Goal: Task Accomplishment & Management: Manage account settings

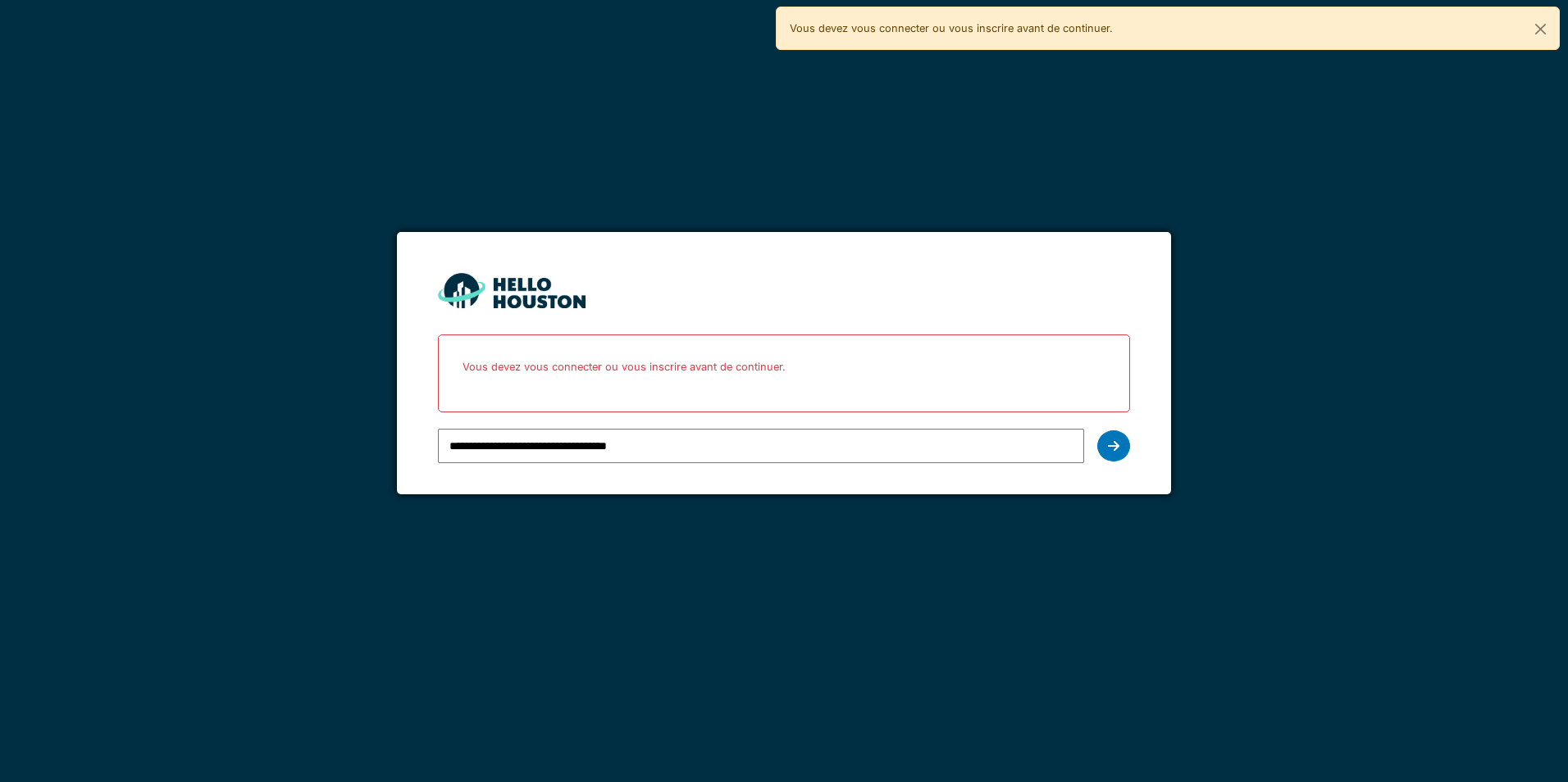
type input "**********"
click at [1119, 460] on div at bounding box center [1113, 445] width 33 height 31
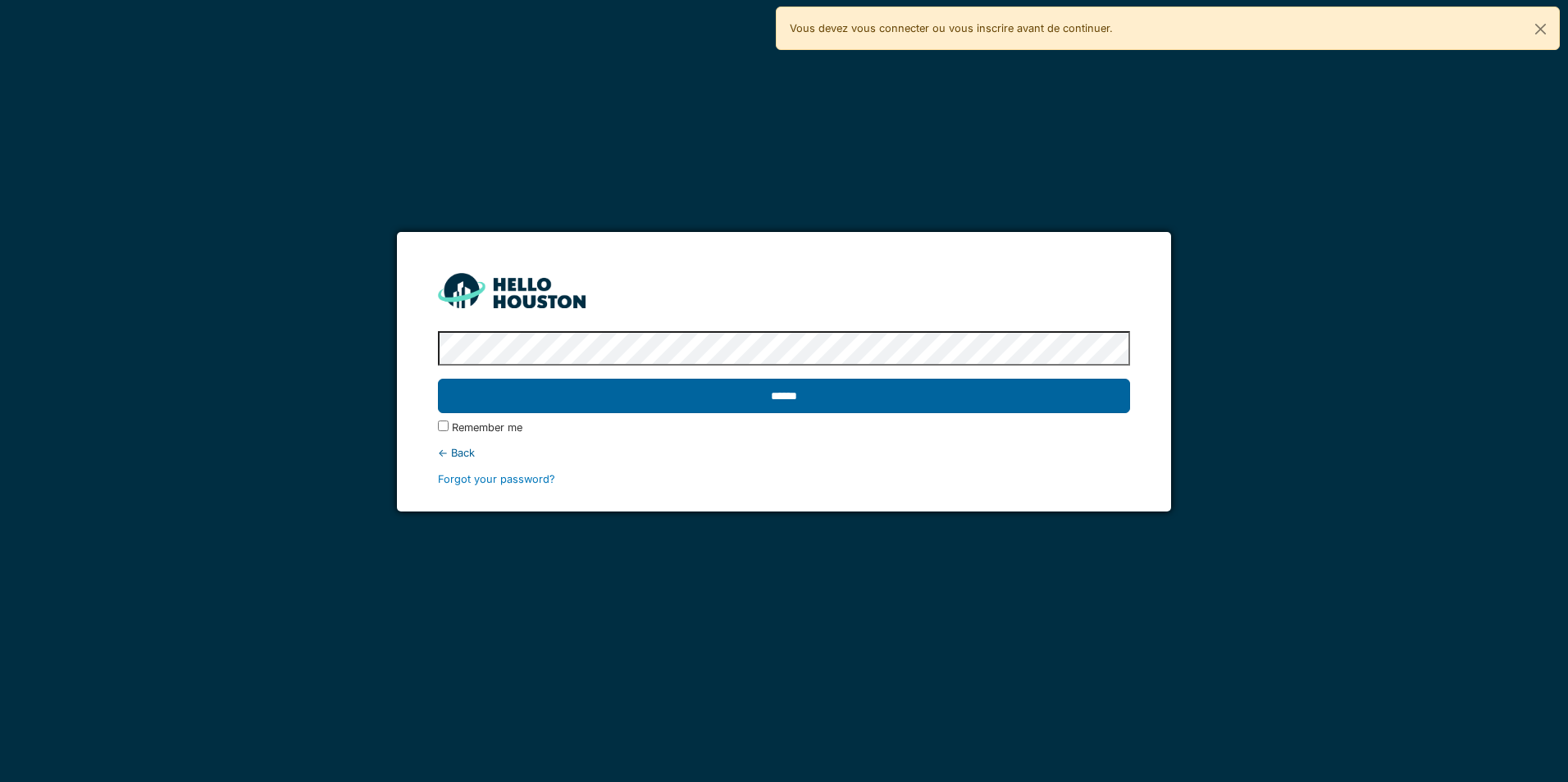
click at [904, 399] on input "******" at bounding box center [783, 396] width 691 height 35
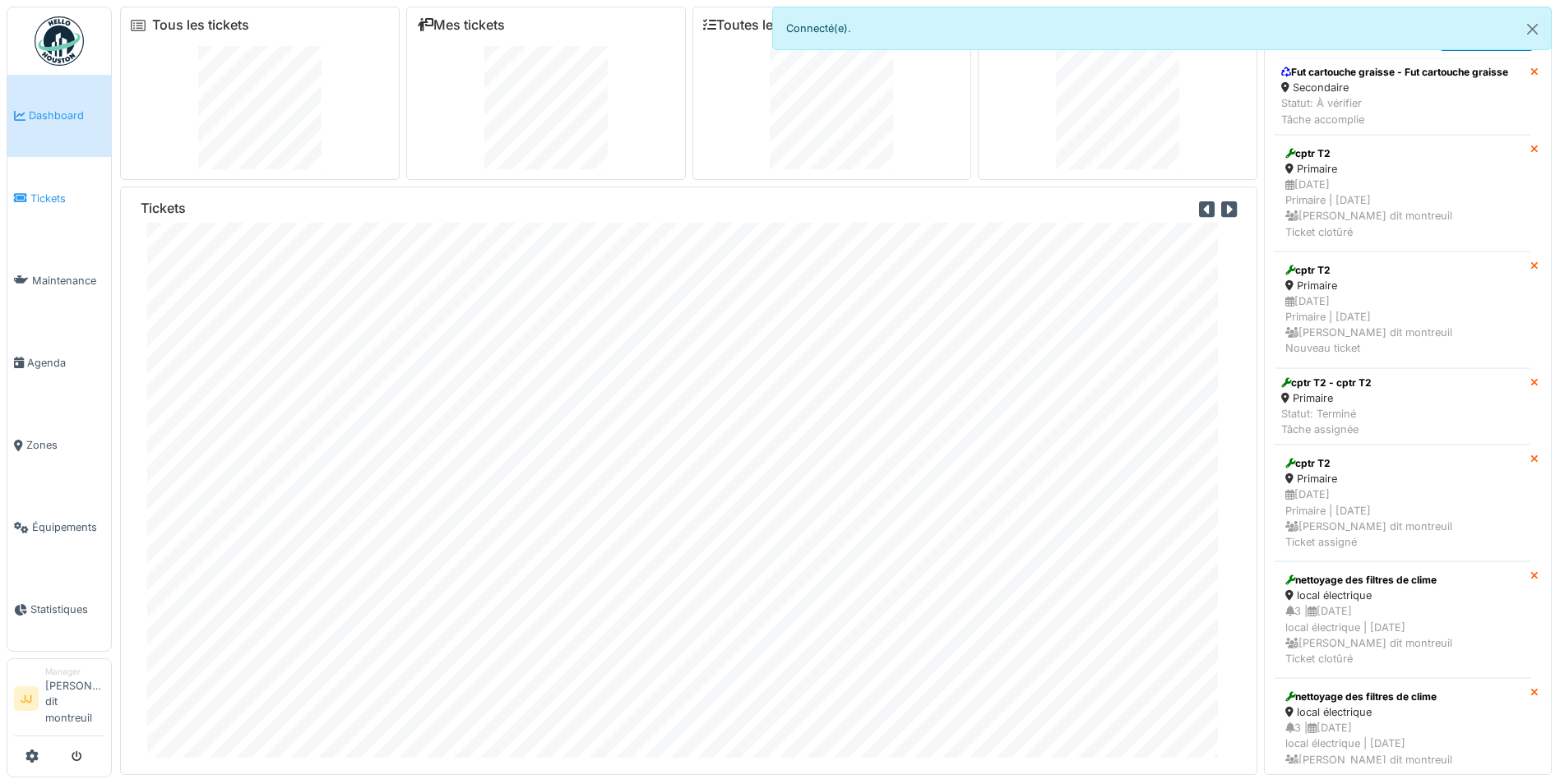
click at [29, 196] on li "Tickets" at bounding box center [59, 198] width 90 height 16
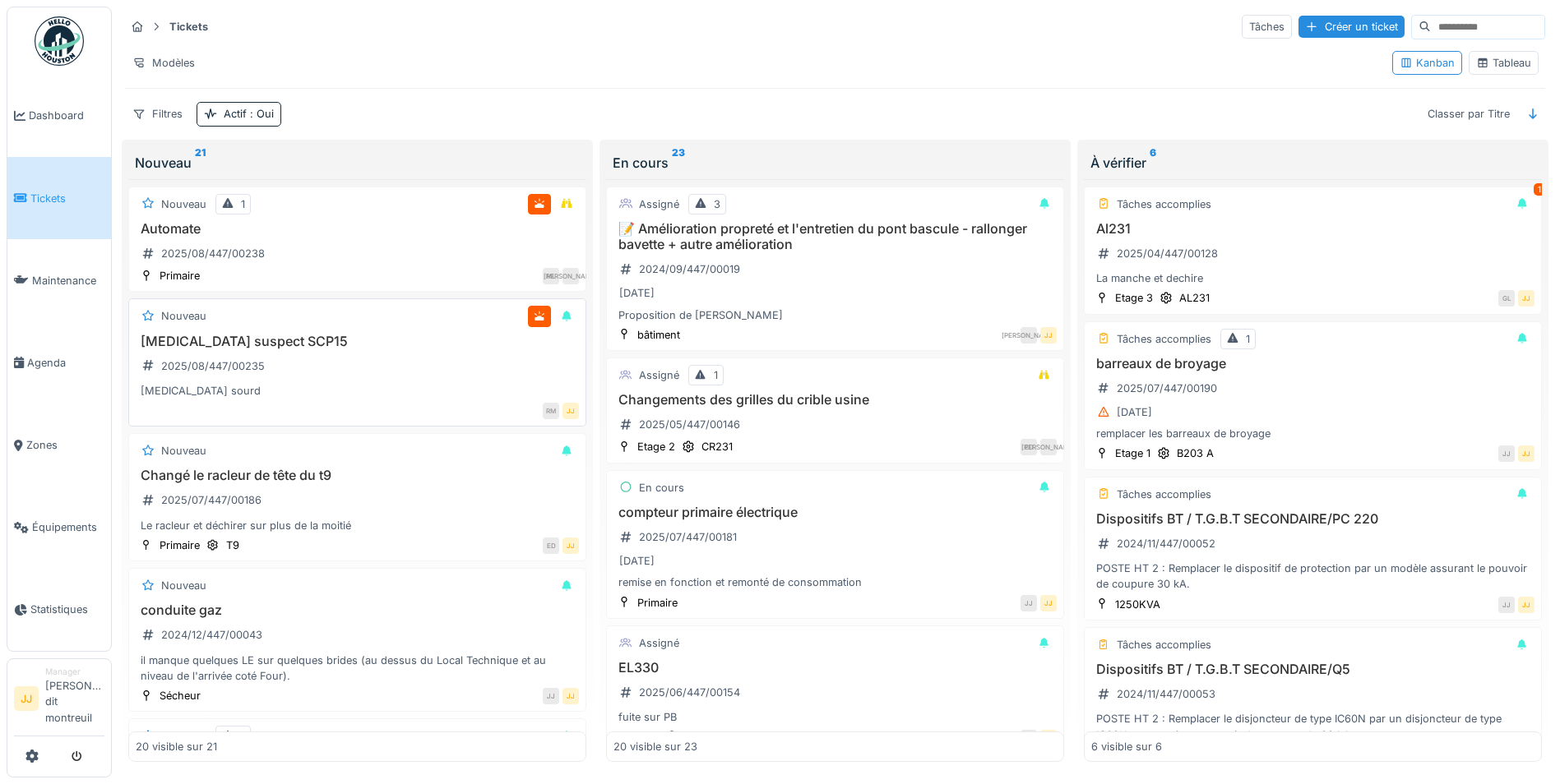
click at [374, 349] on h3 "[MEDICAL_DATA] suspect SCP15" at bounding box center [357, 341] width 443 height 16
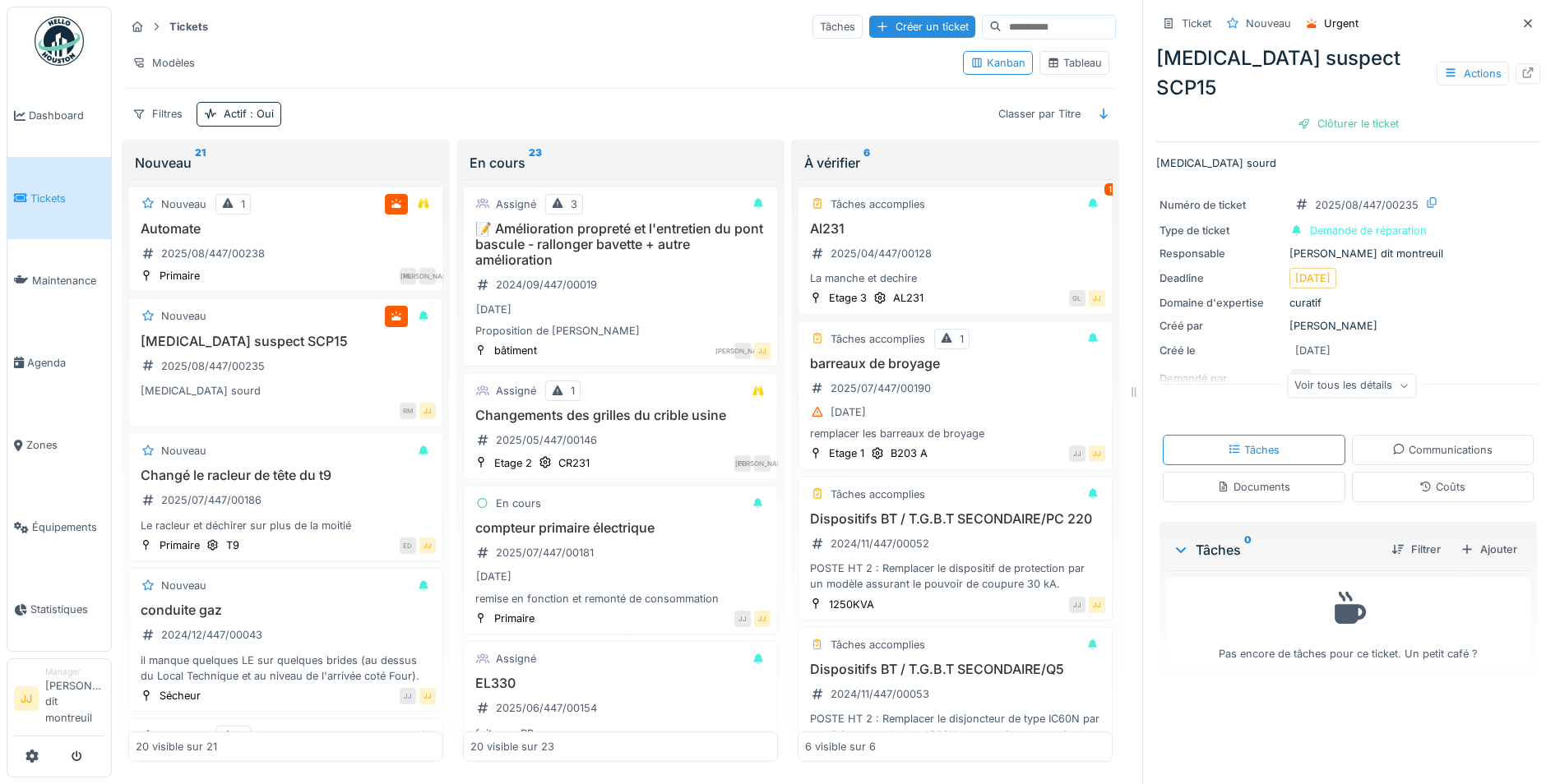
scroll to position [12, 0]
click at [1291, 374] on div "Voir tous les détails" at bounding box center [1352, 385] width 129 height 23
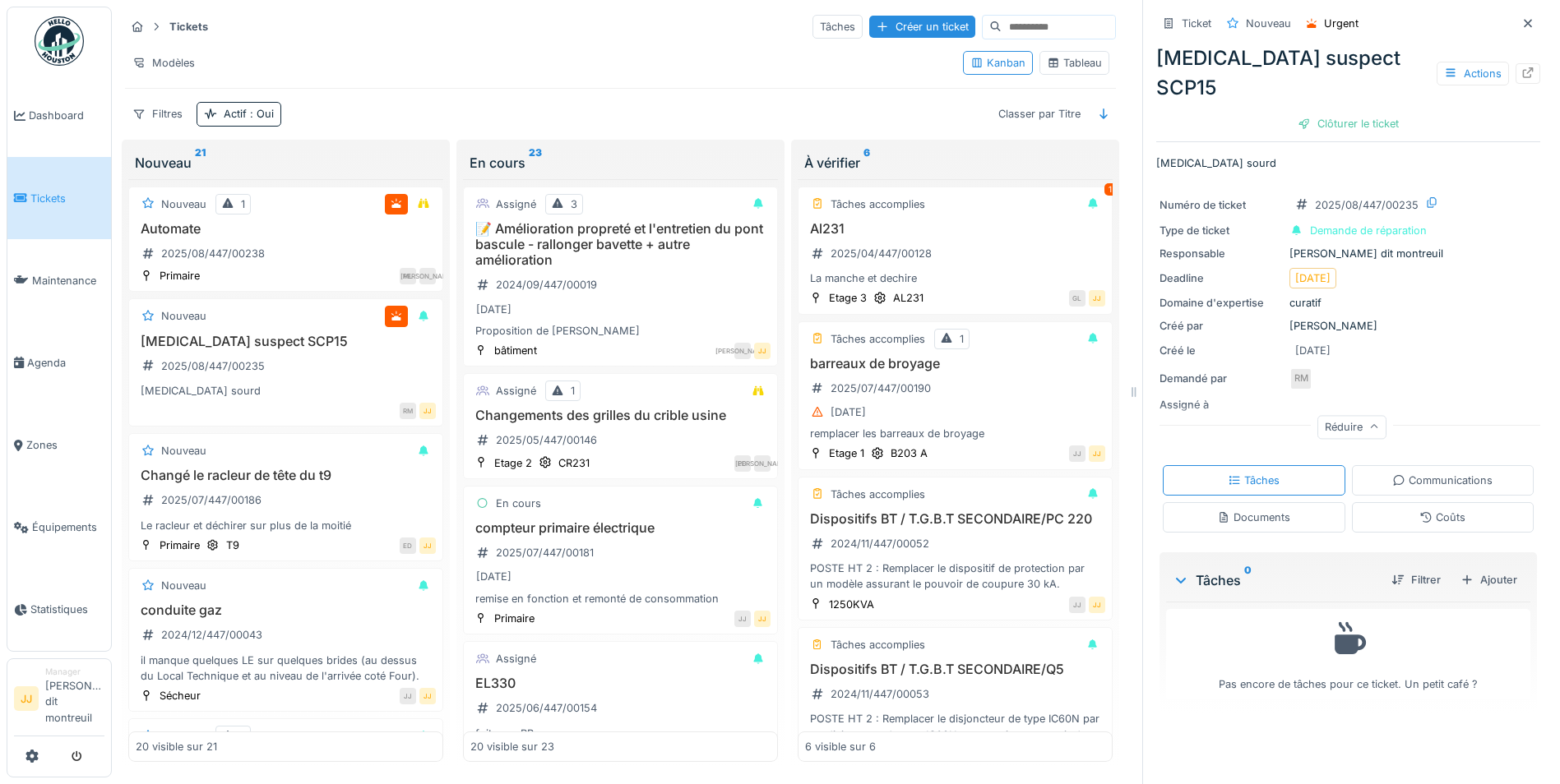
click at [1325, 415] on div "Réduire" at bounding box center [1352, 427] width 69 height 23
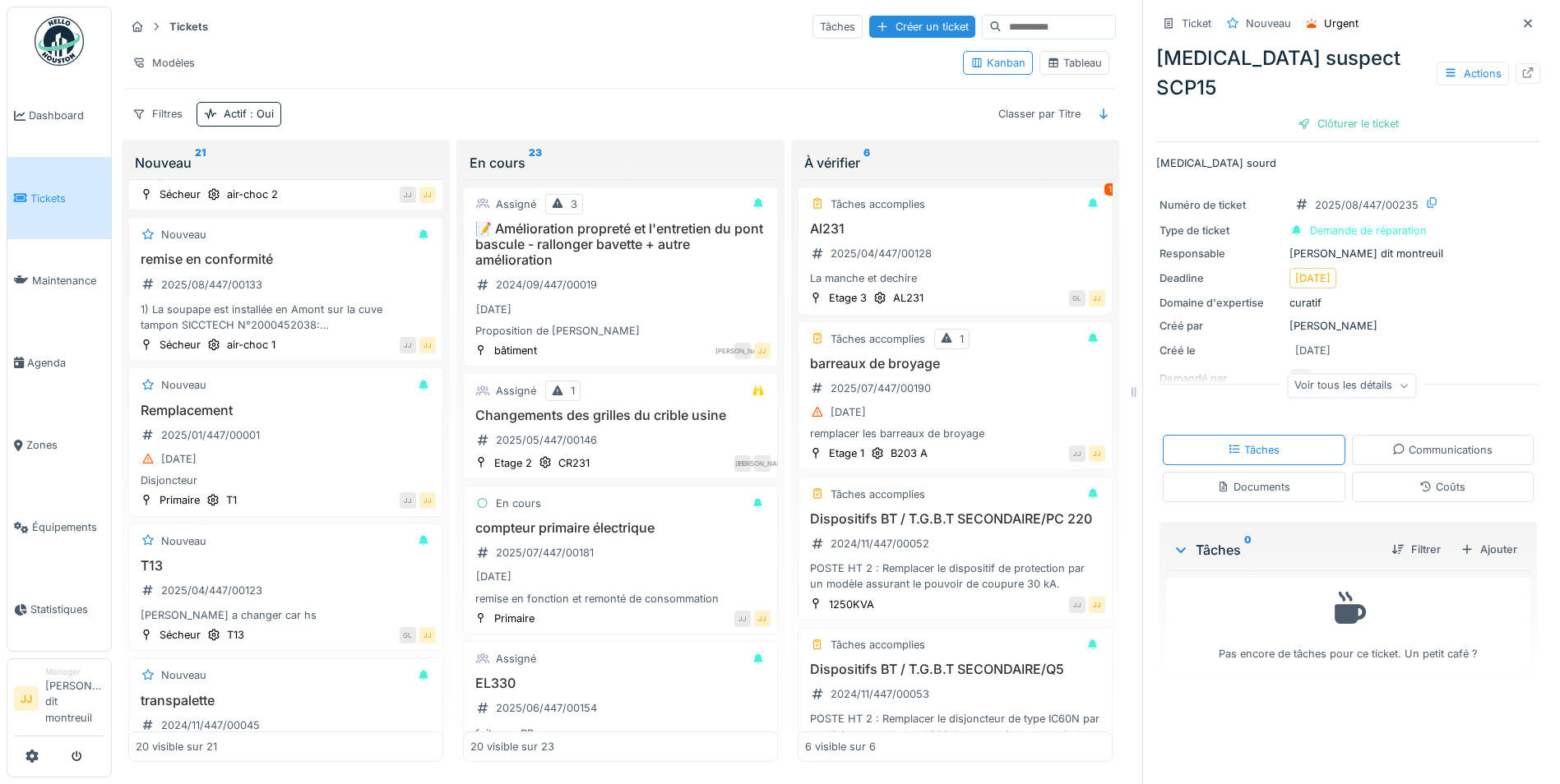
scroll to position [0, 0]
click at [875, 23] on div at bounding box center [882, 26] width 13 height 16
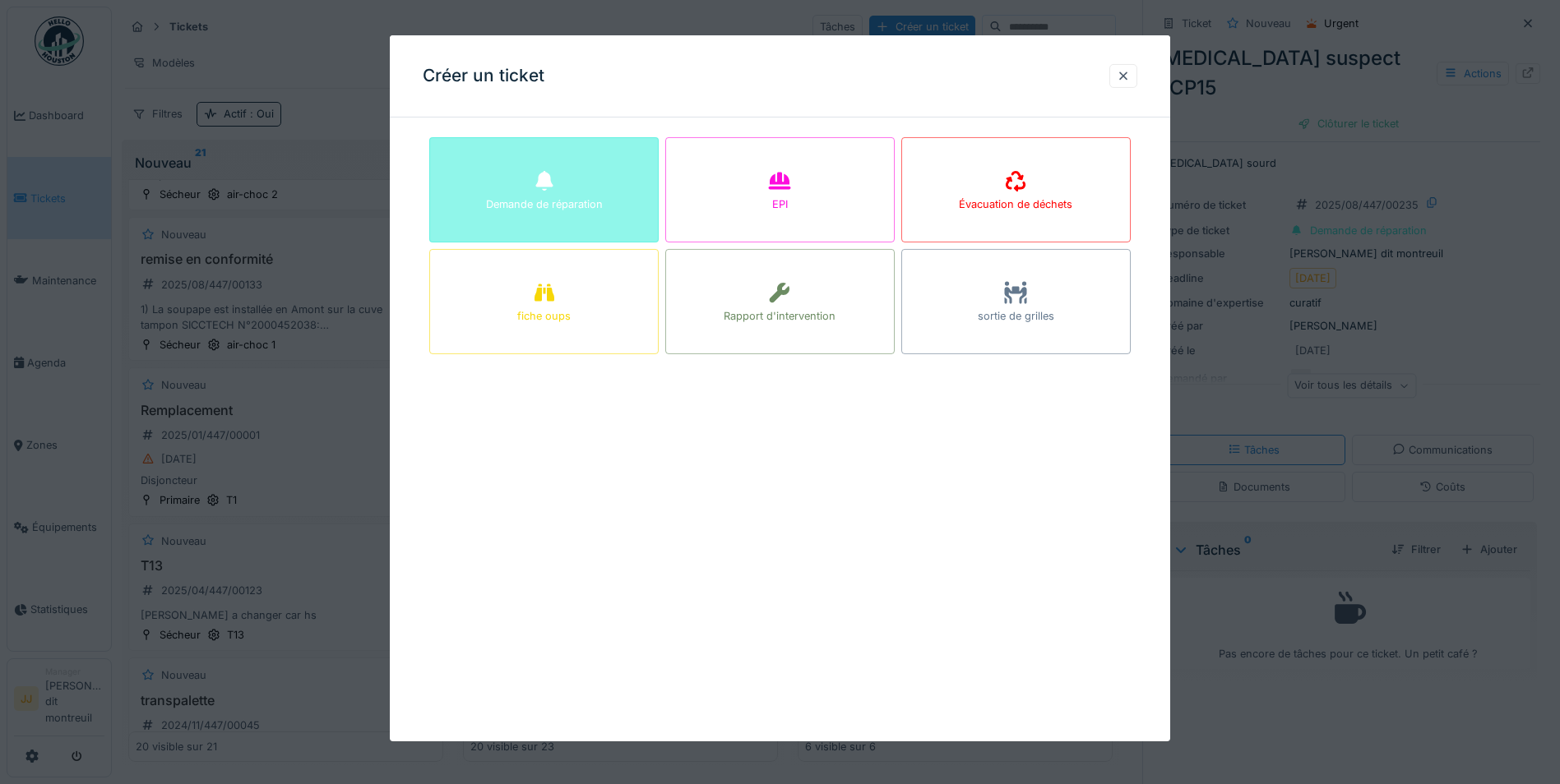
click at [625, 198] on div "Demande de réparation" at bounding box center [543, 189] width 230 height 105
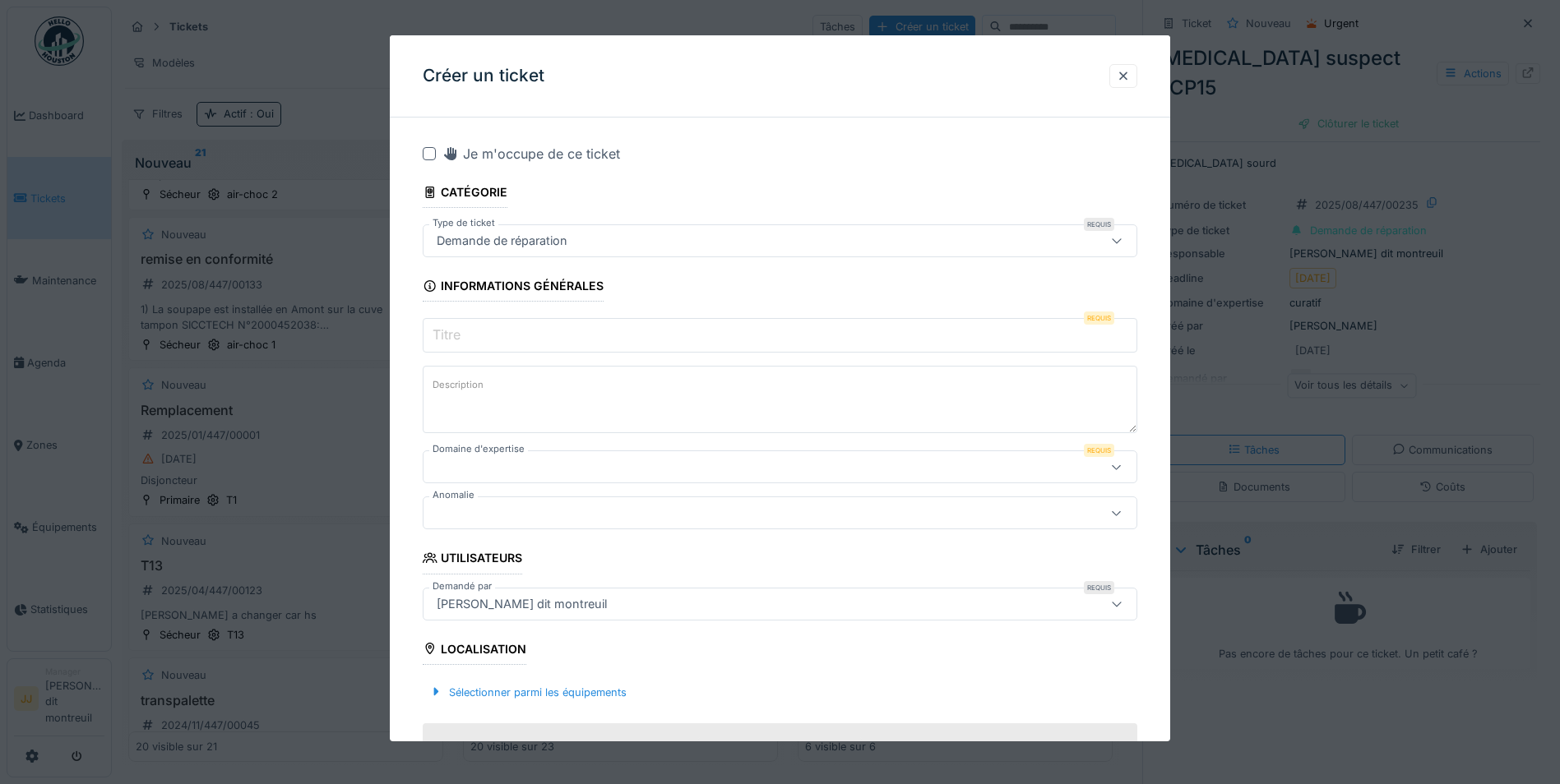
click at [601, 250] on div "Demande de réparation" at bounding box center [780, 240] width 715 height 33
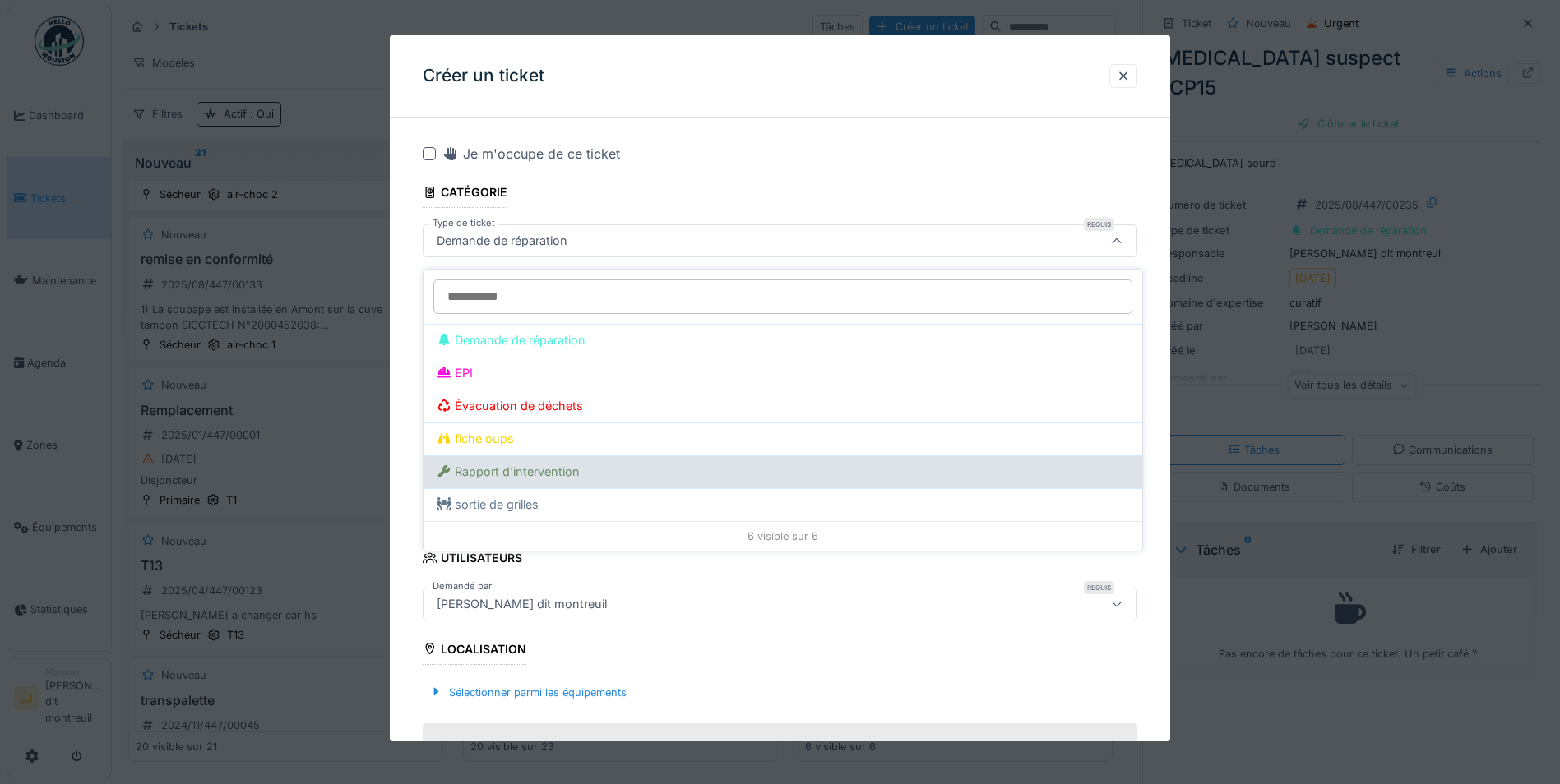
scroll to position [12, 0]
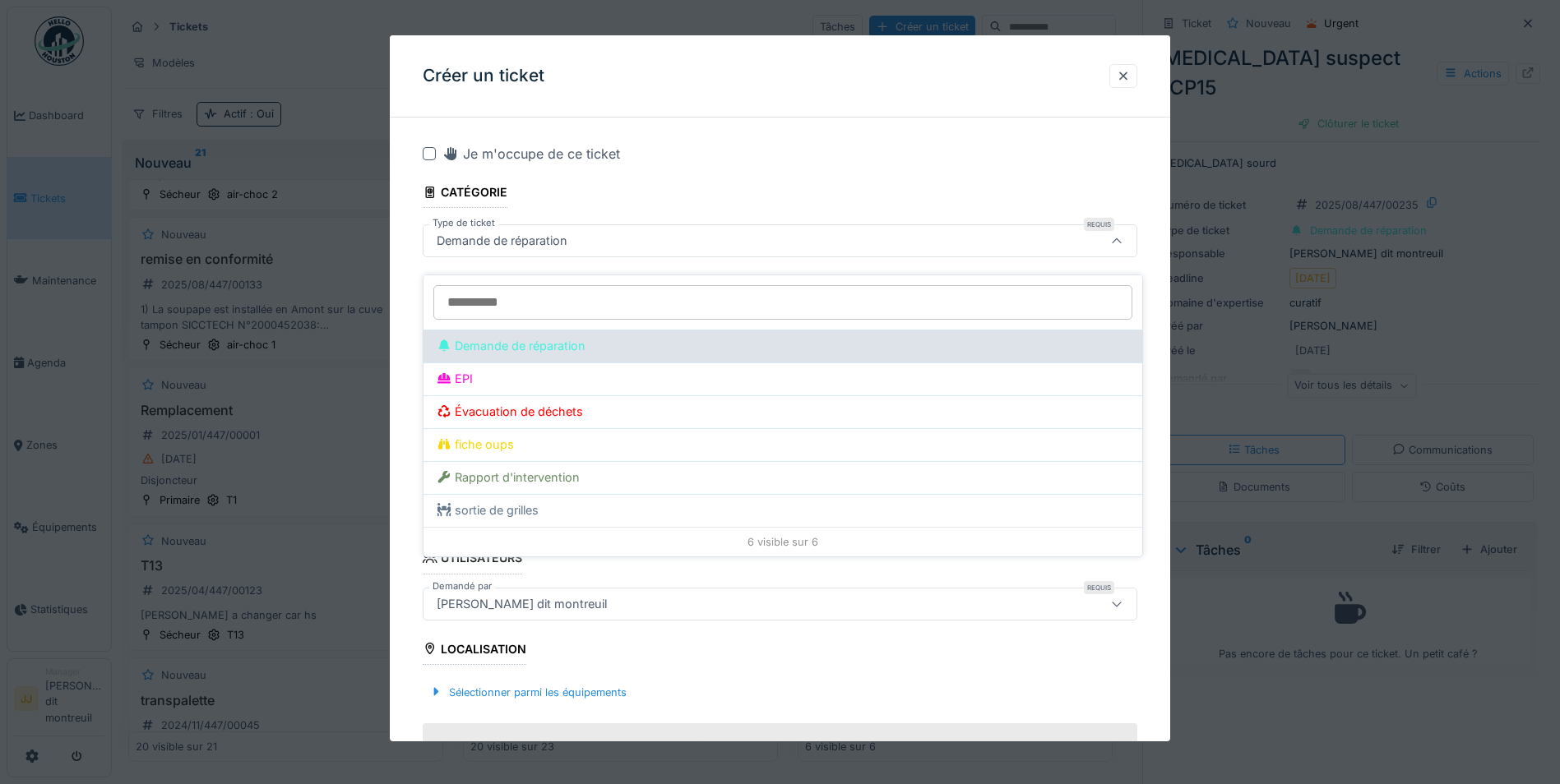
click at [578, 329] on div "Demande de réparation" at bounding box center [782, 345] width 719 height 33
click at [568, 338] on div "Demande de réparation" at bounding box center [782, 345] width 692 height 18
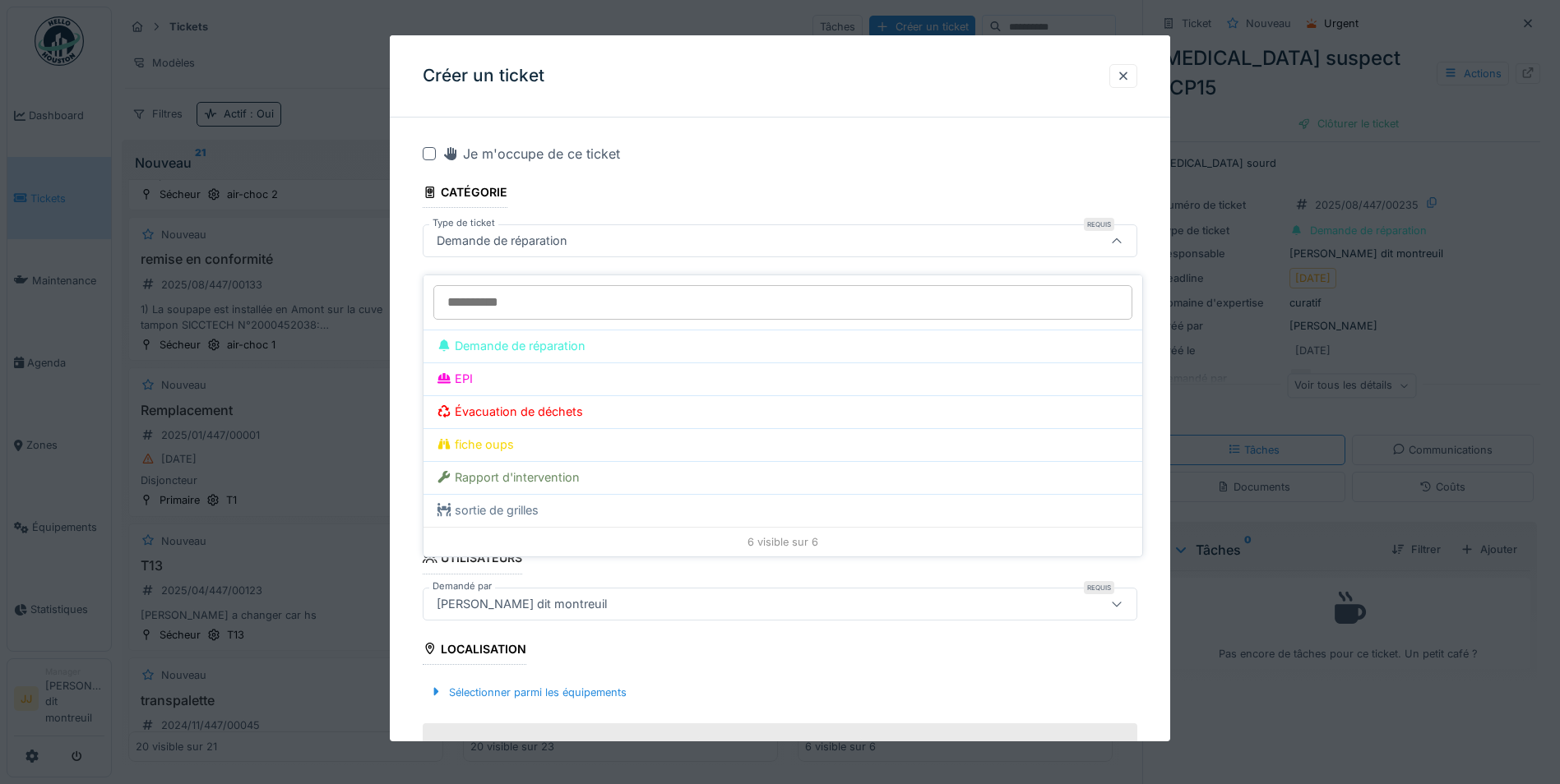
click at [1110, 236] on div at bounding box center [1116, 240] width 39 height 31
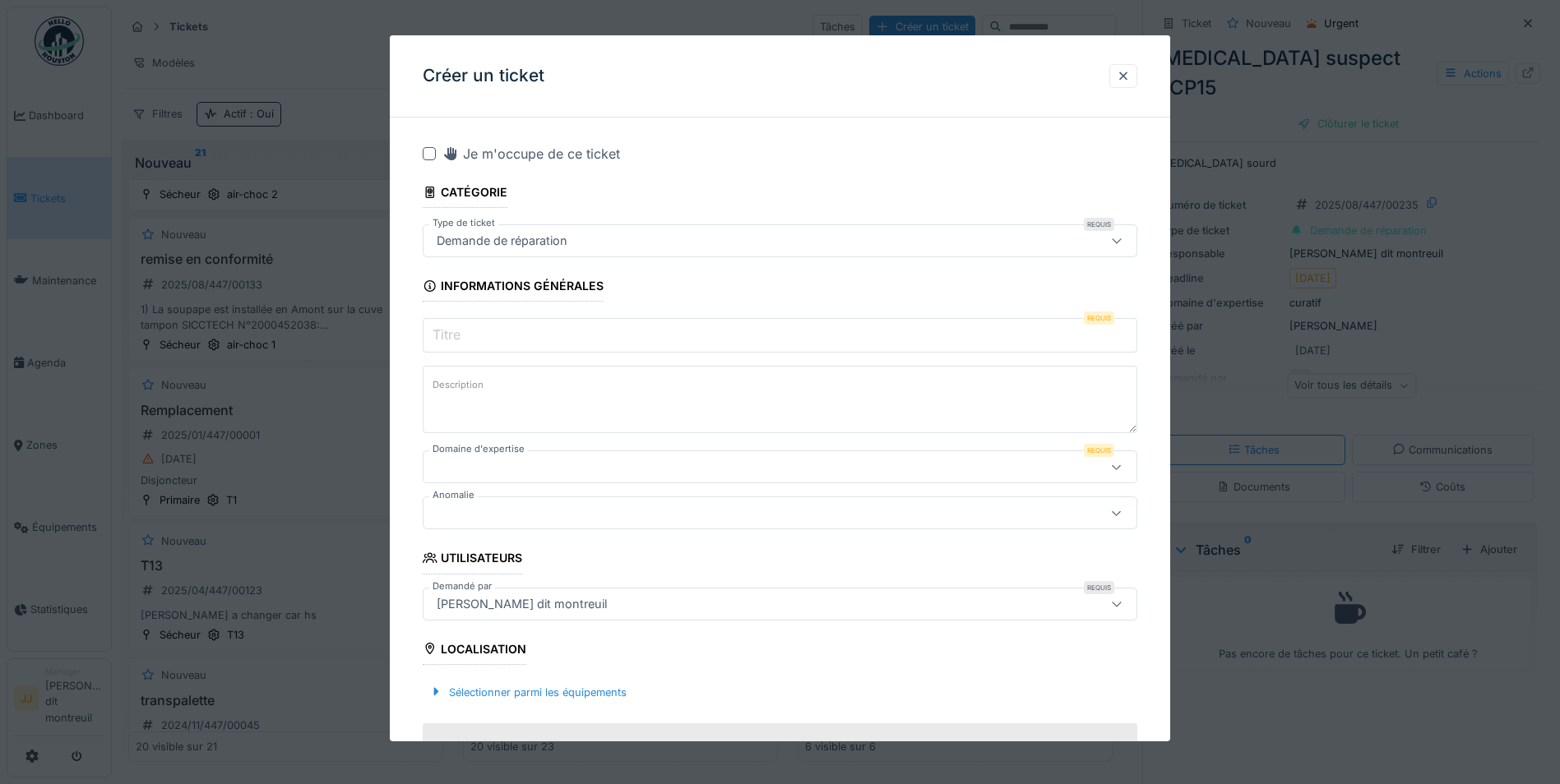
click at [820, 330] on input "Titre" at bounding box center [780, 335] width 715 height 35
type input "*"
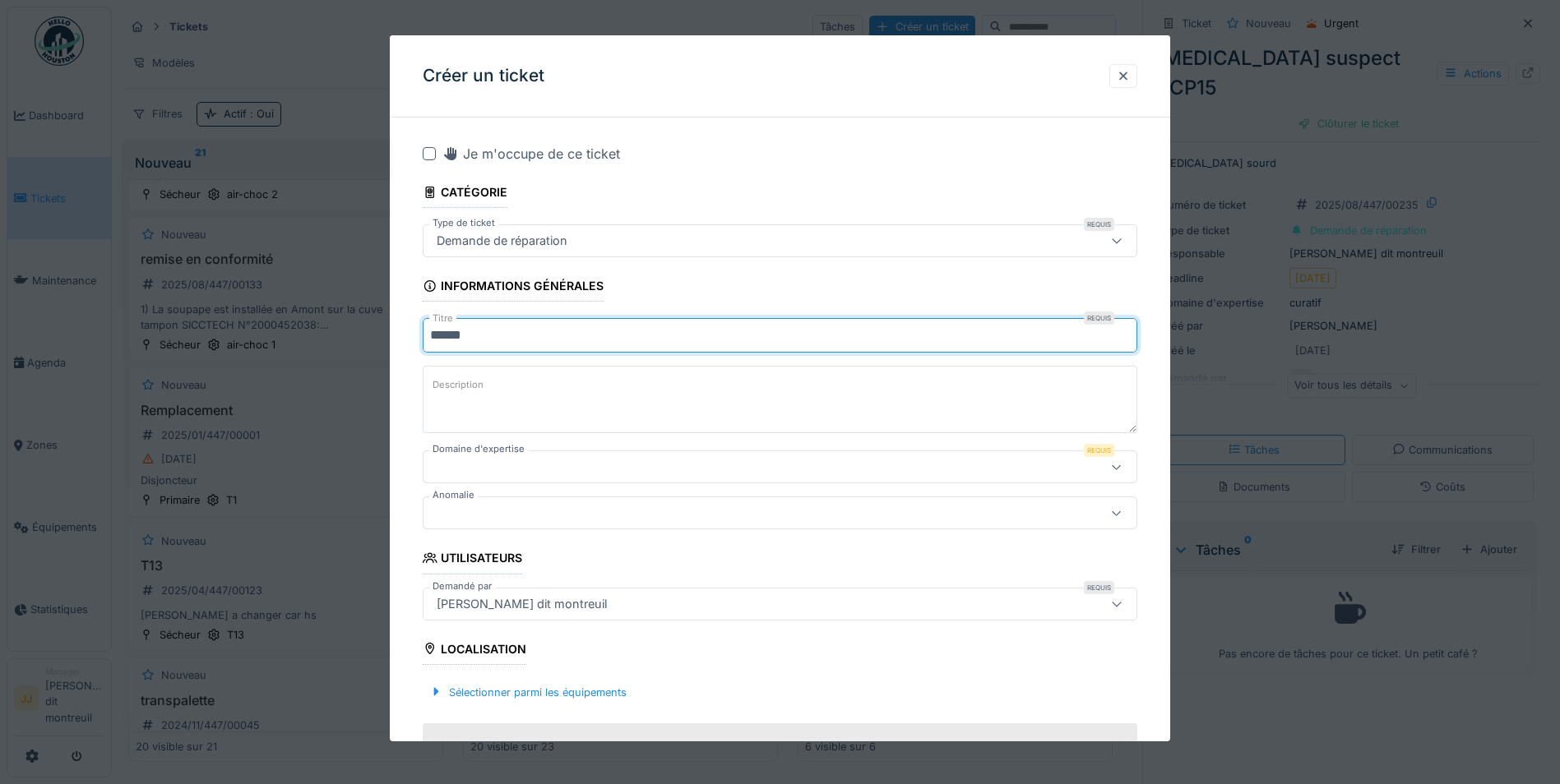
type input "******"
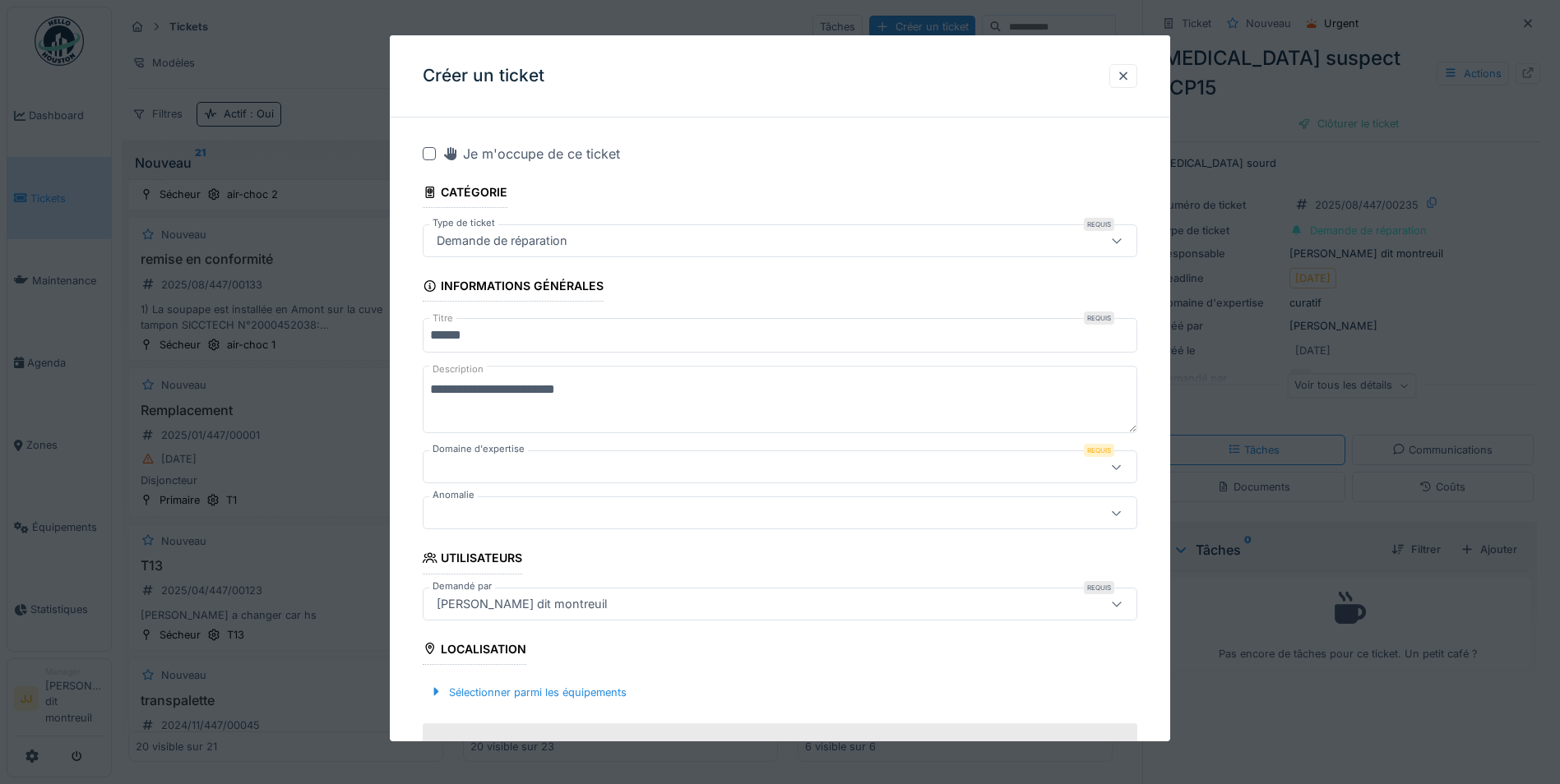
click at [765, 402] on textarea "**********" at bounding box center [780, 400] width 715 height 68
click at [445, 389] on textarea "**********" at bounding box center [780, 400] width 715 height 68
type textarea "**********"
click at [517, 456] on div at bounding box center [780, 466] width 715 height 33
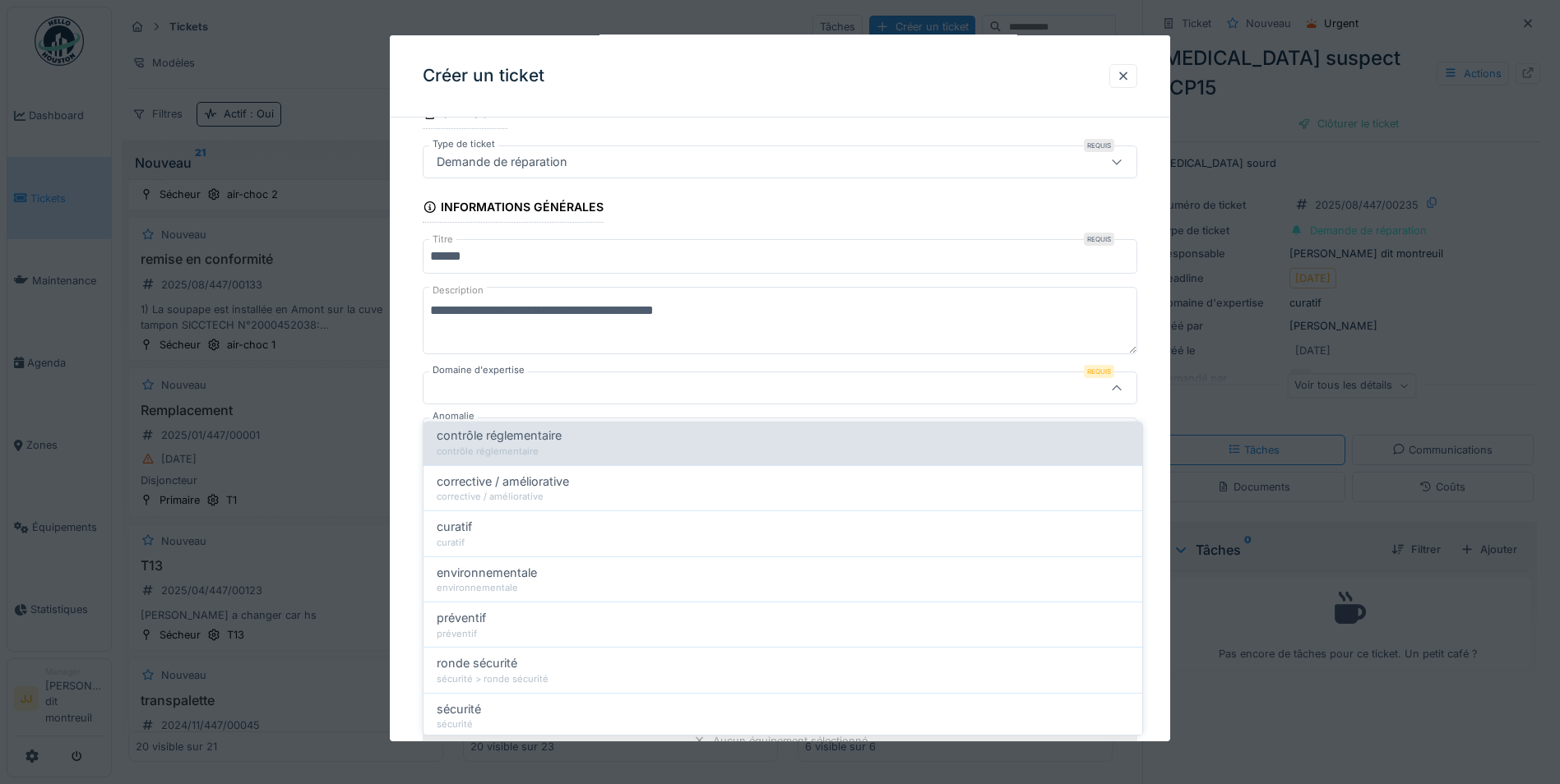
scroll to position [164, 0]
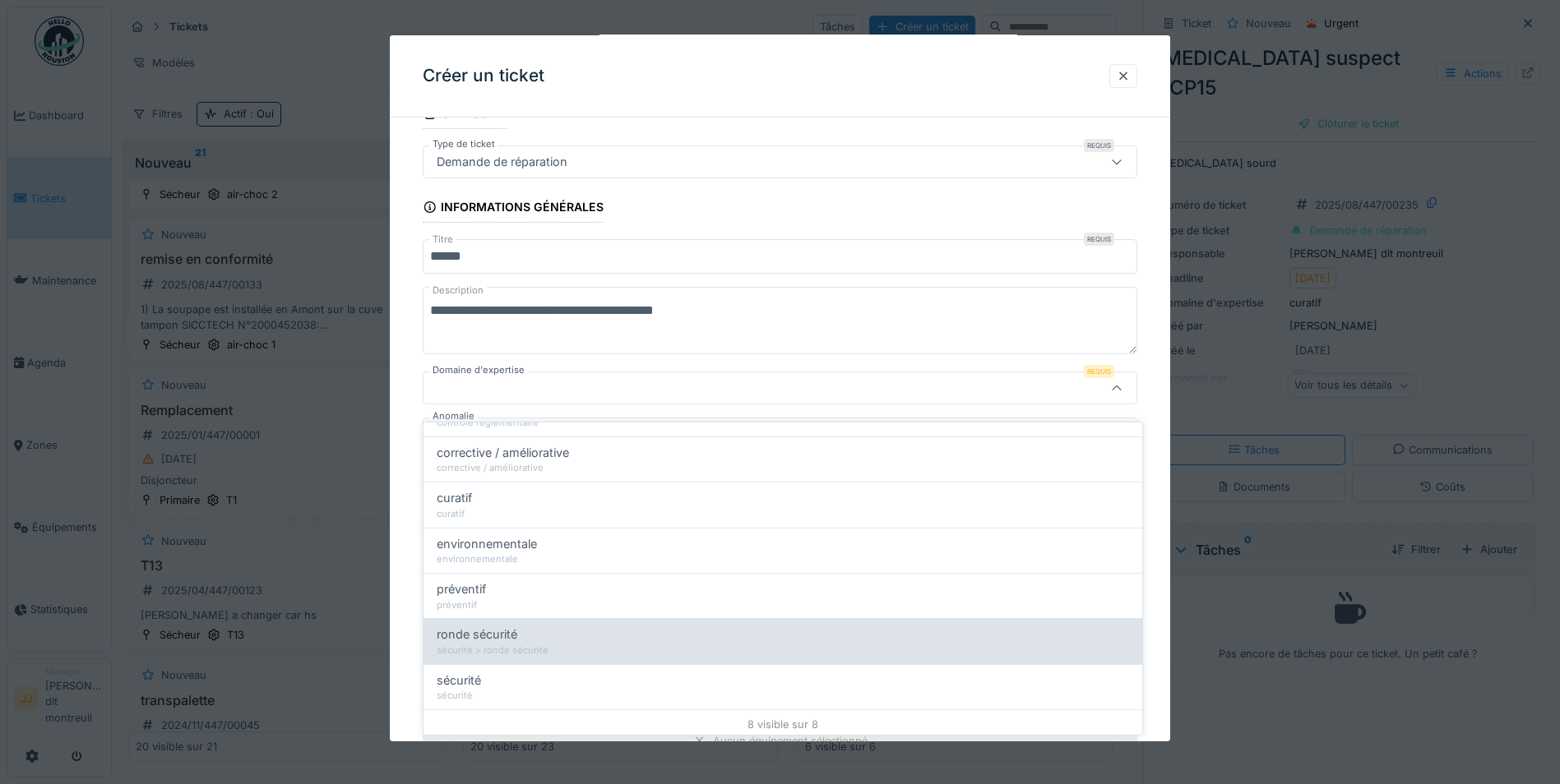
click at [497, 626] on span "ronde sécurité" at bounding box center [477, 634] width 81 height 18
type input "****"
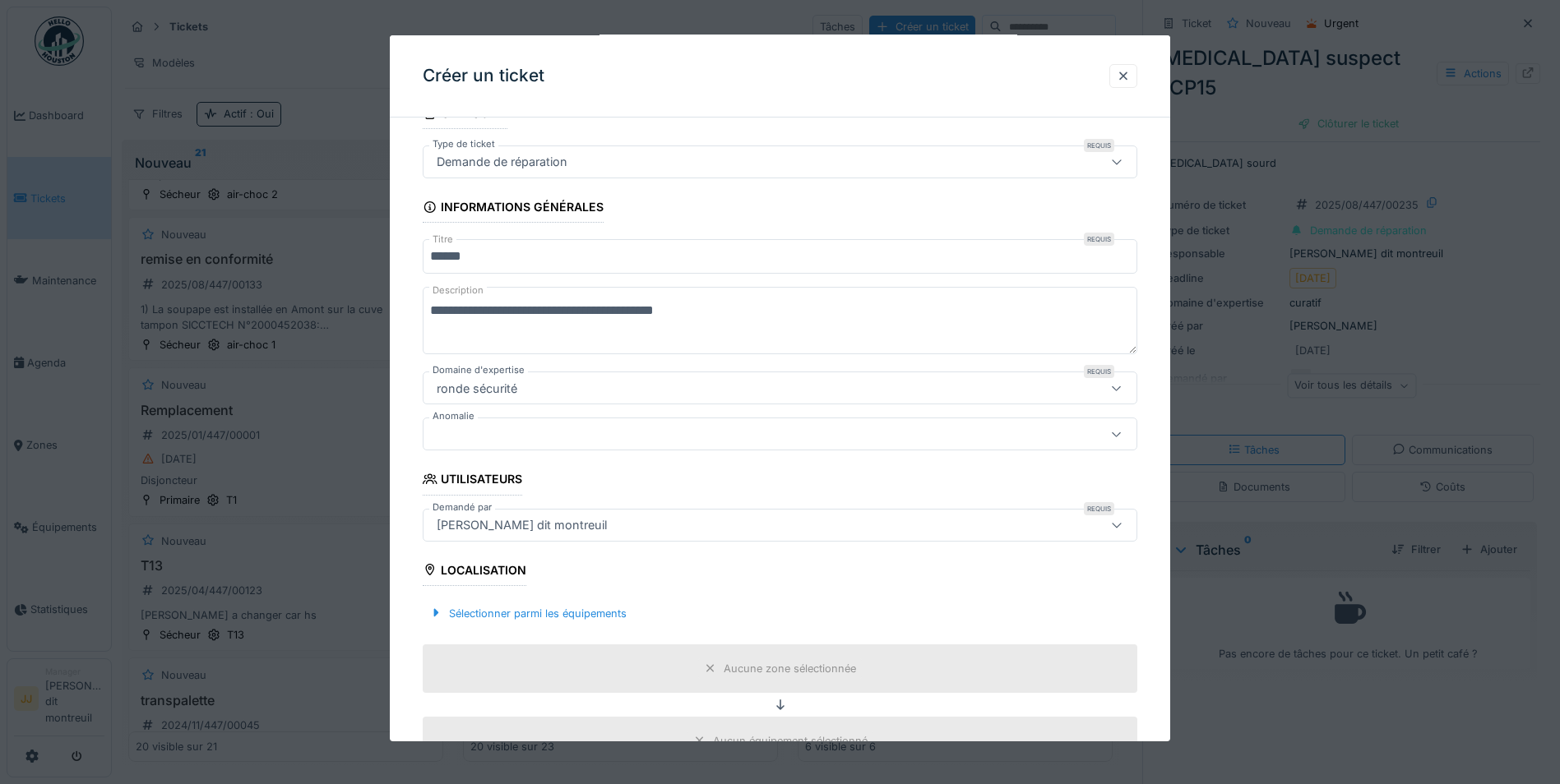
click at [545, 429] on div at bounding box center [737, 433] width 615 height 18
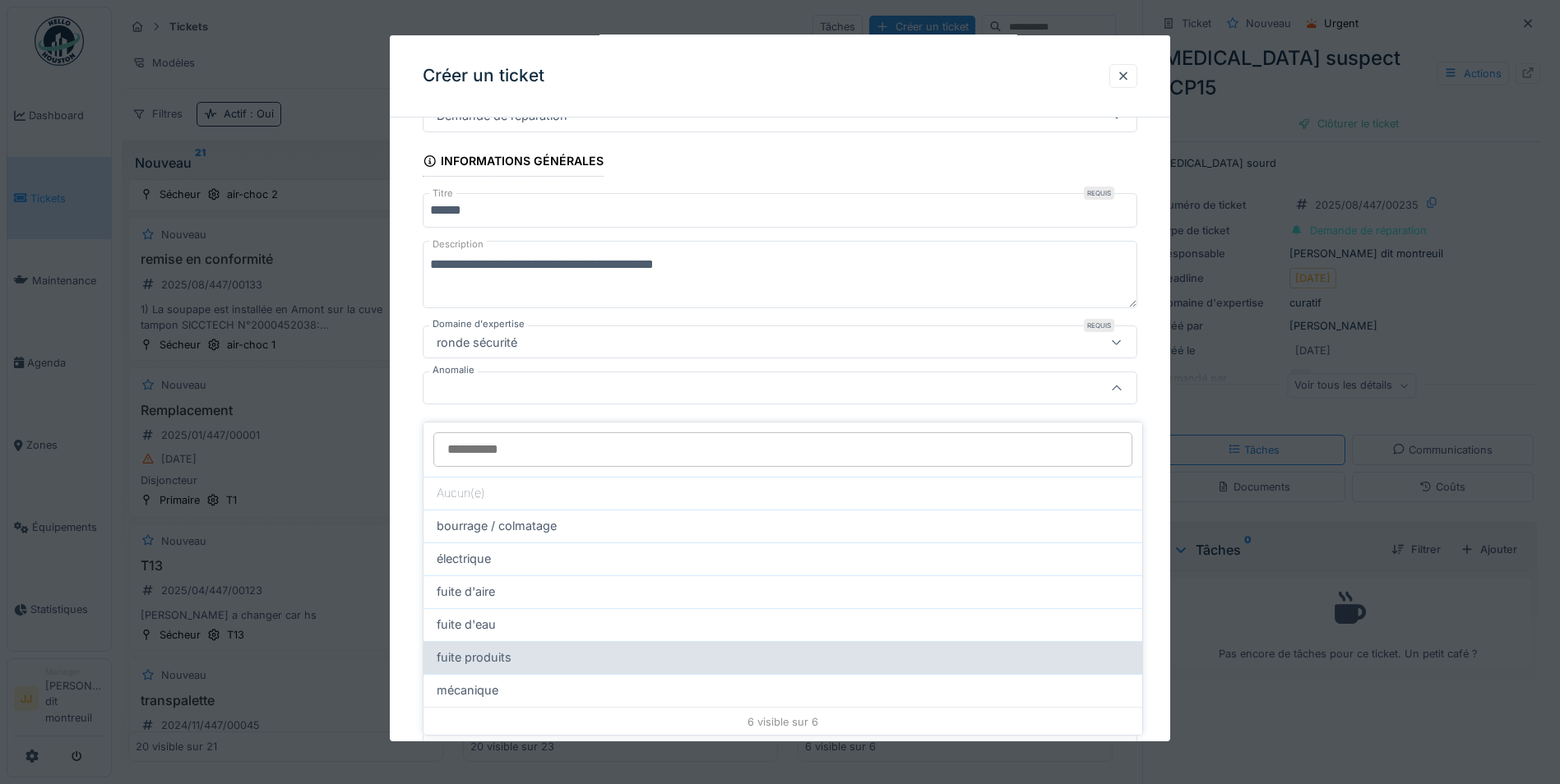
scroll to position [2, 0]
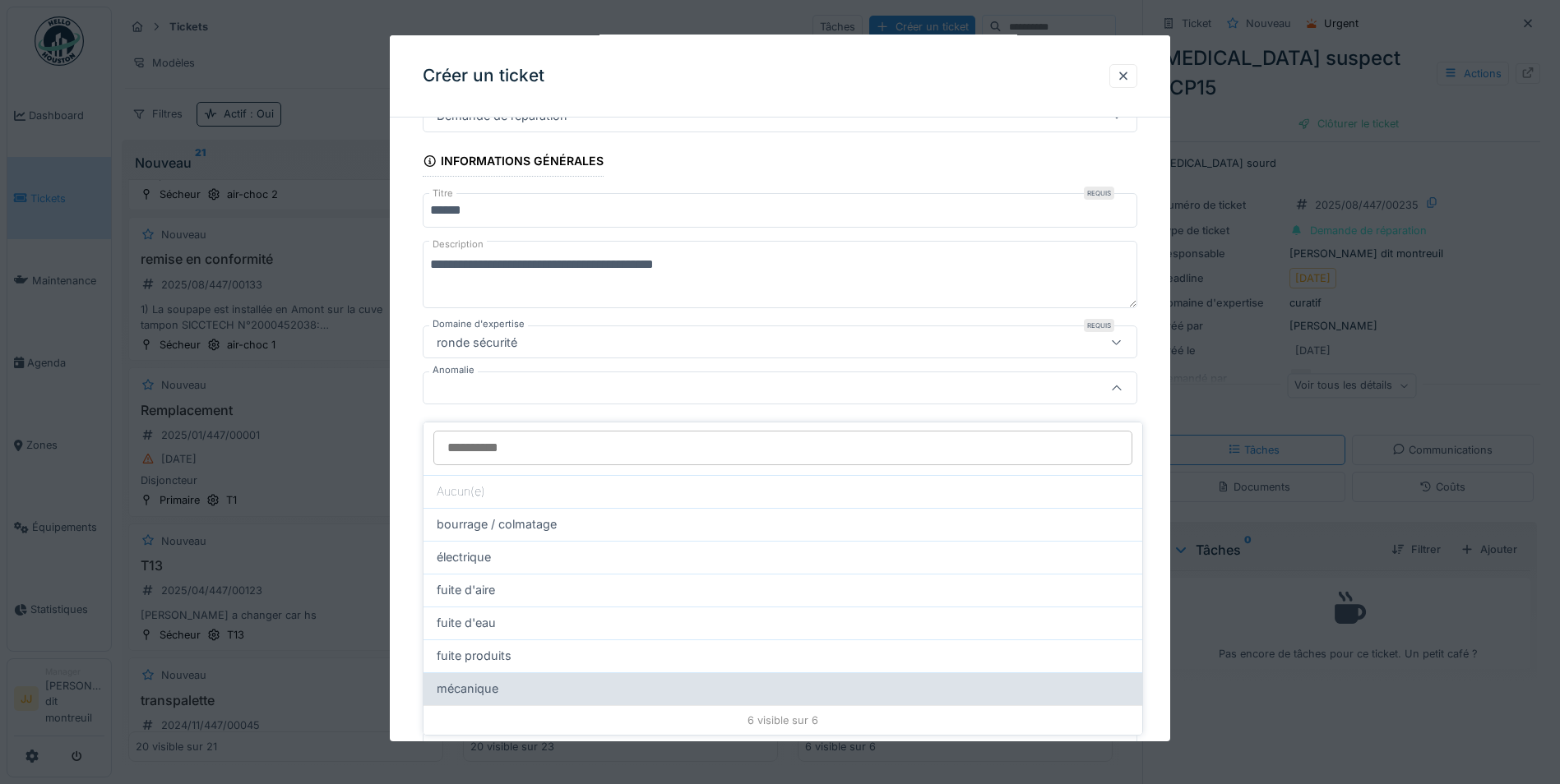
click at [499, 680] on div "mécanique" at bounding box center [782, 688] width 692 height 18
type input "**"
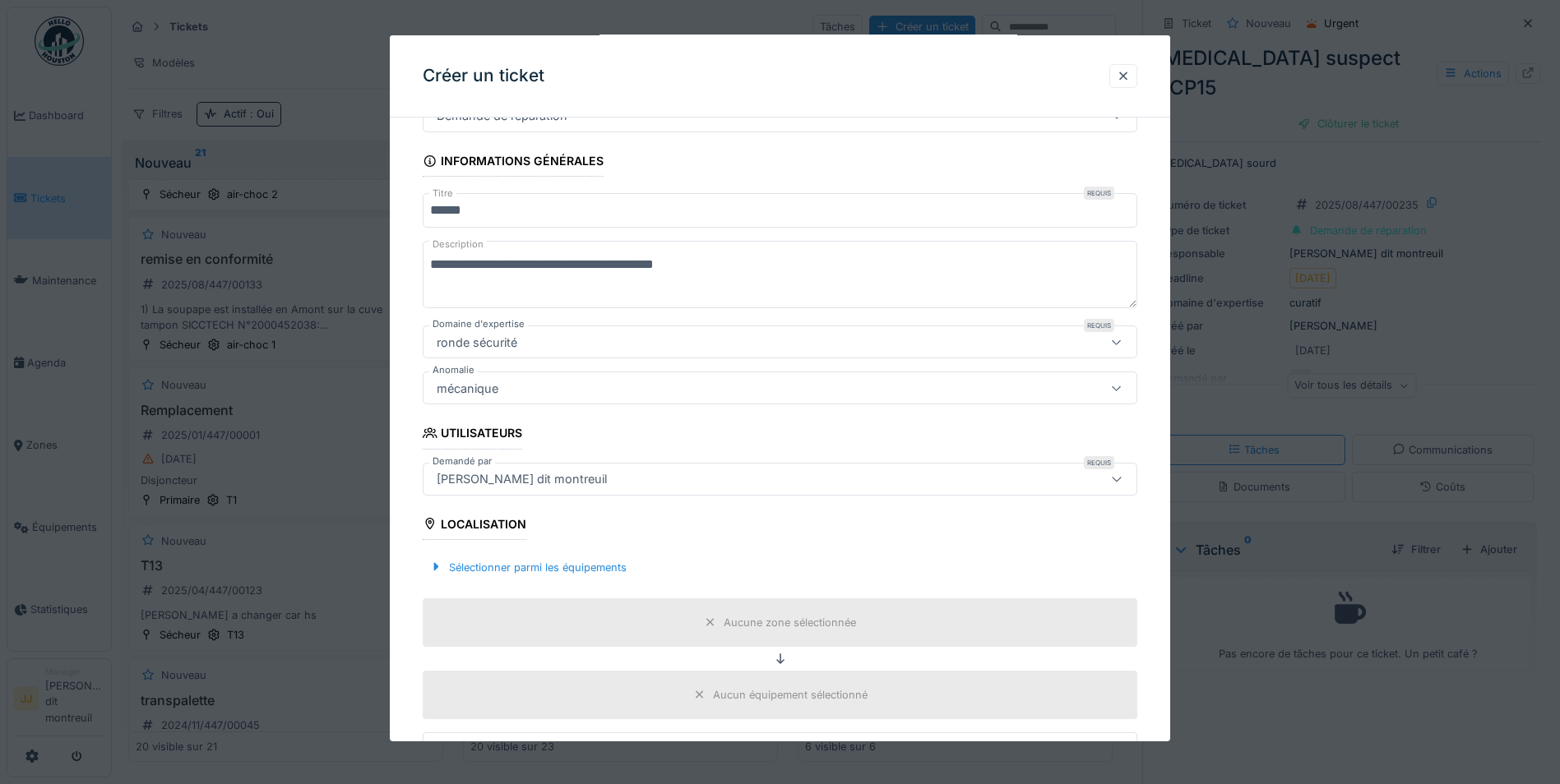
click at [583, 471] on div "[PERSON_NAME] dit montreuil" at bounding box center [521, 477] width 183 height 18
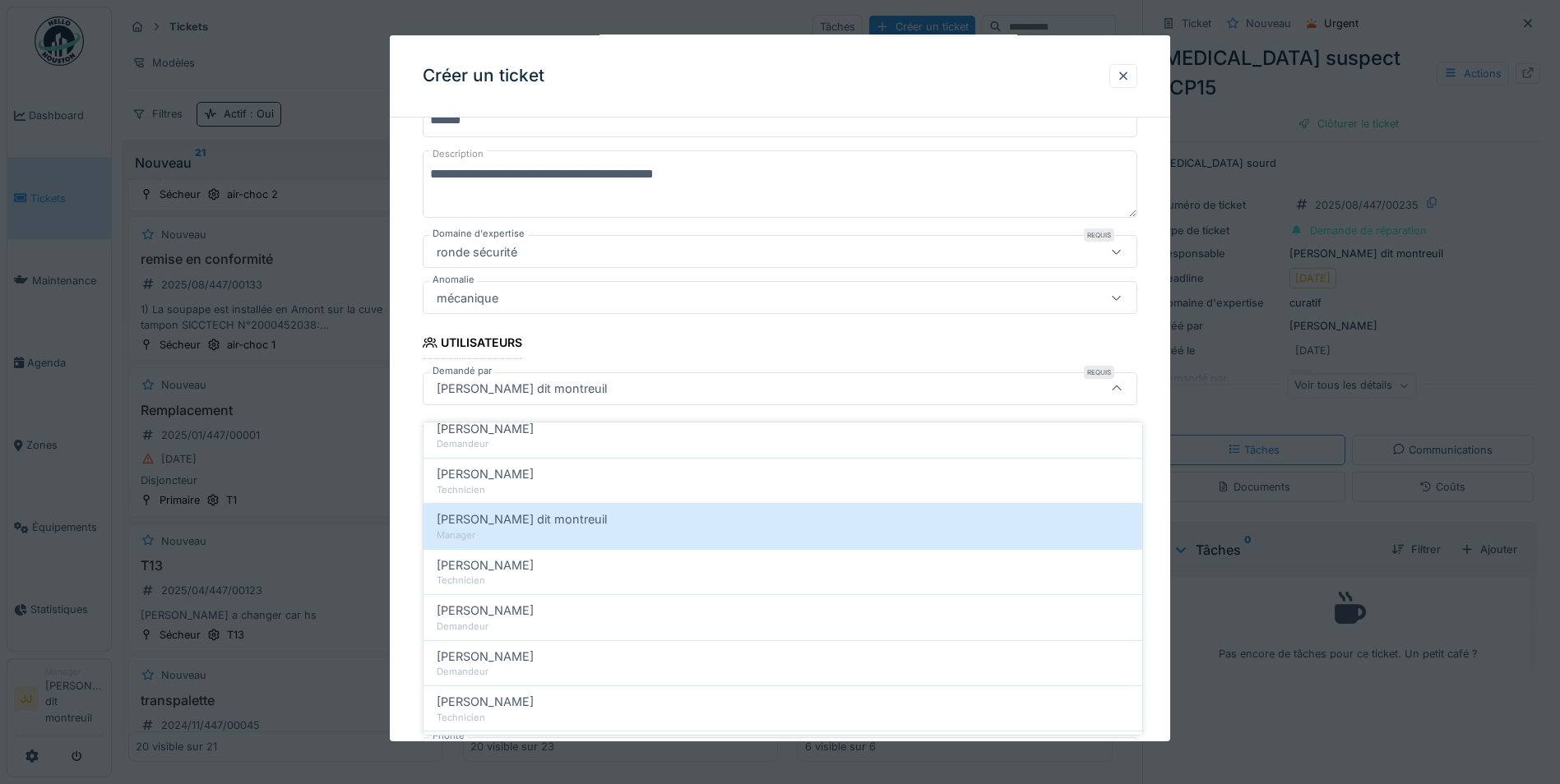
scroll to position [164, 0]
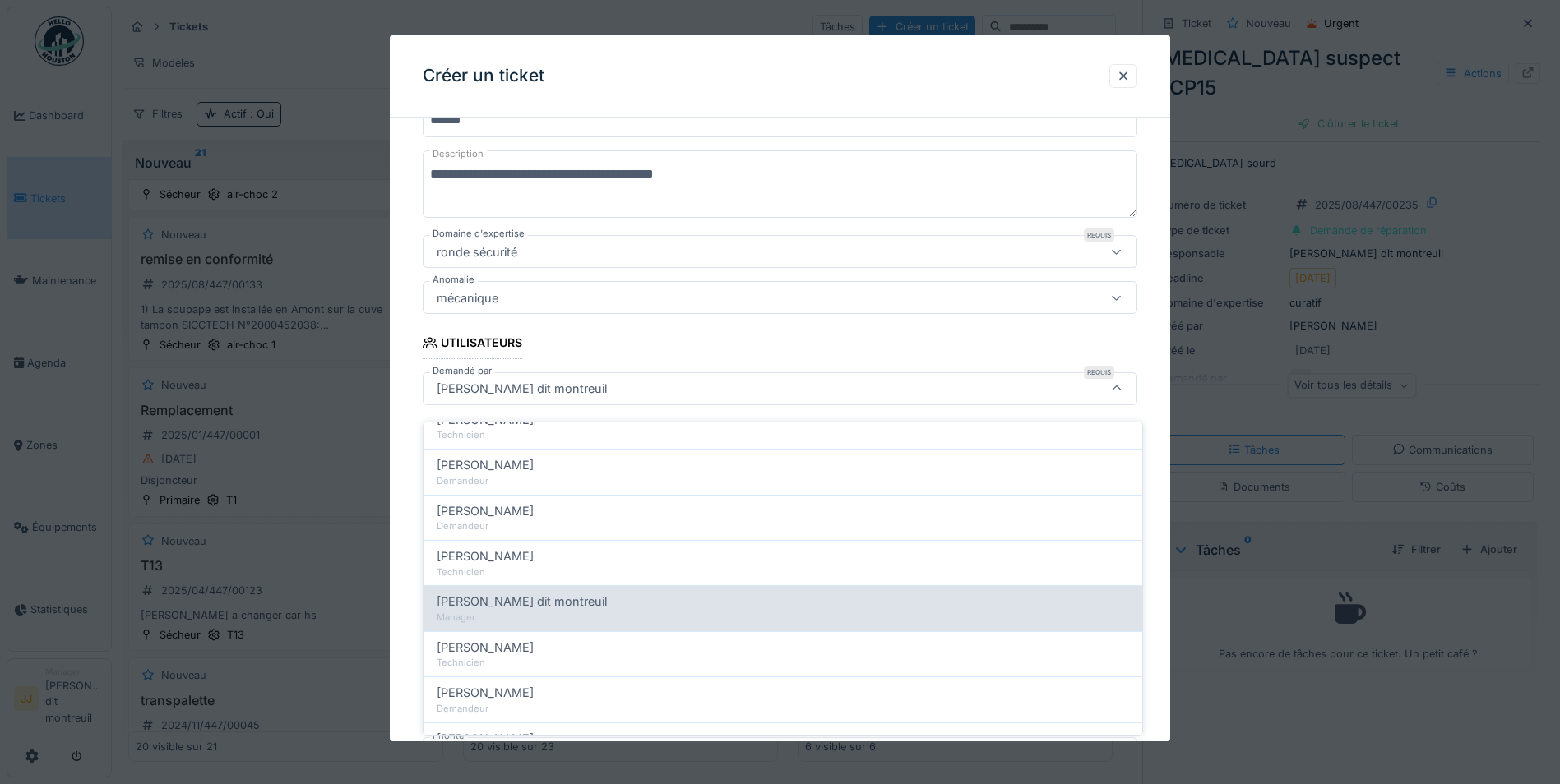
click at [518, 611] on div "Manager" at bounding box center [782, 617] width 692 height 14
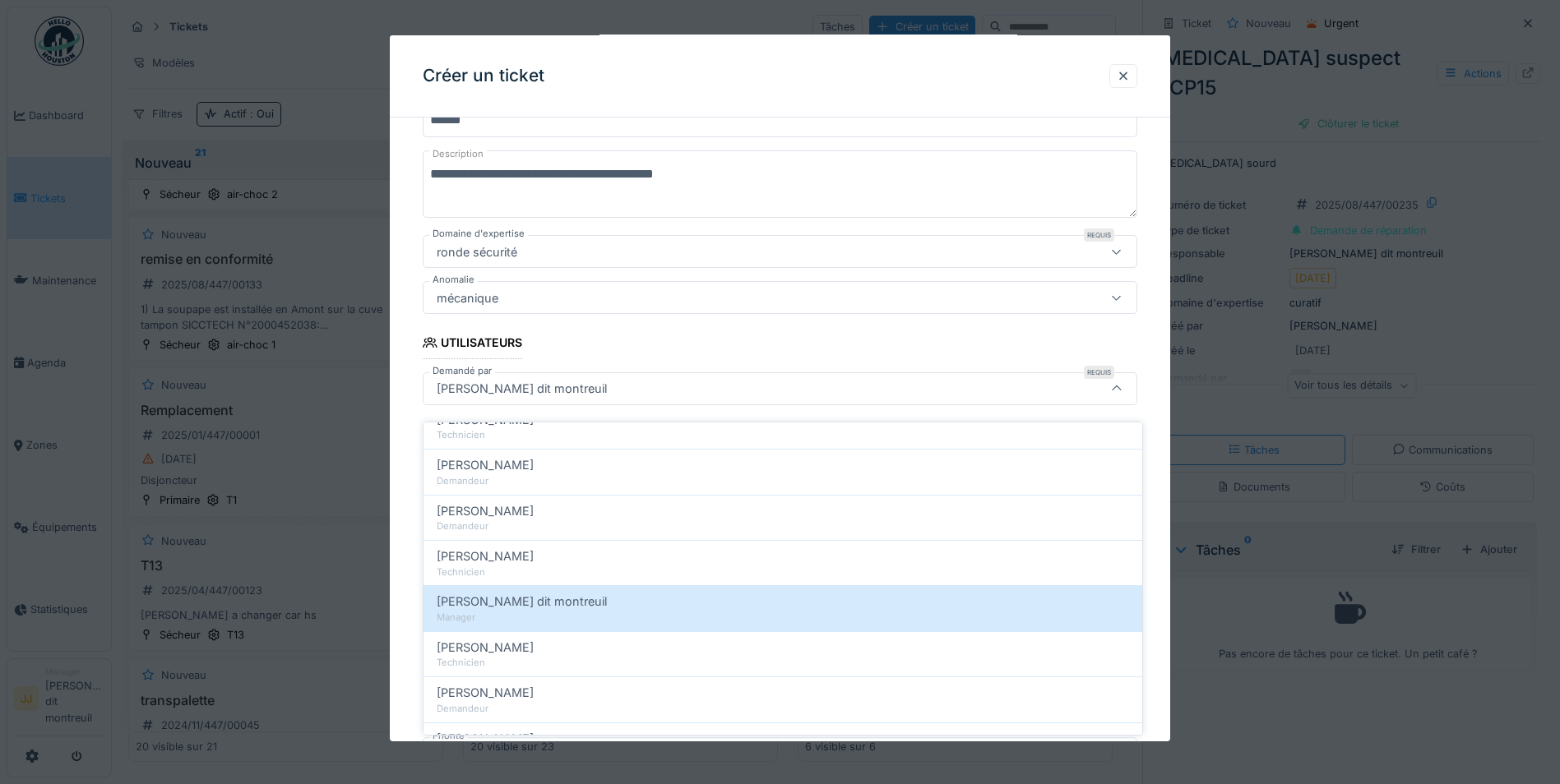
click at [1123, 389] on icon at bounding box center [1116, 387] width 13 height 10
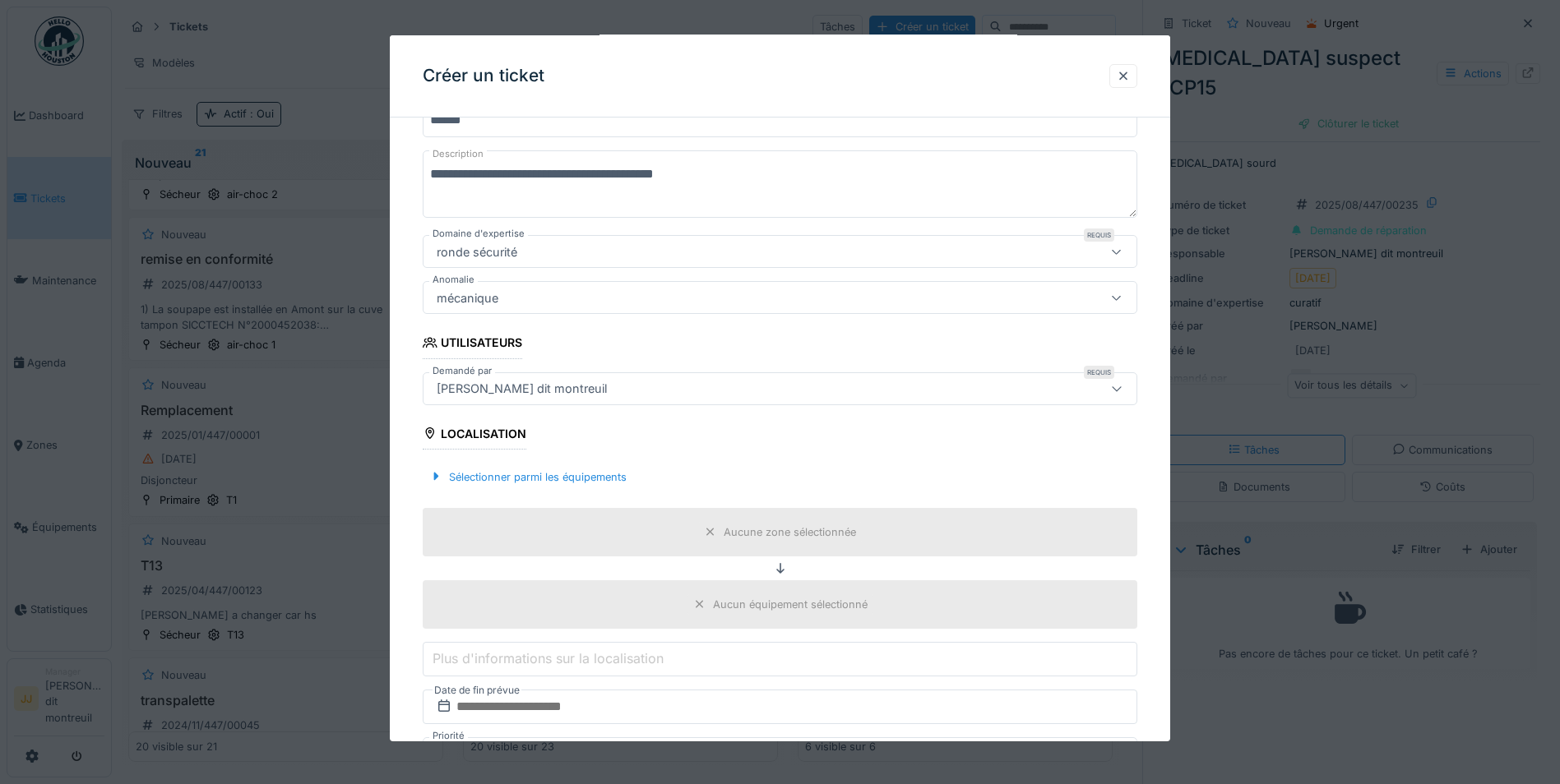
click at [827, 535] on div "Aucune zone sélectionnée" at bounding box center [789, 532] width 132 height 16
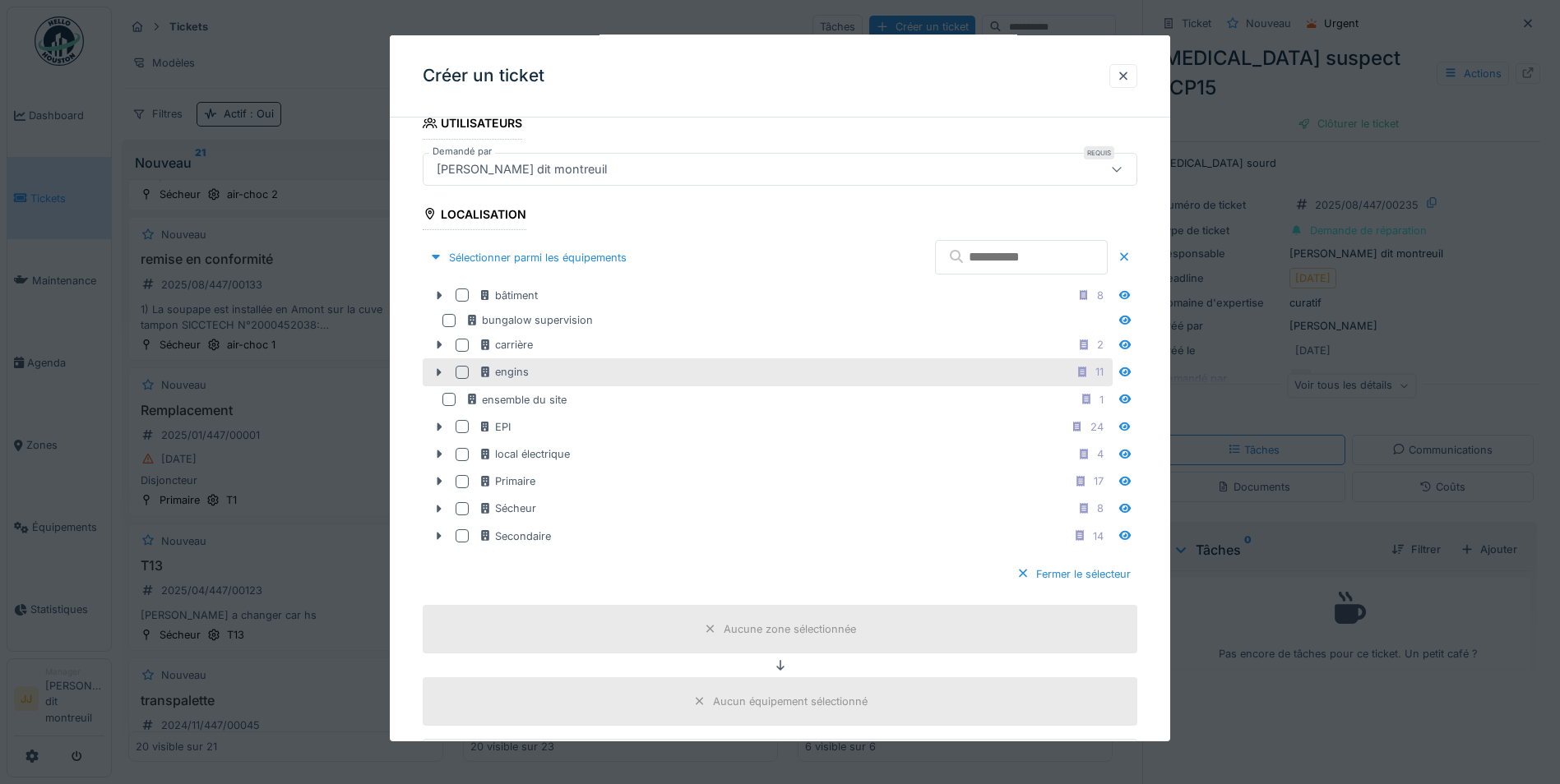
scroll to position [462, 0]
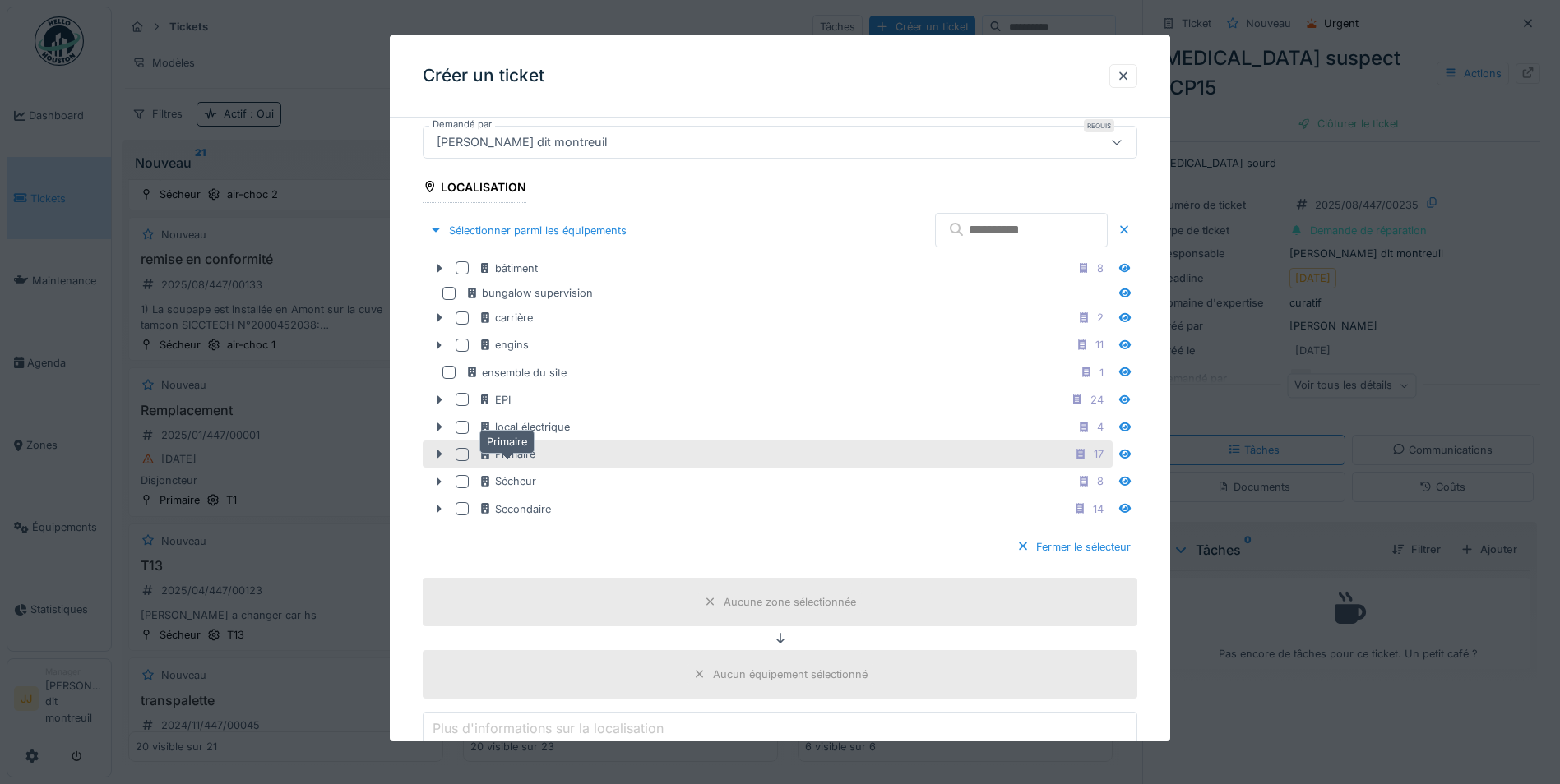
click at [532, 459] on div "Primaire" at bounding box center [507, 454] width 56 height 16
click at [614, 667] on div "Aucun équipement sélectionné" at bounding box center [780, 674] width 715 height 49
click at [1130, 223] on div at bounding box center [1124, 231] width 13 height 16
click at [1110, 145] on div at bounding box center [1116, 141] width 39 height 31
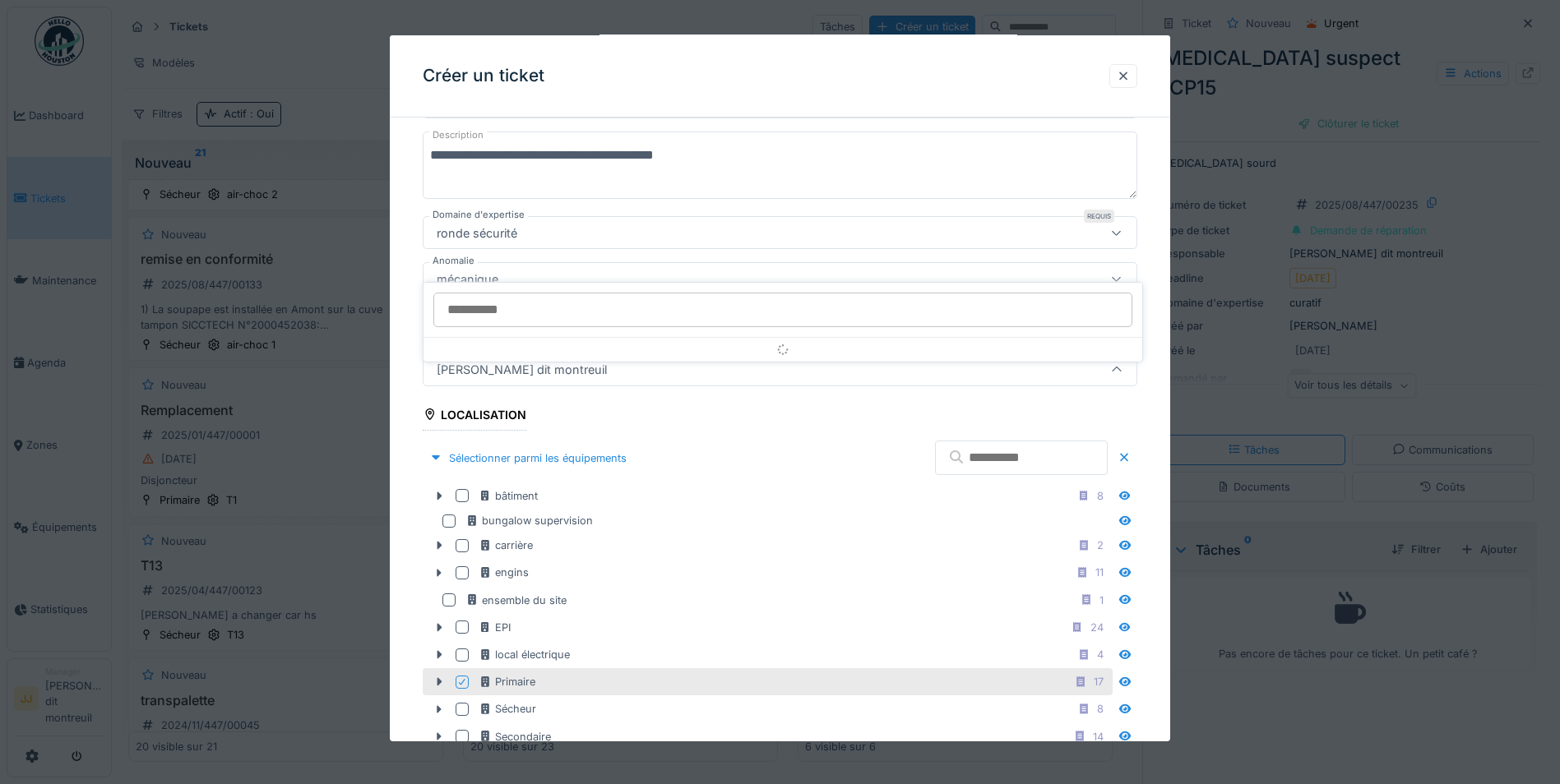
scroll to position [216, 0]
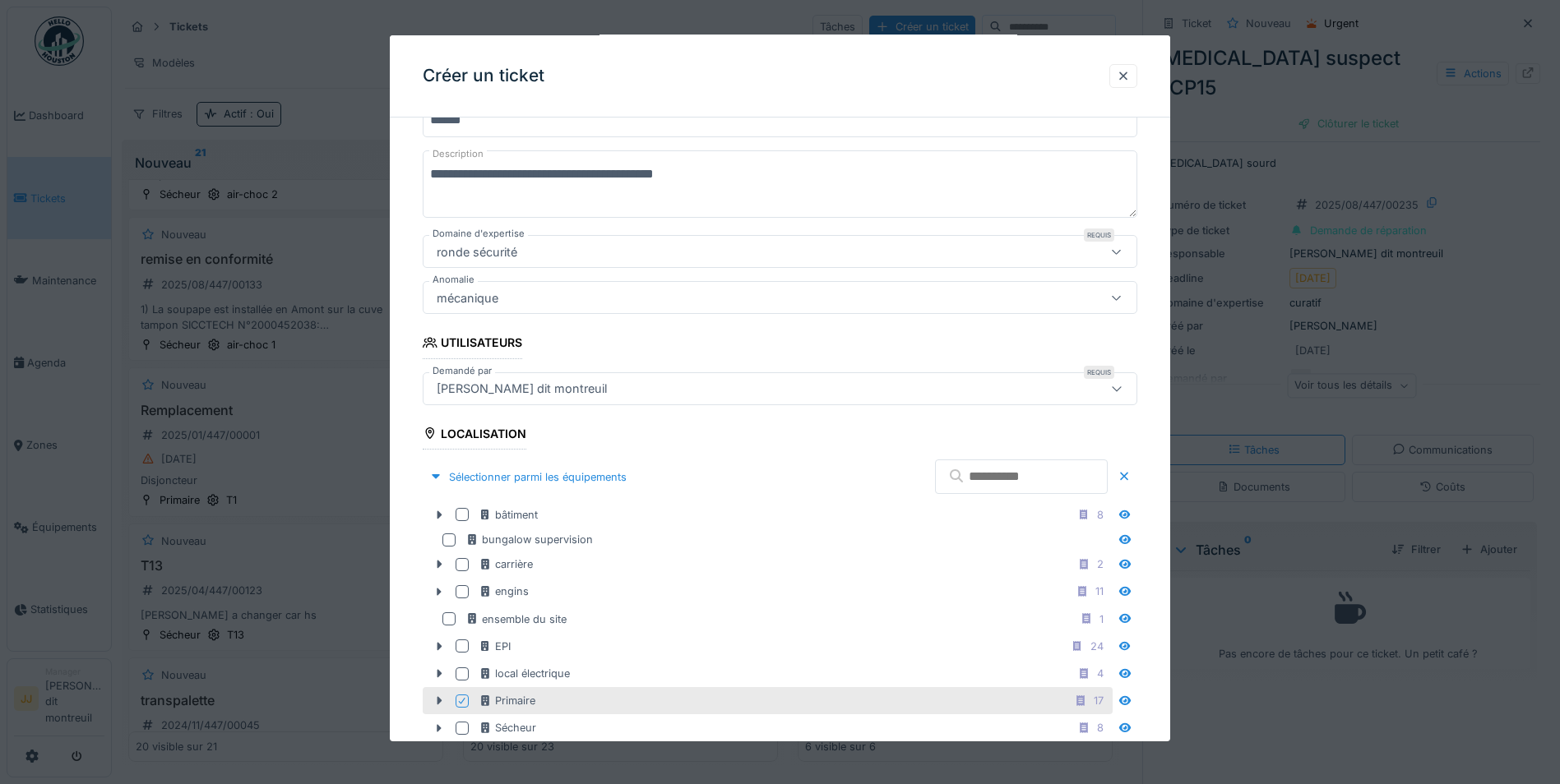
click at [1098, 376] on div "Requis" at bounding box center [1098, 371] width 30 height 13
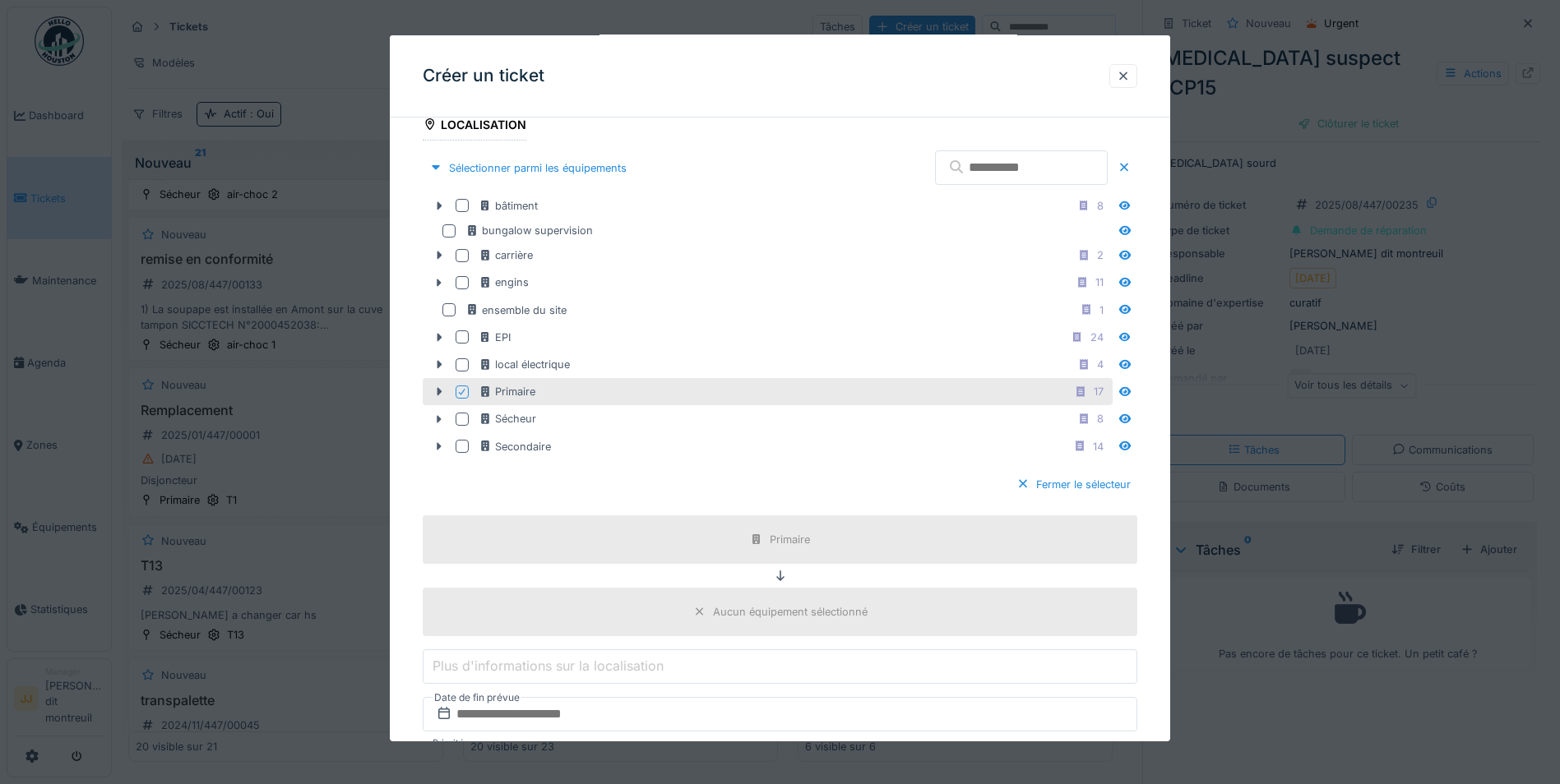
scroll to position [544, 0]
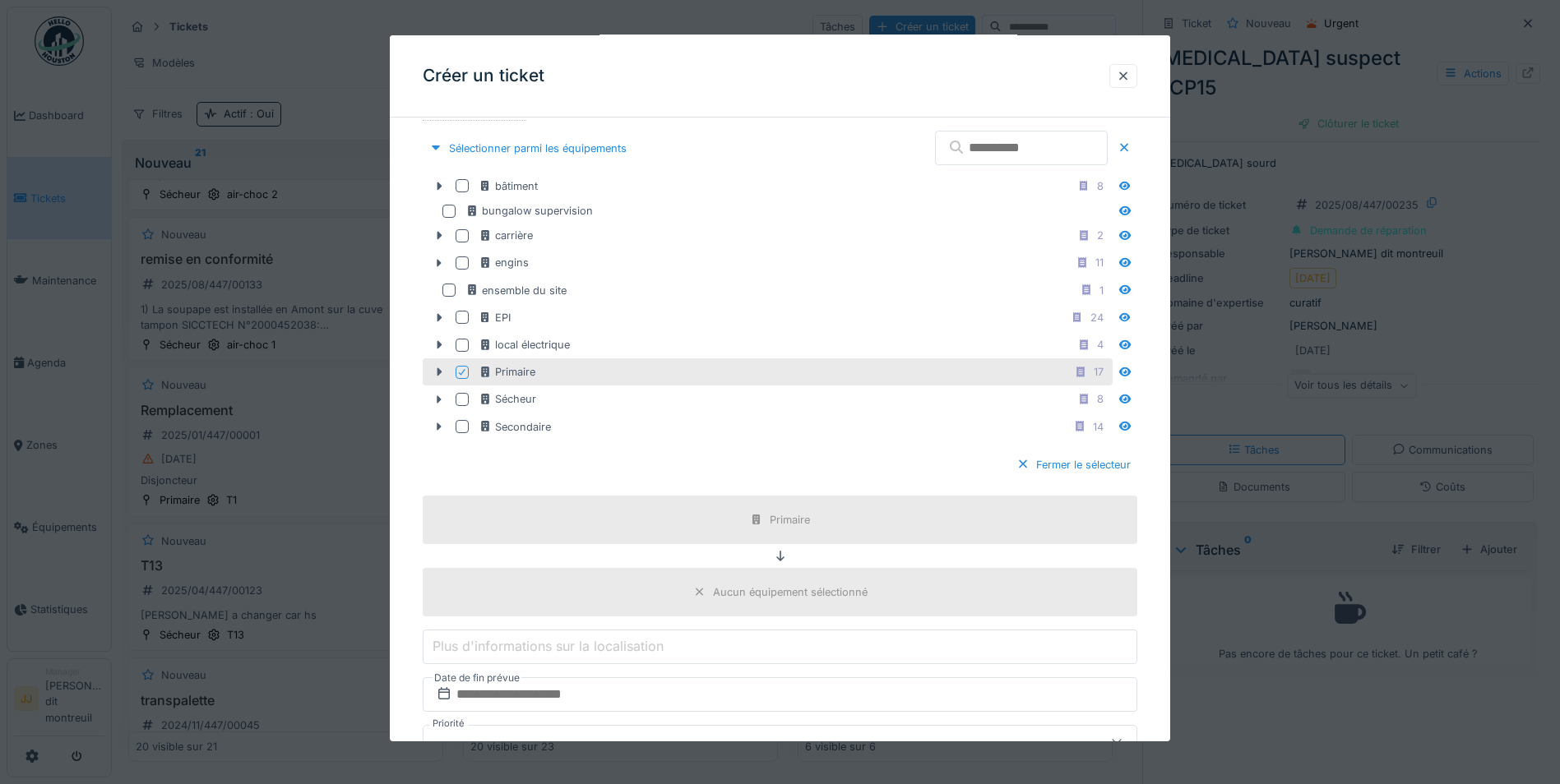
click at [730, 589] on div "Aucun équipement sélectionné" at bounding box center [790, 592] width 155 height 16
click at [1114, 466] on div "Fermer le sélecteur" at bounding box center [1073, 465] width 128 height 23
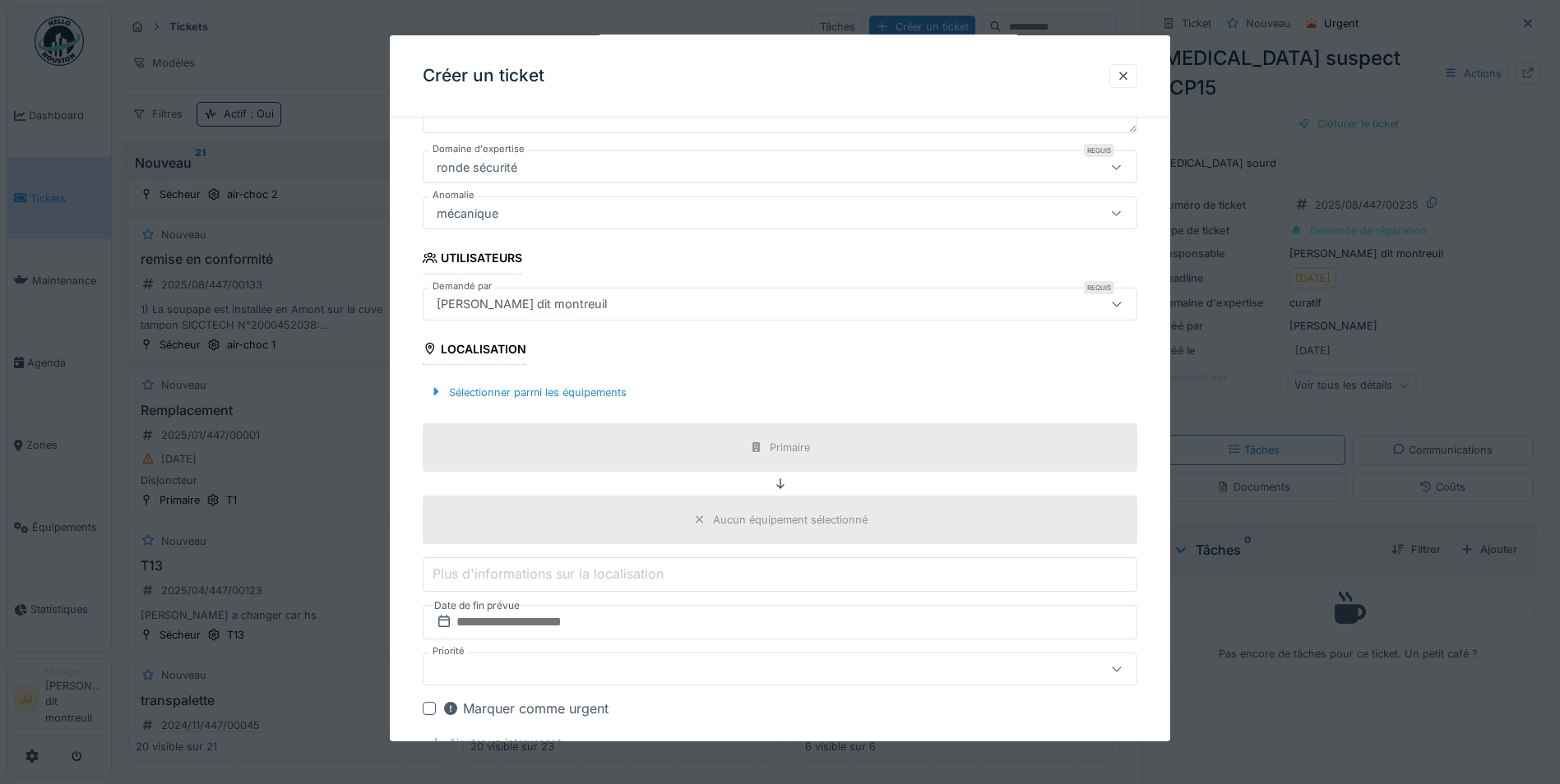
scroll to position [297, 0]
drag, startPoint x: 582, startPoint y: 524, endPoint x: 591, endPoint y: 506, distance: 20.1
click at [582, 522] on div "Aucun équipement sélectionné" at bounding box center [780, 522] width 715 height 49
click at [1022, 527] on div "Aucun équipement sélectionné" at bounding box center [780, 522] width 715 height 49
click at [828, 443] on div "Primaire" at bounding box center [780, 450] width 715 height 49
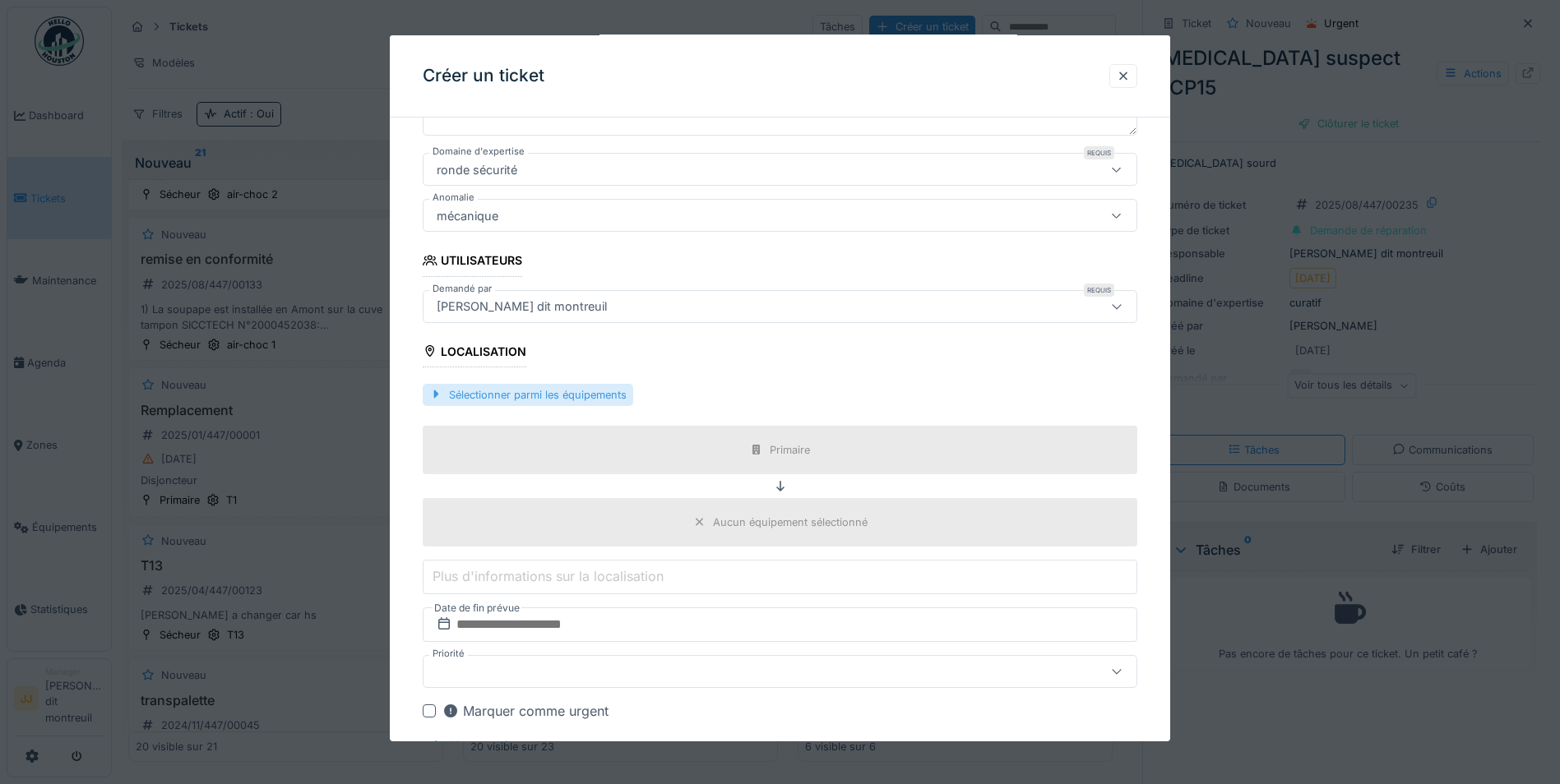
click at [631, 399] on div "Sélectionner parmi les équipements" at bounding box center [527, 395] width 210 height 23
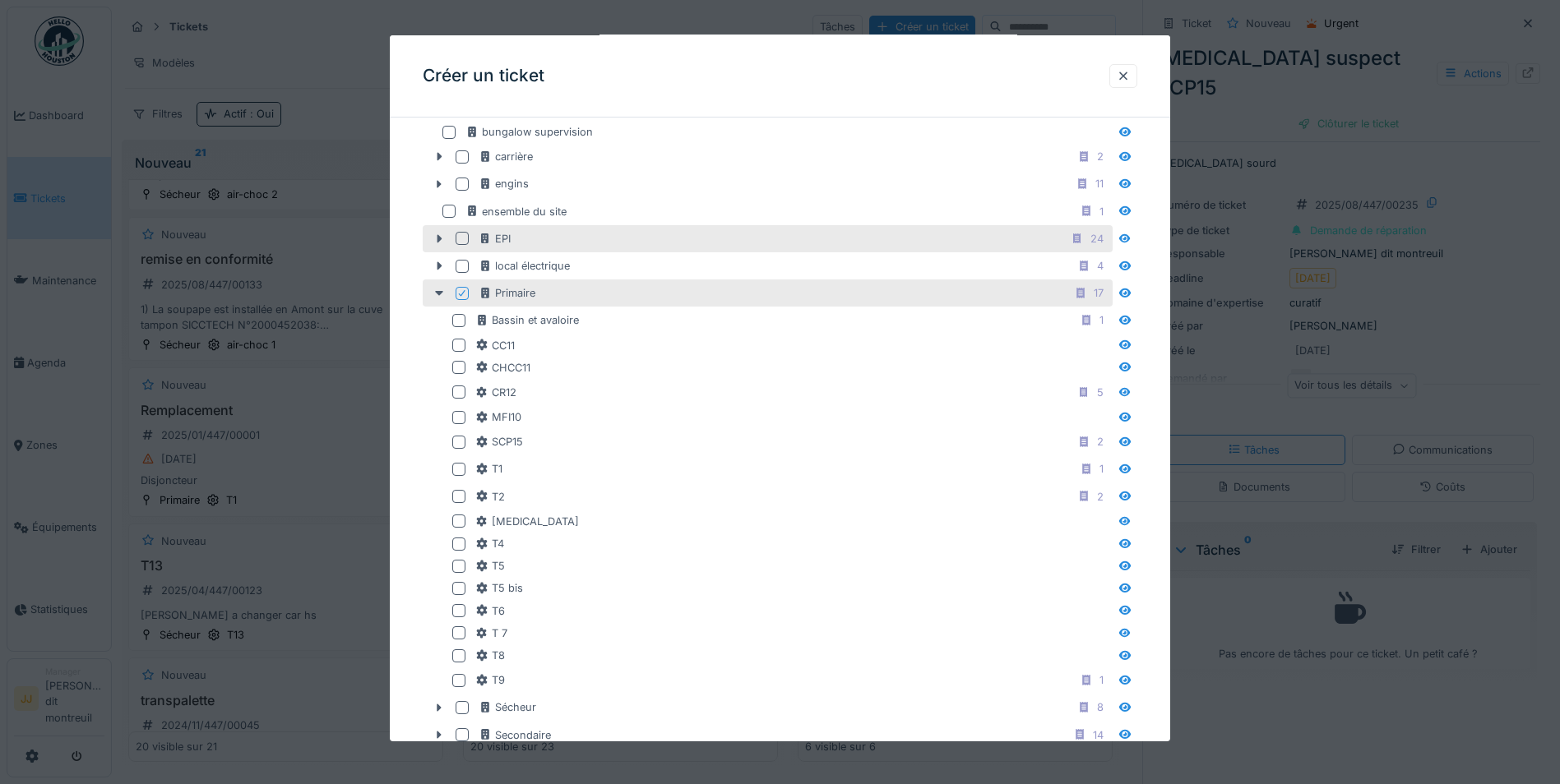
scroll to position [626, 0]
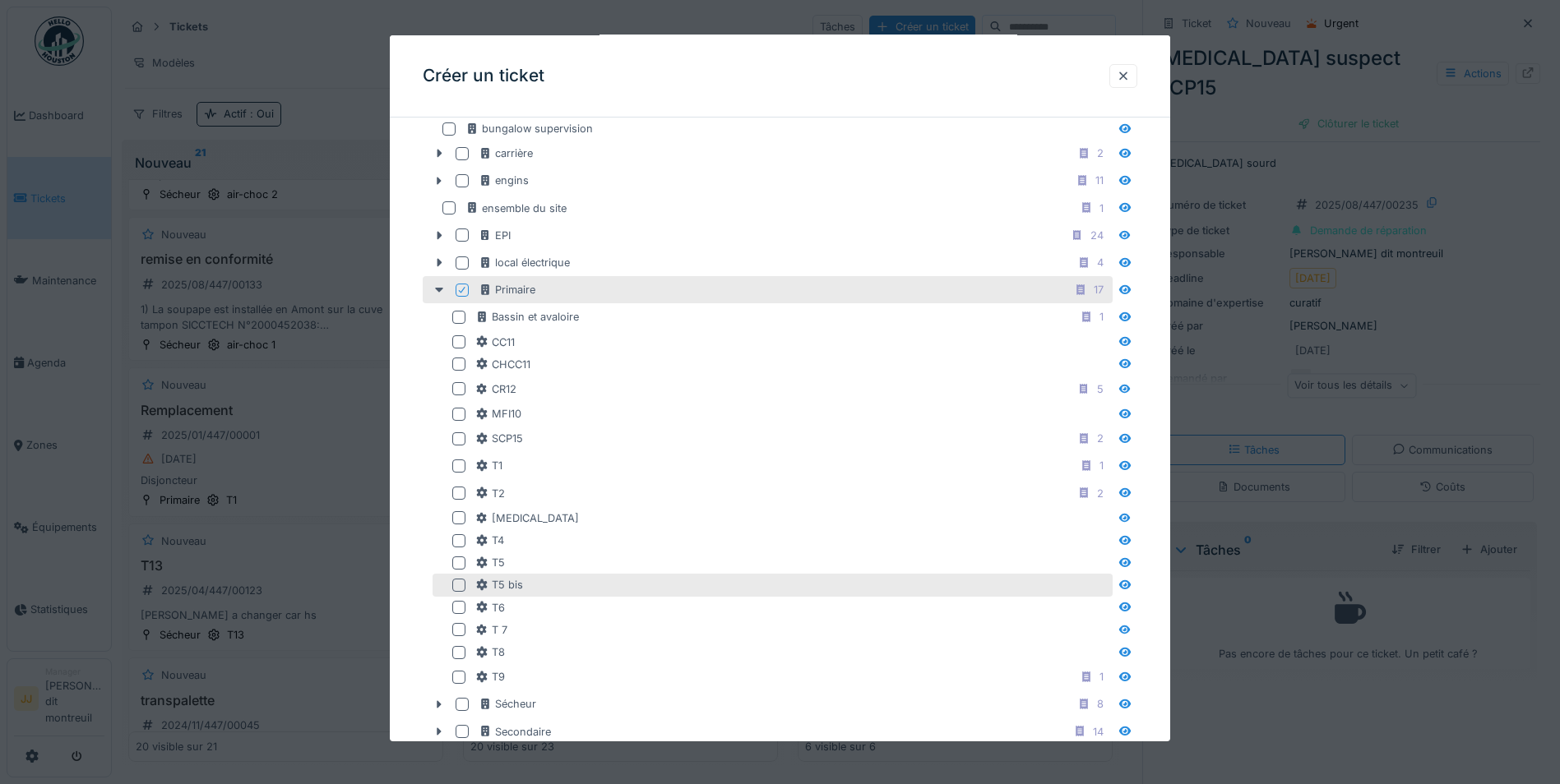
click at [634, 582] on div "T5 bis" at bounding box center [793, 584] width 634 height 16
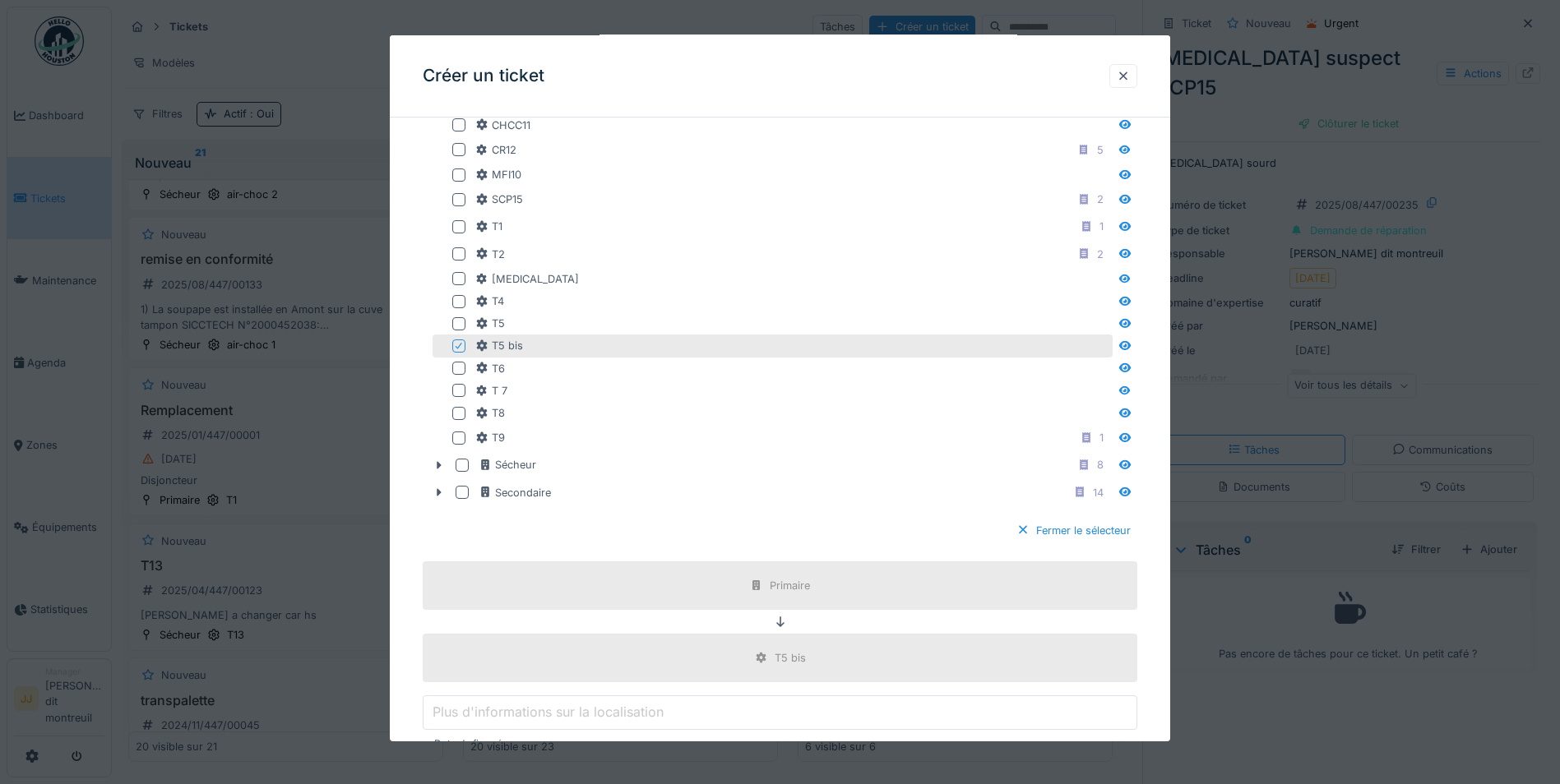
scroll to position [873, 0]
click at [1068, 528] on div "Fermer le sélecteur" at bounding box center [1073, 523] width 128 height 23
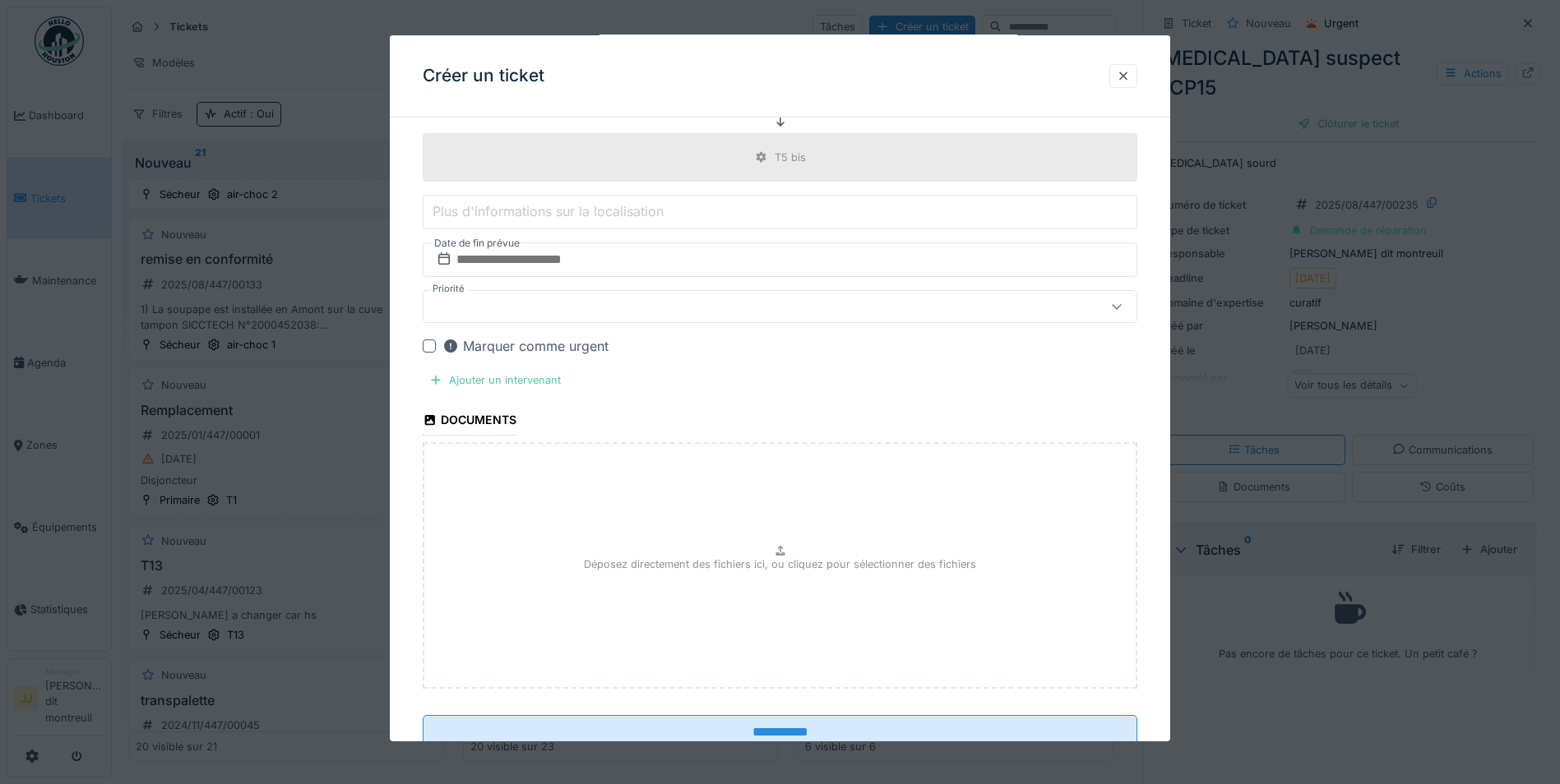
scroll to position [716, 0]
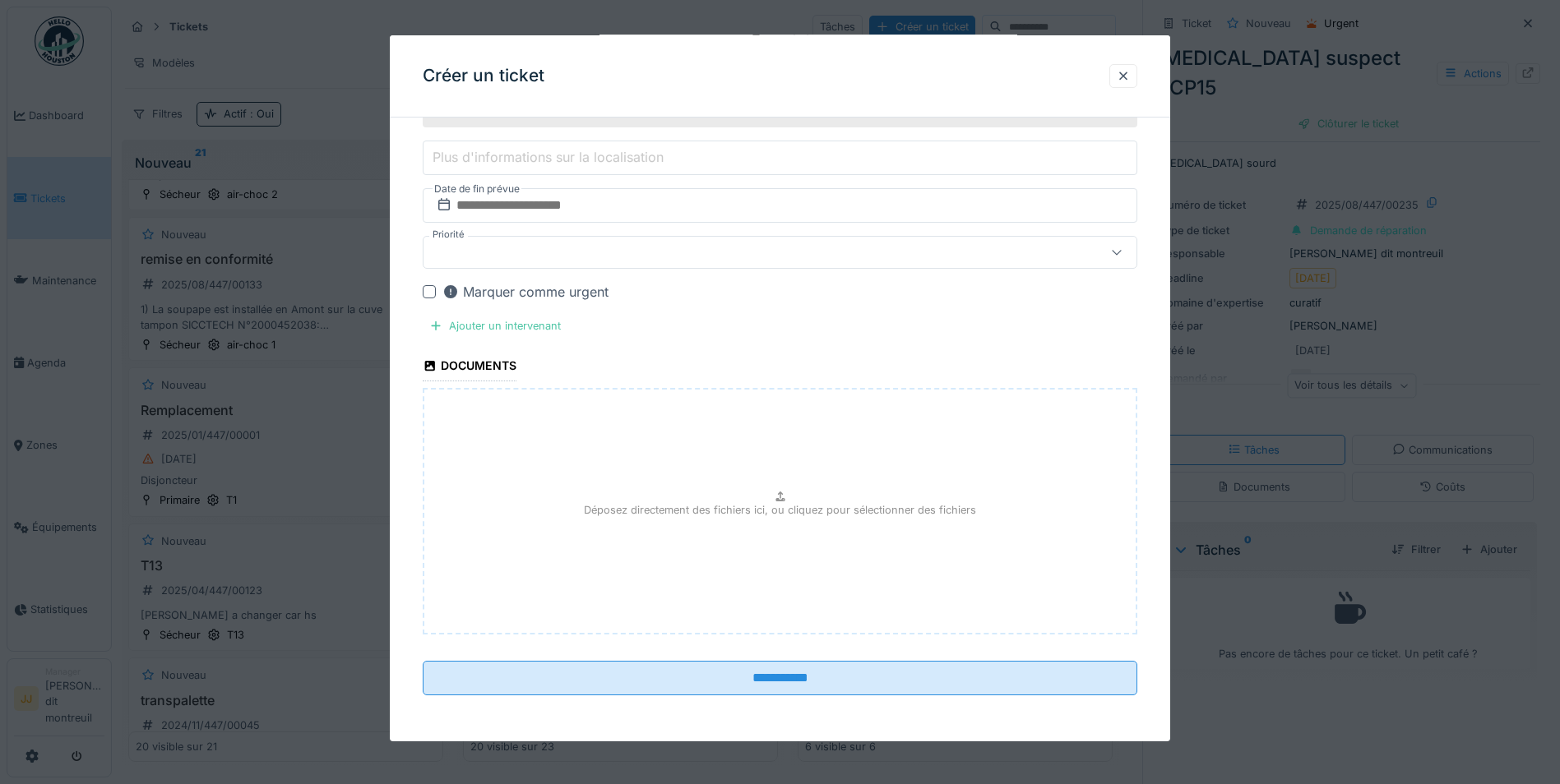
click at [551, 422] on div "Déposez directement des fichiers ici, ou cliquez pour sélectionner des fichiers" at bounding box center [780, 511] width 715 height 247
type input "**********"
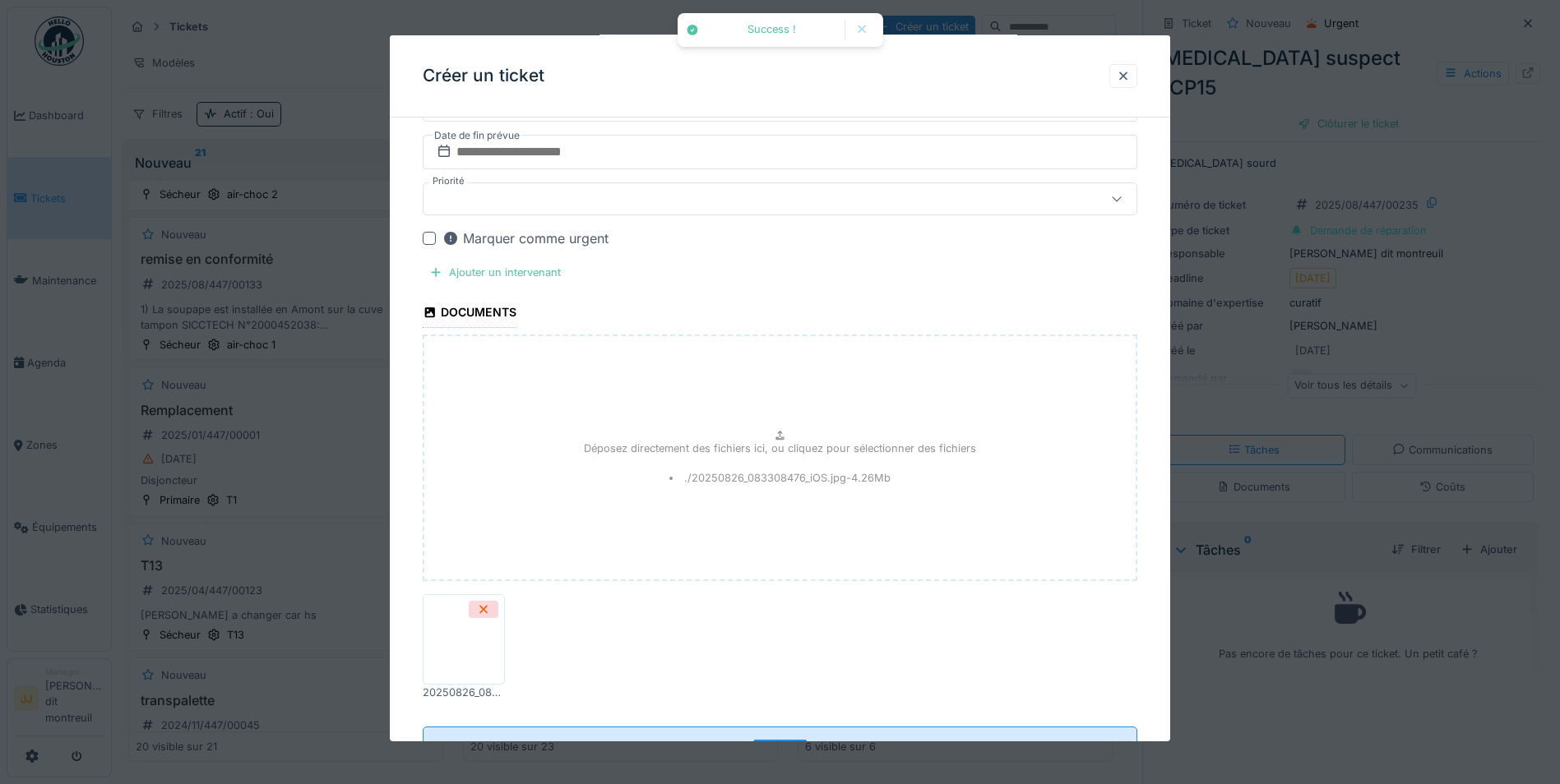
scroll to position [799, 0]
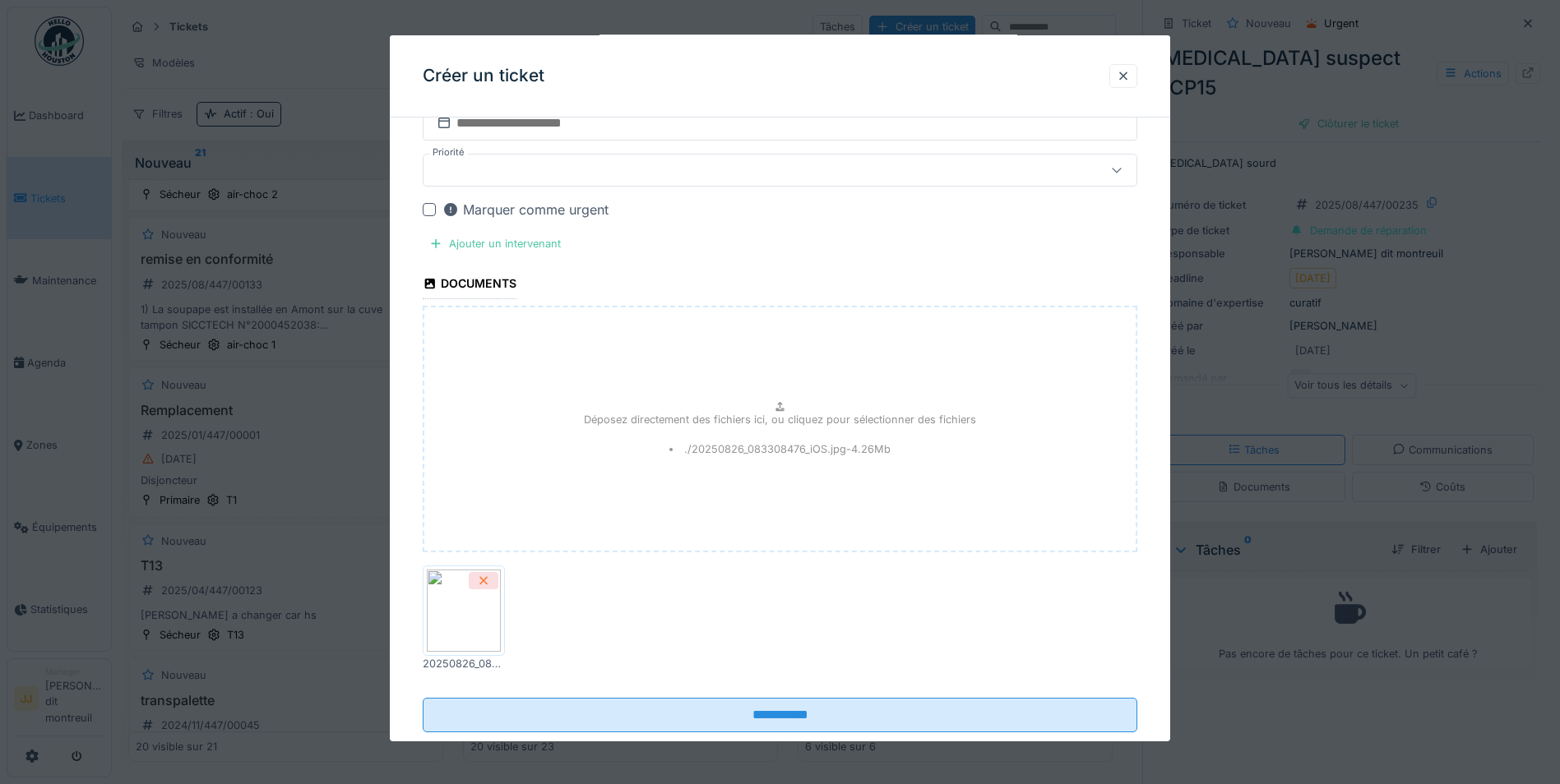
click at [481, 582] on icon at bounding box center [483, 580] width 8 height 8
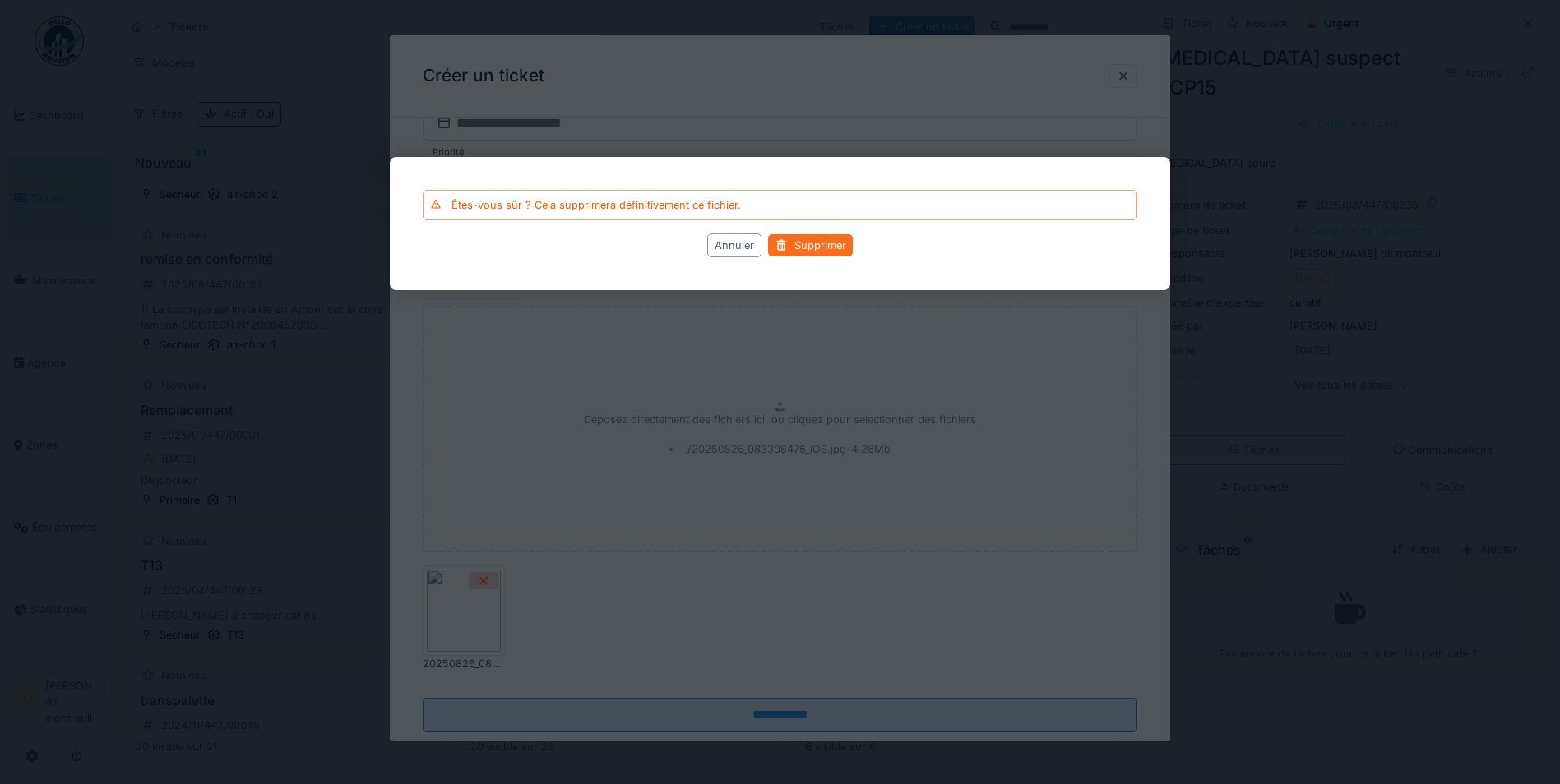
click at [815, 235] on div "Supprimer" at bounding box center [810, 246] width 84 height 23
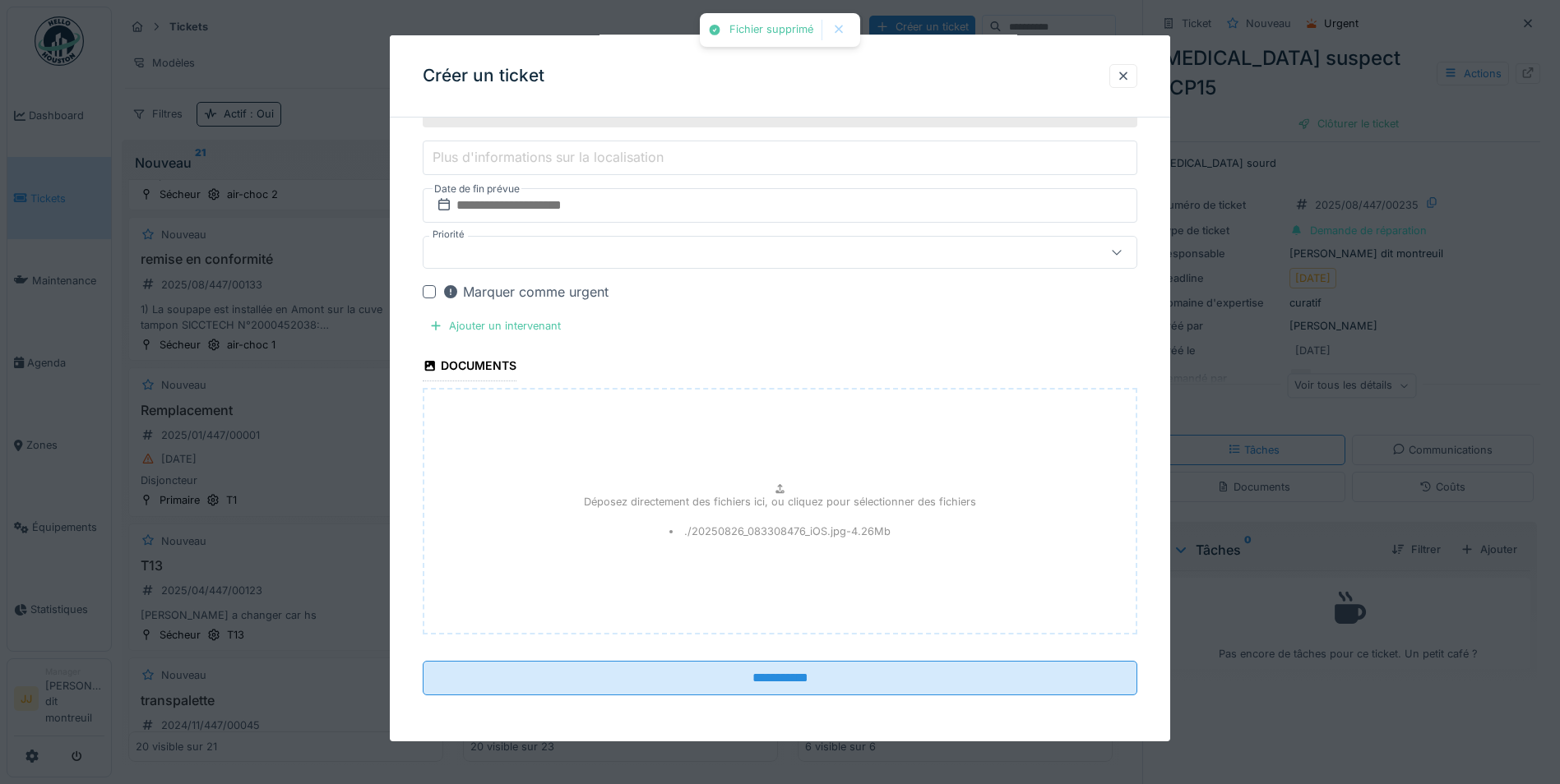
scroll to position [716, 0]
click at [708, 461] on div "Déposez directement des fichiers ici, ou cliquez pour sélectionner des fichiers…" at bounding box center [780, 511] width 715 height 247
type input "**********"
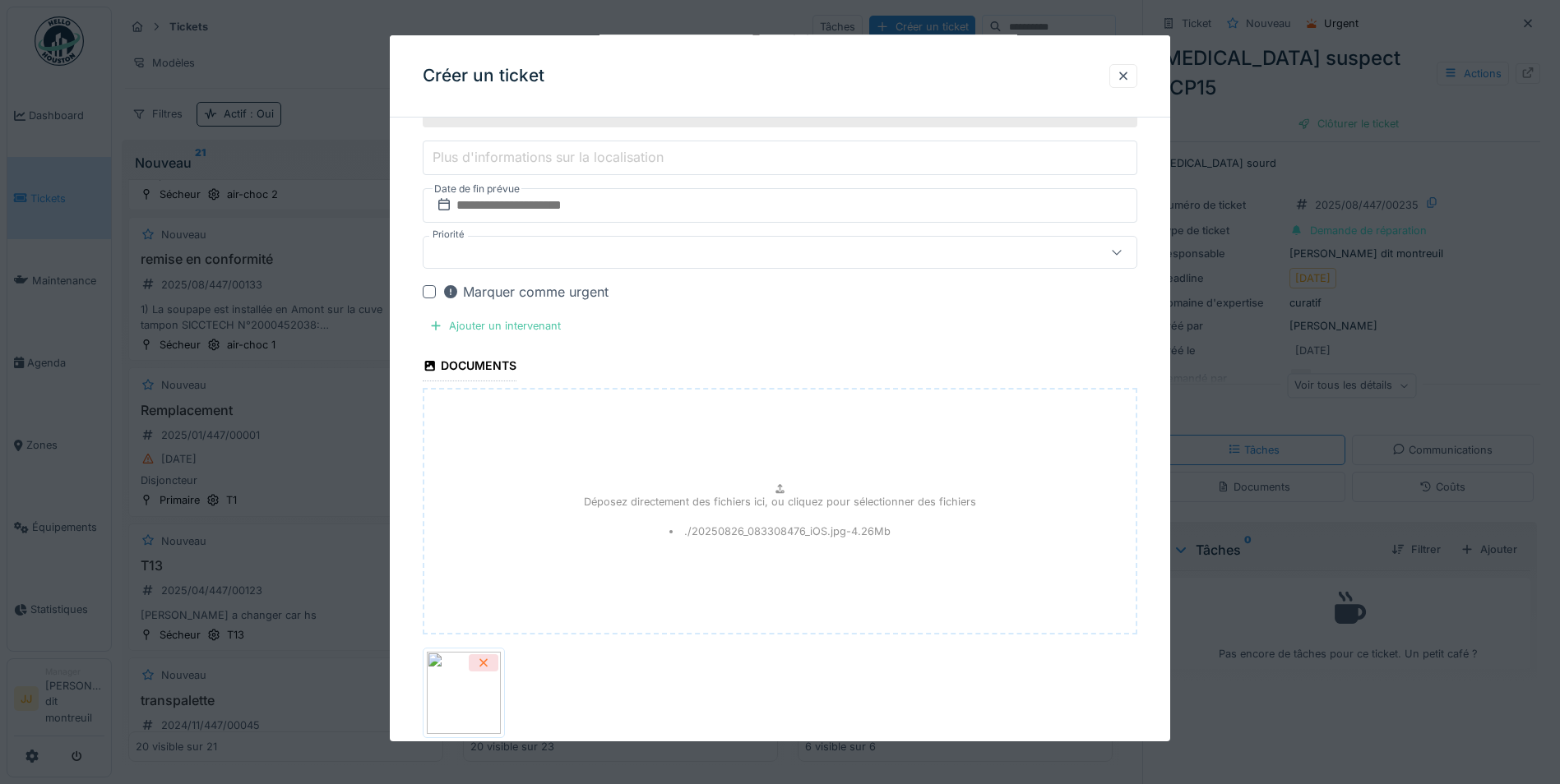
click at [476, 663] on div at bounding box center [484, 663] width 30 height 17
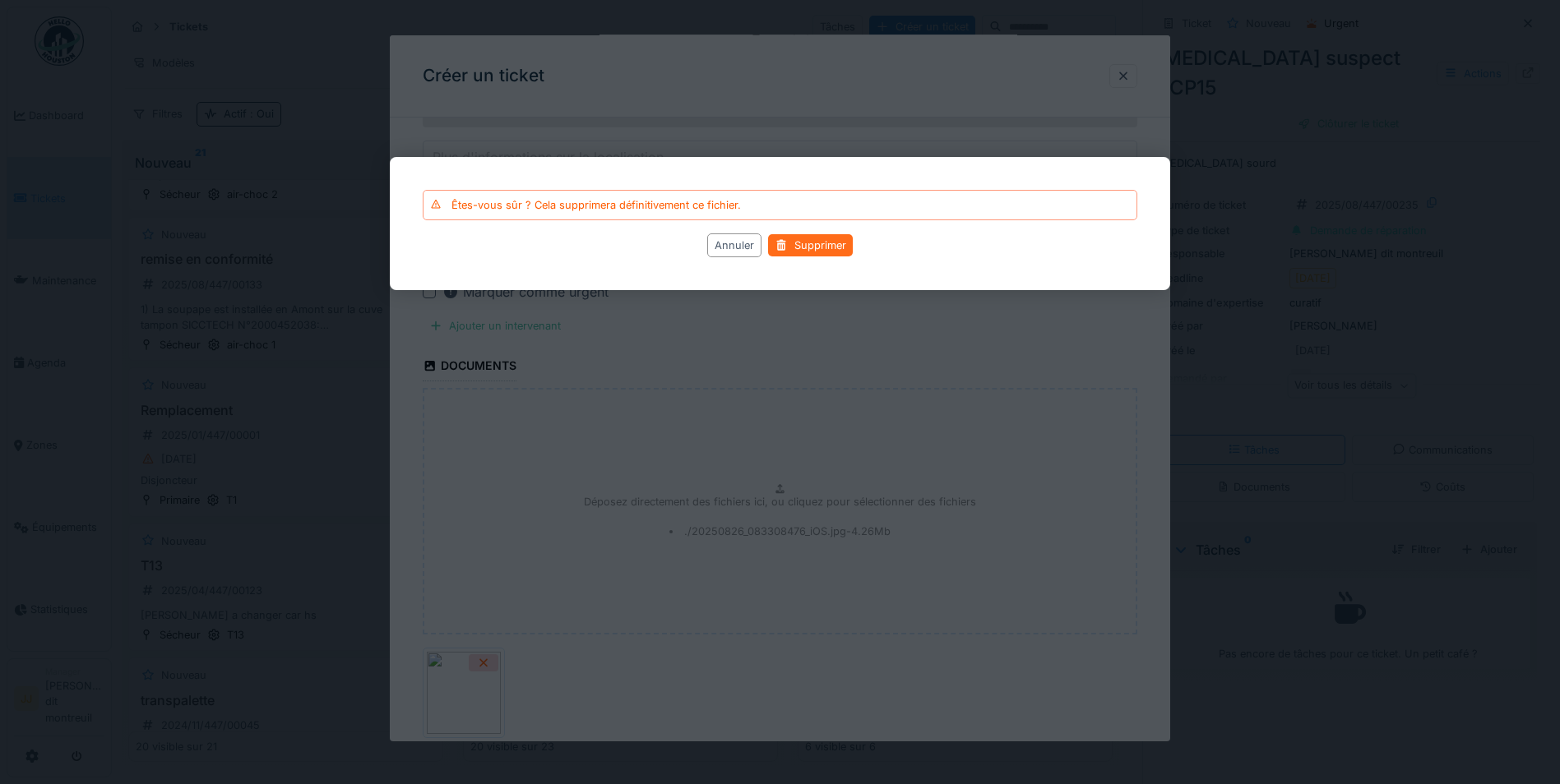
click at [817, 251] on div "Supprimer" at bounding box center [810, 246] width 84 height 23
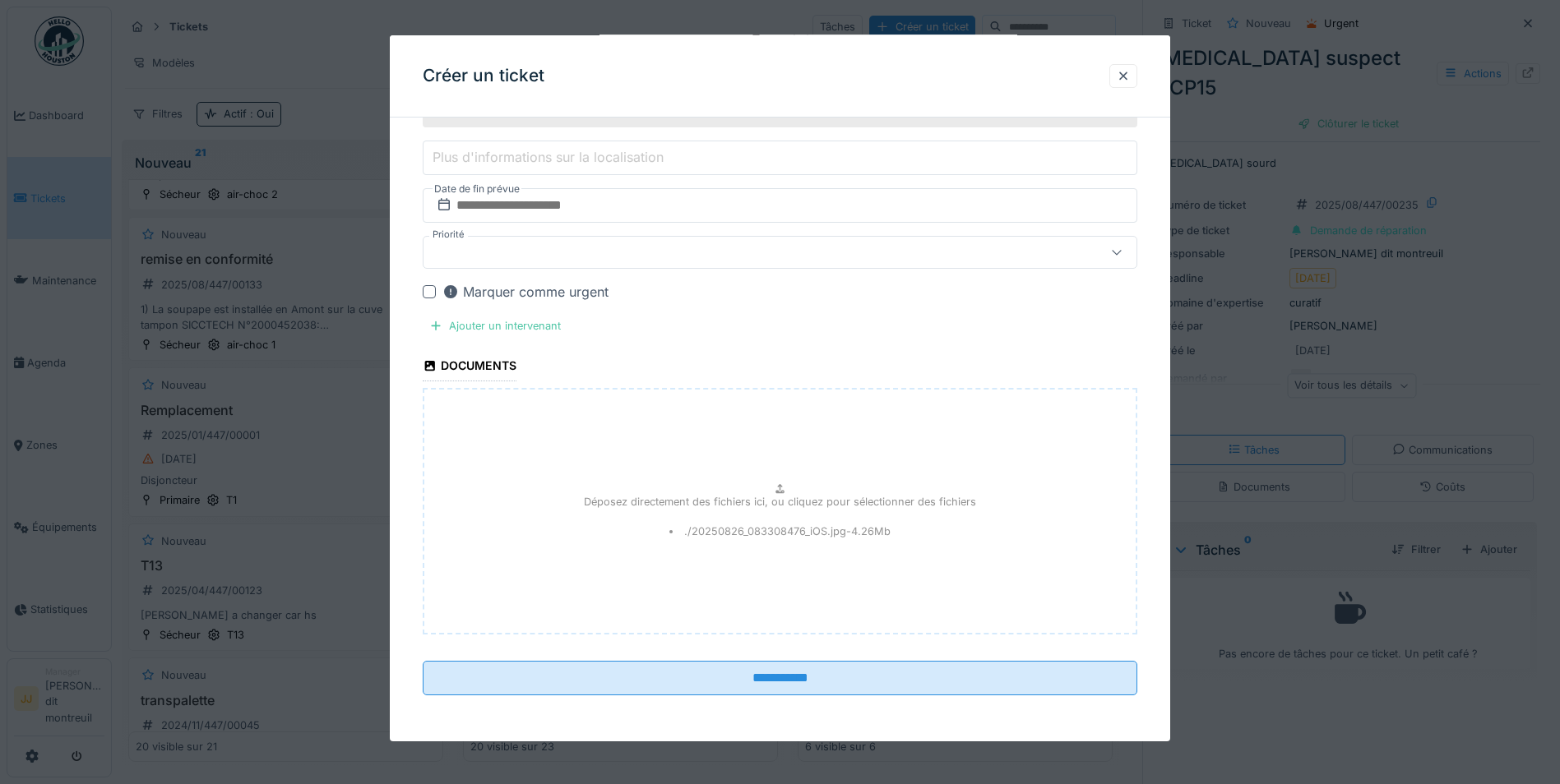
drag, startPoint x: 743, startPoint y: 572, endPoint x: 576, endPoint y: 552, distance: 168.2
click at [576, 552] on div "Déposez directement des fichiers ici, ou cliquez pour sélectionner des fichiers…" at bounding box center [780, 511] width 715 height 247
type input "**********"
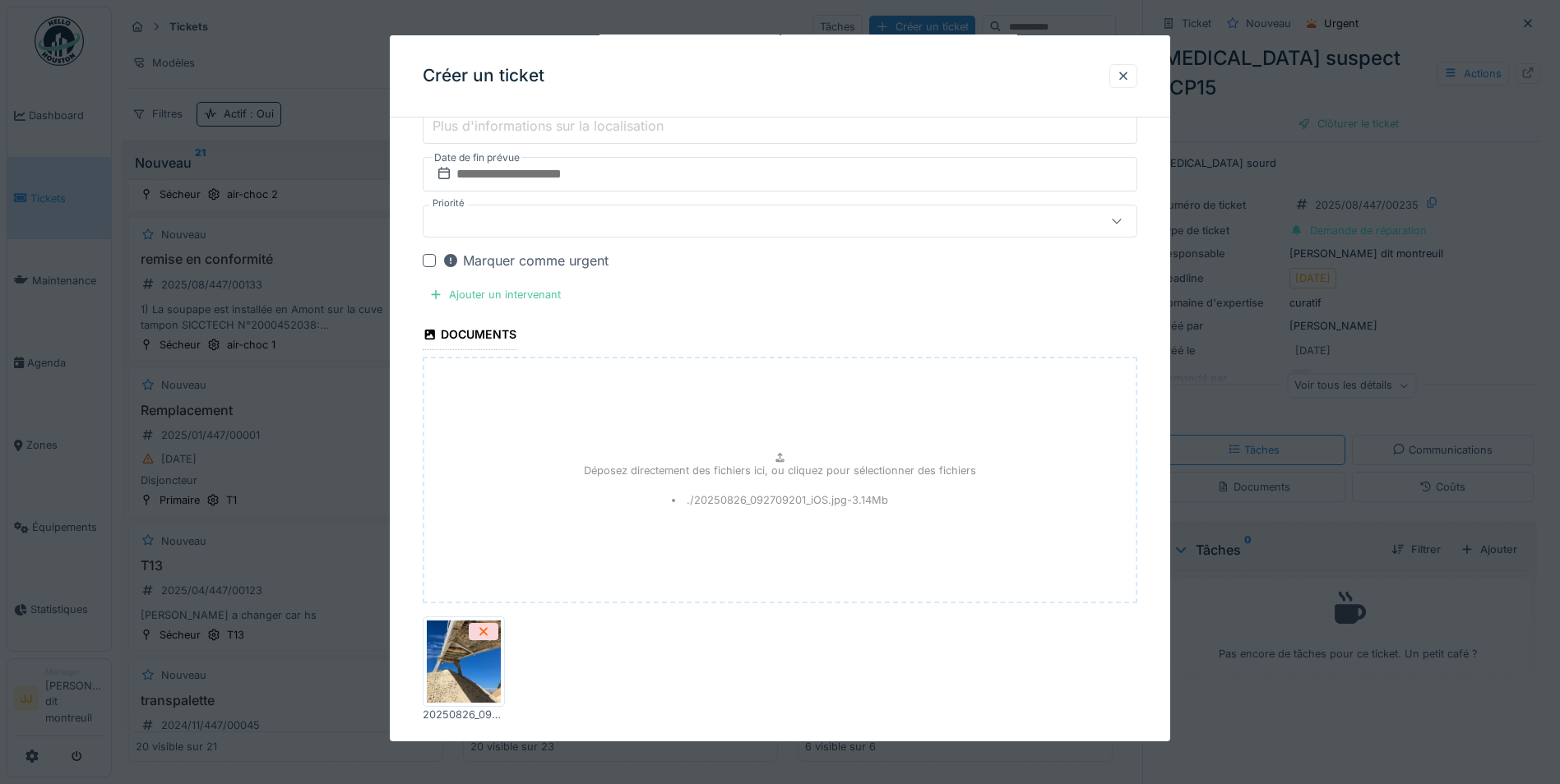
scroll to position [836, 0]
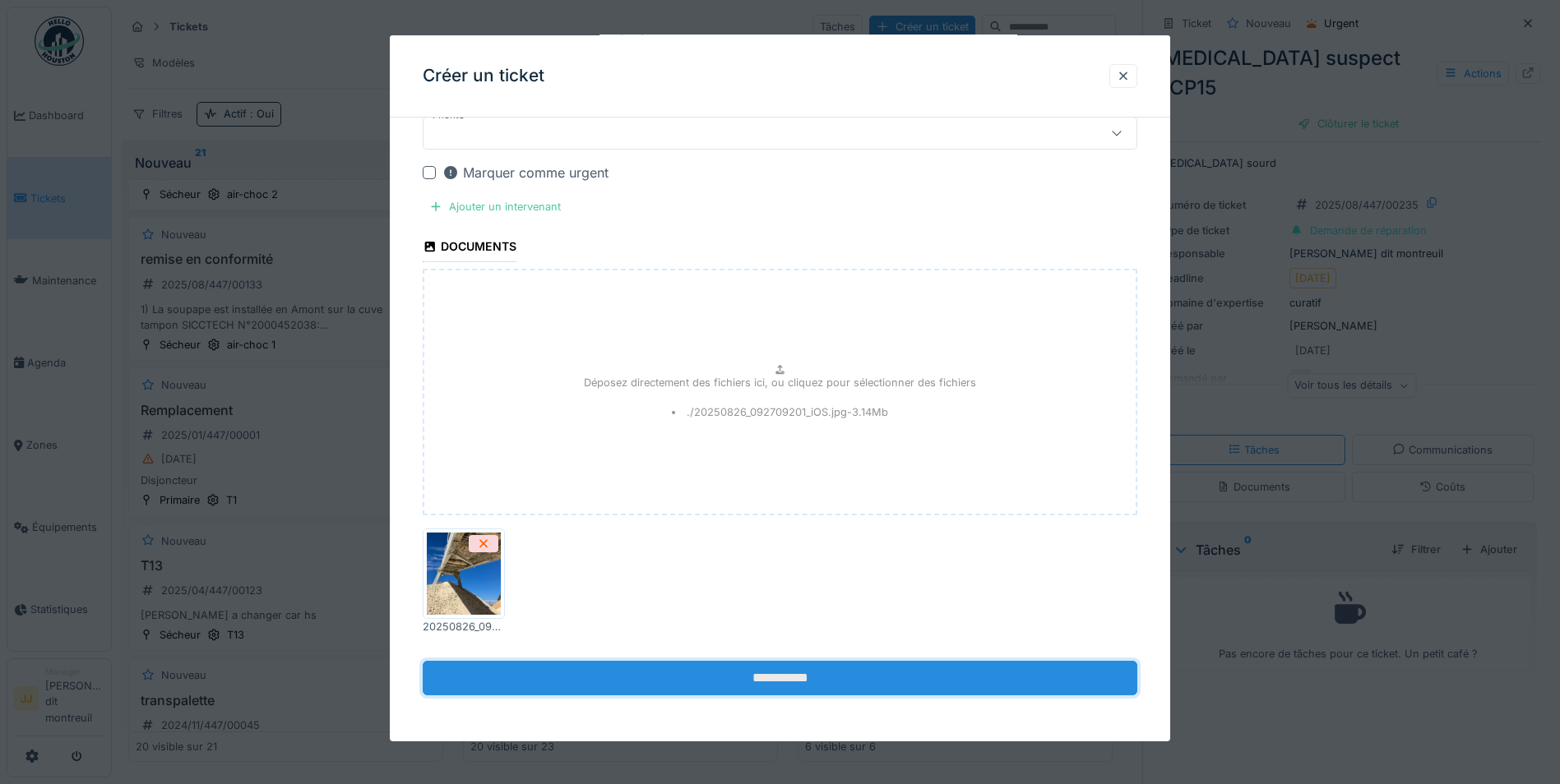
click at [600, 684] on input "**********" at bounding box center [780, 678] width 715 height 35
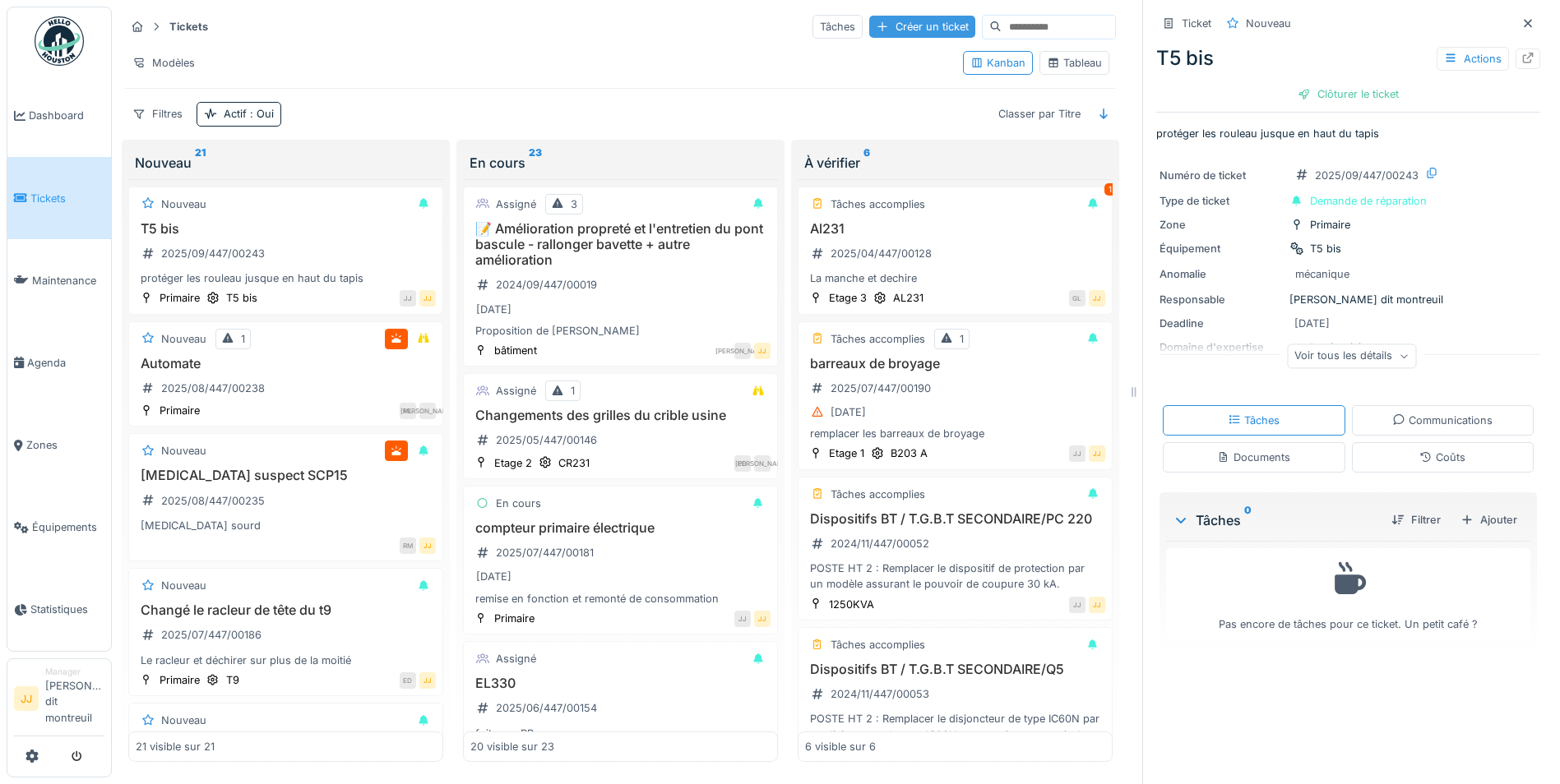
click at [884, 16] on div "Créer un ticket" at bounding box center [921, 27] width 106 height 23
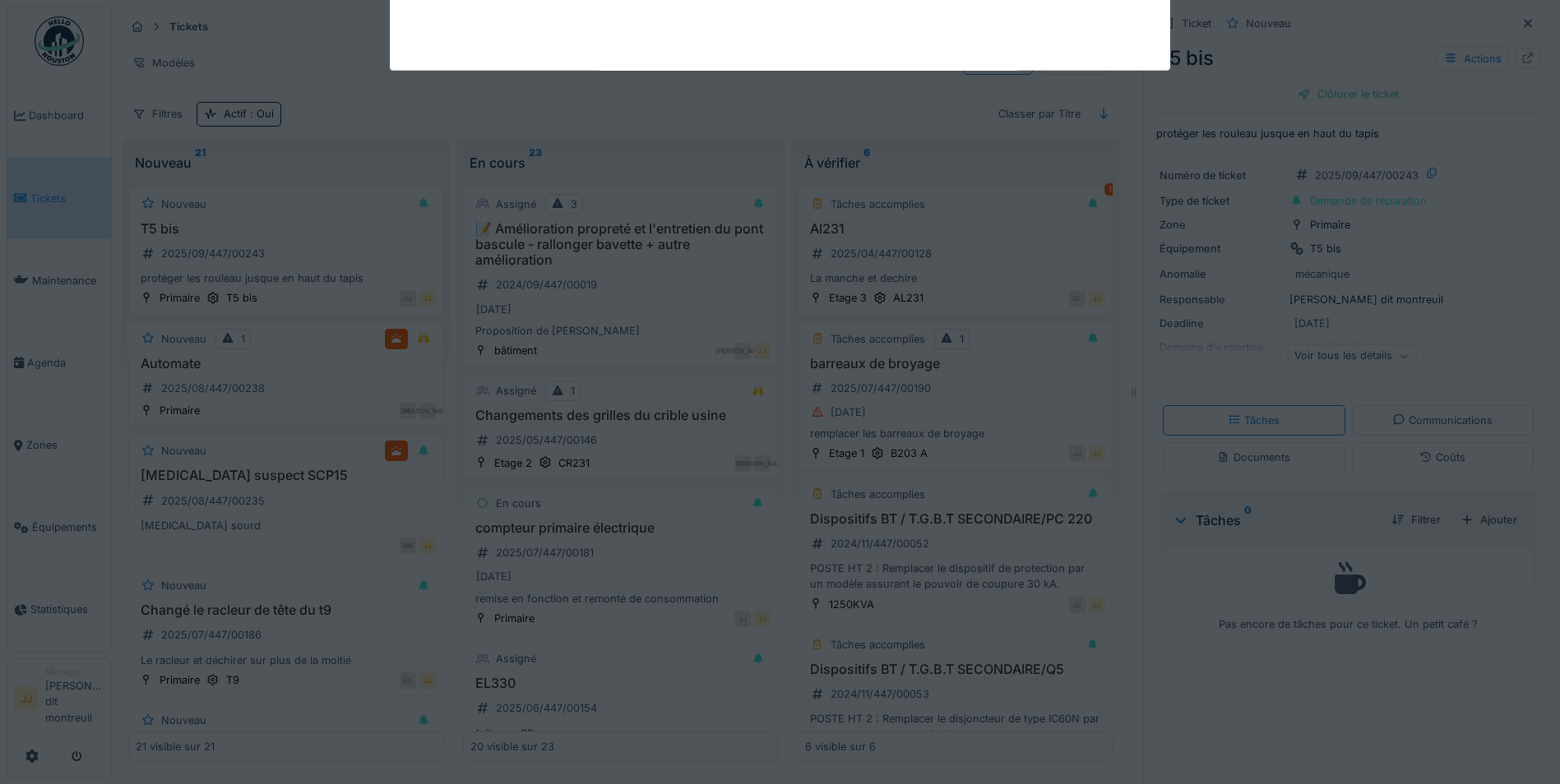
click at [884, 11] on div "Créer un ticket Demande de réparation EPI Évacuation de déchets fiche oups Rapp…" at bounding box center [835, 392] width 1447 height 784
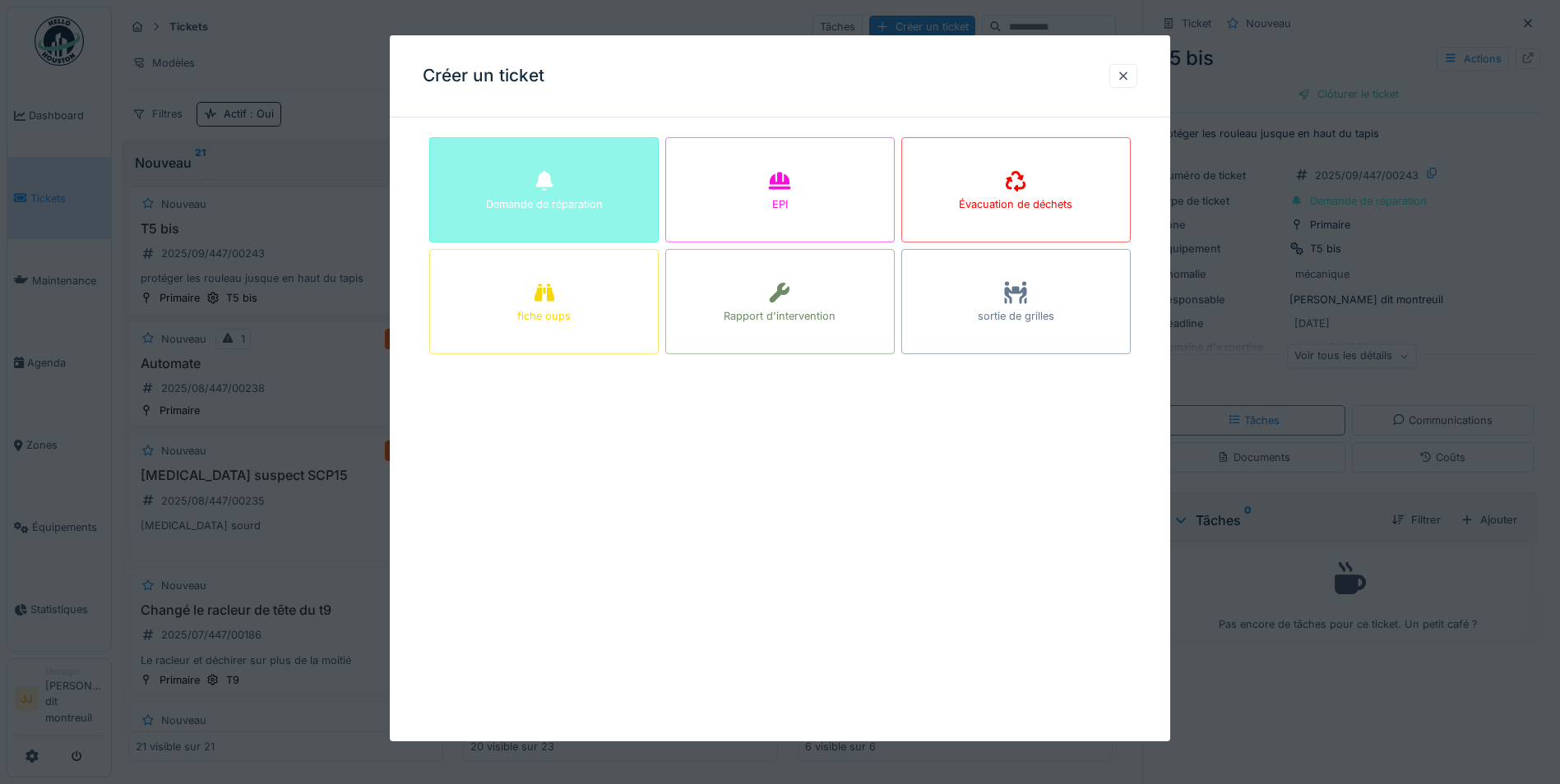
click at [649, 176] on div "Demande de réparation" at bounding box center [543, 189] width 230 height 105
click at [649, 176] on fieldset "Demande de réparation EPI Évacuation de déchets fiche oups Rapport d'interventi…" at bounding box center [780, 245] width 715 height 230
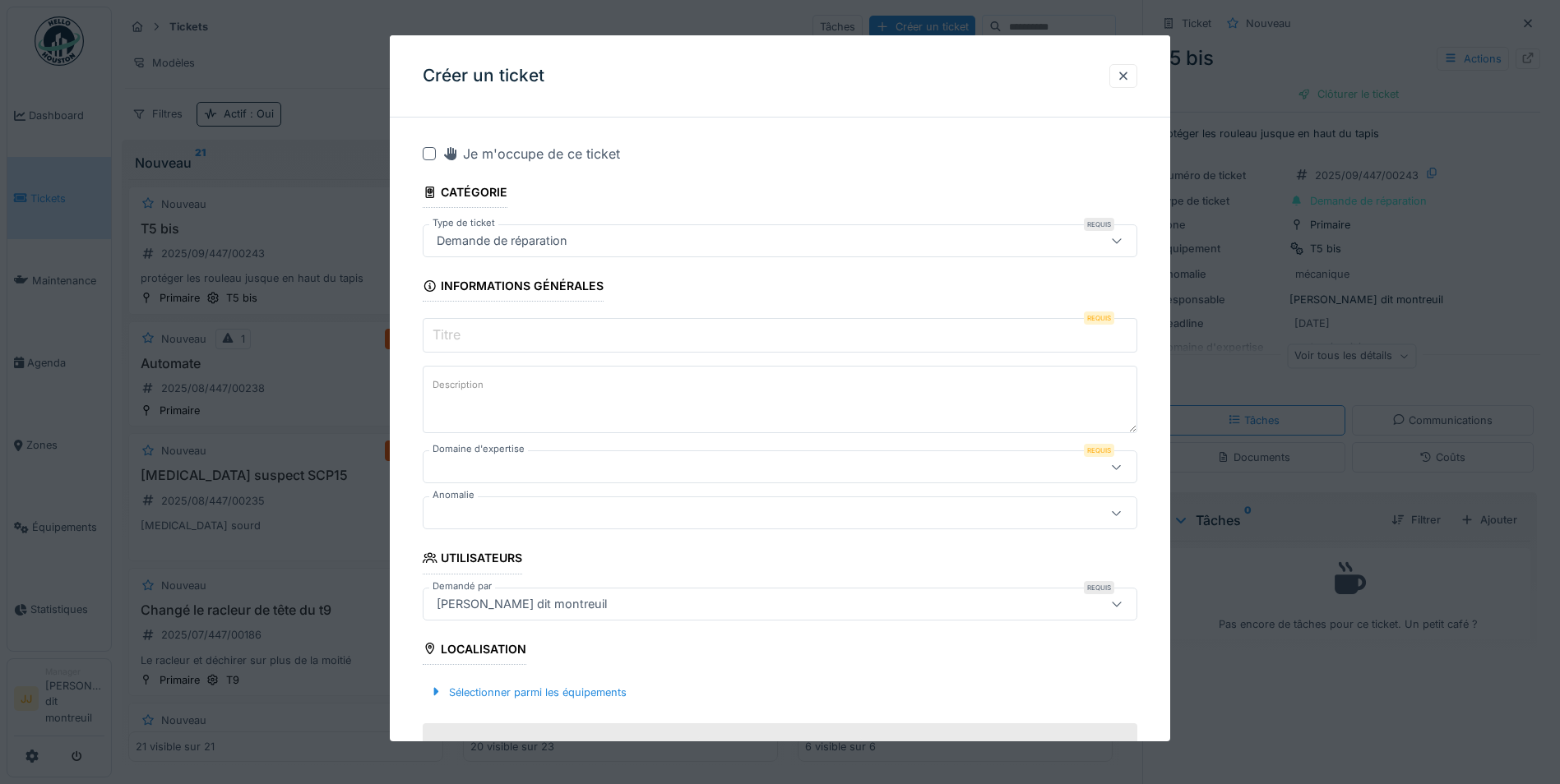
drag, startPoint x: 649, startPoint y: 176, endPoint x: 617, endPoint y: 243, distance: 74.2
click at [617, 243] on div "Demande de réparation" at bounding box center [737, 240] width 615 height 18
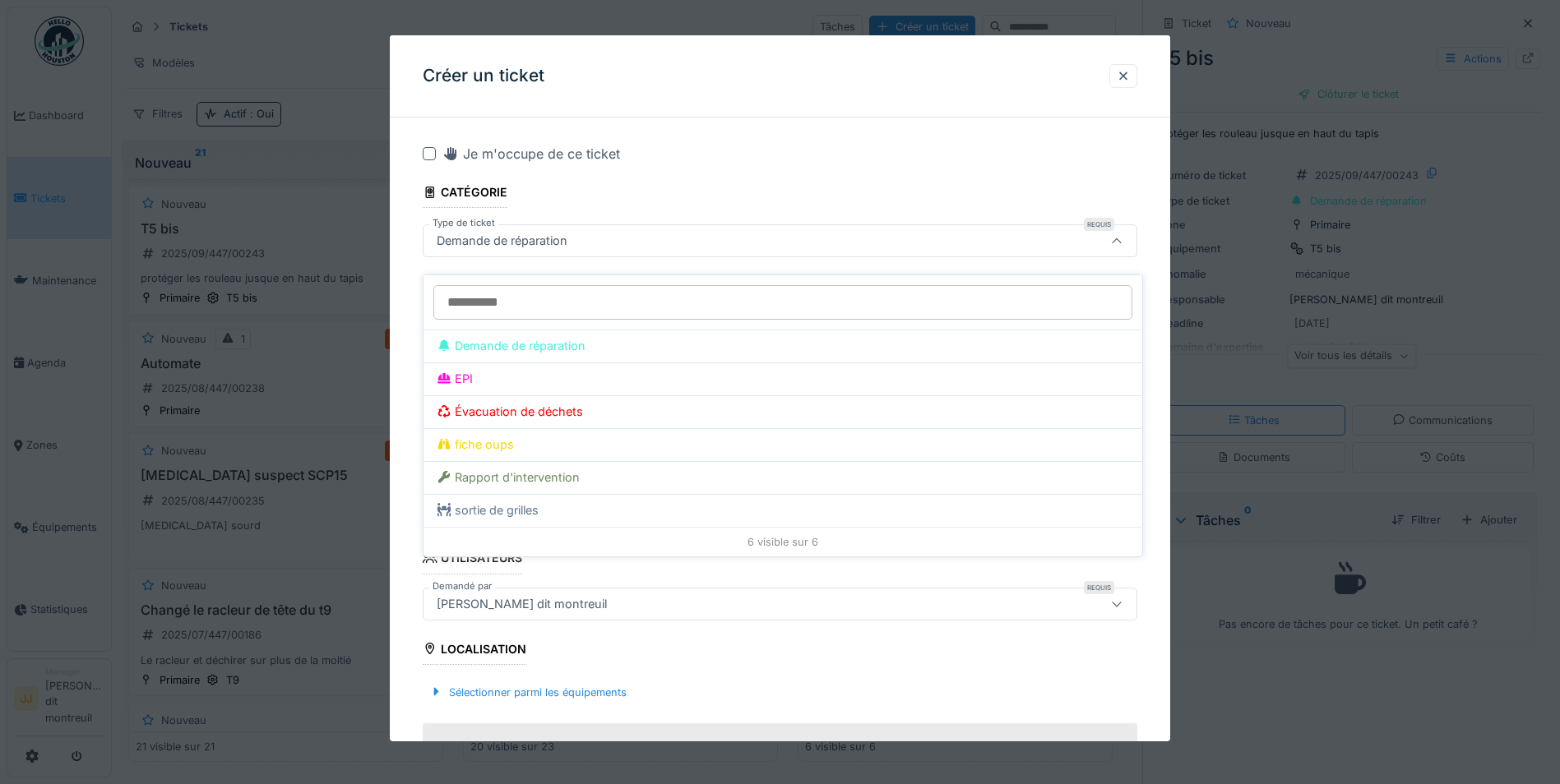
click at [617, 243] on div "Demande de réparation" at bounding box center [737, 240] width 615 height 18
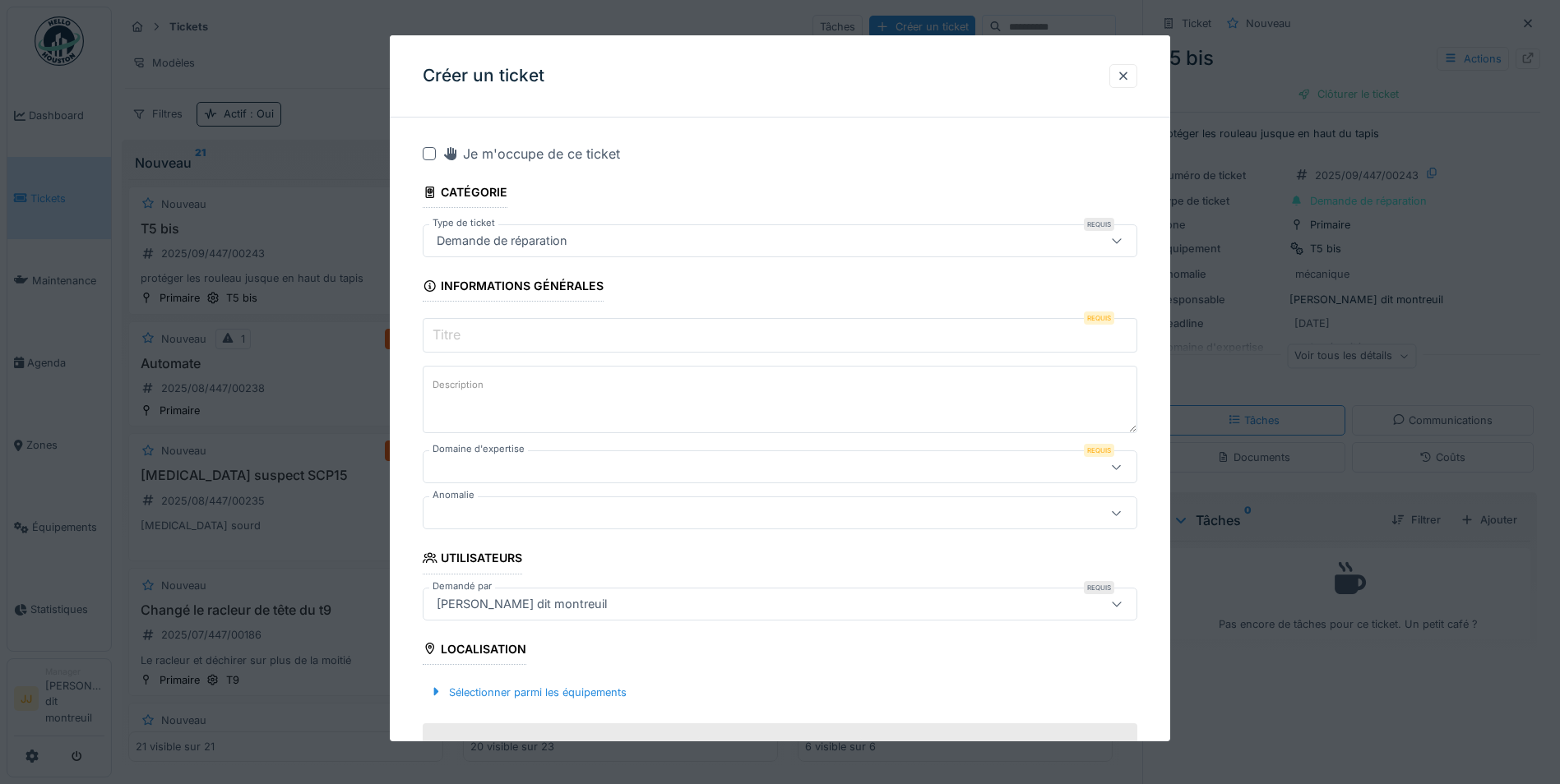
click at [579, 327] on input "Titre" at bounding box center [780, 335] width 715 height 35
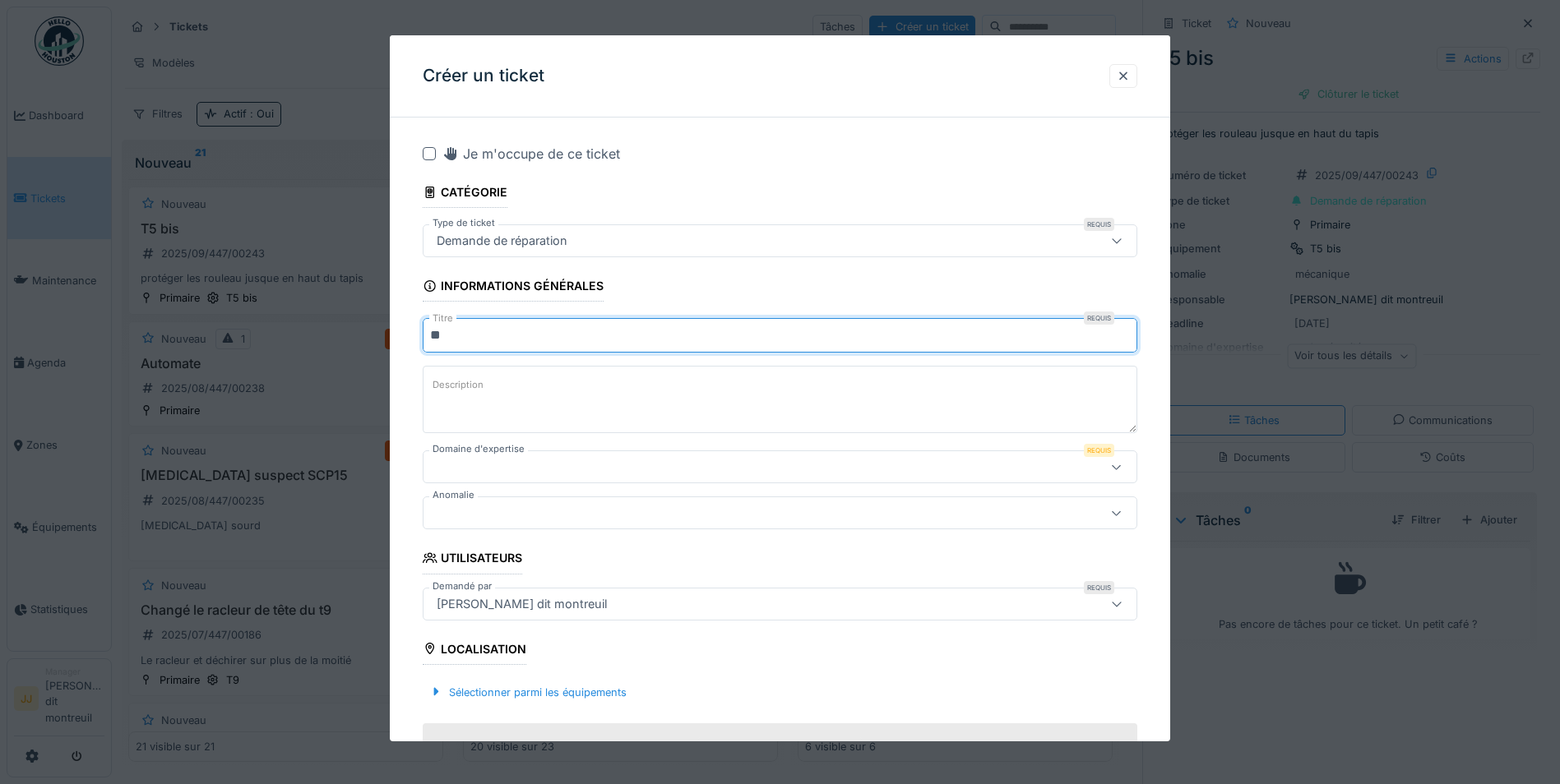
type input "**"
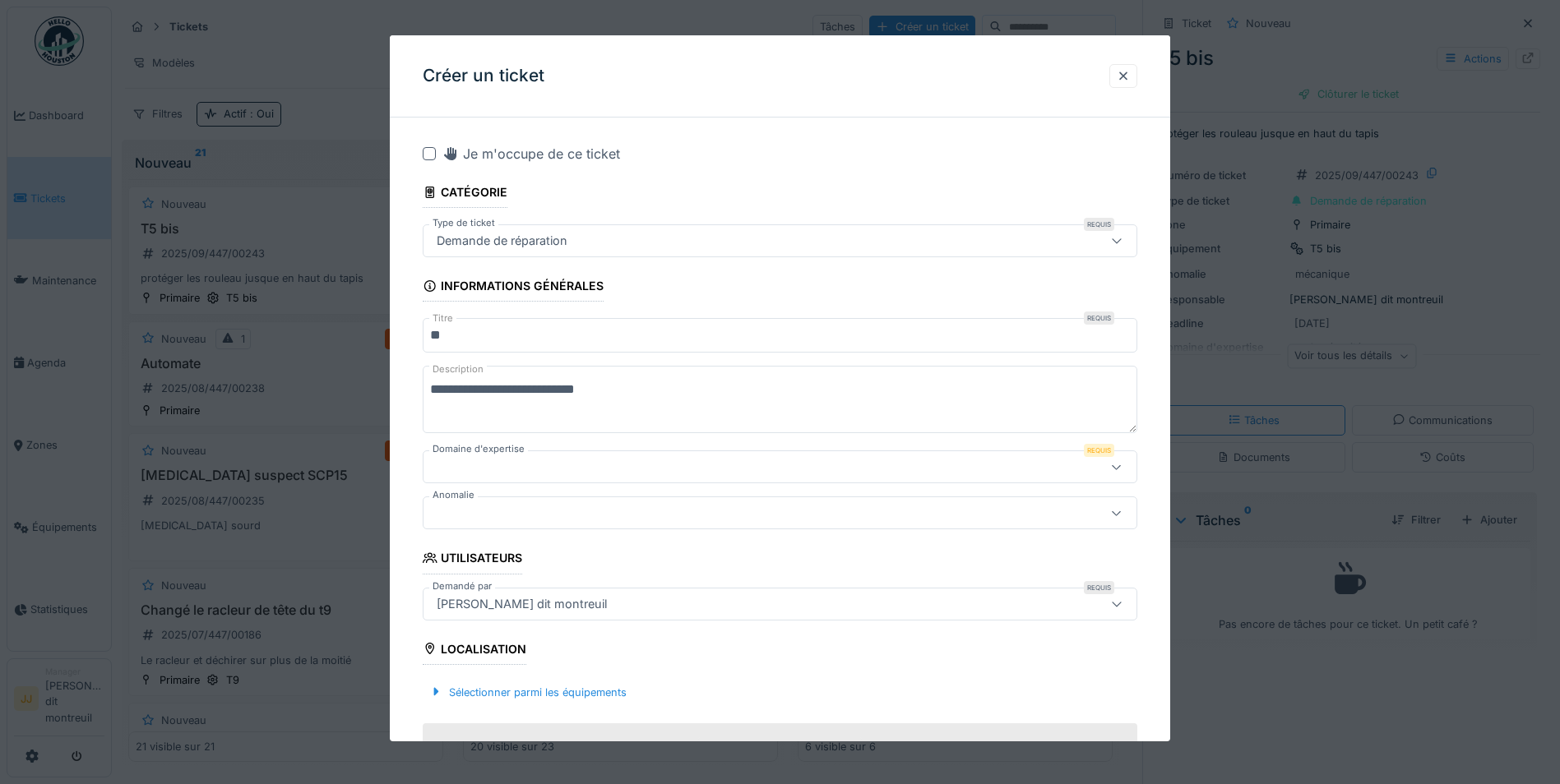
type textarea "**********"
click at [512, 472] on div at bounding box center [737, 466] width 615 height 18
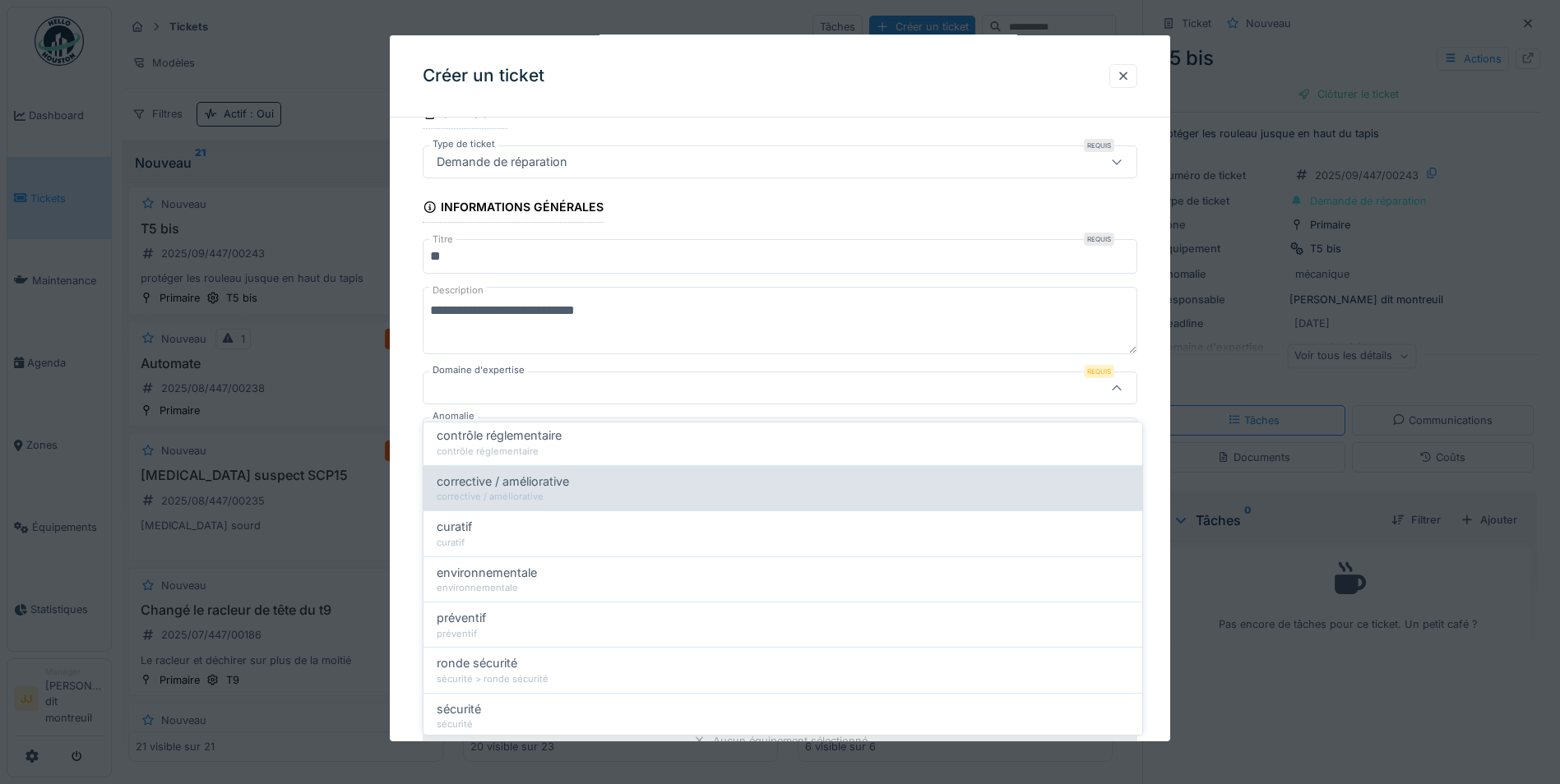
scroll to position [169, 0]
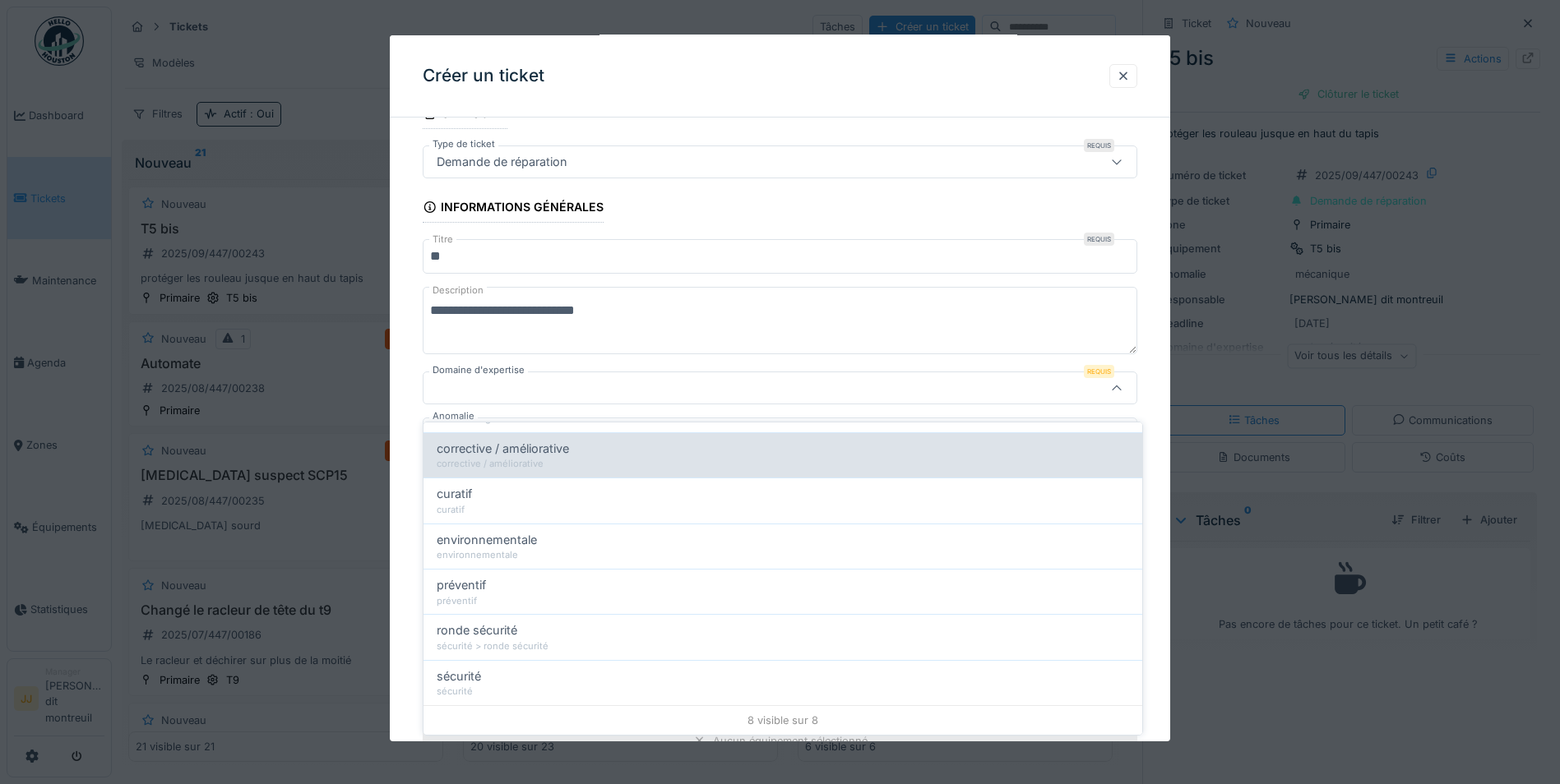
click at [462, 640] on div "sécurité > ronde sécurité" at bounding box center [782, 646] width 692 height 14
type input "****"
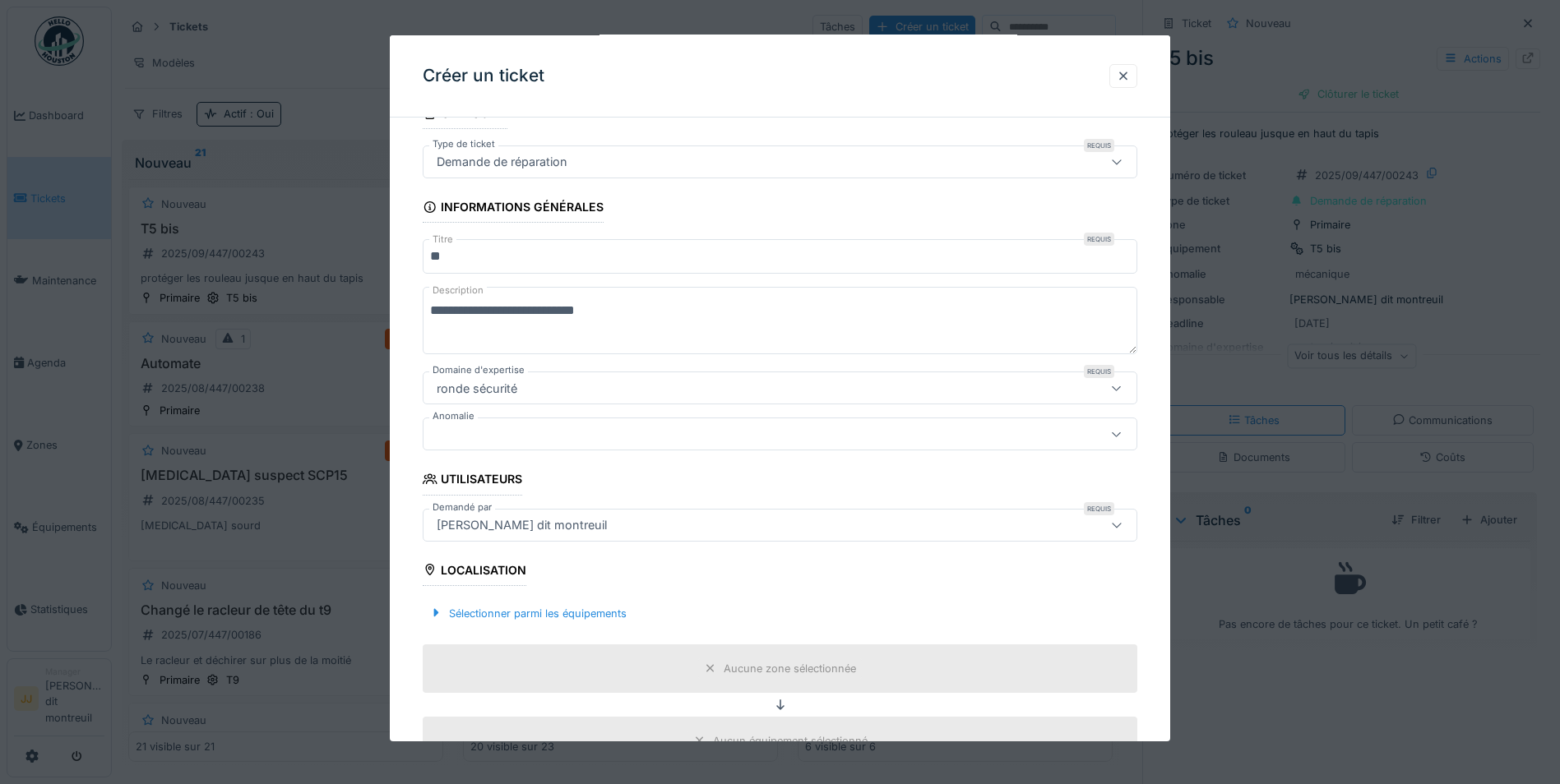
click at [549, 427] on div at bounding box center [737, 433] width 615 height 18
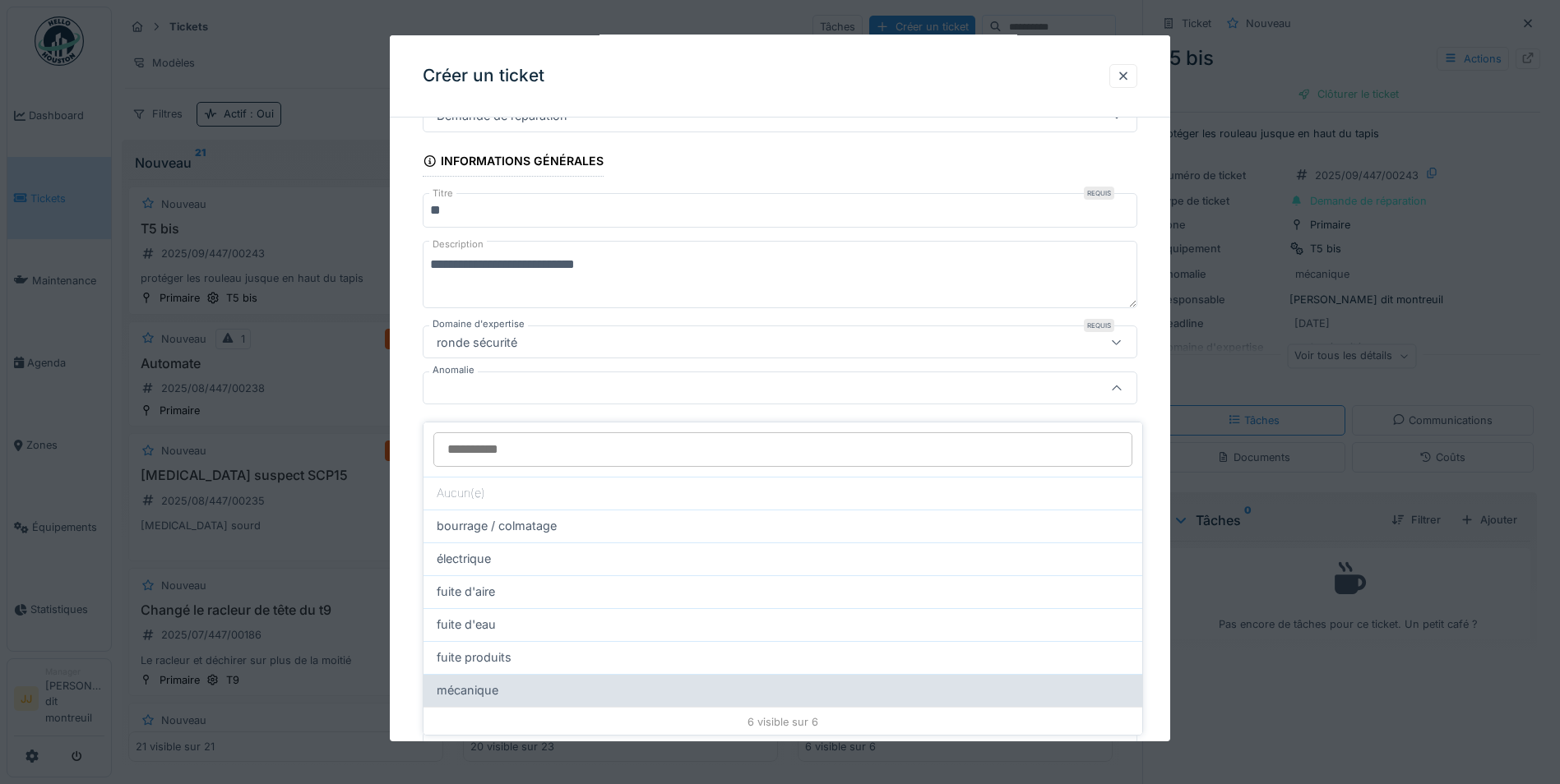
scroll to position [2, 0]
click at [487, 680] on span "mécanique" at bounding box center [467, 688] width 62 height 18
type input "**"
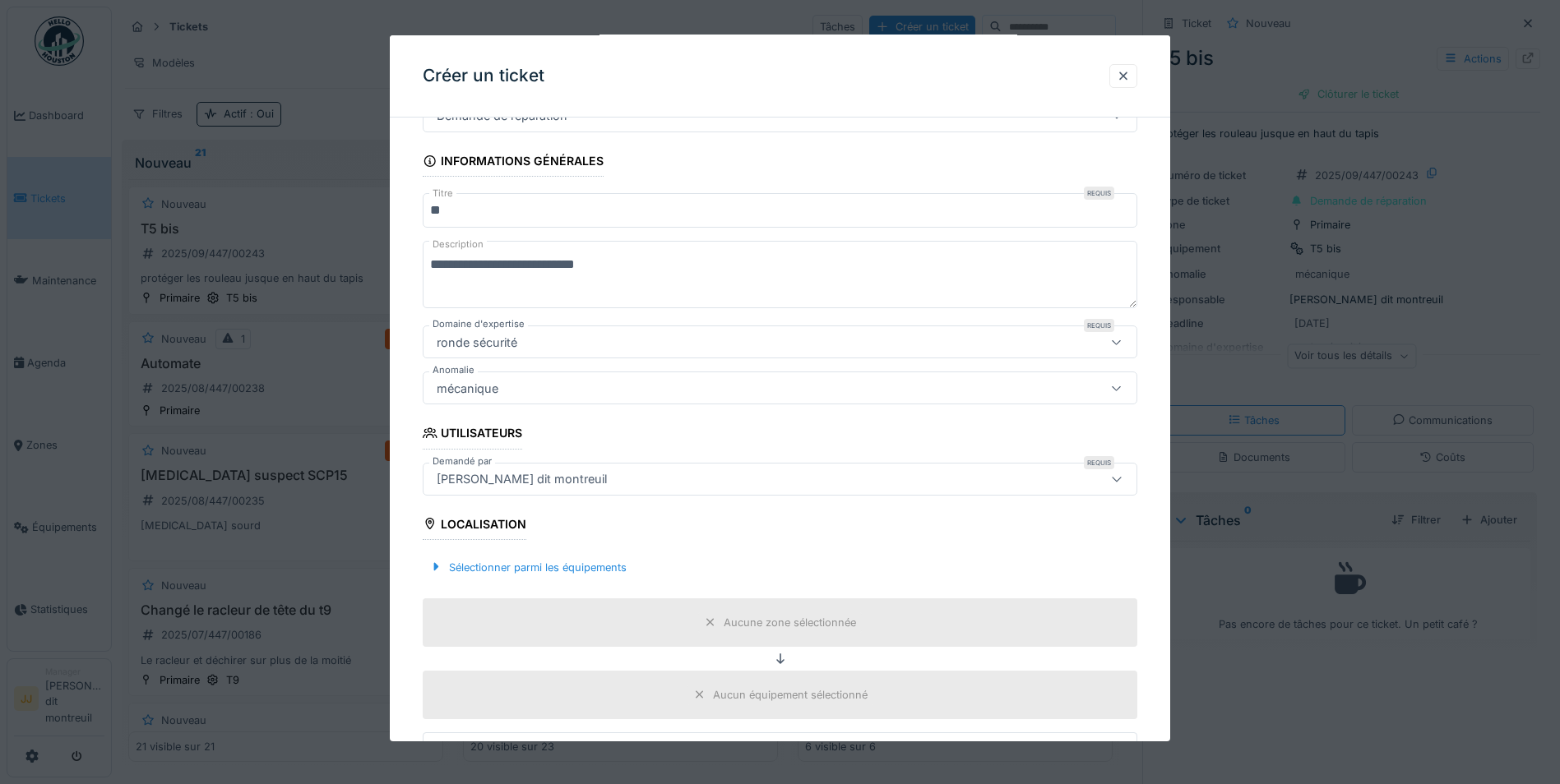
click at [575, 603] on div "Aucune zone sélectionnée" at bounding box center [780, 623] width 715 height 49
click at [547, 562] on div "Sélectionner parmi les équipements" at bounding box center [527, 567] width 210 height 23
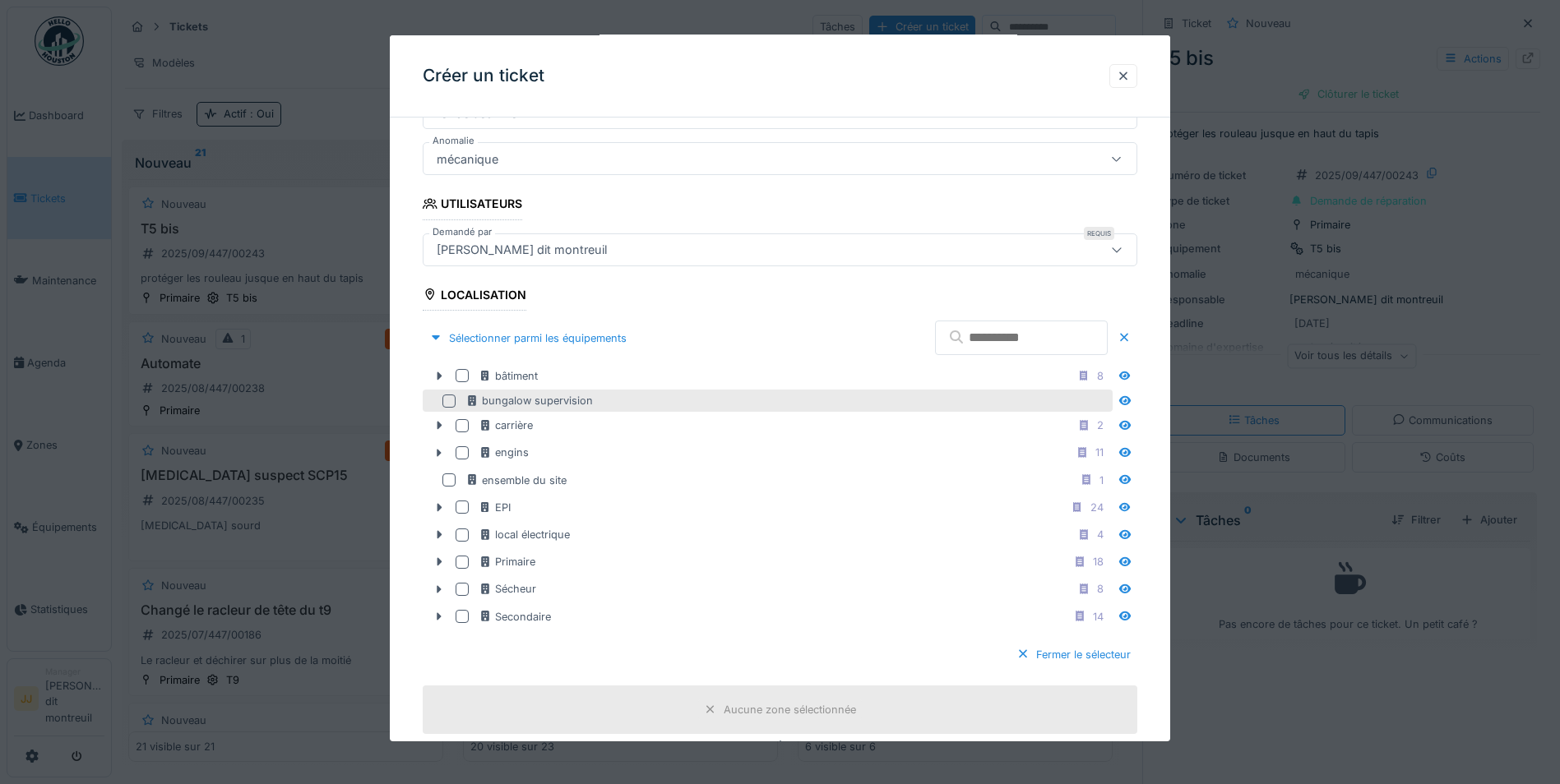
scroll to position [371, 0]
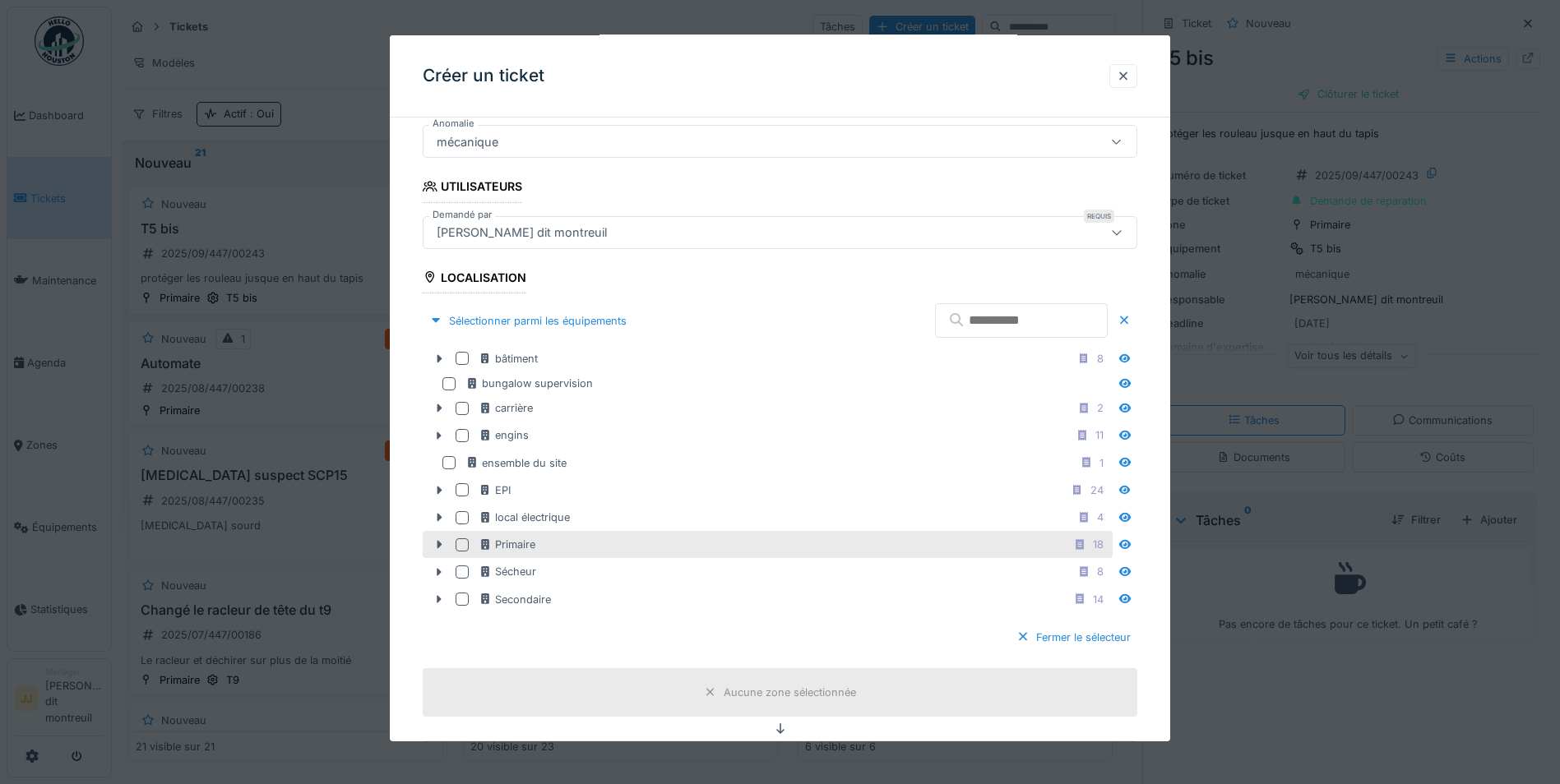
click at [582, 546] on div "Primaire 18" at bounding box center [794, 545] width 630 height 21
click at [1130, 548] on icon at bounding box center [1125, 545] width 11 height 9
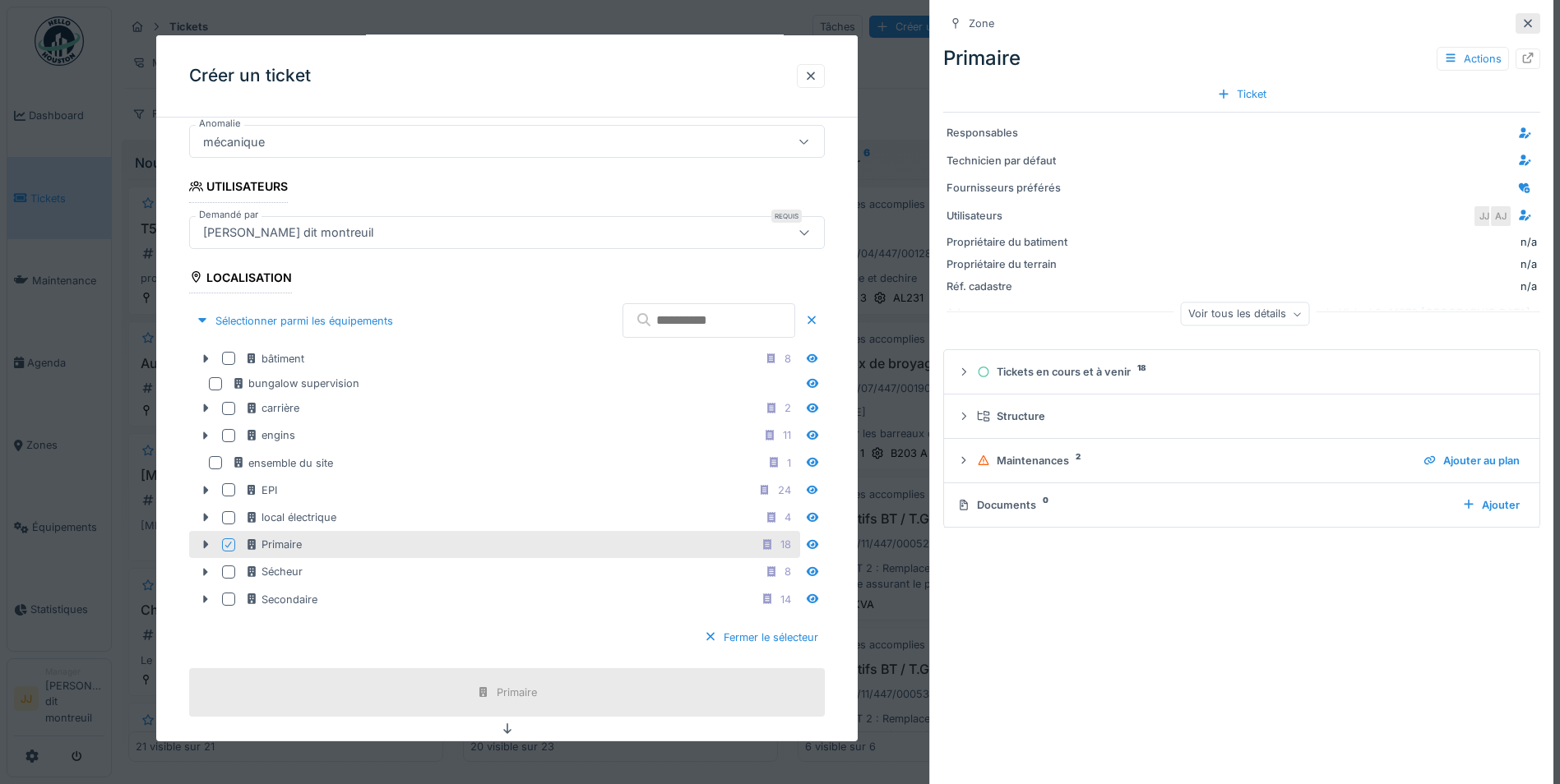
click at [1521, 31] on div at bounding box center [1527, 23] width 13 height 16
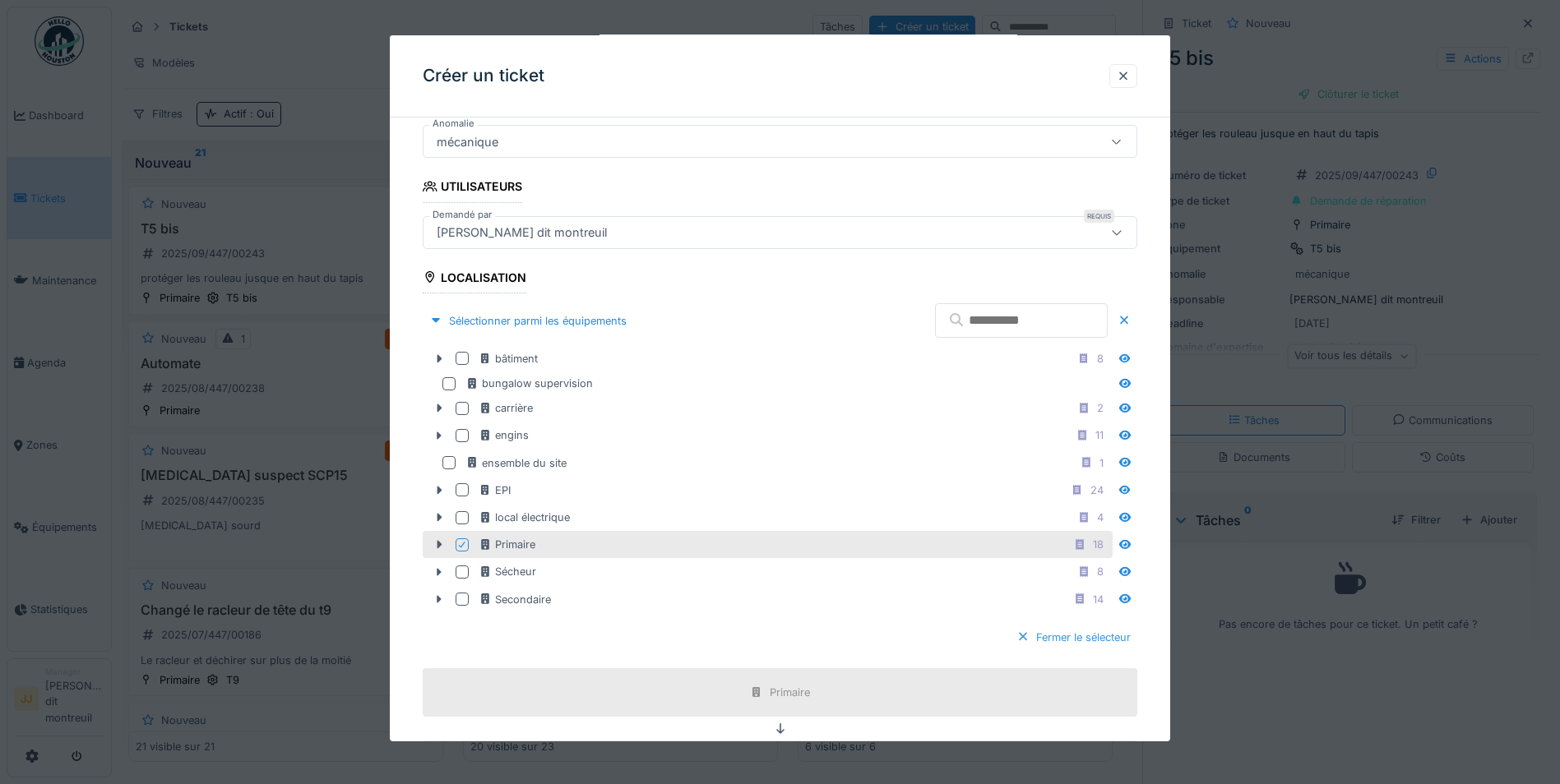
click at [1092, 633] on div "Fermer le sélecteur" at bounding box center [1073, 638] width 128 height 23
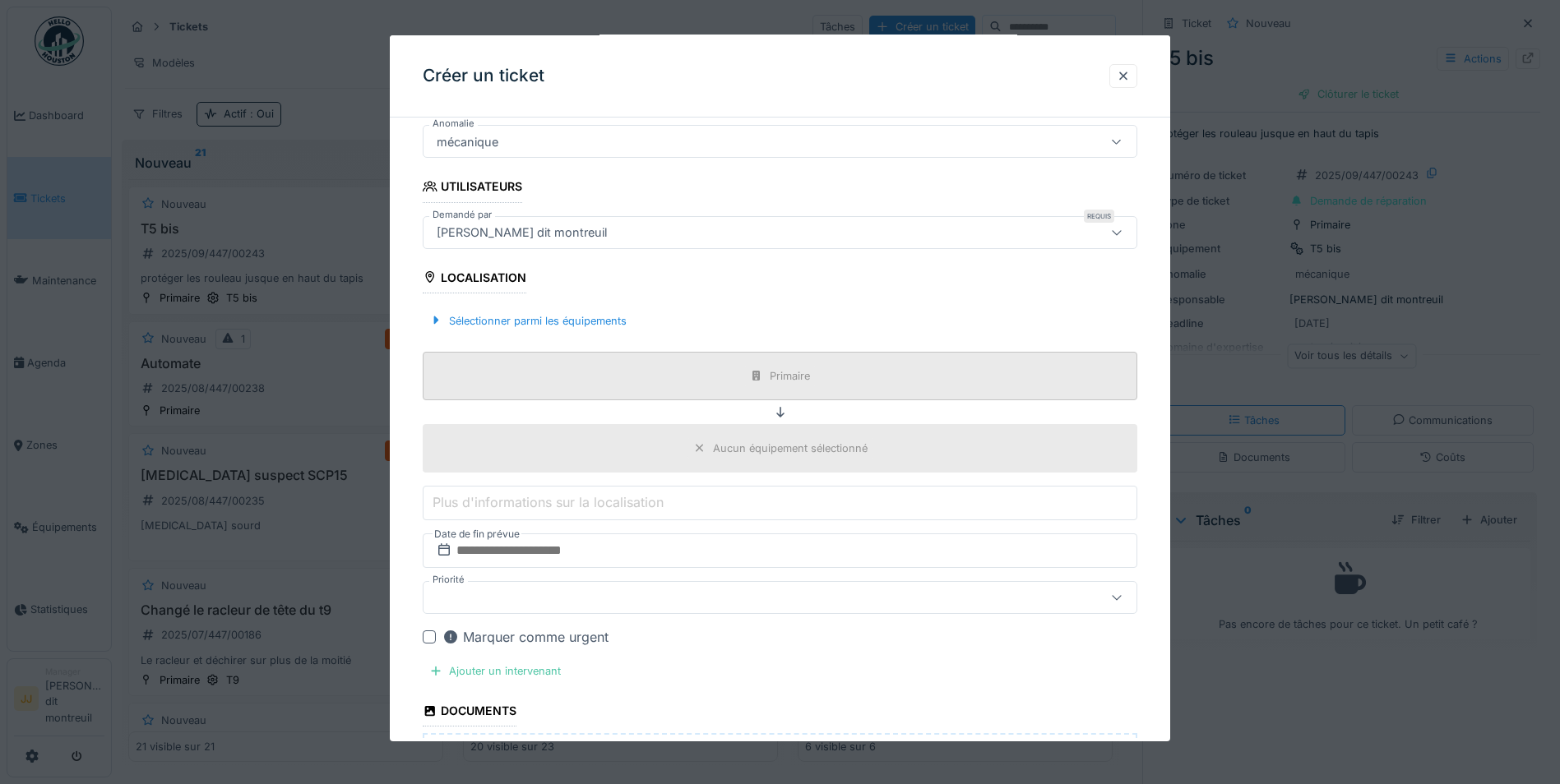
click at [804, 395] on div "Primaire" at bounding box center [780, 376] width 715 height 49
click at [631, 331] on div "Sélectionner parmi les équipements" at bounding box center [527, 321] width 210 height 23
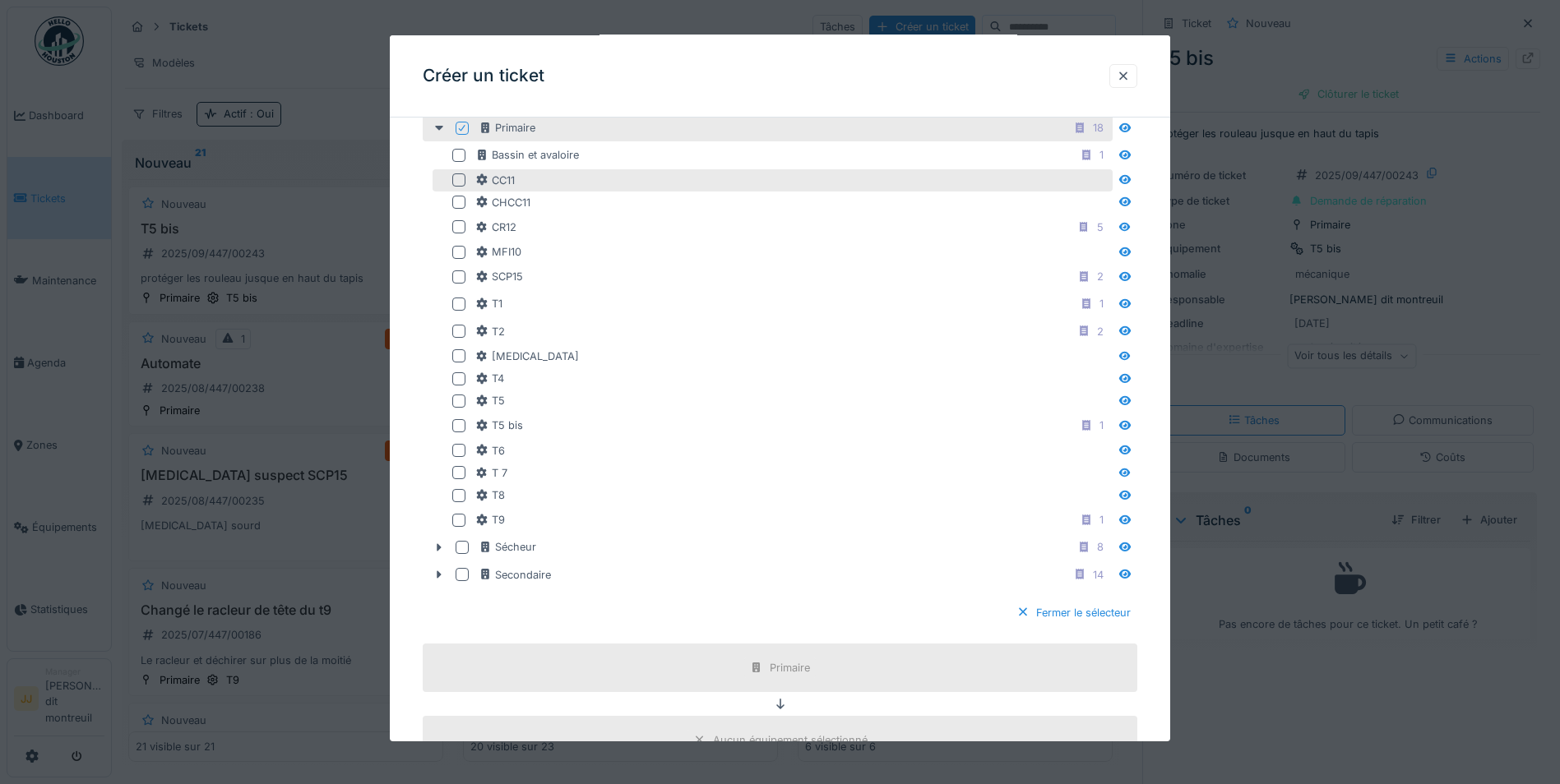
scroll to position [865, 0]
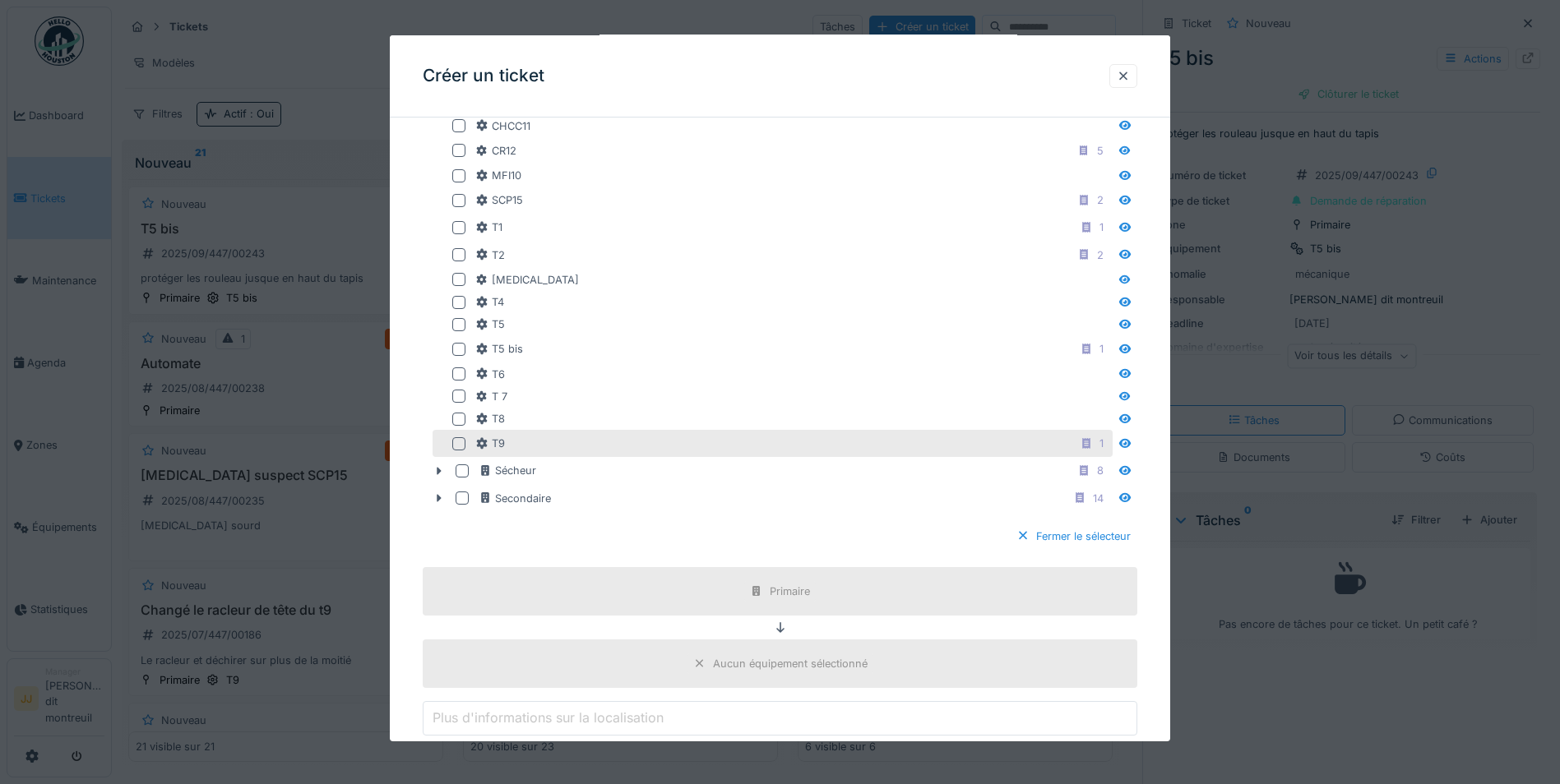
click at [466, 440] on div at bounding box center [462, 444] width 20 height 13
click at [1090, 541] on div "Fermer le sélecteur" at bounding box center [1073, 536] width 128 height 23
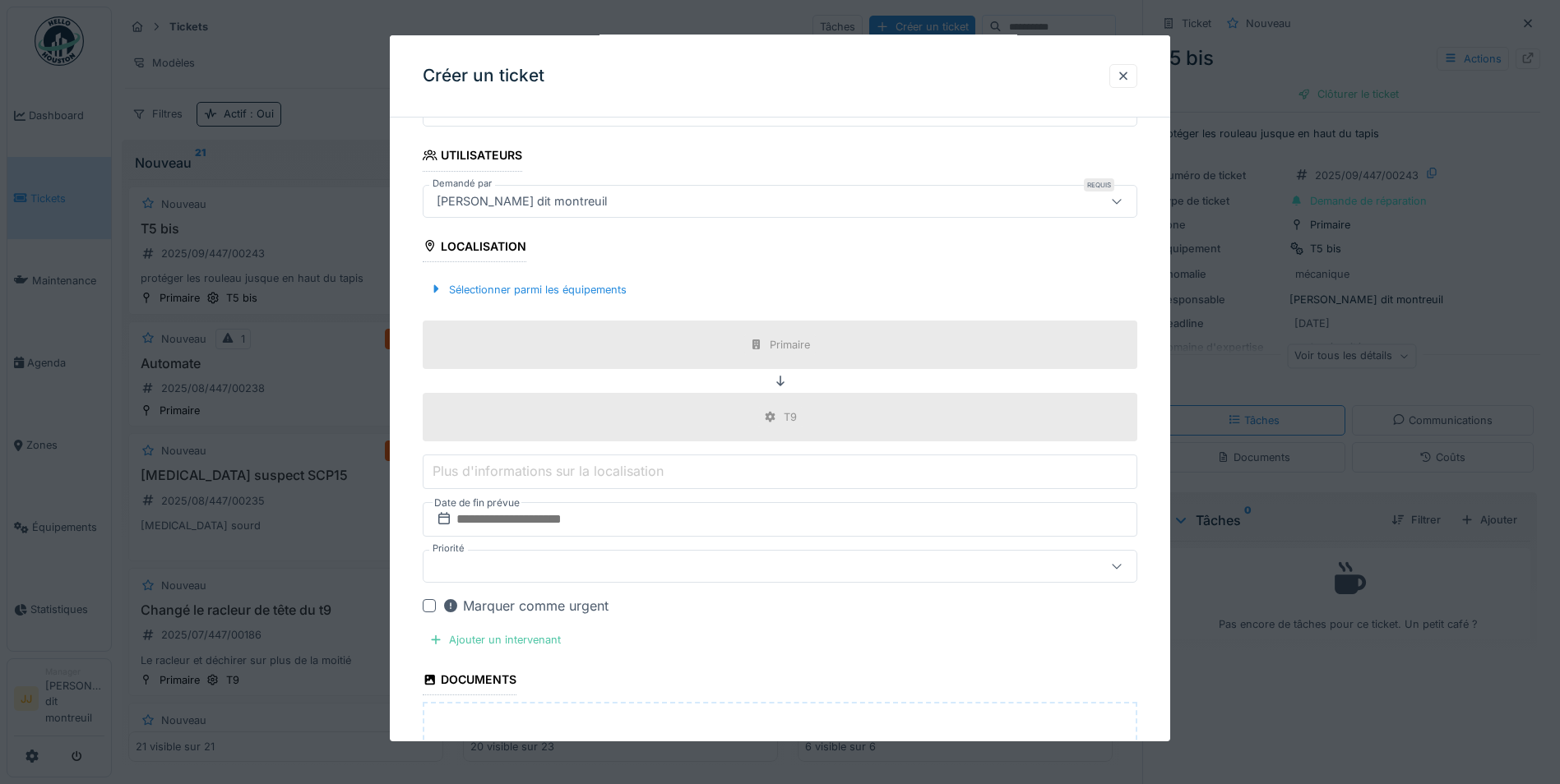
scroll to position [567, 0]
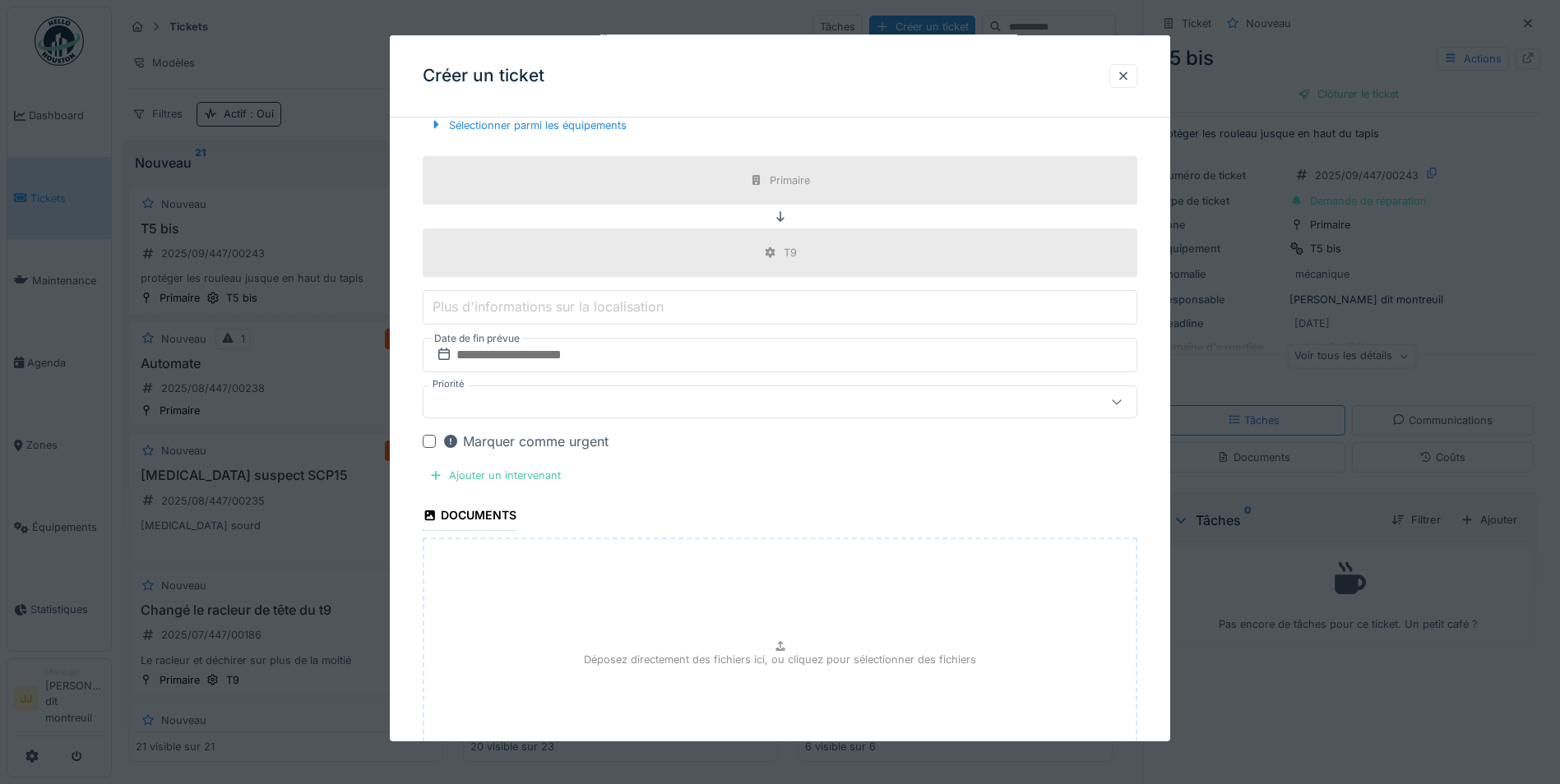
click at [682, 672] on div "Déposez directement des fichiers ici, ou cliquez pour sélectionner des fichiers" at bounding box center [780, 660] width 715 height 247
type input "**********"
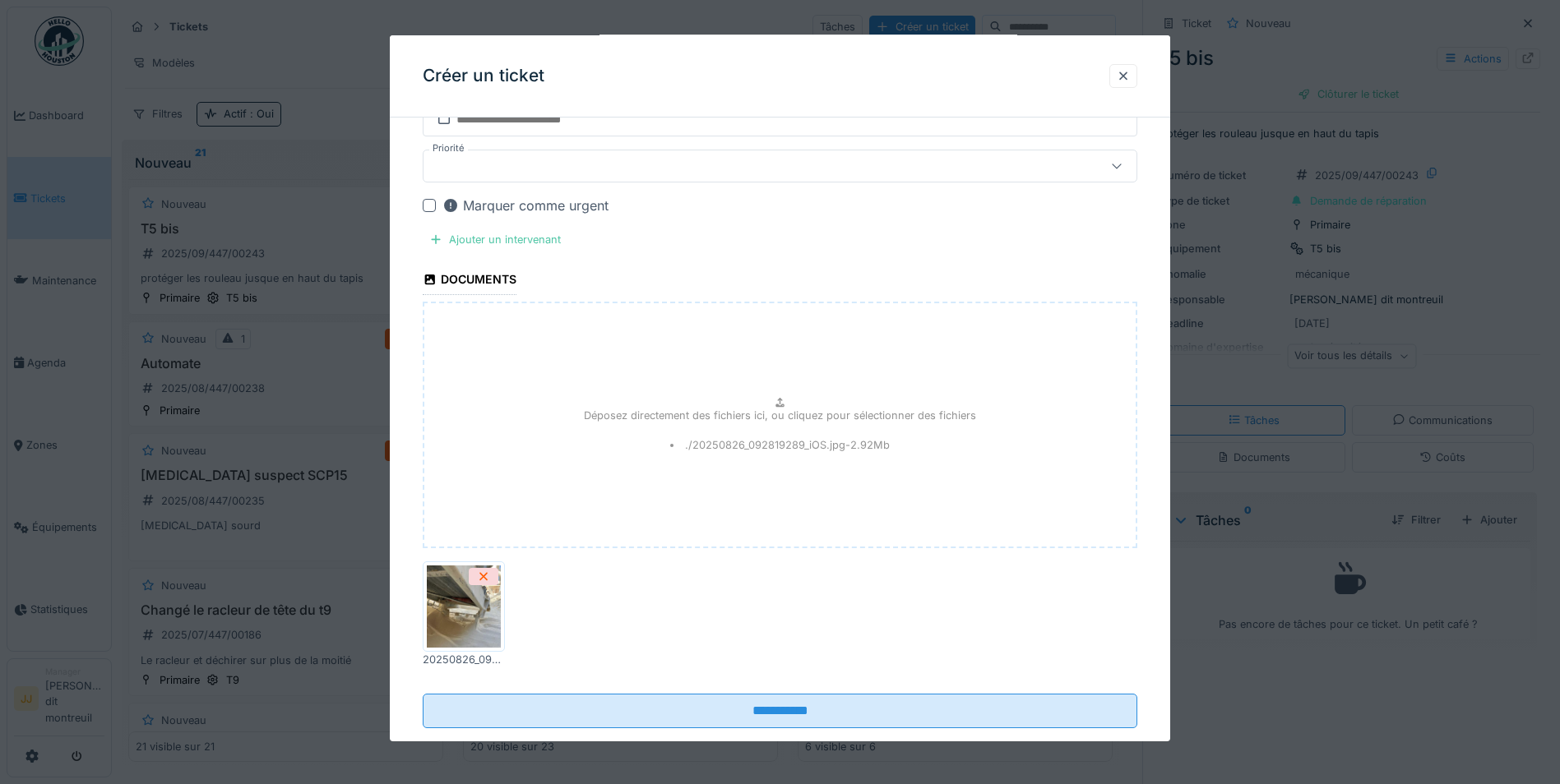
scroll to position [836, 0]
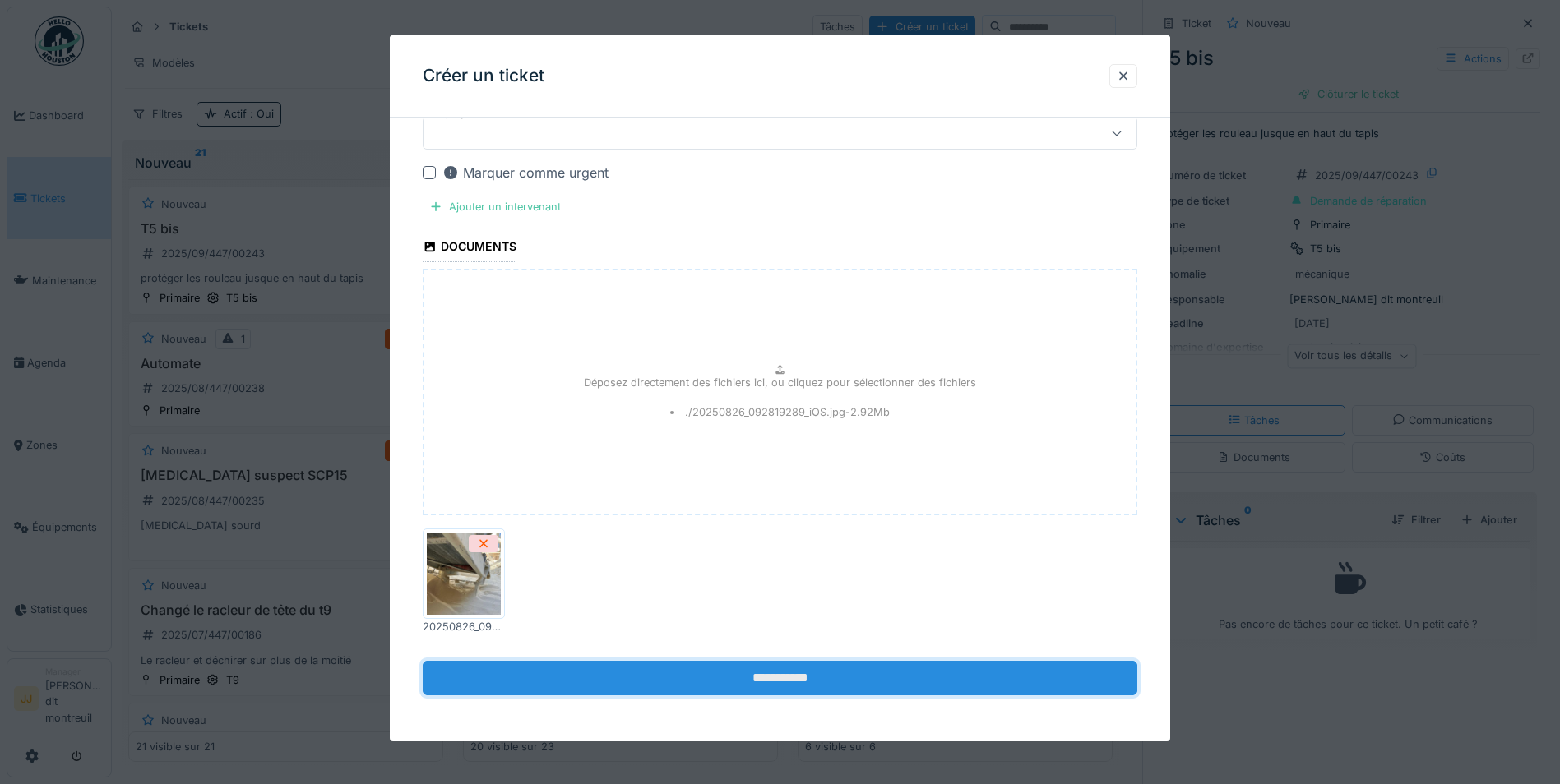
click at [801, 673] on input "**********" at bounding box center [780, 678] width 715 height 35
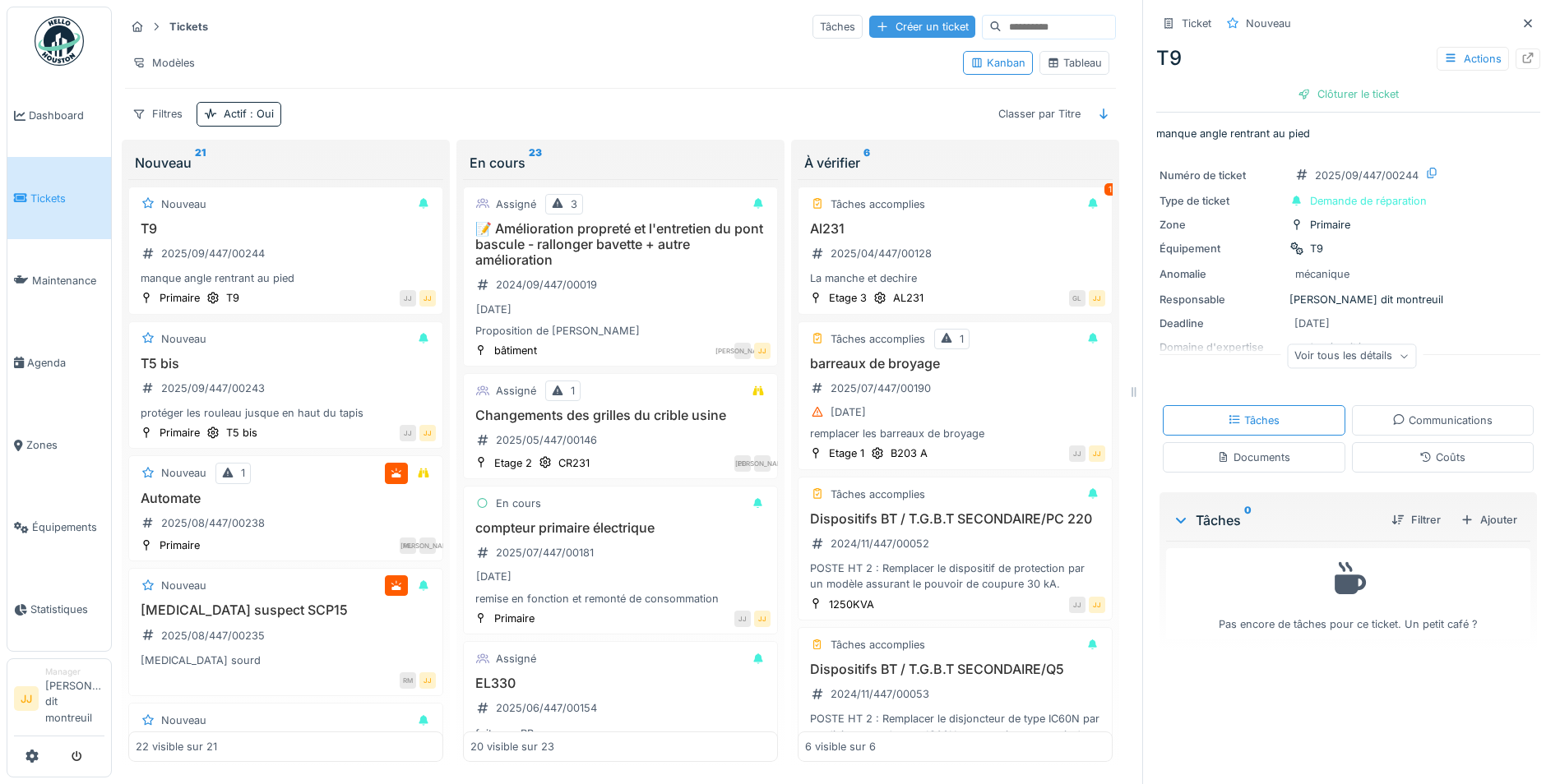
click at [869, 16] on div "Créer un ticket" at bounding box center [921, 27] width 106 height 23
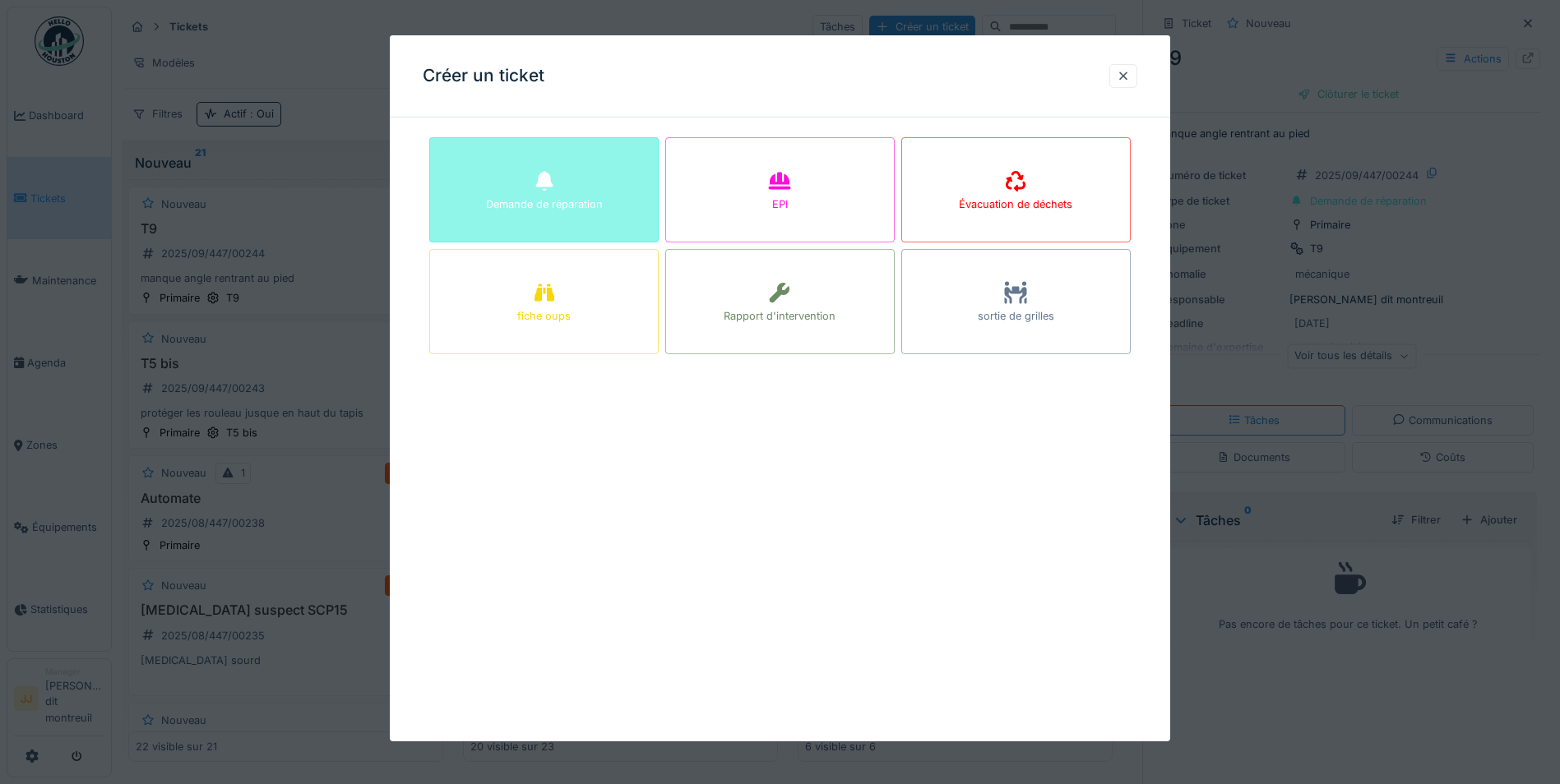
click at [649, 172] on div "Demande de réparation" at bounding box center [543, 189] width 230 height 105
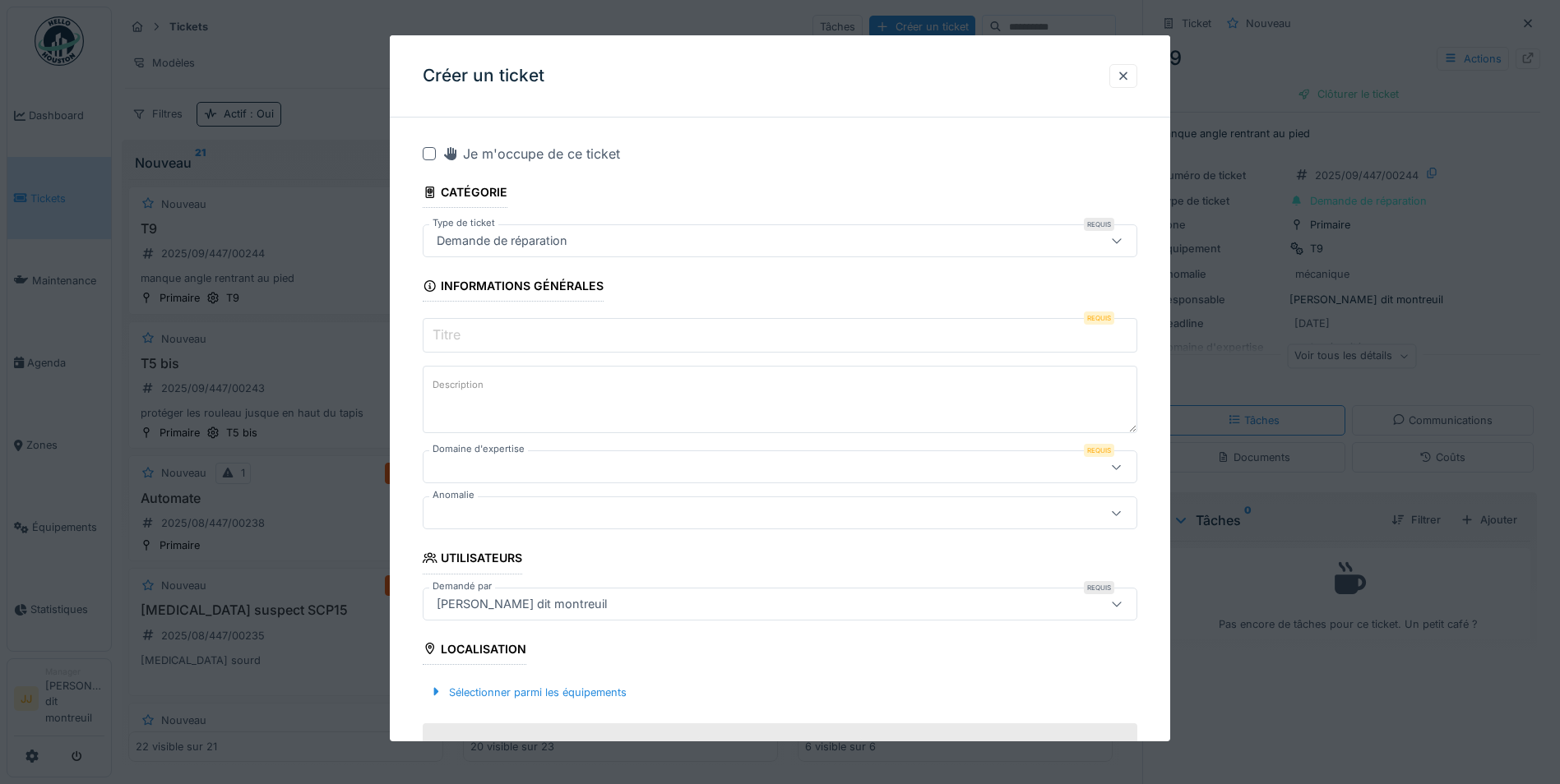
click at [600, 339] on input "Titre" at bounding box center [780, 335] width 715 height 35
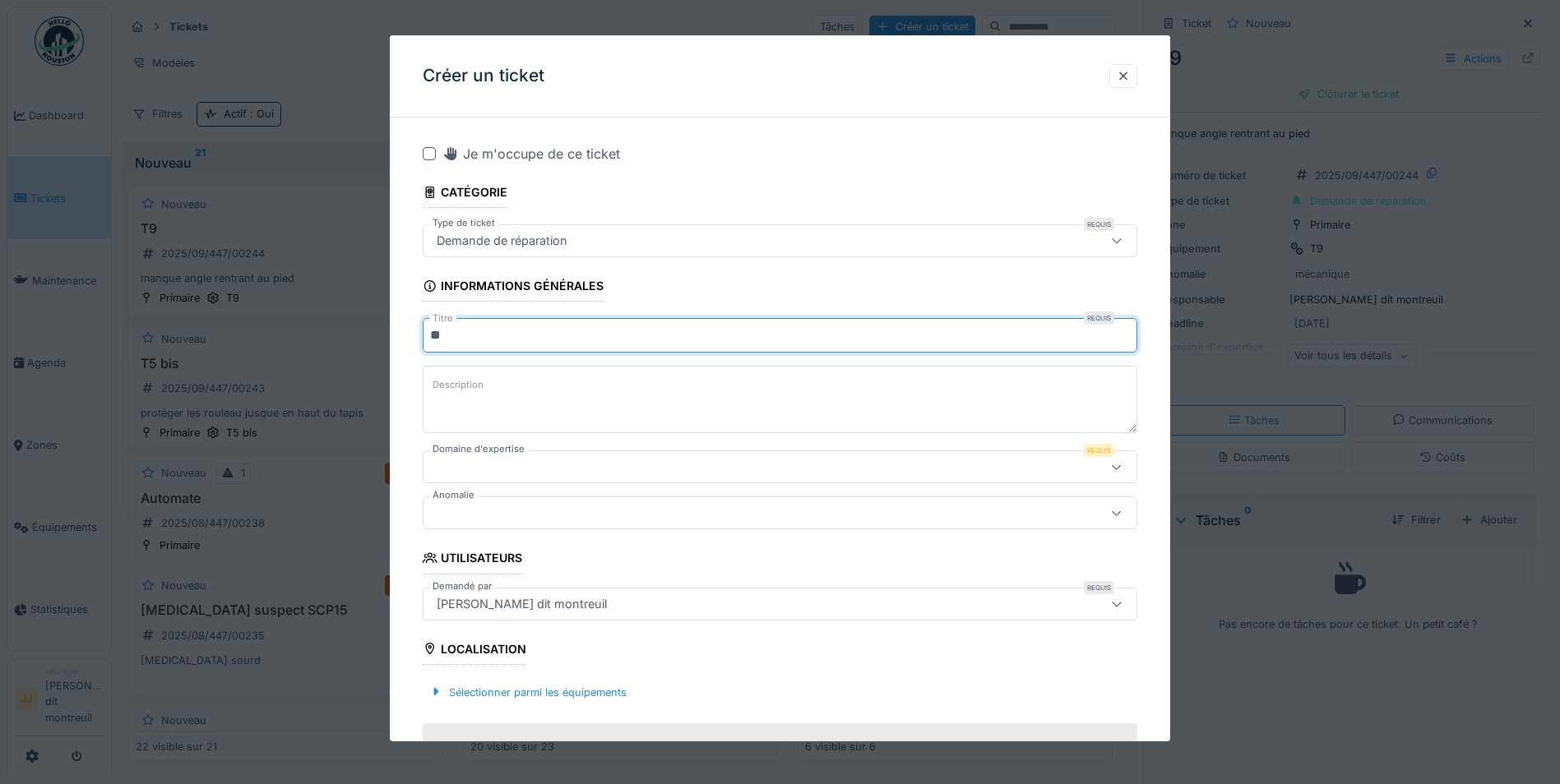
type input "**"
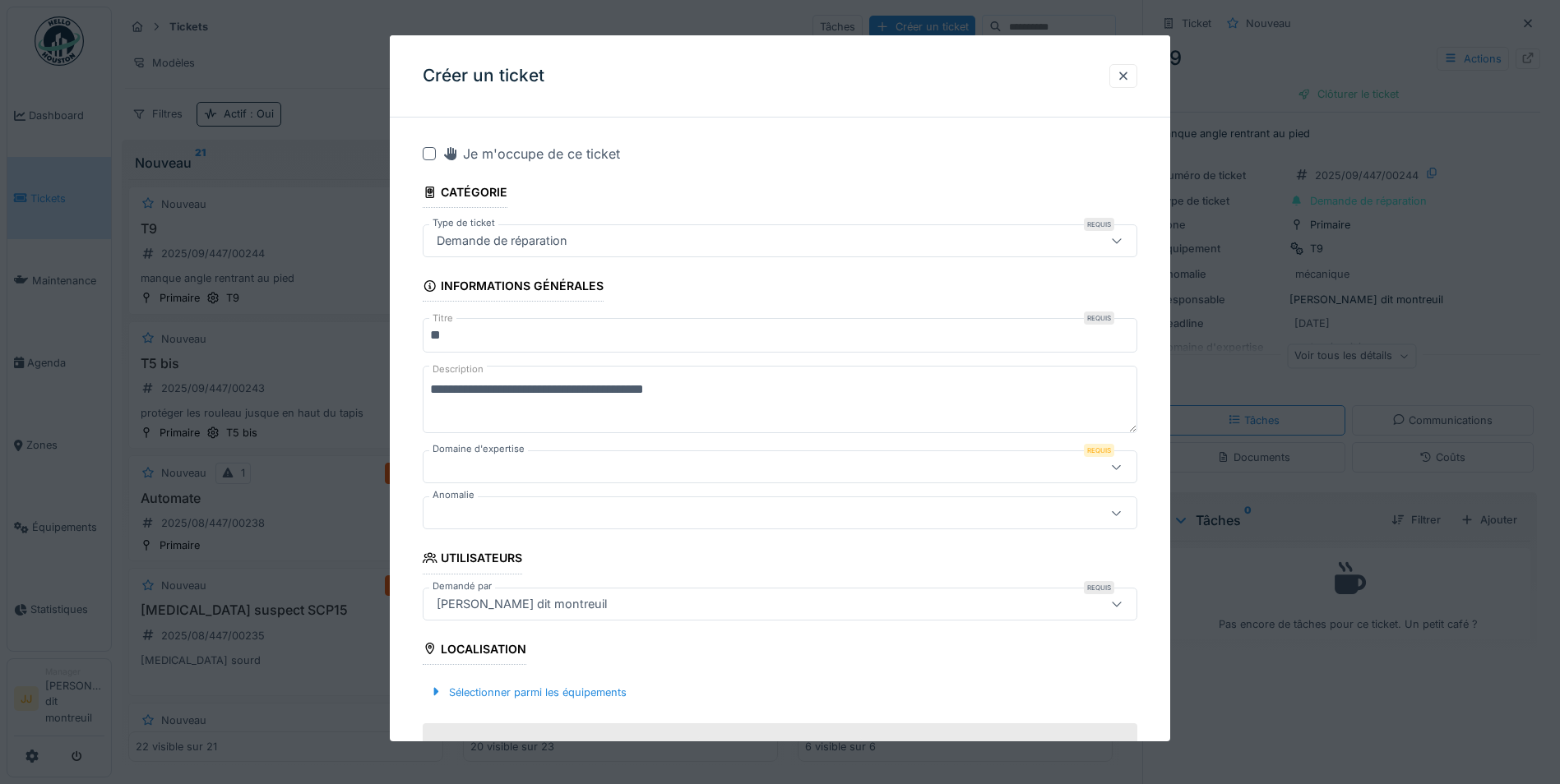
type textarea "**********"
click at [533, 469] on div at bounding box center [737, 466] width 615 height 18
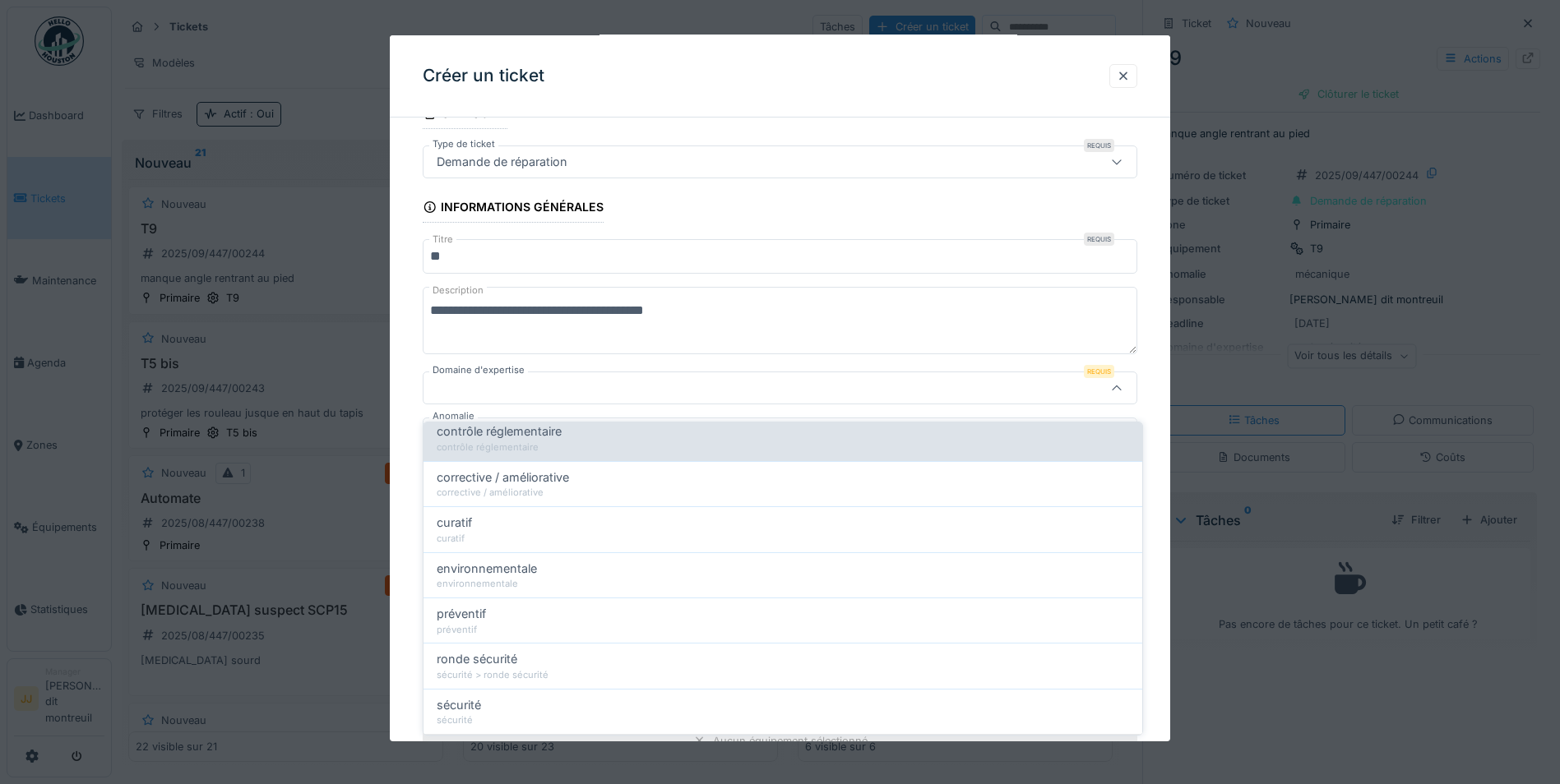
scroll to position [164, 0]
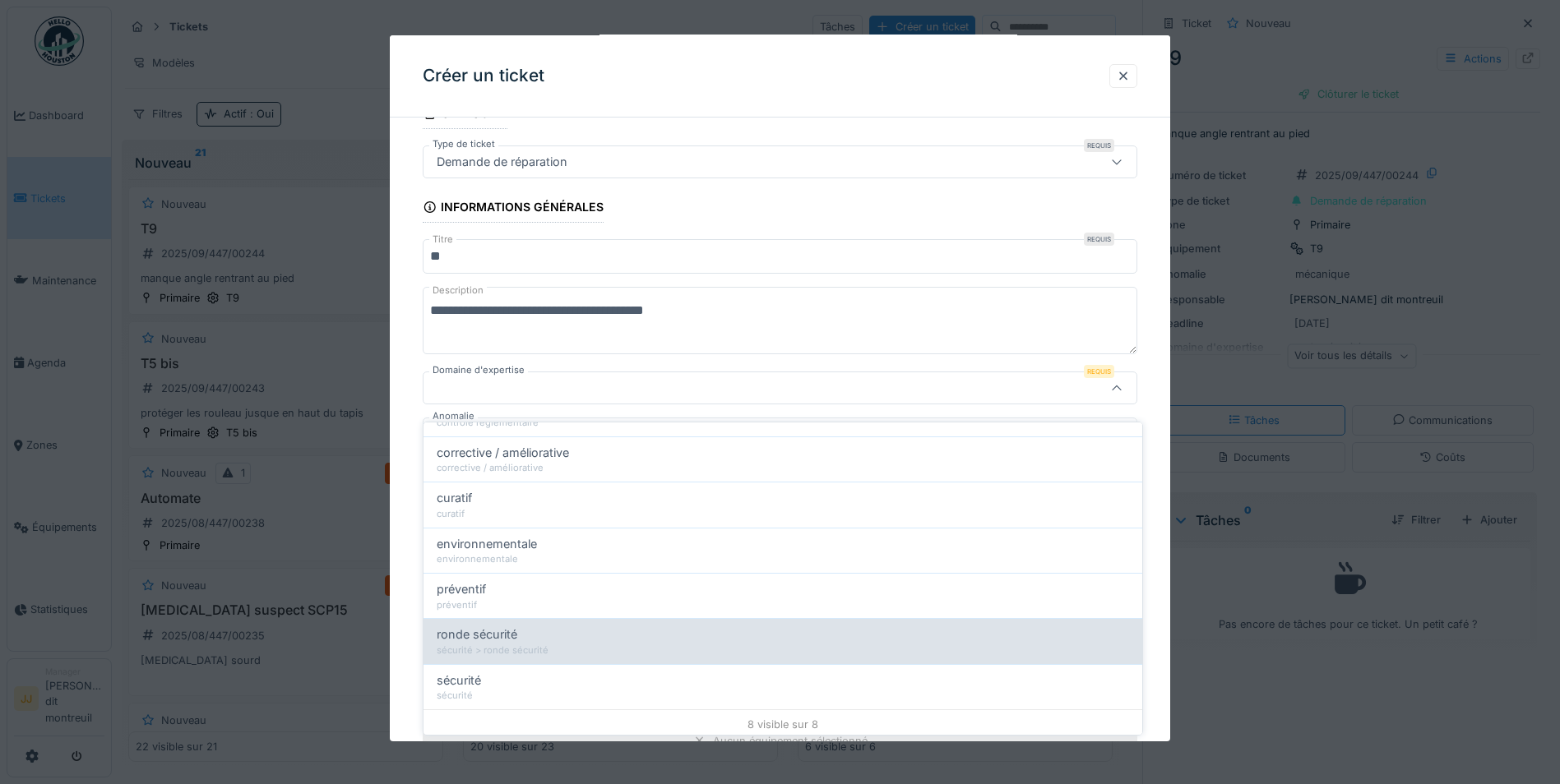
click at [489, 628] on span "ronde sécurité" at bounding box center [477, 634] width 81 height 18
type input "****"
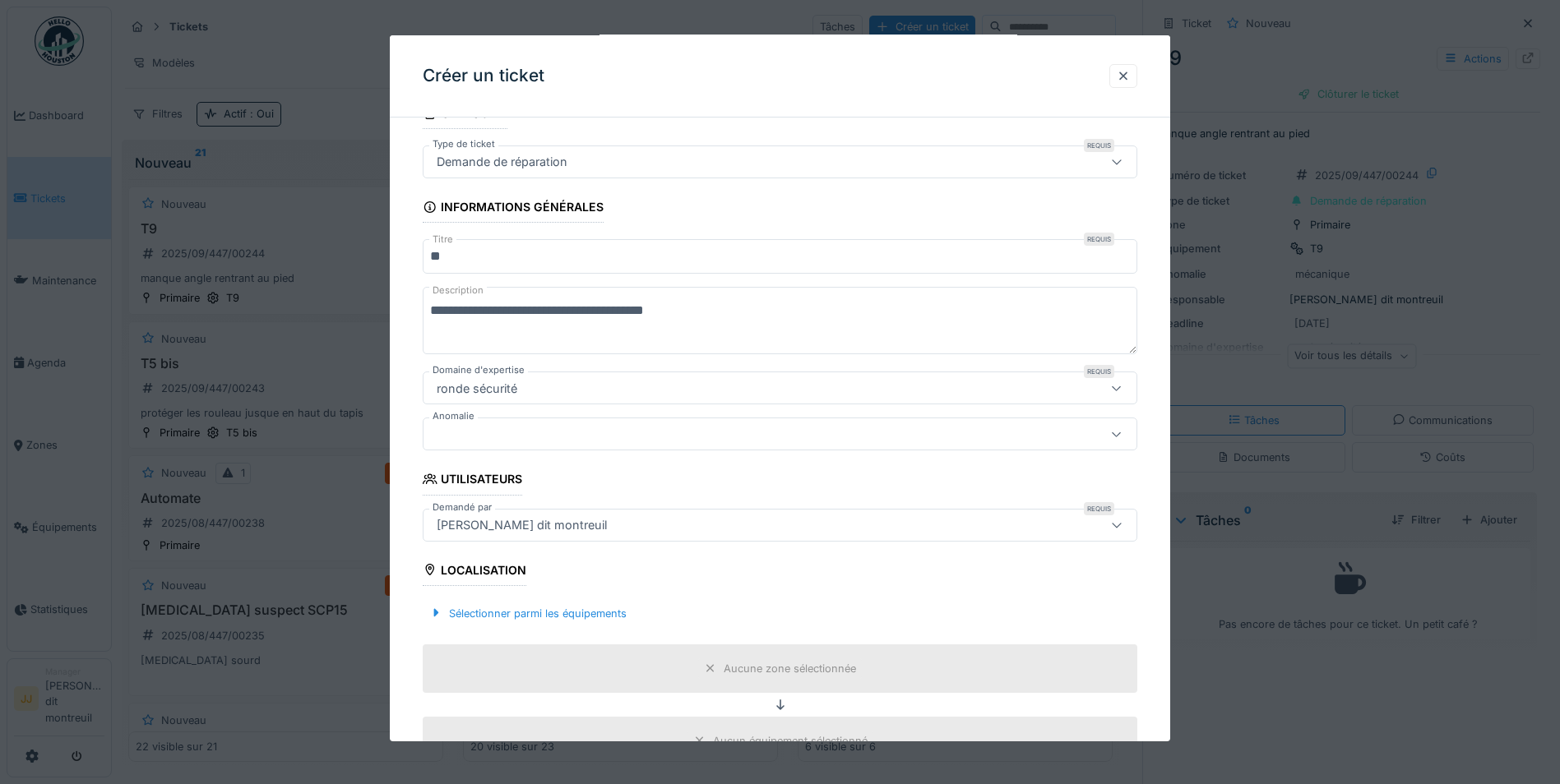
click at [476, 438] on div at bounding box center [737, 433] width 615 height 18
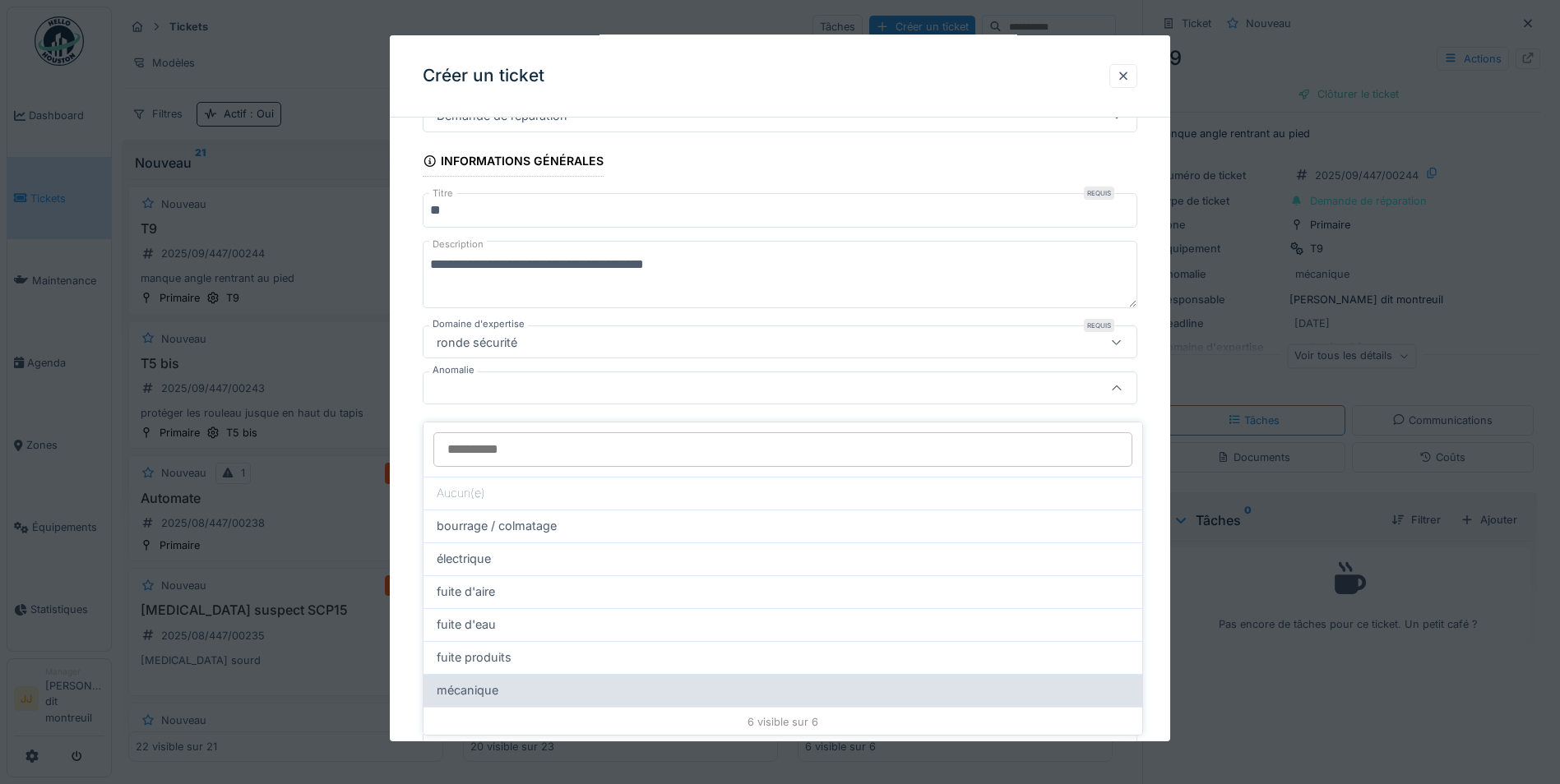
click at [489, 682] on span "mécanique" at bounding box center [467, 690] width 62 height 18
type input "**"
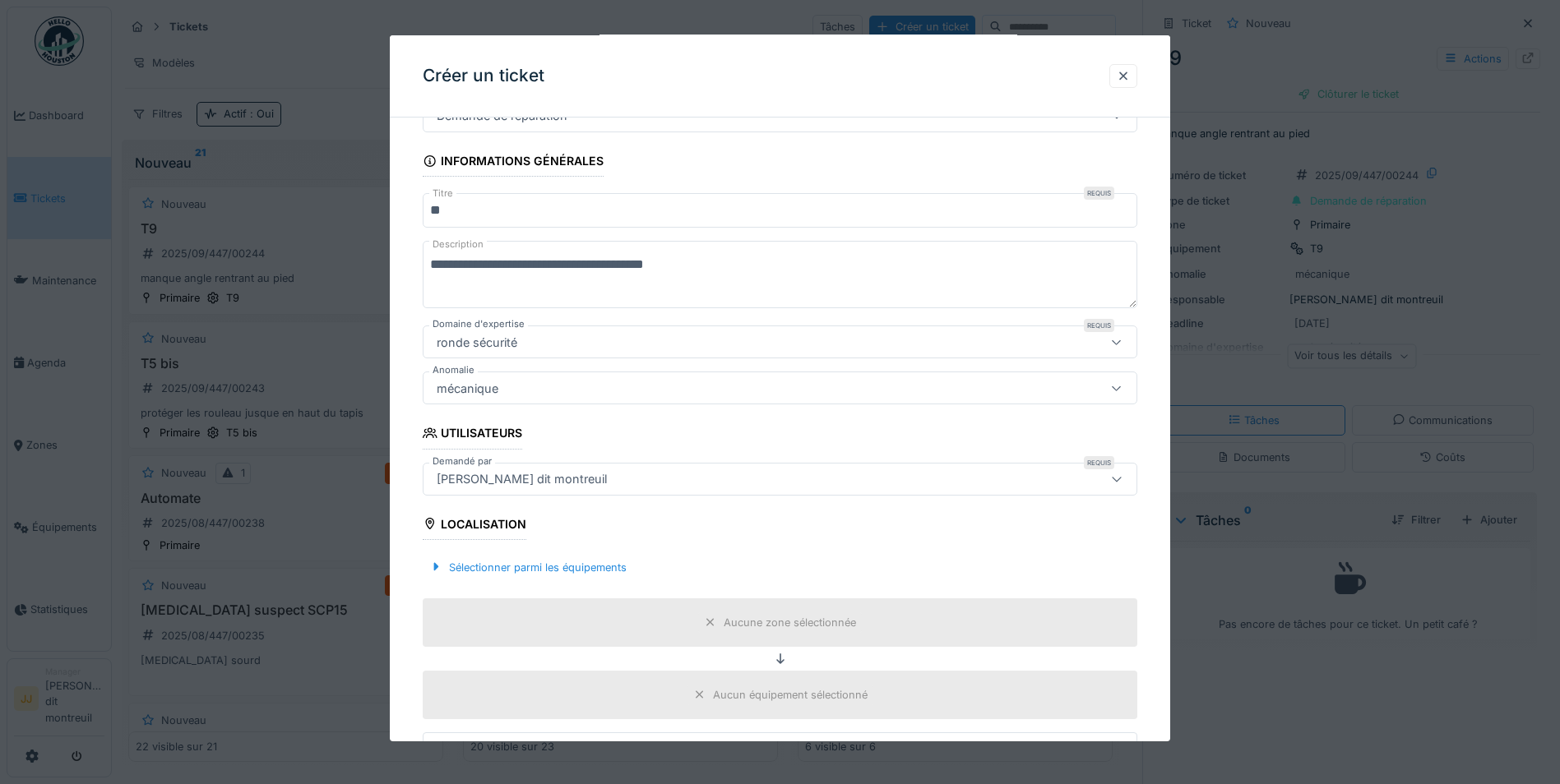
click at [516, 265] on textarea "**********" at bounding box center [780, 275] width 715 height 68
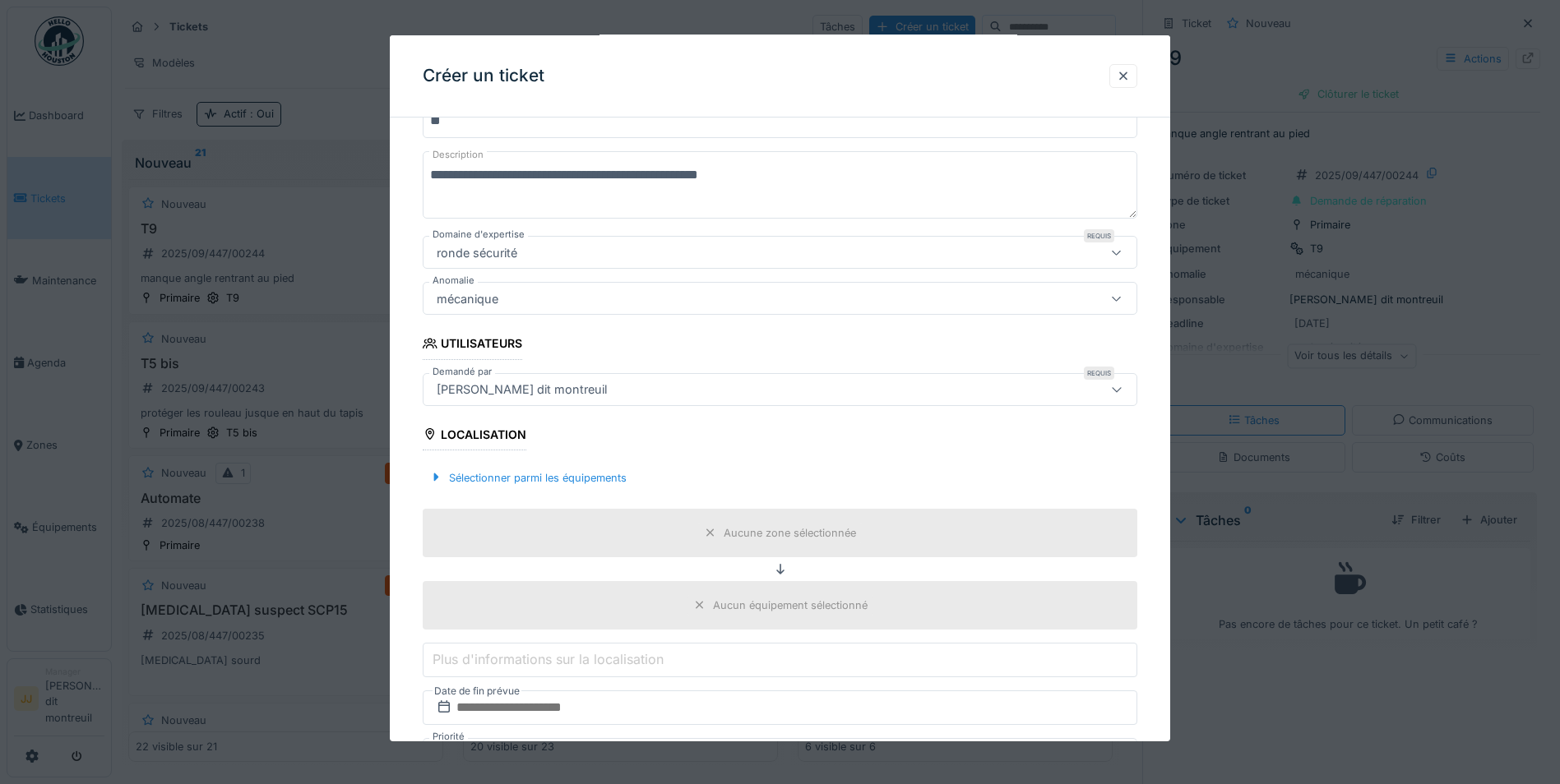
scroll to position [289, 0]
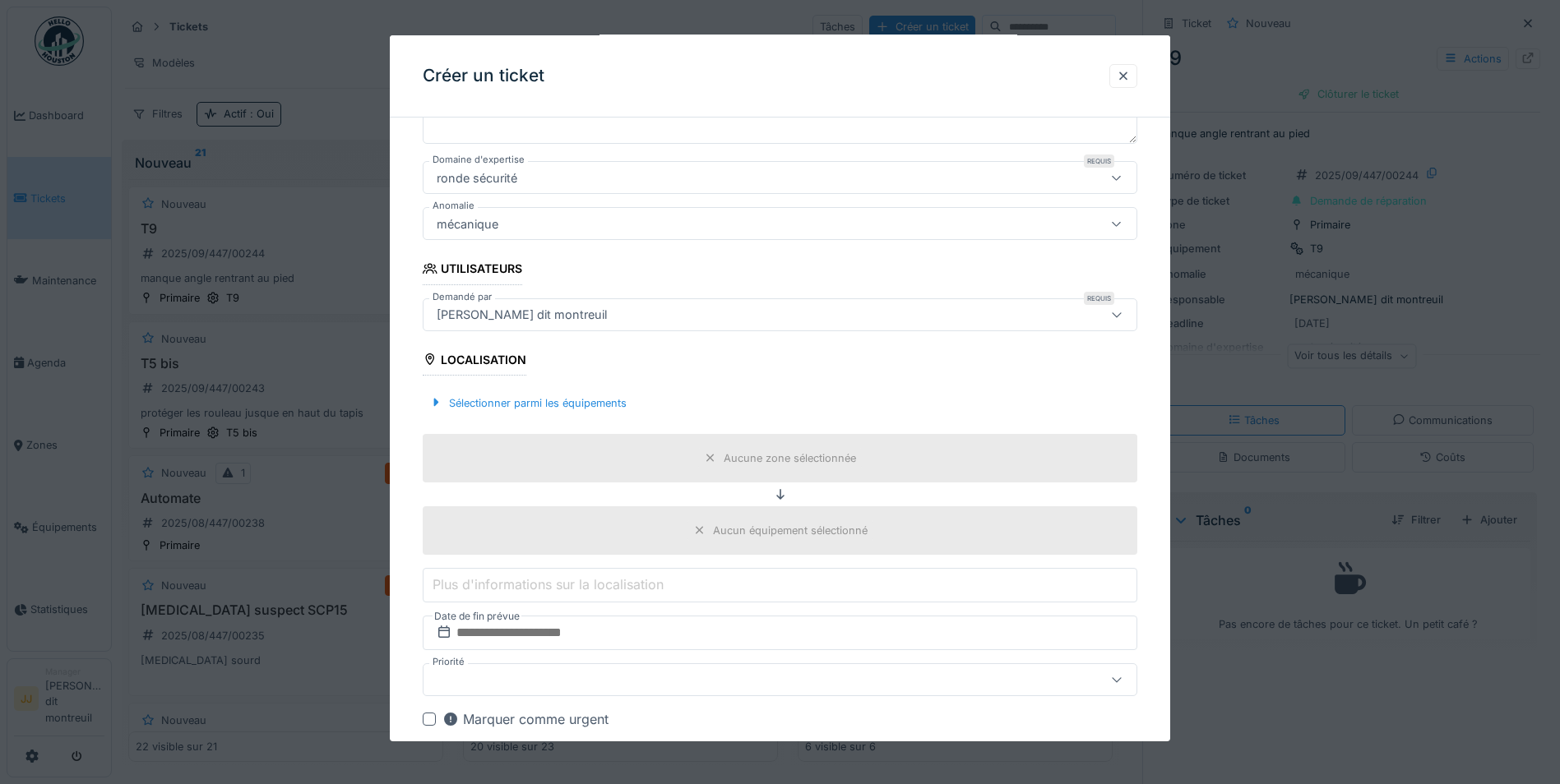
type textarea "**********"
click at [677, 455] on div "Aucune zone sélectionnée" at bounding box center [780, 459] width 715 height 49
click at [586, 409] on div "Sélectionner parmi les équipements" at bounding box center [527, 403] width 210 height 23
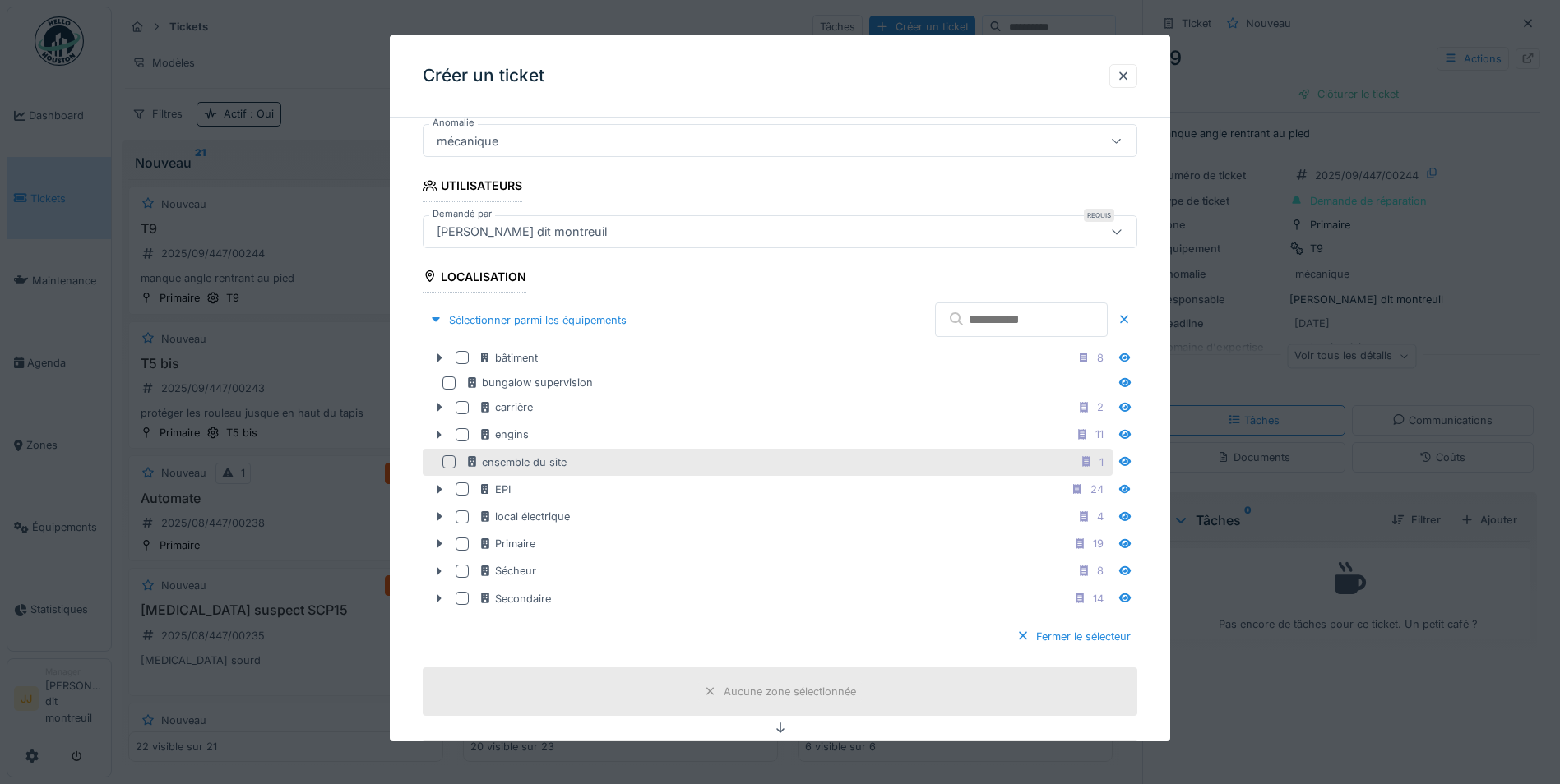
scroll to position [371, 0]
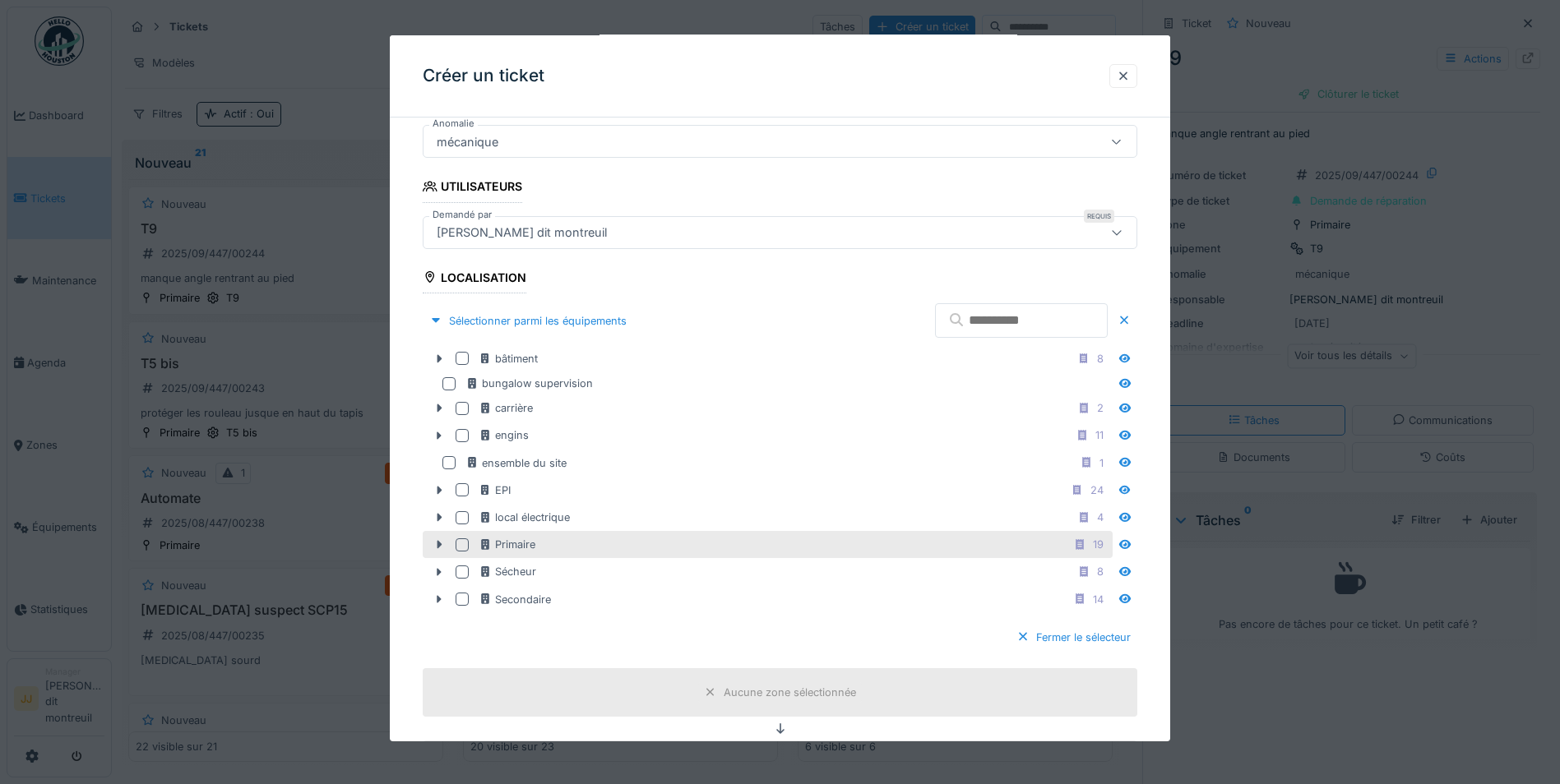
click at [555, 543] on div "Primaire 19" at bounding box center [794, 545] width 630 height 21
click at [1121, 635] on div "Fermer le sélecteur" at bounding box center [1073, 638] width 128 height 23
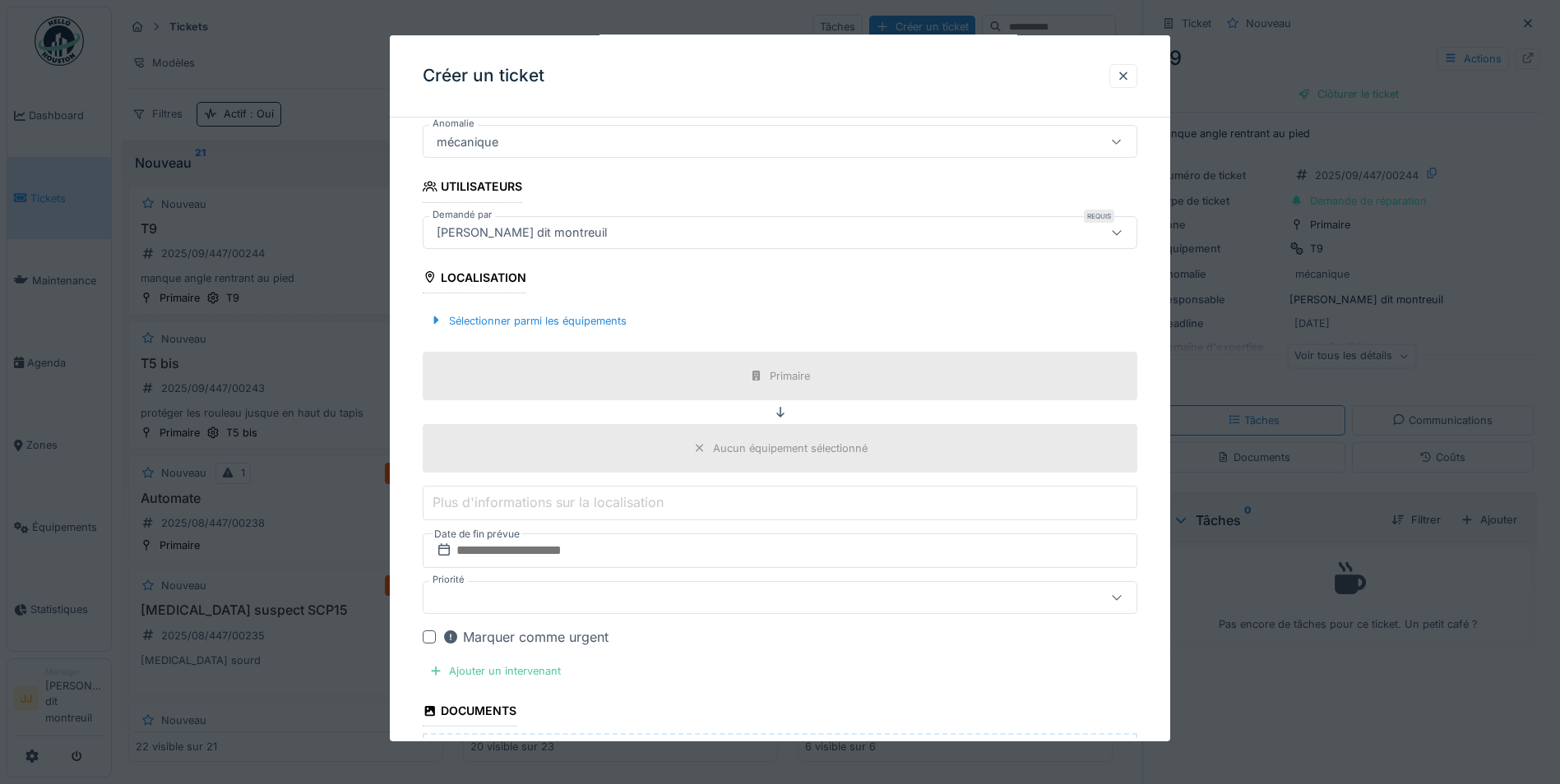
click at [742, 435] on div "Aucun équipement sélectionné" at bounding box center [780, 448] width 715 height 49
click at [737, 444] on div "Aucun équipement sélectionné" at bounding box center [790, 448] width 155 height 16
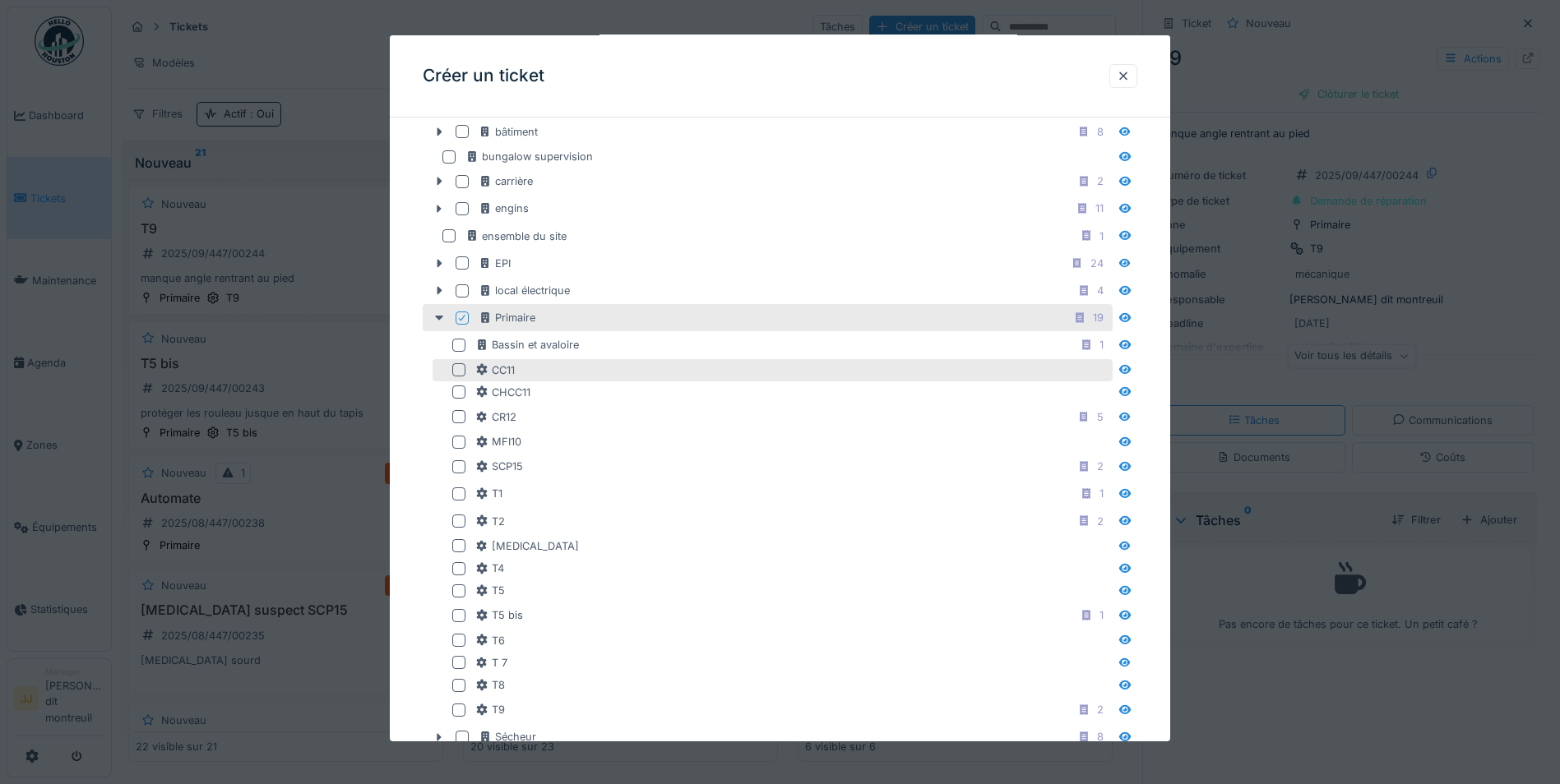
scroll to position [701, 0]
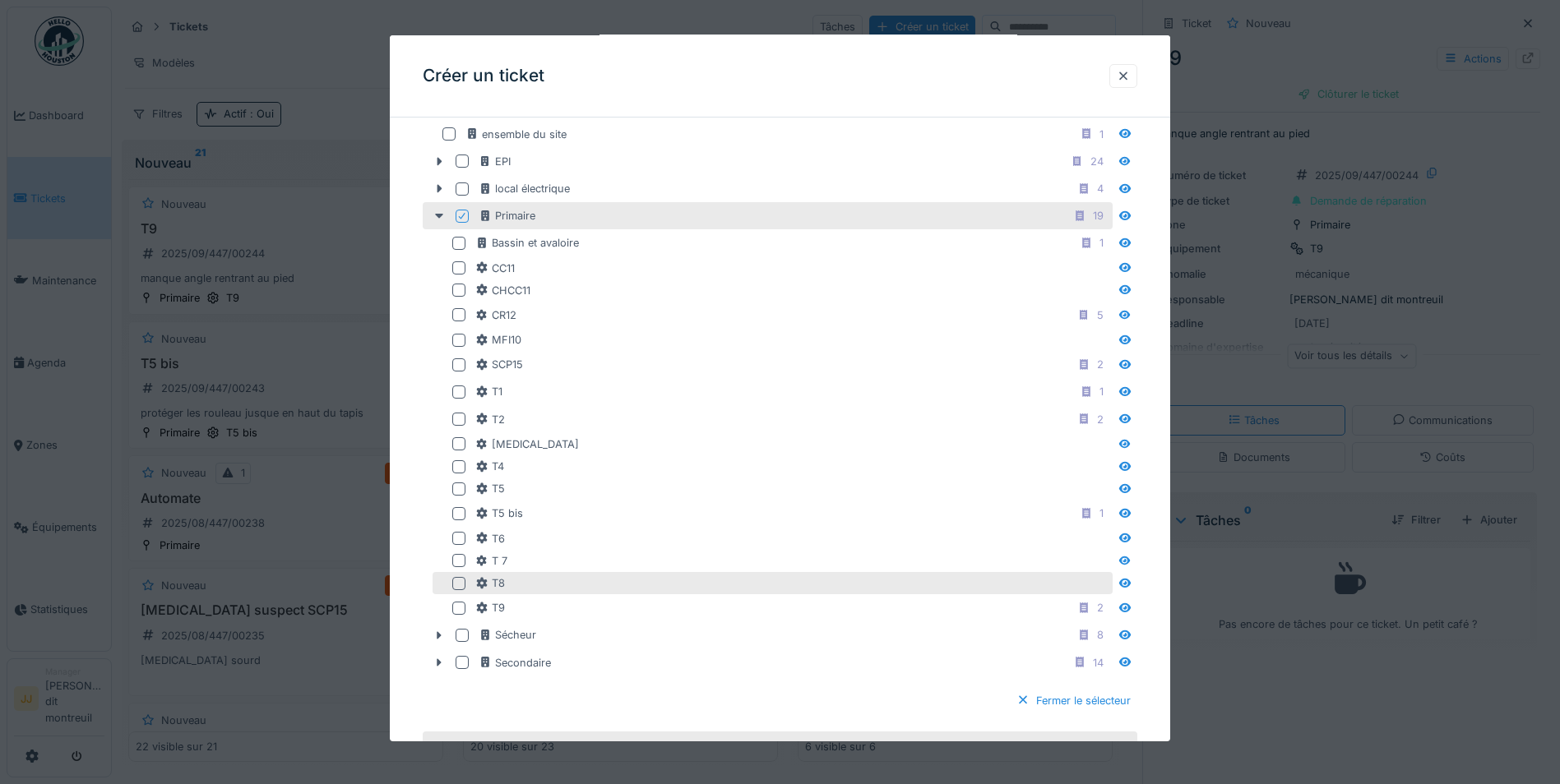
click at [524, 578] on div "T8" at bounding box center [793, 582] width 634 height 16
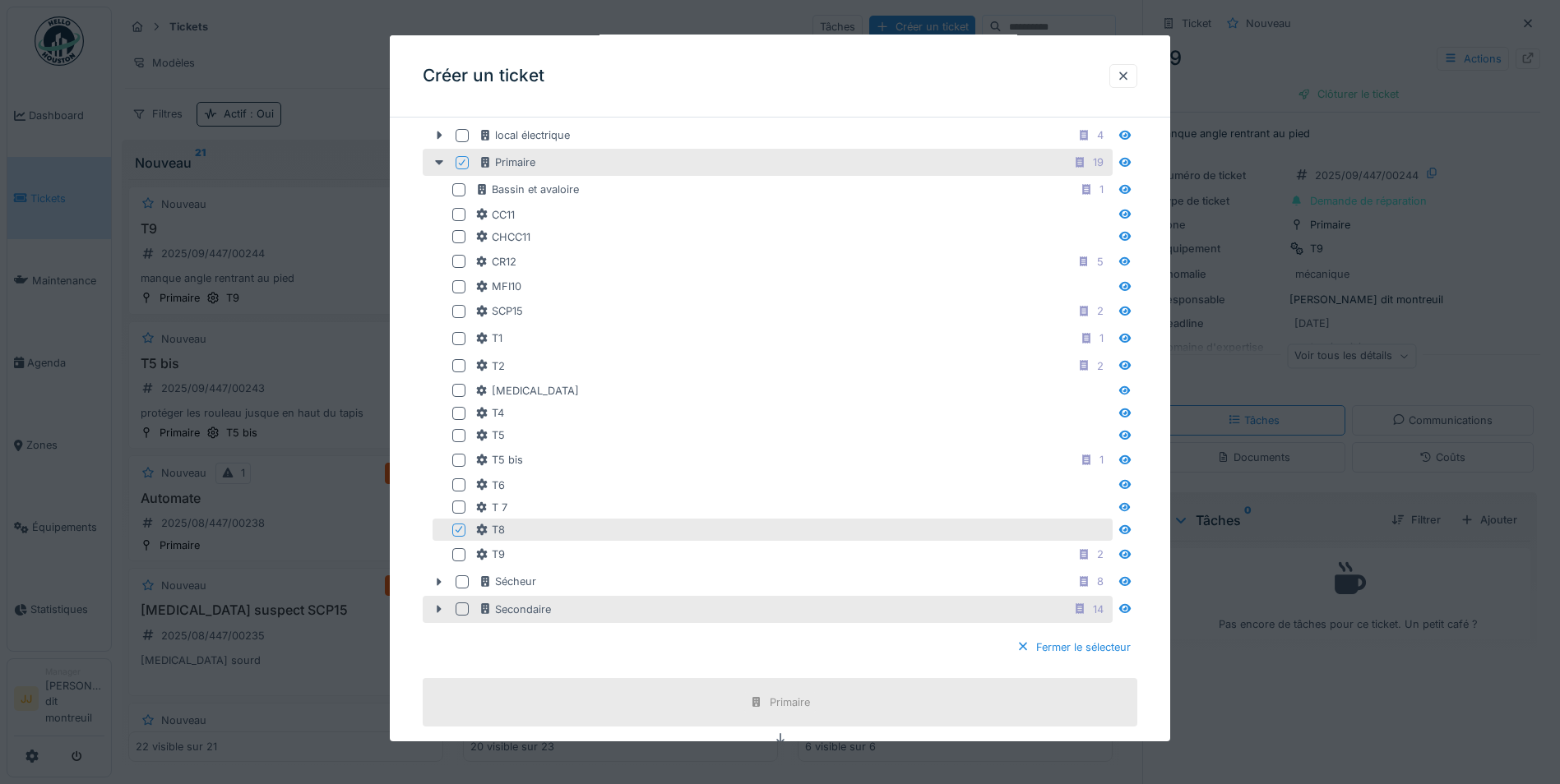
scroll to position [782, 0]
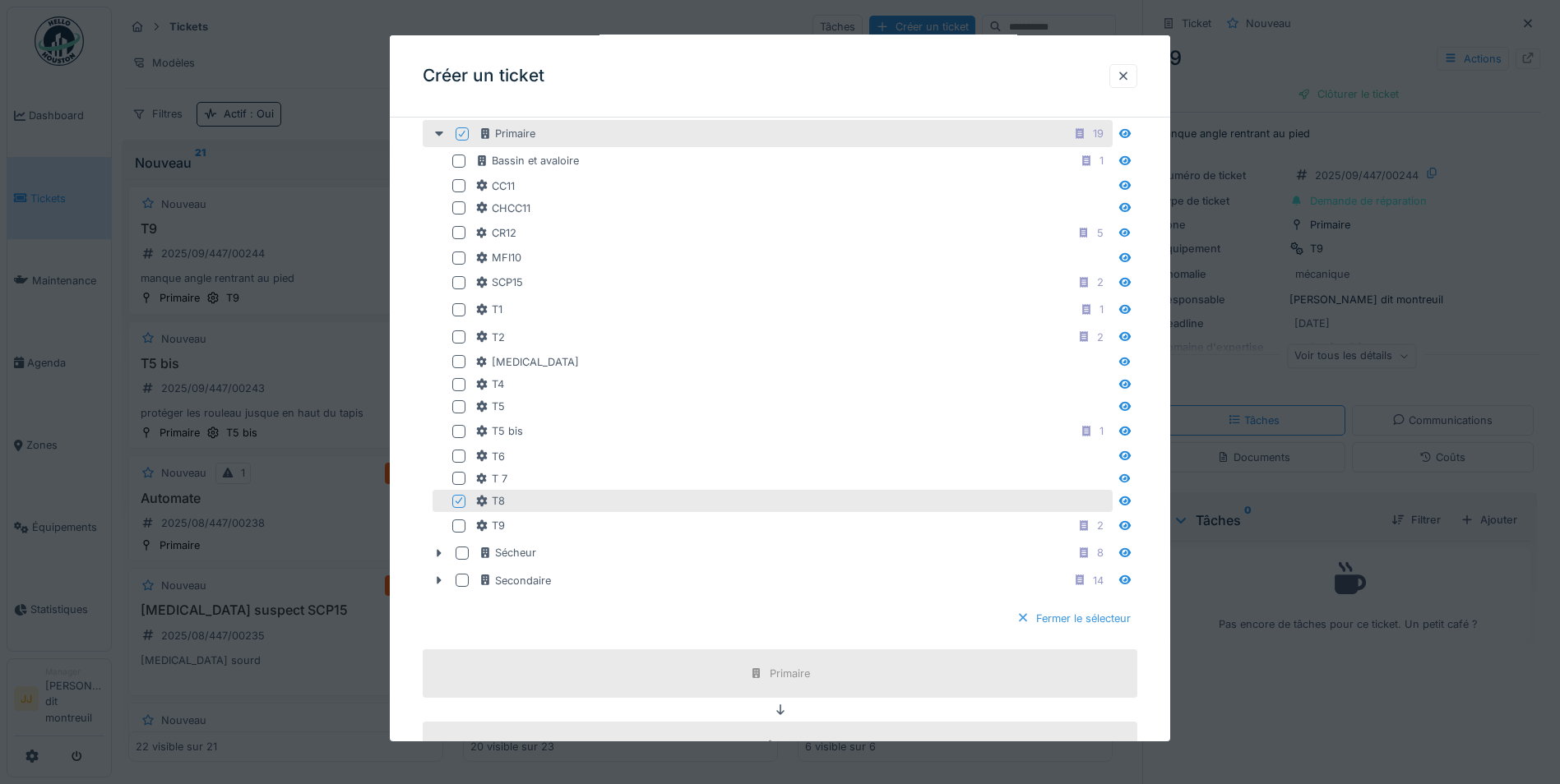
click at [1074, 626] on div "Fermer le sélecteur" at bounding box center [1073, 619] width 128 height 23
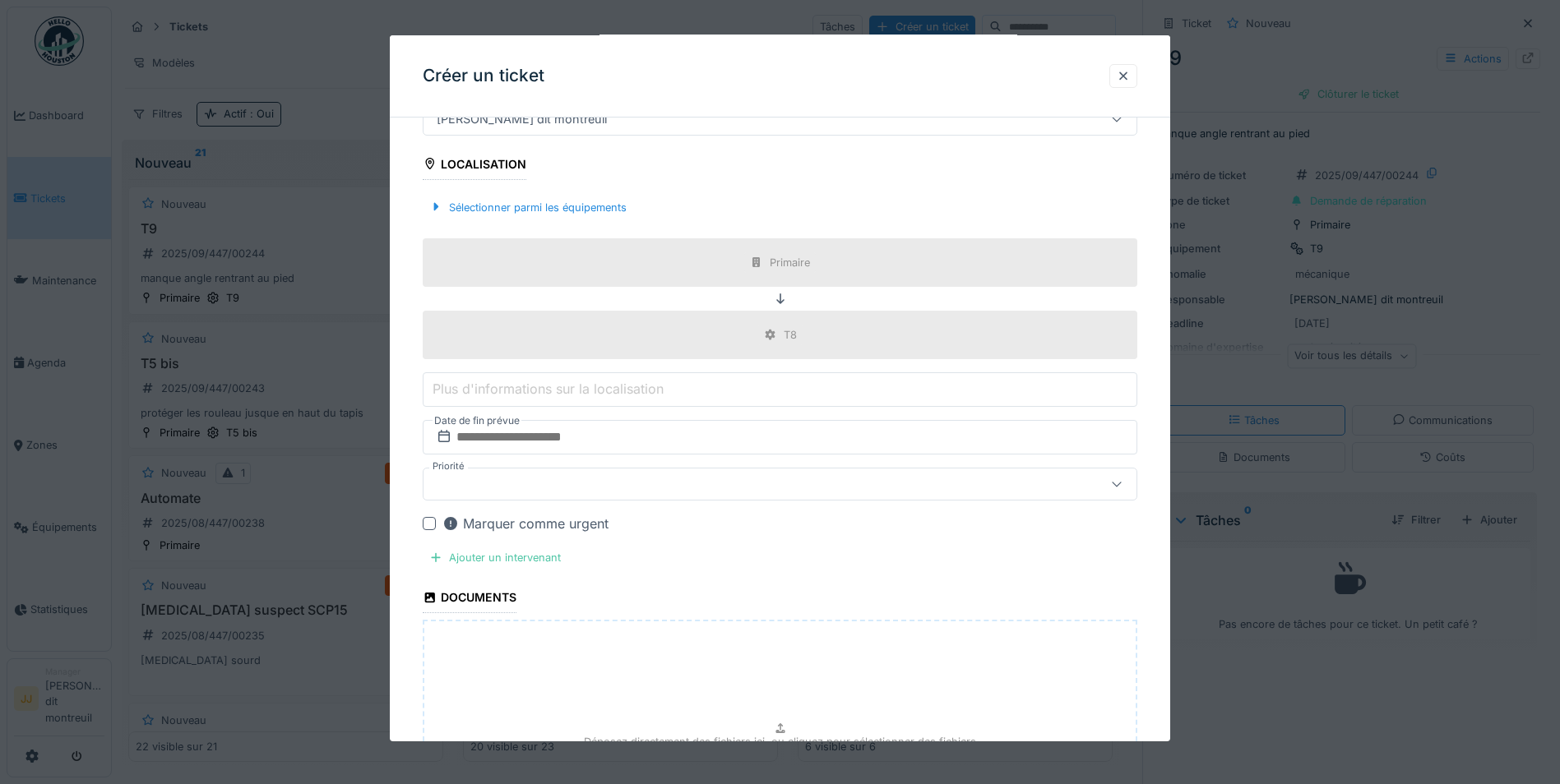
scroll to position [649, 0]
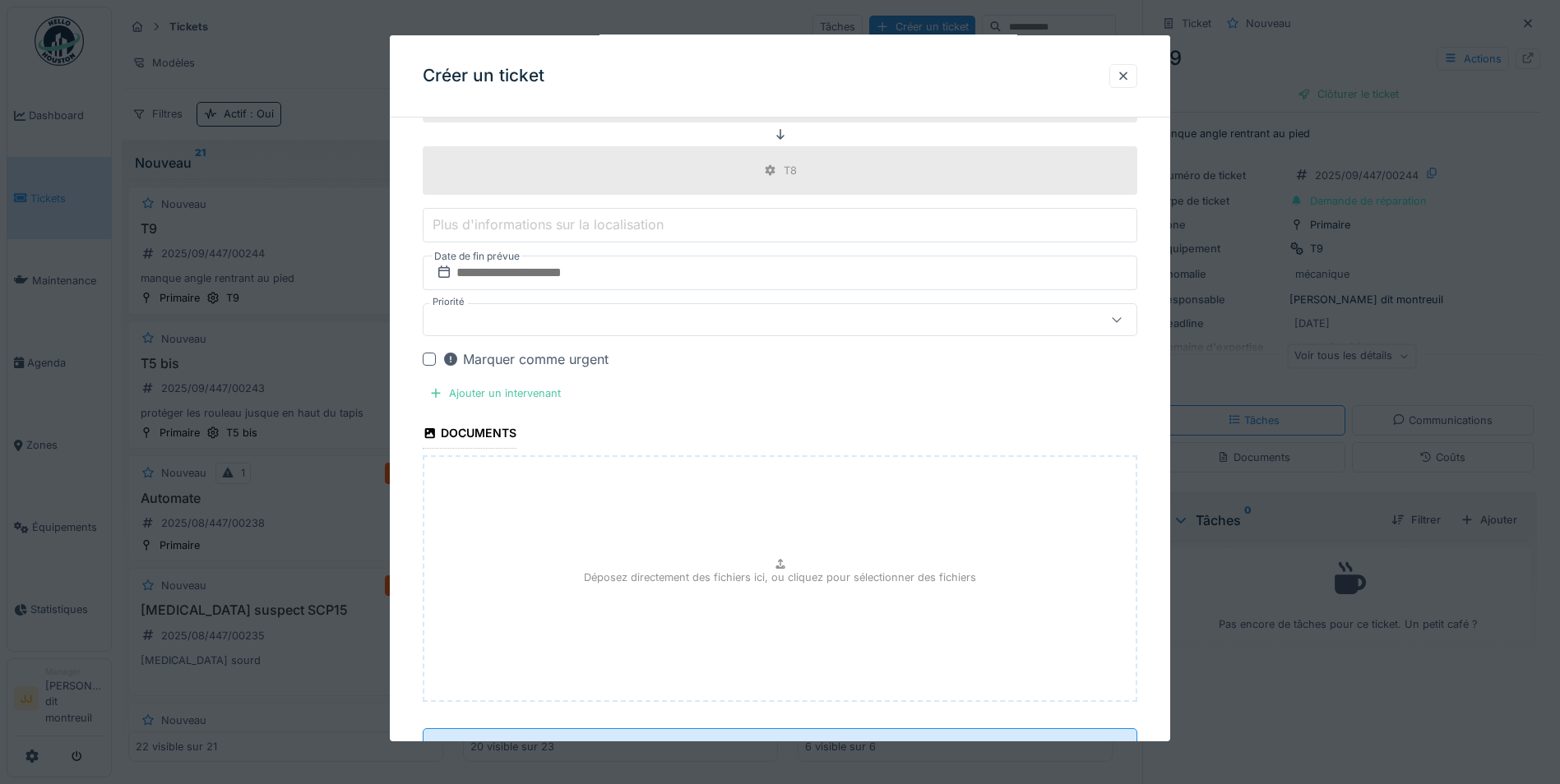
click at [682, 639] on div "Déposez directement des fichiers ici, ou cliquez pour sélectionner des fichiers" at bounding box center [780, 579] width 715 height 247
type input "**********"
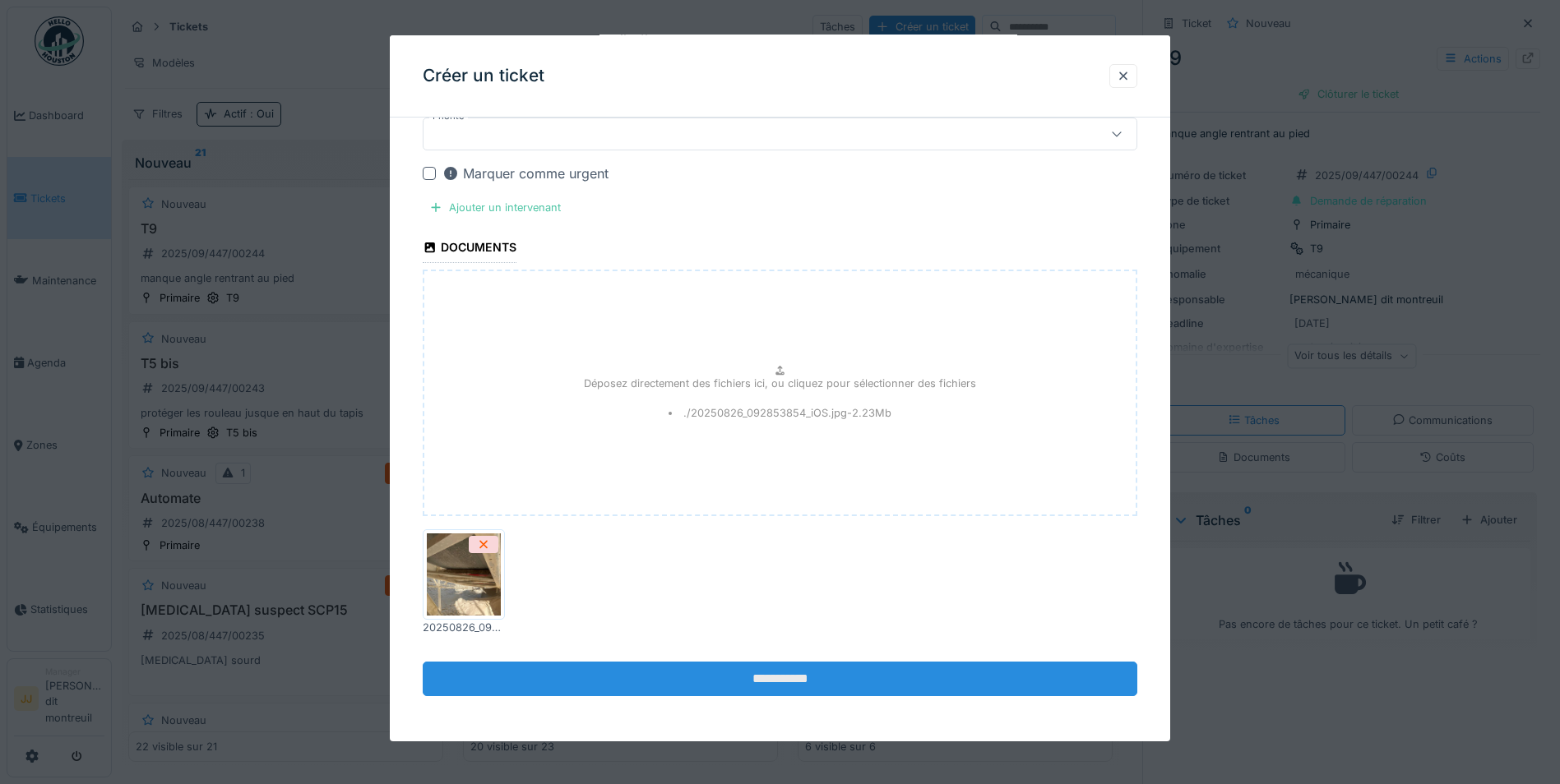
scroll to position [836, 0]
click at [793, 669] on input "**********" at bounding box center [780, 678] width 715 height 35
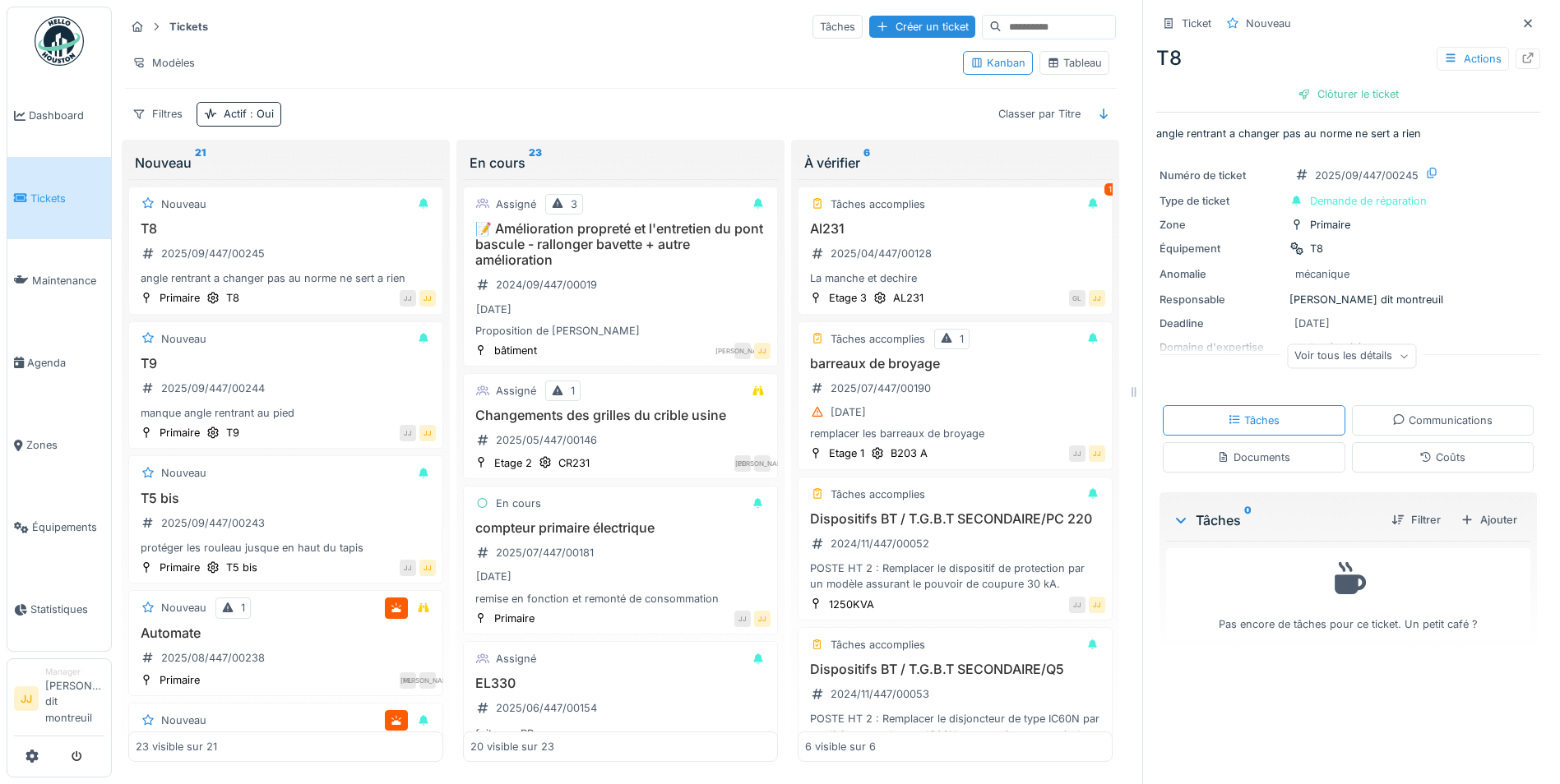
click at [1287, 349] on div "Voir tous les détails" at bounding box center [1352, 355] width 129 height 23
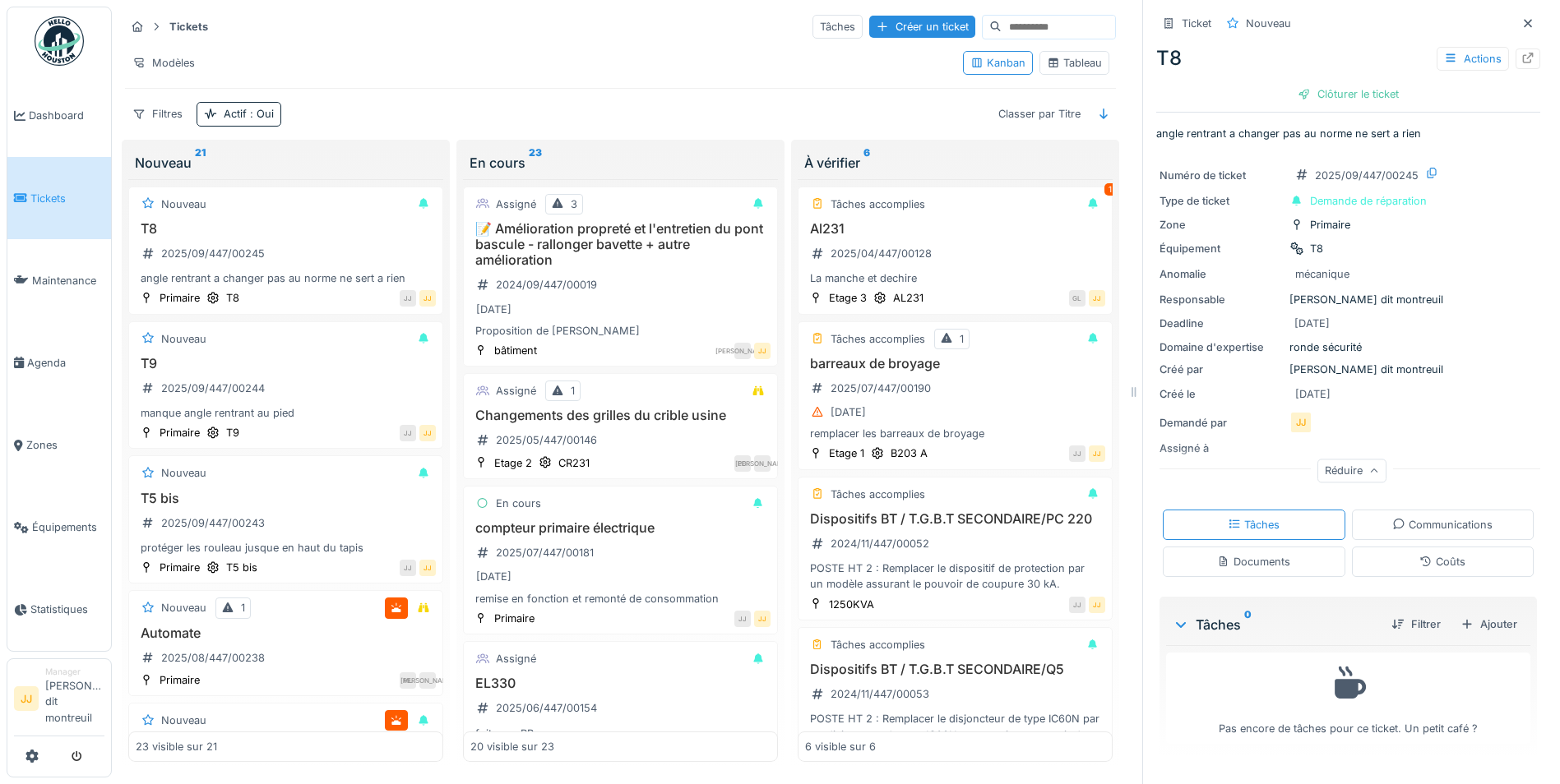
click at [1217, 556] on icon at bounding box center [1223, 561] width 13 height 10
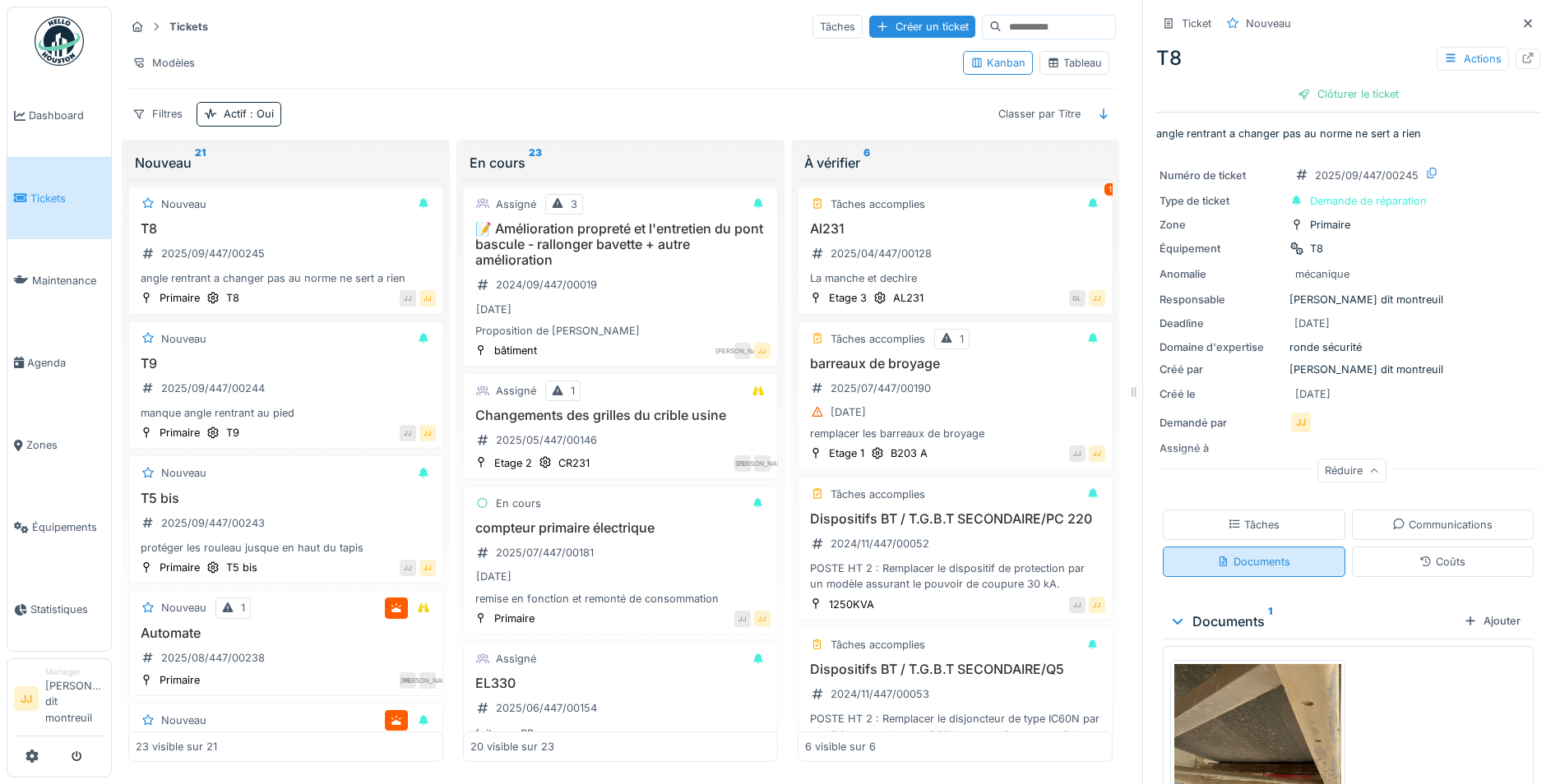
scroll to position [164, 0]
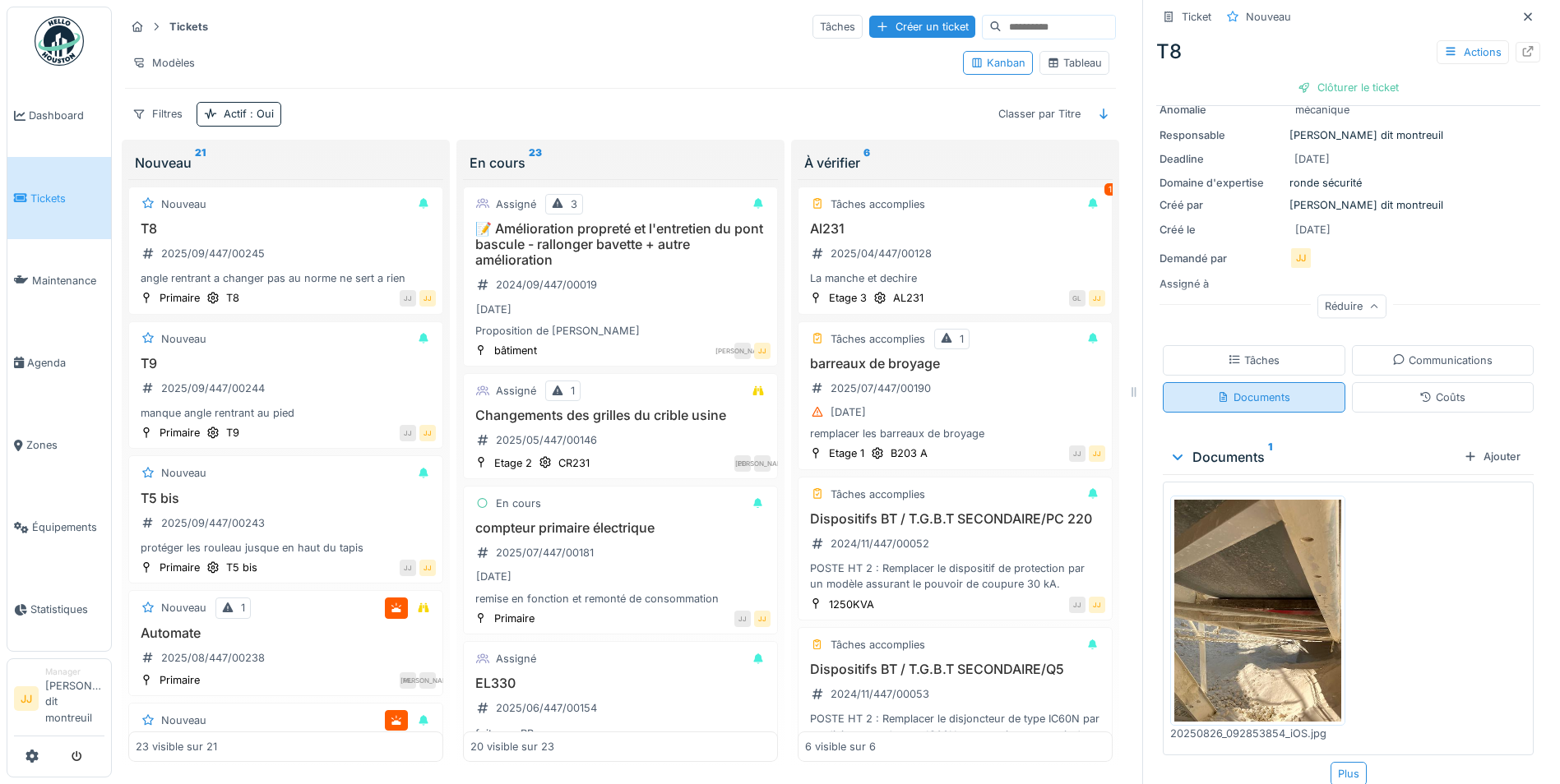
click at [1239, 389] on div "Documents" at bounding box center [1253, 397] width 73 height 16
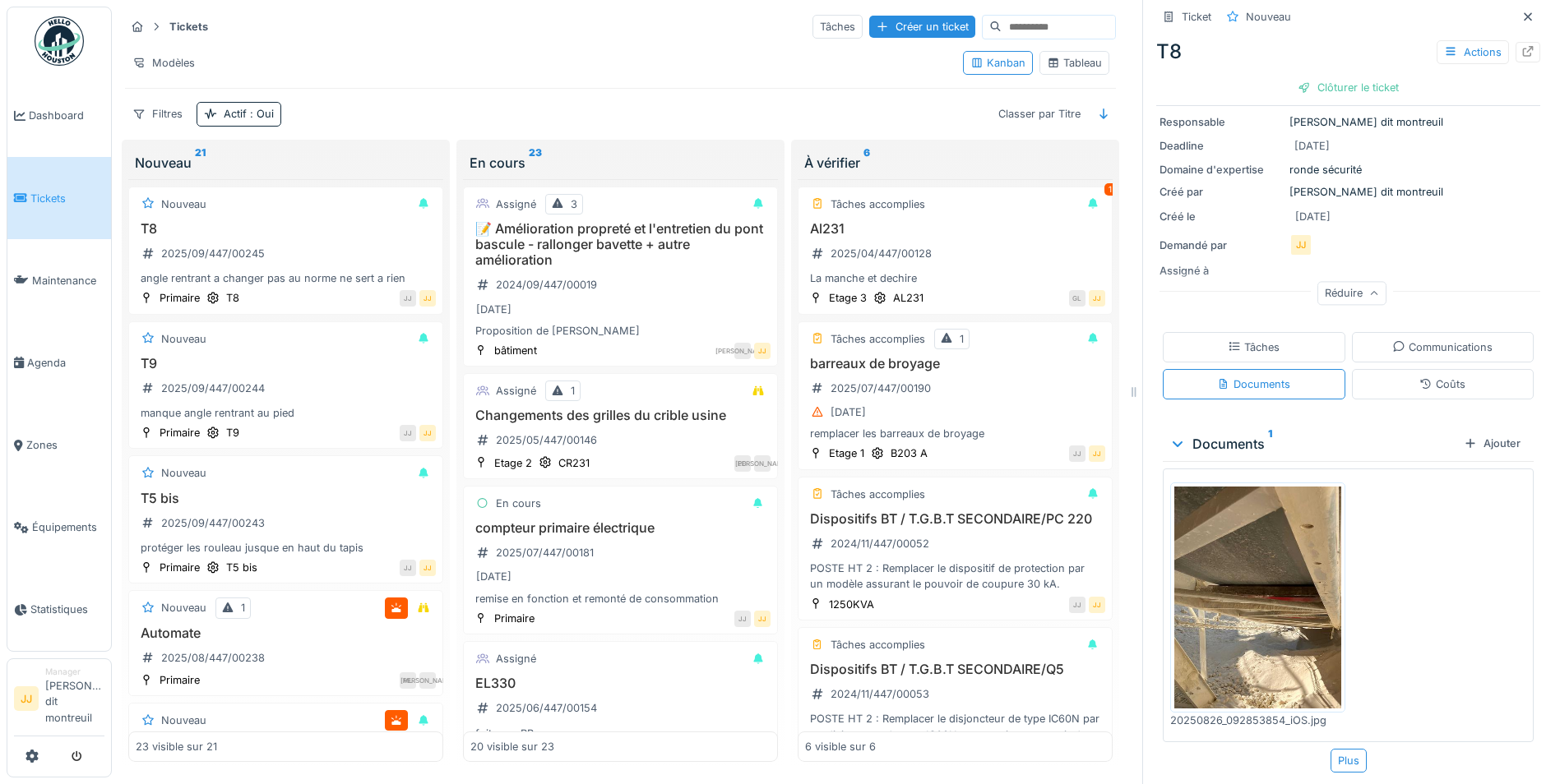
click at [1220, 434] on div "Documents 1" at bounding box center [1312, 444] width 288 height 20
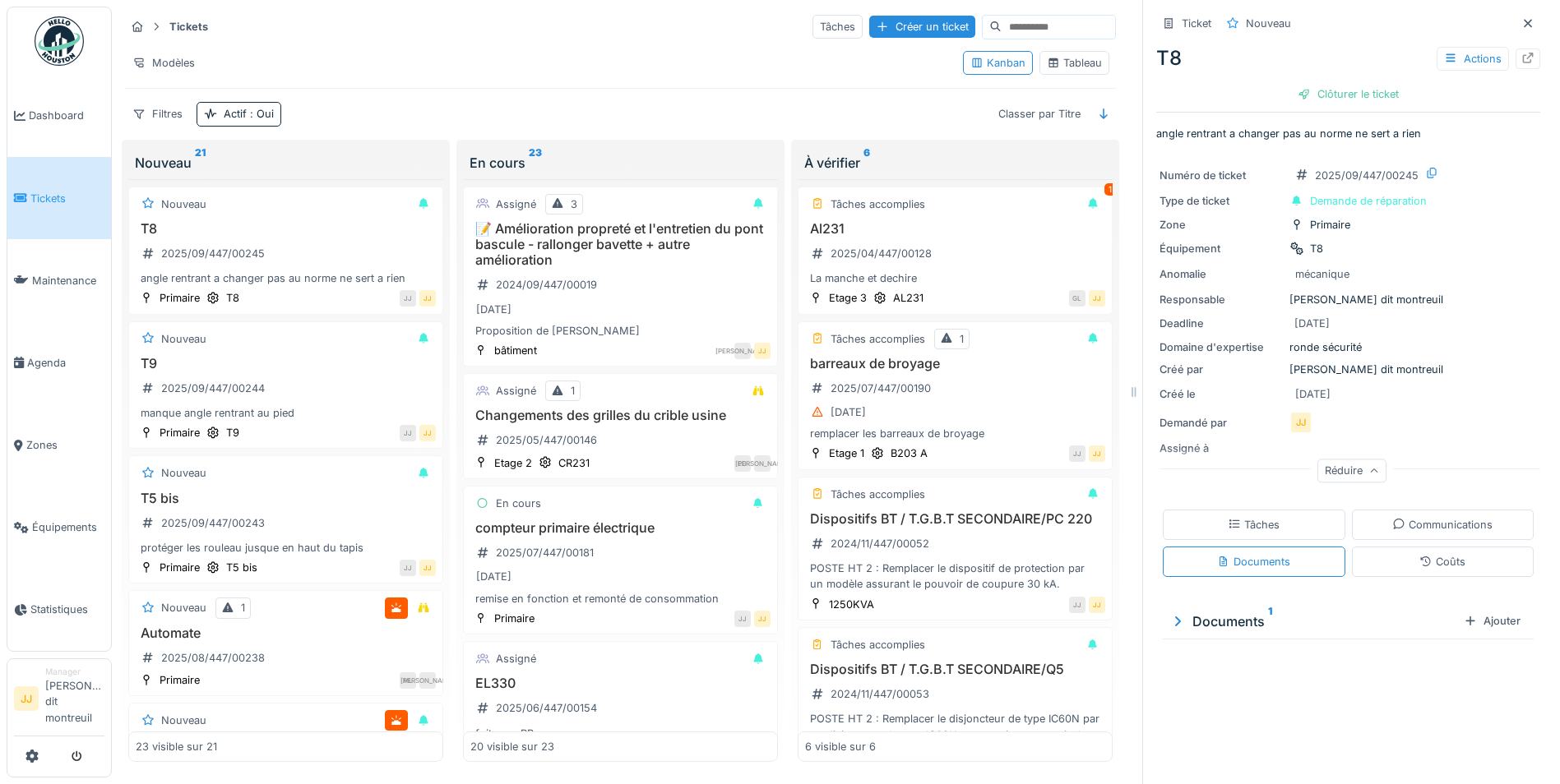
scroll to position [0, 0]
click at [416, 375] on div "T9 2025/09/447/00244 manque angle rentrant au pied" at bounding box center [286, 388] width 300 height 66
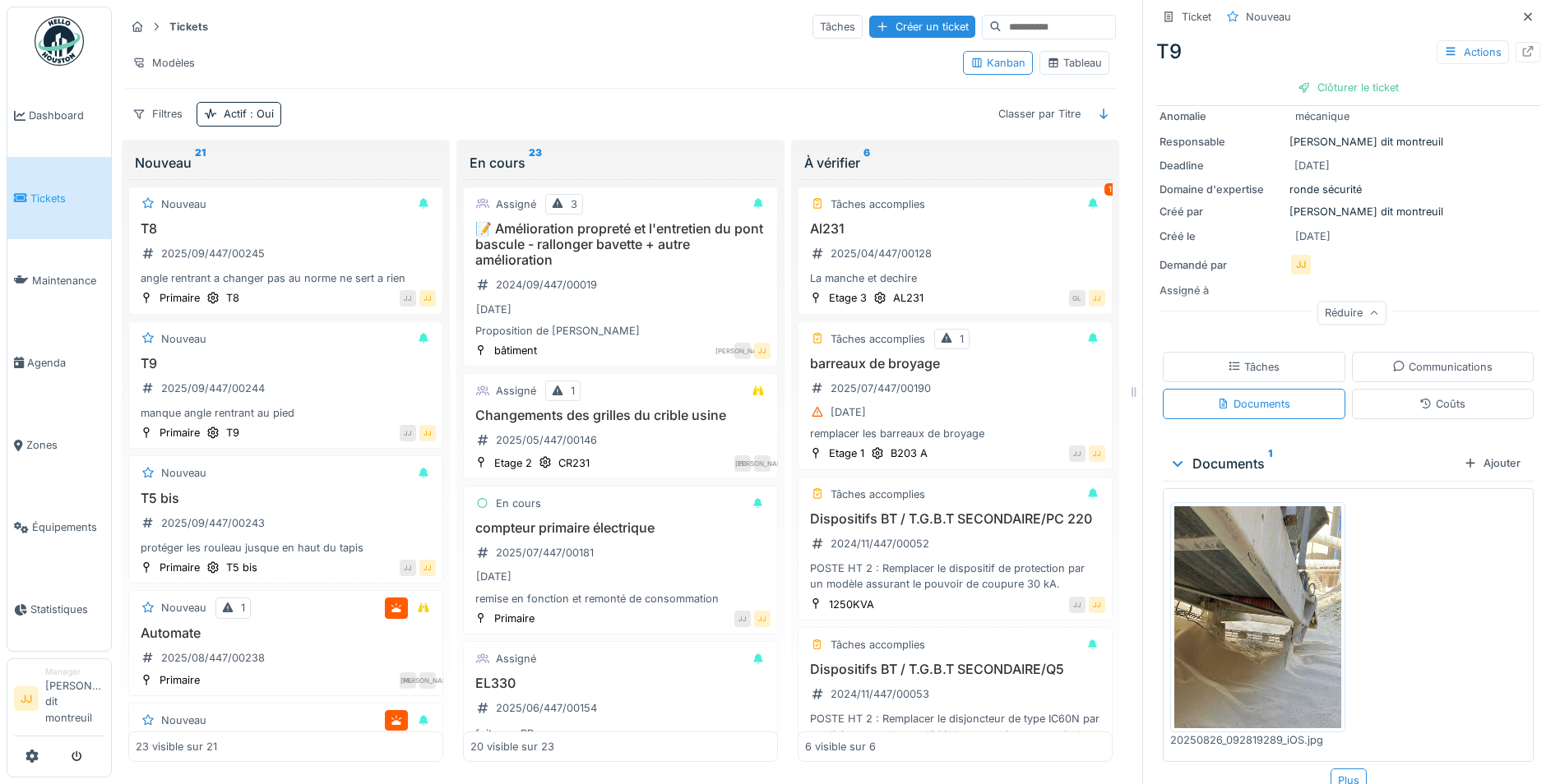
scroll to position [164, 0]
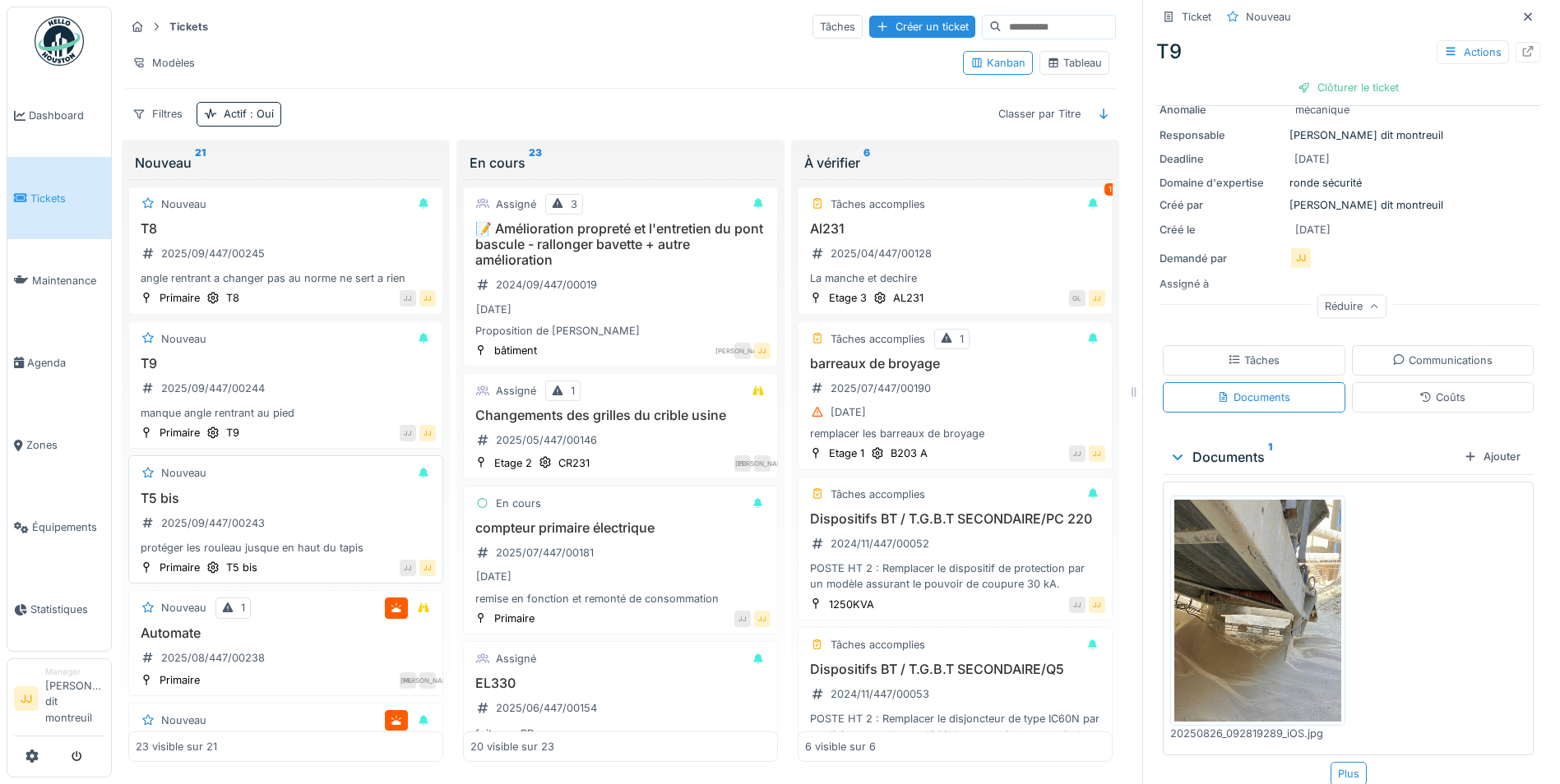
drag, startPoint x: 401, startPoint y: 518, endPoint x: 377, endPoint y: 519, distance: 24.0
click at [377, 519] on div "T5 bis 2025/09/447/00243 protéger les rouleau jusque en haut du tapis" at bounding box center [286, 523] width 300 height 66
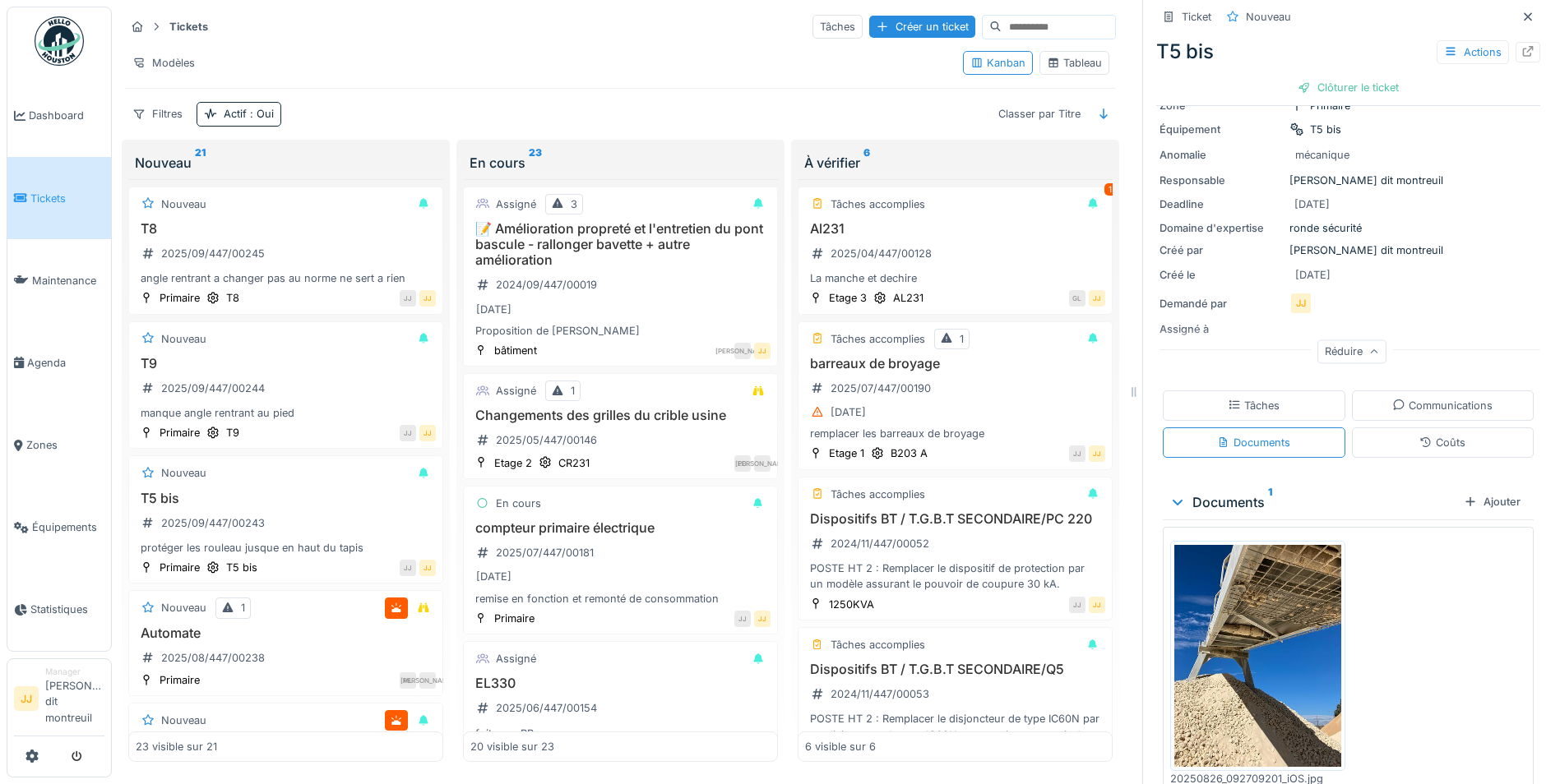
scroll to position [164, 0]
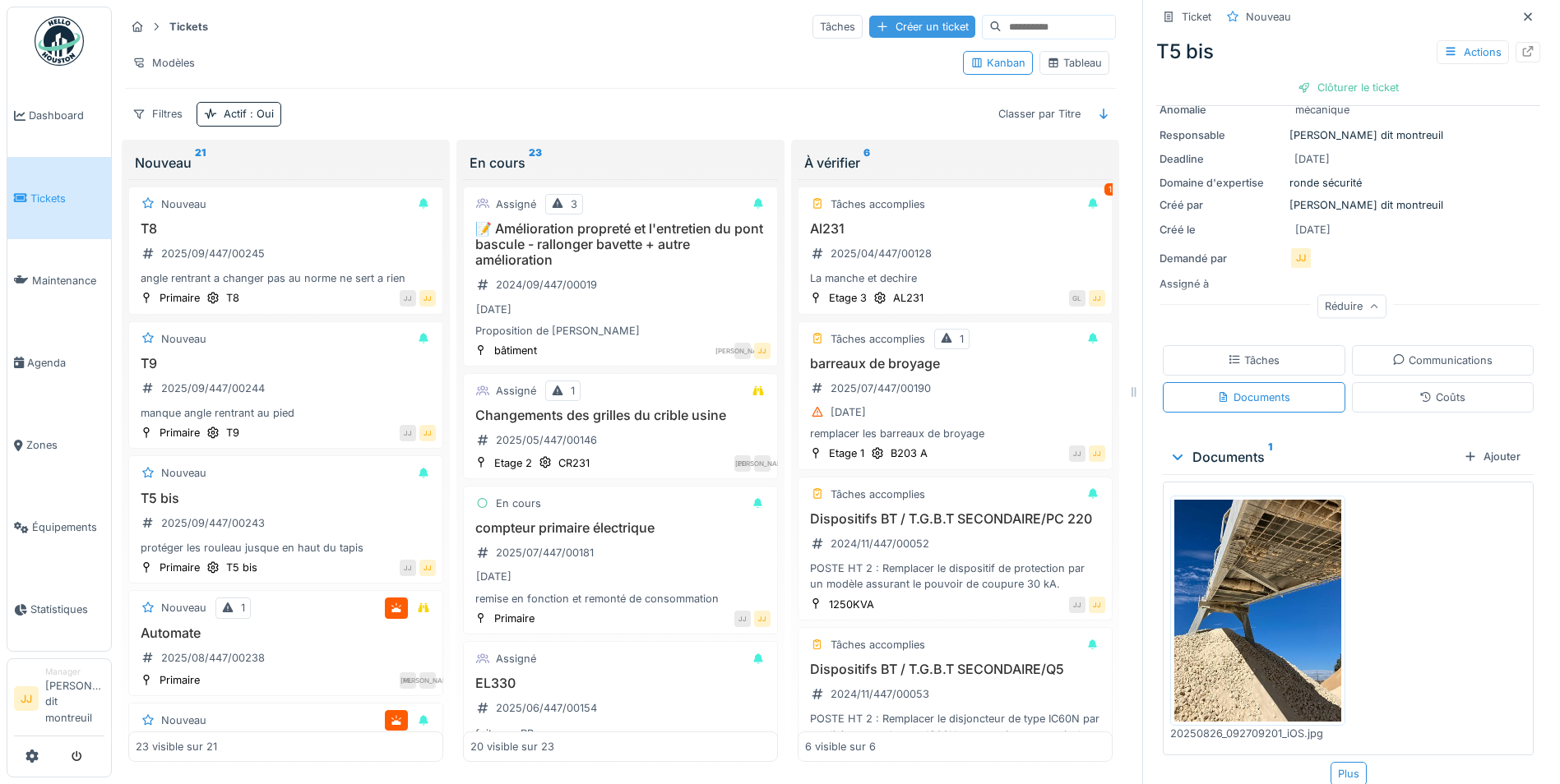
click at [869, 16] on div "Créer un ticket" at bounding box center [921, 27] width 106 height 23
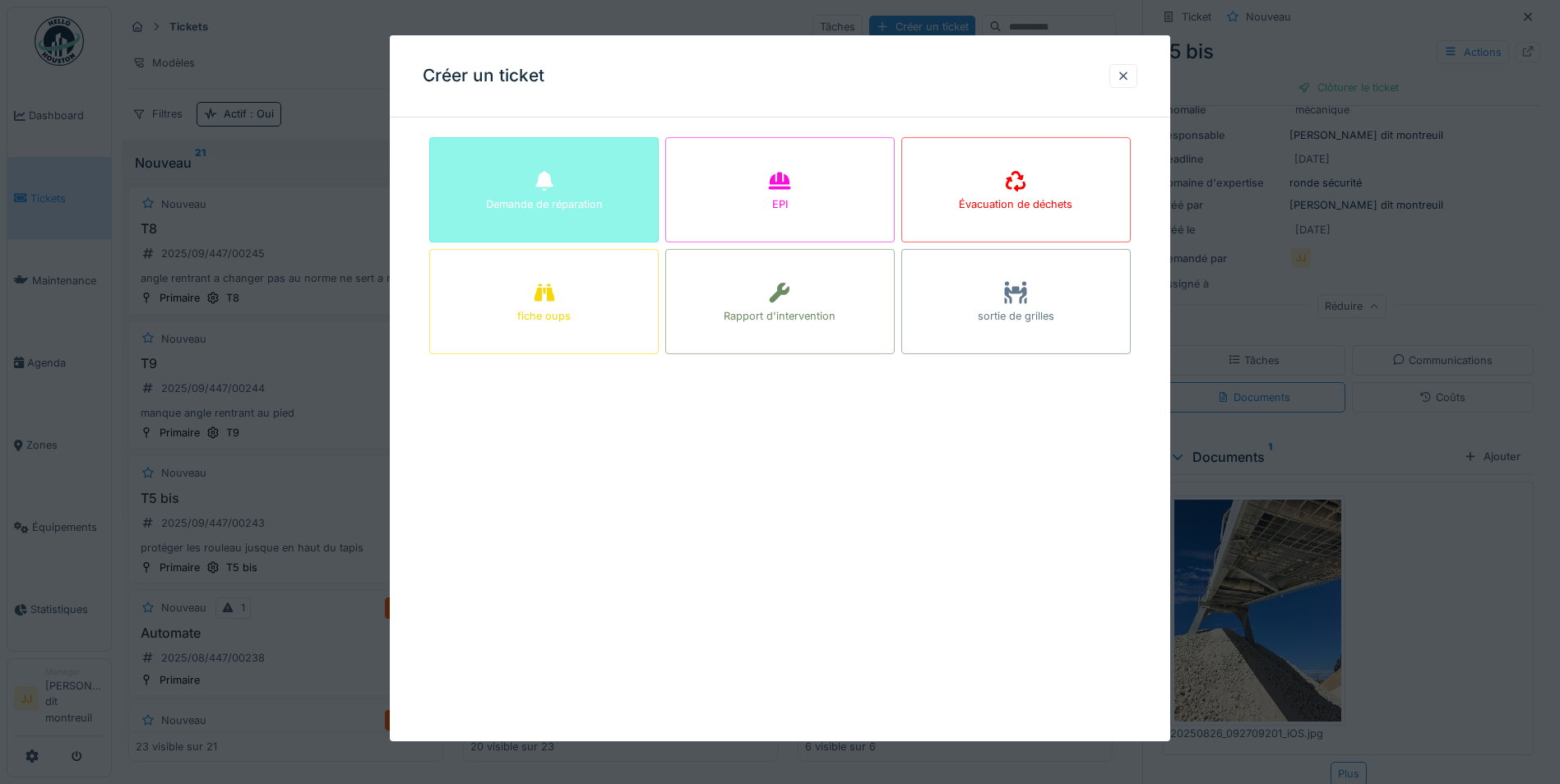
click at [609, 161] on div "Demande de réparation" at bounding box center [543, 189] width 230 height 105
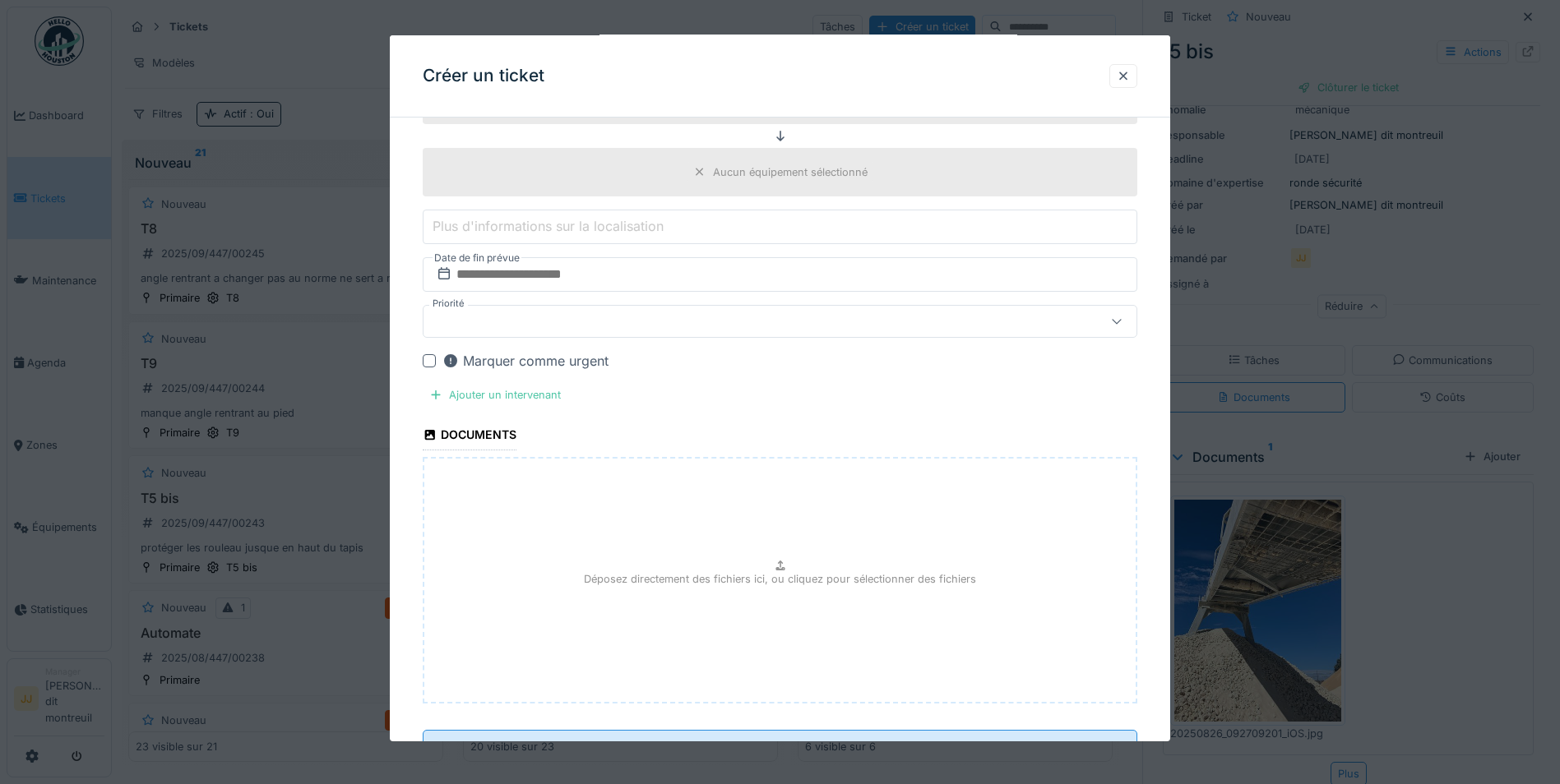
scroll to position [716, 0]
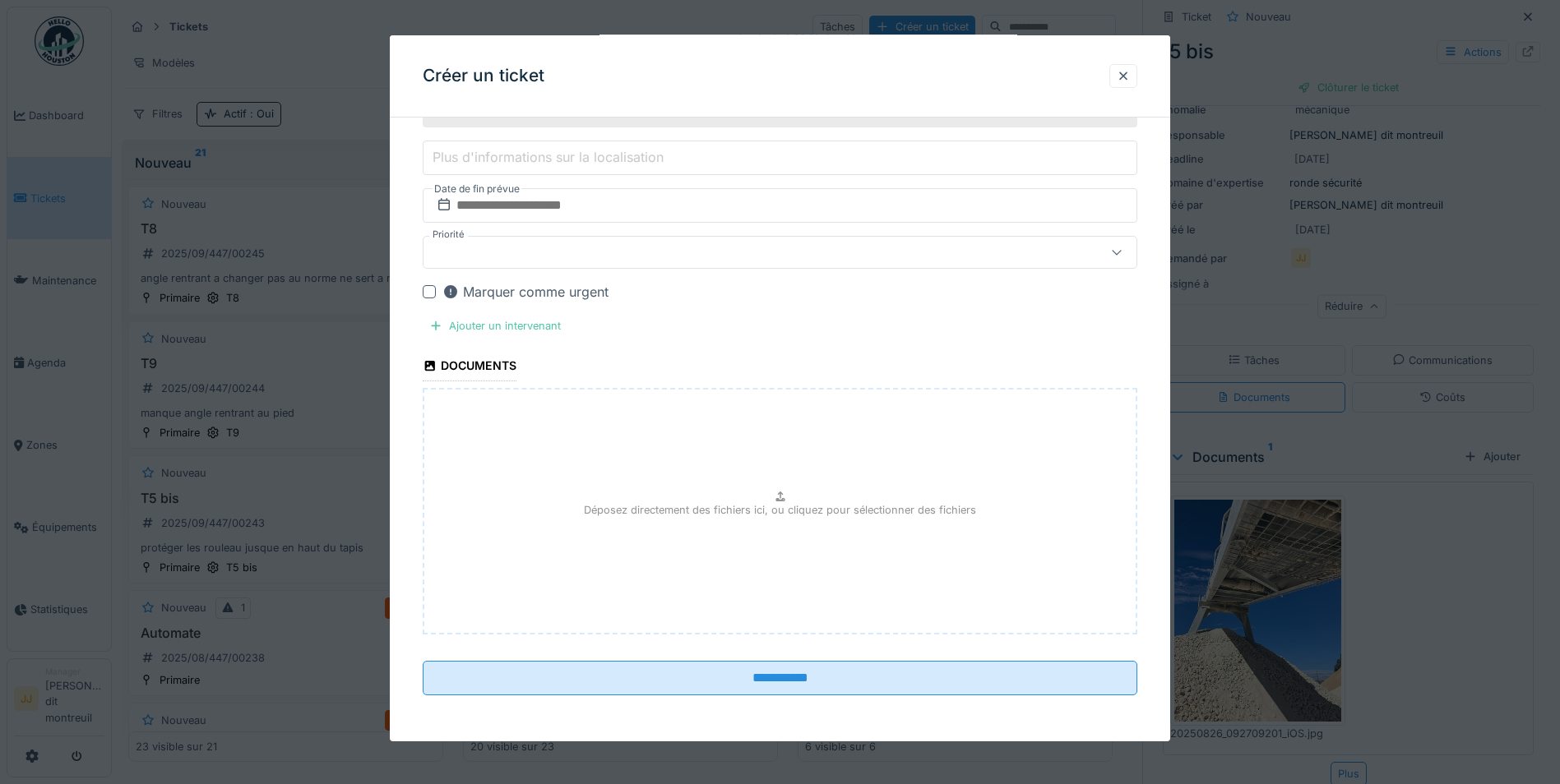
drag, startPoint x: 787, startPoint y: 522, endPoint x: 666, endPoint y: 572, distance: 130.9
click at [666, 572] on div "Déposez directement des fichiers ici, ou cliquez pour sélectionner des fichiers" at bounding box center [780, 511] width 715 height 247
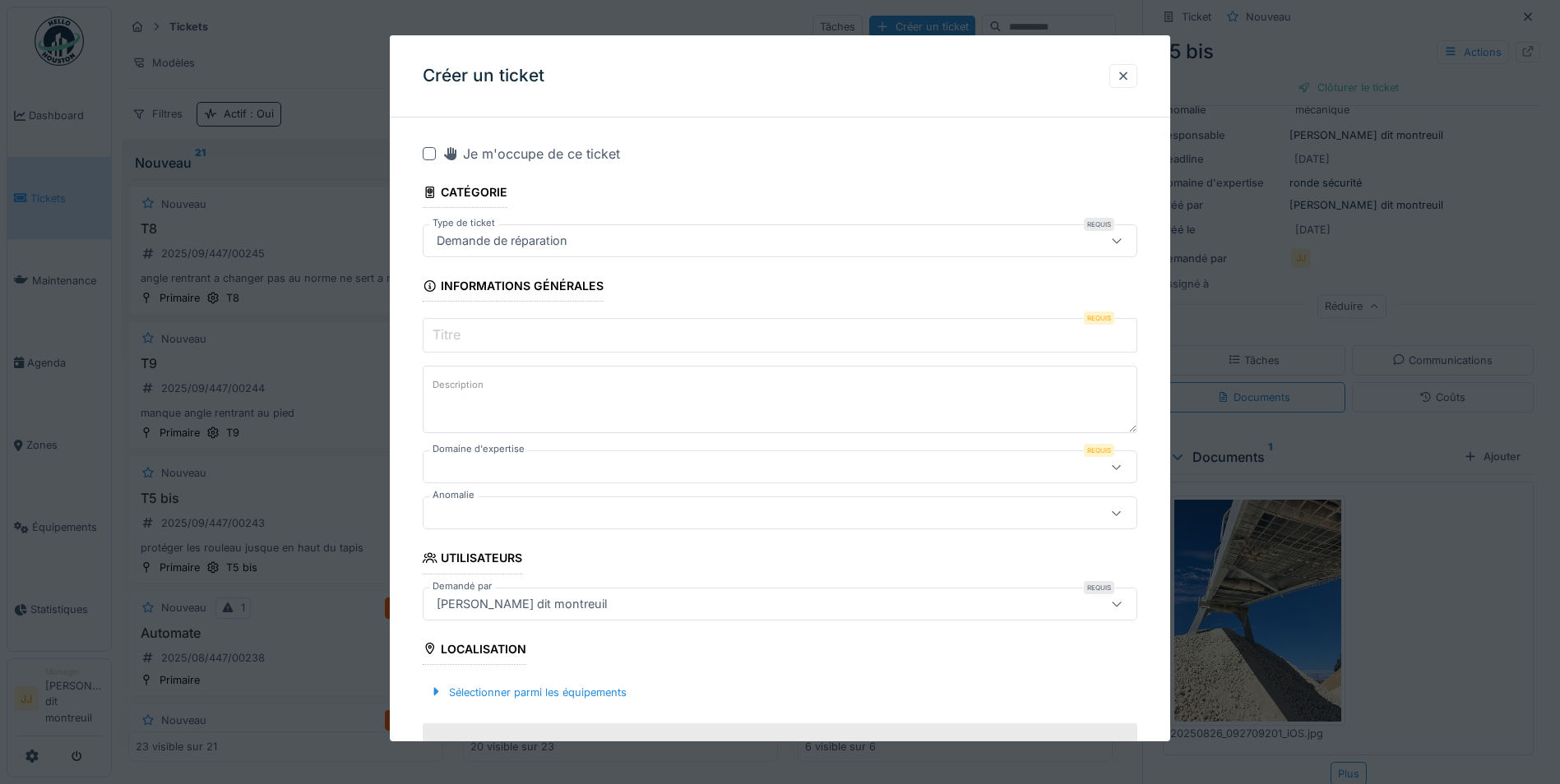
scroll to position [0, 0]
click at [709, 349] on input "Titre" at bounding box center [780, 335] width 715 height 35
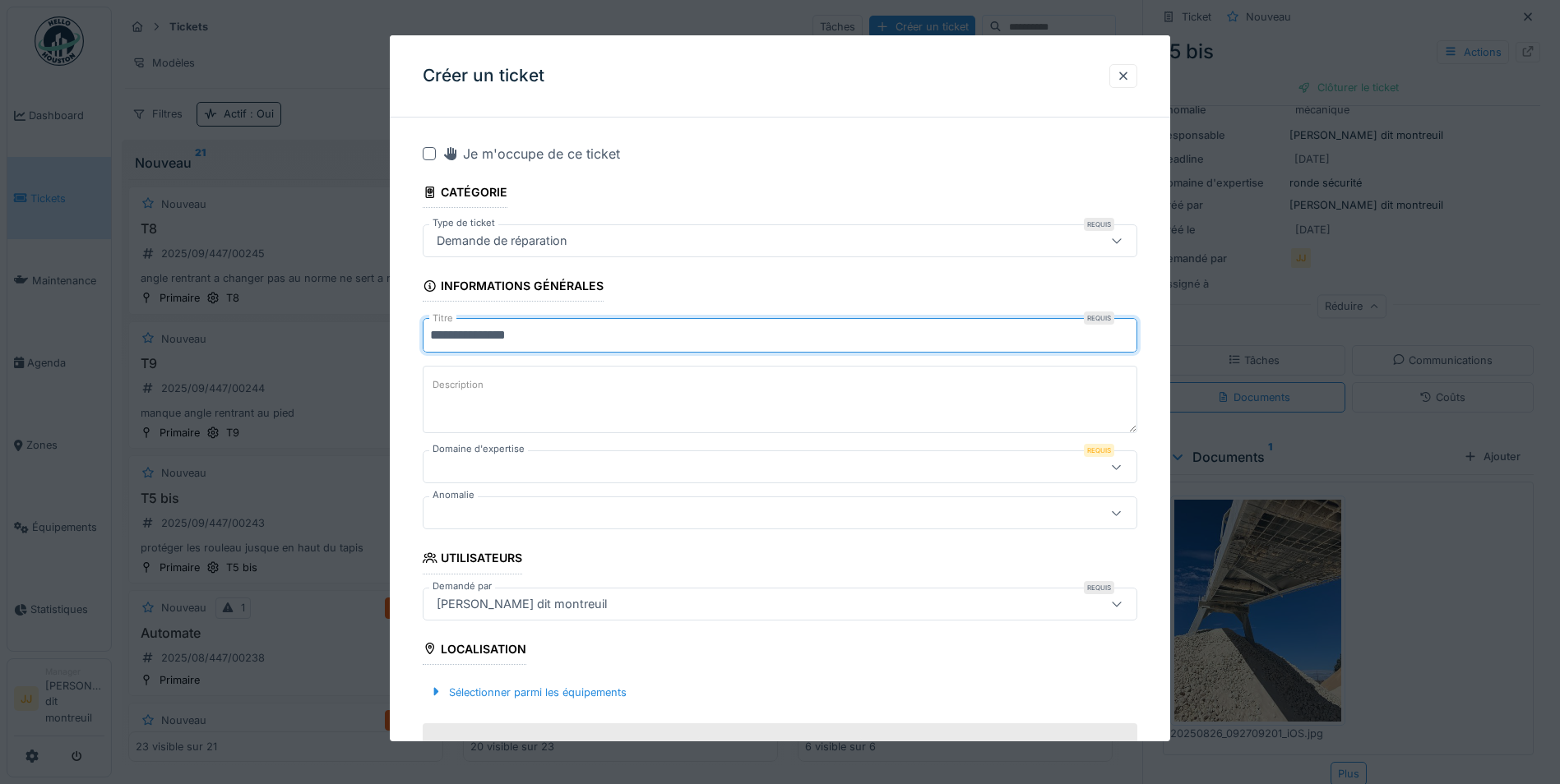
drag, startPoint x: 449, startPoint y: 340, endPoint x: 462, endPoint y: 335, distance: 13.9
type input "**********"
click at [523, 399] on textarea "Description" at bounding box center [780, 400] width 715 height 68
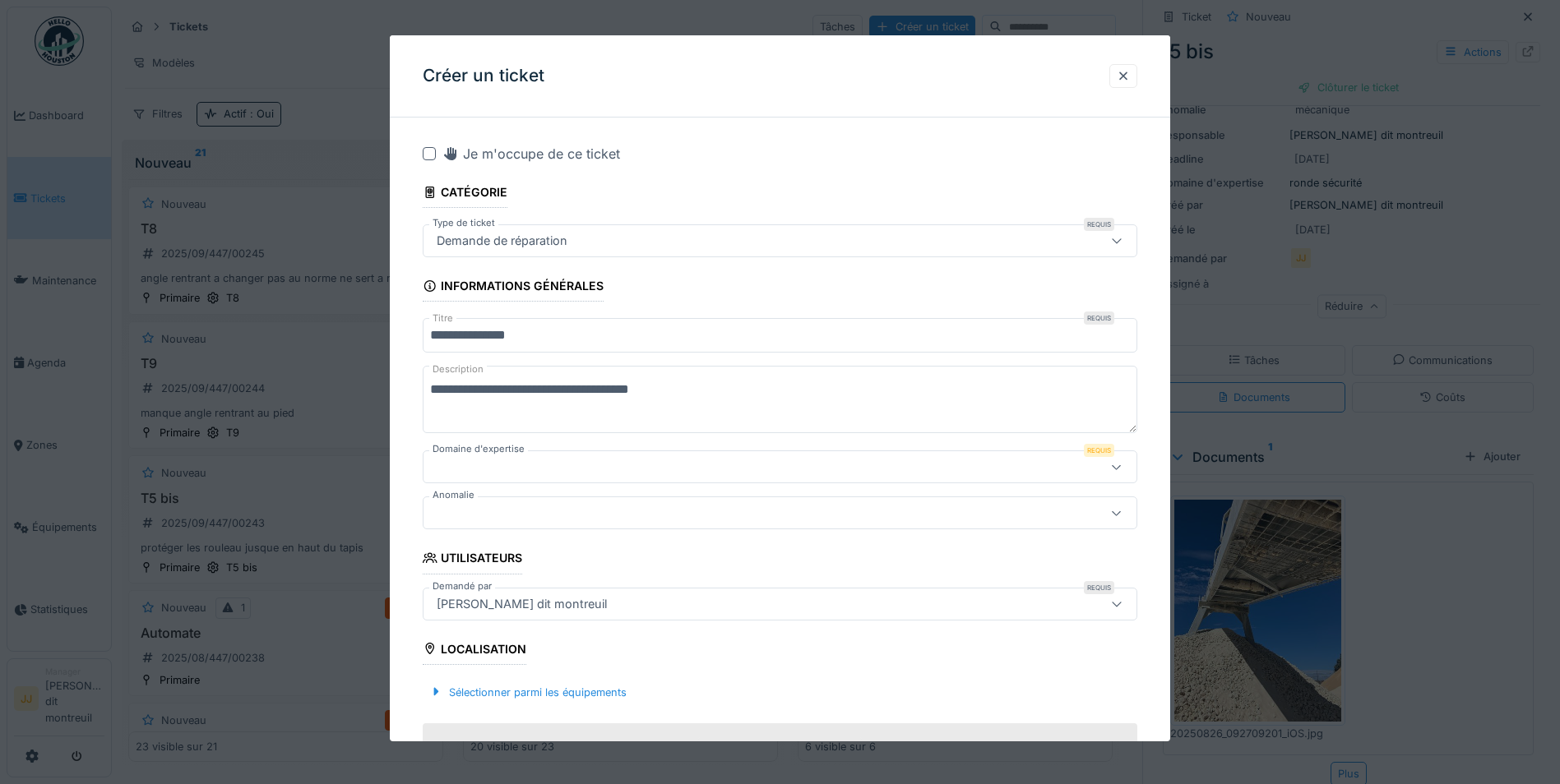
drag, startPoint x: 564, startPoint y: 390, endPoint x: 547, endPoint y: 405, distance: 22.7
click at [547, 405] on textarea "**********" at bounding box center [780, 400] width 715 height 68
click at [566, 396] on textarea "**********" at bounding box center [780, 400] width 715 height 68
type textarea "**********"
click at [596, 463] on div at bounding box center [737, 466] width 615 height 18
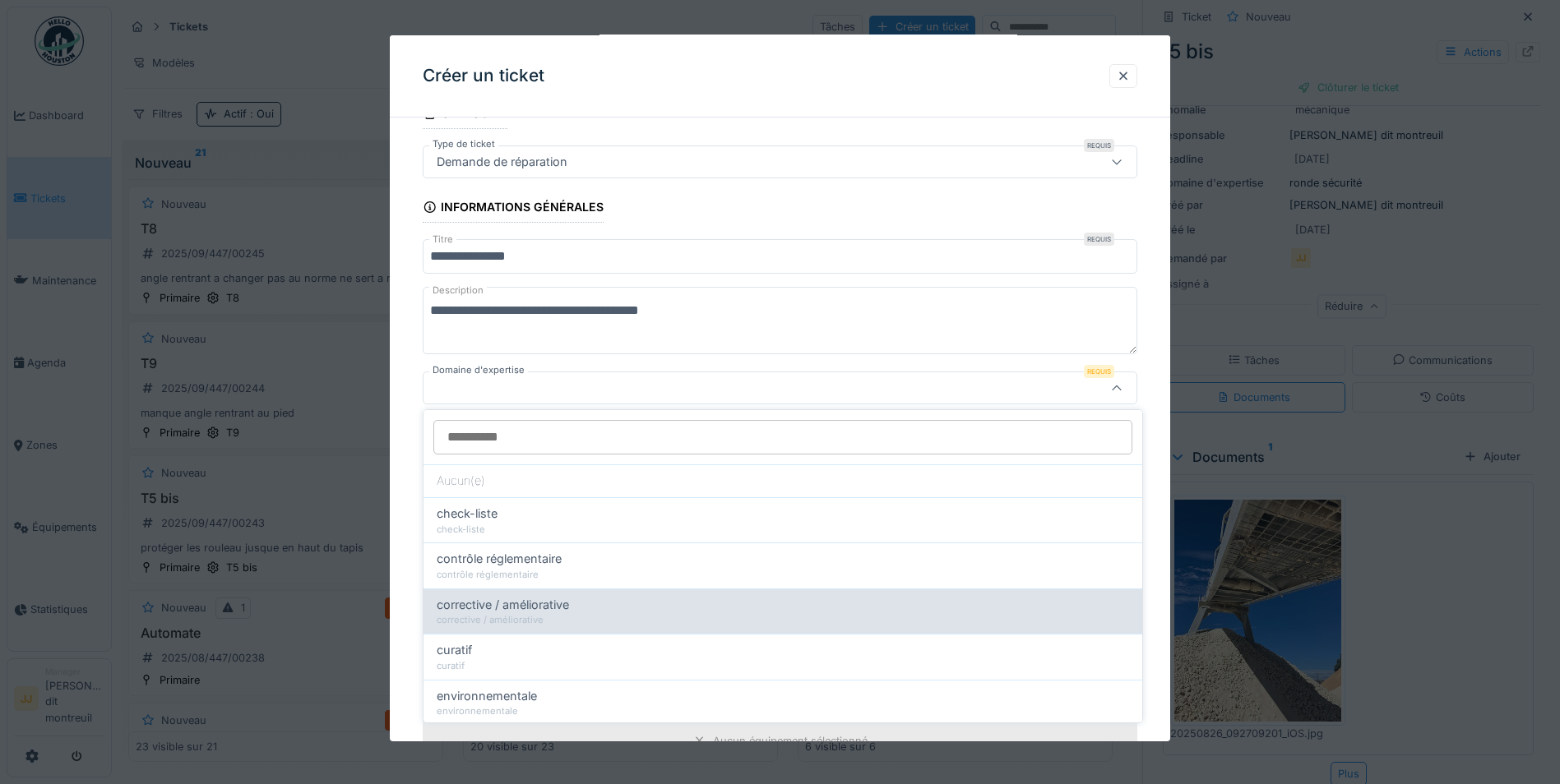
scroll to position [164, 0]
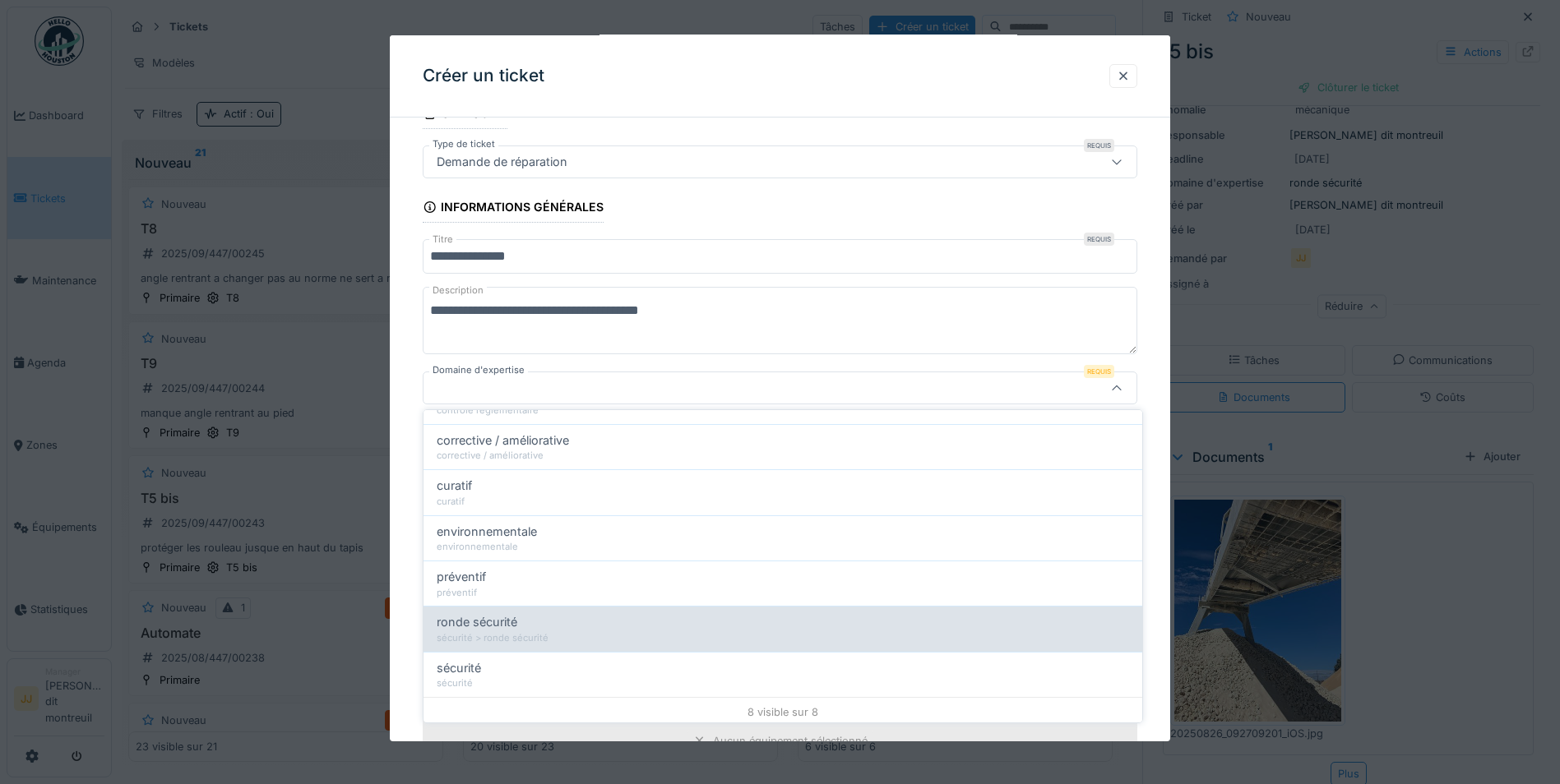
click at [539, 620] on div "ronde sécurité" at bounding box center [782, 622] width 692 height 18
type input "****"
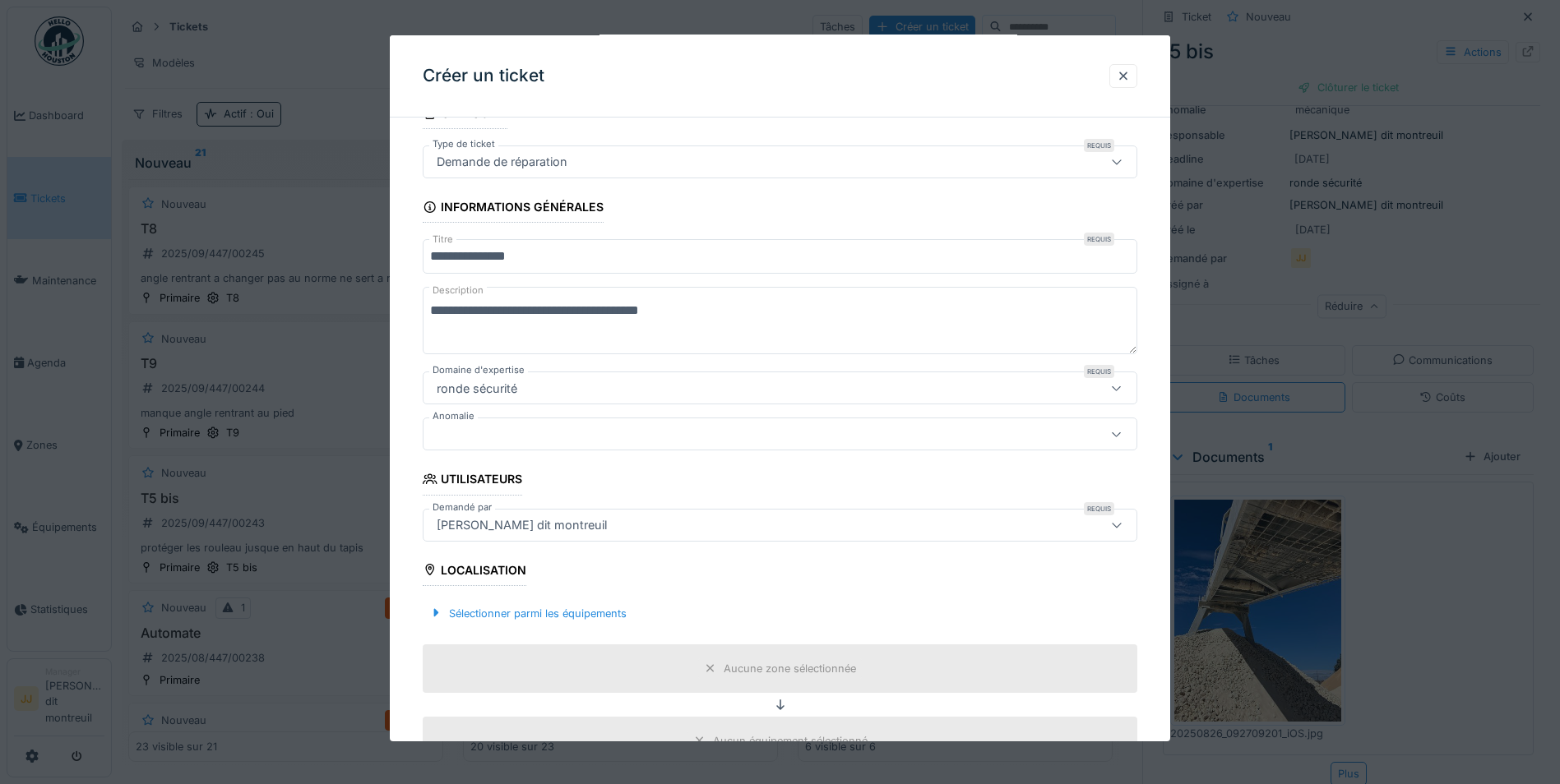
click at [598, 431] on div at bounding box center [737, 433] width 615 height 18
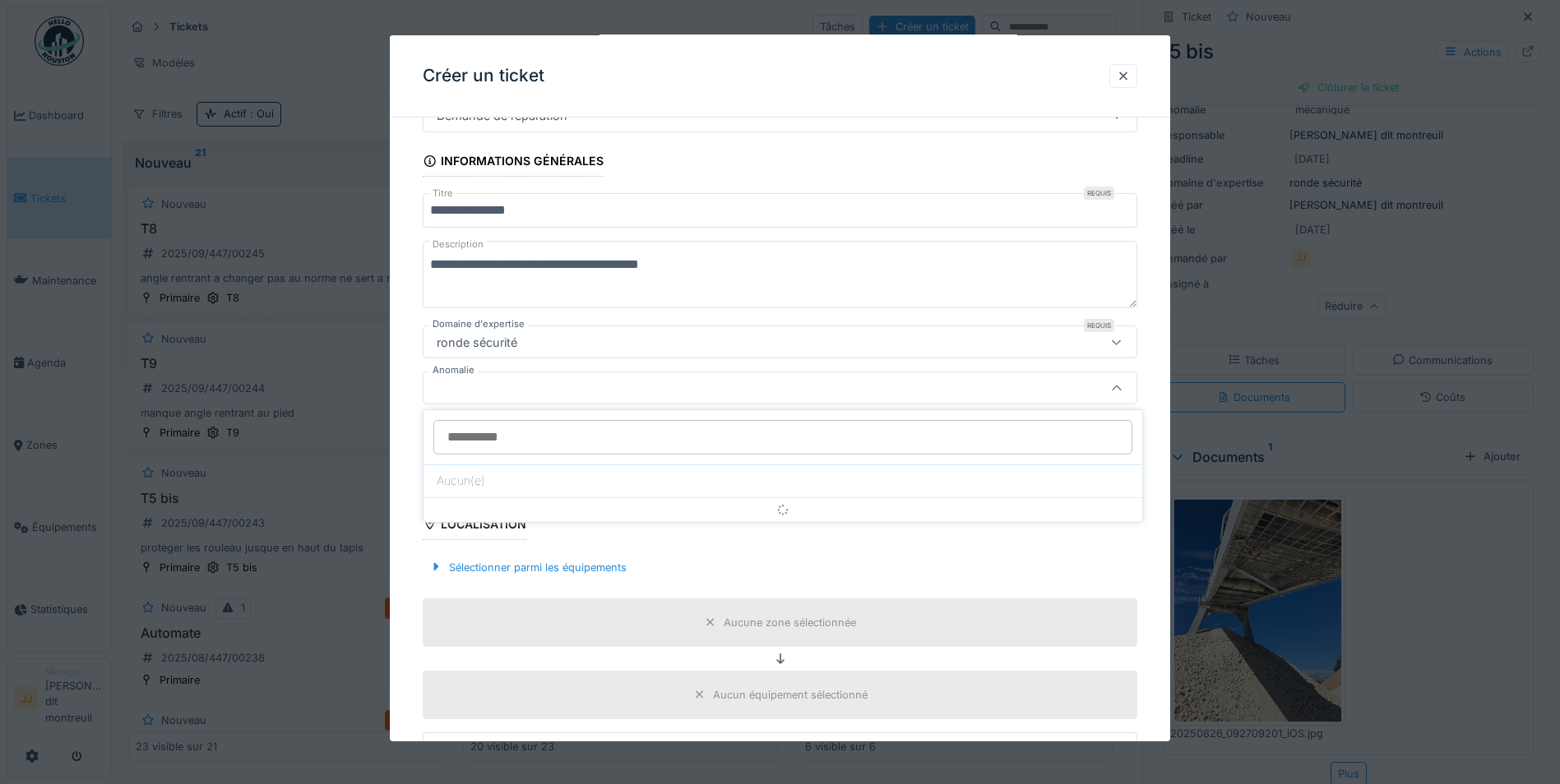
click at [618, 392] on div at bounding box center [737, 387] width 615 height 18
click at [620, 388] on div at bounding box center [737, 387] width 615 height 18
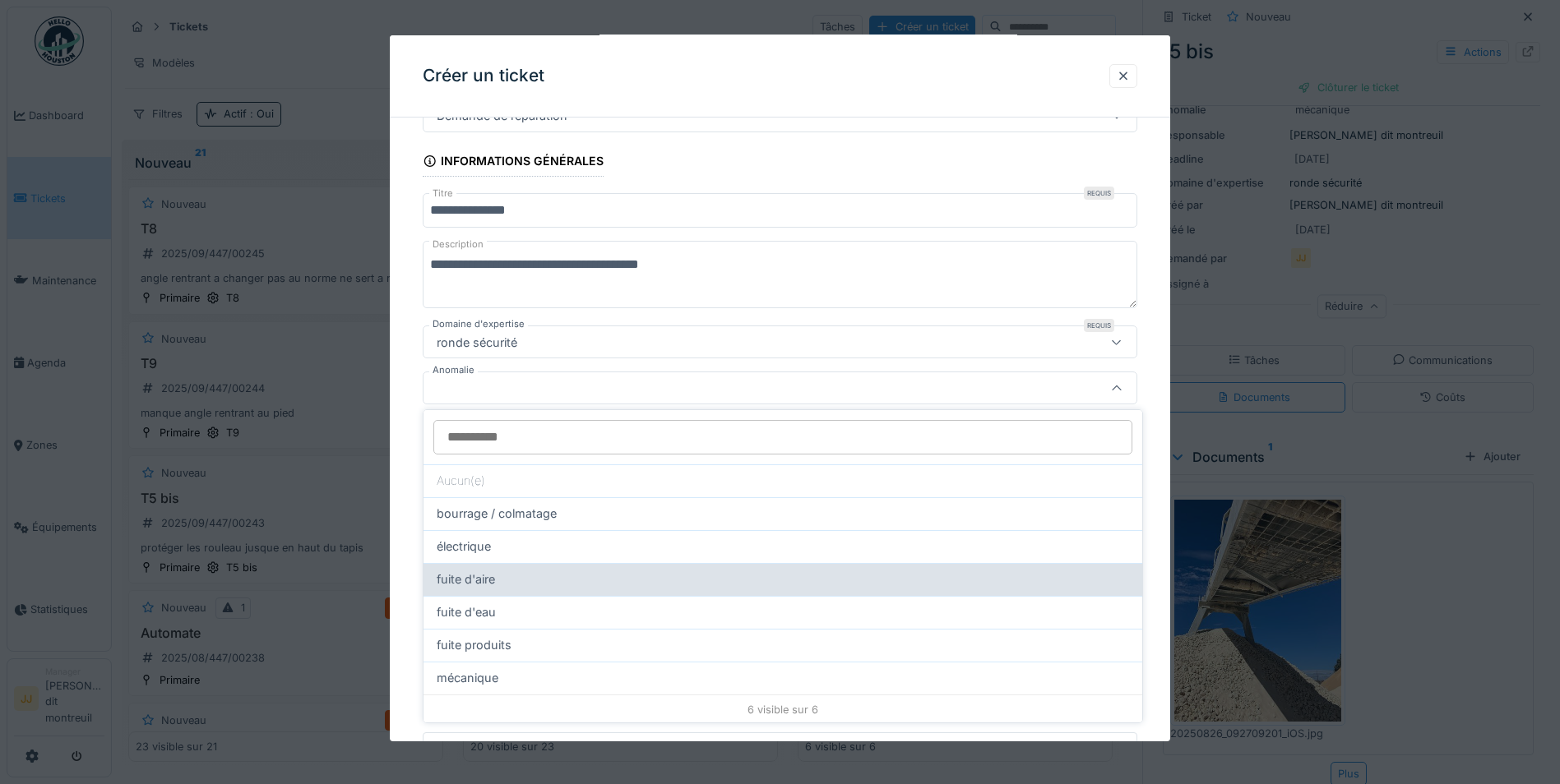
scroll to position [2, 0]
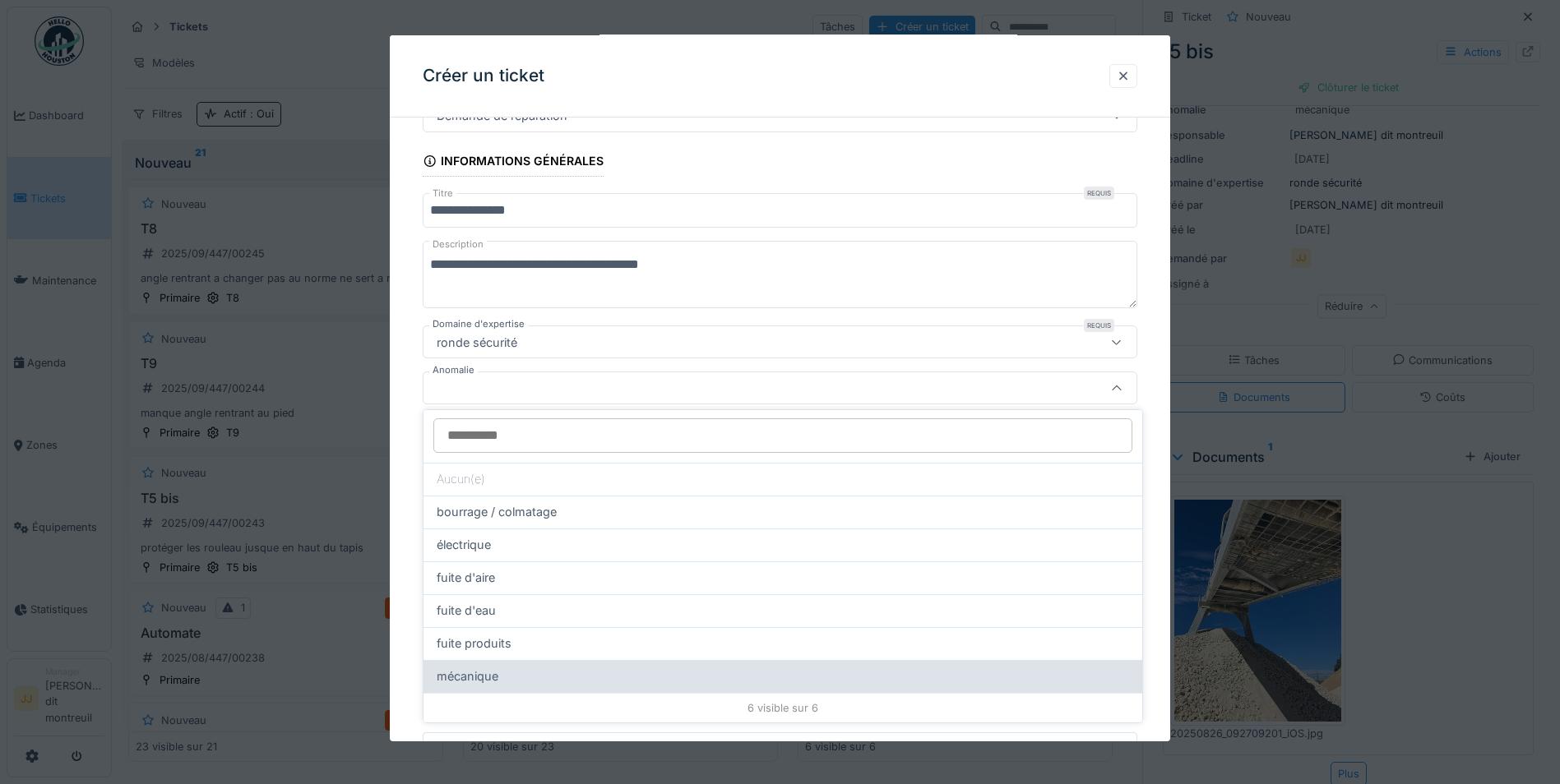
click at [496, 678] on span "mécanique" at bounding box center [467, 676] width 62 height 18
type input "**"
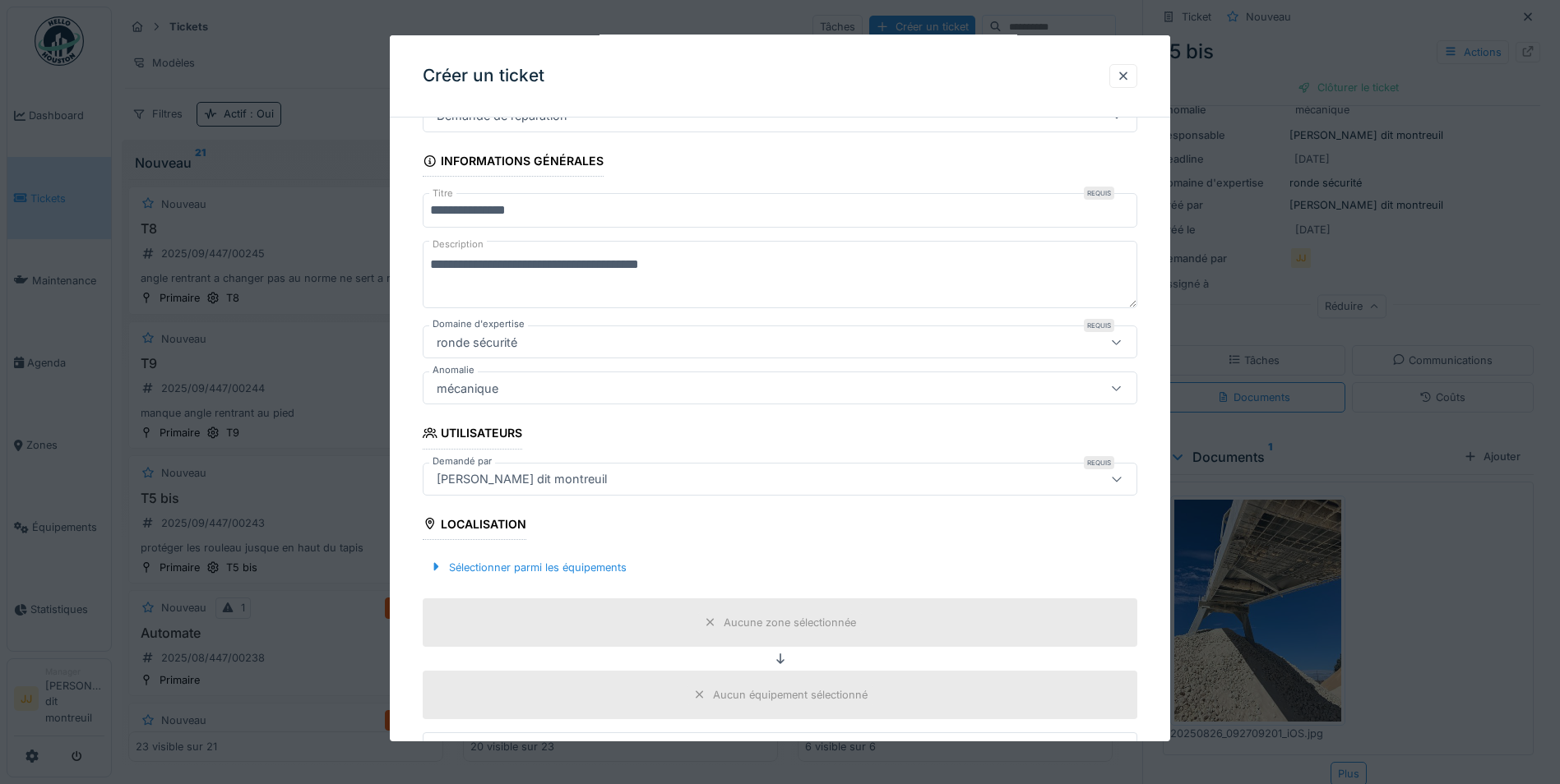
click at [579, 589] on div "Sélectionner parmi les équipements" at bounding box center [780, 567] width 715 height 49
click at [568, 616] on div "Aucune zone sélectionnée" at bounding box center [780, 623] width 715 height 49
click at [805, 629] on div "Aucune zone sélectionnée" at bounding box center [789, 623] width 132 height 16
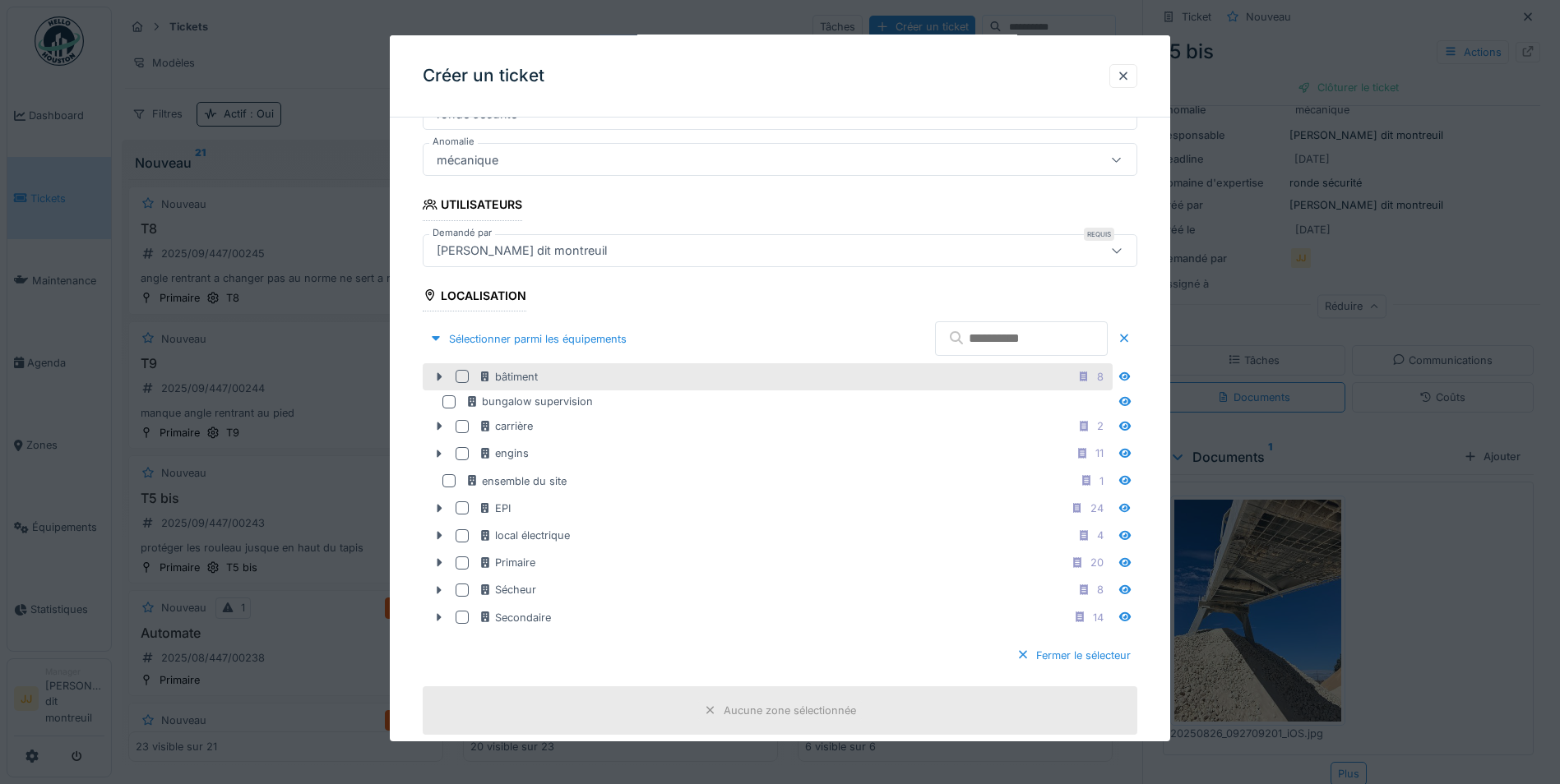
scroll to position [371, 0]
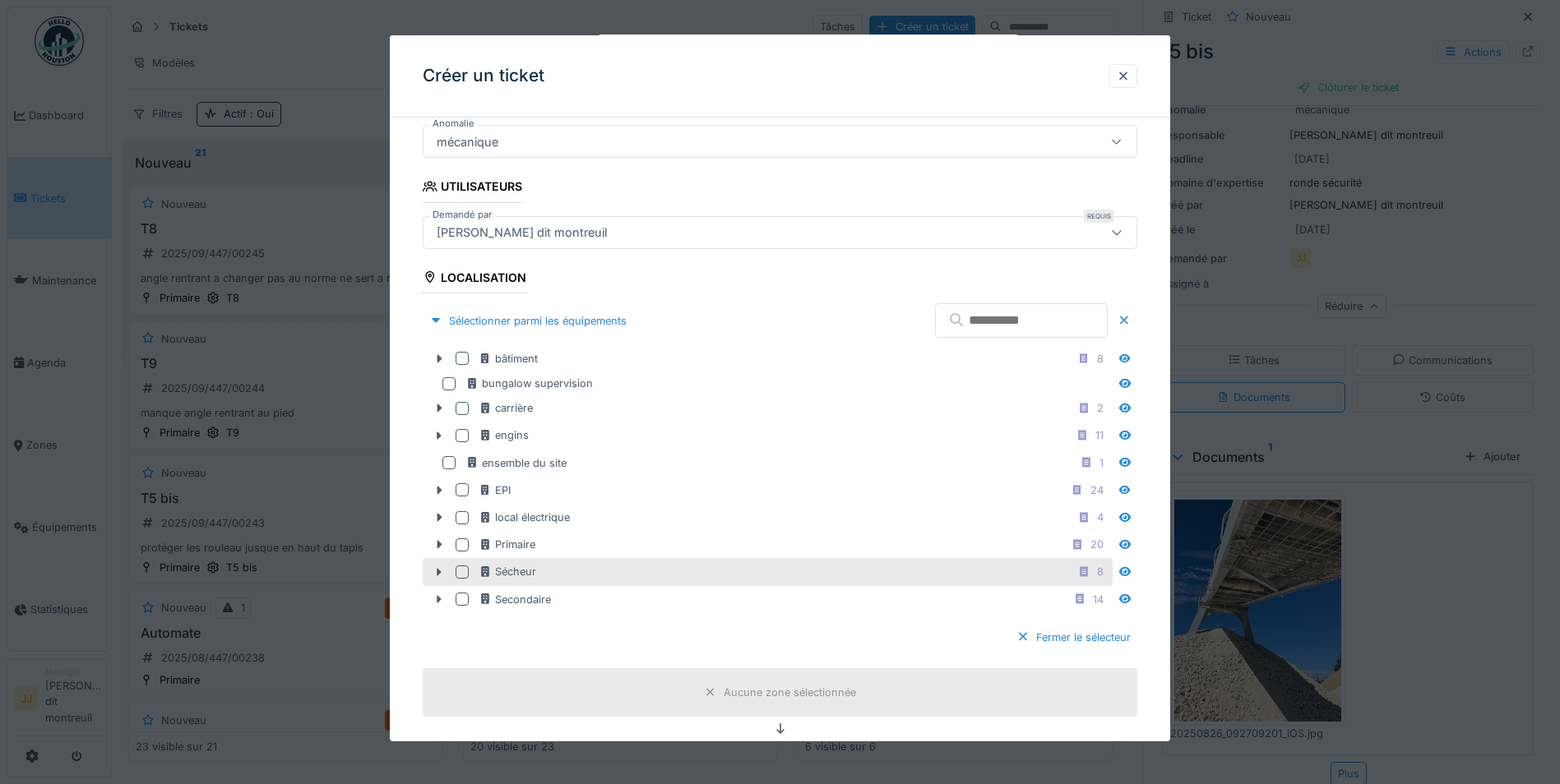
click at [586, 568] on div "Sécheur 8" at bounding box center [794, 572] width 630 height 21
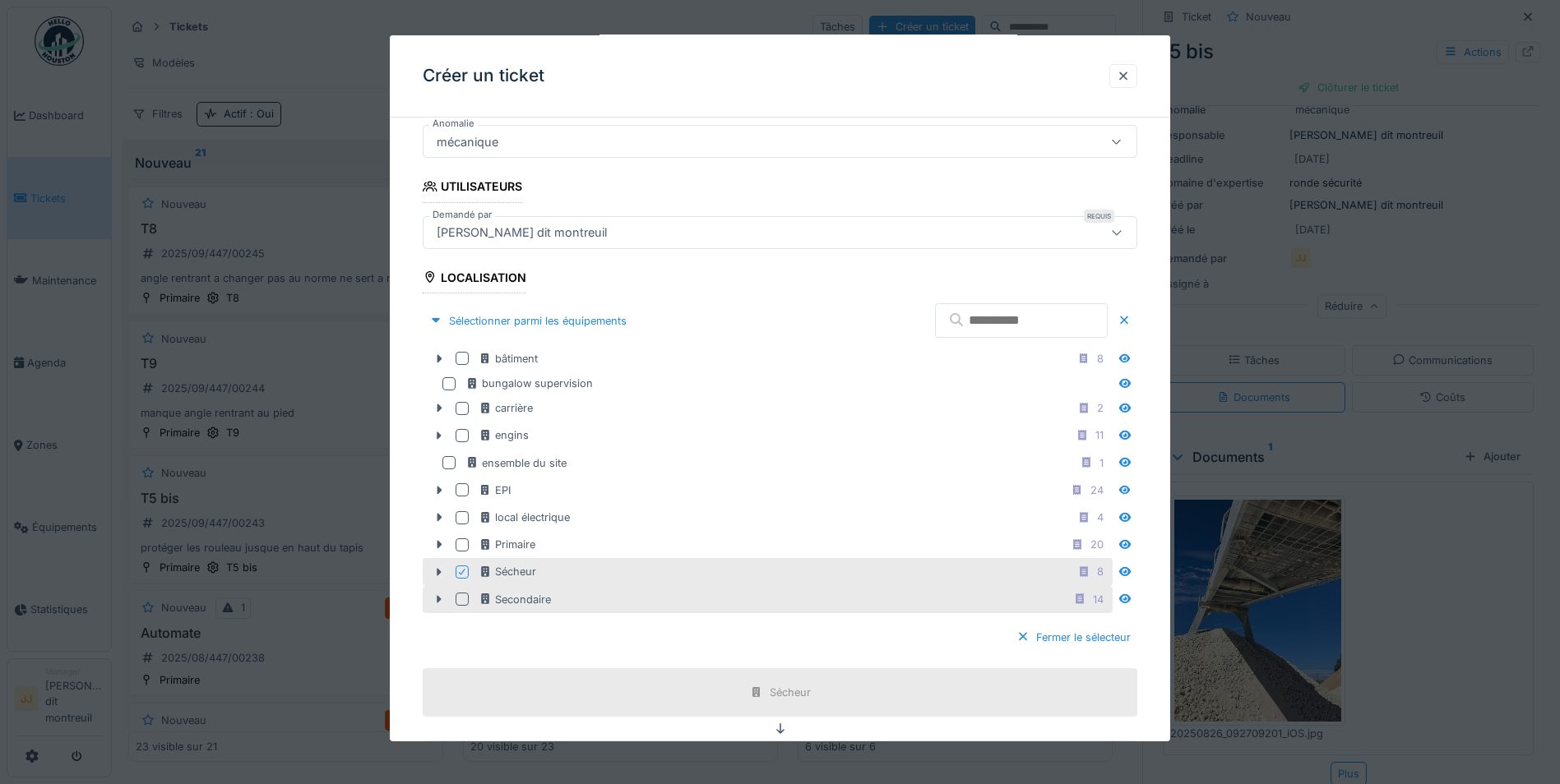
drag, startPoint x: 580, startPoint y: 580, endPoint x: 568, endPoint y: 596, distance: 20.0
click at [568, 596] on fieldset "**********" at bounding box center [780, 565] width 715 height 1611
click at [568, 596] on div "Secondaire 14" at bounding box center [794, 599] width 630 height 21
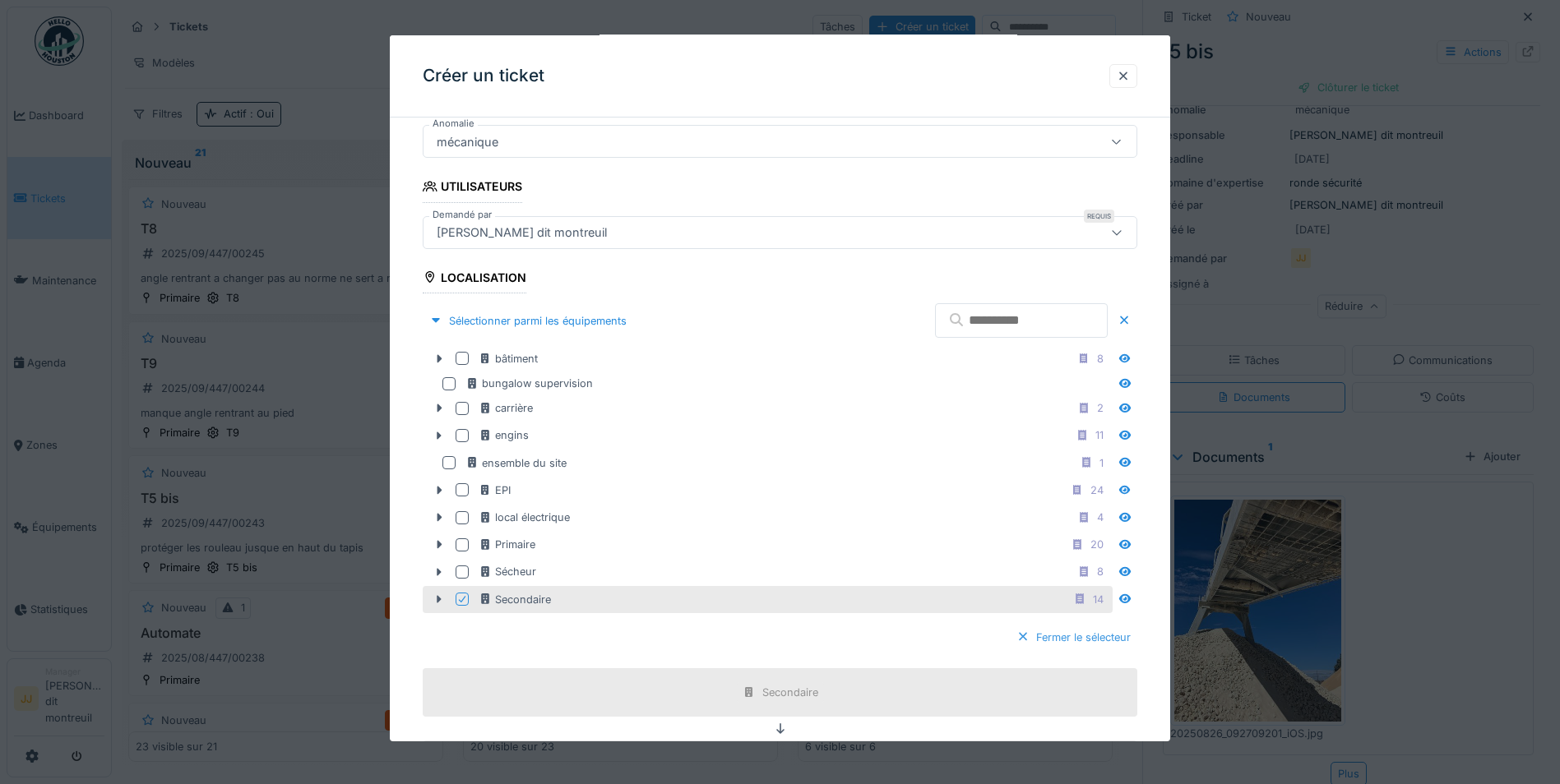
click at [1045, 637] on div "Fermer le sélecteur" at bounding box center [1073, 638] width 128 height 23
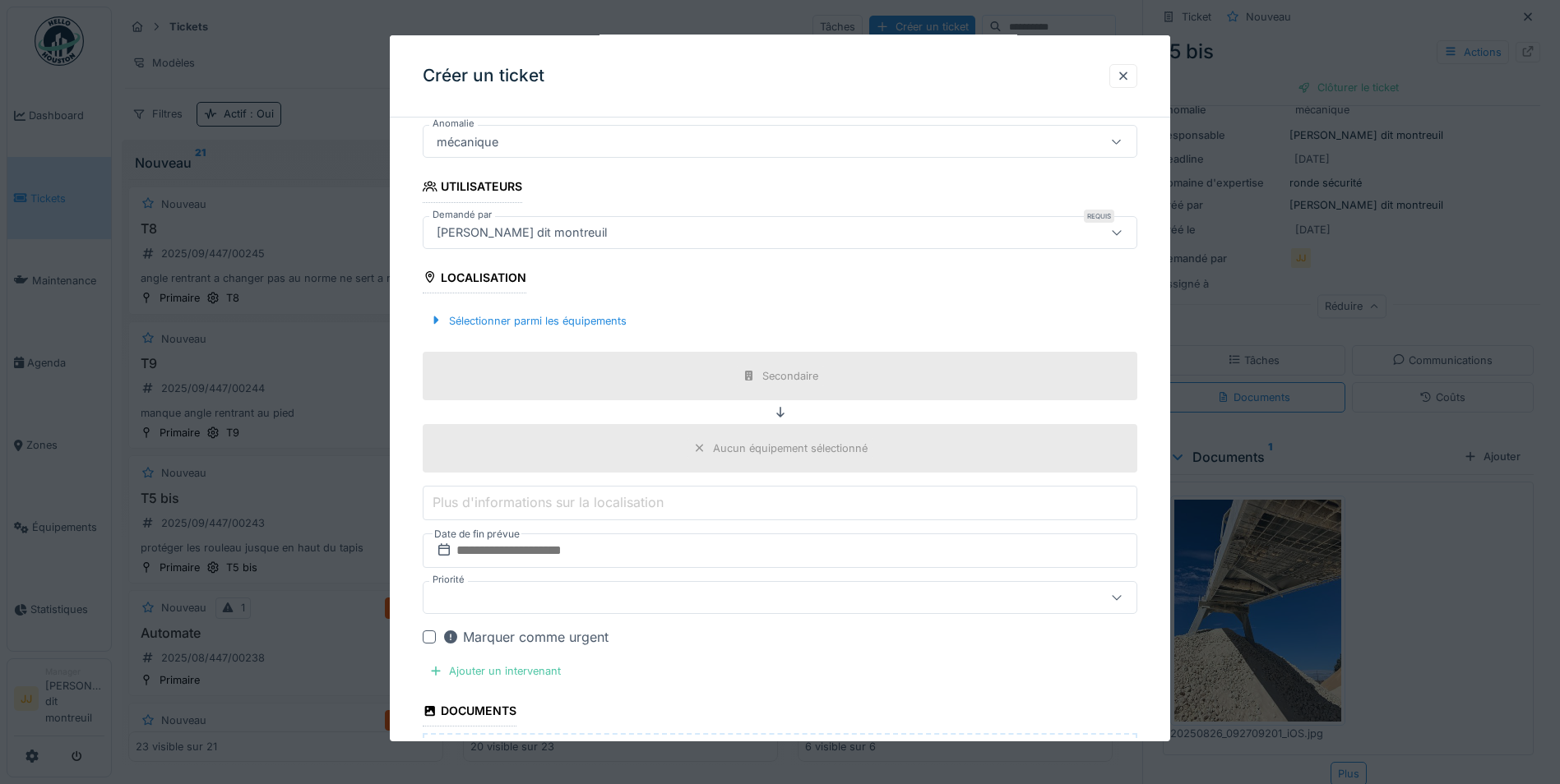
click at [828, 441] on div "Aucun équipement sélectionné" at bounding box center [790, 448] width 155 height 16
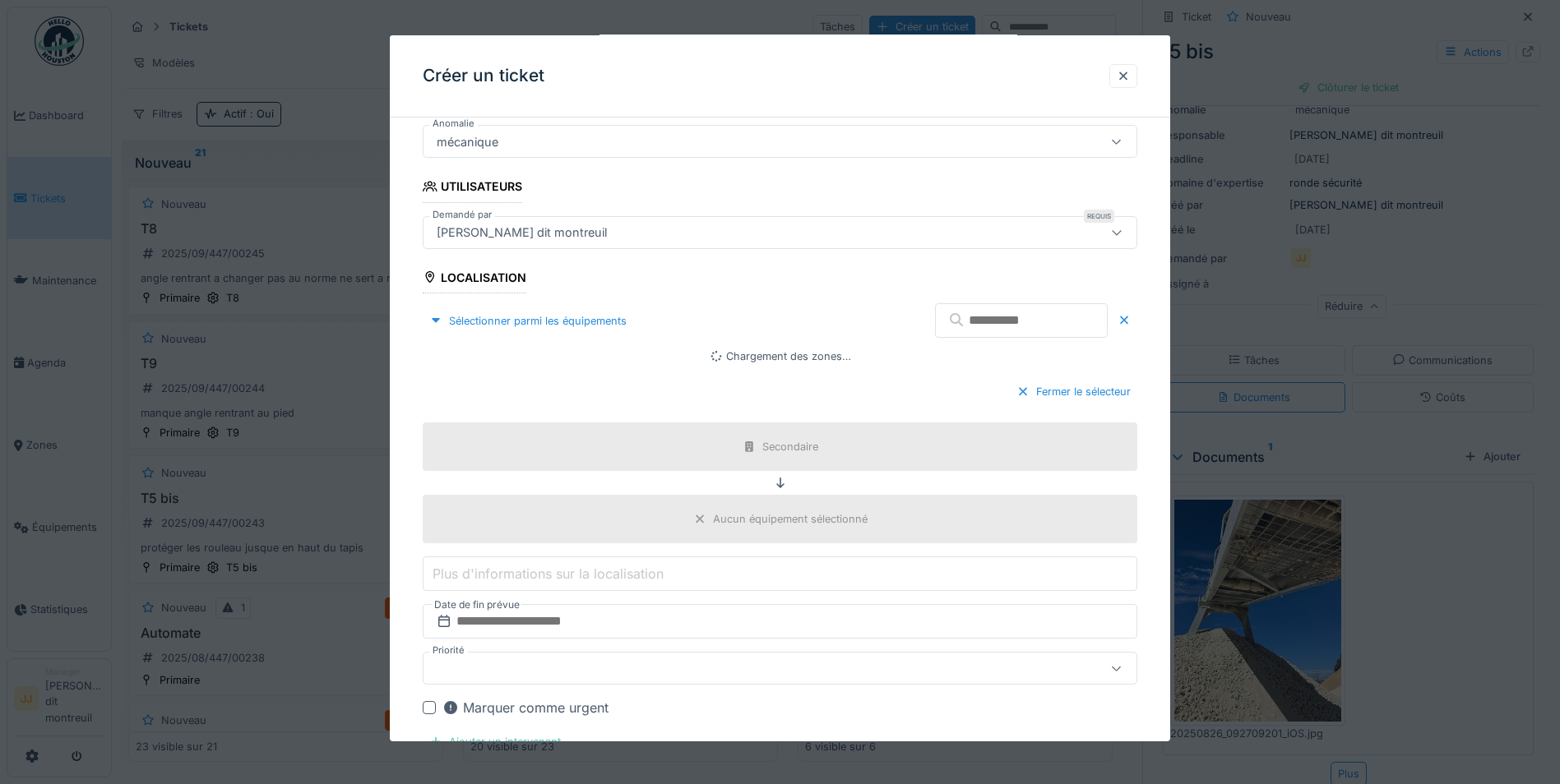
click at [828, 441] on div "Secondaire" at bounding box center [780, 446] width 715 height 49
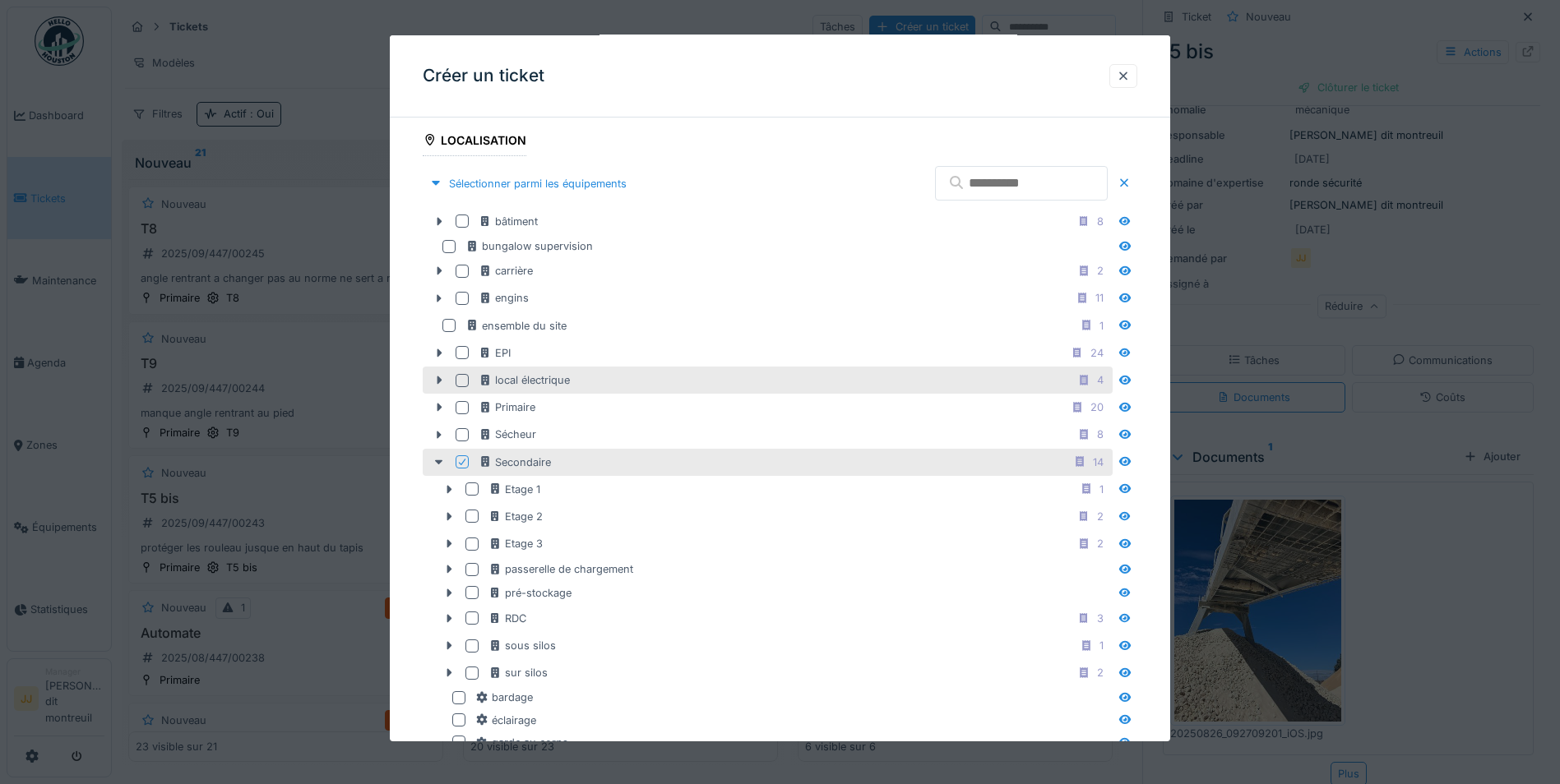
scroll to position [618, 0]
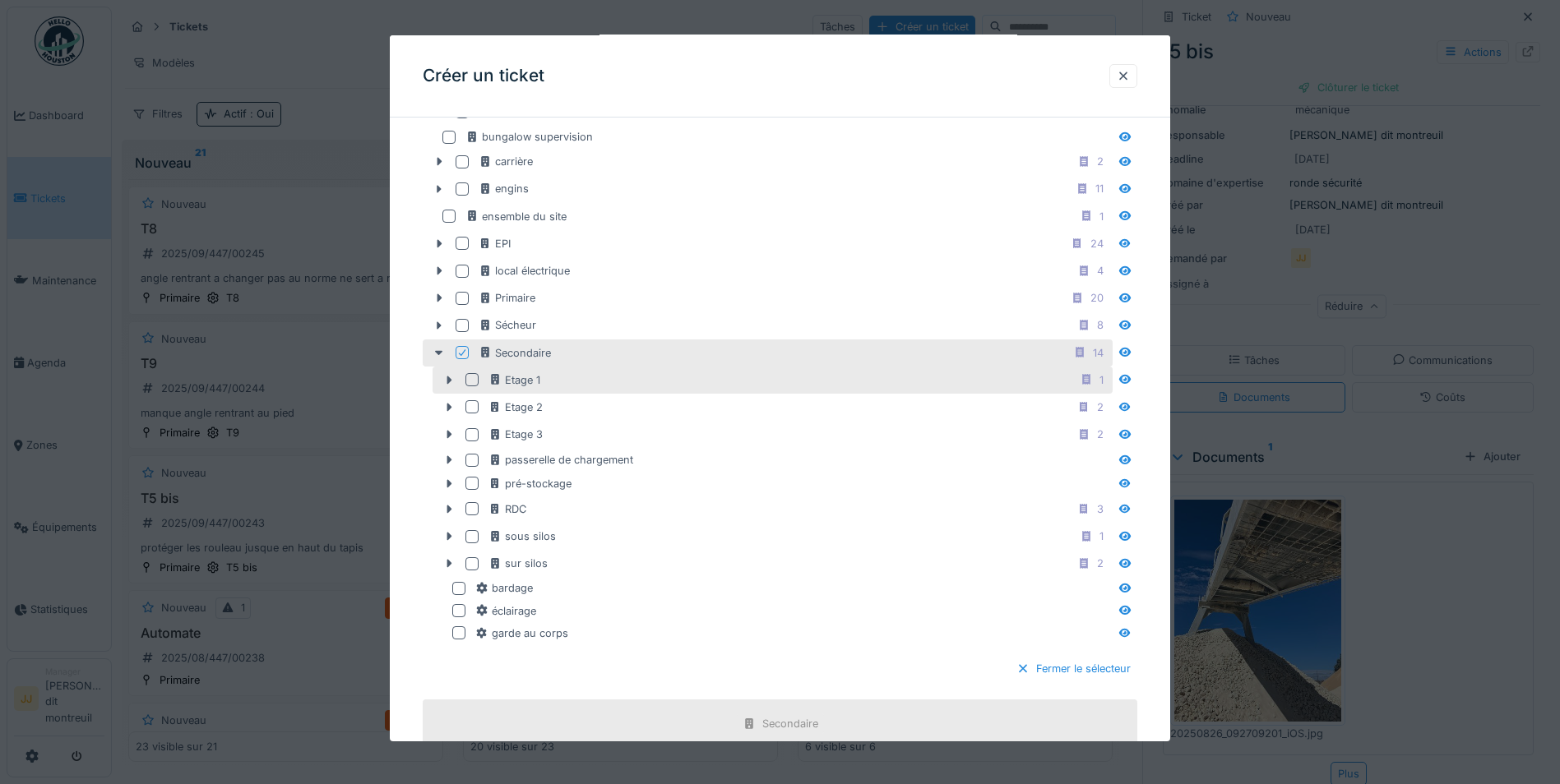
click at [615, 368] on div "Etage 1 1" at bounding box center [772, 380] width 680 height 27
drag, startPoint x: 615, startPoint y: 368, endPoint x: 606, endPoint y: 372, distance: 9.8
click at [606, 372] on div "Etage 1 1" at bounding box center [799, 380] width 621 height 21
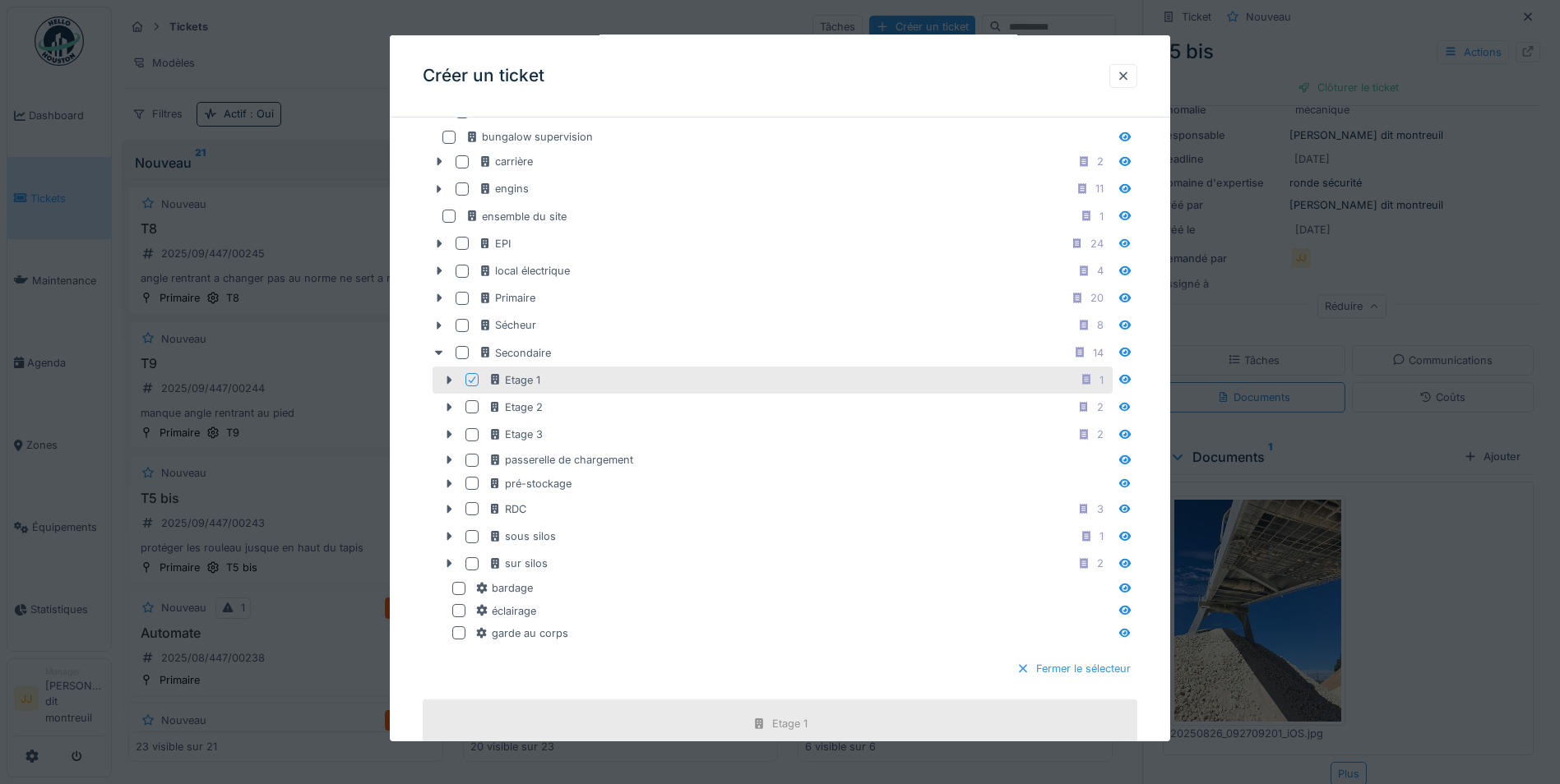
click at [1061, 663] on div "Fermer le sélecteur" at bounding box center [1073, 669] width 128 height 23
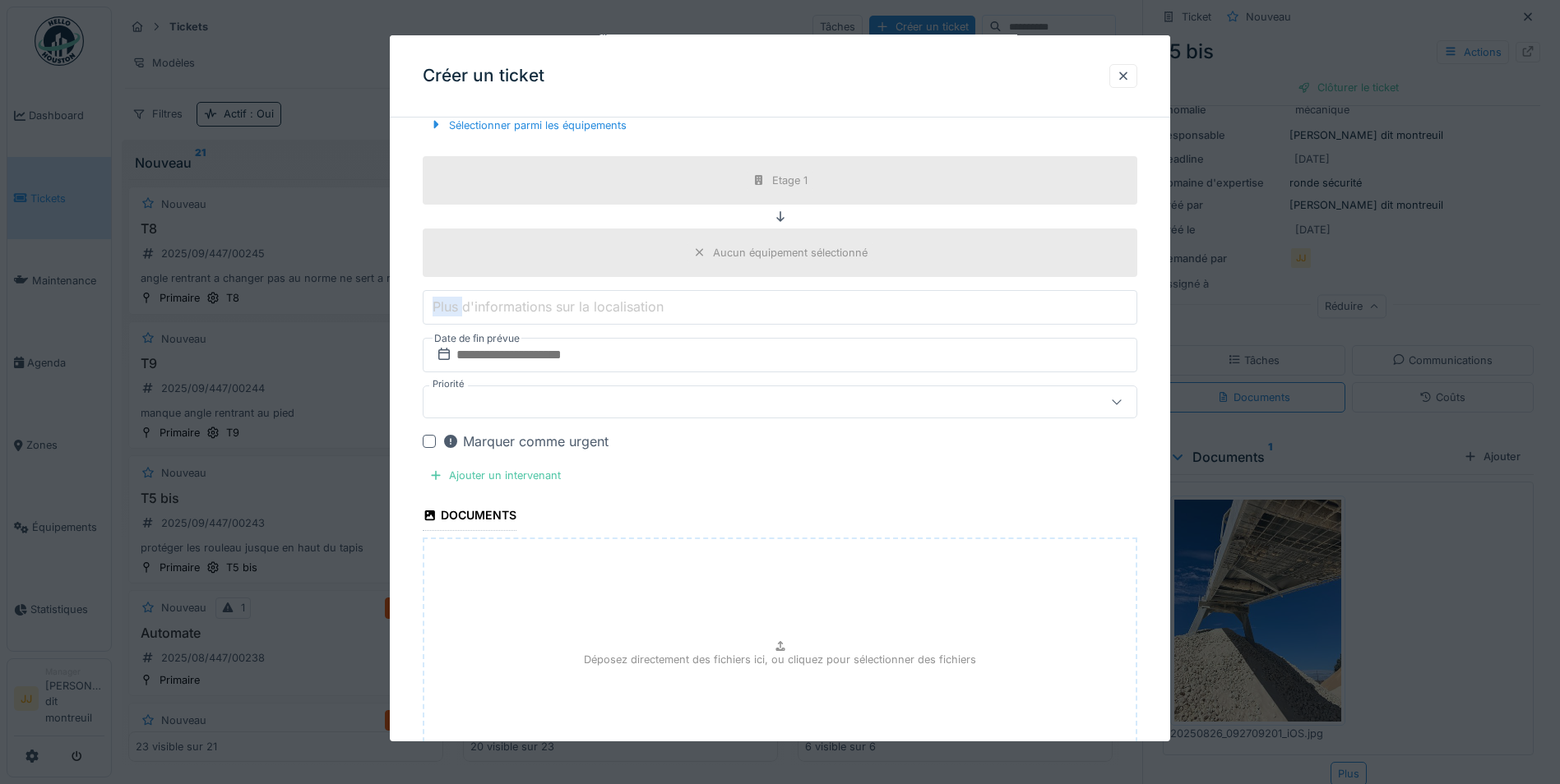
scroll to position [388, 0]
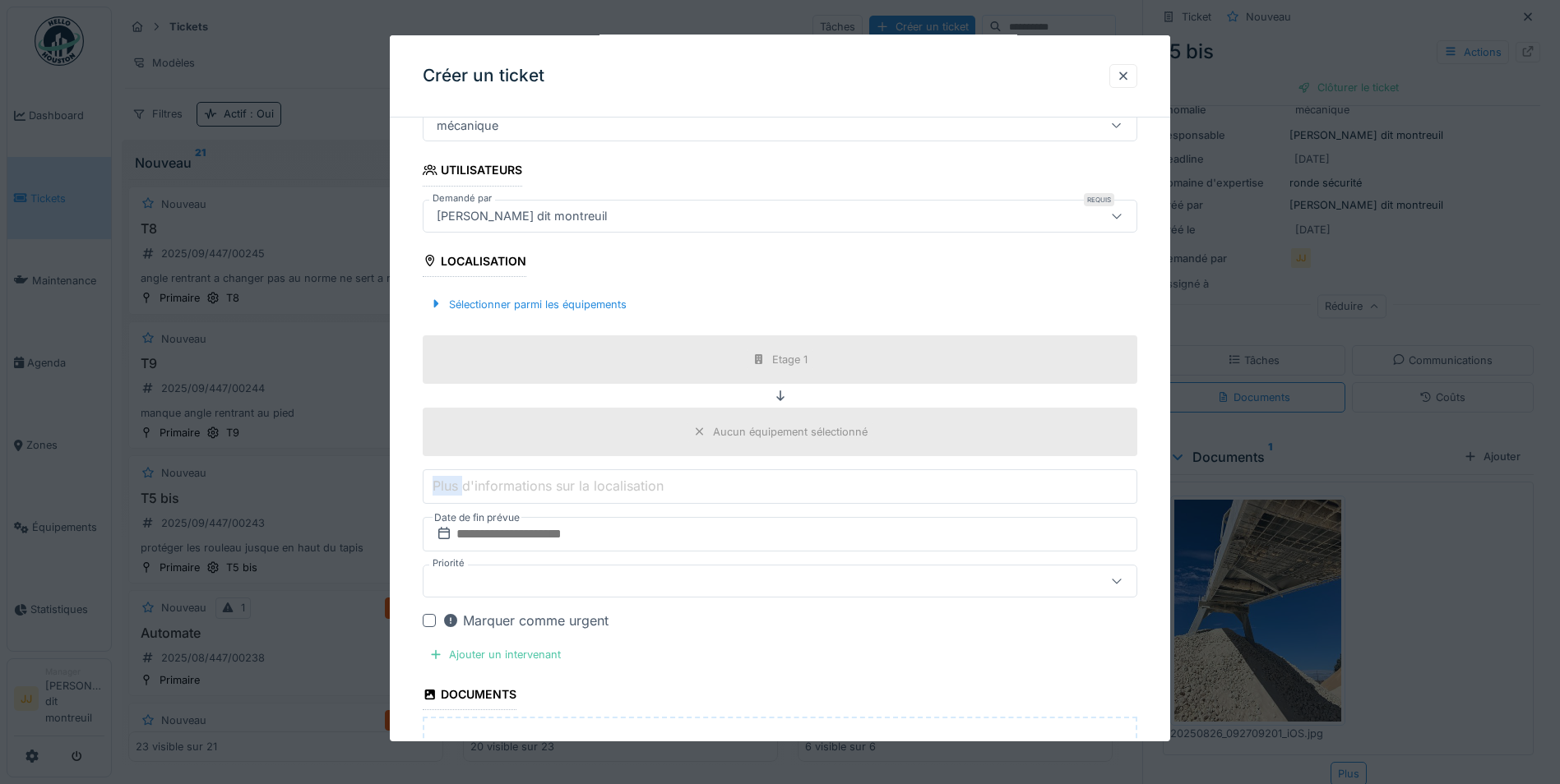
click at [829, 424] on div "Aucun équipement sélectionné" at bounding box center [790, 431] width 155 height 16
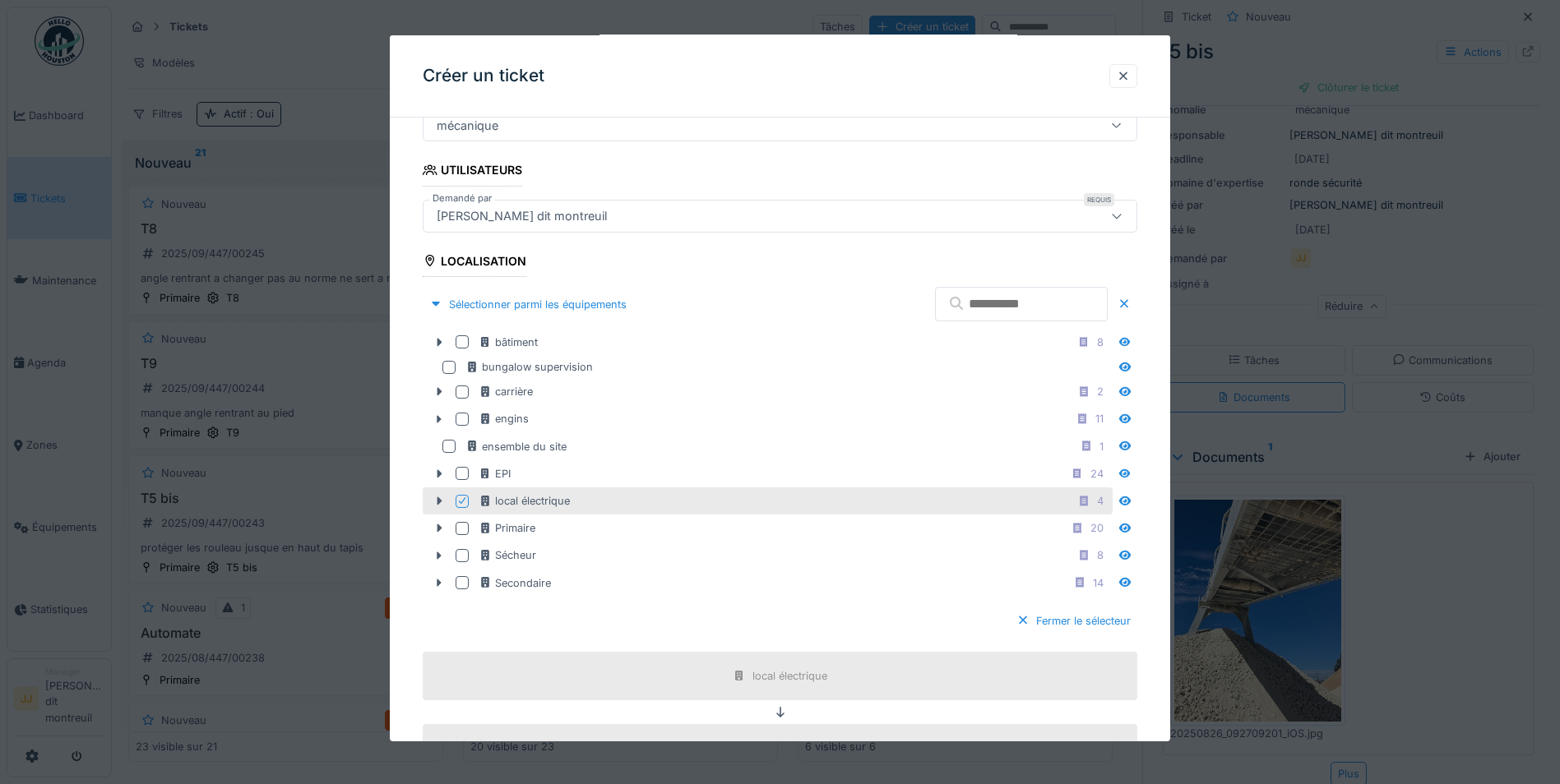
click at [764, 499] on div "local électrique 4" at bounding box center [794, 501] width 630 height 21
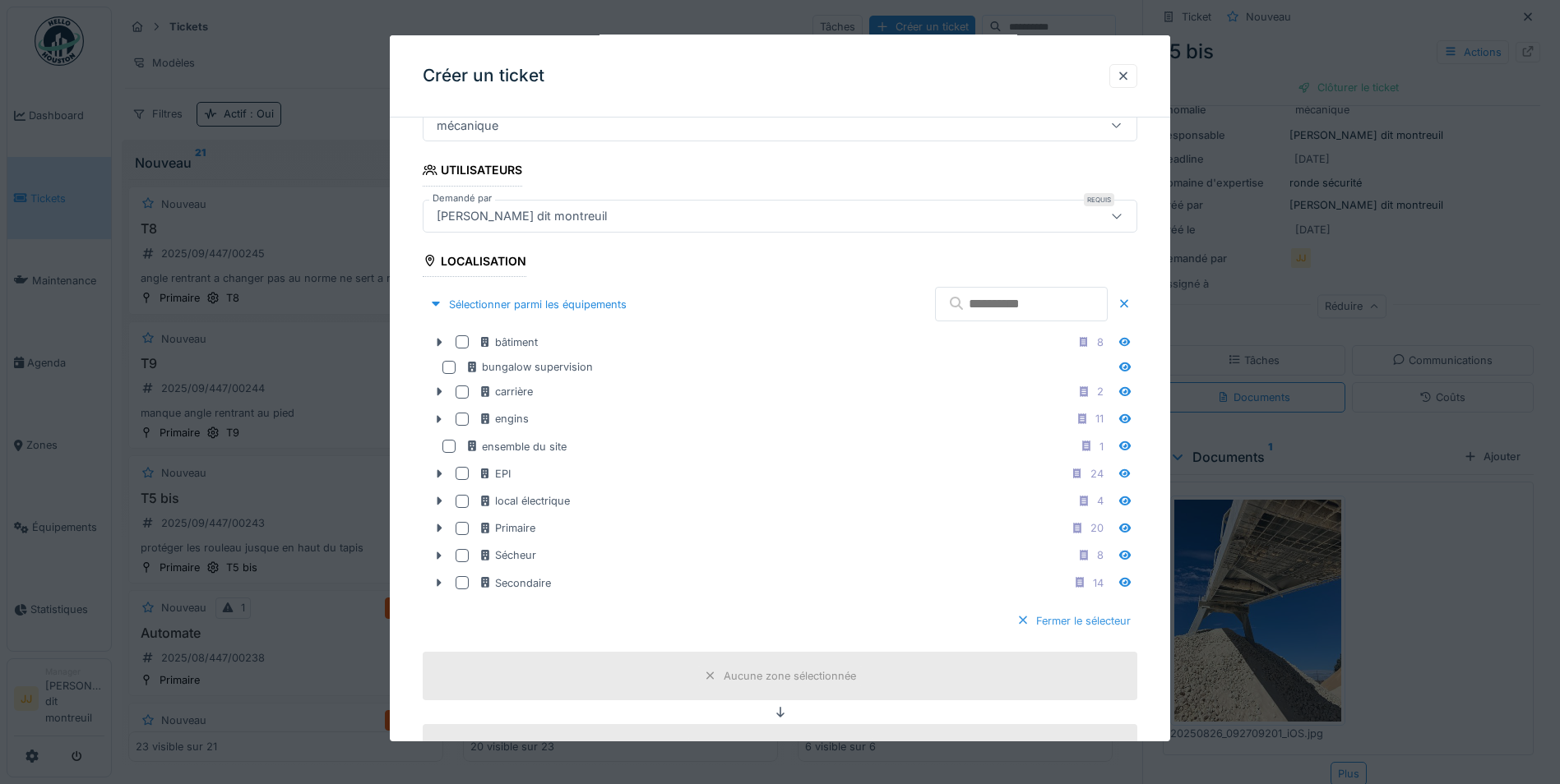
click at [1095, 624] on div "Fermer le sélecteur" at bounding box center [1073, 621] width 128 height 23
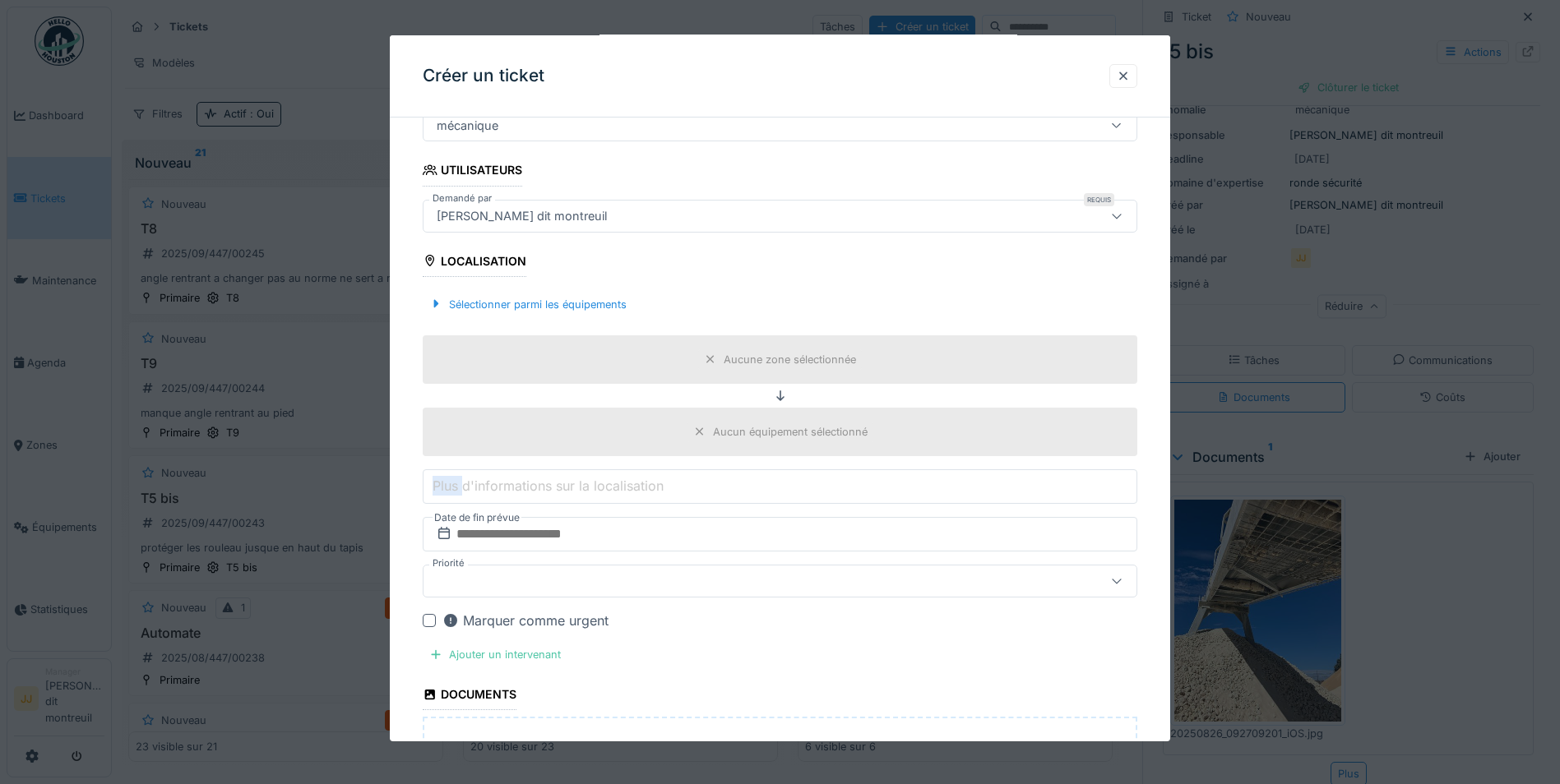
click at [833, 369] on div "Aucune zone sélectionnée" at bounding box center [780, 359] width 163 height 21
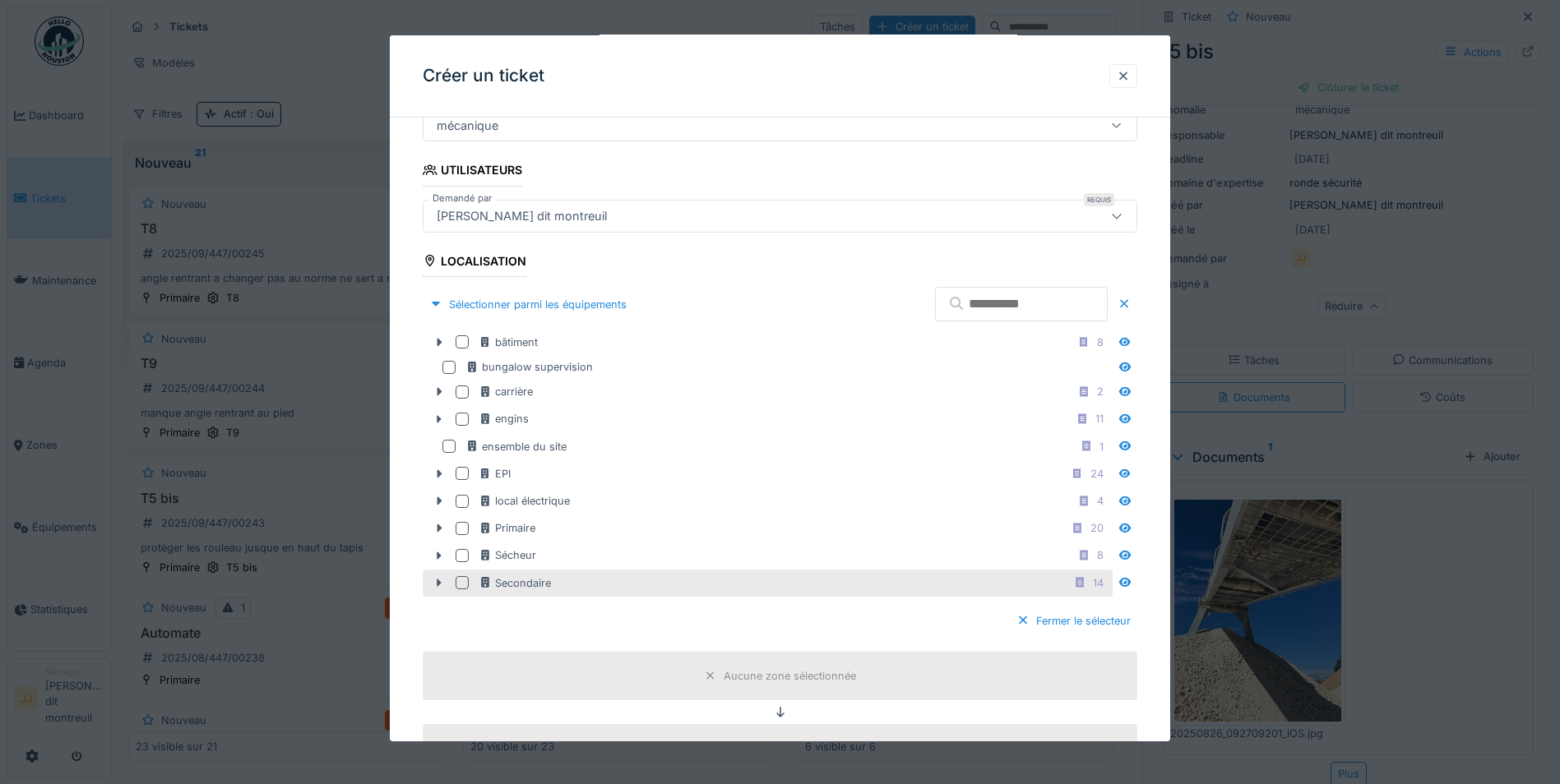
click at [659, 582] on div "Secondaire 14" at bounding box center [794, 582] width 630 height 21
click at [1136, 619] on div "Fermer le sélecteur" at bounding box center [1073, 621] width 128 height 23
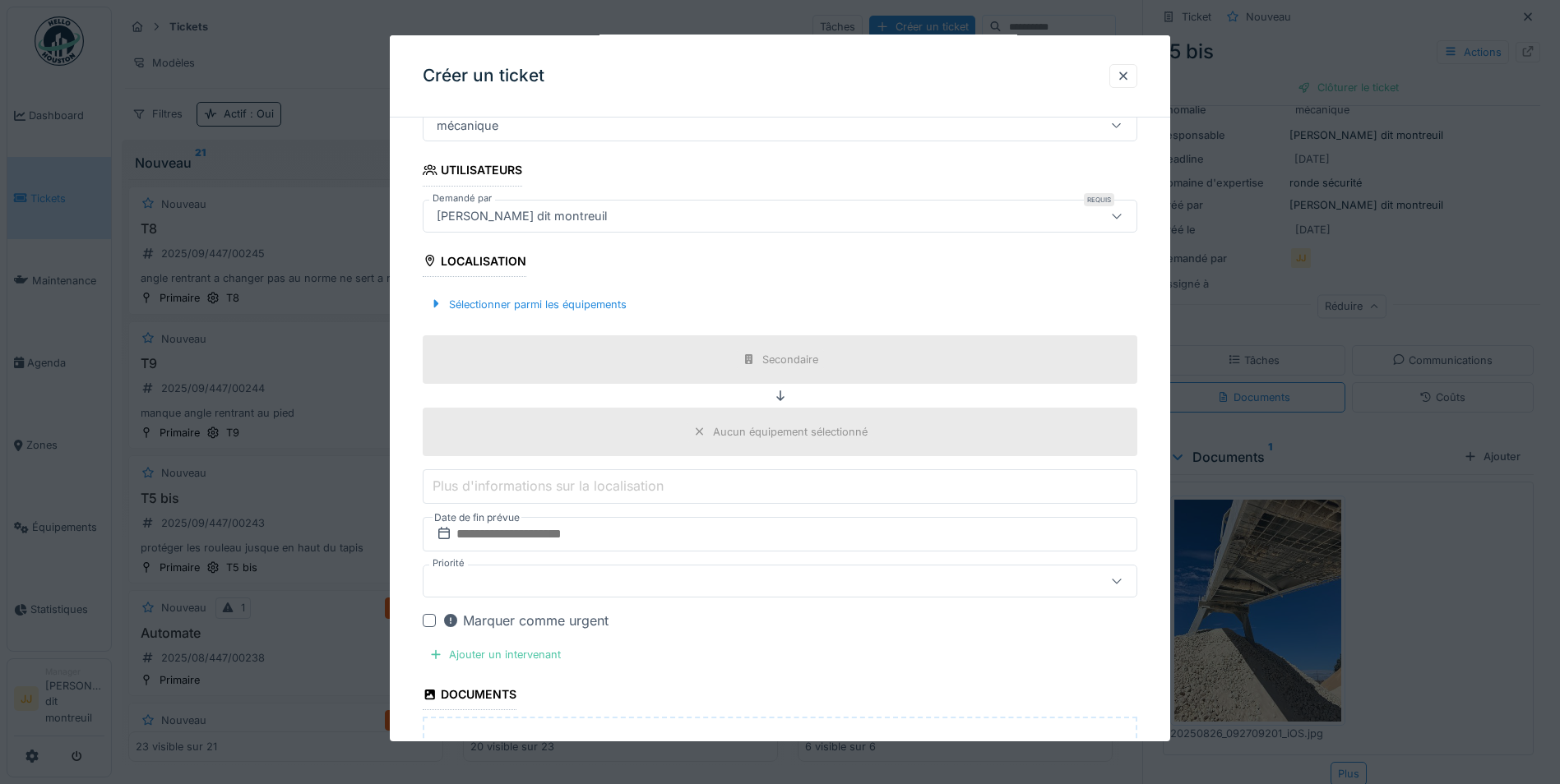
click at [967, 436] on div "Aucun équipement sélectionné" at bounding box center [780, 432] width 715 height 49
drag, startPoint x: 967, startPoint y: 436, endPoint x: 853, endPoint y: 429, distance: 114.2
click at [853, 429] on div "Aucun équipement sélectionné" at bounding box center [790, 431] width 155 height 16
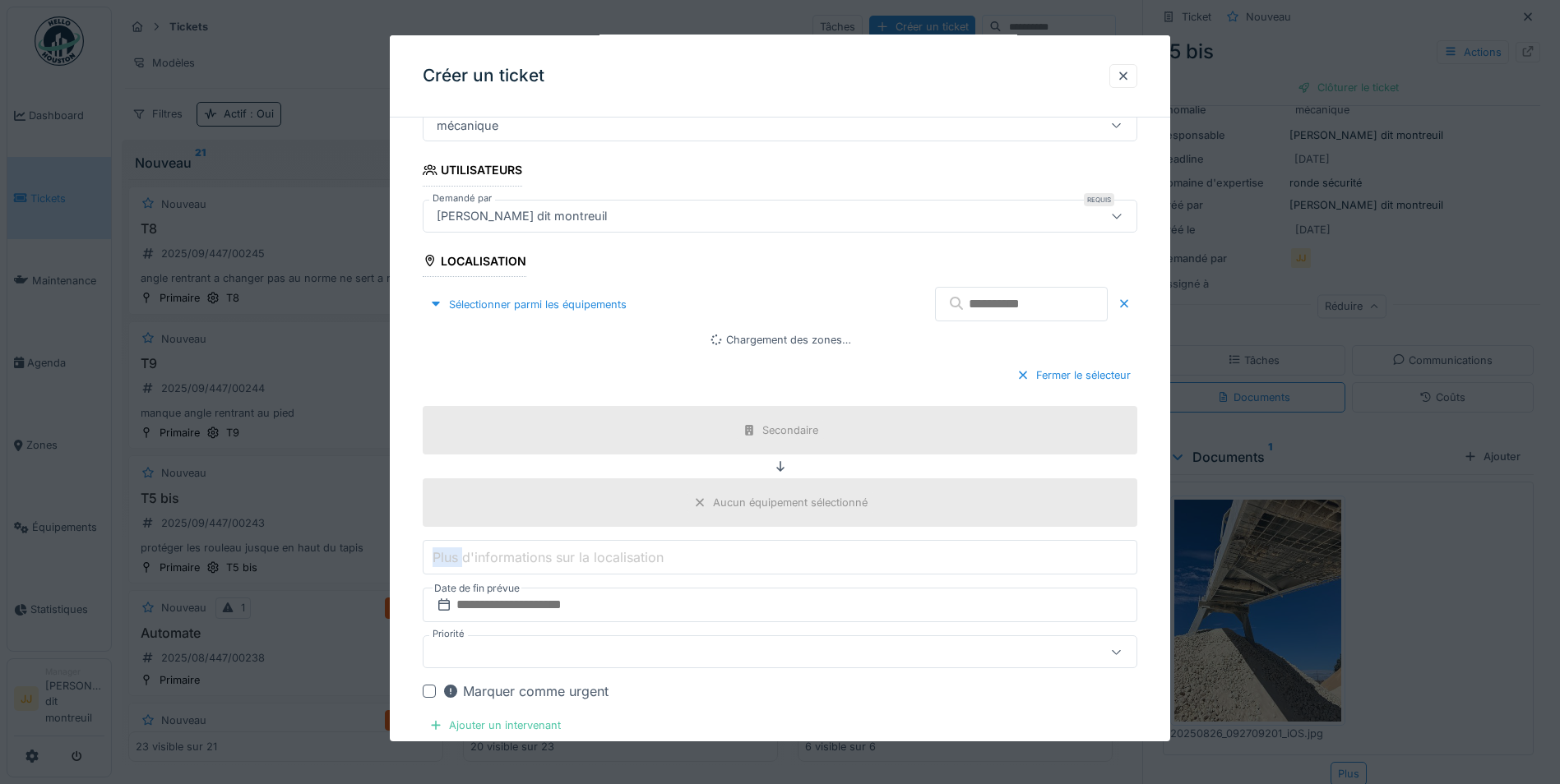
click at [853, 429] on div "Secondaire" at bounding box center [780, 430] width 715 height 49
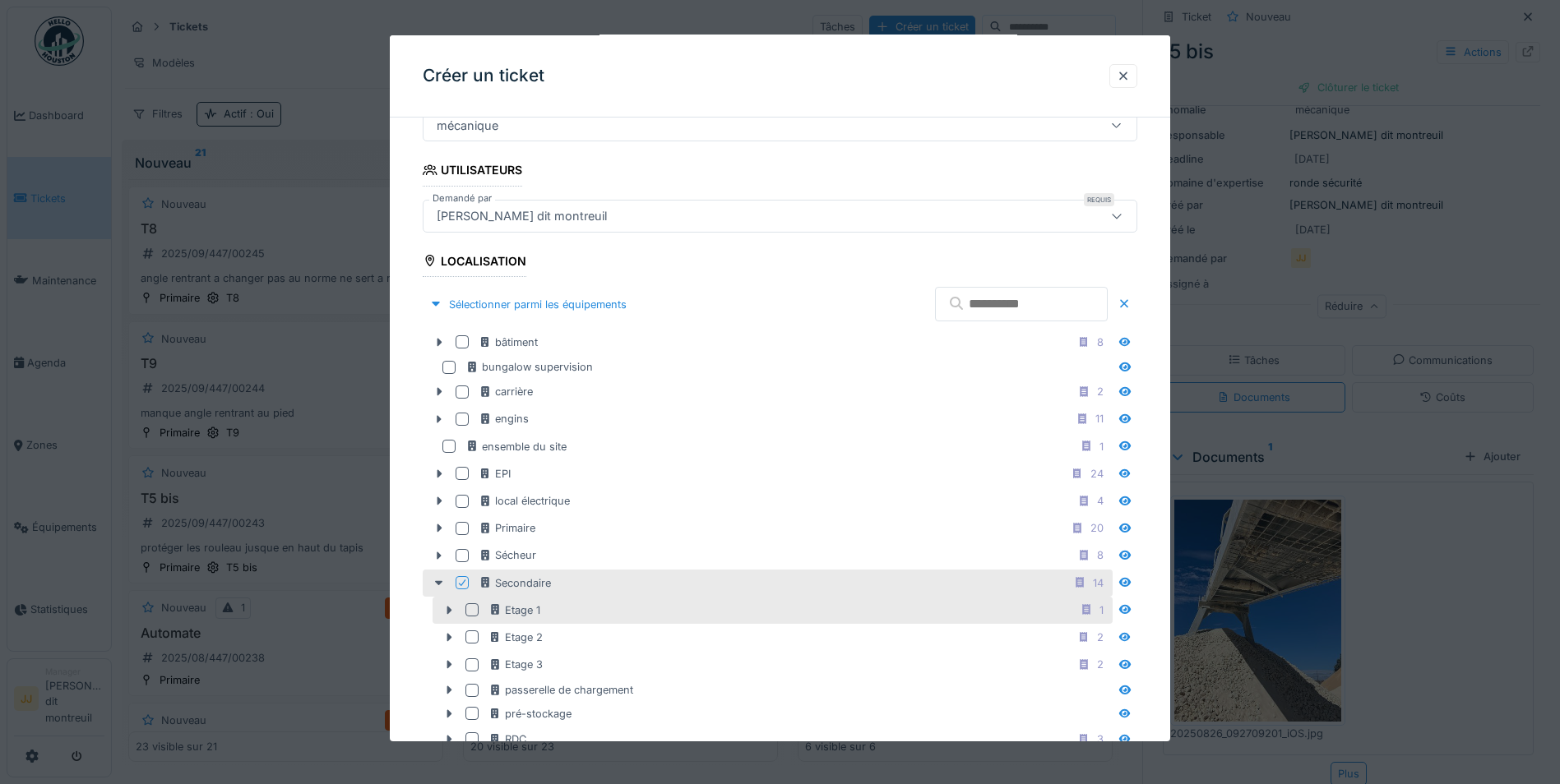
click at [676, 619] on div "Etage 1 1" at bounding box center [799, 611] width 621 height 21
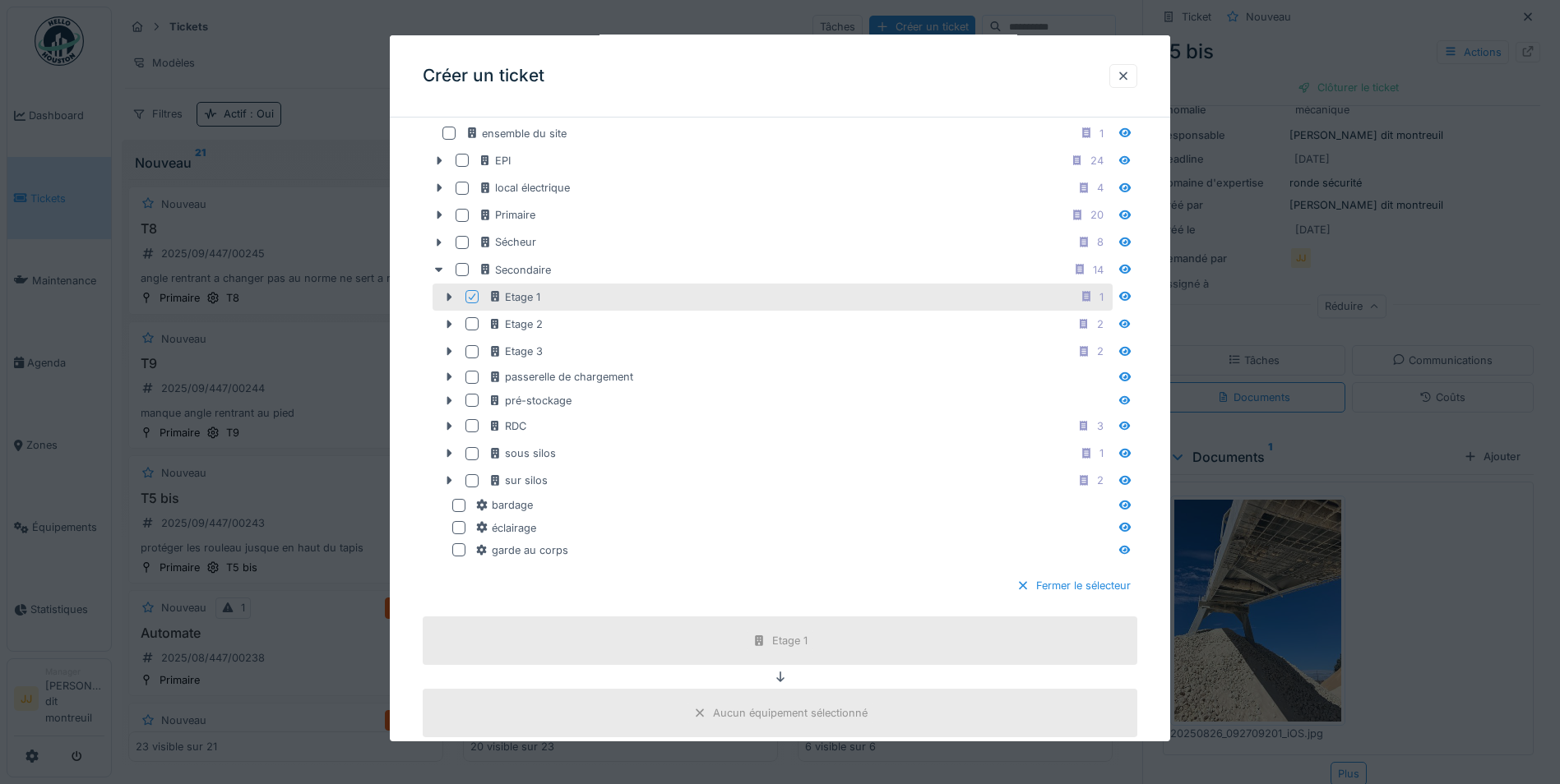
scroll to position [716, 0]
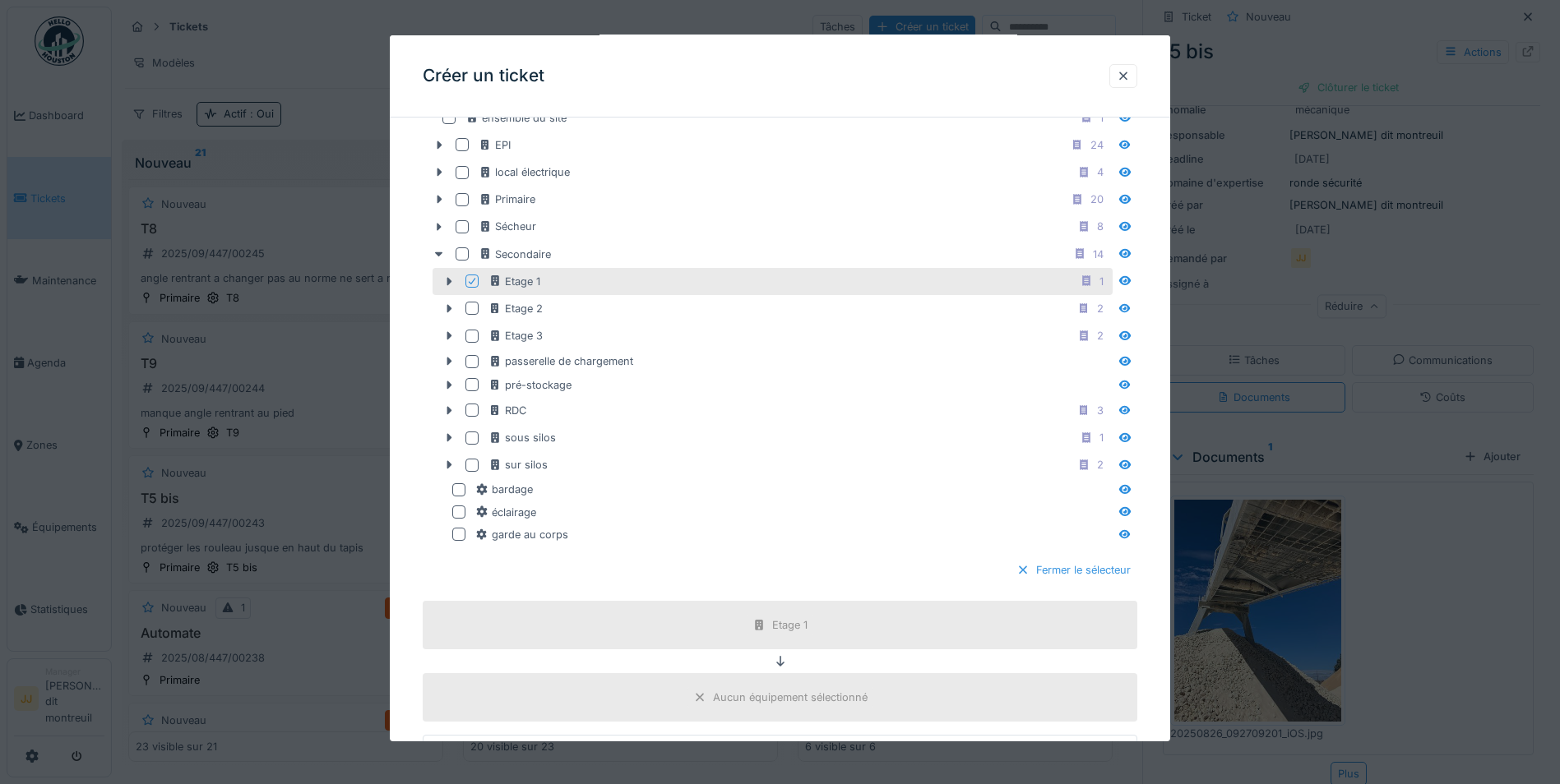
click at [1044, 559] on div "Fermer le sélecteur" at bounding box center [1073, 570] width 128 height 23
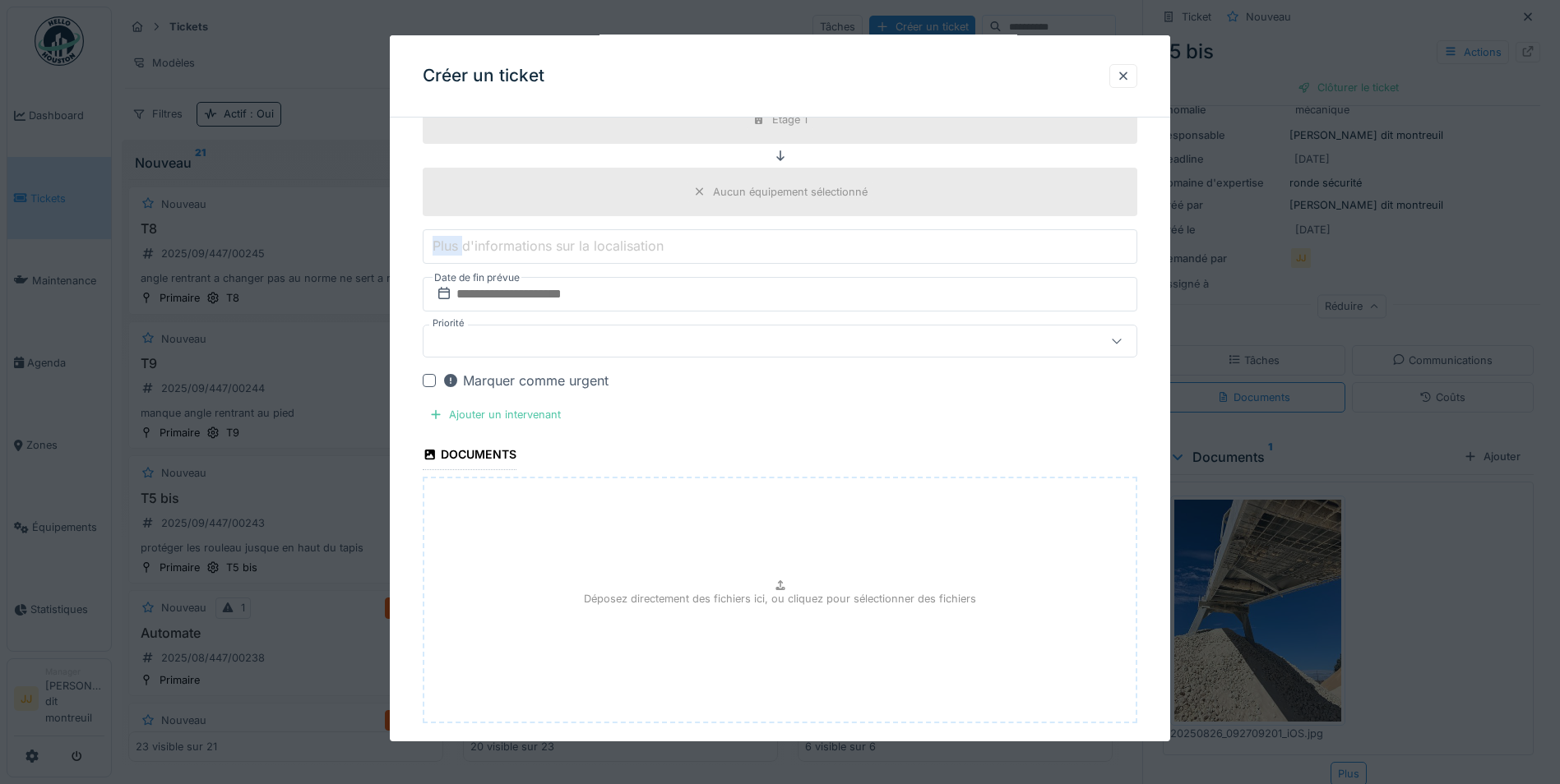
scroll to position [698, 0]
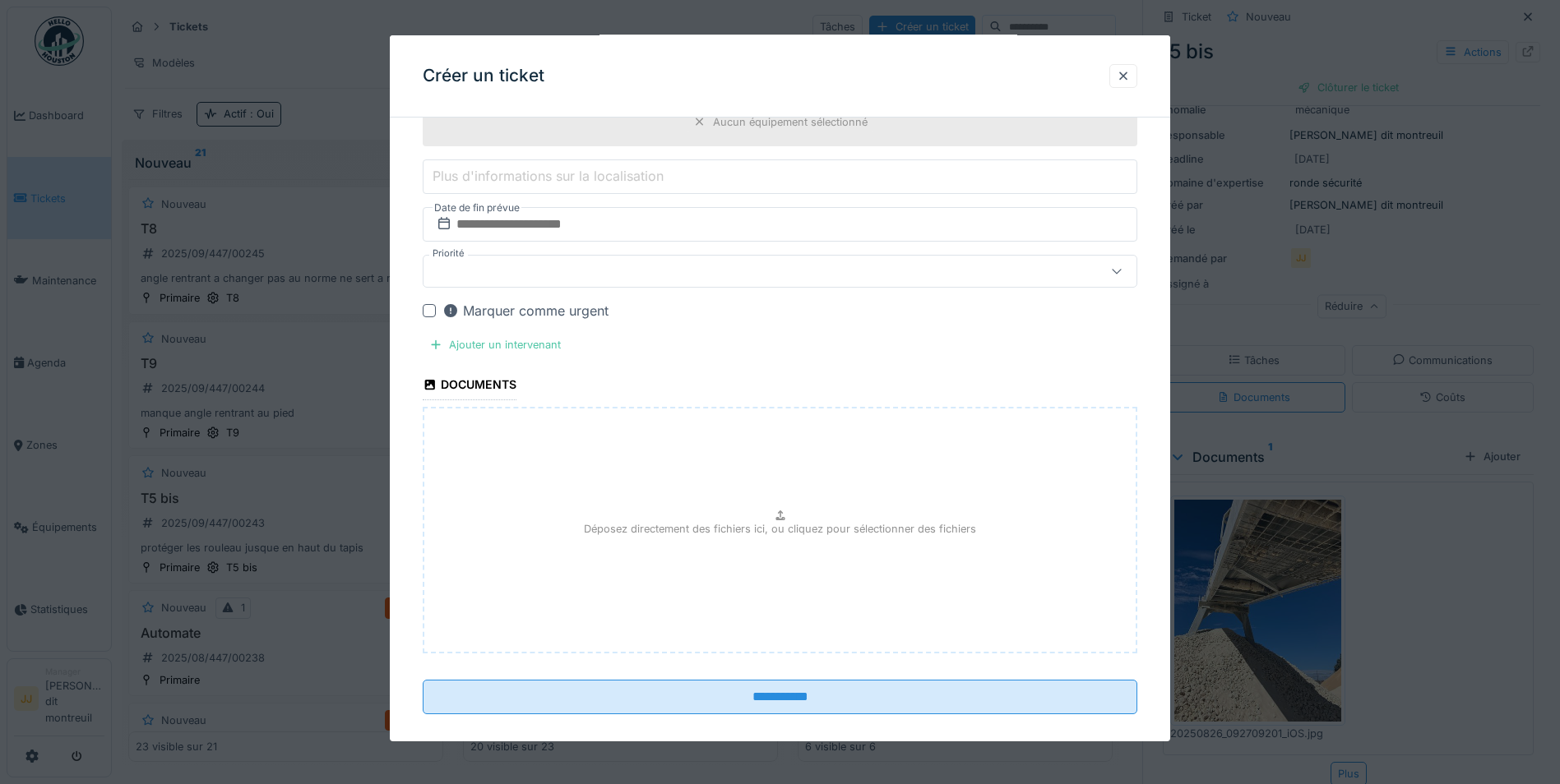
click at [997, 594] on div "Déposez directement des fichiers ici, ou cliquez pour sélectionner des fichiers" at bounding box center [780, 530] width 715 height 247
type input "**********"
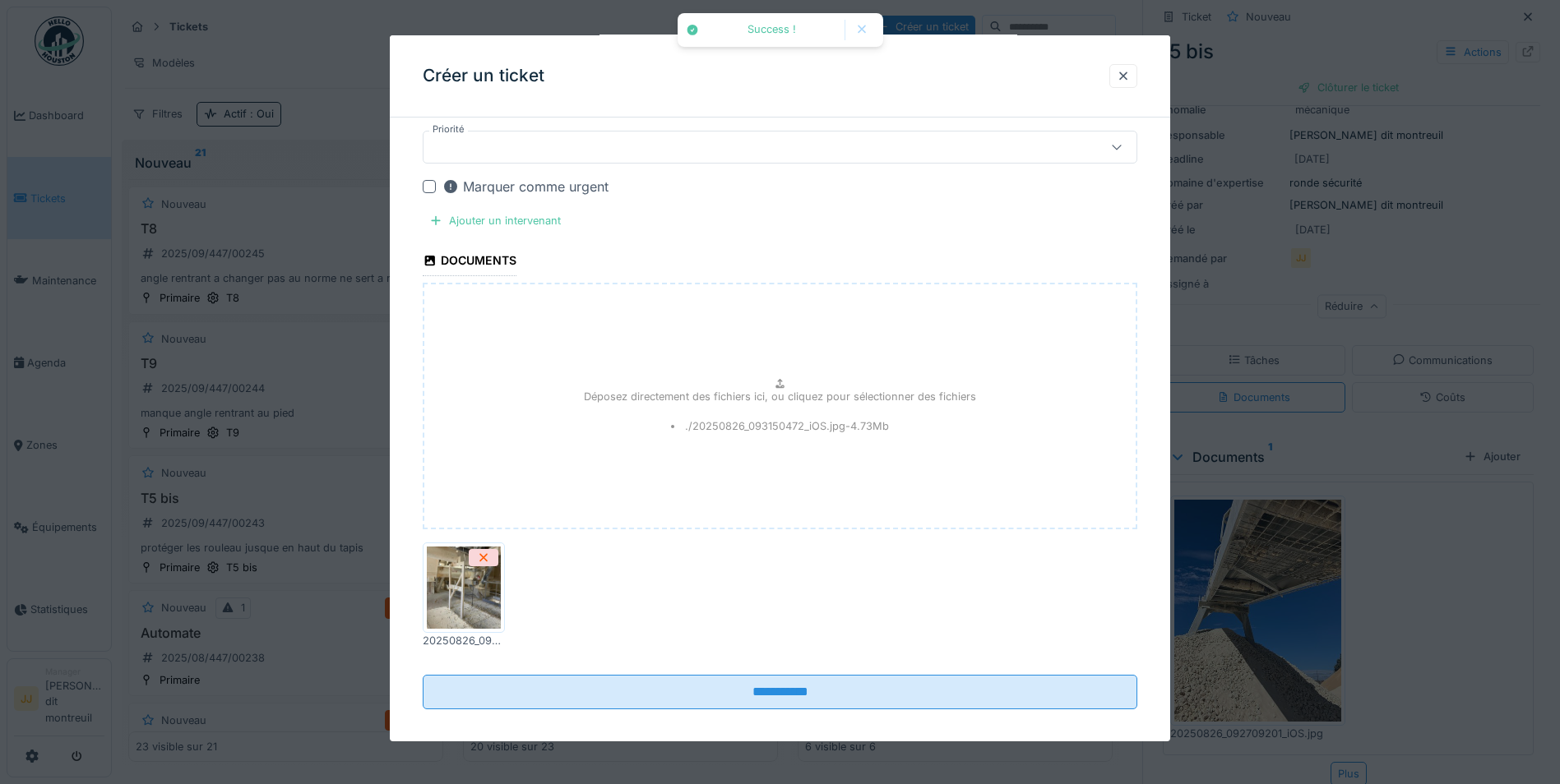
scroll to position [836, 0]
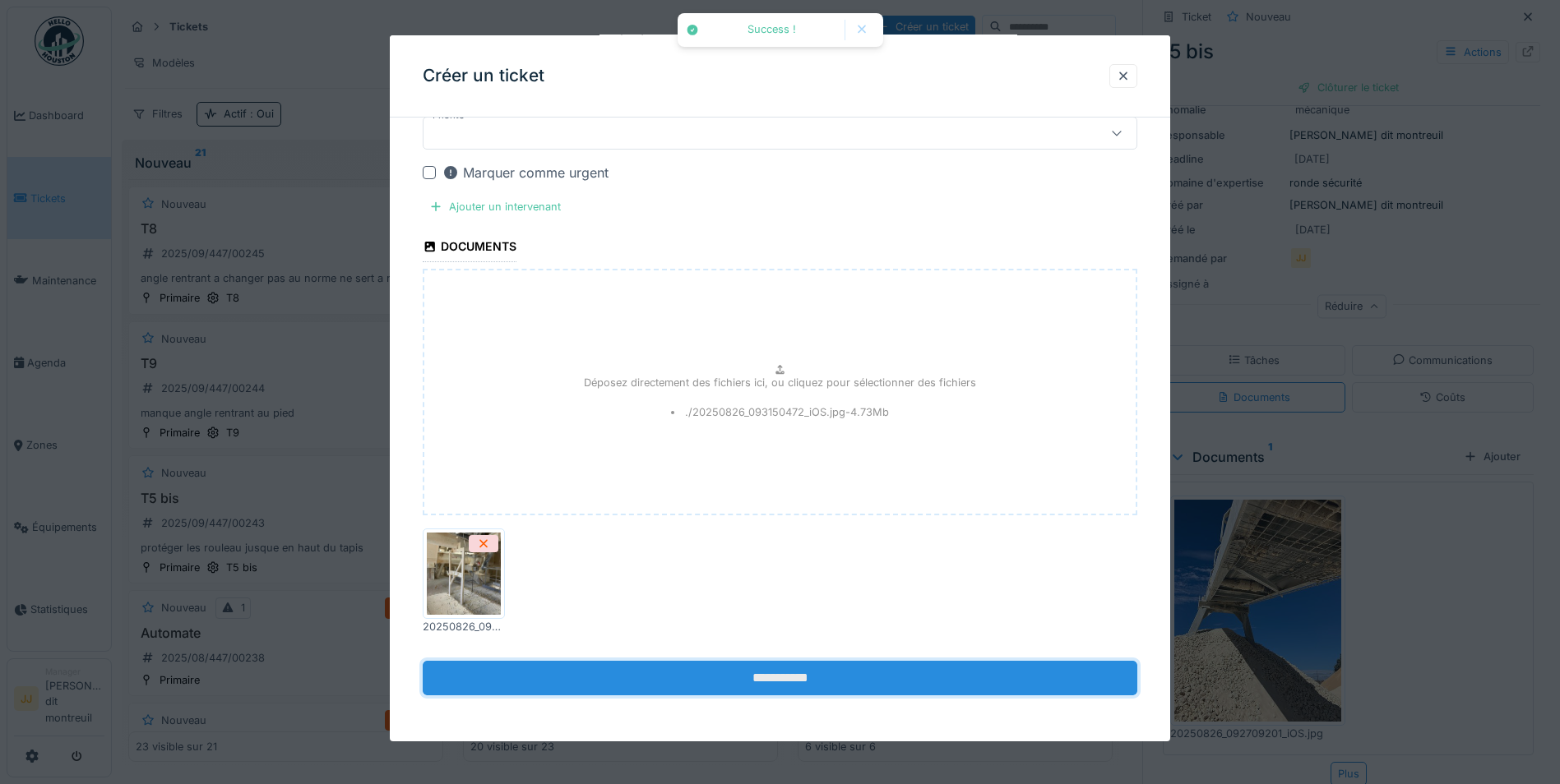
click at [700, 687] on input "**********" at bounding box center [780, 678] width 715 height 35
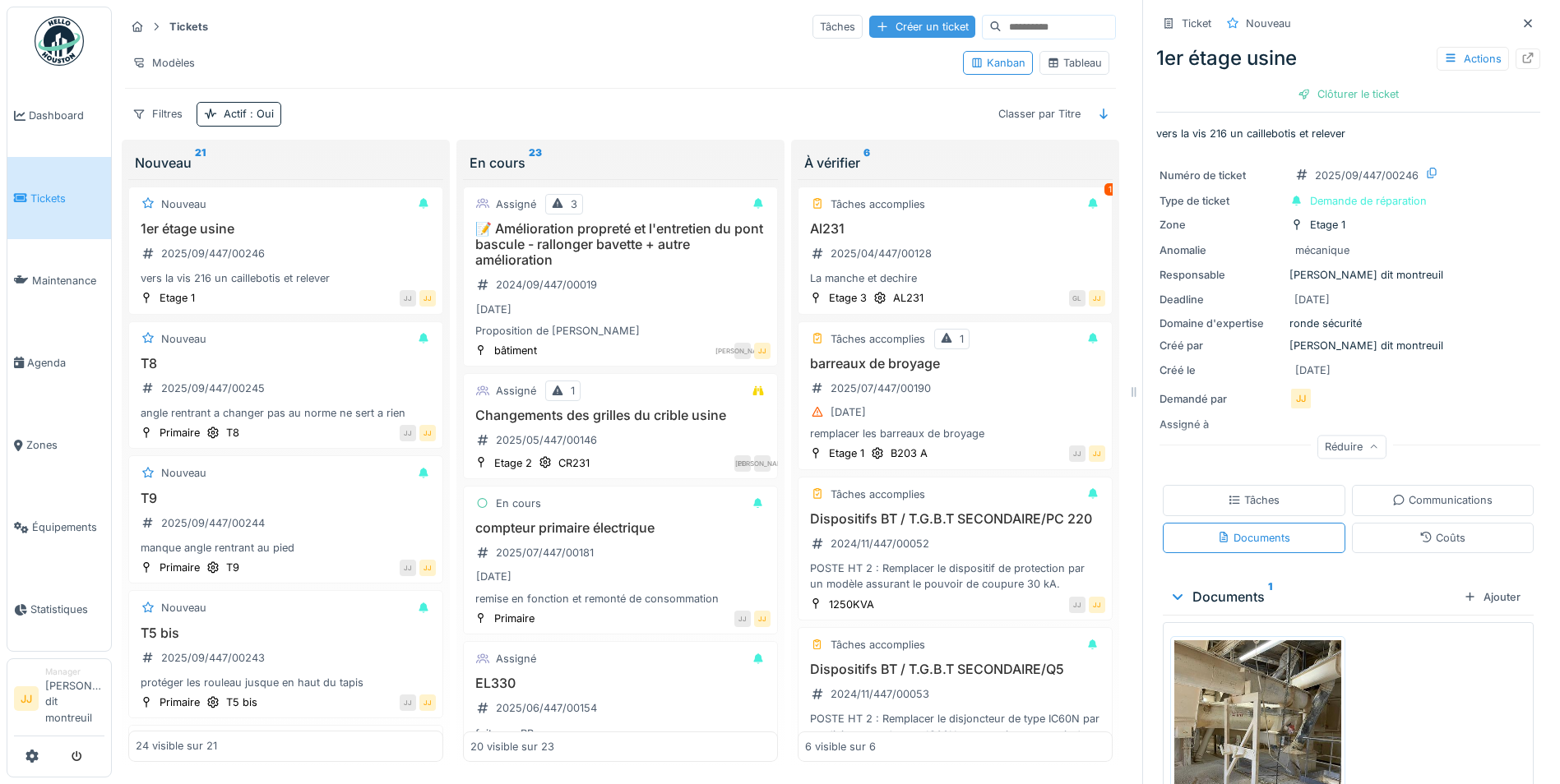
click at [873, 25] on div "Créer un ticket" at bounding box center [921, 27] width 106 height 23
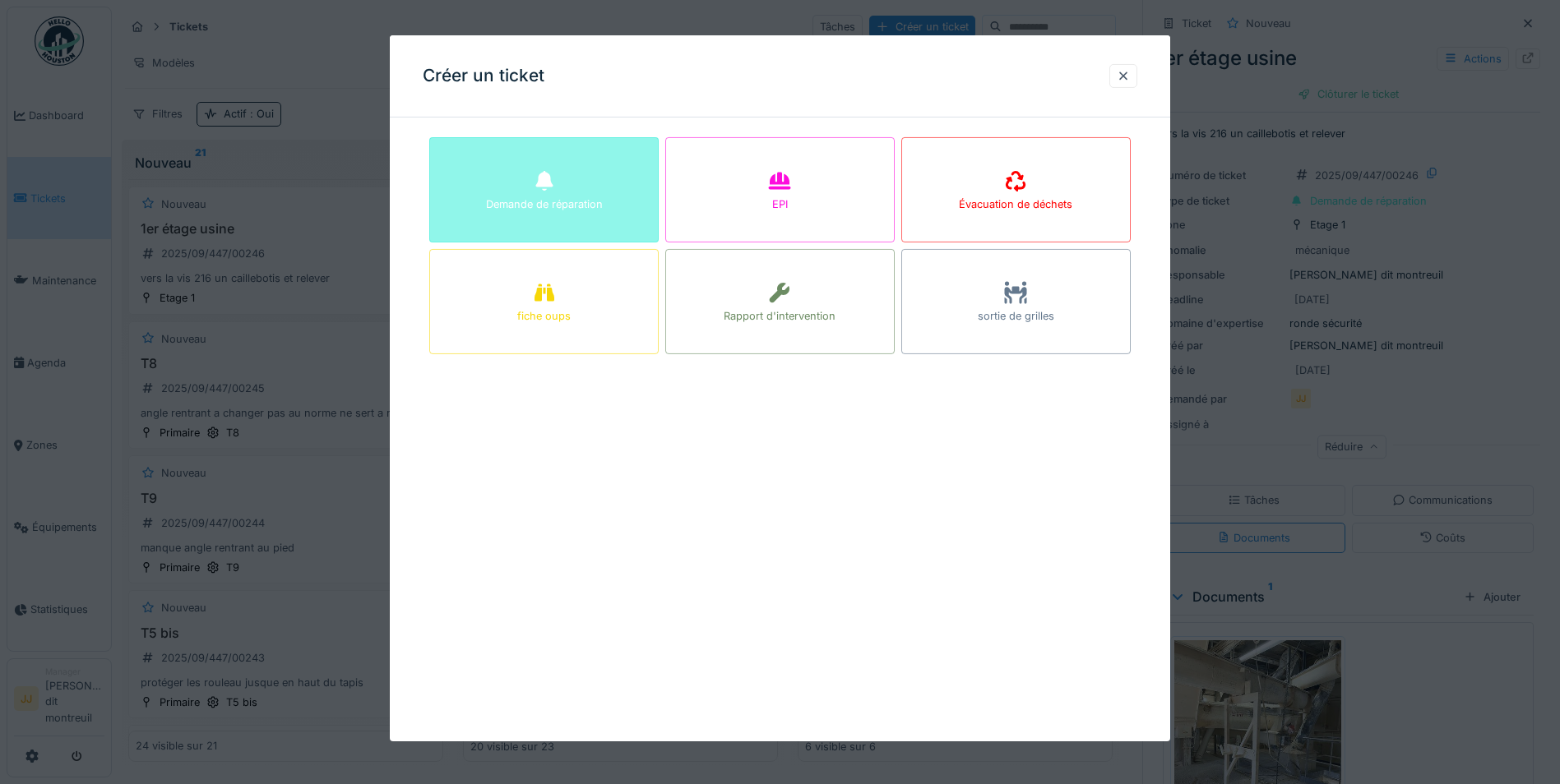
click at [605, 186] on div "Demande de réparation" at bounding box center [543, 189] width 230 height 105
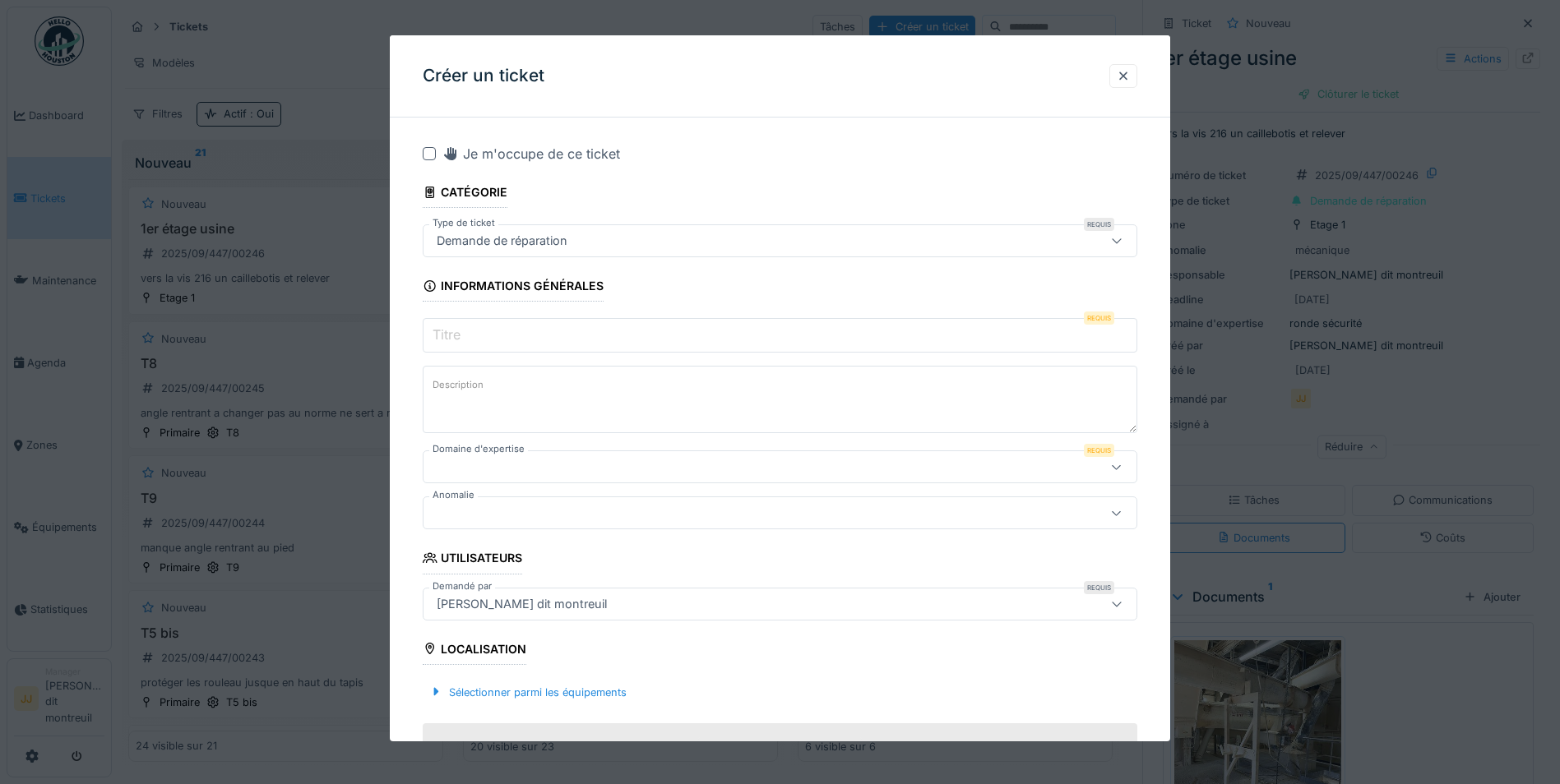
click at [549, 329] on input "Titre" at bounding box center [780, 335] width 715 height 35
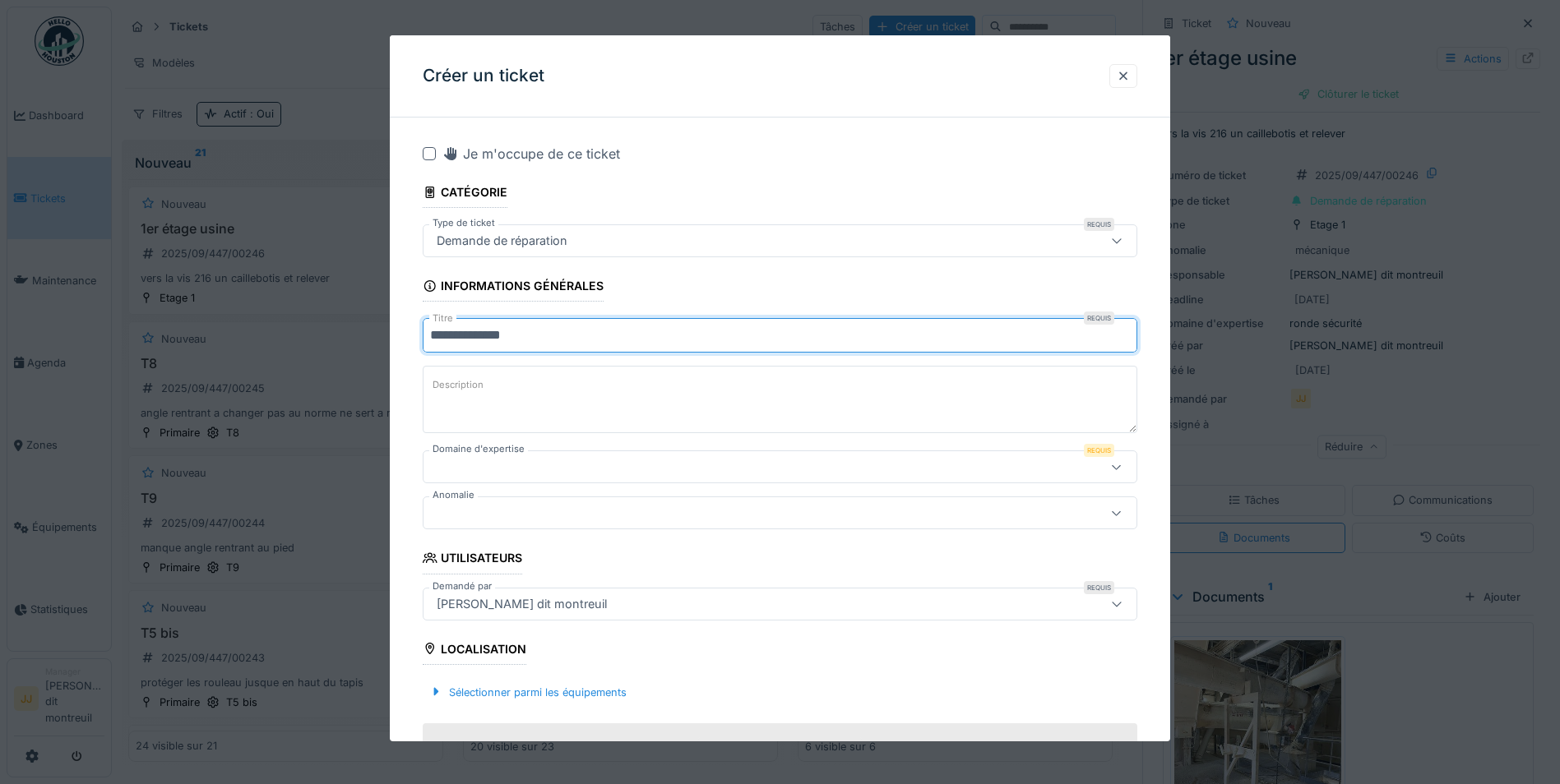
type input "**********"
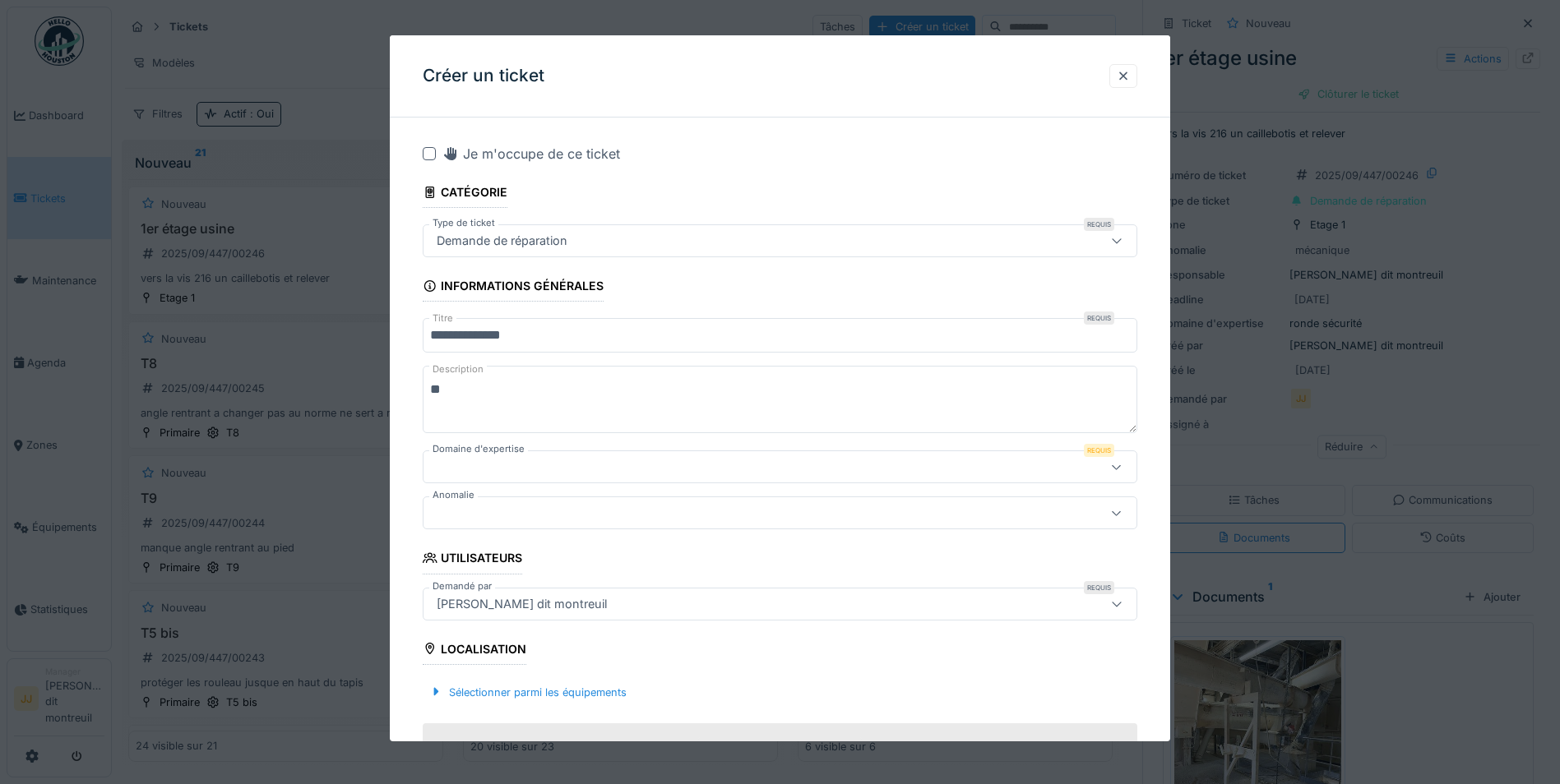
type textarea "*"
drag, startPoint x: 568, startPoint y: 384, endPoint x: 679, endPoint y: 308, distance: 134.5
click at [679, 308] on fieldset "**********" at bounding box center [780, 777] width 715 height 1294
click at [586, 394] on textarea "**********" at bounding box center [780, 400] width 715 height 68
click at [754, 398] on textarea "**********" at bounding box center [780, 400] width 715 height 68
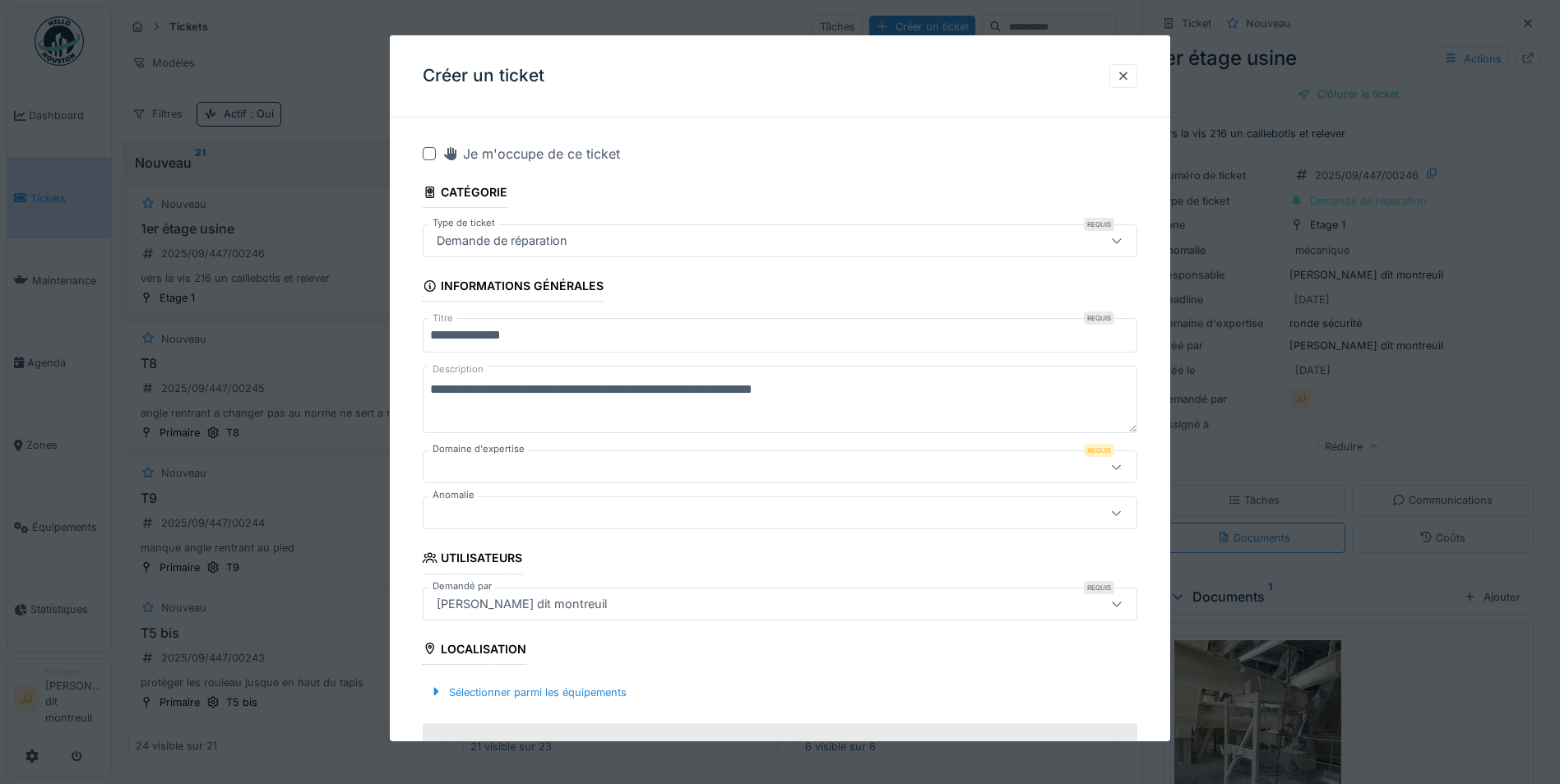
click at [840, 383] on textarea "**********" at bounding box center [780, 400] width 715 height 68
type textarea "**********"
click at [639, 456] on div at bounding box center [780, 466] width 715 height 33
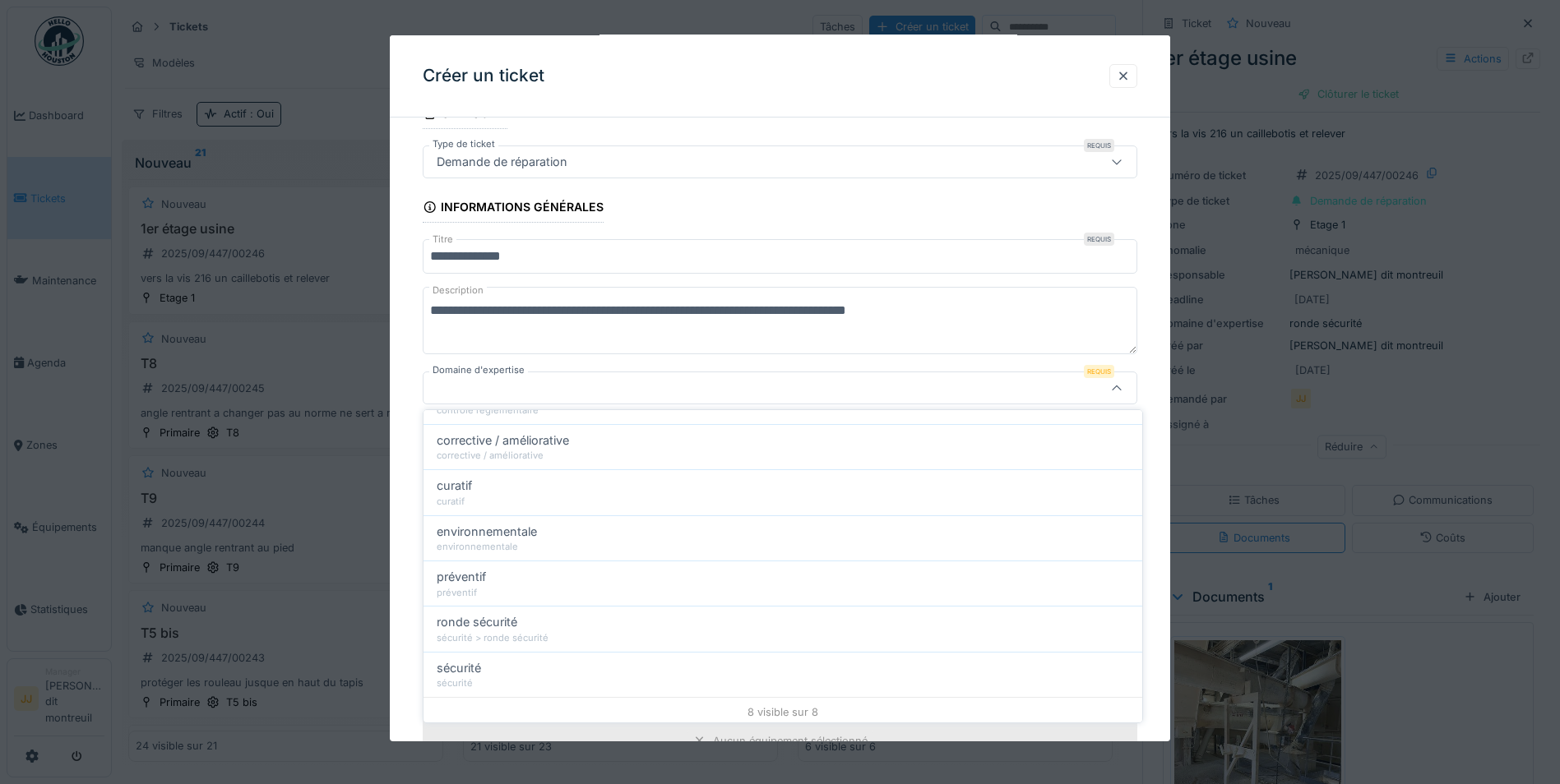
scroll to position [169, 0]
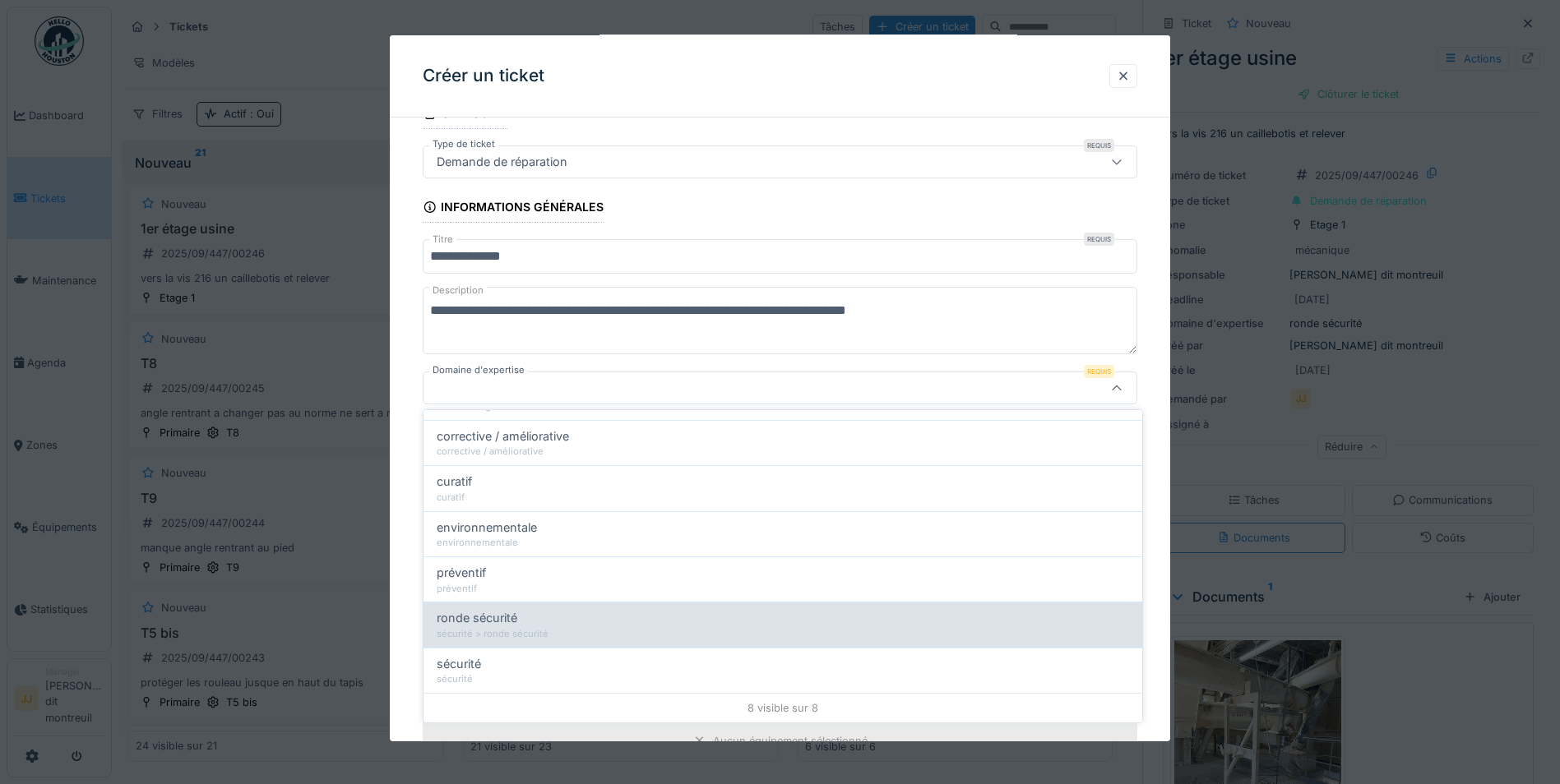
click at [502, 635] on div "sécurité > ronde sécurité" at bounding box center [782, 634] width 692 height 14
type input "****"
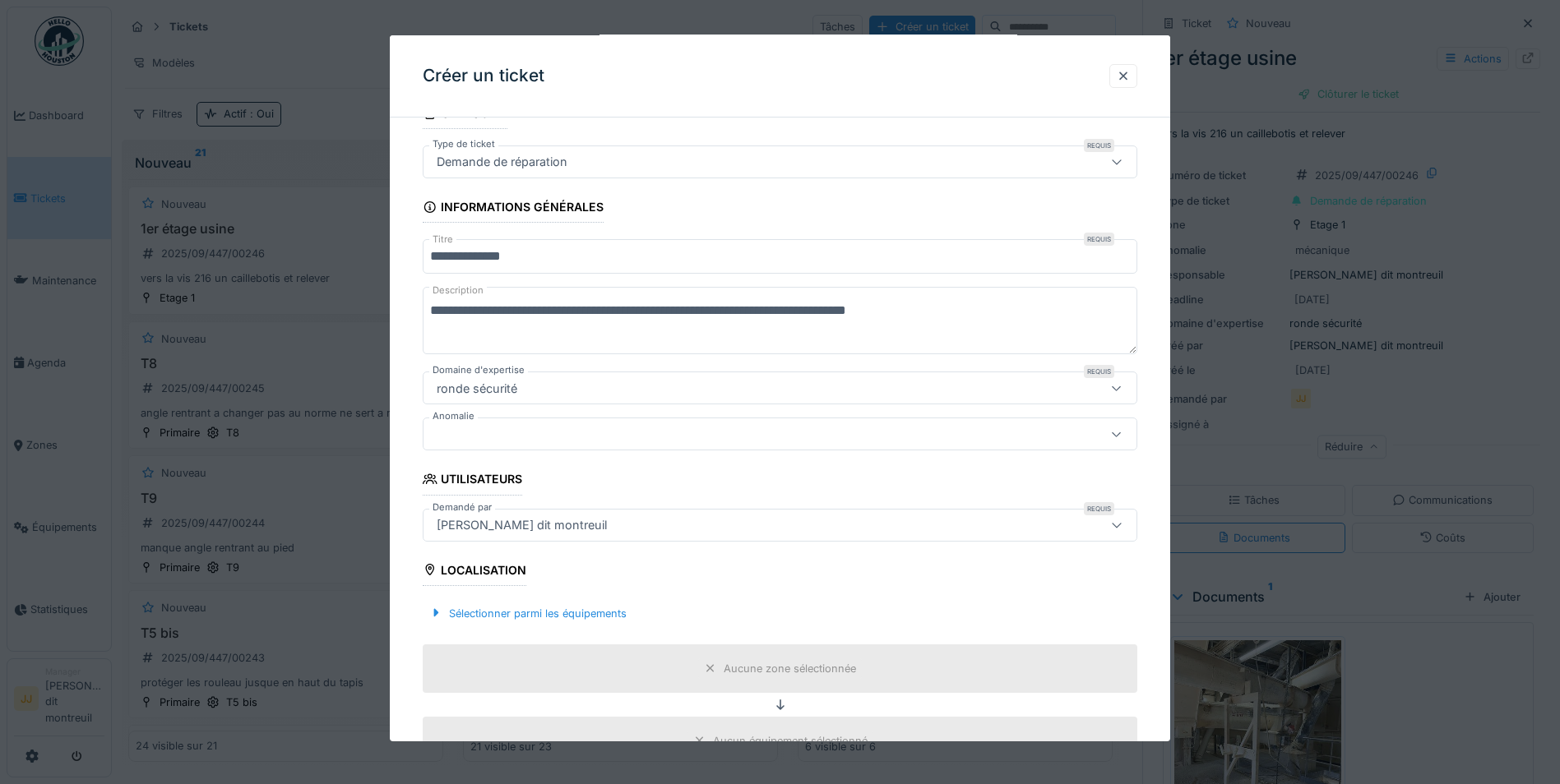
click at [590, 439] on div at bounding box center [737, 433] width 615 height 18
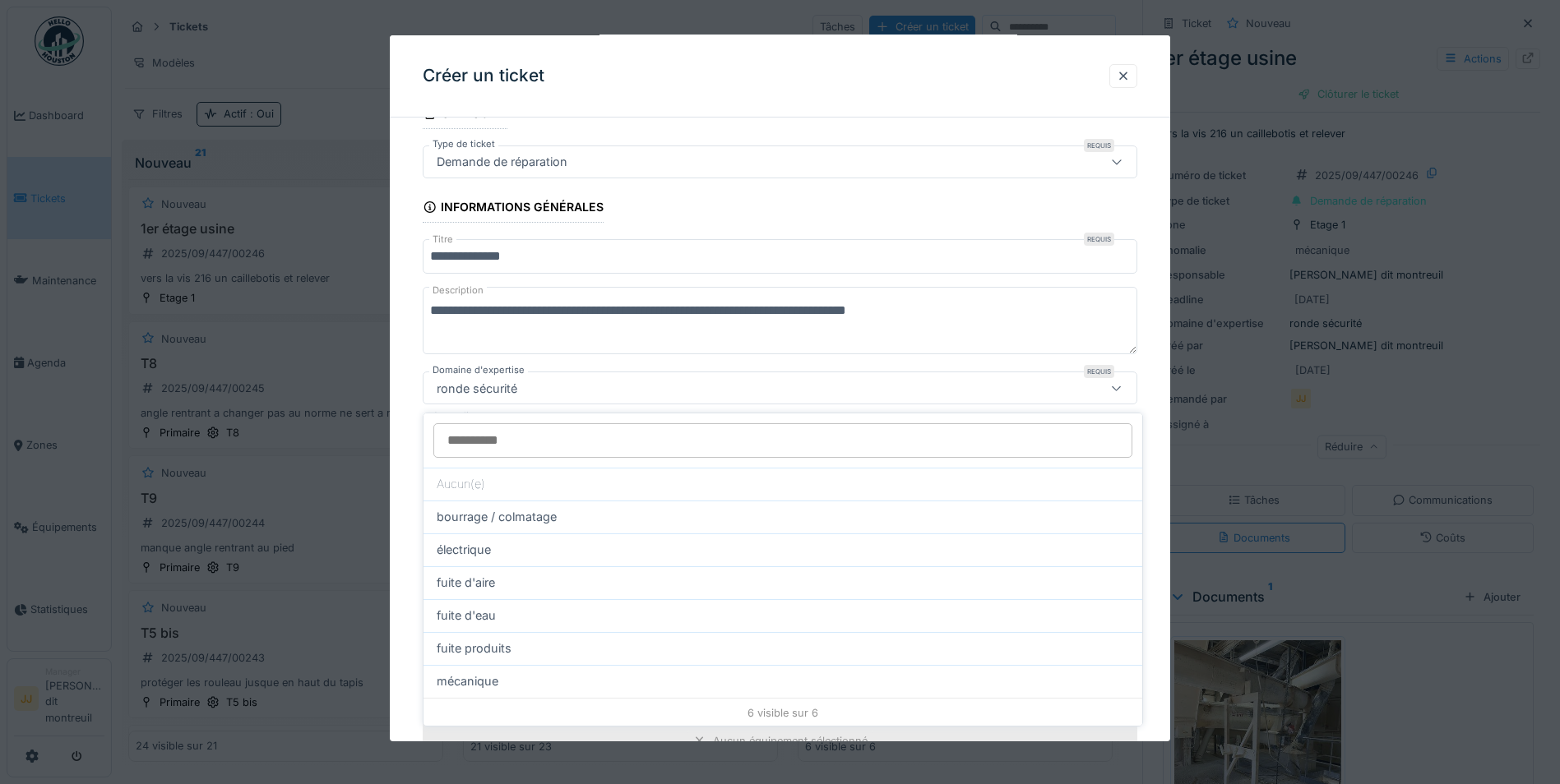
scroll to position [125, 0]
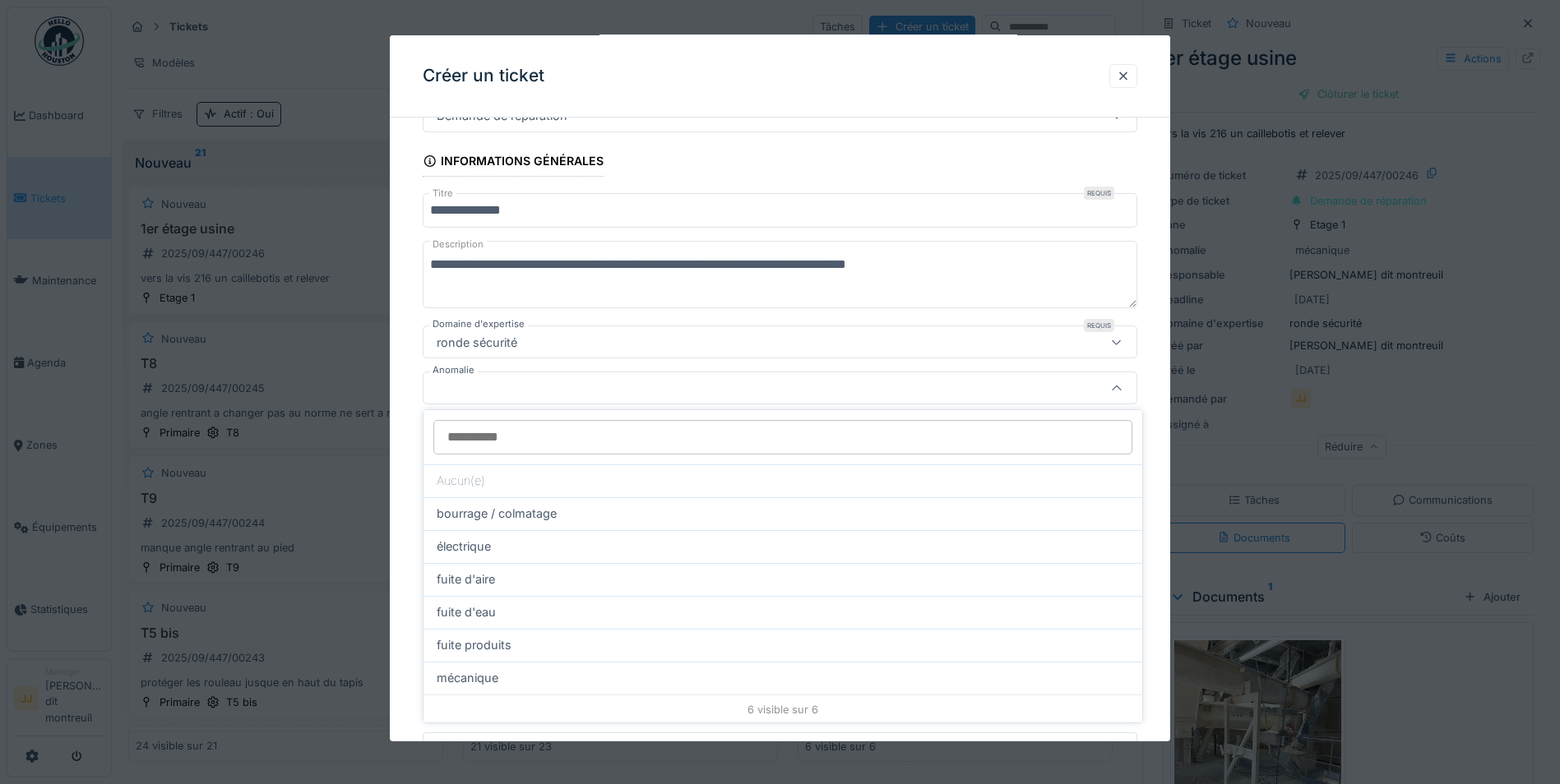
click at [648, 431] on input "Anomalie" at bounding box center [782, 437] width 699 height 35
click at [1061, 389] on div at bounding box center [780, 387] width 715 height 33
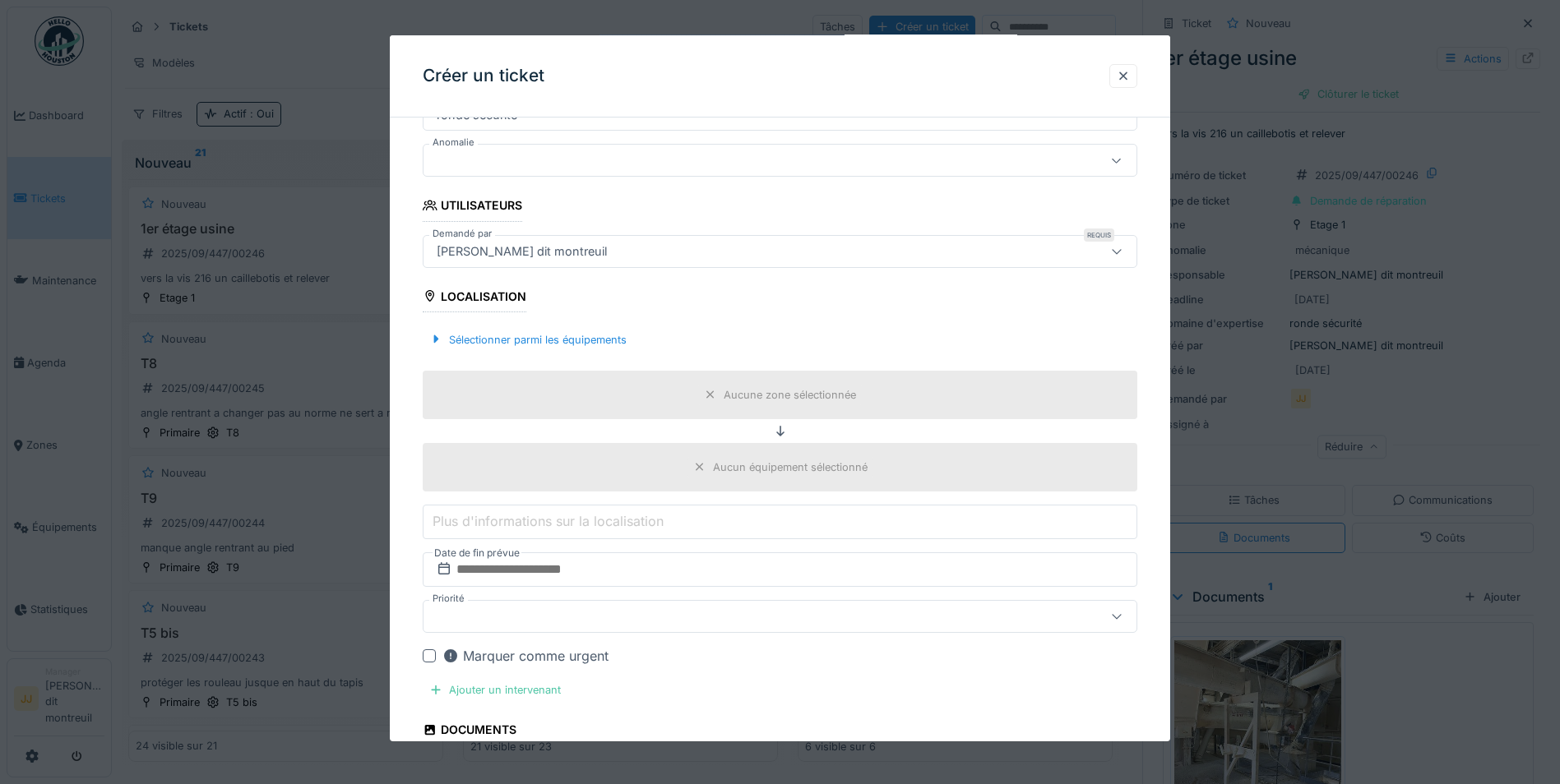
scroll to position [371, 0]
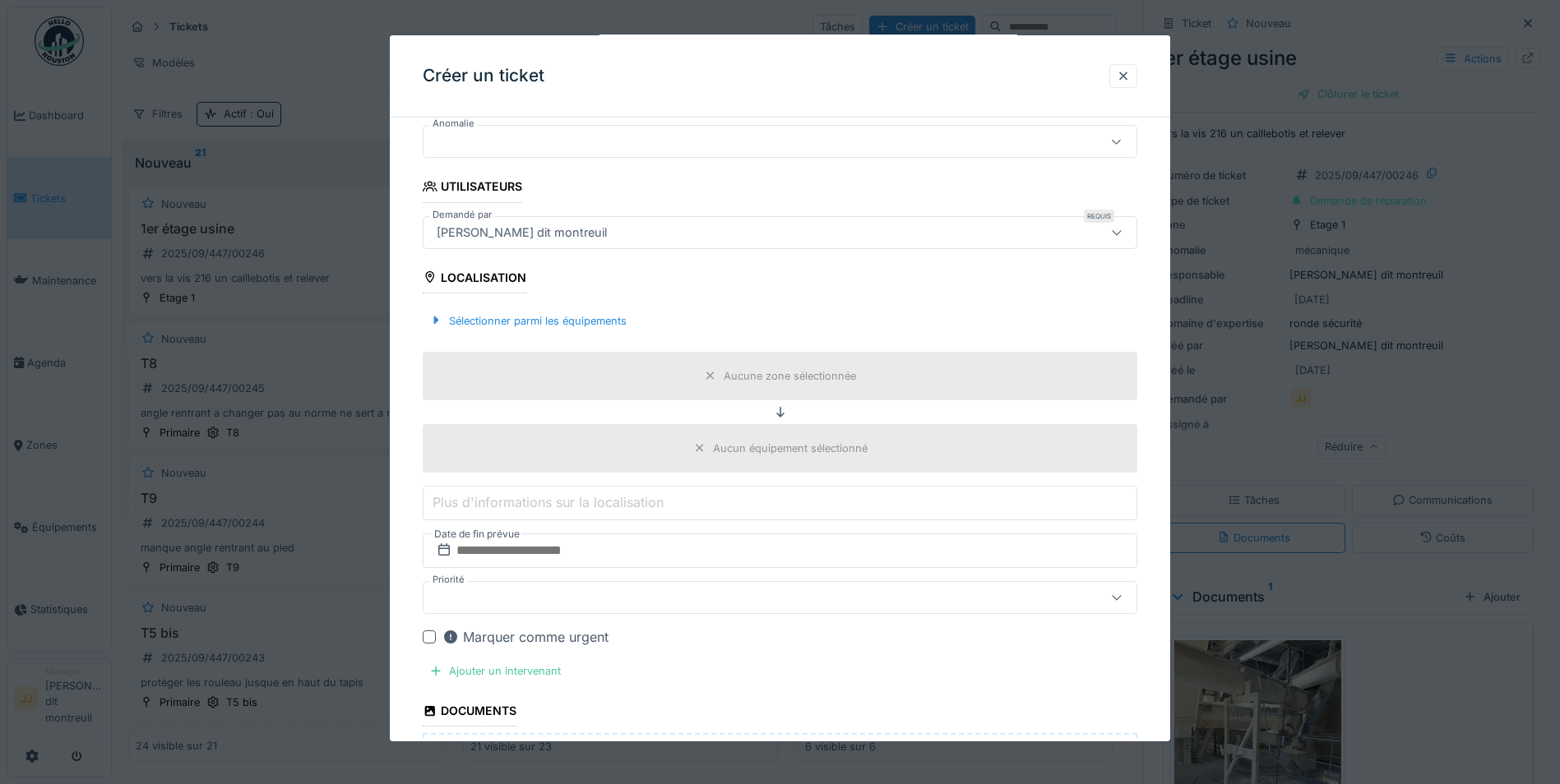
click at [776, 389] on div "Aucune zone sélectionnée" at bounding box center [780, 376] width 715 height 49
click at [609, 319] on div "Sélectionner parmi les équipements" at bounding box center [527, 321] width 210 height 23
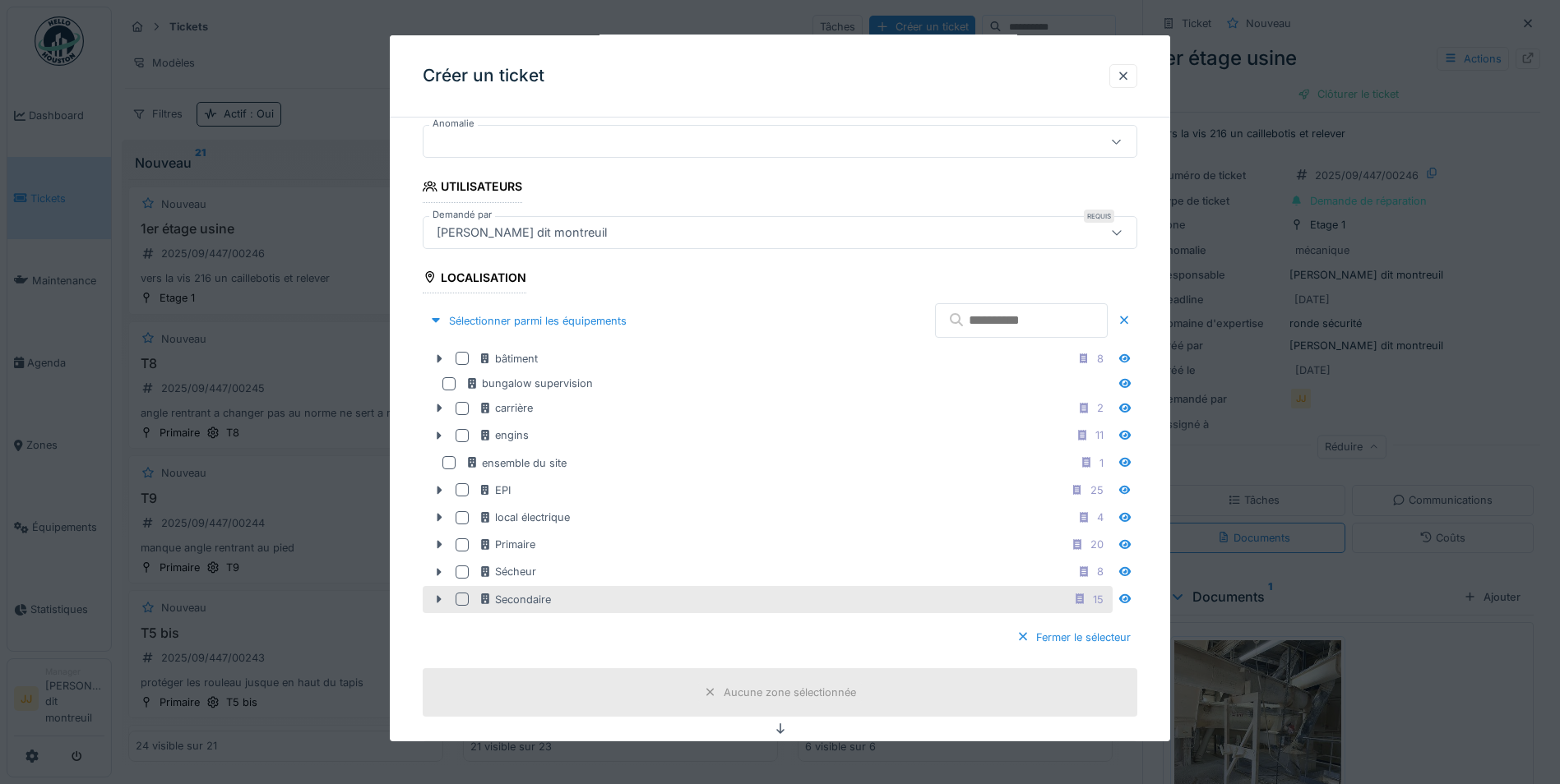
click at [574, 604] on div "Secondaire 15" at bounding box center [794, 599] width 630 height 21
click at [1047, 641] on div "Fermer le sélecteur" at bounding box center [1073, 638] width 128 height 23
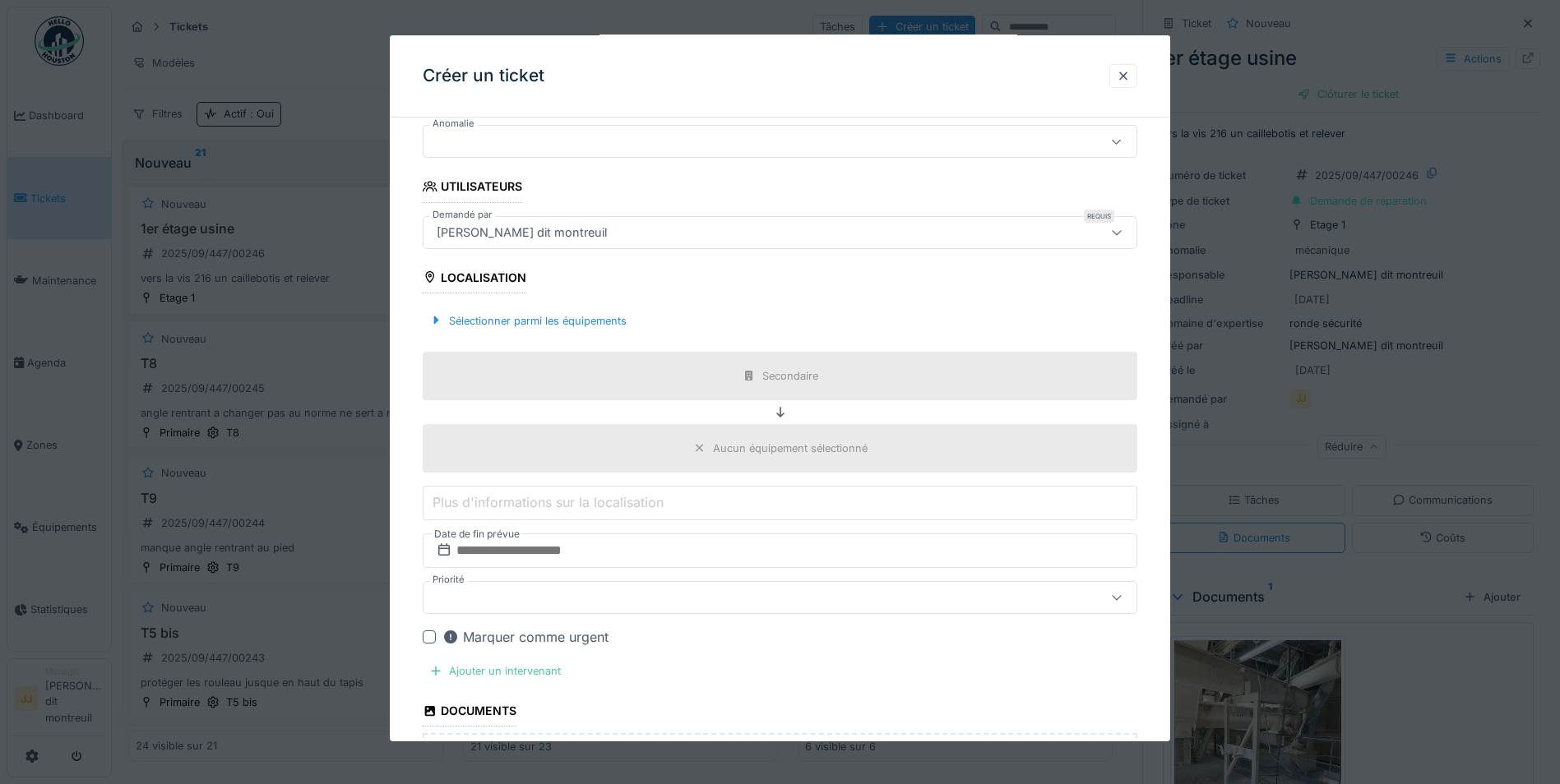
click at [714, 434] on div "Aucun équipement sélectionné" at bounding box center [780, 448] width 715 height 49
click at [622, 313] on div "Sélectionner parmi les équipements" at bounding box center [527, 321] width 210 height 23
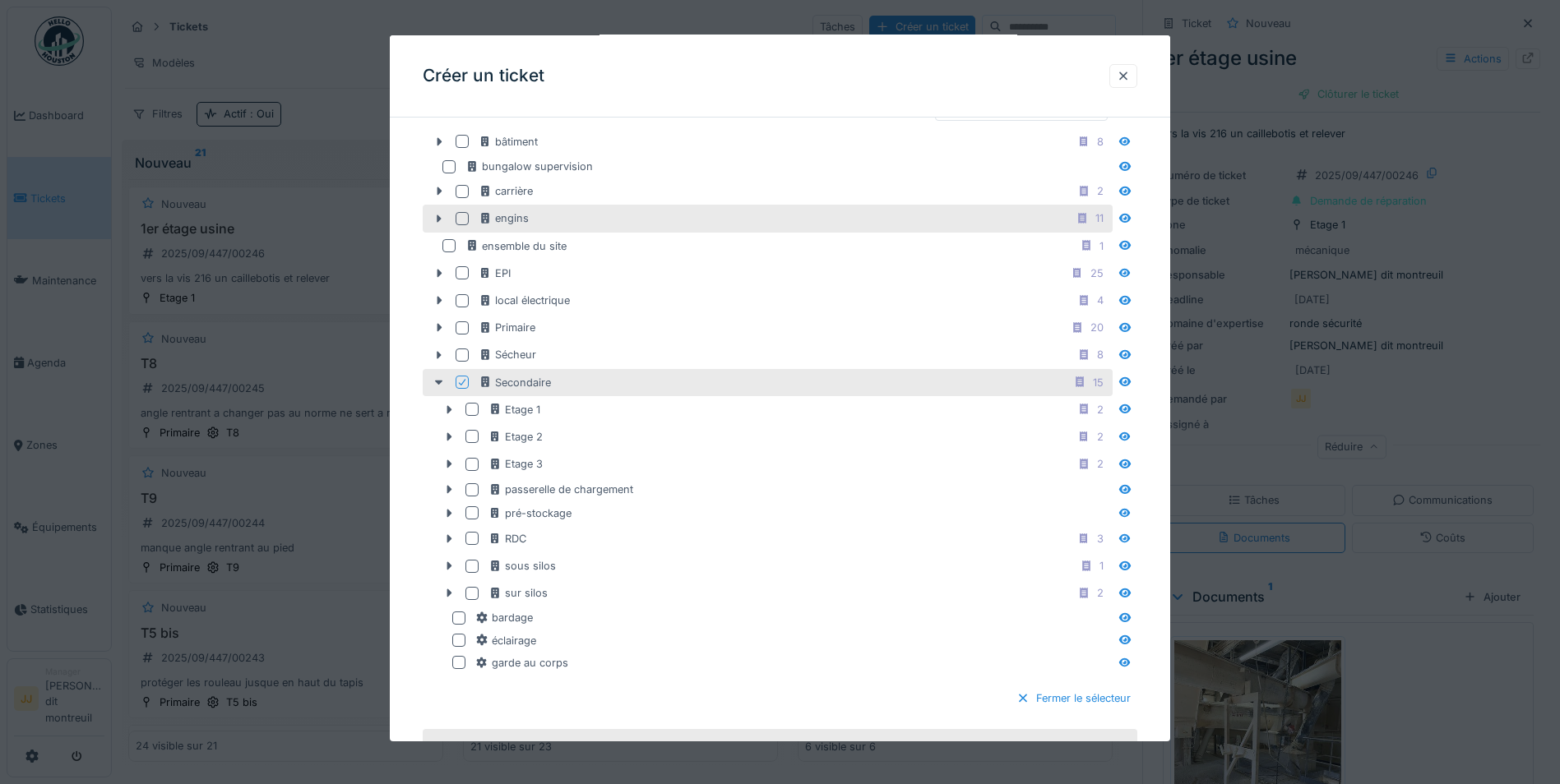
scroll to position [618, 0]
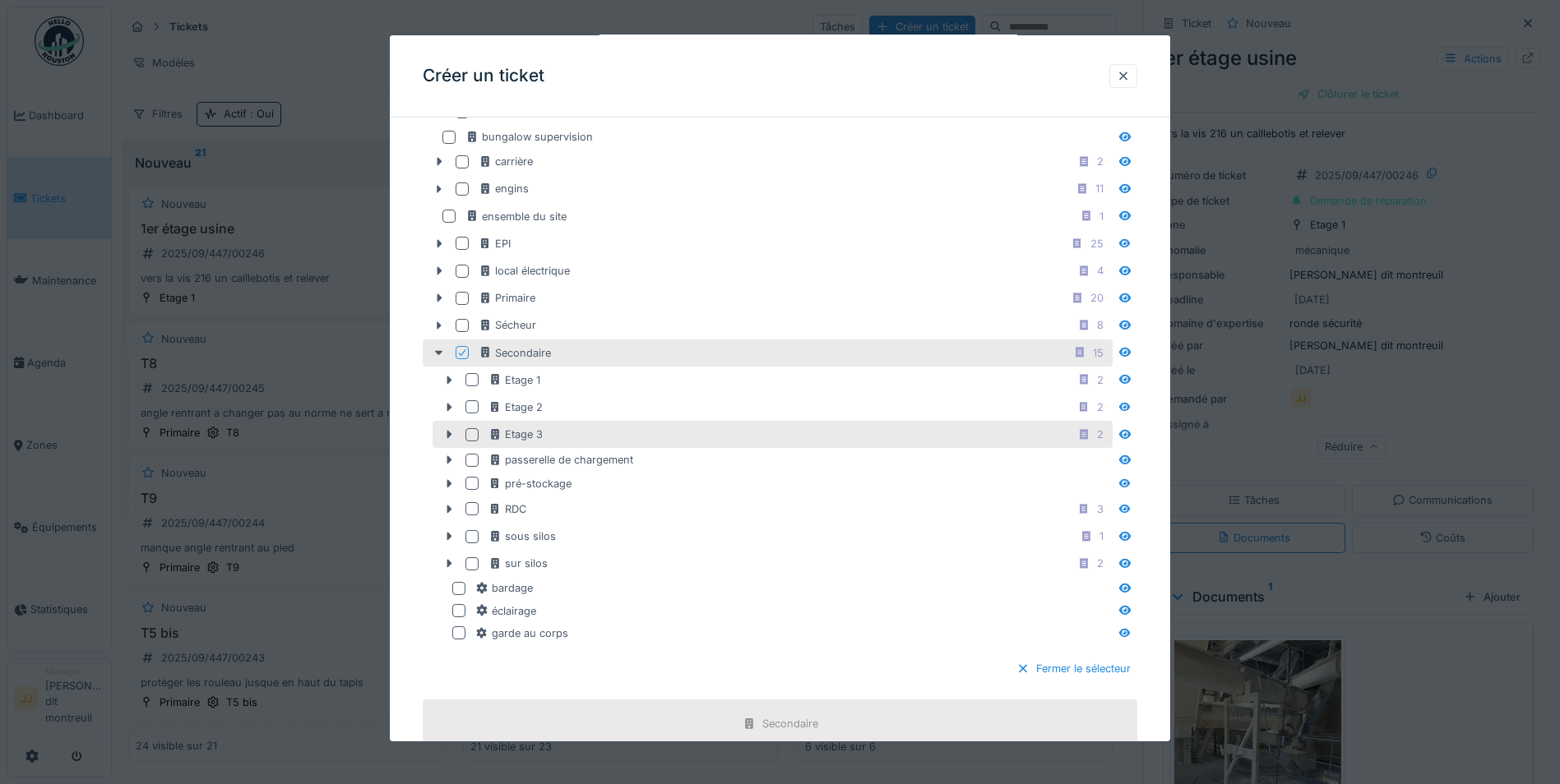
click at [481, 434] on div at bounding box center [475, 435] width 20 height 13
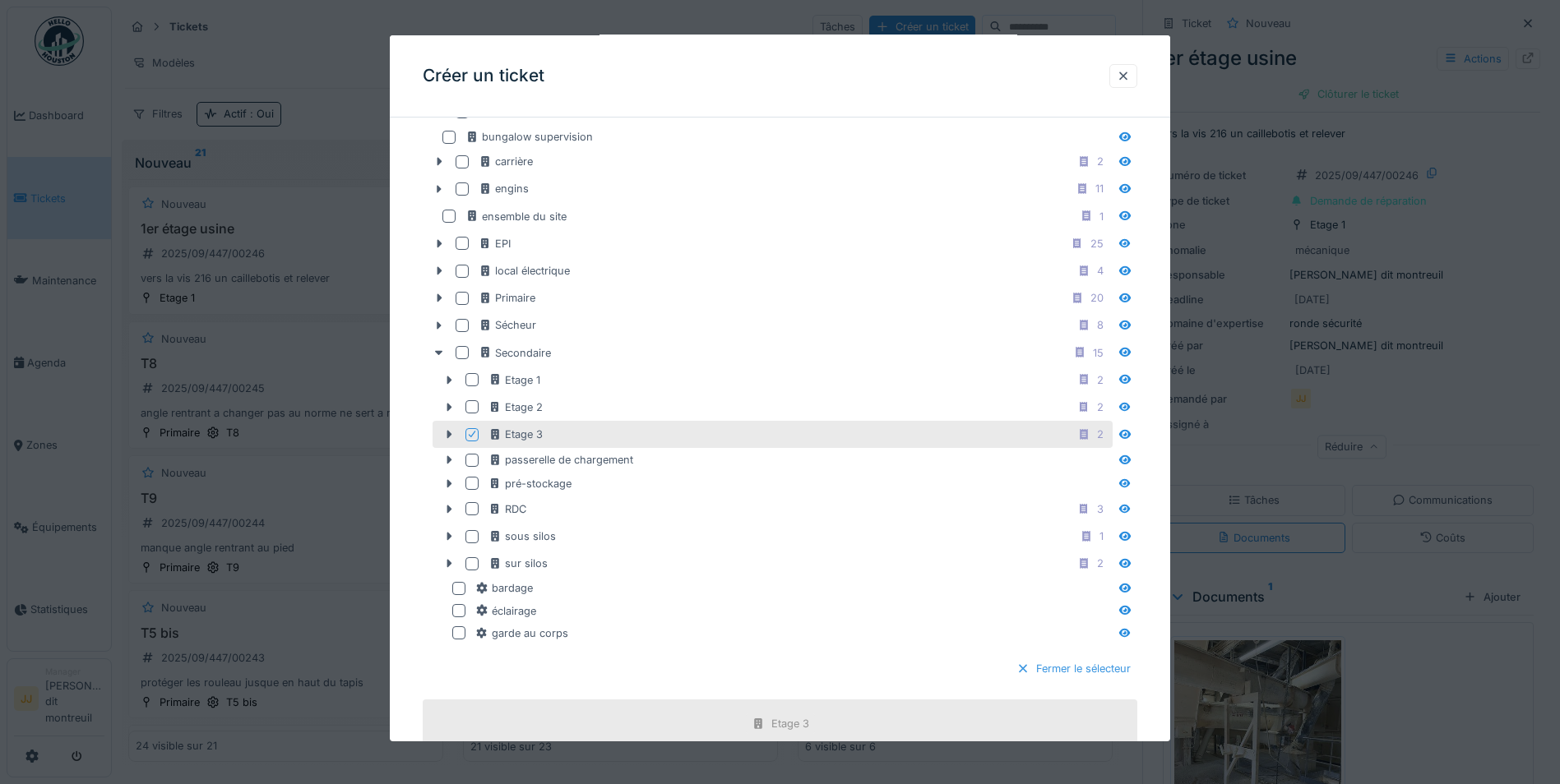
click at [1114, 669] on div "Fermer le sélecteur" at bounding box center [1073, 669] width 128 height 23
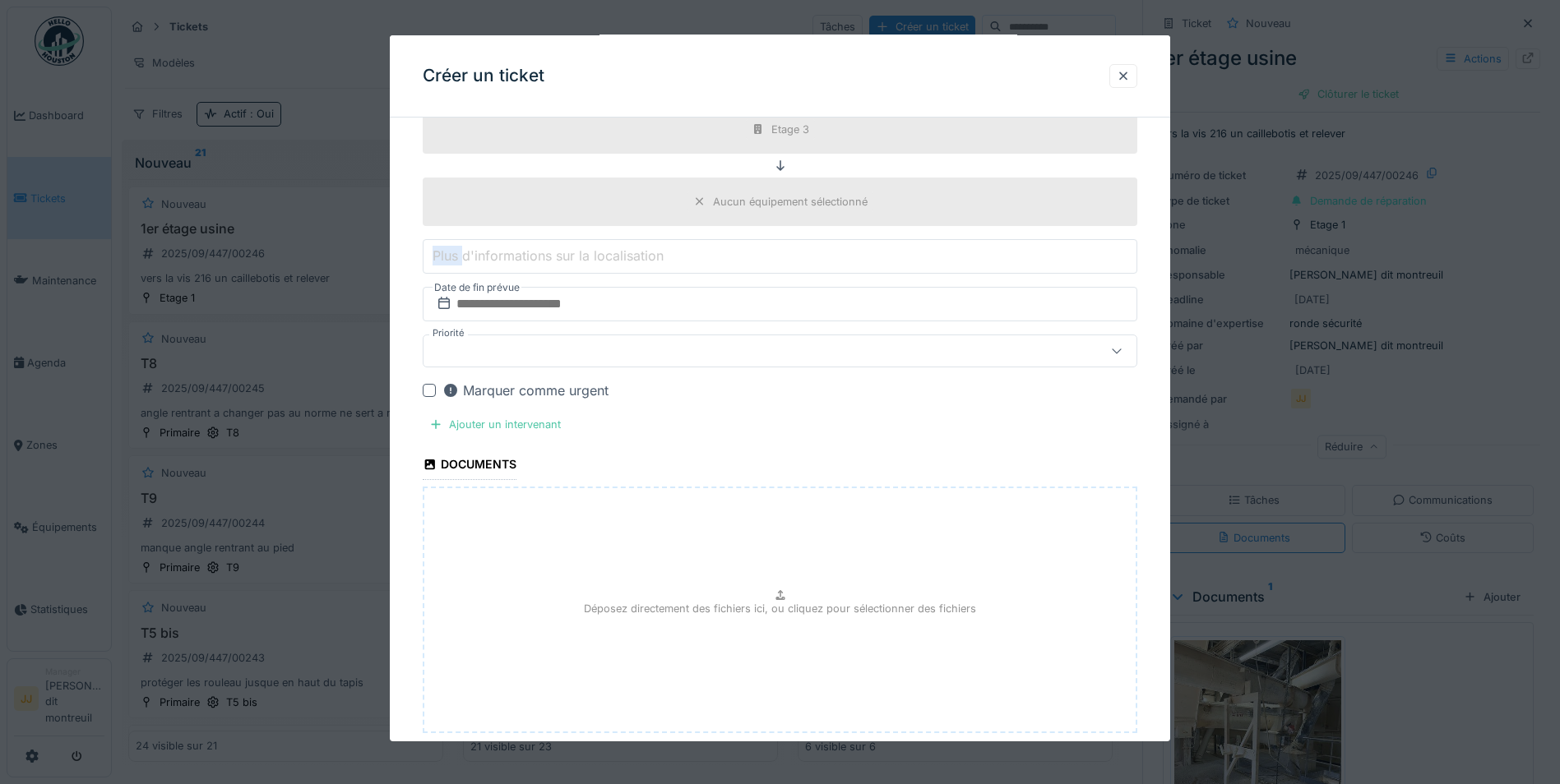
scroll to position [454, 0]
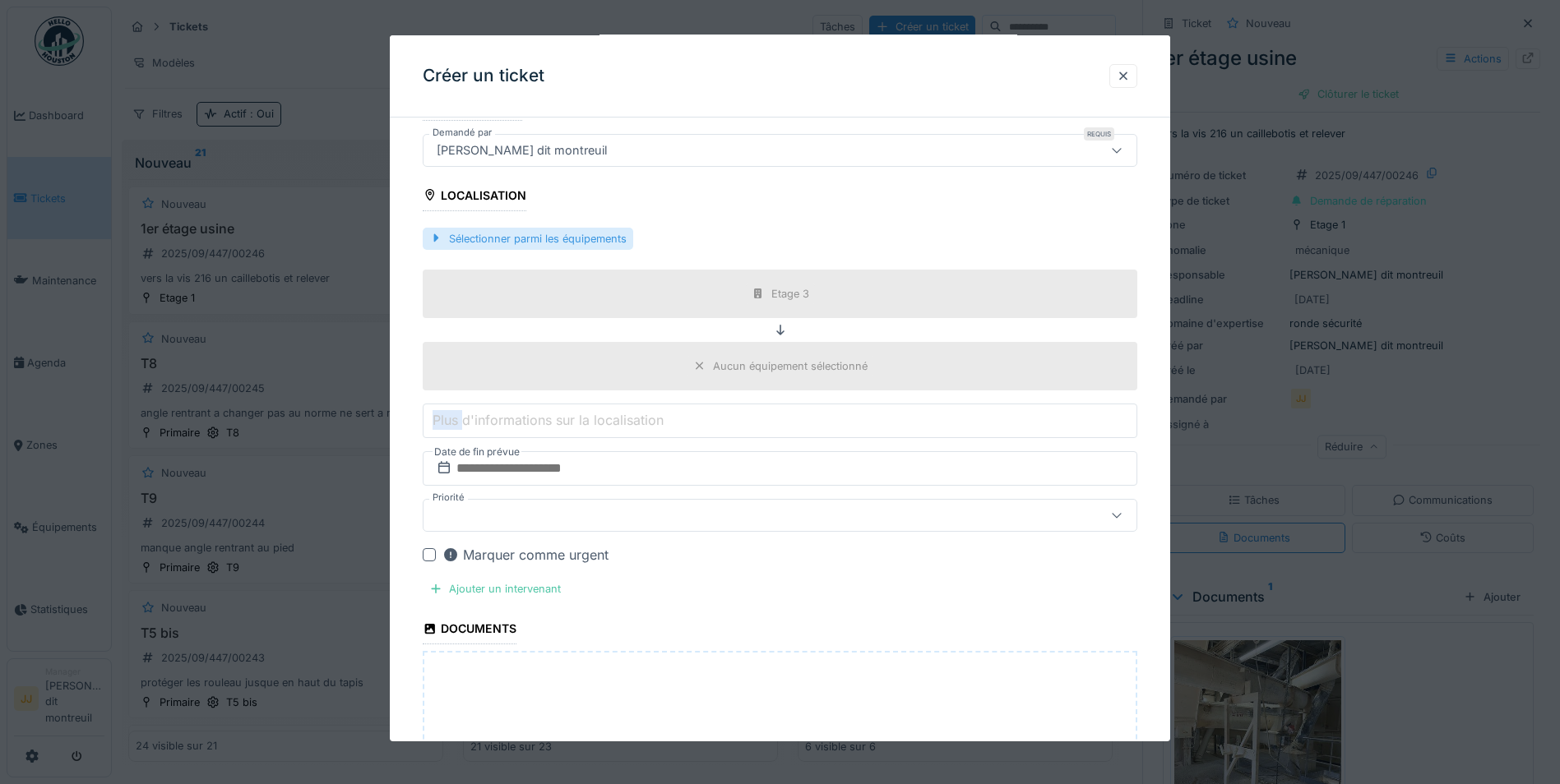
click at [583, 229] on div "Sélectionner parmi les équipements" at bounding box center [527, 239] width 210 height 23
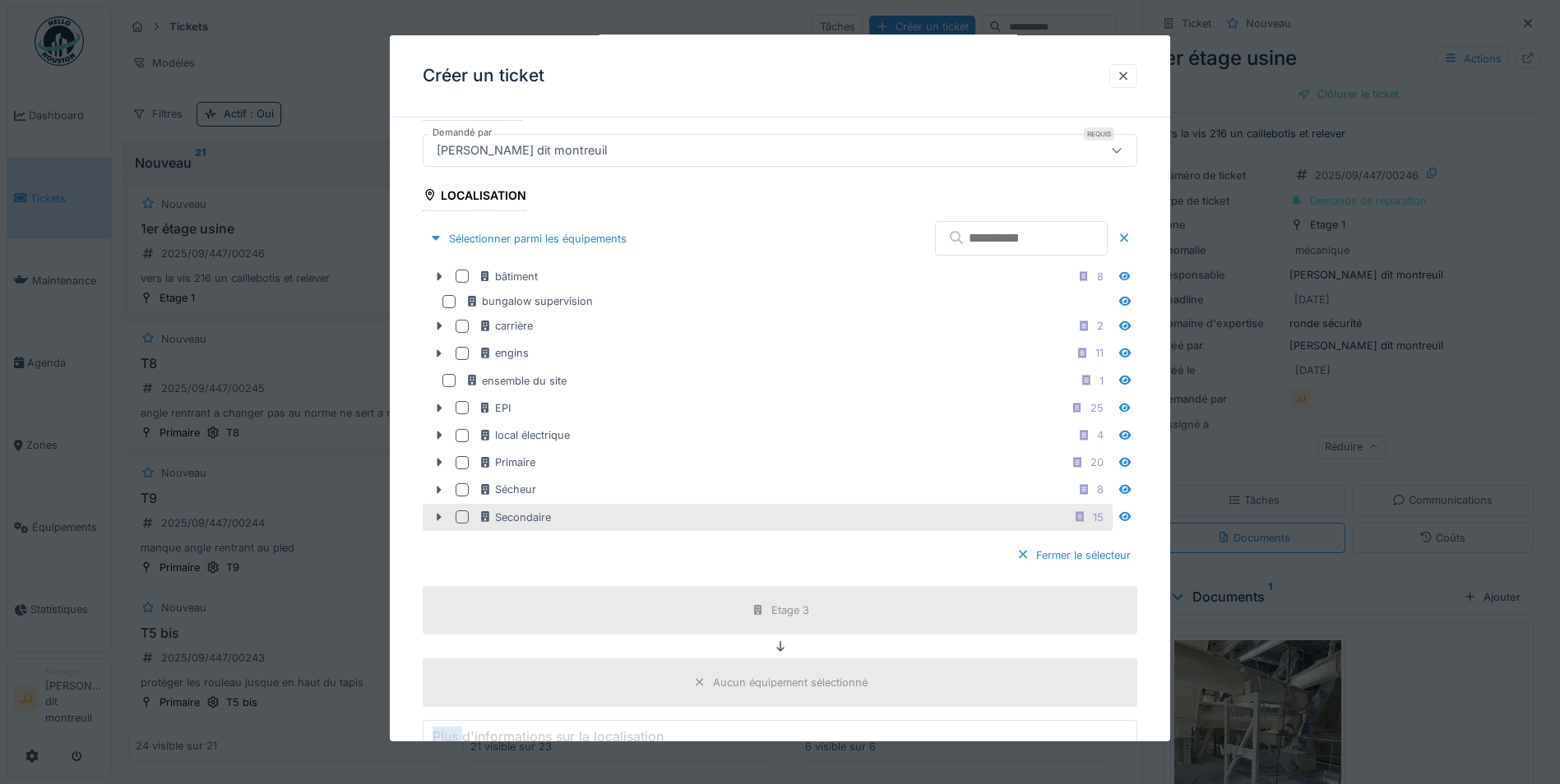
click at [759, 518] on div "Secondaire 15" at bounding box center [794, 517] width 630 height 21
click at [1080, 546] on div "Fermer le sélecteur" at bounding box center [1073, 555] width 128 height 23
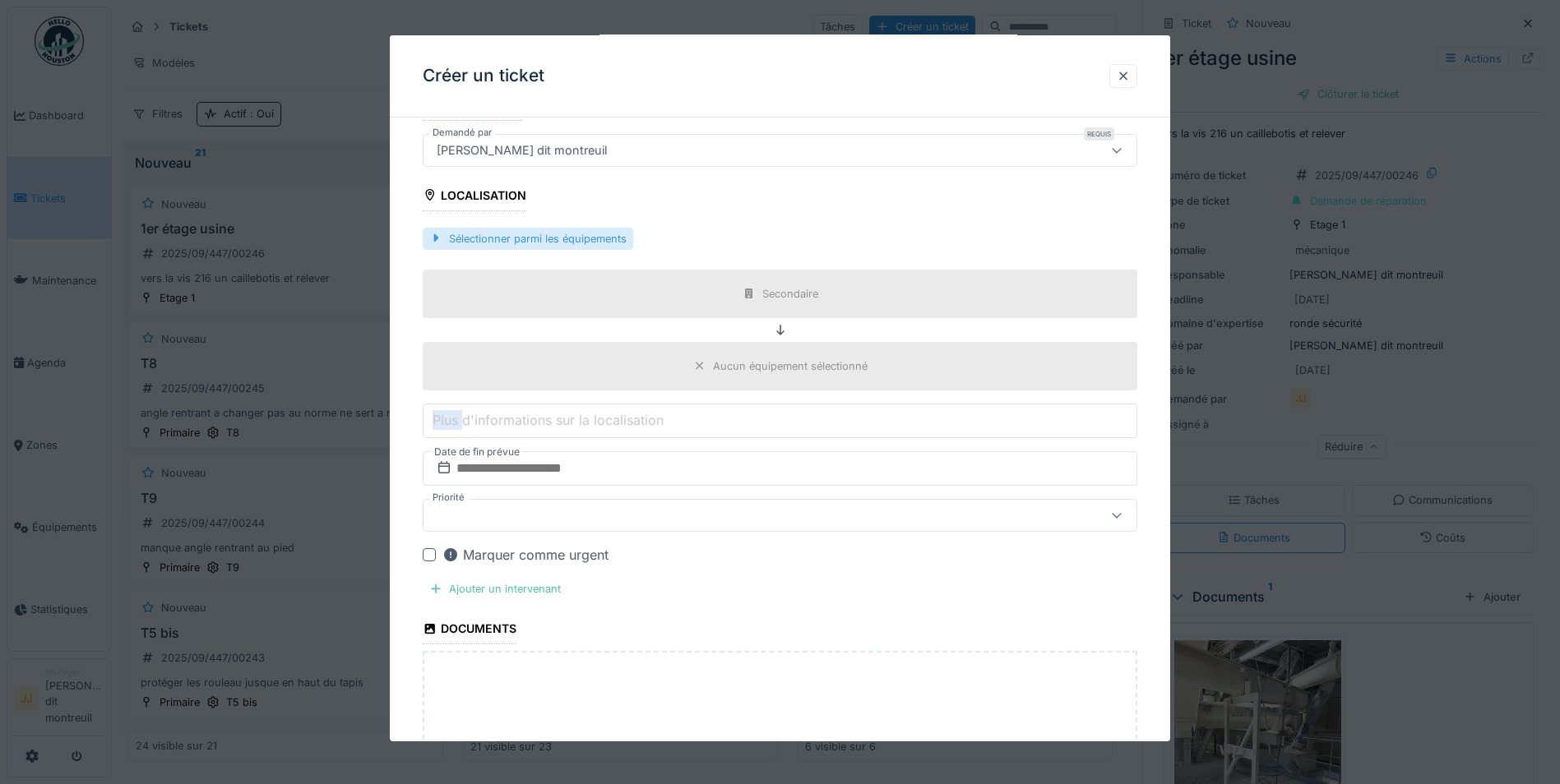
click at [615, 236] on div "Sélectionner parmi les équipements" at bounding box center [527, 239] width 210 height 23
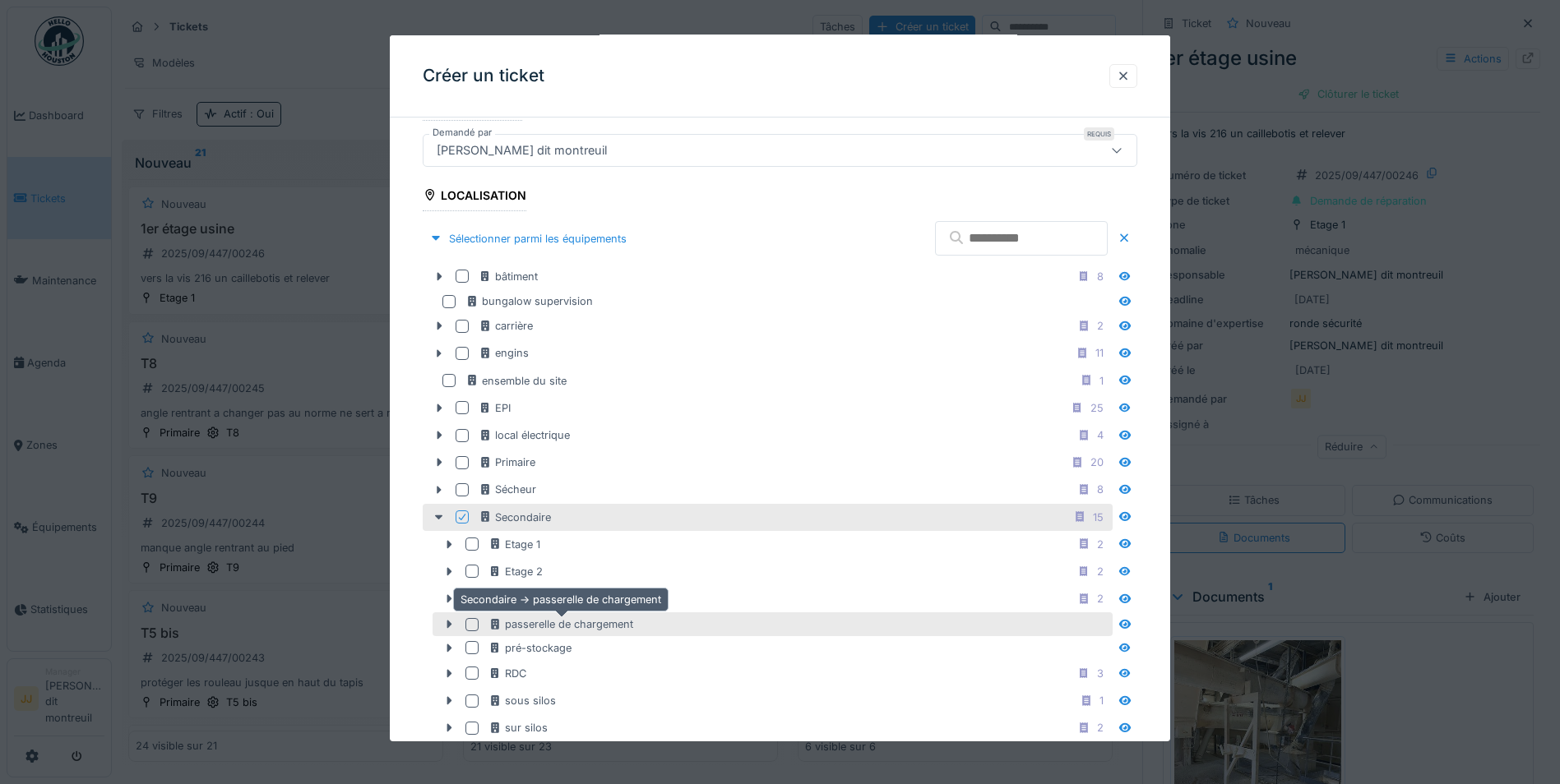
click at [519, 616] on div "passerelle de chargement" at bounding box center [561, 624] width 144 height 16
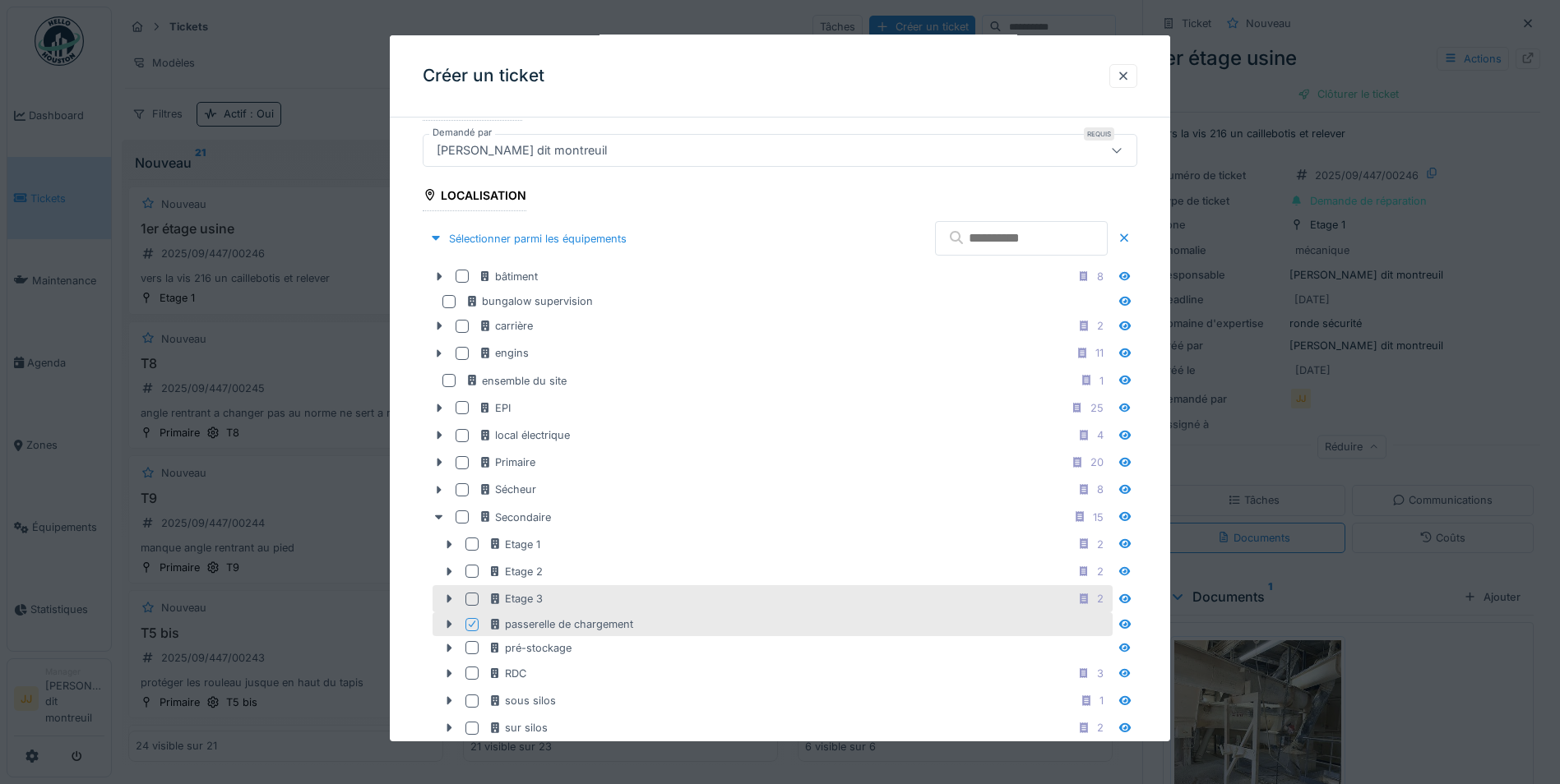
click at [526, 589] on div "Etage 3 2" at bounding box center [799, 599] width 621 height 21
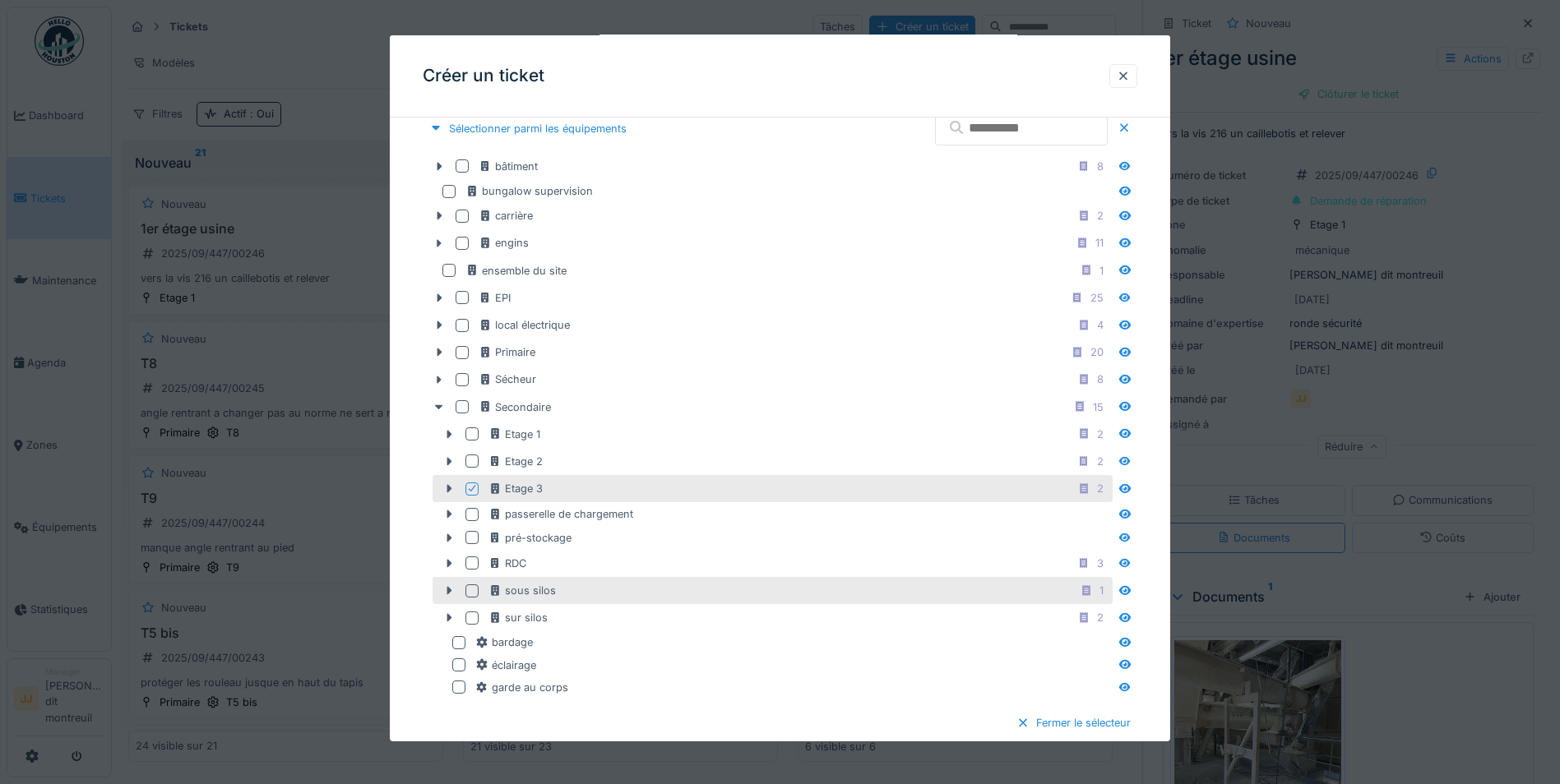
scroll to position [618, 0]
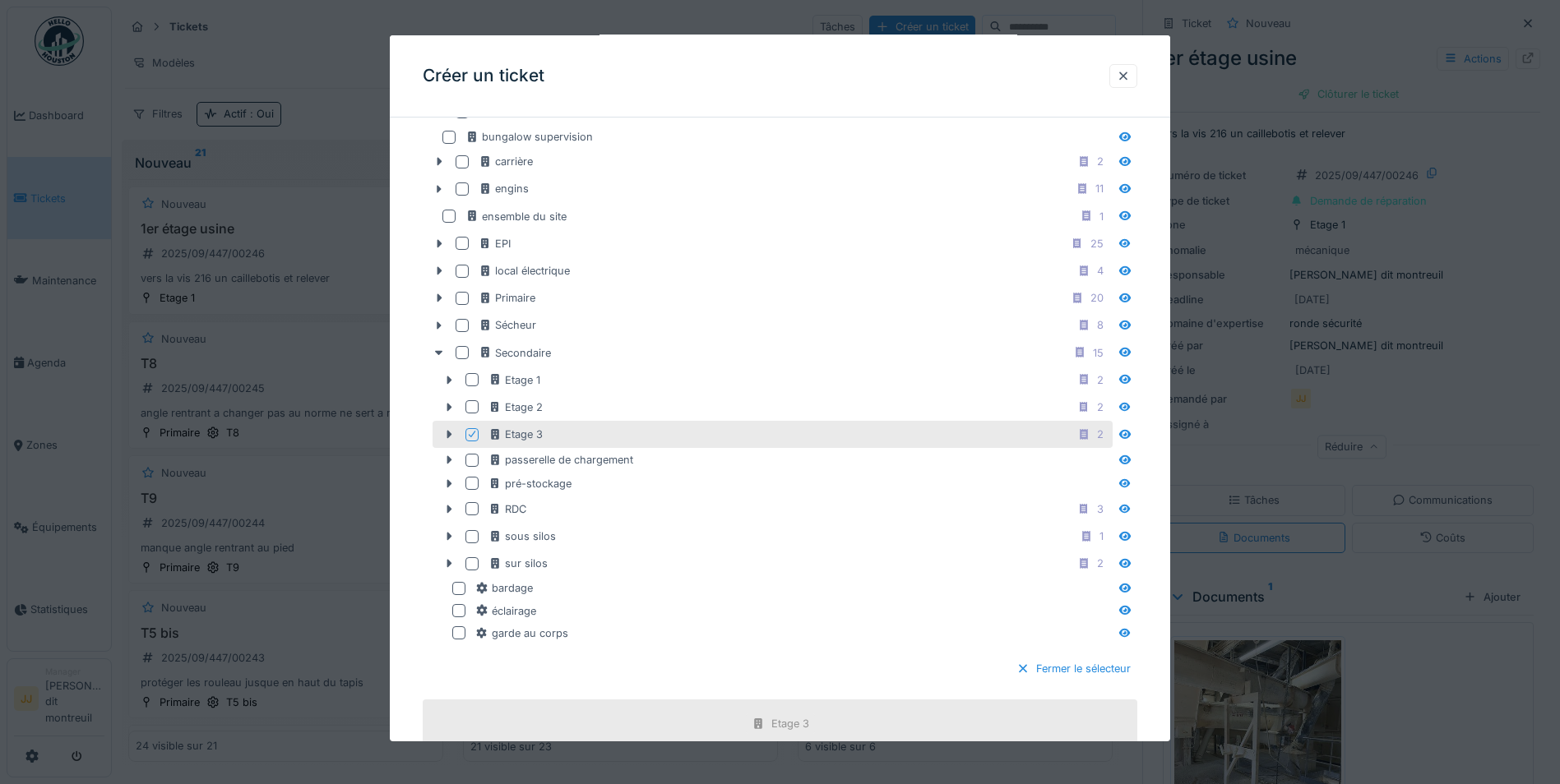
click at [1102, 655] on div "Fermer le sélecteur" at bounding box center [780, 669] width 715 height 49
click at [1097, 665] on div "Fermer le sélecteur" at bounding box center [1073, 669] width 128 height 23
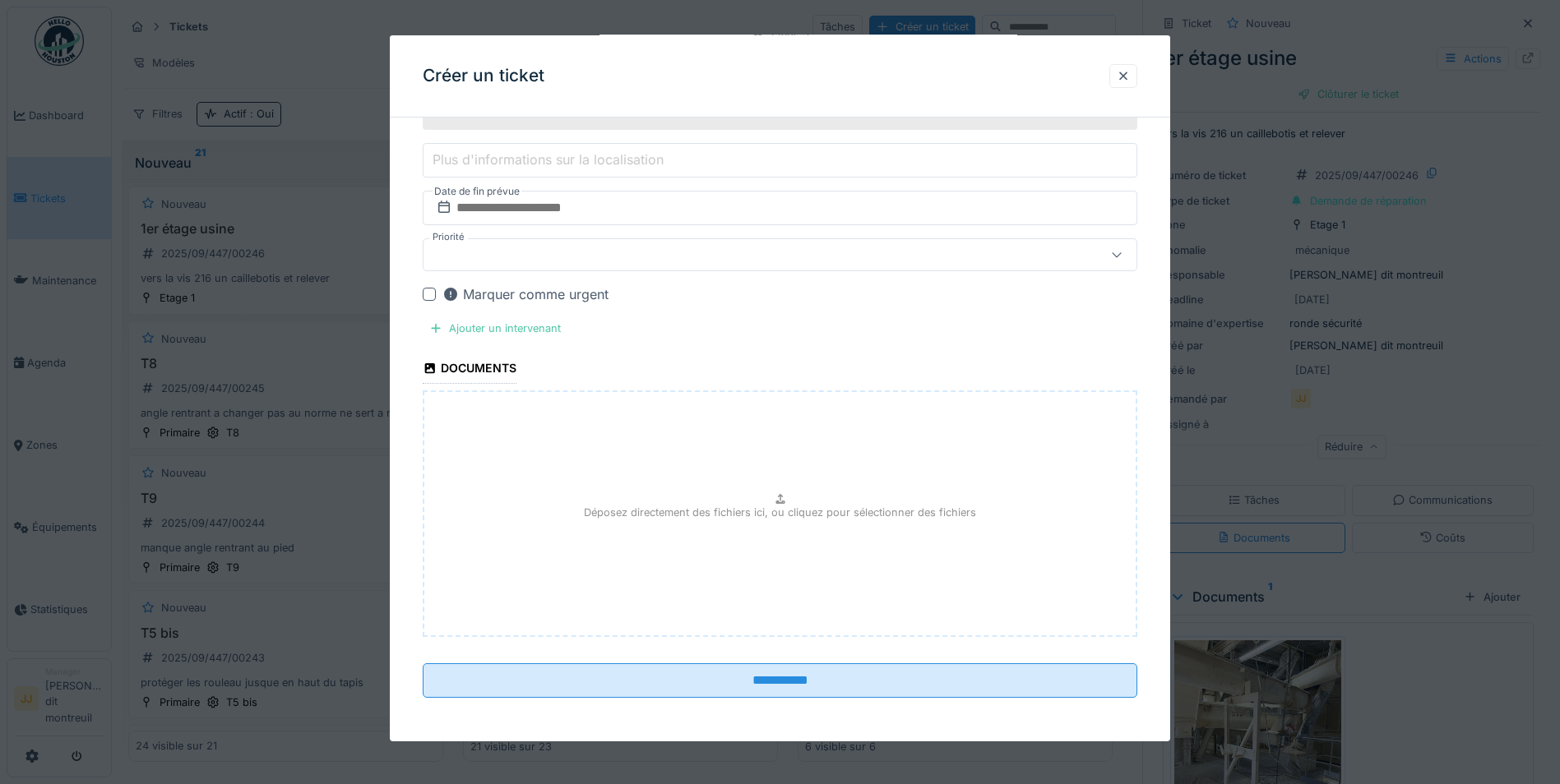
scroll to position [716, 0]
drag, startPoint x: 744, startPoint y: 585, endPoint x: 725, endPoint y: 576, distance: 21.0
click at [725, 576] on div "Déposez directement des fichiers ici, ou cliquez pour sélectionner des fichiers" at bounding box center [780, 511] width 715 height 247
type input "**********"
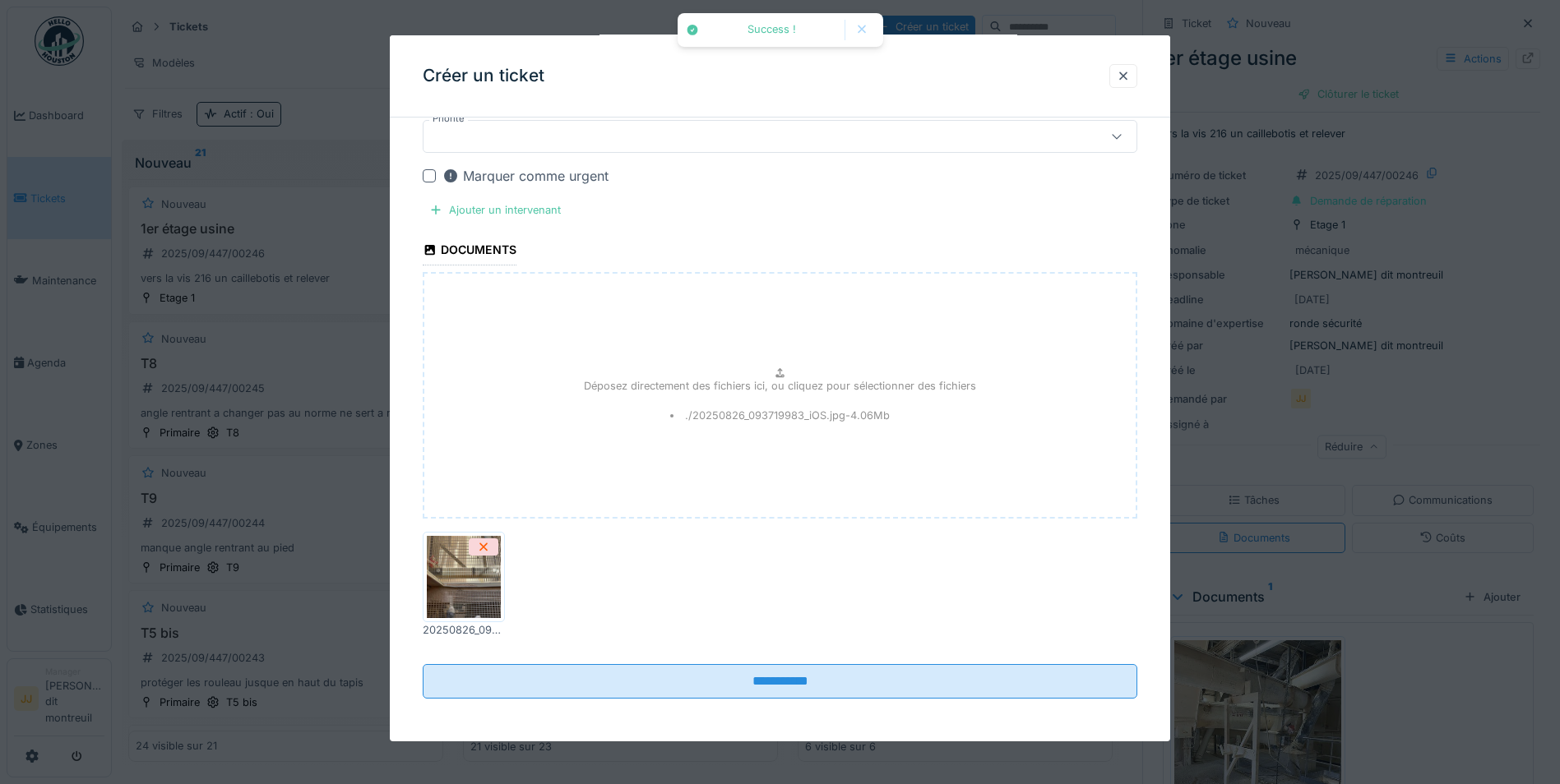
scroll to position [836, 0]
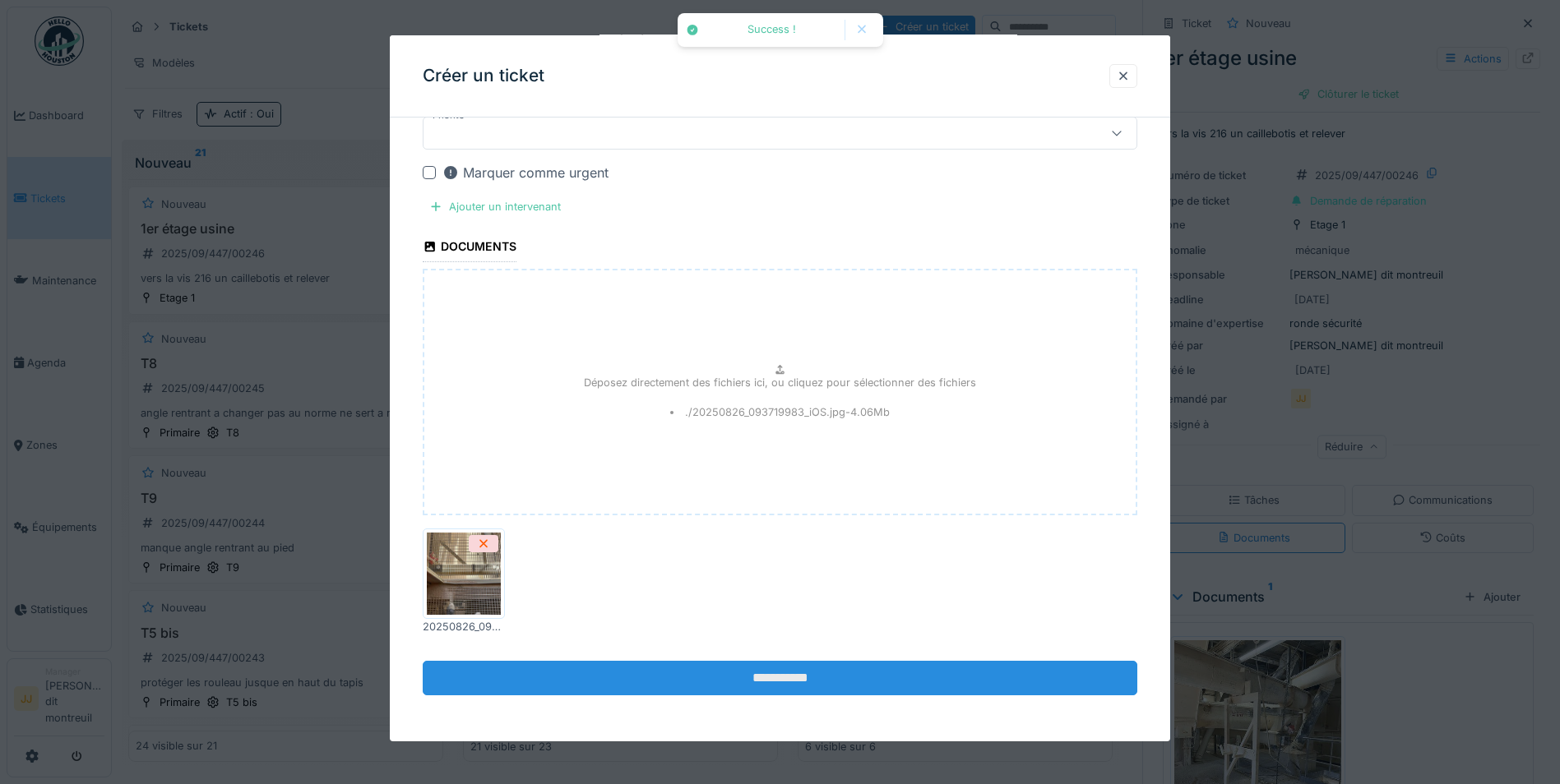
click at [630, 682] on input "**********" at bounding box center [780, 678] width 715 height 35
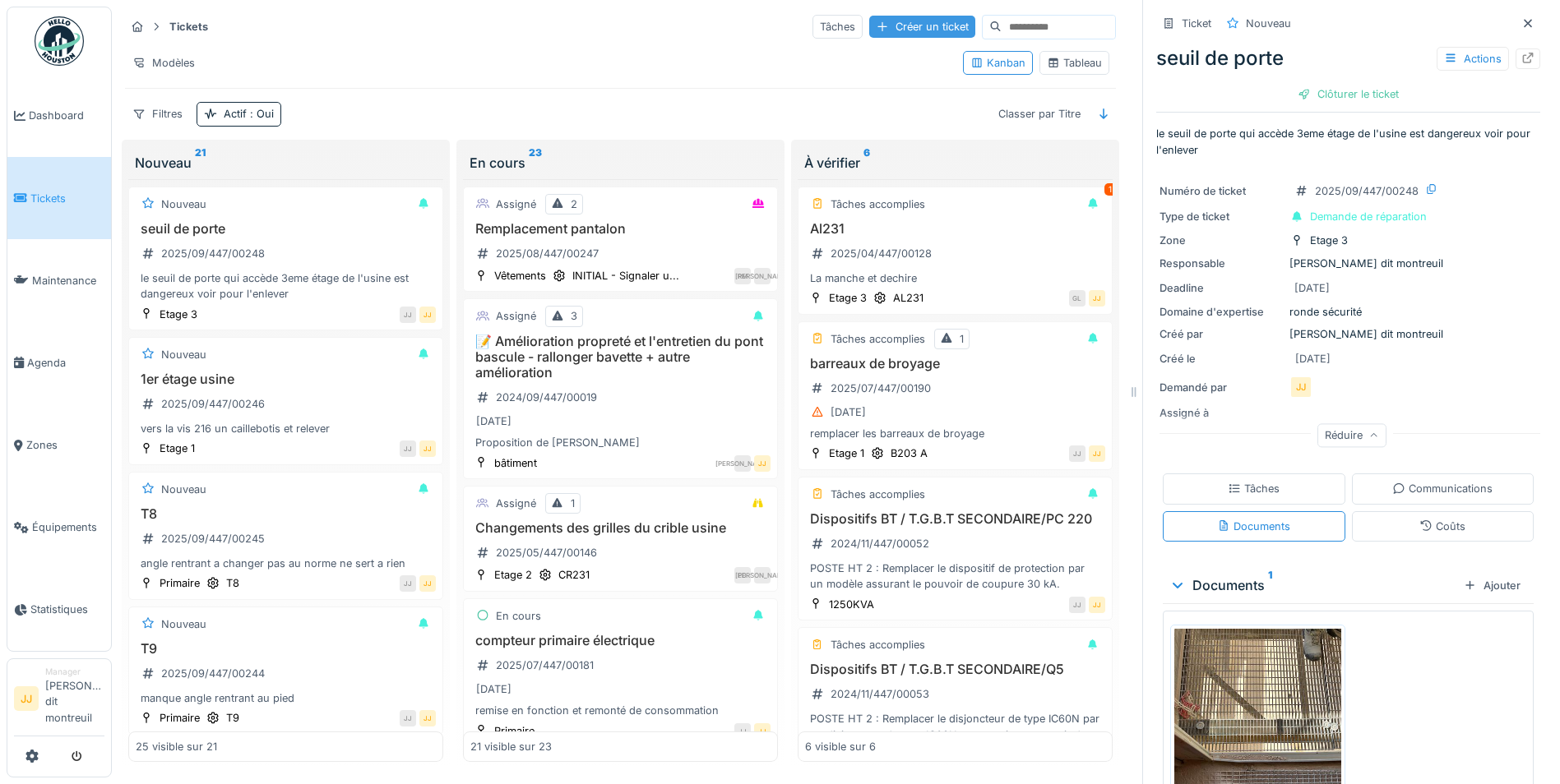
click at [875, 31] on div at bounding box center [882, 26] width 13 height 16
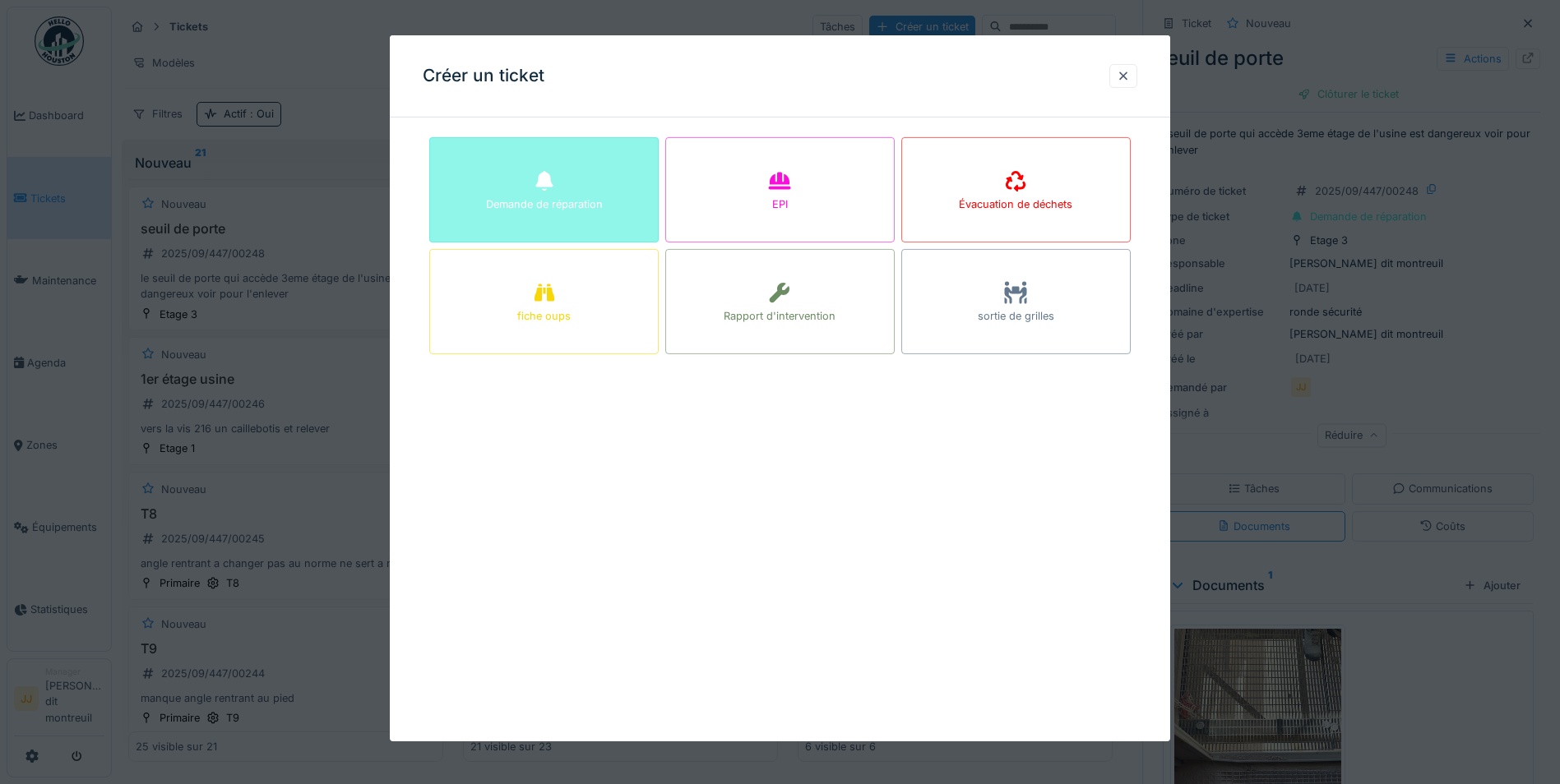
click at [538, 223] on div "Demande de réparation" at bounding box center [543, 189] width 230 height 105
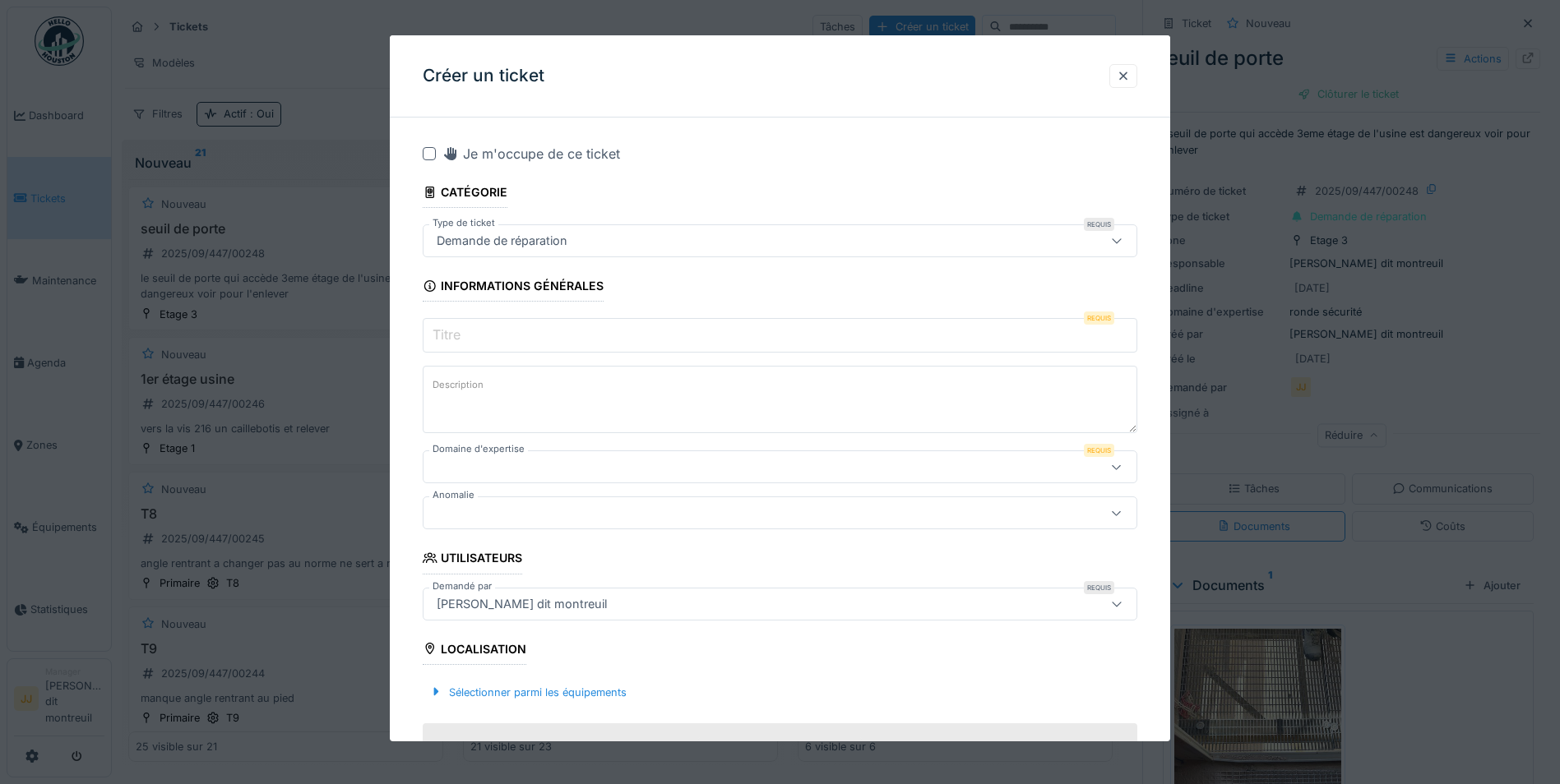
click at [529, 243] on div "Demande de réparation" at bounding box center [501, 240] width 144 height 18
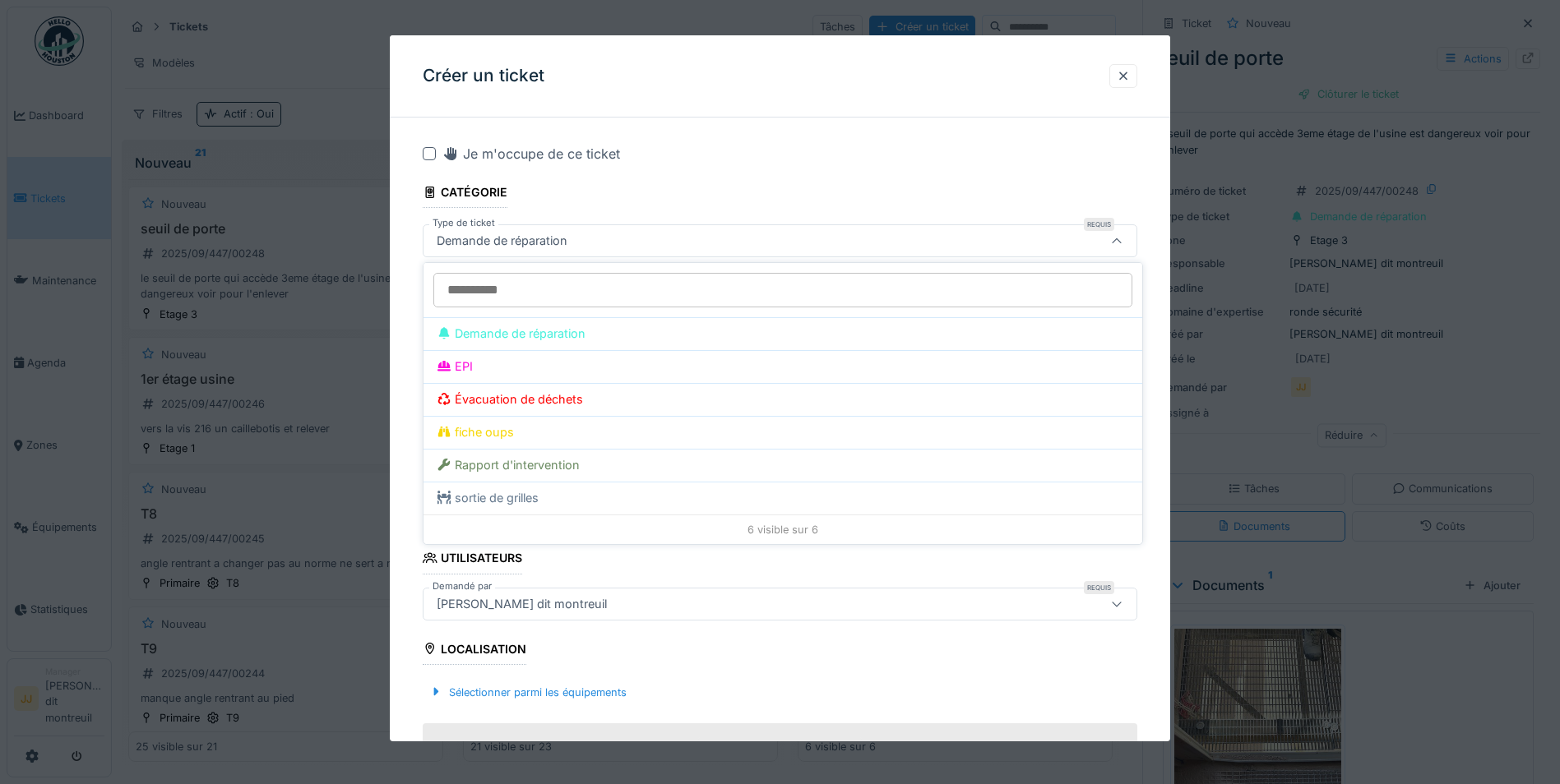
click at [529, 243] on div "Demande de réparation" at bounding box center [501, 240] width 144 height 18
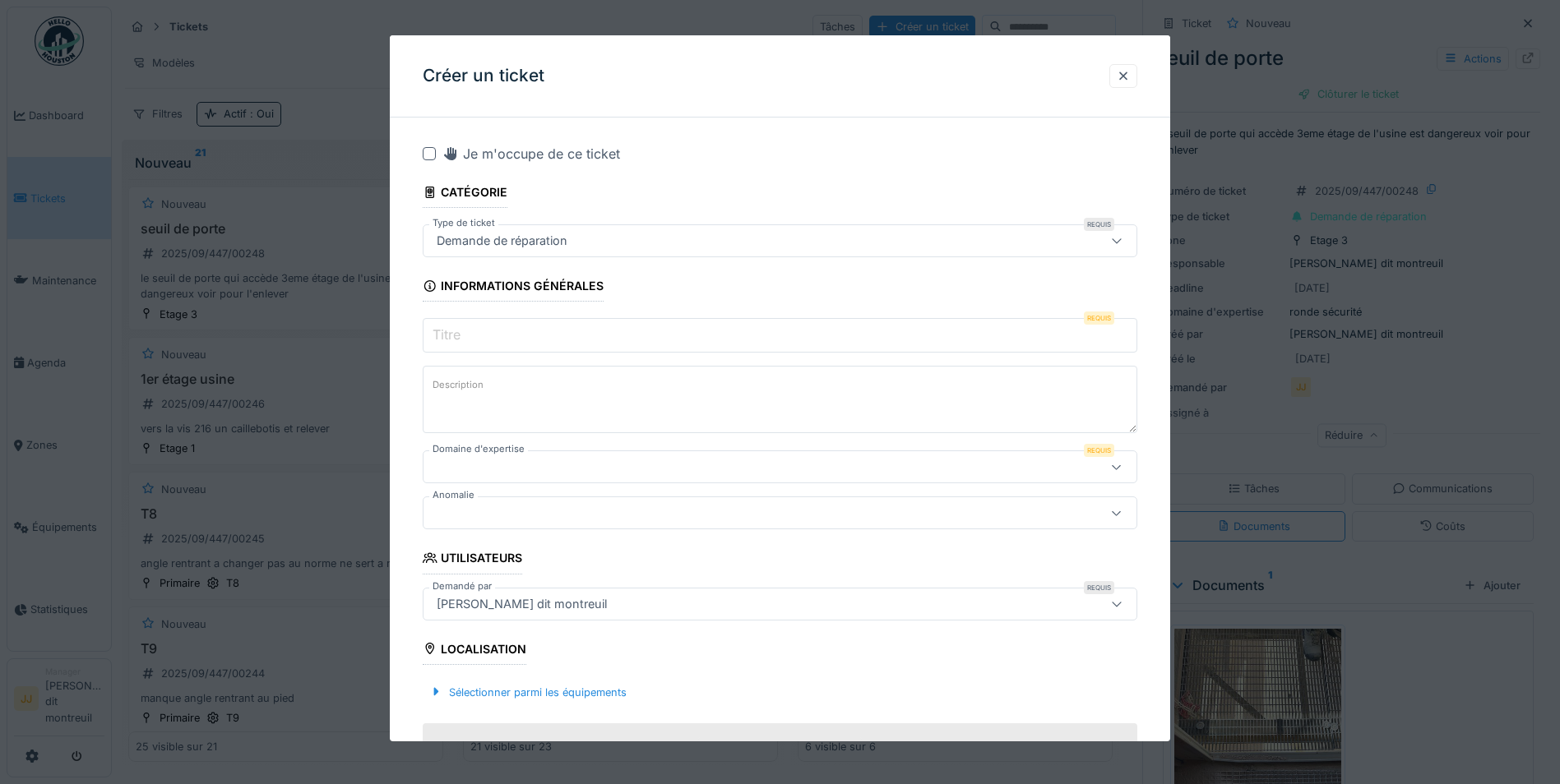
click at [482, 340] on input "Titre" at bounding box center [780, 335] width 715 height 35
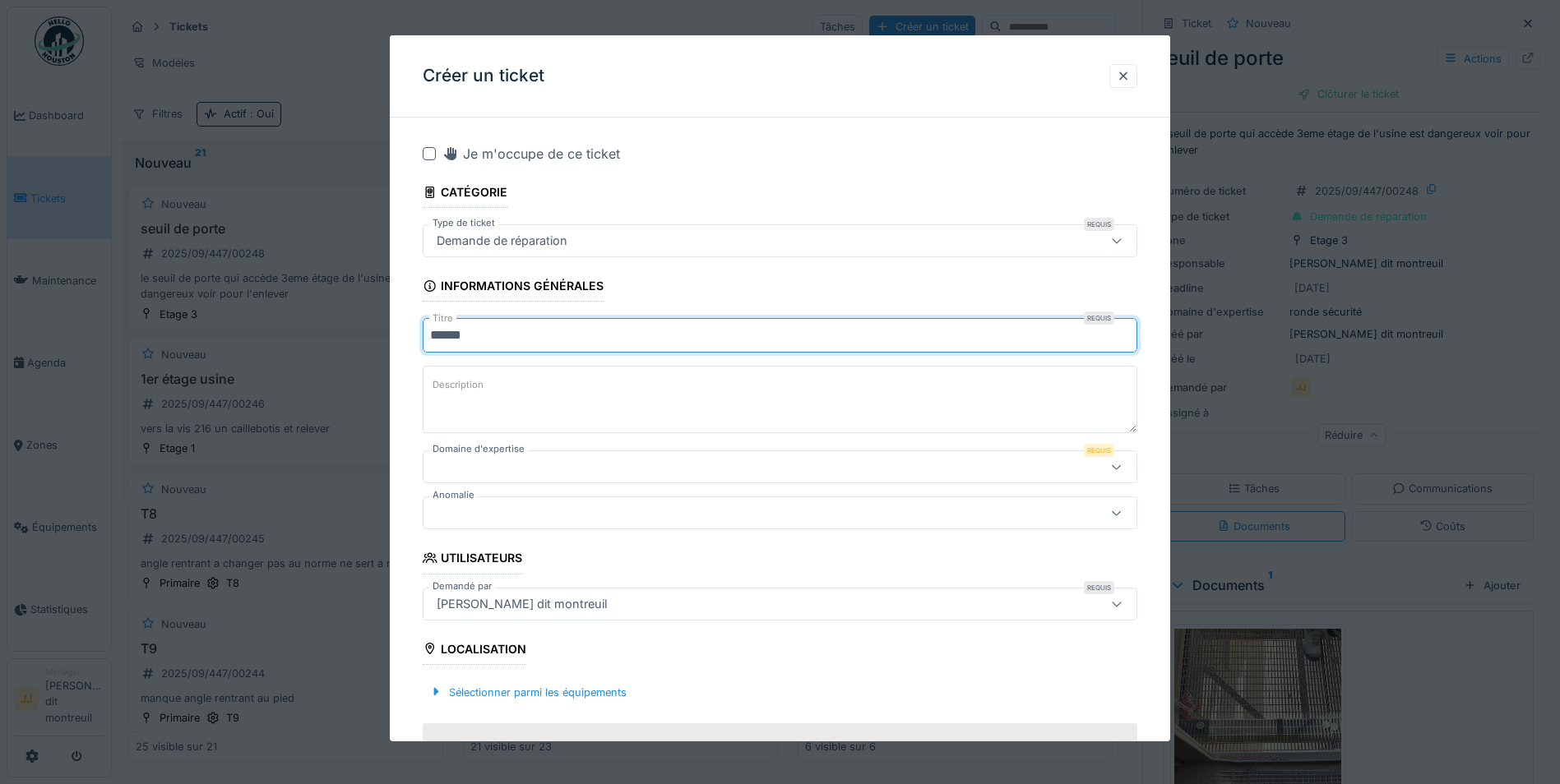
type input "******"
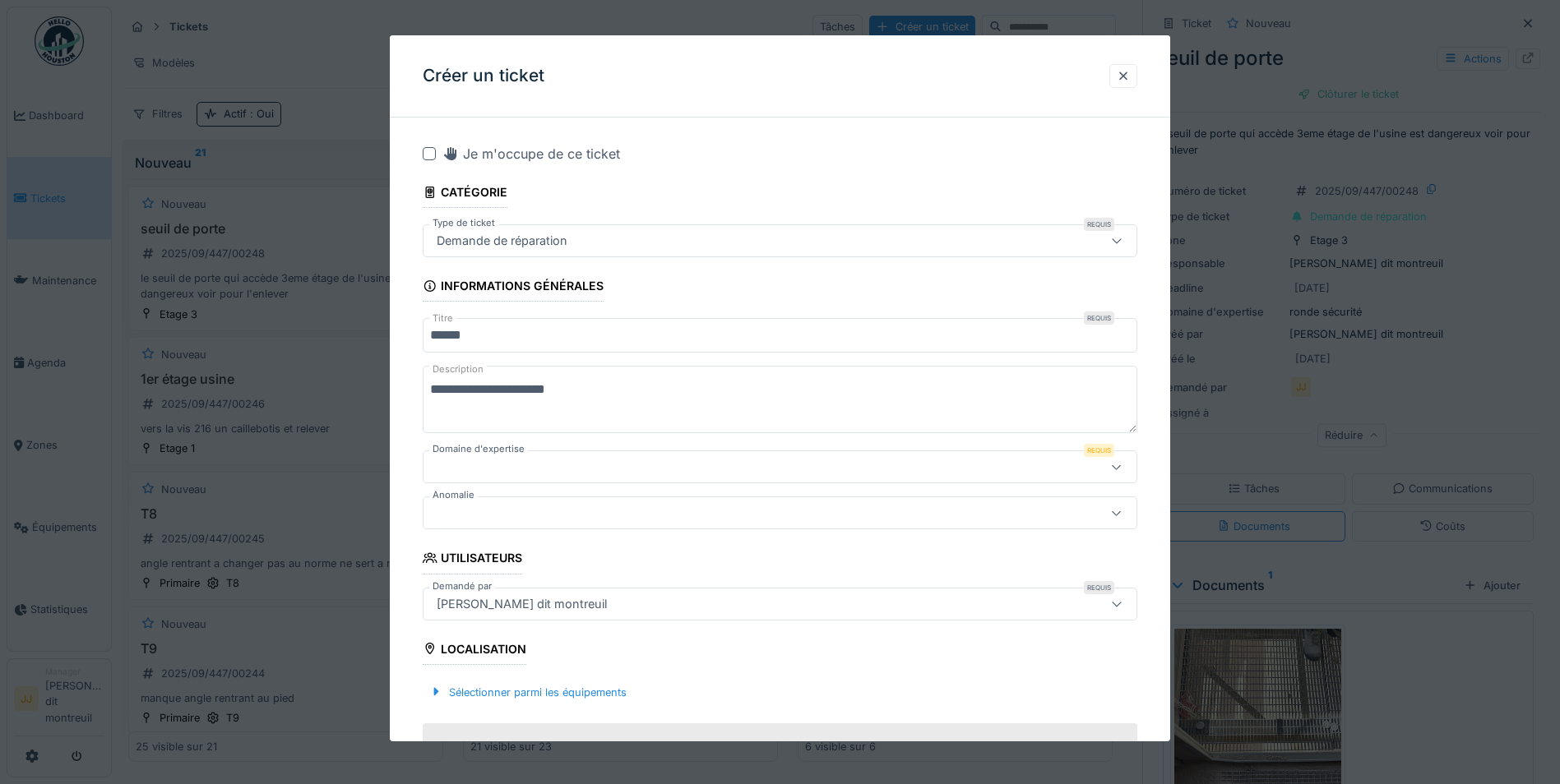
type textarea "**********"
click at [456, 451] on label "Domaine d'expertise" at bounding box center [477, 449] width 98 height 14
click at [448, 466] on div at bounding box center [737, 466] width 615 height 18
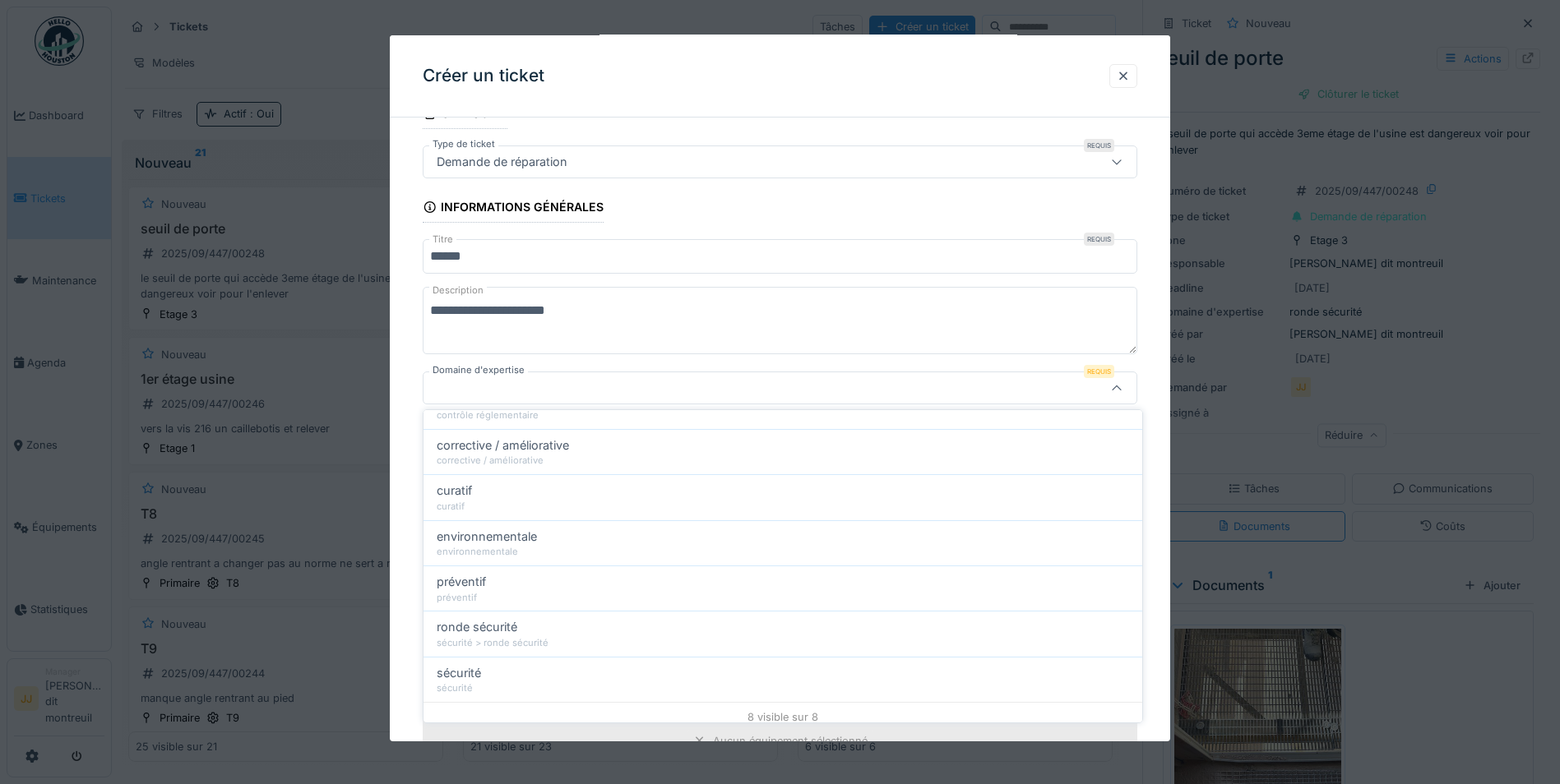
scroll to position [169, 0]
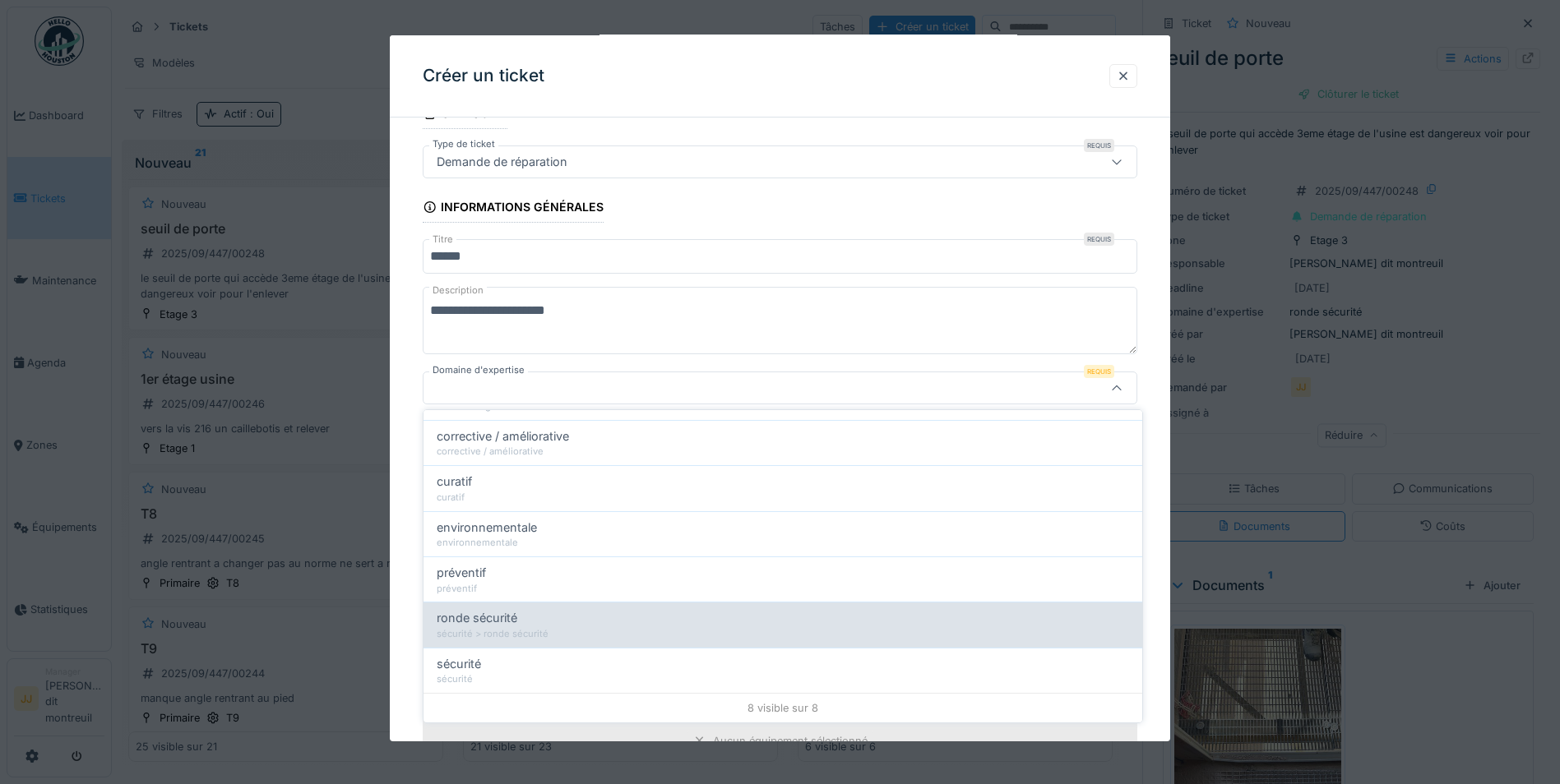
click at [457, 618] on span "ronde sécurité" at bounding box center [477, 617] width 81 height 18
type input "****"
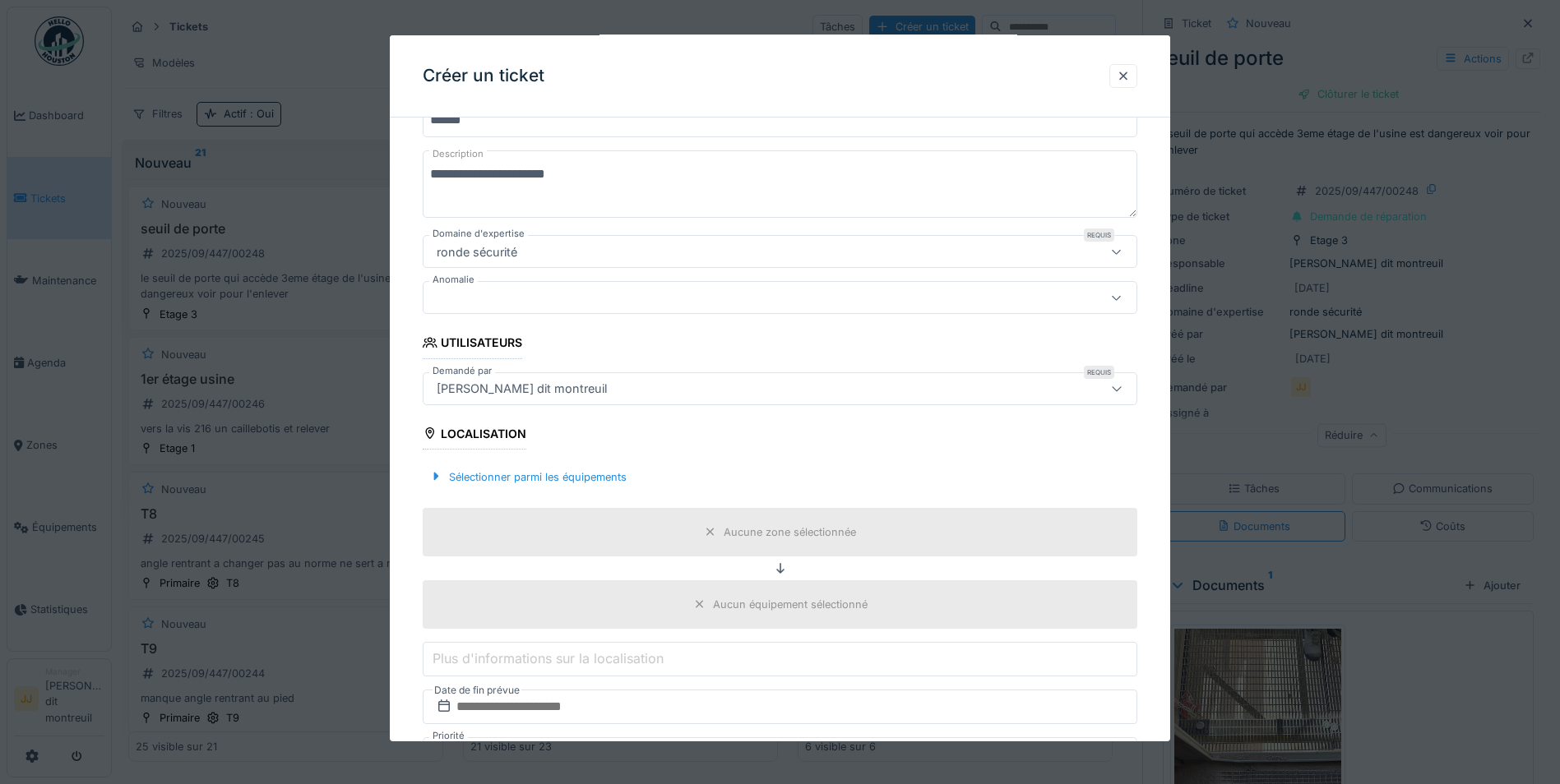
scroll to position [243, 0]
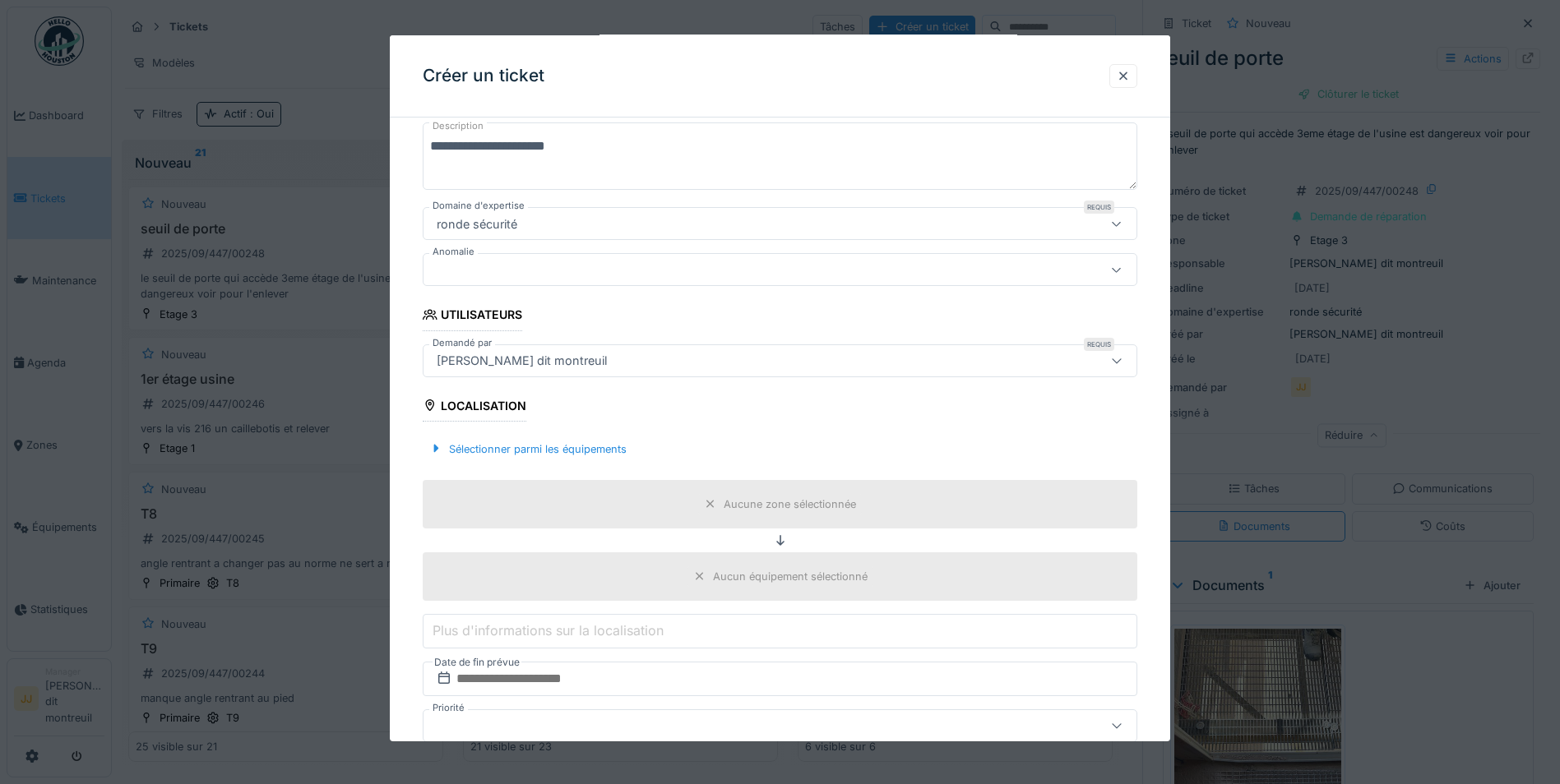
click at [702, 212] on div "ronde sécurité" at bounding box center [780, 223] width 715 height 33
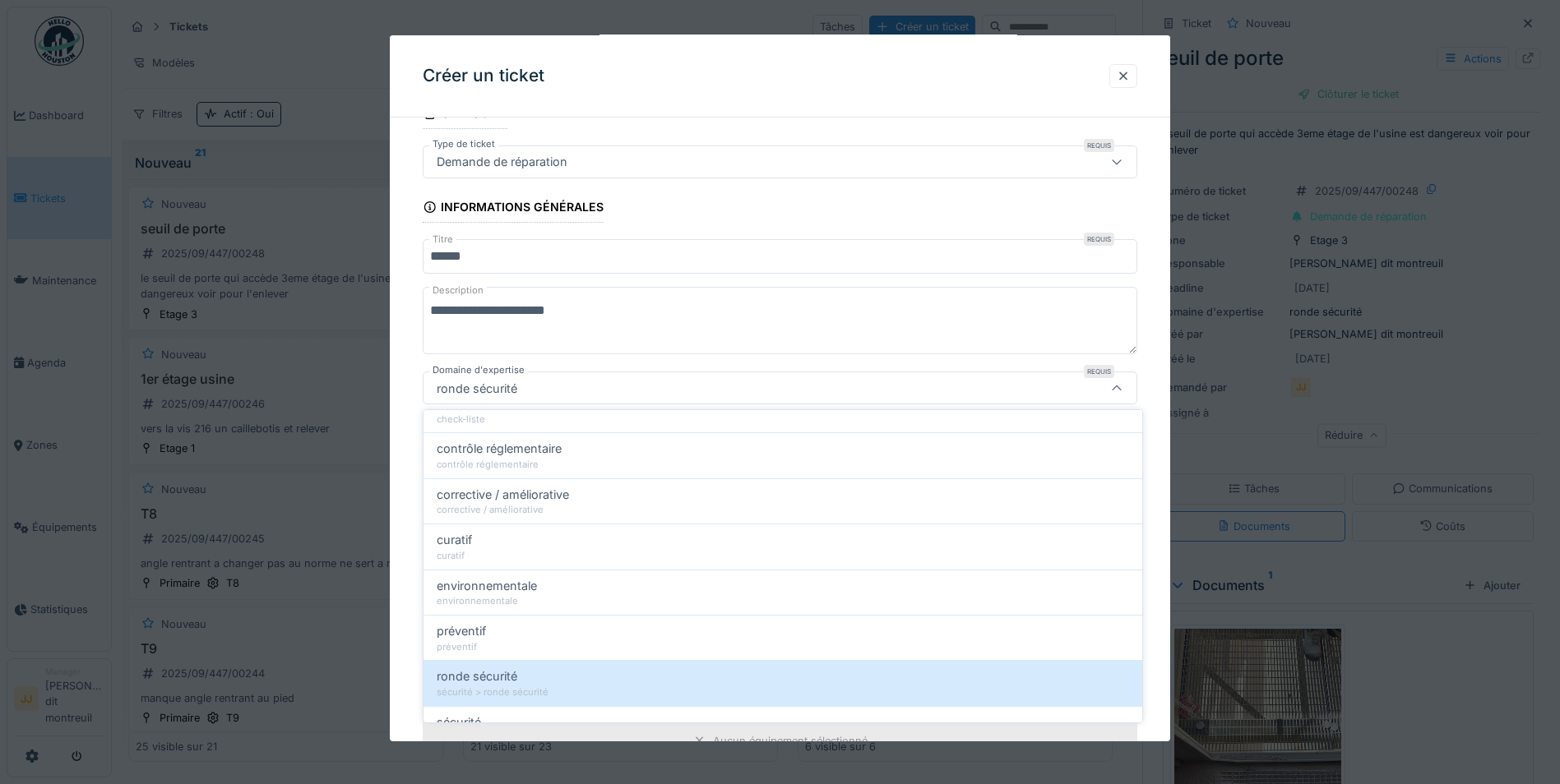
scroll to position [164, 0]
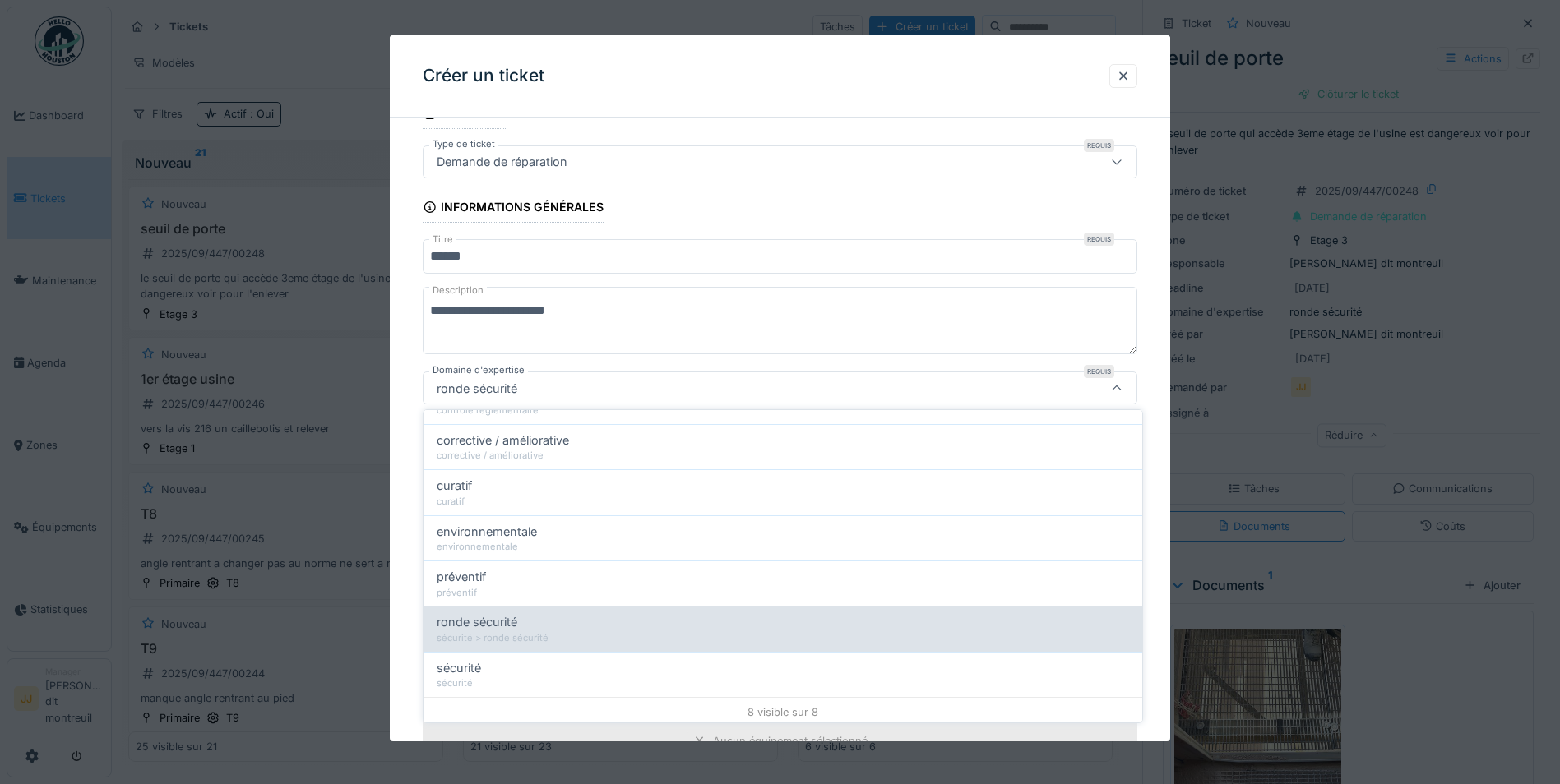
click at [459, 638] on div "sécurité > ronde sécurité" at bounding box center [782, 638] width 692 height 14
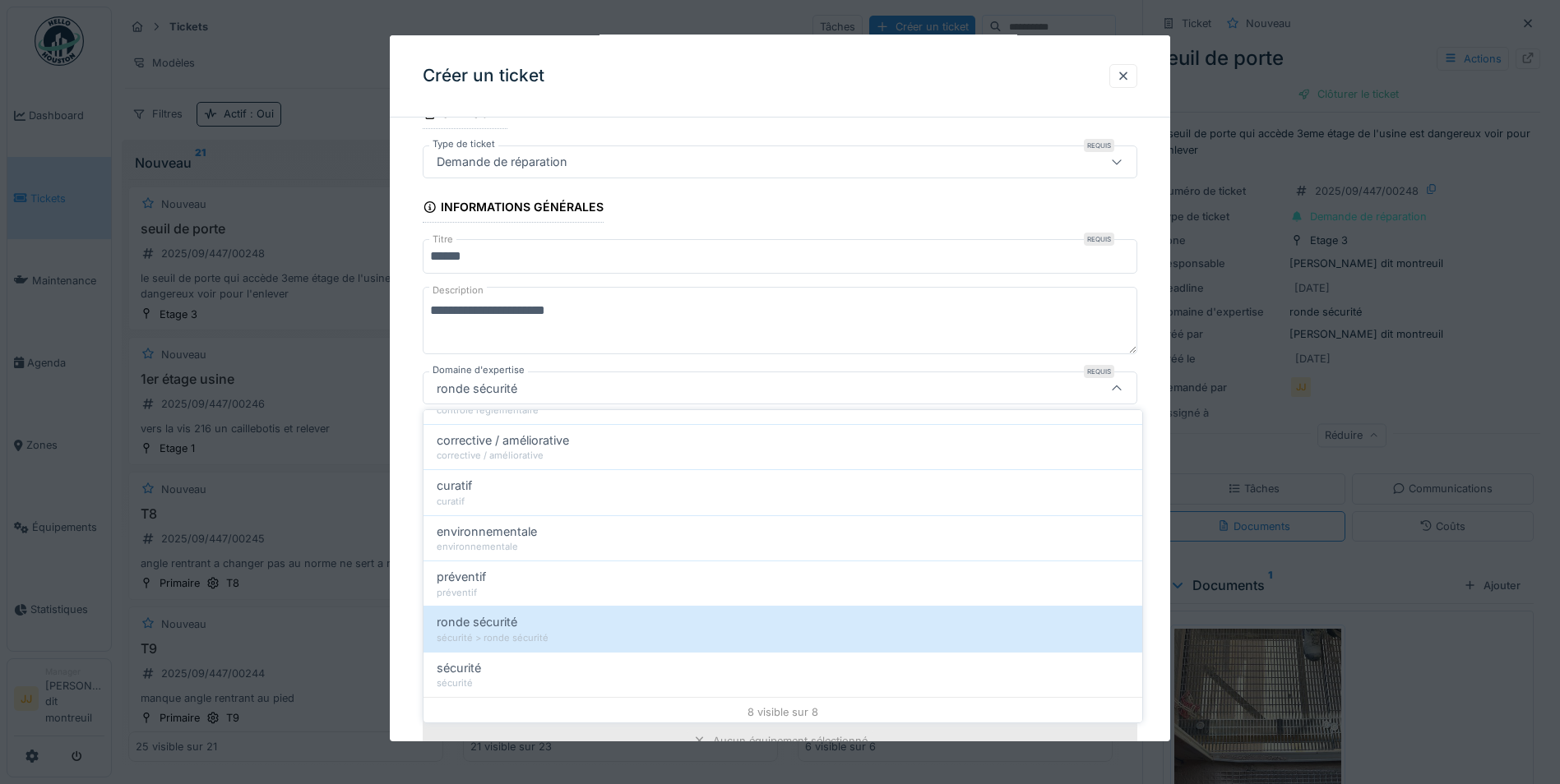
click at [1128, 380] on div at bounding box center [1116, 387] width 39 height 31
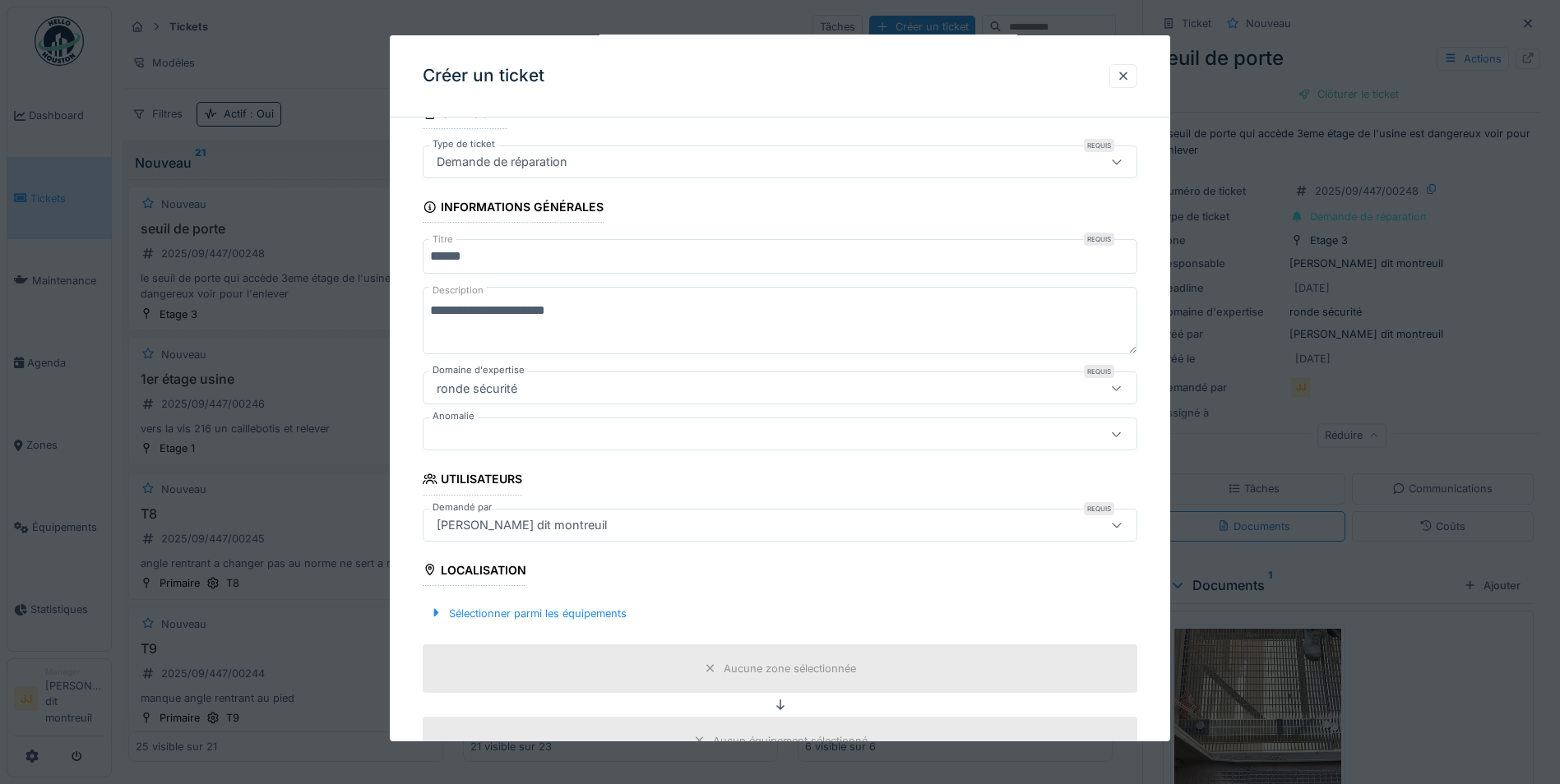
scroll to position [161, 0]
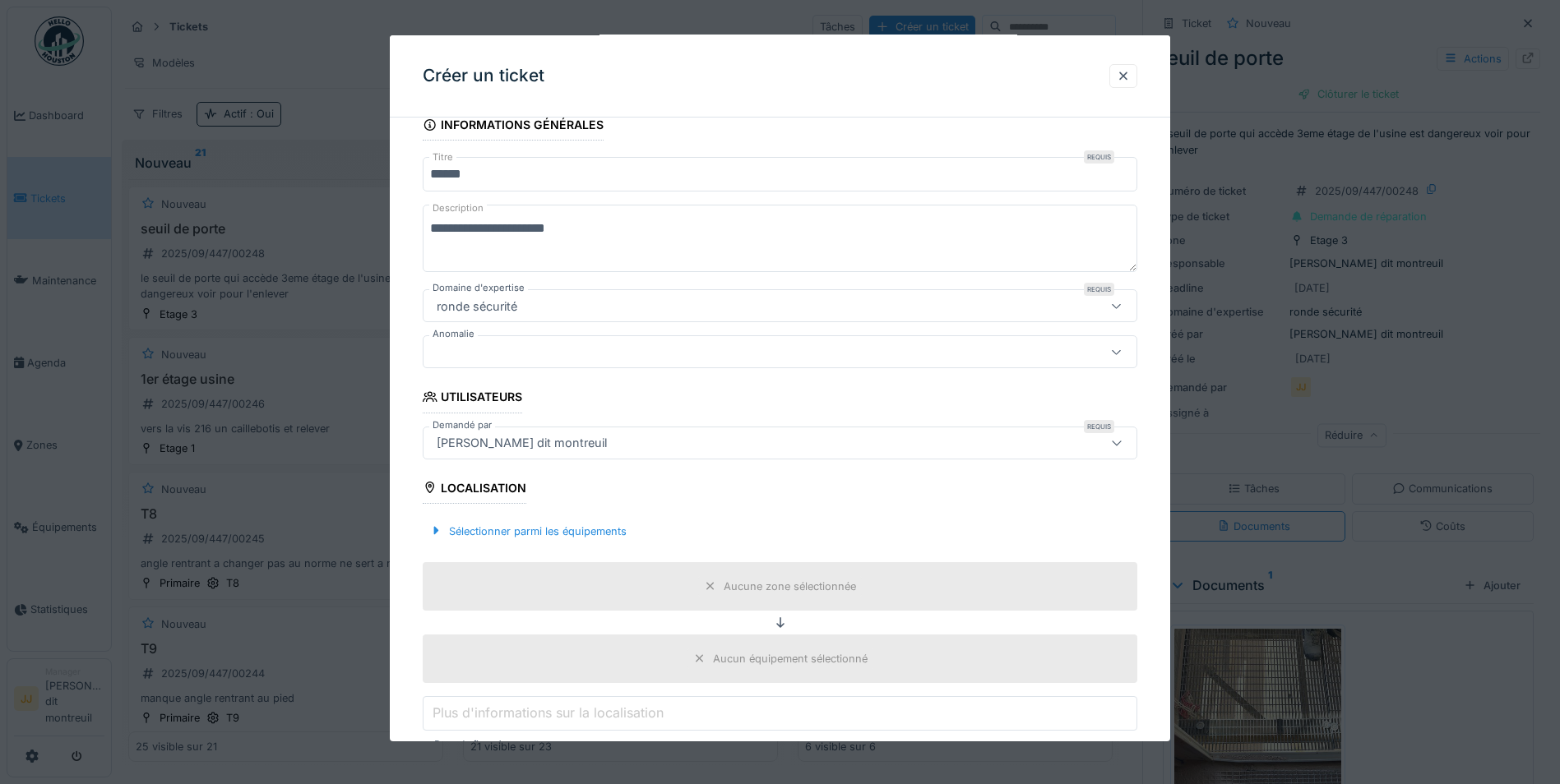
click at [740, 591] on div "Aucune zone sélectionnée" at bounding box center [789, 586] width 132 height 16
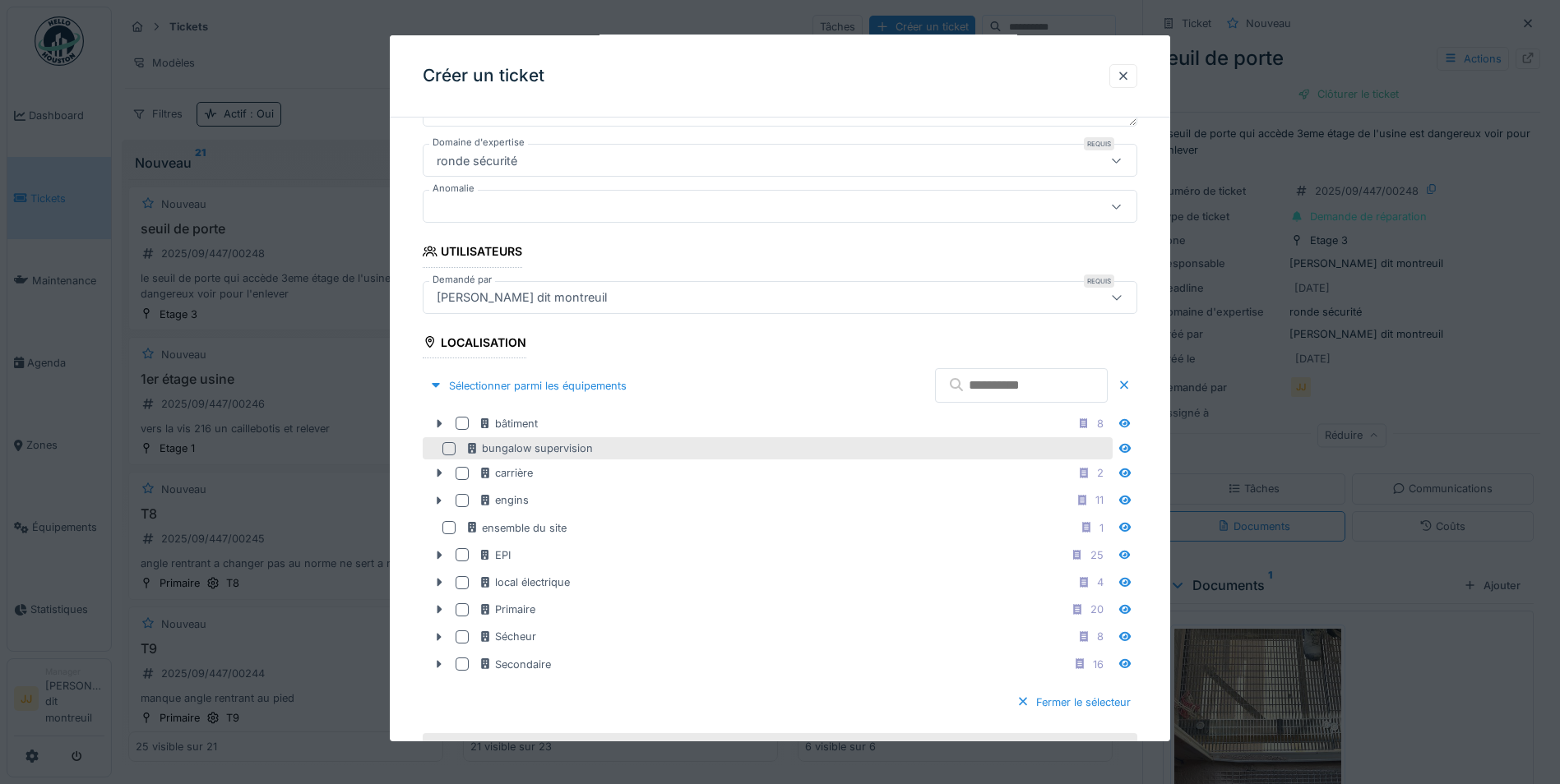
scroll to position [325, 0]
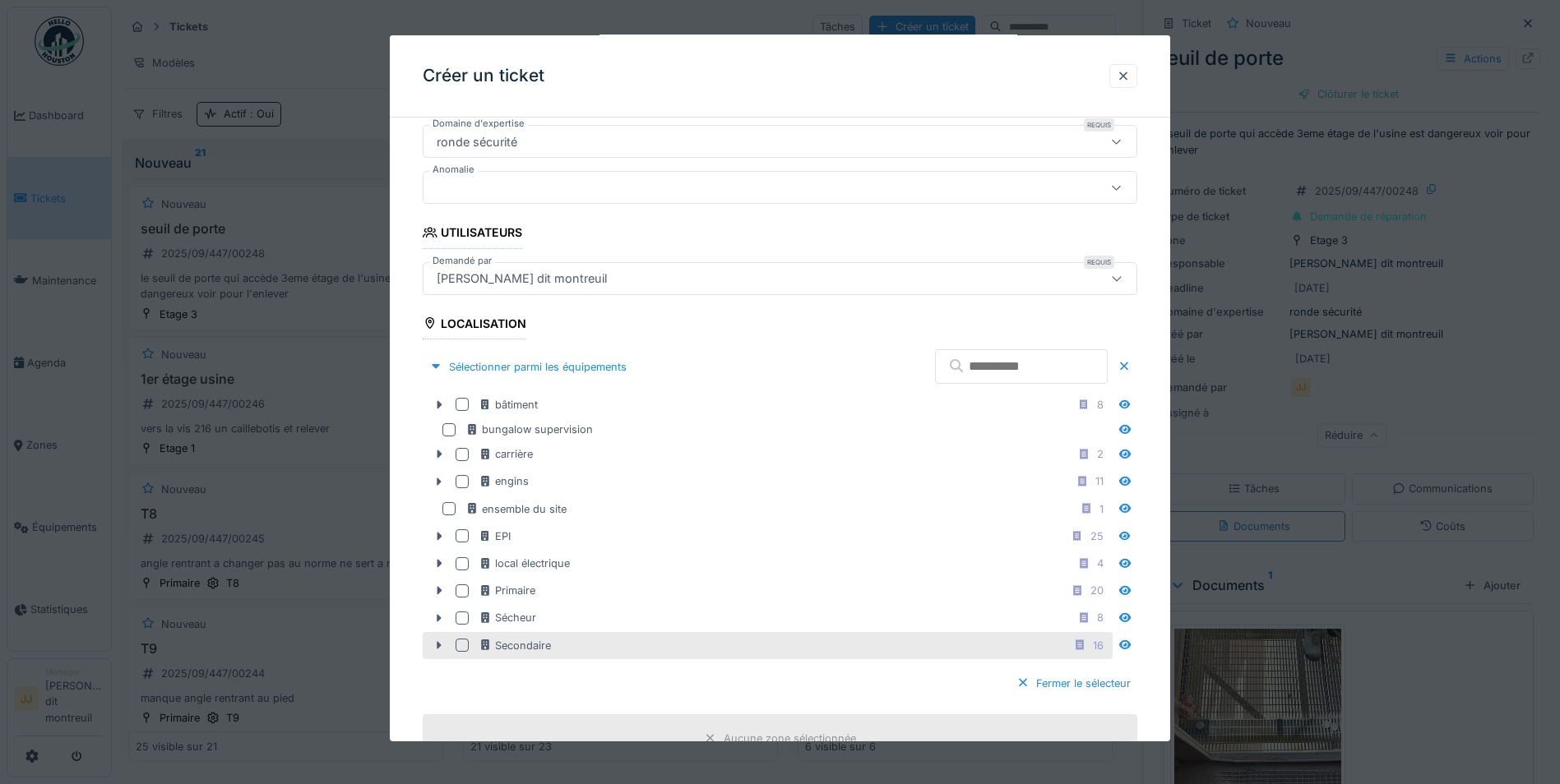
click at [555, 645] on div "Secondaire 16" at bounding box center [794, 645] width 630 height 21
click at [1124, 685] on div "Fermer le sélecteur" at bounding box center [1073, 684] width 128 height 23
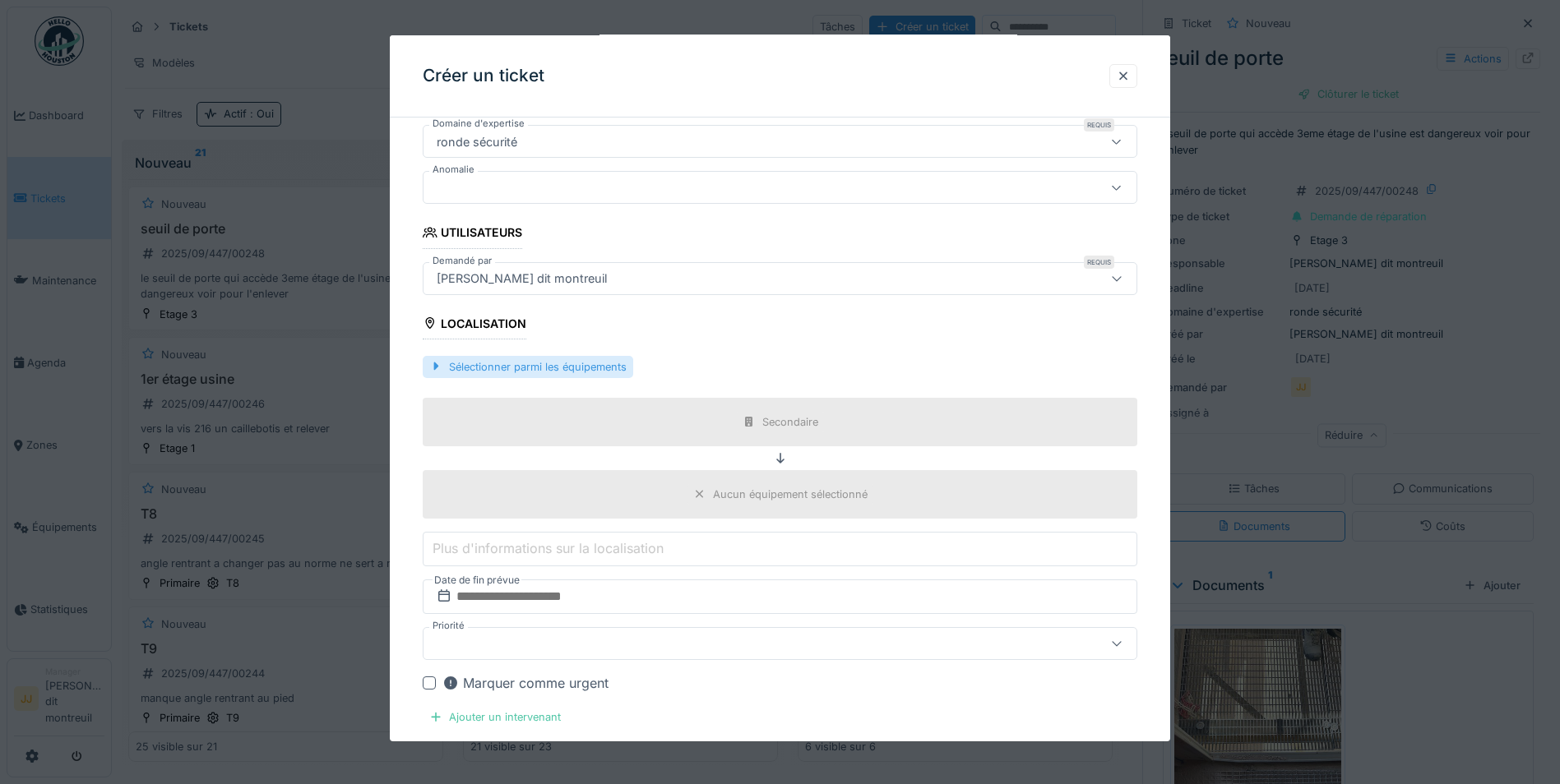
click at [547, 370] on div "Sélectionner parmi les équipements" at bounding box center [527, 367] width 210 height 23
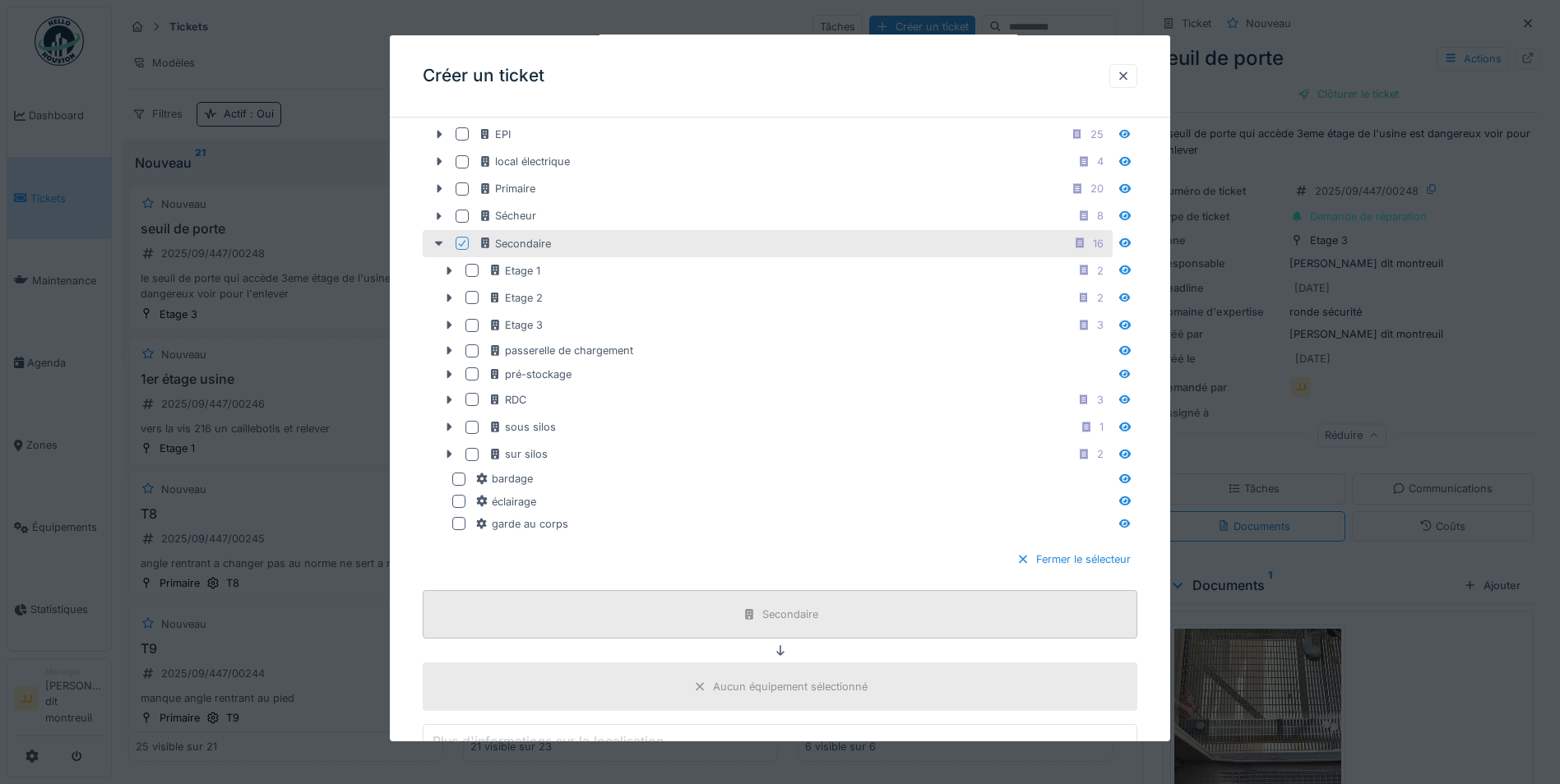
scroll to position [736, 0]
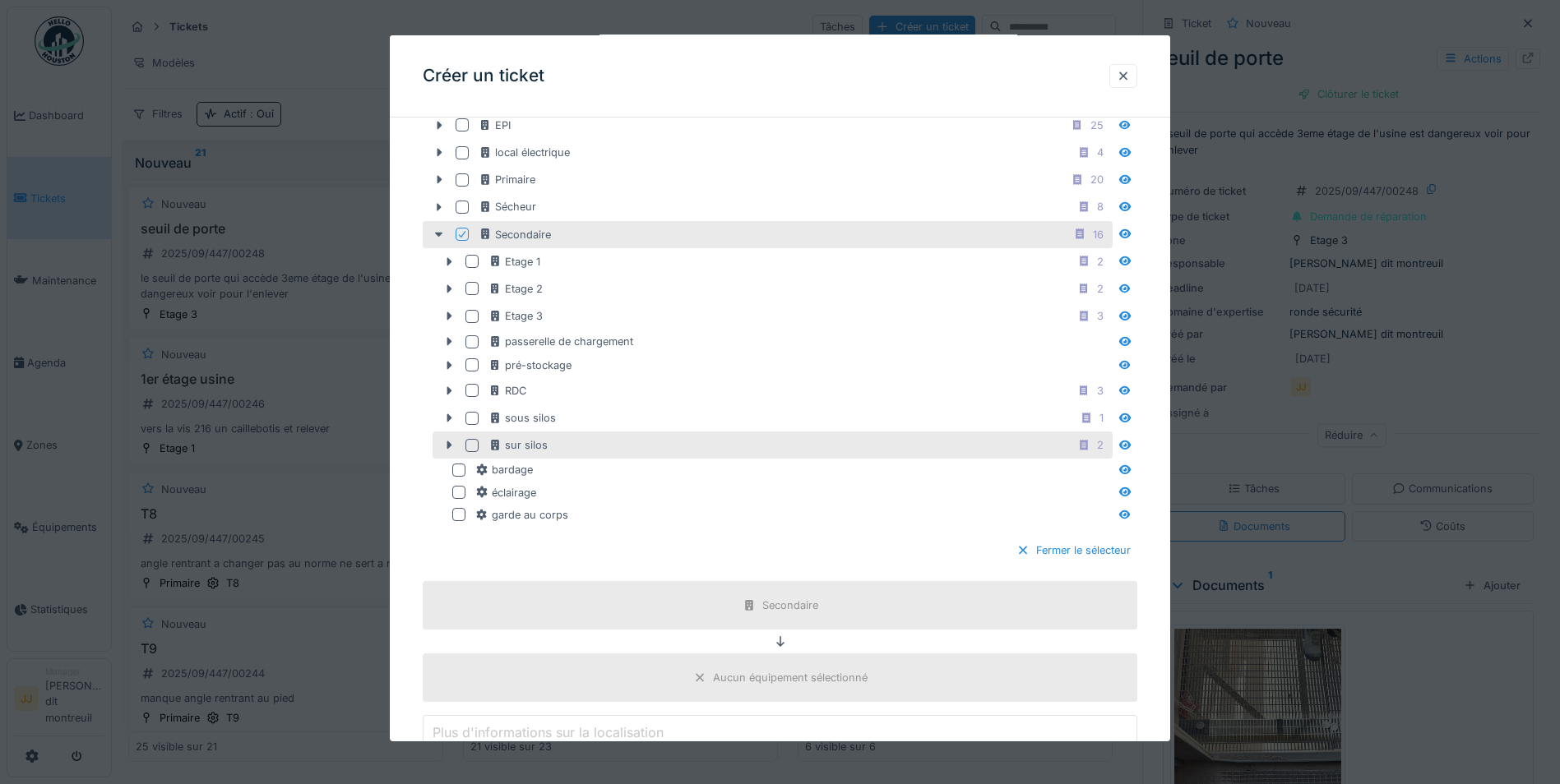
click at [574, 452] on div "sur silos 2" at bounding box center [799, 445] width 621 height 21
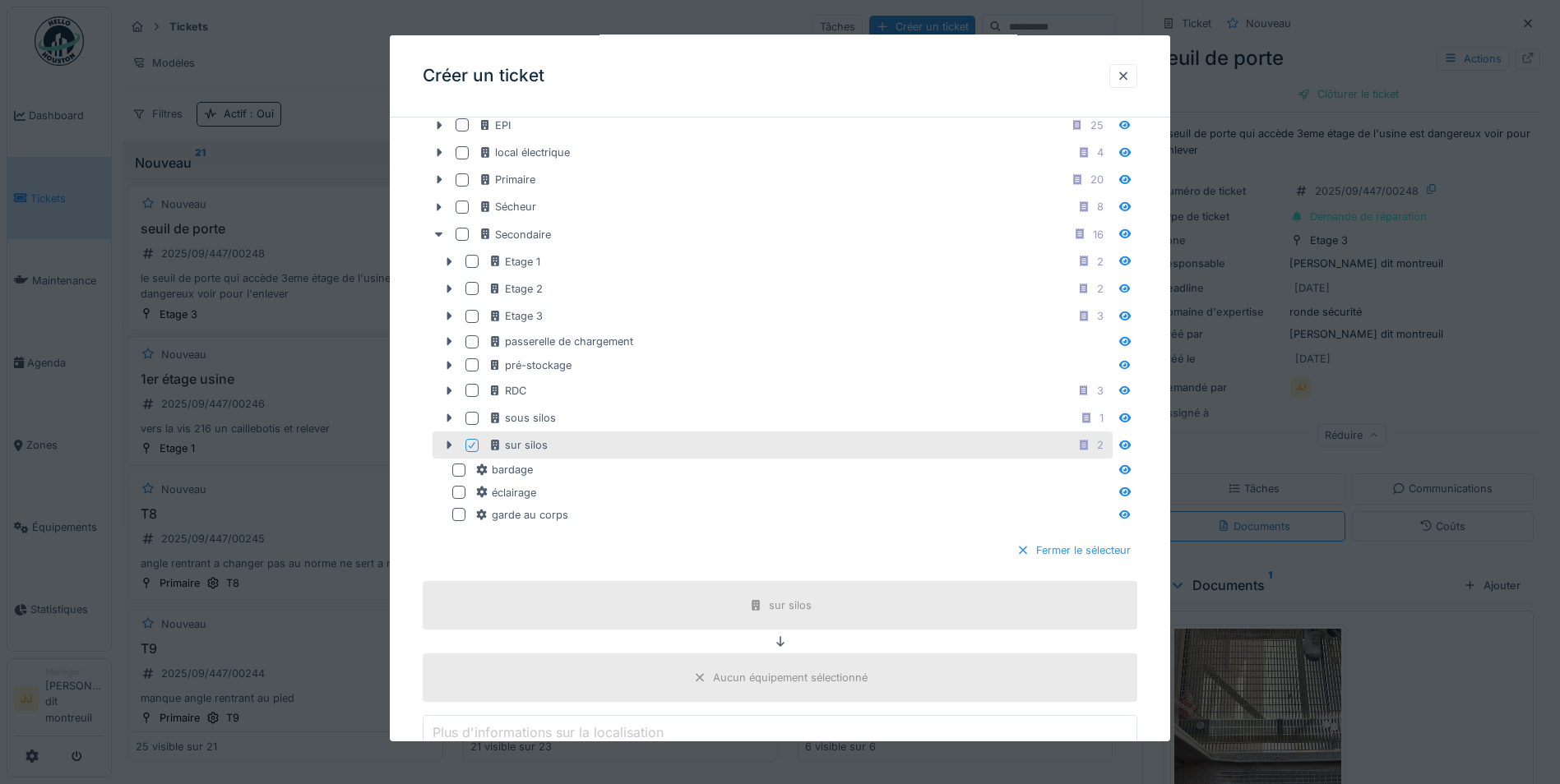
click at [1066, 551] on div "Fermer le sélecteur" at bounding box center [1073, 550] width 128 height 23
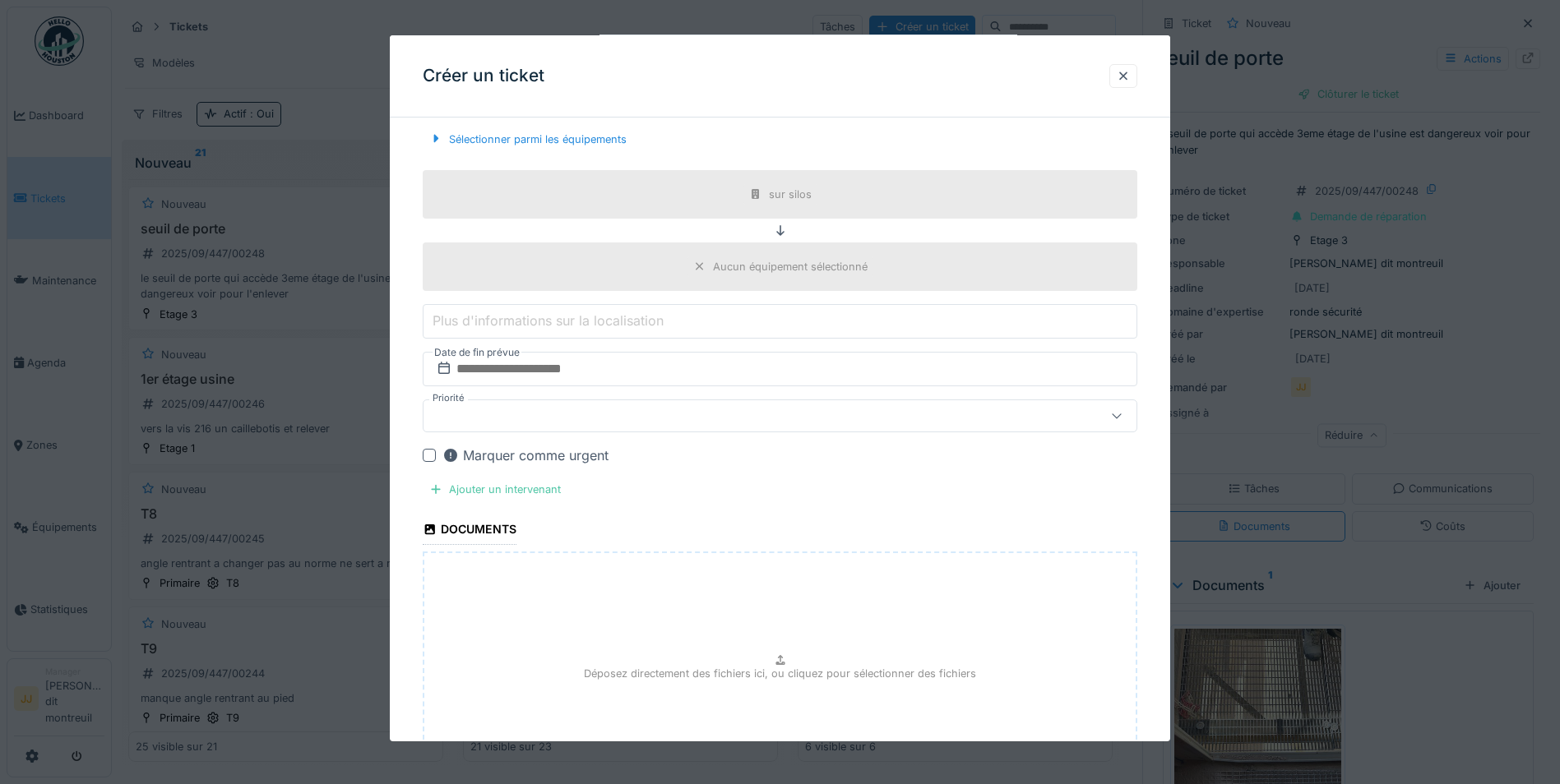
scroll to position [716, 0]
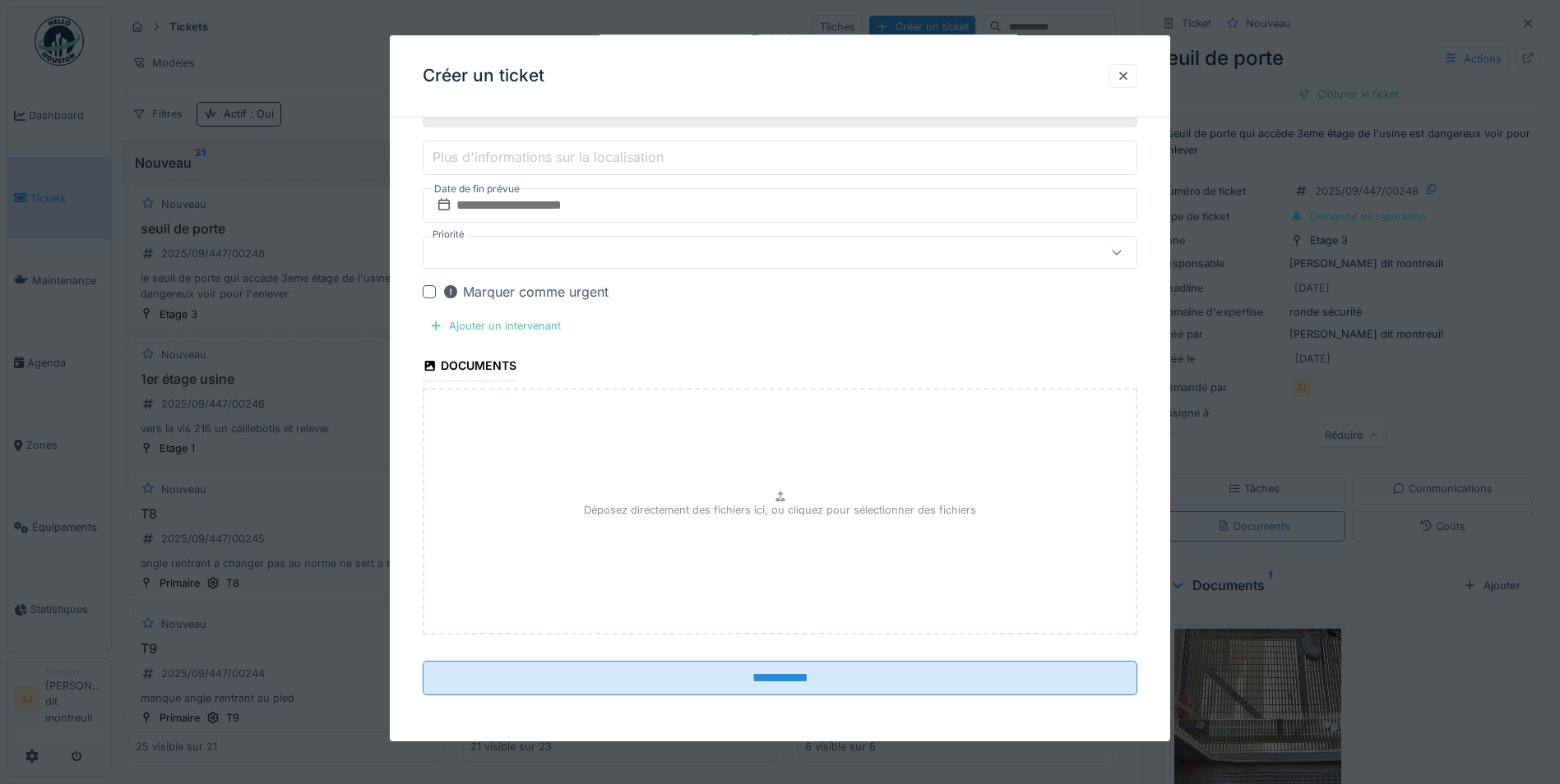
click at [553, 545] on div "Déposez directement des fichiers ici, ou cliquez pour sélectionner des fichiers" at bounding box center [780, 511] width 715 height 247
type input "**********"
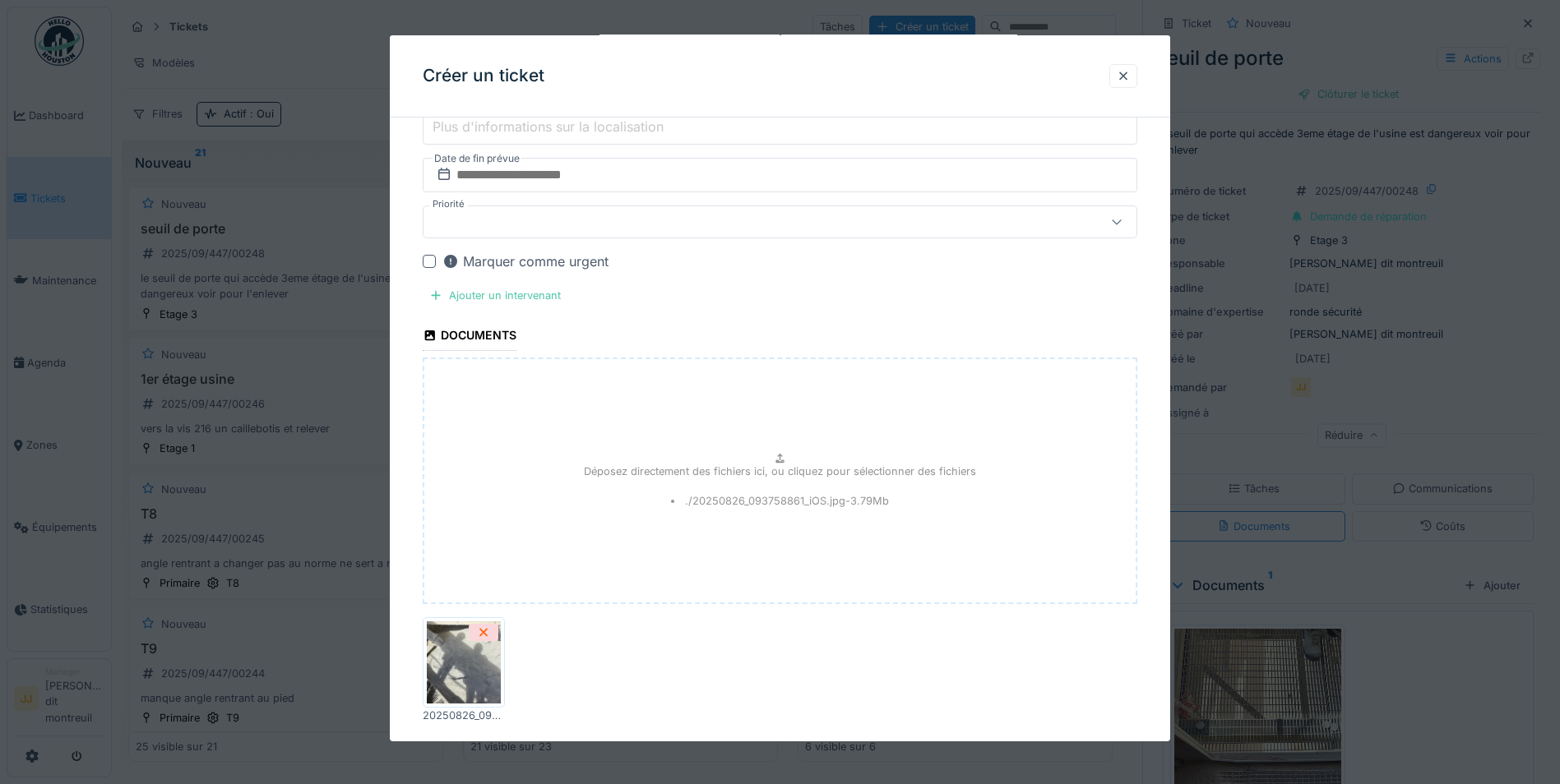
scroll to position [836, 0]
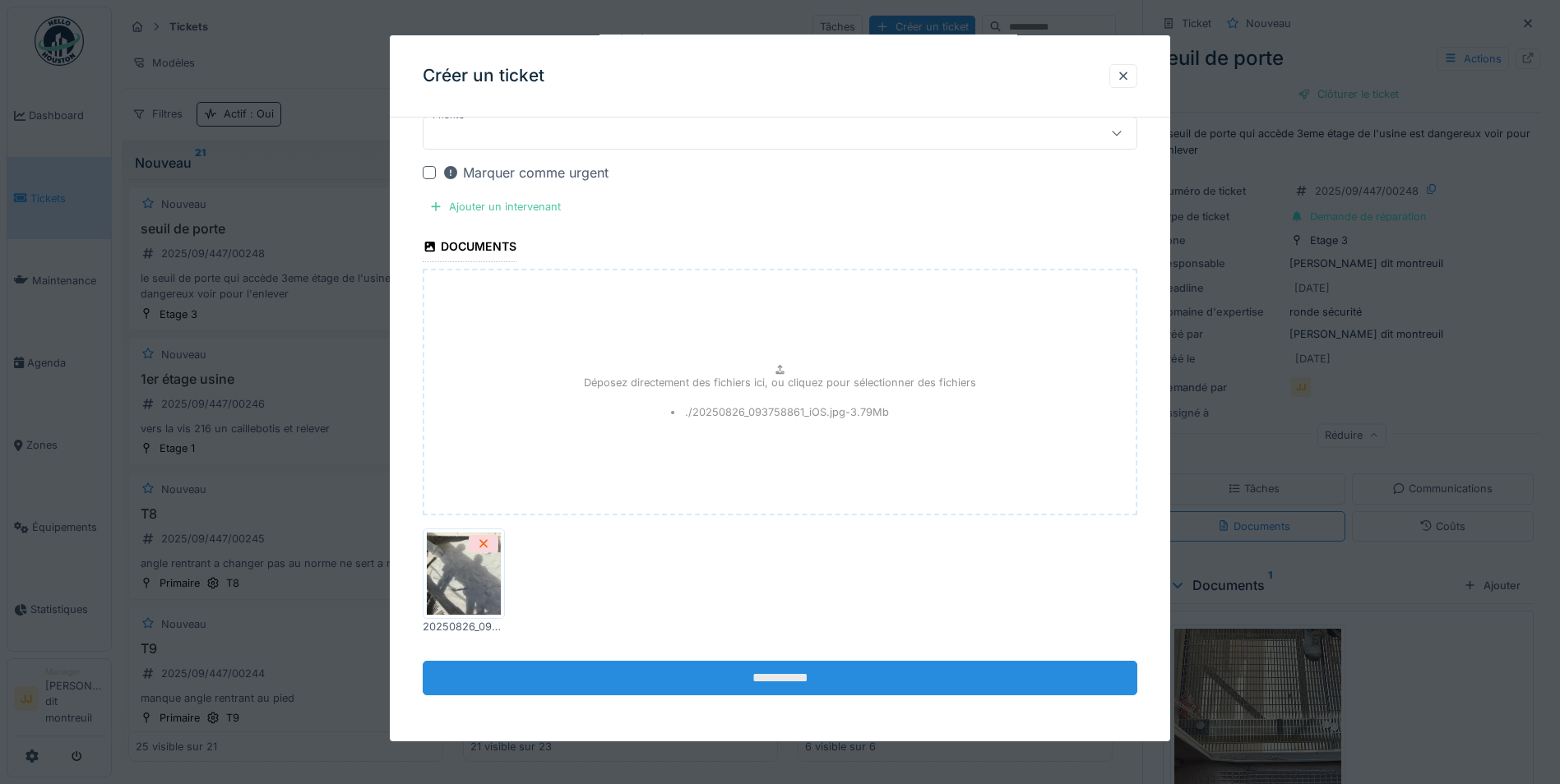
click at [680, 681] on input "**********" at bounding box center [780, 678] width 715 height 35
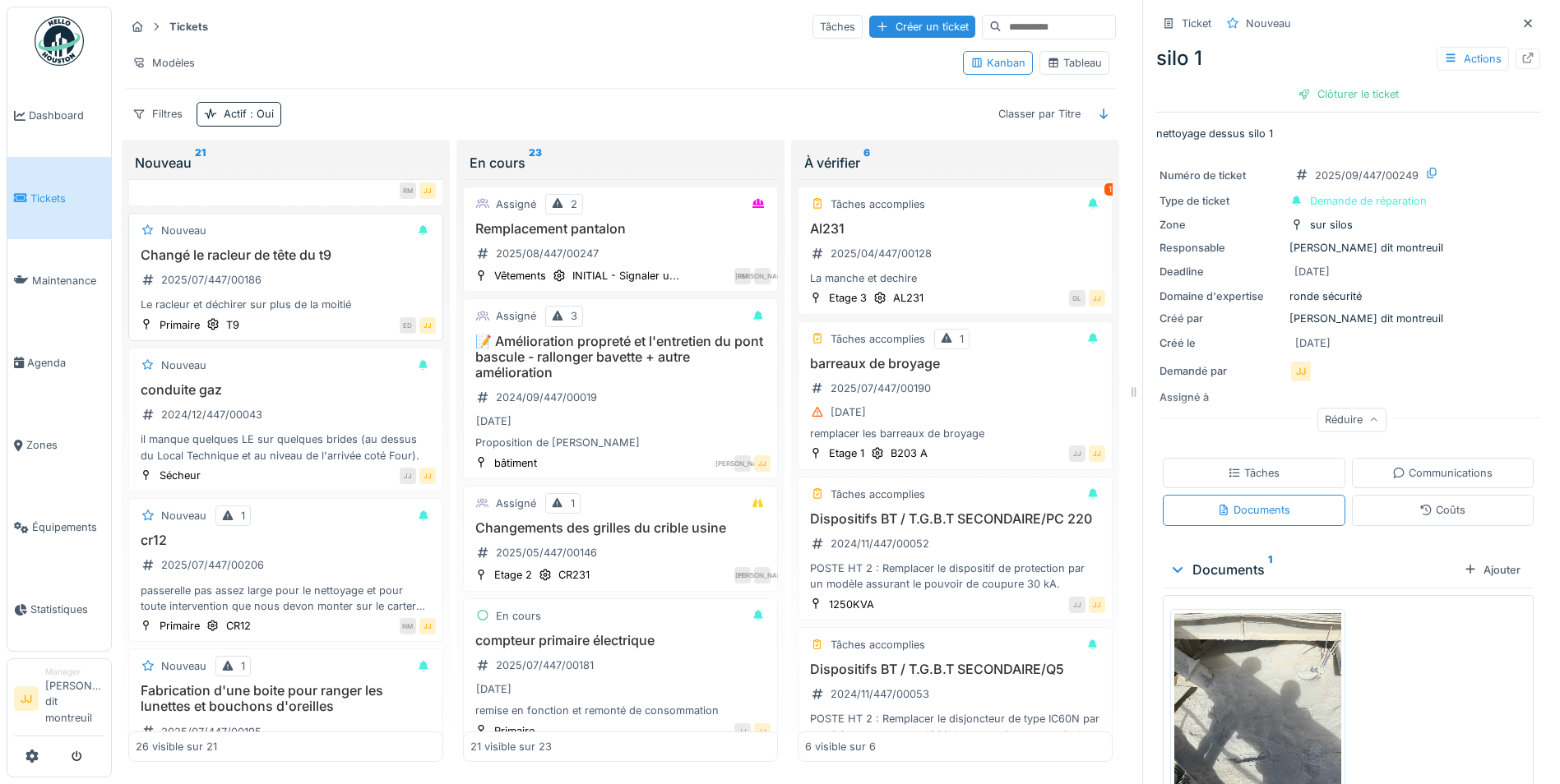
scroll to position [1068, 0]
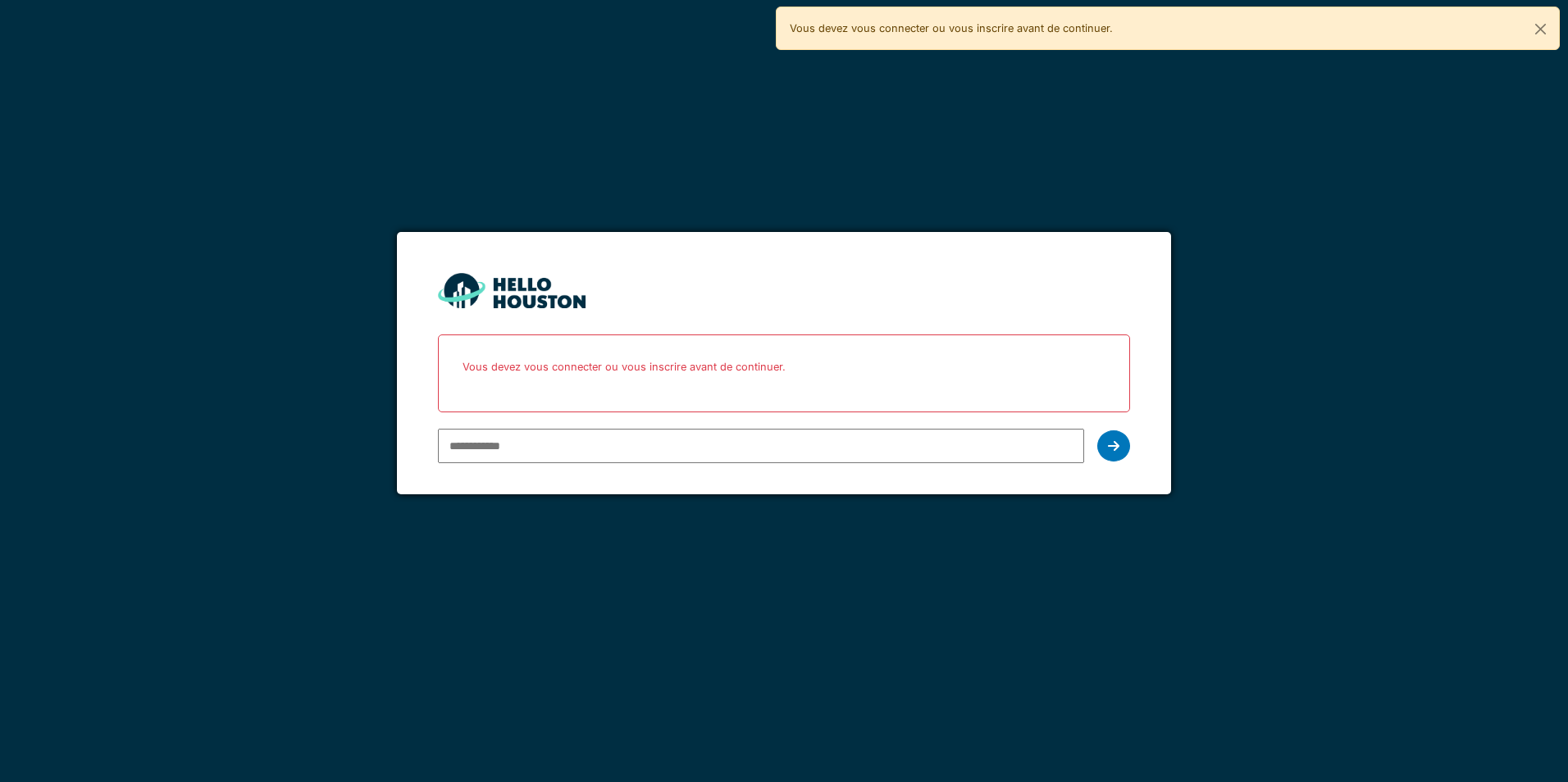
type input "**********"
click at [1132, 451] on form "**********" at bounding box center [783, 363] width 773 height 263
click at [1125, 451] on div at bounding box center [1113, 445] width 33 height 31
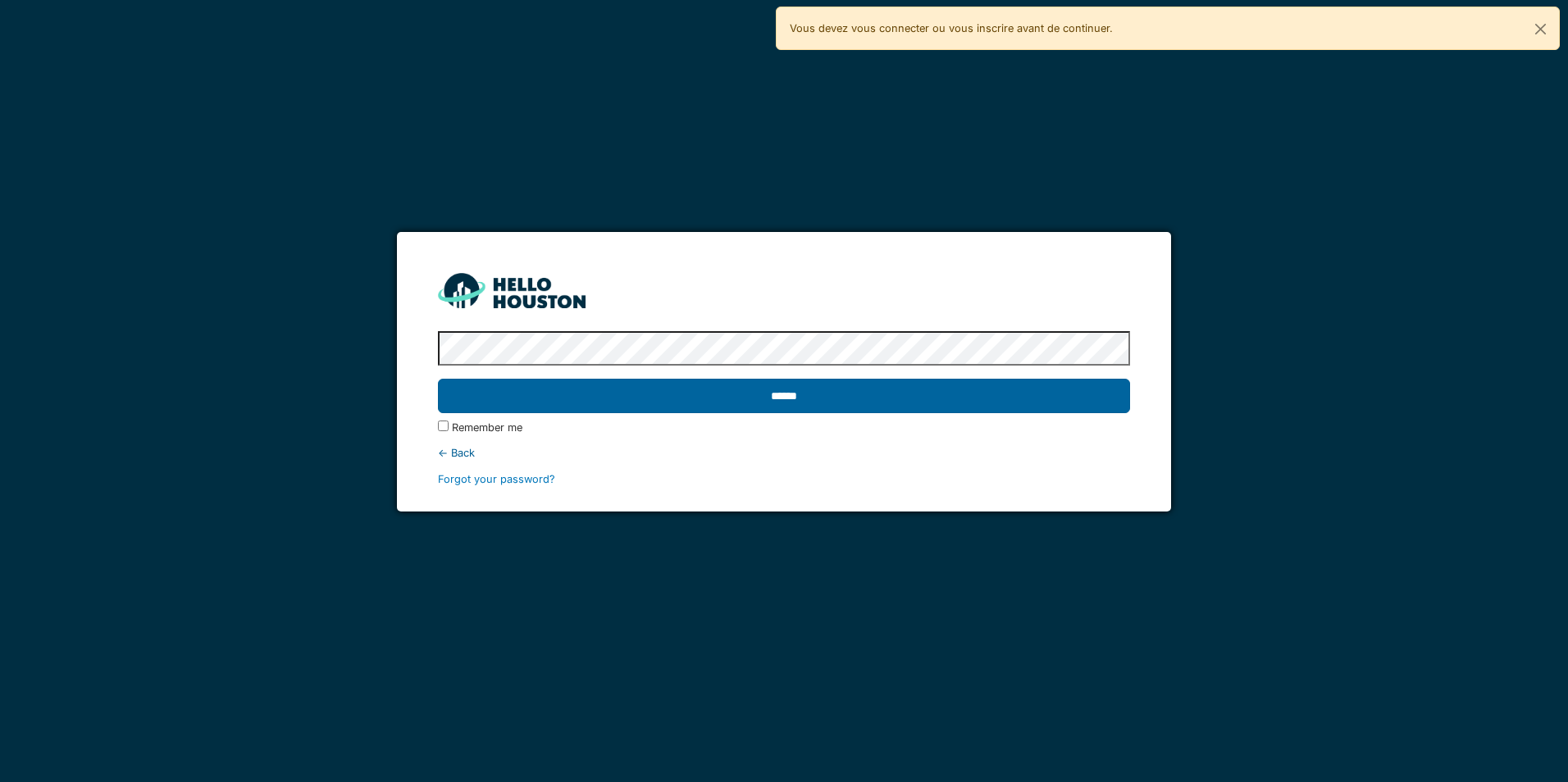
click at [956, 408] on input "******" at bounding box center [783, 396] width 691 height 35
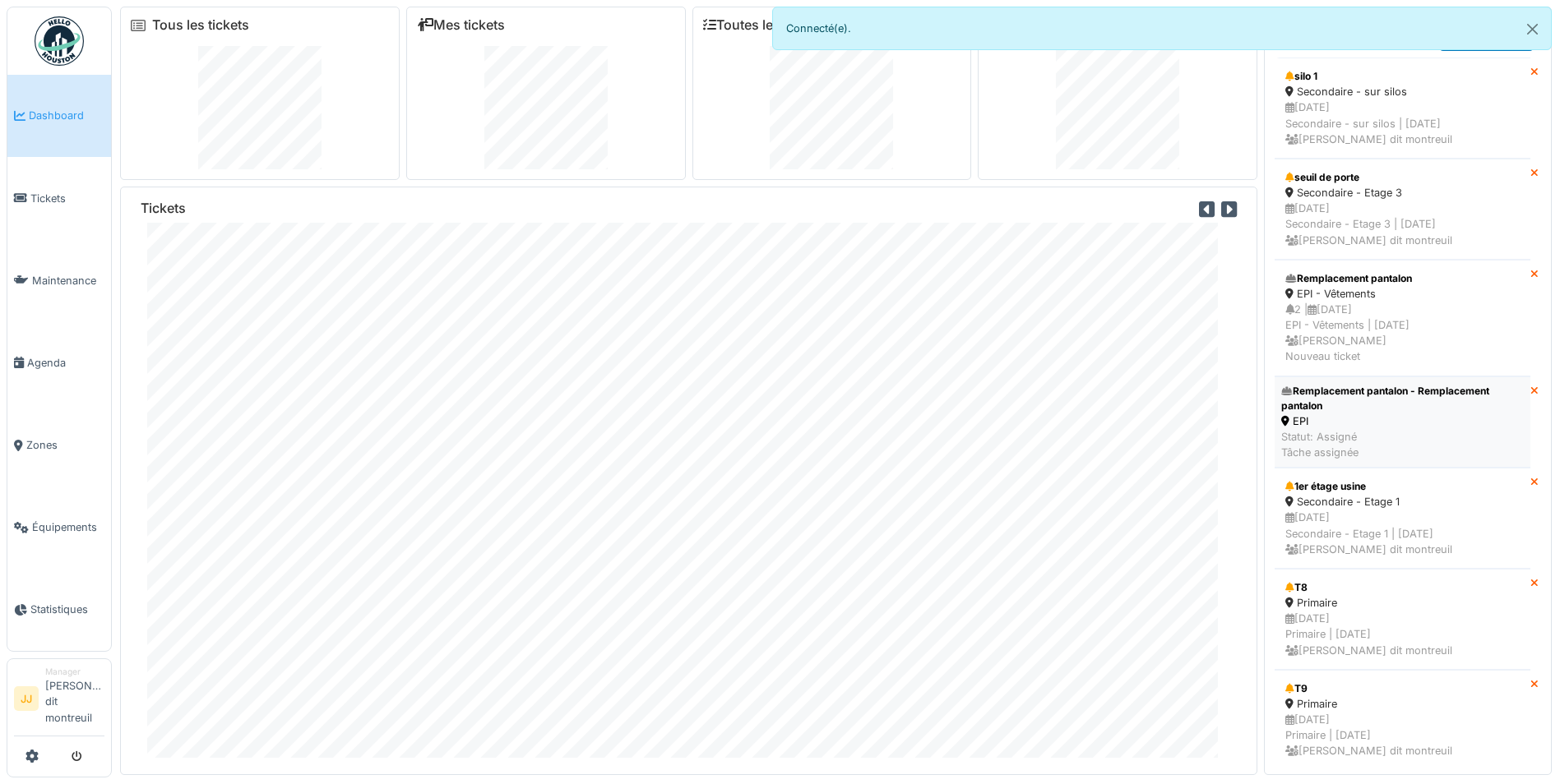
click at [1373, 445] on div "Statut: Assigné Tâche assignée" at bounding box center [1401, 444] width 243 height 31
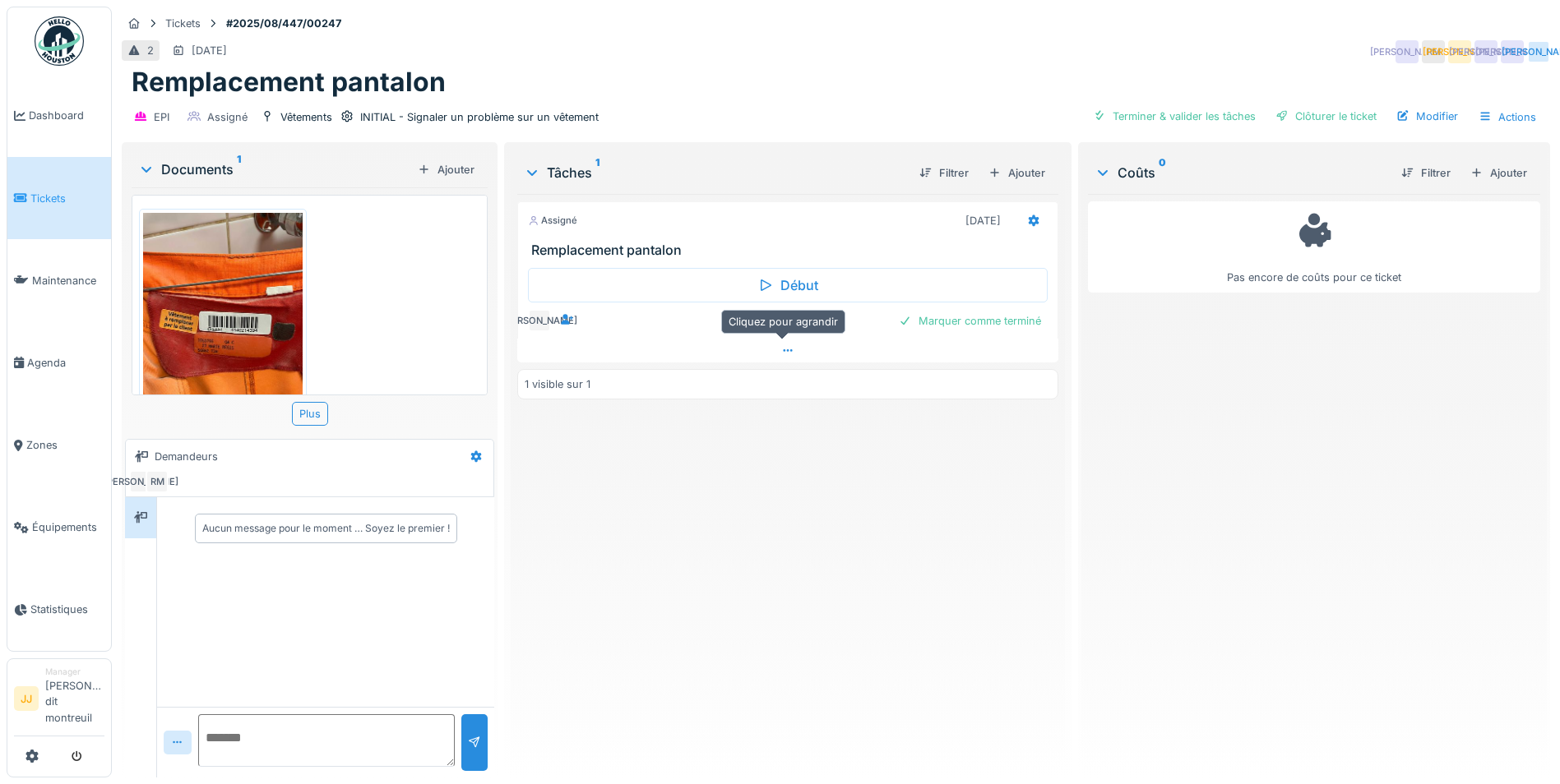
click at [753, 347] on div at bounding box center [787, 350] width 541 height 23
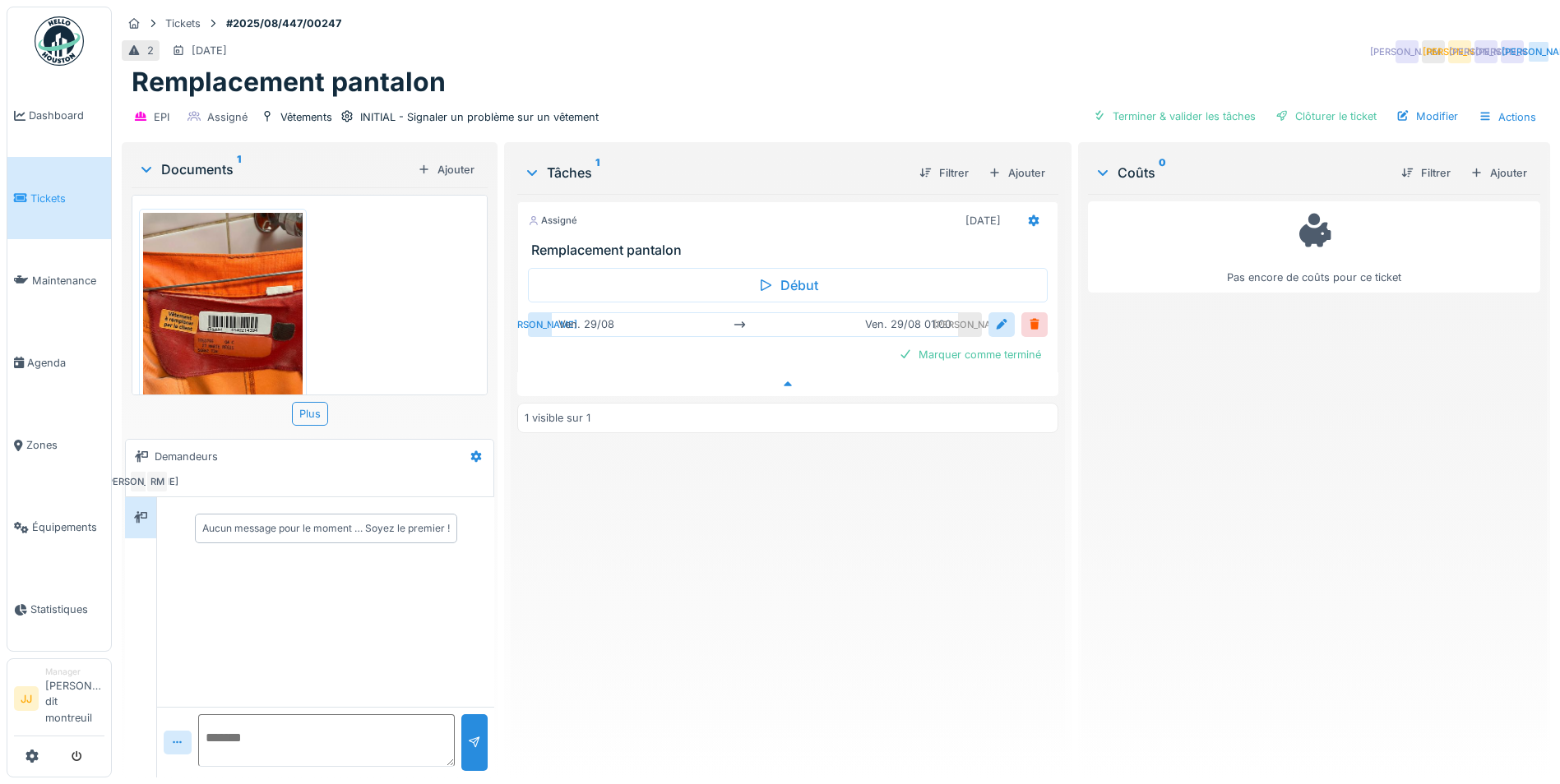
scroll to position [12, 0]
click at [46, 223] on link "Tickets" at bounding box center [59, 198] width 103 height 83
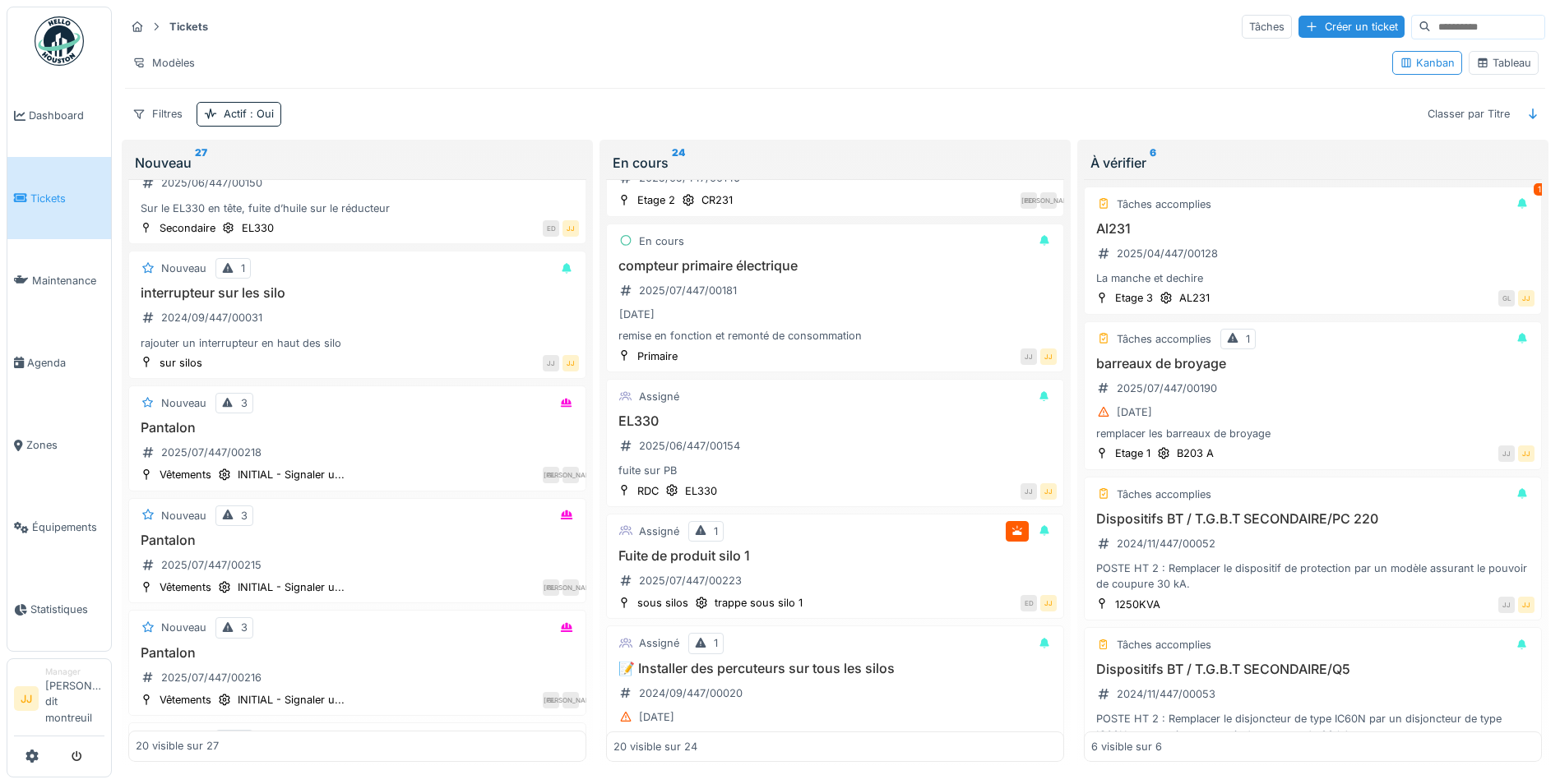
scroll to position [1397, 0]
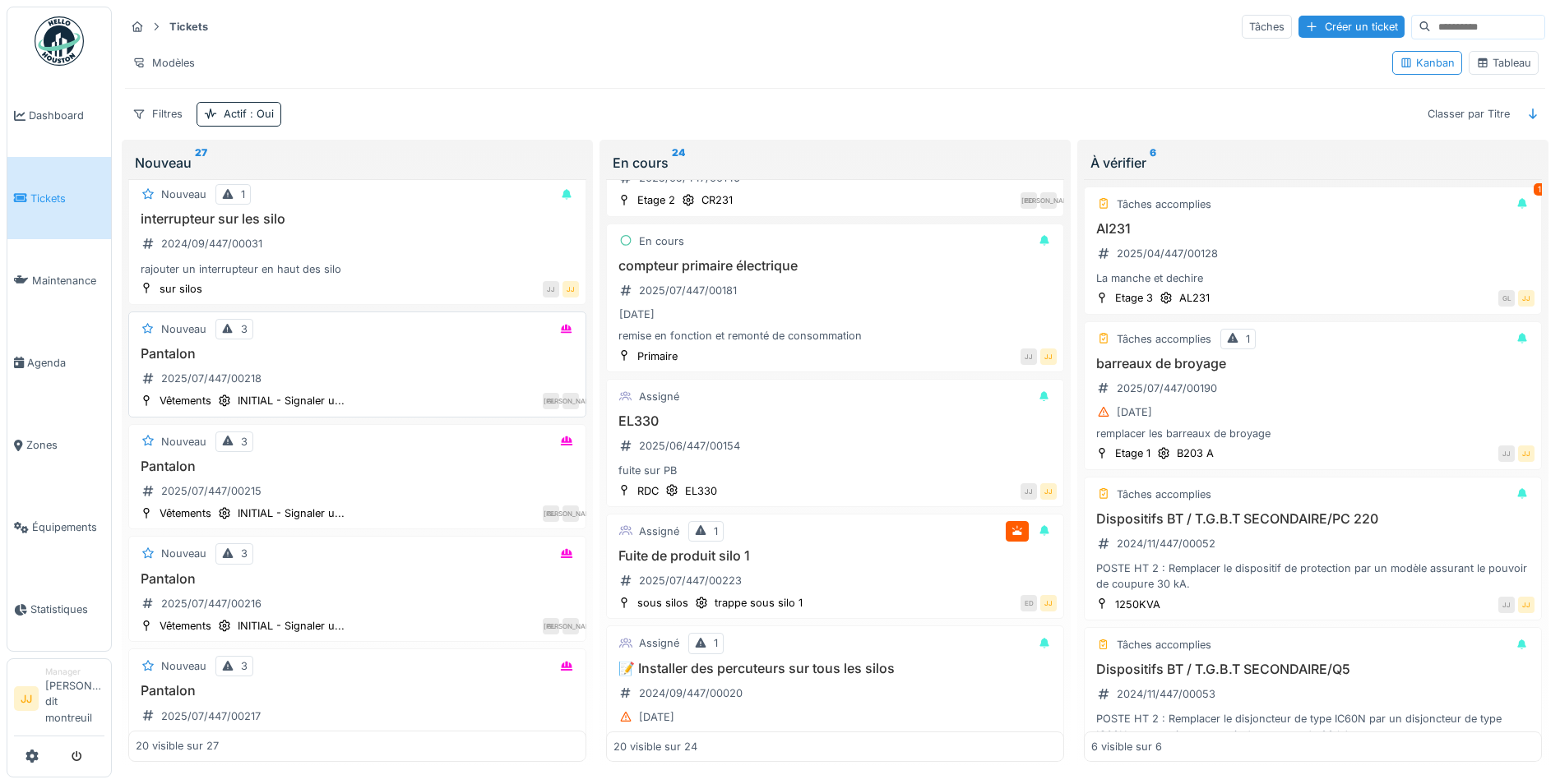
click at [384, 382] on div "Pantalon 2025/07/447/00218" at bounding box center [357, 369] width 443 height 46
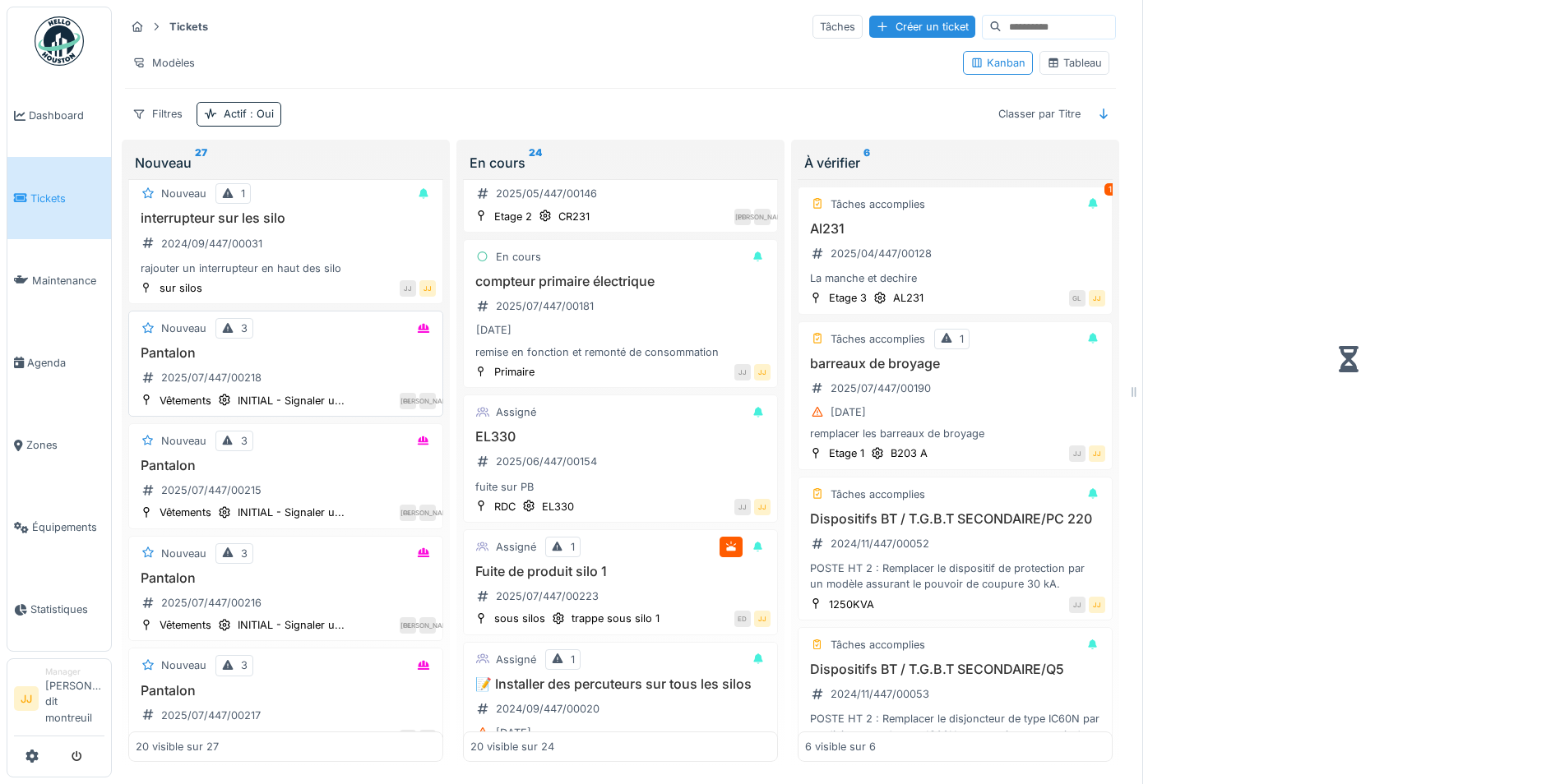
scroll to position [263, 0]
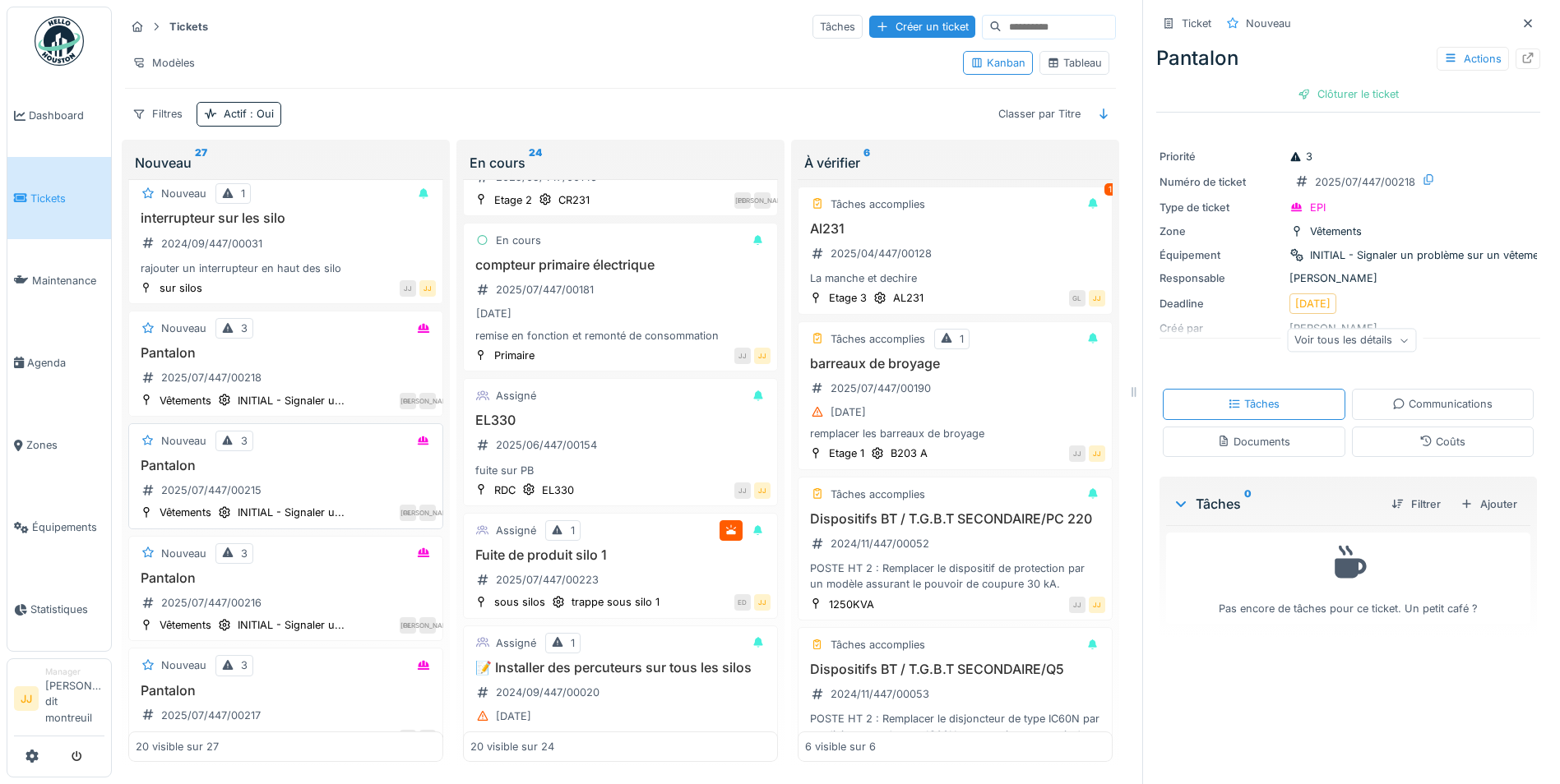
click at [330, 475] on div "Pantalon 2025/07/447/00215" at bounding box center [286, 480] width 300 height 46
click at [288, 581] on h3 "Pantalon" at bounding box center [286, 578] width 300 height 16
click at [275, 698] on h3 "Pantalon" at bounding box center [286, 690] width 300 height 16
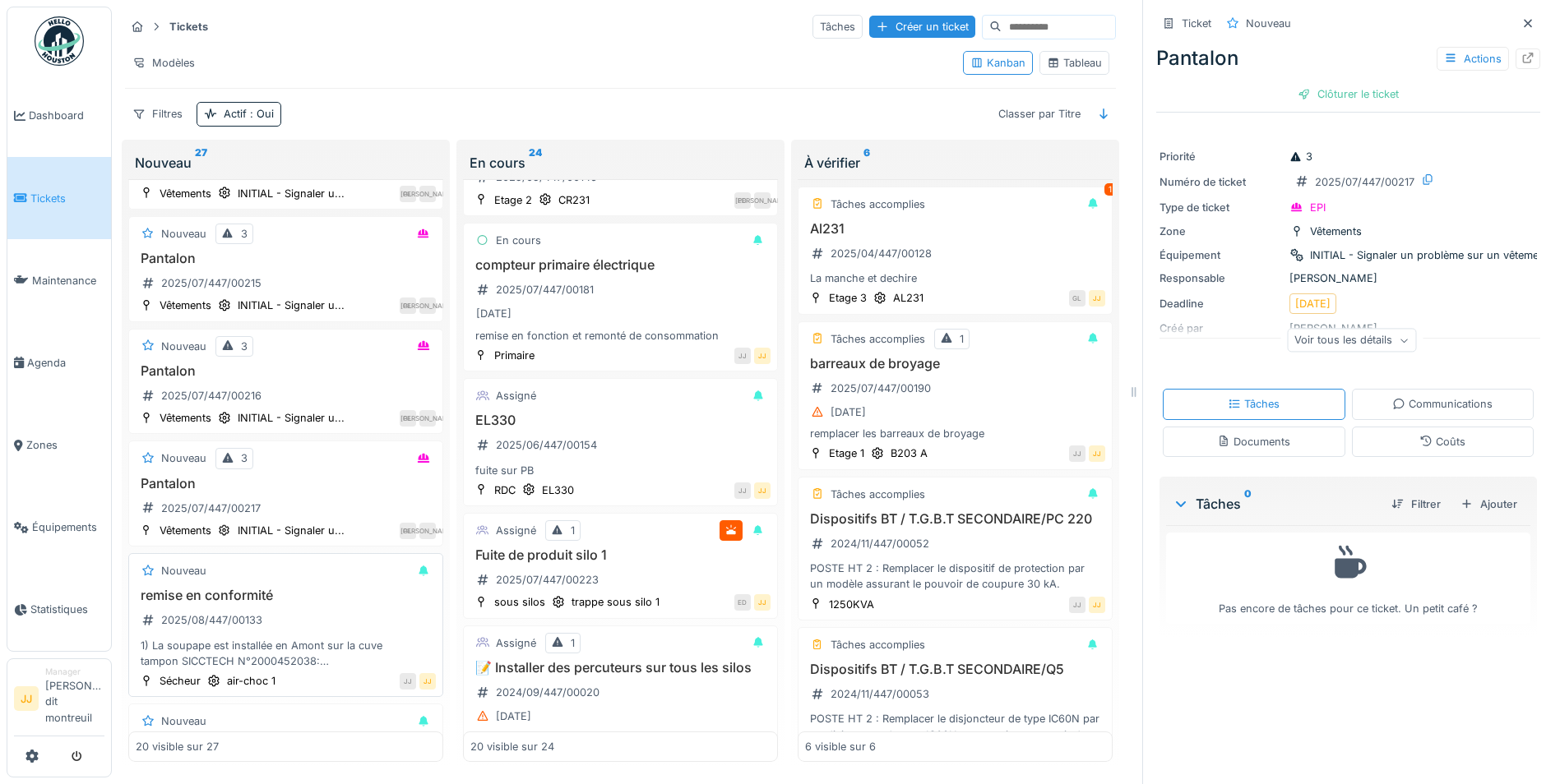
scroll to position [1660, 0]
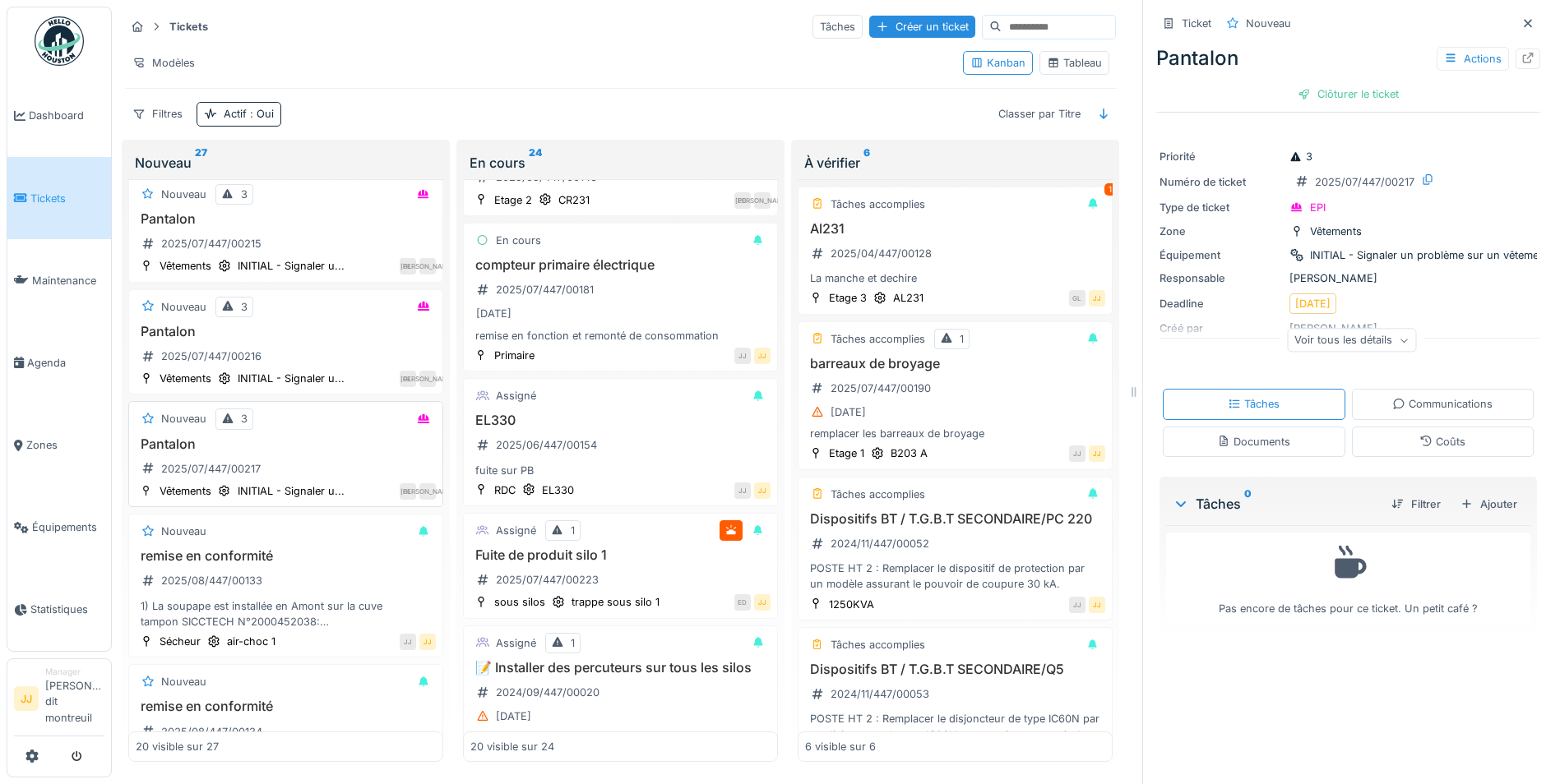
click at [316, 461] on div "Pantalon 2025/07/447/00217" at bounding box center [286, 459] width 300 height 46
click at [1440, 407] on div "Communications" at bounding box center [1442, 403] width 100 height 16
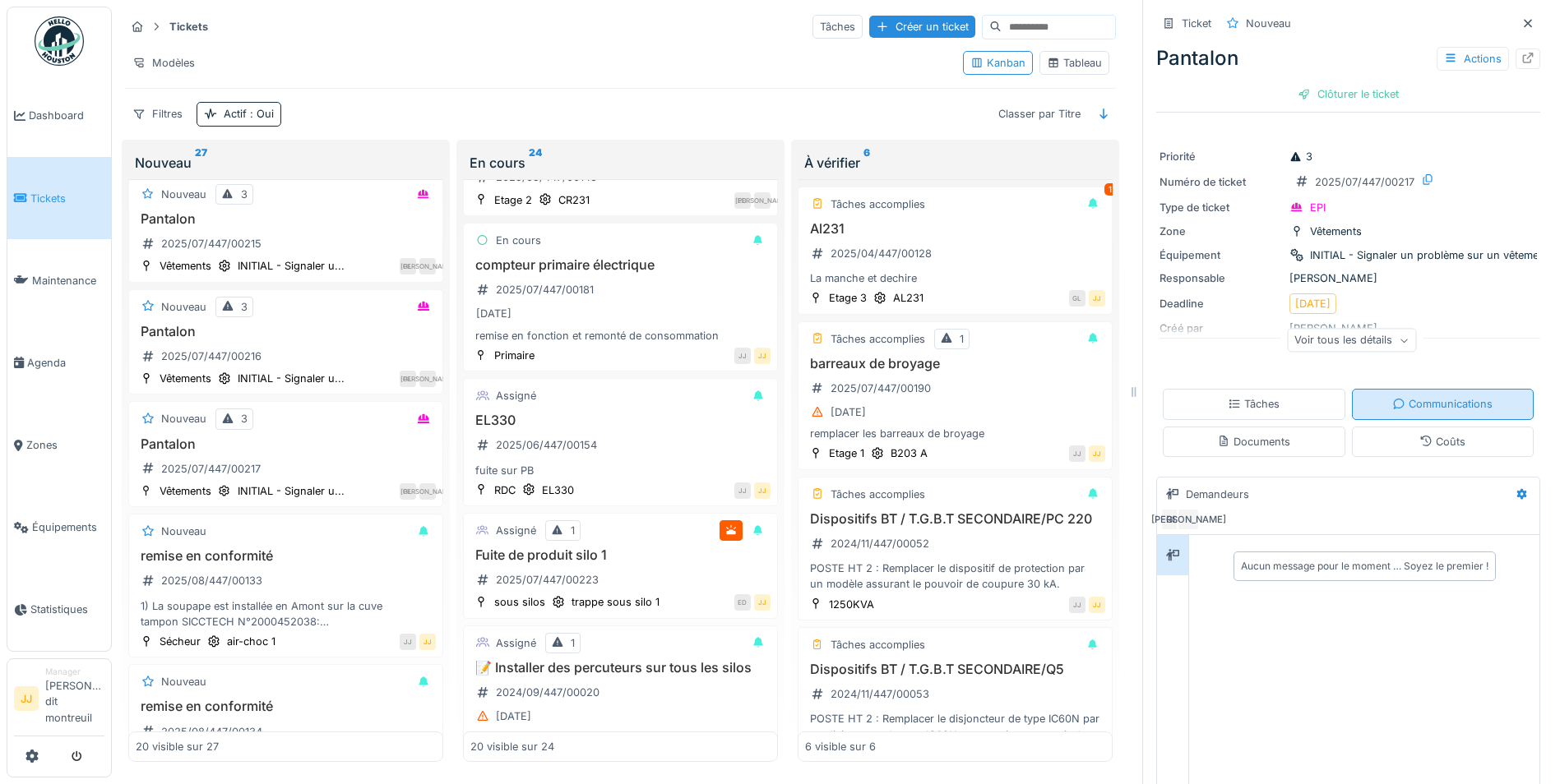
scroll to position [12, 0]
click at [347, 324] on h3 "Pantalon" at bounding box center [286, 331] width 300 height 16
click at [1467, 399] on div "Communications" at bounding box center [1442, 403] width 100 height 16
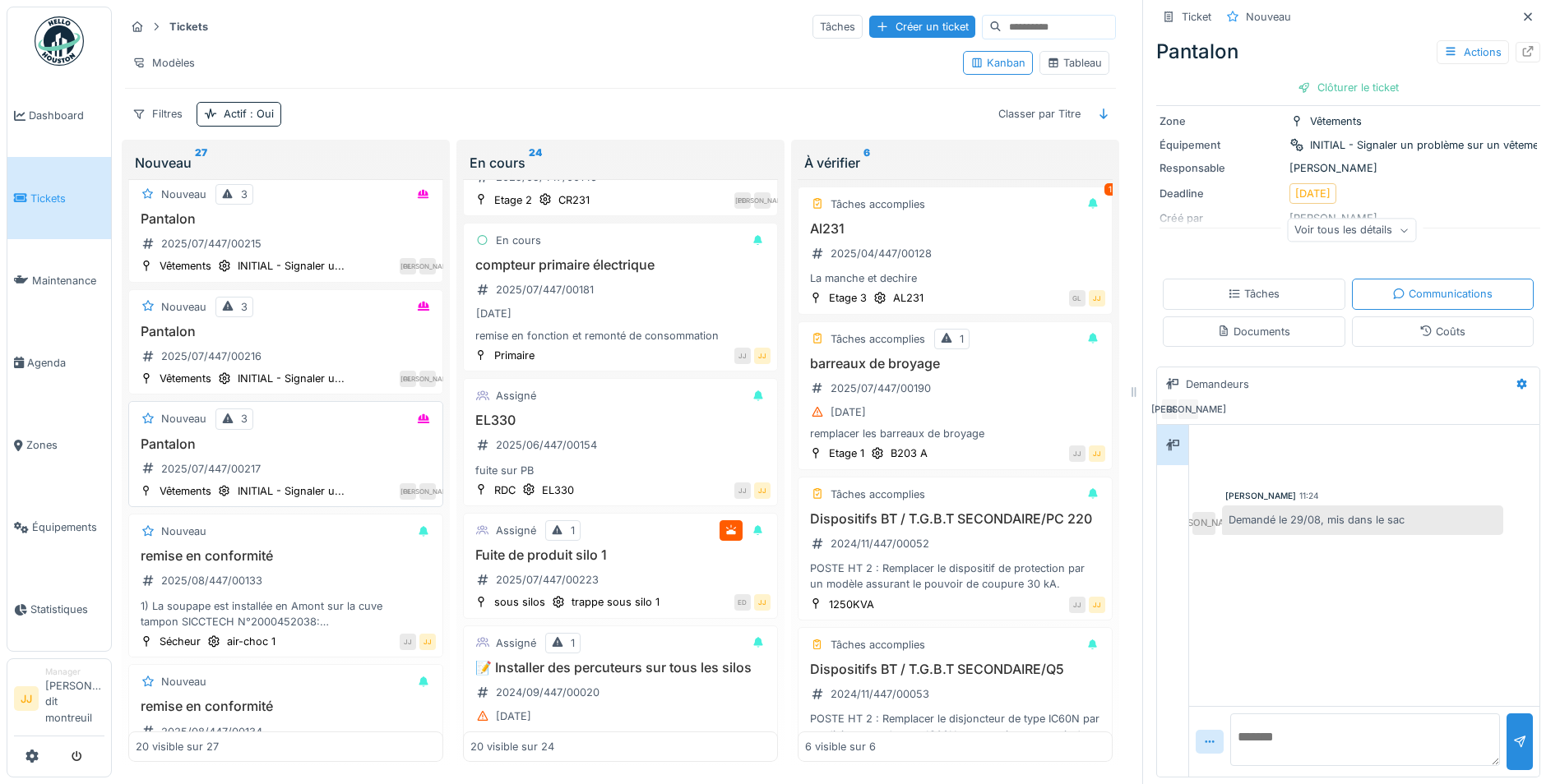
click at [266, 412] on div "Nouveau 3" at bounding box center [286, 419] width 300 height 21
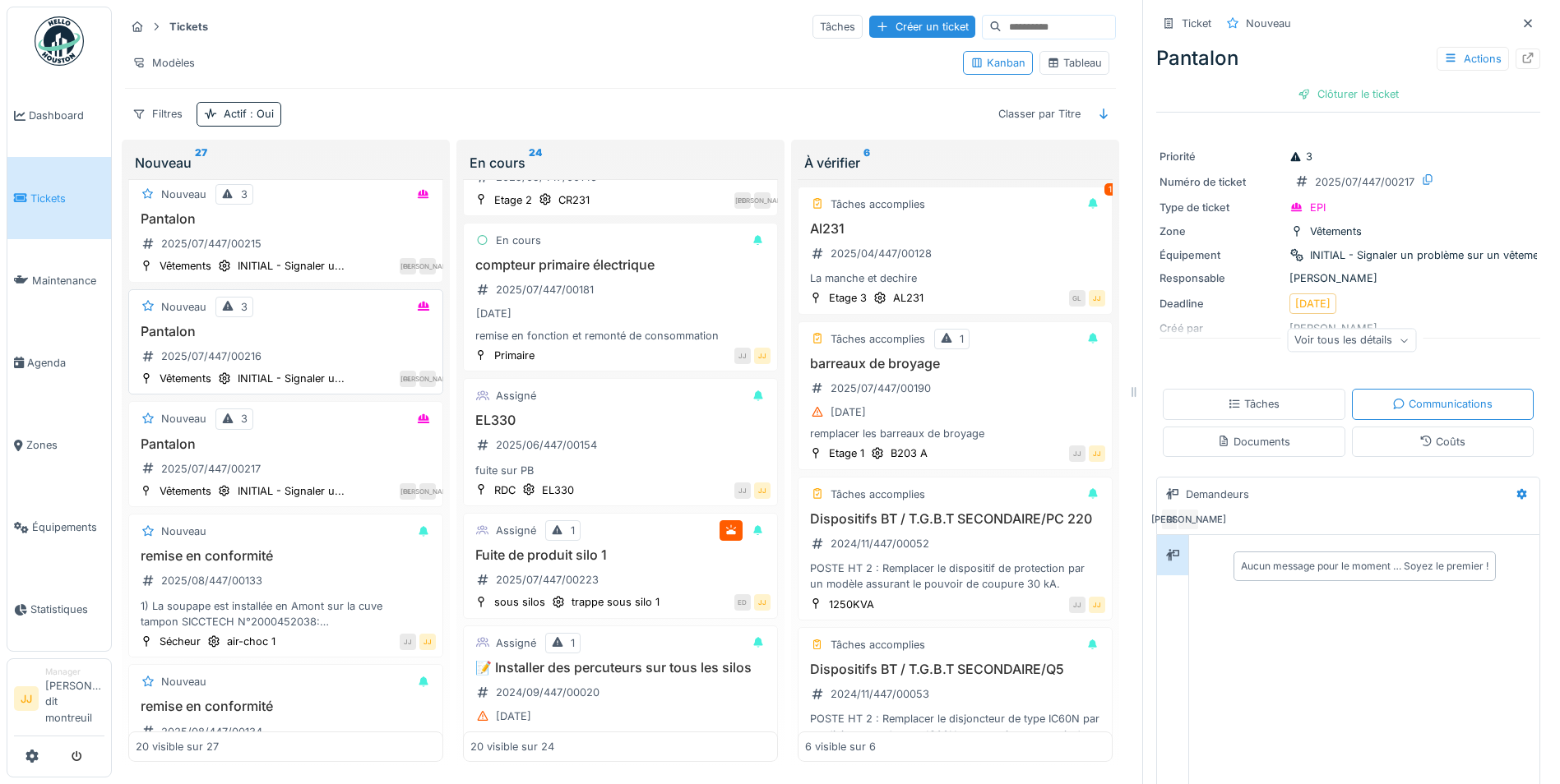
click at [331, 296] on div "Nouveau 3" at bounding box center [286, 307] width 300 height 21
click at [334, 324] on h3 "Pantalon" at bounding box center [286, 331] width 300 height 16
drag, startPoint x: 334, startPoint y: 324, endPoint x: 324, endPoint y: 324, distance: 10.0
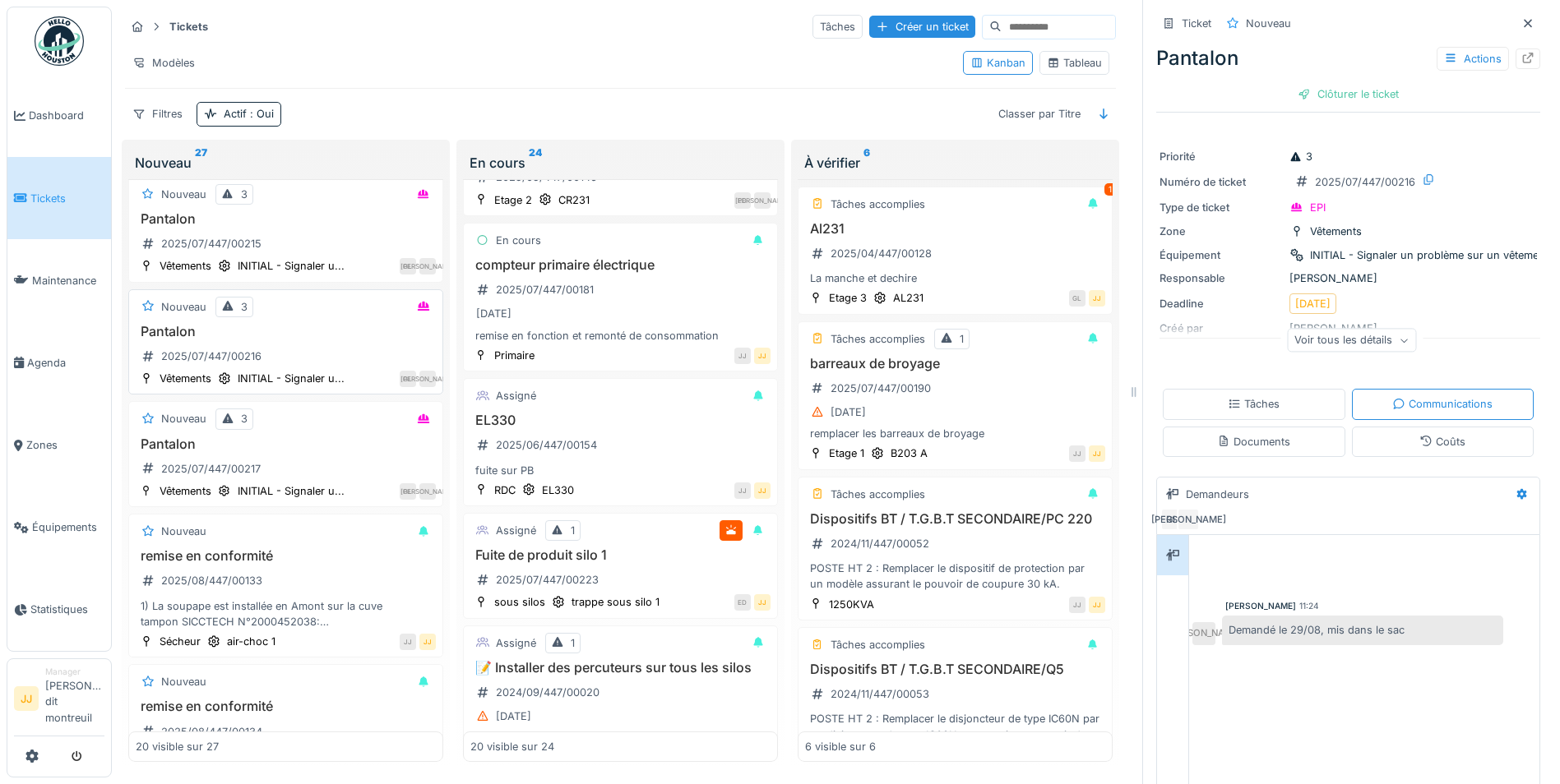
click at [324, 324] on h3 "Pantalon" at bounding box center [286, 331] width 300 height 16
drag, startPoint x: 324, startPoint y: 324, endPoint x: 234, endPoint y: 323, distance: 90.0
click at [234, 324] on h3 "Pantalon" at bounding box center [286, 331] width 300 height 16
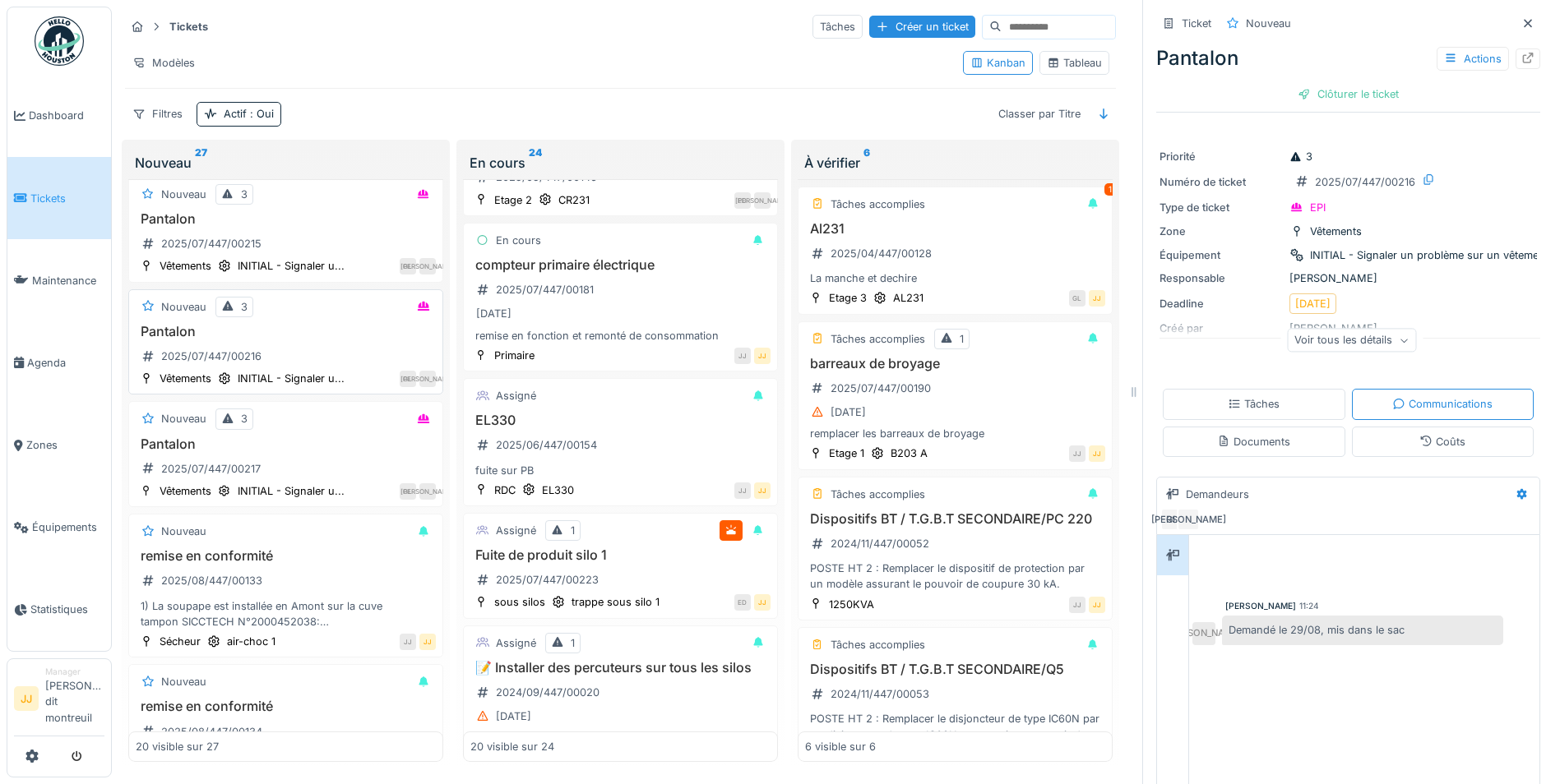
click at [234, 324] on h3 "Pantalon" at bounding box center [286, 331] width 300 height 16
click at [1298, 336] on div "Voir tous les détails" at bounding box center [1352, 340] width 129 height 23
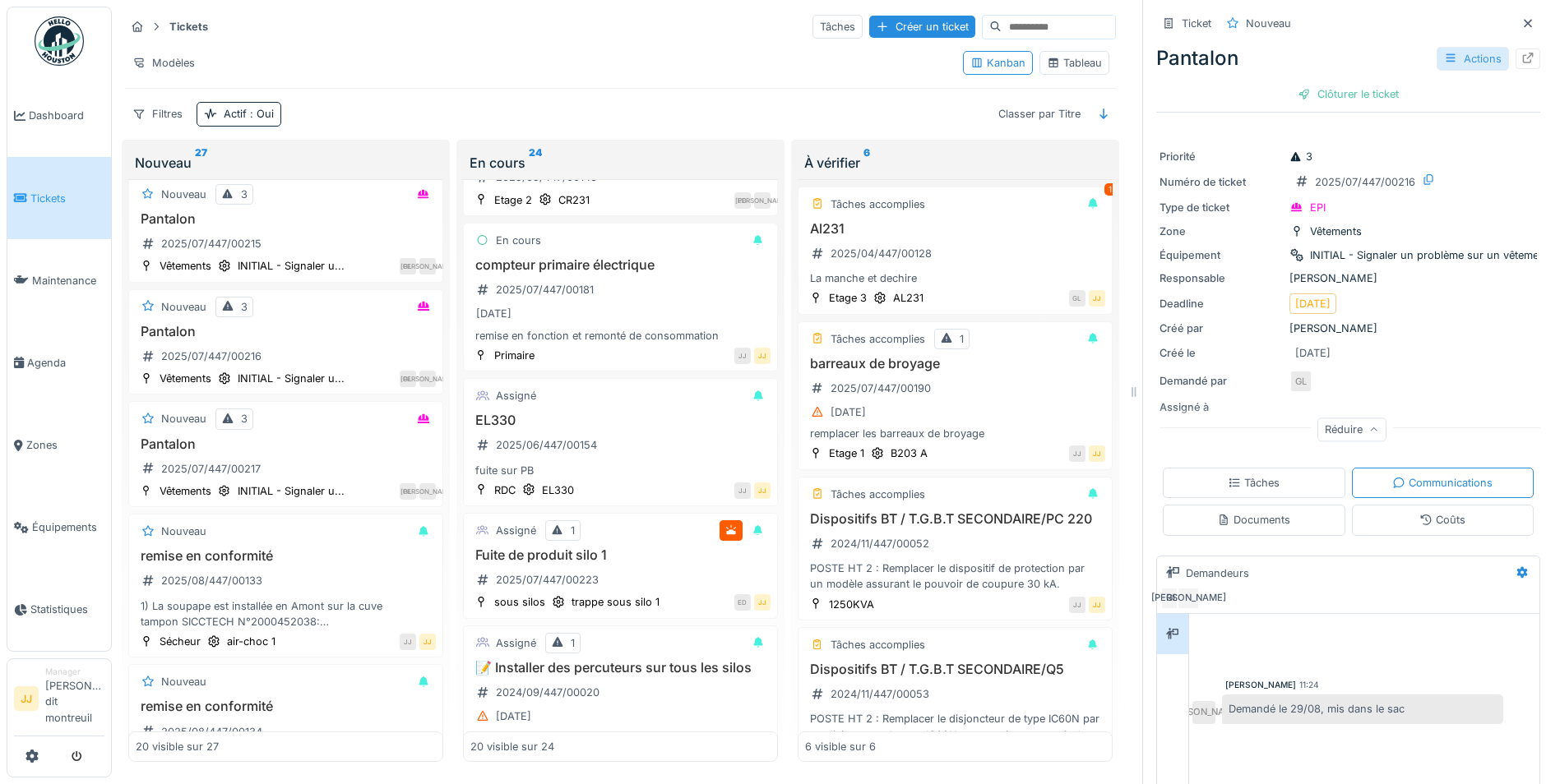
click at [1448, 47] on div "Actions" at bounding box center [1472, 58] width 72 height 23
click at [1521, 53] on div at bounding box center [1527, 58] width 13 height 16
click at [313, 324] on h3 "Pantalon" at bounding box center [286, 331] width 300 height 16
click at [67, 353] on link "Agenda" at bounding box center [59, 363] width 103 height 83
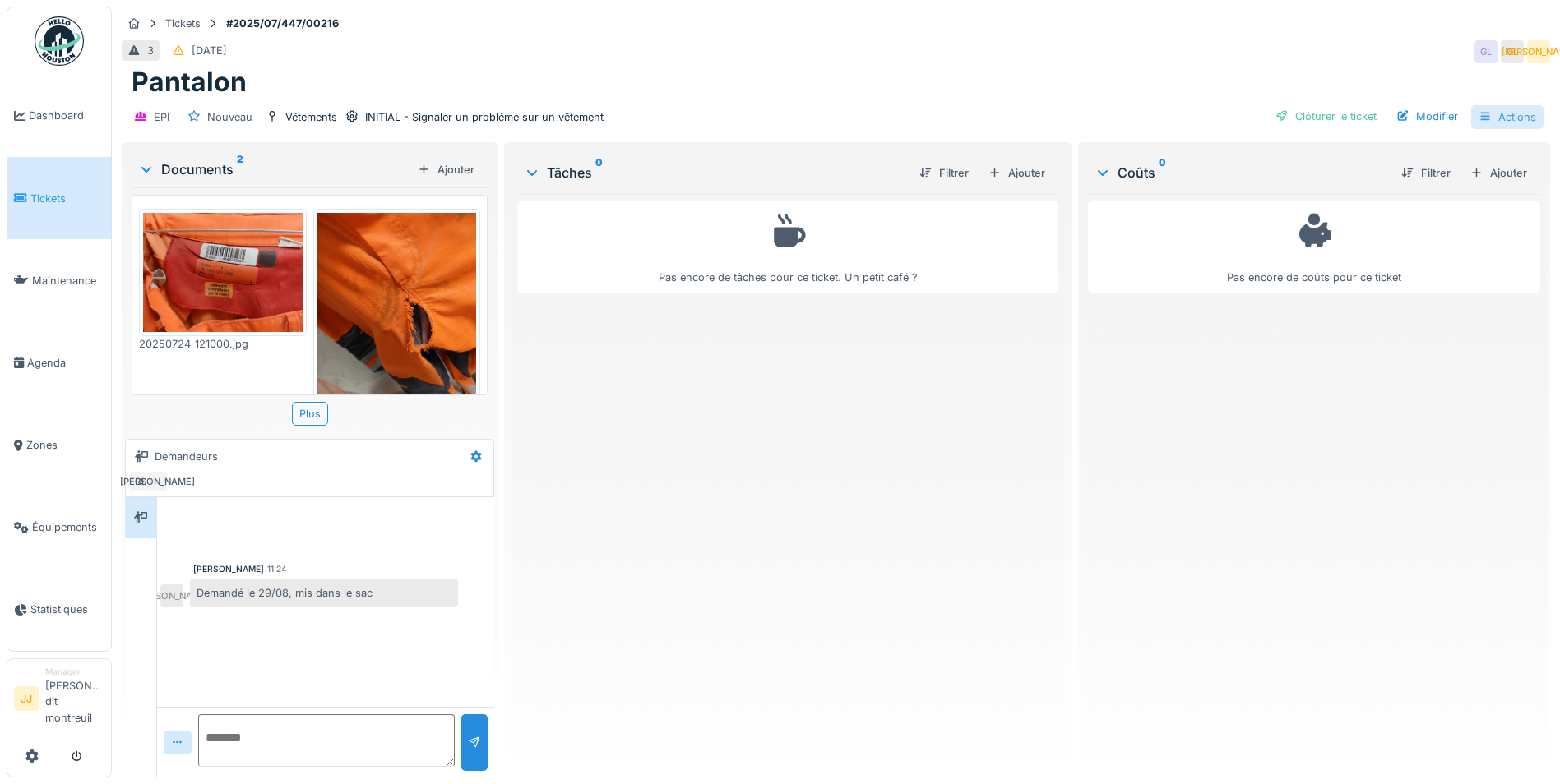
click at [1481, 120] on div "Actions" at bounding box center [1507, 116] width 72 height 23
click at [1416, 116] on div "Modifier" at bounding box center [1427, 116] width 75 height 23
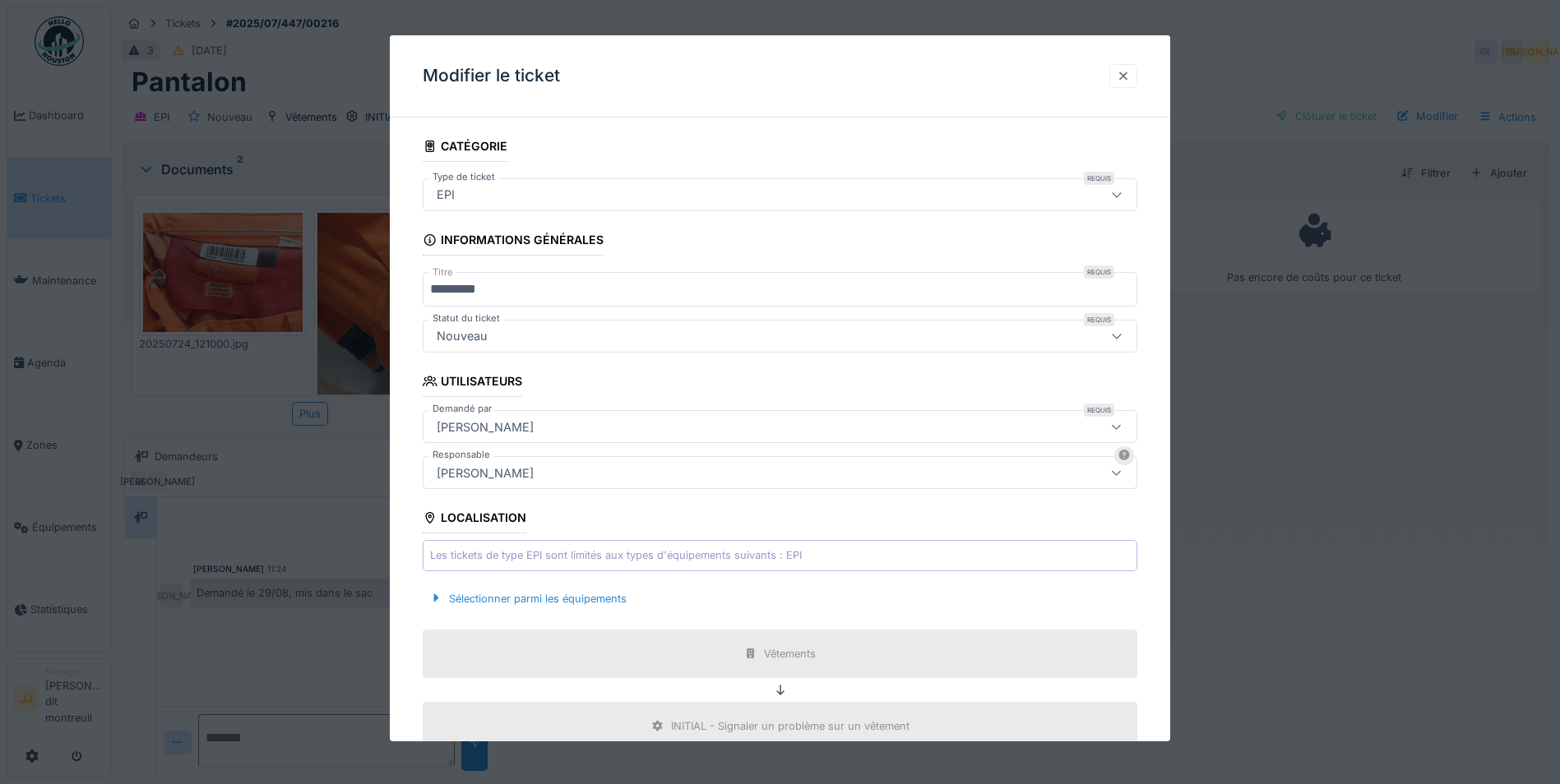
click at [1127, 81] on div at bounding box center [1123, 76] width 13 height 16
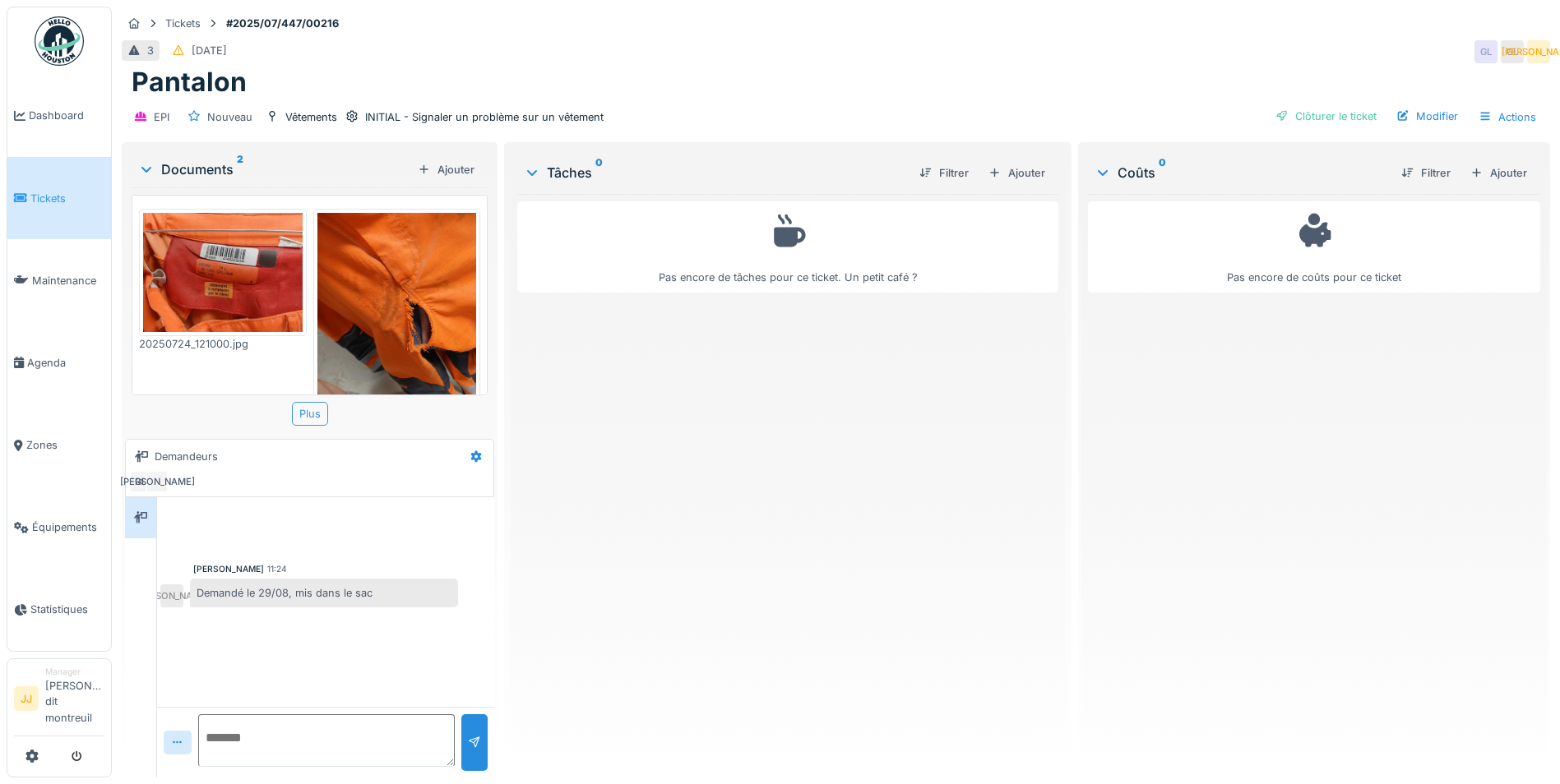
scroll to position [12, 0]
click at [80, 220] on link "Tickets" at bounding box center [59, 198] width 103 height 83
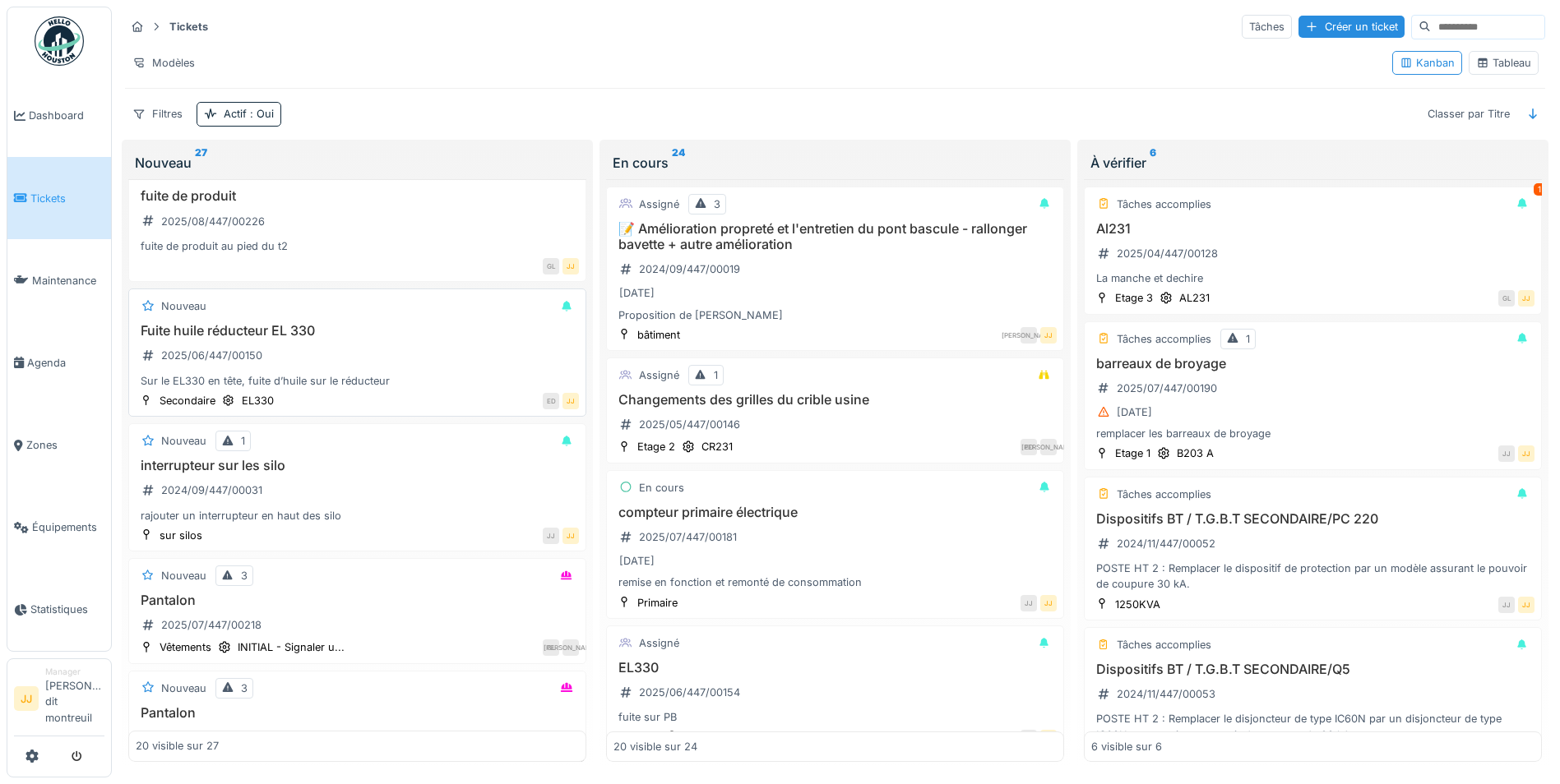
scroll to position [1397, 0]
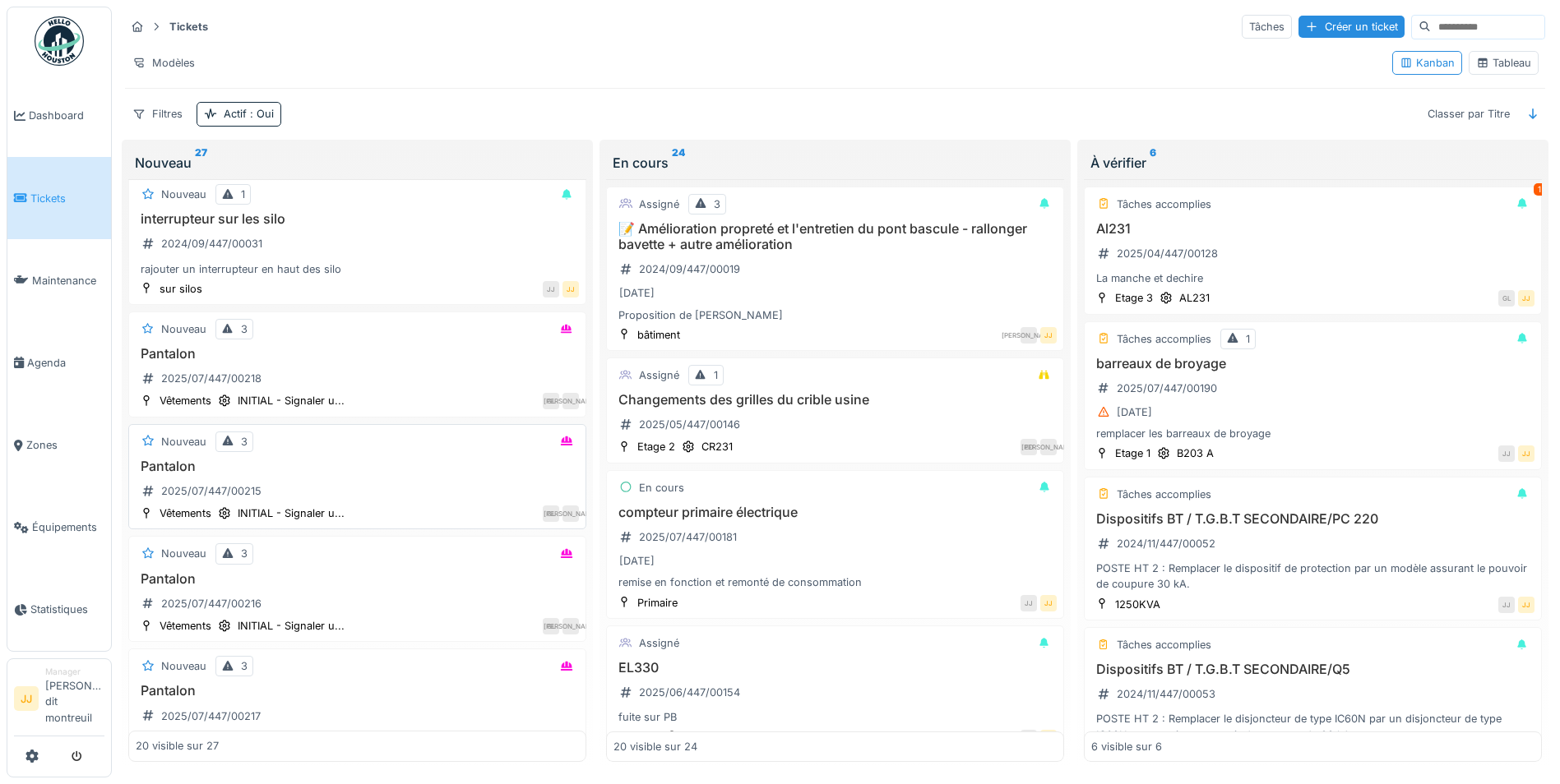
click at [416, 456] on div "Nouveau 3 Pantalon 2025/07/447/00215 Vêtements INITIAL - Signaler u... GL JA" at bounding box center [357, 476] width 458 height 106
click at [364, 596] on div "Pantalon 2025/07/447/00216" at bounding box center [357, 594] width 443 height 46
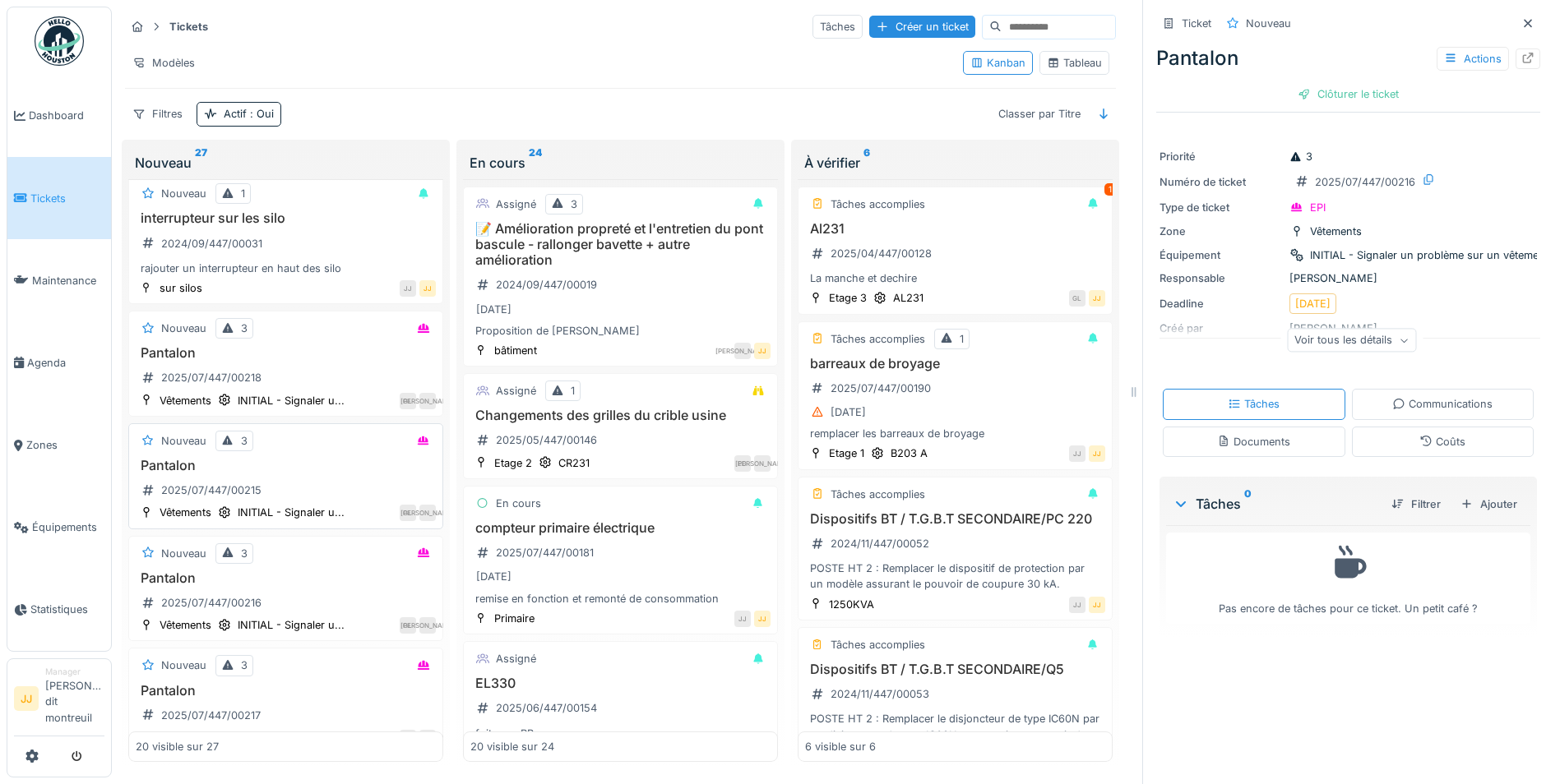
click at [301, 473] on h3 "Pantalon" at bounding box center [286, 465] width 300 height 16
click at [311, 349] on h3 "Pantalon" at bounding box center [286, 353] width 300 height 16
click at [289, 477] on div "Pantalon 2025/07/447/00215" at bounding box center [286, 480] width 300 height 46
click at [1354, 400] on div "Communications" at bounding box center [1443, 404] width 183 height 30
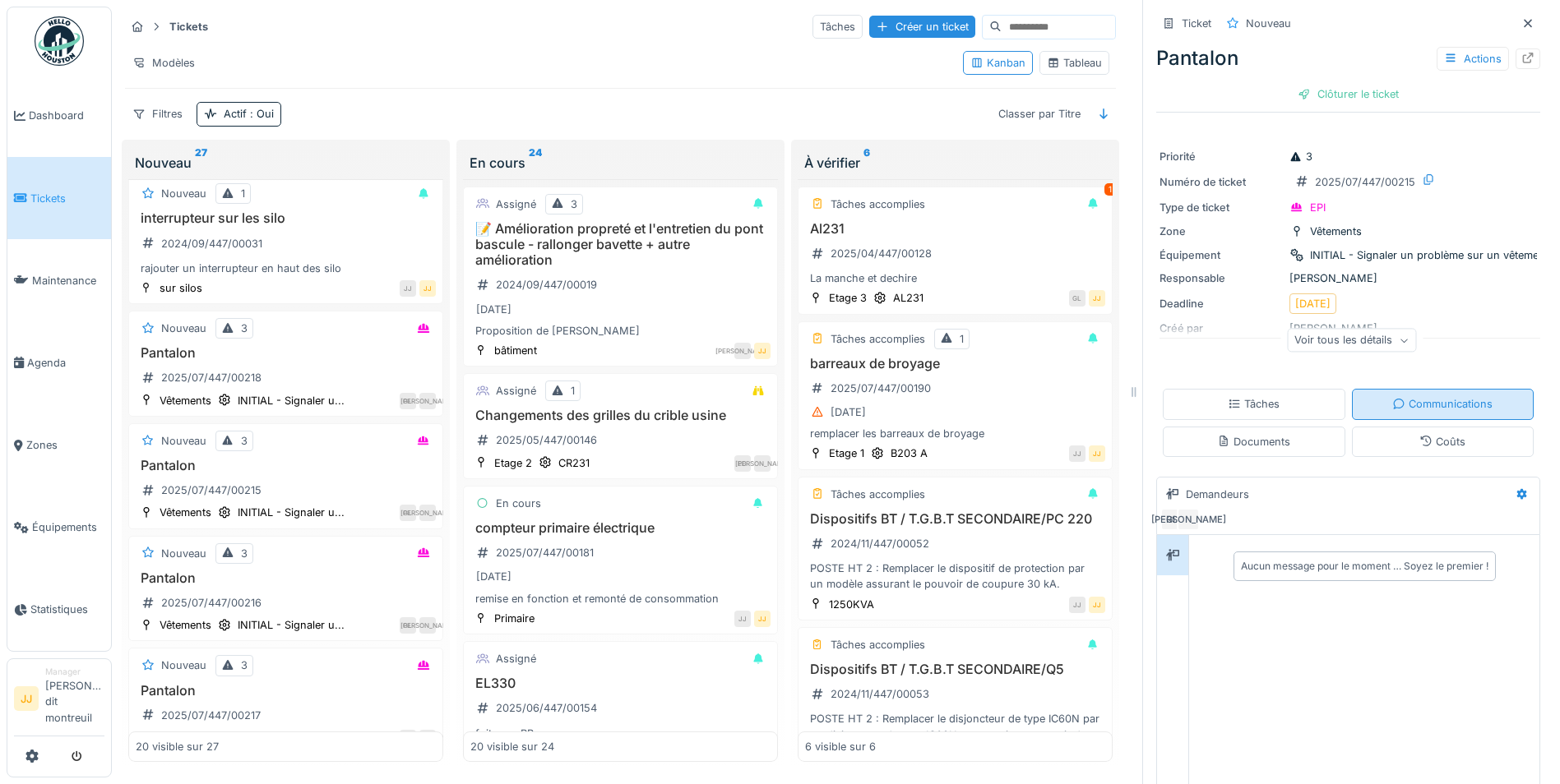
scroll to position [12, 0]
click at [342, 554] on div "Nouveau 3 Pantalon 2025/07/447/00216 Vêtements INITIAL - Signaler u... GL JA" at bounding box center [286, 588] width 315 height 106
click at [341, 556] on div "Nouveau 3 Pantalon 2025/07/447/00216 Vêtements INITIAL - Signaler u... GL JA" at bounding box center [286, 588] width 315 height 106
click at [317, 683] on h3 "Pantalon" at bounding box center [286, 690] width 300 height 16
click at [320, 347] on h3 "Pantalon" at bounding box center [286, 353] width 300 height 16
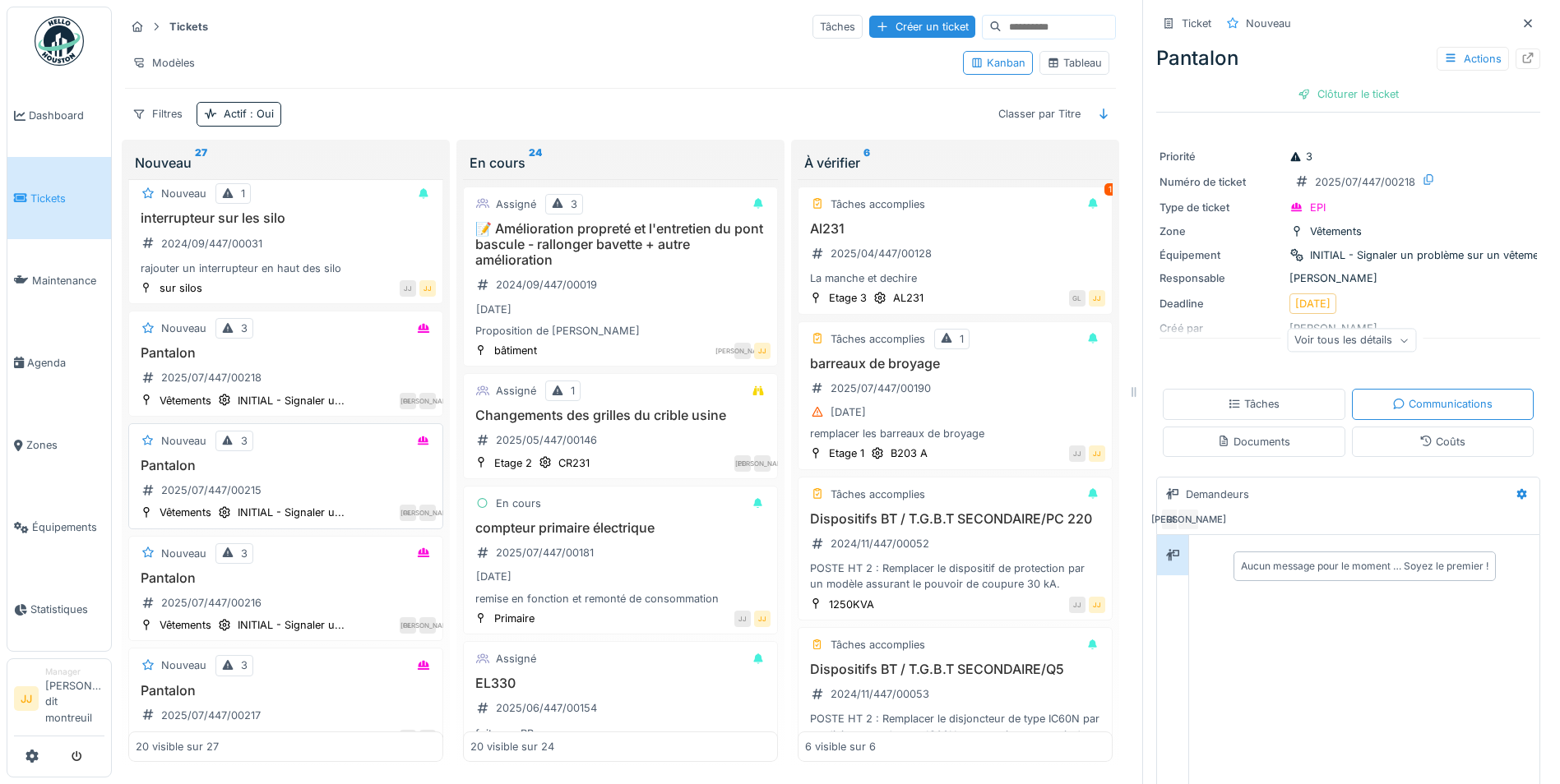
click at [289, 430] on div "Nouveau 3" at bounding box center [286, 441] width 300 height 21
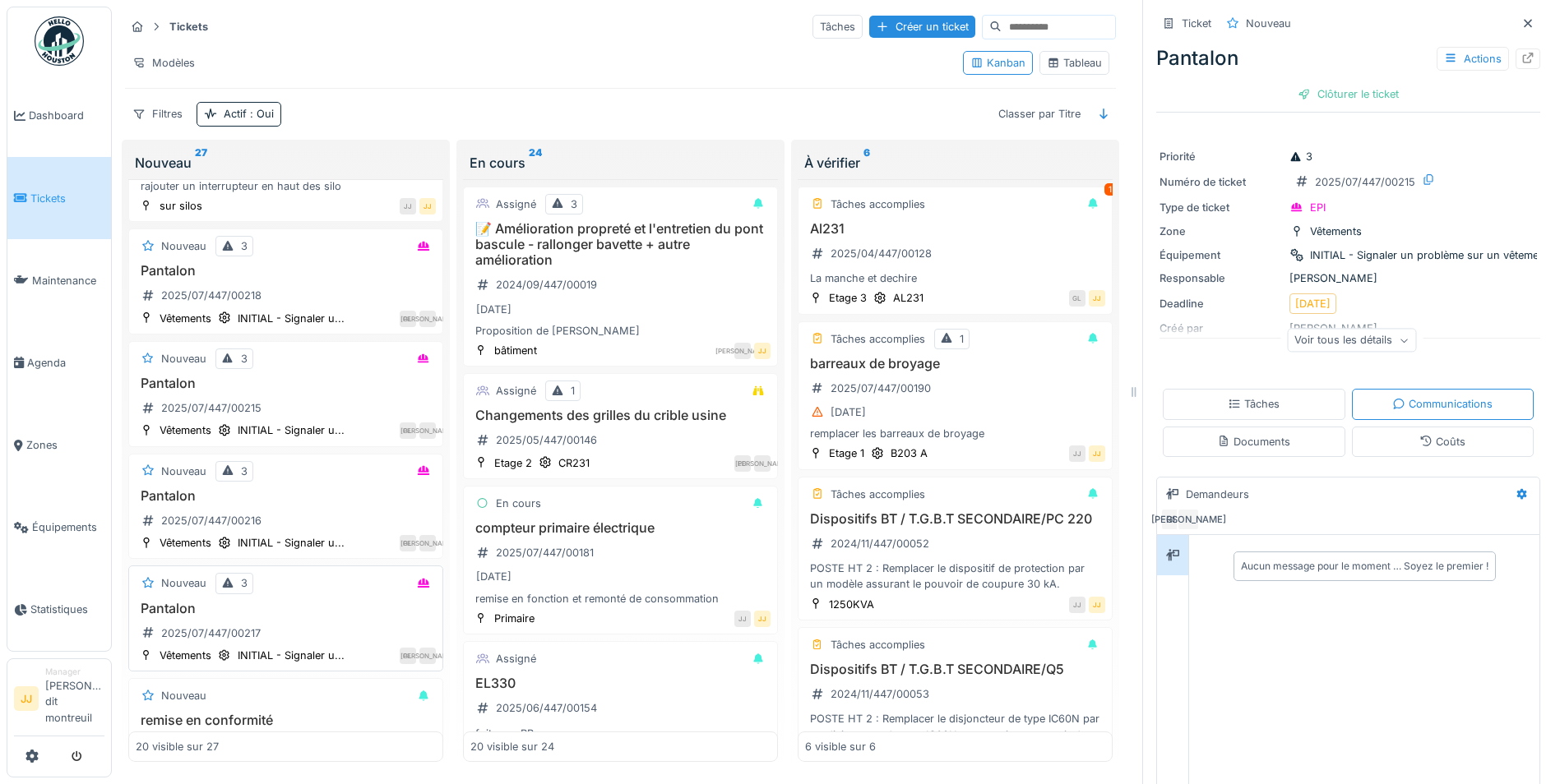
click at [298, 601] on h3 "Pantalon" at bounding box center [286, 609] width 300 height 16
click at [326, 489] on h3 "Pantalon" at bounding box center [286, 496] width 300 height 16
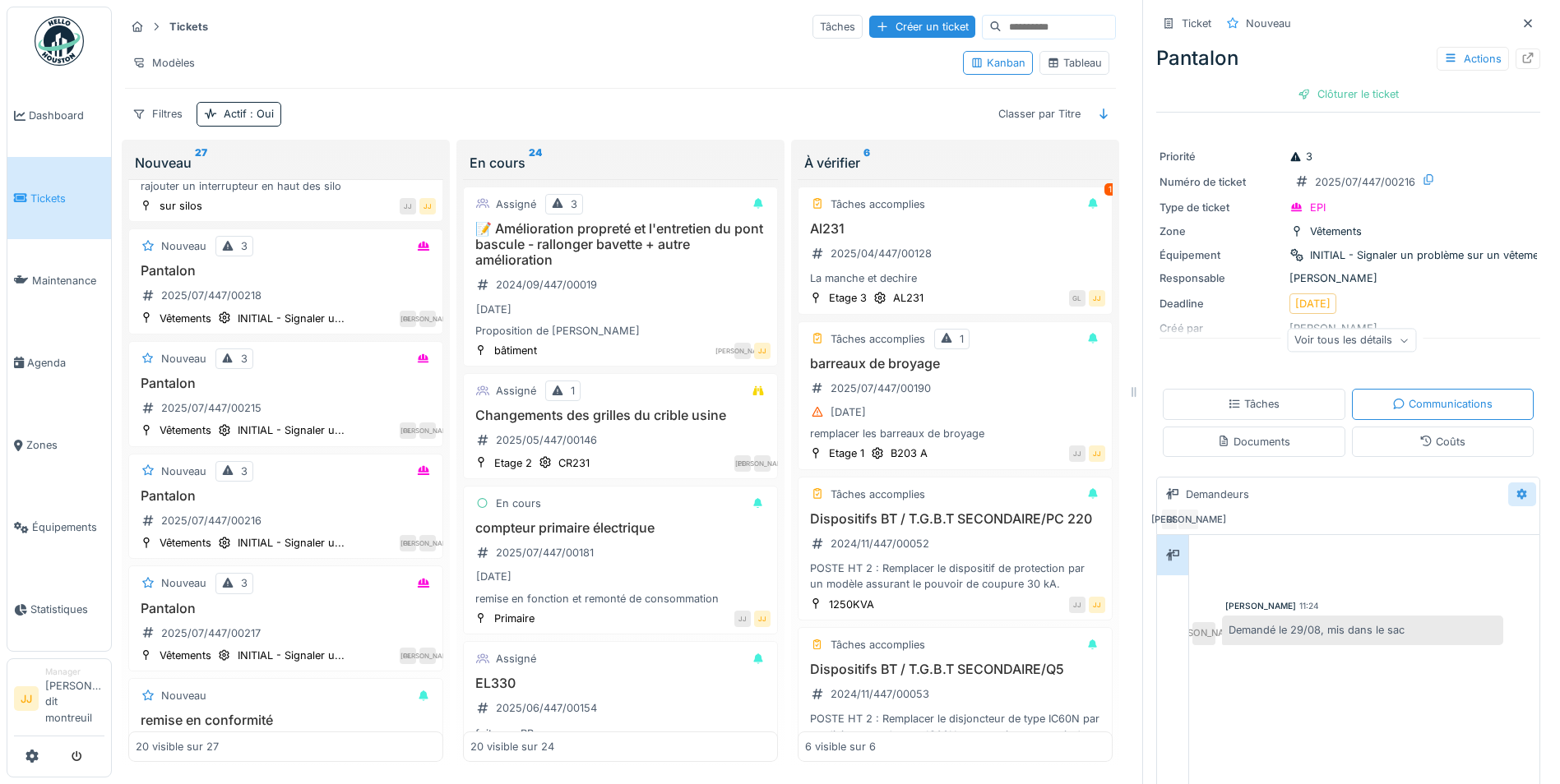
click at [1507, 489] on div at bounding box center [1522, 493] width 28 height 23
click at [1507, 482] on div at bounding box center [1522, 493] width 28 height 23
drag, startPoint x: 339, startPoint y: 478, endPoint x: 256, endPoint y: 459, distance: 85.1
click at [256, 459] on div "Nouveau 3 Pantalon 2025/07/447/00216 Vêtements INITIAL - Signaler u... GL JA" at bounding box center [286, 506] width 315 height 106
drag, startPoint x: 256, startPoint y: 459, endPoint x: 315, endPoint y: 498, distance: 70.7
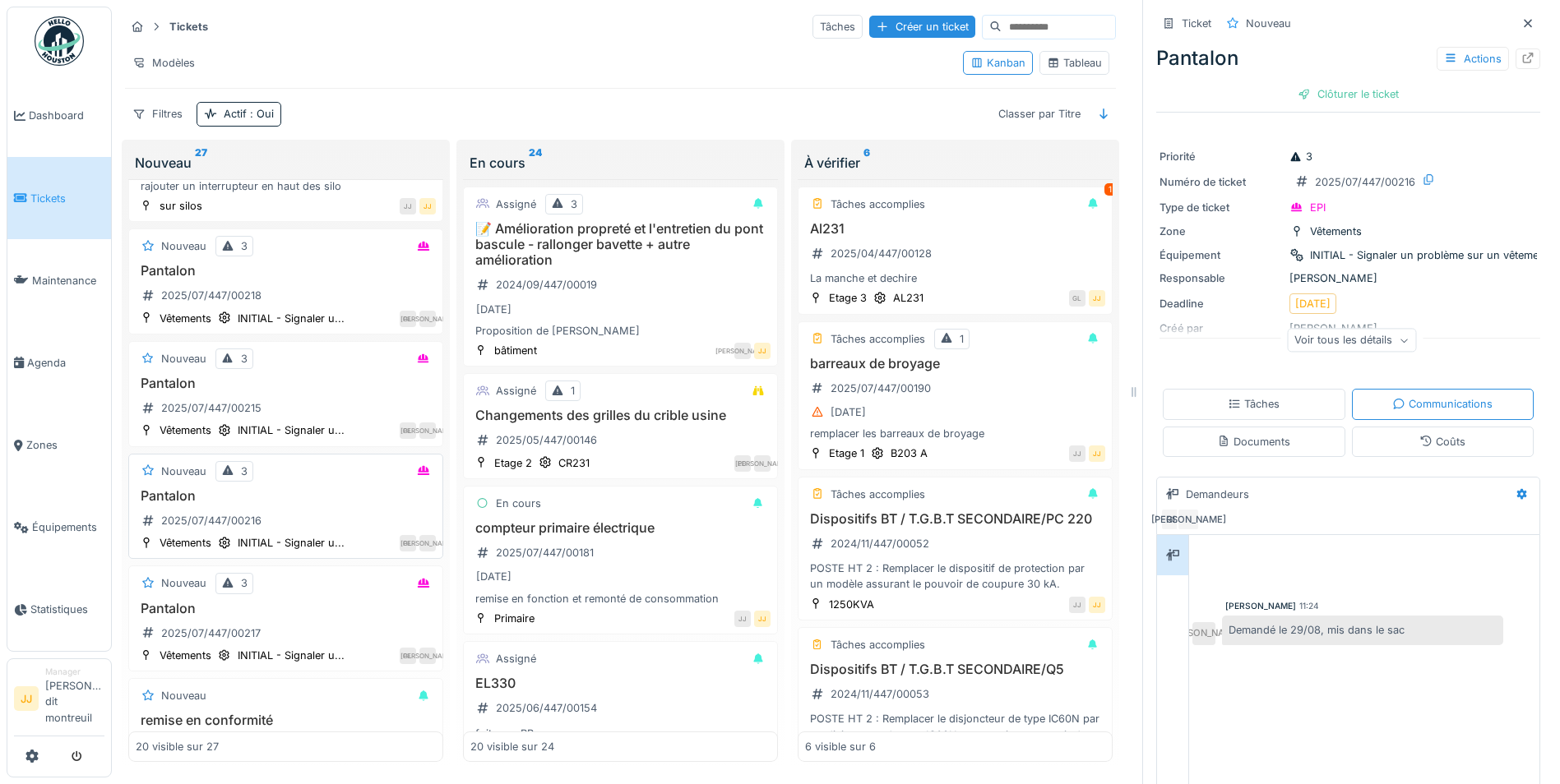
click at [315, 498] on div "Pantalon 2025/07/447/00216" at bounding box center [286, 511] width 300 height 46
click at [317, 493] on div "Pantalon 2025/07/447/00216" at bounding box center [286, 511] width 300 height 46
click at [1300, 391] on div "Tâches" at bounding box center [1253, 404] width 183 height 30
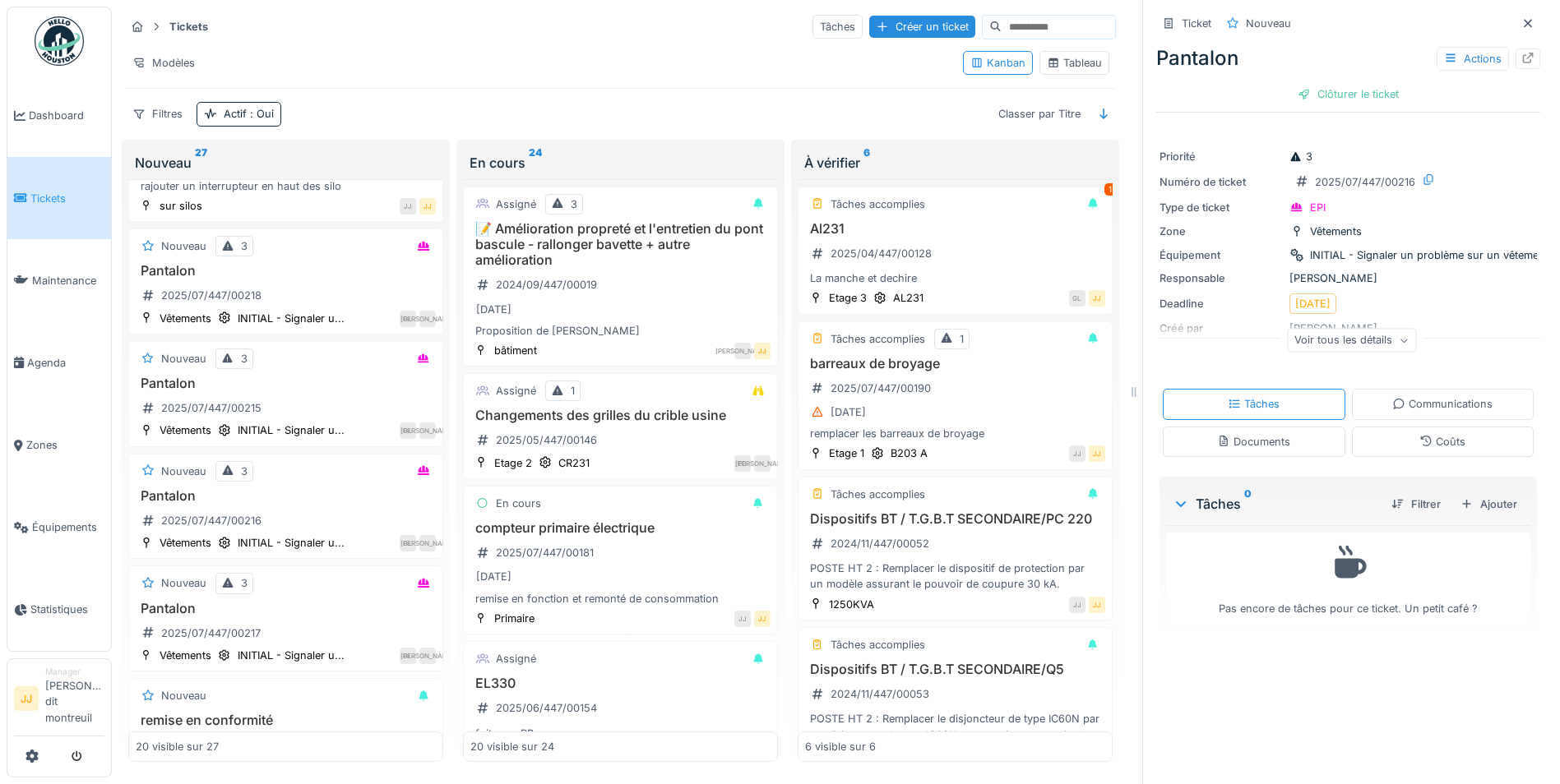
click at [1392, 396] on div "Communications" at bounding box center [1442, 403] width 100 height 16
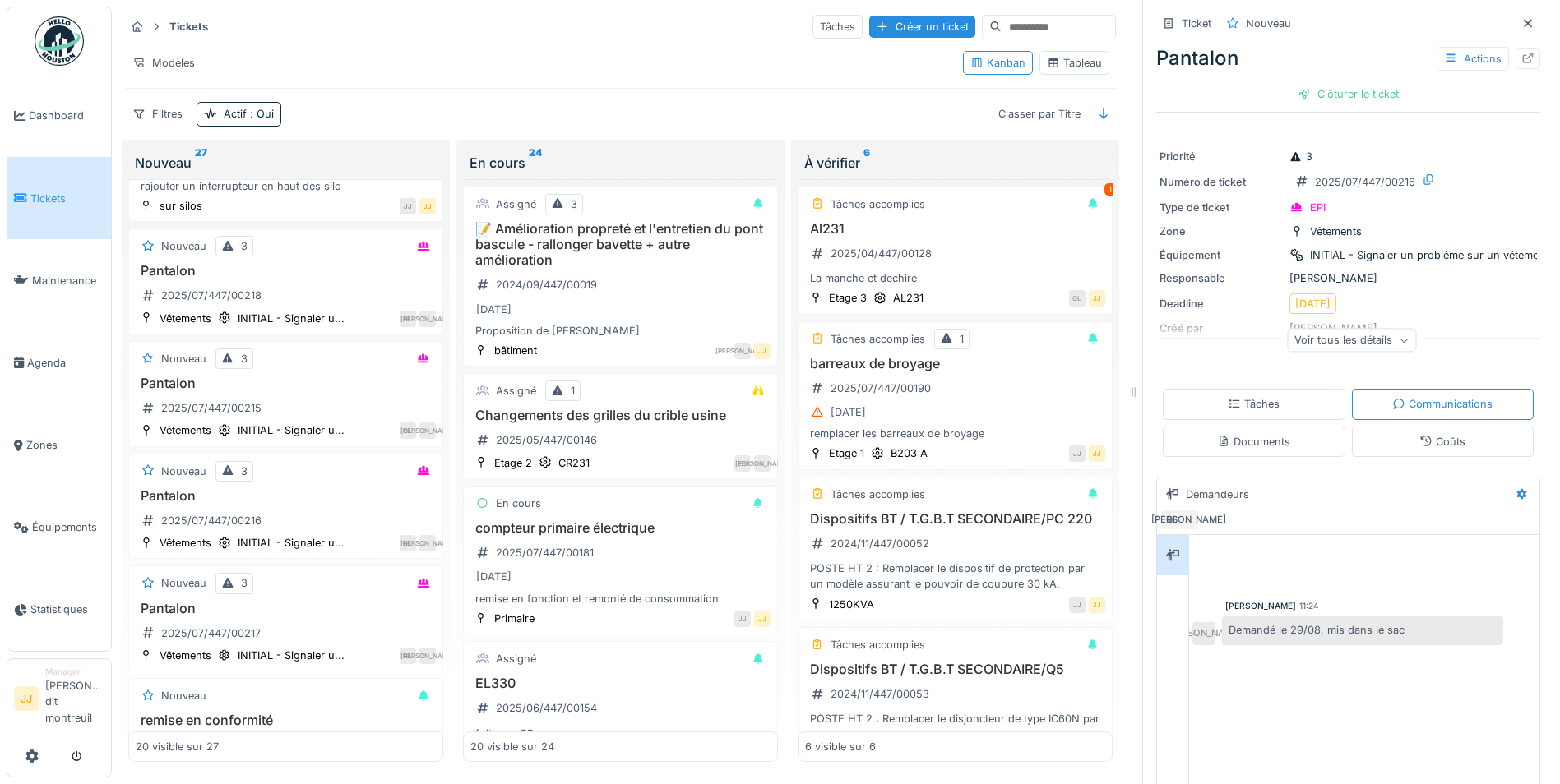
click at [1307, 430] on div "Documents" at bounding box center [1253, 442] width 183 height 30
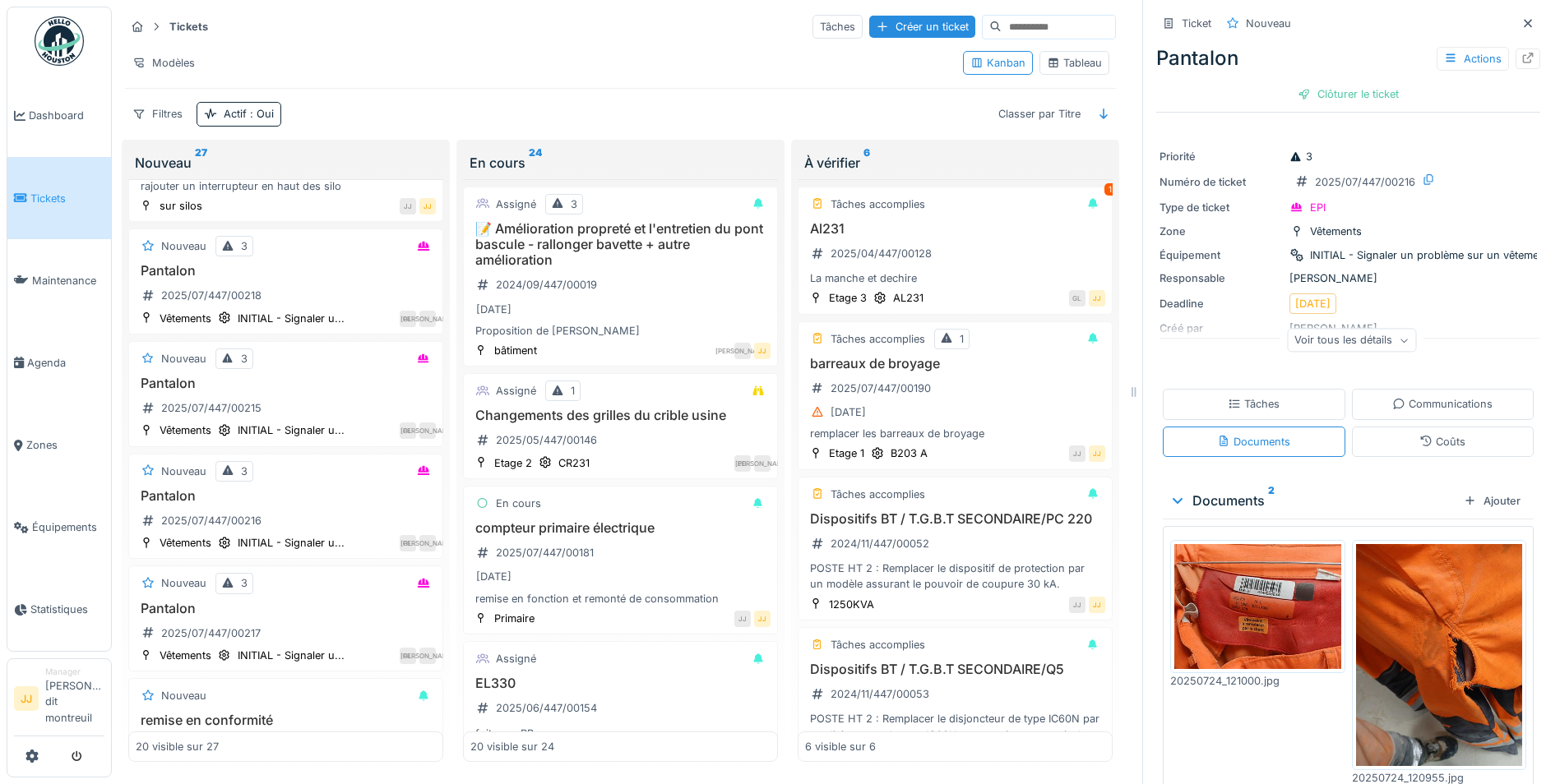
click at [1419, 439] on div "Coûts" at bounding box center [1442, 442] width 46 height 16
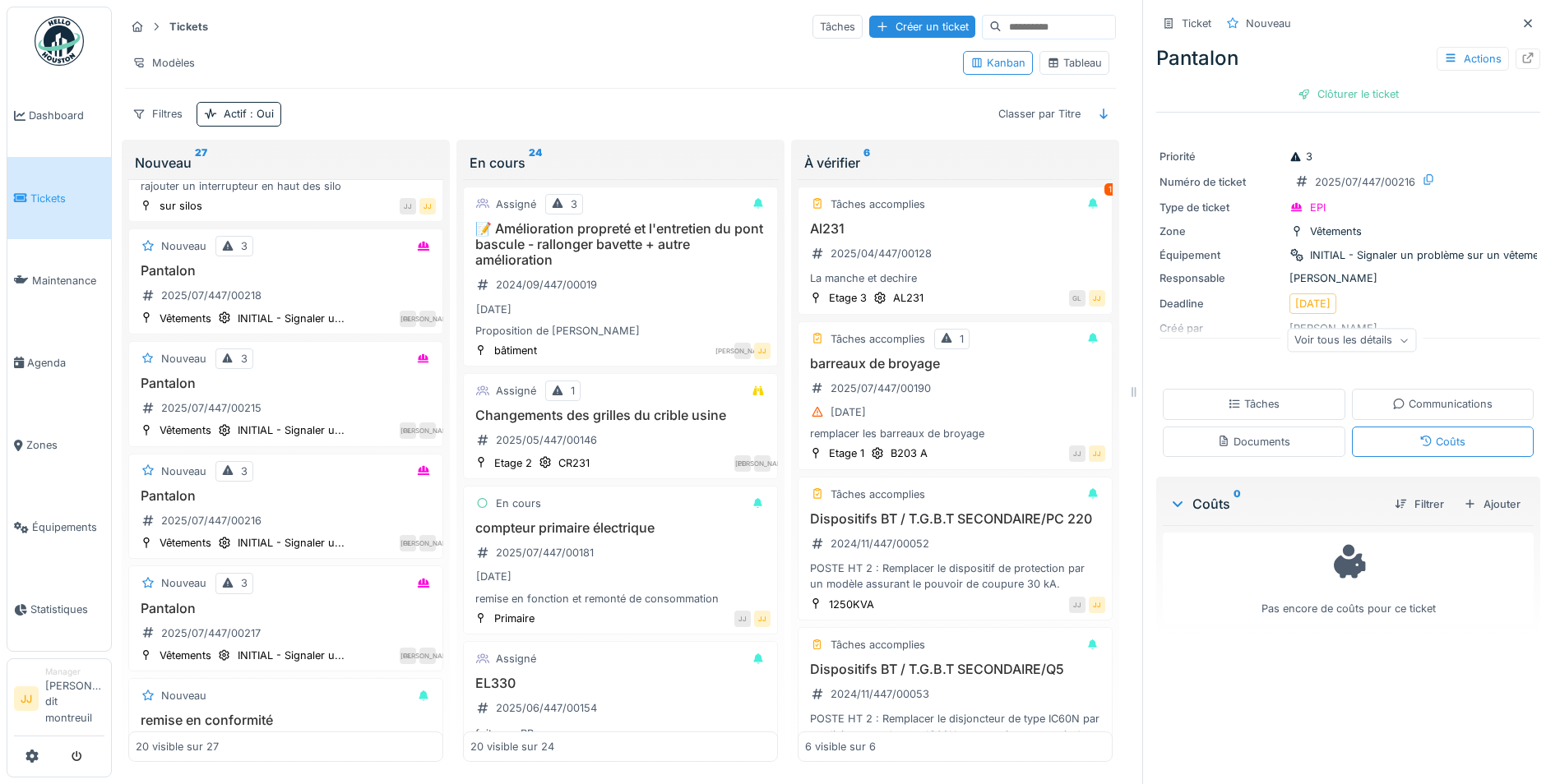
click at [1356, 329] on div "Voir tous les détails" at bounding box center [1352, 340] width 129 height 23
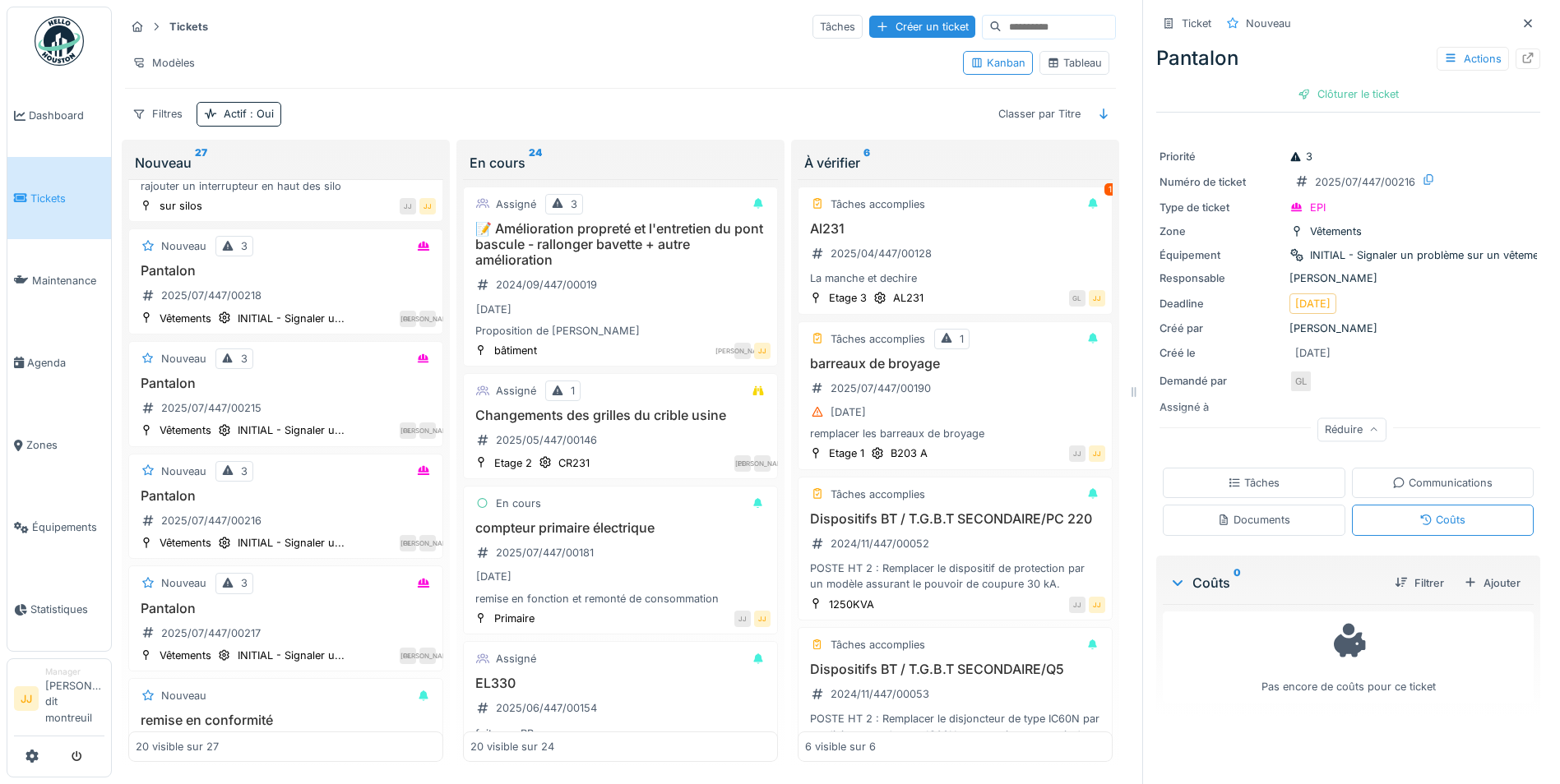
click at [1199, 17] on div "Ticket" at bounding box center [1196, 23] width 30 height 16
click at [1193, 21] on div "Ticket" at bounding box center [1196, 23] width 30 height 16
click at [812, 19] on div "Tâches" at bounding box center [837, 26] width 50 height 23
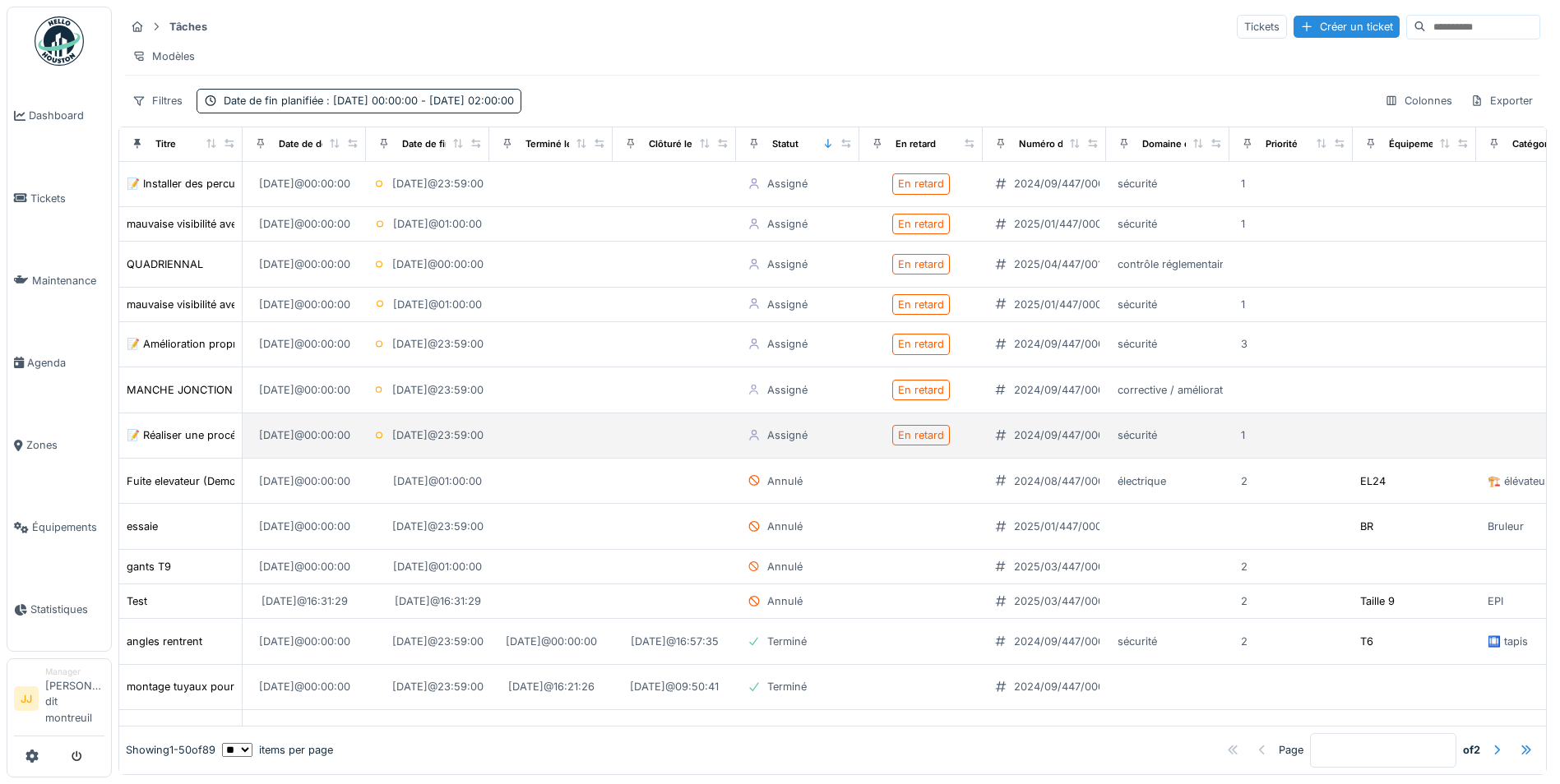
click at [833, 443] on div "Assigné" at bounding box center [796, 435] width 110 height 19
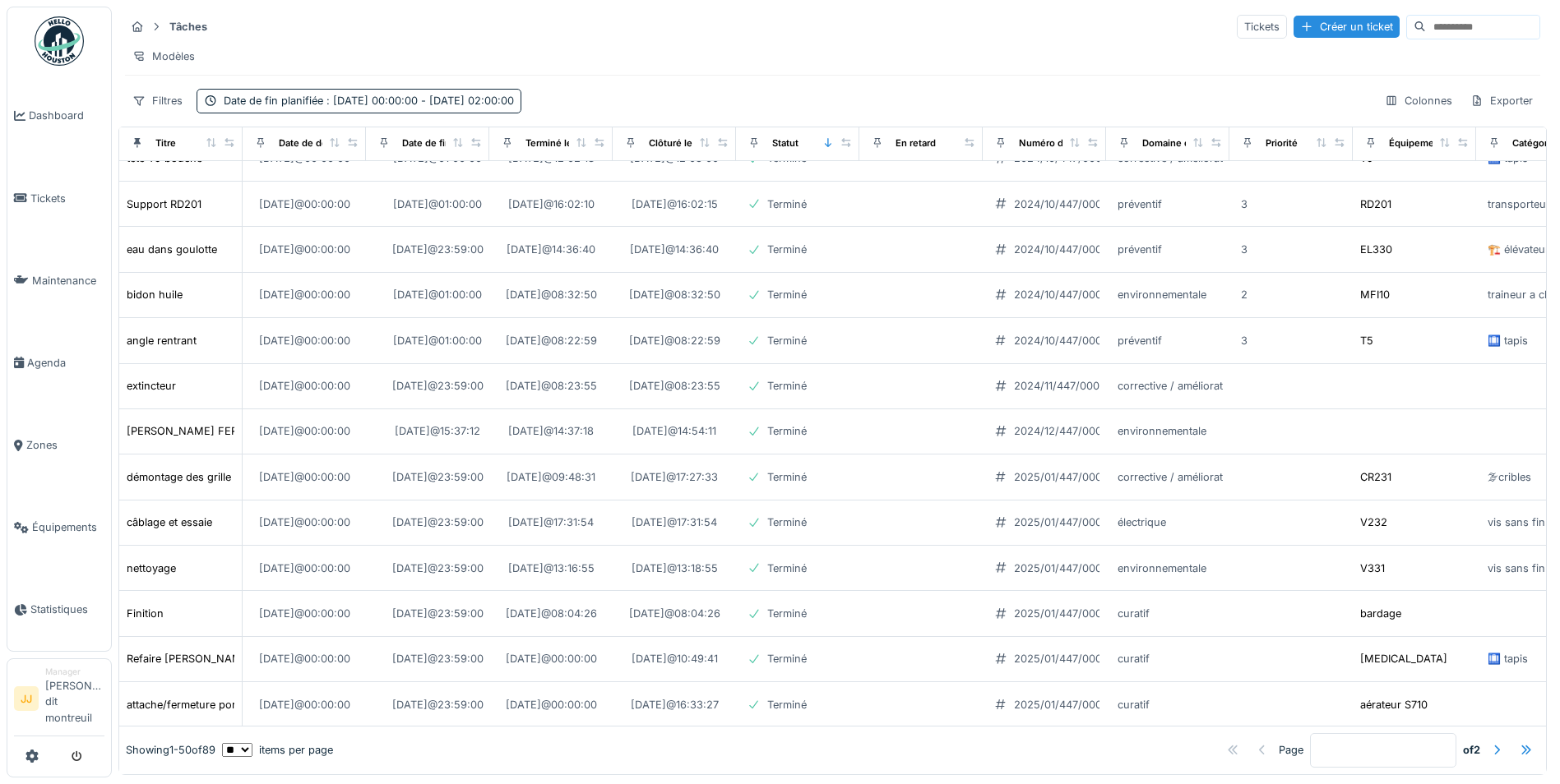
scroll to position [1068, 0]
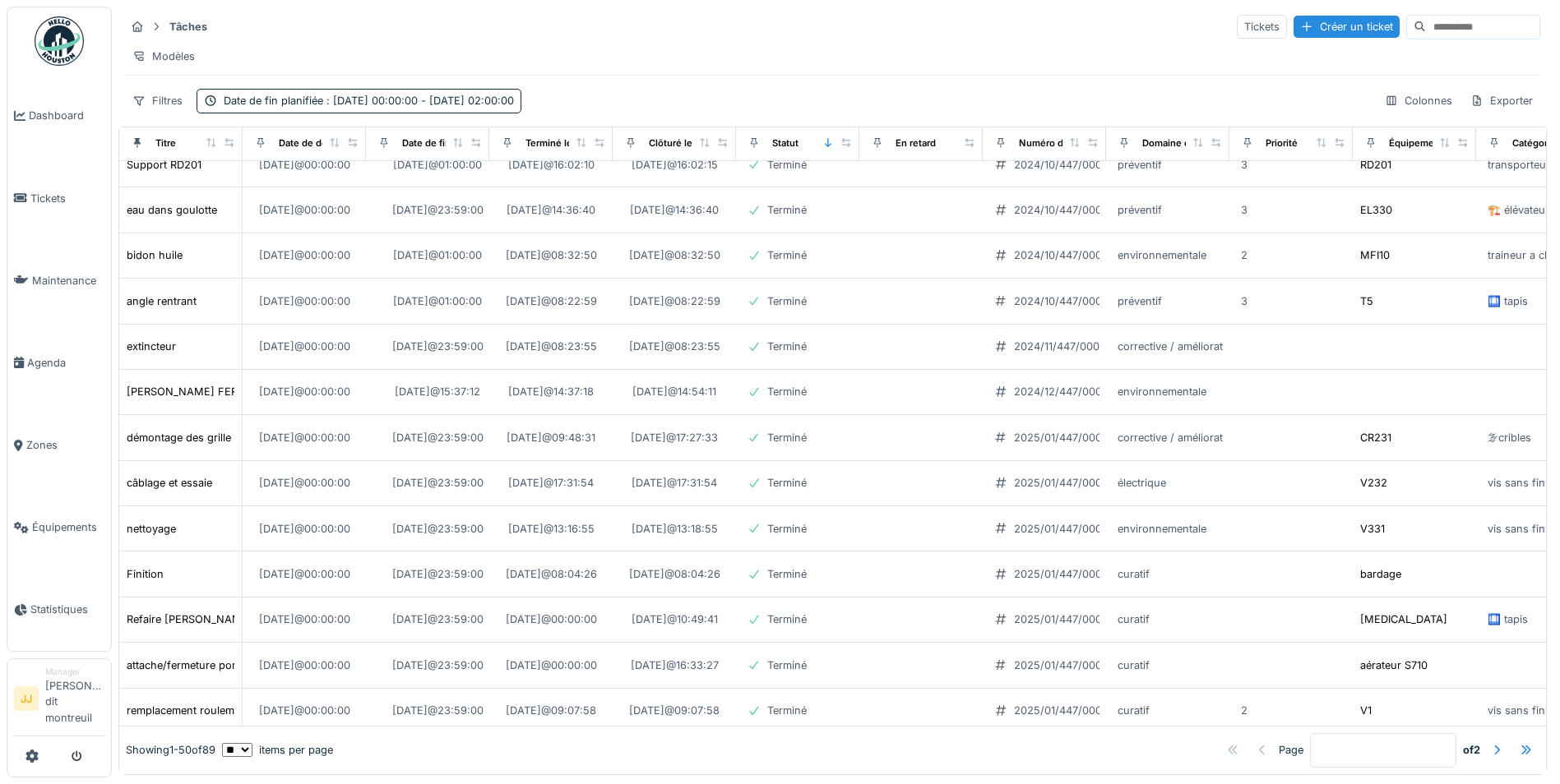
click at [515, 596] on td "[DATE] 08:04:26" at bounding box center [550, 574] width 123 height 45
click at [68, 190] on span "Tickets" at bounding box center [67, 198] width 74 height 16
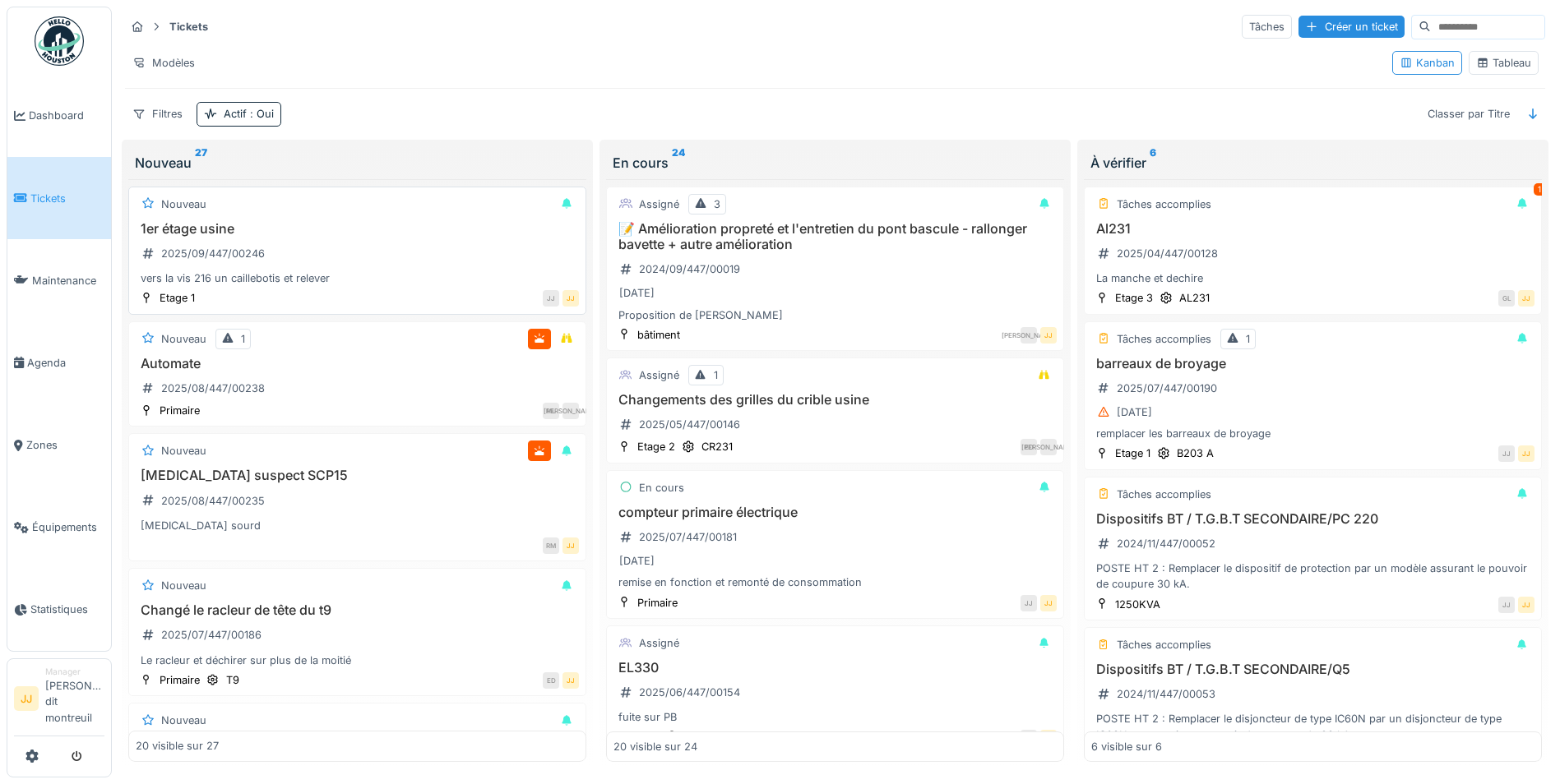
click at [380, 233] on h3 "1er étage usine" at bounding box center [357, 229] width 443 height 16
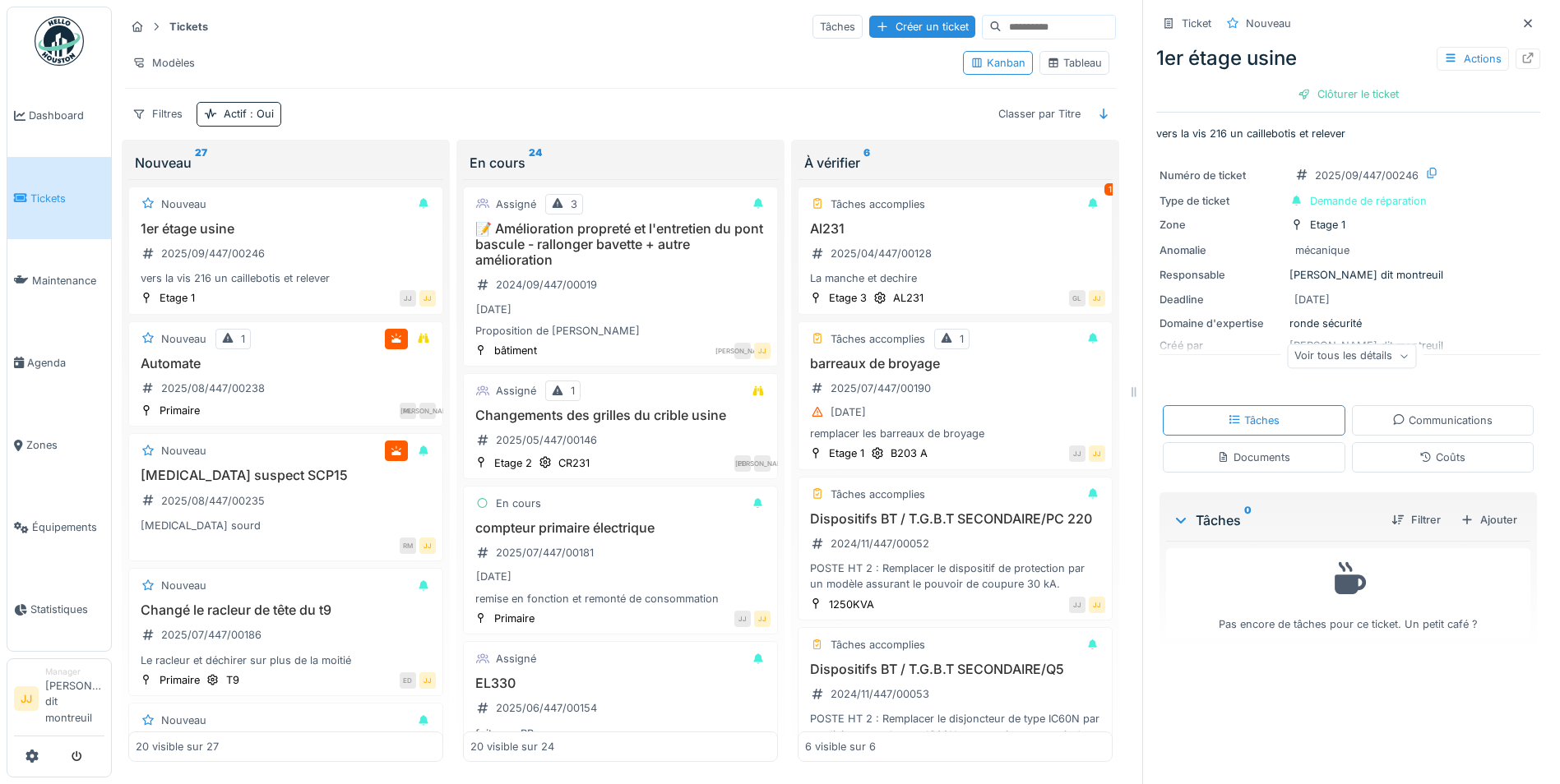
click at [1357, 353] on div "Voir tous les détails" at bounding box center [1352, 355] width 129 height 23
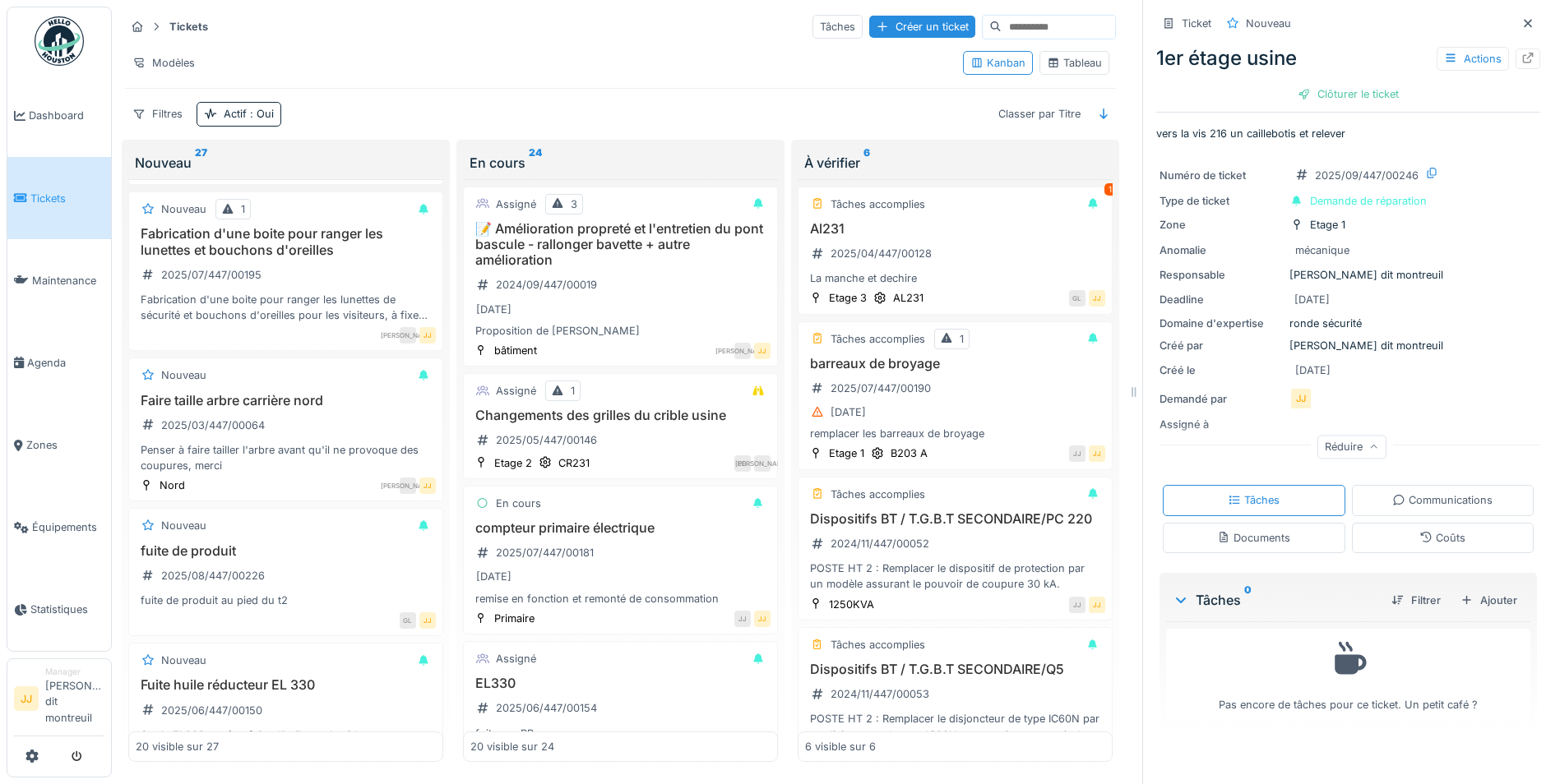
scroll to position [822, 0]
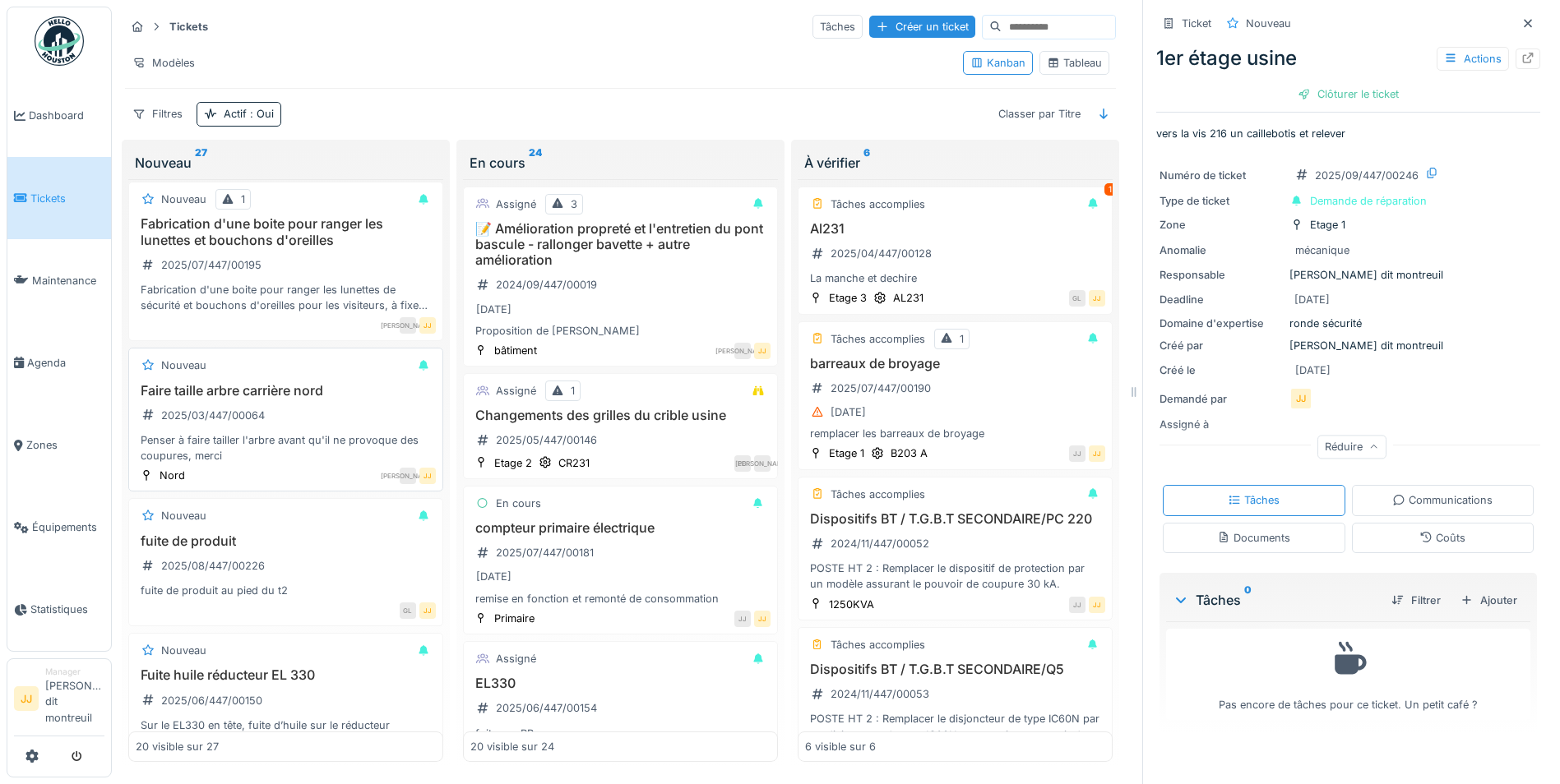
click at [346, 403] on div "Faire taille arbre carrière nord 2025/03/447/00064 Penser à faire tailler l'arb…" at bounding box center [286, 423] width 300 height 82
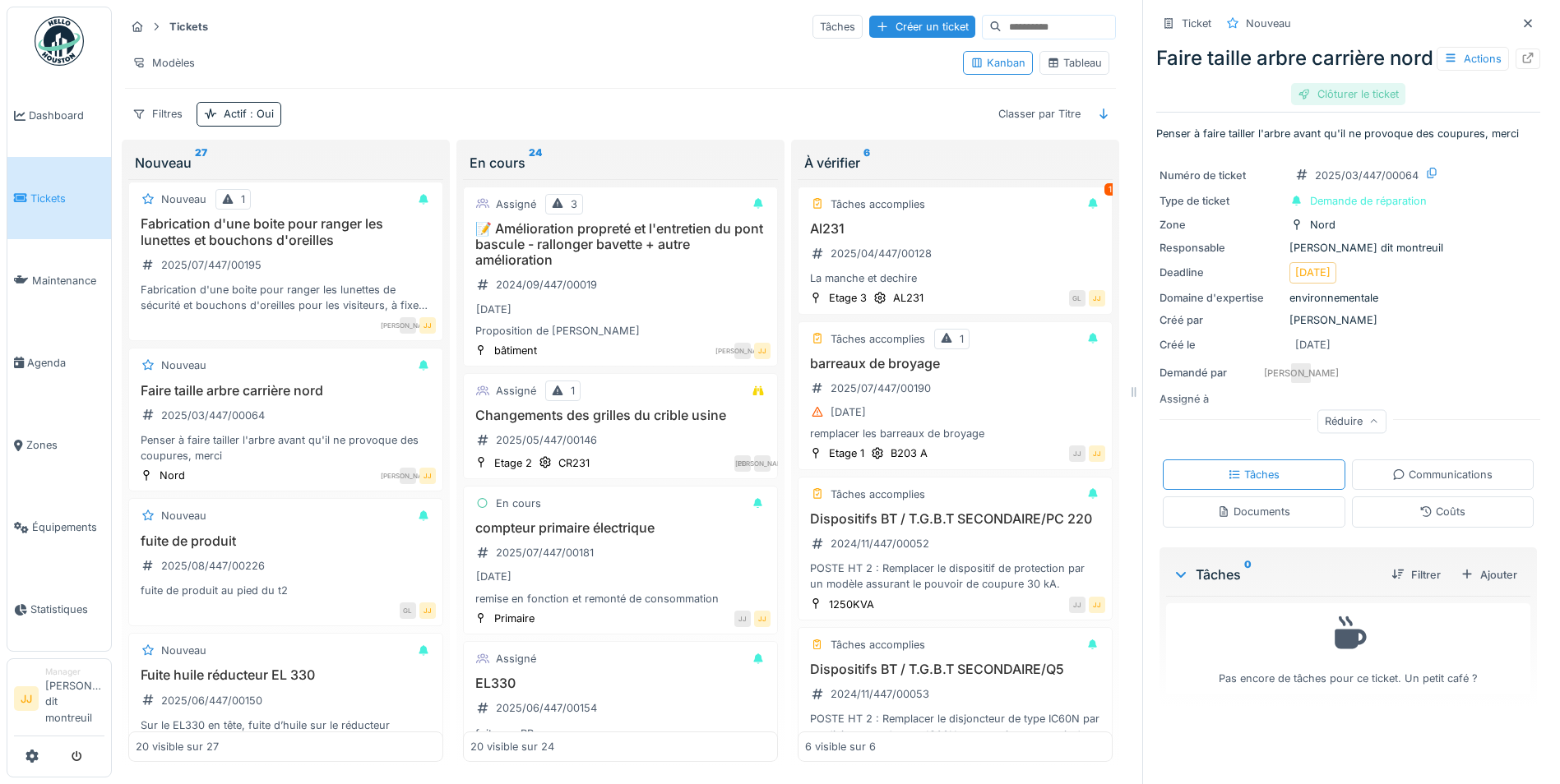
click at [1319, 105] on div "Clôturer le ticket" at bounding box center [1348, 95] width 114 height 23
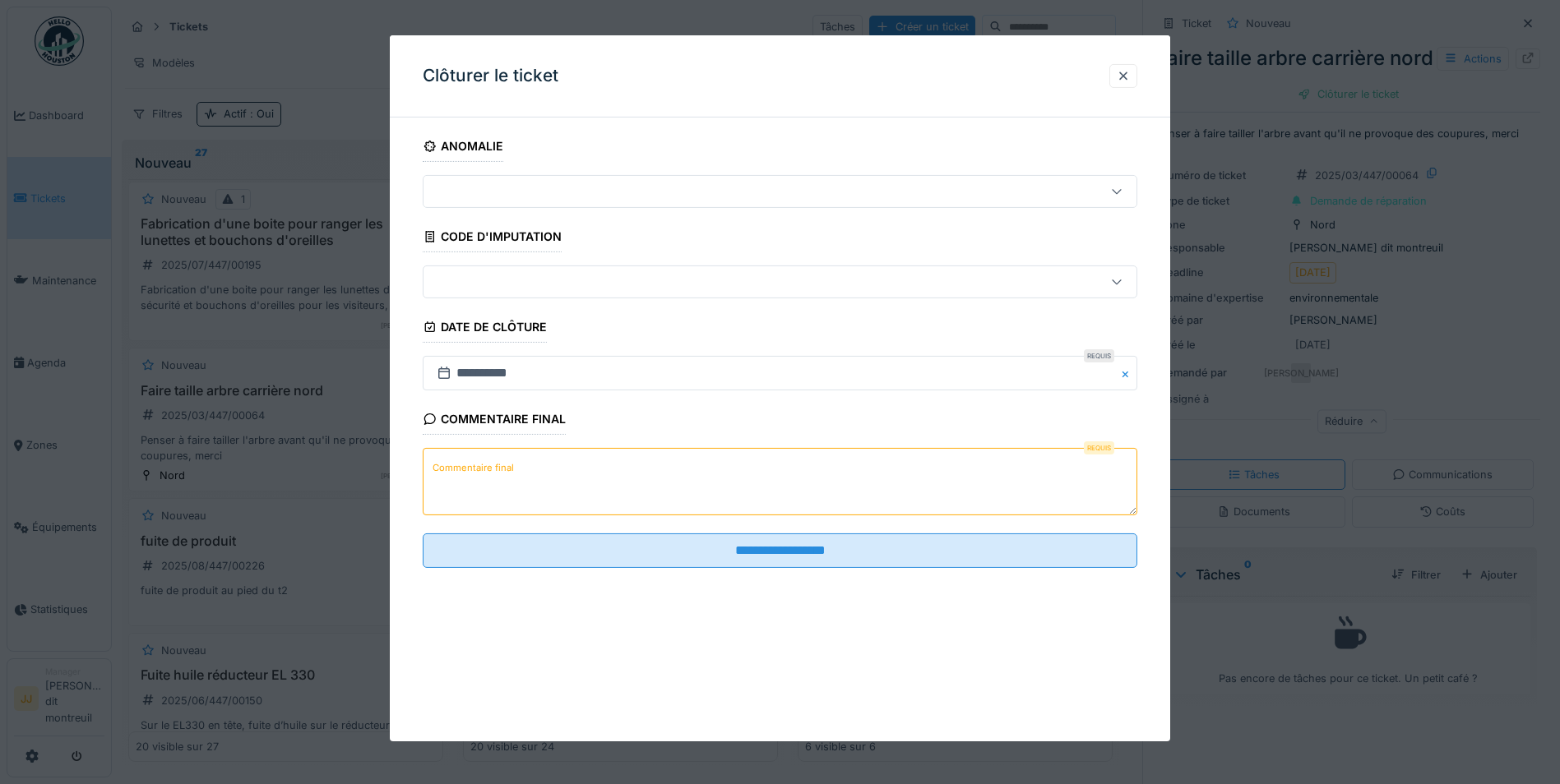
click at [729, 187] on div at bounding box center [737, 191] width 615 height 18
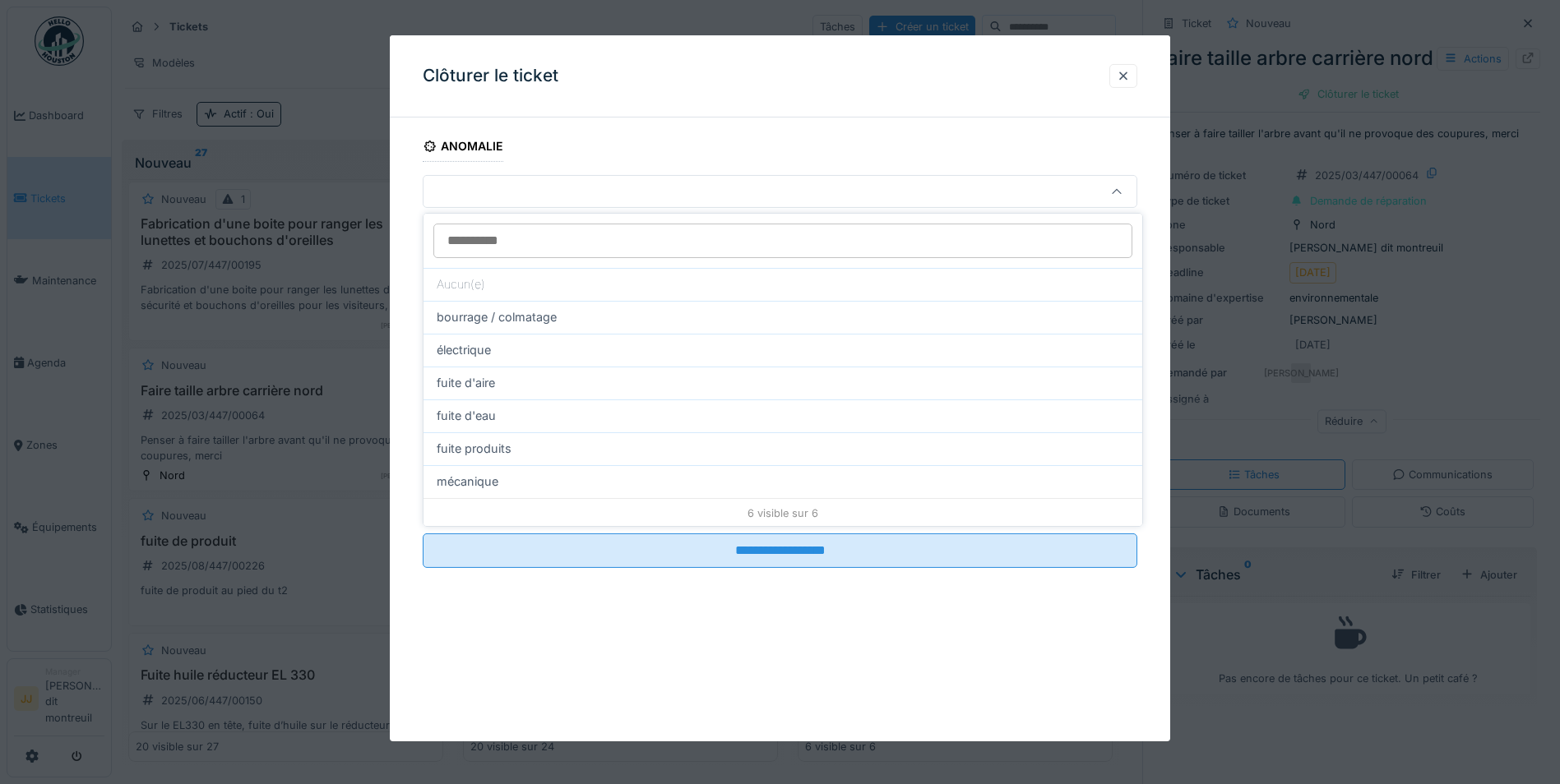
click at [729, 187] on div at bounding box center [737, 191] width 615 height 18
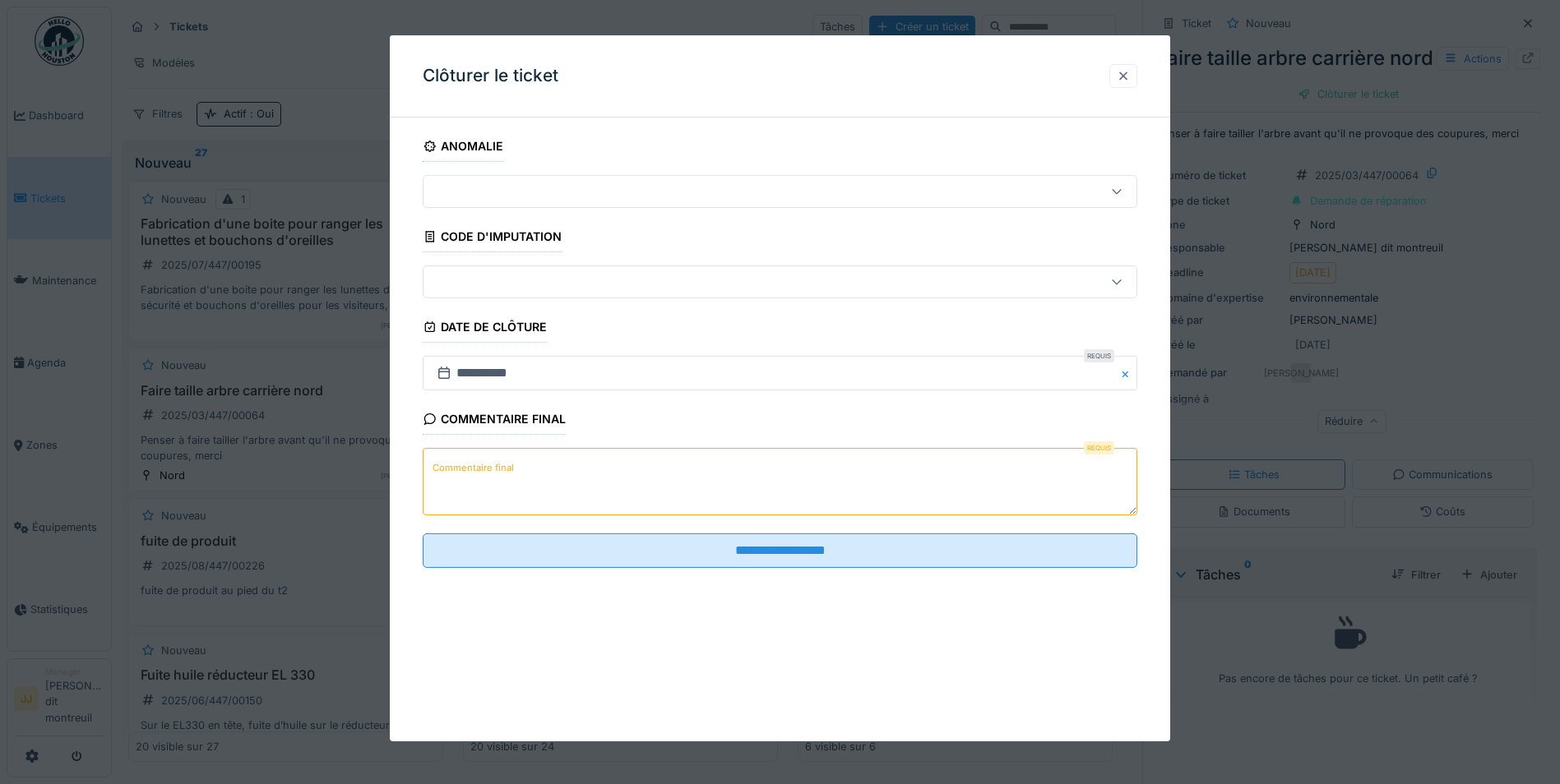
click at [1129, 83] on div at bounding box center [1123, 76] width 13 height 16
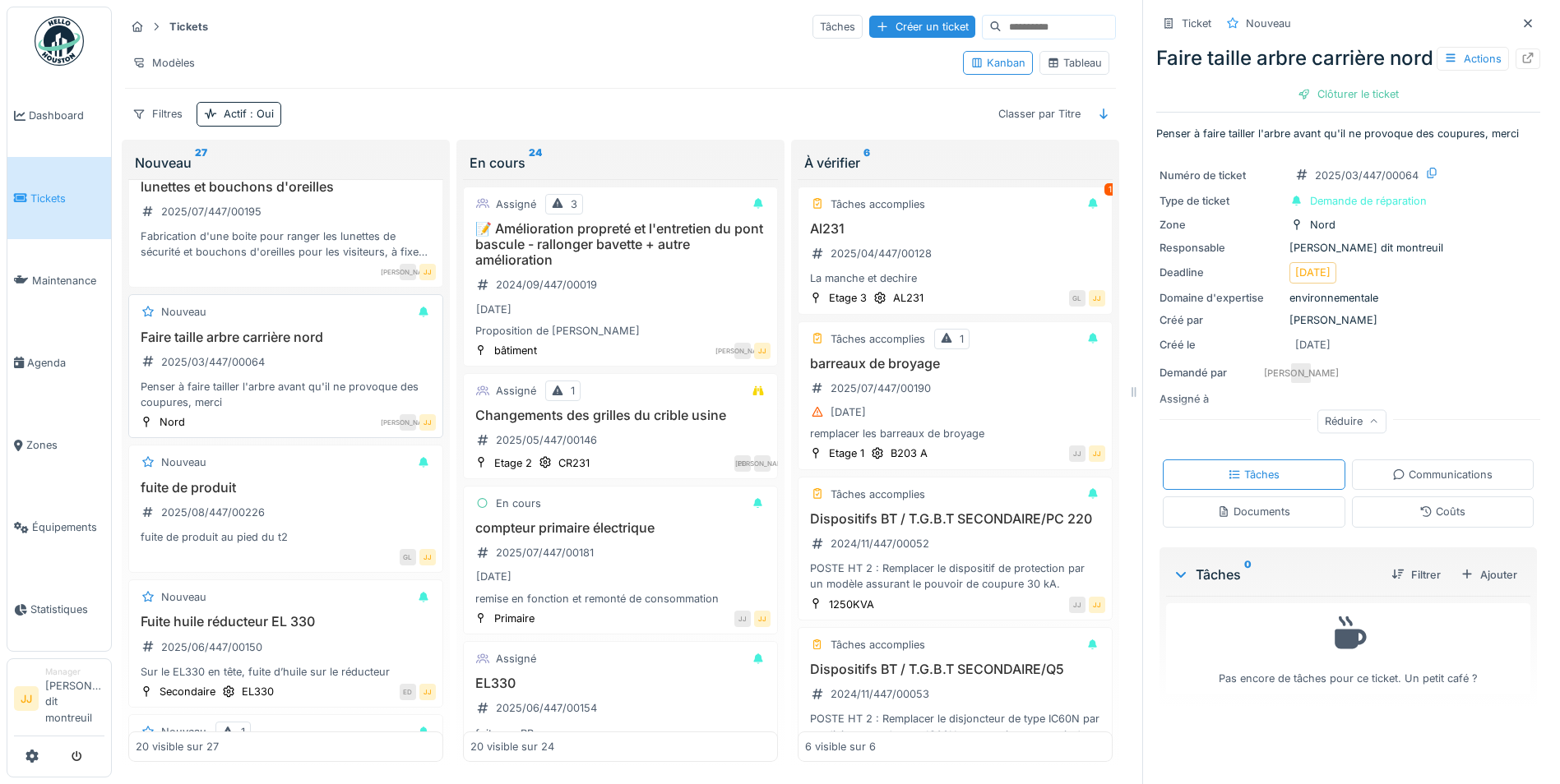
scroll to position [904, 0]
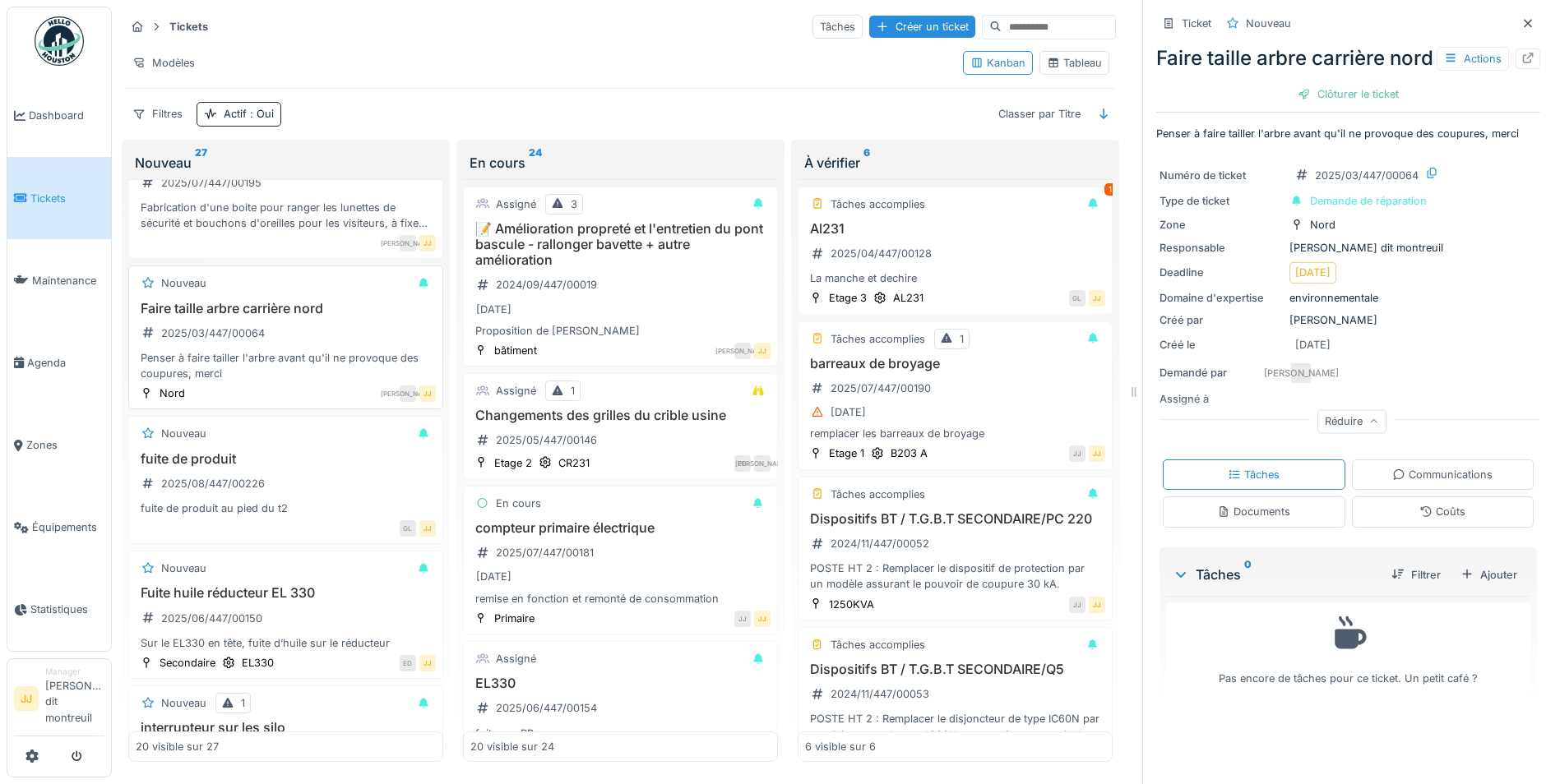
click at [369, 327] on div "Faire taille arbre carrière nord 2025/03/447/00064 Penser à faire tailler l'arb…" at bounding box center [286, 341] width 300 height 82
click at [1334, 105] on div "Clôturer le ticket" at bounding box center [1348, 95] width 114 height 23
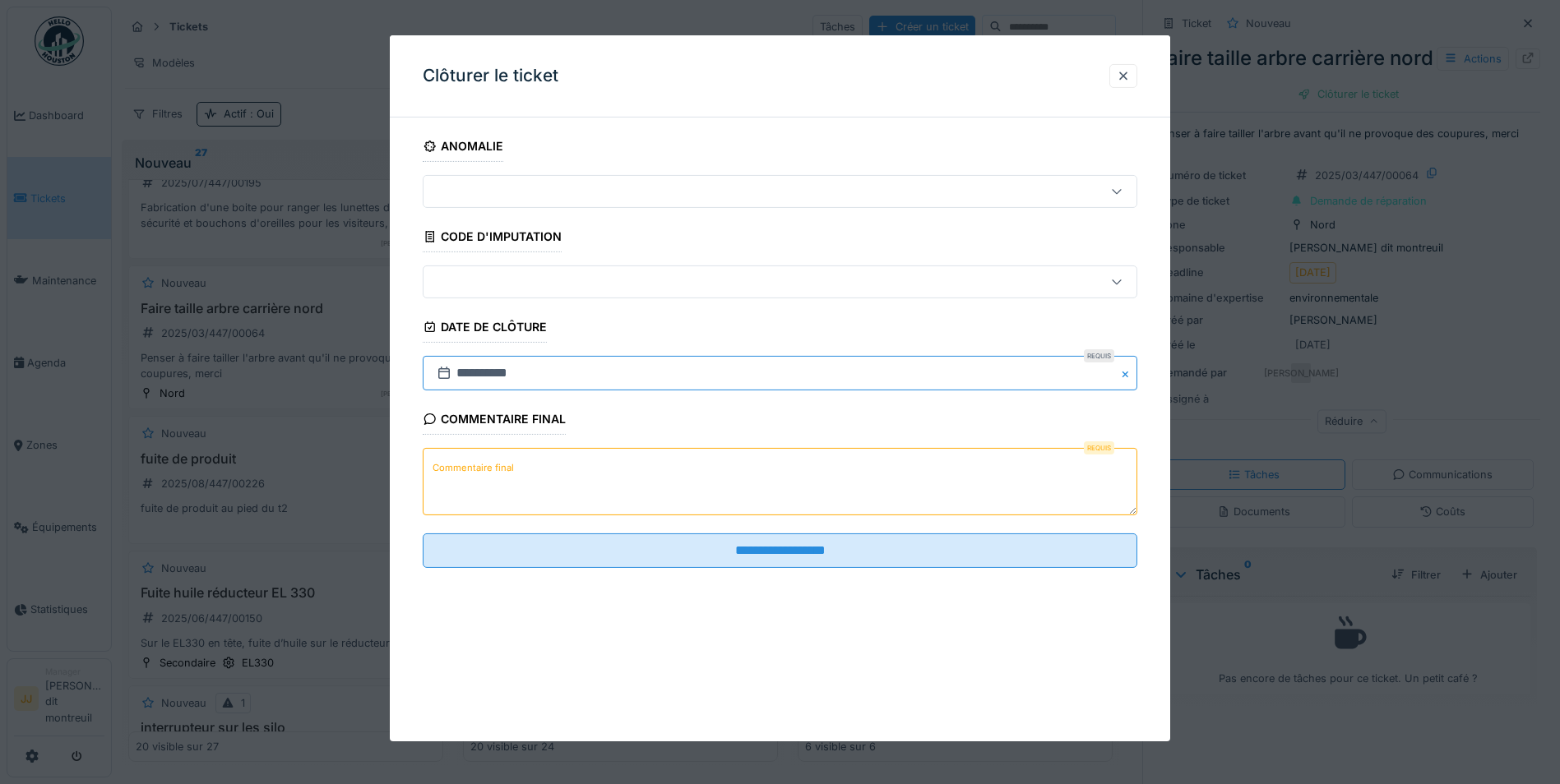
click at [846, 361] on input "**********" at bounding box center [780, 372] width 715 height 35
click at [1123, 78] on div at bounding box center [1123, 76] width 13 height 16
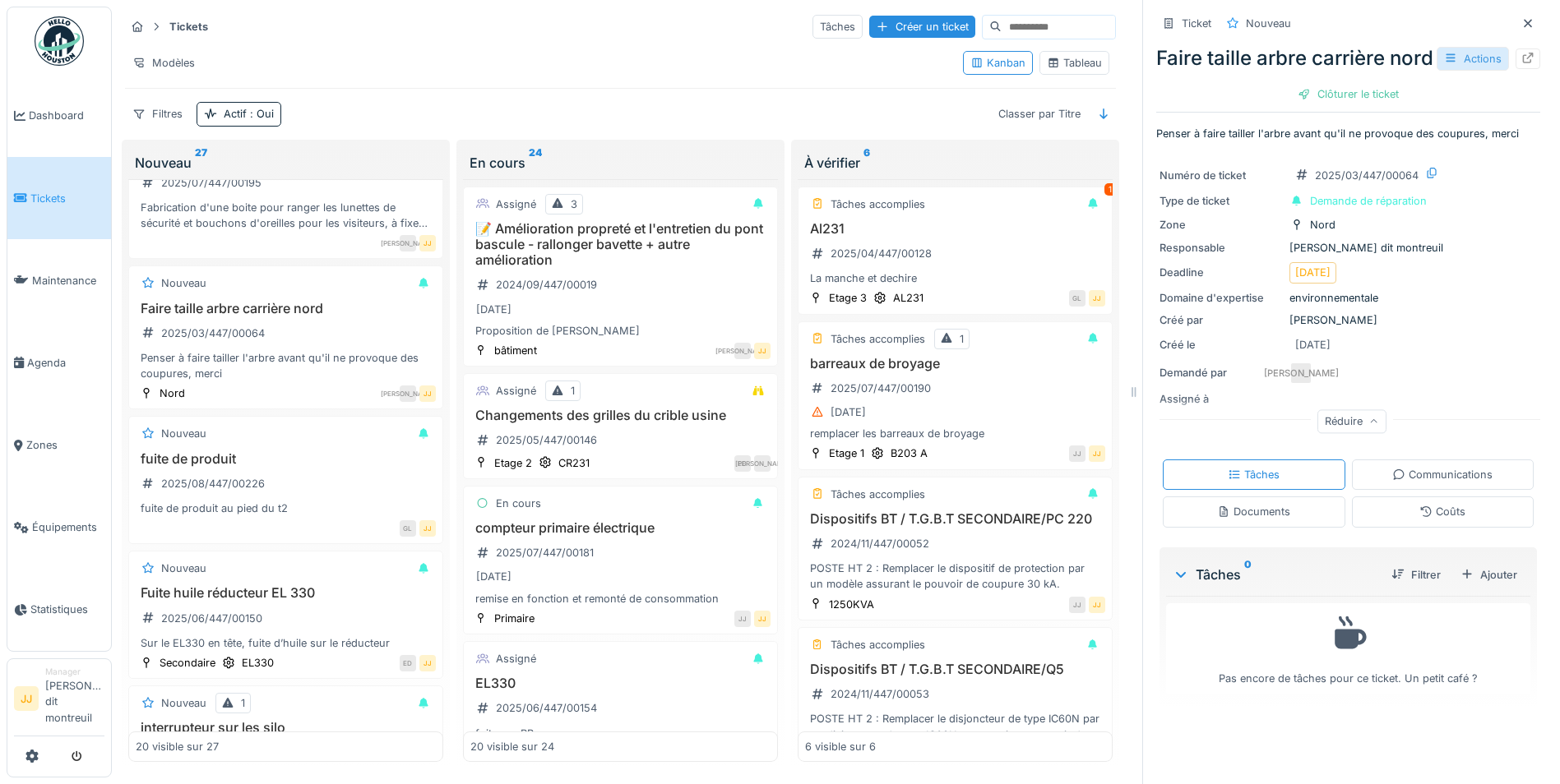
click at [1462, 70] on div "Actions" at bounding box center [1472, 58] width 72 height 23
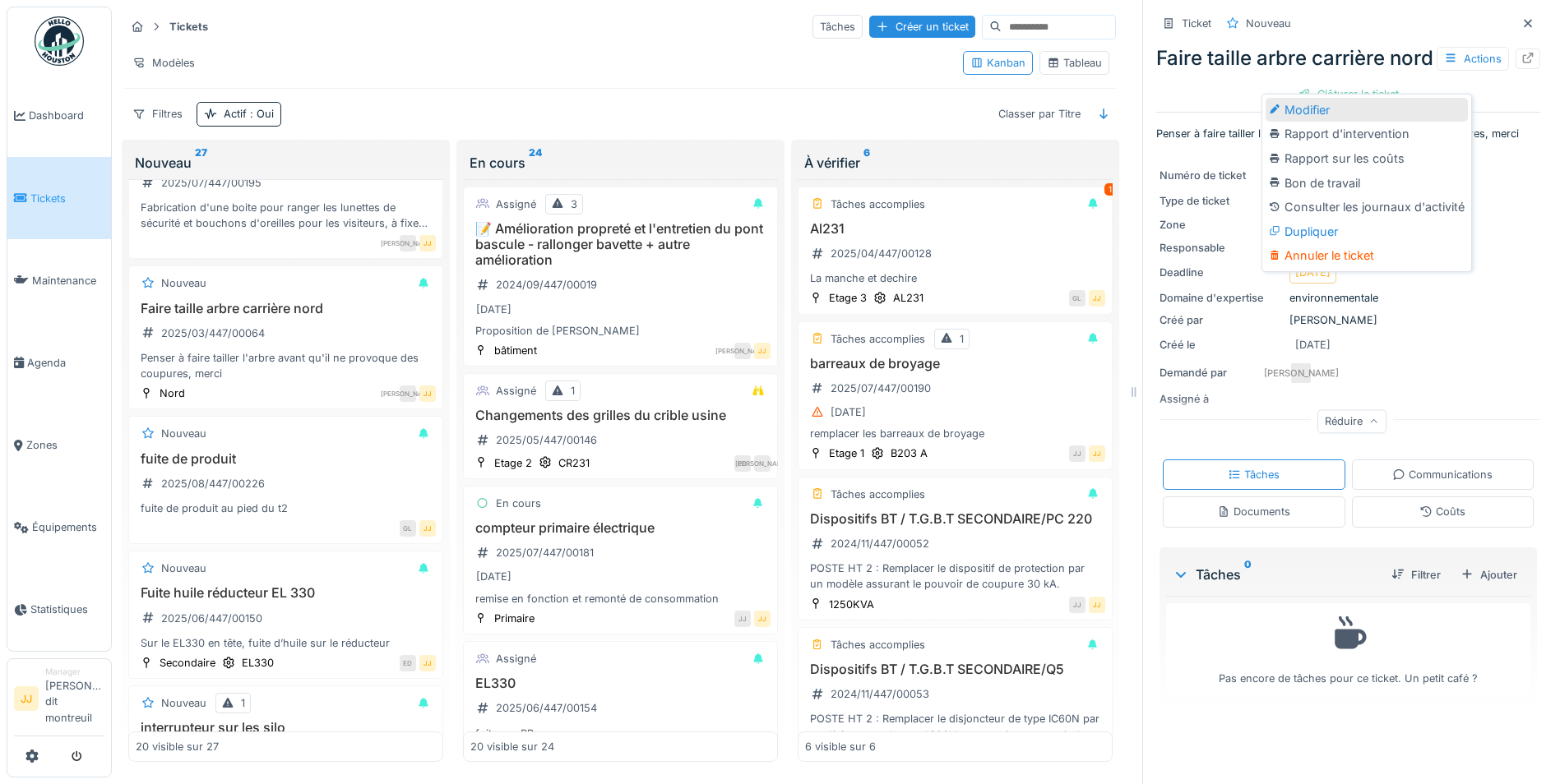
click at [1348, 117] on div "Modifier" at bounding box center [1367, 110] width 203 height 24
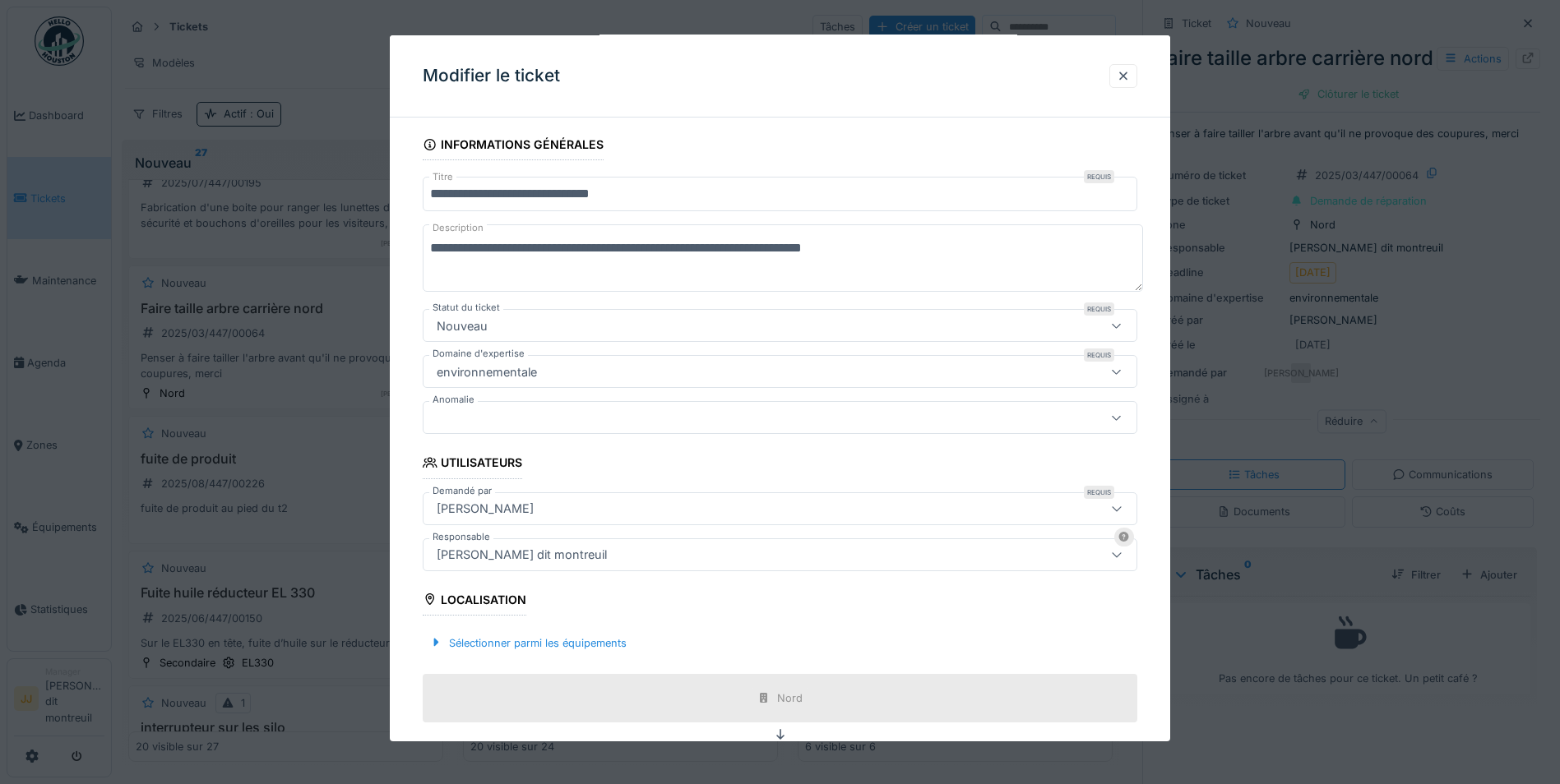
scroll to position [0, 0]
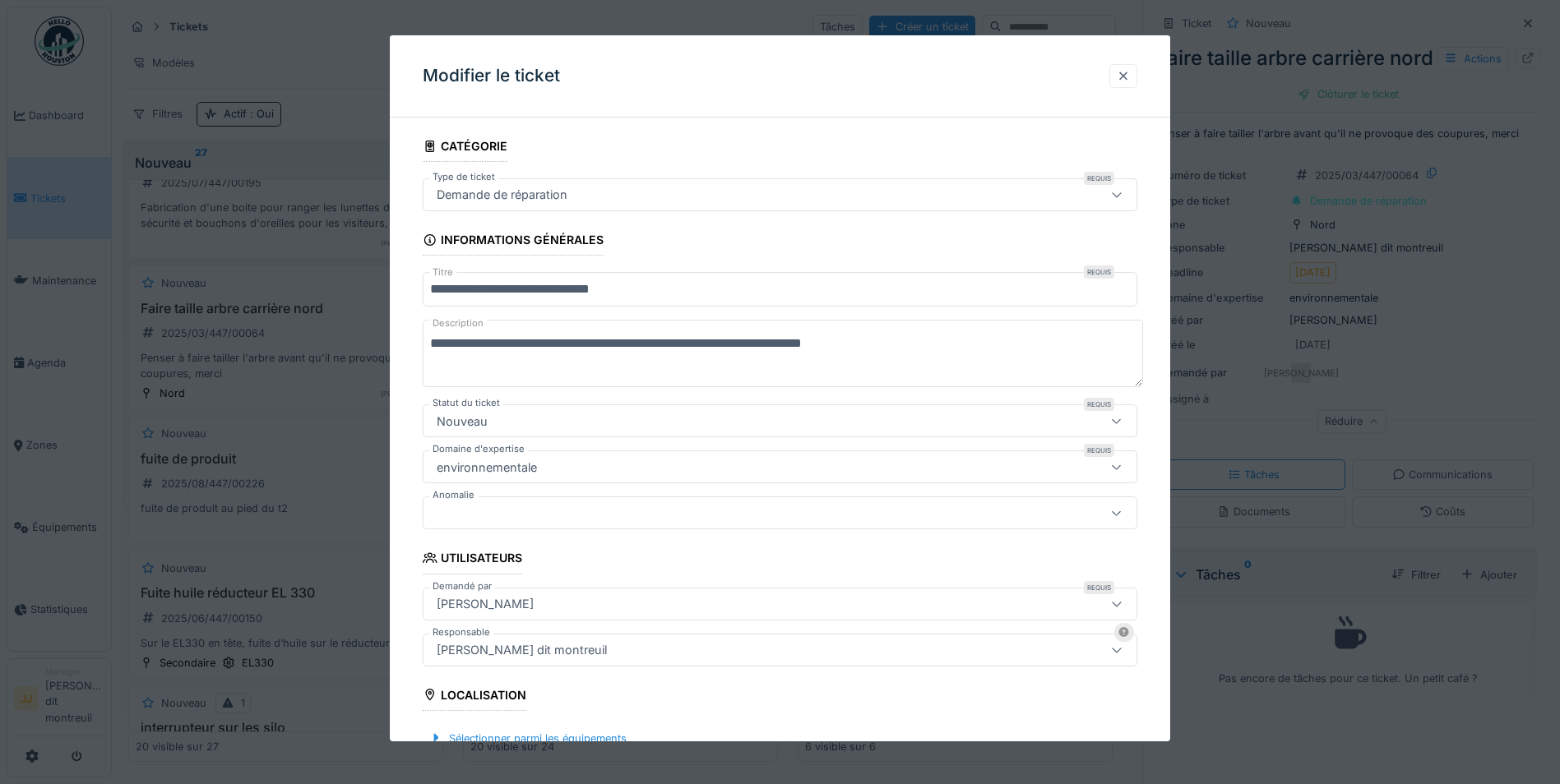
click at [1137, 84] on div at bounding box center [1123, 75] width 28 height 23
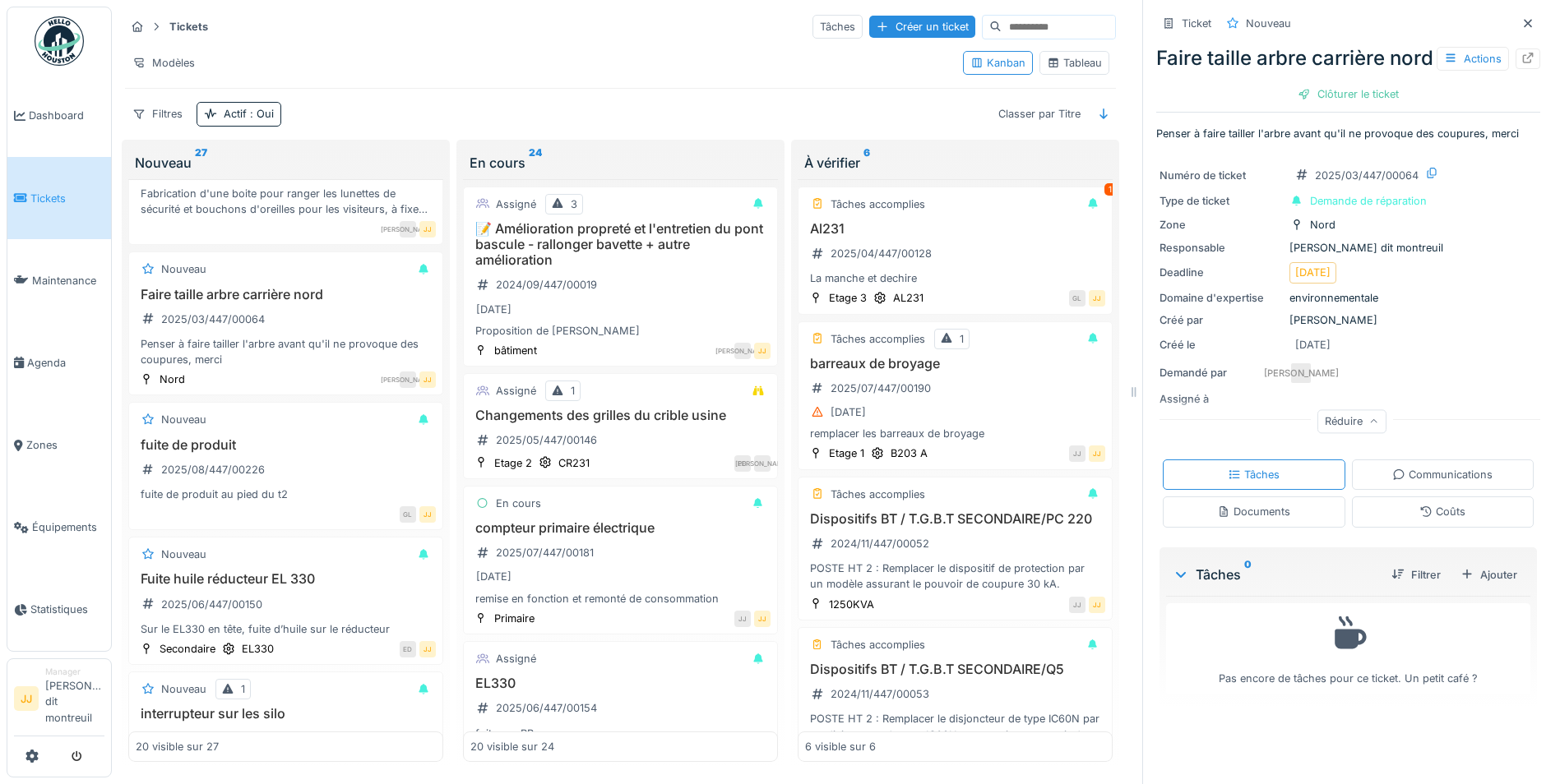
scroll to position [822, 0]
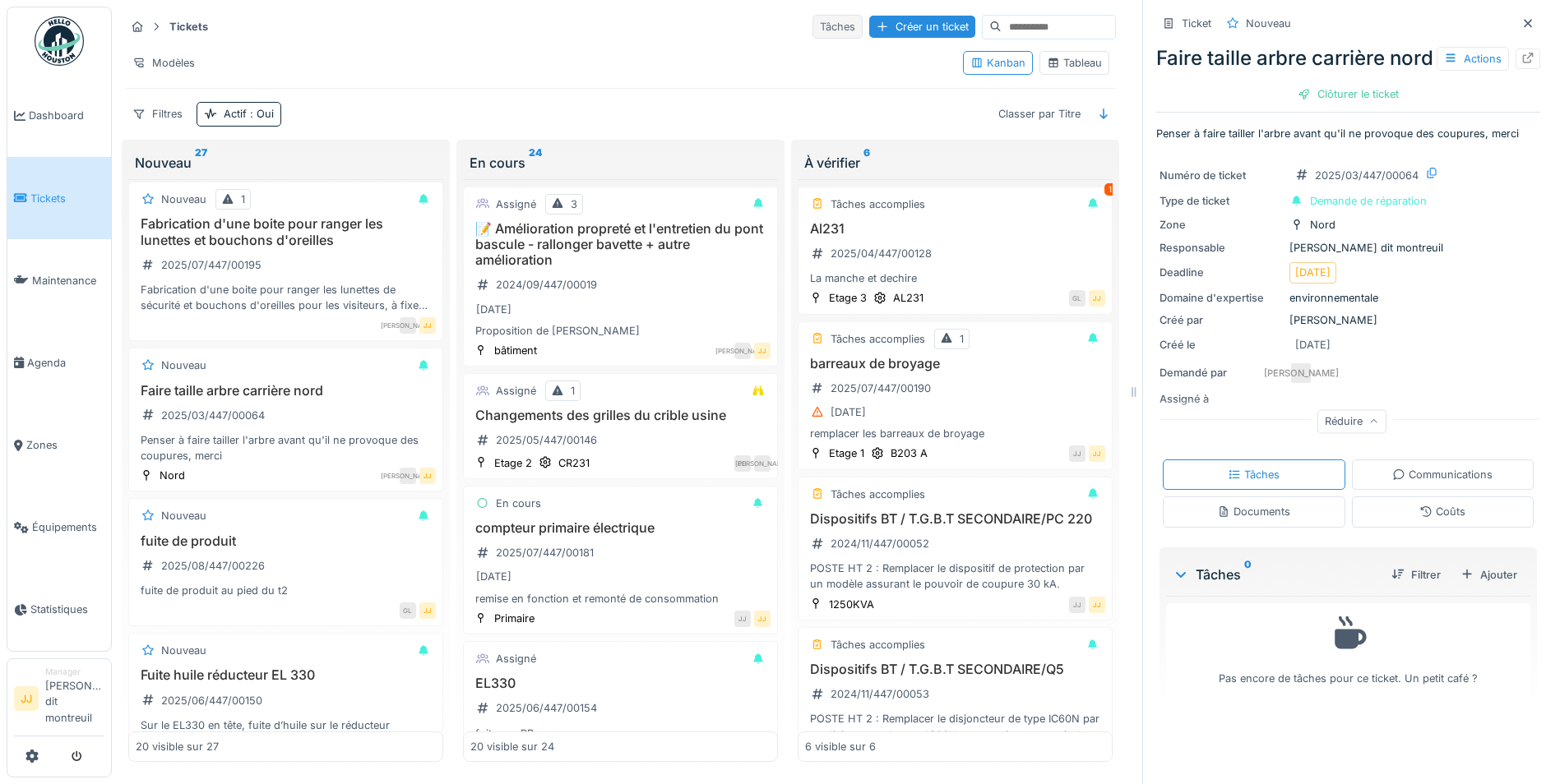
click at [812, 26] on div "Tâches" at bounding box center [837, 26] width 50 height 23
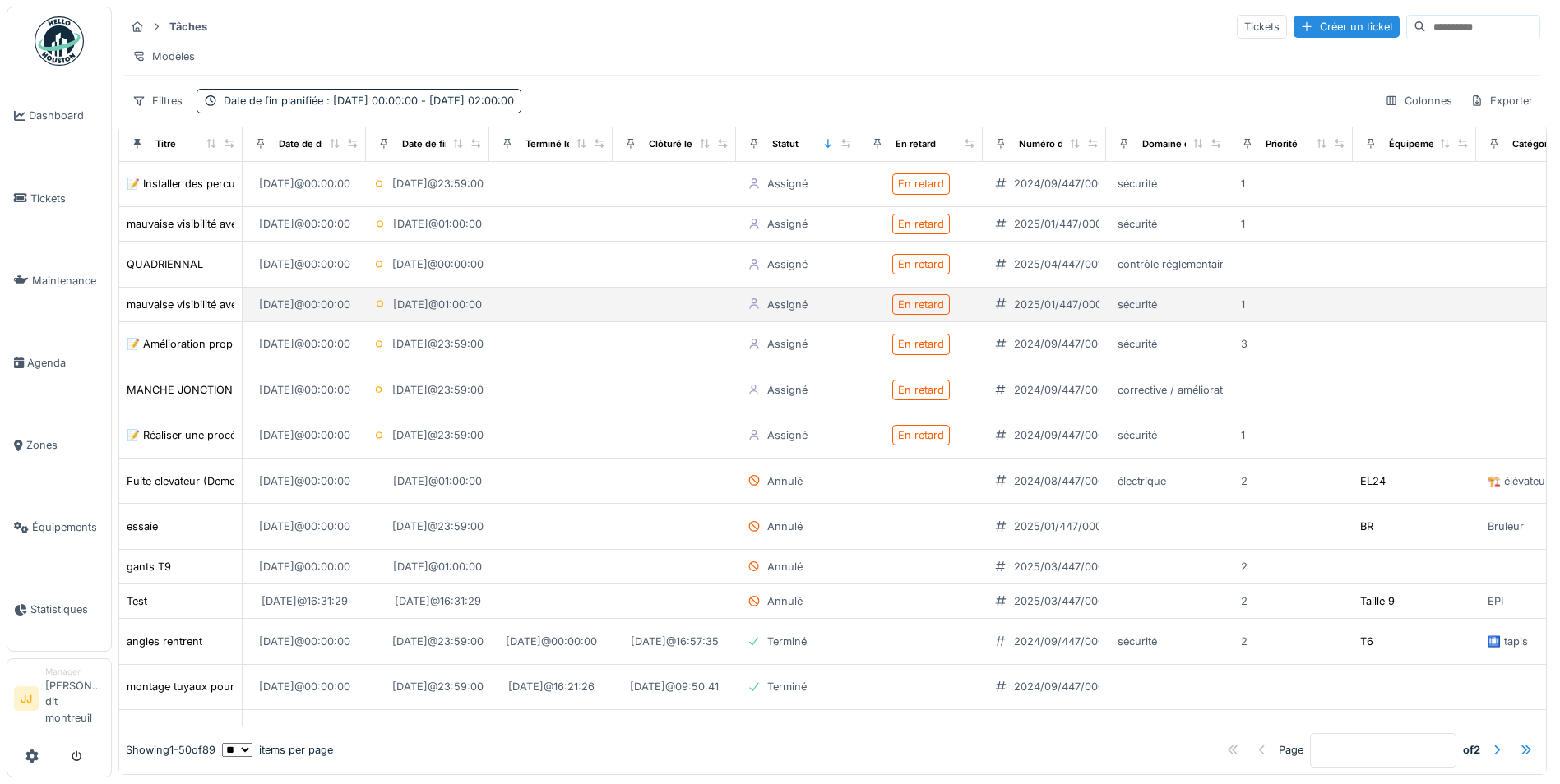
click at [990, 303] on td "2025/01/447/00010" at bounding box center [1043, 305] width 123 height 35
click at [739, 323] on td "Assigné" at bounding box center [796, 305] width 123 height 35
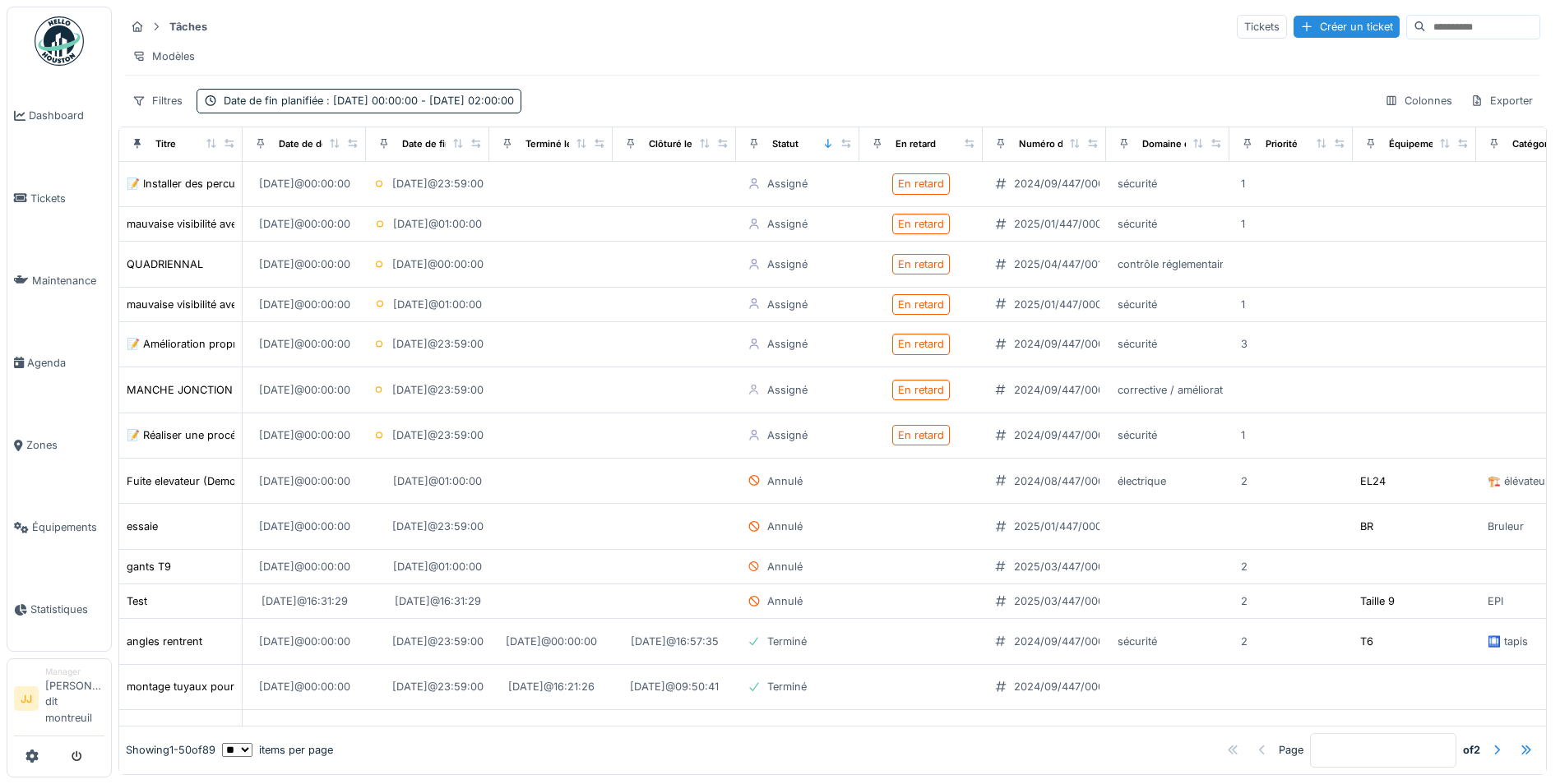
click at [125, 68] on div "Modèles" at bounding box center [163, 55] width 77 height 23
click at [380, 23] on div "Tâches Tickets Créer un ticket" at bounding box center [832, 26] width 1415 height 27
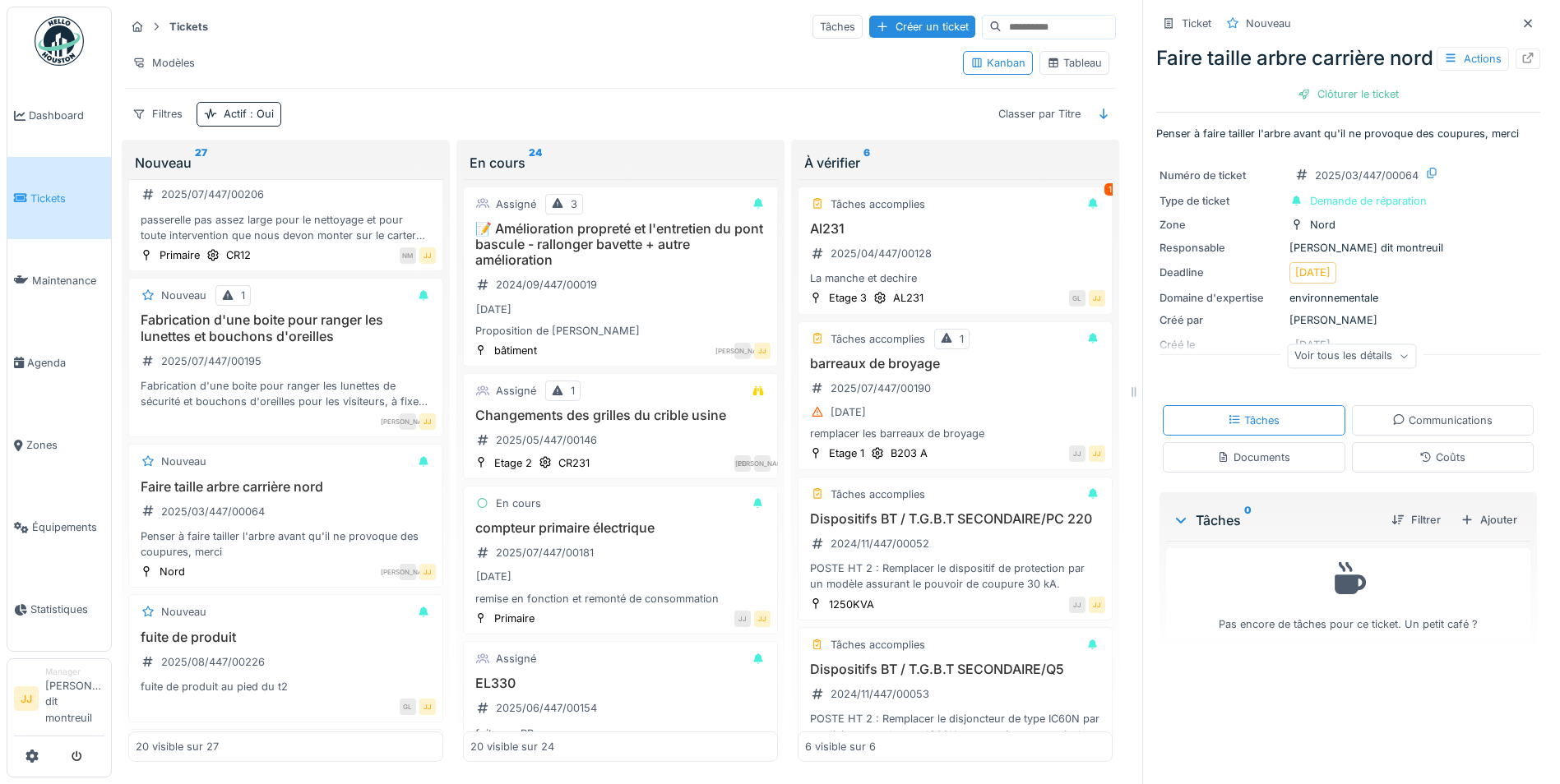
scroll to position [740, 0]
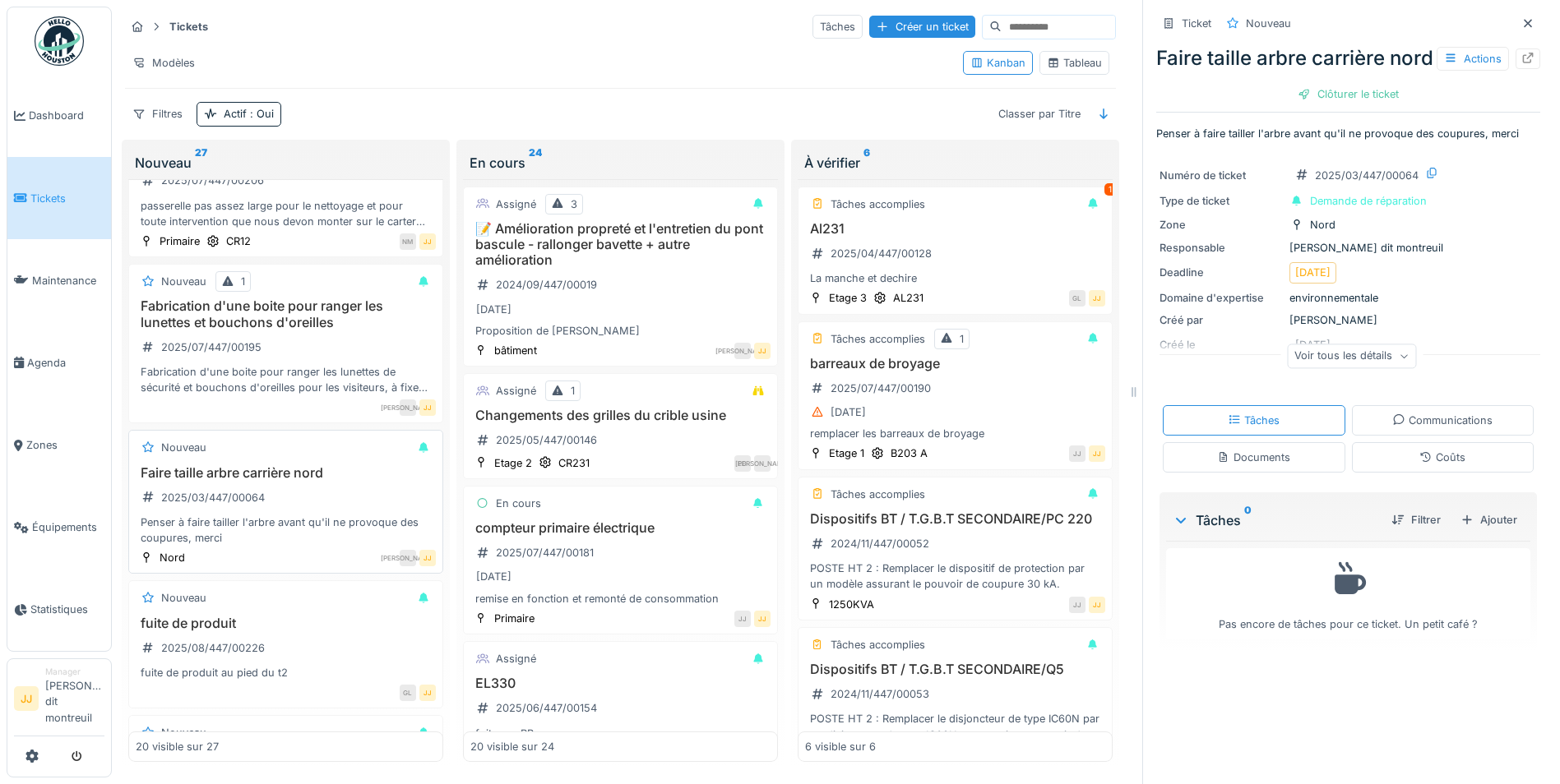
click at [276, 476] on h3 "Faire taille arbre carrière nord" at bounding box center [286, 473] width 300 height 16
click at [276, 480] on h3 "Faire taille arbre carrière nord" at bounding box center [286, 473] width 300 height 16
drag, startPoint x: 276, startPoint y: 480, endPoint x: 364, endPoint y: 507, distance: 92.0
click at [364, 507] on div "Faire taille arbre carrière nord 2025/03/447/00064 Penser à faire tailler l'arb…" at bounding box center [286, 505] width 300 height 82
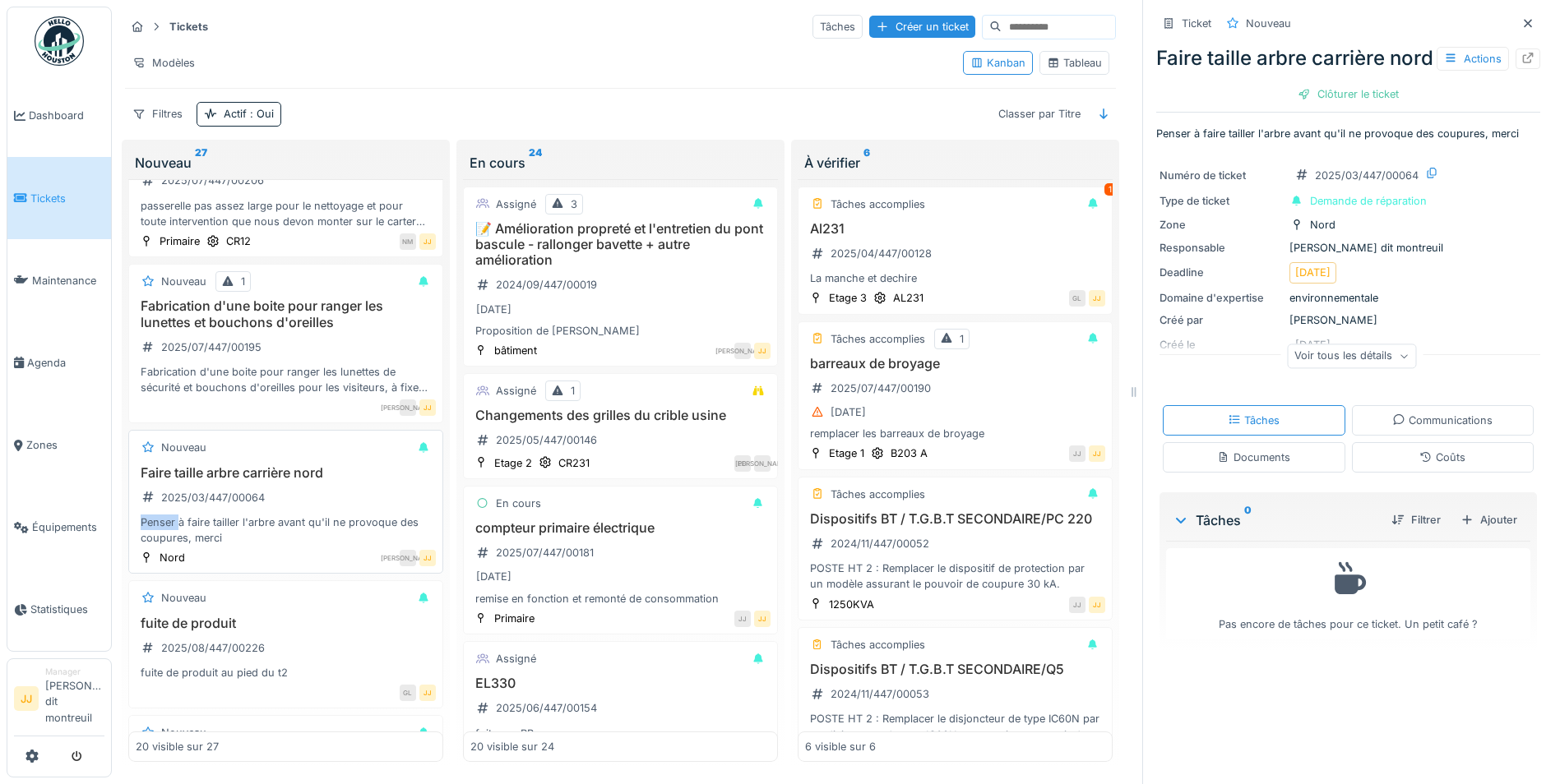
click at [364, 507] on div "Faire taille arbre carrière nord 2025/03/447/00064 Penser à faire tailler l'arb…" at bounding box center [286, 505] width 300 height 82
drag, startPoint x: 364, startPoint y: 507, endPoint x: 295, endPoint y: 475, distance: 76.1
click at [295, 475] on h3 "Faire taille arbre carrière nord" at bounding box center [286, 473] width 300 height 16
click at [1459, 70] on div "Actions" at bounding box center [1472, 58] width 72 height 23
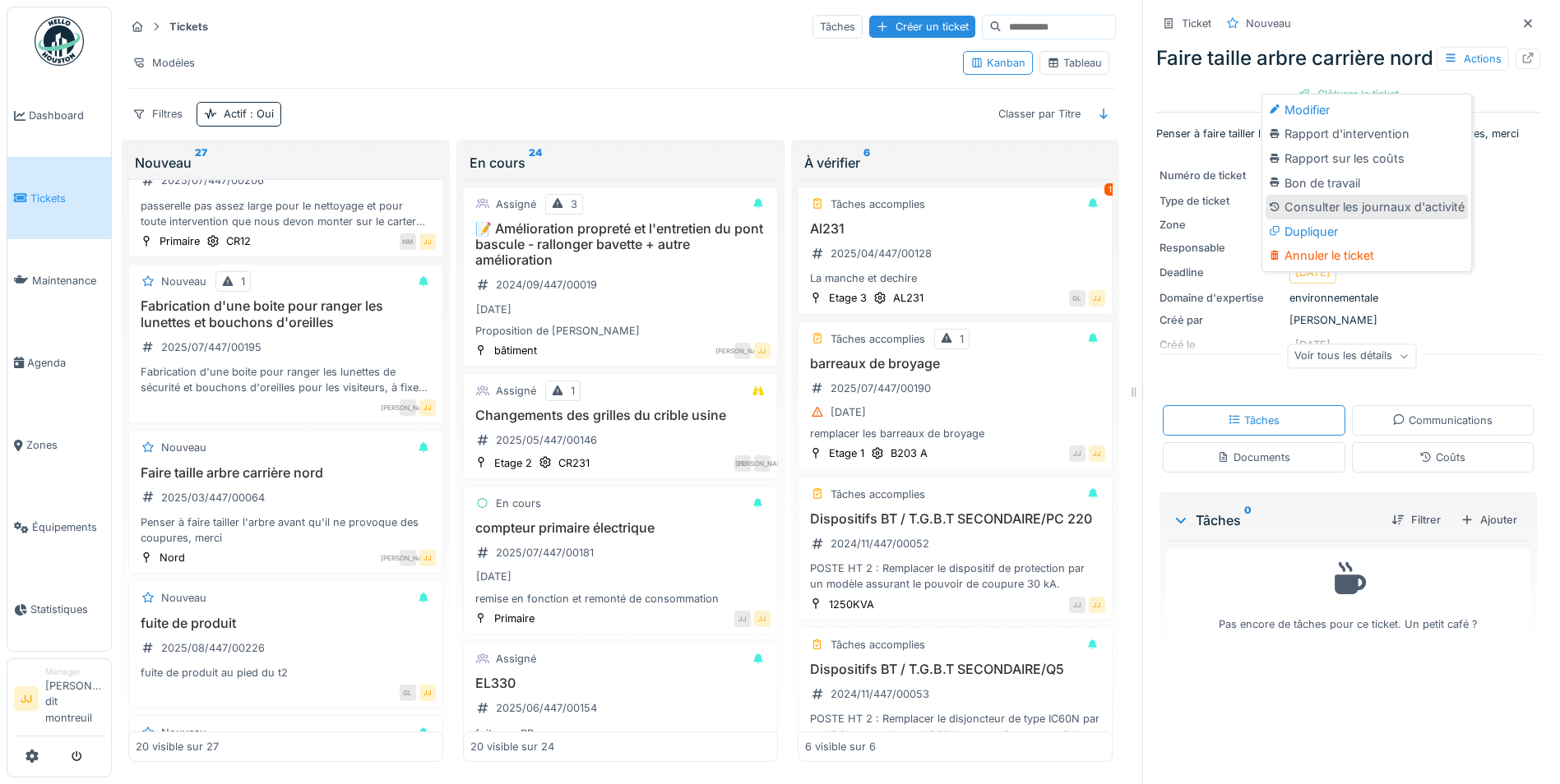
click at [1345, 210] on div "Consulter les journaux d'activité" at bounding box center [1367, 207] width 203 height 24
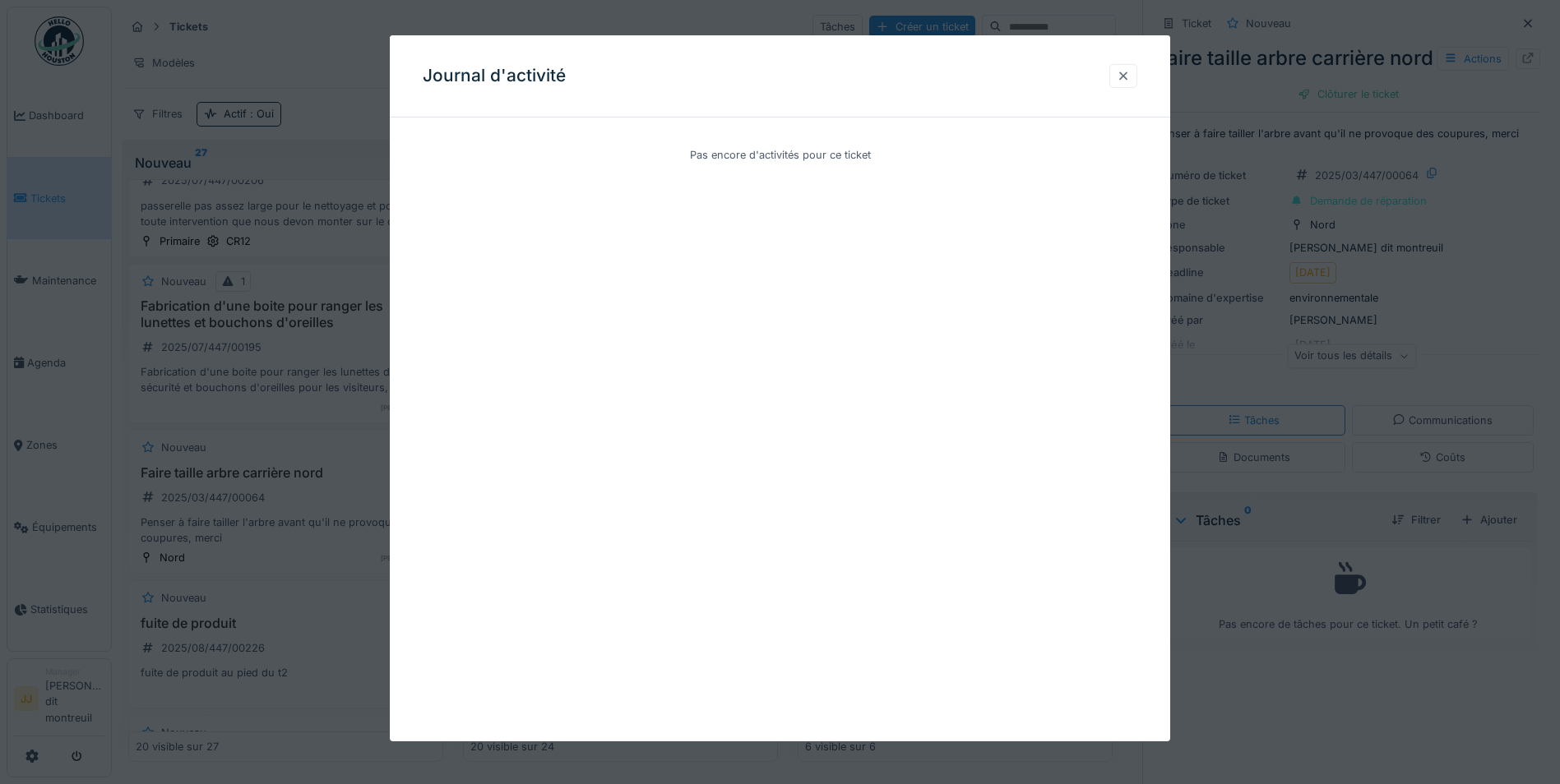
click at [1122, 77] on div at bounding box center [1123, 76] width 13 height 16
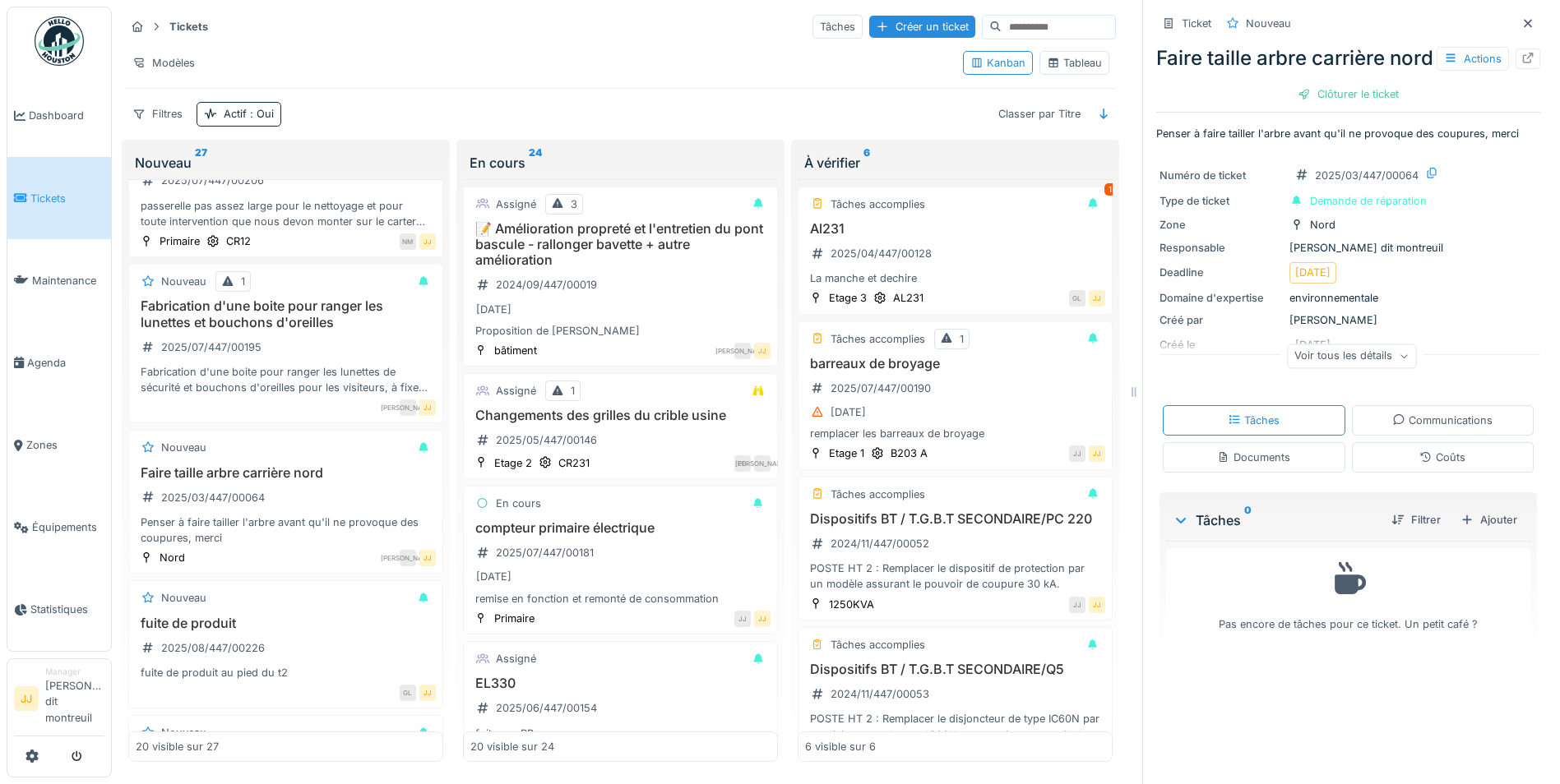
click at [1181, 27] on div "Ticket" at bounding box center [1196, 23] width 30 height 16
click at [1292, 369] on div "Voir tous les détails" at bounding box center [1352, 355] width 129 height 23
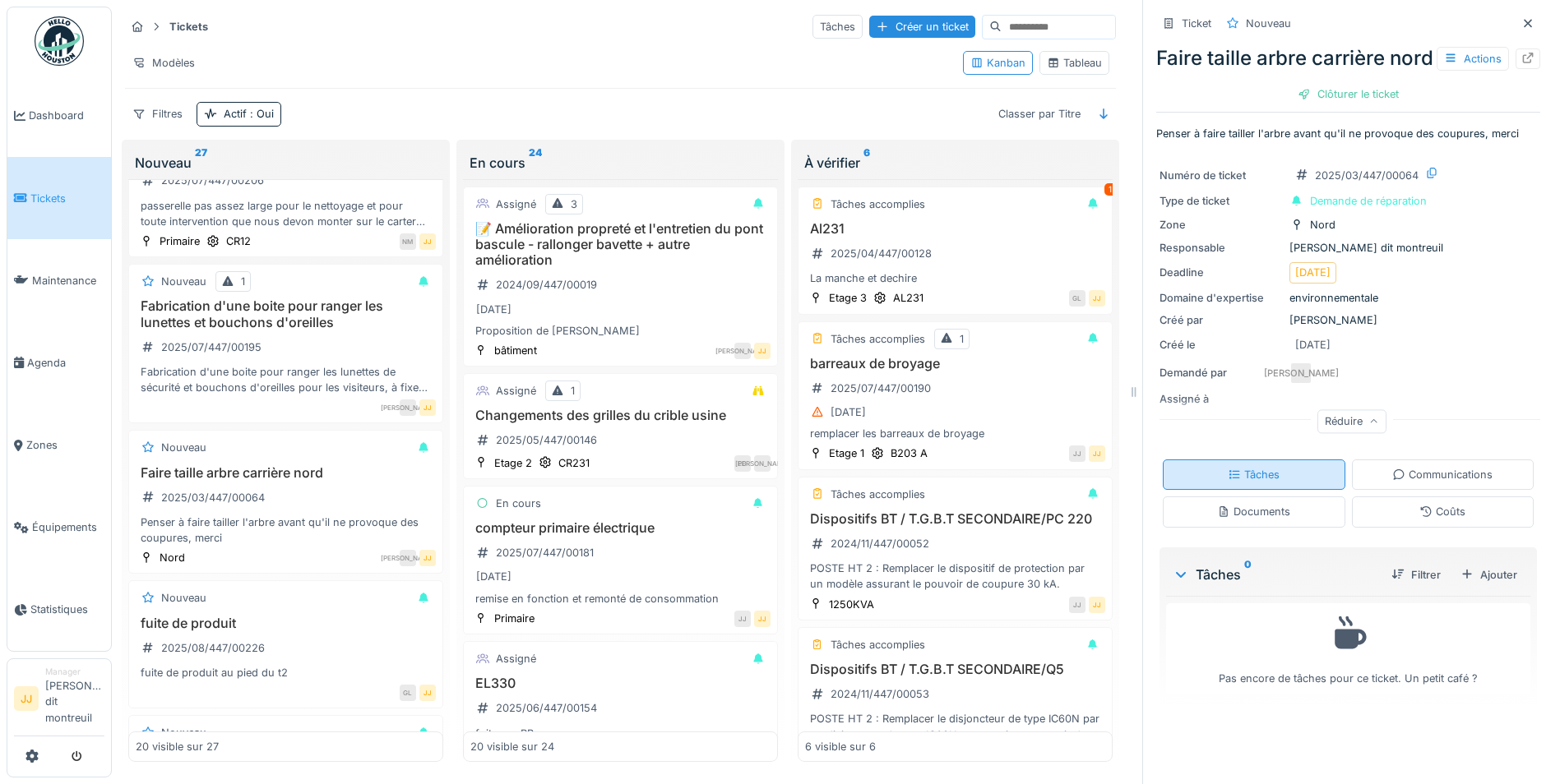
click at [1255, 480] on div "Tâches" at bounding box center [1253, 475] width 183 height 30
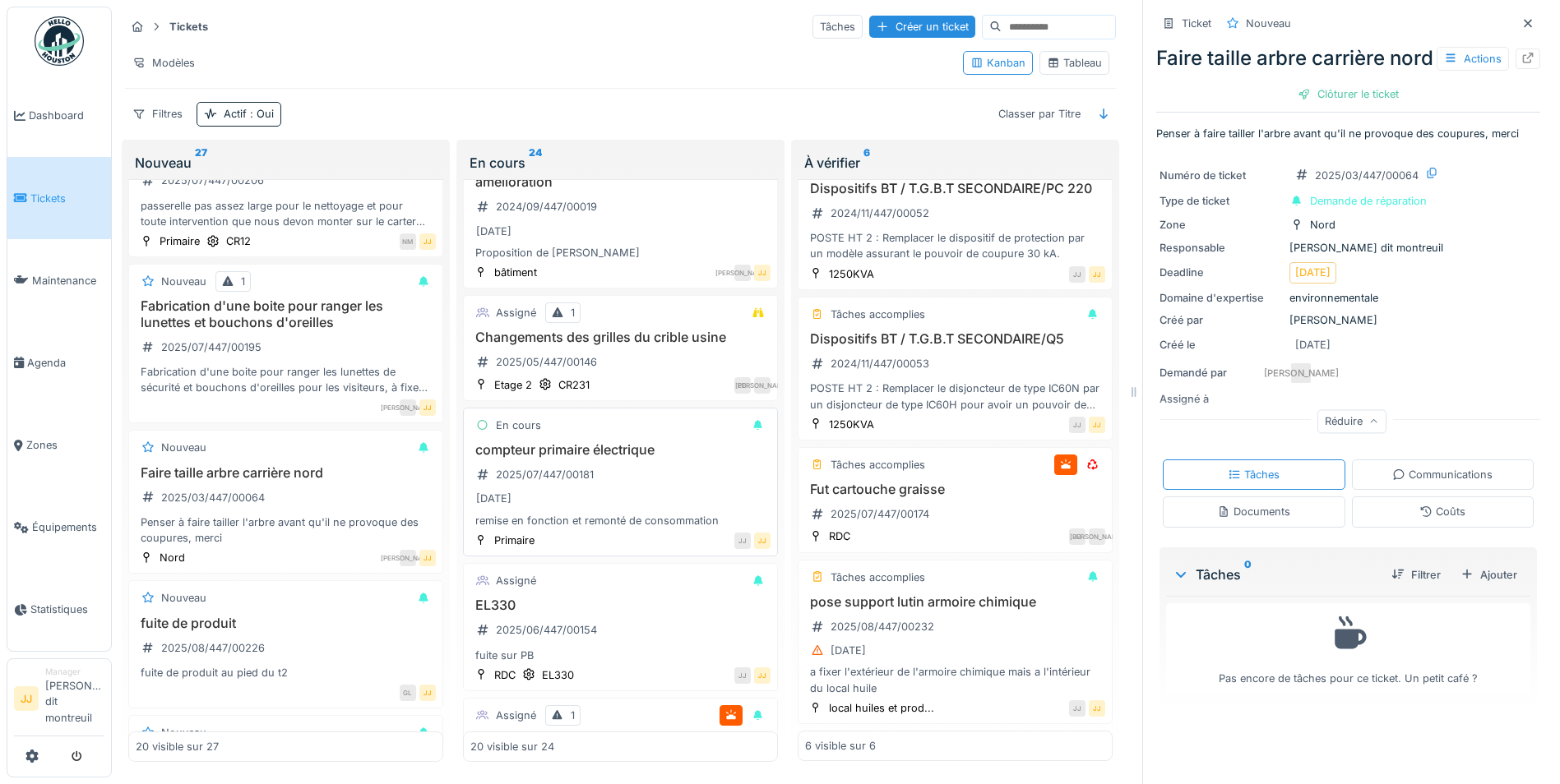
scroll to position [0, 0]
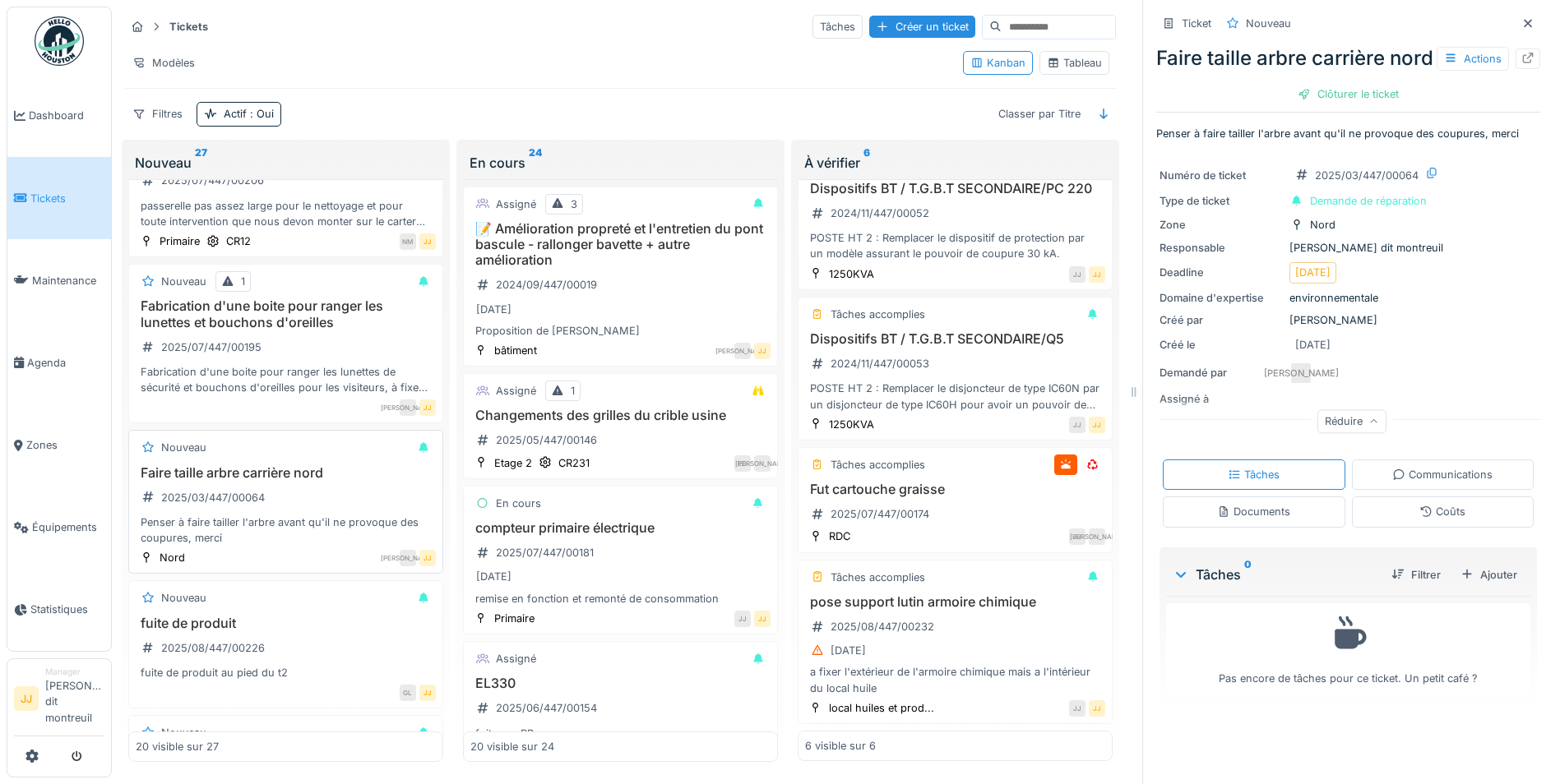
click at [243, 534] on div "Penser à faire tailler l'arbre avant qu'il ne provoque des coupures, merci" at bounding box center [286, 530] width 300 height 31
click at [198, 551] on div "JA JJ" at bounding box center [315, 557] width 242 height 17
click at [82, 113] on span "Dashboard" at bounding box center [67, 115] width 76 height 16
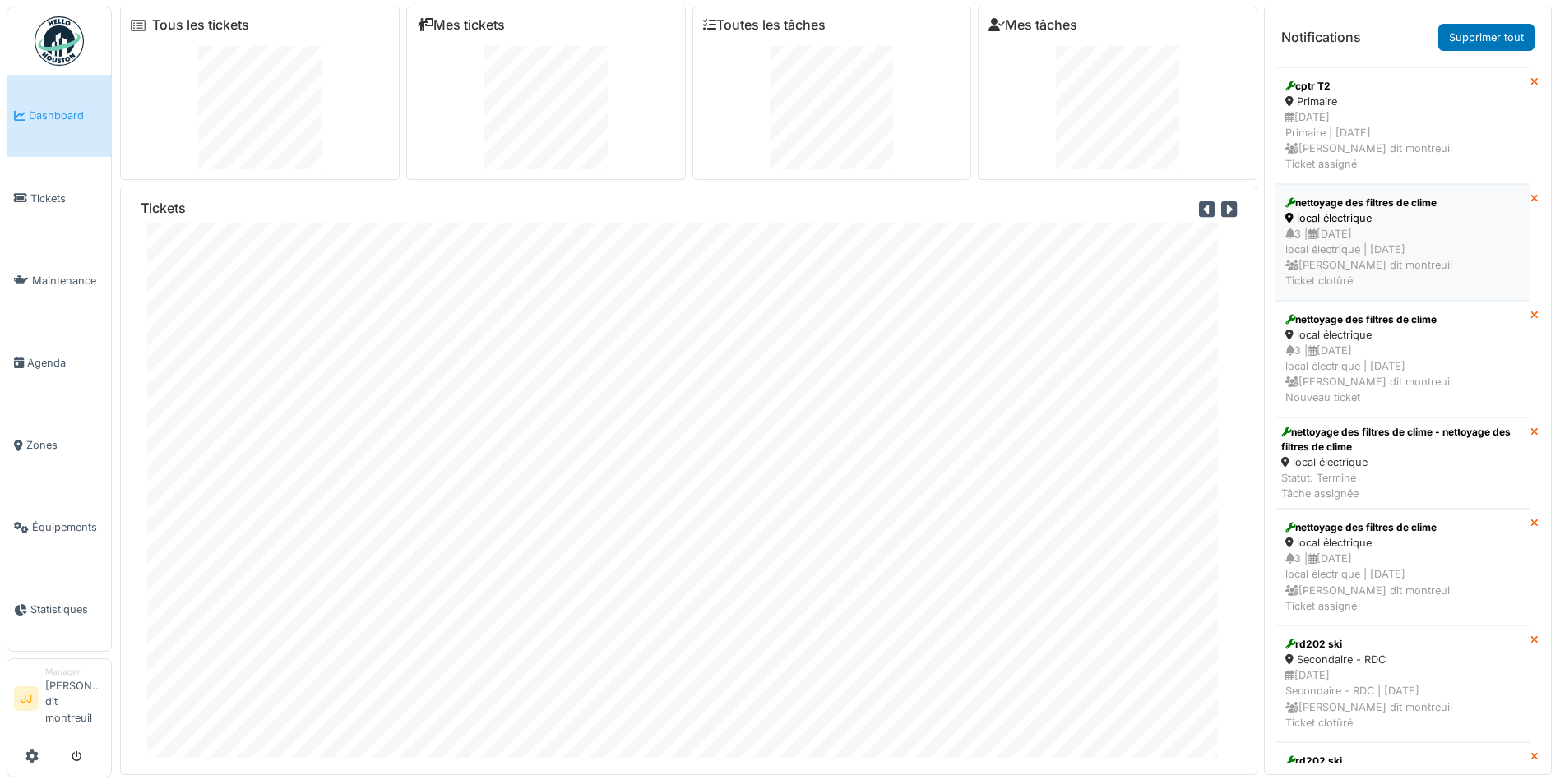
scroll to position [987, 0]
click at [1347, 498] on div "Statut: Terminé Tâche assignée" at bounding box center [1401, 482] width 243 height 31
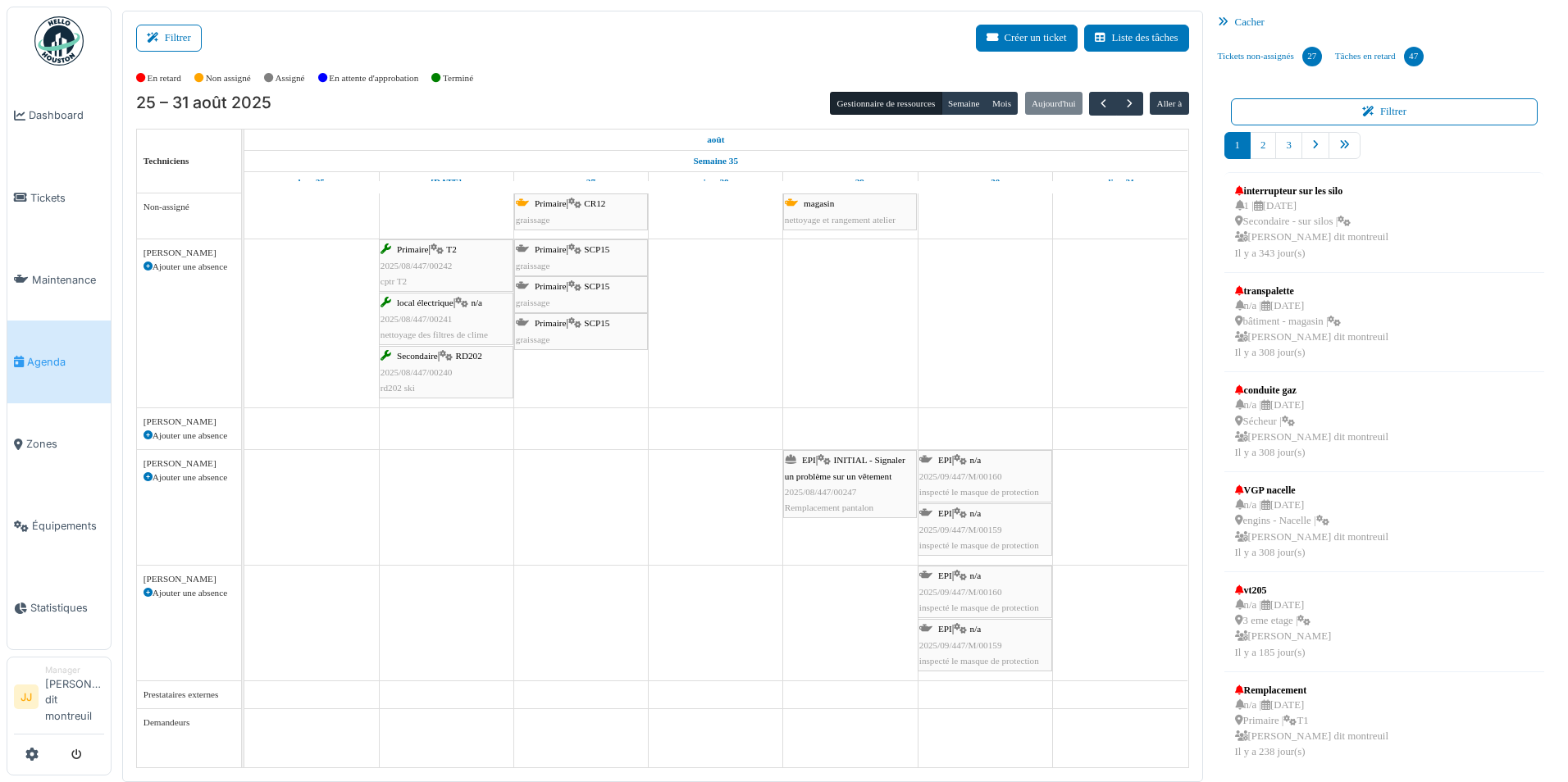
click at [827, 488] on span "2025/08/447/00247" at bounding box center [820, 492] width 72 height 10
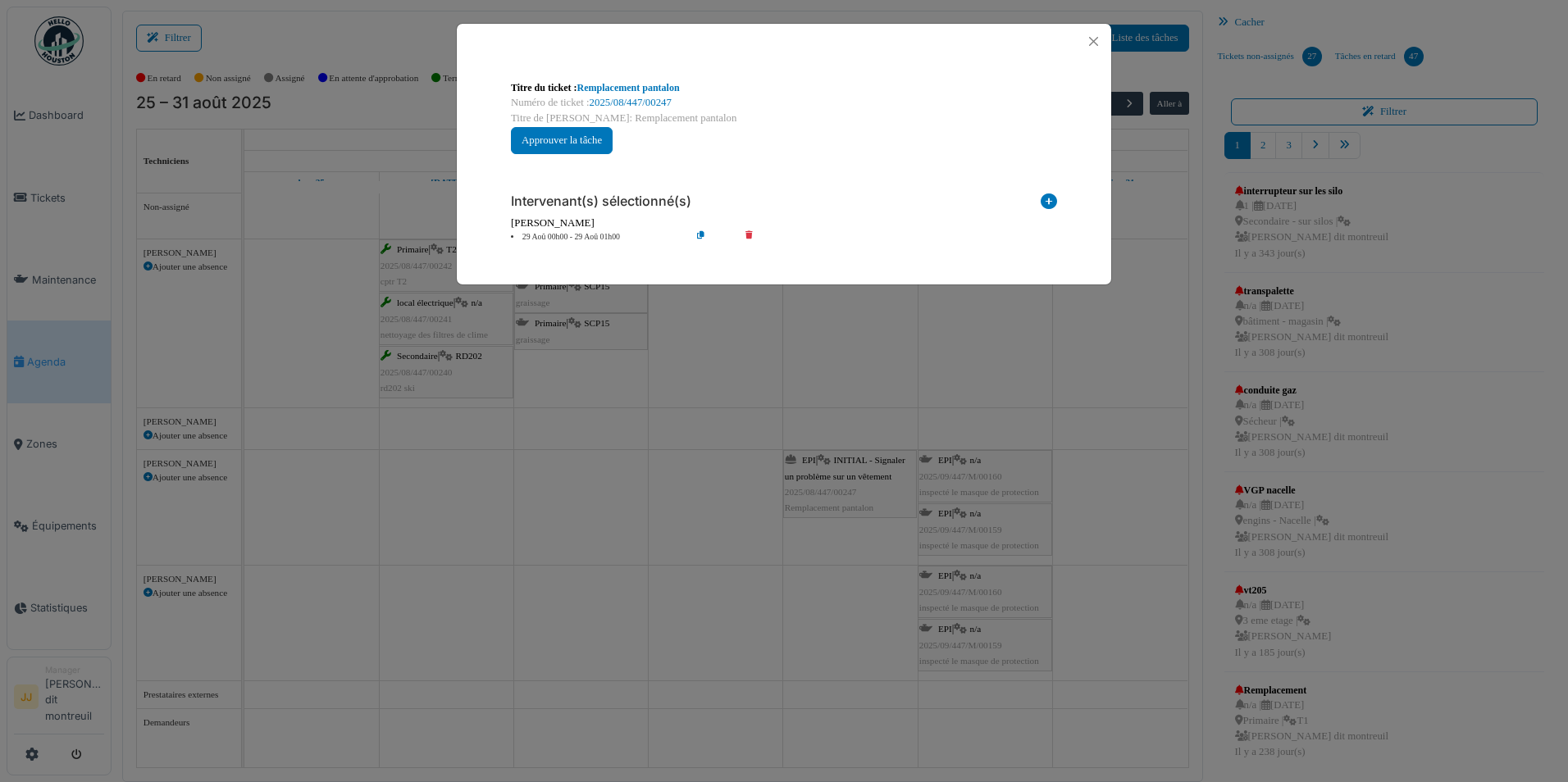
click at [1049, 209] on icon at bounding box center [1049, 205] width 17 height 22
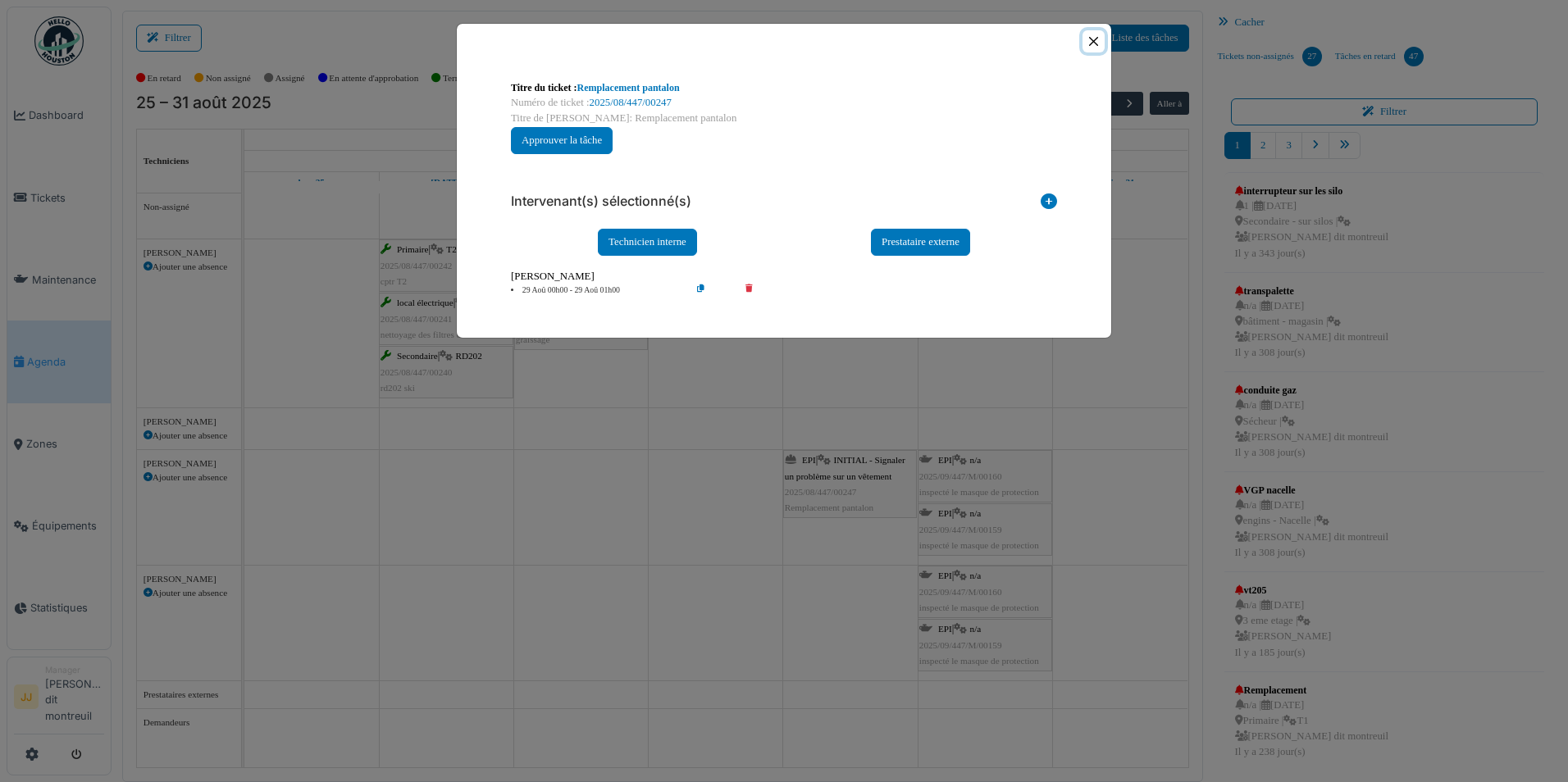
click at [1084, 41] on button "Close" at bounding box center [1094, 41] width 22 height 22
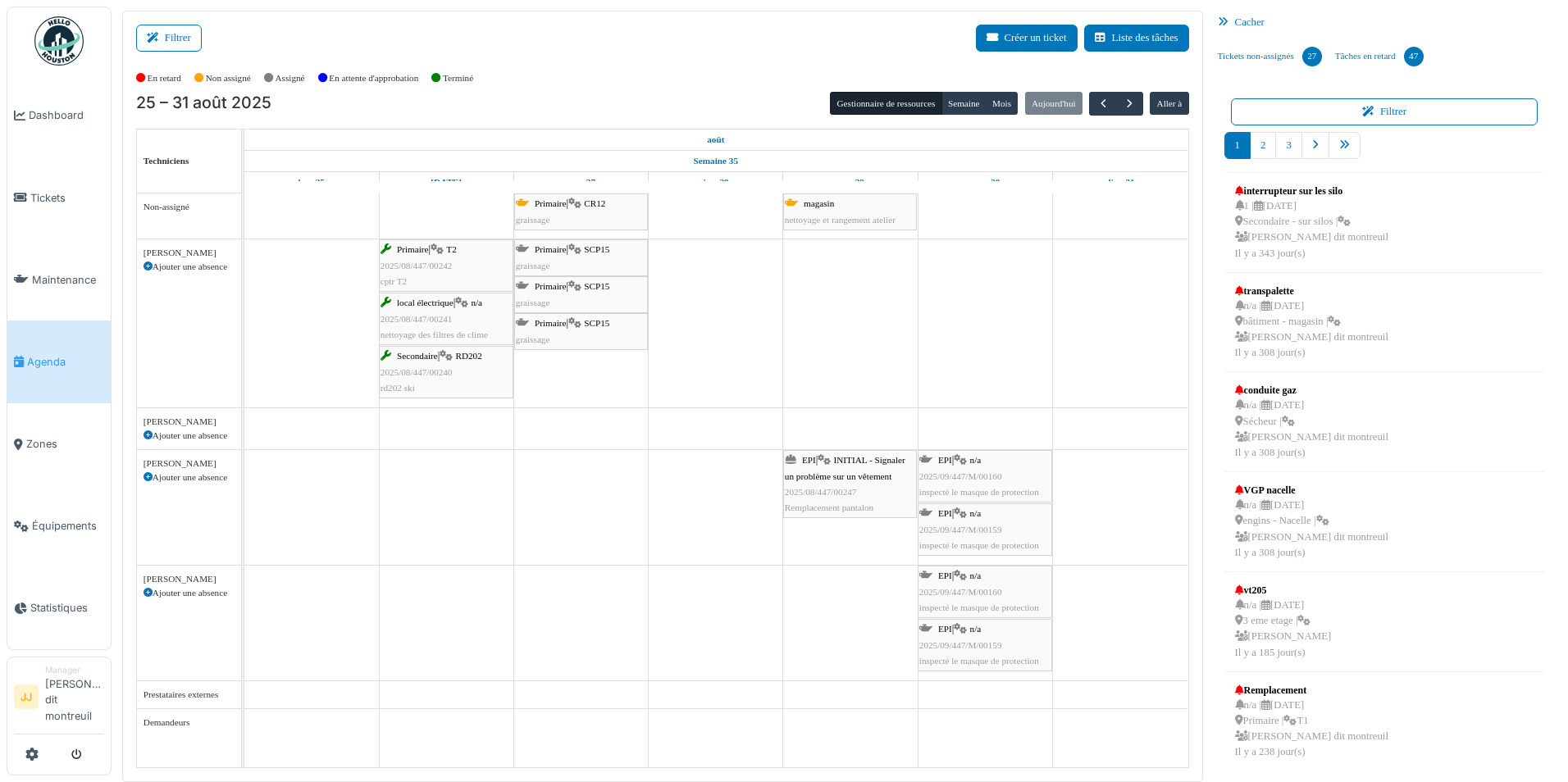
click at [859, 494] on div "EPI | INITIAL - Signaler un problème sur un vêtement 2025/08/447/00247 Remplace…" at bounding box center [849, 484] width 130 height 63
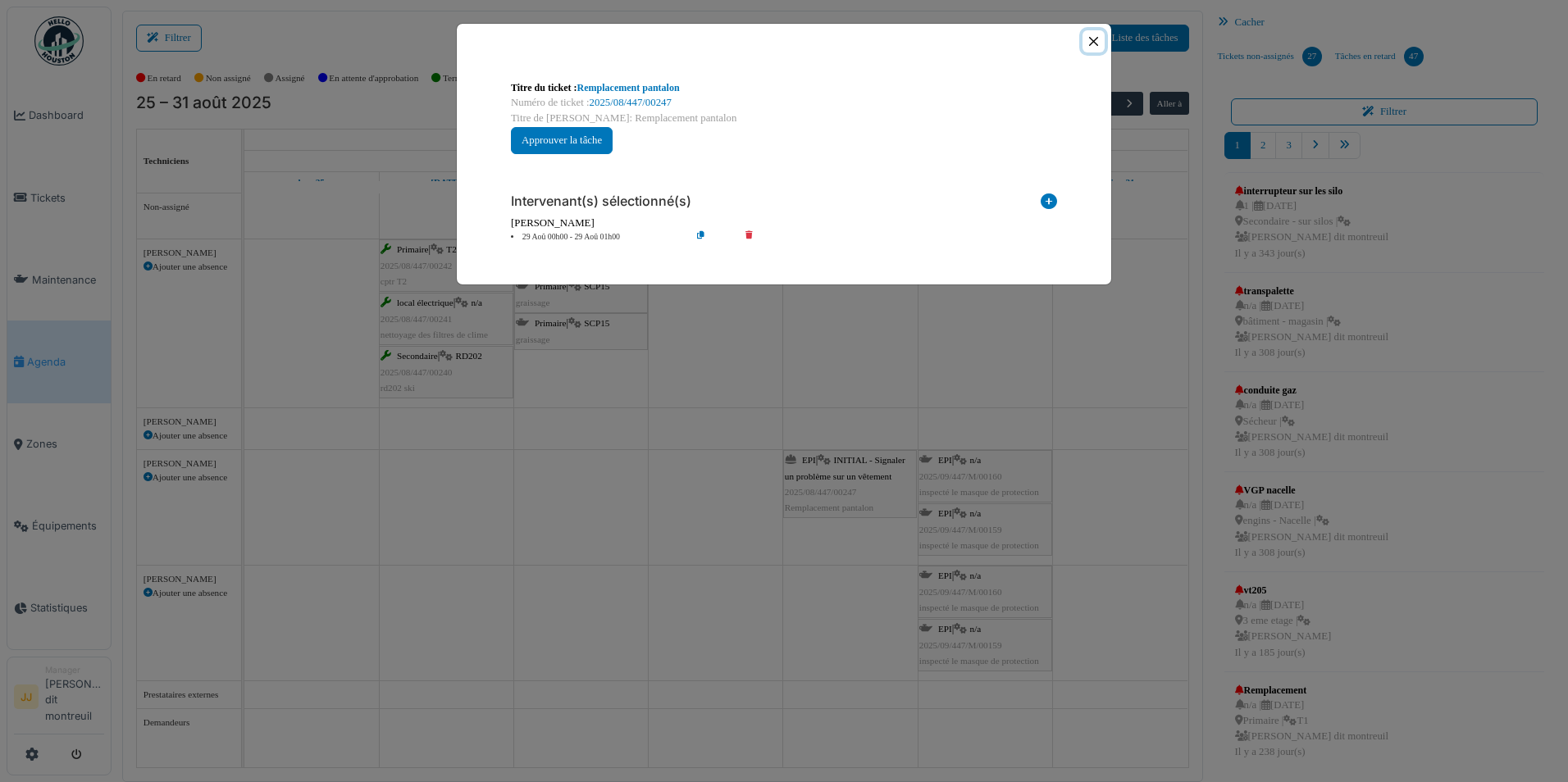
click at [1103, 46] on button "Close" at bounding box center [1094, 41] width 22 height 22
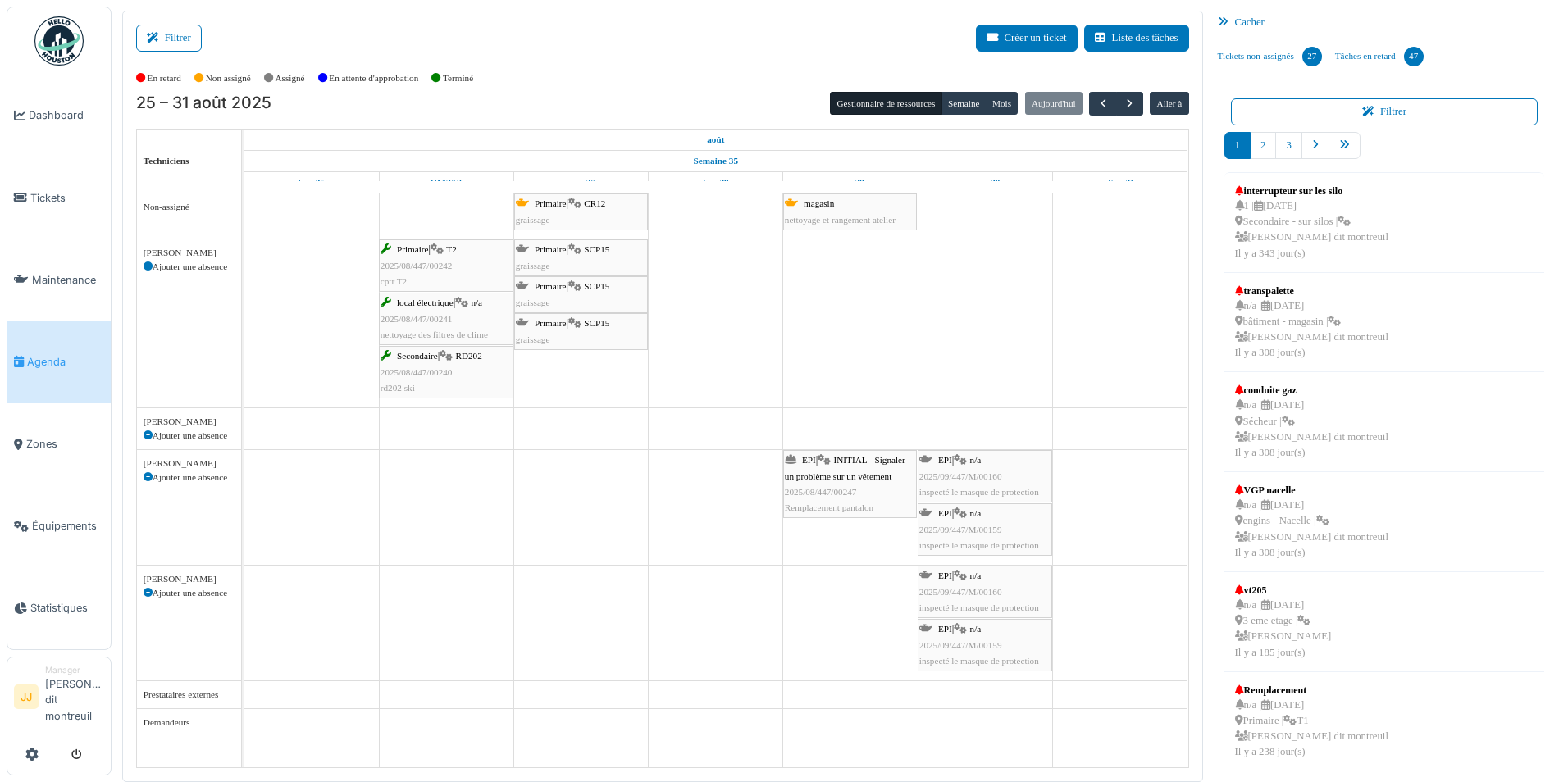
click at [801, 487] on span "2025/08/447/00247" at bounding box center [820, 492] width 72 height 10
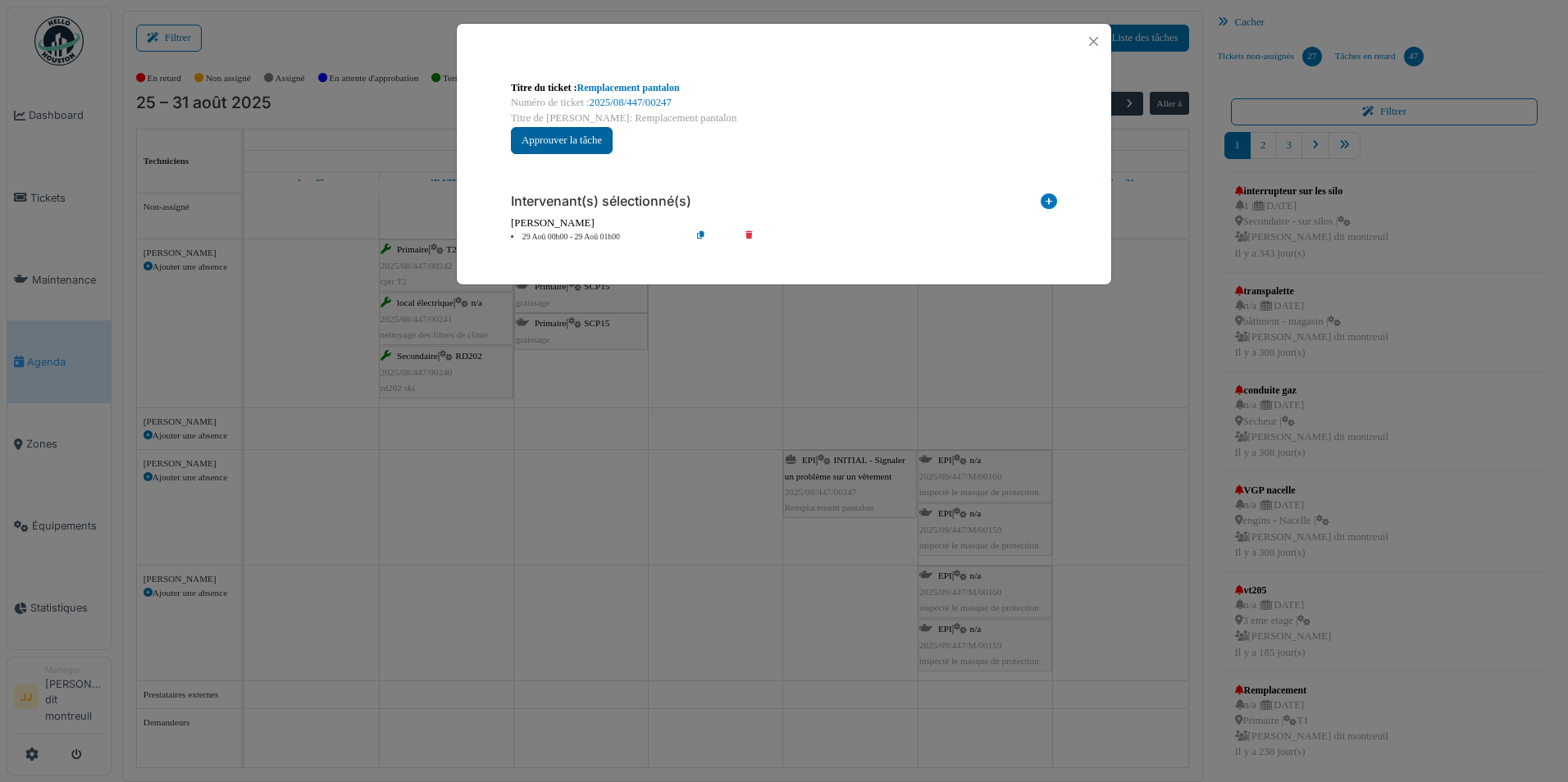
click at [559, 142] on button "Approuver la tâche" at bounding box center [561, 140] width 102 height 27
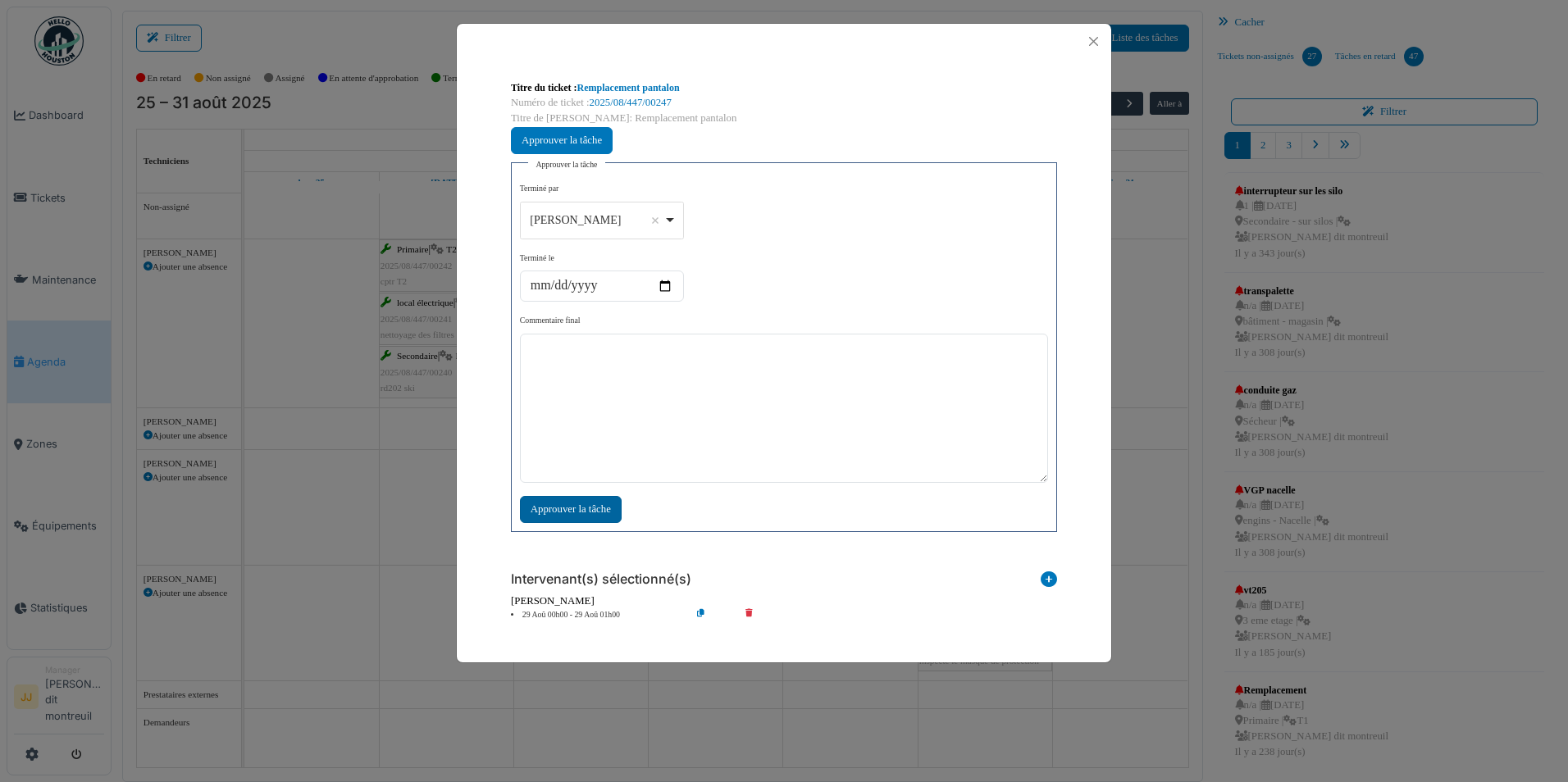
click at [560, 507] on div "Approuver la tâche" at bounding box center [571, 509] width 102 height 27
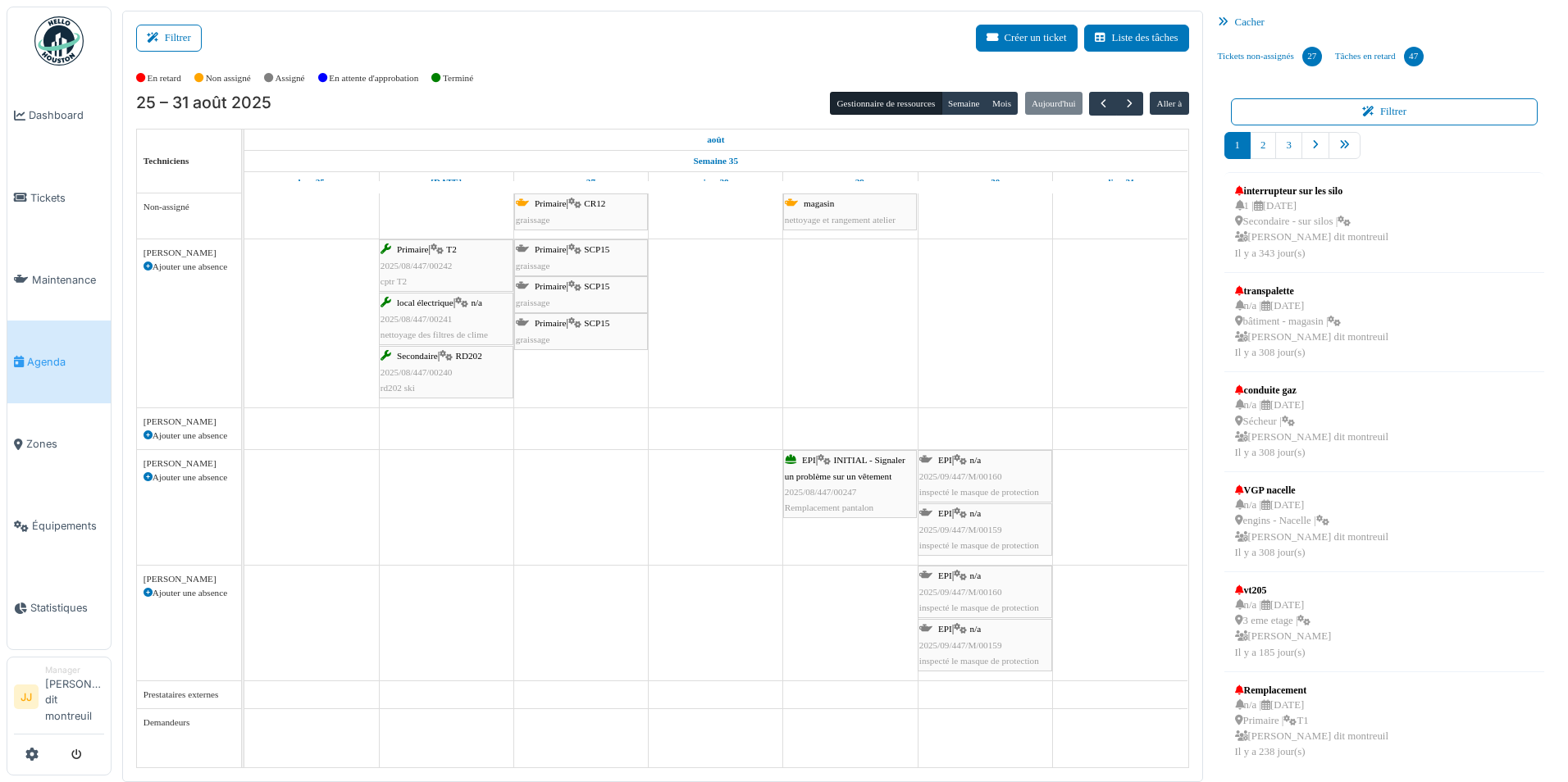
click at [839, 491] on span "2025/08/447/00247" at bounding box center [820, 492] width 72 height 10
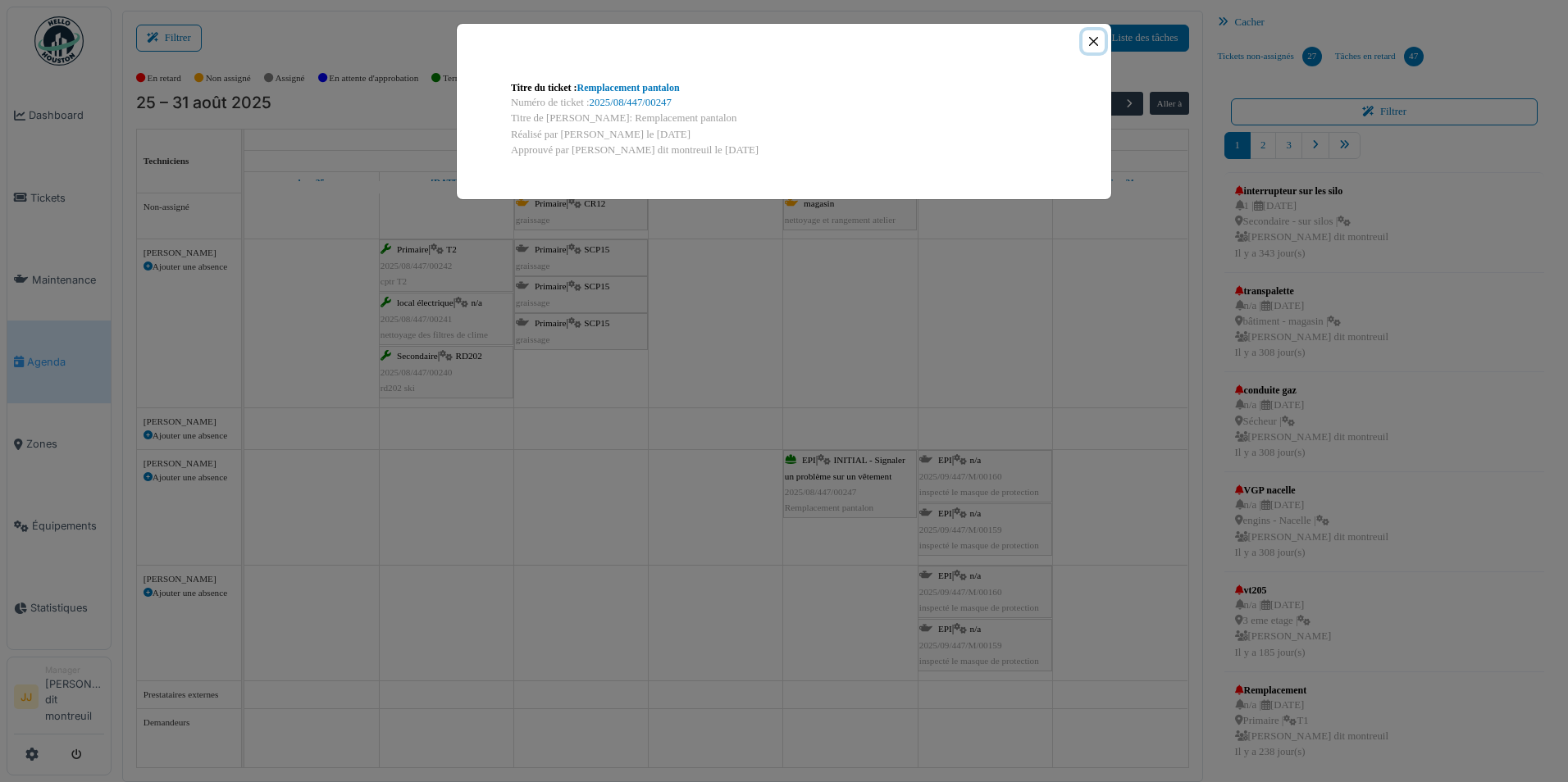
click at [1085, 41] on button "Close" at bounding box center [1094, 41] width 22 height 22
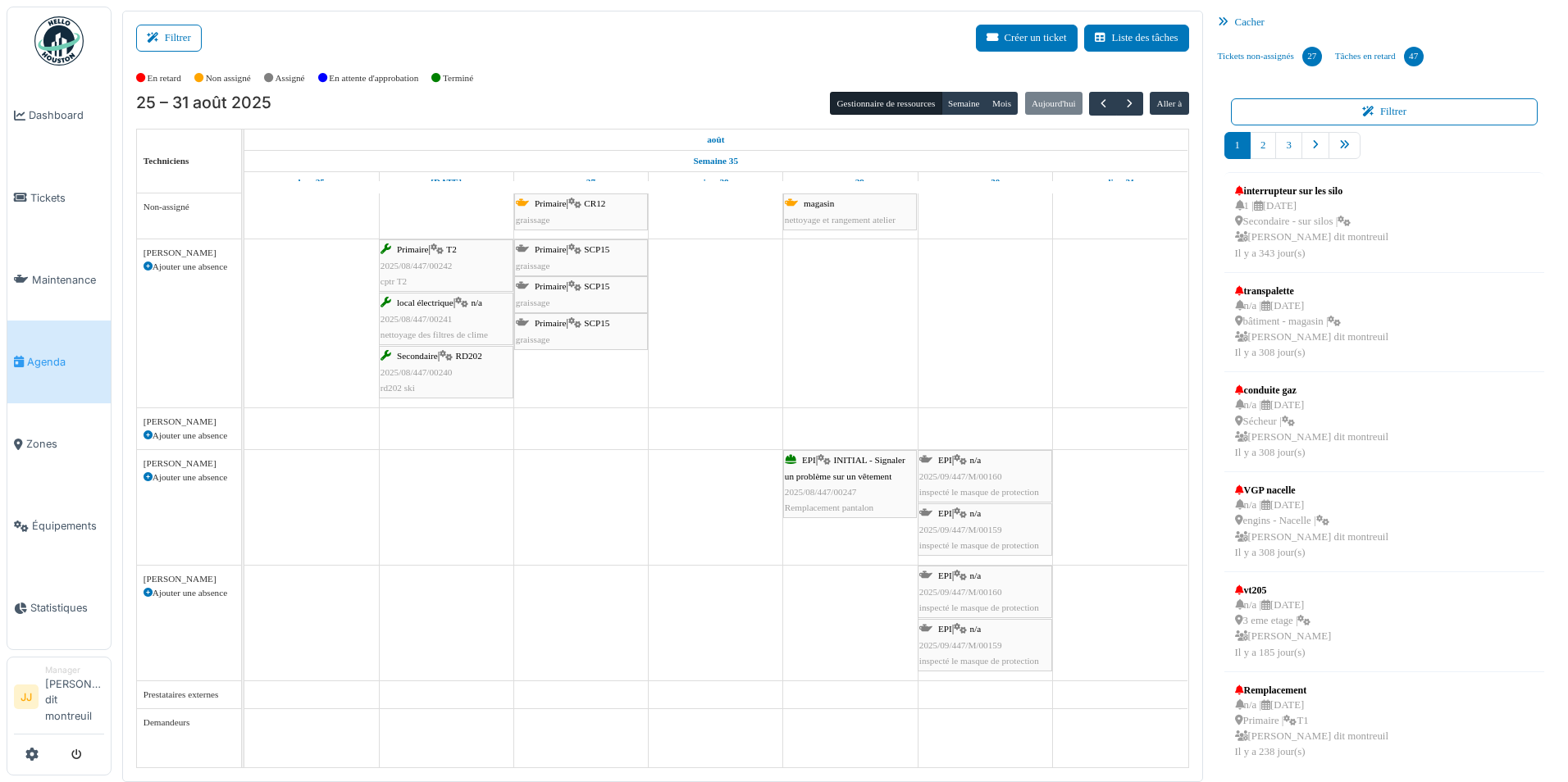
click at [789, 455] on icon at bounding box center [791, 459] width 11 height 10
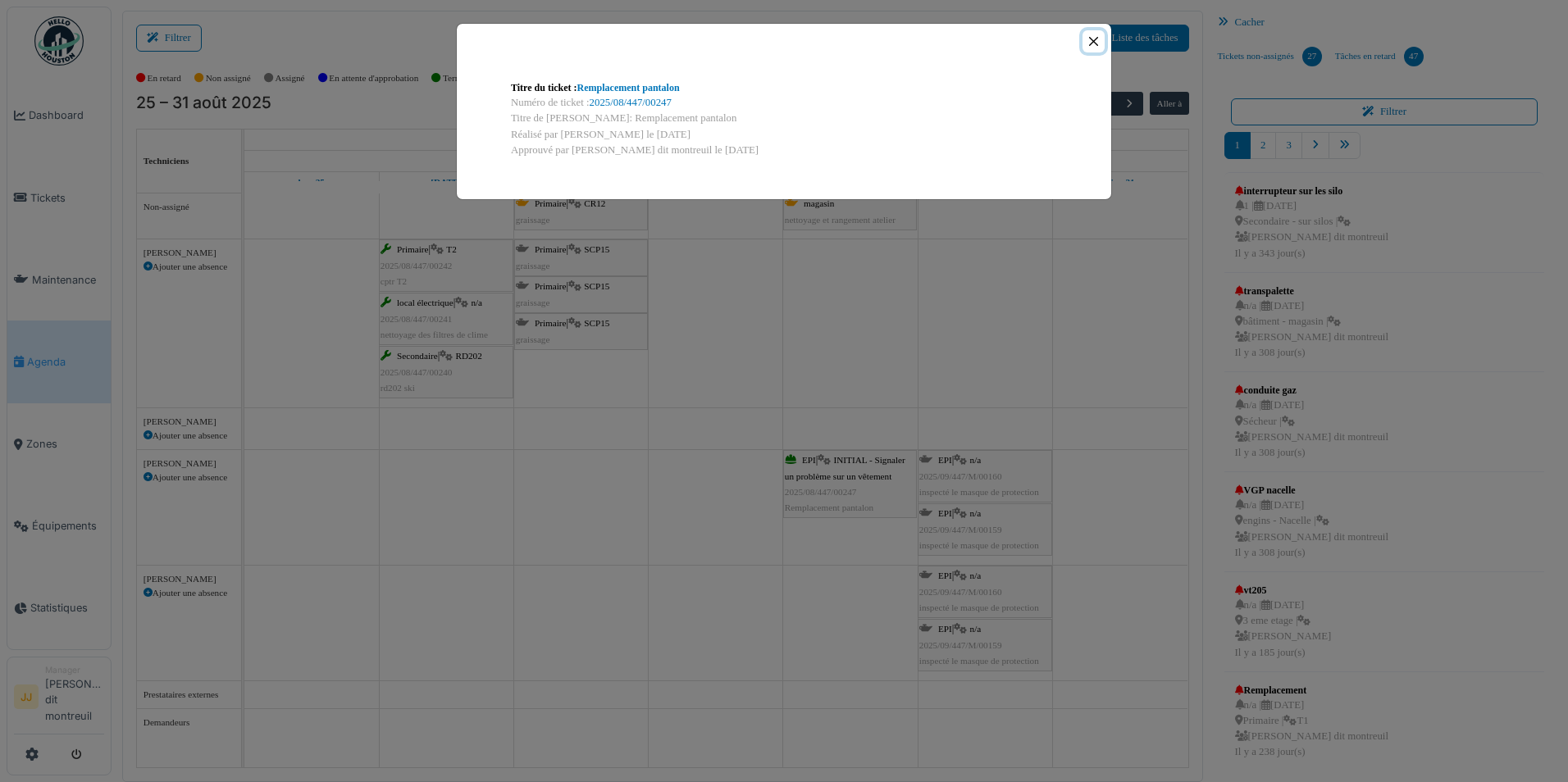
click at [1088, 39] on button "Close" at bounding box center [1094, 41] width 22 height 22
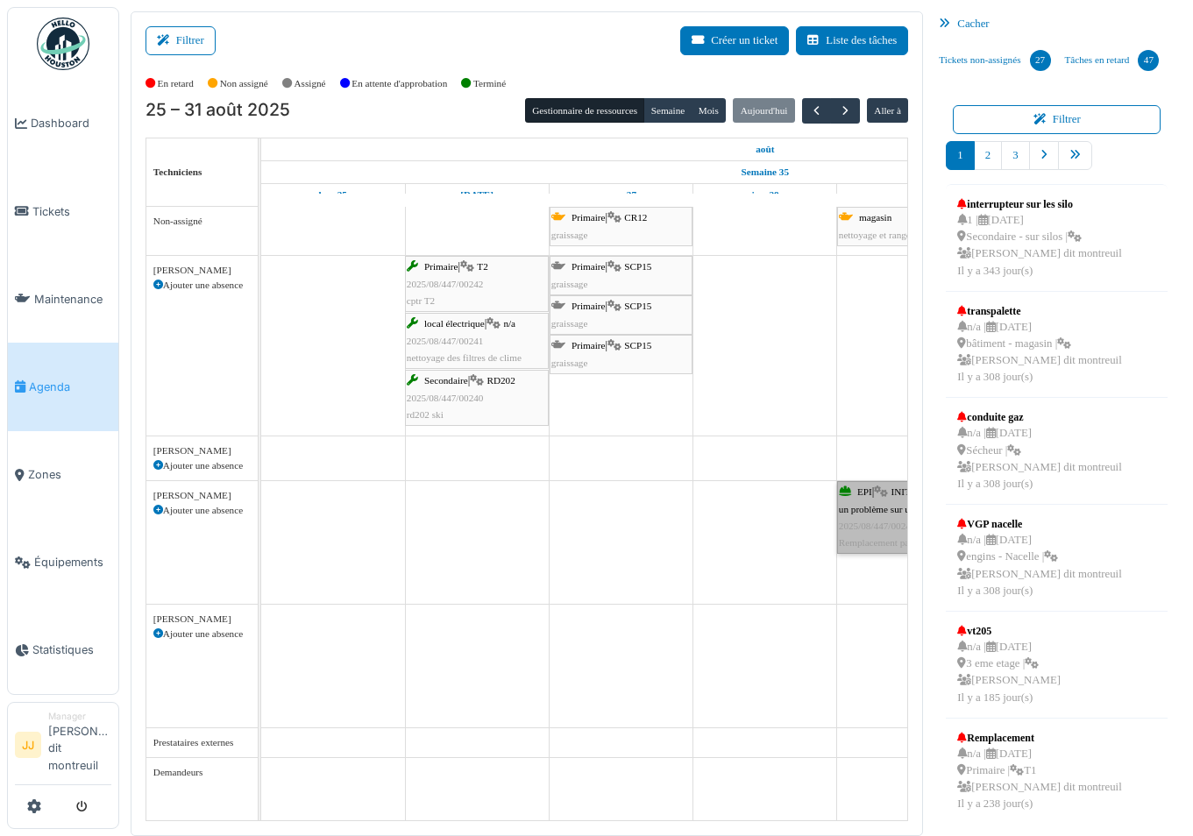
click at [890, 511] on div "Primaire | CR12 graissage magasin nettoyage et rangement atelier Primaire | T2 …" at bounding box center [584, 513] width 647 height 613
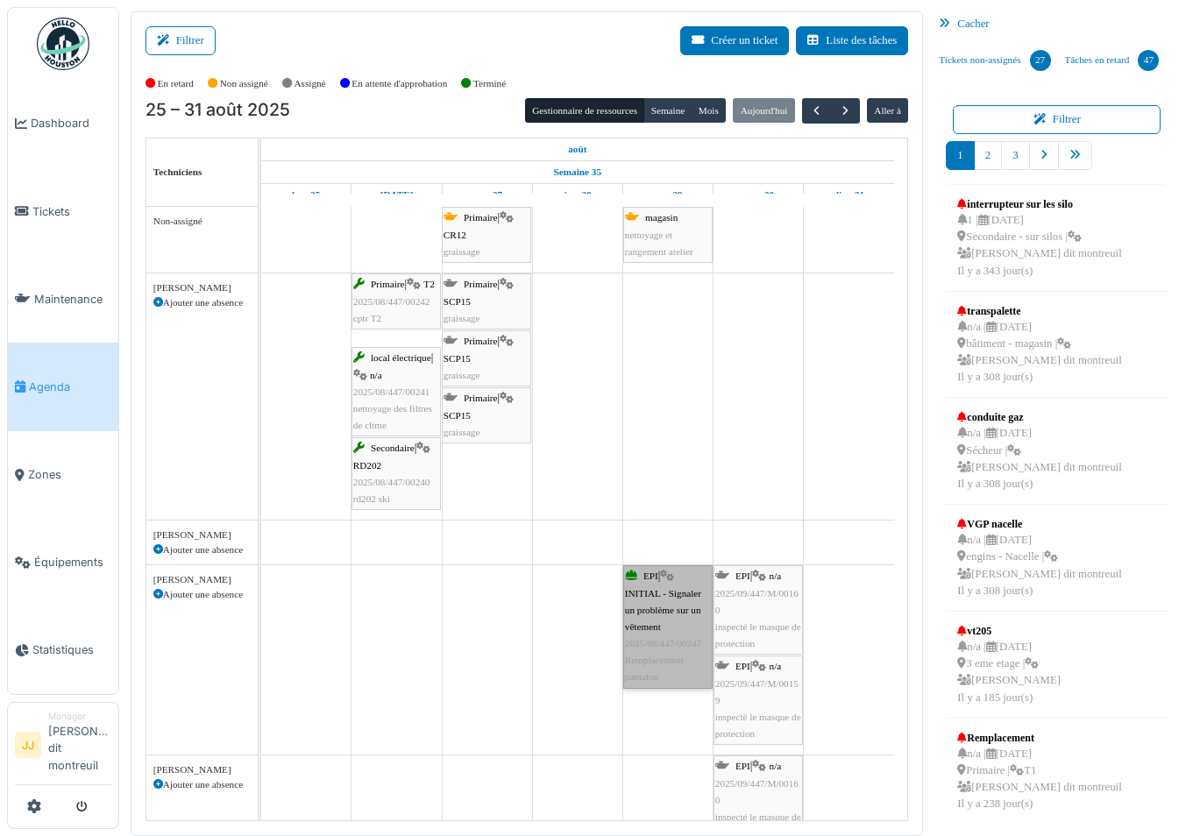
click at [688, 626] on link "EPI | INITIAL - Signaler un problème sur un vêtement 2025/08/447/00247 Remplace…" at bounding box center [667, 626] width 89 height 123
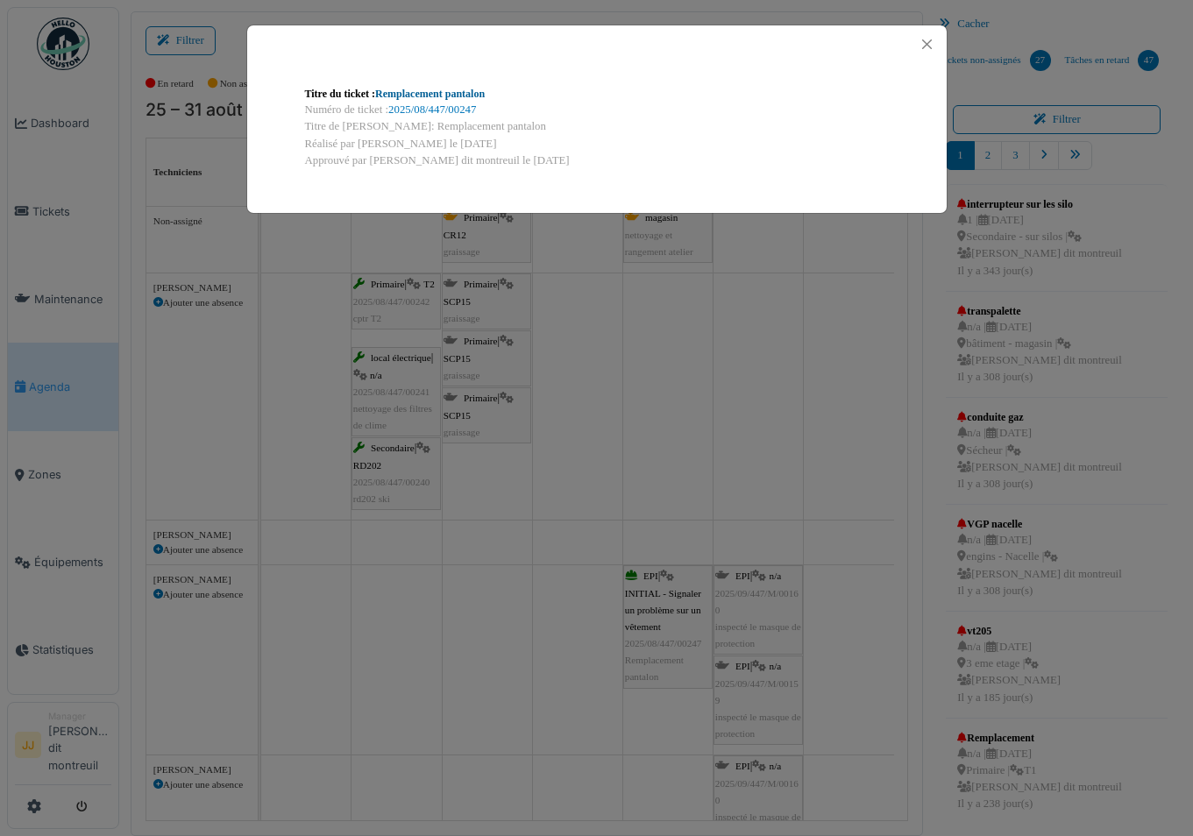
click at [475, 96] on link "Remplacement pantalon" at bounding box center [430, 94] width 110 height 12
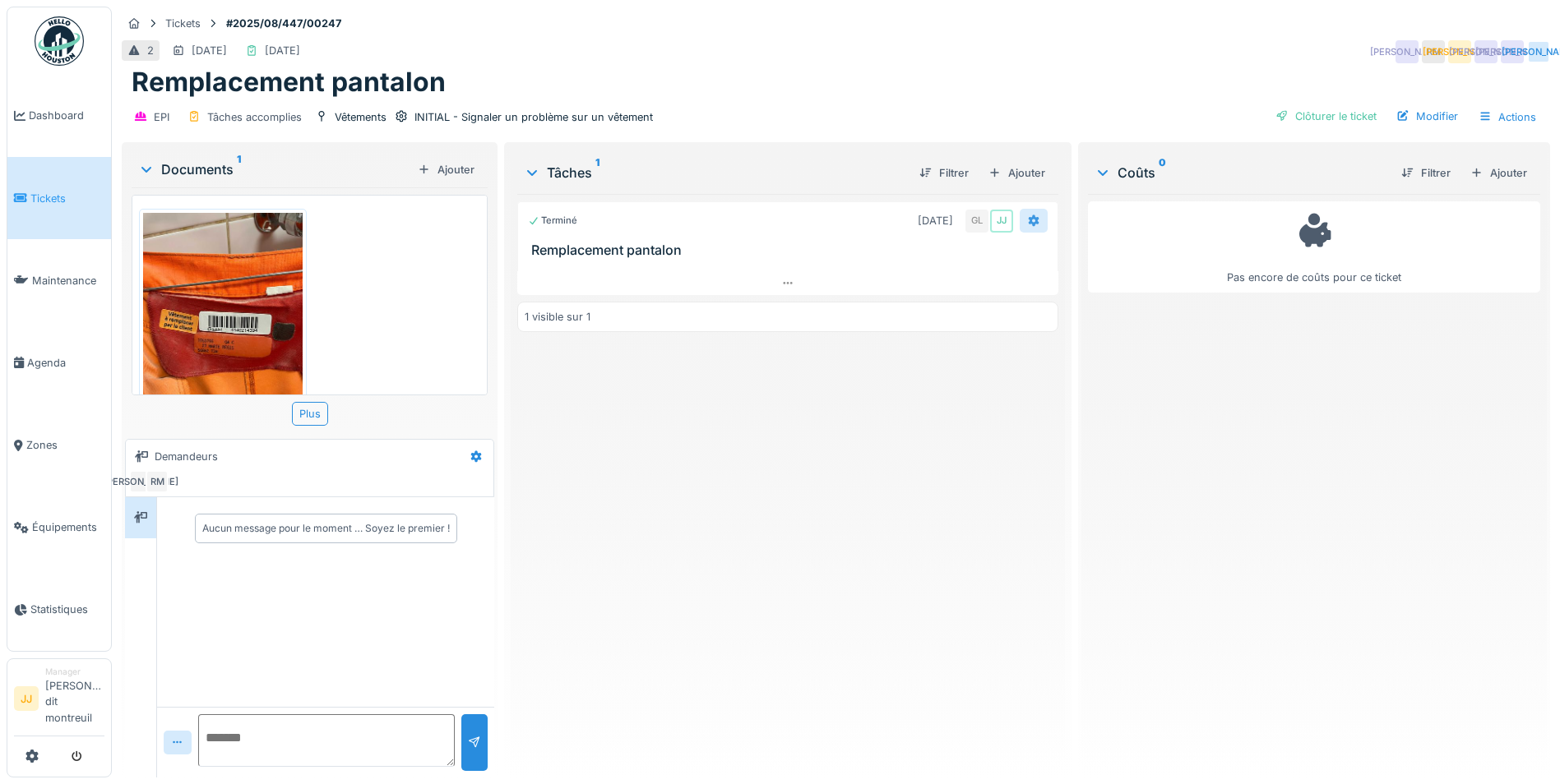
click at [1034, 222] on div at bounding box center [1034, 220] width 28 height 23
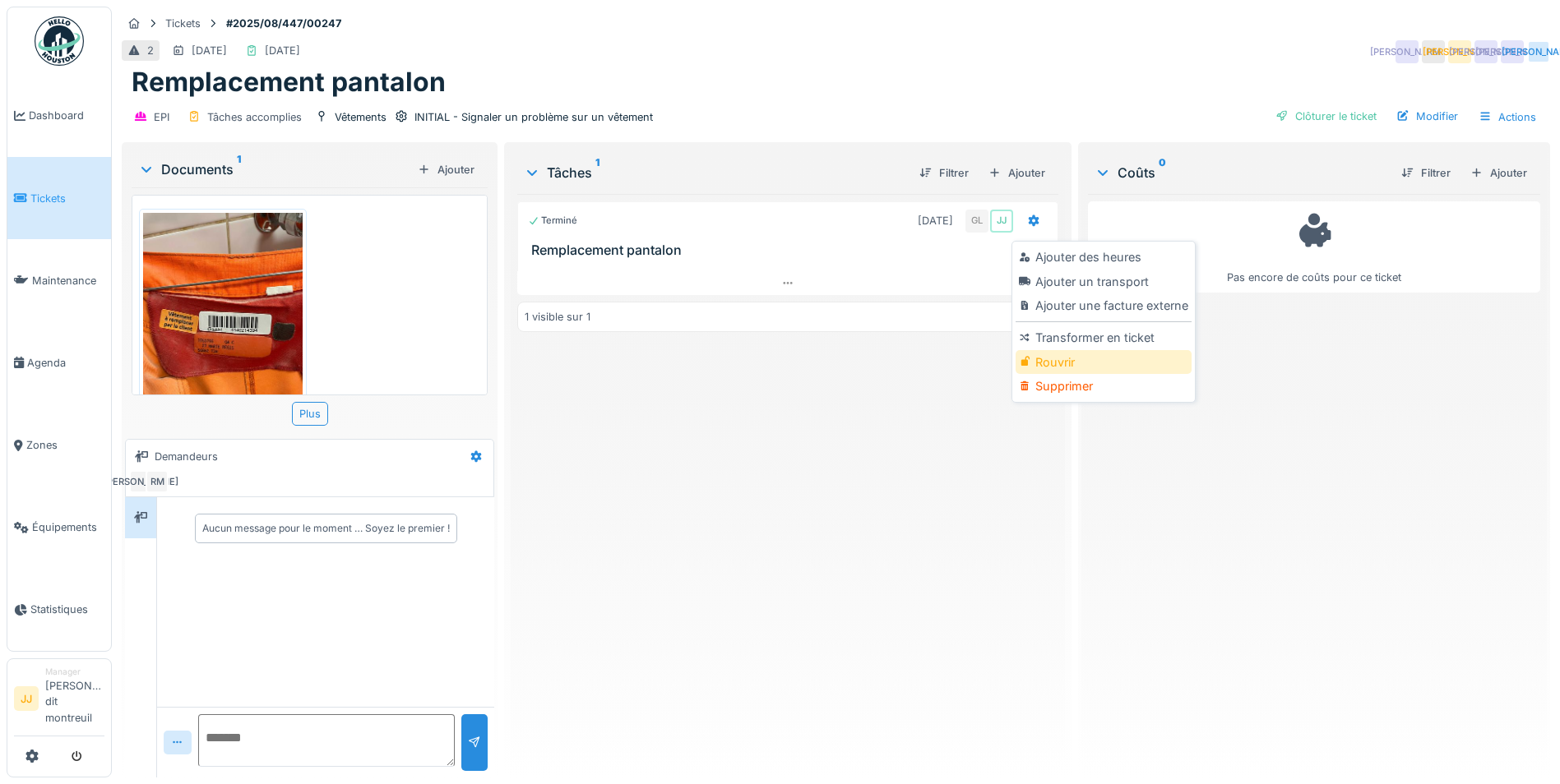
click at [1036, 371] on div "Rouvrir" at bounding box center [1102, 362] width 175 height 24
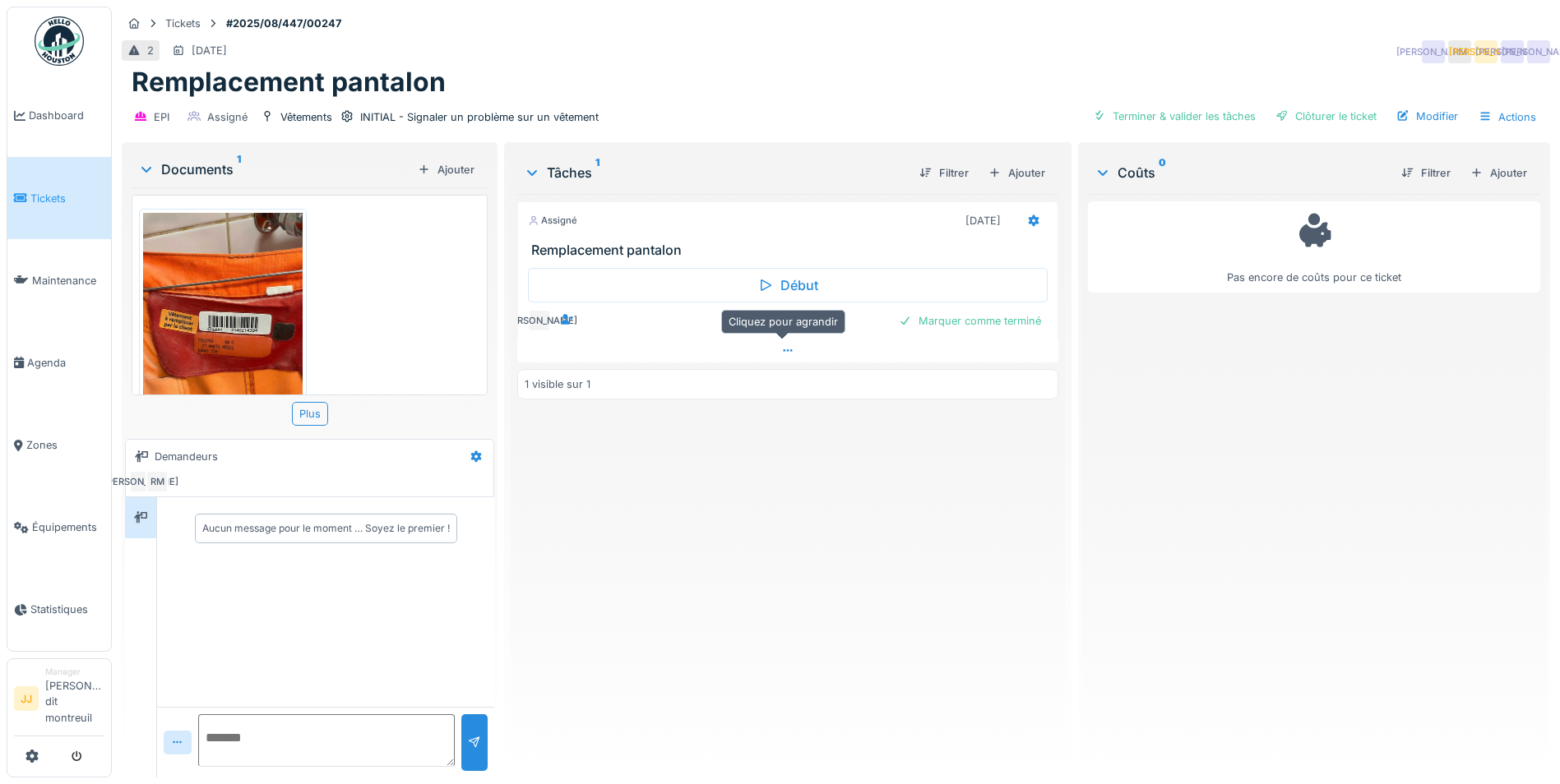
click at [784, 345] on icon at bounding box center [788, 350] width 13 height 10
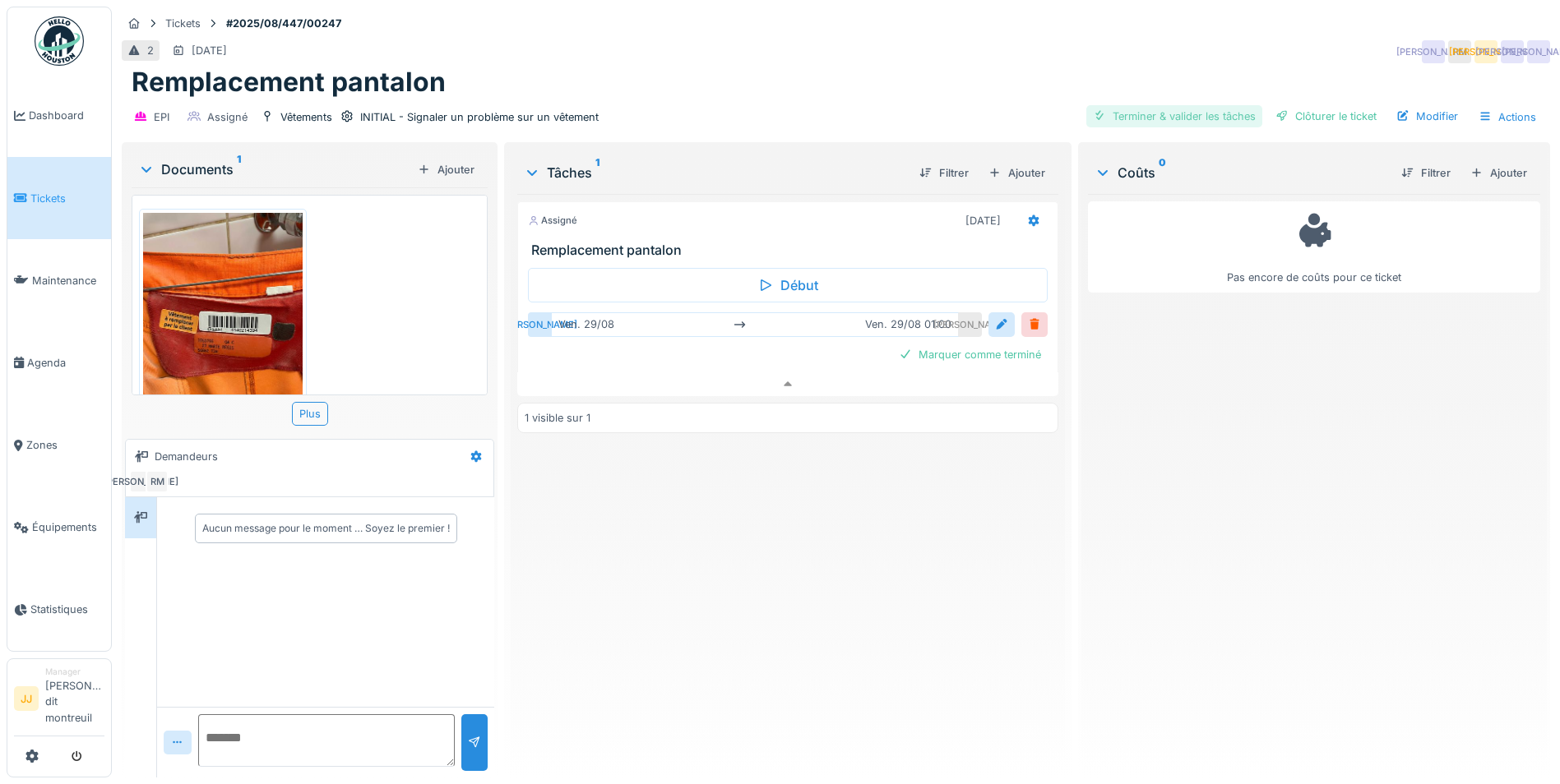
click at [1220, 112] on div "Terminer & valider les tâches" at bounding box center [1174, 116] width 176 height 23
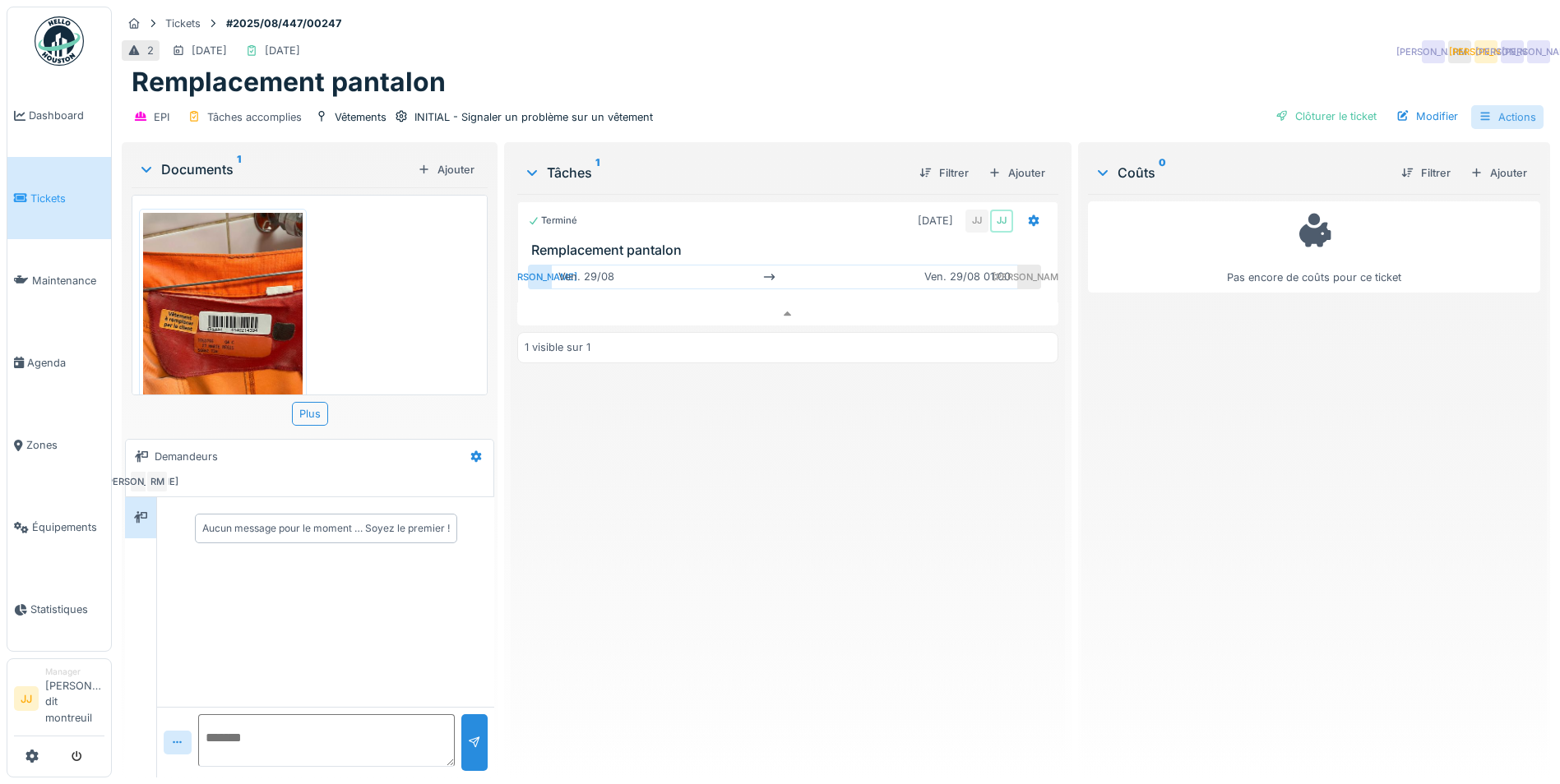
click at [1495, 105] on div "Actions" at bounding box center [1507, 116] width 72 height 23
click at [38, 208] on link "Tickets" at bounding box center [59, 198] width 103 height 83
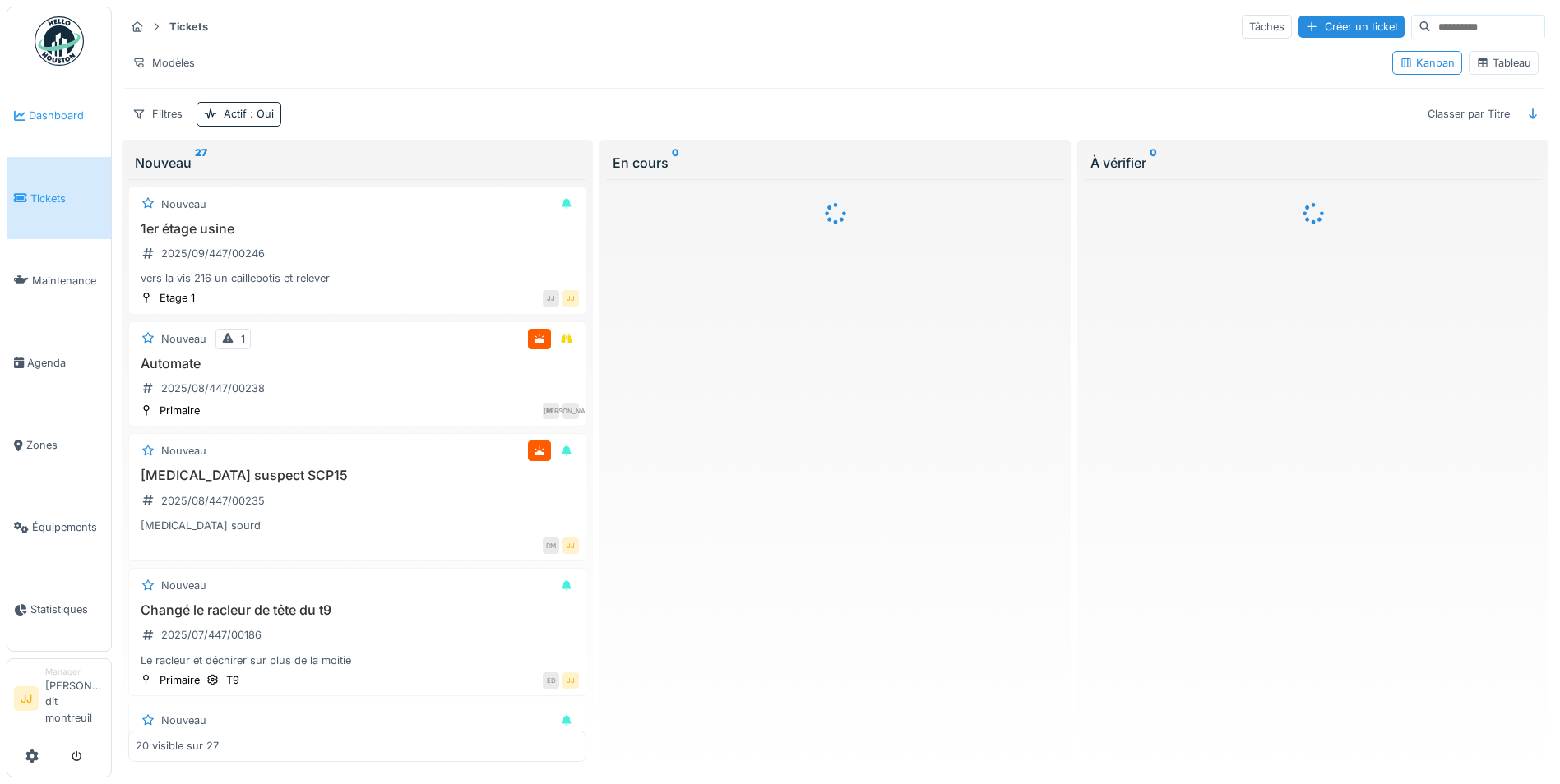
click at [54, 119] on span "Dashboard" at bounding box center [67, 115] width 76 height 16
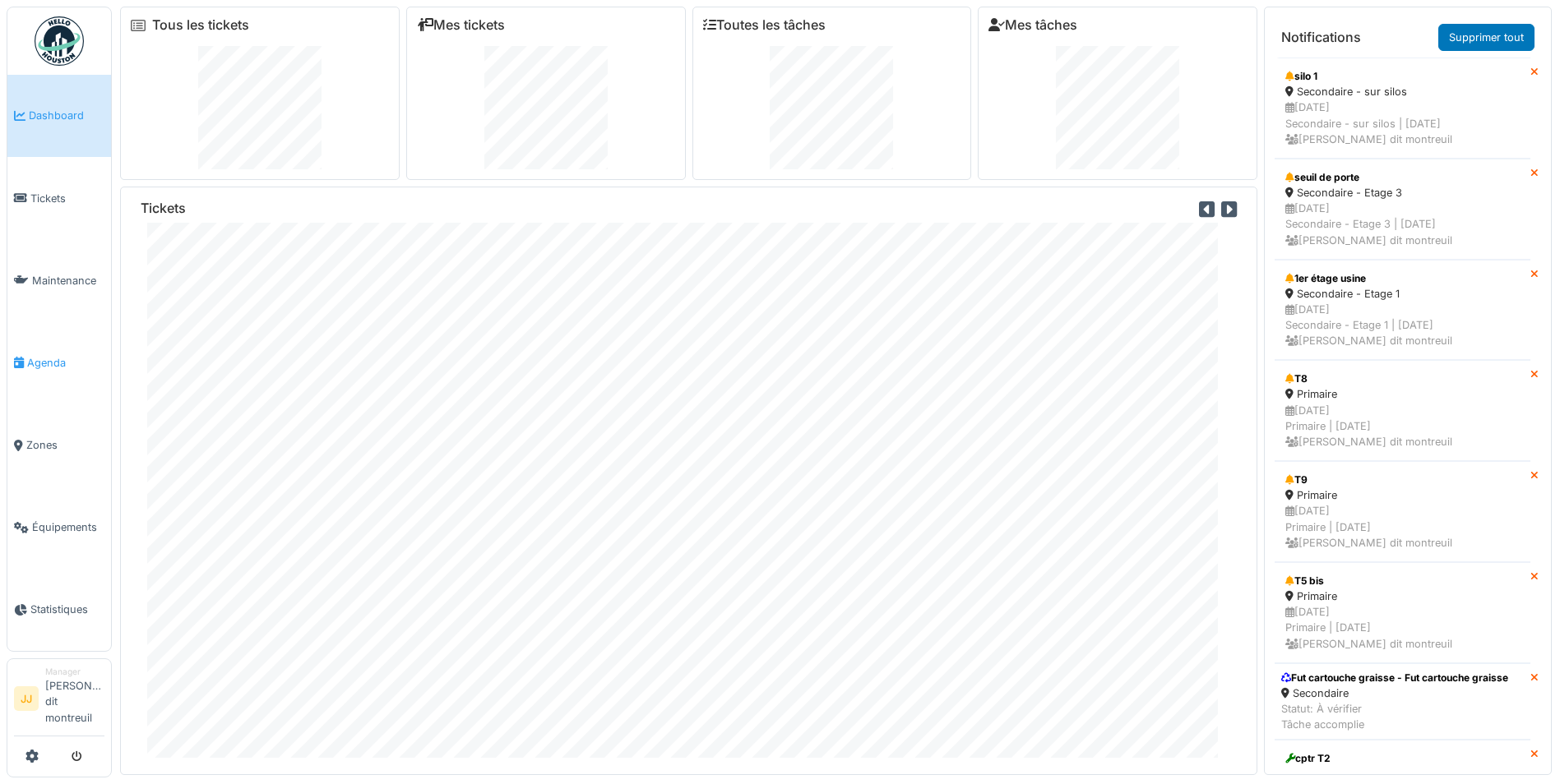
click at [56, 347] on link "Agenda" at bounding box center [59, 363] width 103 height 83
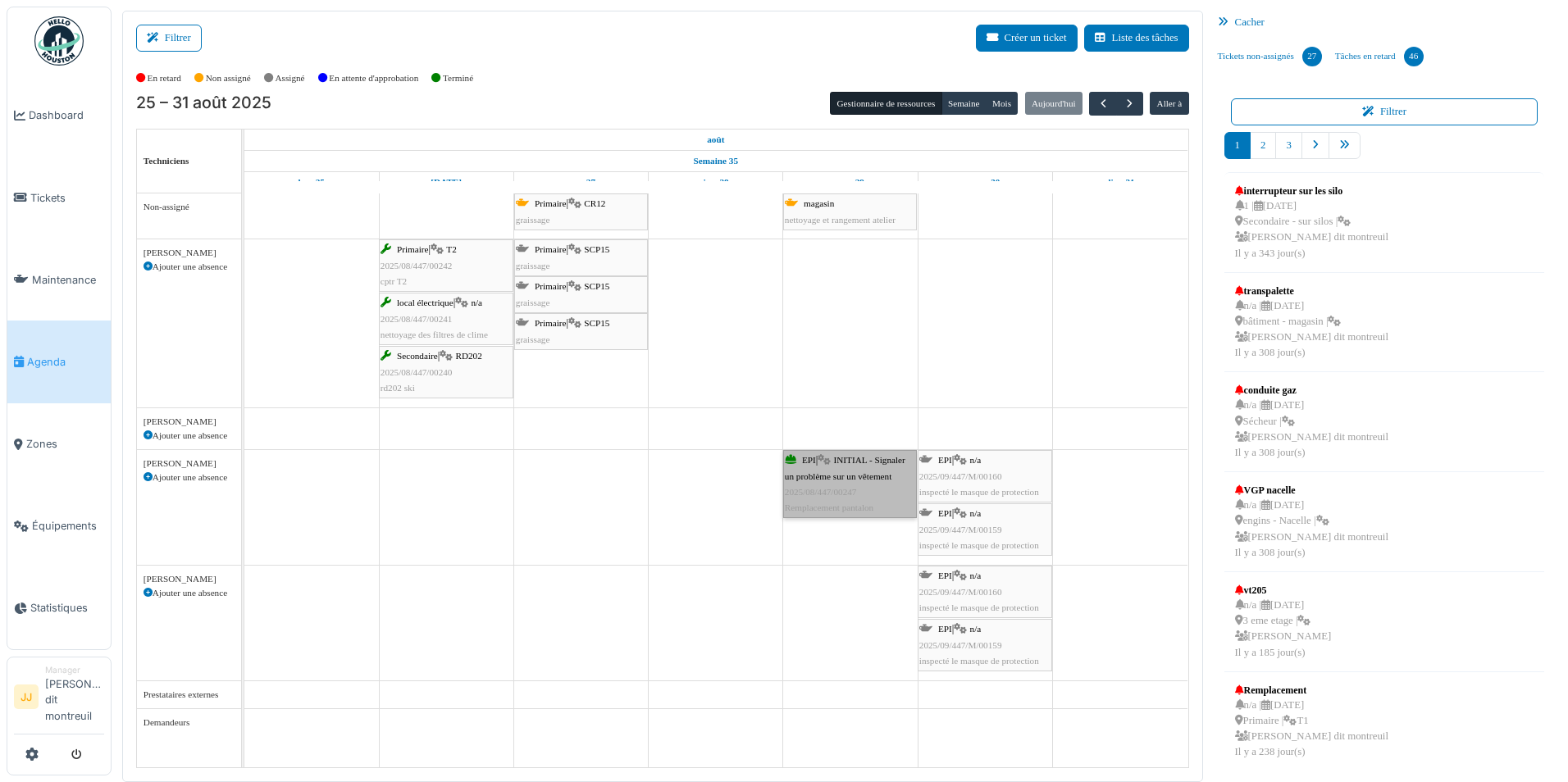
click at [867, 509] on link "EPI | INITIAL - Signaler un problème sur un vêtement 2025/08/447/00247 Remplace…" at bounding box center [849, 484] width 134 height 68
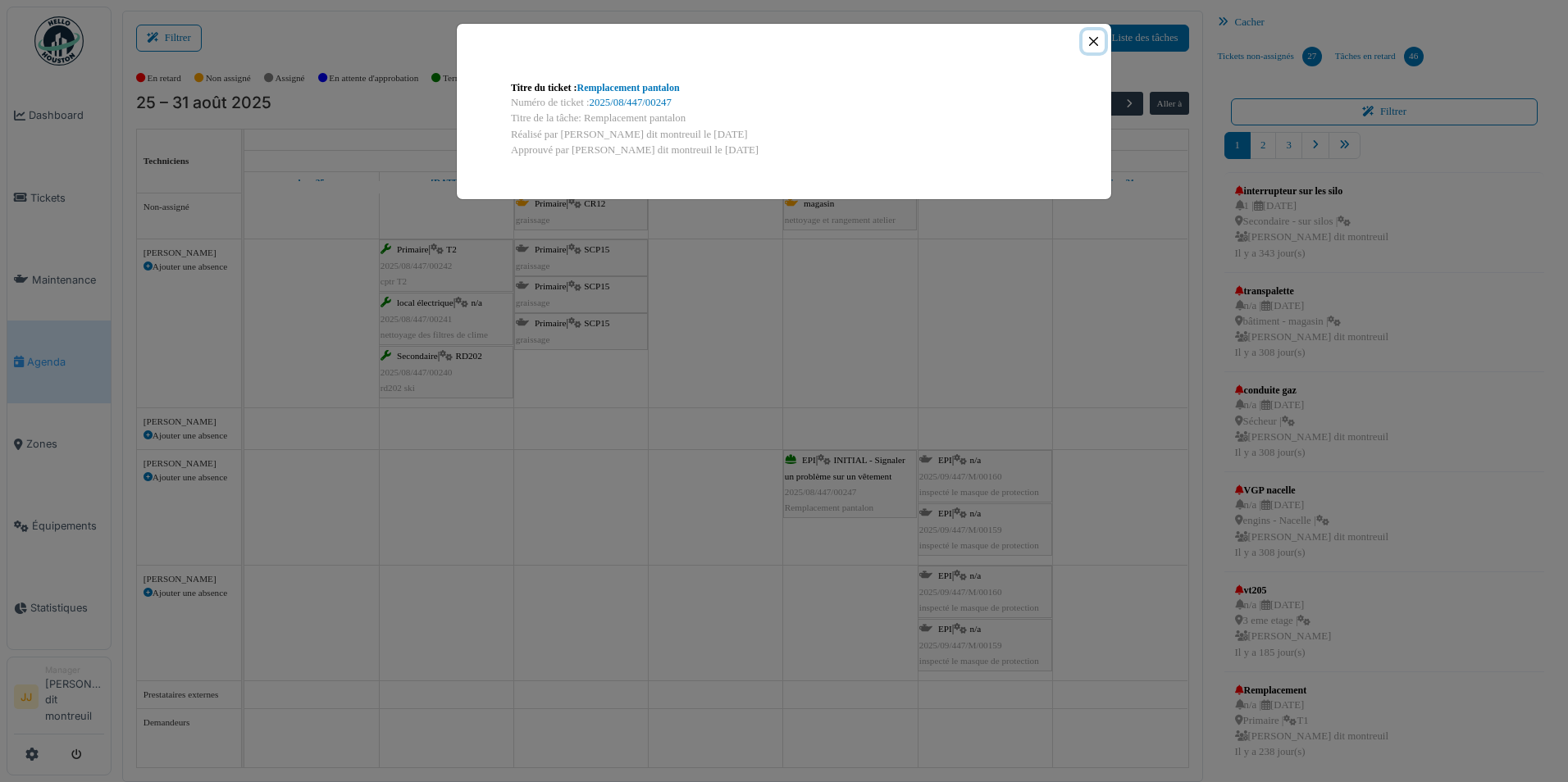
click at [1099, 51] on button "Close" at bounding box center [1094, 41] width 22 height 22
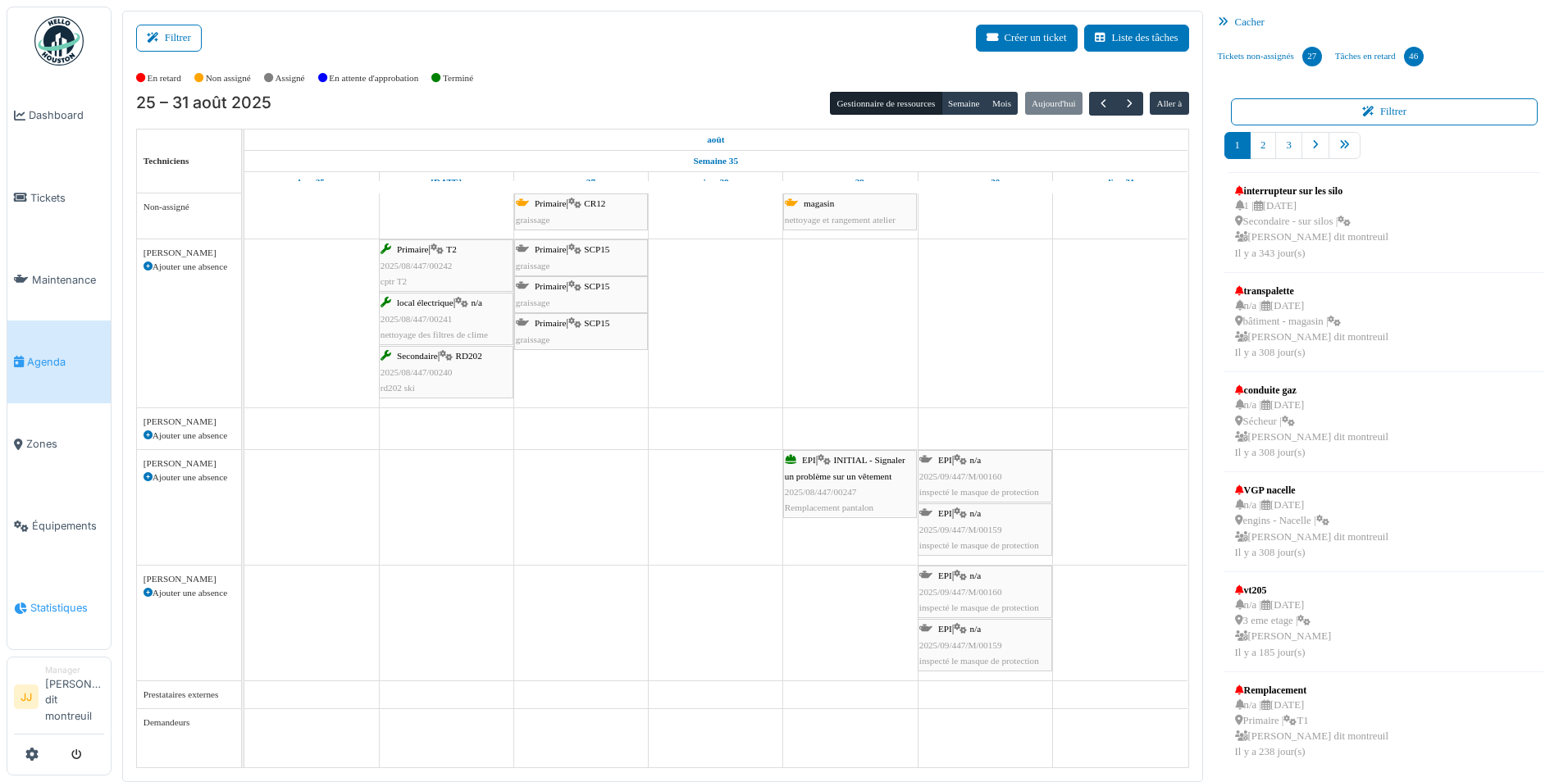
click at [46, 607] on span "Statistiques" at bounding box center [66, 608] width 74 height 16
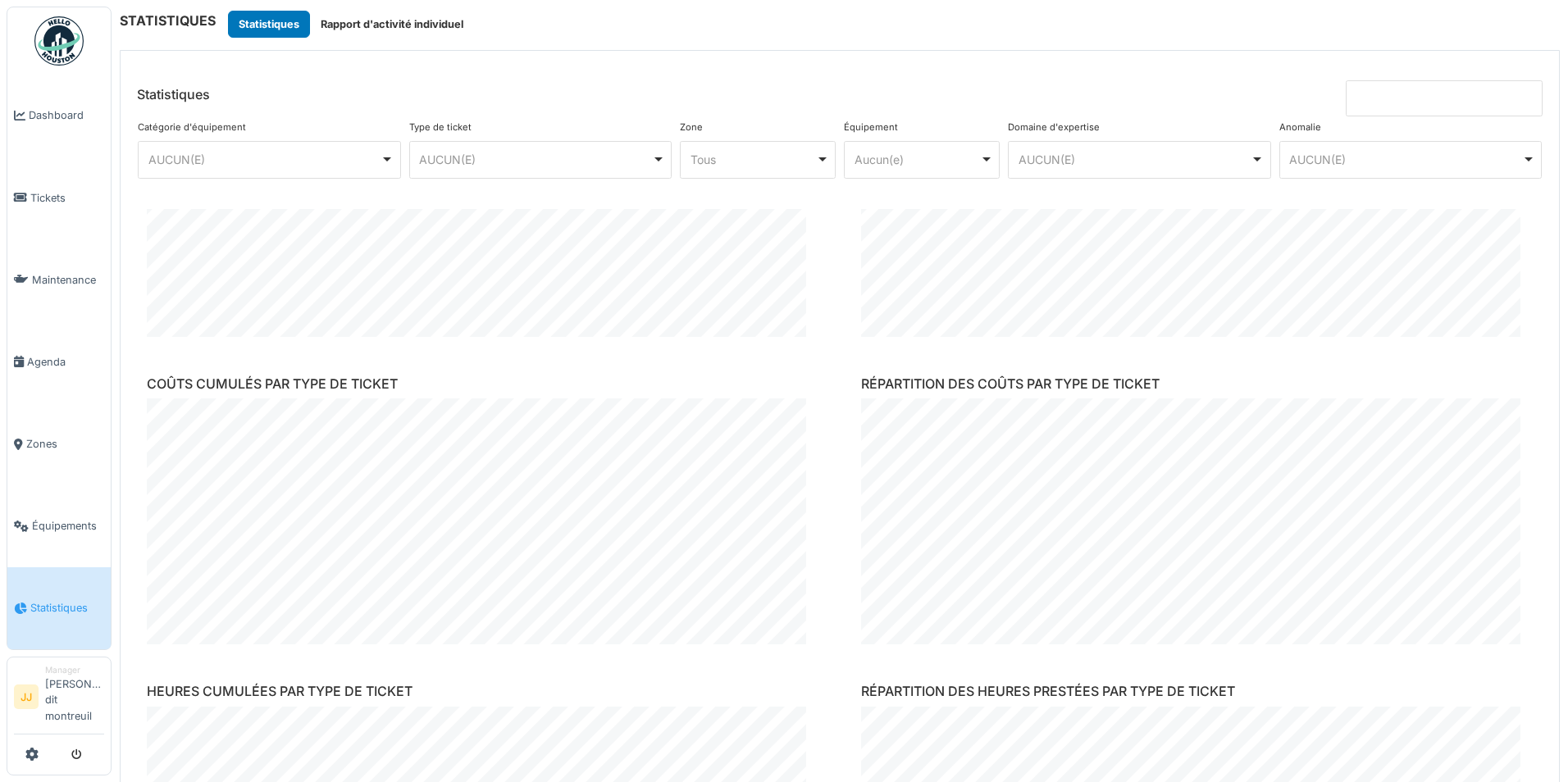
scroll to position [246, 0]
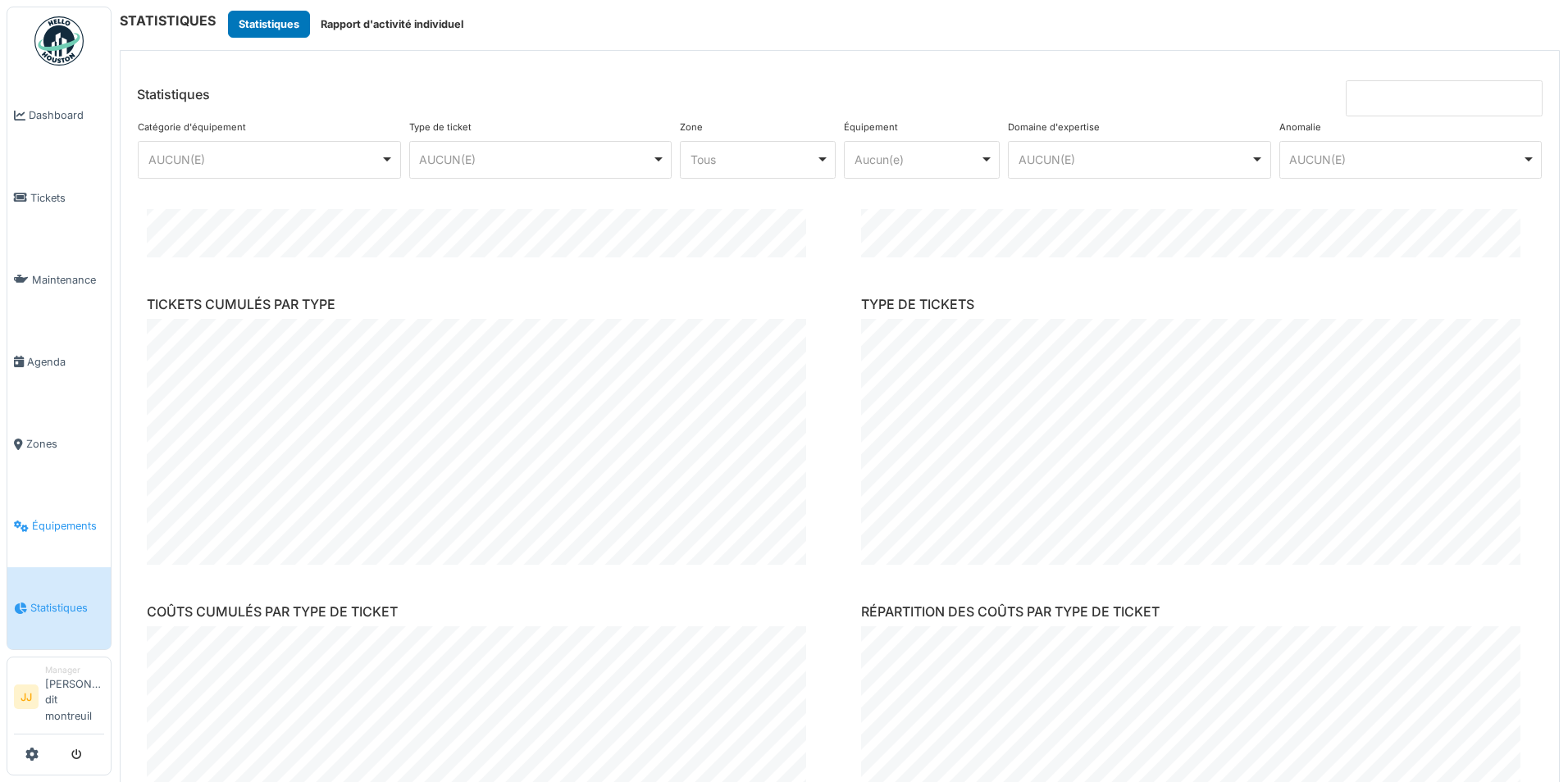
click at [69, 531] on span "Équipements" at bounding box center [67, 526] width 72 height 16
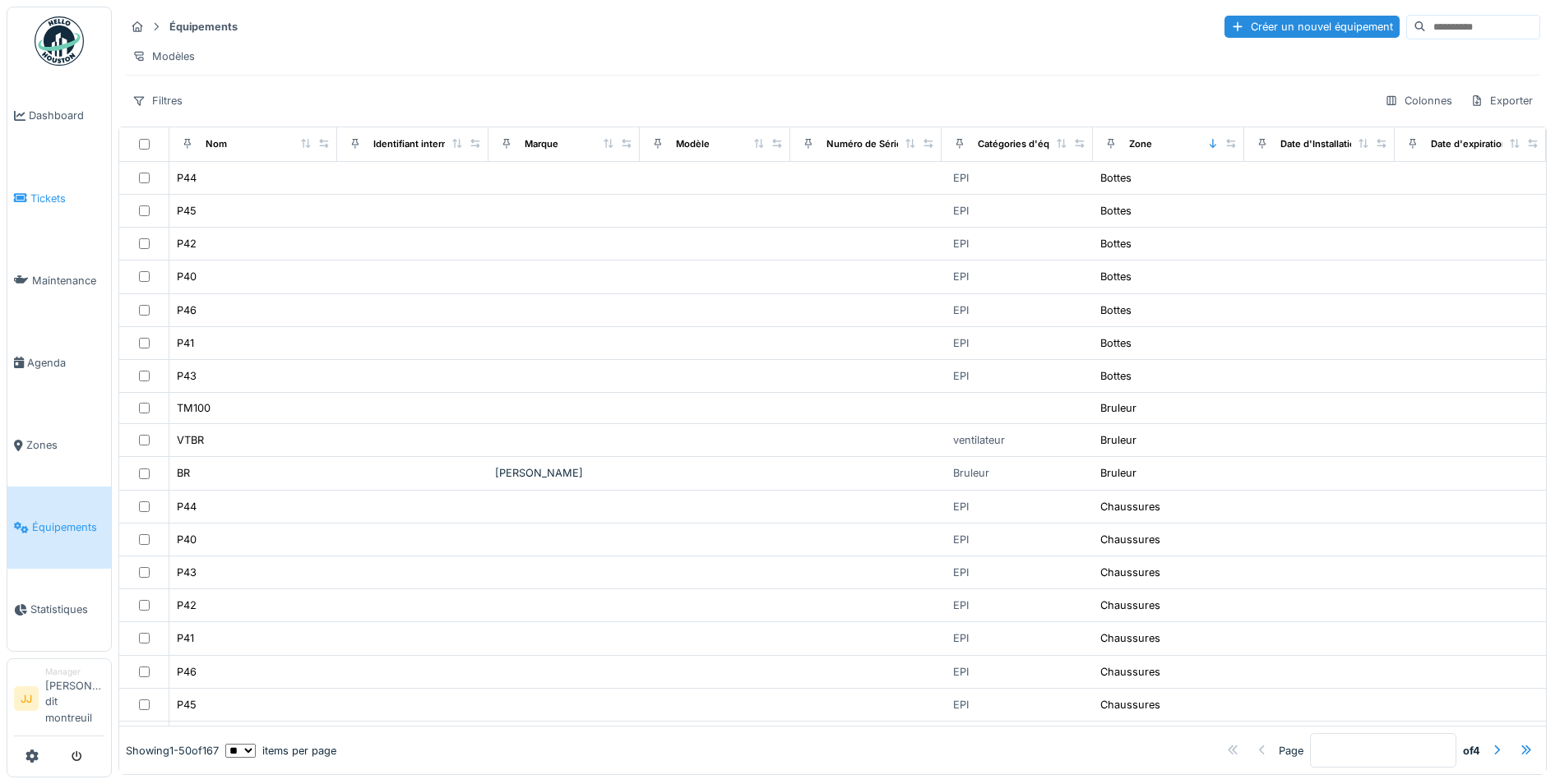
click at [62, 205] on link "Tickets" at bounding box center [59, 198] width 103 height 83
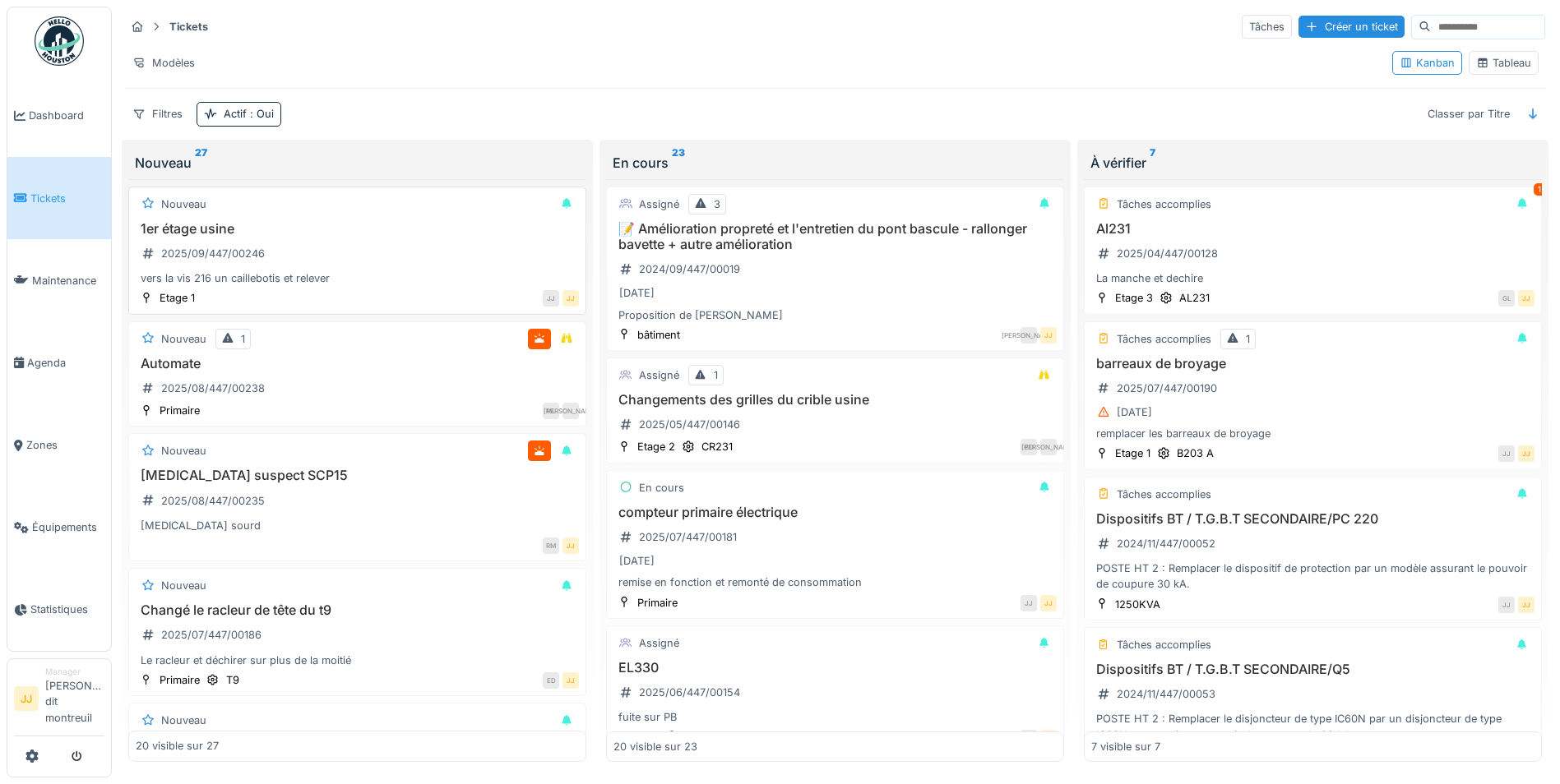
click at [367, 270] on div "vers la vis 216 un caillebotis et relever" at bounding box center [357, 278] width 443 height 16
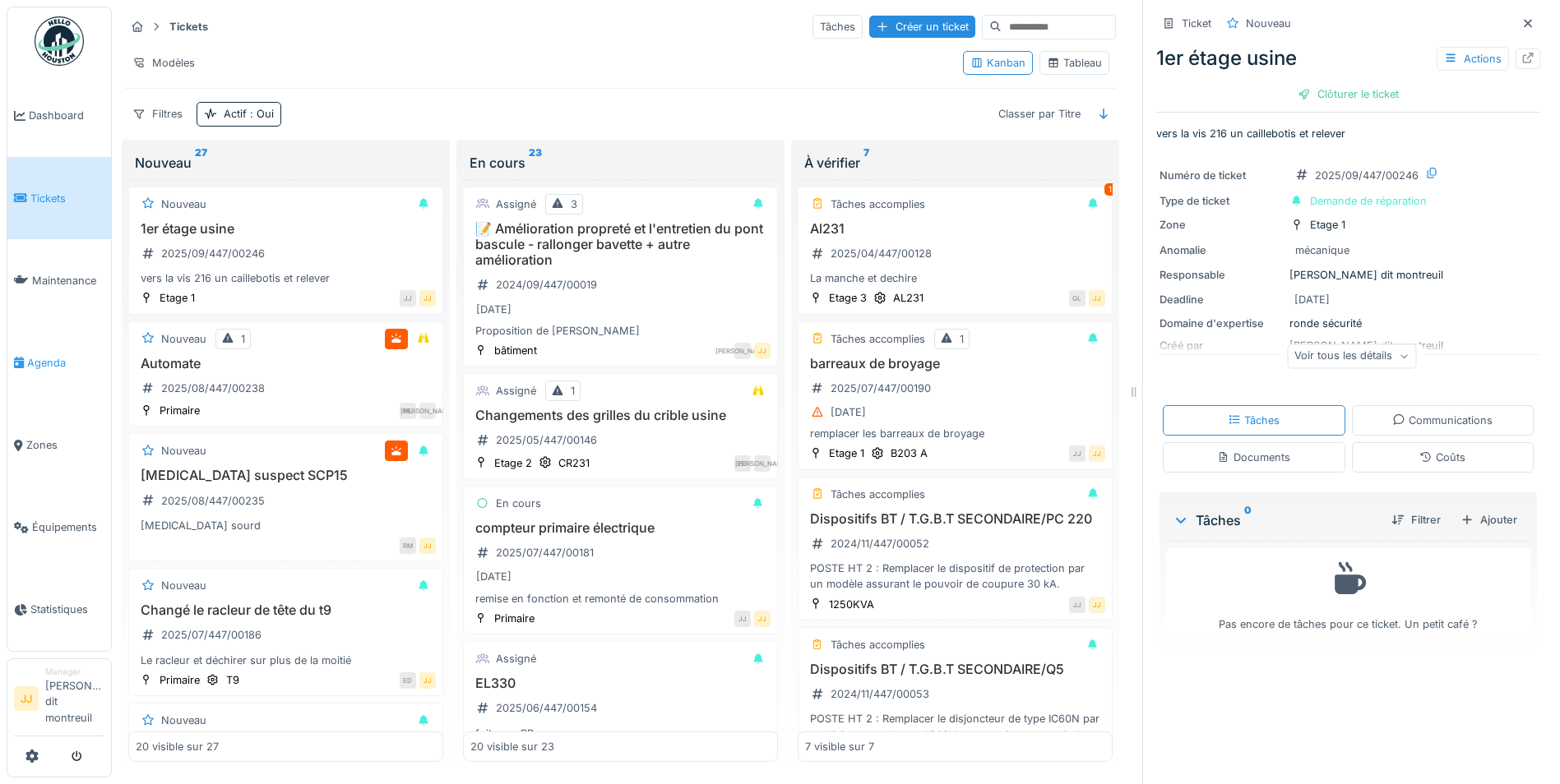
click at [50, 363] on span "Agenda" at bounding box center [66, 363] width 77 height 16
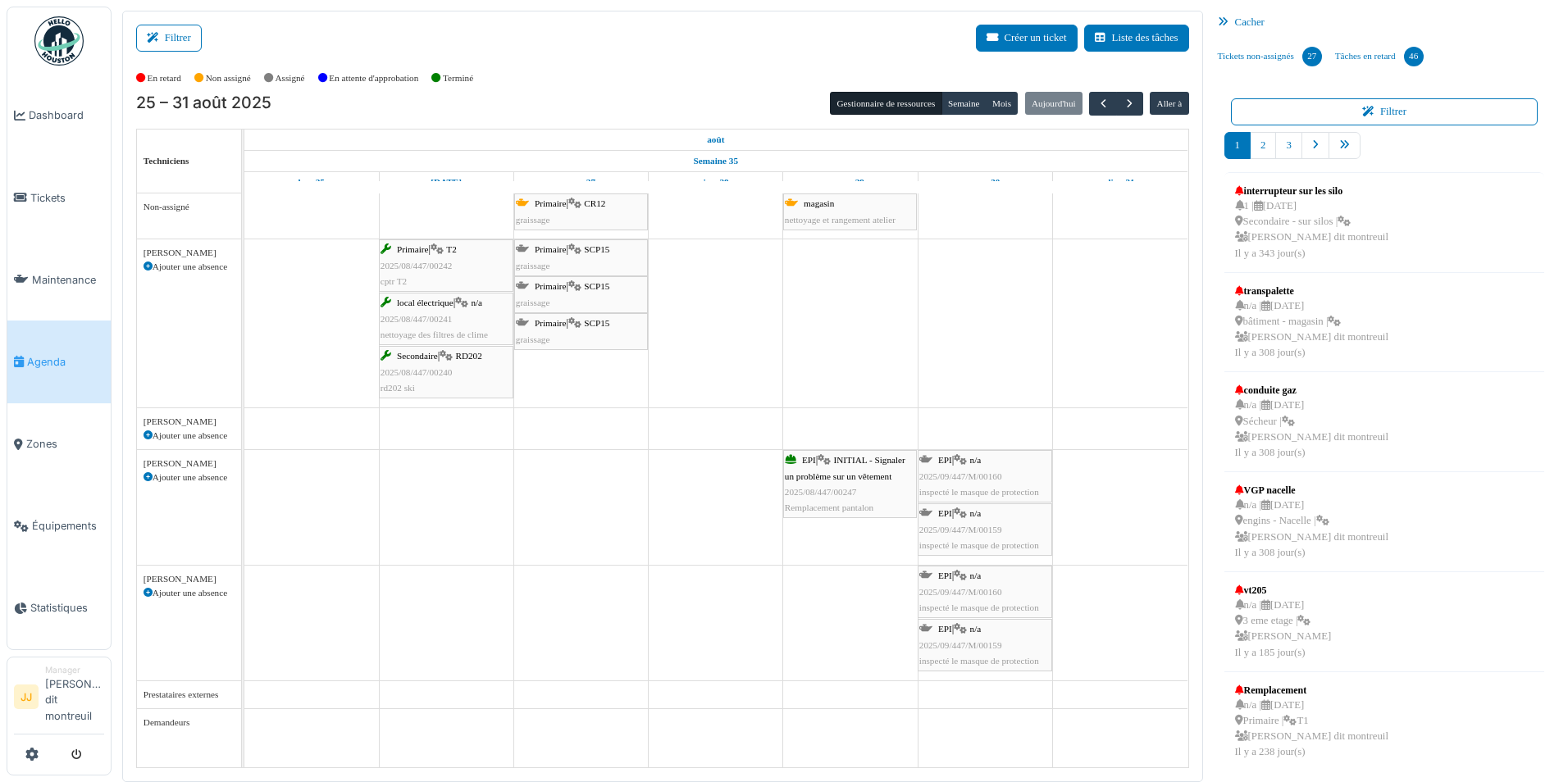
click at [428, 319] on span "2025/08/447/00241" at bounding box center [416, 319] width 72 height 10
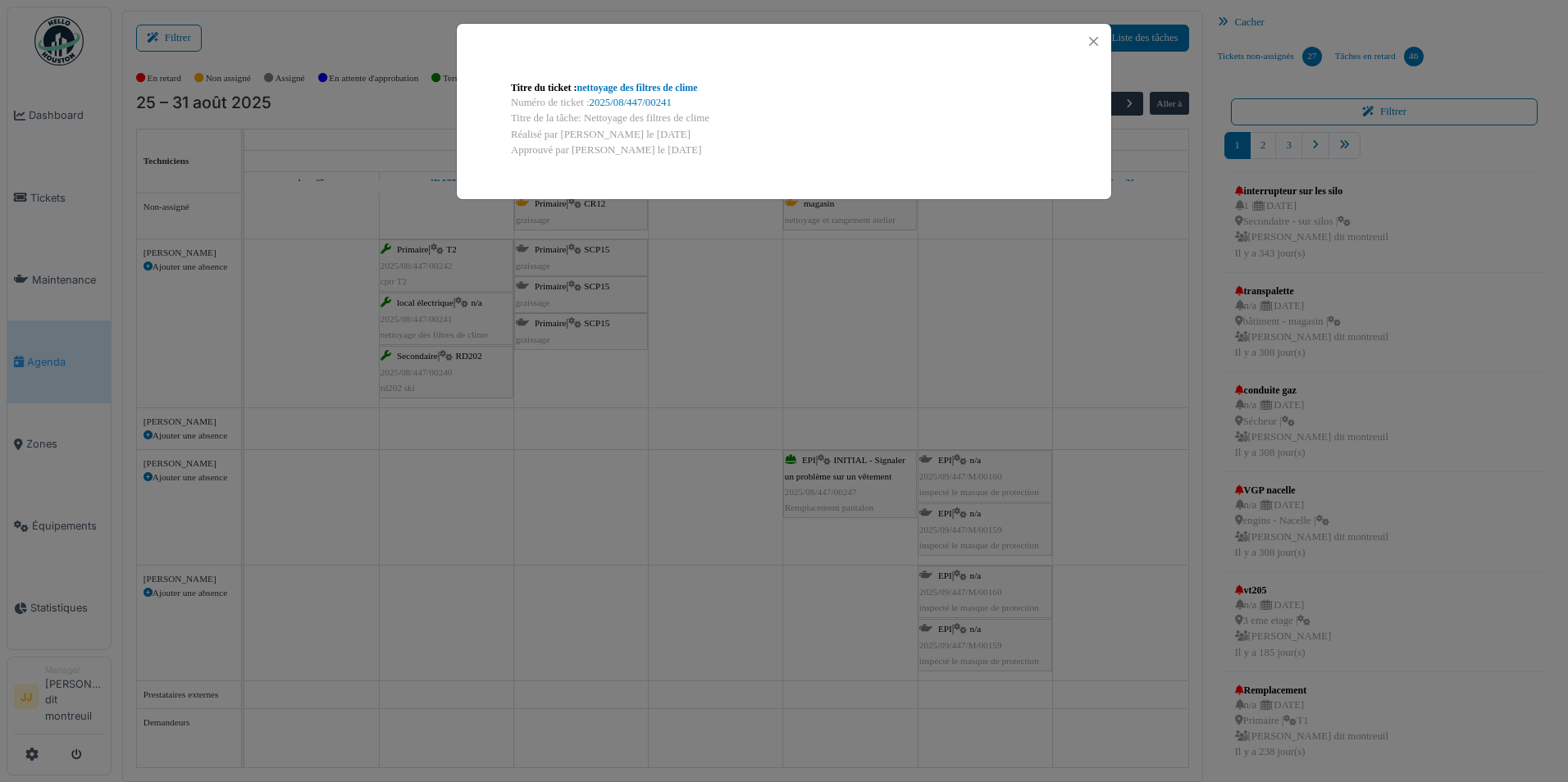
click at [428, 319] on div "Titre du ticket : nettoyage des filtres de clime Numéro de ticket : 2025/08/447…" at bounding box center [784, 391] width 1568 height 782
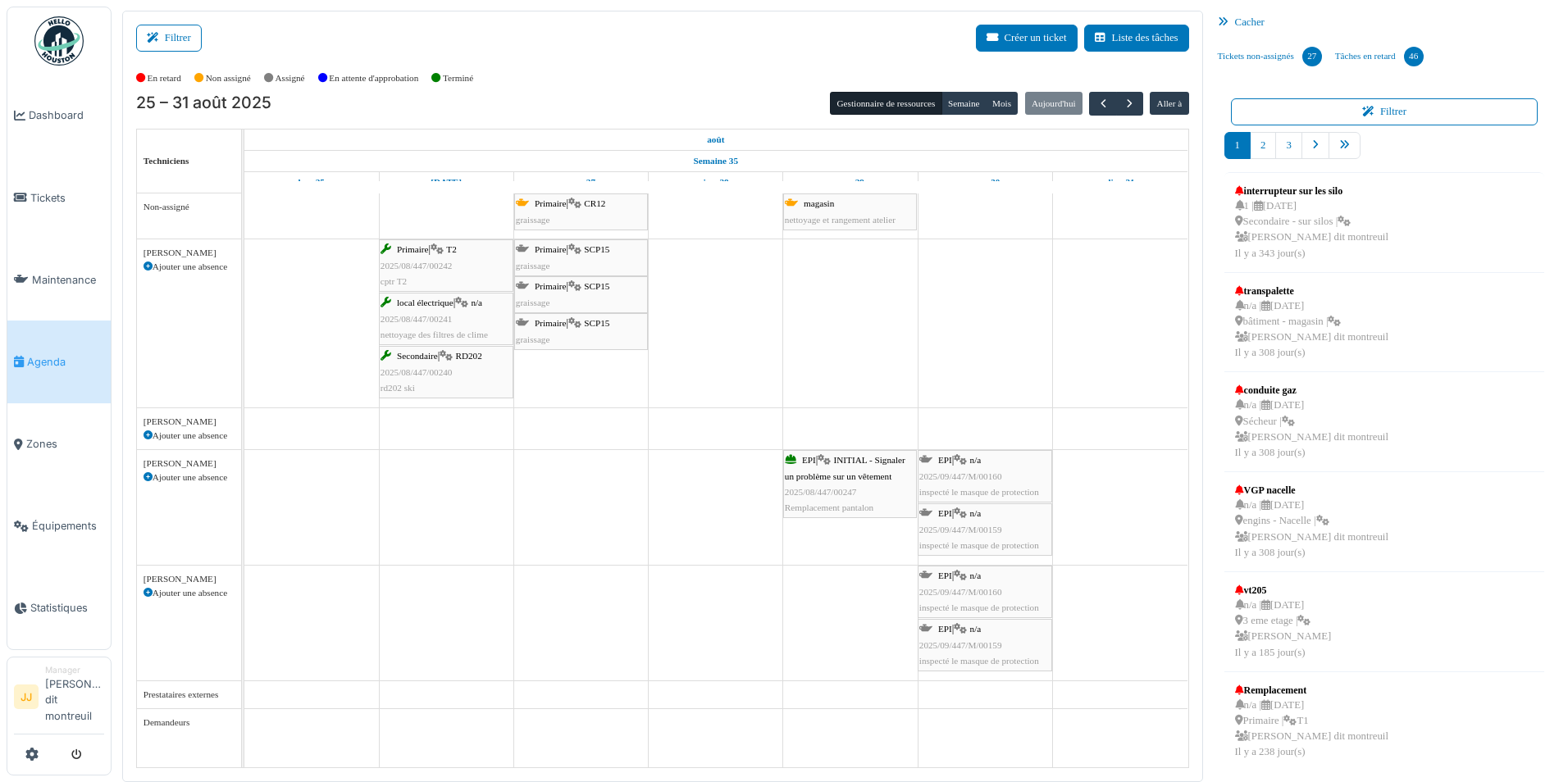
click at [424, 306] on span "local électrique" at bounding box center [425, 302] width 56 height 10
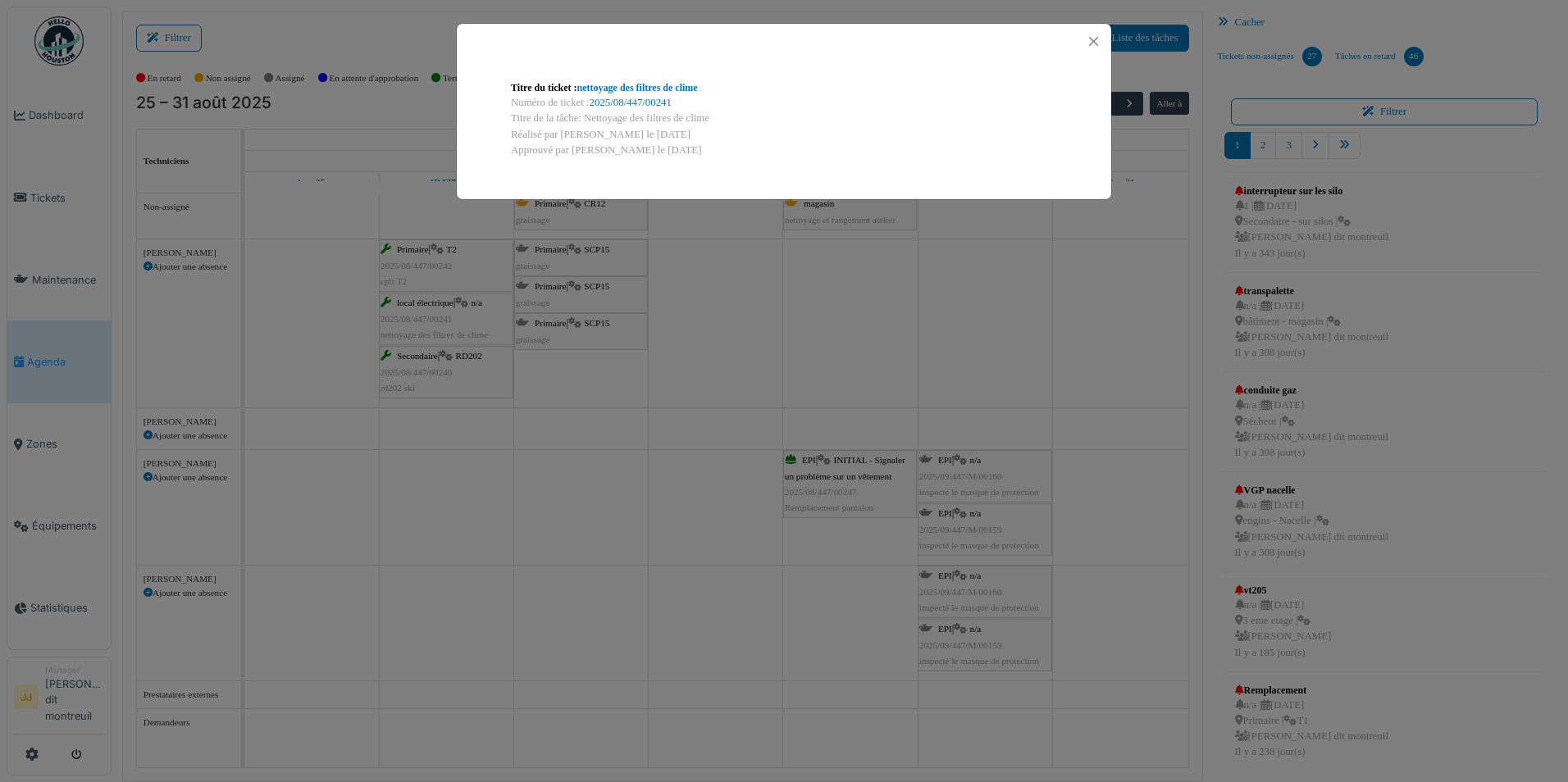
click at [424, 306] on div "Titre du ticket : nettoyage des filtres de clime Numéro de ticket : 2025/08/447…" at bounding box center [784, 391] width 1568 height 782
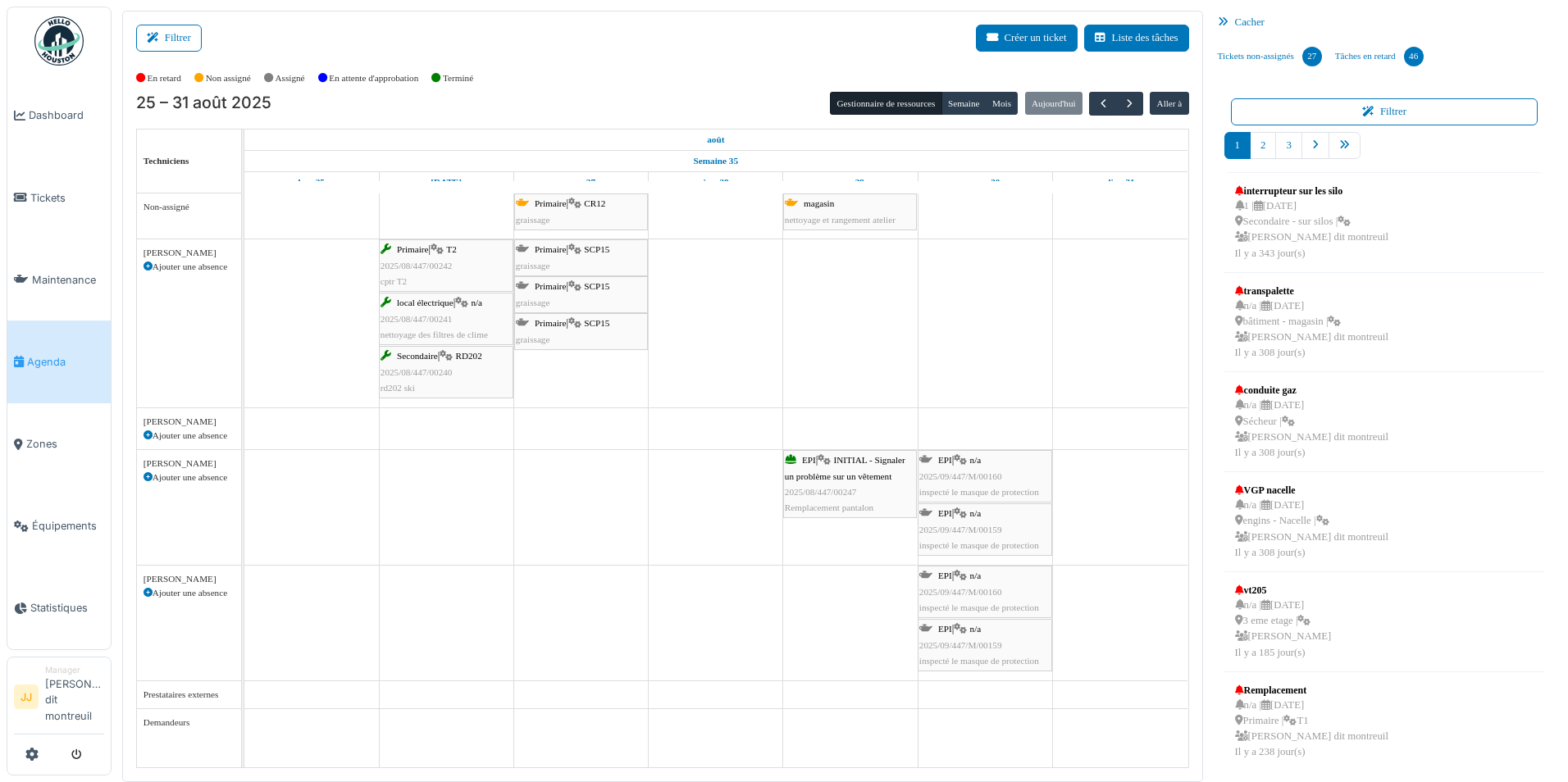
click at [464, 299] on icon at bounding box center [461, 302] width 13 height 10
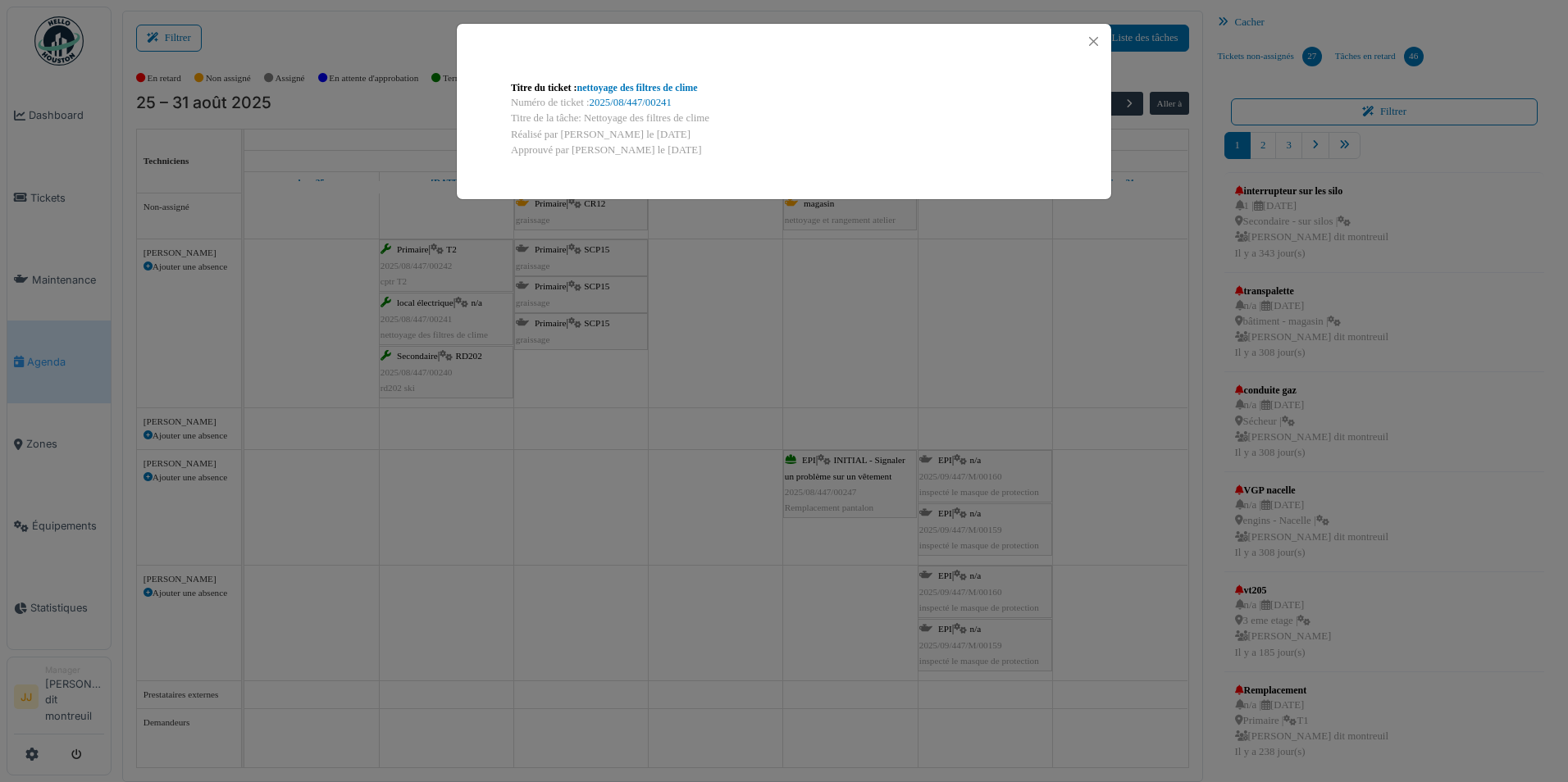
click at [464, 299] on div "Titre du ticket : nettoyage des filtres de clime Numéro de ticket : 2025/08/447…" at bounding box center [784, 391] width 1568 height 782
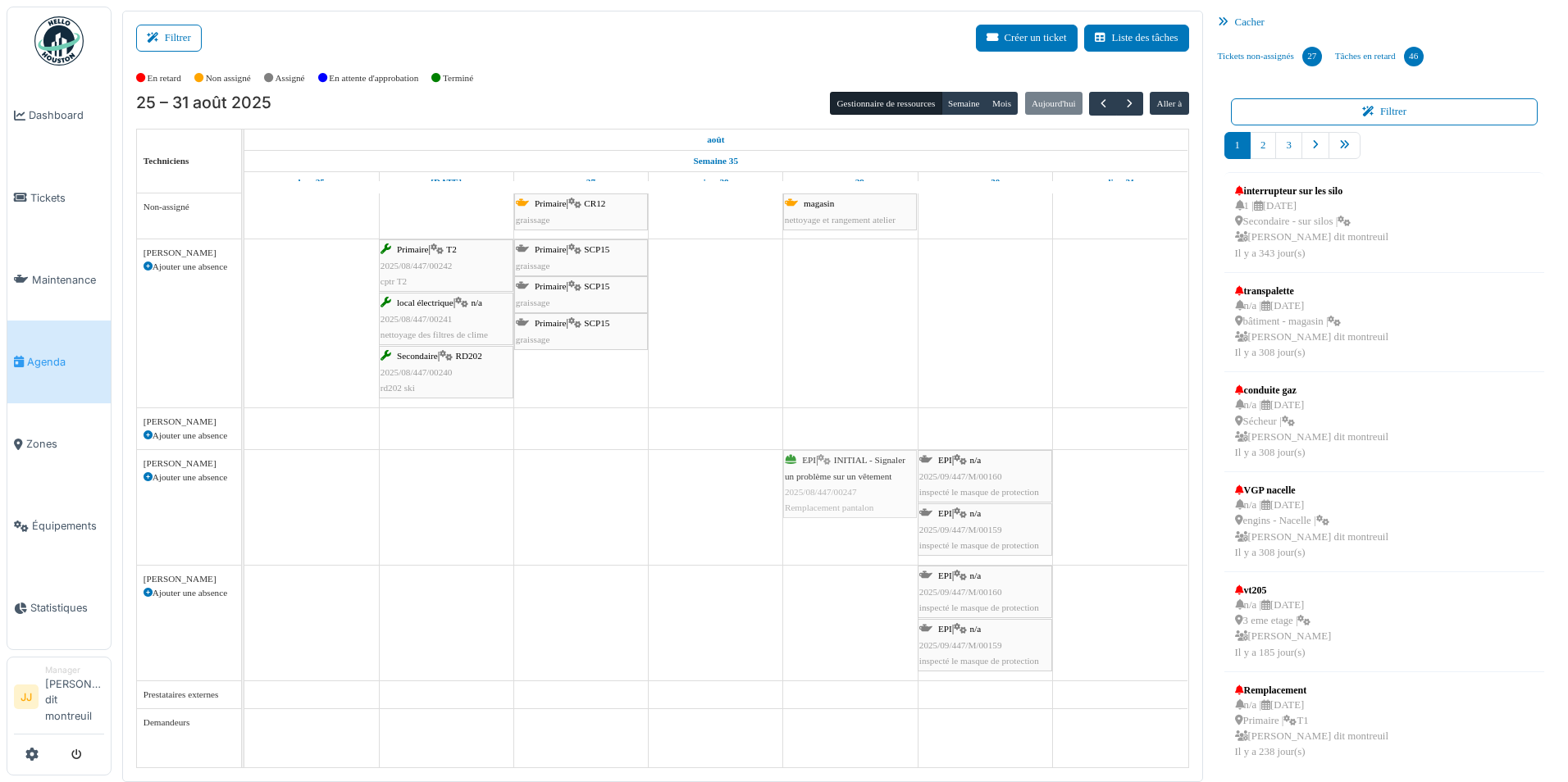
drag, startPoint x: 832, startPoint y: 468, endPoint x: 821, endPoint y: 497, distance: 31.0
click at [244, 497] on div "EPI | INITIAL - Signaler un problème sur un vêtement 2025/08/447/00247 Remplace…" at bounding box center [244, 507] width 0 height 115
click at [1011, 543] on span "inspecté le masque de protection" at bounding box center [979, 545] width 120 height 10
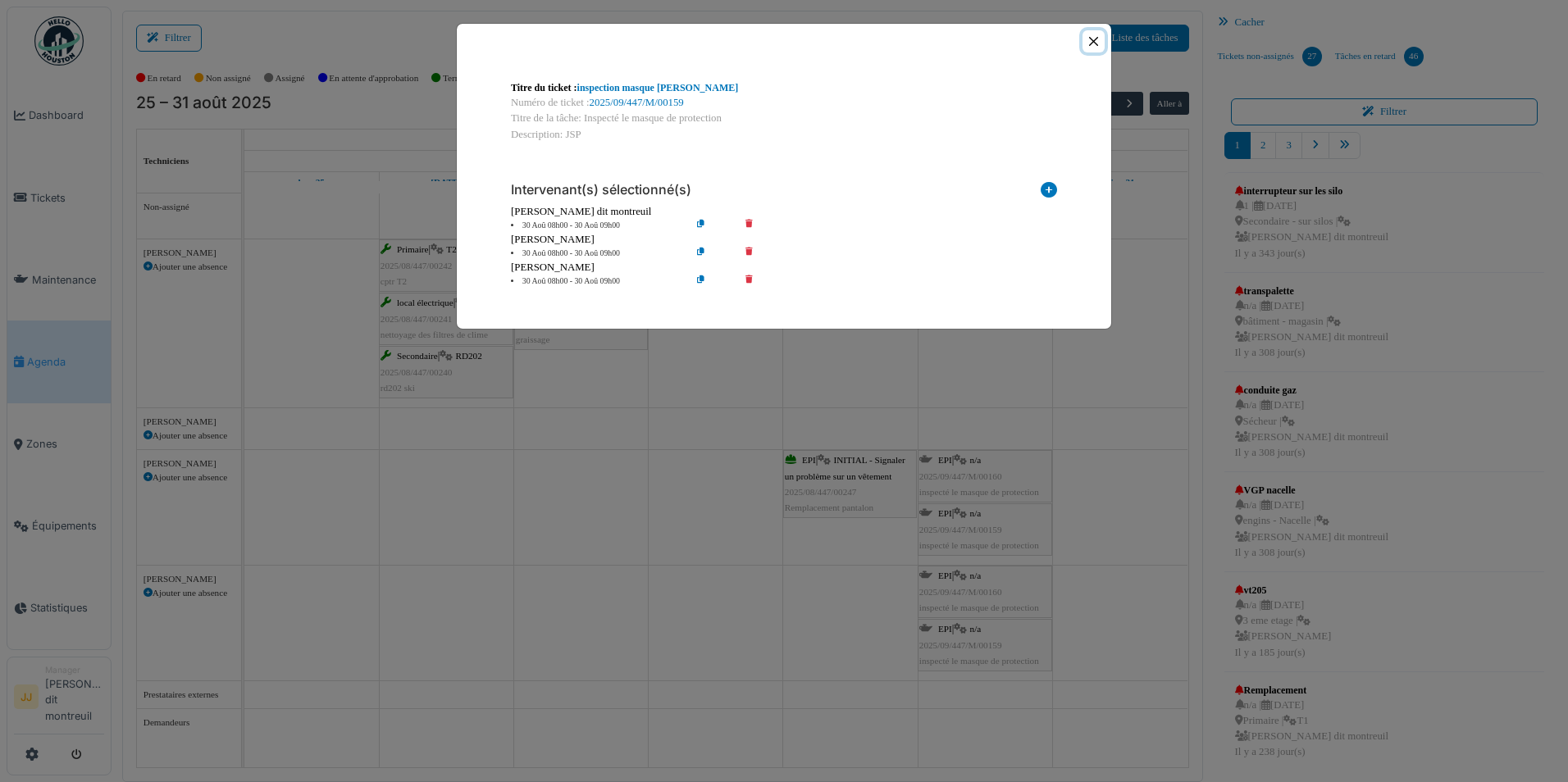
click at [1083, 48] on button "Close" at bounding box center [1094, 41] width 22 height 22
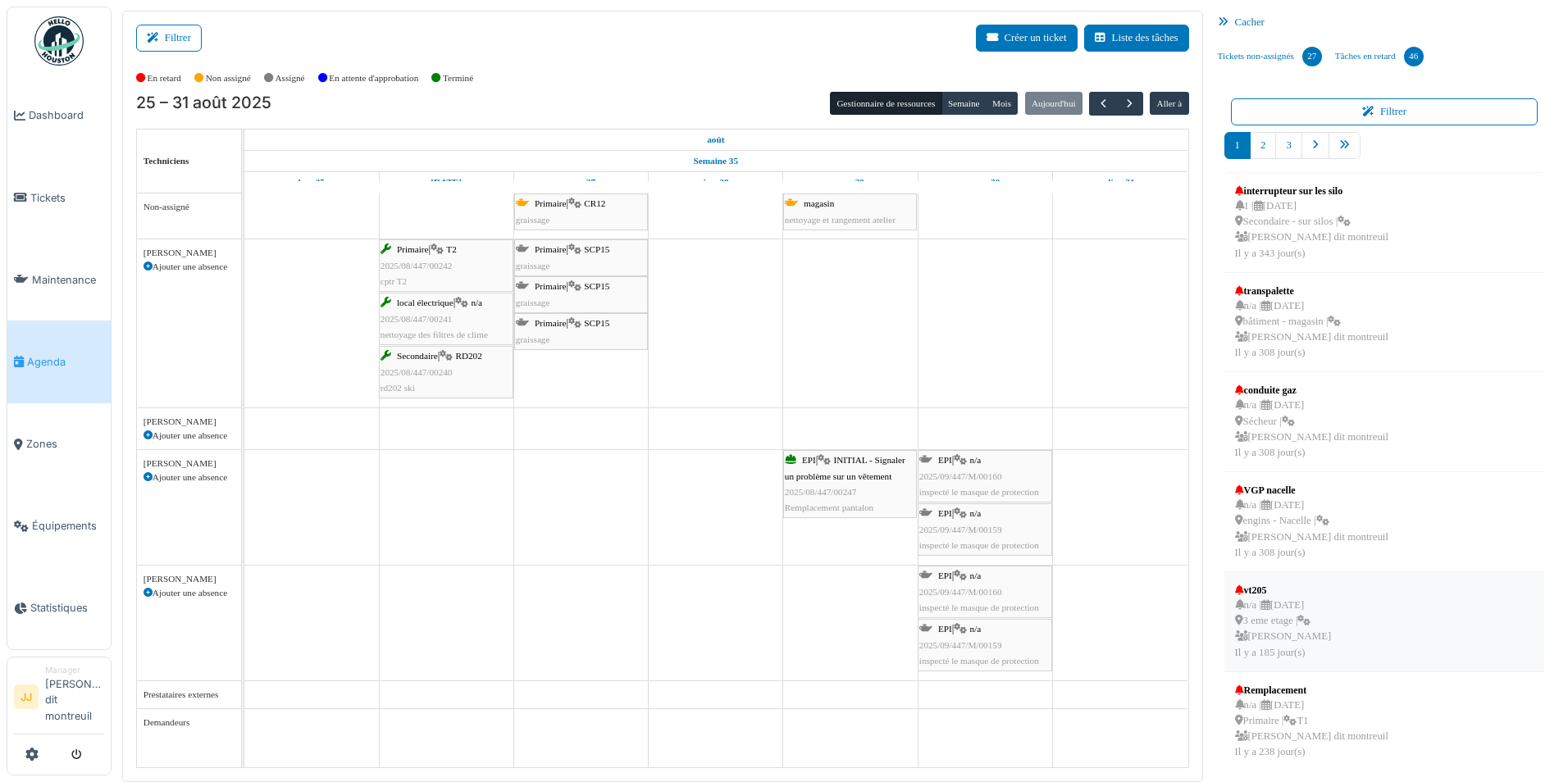
click at [1407, 590] on li "vt205 n/a | 04/03/2025 3 eme etage | Nicolas Menard Il y a 185 jour(s)" at bounding box center [1384, 622] width 321 height 100
click at [1387, 628] on li "vt205 n/a | 04/03/2025 3 eme etage | Nicolas Menard Il y a 185 jour(s)" at bounding box center [1384, 622] width 321 height 100
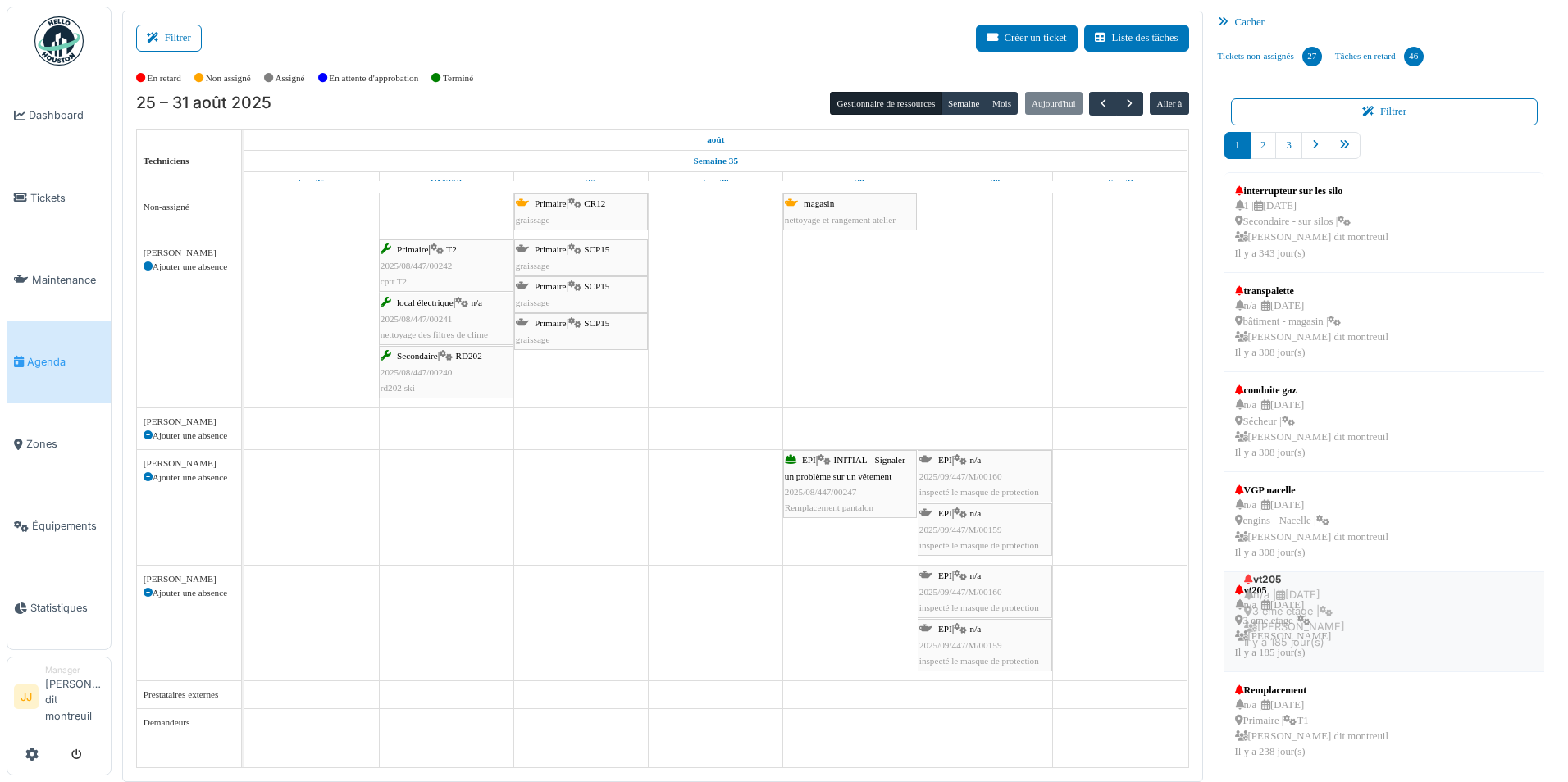
drag, startPoint x: 1387, startPoint y: 628, endPoint x: 1397, endPoint y: 617, distance: 14.9
click at [1397, 617] on li "vt205 n/a | 04/03/2025 3 eme etage | Nicolas Menard Il y a 185 jour(s)" at bounding box center [1384, 622] width 321 height 100
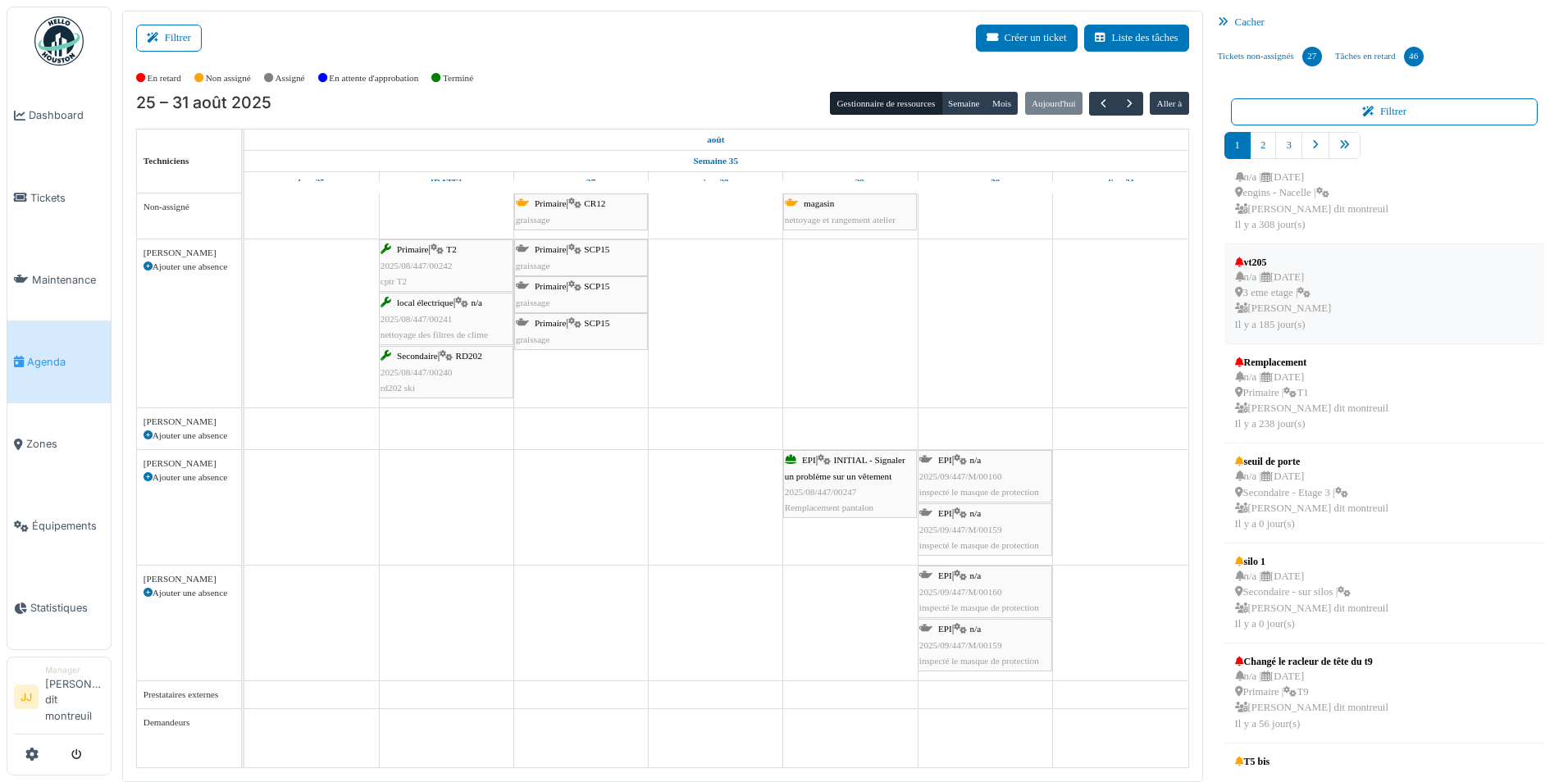
scroll to position [401, 0]
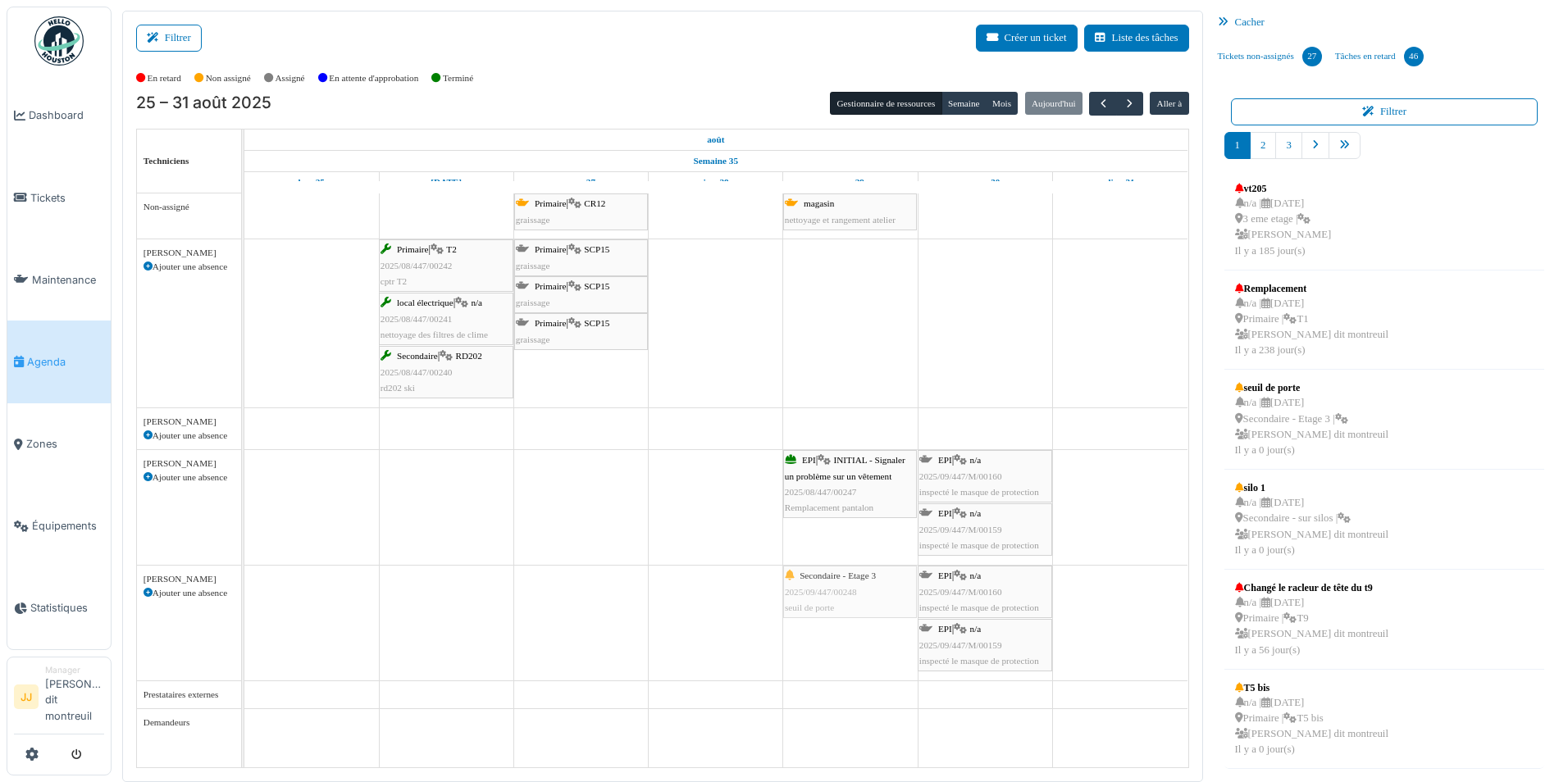
drag, startPoint x: 1315, startPoint y: 407, endPoint x: 843, endPoint y: 639, distance: 525.9
click at [843, 639] on div "Filtrer Créer un ticket Liste des tâches Afficher les tâches non assignées *** …" at bounding box center [839, 396] width 1451 height 772
drag, startPoint x: 852, startPoint y: 597, endPoint x: 1324, endPoint y: 596, distance: 472.0
click at [1324, 596] on div "Filtrer Créer un ticket Liste des tâches Afficher les tâches non assignées *** …" at bounding box center [839, 396] width 1451 height 772
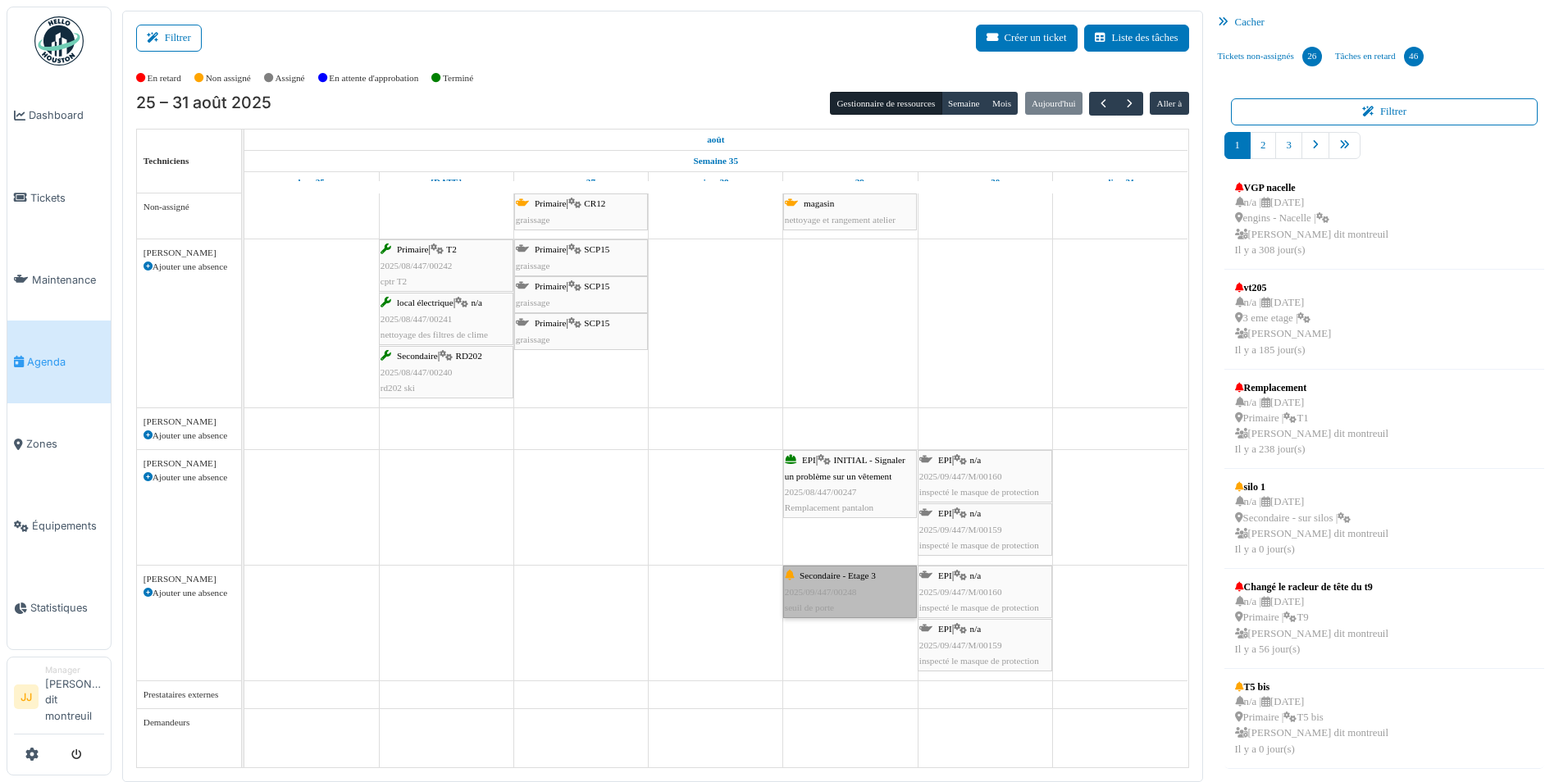
click at [848, 583] on link "Secondaire - Etage 3 2025/09/447/00248 seuil de porte" at bounding box center [849, 592] width 134 height 52
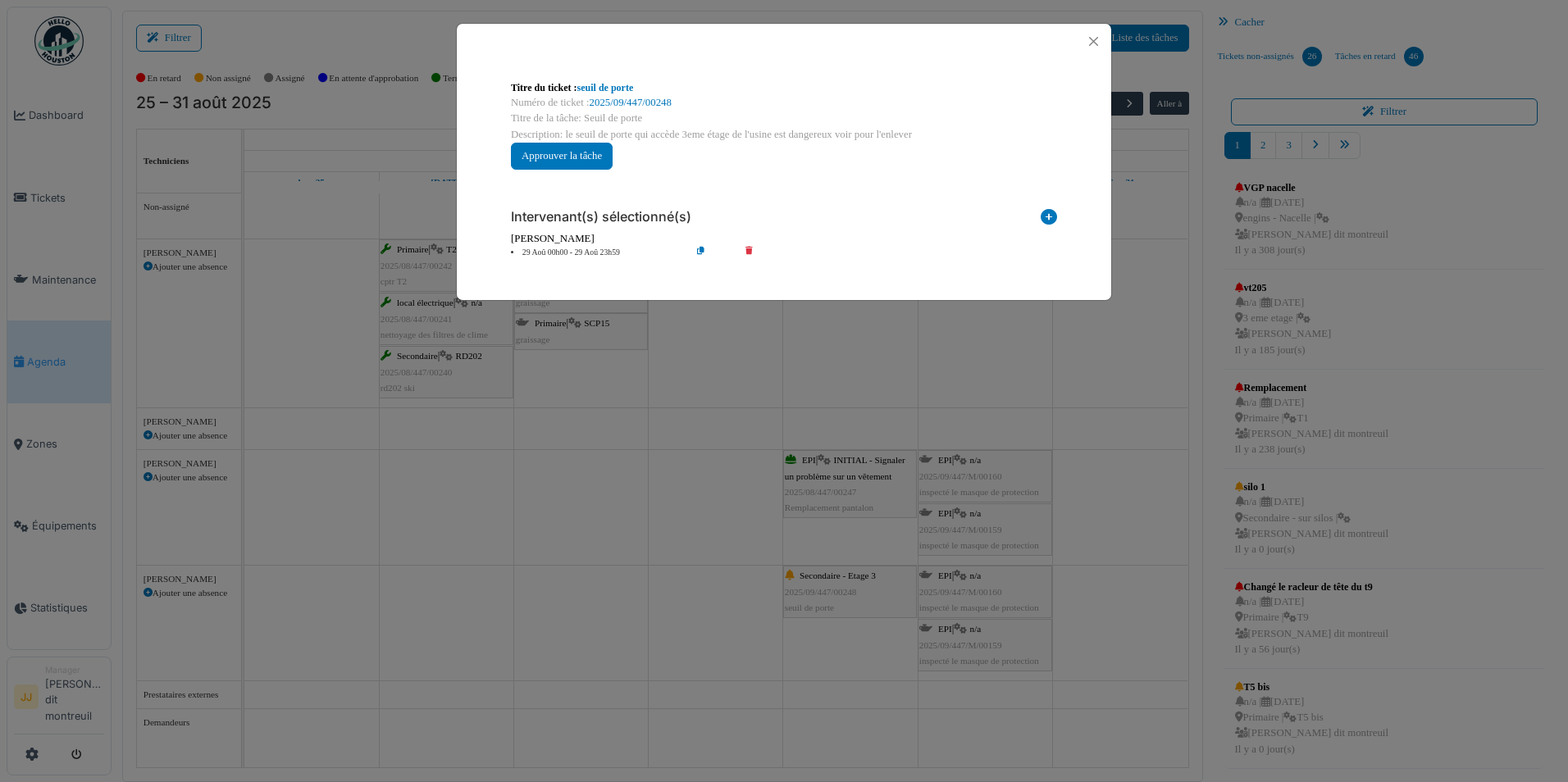
click at [848, 583] on div "**********" at bounding box center [784, 391] width 1568 height 782
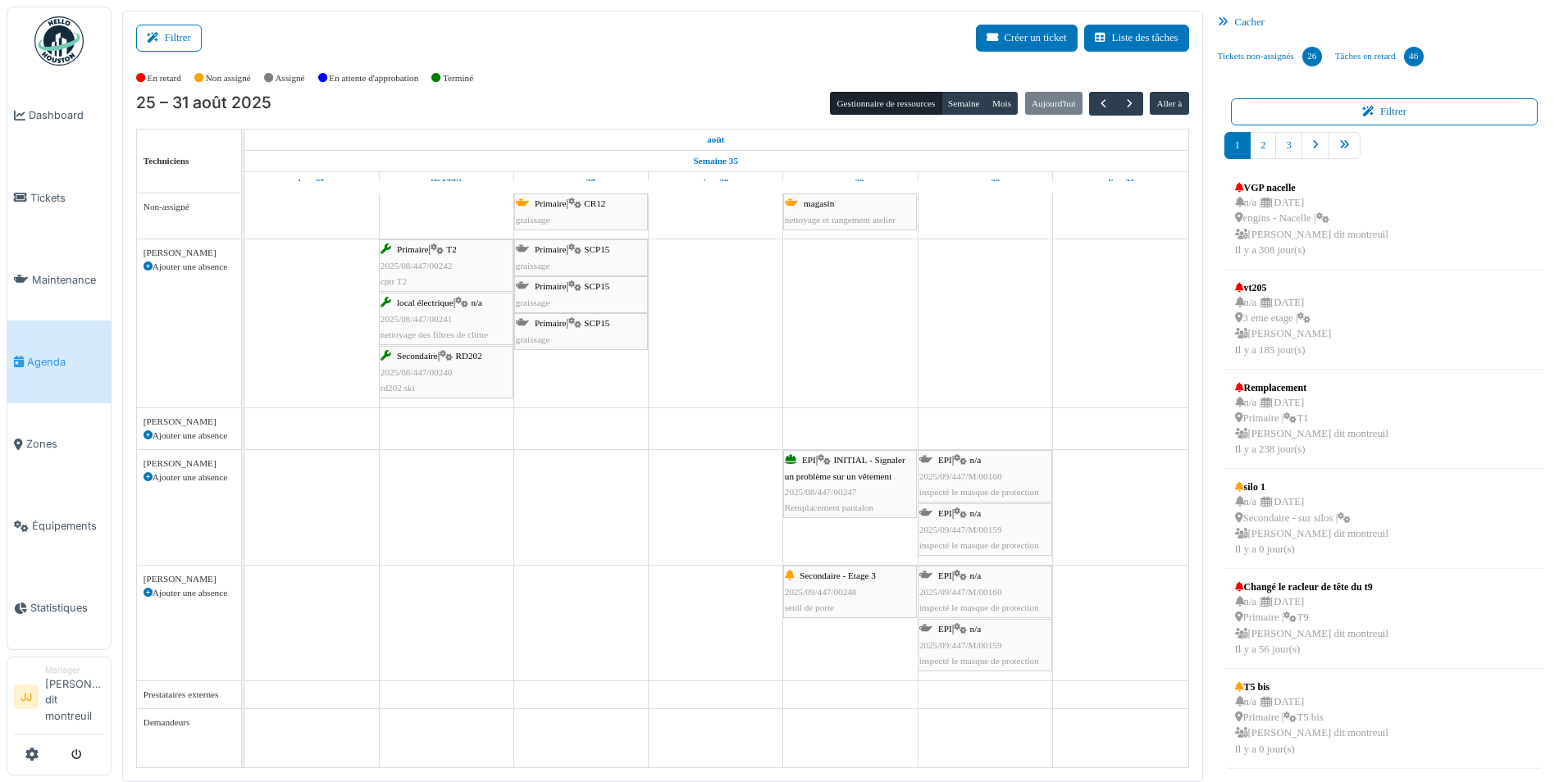
click at [848, 583] on div "Secondaire - Etage 3 2025/09/447/00248 seuil de porte" at bounding box center [849, 591] width 130 height 48
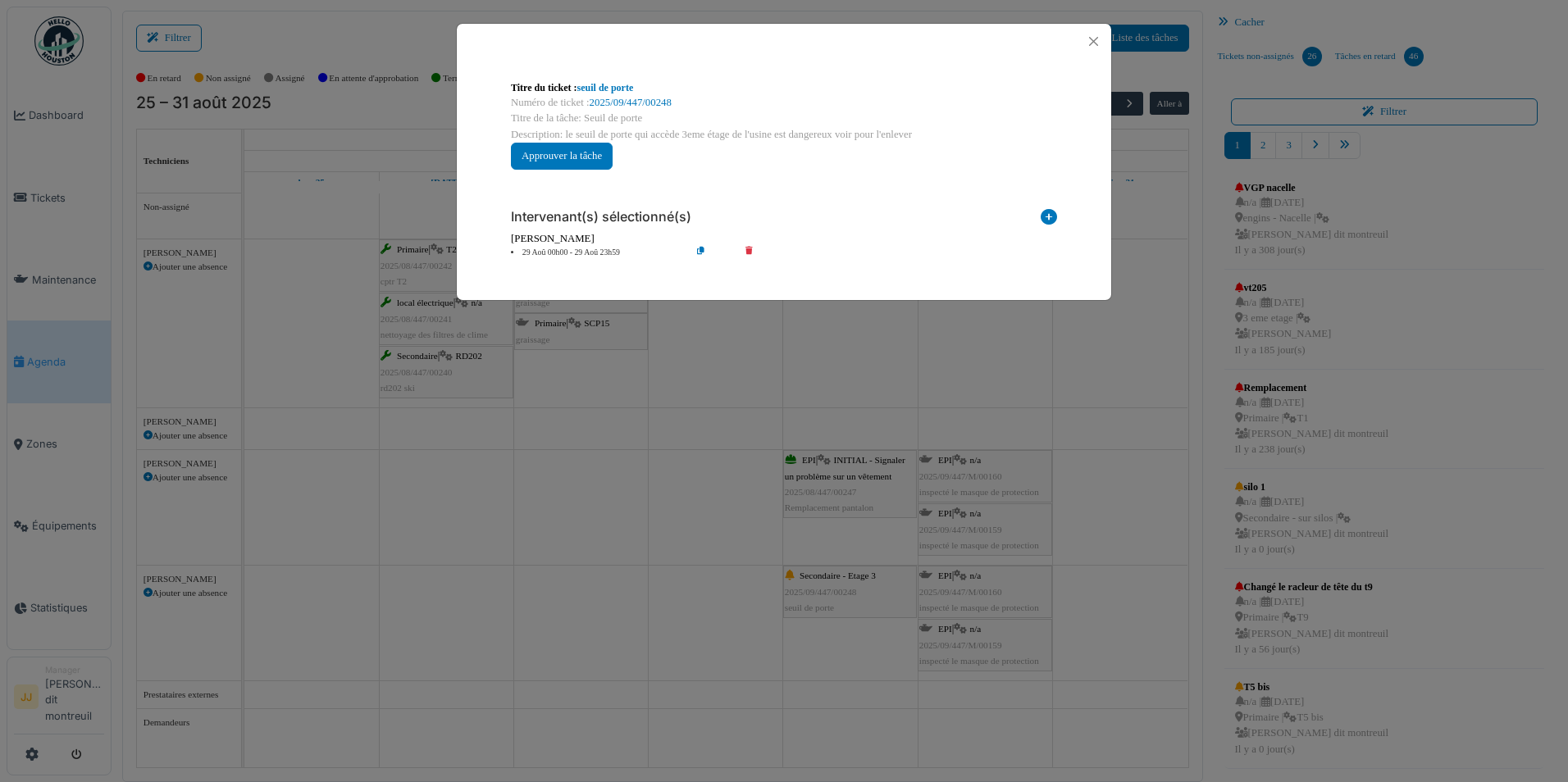
click at [1046, 219] on icon at bounding box center [1049, 220] width 17 height 22
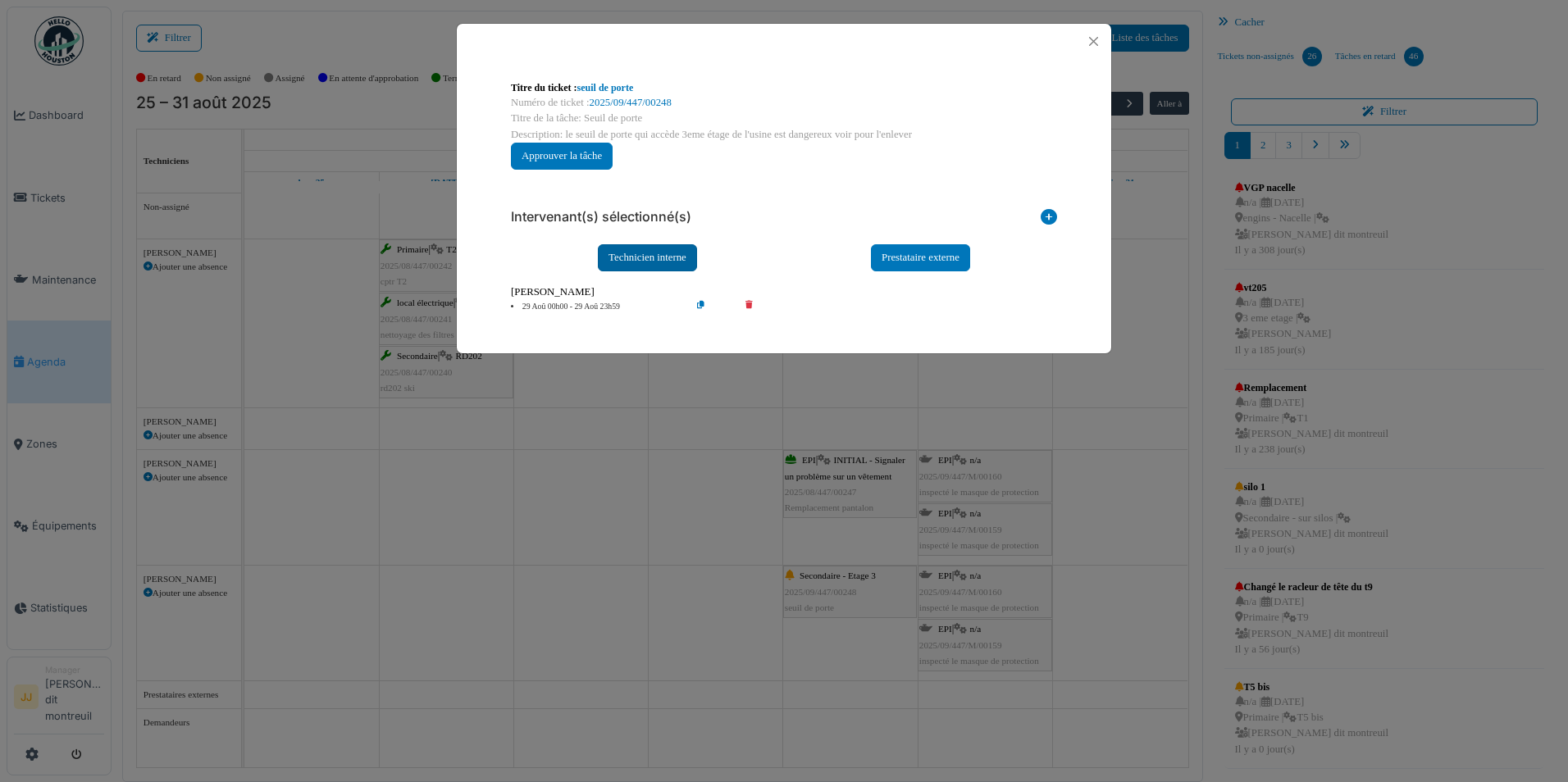
click at [678, 259] on div "Technicien interne" at bounding box center [647, 257] width 99 height 27
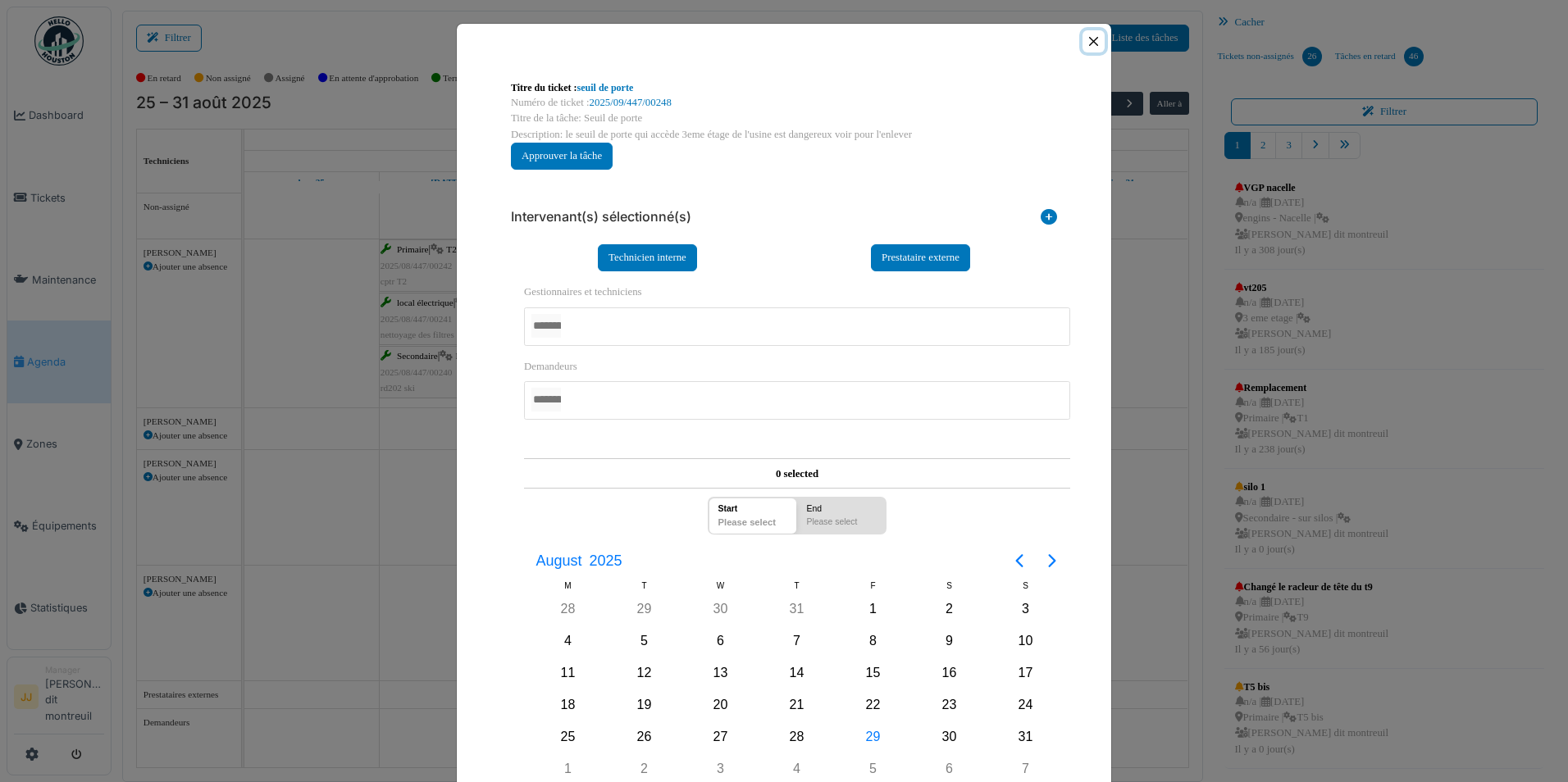
click at [1082, 41] on button "Close" at bounding box center [1094, 41] width 22 height 22
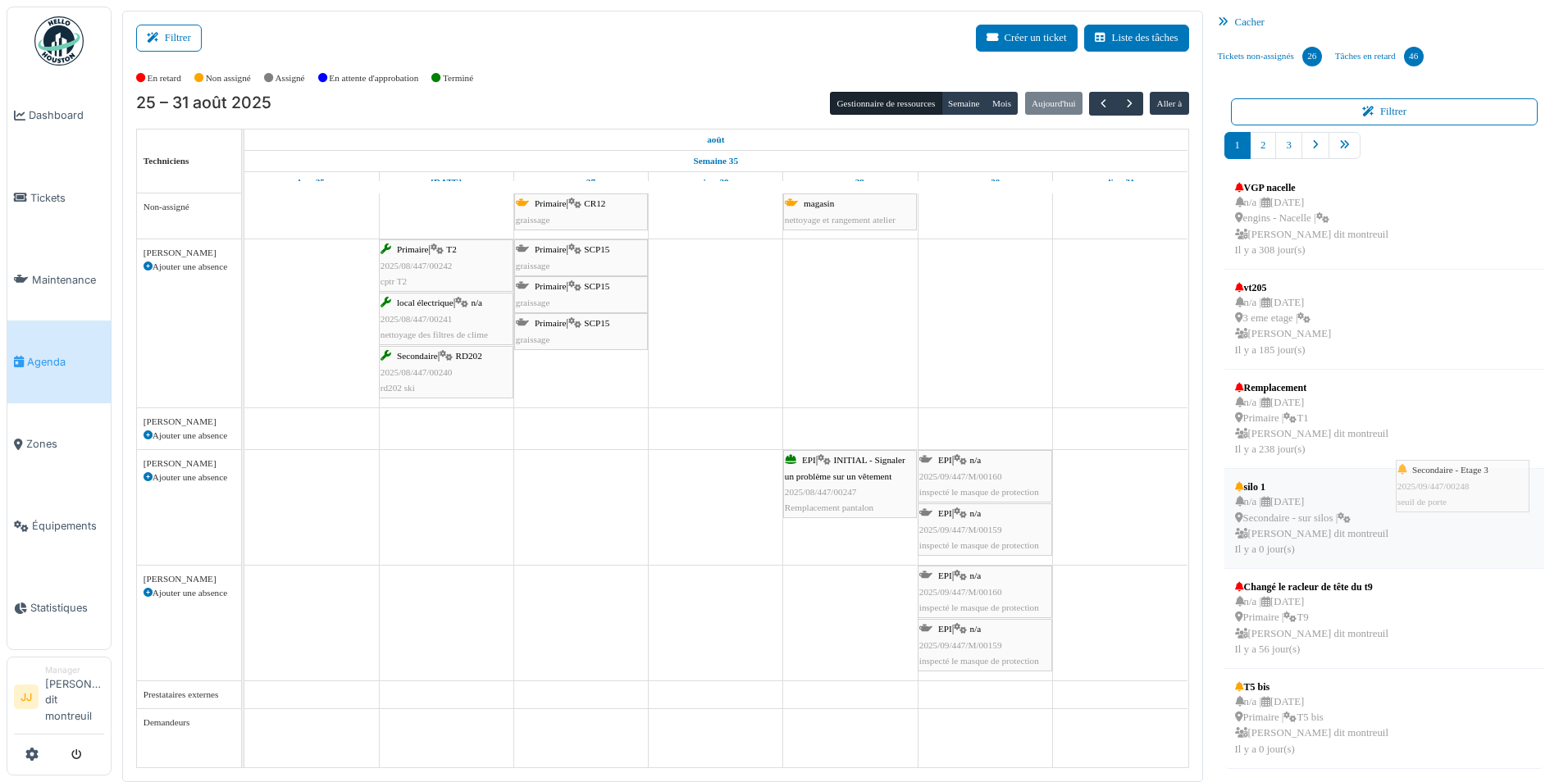
drag, startPoint x: 852, startPoint y: 588, endPoint x: 1465, endPoint y: 483, distance: 621.9
click at [1465, 483] on div "Filtrer Créer un ticket Liste des tâches Afficher les tâches non assignées *** …" at bounding box center [839, 396] width 1451 height 772
drag, startPoint x: 903, startPoint y: 586, endPoint x: 93, endPoint y: 189, distance: 902.1
click at [93, 189] on body "Dashboard Tickets Maintenance Agenda Zones Équipements Statistiques JJ Manager …" at bounding box center [784, 391] width 1568 height 782
click at [865, 589] on div "Secondaire - Etage 3 2025/09/447/00248 seuil de porte" at bounding box center [849, 591] width 130 height 48
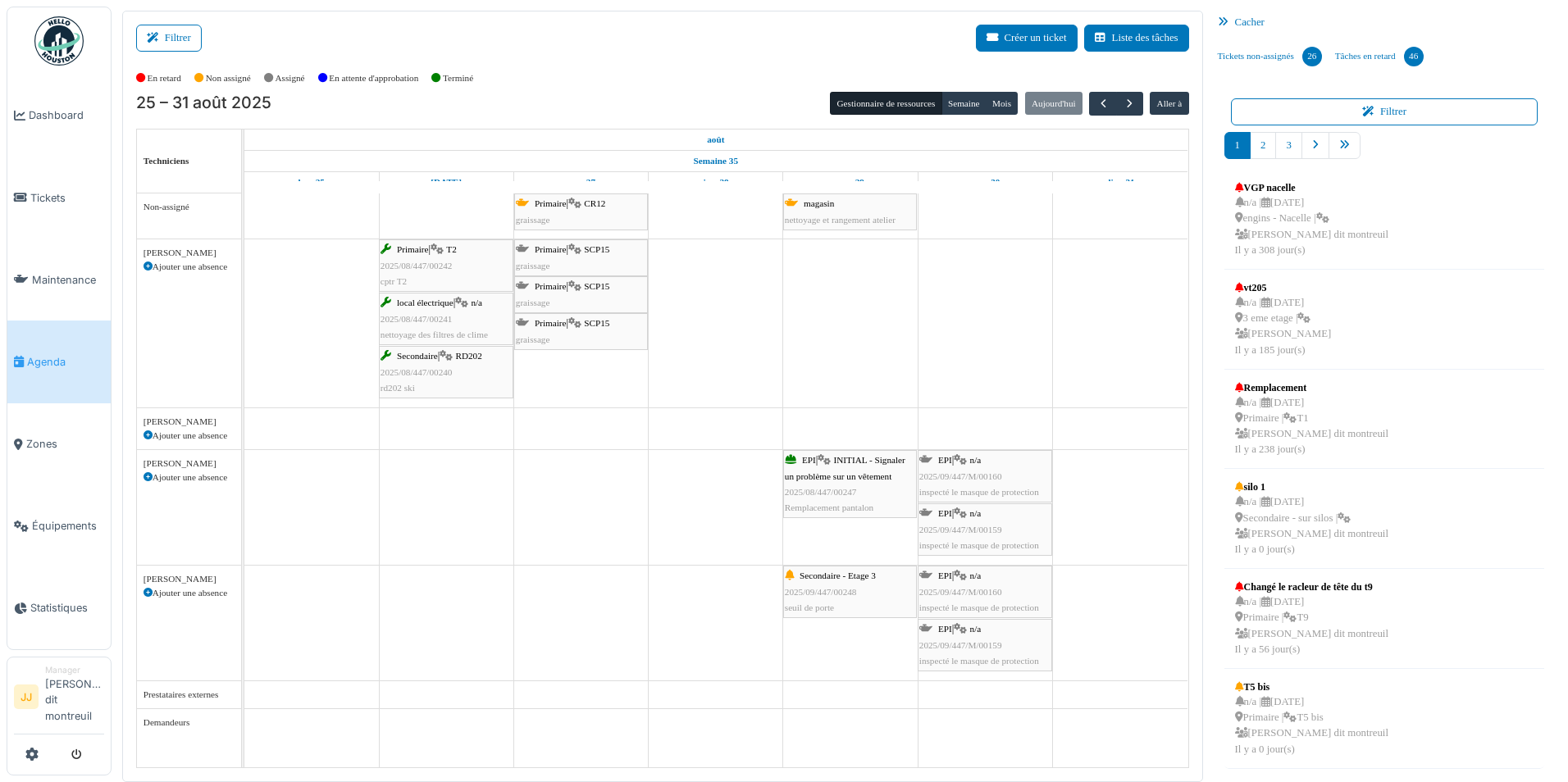
click at [865, 589] on div "Secondaire - Etage 3 2025/09/447/00248 seuil de porte" at bounding box center [849, 591] width 130 height 48
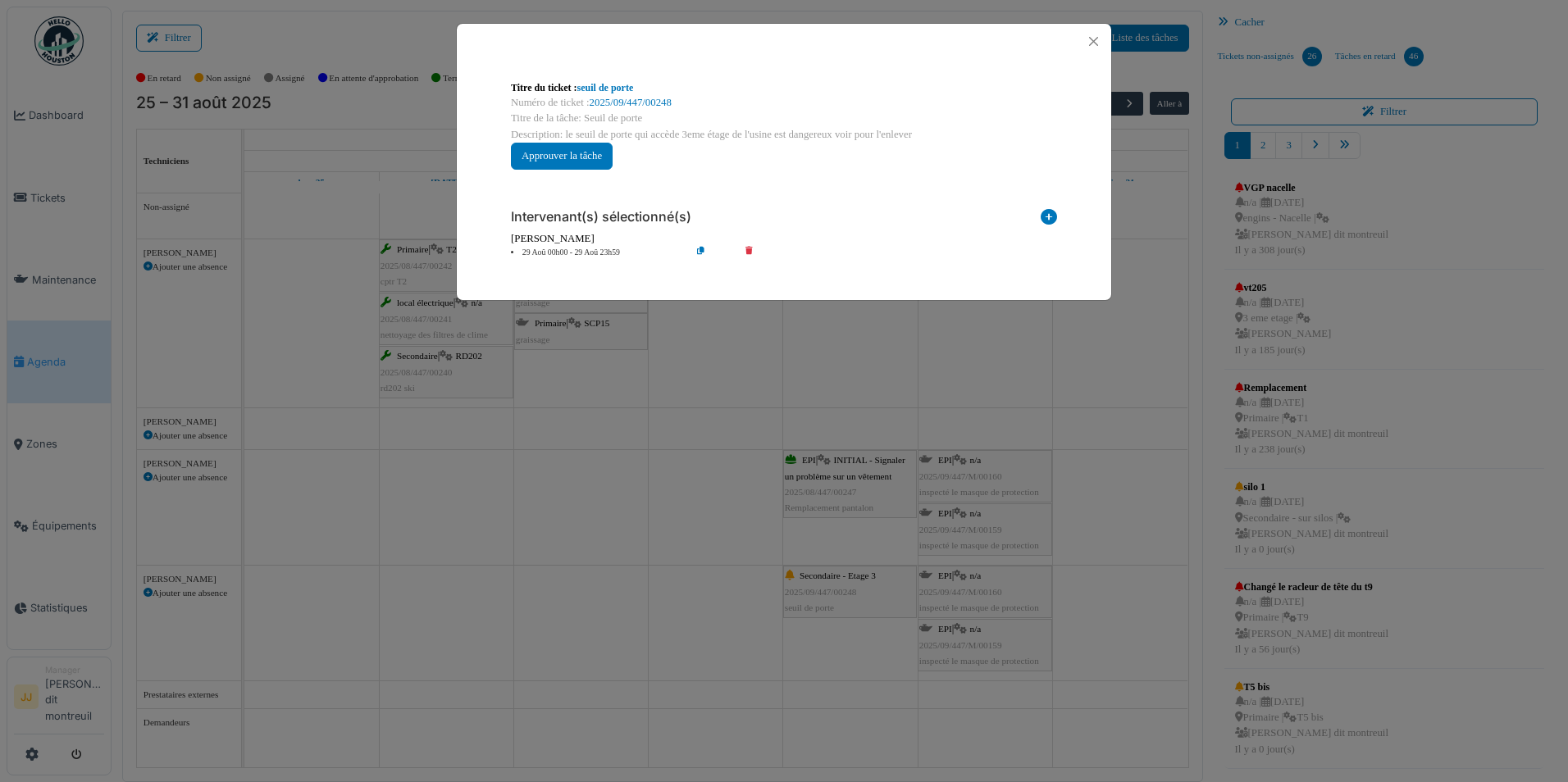
click at [752, 252] on icon at bounding box center [761, 253] width 47 height 12
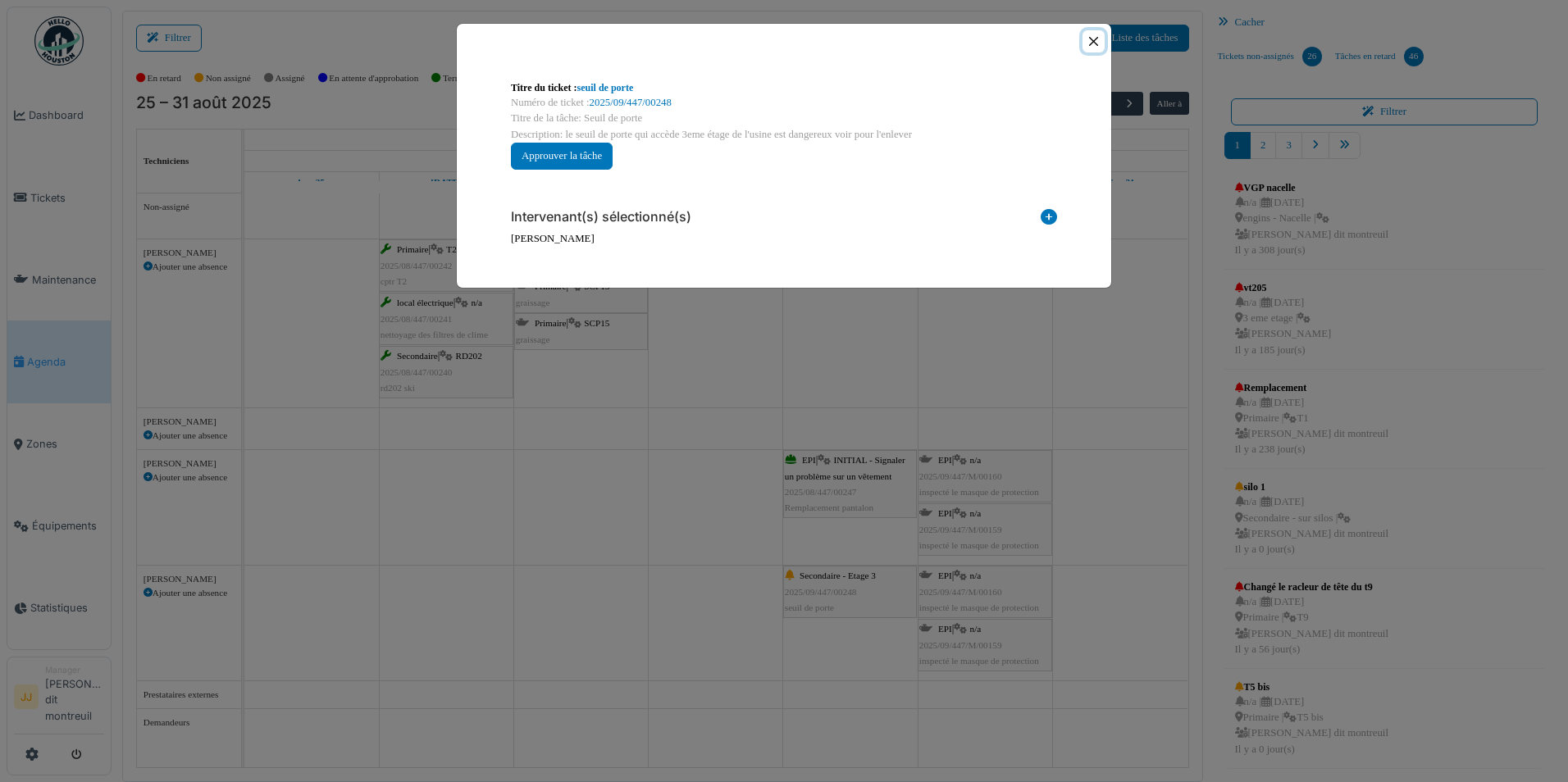
click at [1094, 47] on button "Close" at bounding box center [1094, 41] width 22 height 22
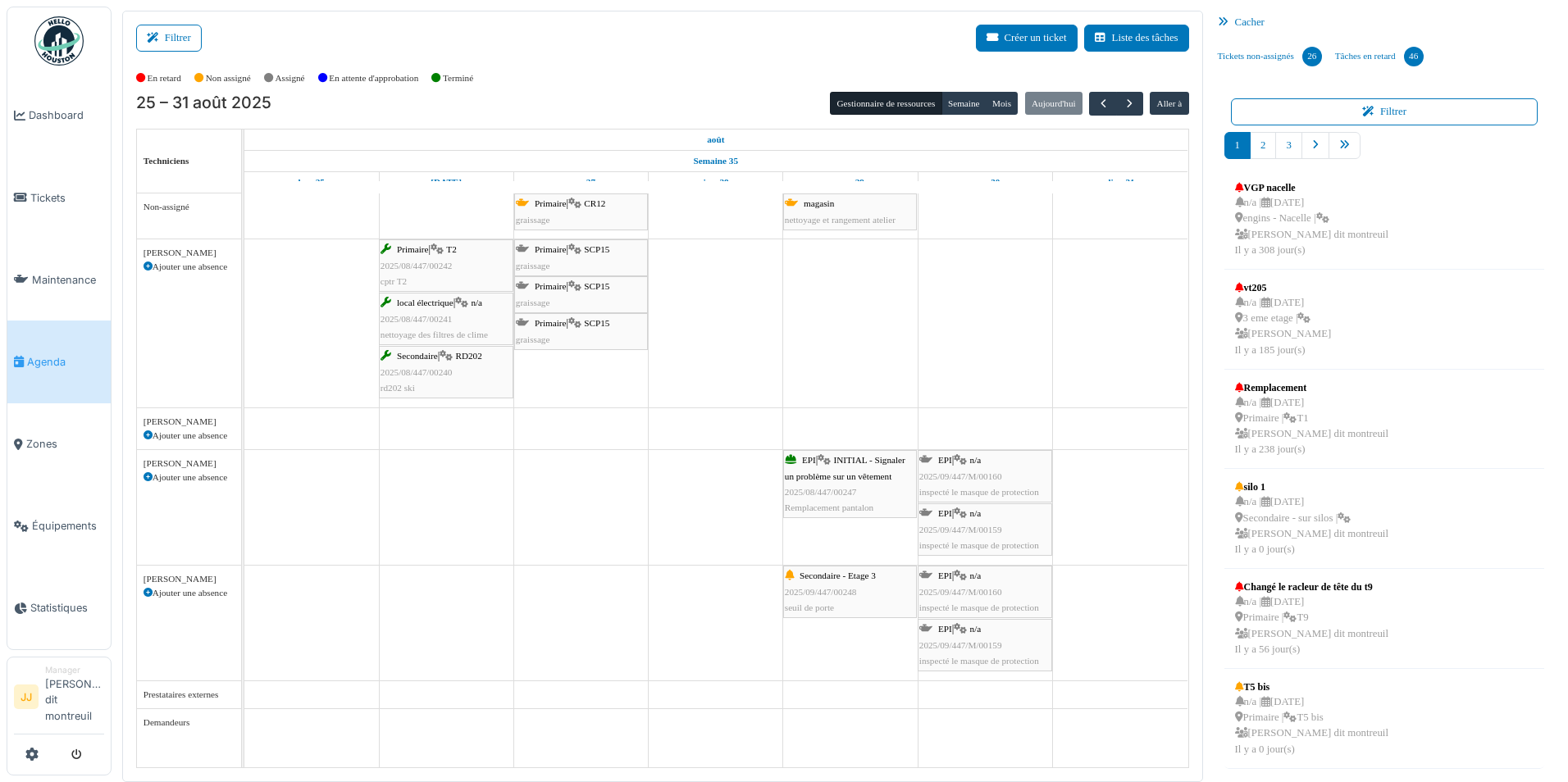
click at [874, 576] on span "Secondaire - Etage 3" at bounding box center [837, 575] width 77 height 10
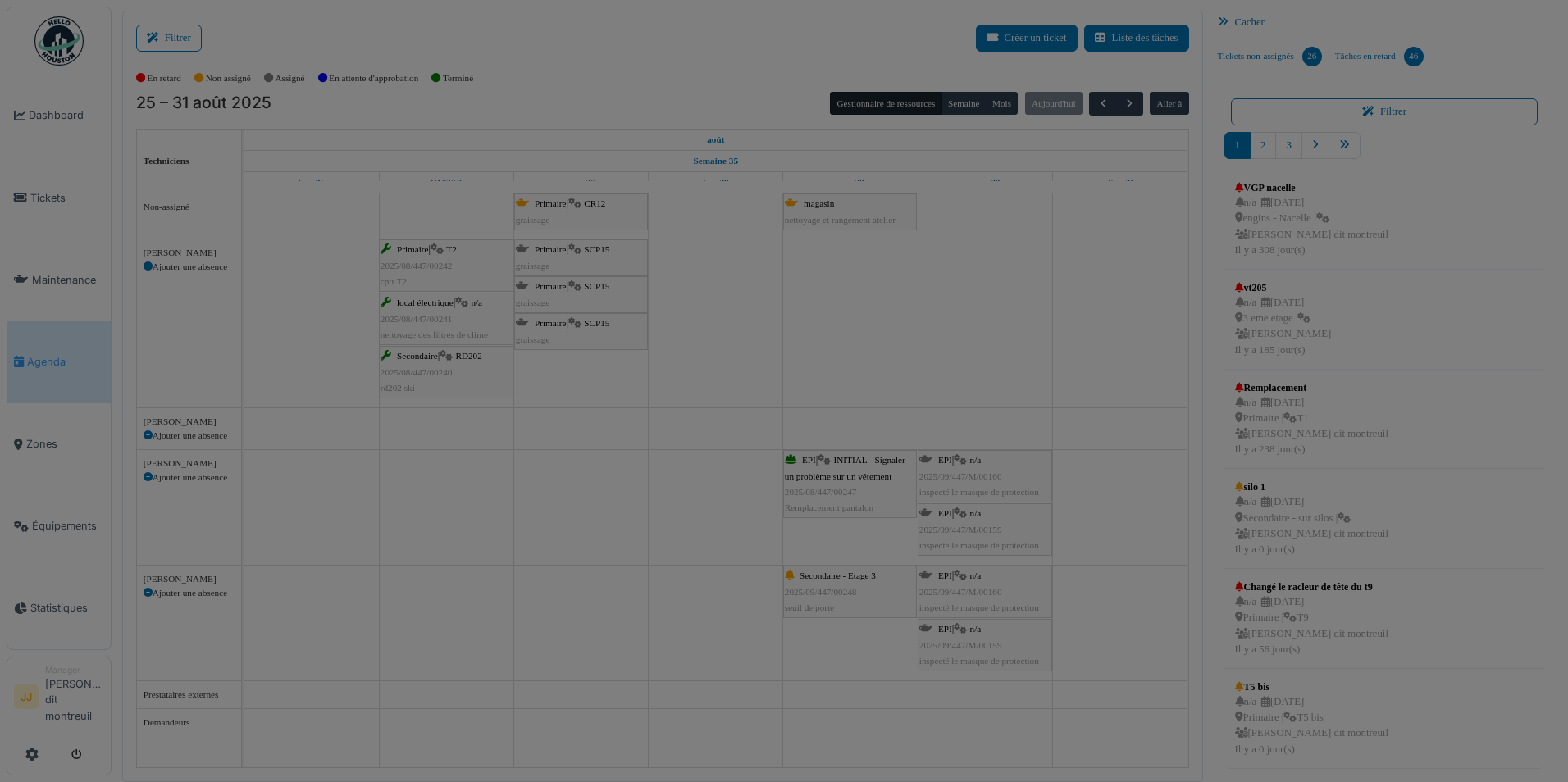
click at [874, 576] on div at bounding box center [784, 391] width 1568 height 782
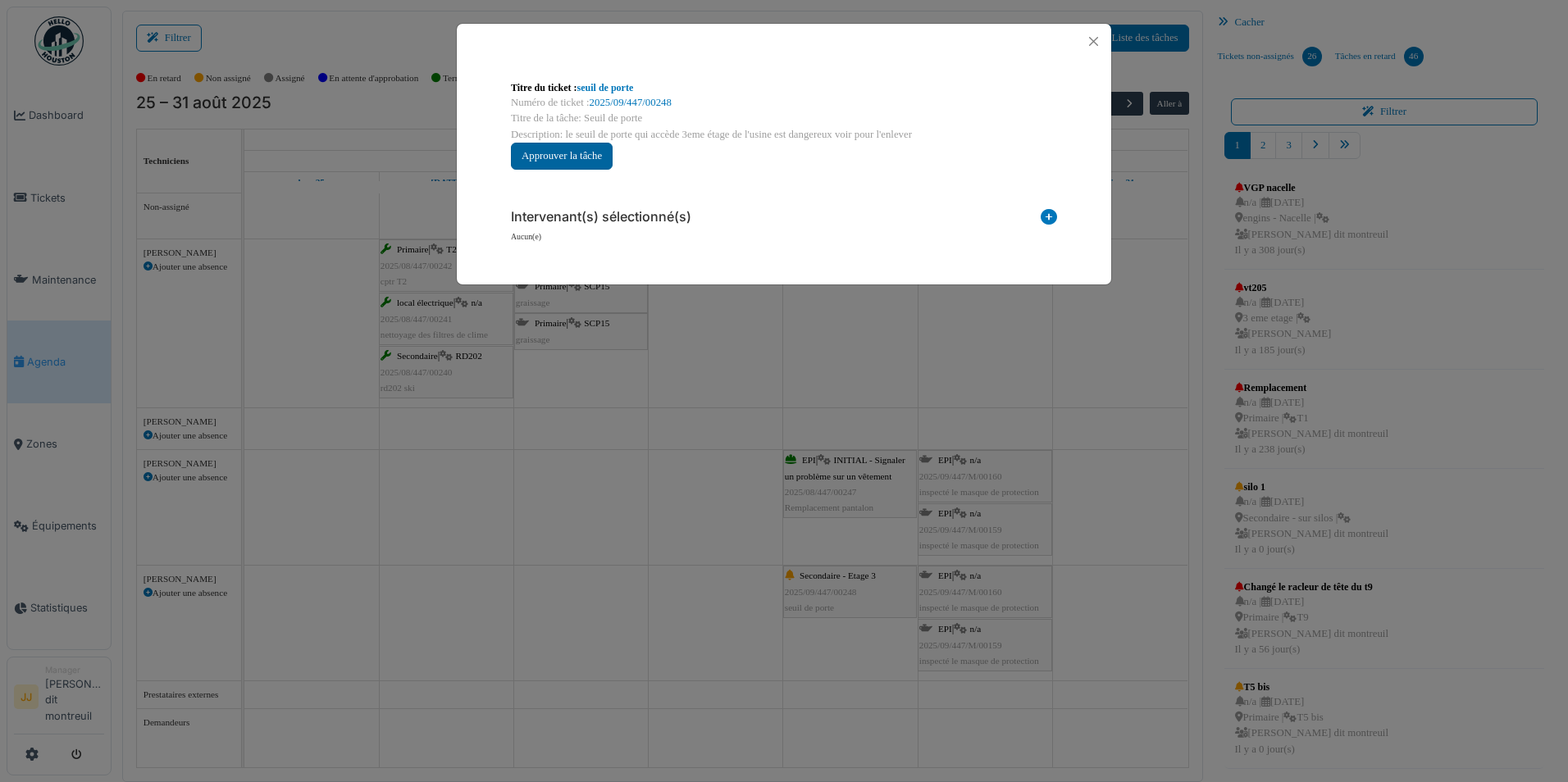
click at [568, 156] on button "Approuver la tâche" at bounding box center [561, 155] width 102 height 27
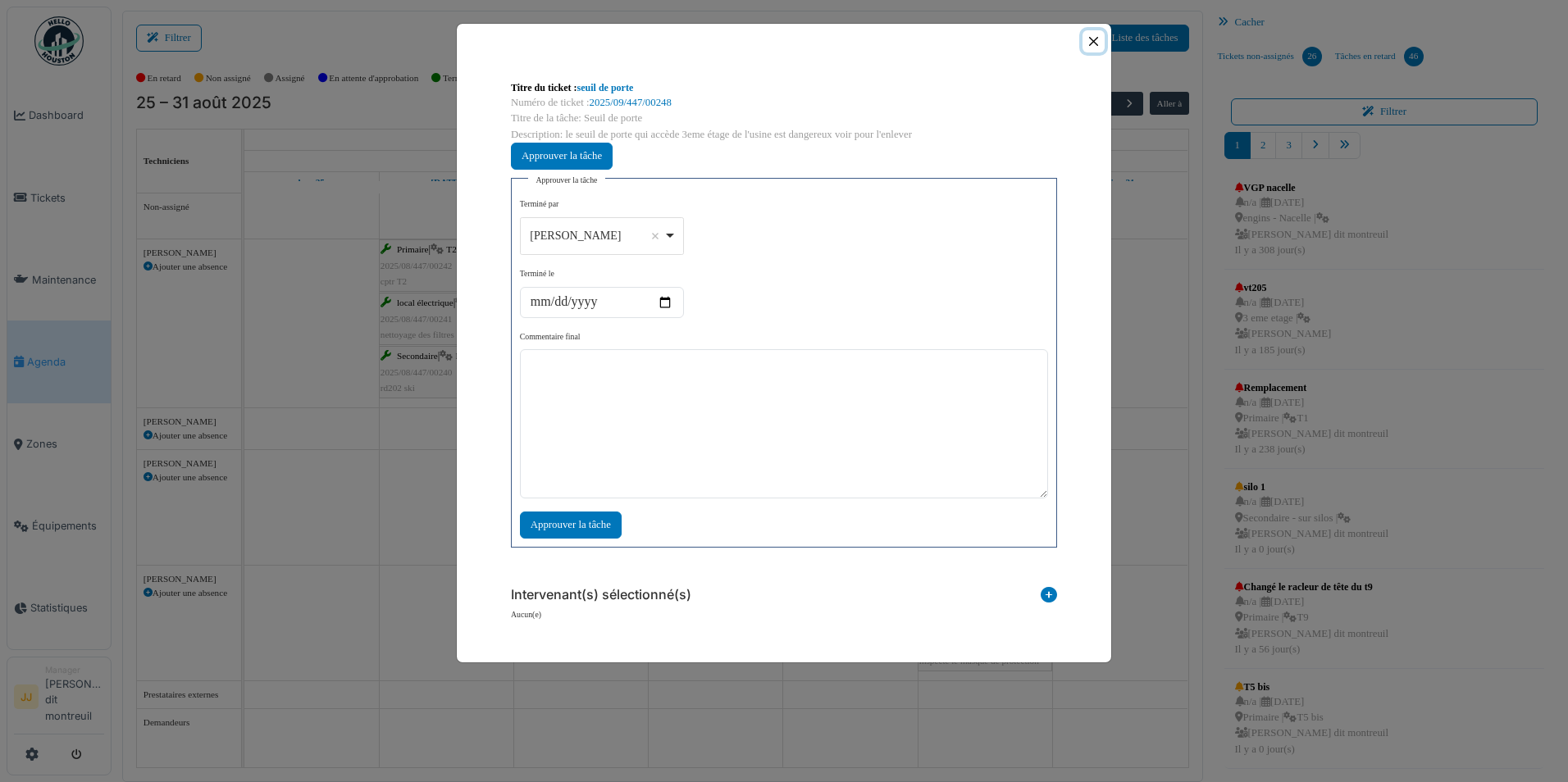
click at [1103, 41] on button "Close" at bounding box center [1094, 41] width 22 height 22
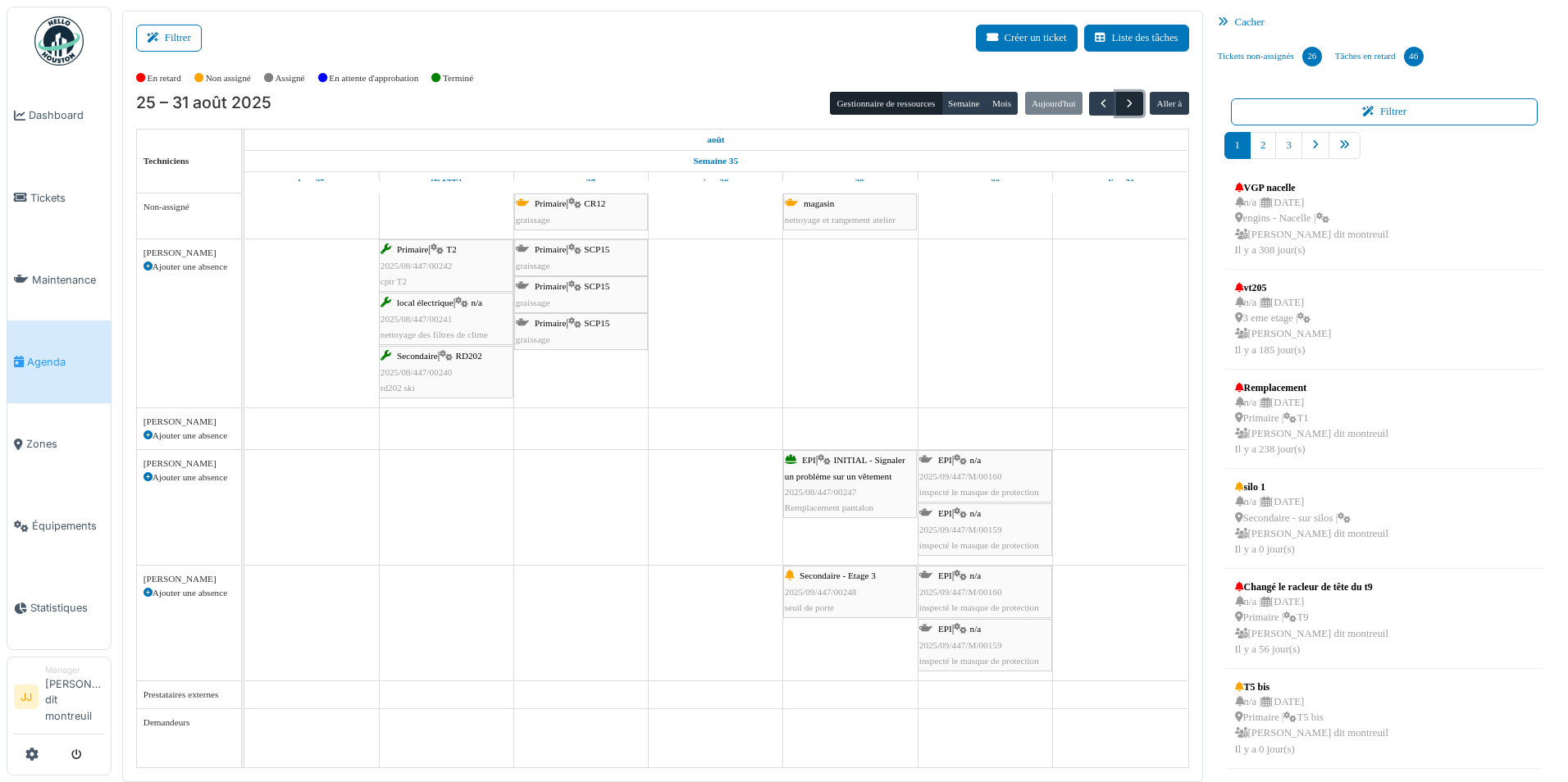
click at [1127, 109] on span "button" at bounding box center [1129, 103] width 14 height 14
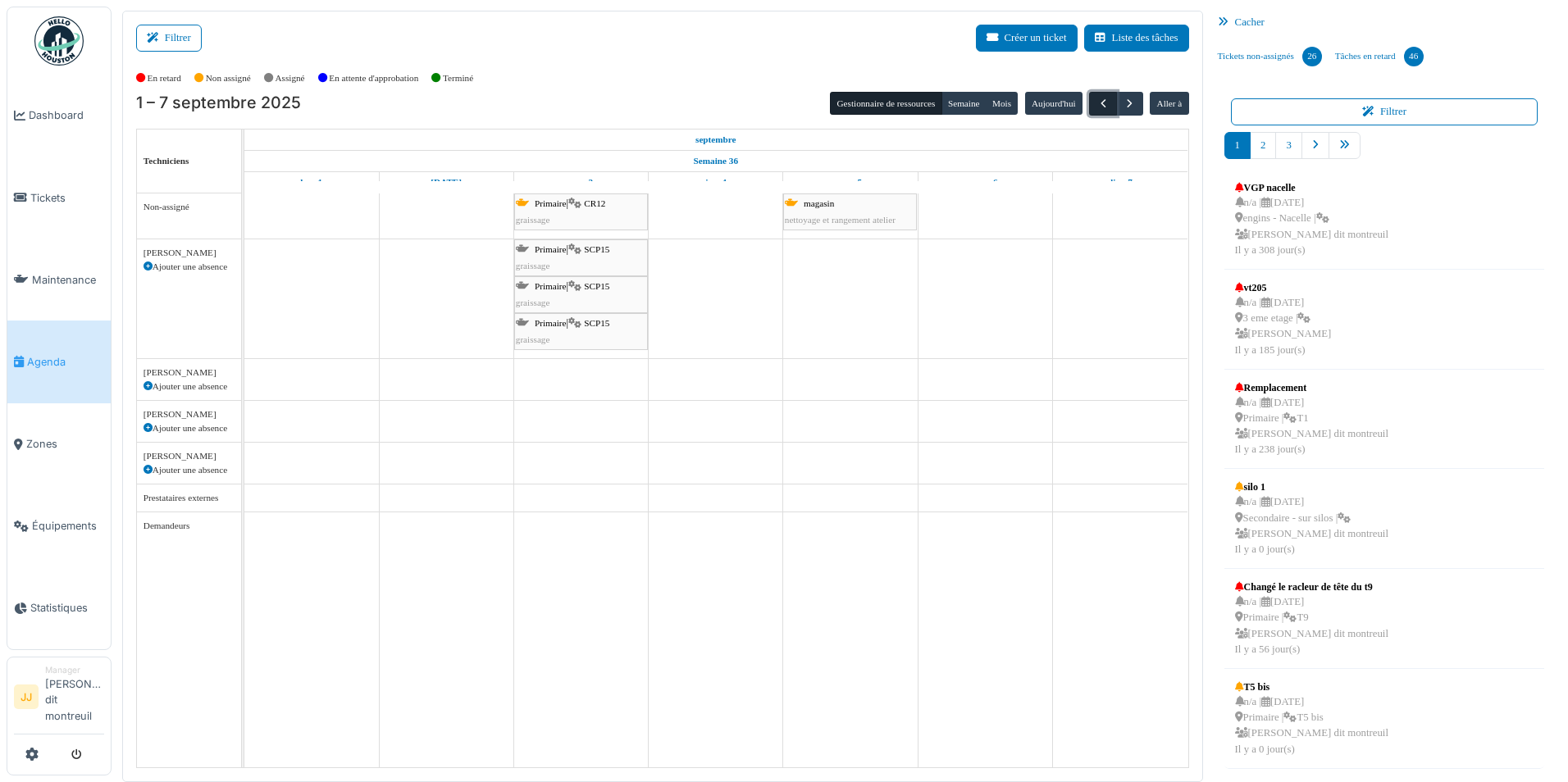
click at [1105, 108] on span "button" at bounding box center [1103, 103] width 14 height 14
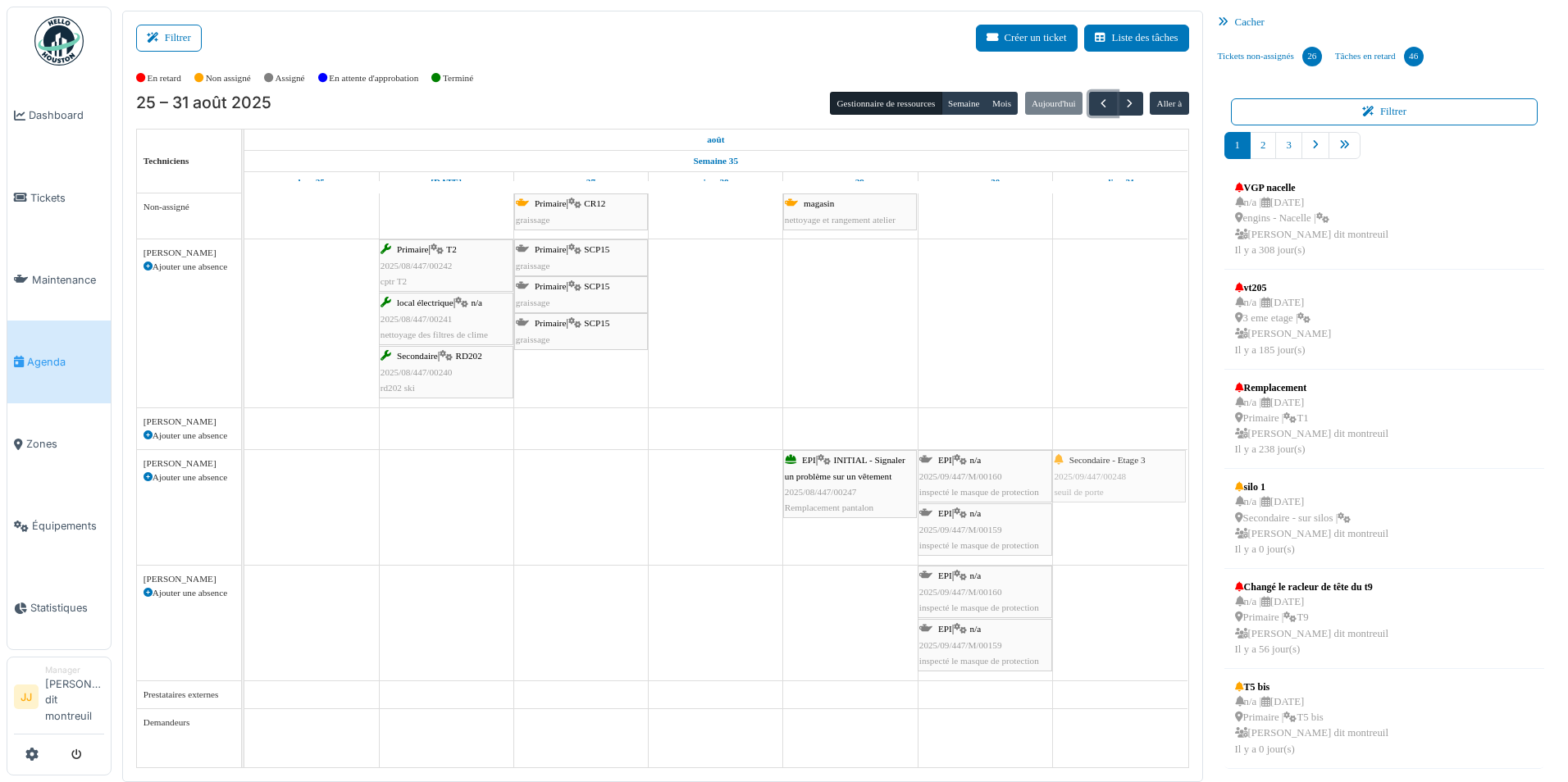
drag, startPoint x: 891, startPoint y: 592, endPoint x: 1140, endPoint y: 503, distance: 264.4
click at [1151, 518] on div "Primaire | CR12 graissage magasin nettoyage et rangement atelier Primaire | T2 …" at bounding box center [716, 480] width 944 height 573
click at [1144, 489] on div "Secondaire - Etage 3 2025/09/447/00248 seuil de porte" at bounding box center [1119, 476] width 130 height 48
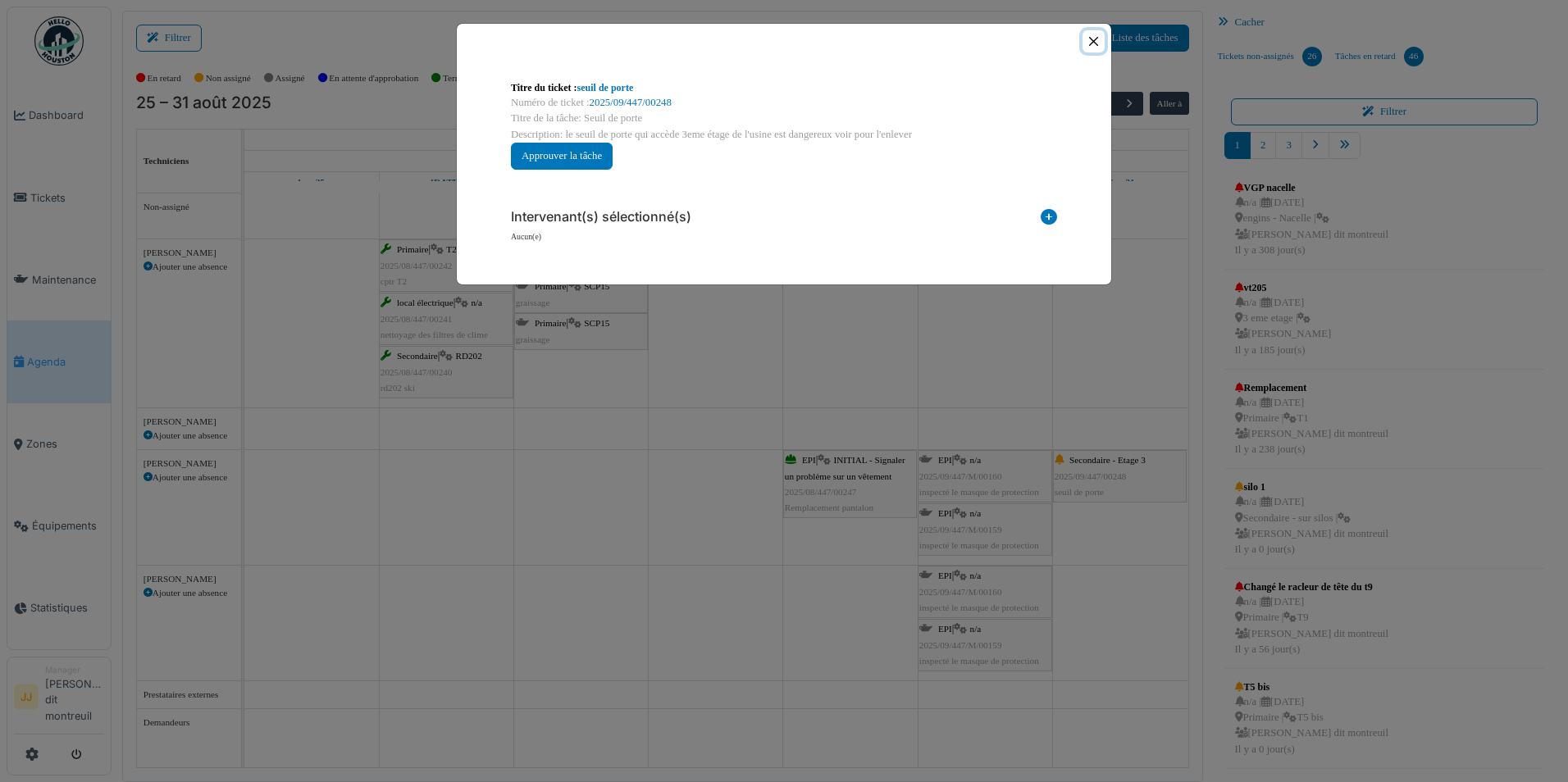
click at [1098, 44] on button "Close" at bounding box center [1094, 41] width 22 height 22
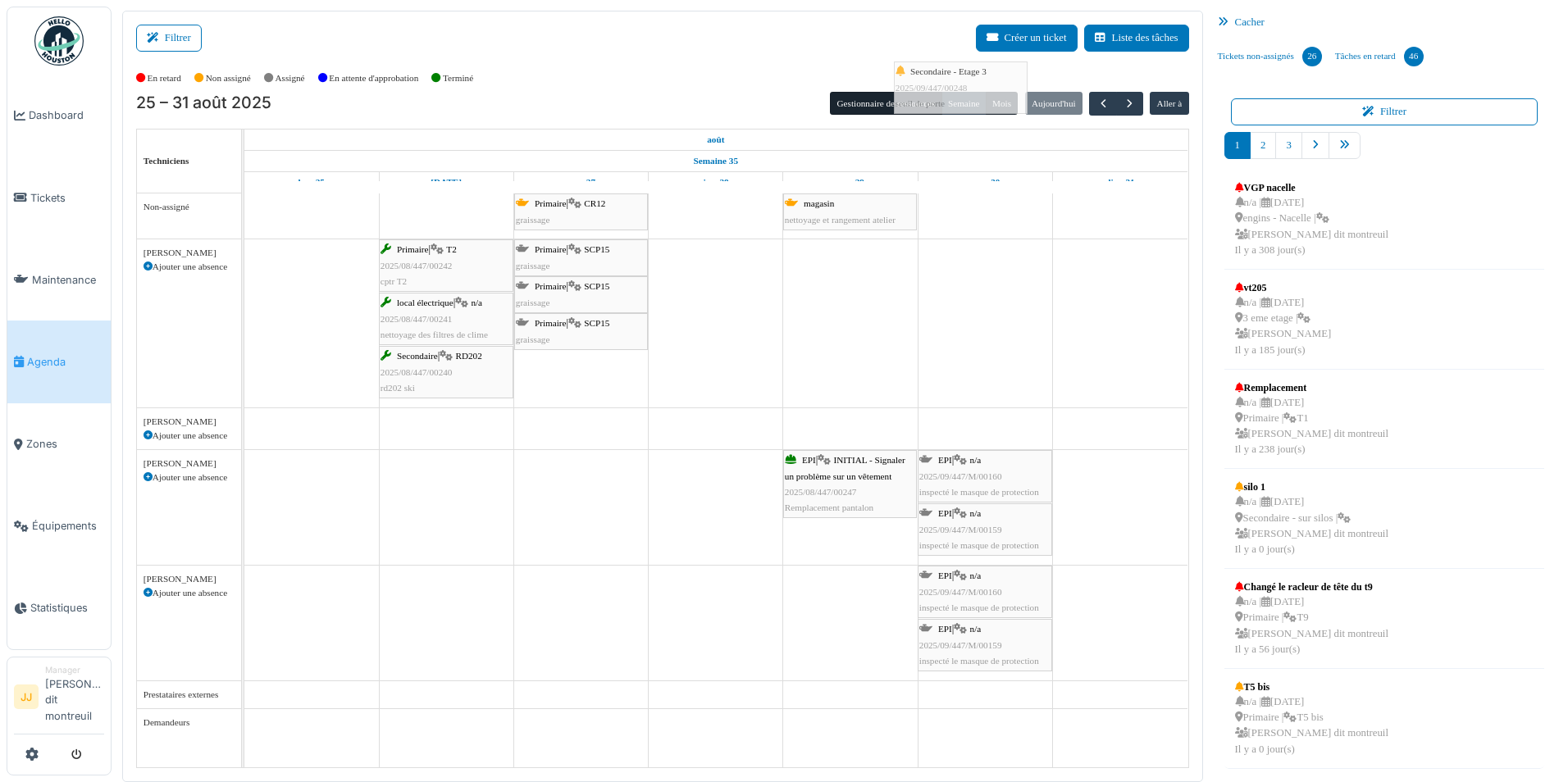
drag, startPoint x: 1157, startPoint y: 482, endPoint x: 998, endPoint y: 94, distance: 419.3
click at [998, 94] on div "25 – 31 août 2025 Gestionnaire de ressources Semaine Mois Aujourd'hui Aller à T…" at bounding box center [661, 429] width 1053 height 676
drag, startPoint x: 1117, startPoint y: 483, endPoint x: 828, endPoint y: 575, distance: 303.3
click at [806, 614] on tbody "Primaire | CR12 graissage magasin nettoyage et rangement atelier Primaire | T2 …" at bounding box center [716, 465] width 943 height 543
click at [71, 193] on span "Tickets" at bounding box center [66, 197] width 74 height 16
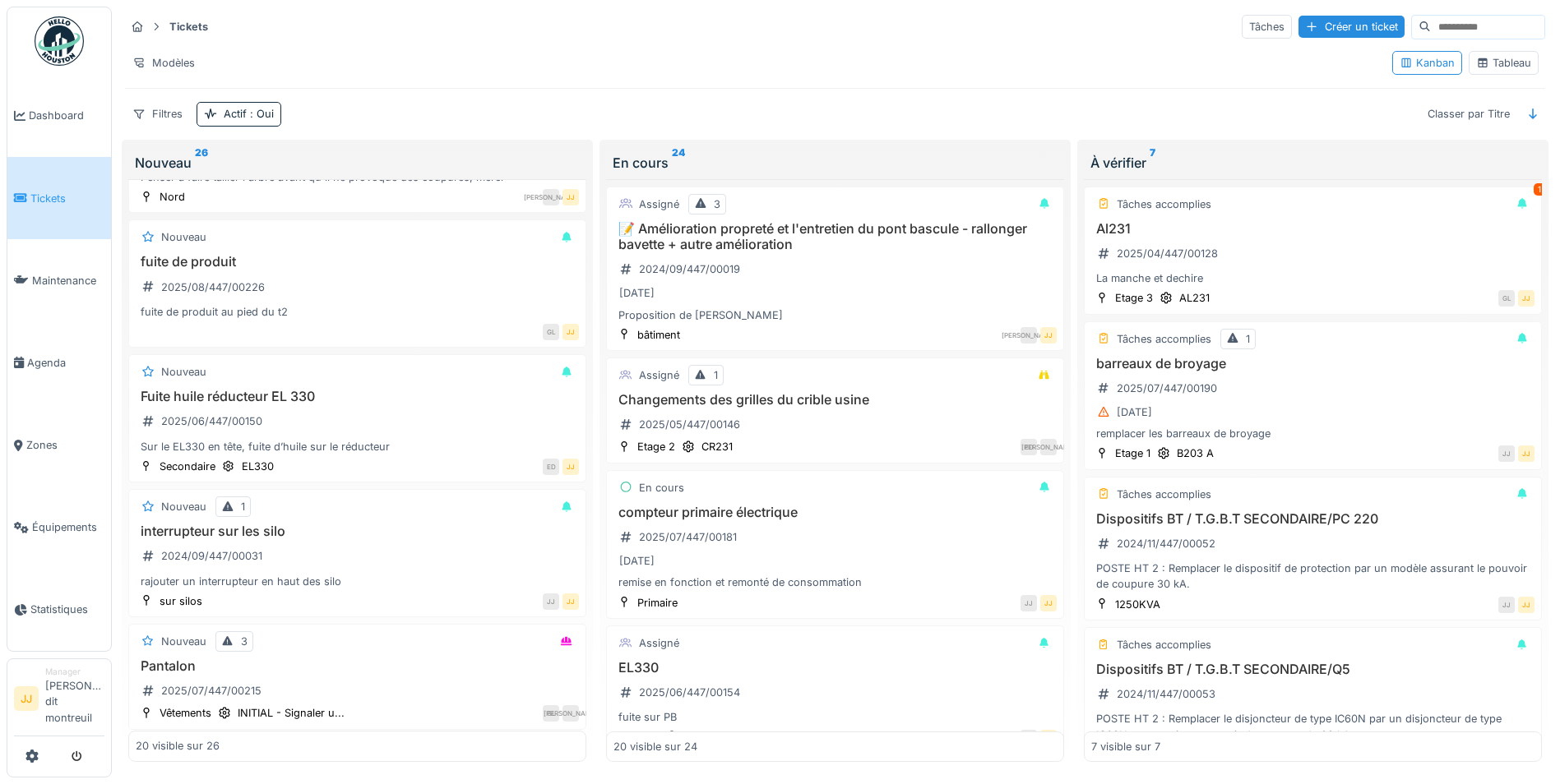
scroll to position [1151, 0]
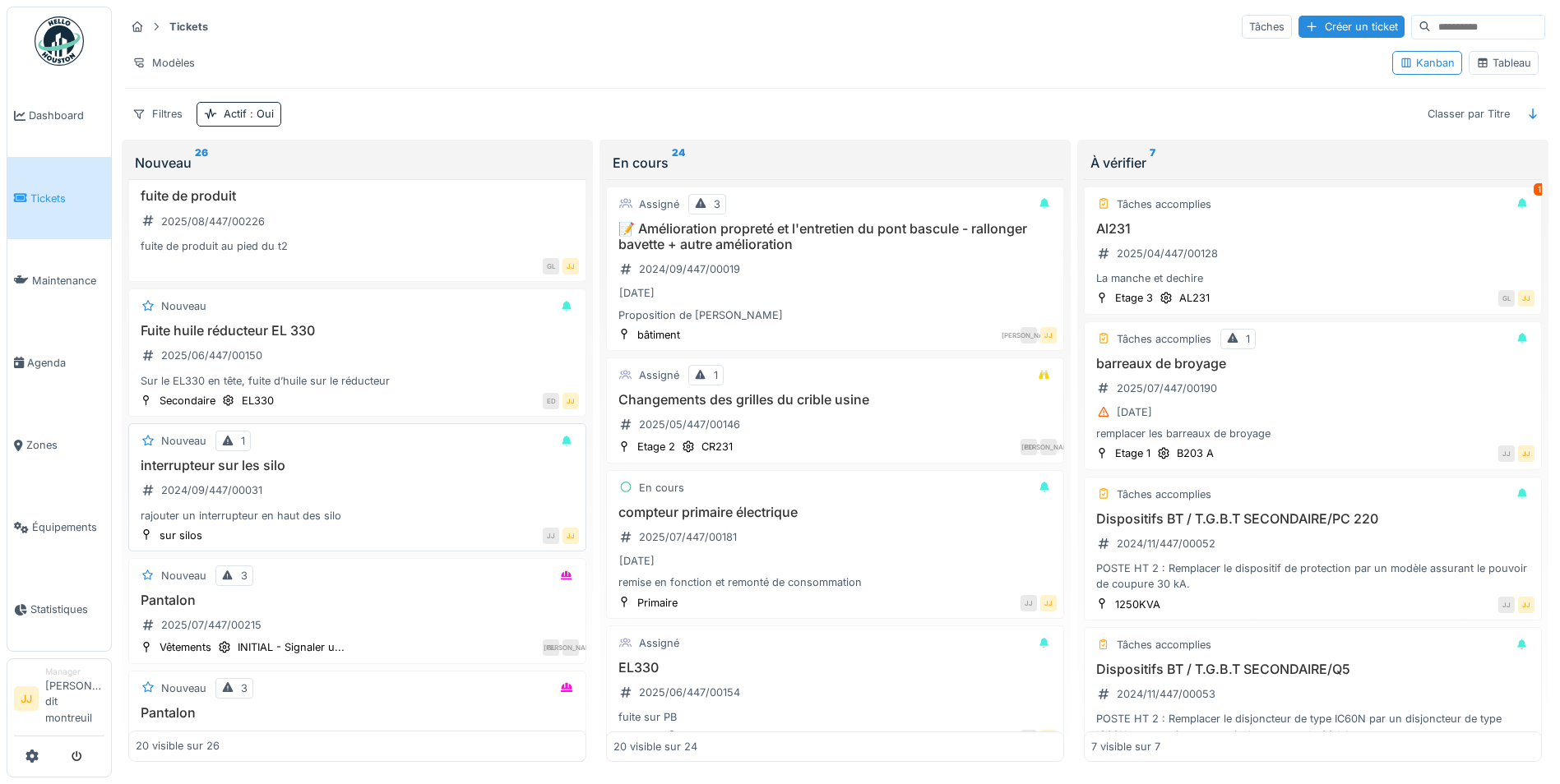
click at [303, 468] on h3 "interrupteur sur les silo" at bounding box center [357, 465] width 443 height 16
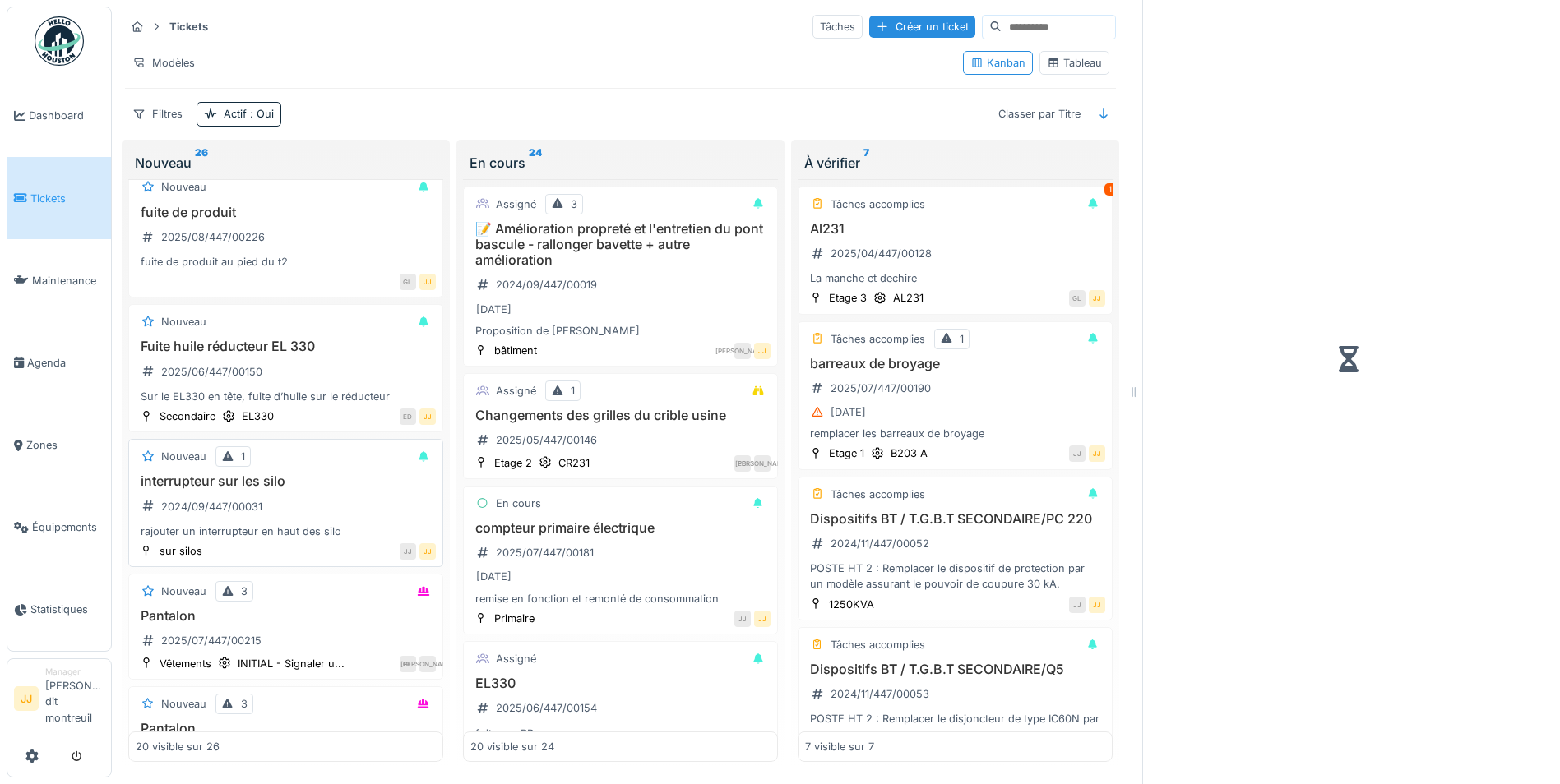
scroll to position [1167, 0]
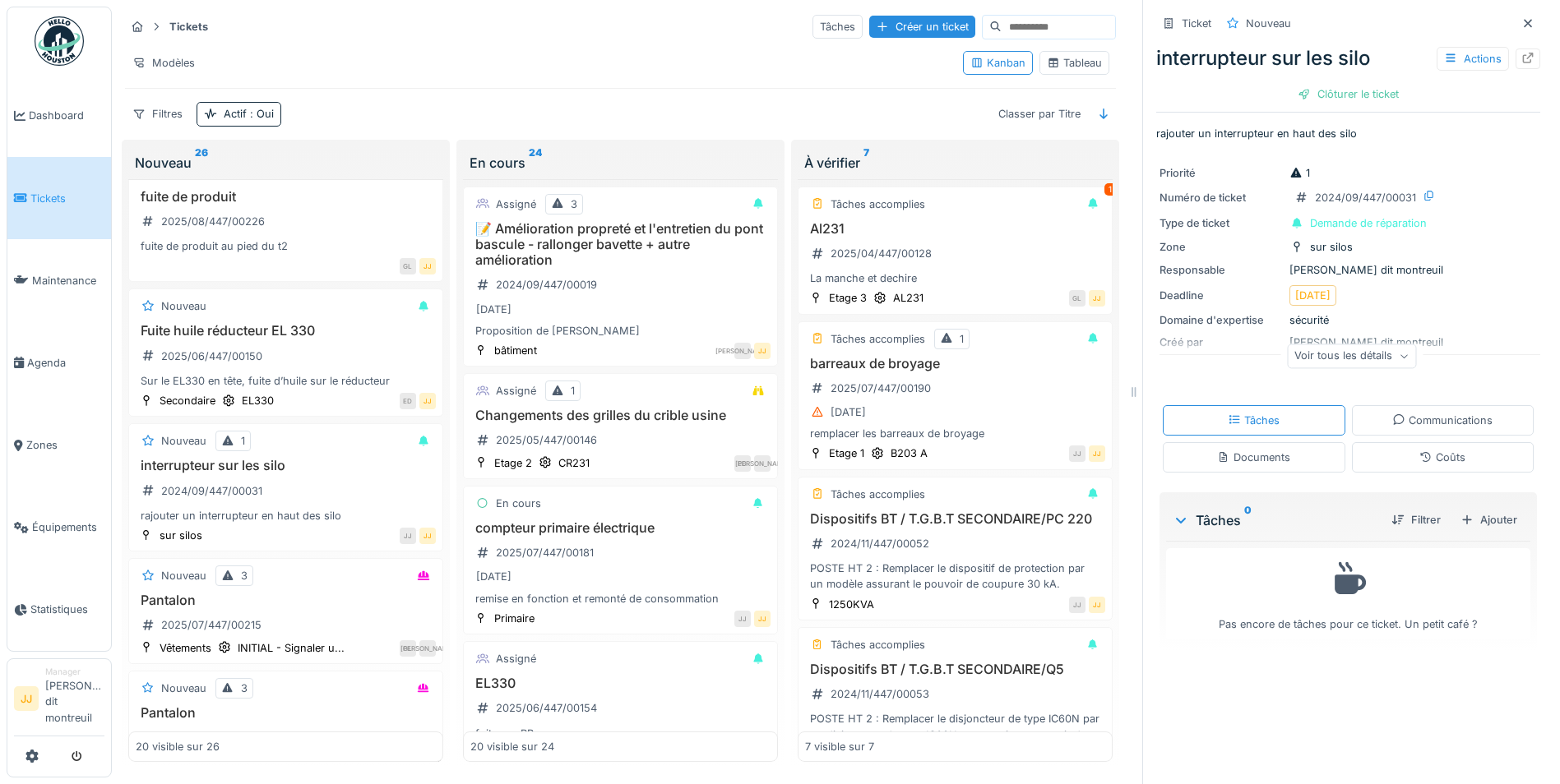
click at [1302, 352] on div "Voir tous les détails" at bounding box center [1352, 355] width 129 height 23
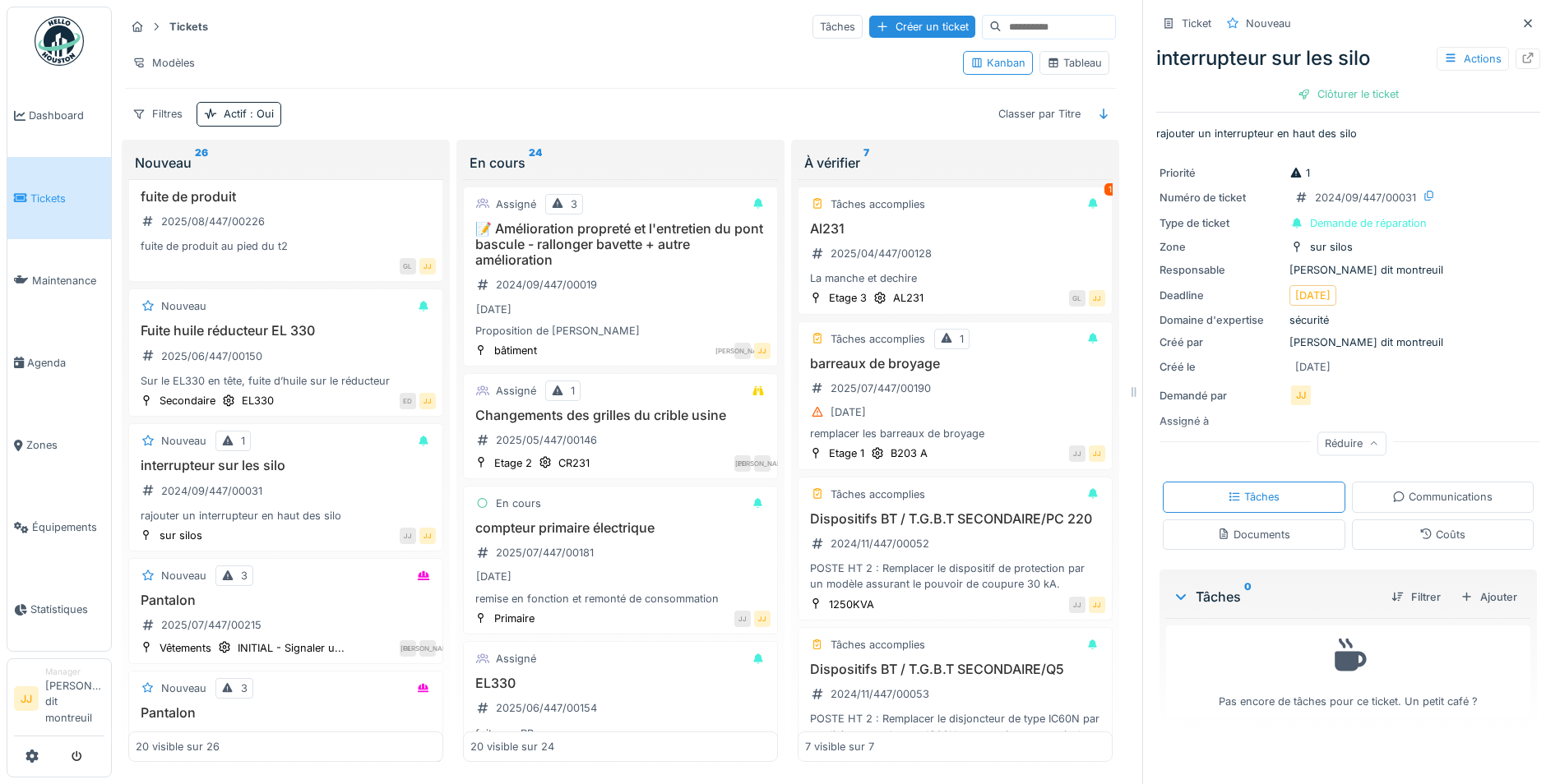
scroll to position [12, 0]
click at [1250, 482] on div "Tâches" at bounding box center [1253, 497] width 183 height 30
click at [1391, 589] on div at bounding box center [1398, 596] width 13 height 16
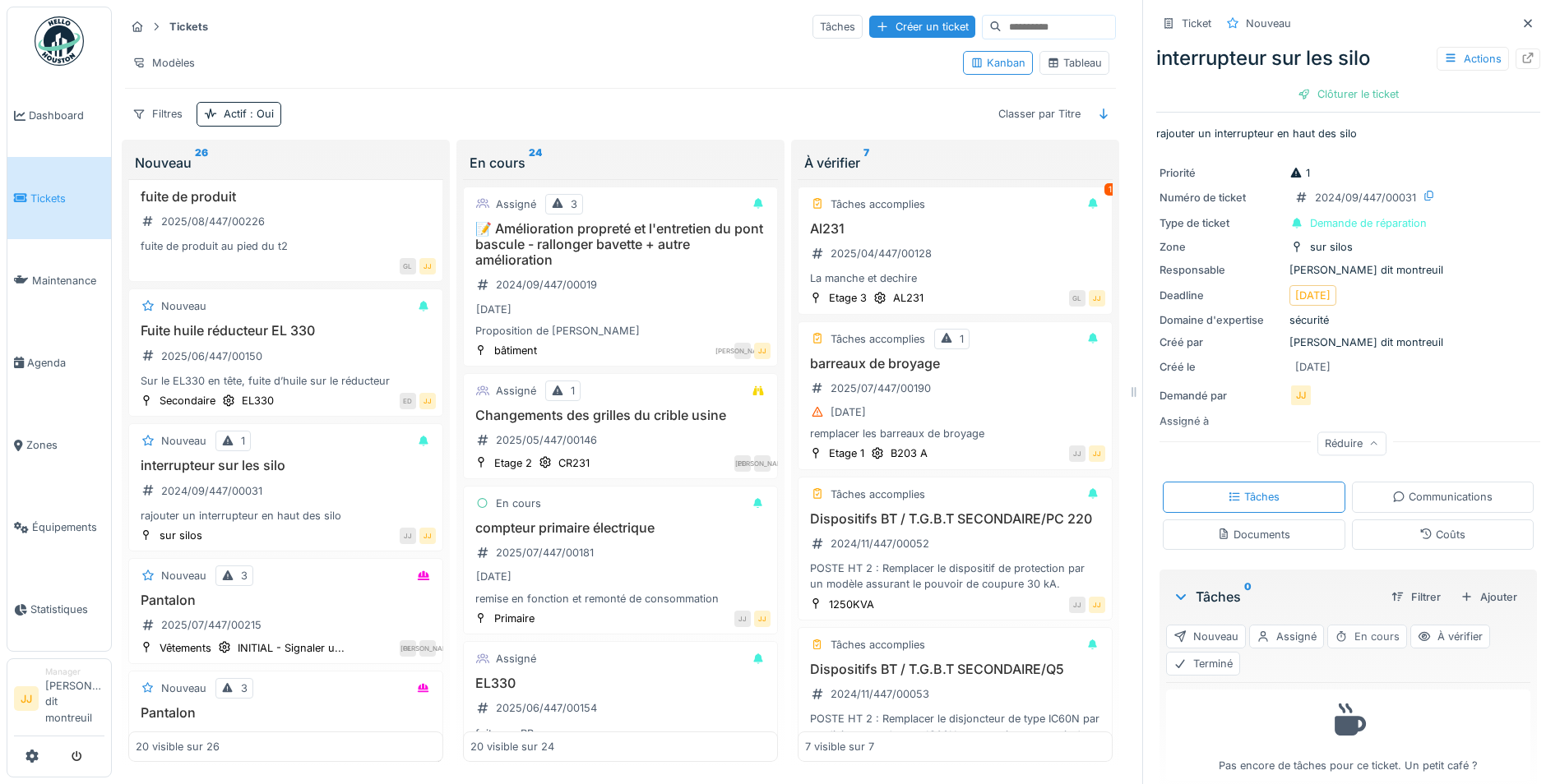
click at [1348, 625] on div "En cours" at bounding box center [1367, 636] width 80 height 23
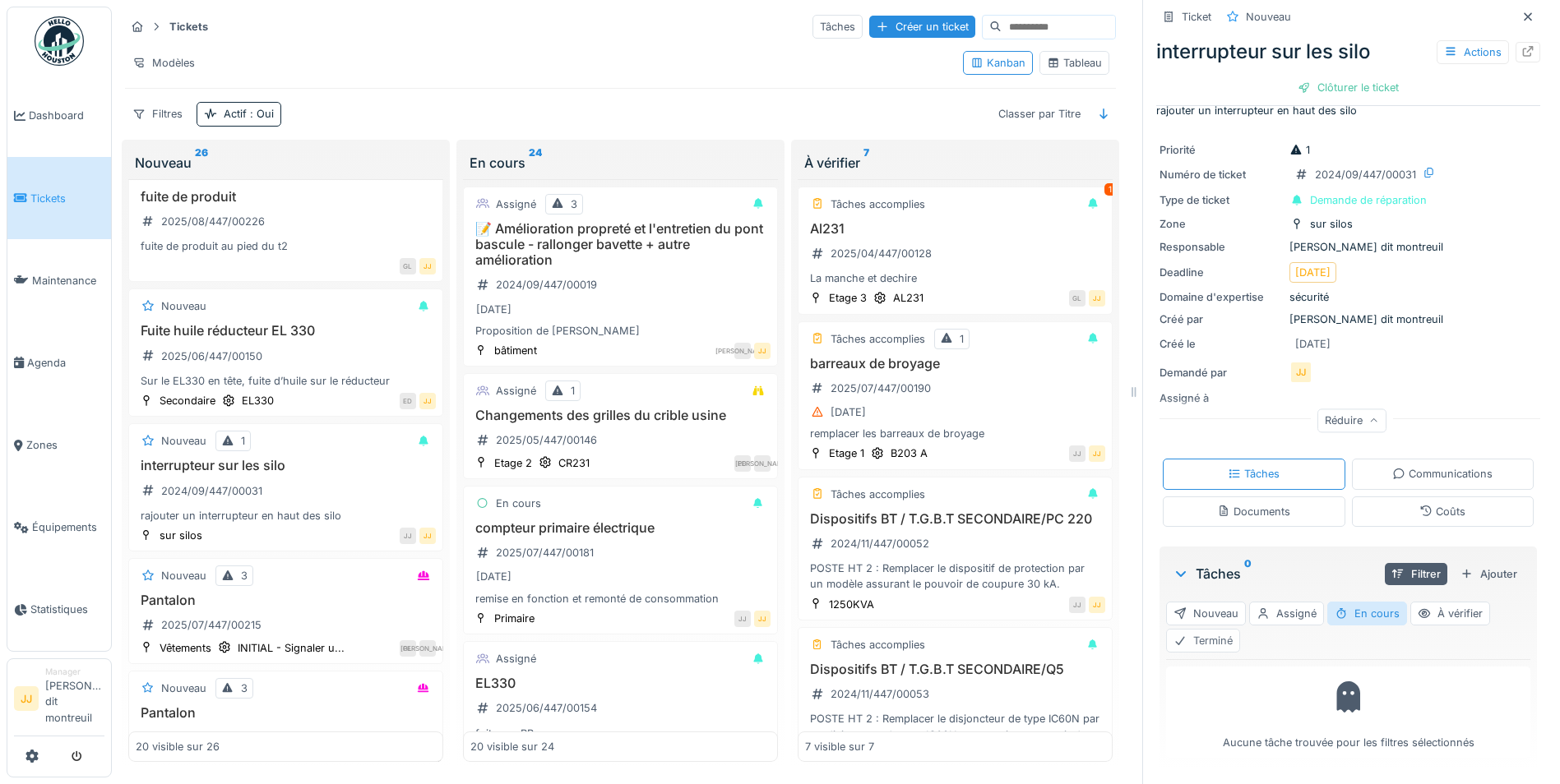
click at [1175, 632] on div "Terminé" at bounding box center [1203, 640] width 74 height 23
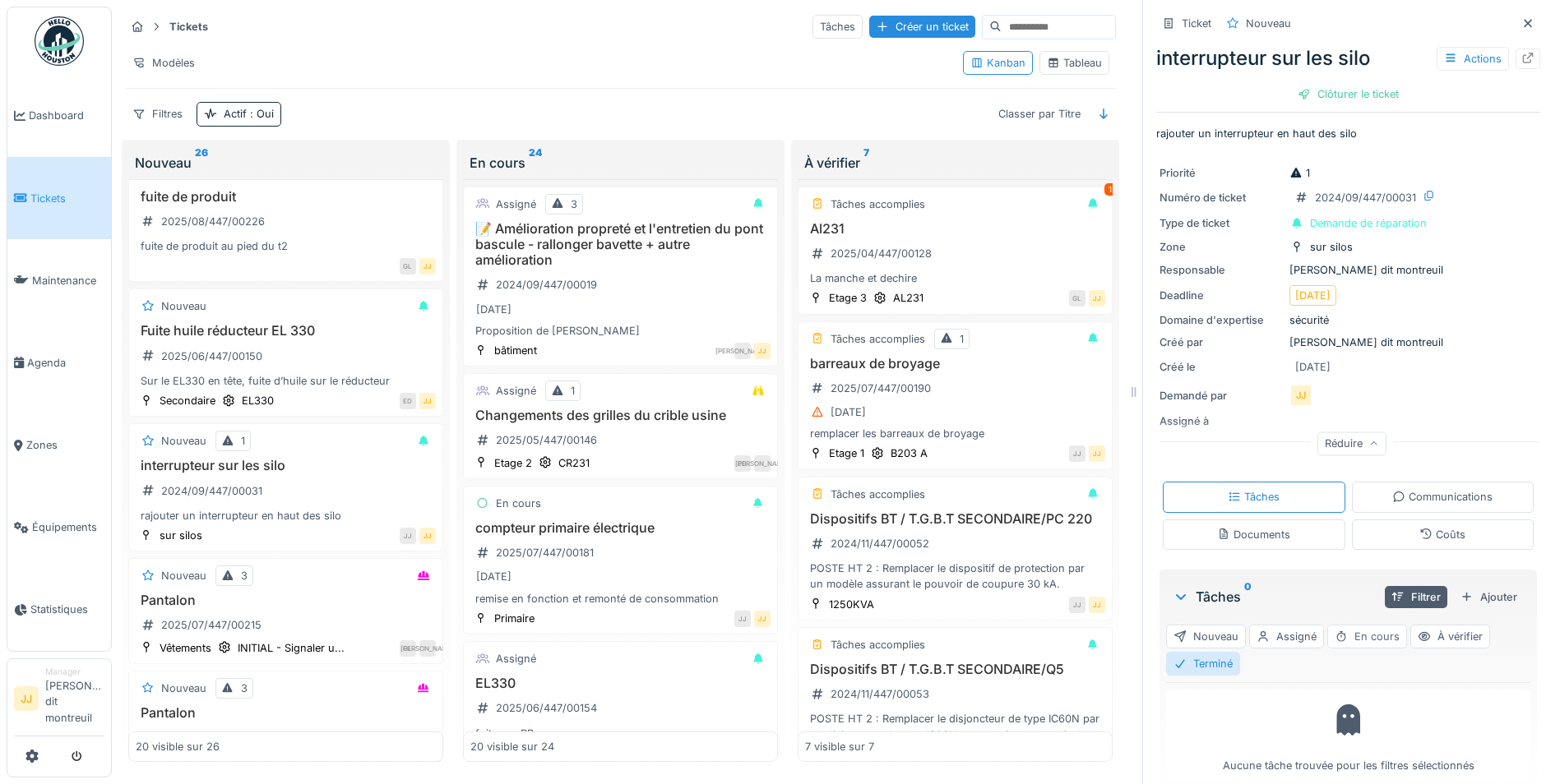
click at [1334, 628] on div at bounding box center [1340, 636] width 13 height 16
click at [1388, 586] on div "Filtrer" at bounding box center [1416, 597] width 63 height 23
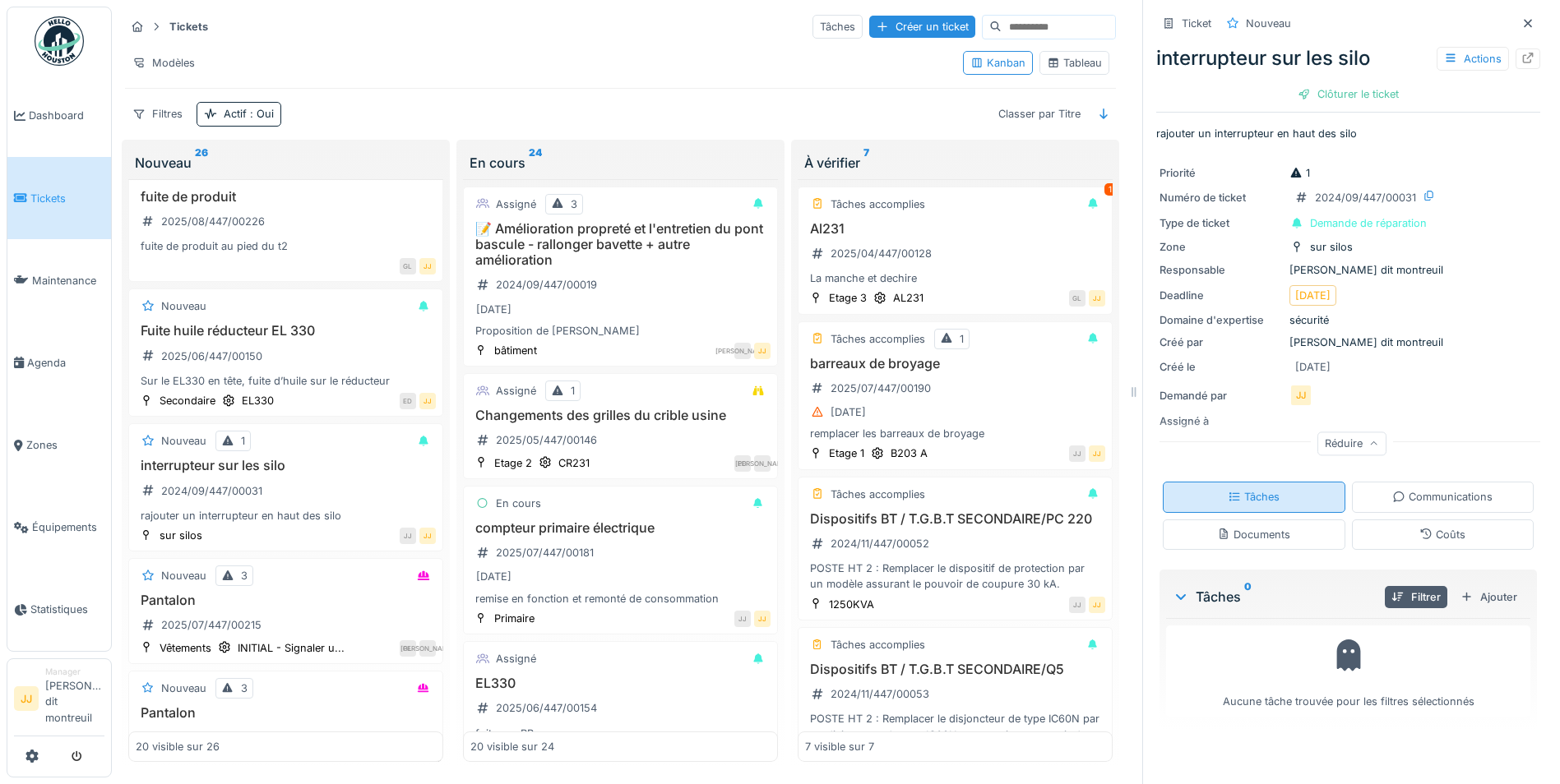
click at [1265, 484] on div "Tâches" at bounding box center [1253, 497] width 183 height 30
click at [1300, 482] on div "Tâches" at bounding box center [1253, 497] width 183 height 30
click at [1477, 586] on div "Ajouter" at bounding box center [1488, 597] width 69 height 23
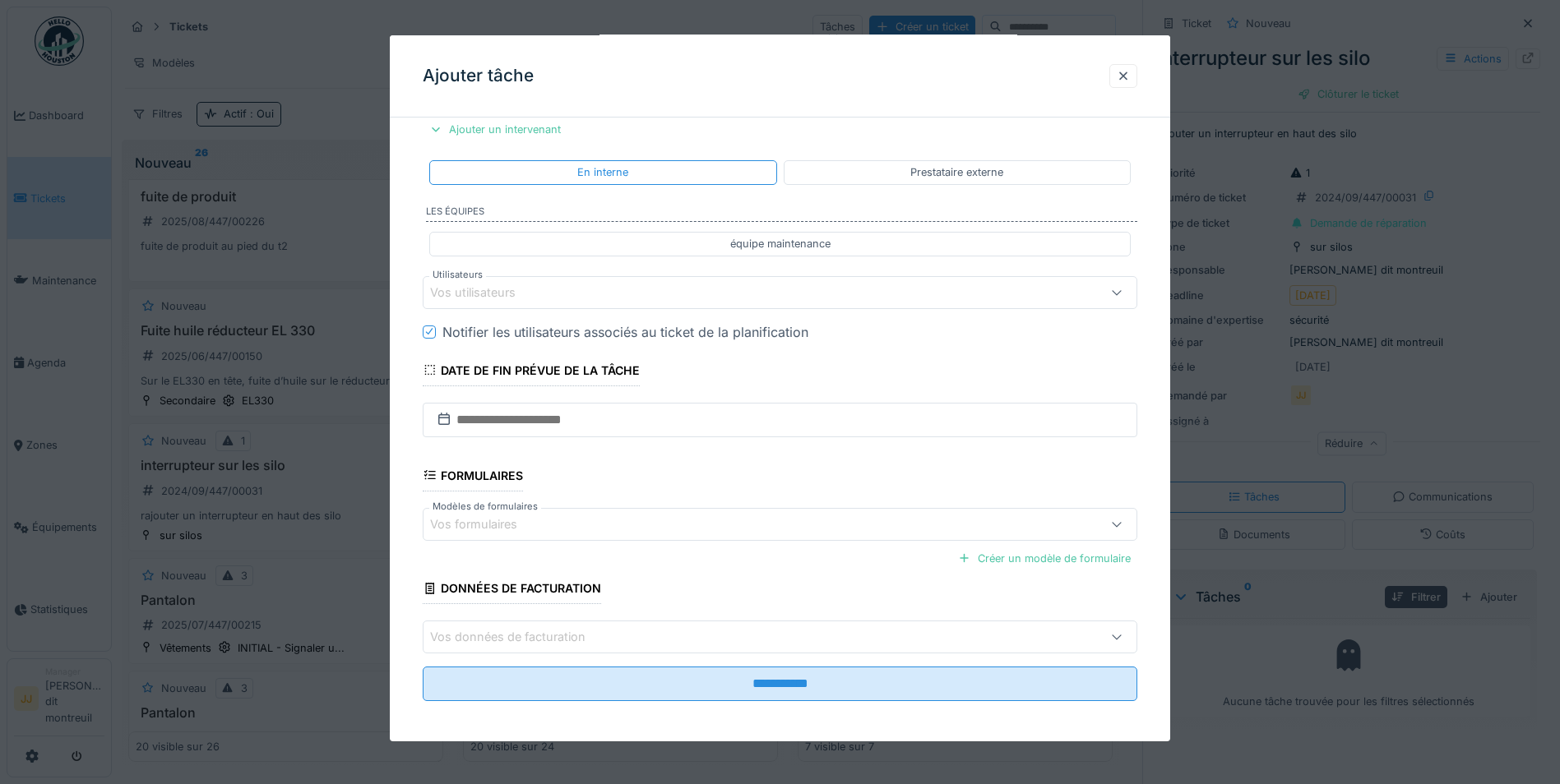
scroll to position [318, 0]
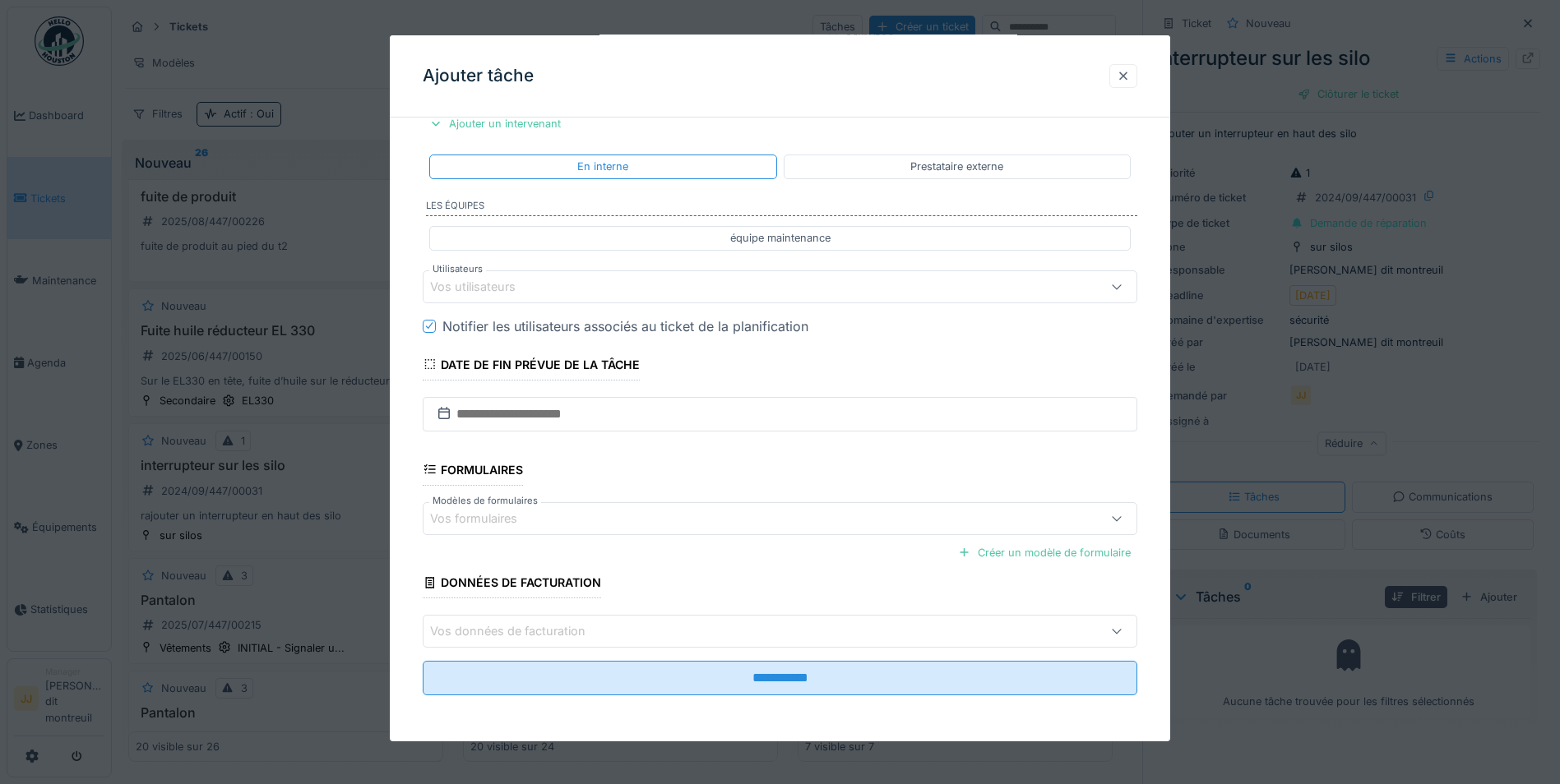
click at [1137, 79] on div at bounding box center [1123, 75] width 28 height 23
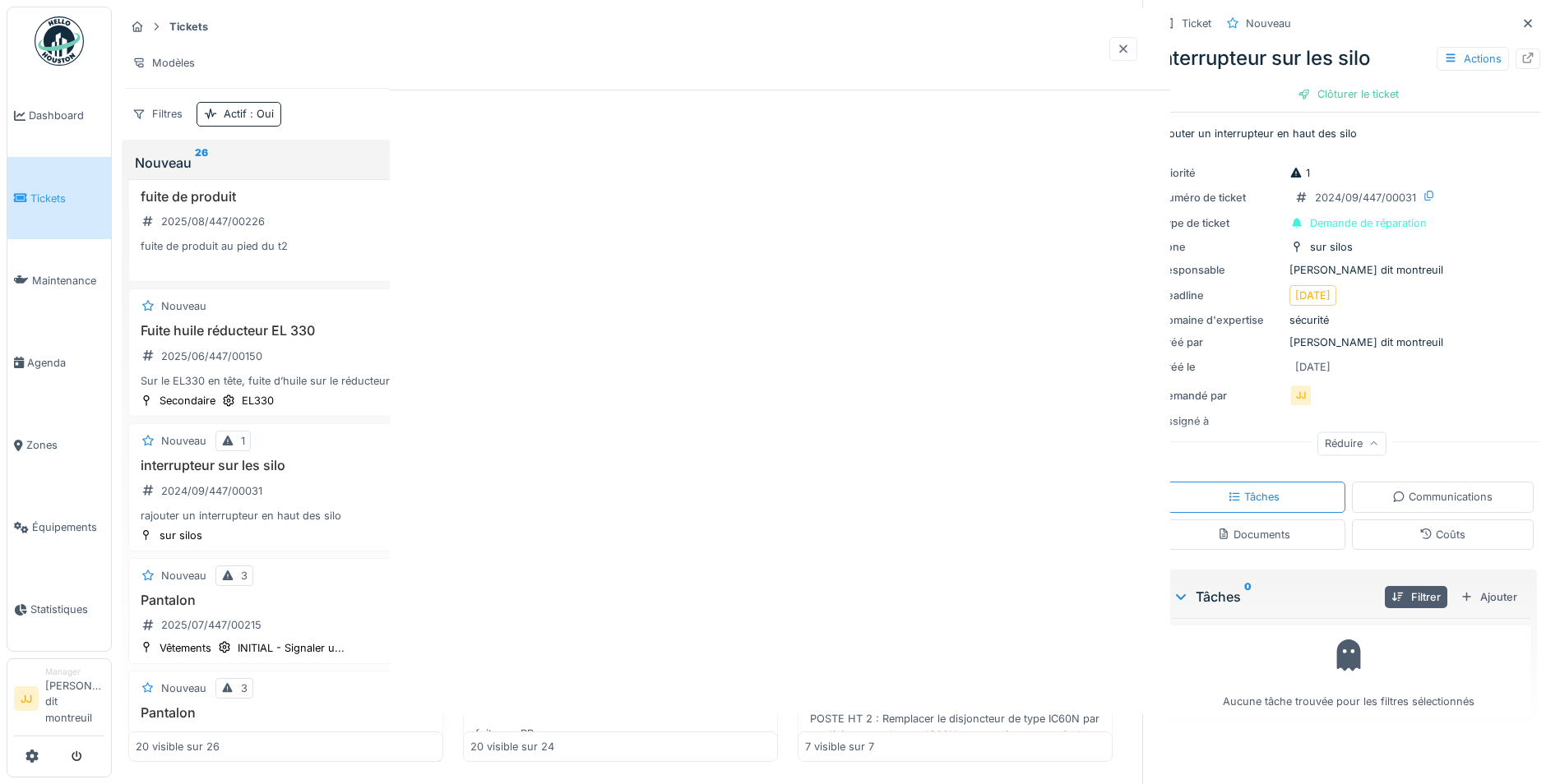
scroll to position [0, 0]
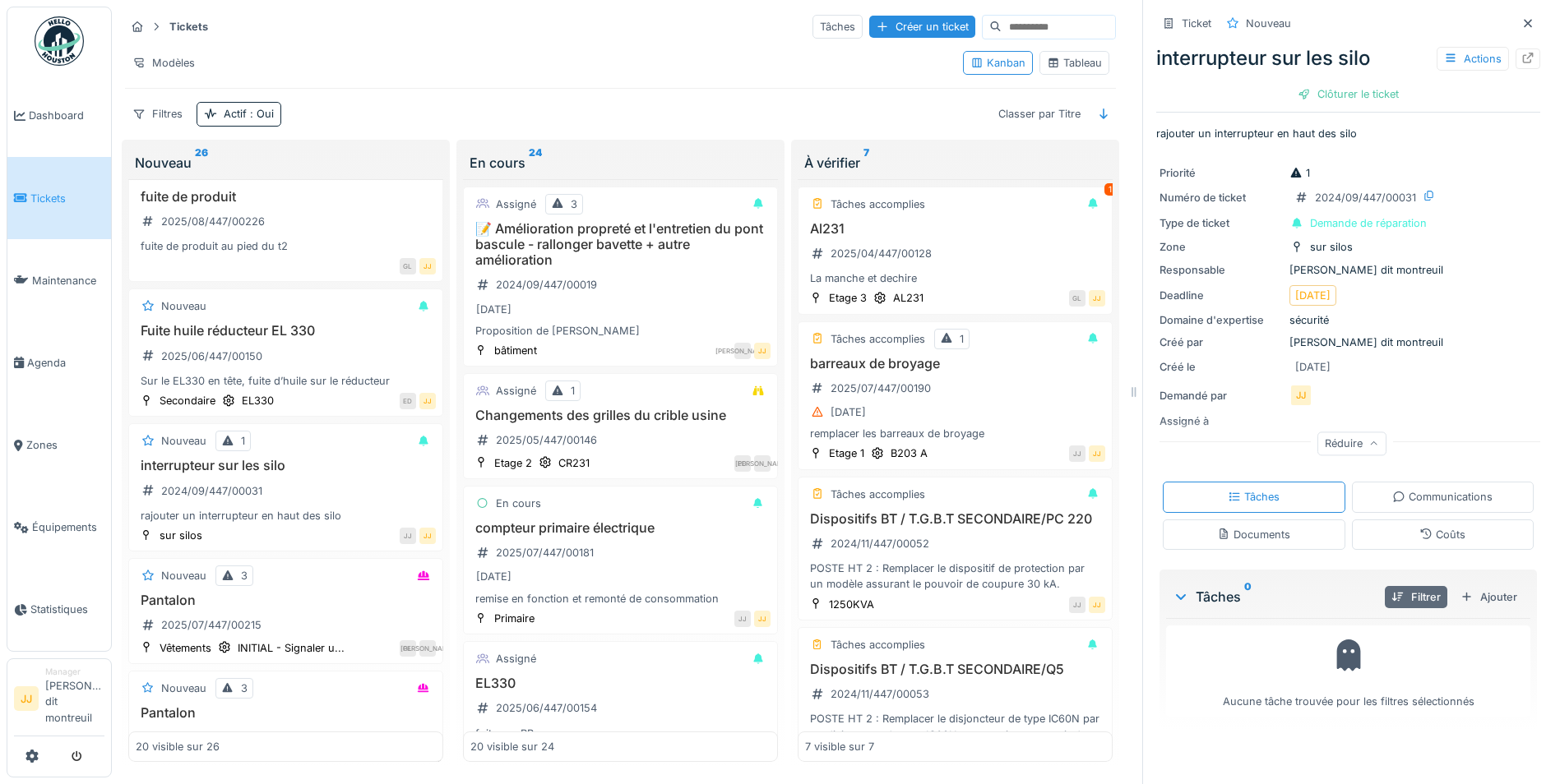
click at [1385, 586] on div "Filtrer" at bounding box center [1416, 597] width 63 height 23
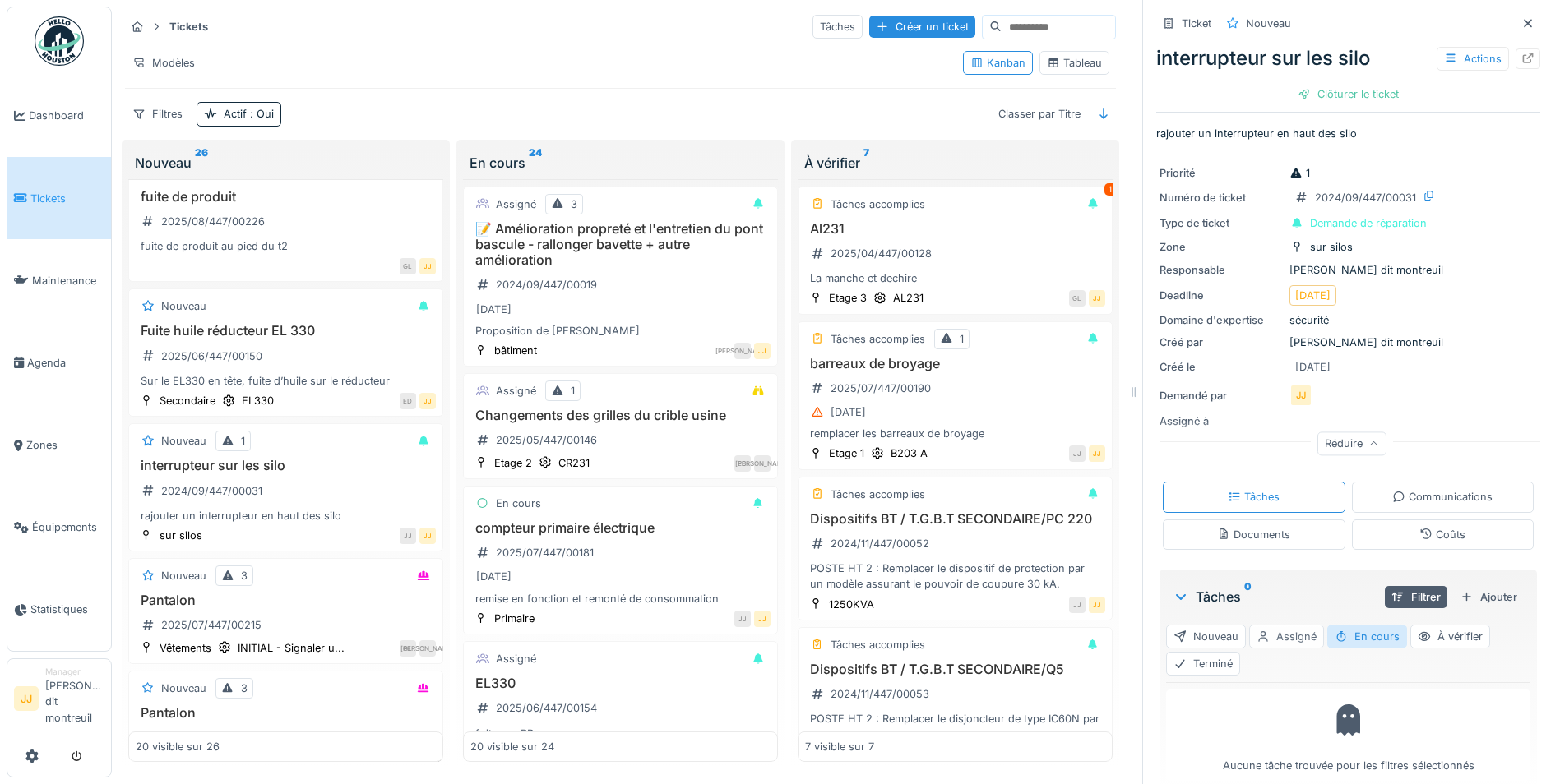
click at [1280, 625] on div "Assigné" at bounding box center [1286, 636] width 75 height 23
click at [1385, 586] on div "Filtrer" at bounding box center [1416, 597] width 63 height 23
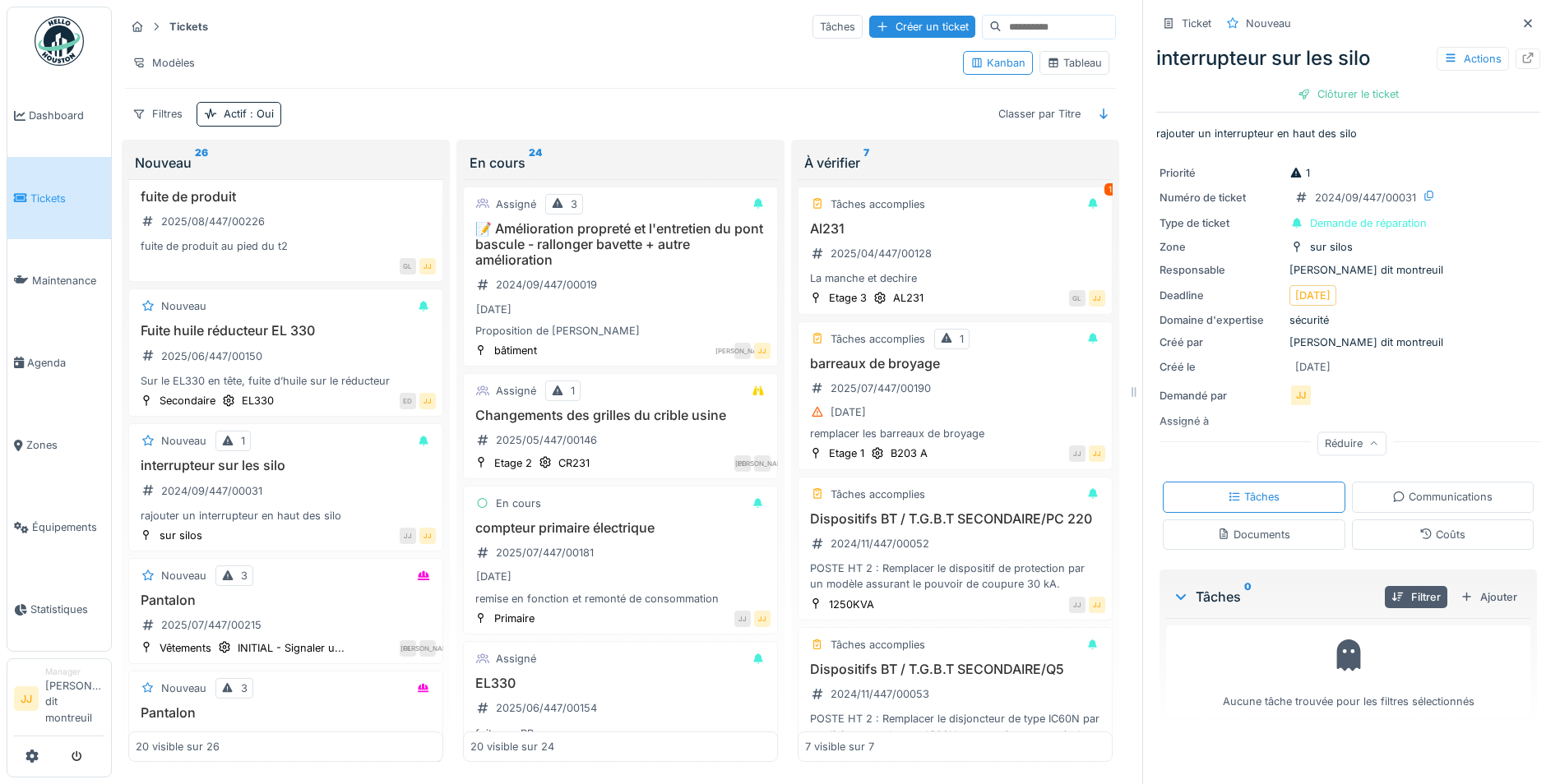
click at [1381, 582] on div "Filtrer" at bounding box center [1416, 596] width 76 height 29
click at [1402, 586] on div "Filtrer" at bounding box center [1416, 597] width 63 height 23
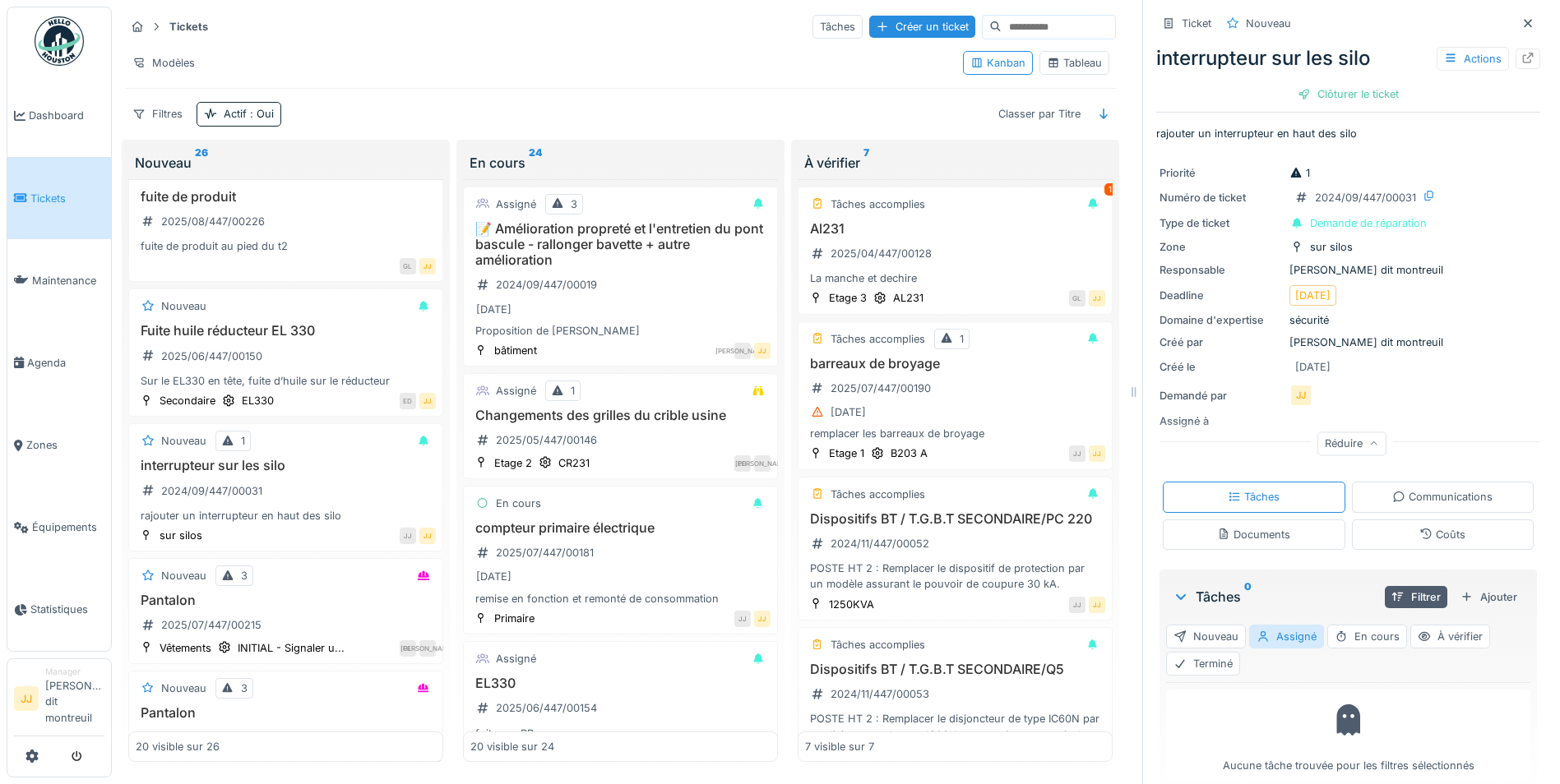
click at [1428, 618] on div "Nouveau Assigné En cours À vérifier Terminé" at bounding box center [1348, 650] width 364 height 64
click at [1416, 634] on div "À vérifier" at bounding box center [1449, 636] width 80 height 23
click at [1406, 587] on div "Filtrer" at bounding box center [1416, 597] width 63 height 23
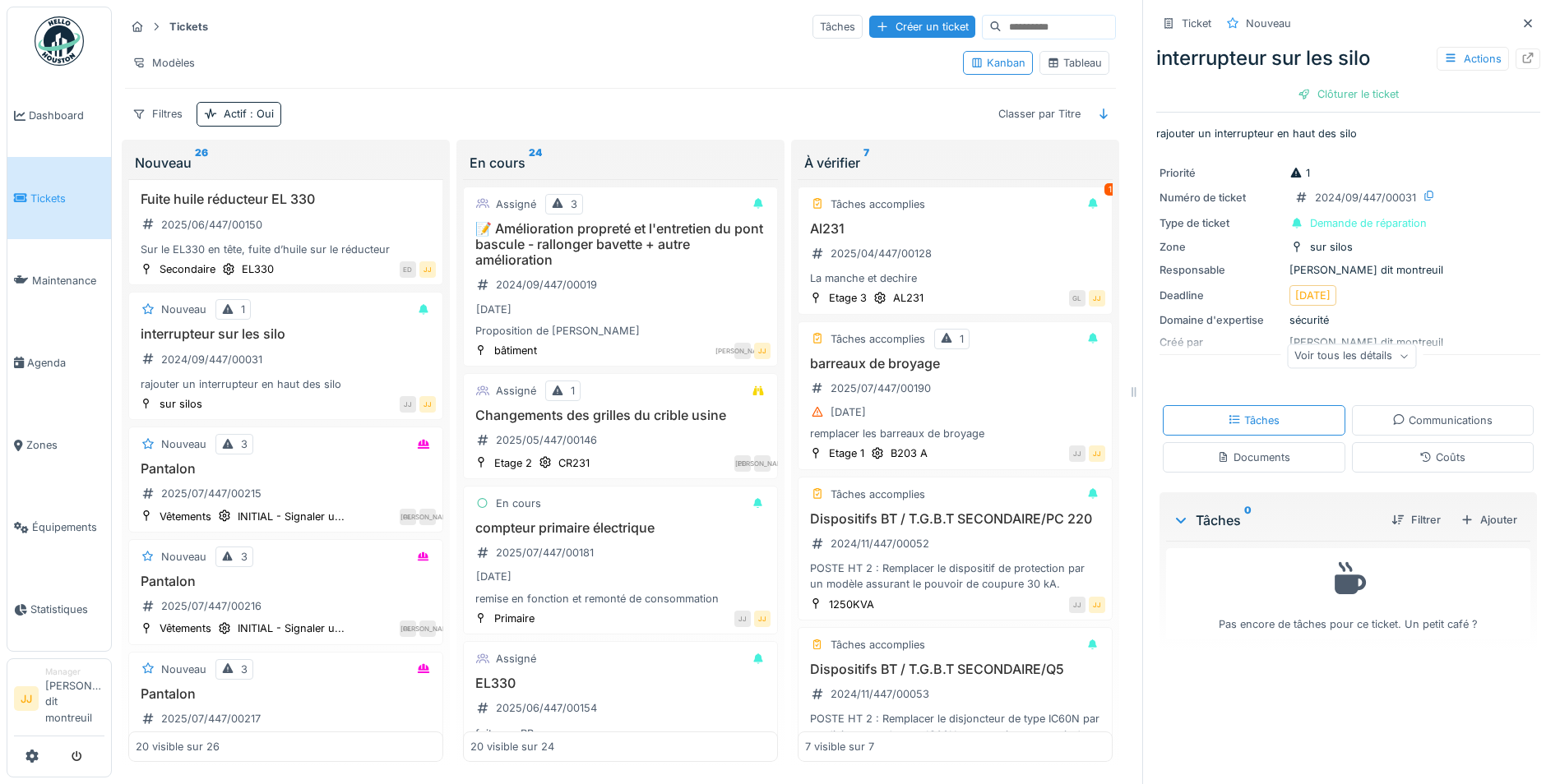
scroll to position [1315, 0]
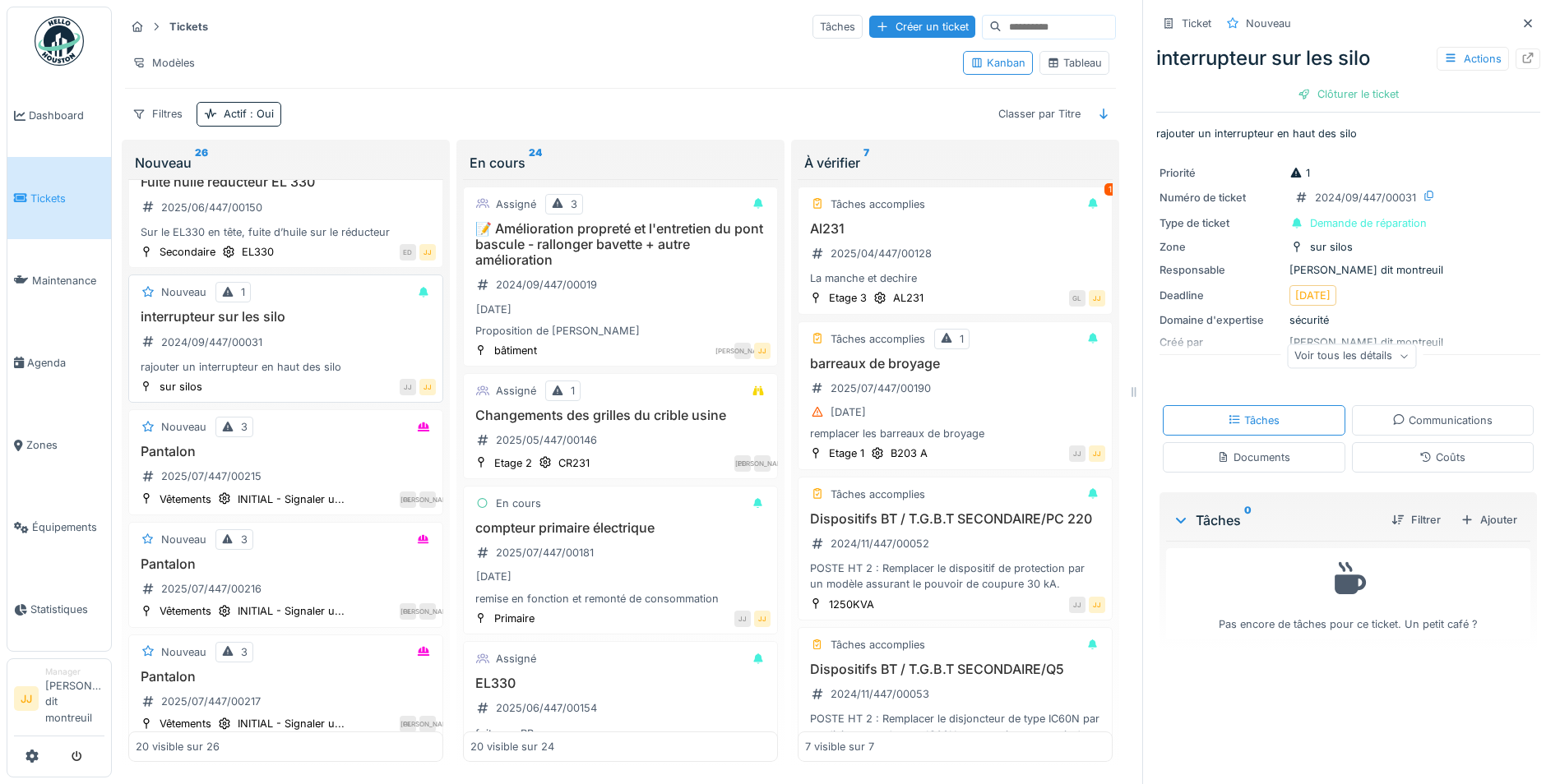
click at [352, 324] on div "interrupteur sur les silo 2024/09/447/00031 rajouter un interrupteur en haut de…" at bounding box center [286, 342] width 300 height 66
click at [1294, 83] on div "Clôturer le ticket" at bounding box center [1348, 95] width 114 height 23
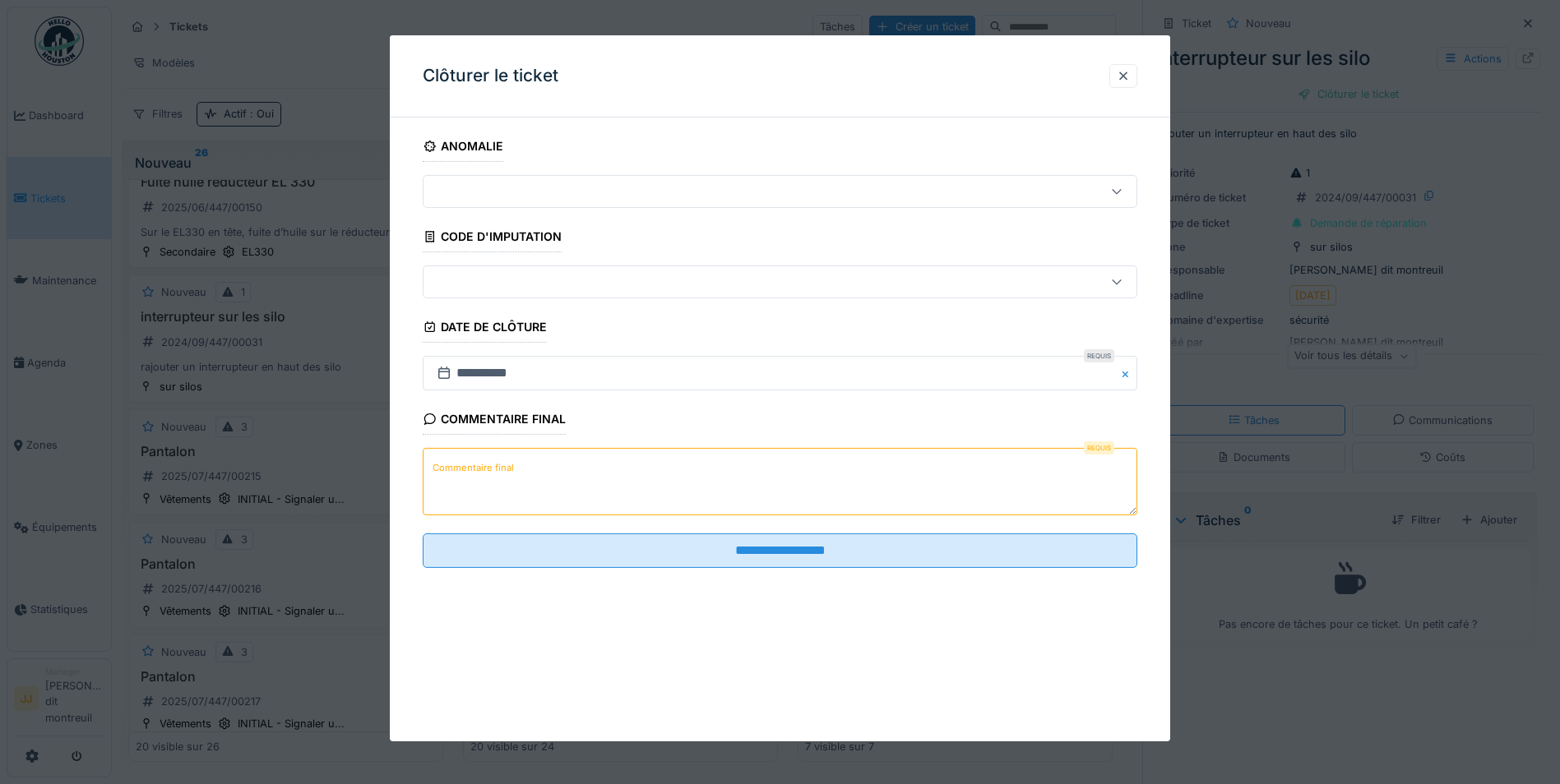
click at [1121, 282] on icon at bounding box center [1116, 282] width 9 height 5
click at [1121, 282] on icon at bounding box center [1116, 281] width 9 height 5
click at [1121, 189] on icon at bounding box center [1116, 190] width 13 height 10
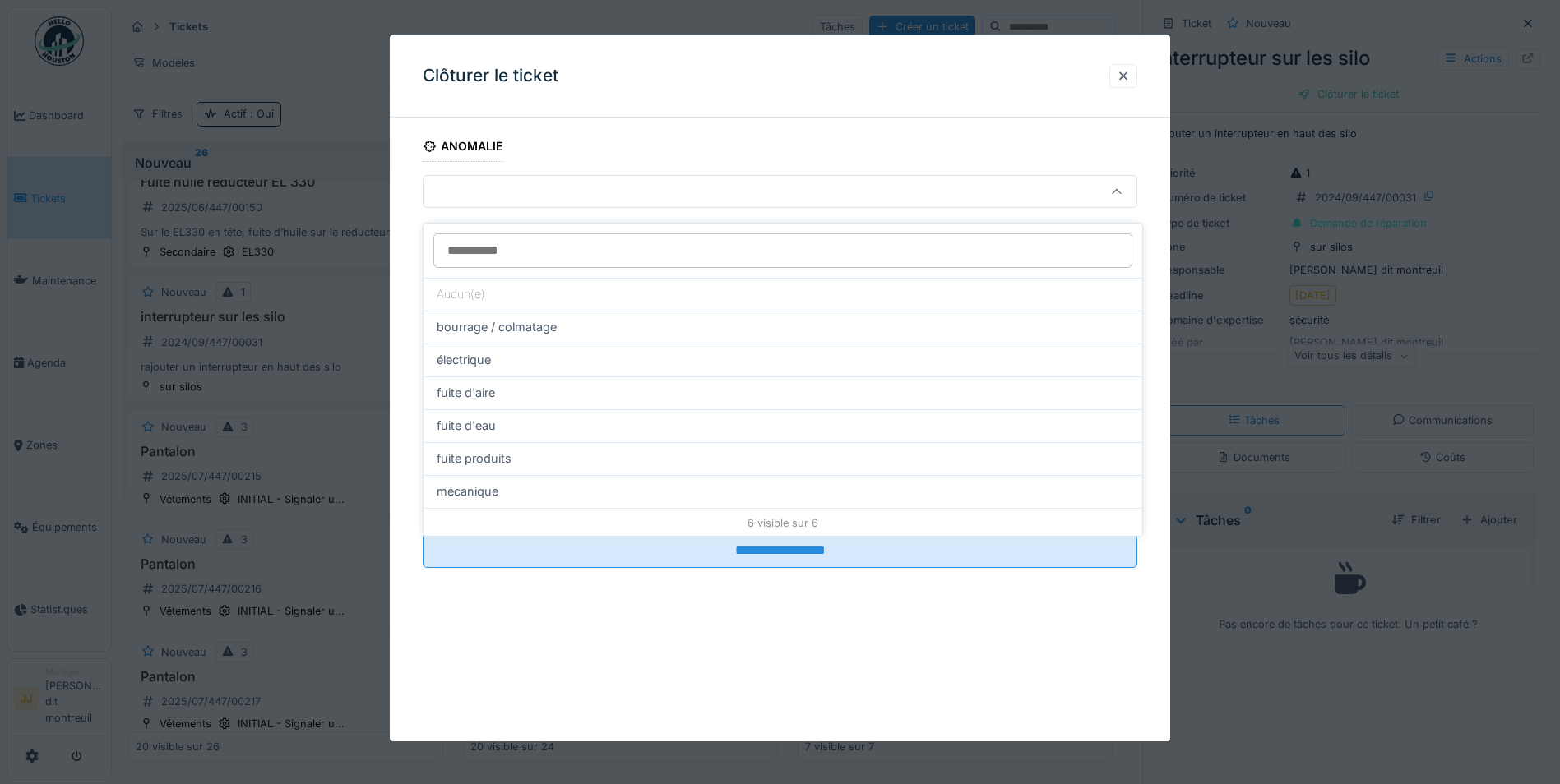
click at [1121, 189] on icon at bounding box center [1116, 191] width 13 height 10
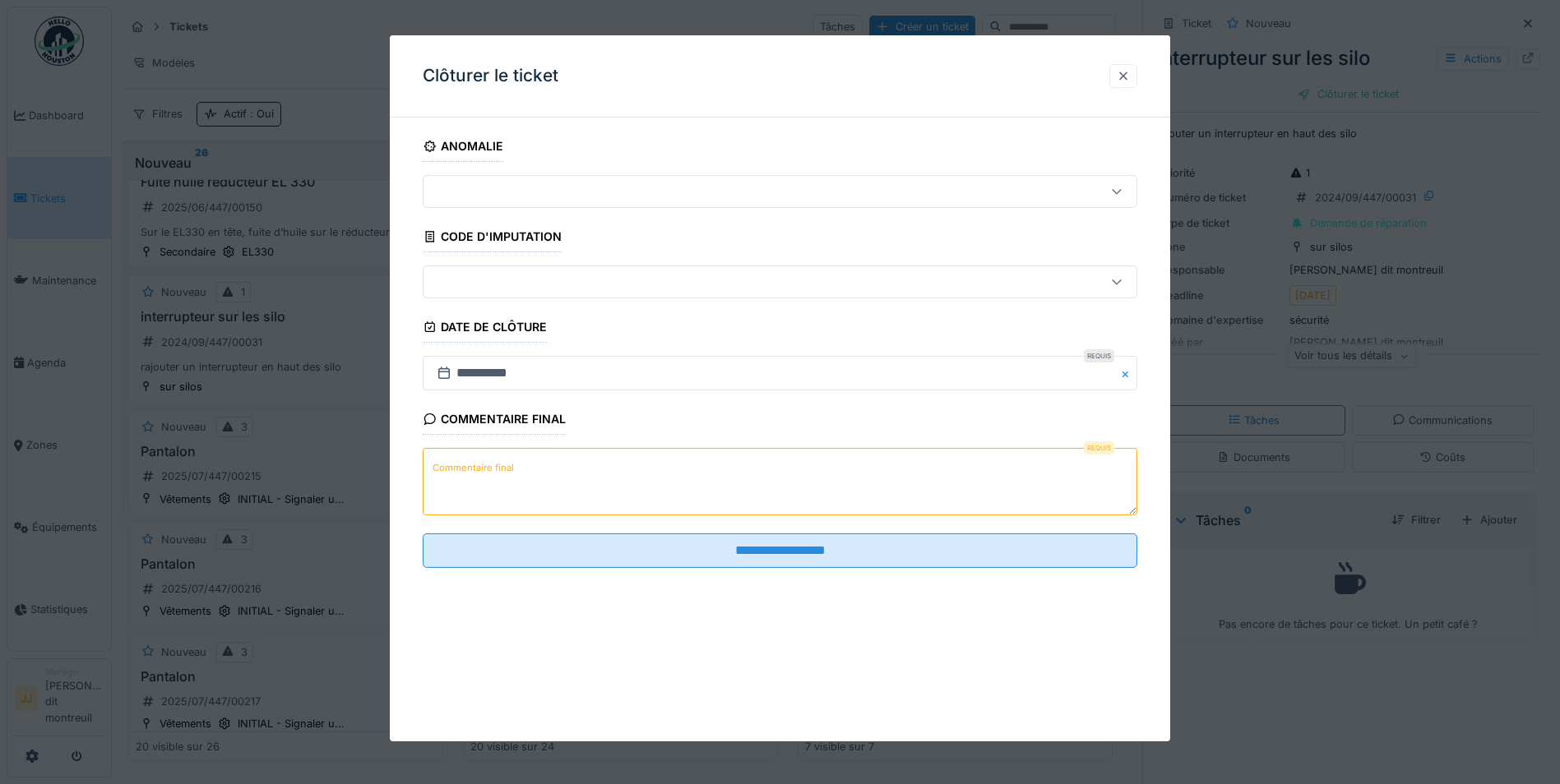
click at [1130, 85] on div at bounding box center [1123, 75] width 28 height 23
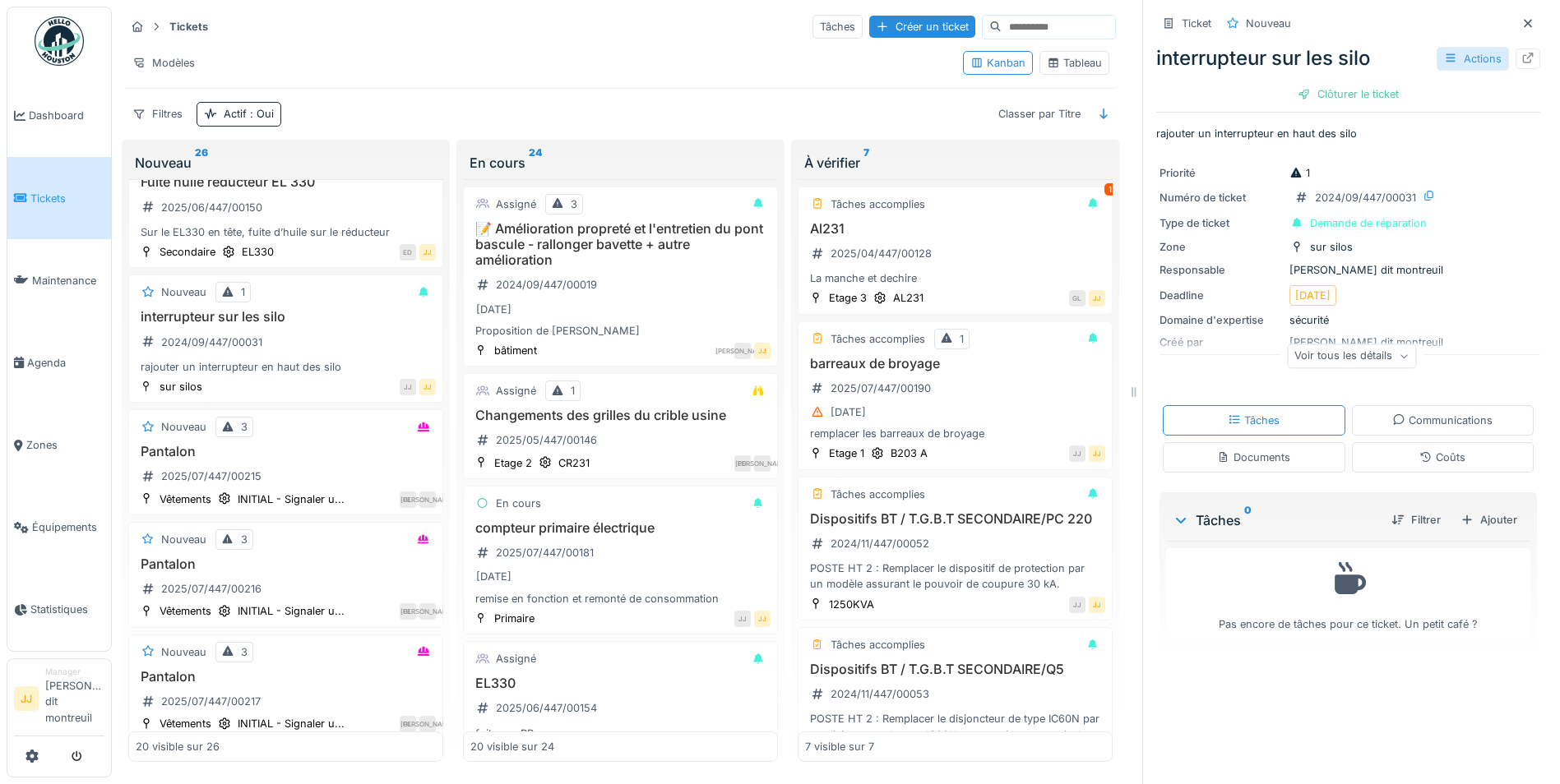
click at [1474, 56] on div "Actions" at bounding box center [1472, 58] width 72 height 23
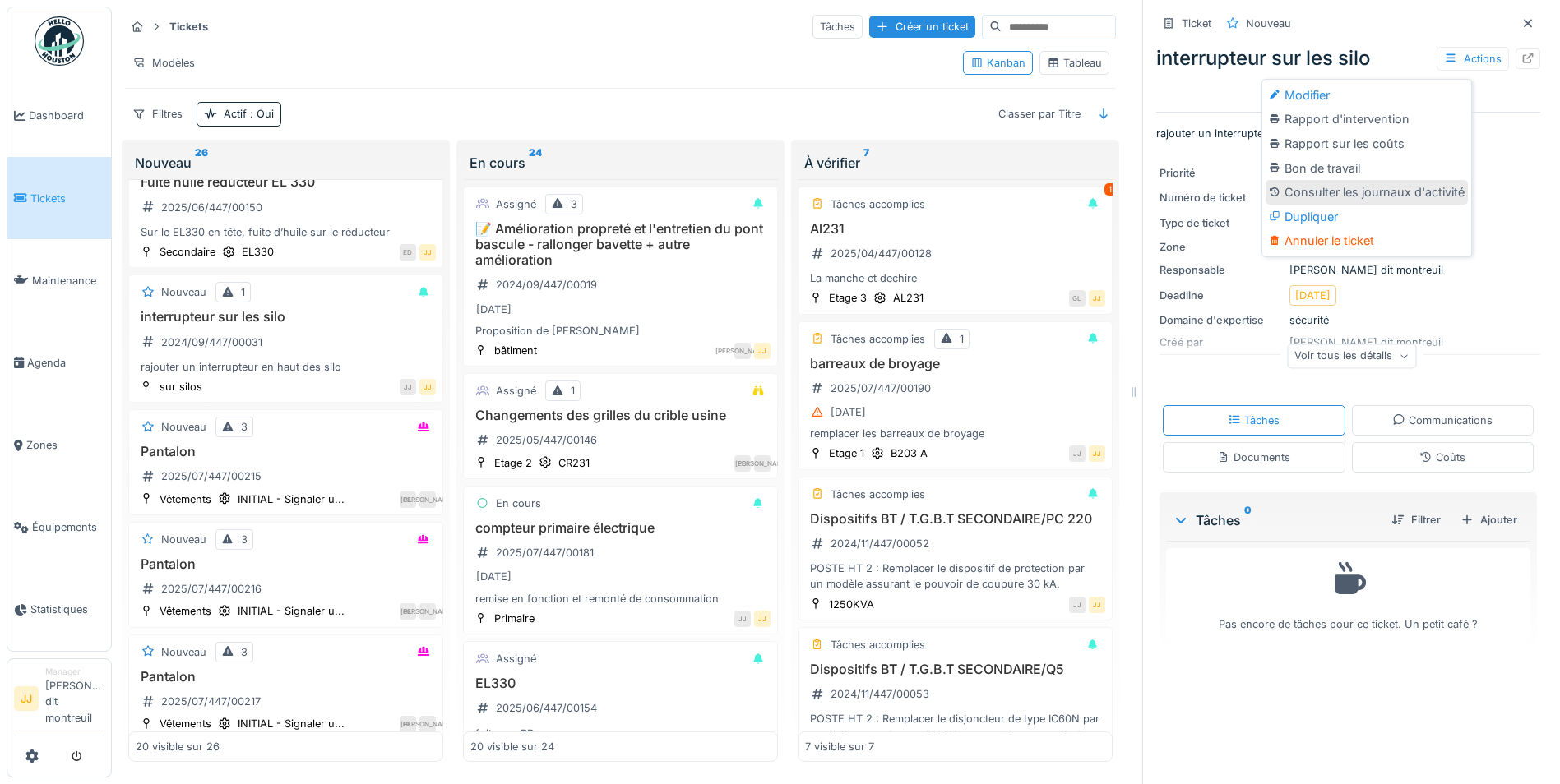
click at [1320, 180] on div "Consulter les journaux d'activité" at bounding box center [1367, 192] width 203 height 24
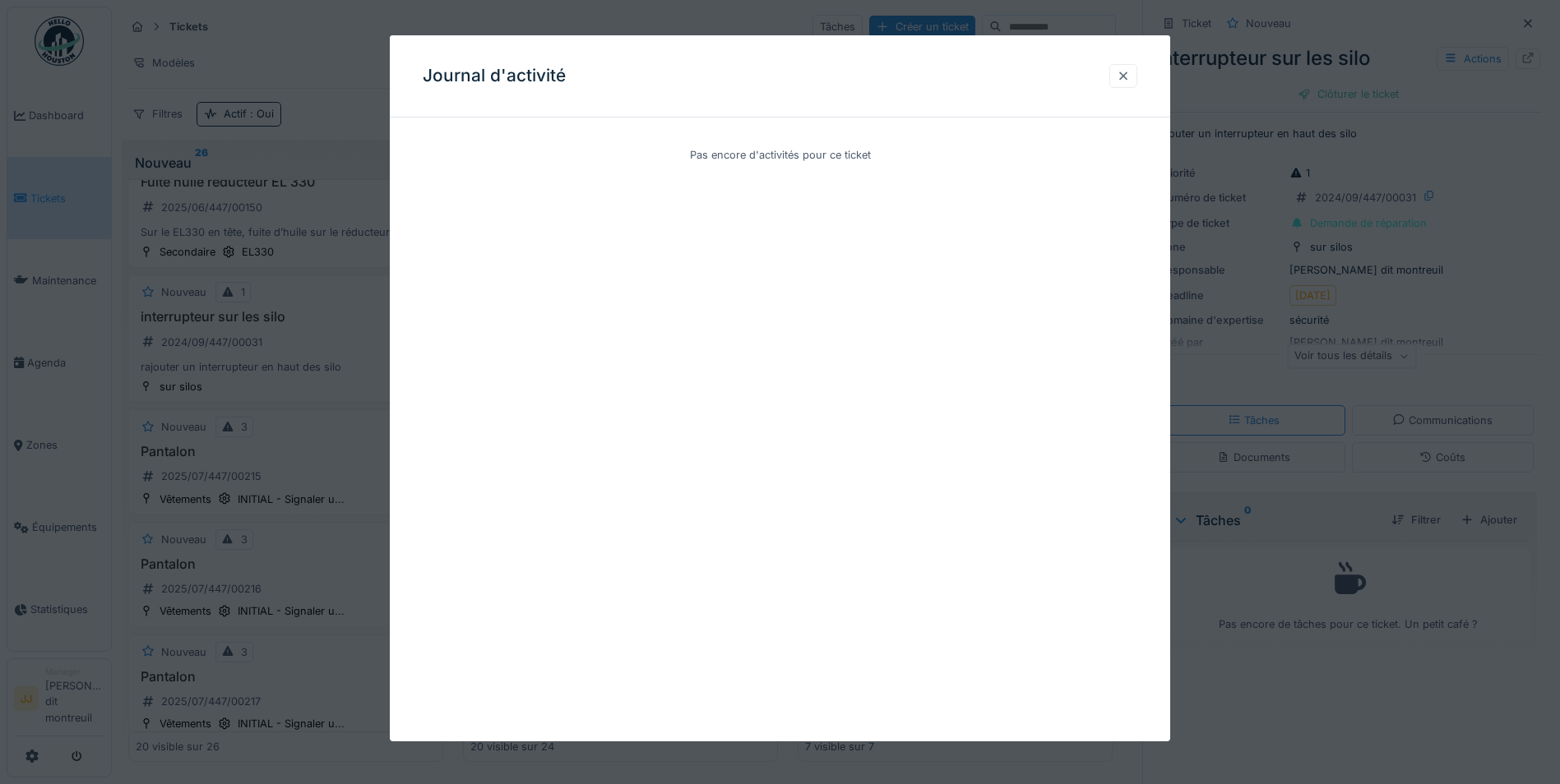
click at [1123, 82] on div at bounding box center [1123, 76] width 13 height 16
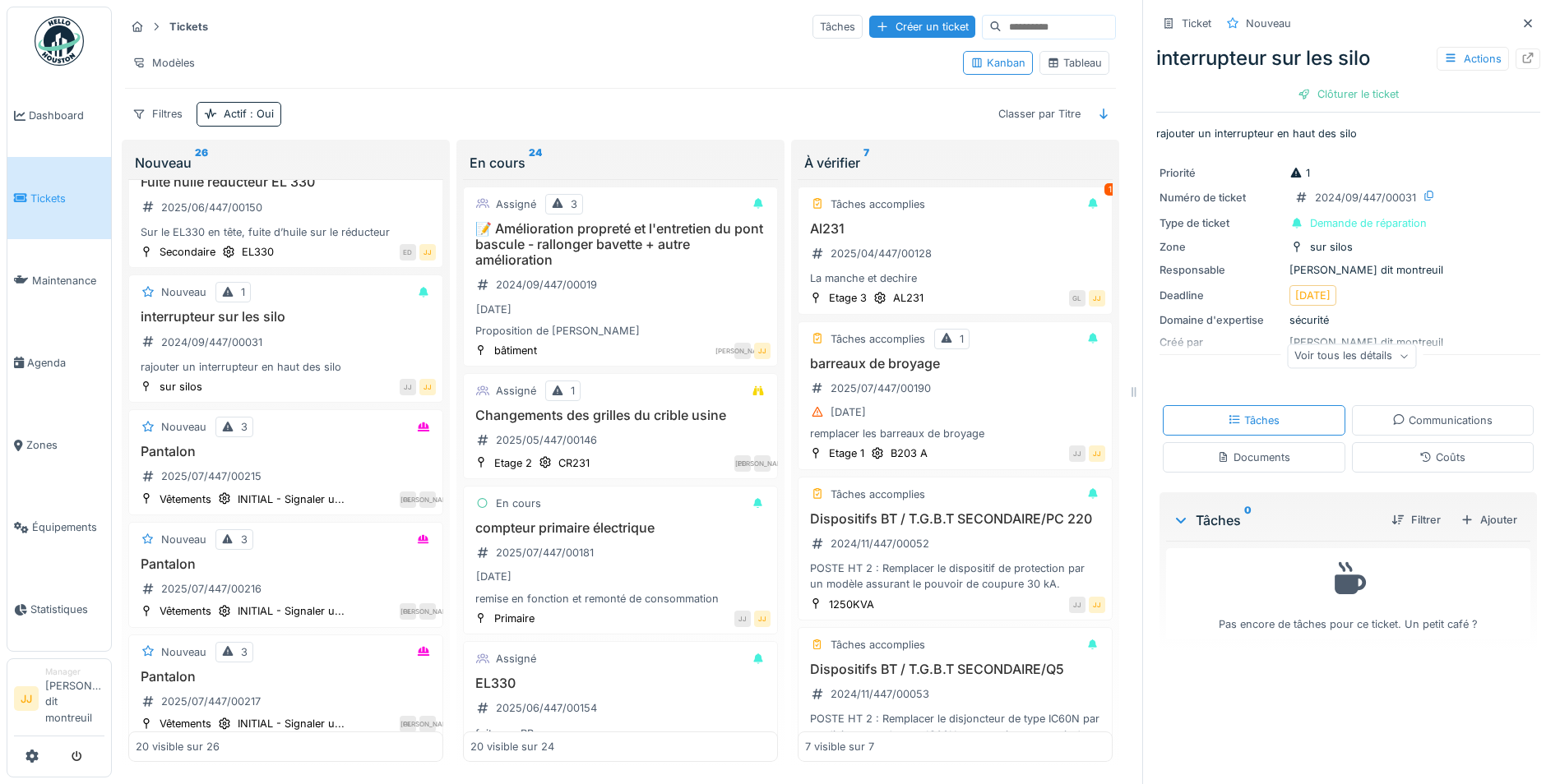
scroll to position [12, 0]
click at [1347, 346] on div "Voir tous les détails" at bounding box center [1352, 355] width 129 height 23
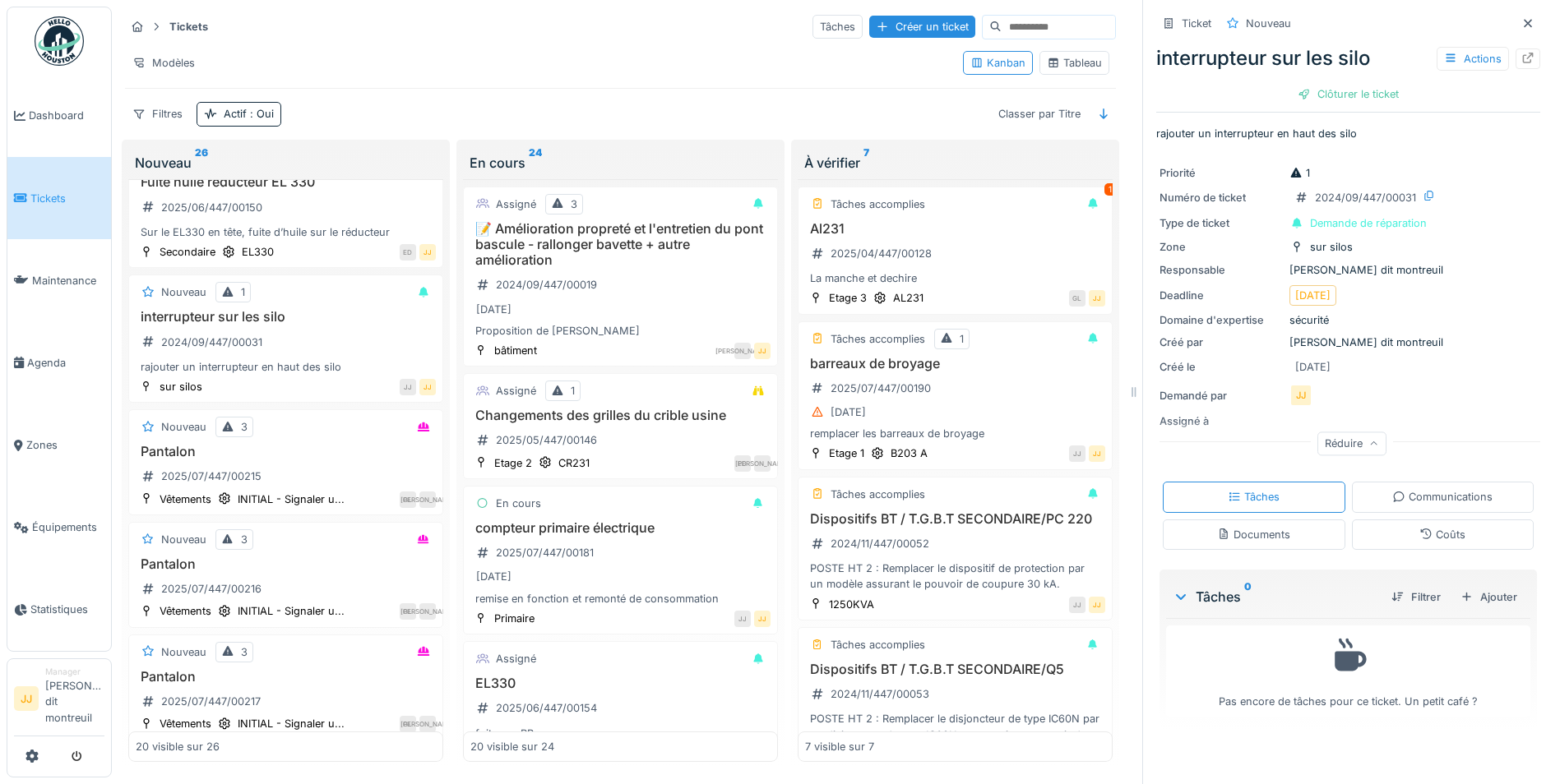
click at [1225, 527] on div "Documents" at bounding box center [1253, 535] width 73 height 16
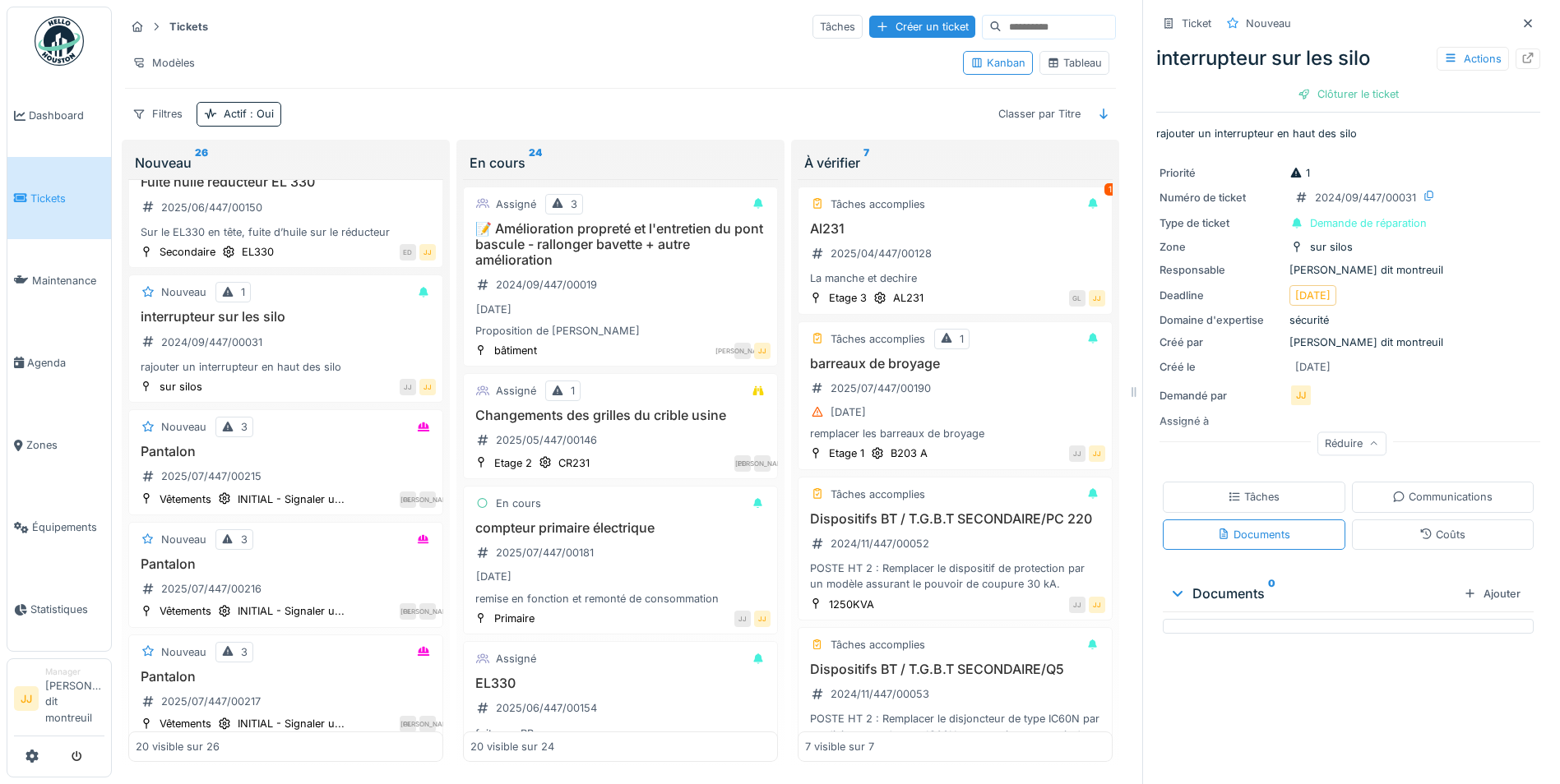
click at [1406, 482] on div "Communications" at bounding box center [1443, 497] width 183 height 30
click at [1383, 533] on div "Coûts" at bounding box center [1443, 535] width 183 height 30
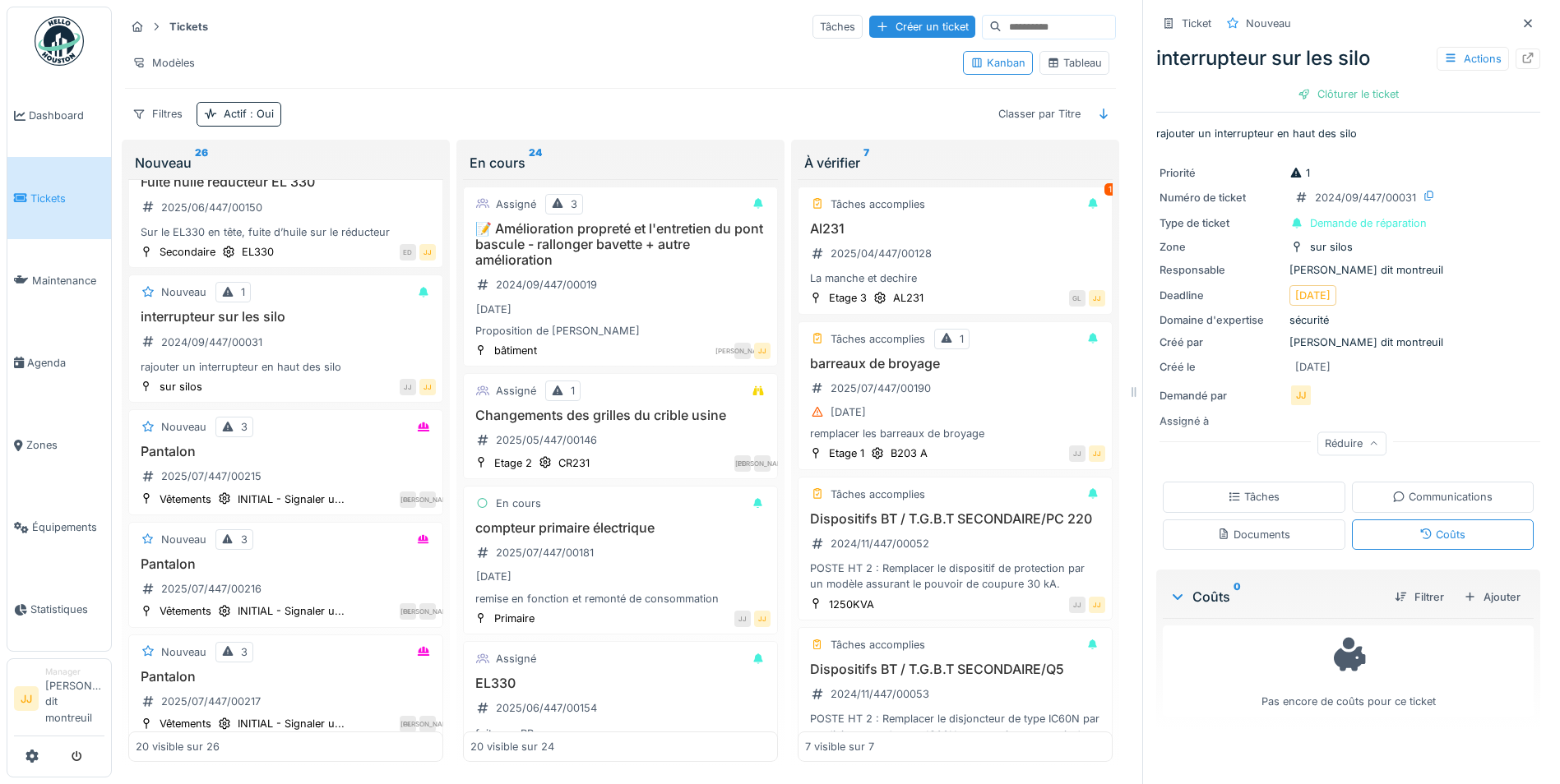
click at [1300, 495] on div "Tâches" at bounding box center [1253, 497] width 183 height 30
click at [126, 17] on div at bounding box center [137, 27] width 24 height 21
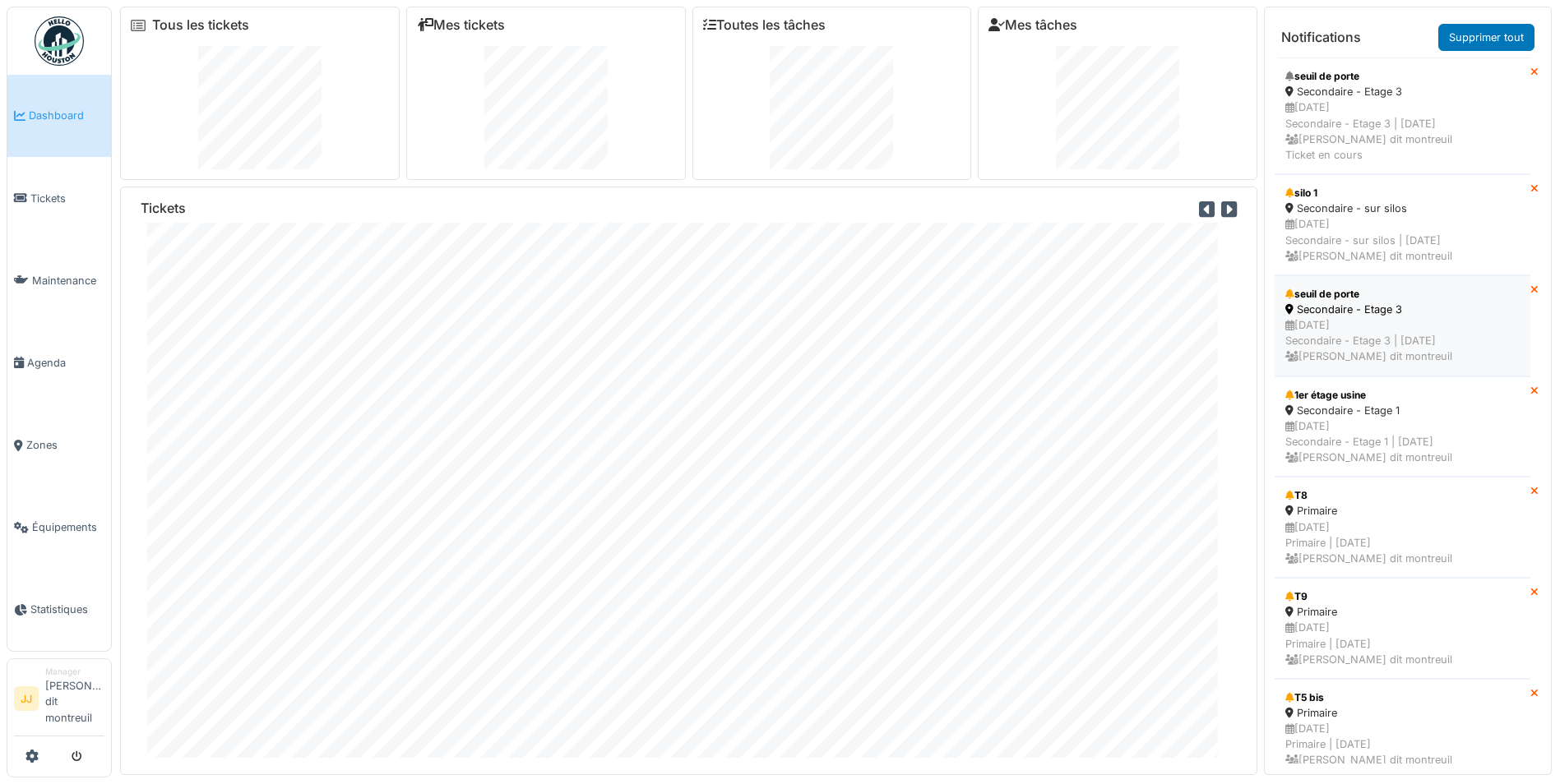
drag, startPoint x: 1436, startPoint y: 330, endPoint x: 1440, endPoint y: 309, distance: 21.4
click at [1440, 309] on div "Secondaire - Etage 3" at bounding box center [1402, 309] width 235 height 16
click at [59, 184] on link "Tickets" at bounding box center [59, 198] width 103 height 83
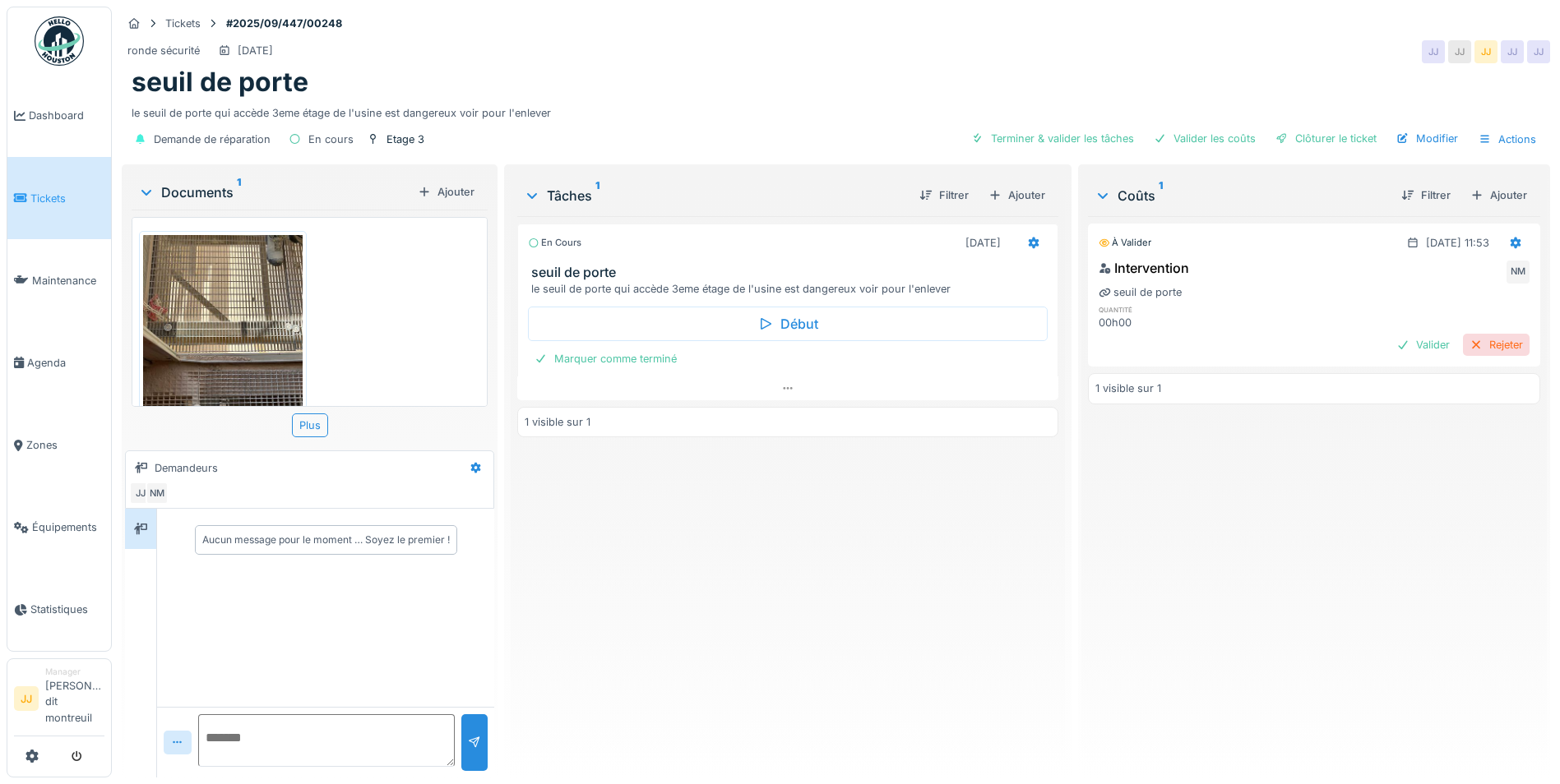
click at [1470, 347] on div "Rejeter" at bounding box center [1495, 345] width 67 height 23
click at [1027, 242] on icon at bounding box center [1034, 242] width 13 height 10
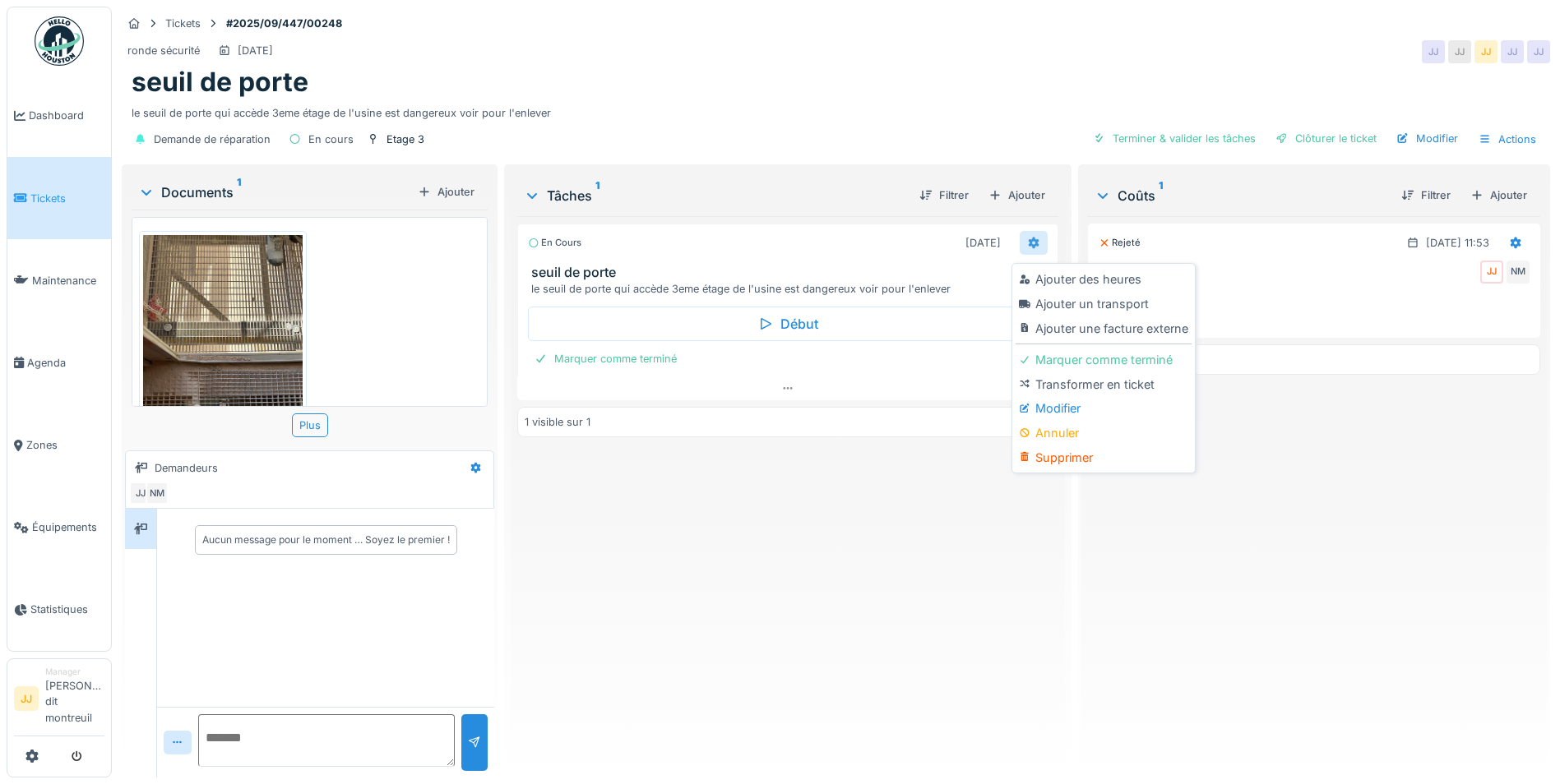
click at [1027, 242] on icon at bounding box center [1034, 242] width 13 height 10
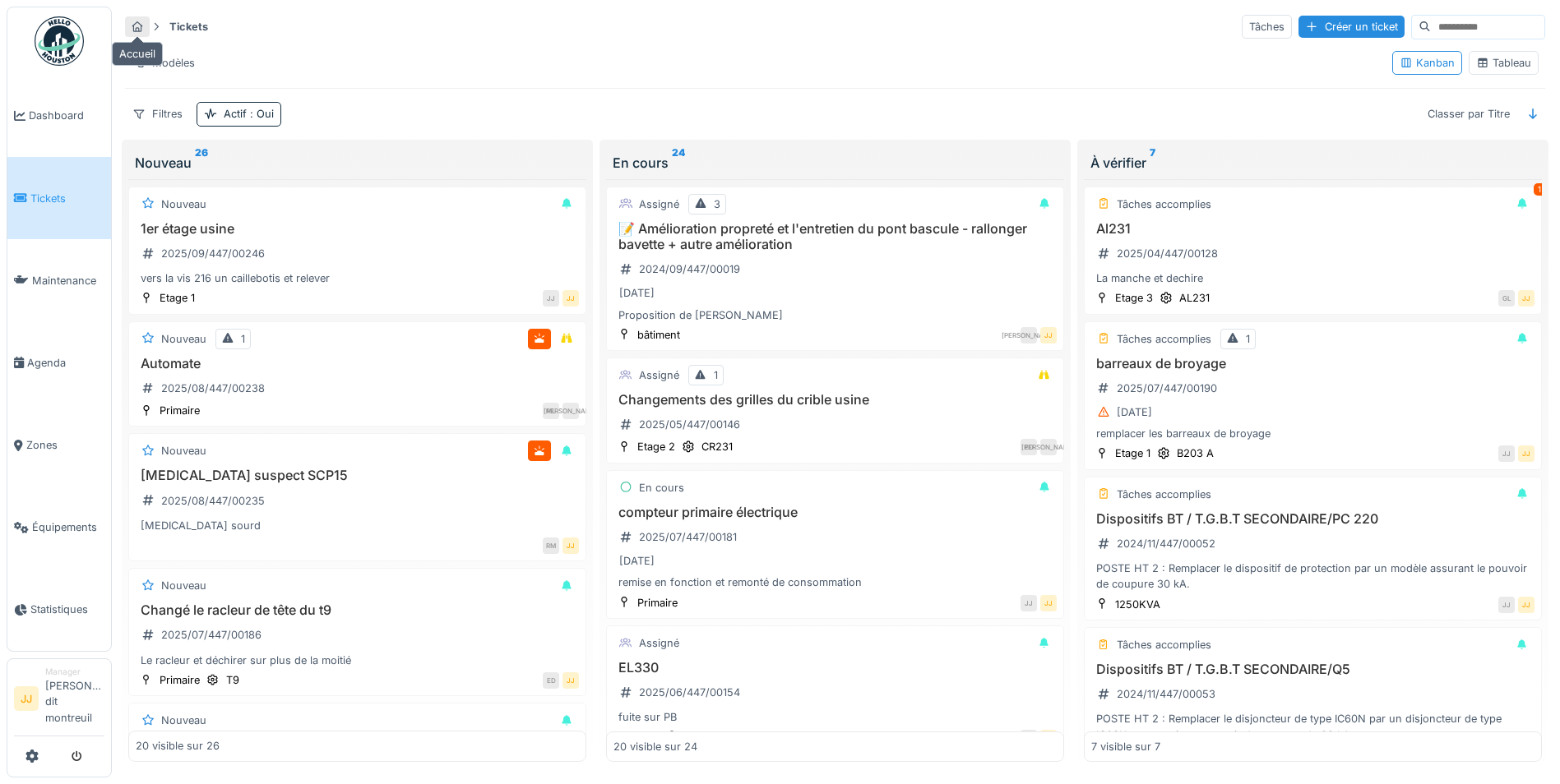
click at [134, 24] on icon at bounding box center [137, 26] width 10 height 10
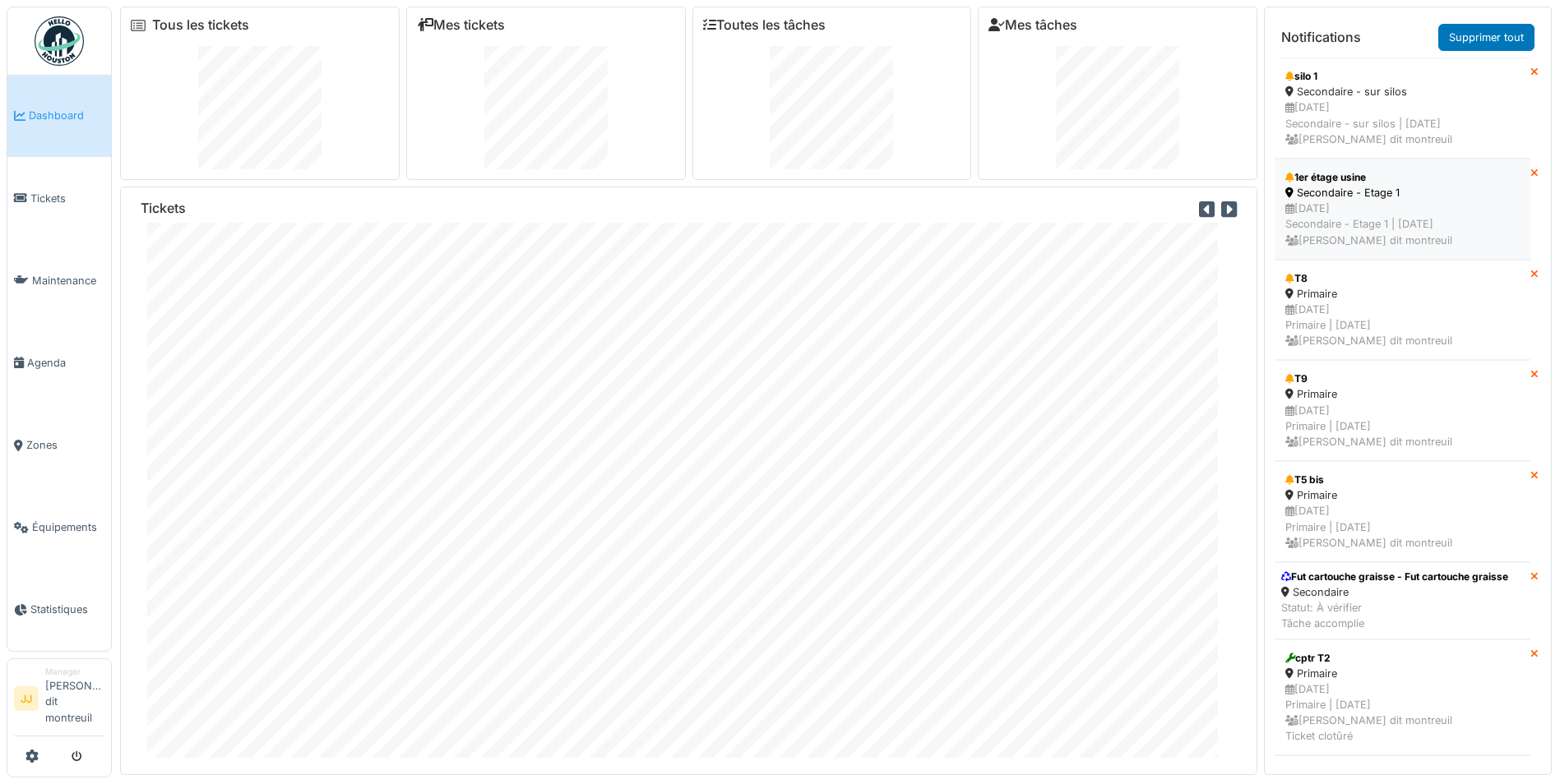
click at [1351, 224] on div "[DATE] Secondaire - Etage 1 | [DATE] [PERSON_NAME] dit montreuil" at bounding box center [1402, 224] width 235 height 48
click at [1435, 137] on div "[DATE] Secondaire - sur silos | [DATE] [PERSON_NAME] dit montreuil" at bounding box center [1402, 123] width 235 height 48
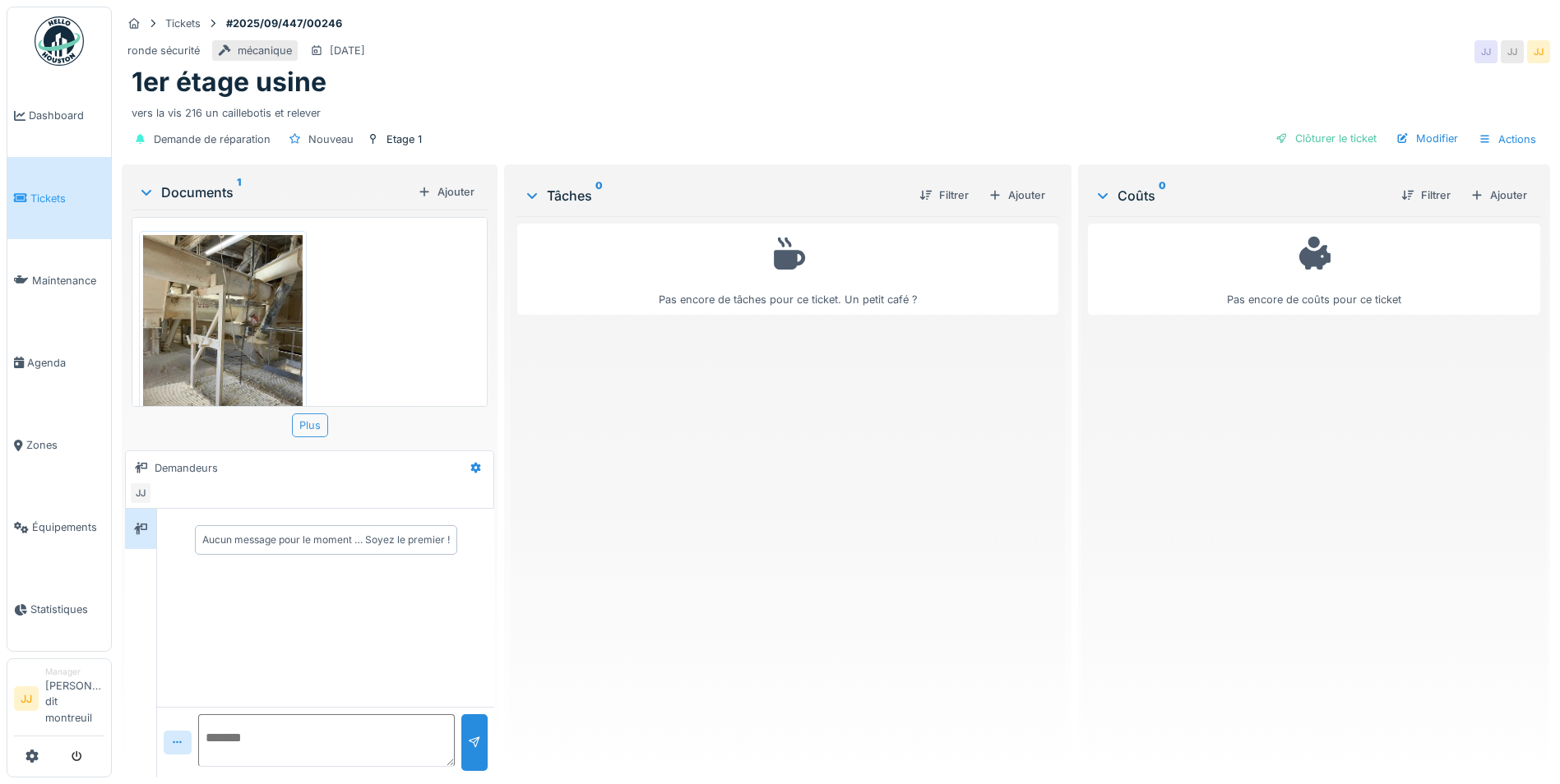
click at [315, 428] on div "Plus" at bounding box center [310, 425] width 37 height 23
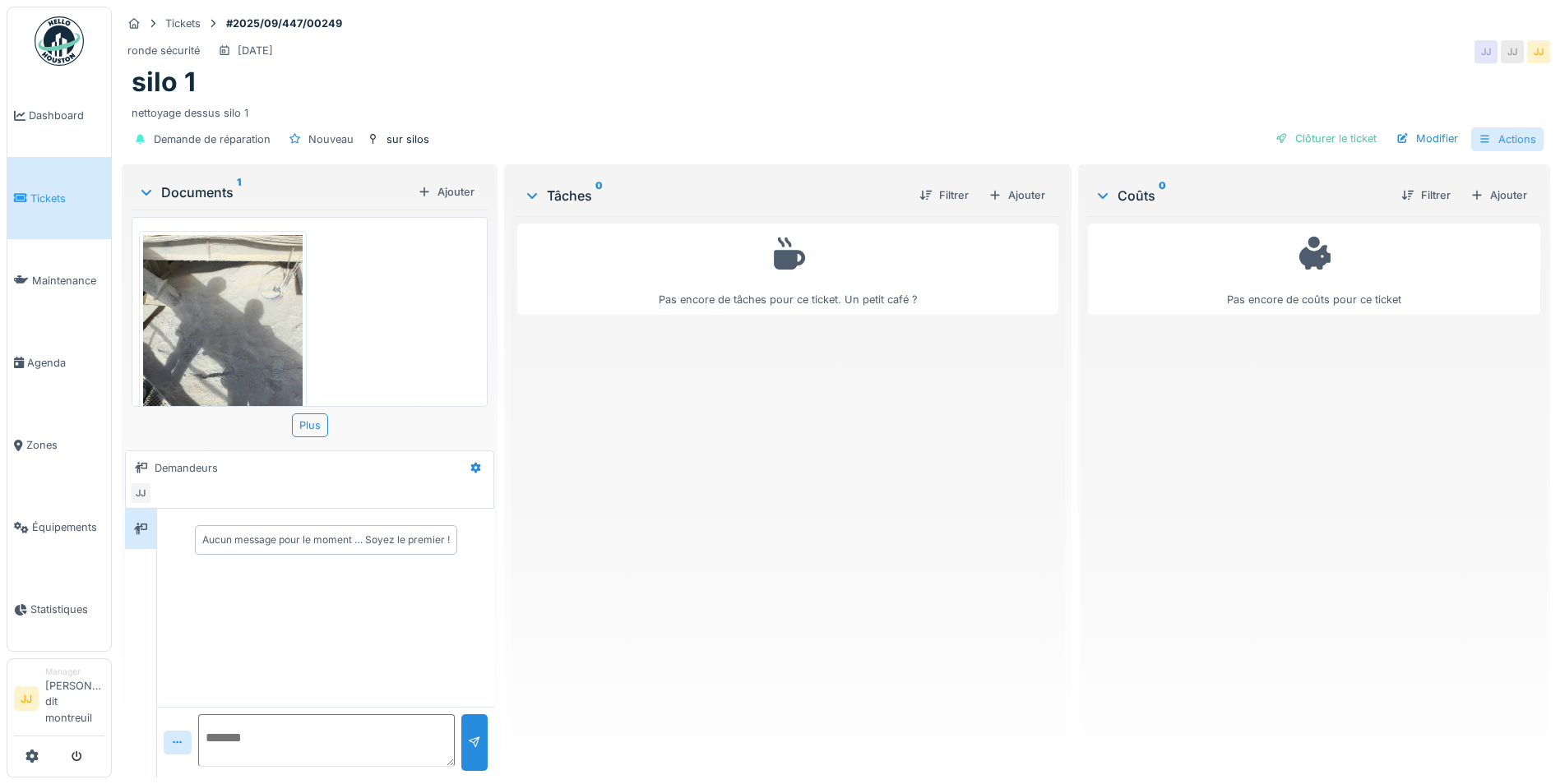
click at [1489, 146] on div "Actions" at bounding box center [1507, 139] width 72 height 23
click at [1292, 141] on div "Clôturer le ticket" at bounding box center [1325, 139] width 114 height 23
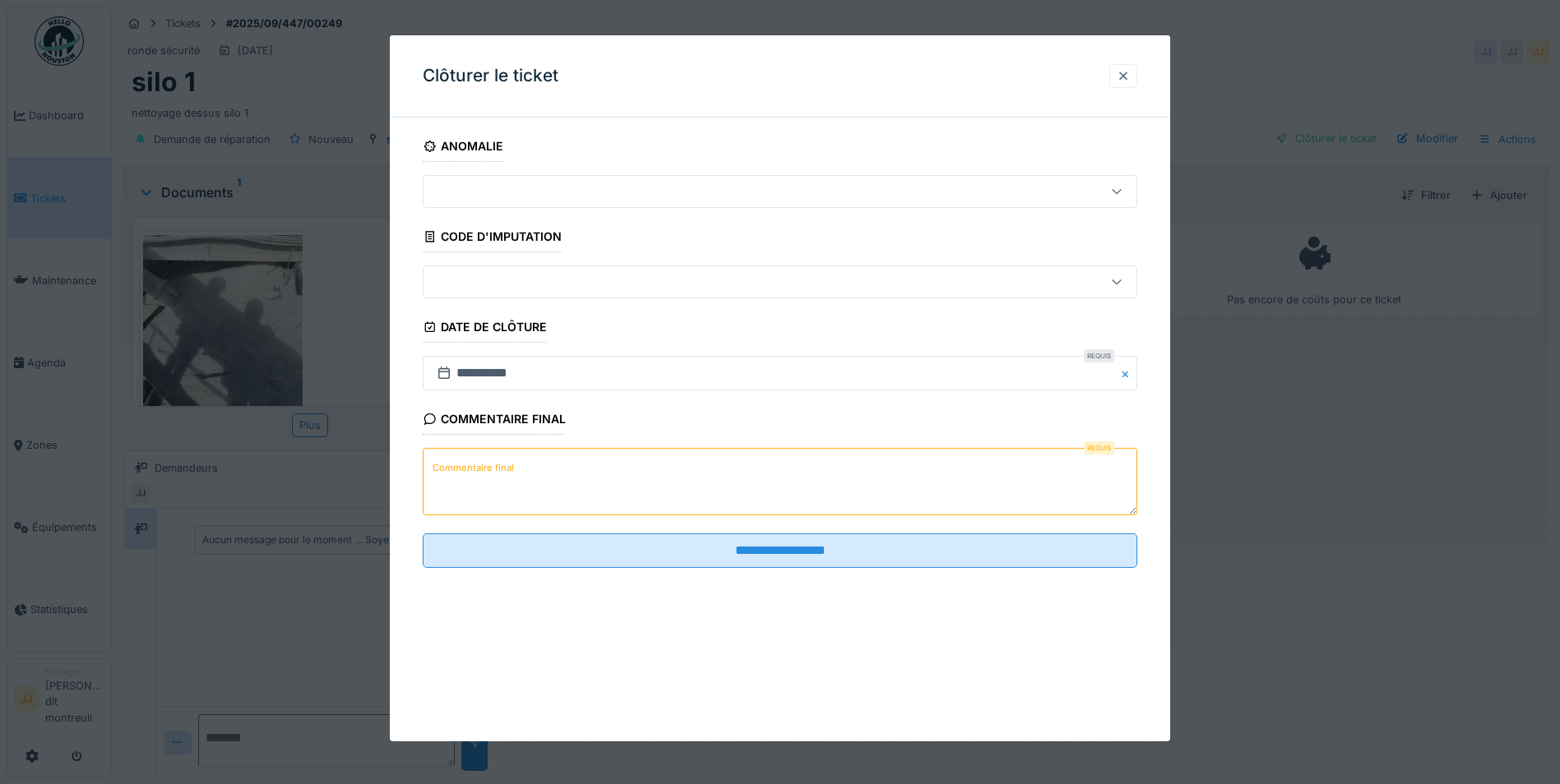
click at [1137, 86] on div at bounding box center [1123, 75] width 28 height 23
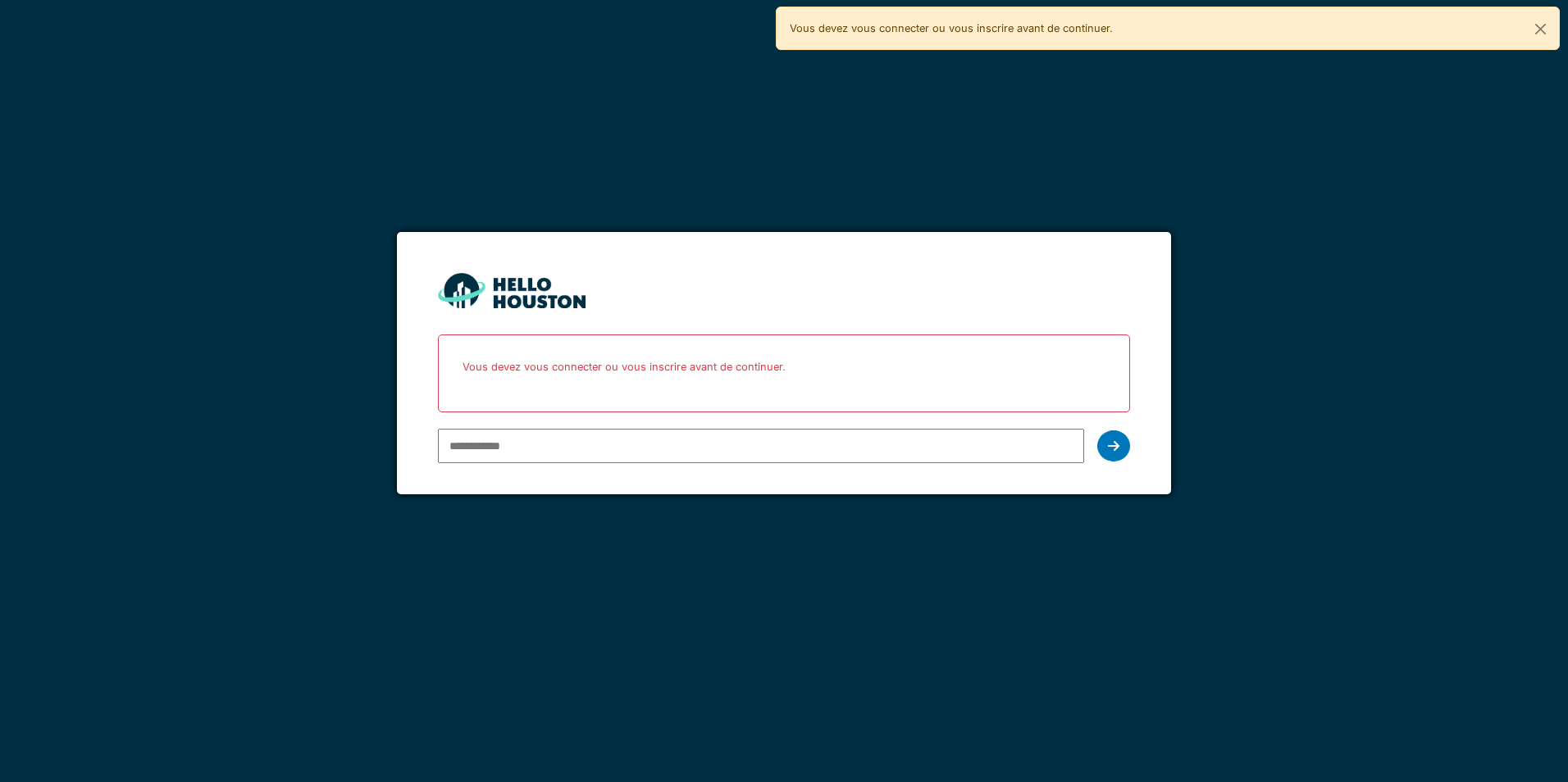
type input "**********"
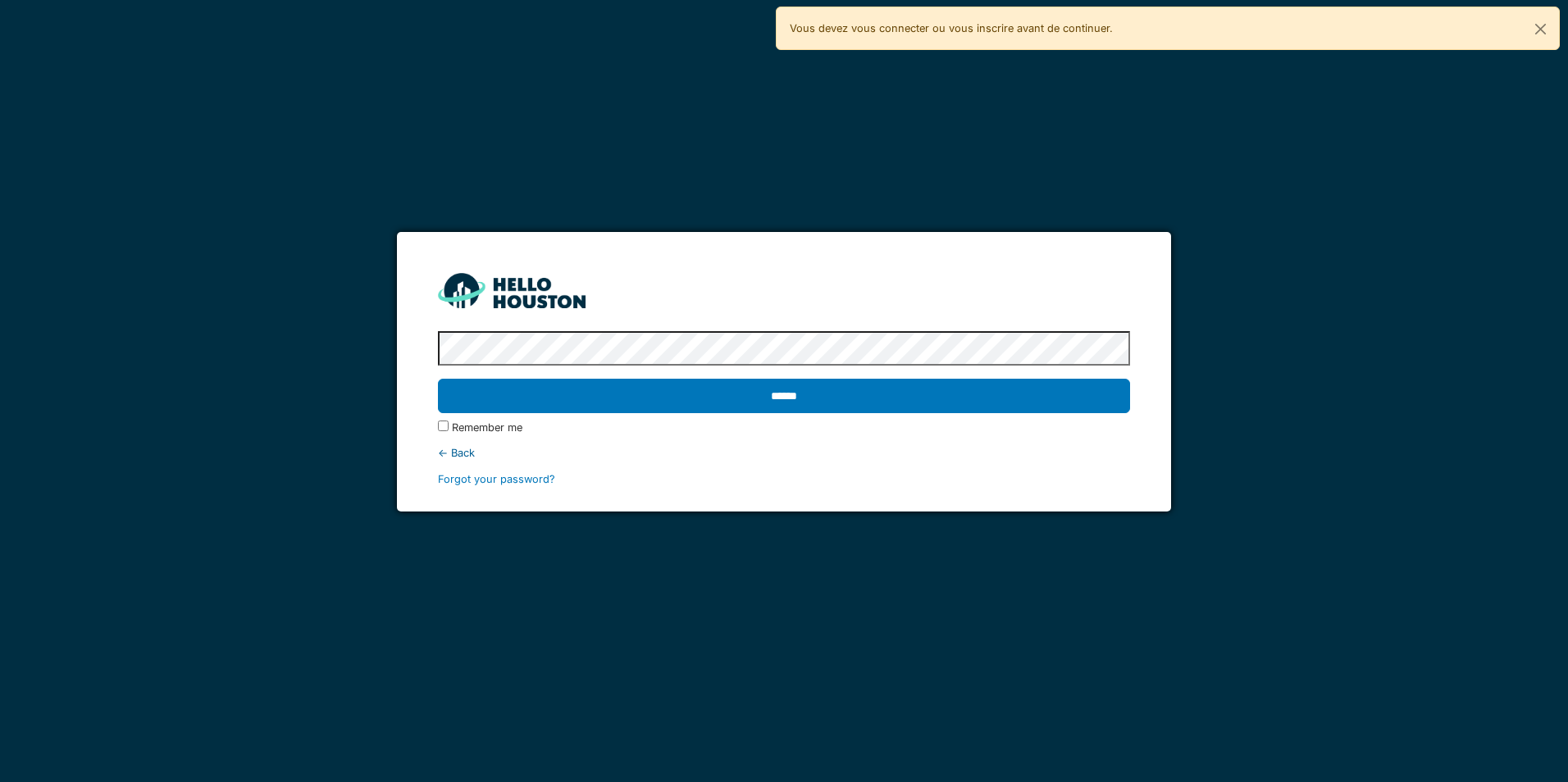
click at [438, 379] on input "******" at bounding box center [783, 396] width 691 height 35
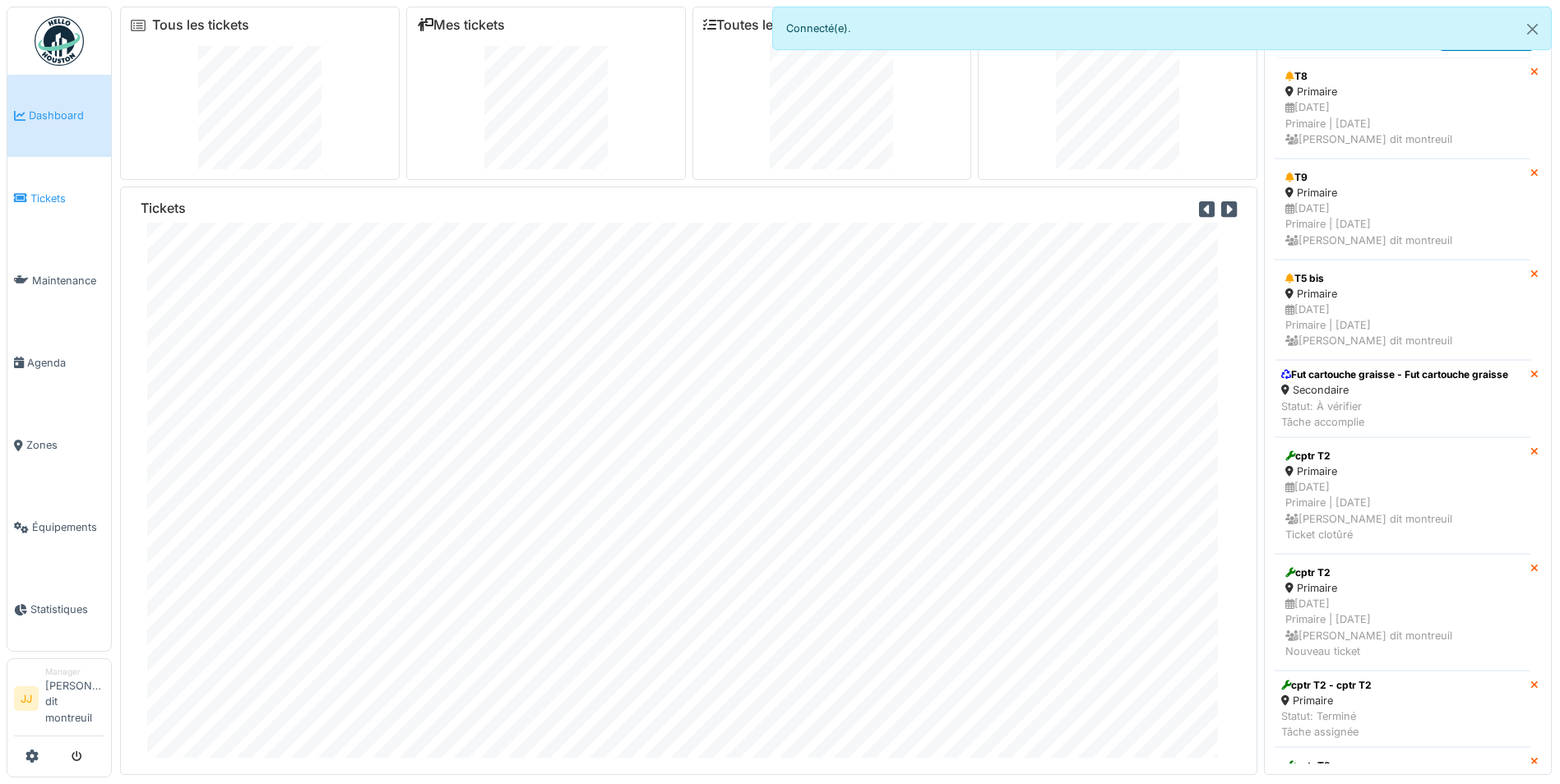
click at [64, 199] on span "Tickets" at bounding box center [67, 198] width 74 height 16
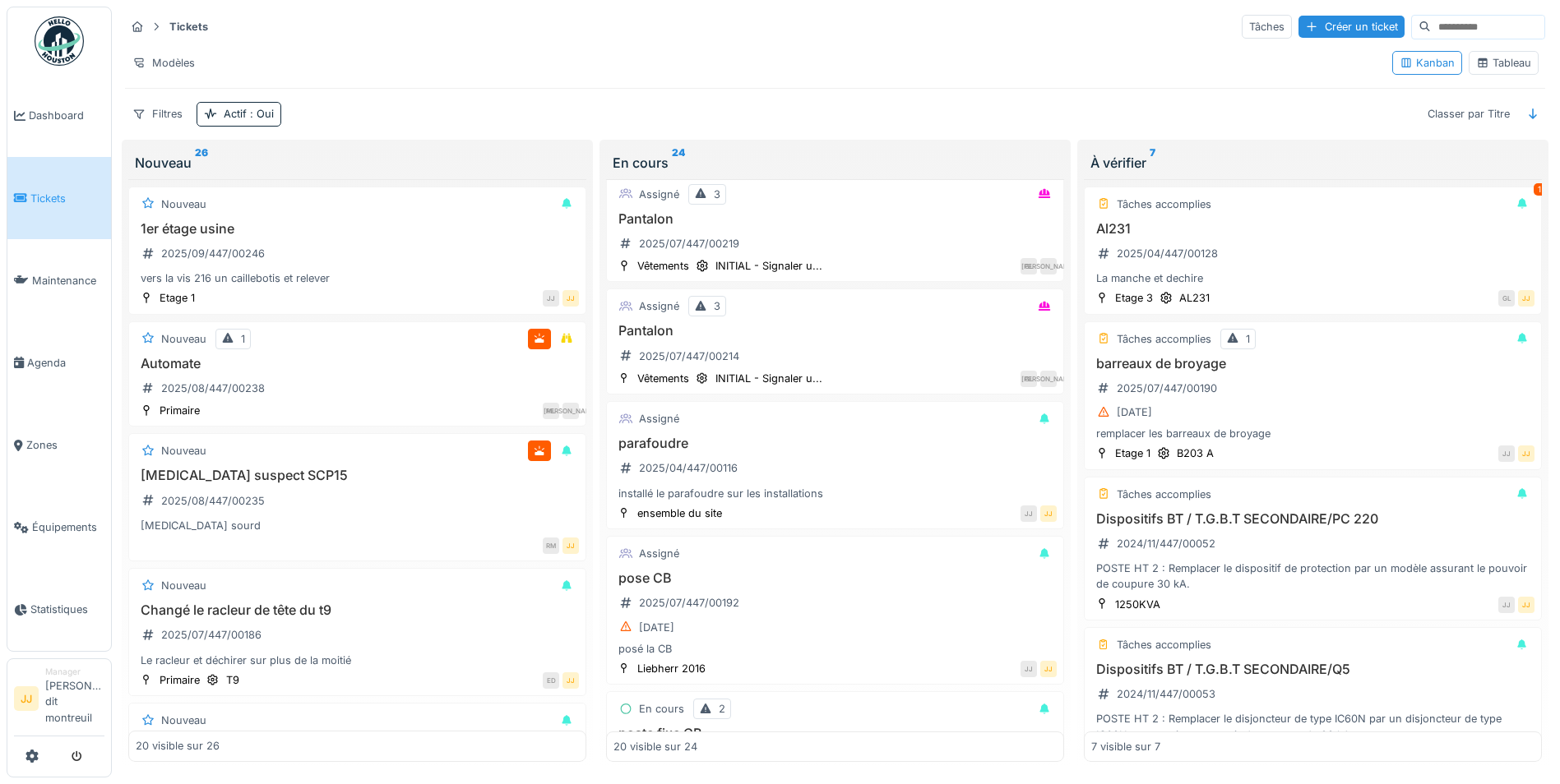
scroll to position [1315, 0]
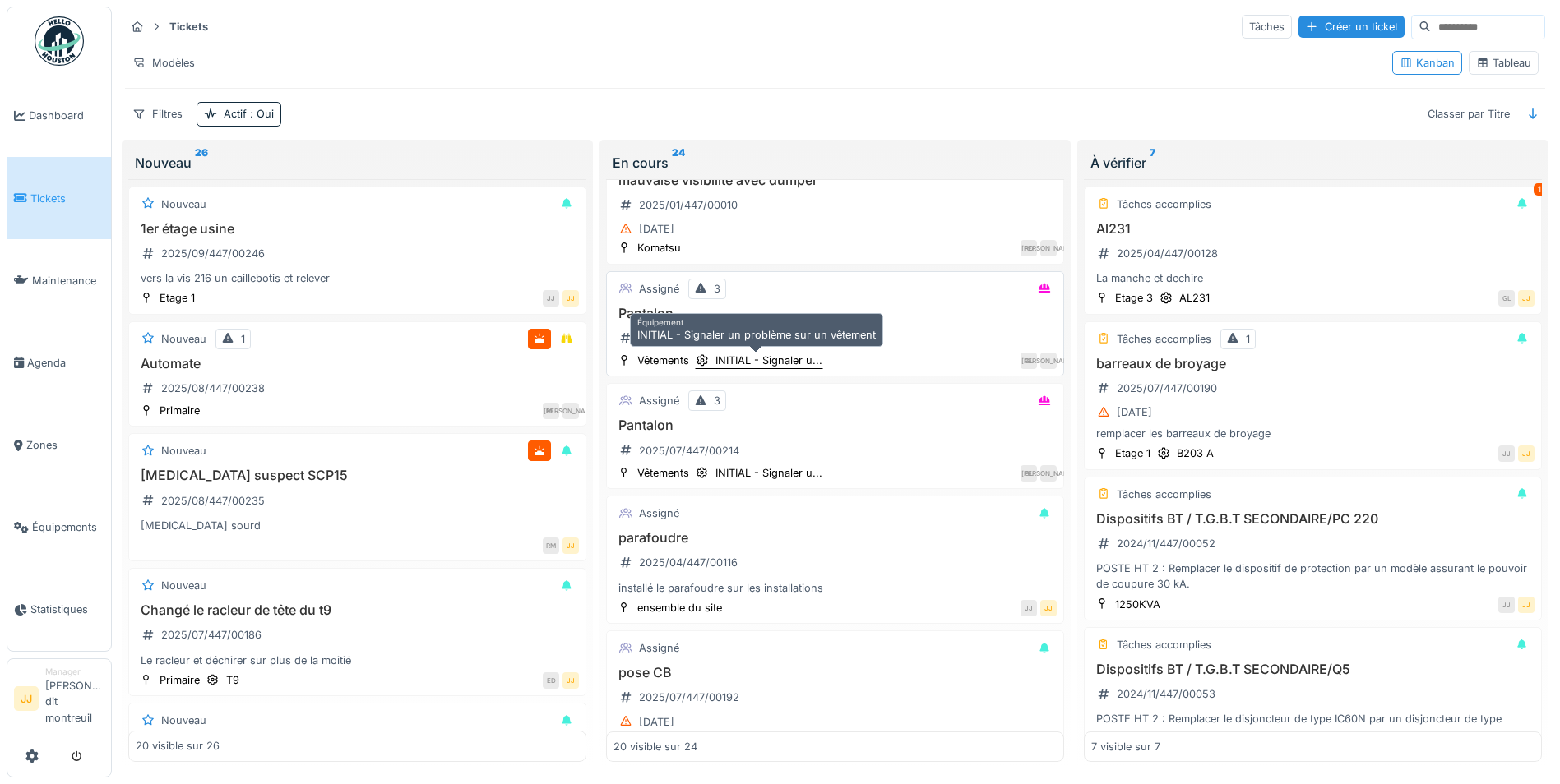
click at [758, 364] on div "INITIAL - Signaler u..." at bounding box center [768, 360] width 107 height 16
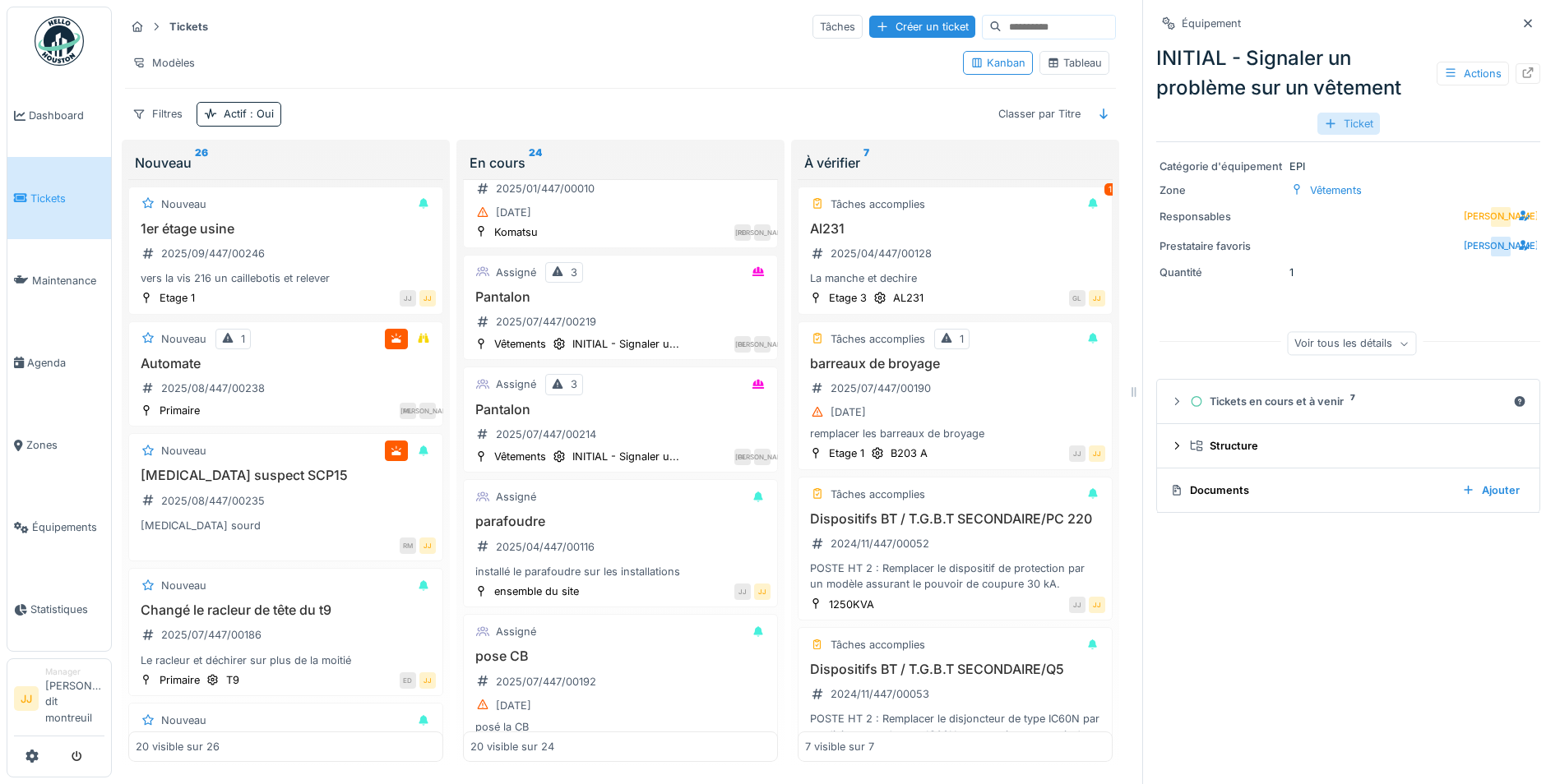
click at [1344, 131] on div "Ticket" at bounding box center [1348, 124] width 63 height 23
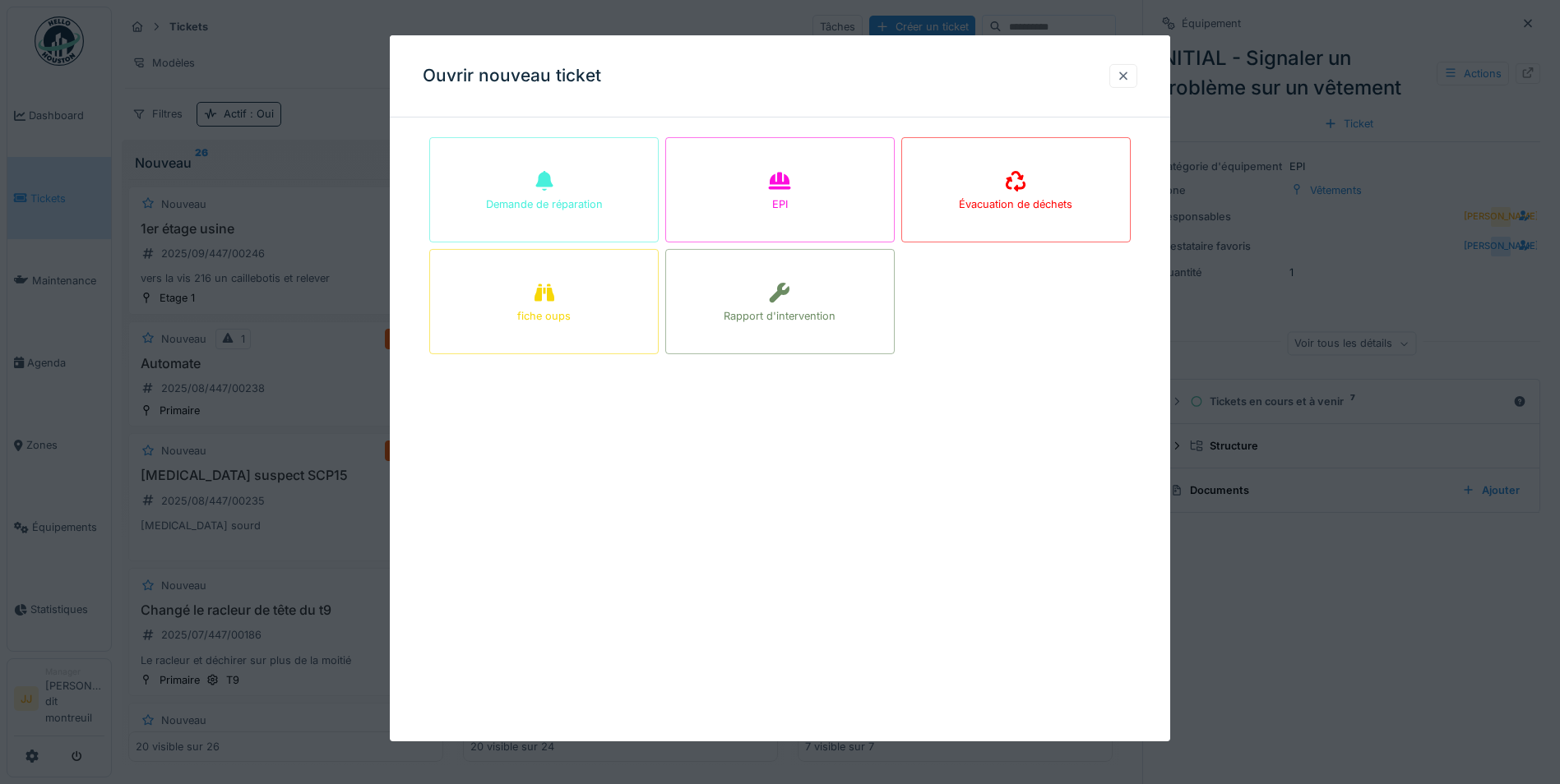
click at [1128, 87] on div at bounding box center [1123, 75] width 28 height 23
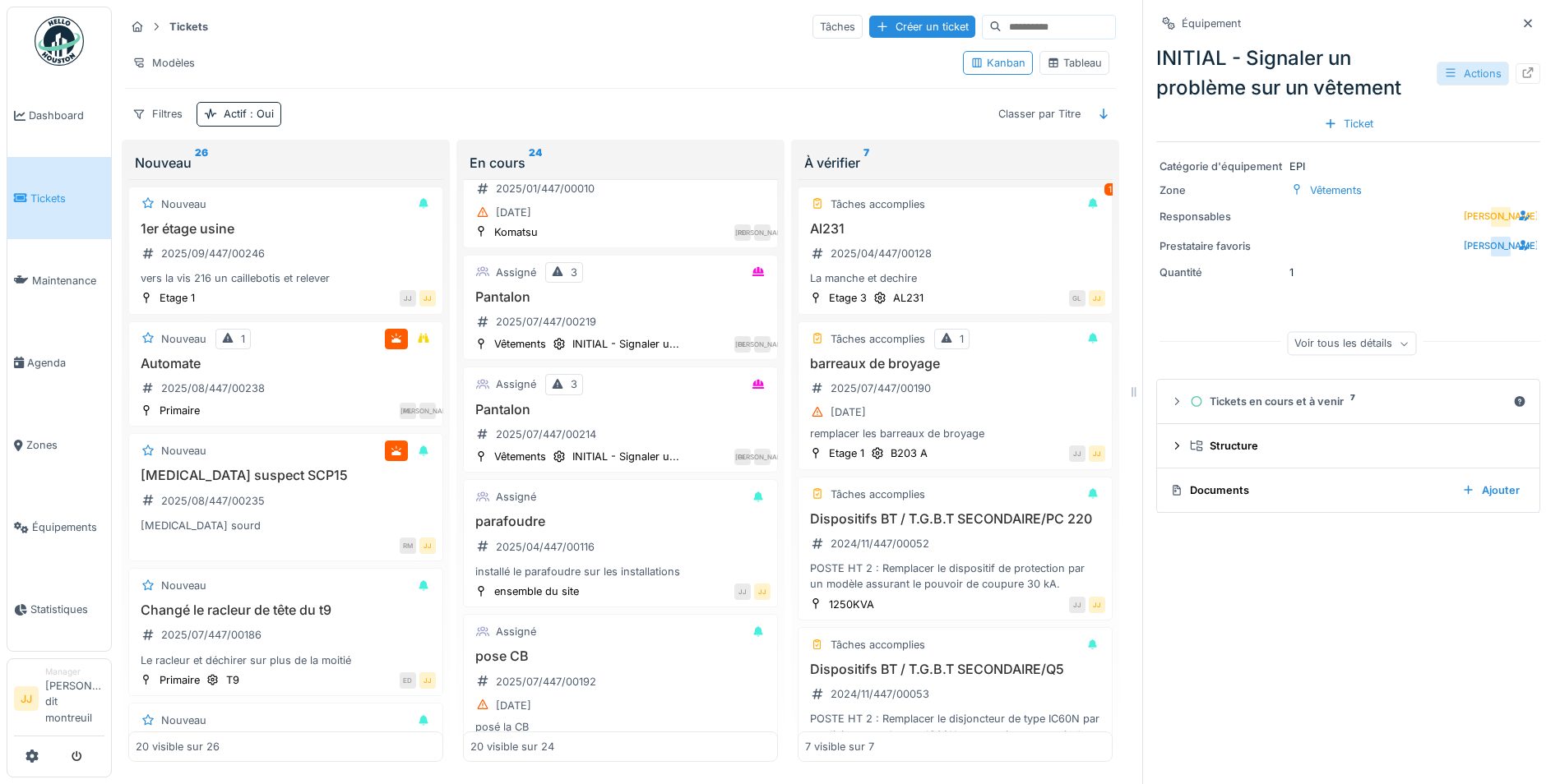
click at [1436, 67] on div "Actions" at bounding box center [1472, 73] width 72 height 23
click at [1435, 102] on div "Modifier" at bounding box center [1471, 110] width 110 height 24
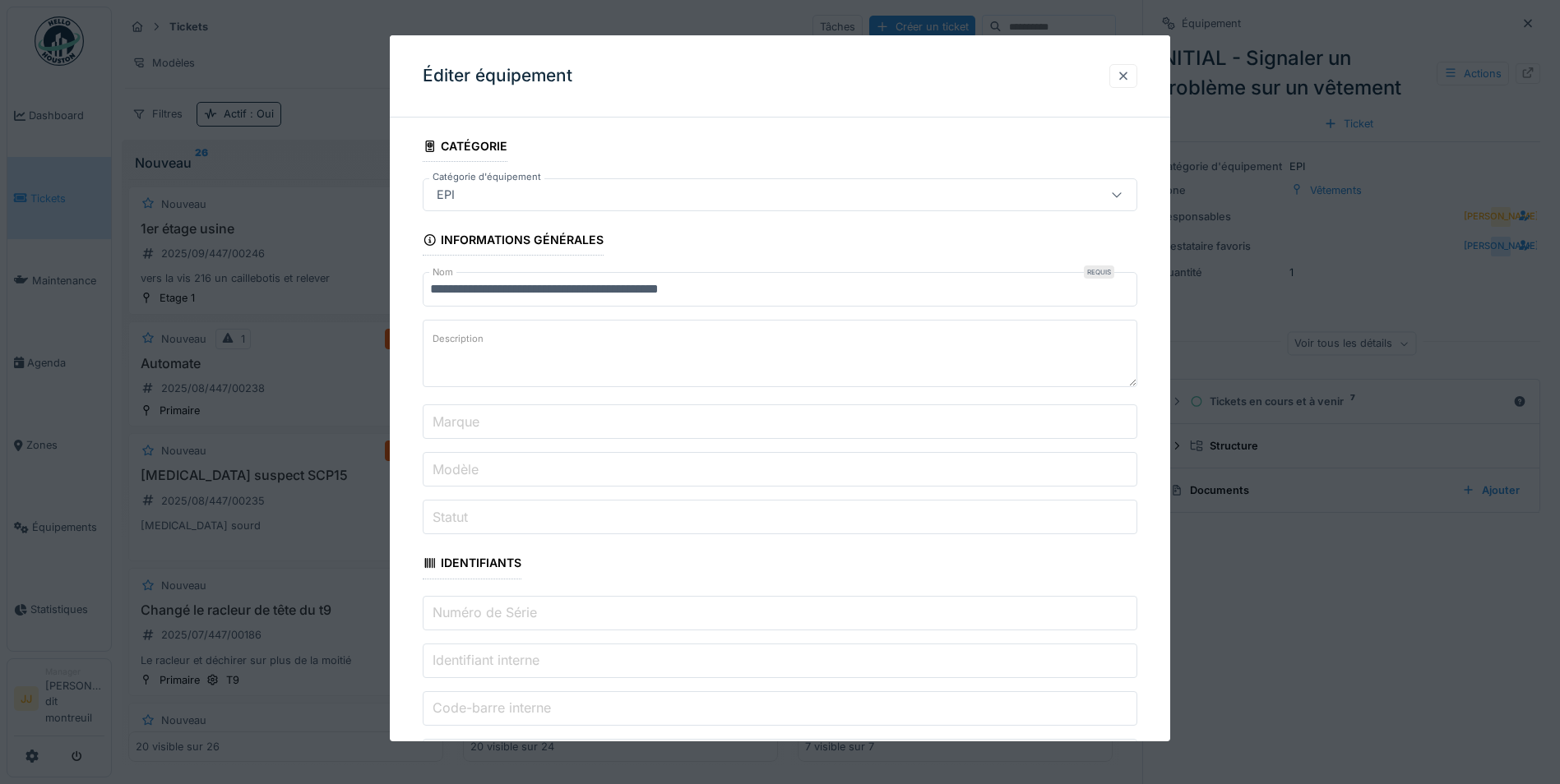
click at [1129, 73] on div at bounding box center [1123, 76] width 13 height 16
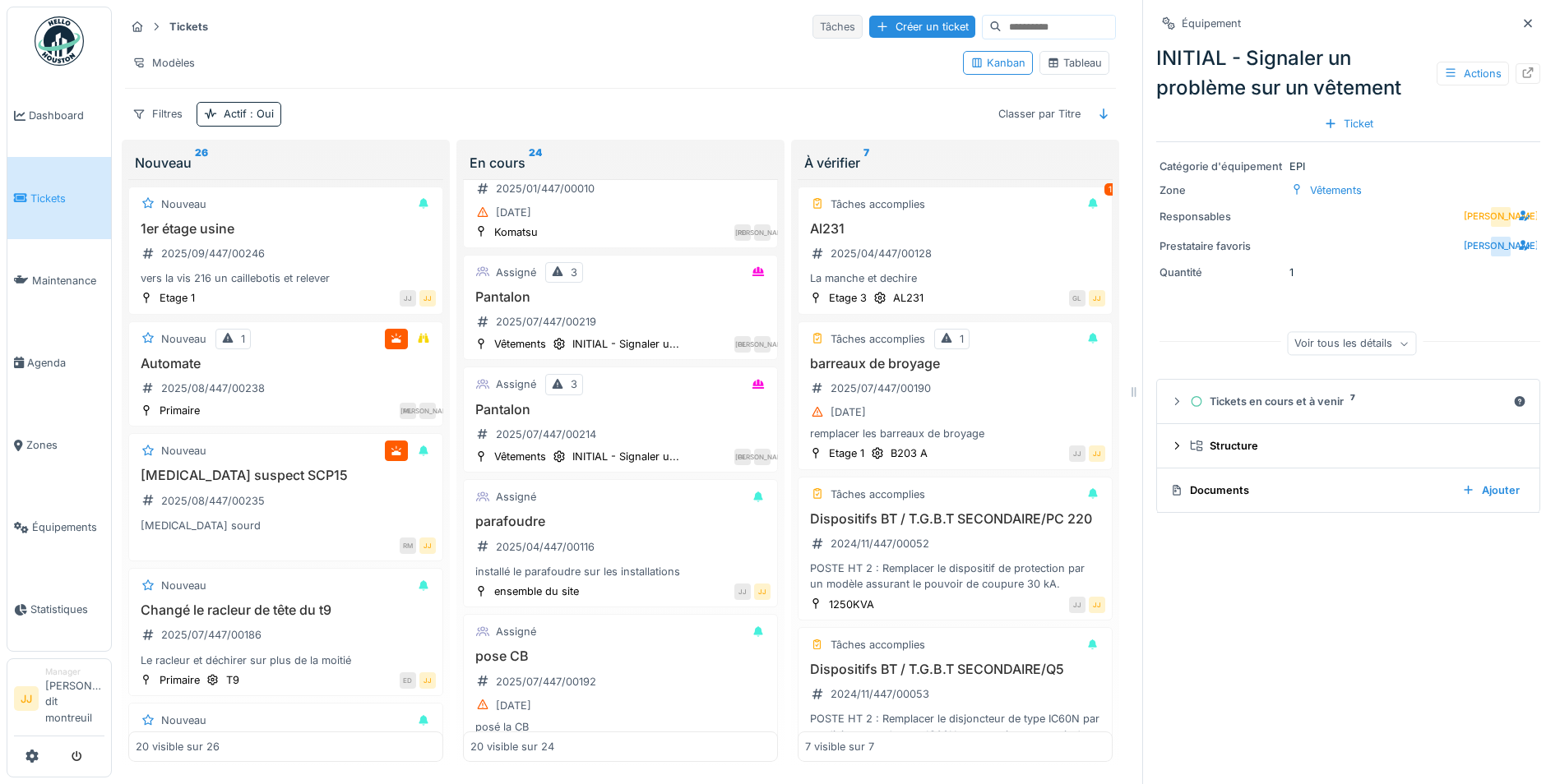
click at [812, 20] on div "Tâches" at bounding box center [837, 26] width 50 height 23
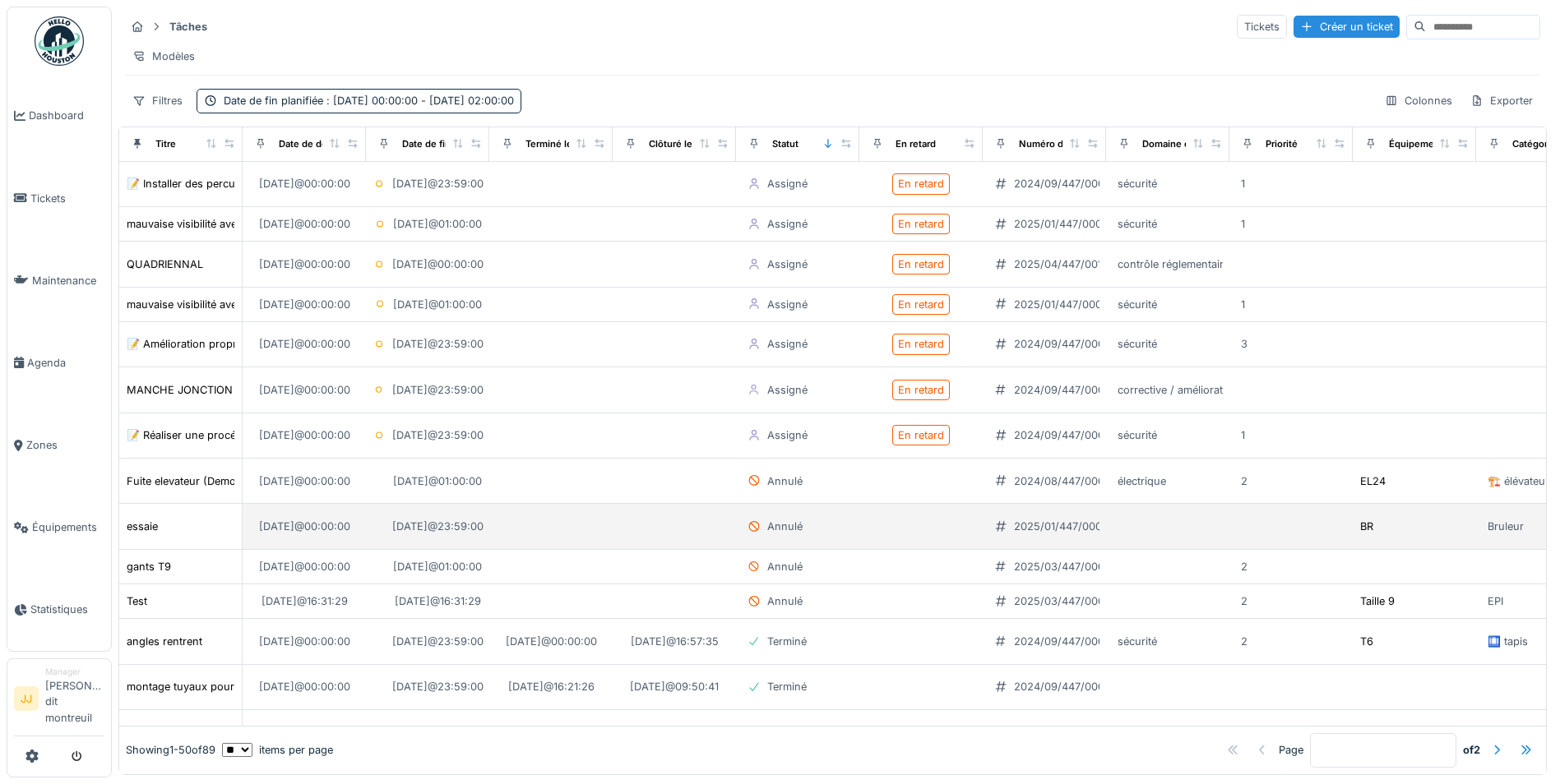
click at [205, 535] on div "essaie" at bounding box center [180, 526] width 110 height 17
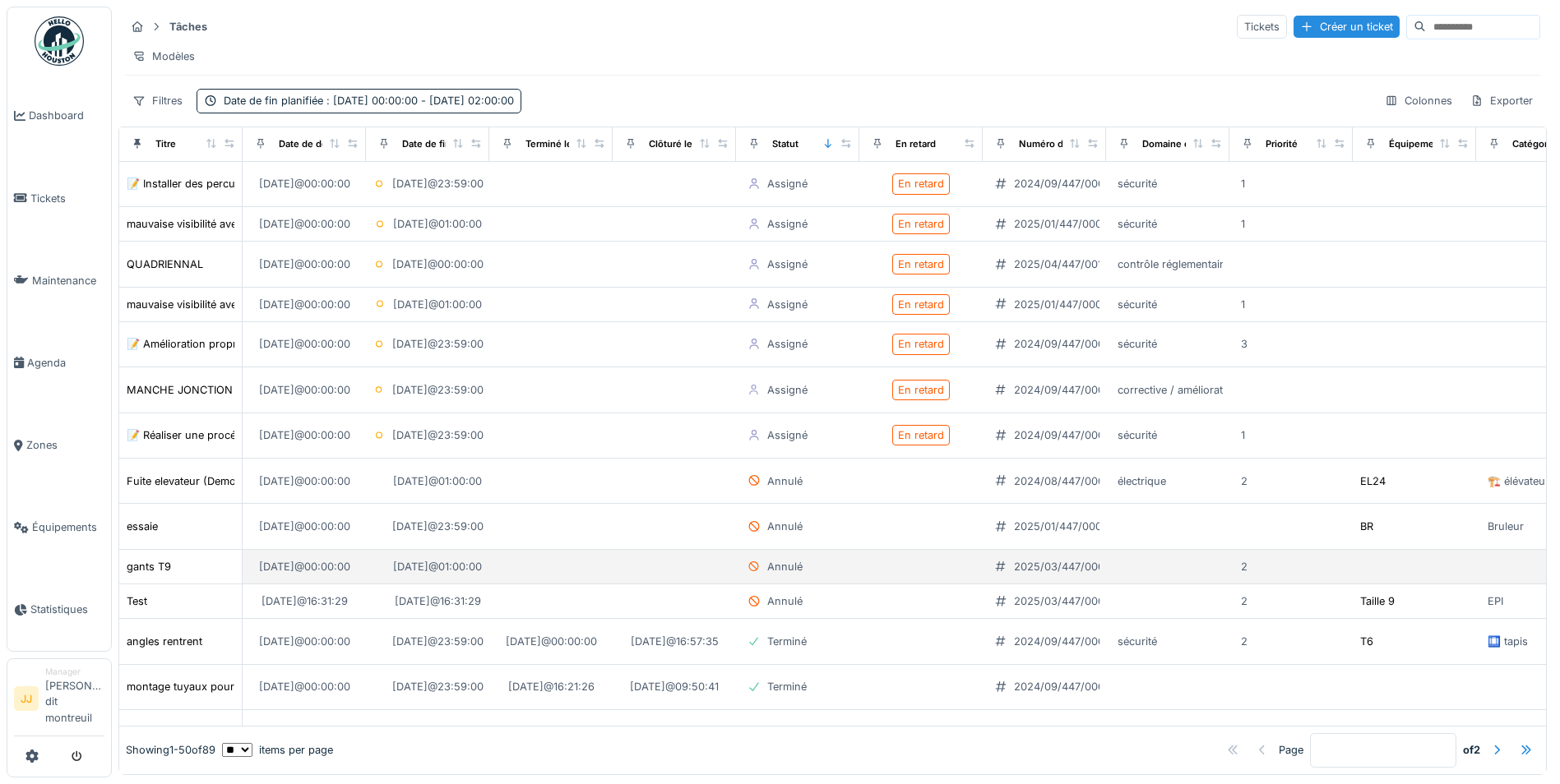
click at [189, 575] on div "gants T9" at bounding box center [180, 566] width 110 height 17
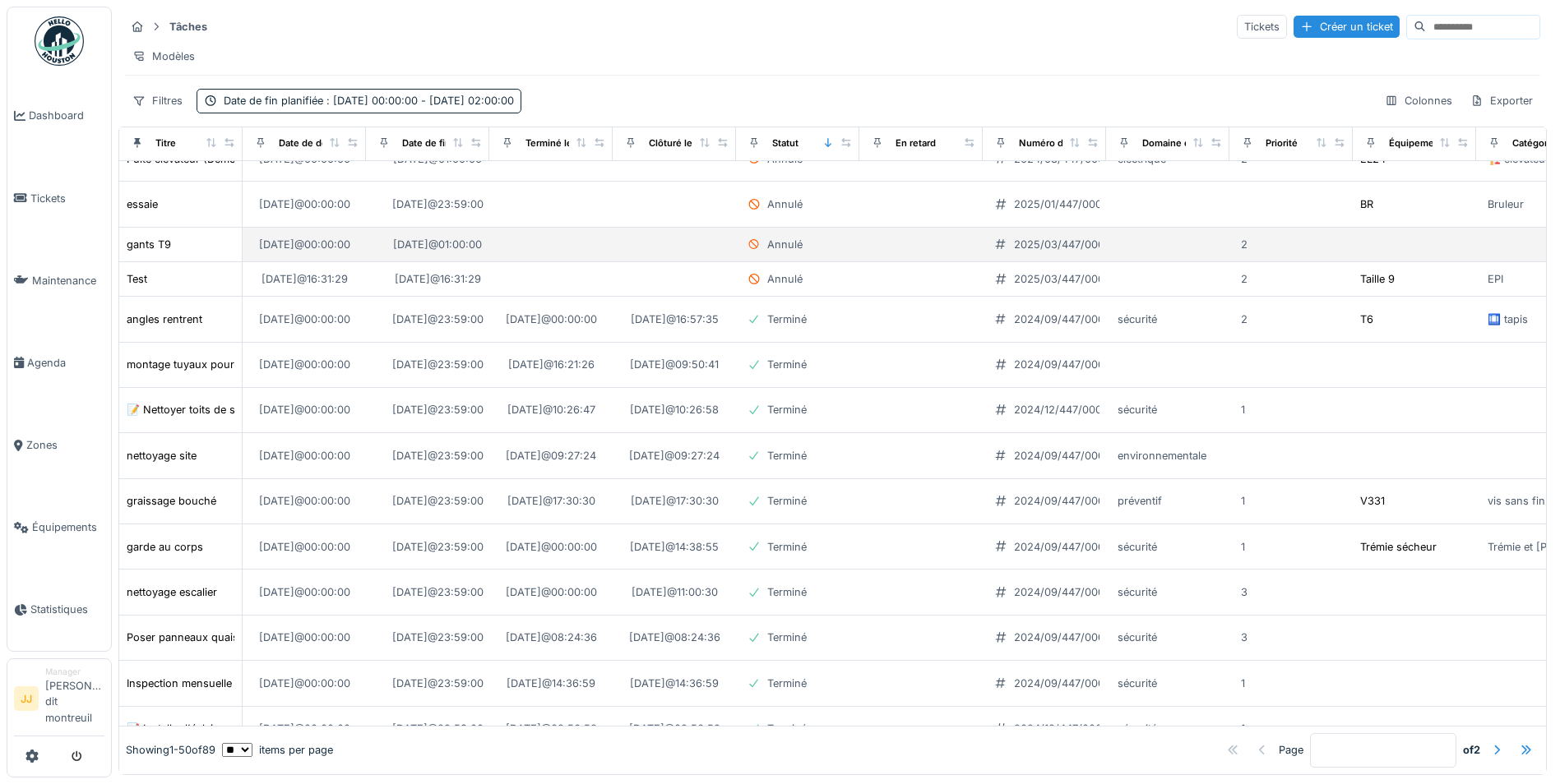
scroll to position [329, 0]
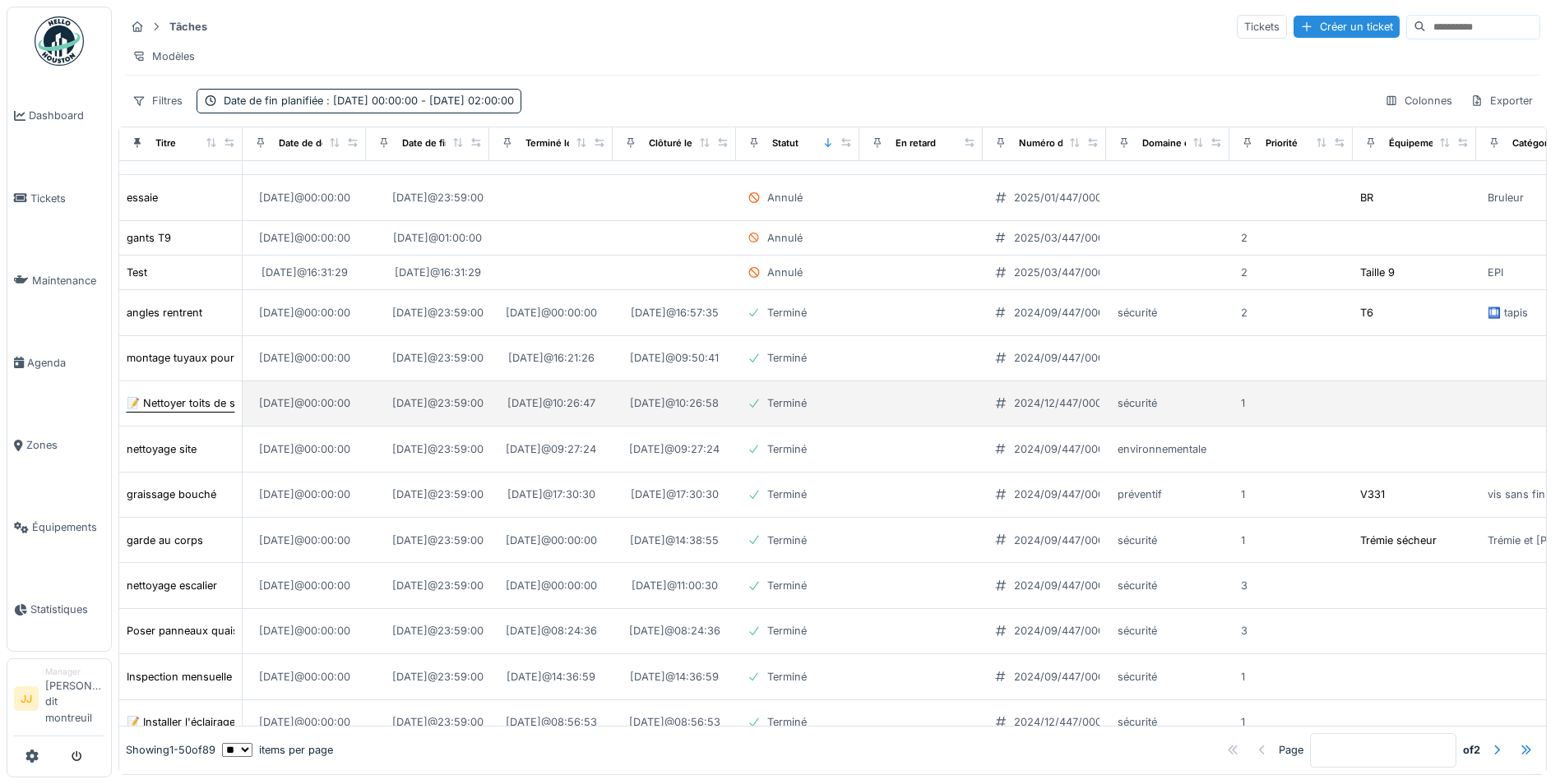
click at [210, 411] on td "📝 Nettoyer toits de silos 1 - 5 - 6 - 7" at bounding box center [180, 404] width 123 height 45
click at [210, 411] on div "📝 Nettoyer toits de silos 1 - 5 - 6 - 7" at bounding box center [220, 403] width 187 height 16
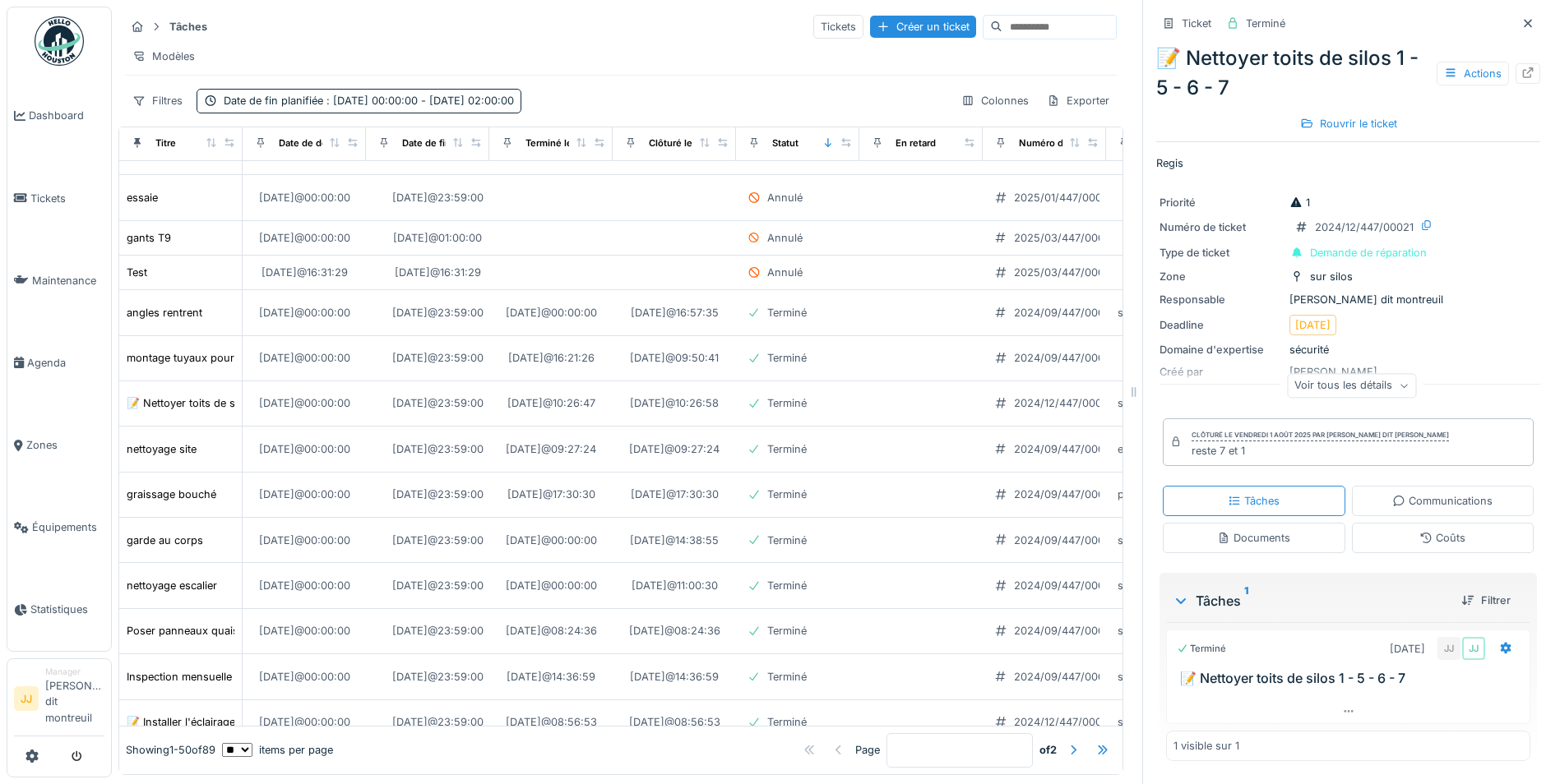
scroll to position [12, 0]
click at [1309, 376] on div "Voir tous les détails" at bounding box center [1352, 385] width 129 height 23
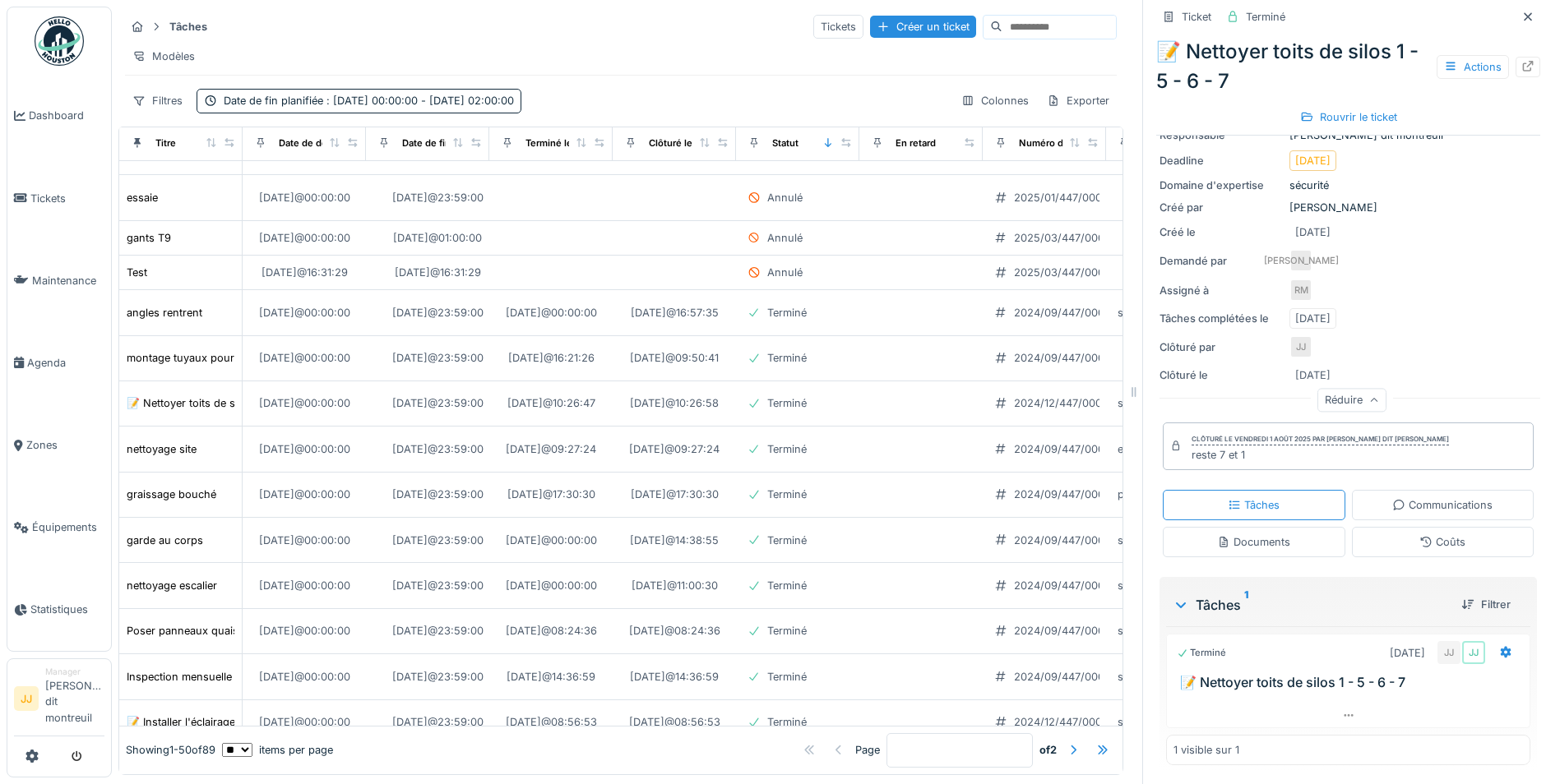
scroll to position [165, 0]
click at [1454, 593] on div "Filtrer" at bounding box center [1485, 604] width 63 height 23
click at [1521, 11] on icon at bounding box center [1527, 16] width 13 height 10
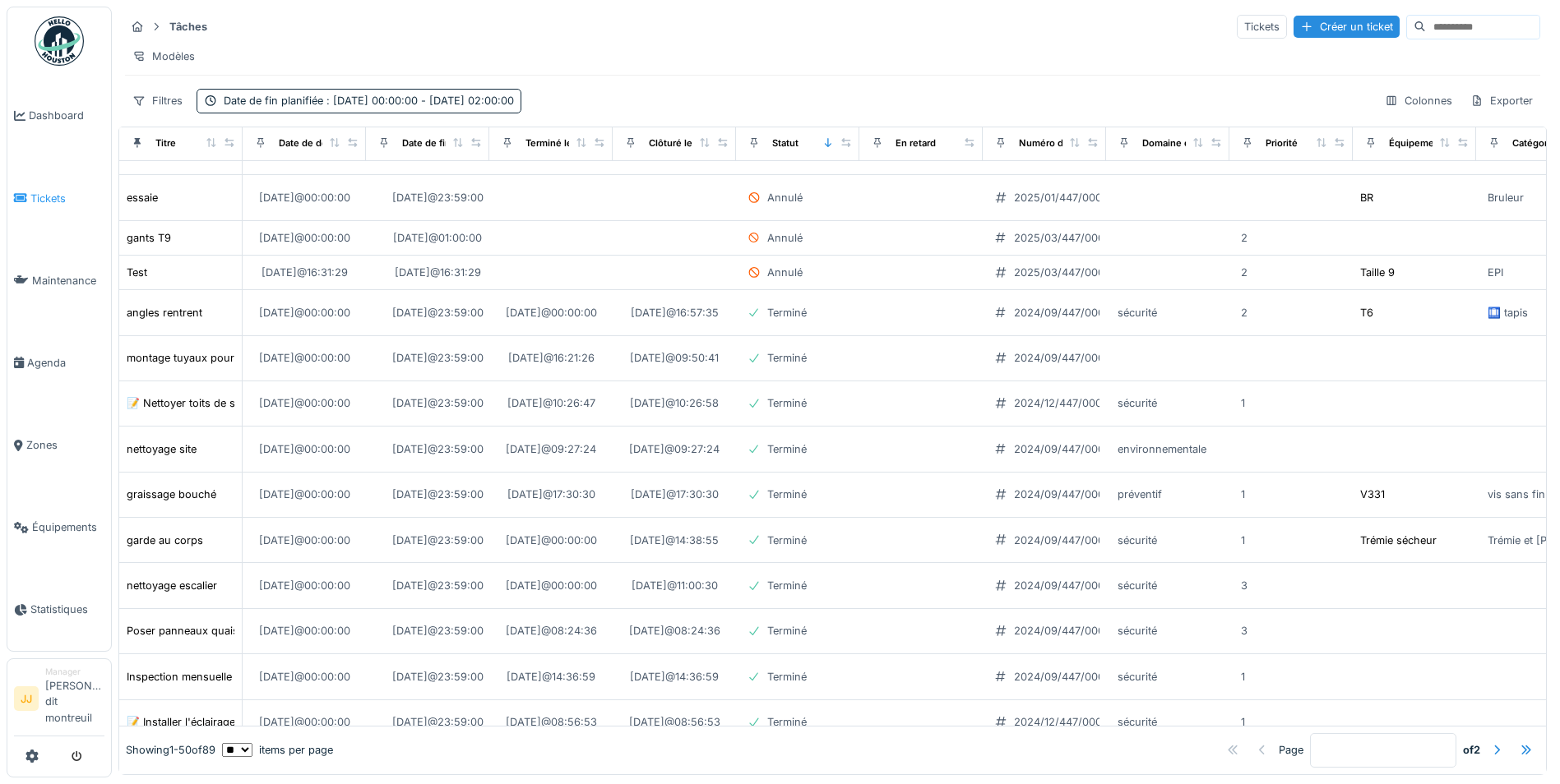
click at [19, 204] on icon at bounding box center [21, 198] width 13 height 11
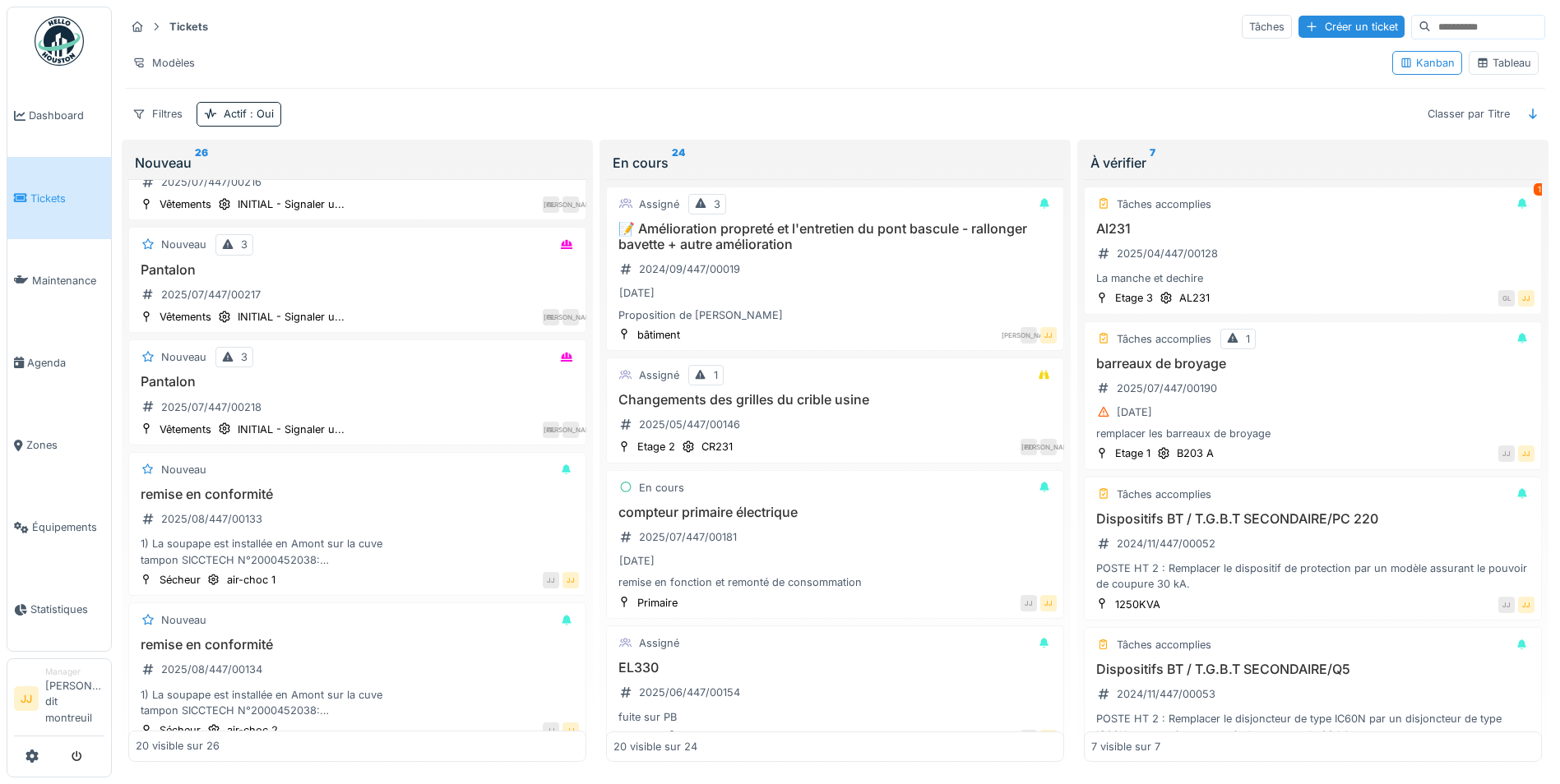
scroll to position [1644, 0]
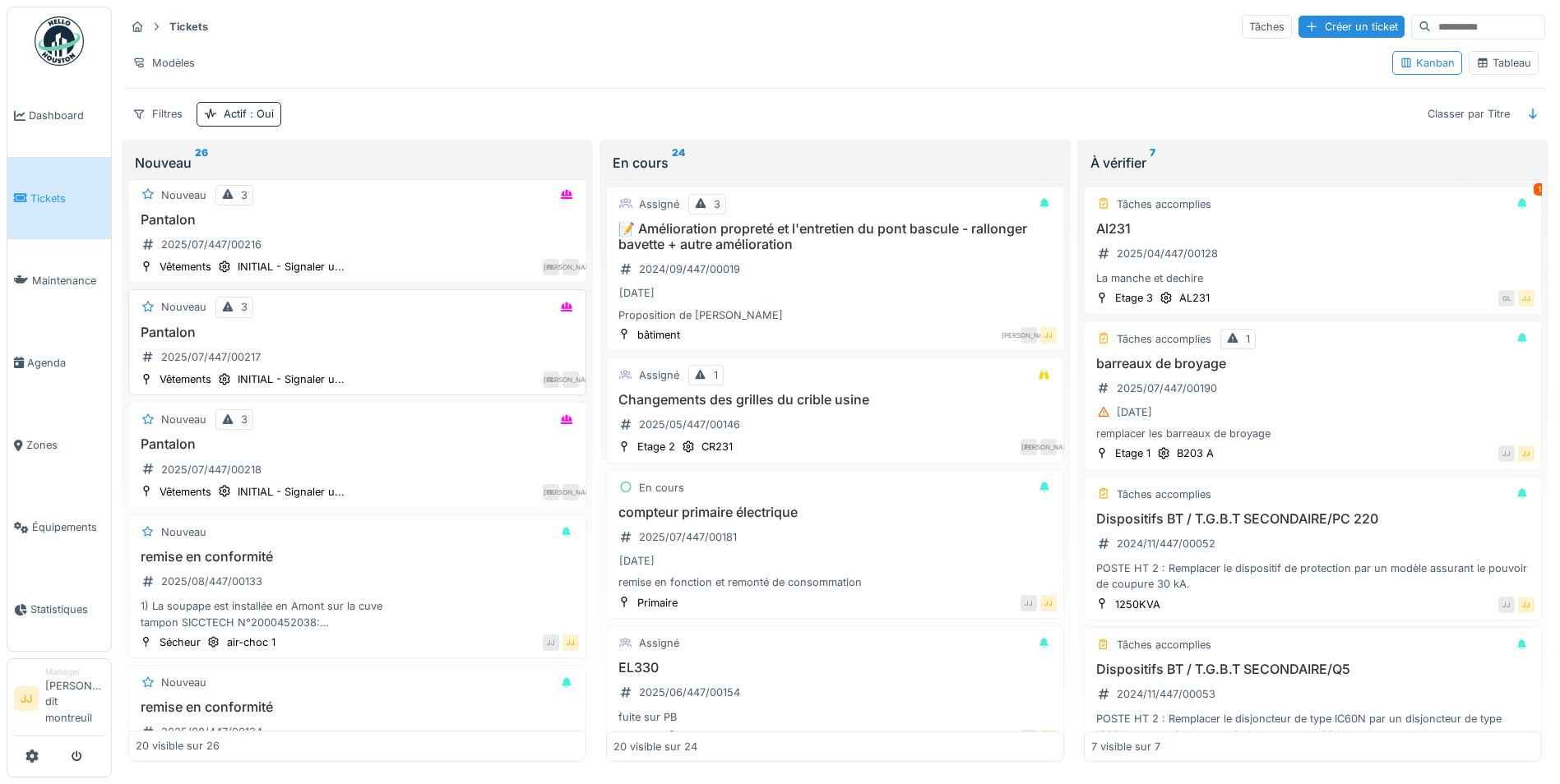
click at [336, 342] on div "Pantalon 2025/07/447/00217" at bounding box center [357, 347] width 443 height 46
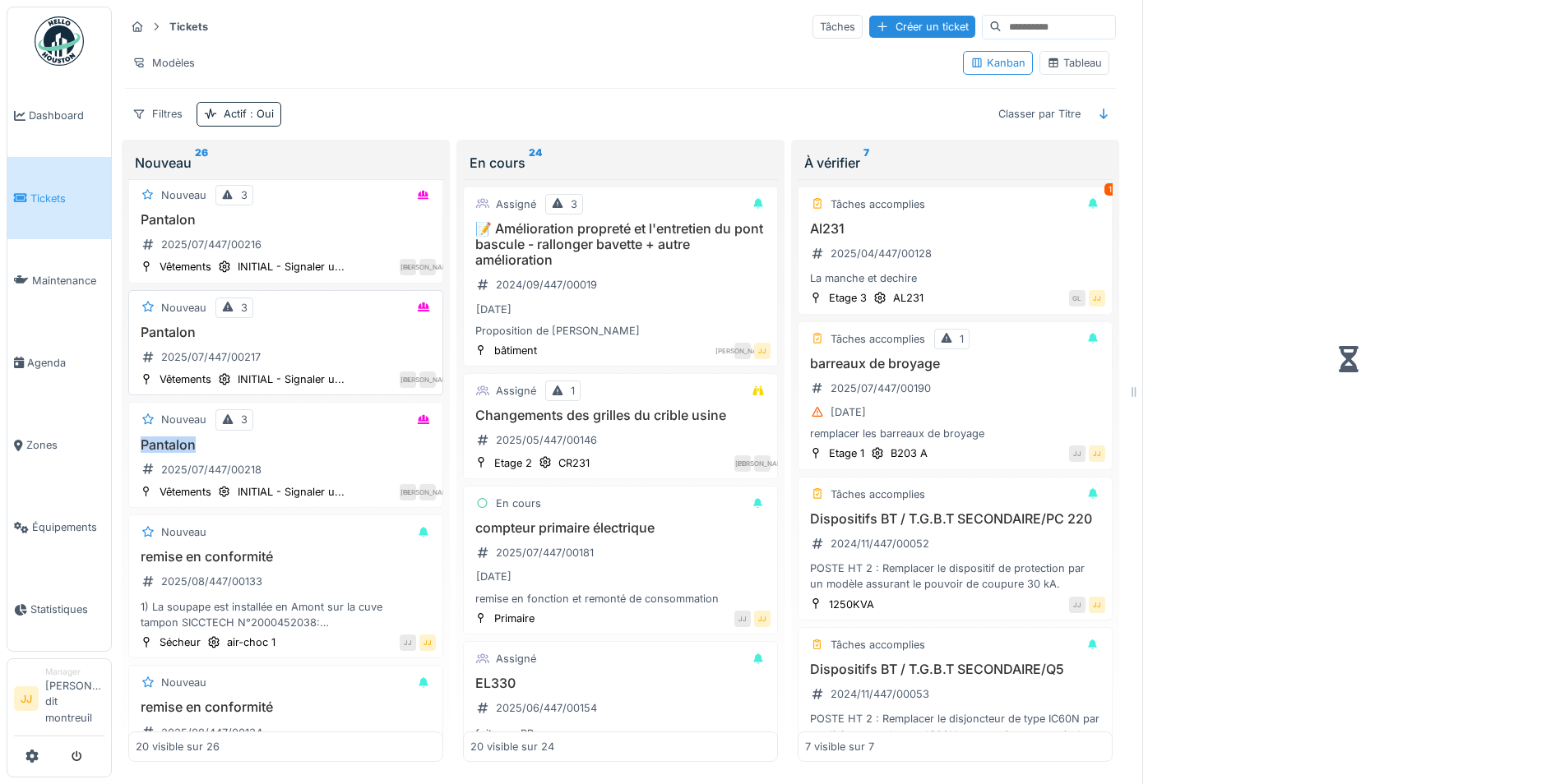
click at [336, 342] on div "Pantalon 2025/07/447/00217" at bounding box center [286, 347] width 300 height 46
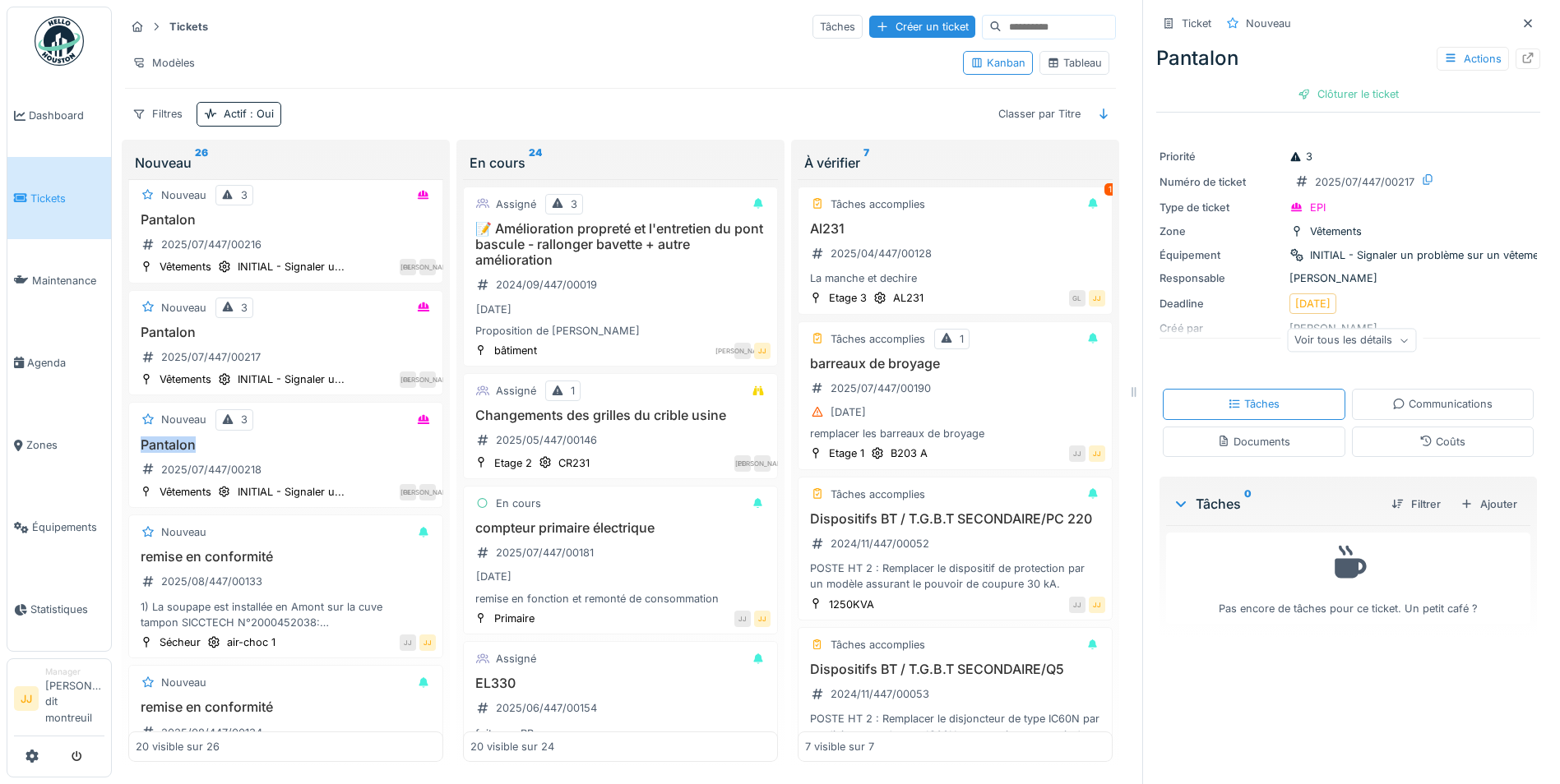
click at [1403, 409] on div "Communications" at bounding box center [1442, 403] width 100 height 16
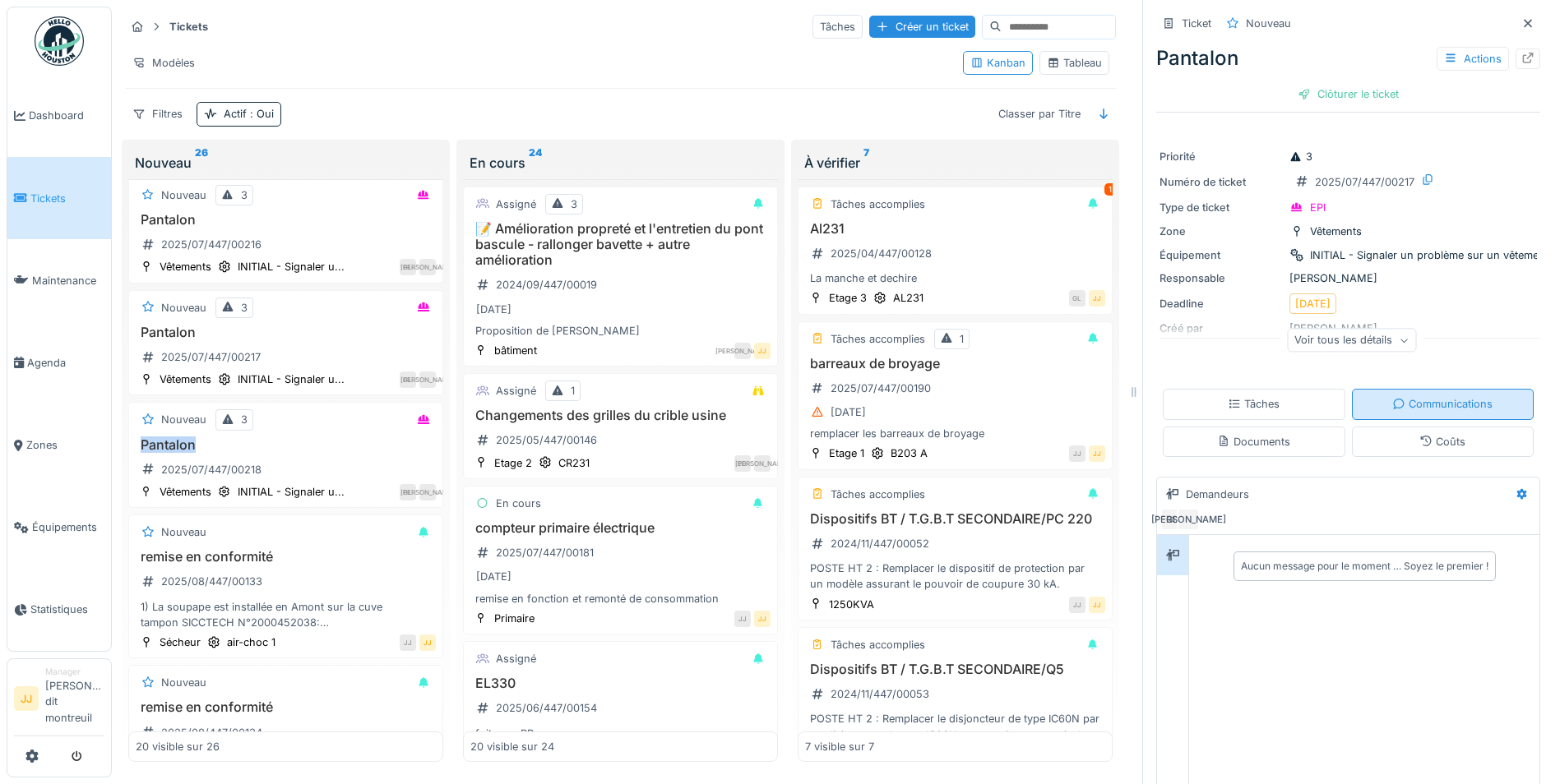
scroll to position [12, 0]
click at [312, 324] on h3 "Pantalon" at bounding box center [286, 332] width 300 height 16
drag, startPoint x: 312, startPoint y: 315, endPoint x: 309, endPoint y: 403, distance: 88.1
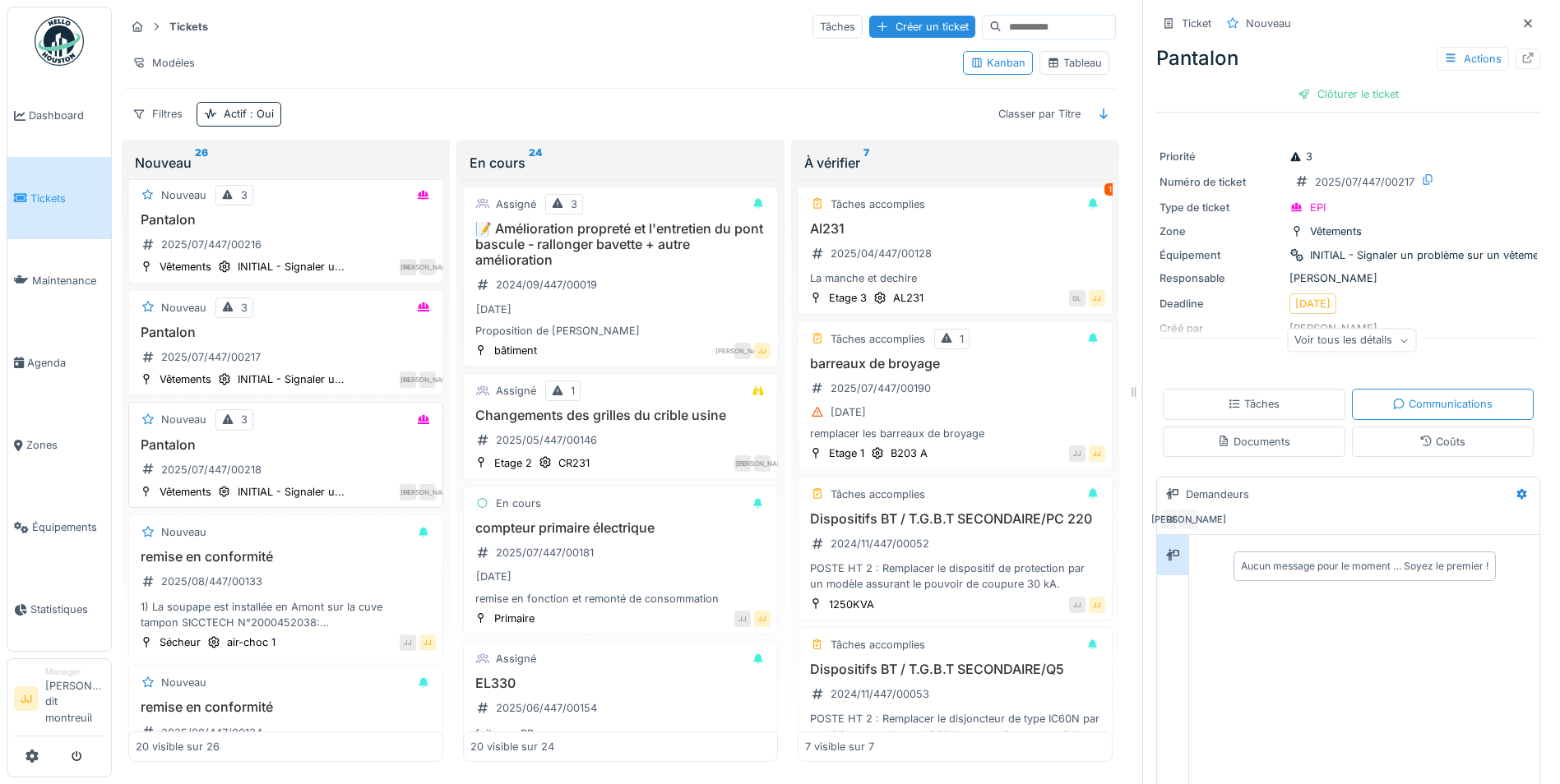
click at [309, 409] on div "Nouveau 3" at bounding box center [286, 419] width 300 height 21
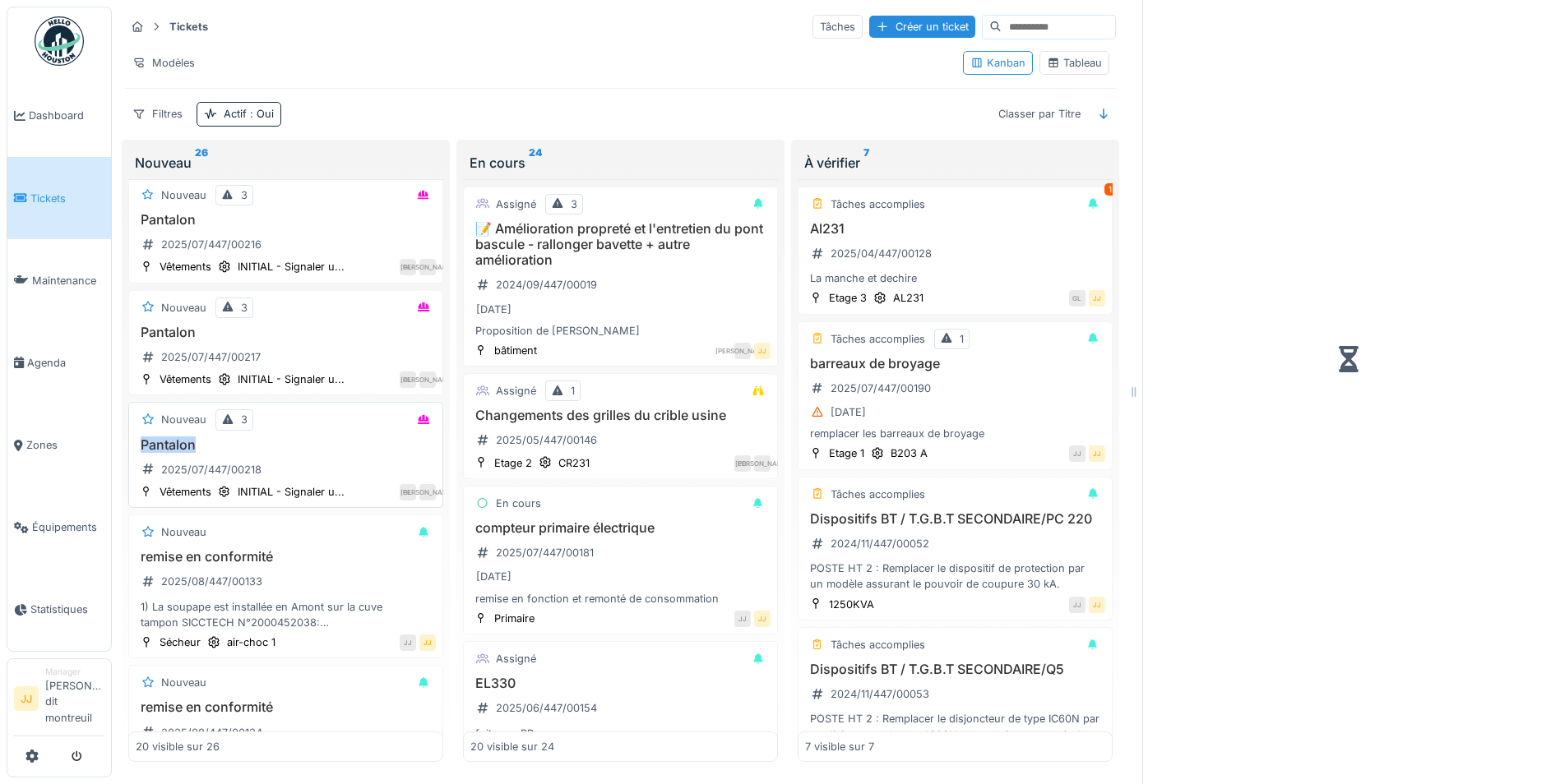
click at [309, 409] on div "Nouveau 3" at bounding box center [286, 419] width 300 height 21
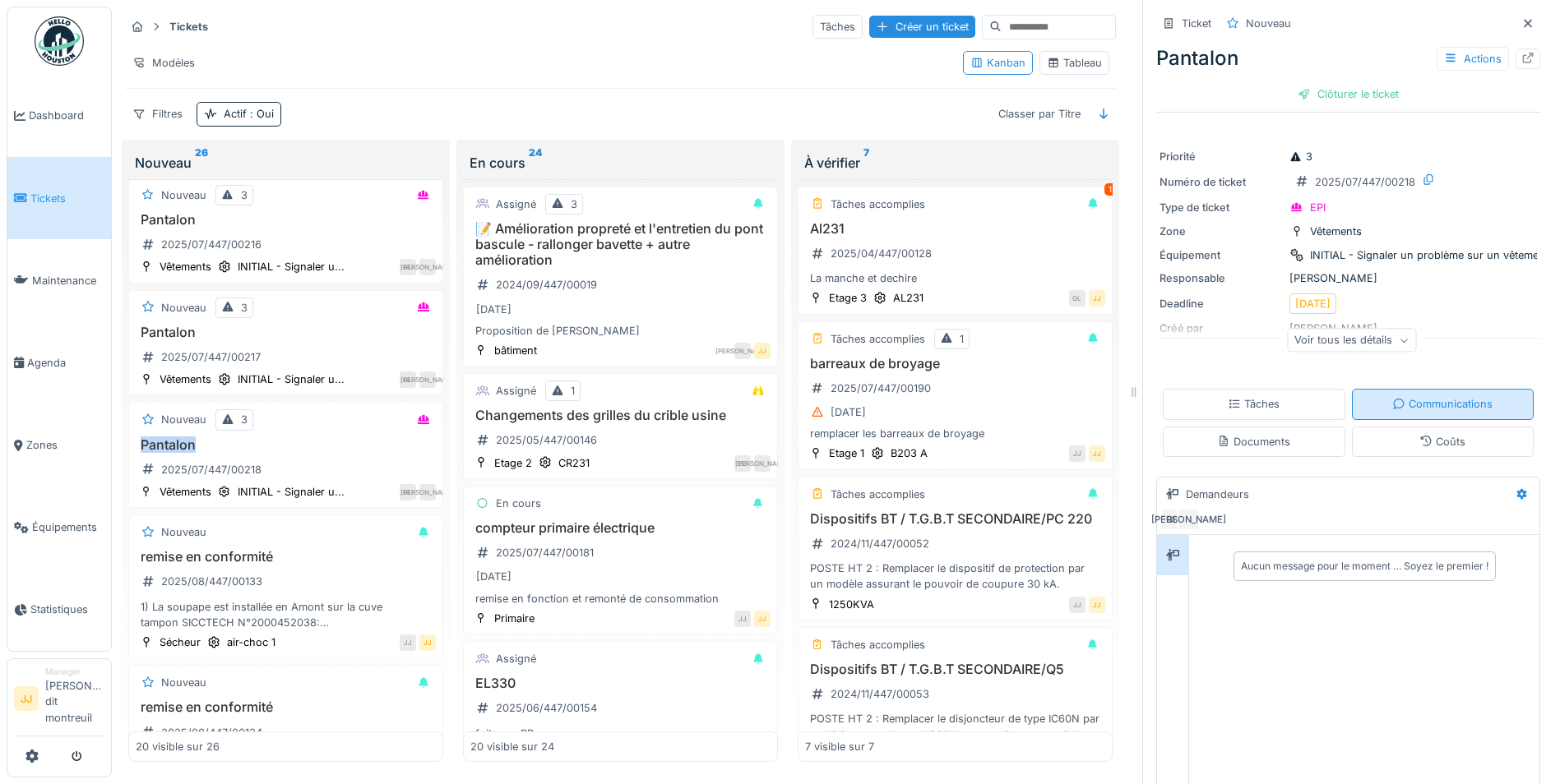
click at [1420, 396] on div "Communications" at bounding box center [1442, 403] width 100 height 16
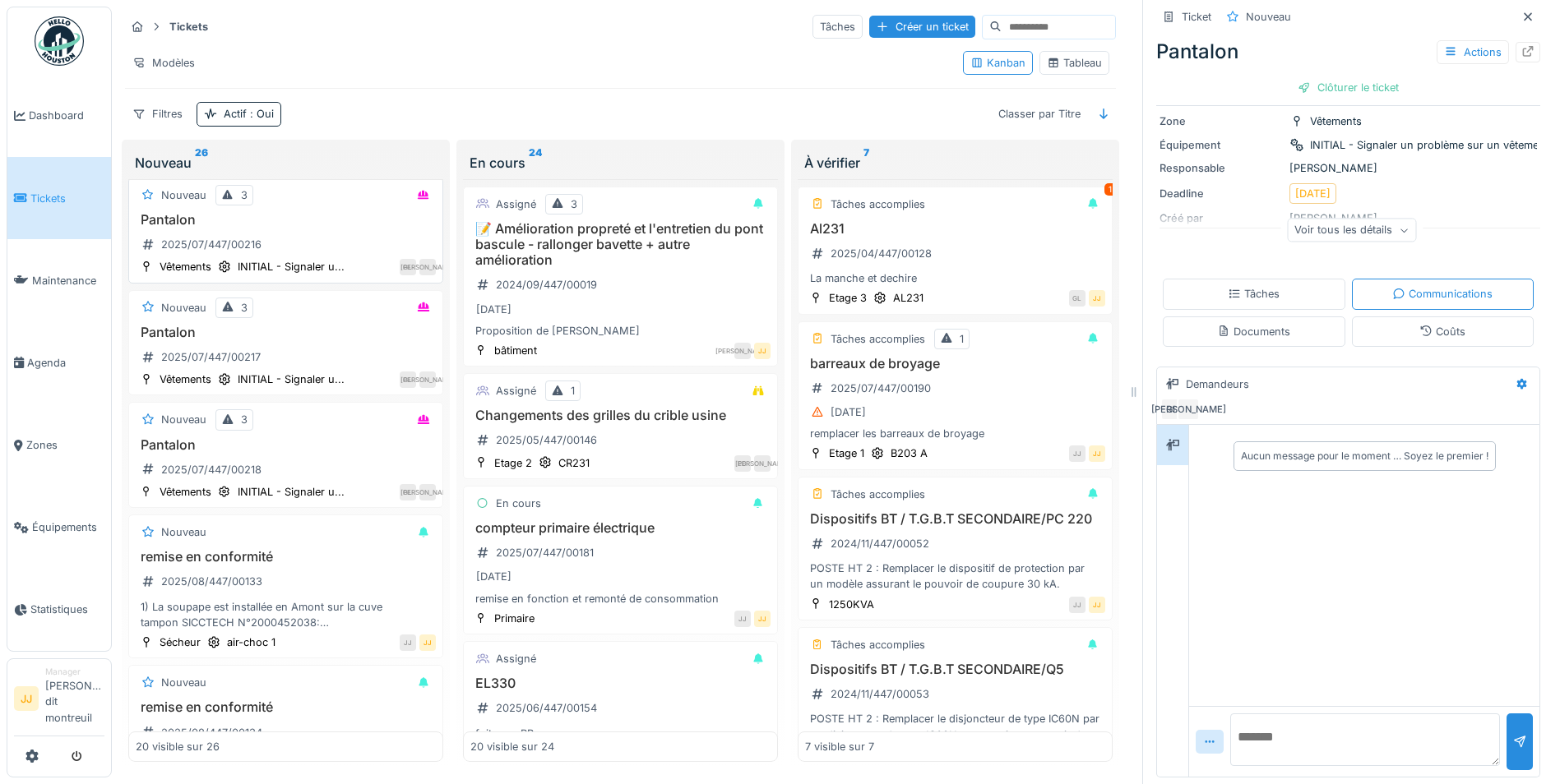
click at [366, 212] on h3 "Pantalon" at bounding box center [286, 219] width 300 height 16
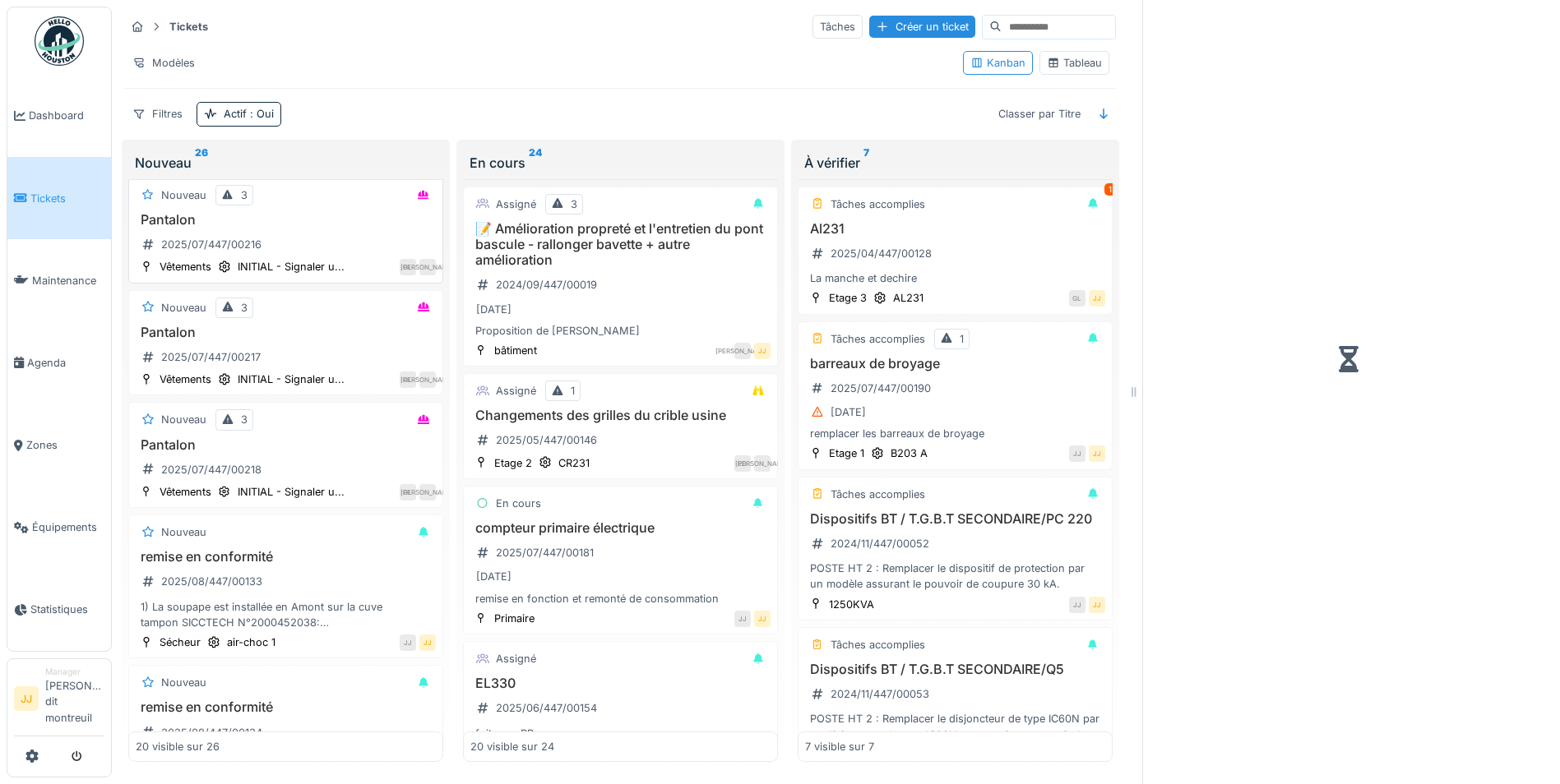
click at [366, 212] on h3 "Pantalon" at bounding box center [286, 219] width 300 height 16
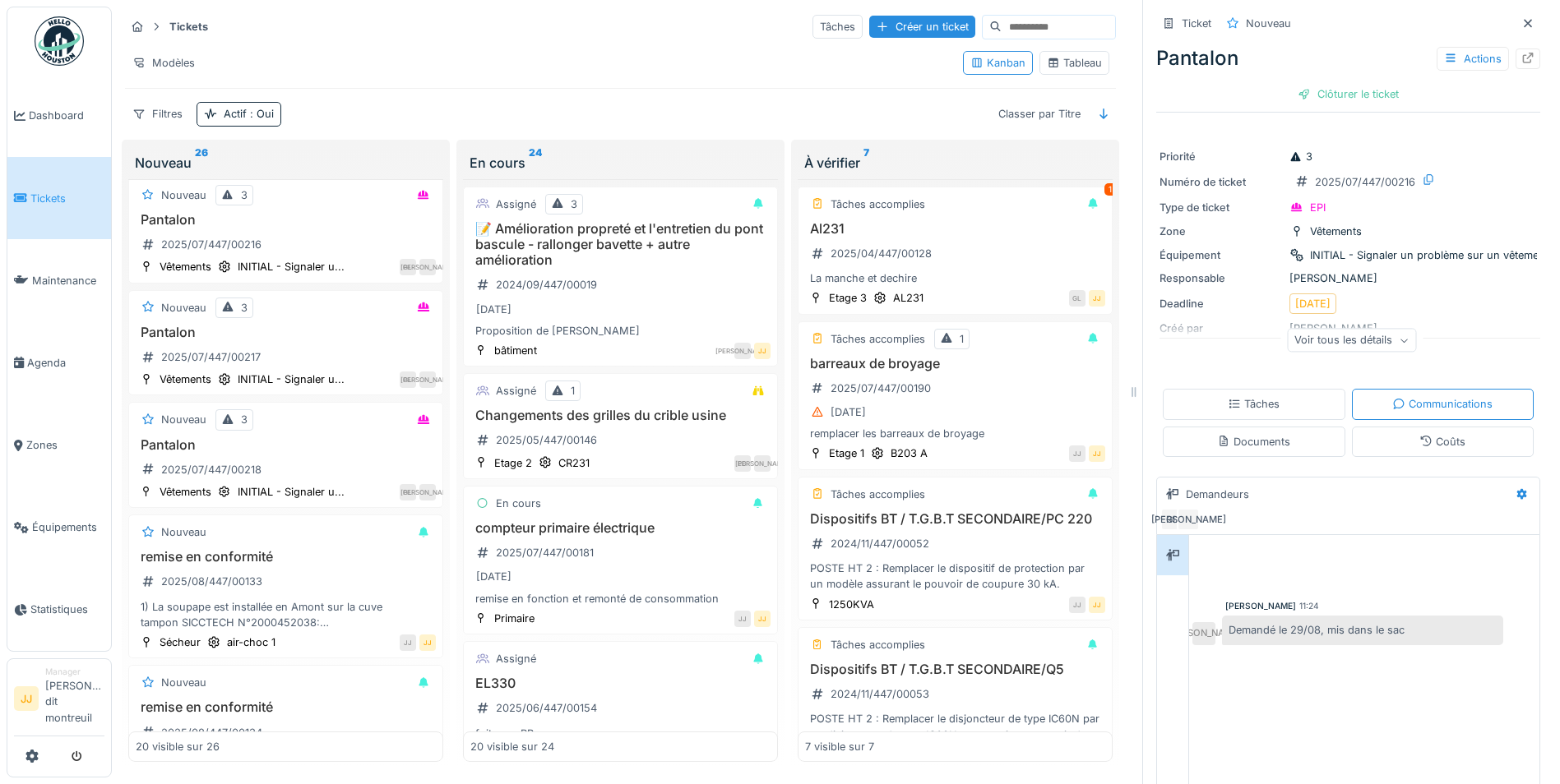
click at [1280, 402] on div "Tâches" at bounding box center [1253, 404] width 183 height 30
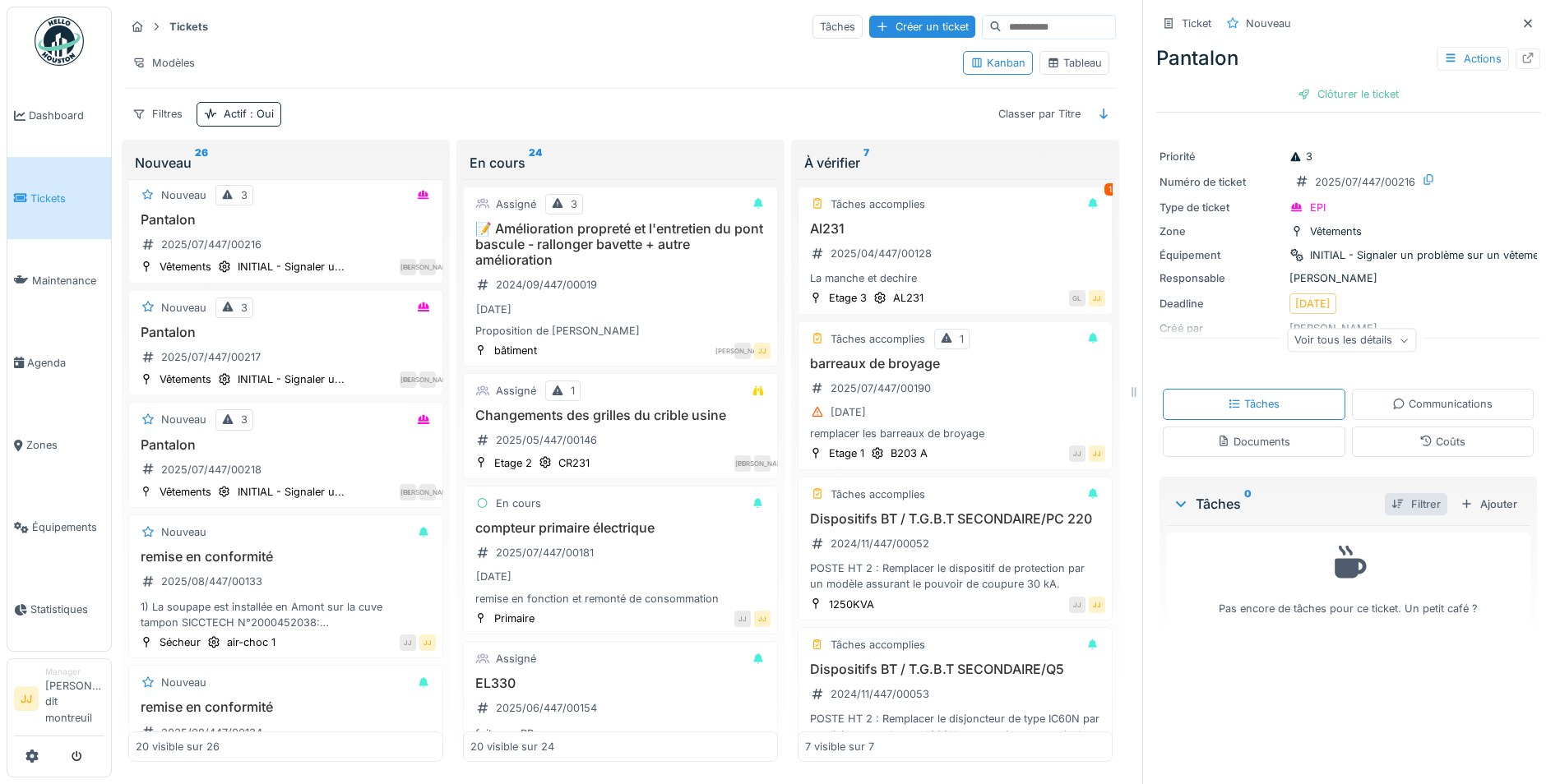
click at [1385, 493] on div "Filtrer" at bounding box center [1416, 505] width 63 height 23
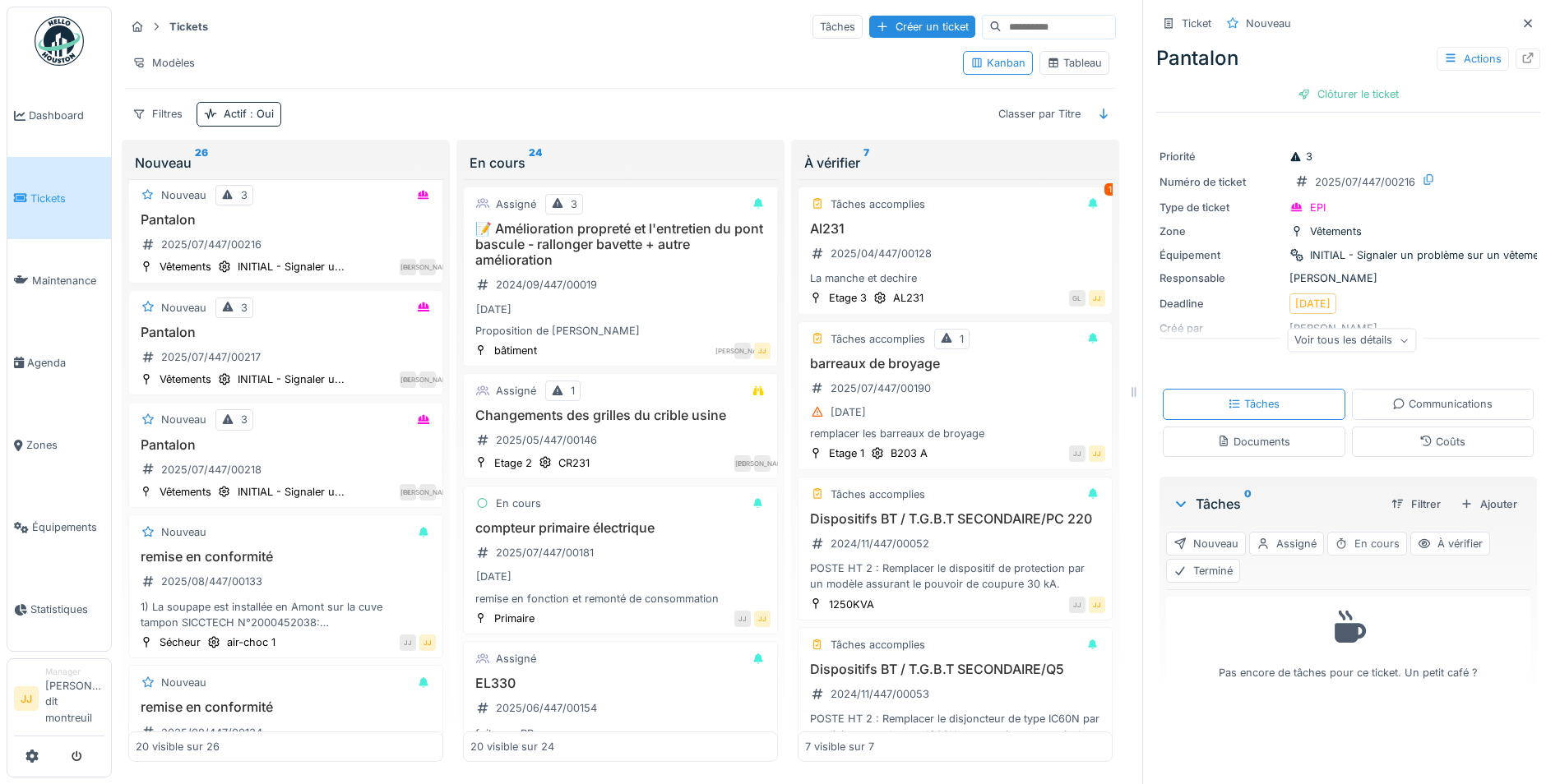
click at [1349, 533] on div "En cours" at bounding box center [1367, 543] width 80 height 23
click at [1280, 391] on div "Tâches" at bounding box center [1253, 404] width 183 height 30
click at [1394, 493] on div "Filtrer" at bounding box center [1416, 505] width 63 height 23
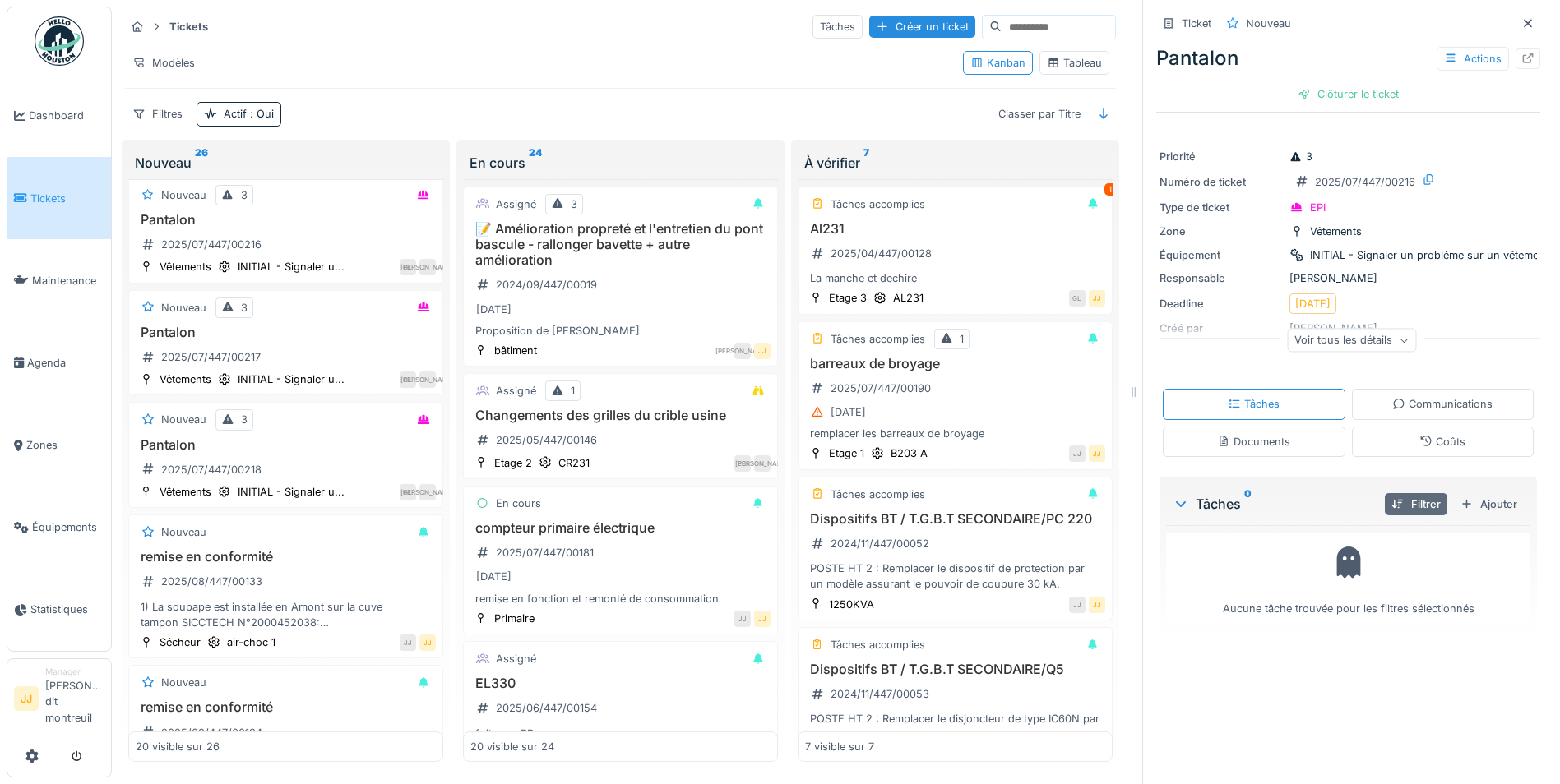
click at [1394, 493] on div "Filtrer" at bounding box center [1416, 505] width 63 height 23
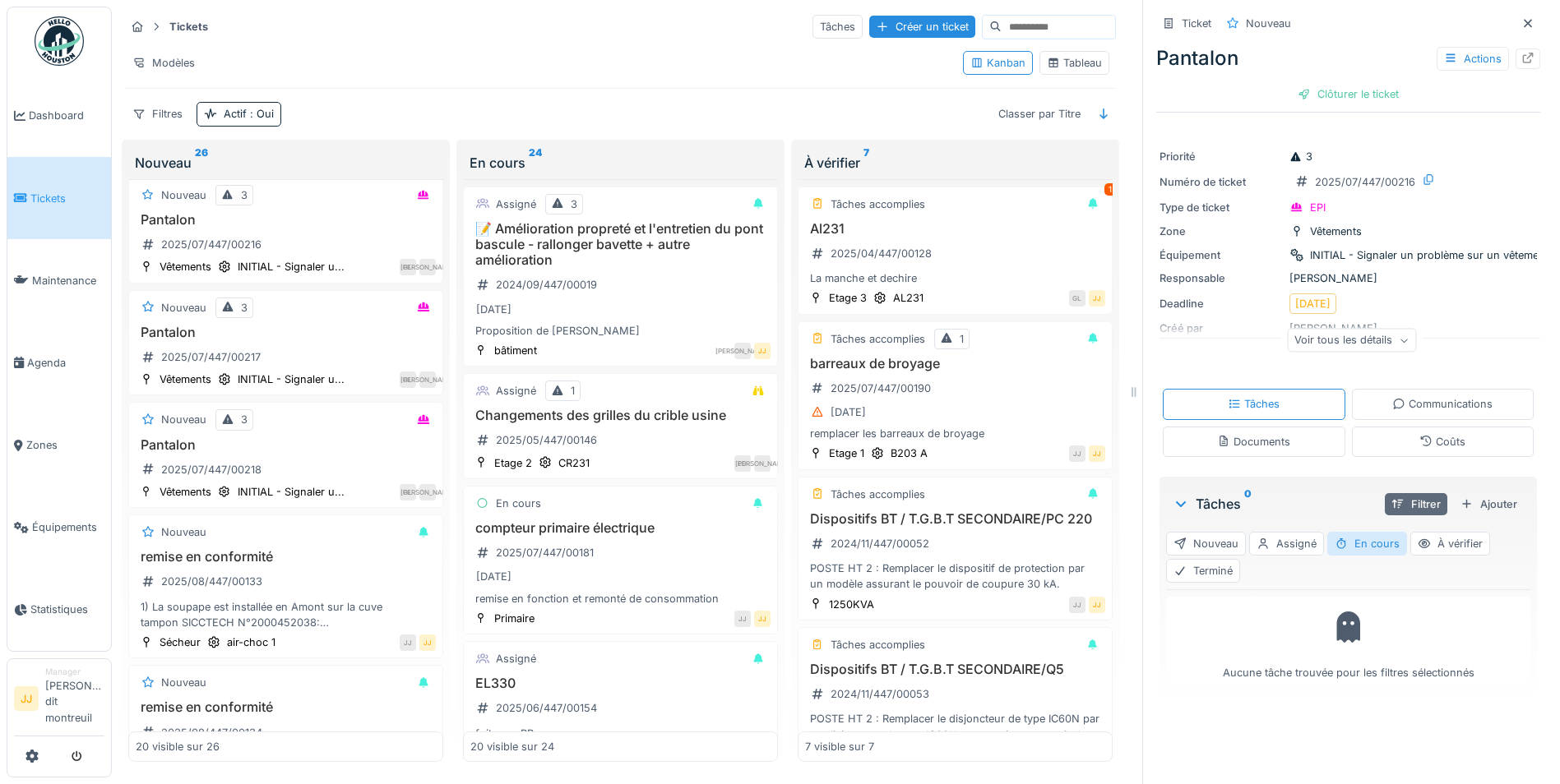
click at [1394, 493] on div "Filtrer" at bounding box center [1416, 505] width 63 height 23
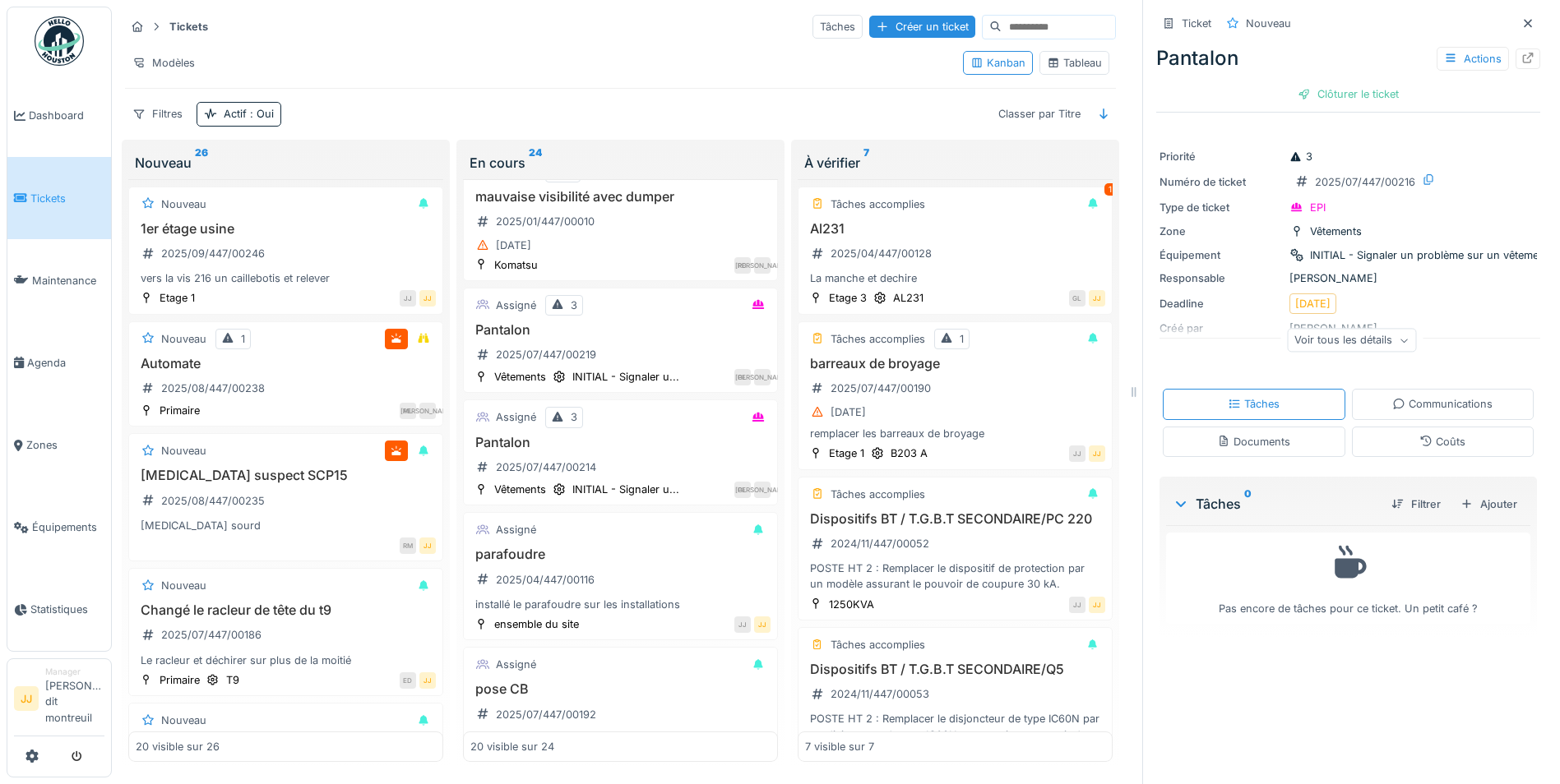
scroll to position [1315, 0]
click at [610, 346] on div "Pantalon 2025/07/447/00219" at bounding box center [620, 344] width 300 height 46
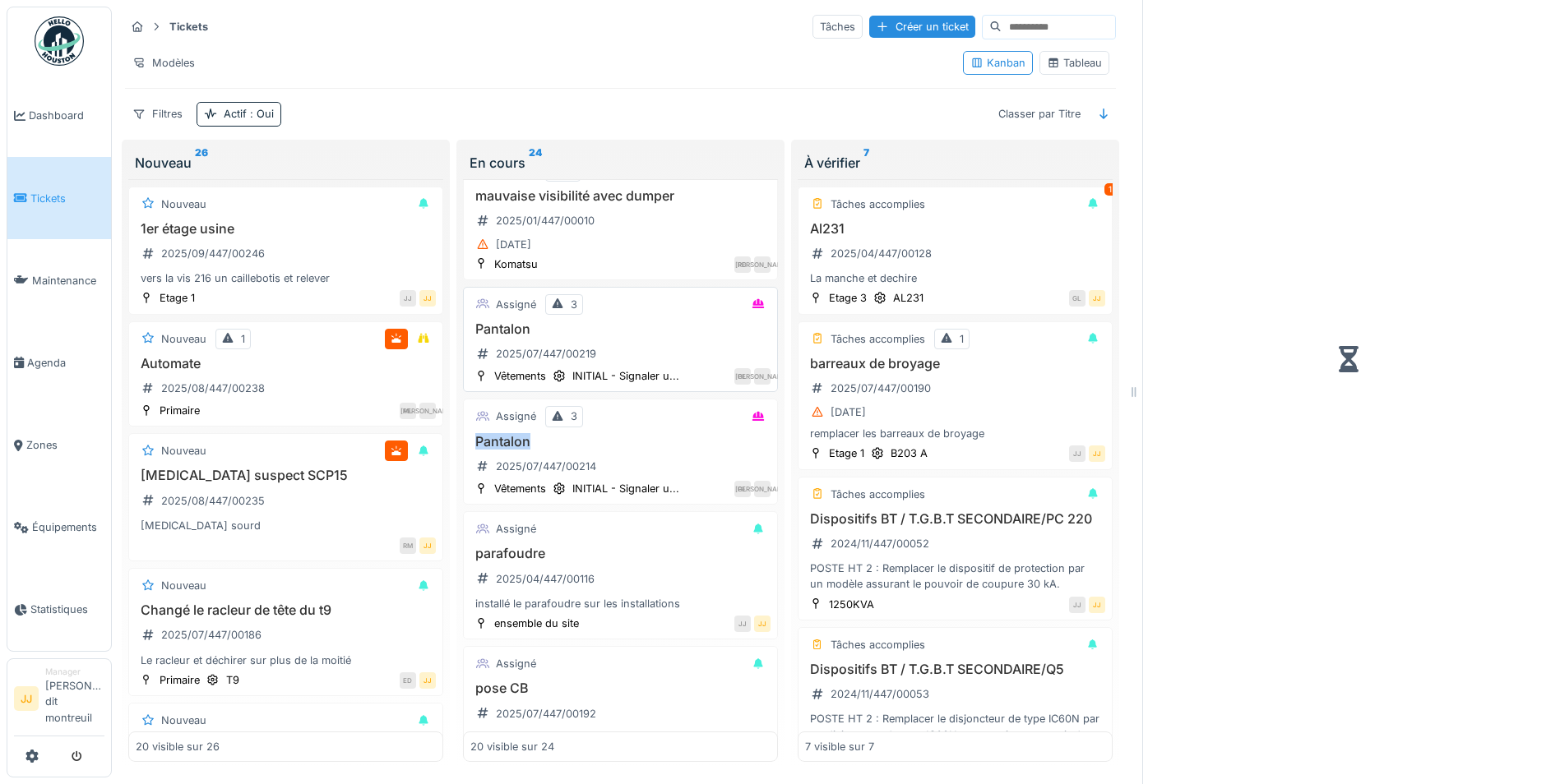
click at [610, 346] on div "Pantalon 2025/07/447/00219" at bounding box center [620, 344] width 300 height 46
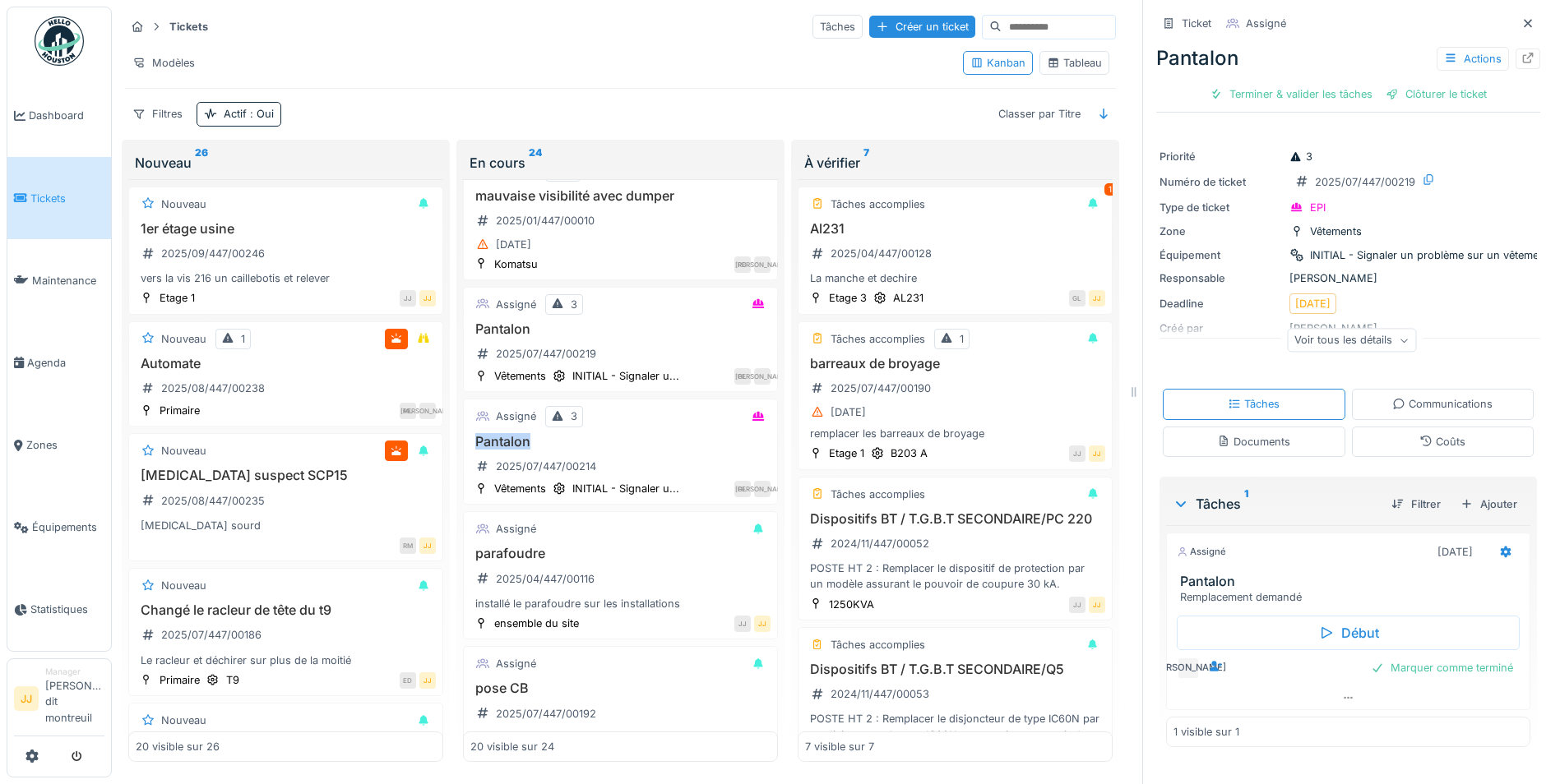
click at [1392, 397] on div "Communications" at bounding box center [1442, 403] width 100 height 16
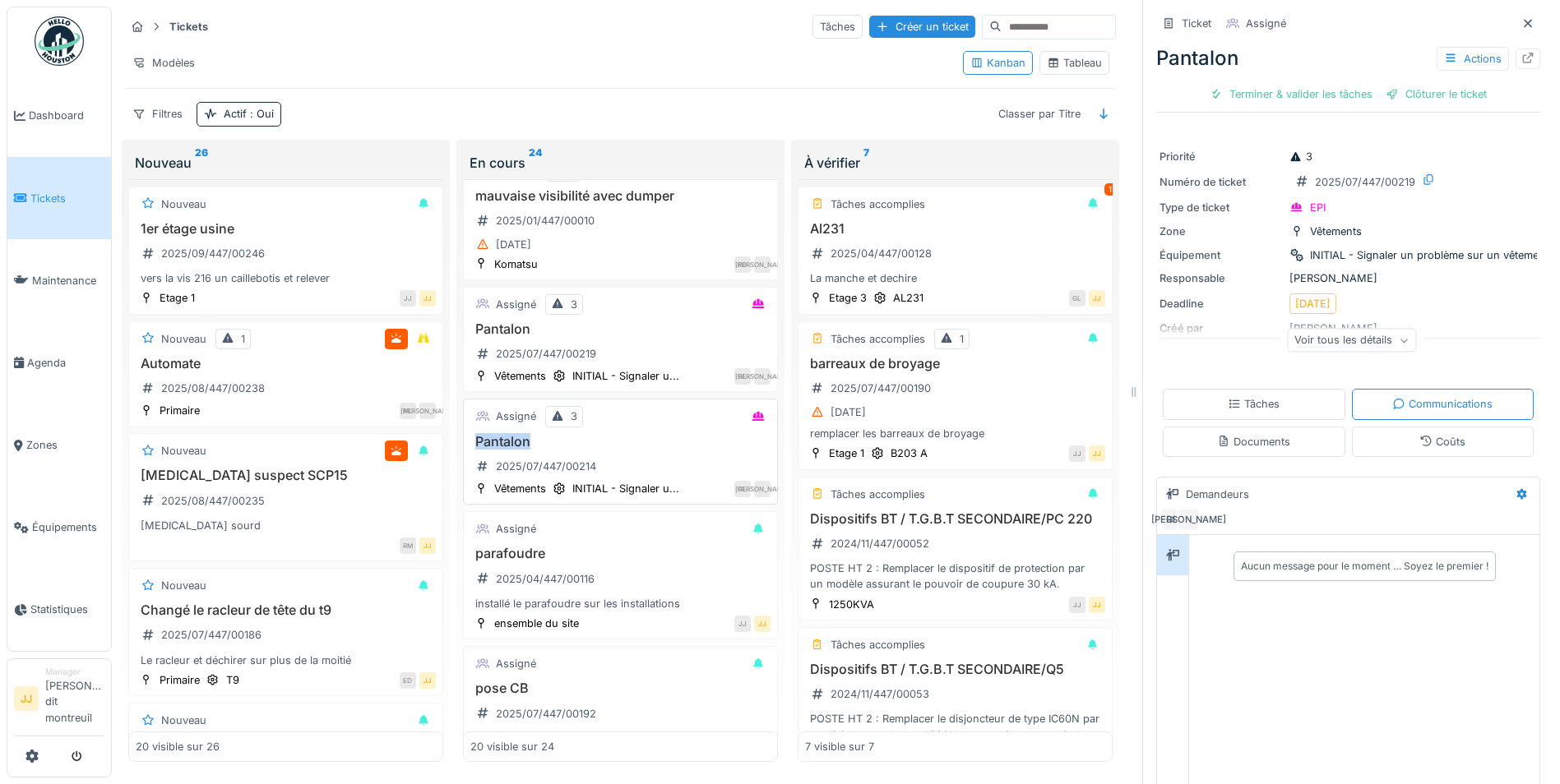
click at [642, 443] on h3 "Pantalon" at bounding box center [620, 442] width 300 height 16
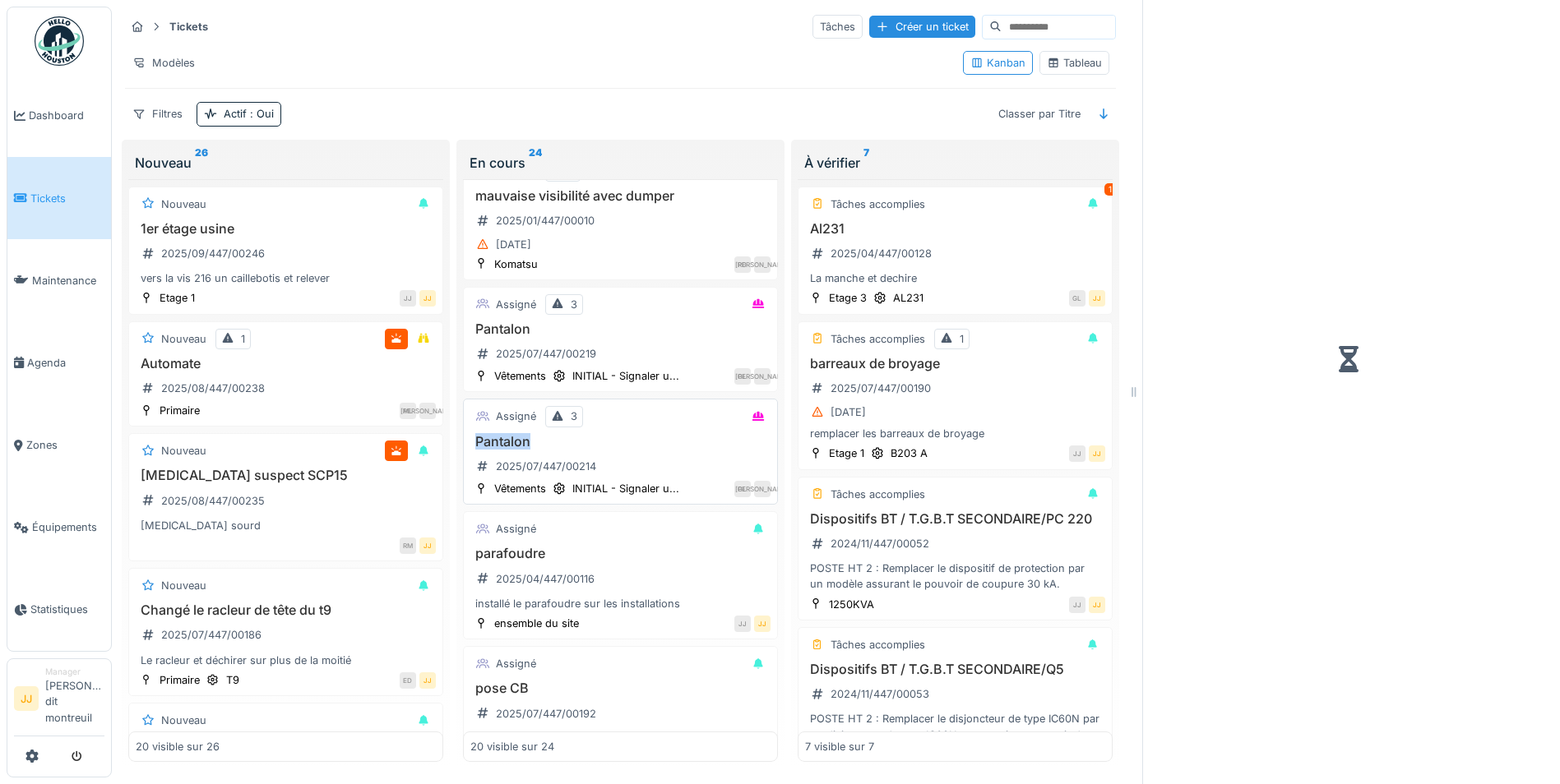
click at [642, 443] on h3 "Pantalon" at bounding box center [620, 442] width 300 height 16
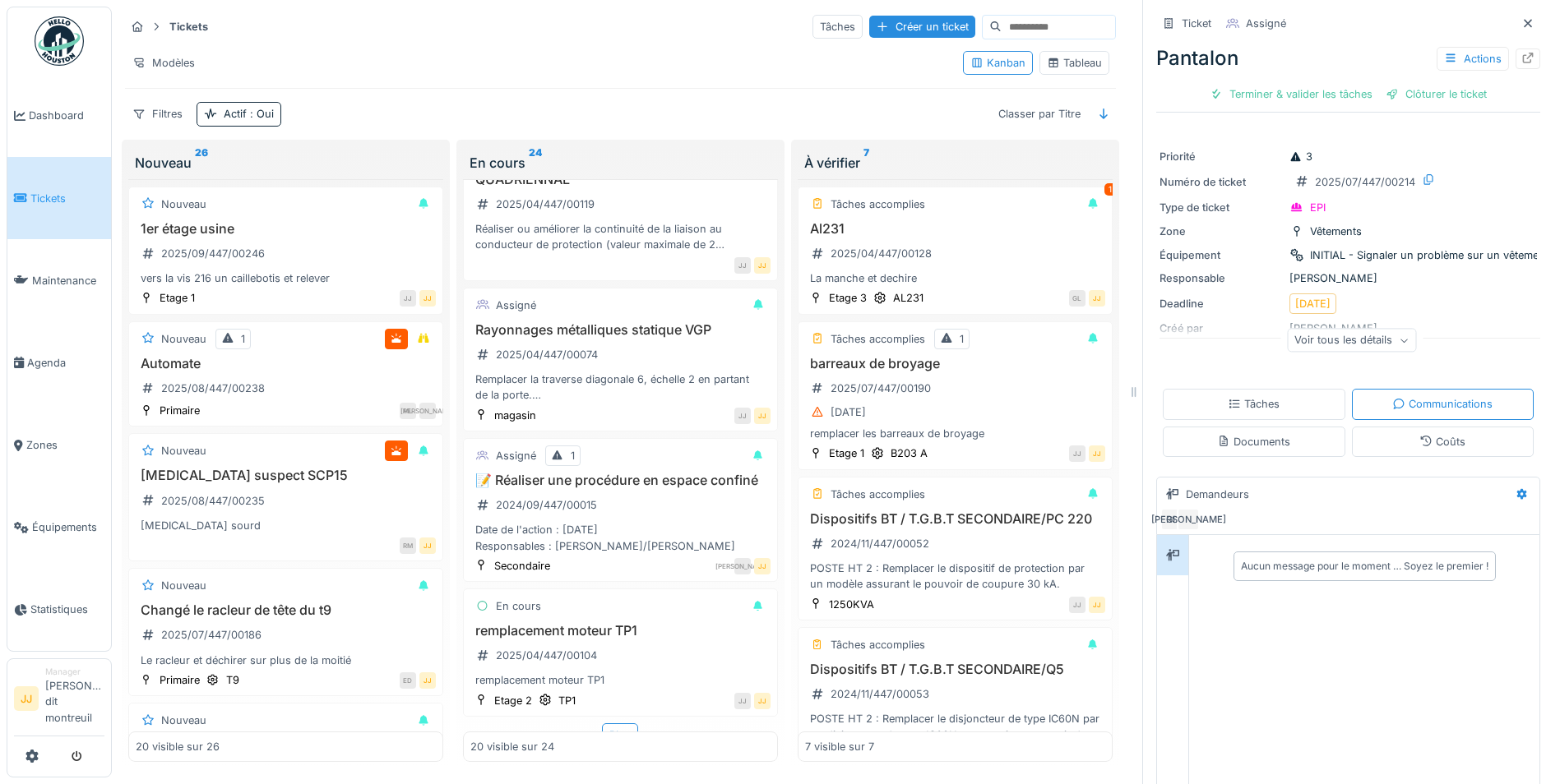
scroll to position [2349, 0]
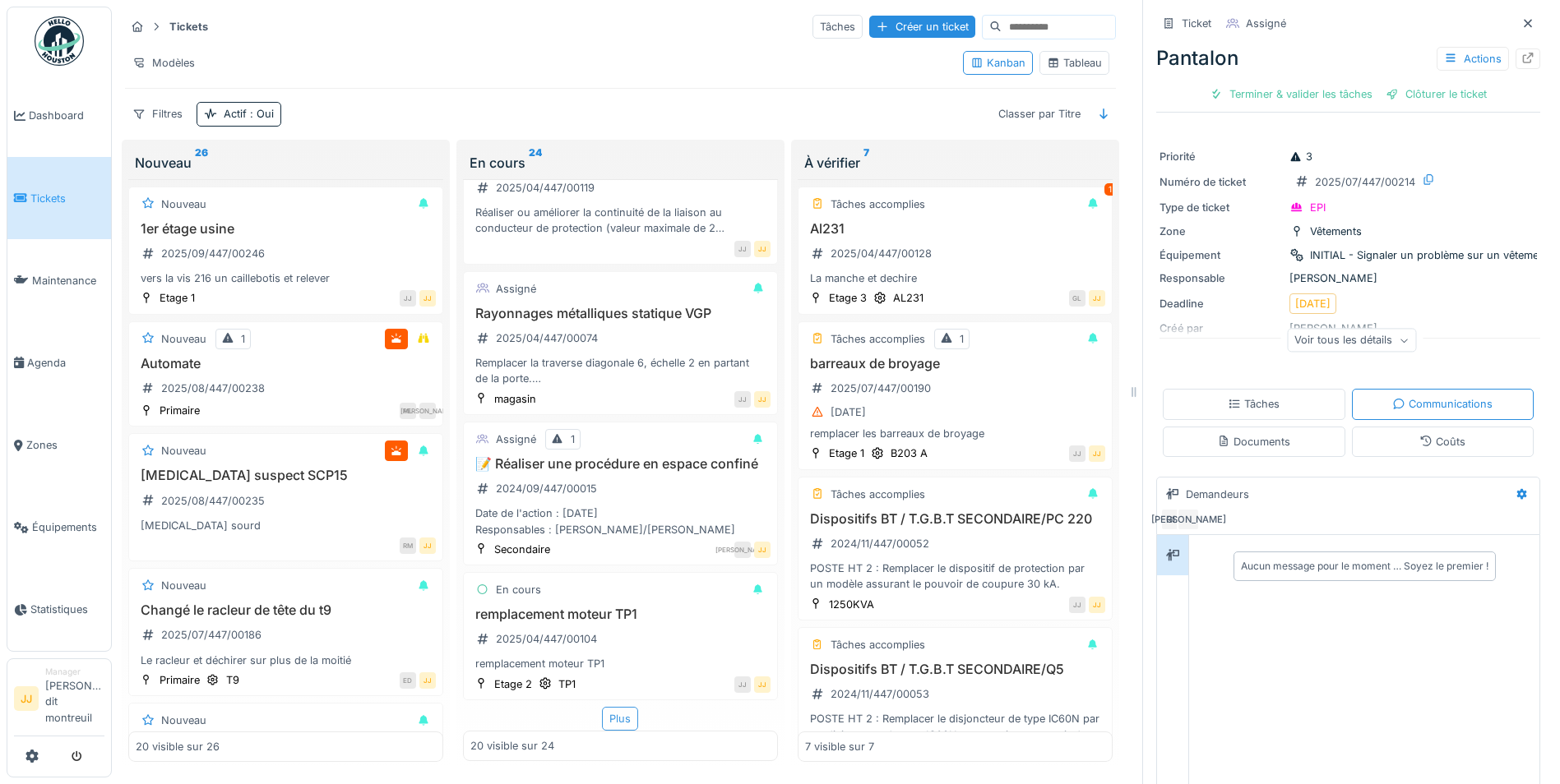
click at [602, 713] on div "Plus" at bounding box center [620, 718] width 37 height 23
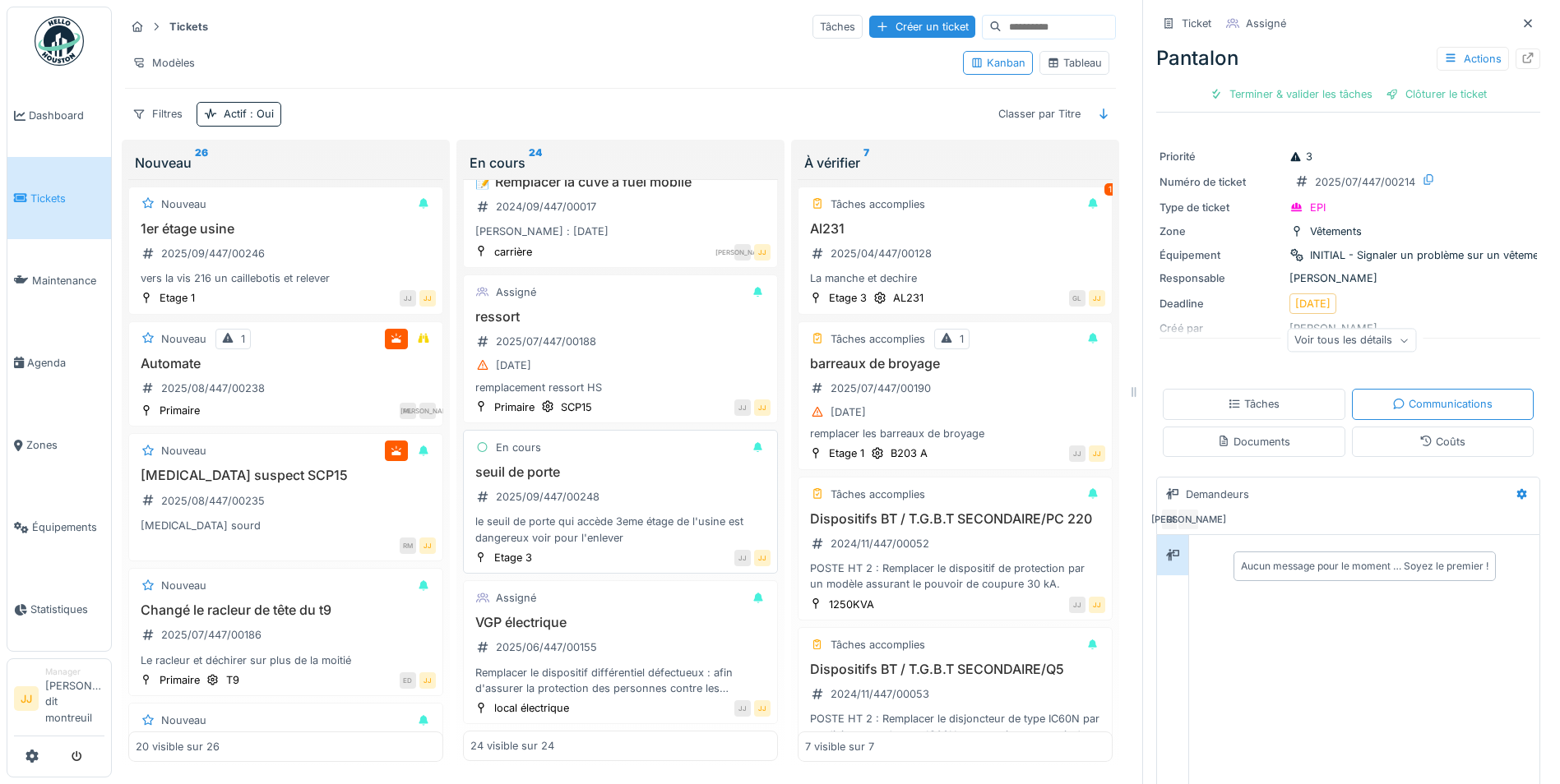
scroll to position [2932, 0]
click at [635, 472] on div "seuil de porte 2025/09/447/00248 le seuil de porte qui accède 3eme étage de l'u…" at bounding box center [620, 505] width 300 height 82
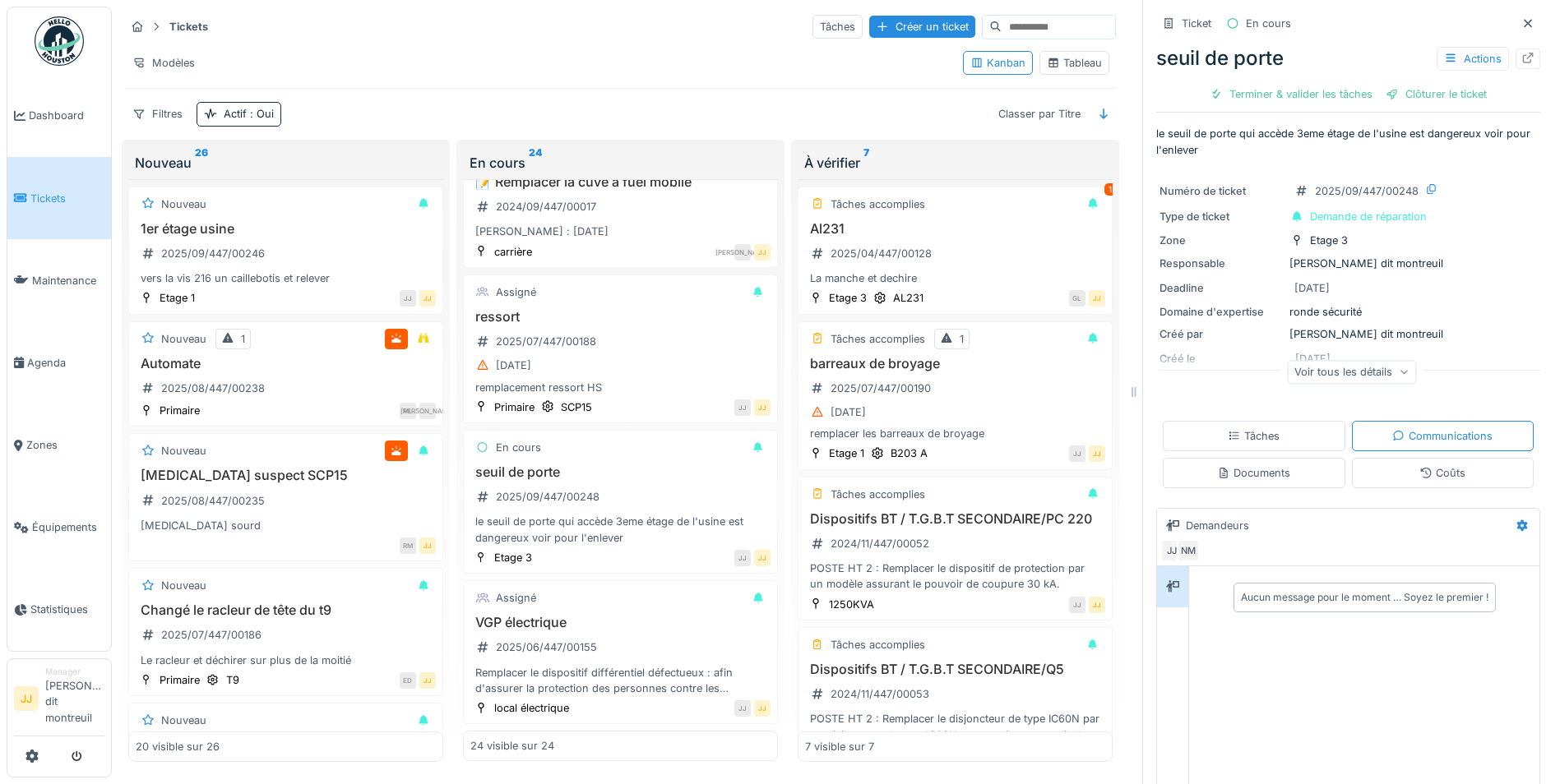
click at [1327, 362] on div "Voir tous les détails" at bounding box center [1352, 371] width 129 height 23
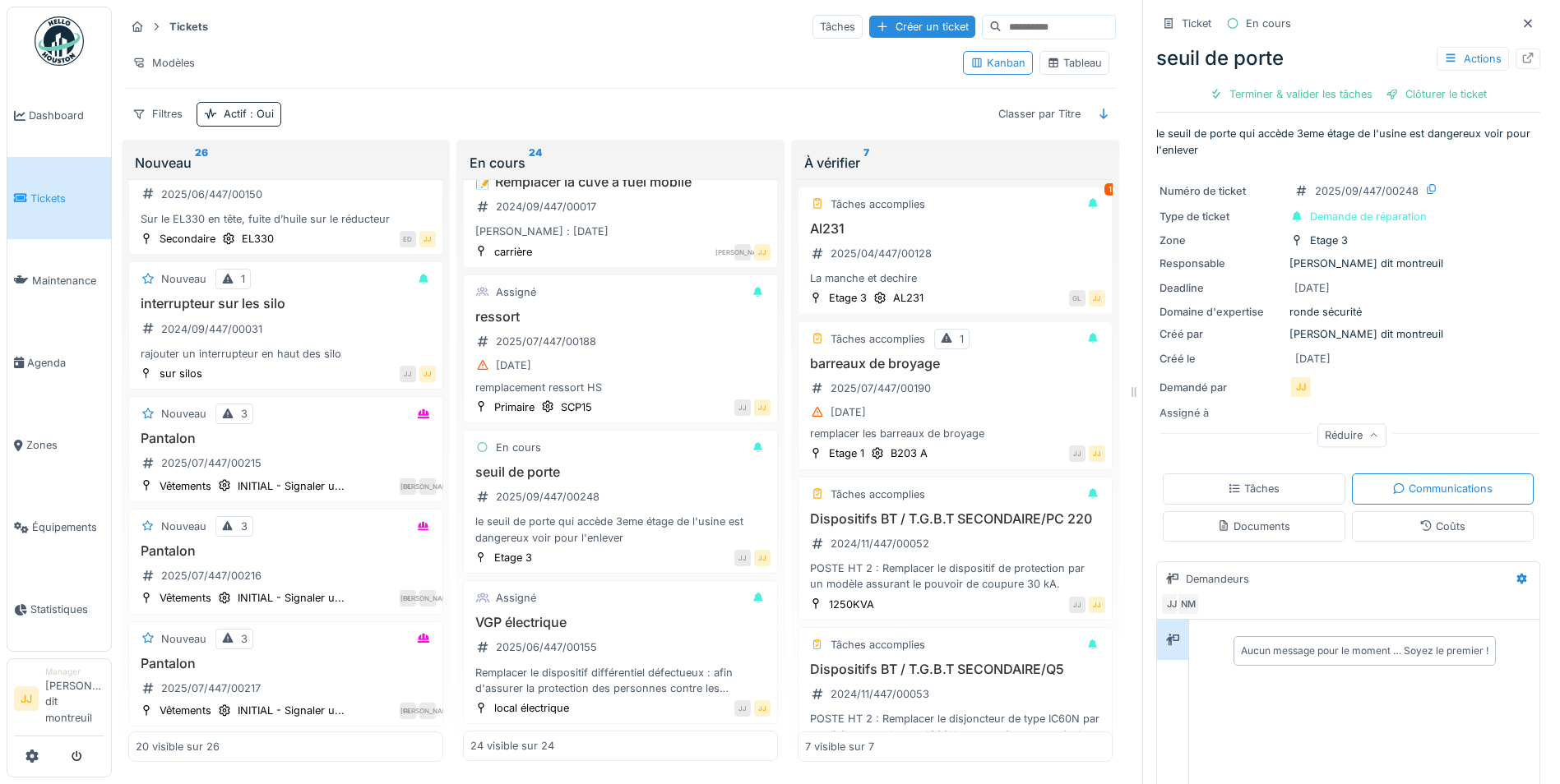
scroll to position [1480, 0]
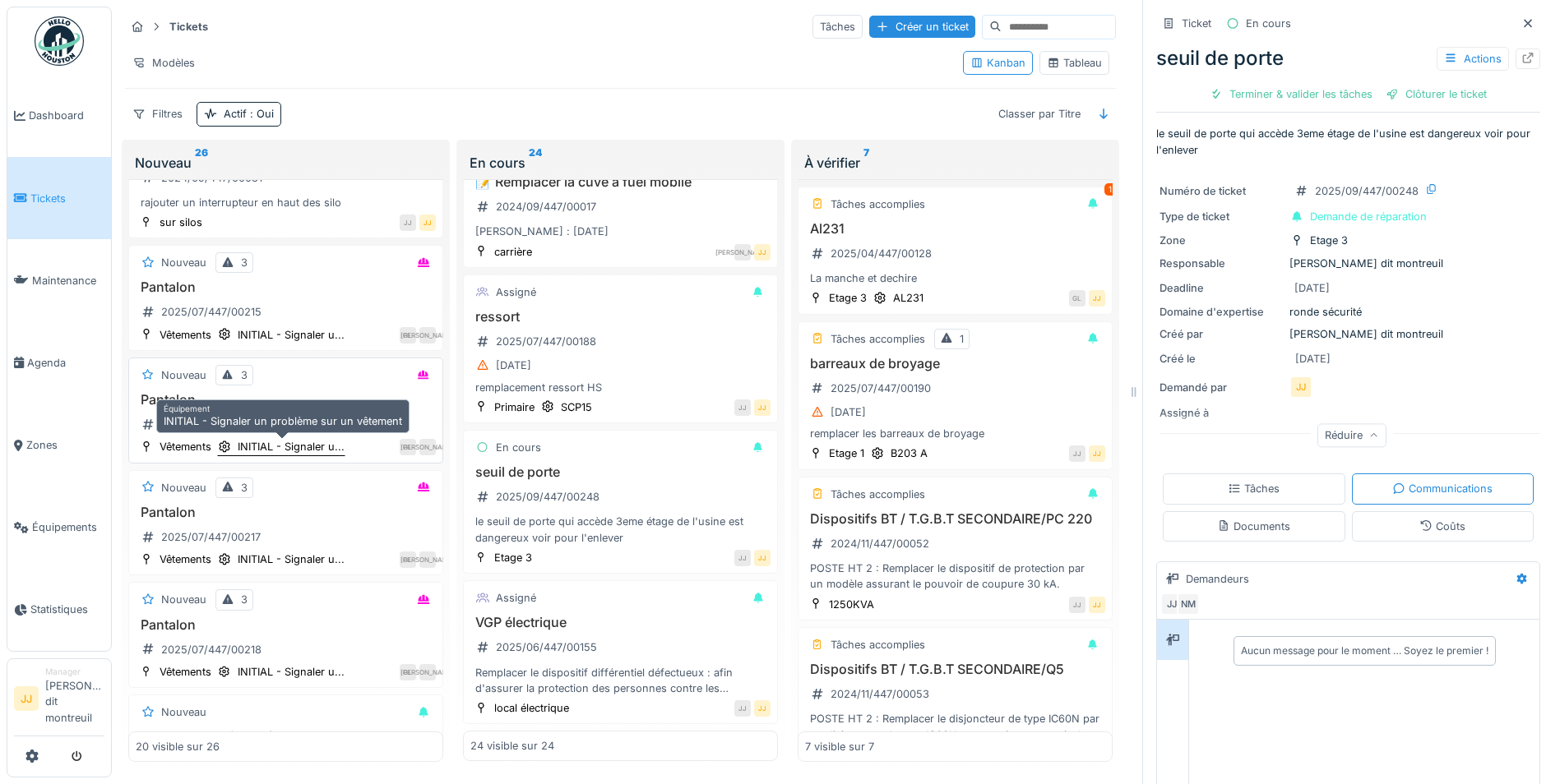
click at [297, 438] on div "INITIAL - Signaler u..." at bounding box center [280, 446] width 129 height 17
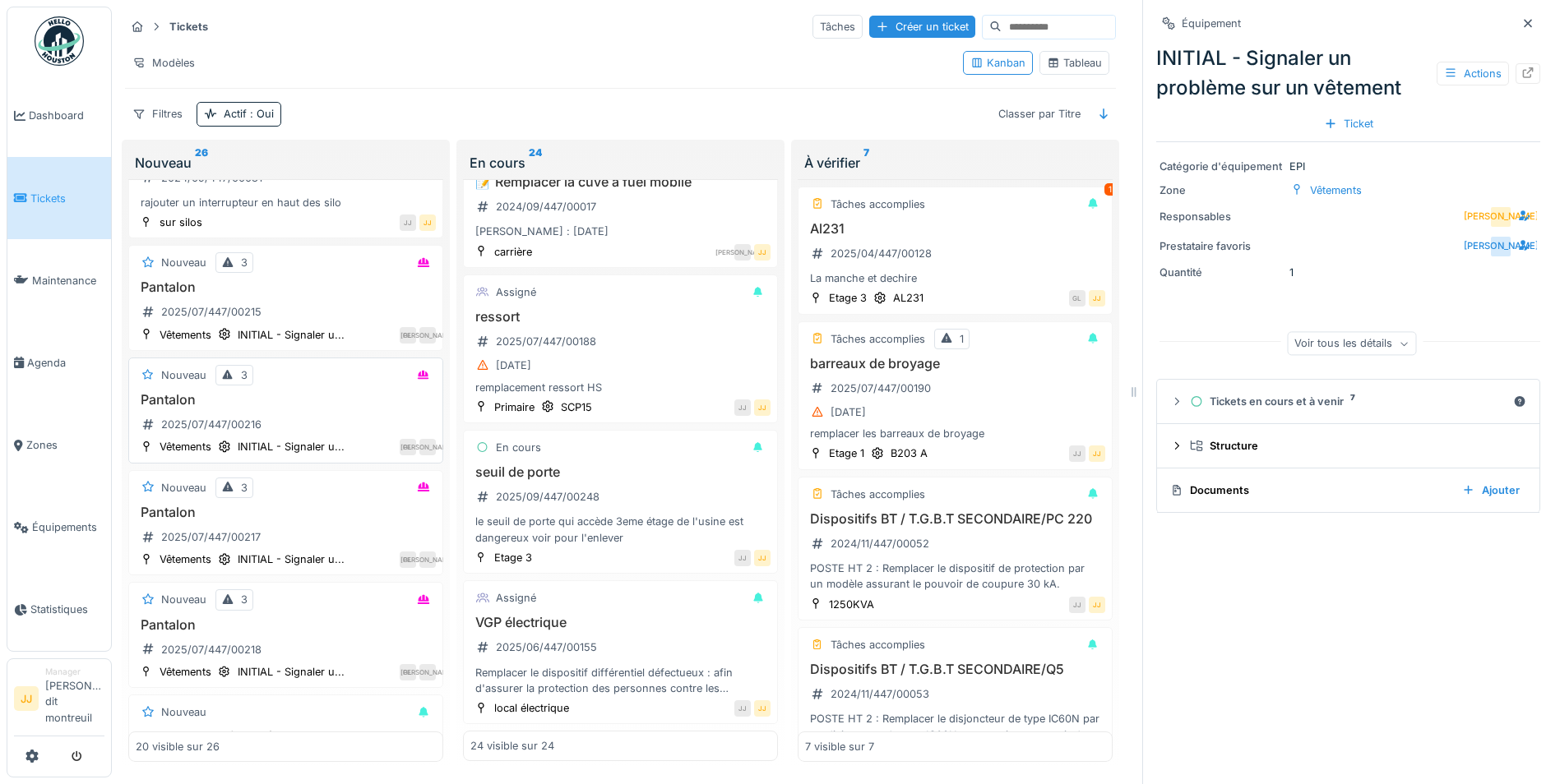
click at [329, 396] on h3 "Pantalon" at bounding box center [286, 400] width 300 height 16
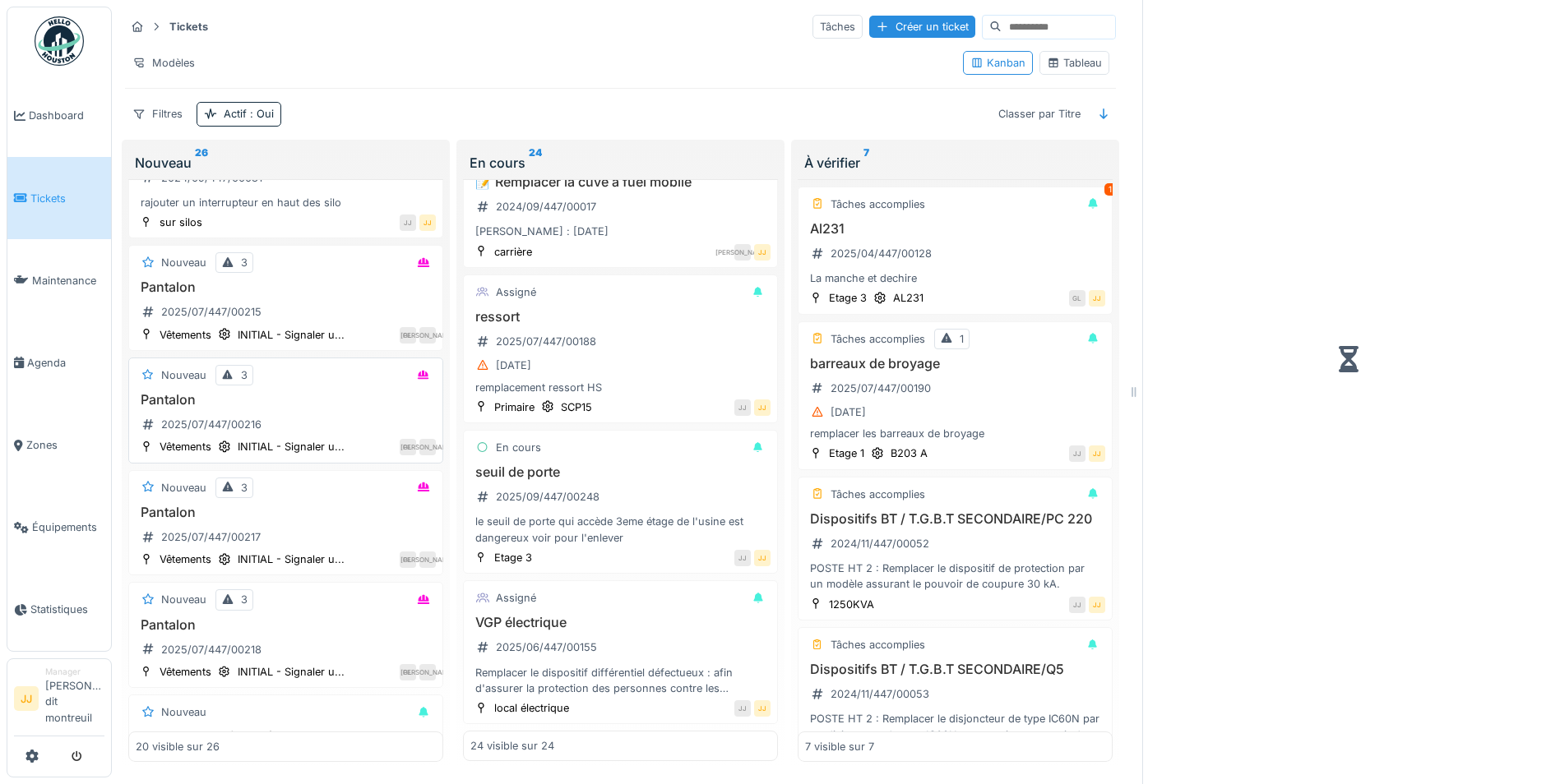
click at [329, 396] on h3 "Pantalon" at bounding box center [286, 400] width 300 height 16
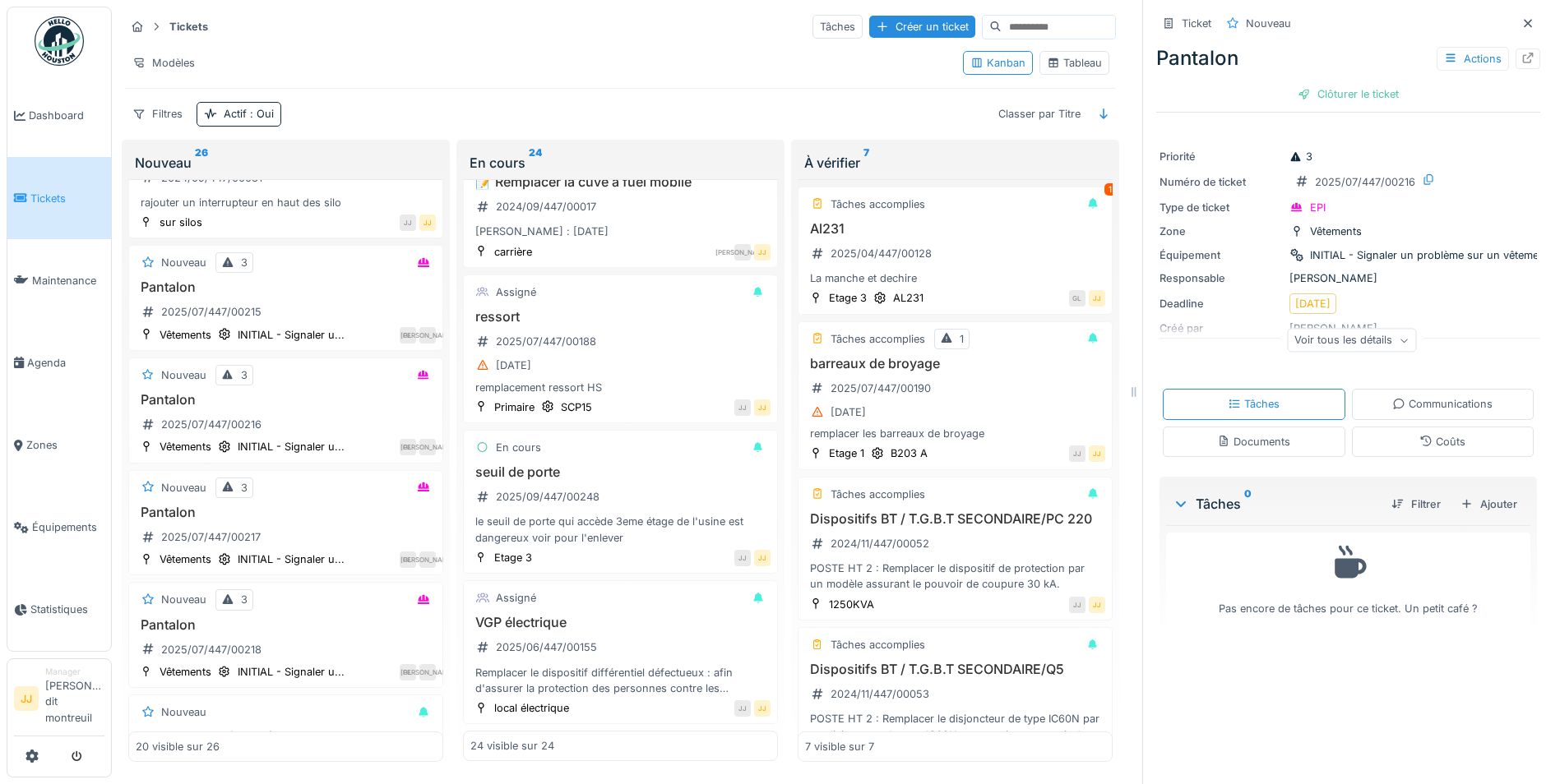
click at [1398, 409] on div "Communications" at bounding box center [1442, 403] width 100 height 16
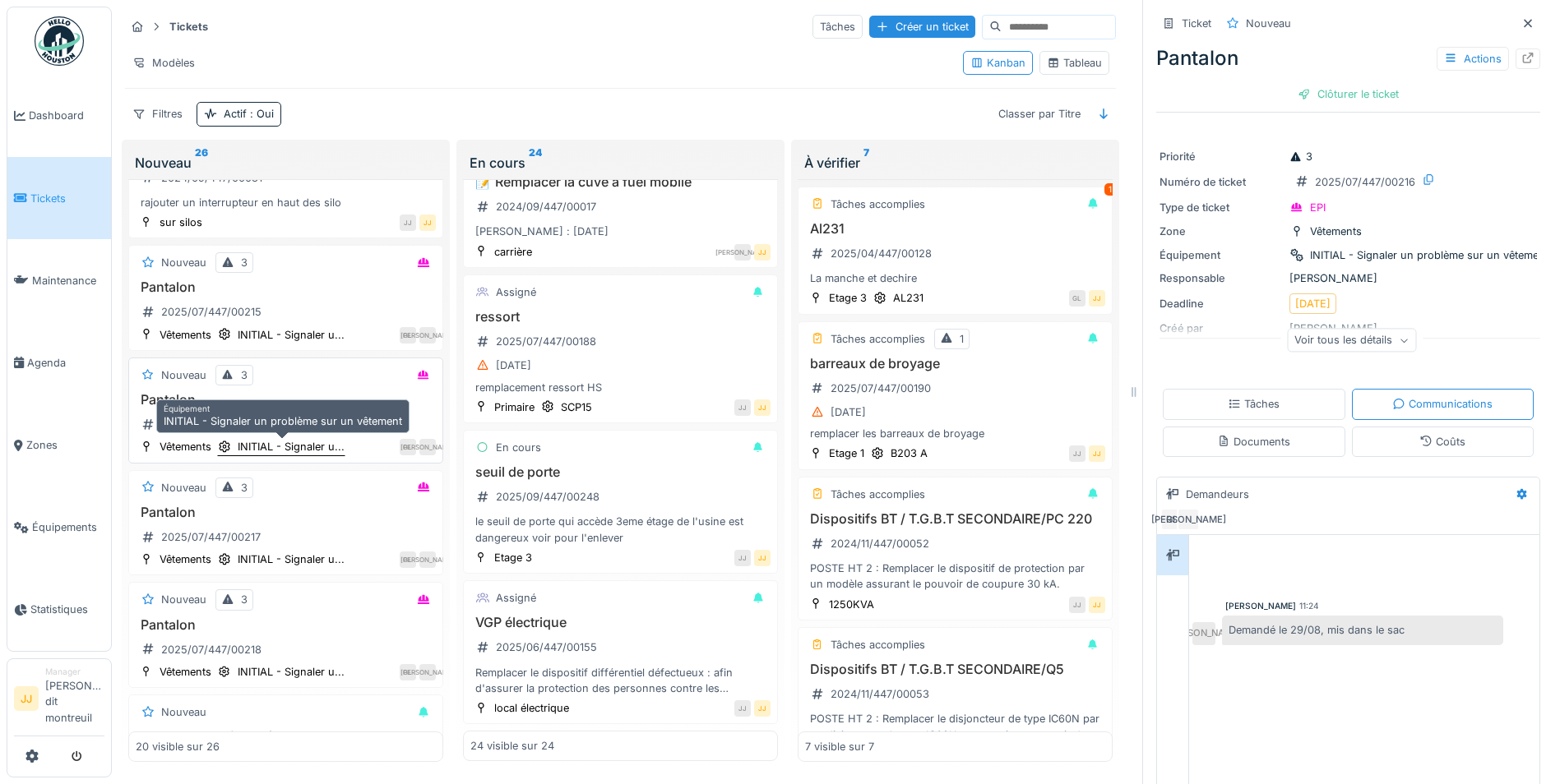
click at [321, 439] on div "INITIAL - Signaler u..." at bounding box center [291, 446] width 107 height 16
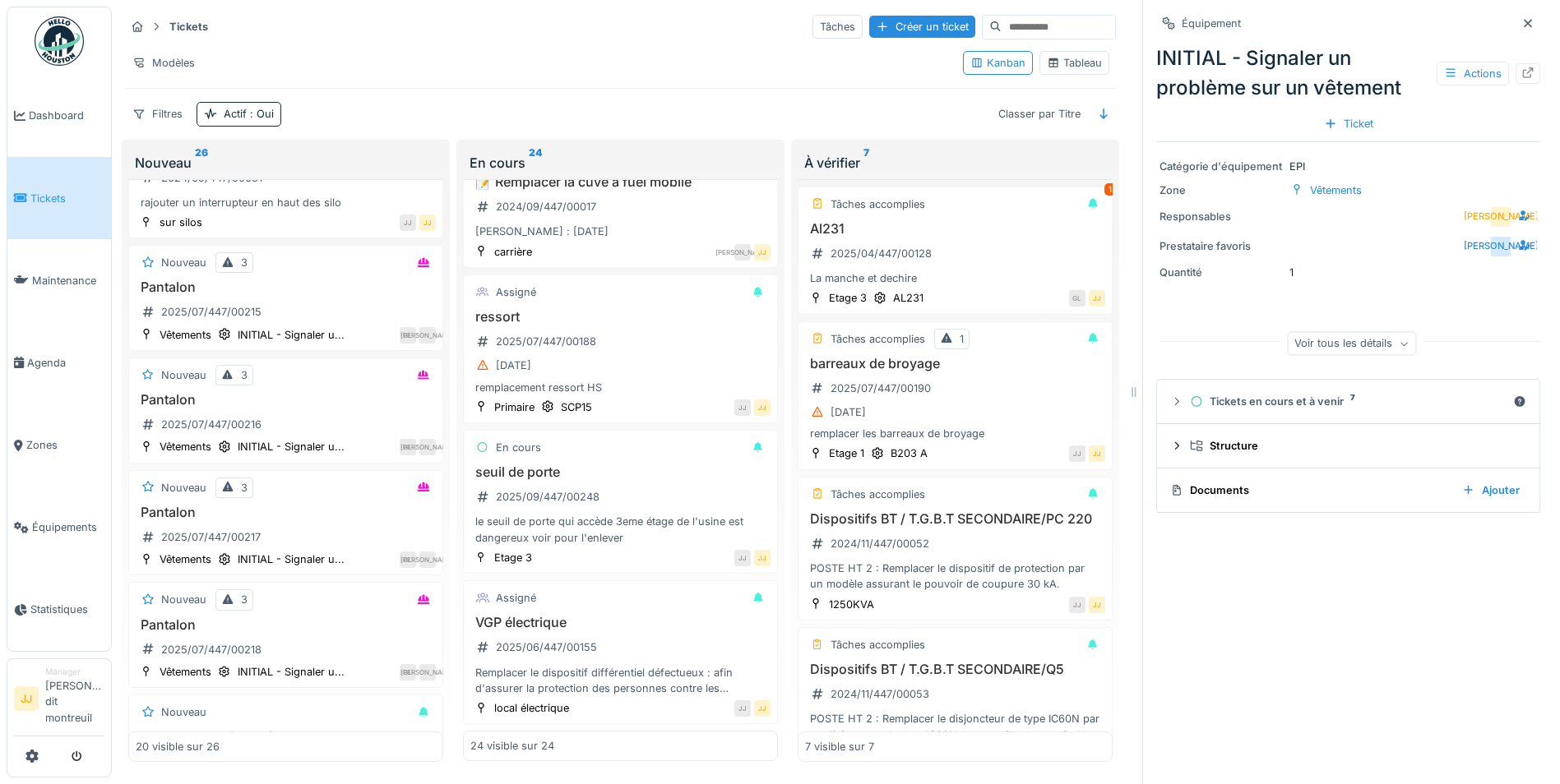
click at [1348, 332] on div "Voir tous les détails" at bounding box center [1352, 343] width 129 height 23
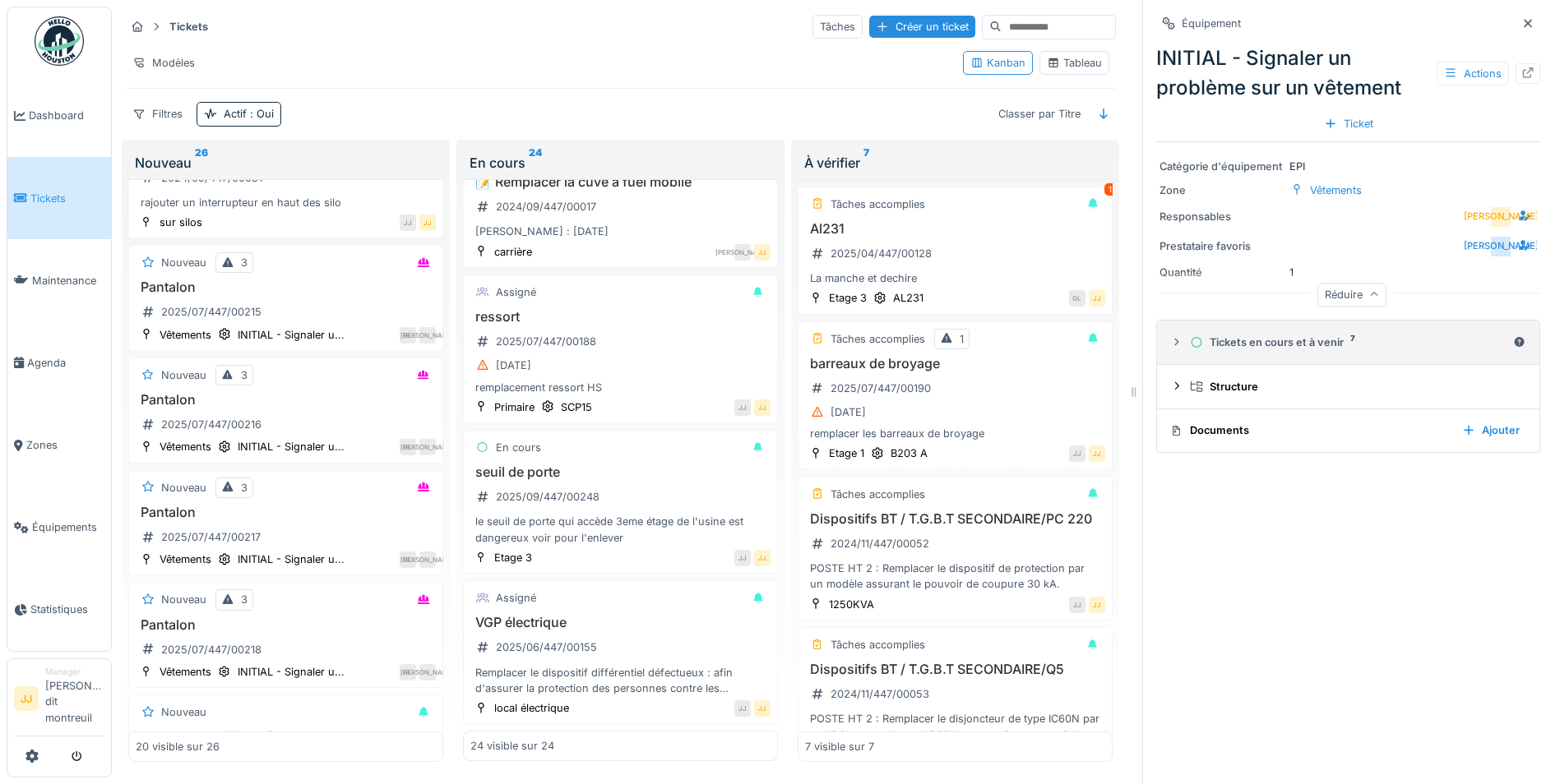
click at [1371, 335] on div "Tickets en cours et à venir 7" at bounding box center [1347, 342] width 316 height 16
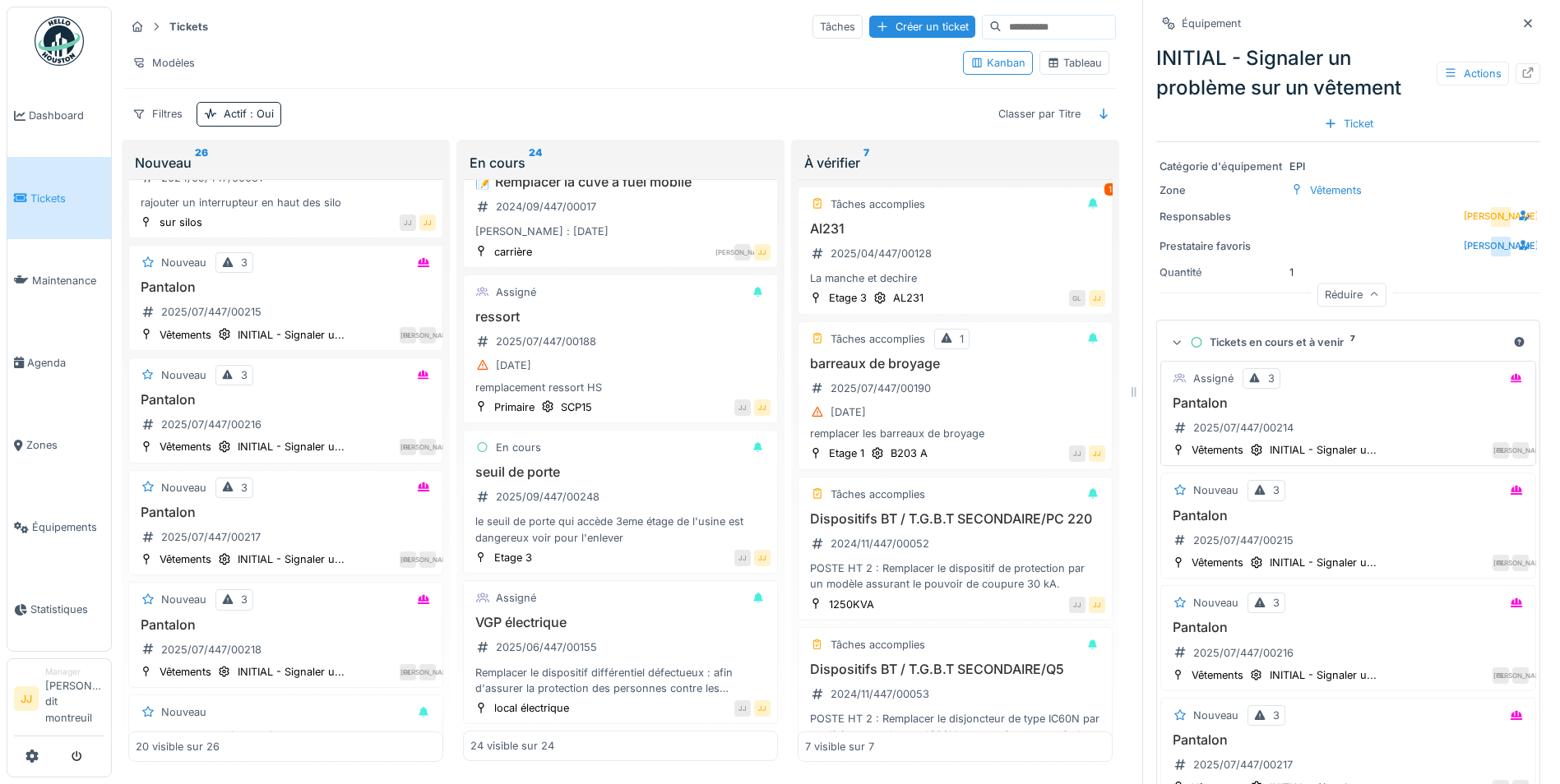
click at [1380, 380] on div "Assigné 3 Pantalon 2025/07/447/00214 Vêtements INITIAL - Signaler u... GL JA" at bounding box center [1348, 414] width 376 height 106
click at [1446, 62] on div "Actions" at bounding box center [1472, 73] width 72 height 23
click at [1377, 205] on div "JA" at bounding box center [1413, 217] width 248 height 23
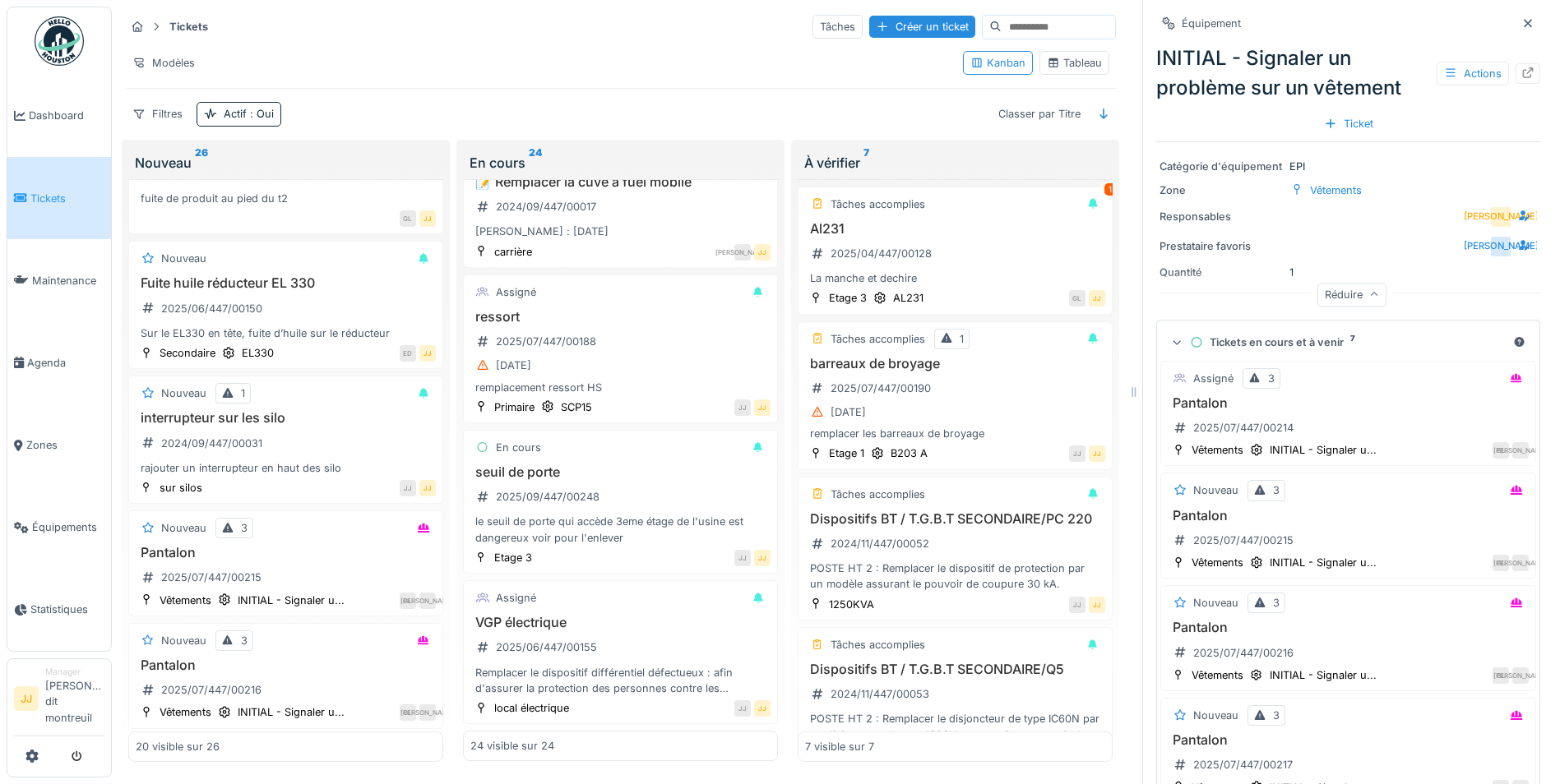
scroll to position [1151, 0]
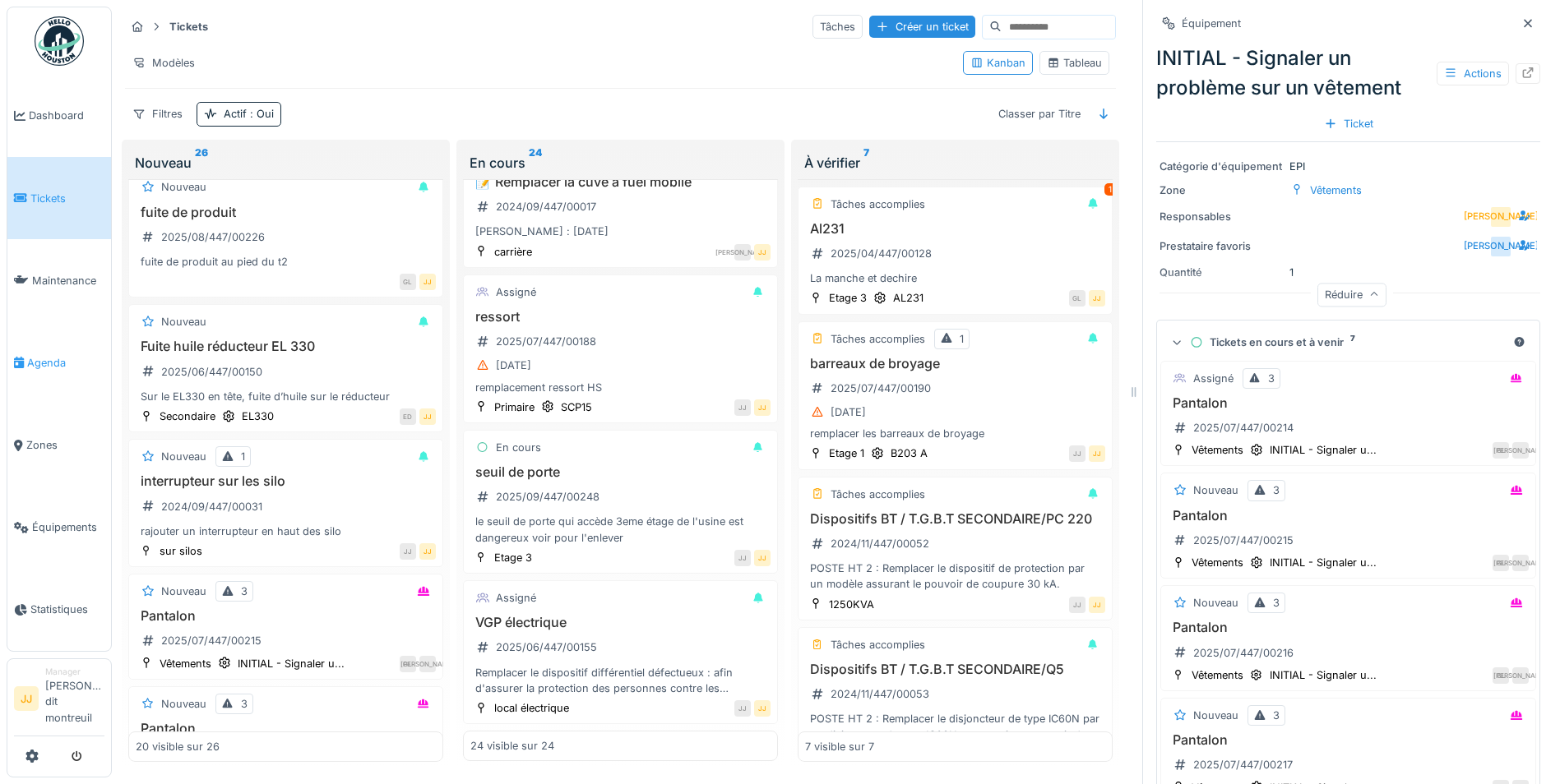
click at [86, 383] on link "Agenda" at bounding box center [59, 363] width 103 height 83
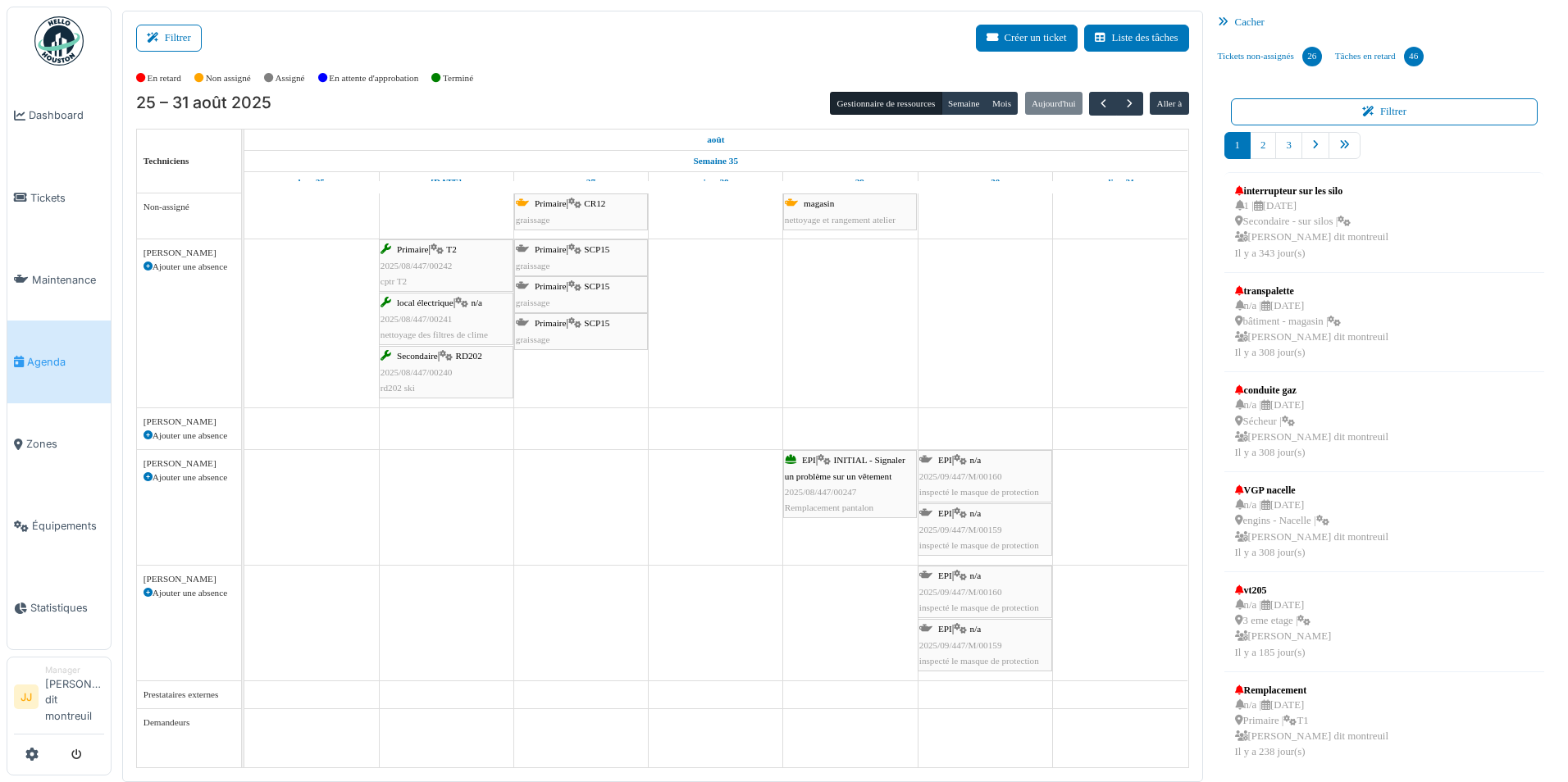
click at [867, 481] on div "EPI | INITIAL - Signaler un problème sur un vêtement 2025/08/447/00247 Remplace…" at bounding box center [849, 484] width 130 height 63
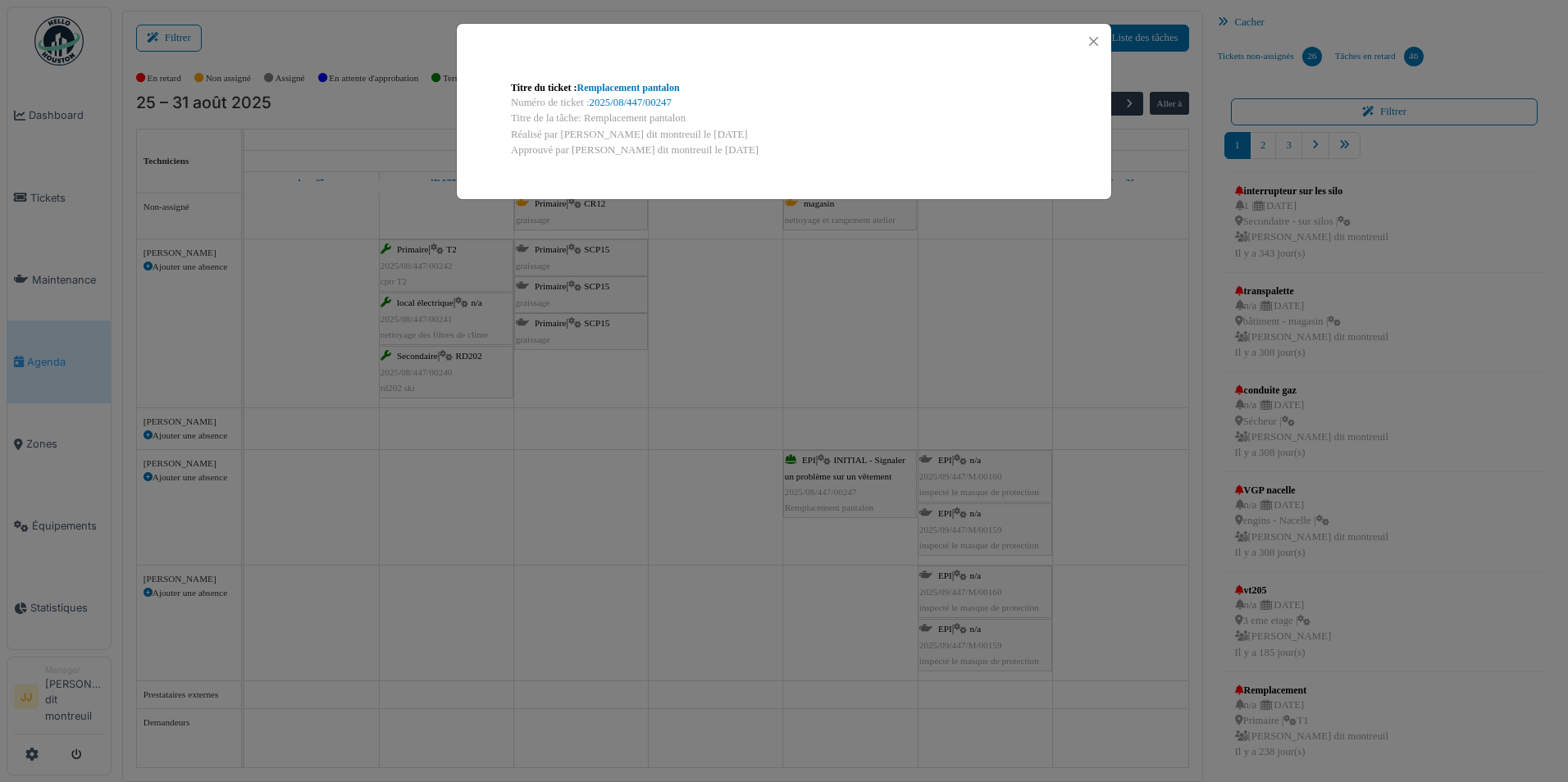
click at [867, 481] on div "Titre du ticket : Remplacement pantalon Numéro de ticket : 2025/08/447/00247 Ti…" at bounding box center [784, 391] width 1568 height 782
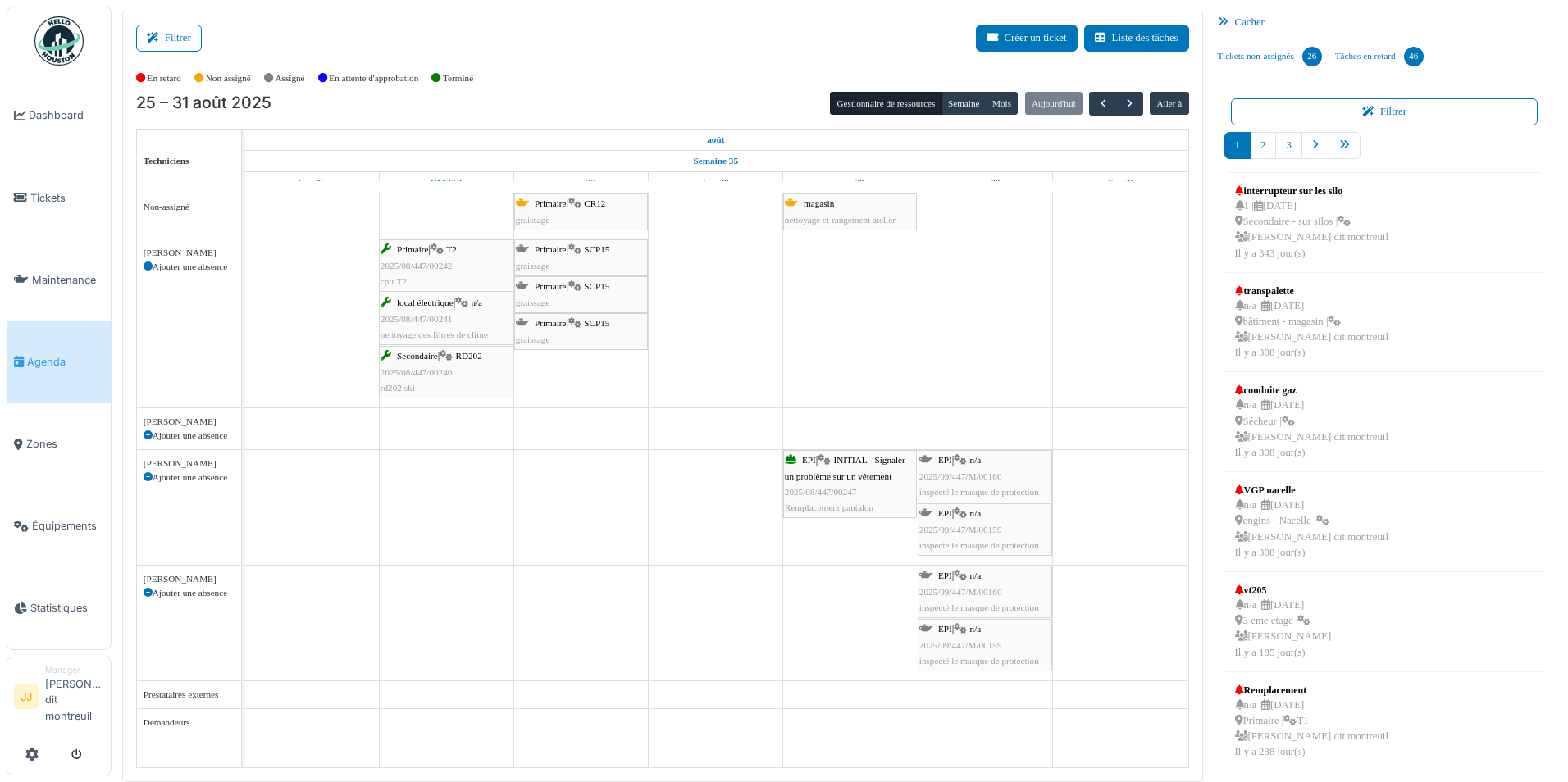
click at [867, 481] on body "Dashboard Tickets Maintenance [GEOGRAPHIC_DATA] Zones Équipements Statistiques …" at bounding box center [784, 391] width 1568 height 782
click at [864, 466] on div "EPI | INITIAL - Signaler un problème sur un vêtement 2025/08/447/00247 Remplace…" at bounding box center [849, 484] width 130 height 63
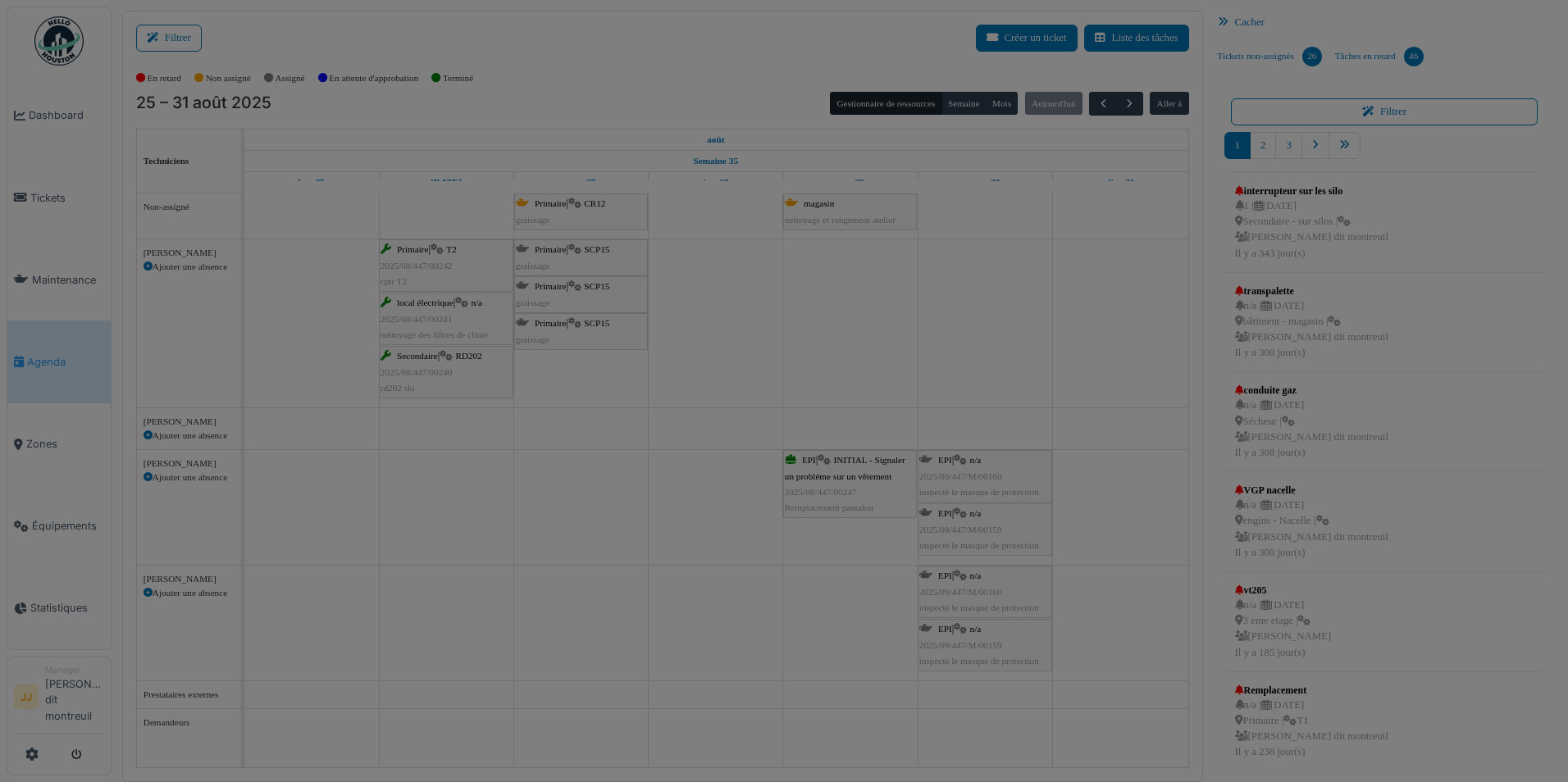
click at [864, 466] on div at bounding box center [784, 391] width 1568 height 782
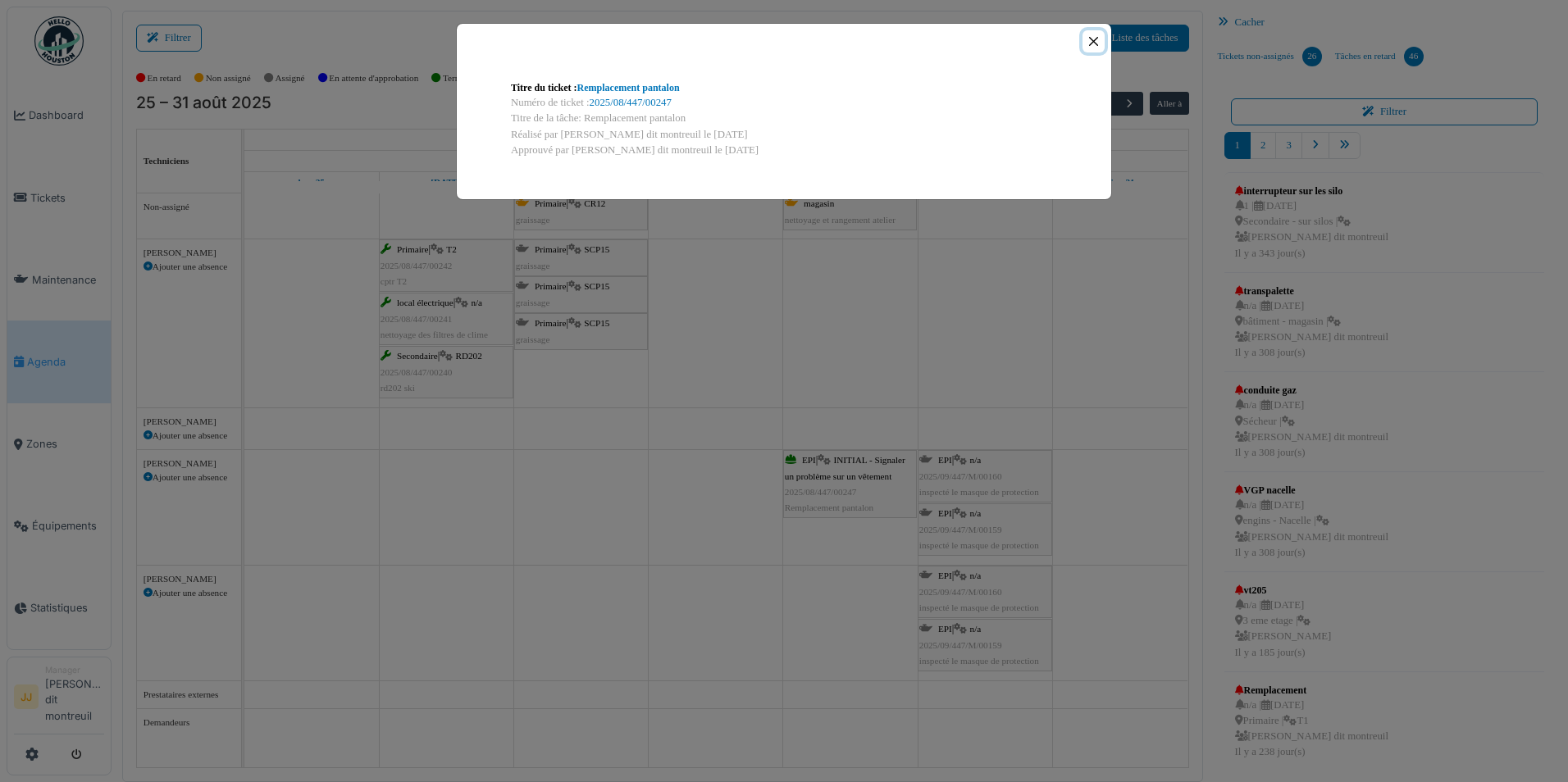
click at [1095, 44] on button "Close" at bounding box center [1094, 41] width 22 height 22
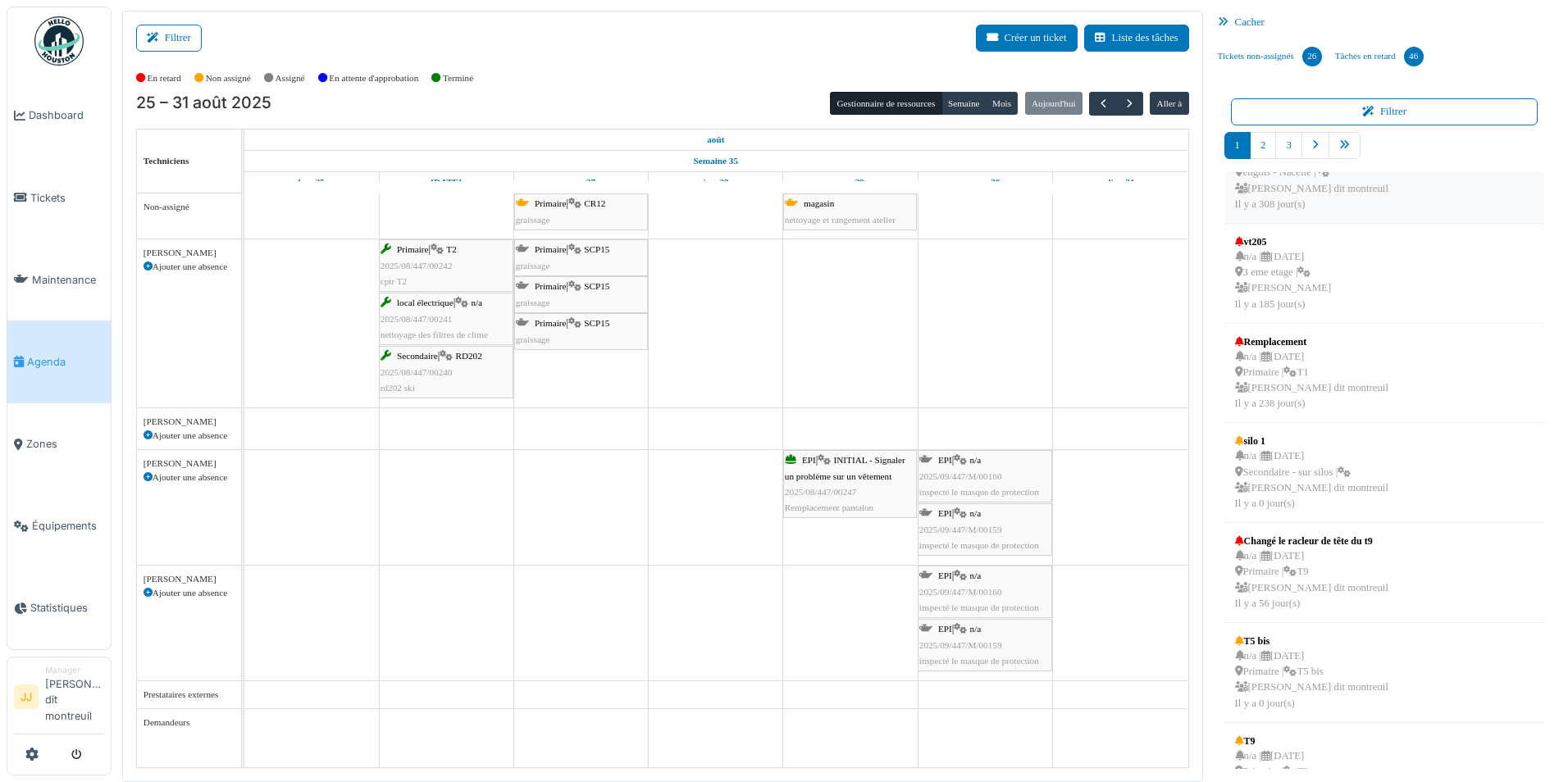
scroll to position [320, 0]
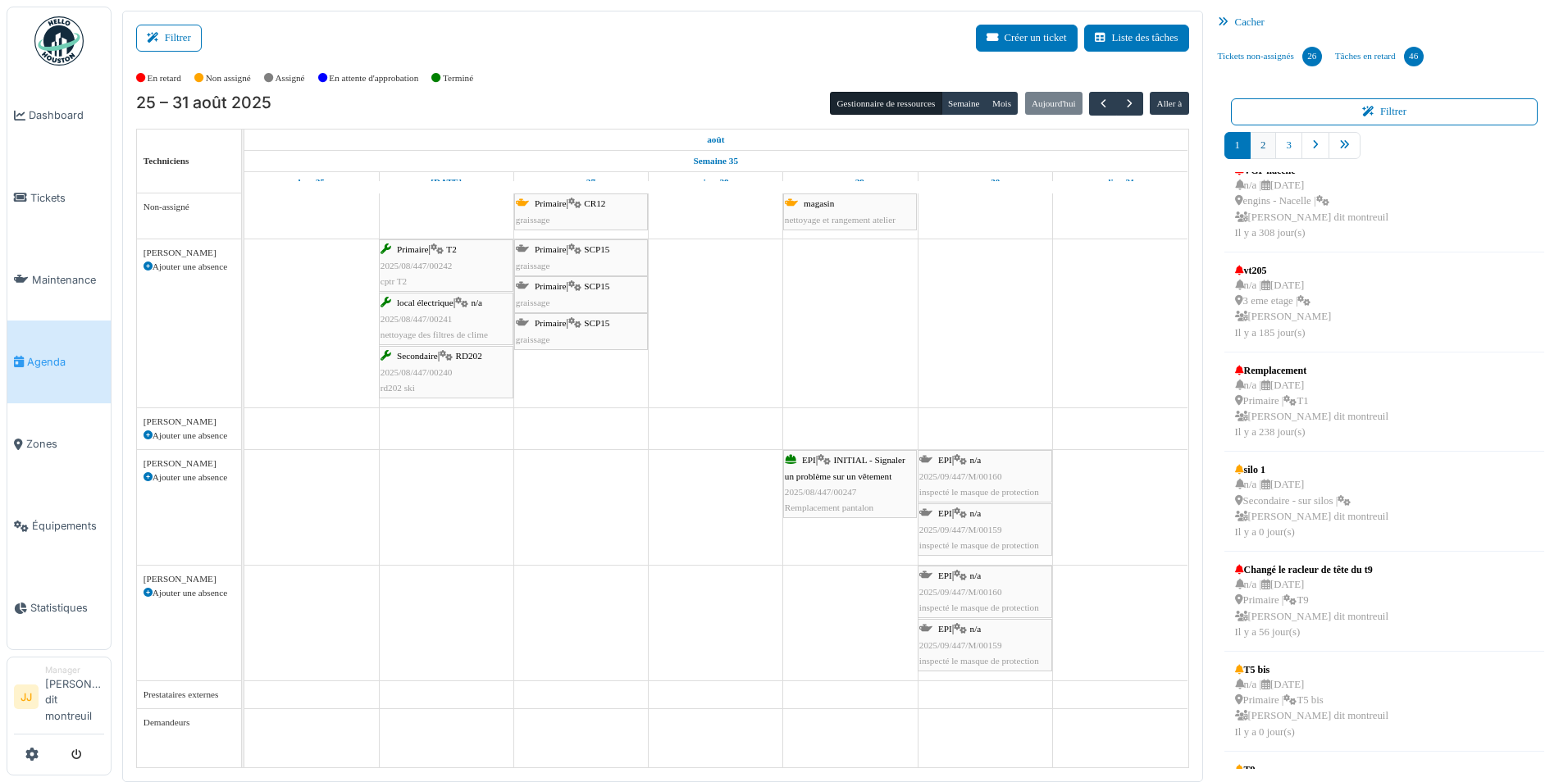
click at [1273, 142] on link "2" at bounding box center [1263, 145] width 26 height 27
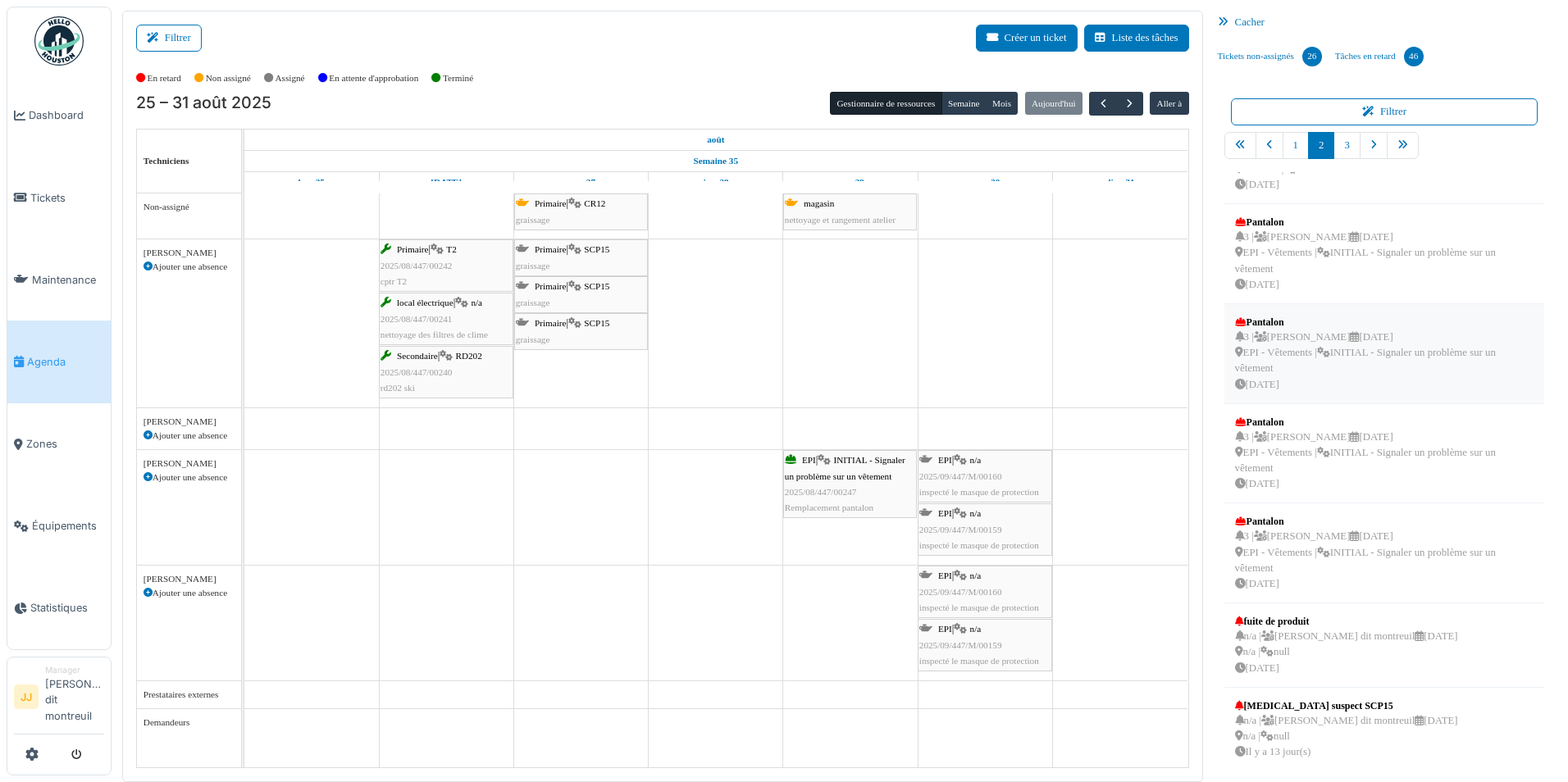
scroll to position [322, 0]
click at [1339, 357] on div "3 | Johanna Allais 29/07/2025 EPI - Vêtements | INITIAL - Signaler un problème …" at bounding box center [1385, 358] width 299 height 63
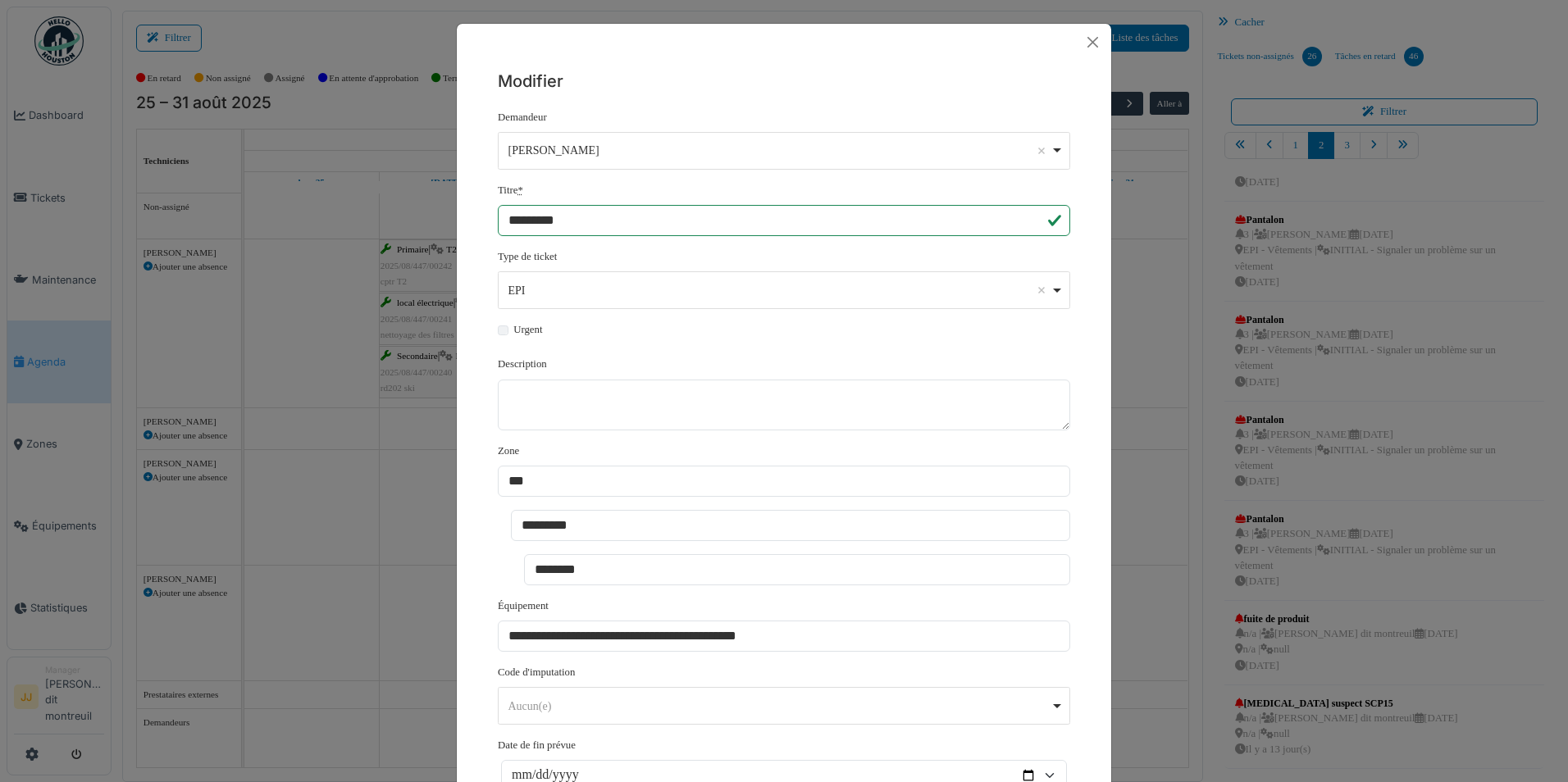
click at [1356, 275] on div "**********" at bounding box center [784, 391] width 1568 height 782
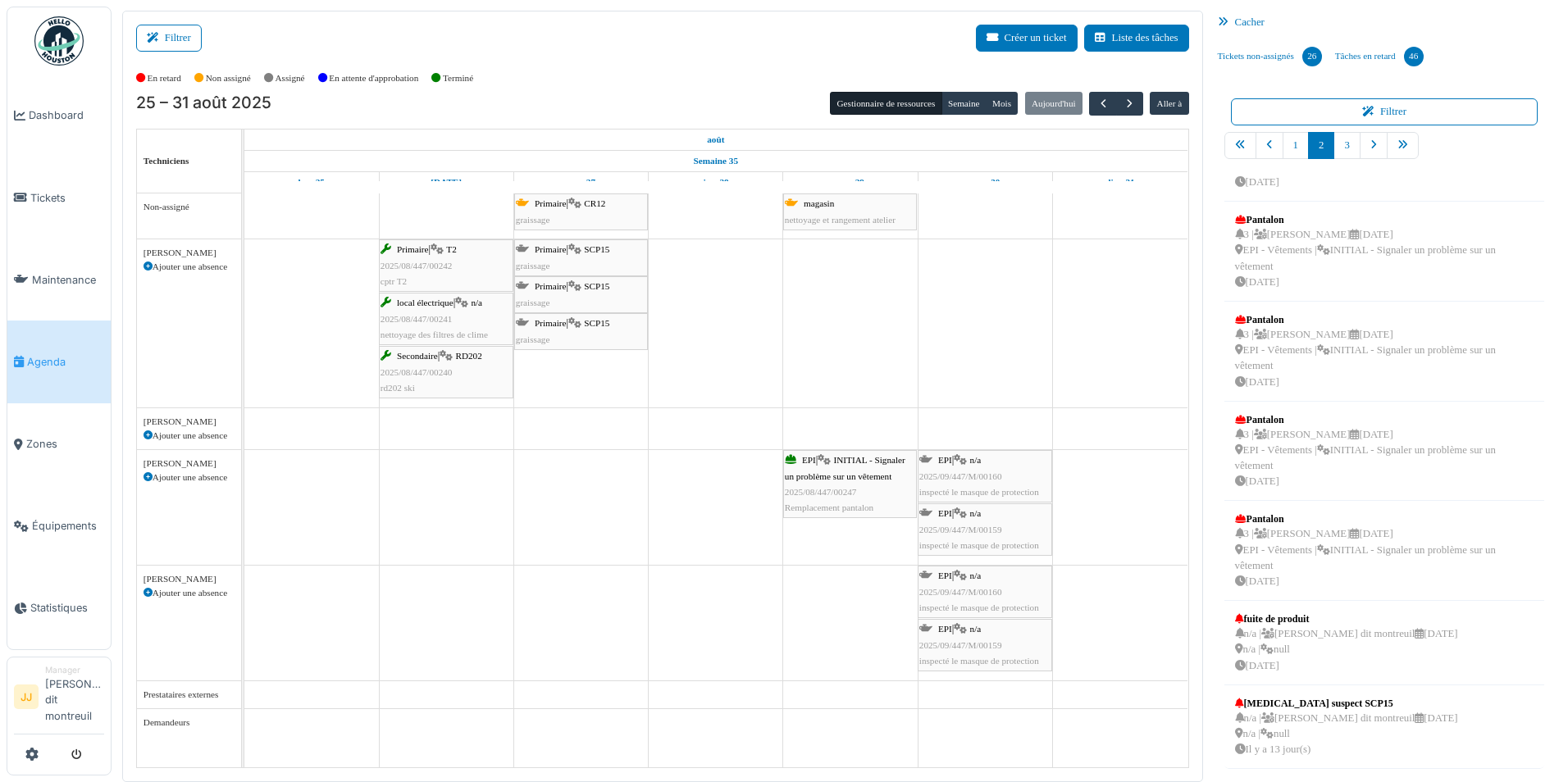
click at [1356, 275] on div "3 | Johanna Allais 29/07/2025 EPI - Vêtements | INITIAL - Signaler un problème …" at bounding box center [1385, 258] width 299 height 63
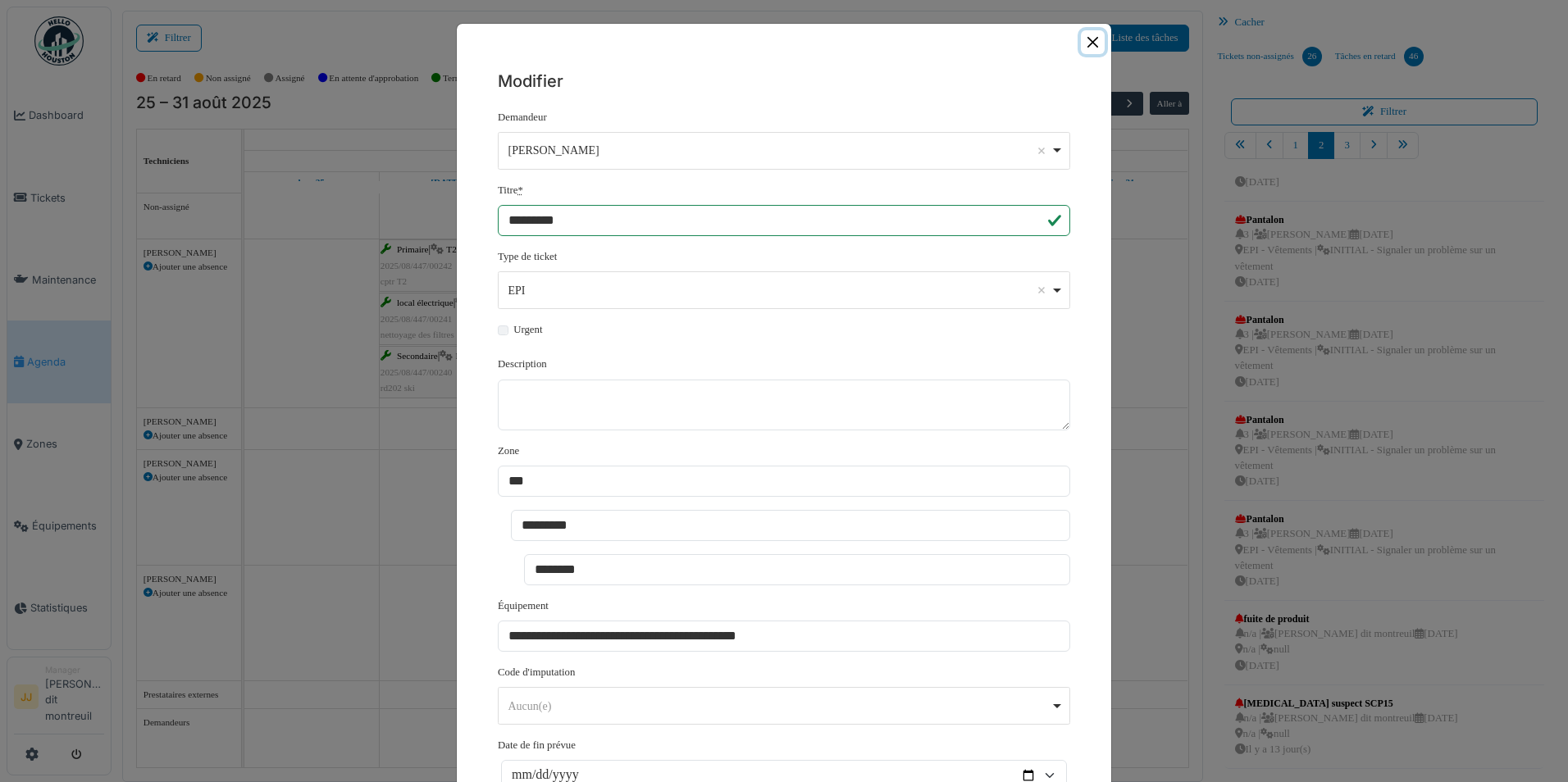
click at [1092, 43] on button "Close" at bounding box center [1092, 41] width 23 height 23
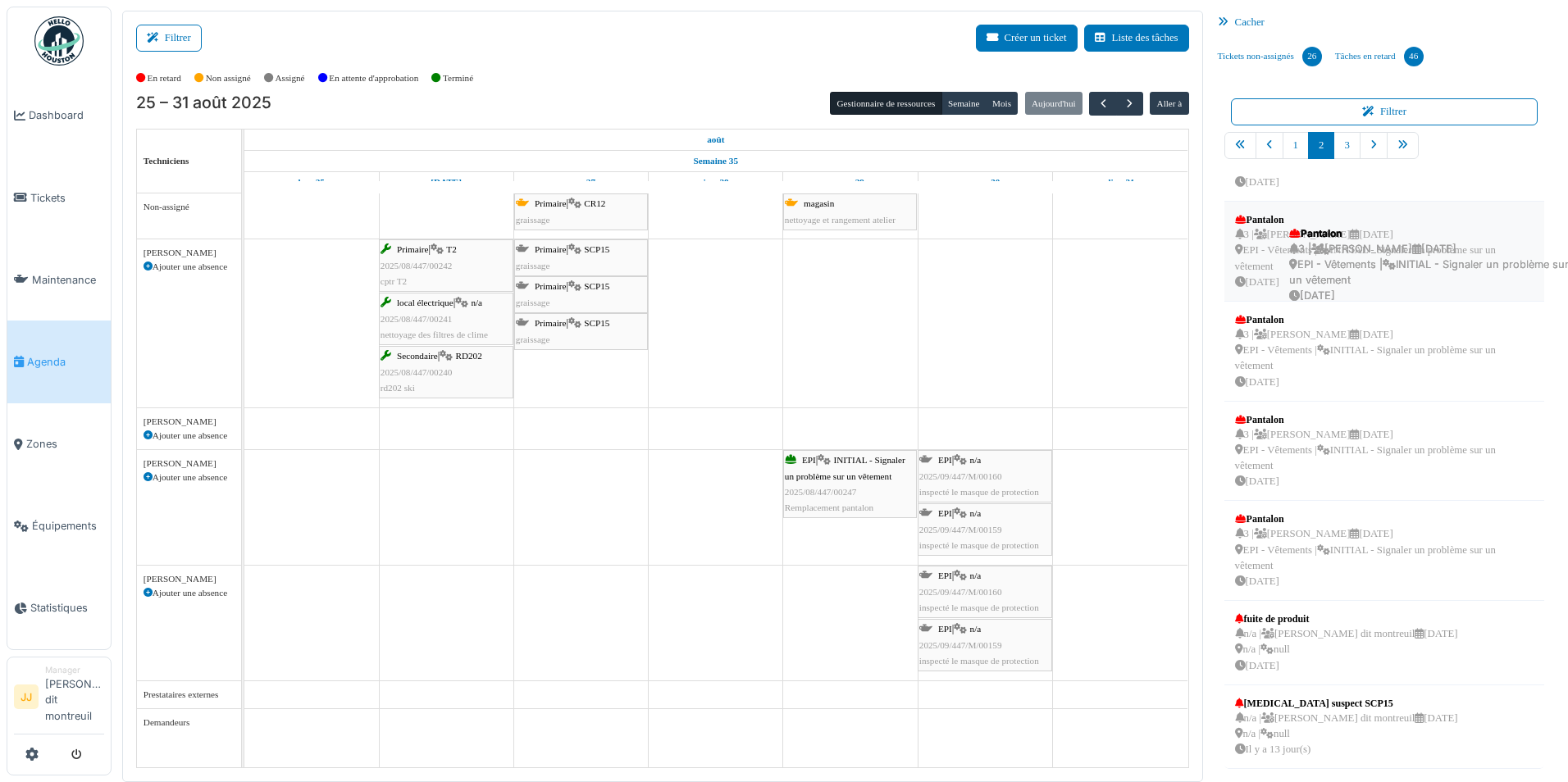
drag, startPoint x: 1305, startPoint y: 234, endPoint x: 1359, endPoint y: 247, distance: 55.5
click at [1359, 247] on div "3 | Johanna Allais 29/07/2025 EPI - Vêtements | INITIAL - Signaler un problème …" at bounding box center [1385, 258] width 299 height 63
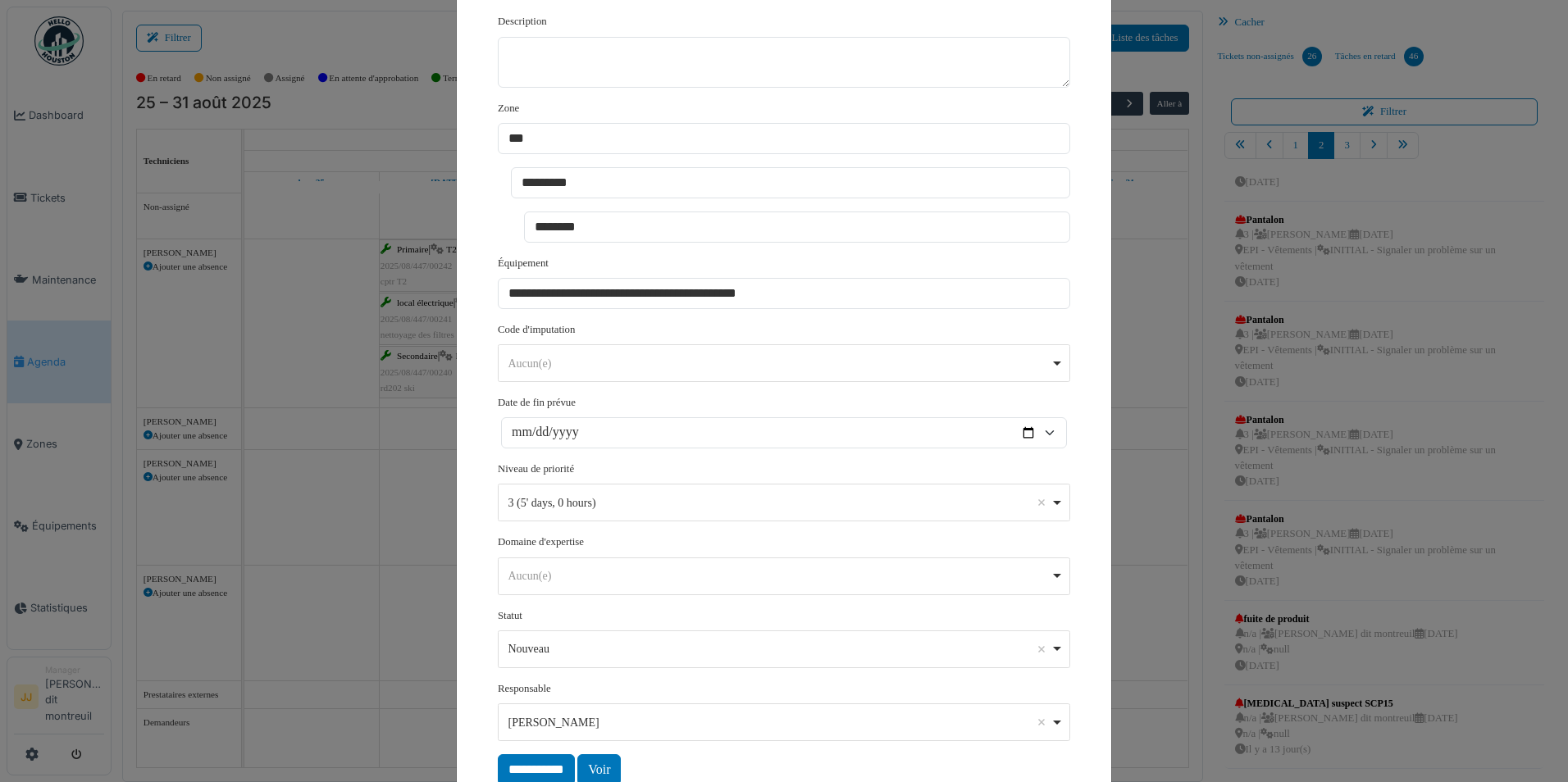
scroll to position [398, 0]
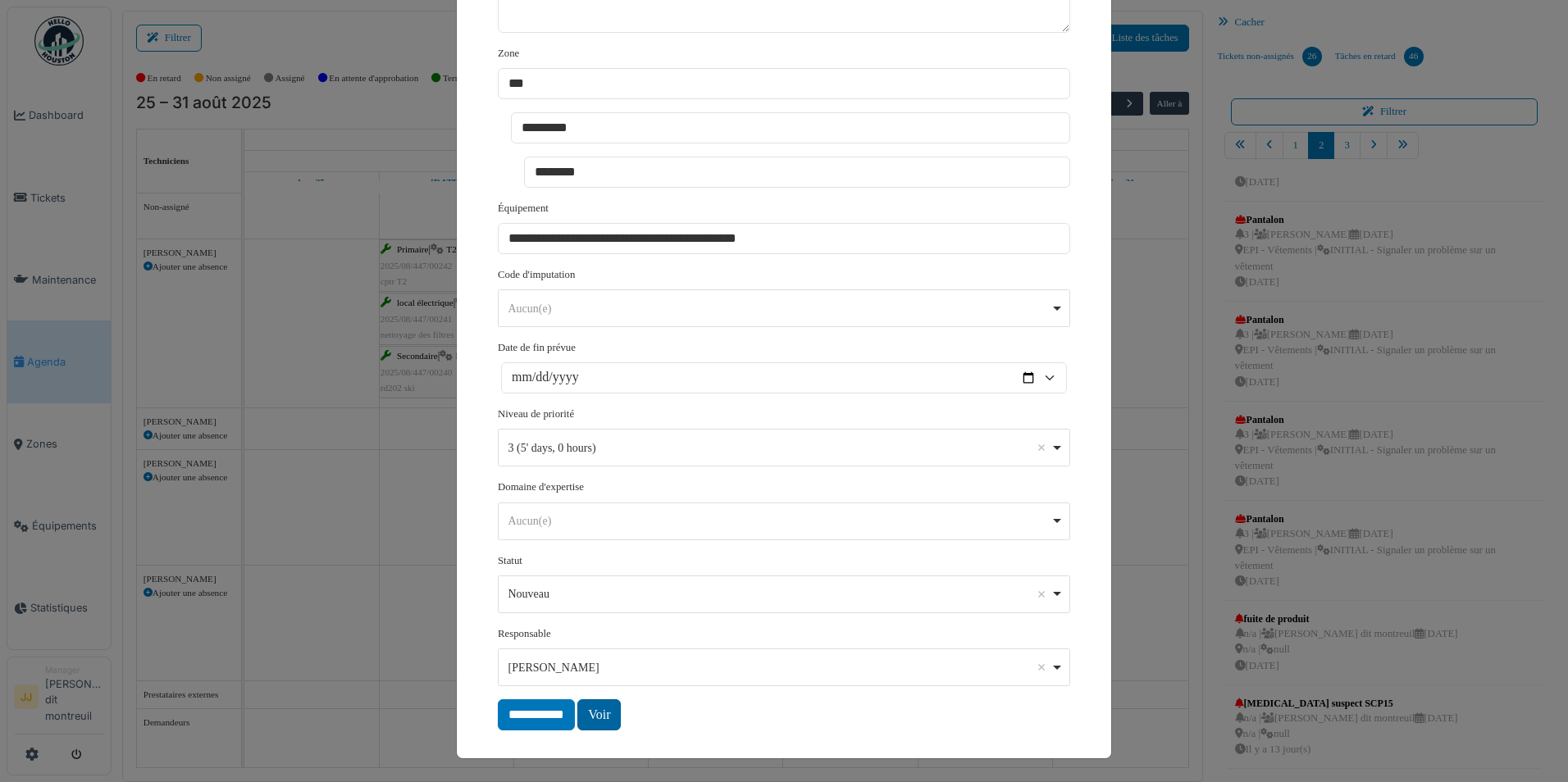
click at [580, 710] on link "Voir" at bounding box center [599, 715] width 43 height 31
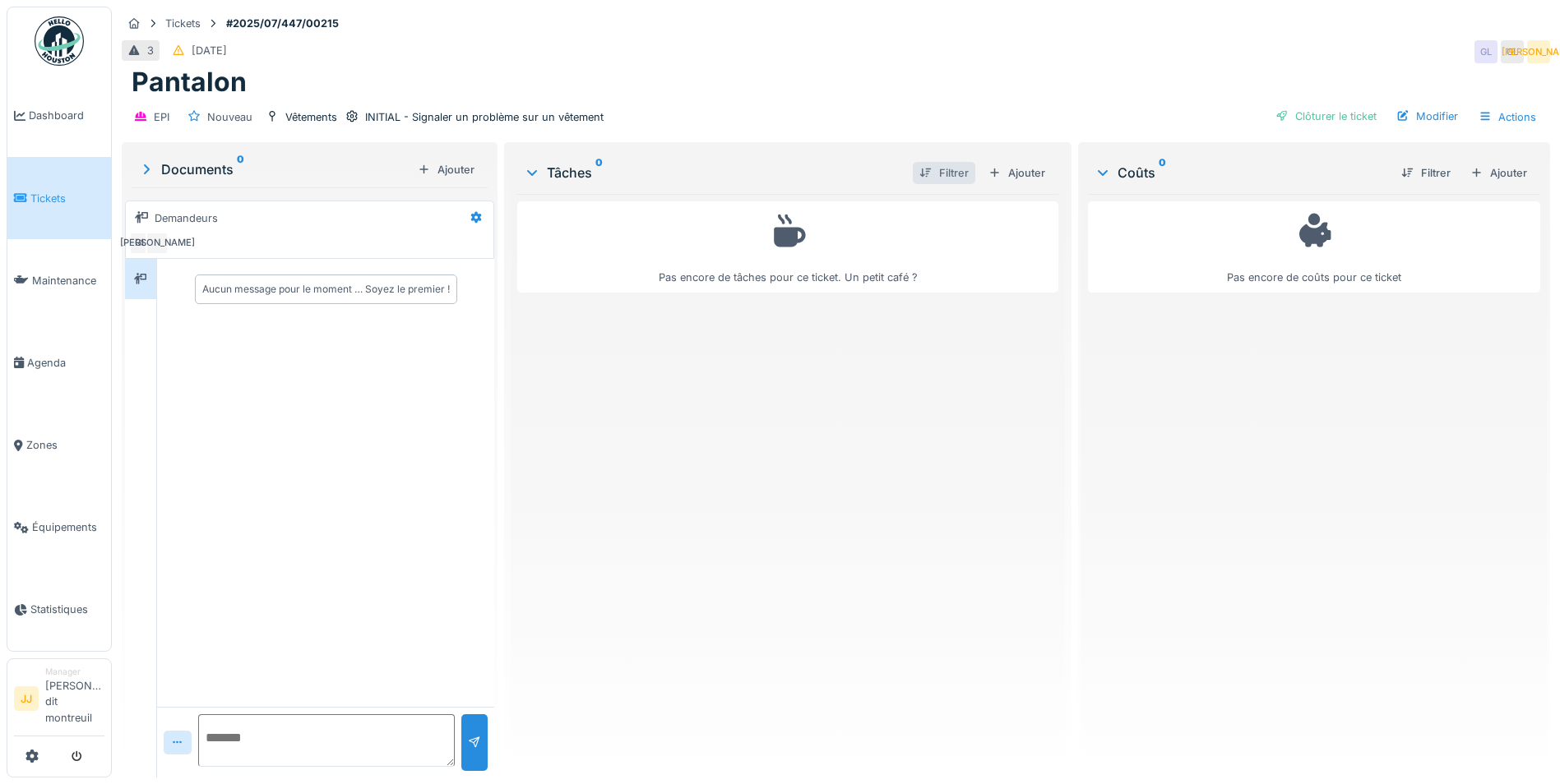
click at [919, 173] on div at bounding box center [926, 173] width 13 height 16
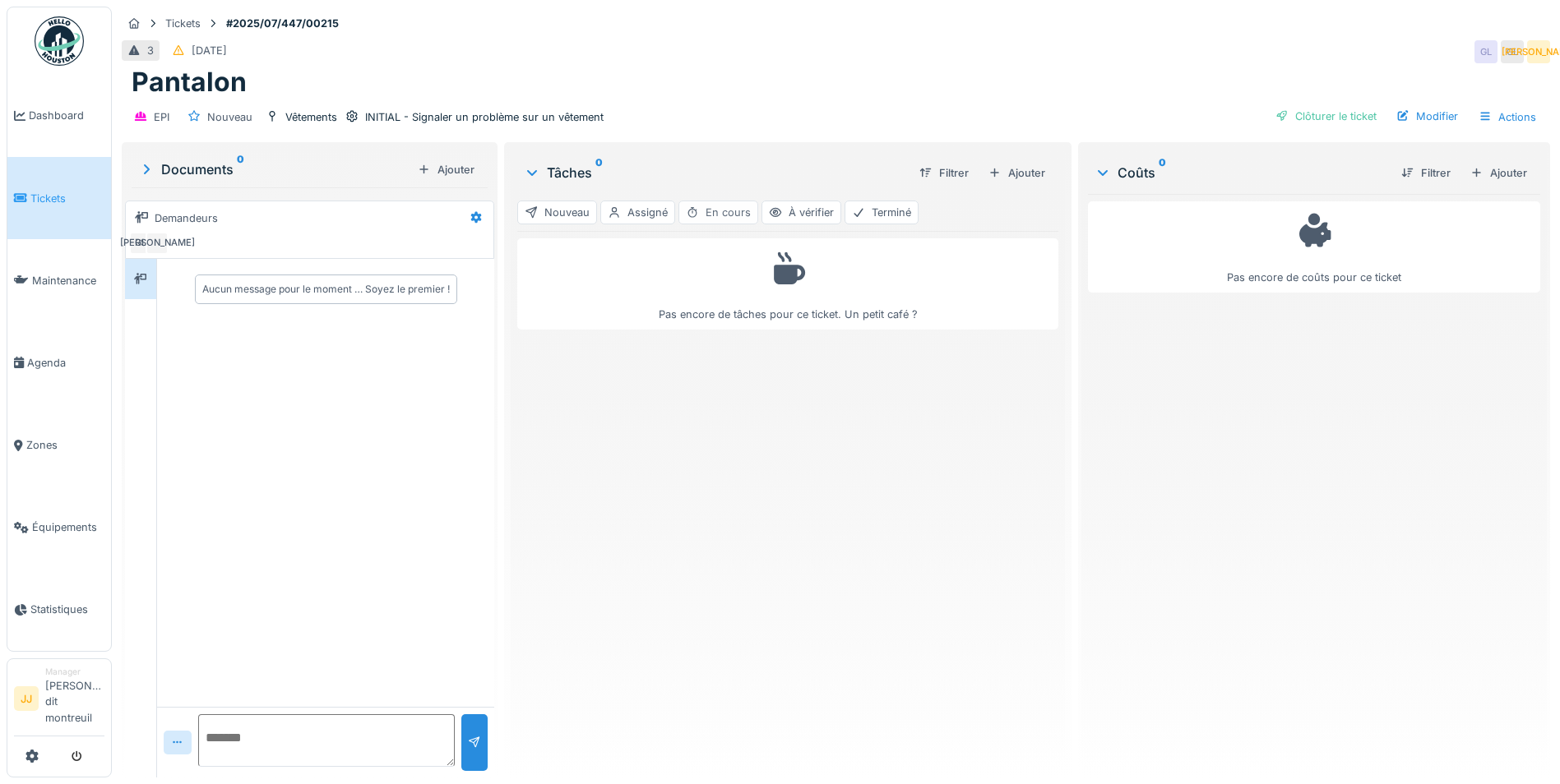
click at [711, 205] on div "En cours" at bounding box center [718, 212] width 80 height 23
drag, startPoint x: 293, startPoint y: 219, endPoint x: 638, endPoint y: 282, distance: 350.7
click at [638, 282] on div "Tickets #2025/07/447/00215 3 [DATE] GL GL JA Pantalon EPI Nouveau Vêtements INI…" at bounding box center [835, 392] width 1447 height 784
click at [310, 183] on div "Documents 0 Ajouter" at bounding box center [309, 170] width 356 height 36
click at [443, 176] on div "Ajouter" at bounding box center [446, 170] width 69 height 23
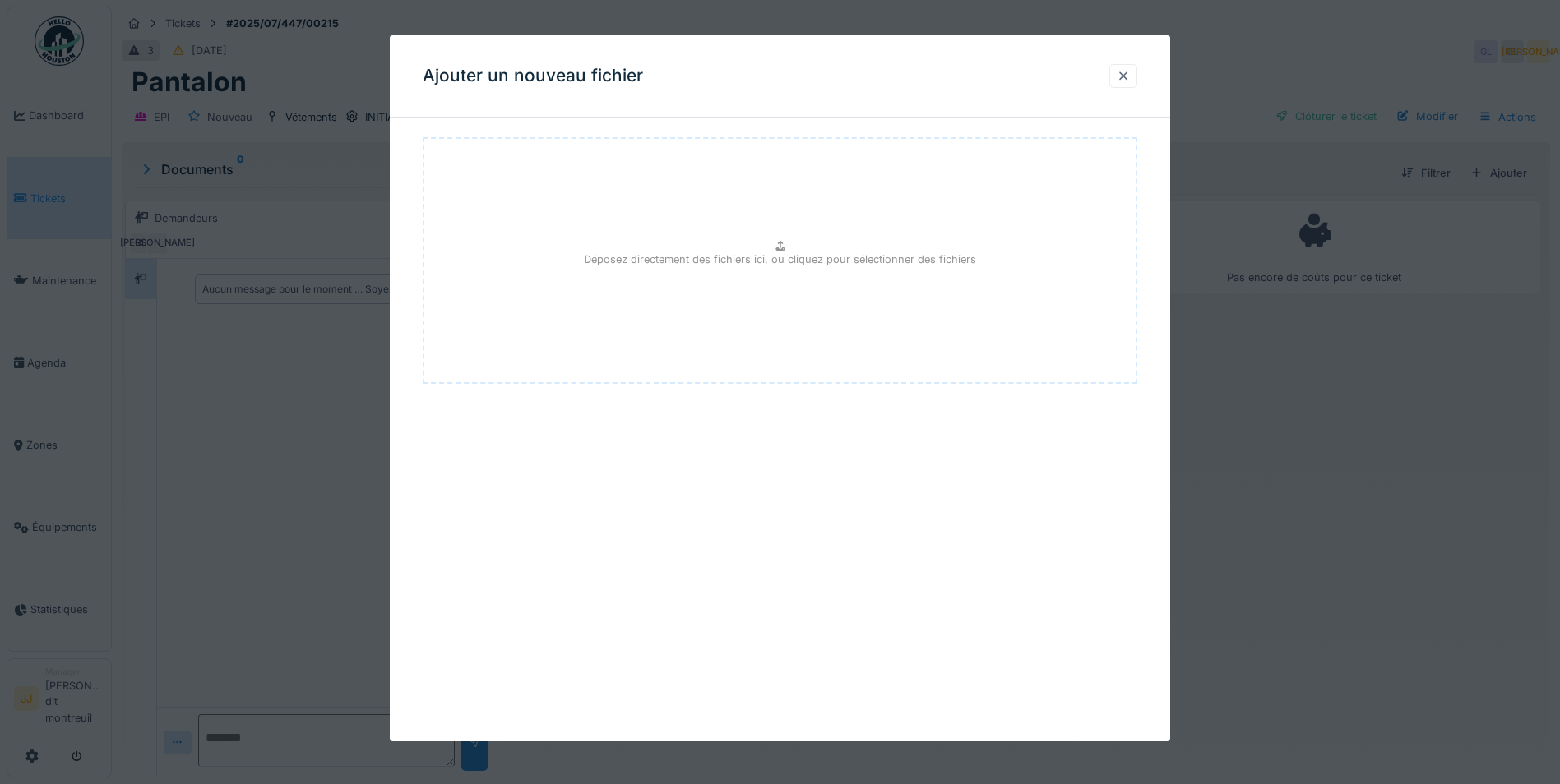
click at [1129, 78] on div at bounding box center [1123, 76] width 13 height 16
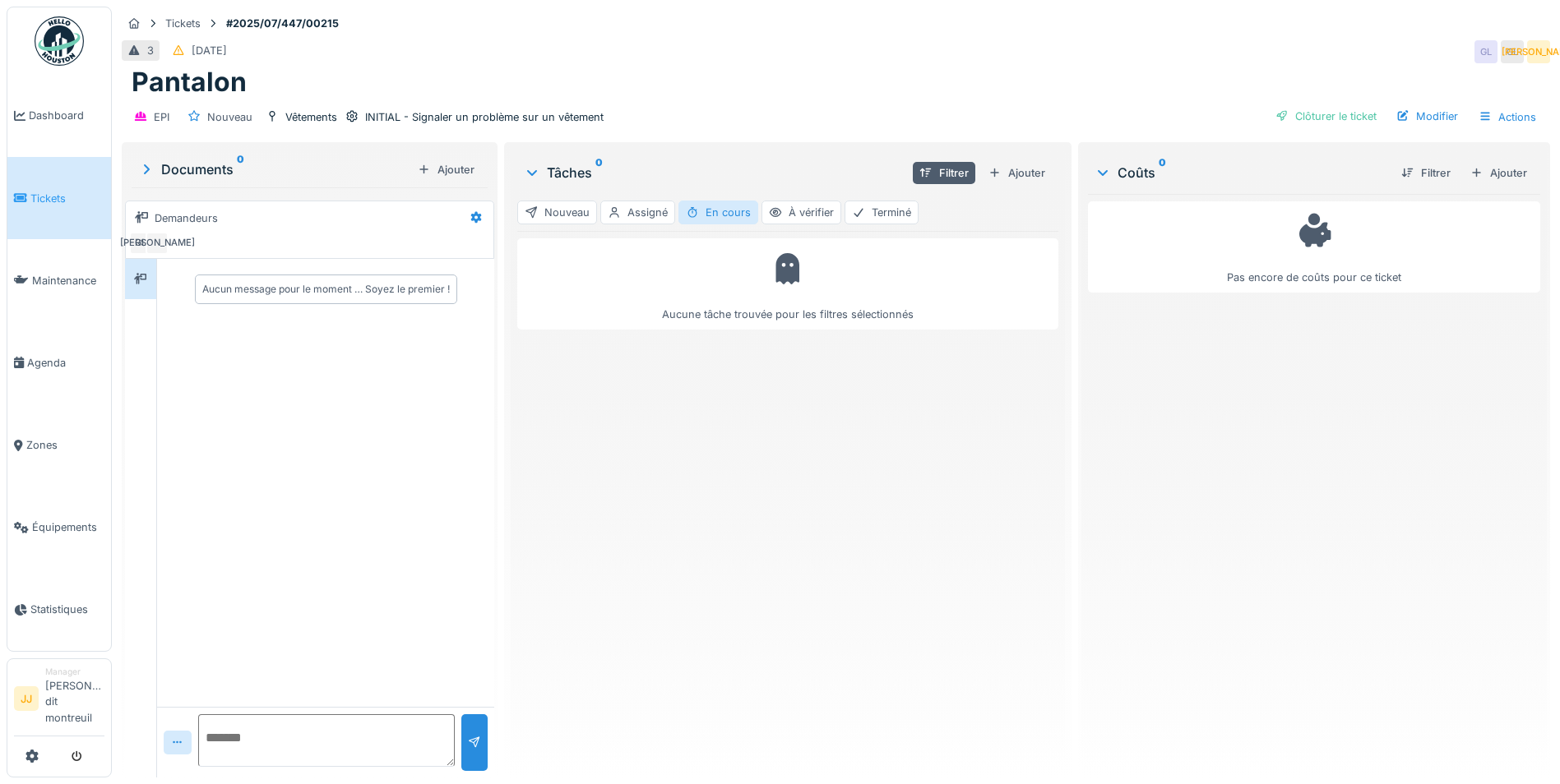
click at [105, 217] on link "Tickets" at bounding box center [59, 198] width 103 height 83
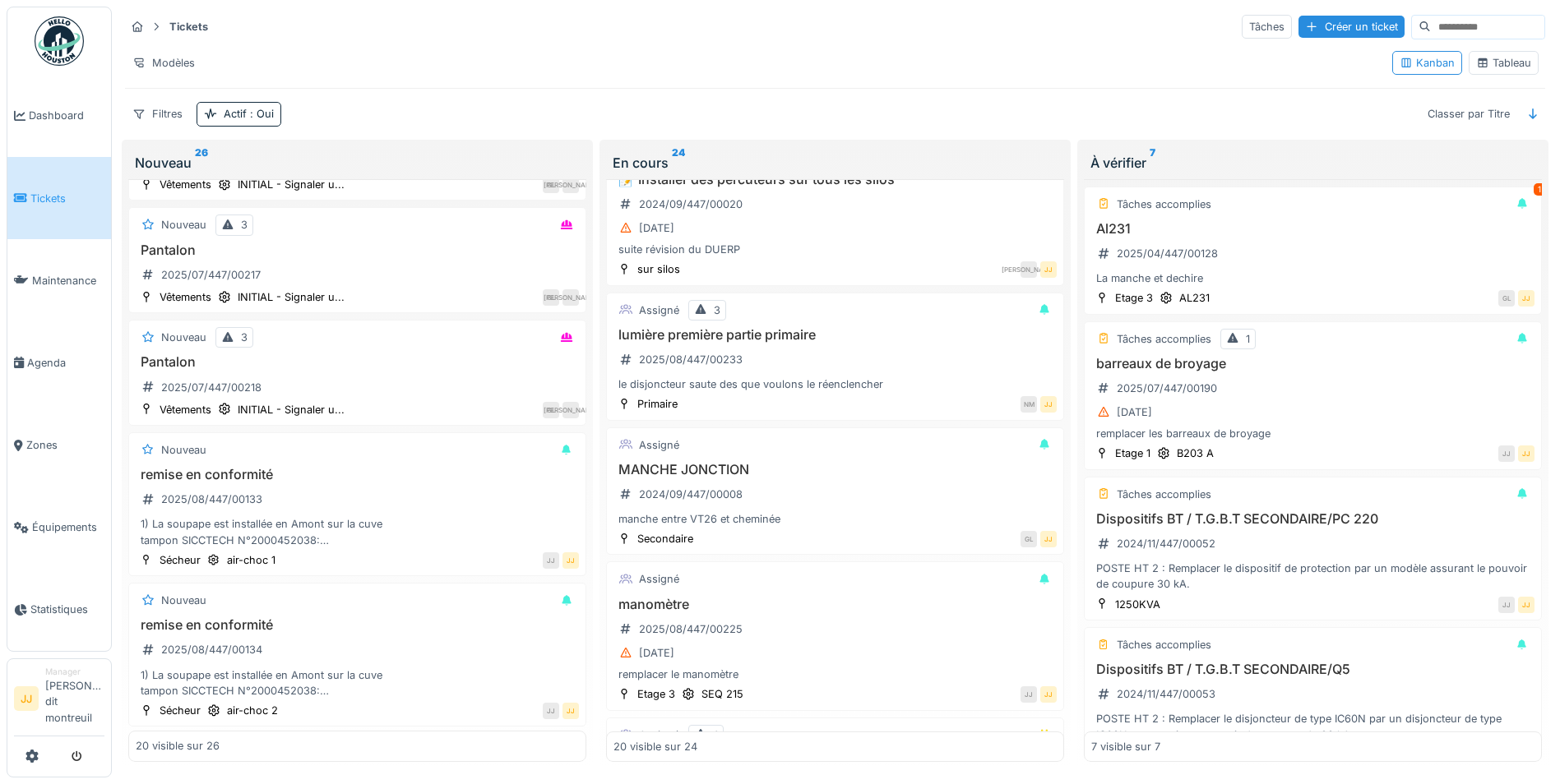
scroll to position [740, 0]
click at [885, 478] on div "MANCHE JONCTION 2024/09/447/00008 manche entre VT26 et cheminée" at bounding box center [835, 490] width 443 height 66
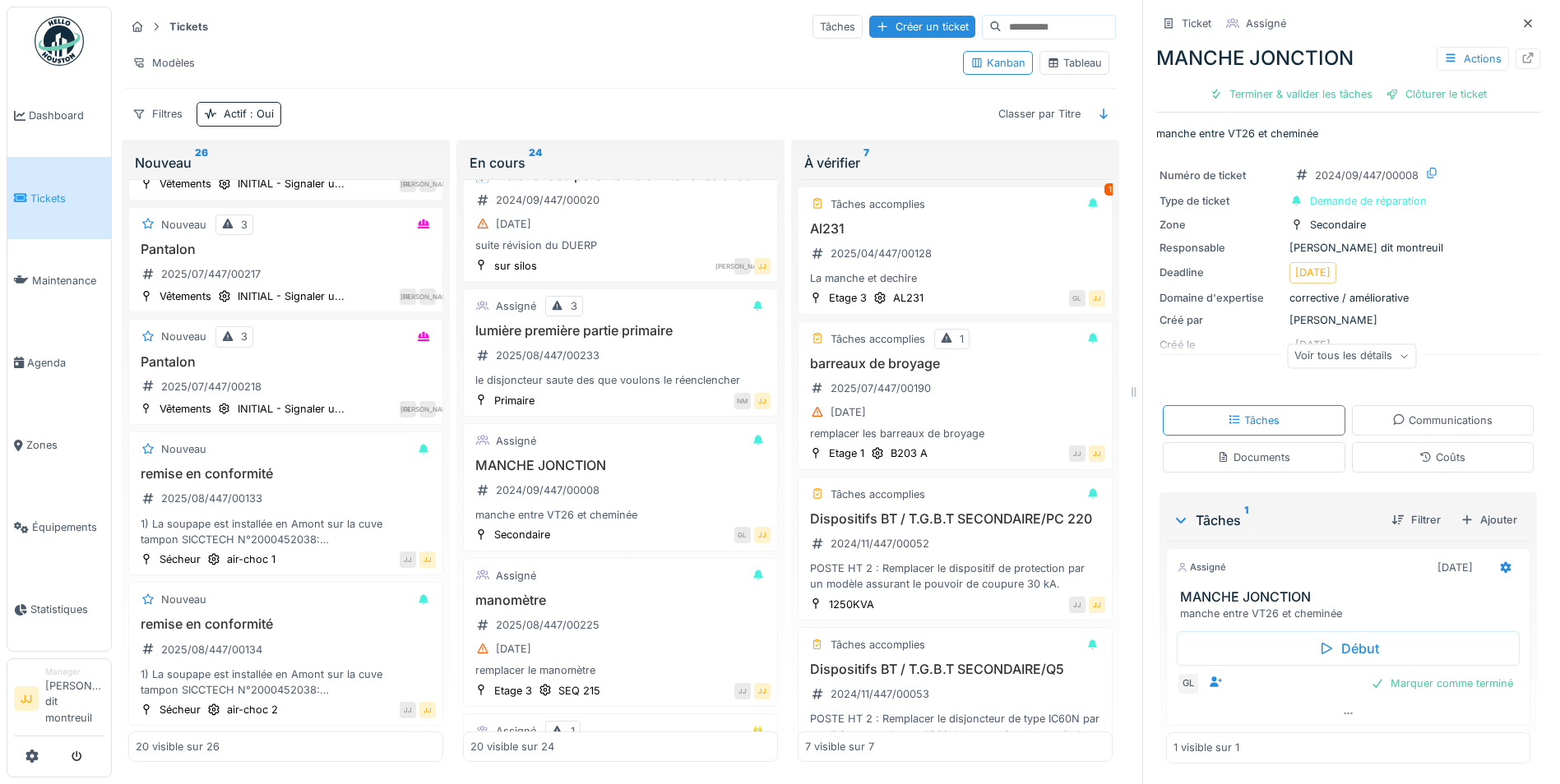
click at [1380, 534] on div "Filtrer" at bounding box center [1416, 520] width 76 height 29
click at [1385, 531] on div "Filtrer" at bounding box center [1416, 520] width 63 height 23
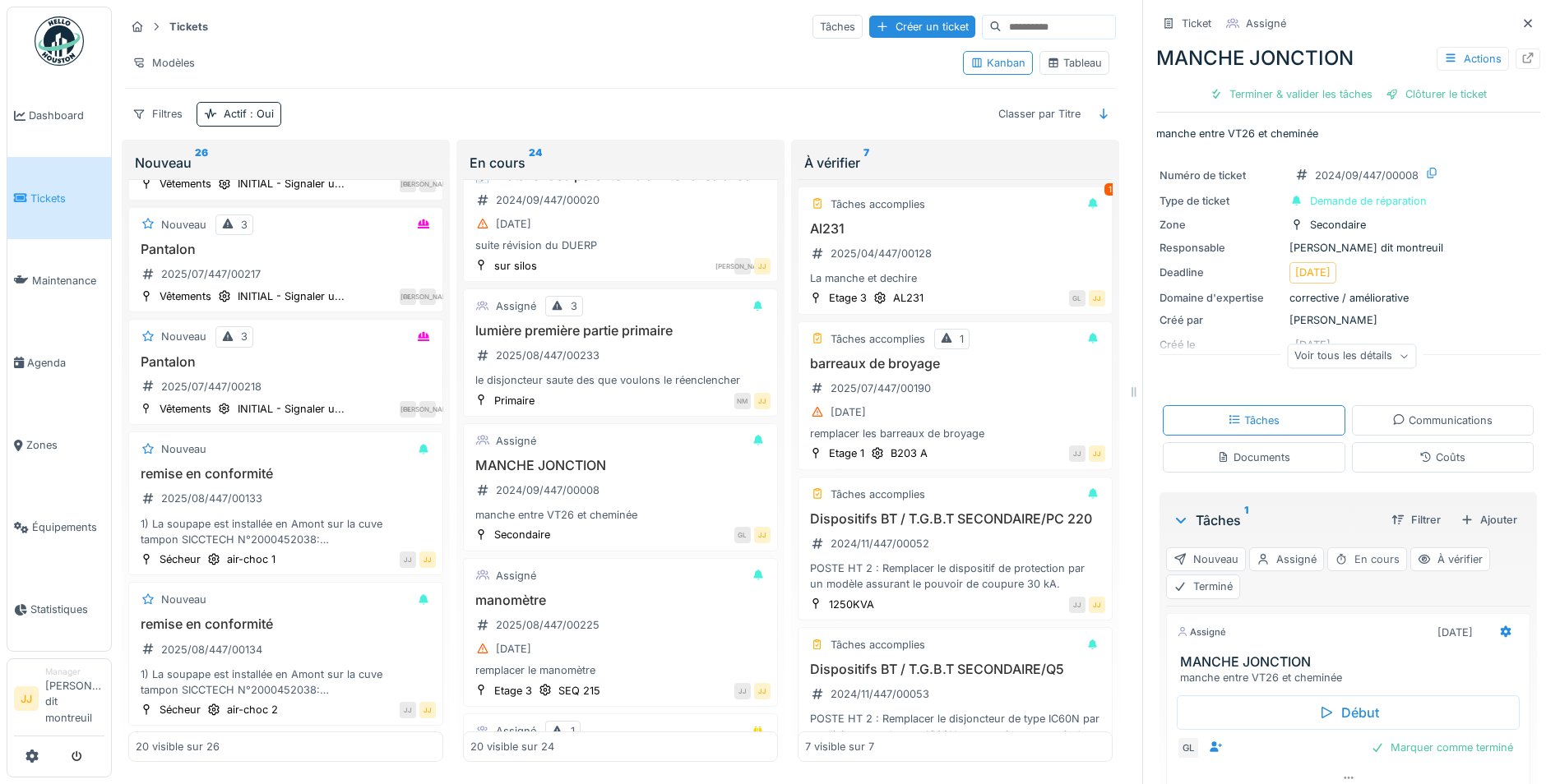
click at [1356, 562] on div "En cours" at bounding box center [1367, 559] width 80 height 23
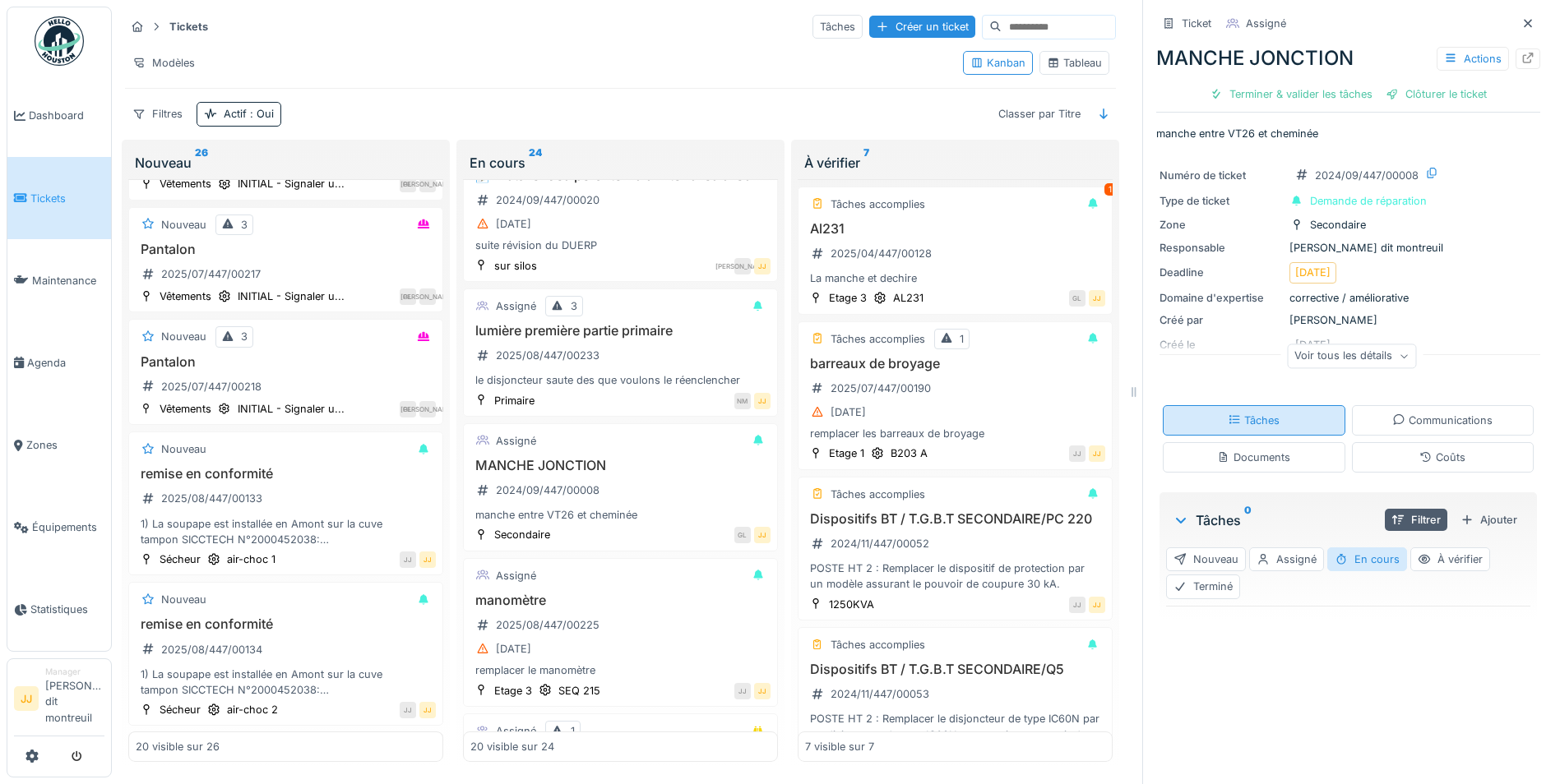
click at [1274, 427] on div "Tâches" at bounding box center [1253, 420] width 183 height 30
click at [1385, 508] on div "Filtrer" at bounding box center [1416, 520] width 63 height 23
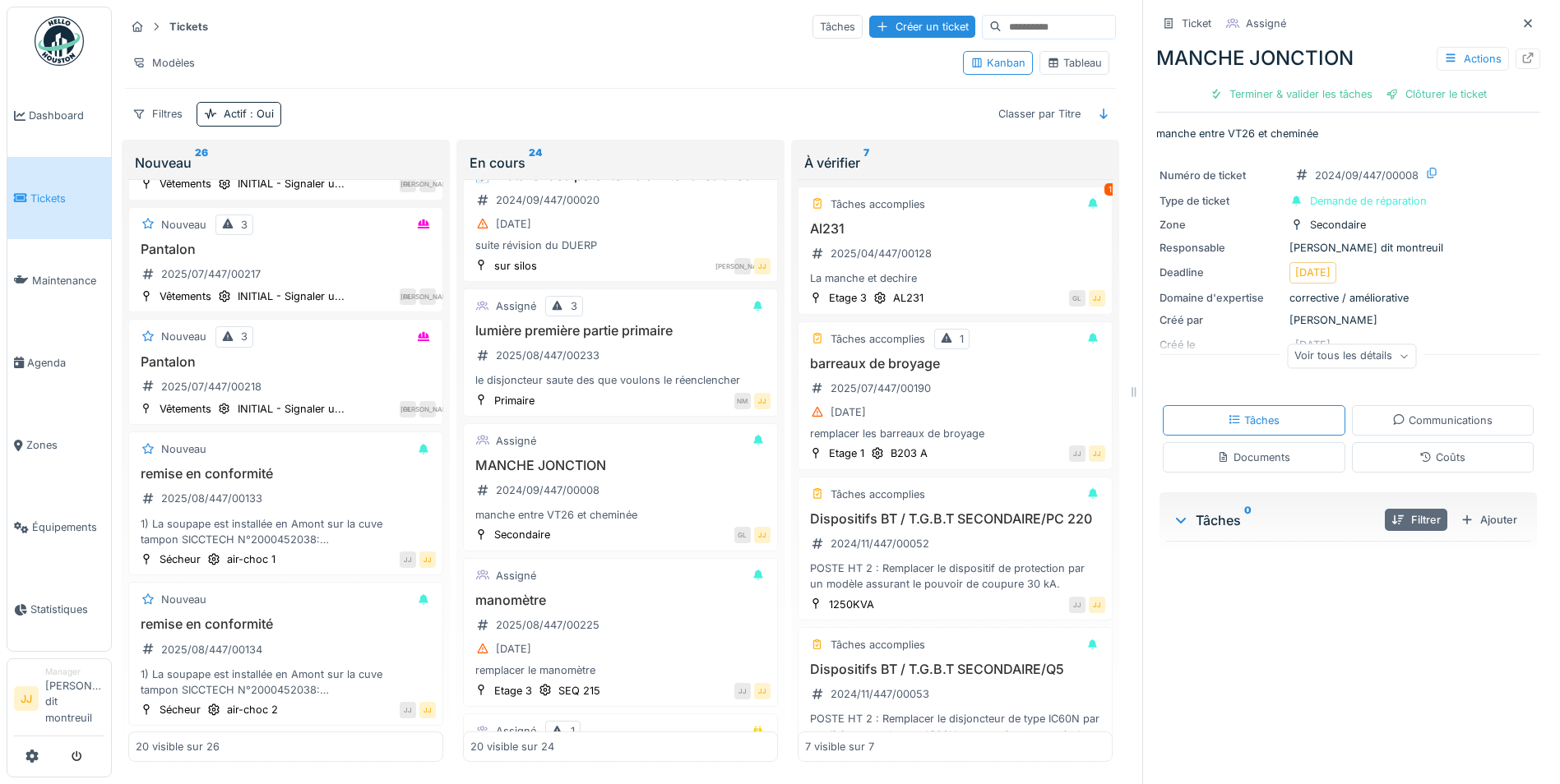
click at [1386, 508] on div "Filtrer" at bounding box center [1416, 520] width 63 height 23
click at [1367, 548] on div "En cours" at bounding box center [1367, 559] width 80 height 23
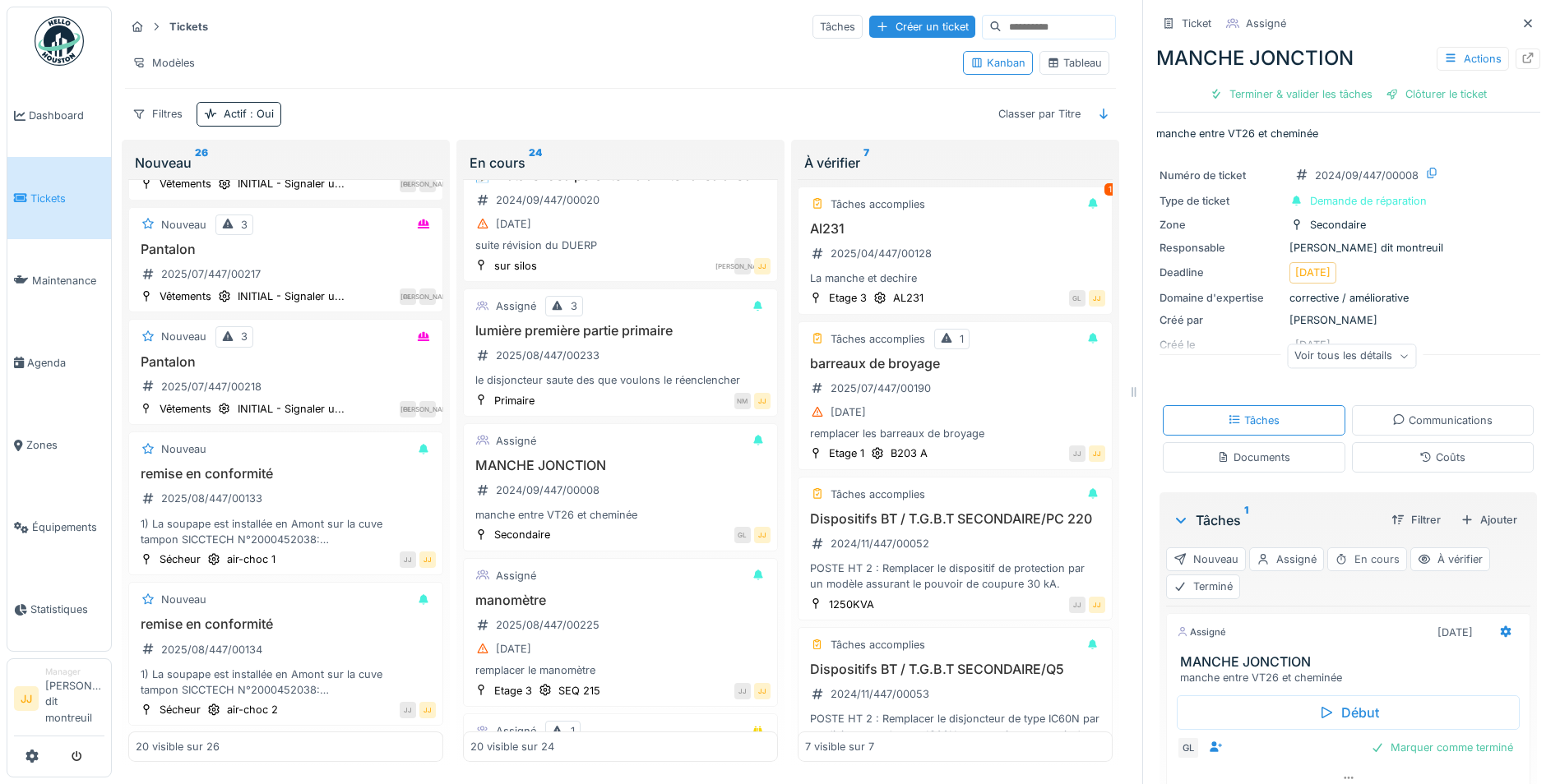
click at [1367, 548] on div "En cours" at bounding box center [1367, 559] width 80 height 23
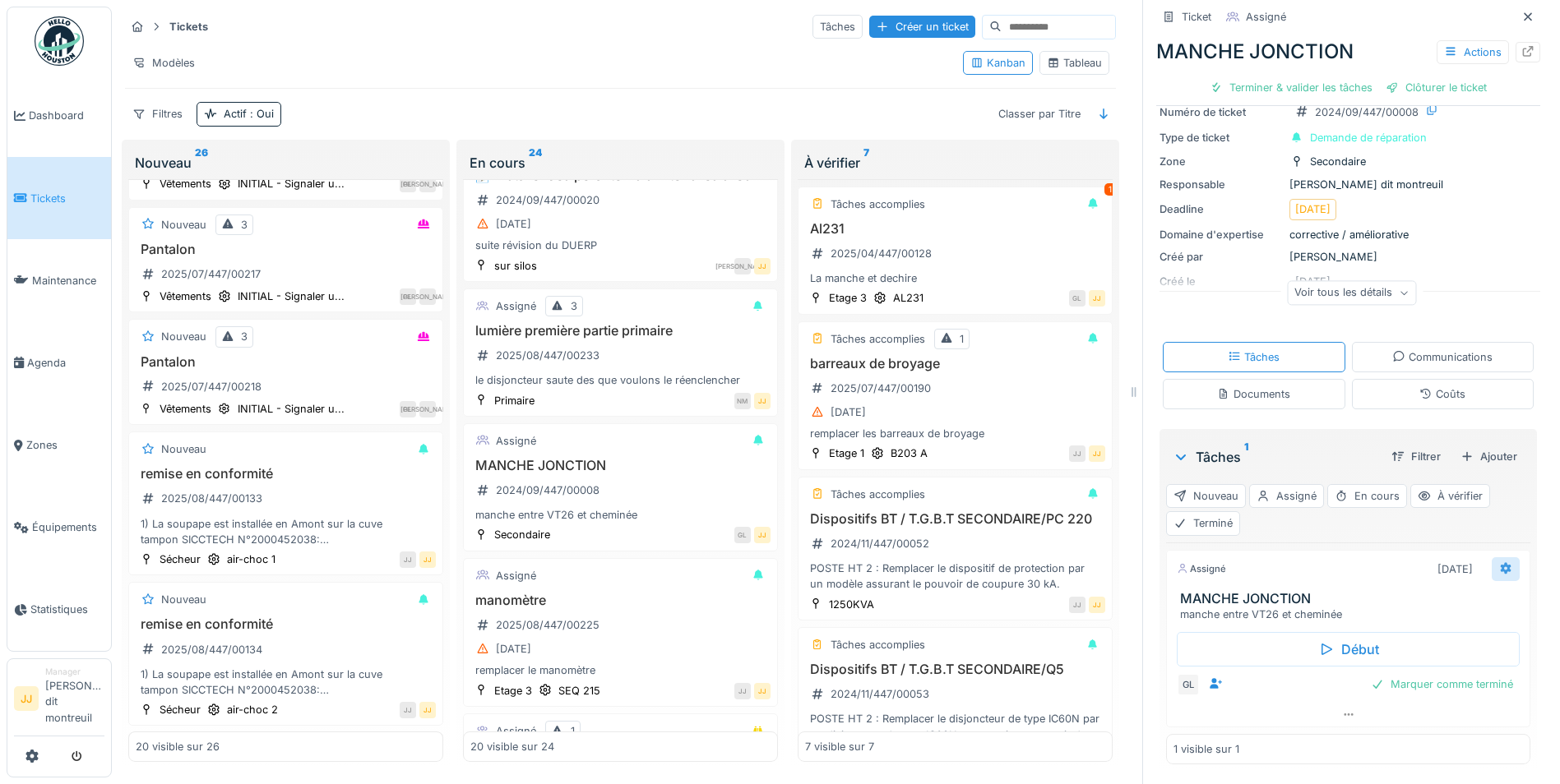
click at [1500, 563] on icon at bounding box center [1505, 568] width 10 height 11
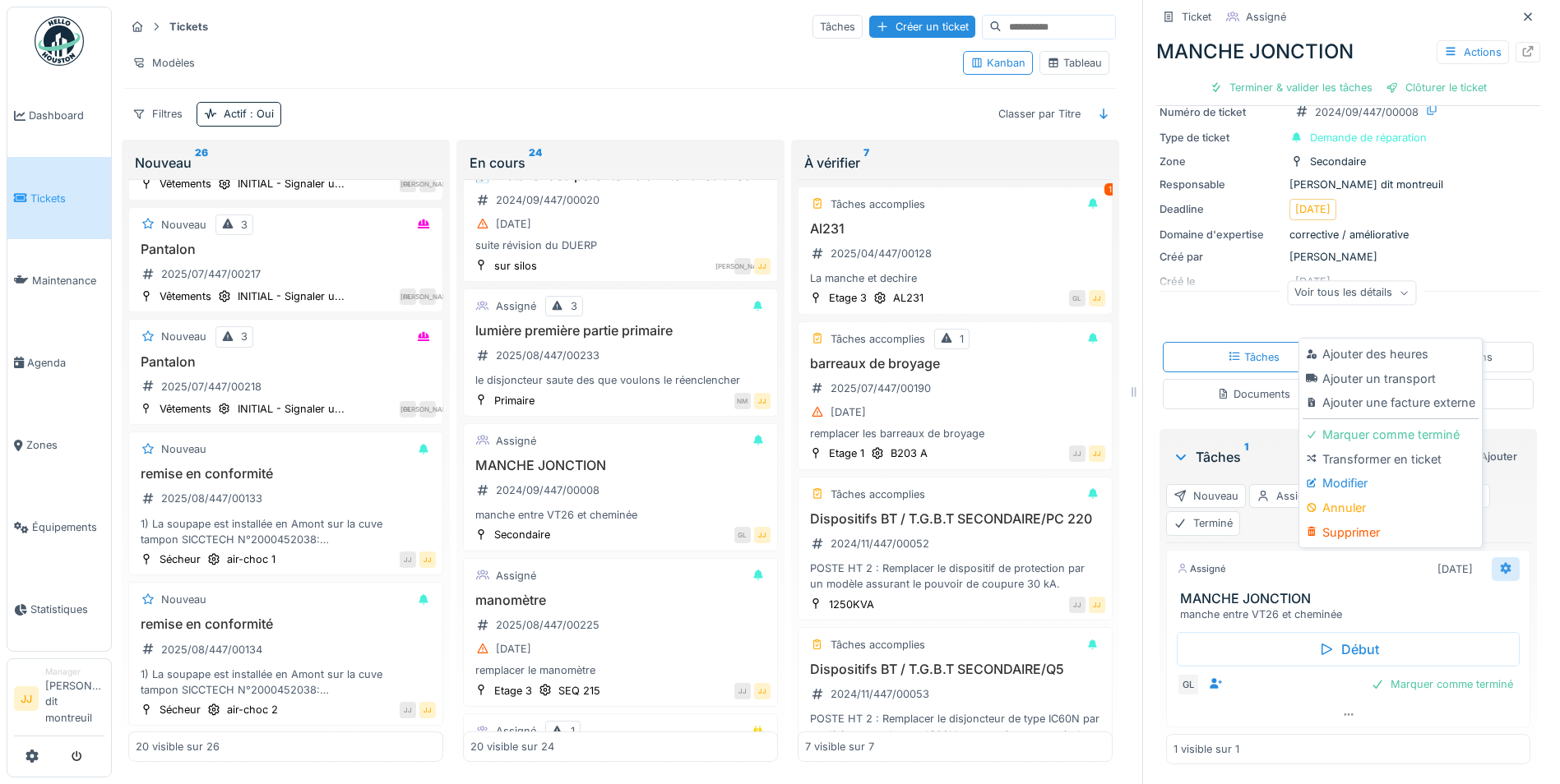
click at [1500, 563] on icon at bounding box center [1505, 568] width 10 height 11
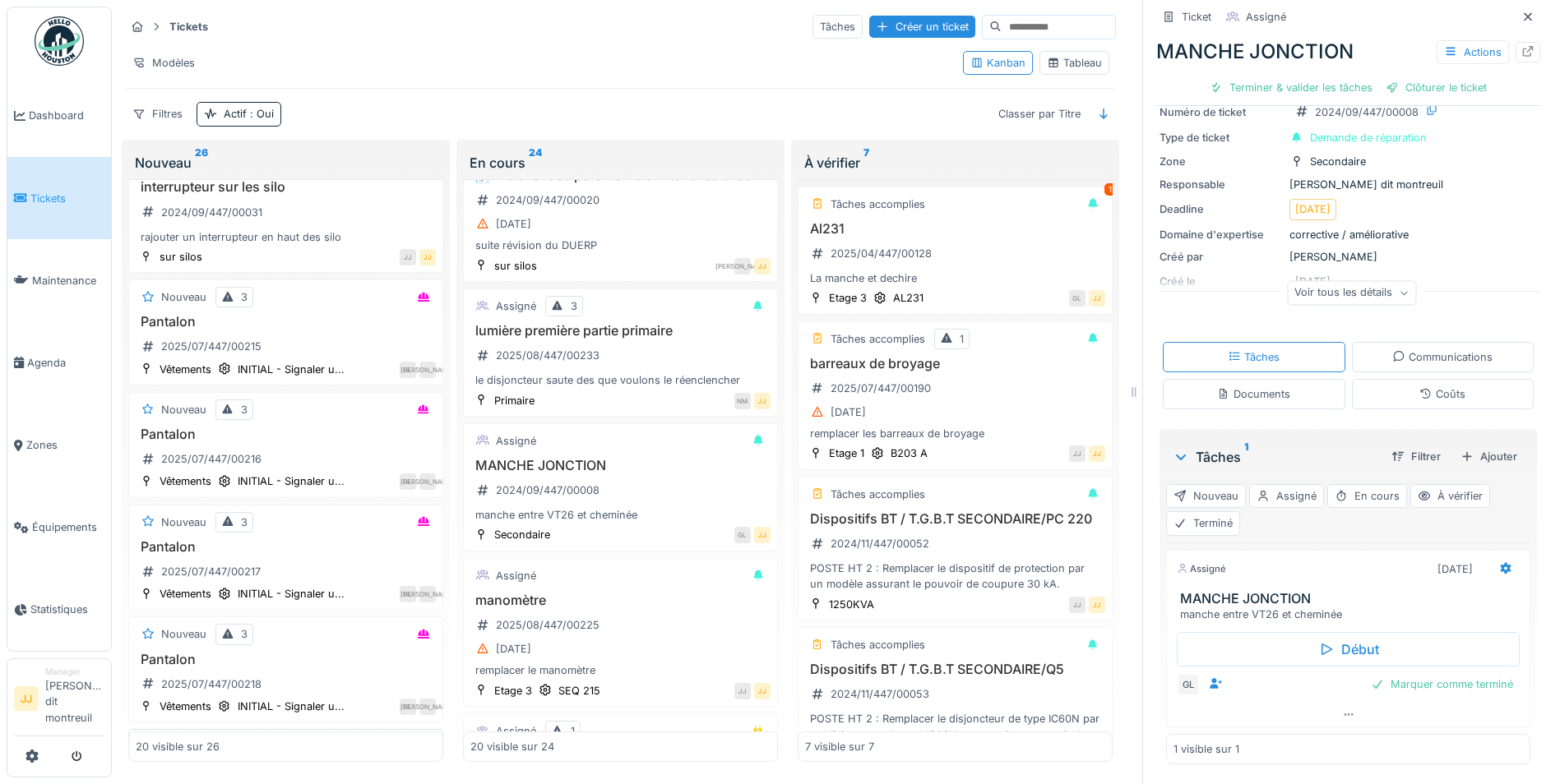
scroll to position [1413, 0]
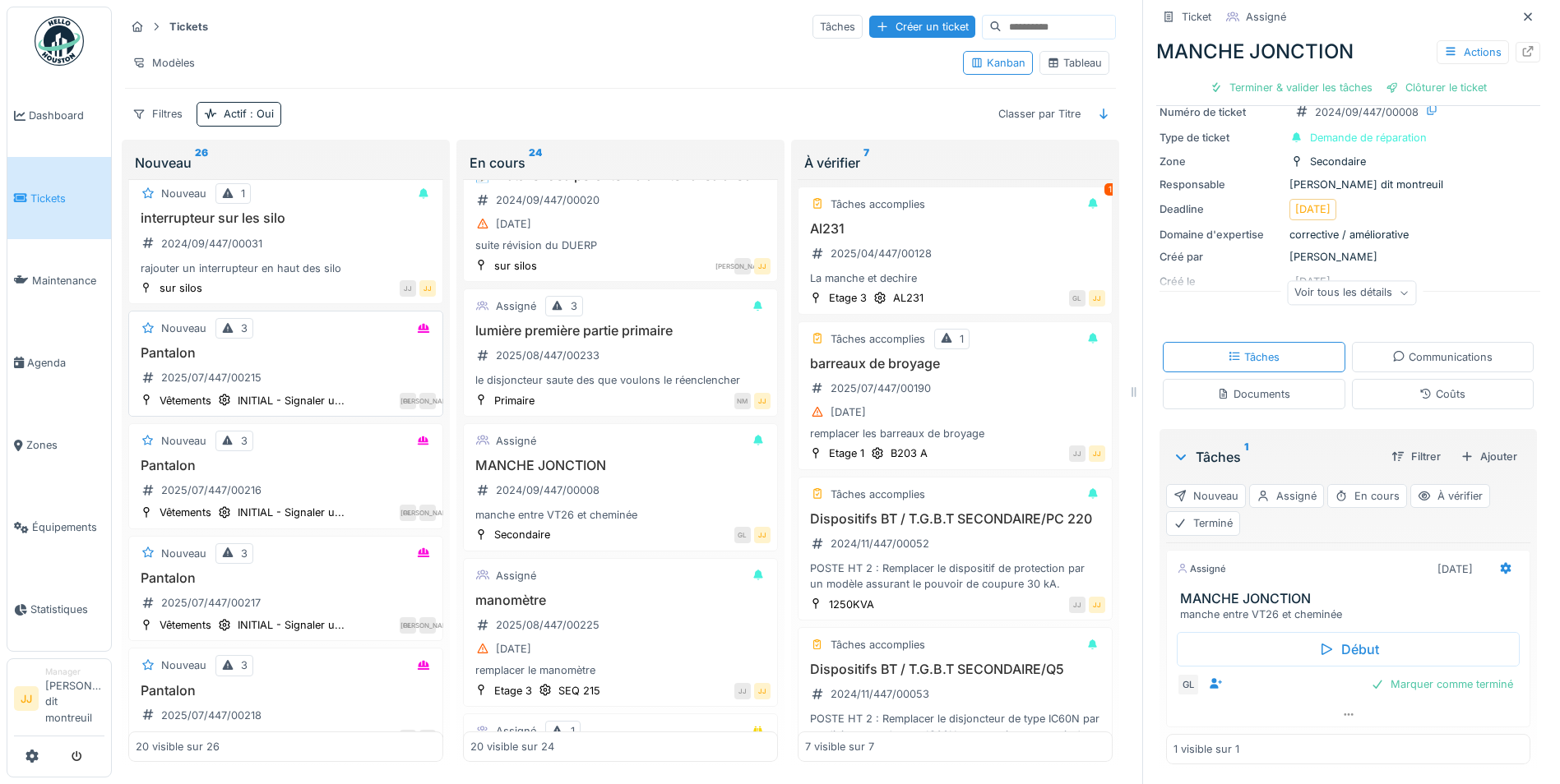
click at [300, 355] on div "Pantalon 2025/07/447/00215" at bounding box center [286, 368] width 300 height 46
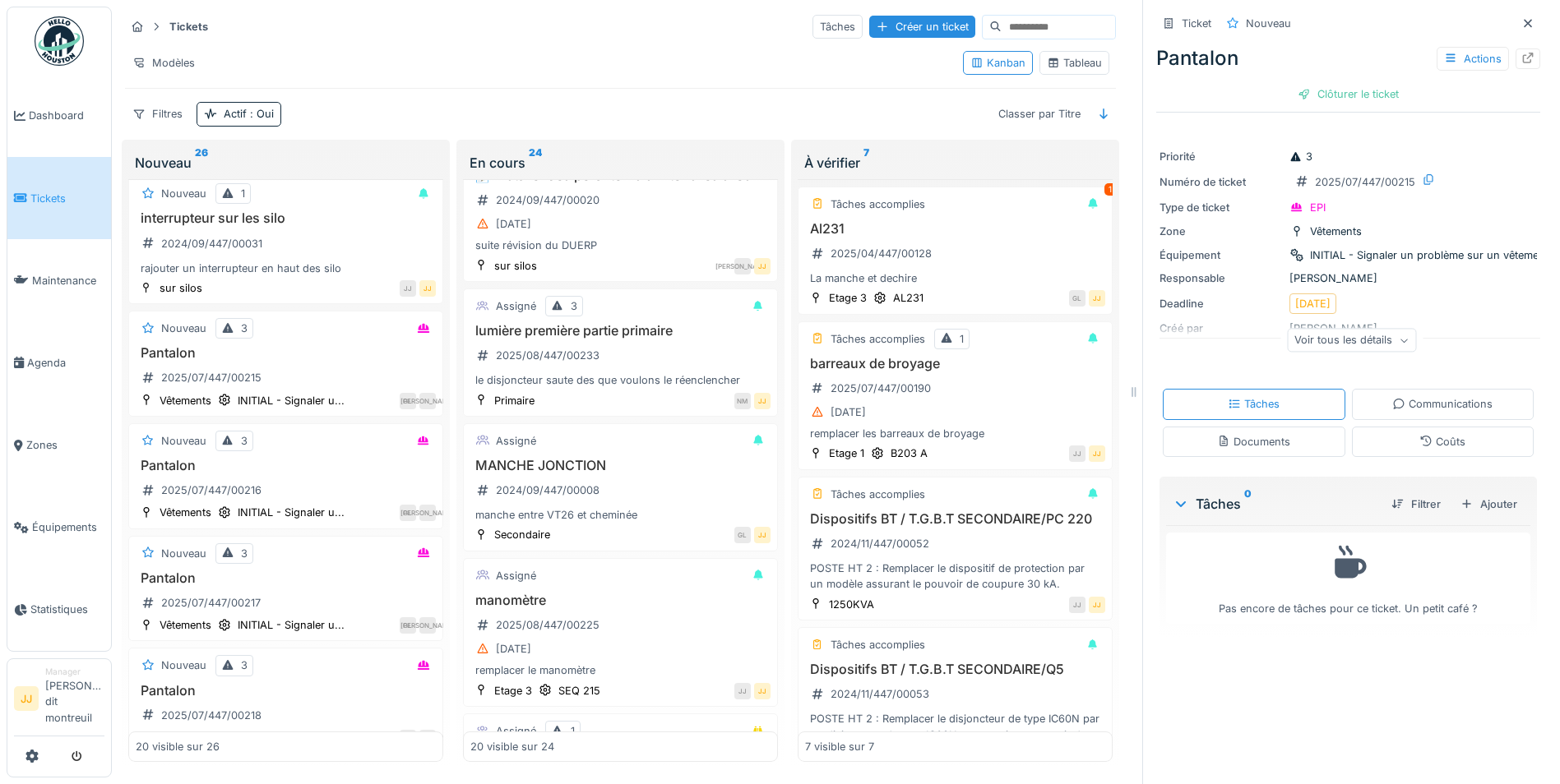
click at [1364, 329] on div "Voir tous les détails" at bounding box center [1352, 340] width 129 height 23
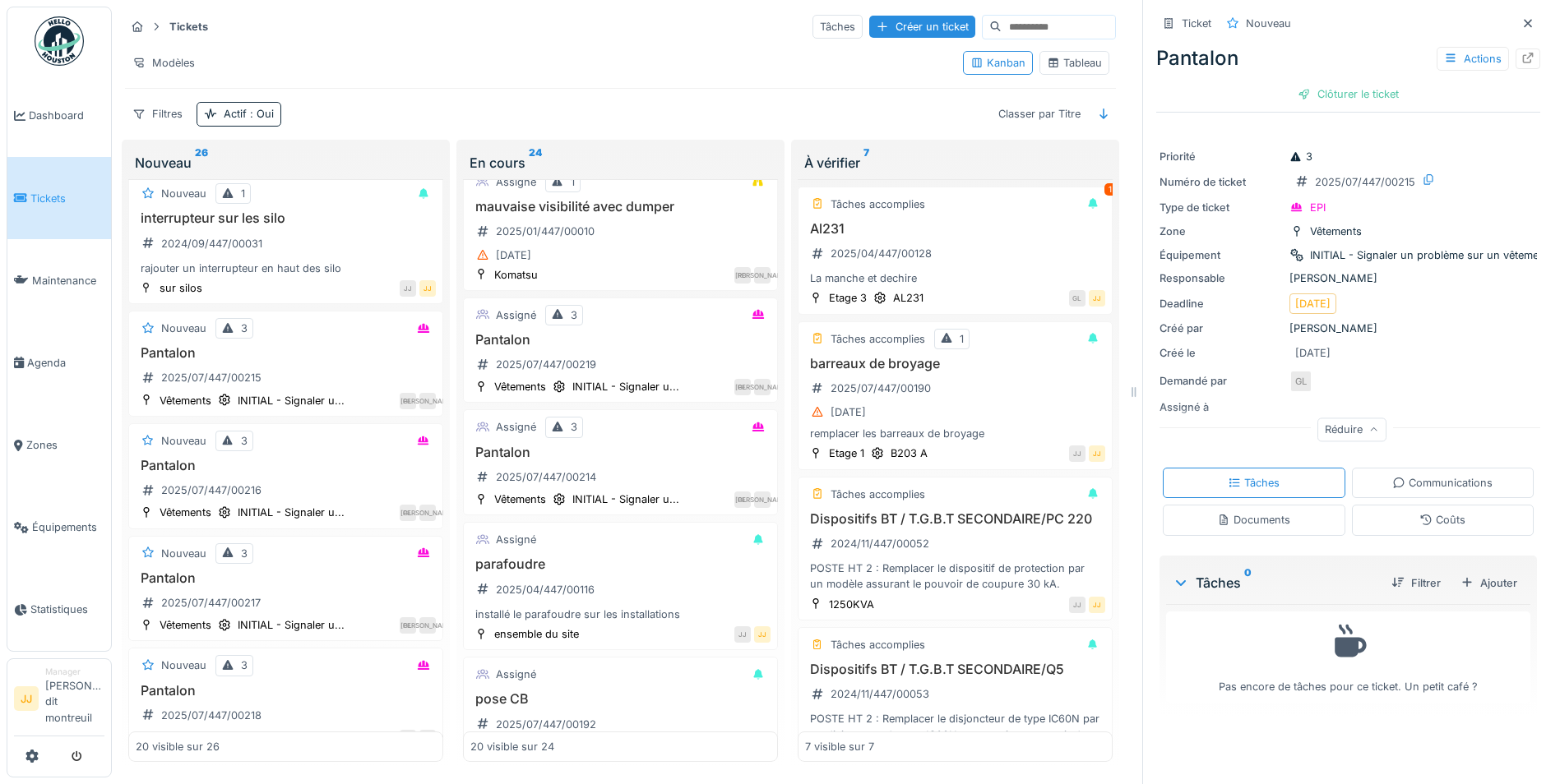
scroll to position [1331, 0]
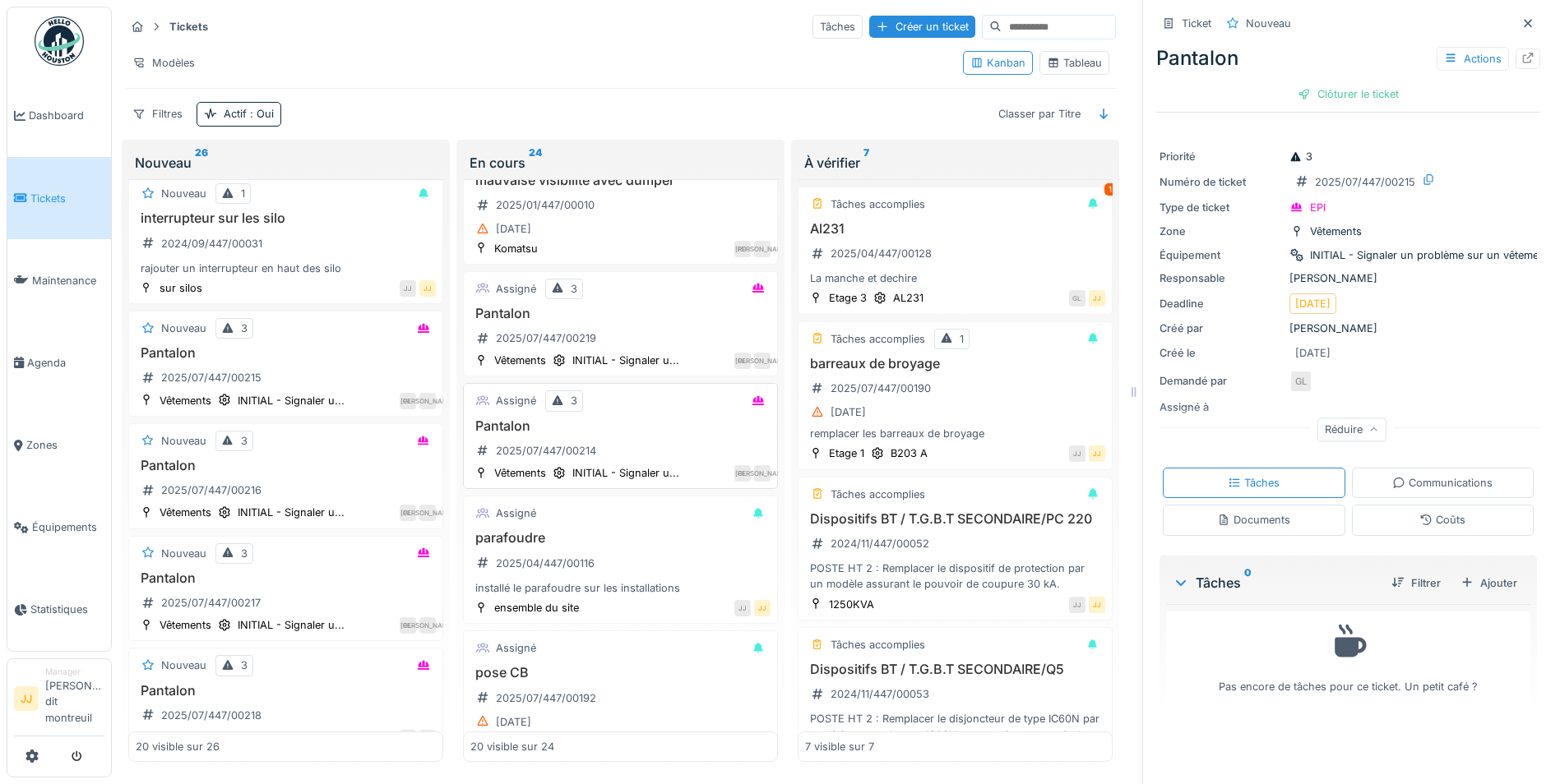
click at [634, 431] on h3 "Pantalon" at bounding box center [620, 426] width 300 height 16
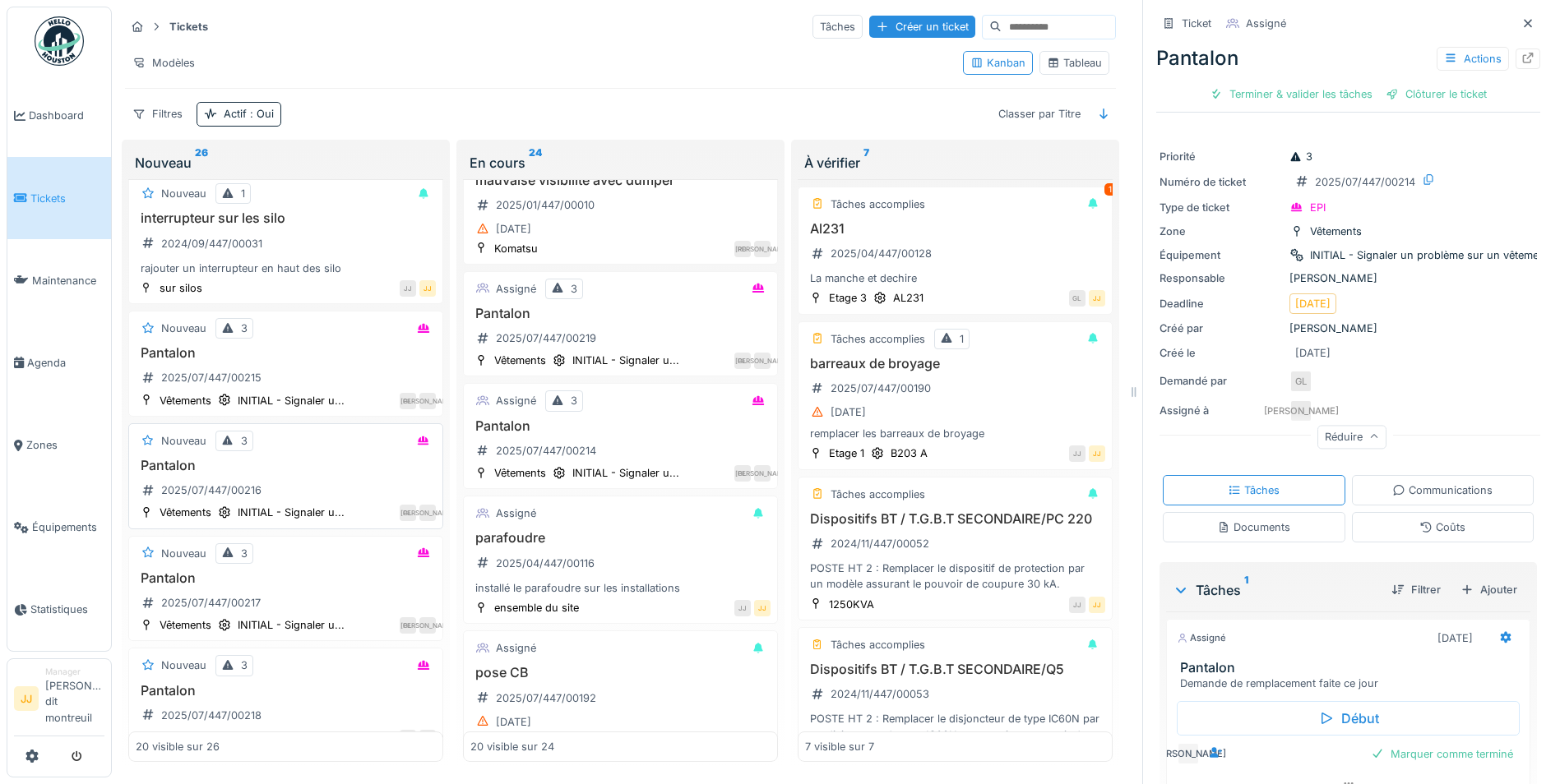
click at [298, 431] on div "Nouveau 3" at bounding box center [286, 441] width 300 height 21
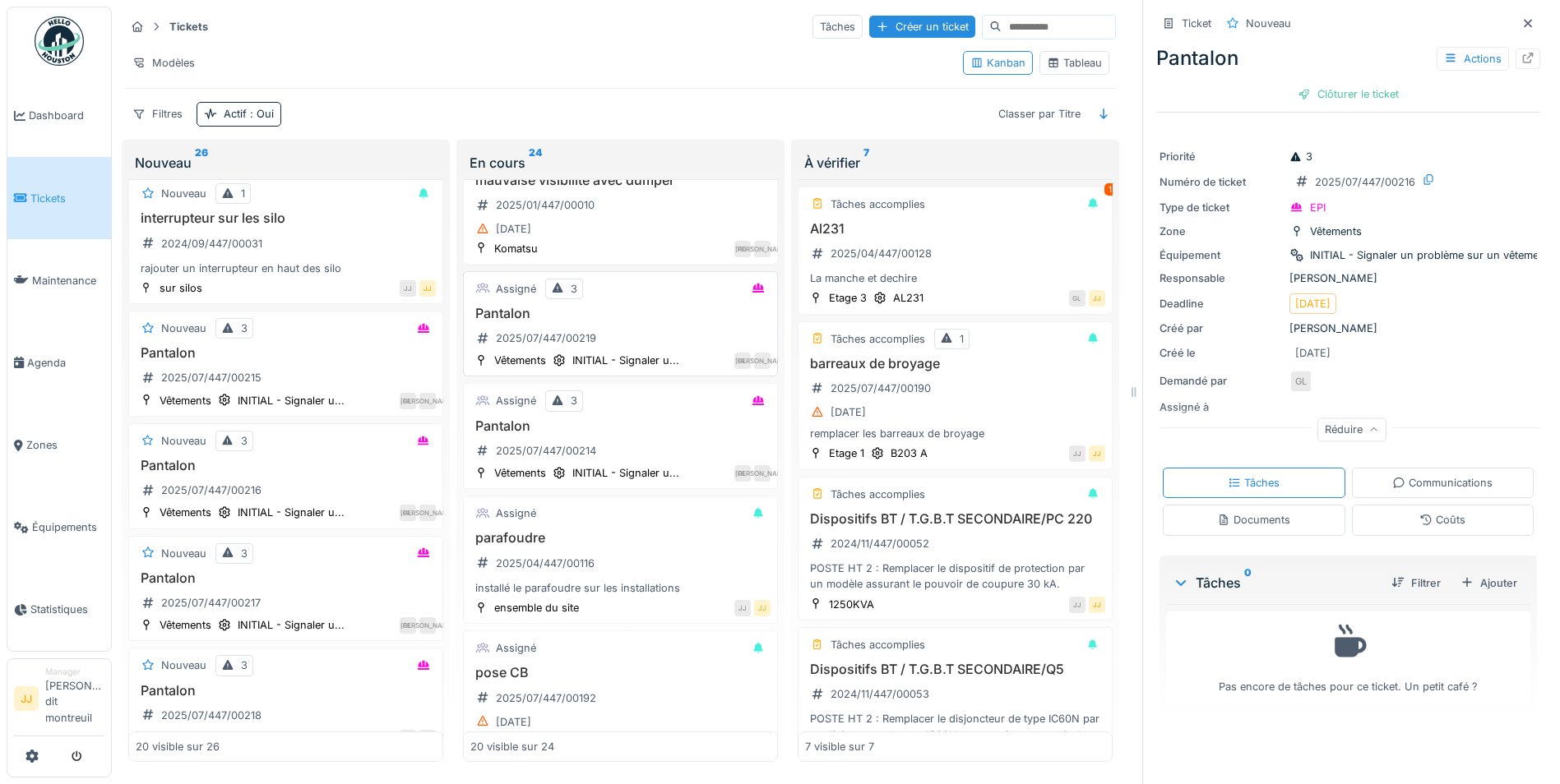
click at [690, 313] on h3 "Pantalon" at bounding box center [620, 313] width 300 height 16
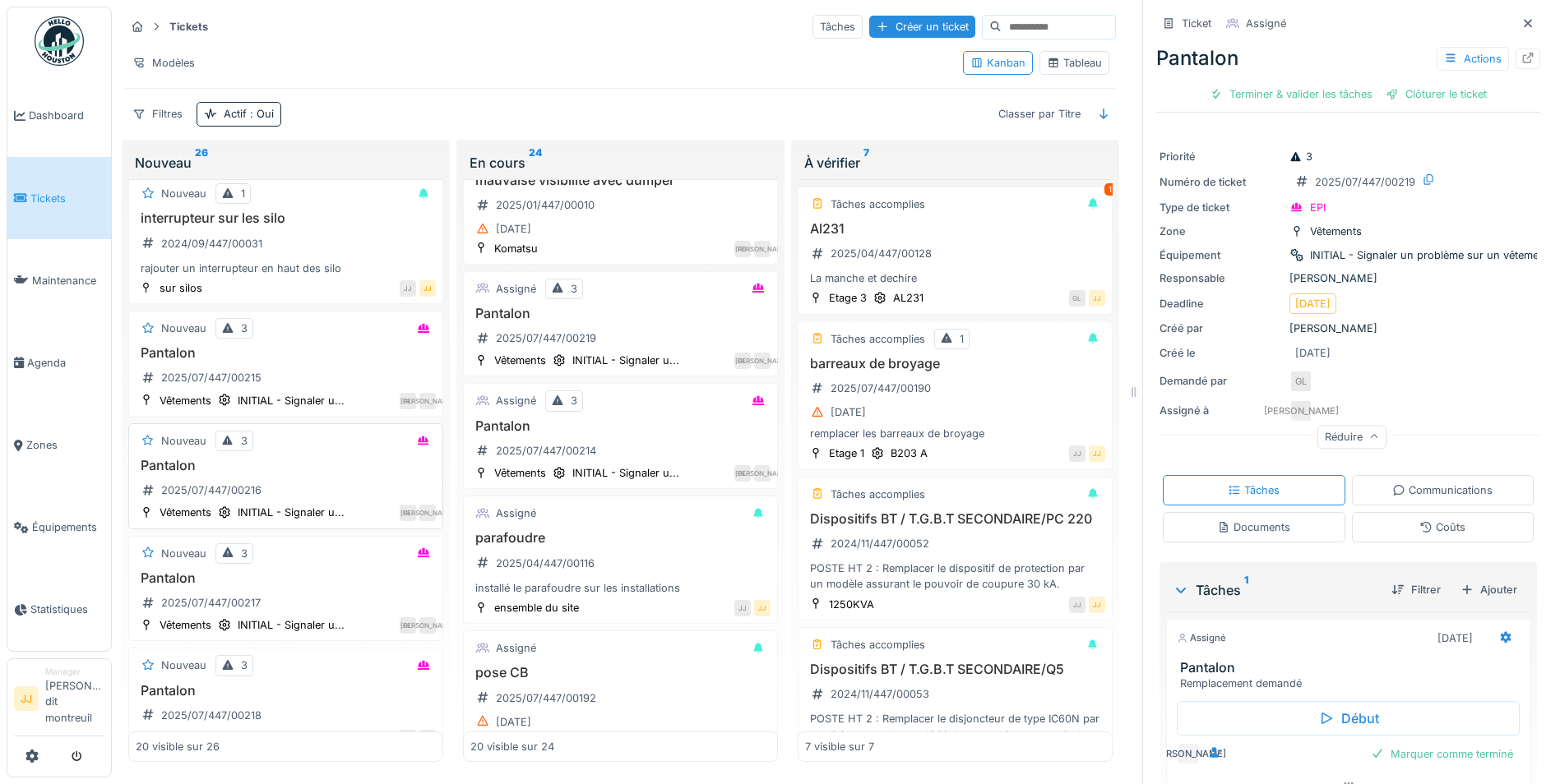
click at [375, 469] on div "Pantalon 2025/07/447/00216" at bounding box center [286, 480] width 300 height 46
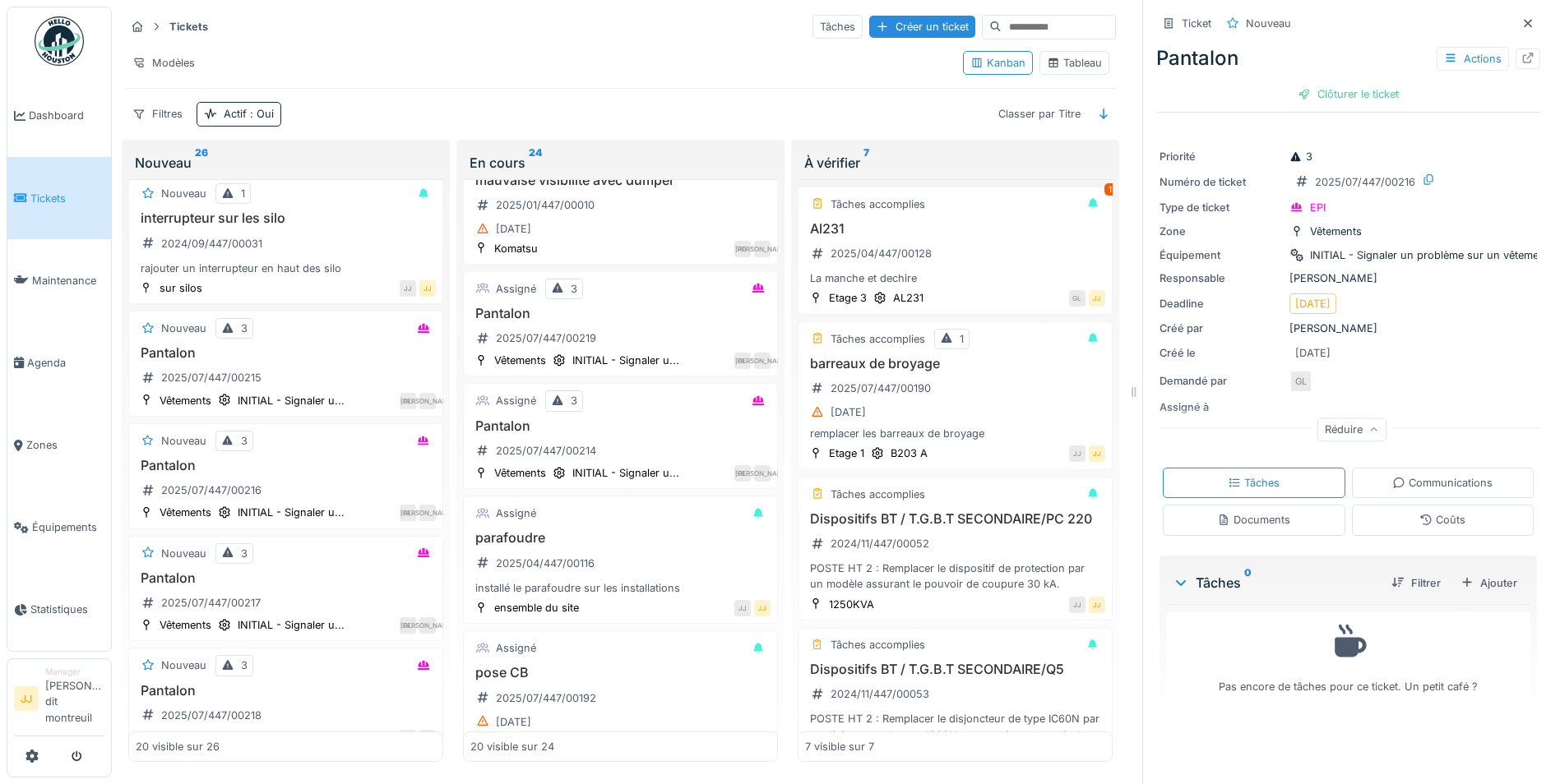
click at [1420, 476] on div "Communications" at bounding box center [1442, 483] width 100 height 16
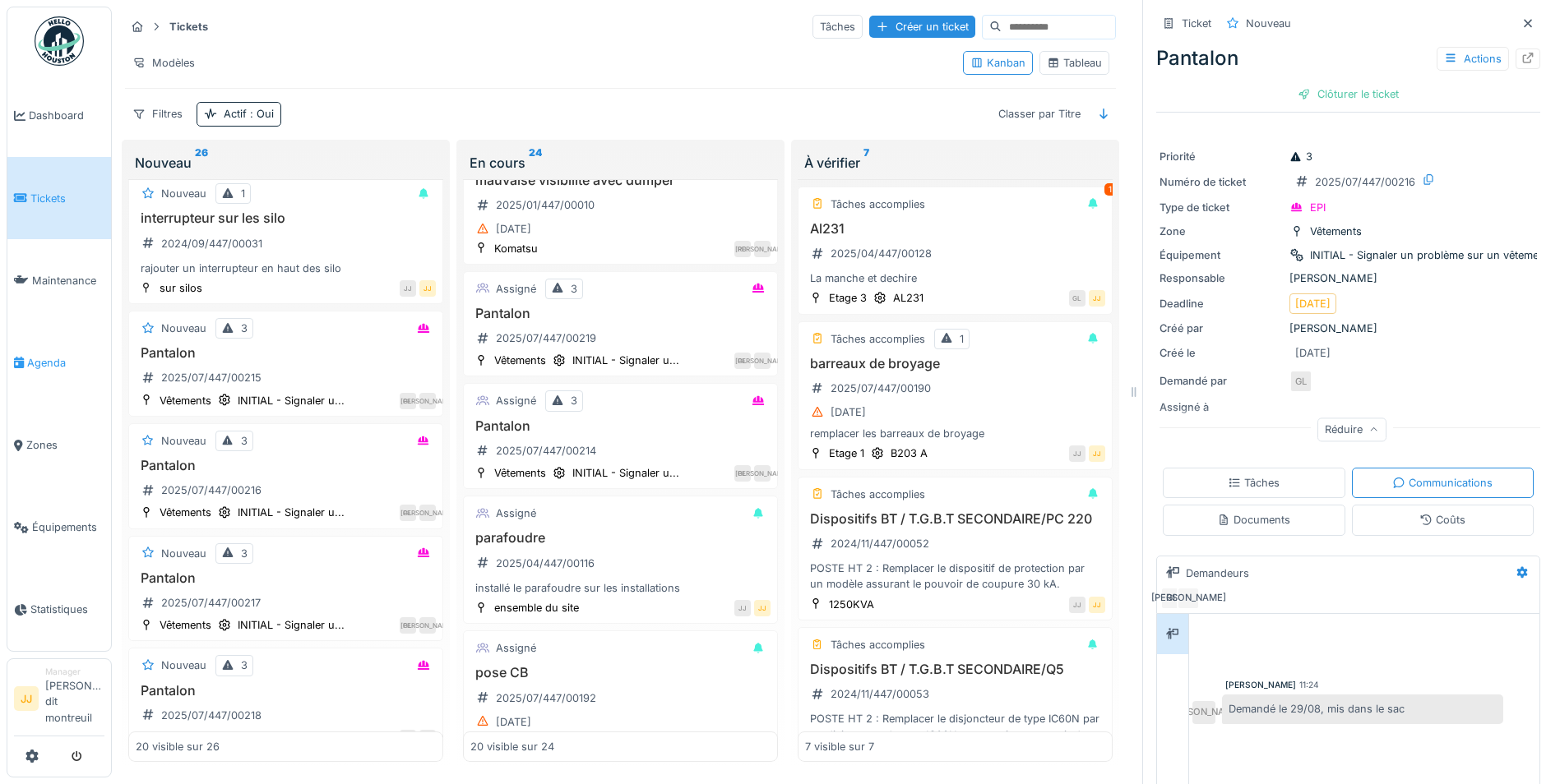
click at [86, 371] on link "Agenda" at bounding box center [59, 363] width 103 height 83
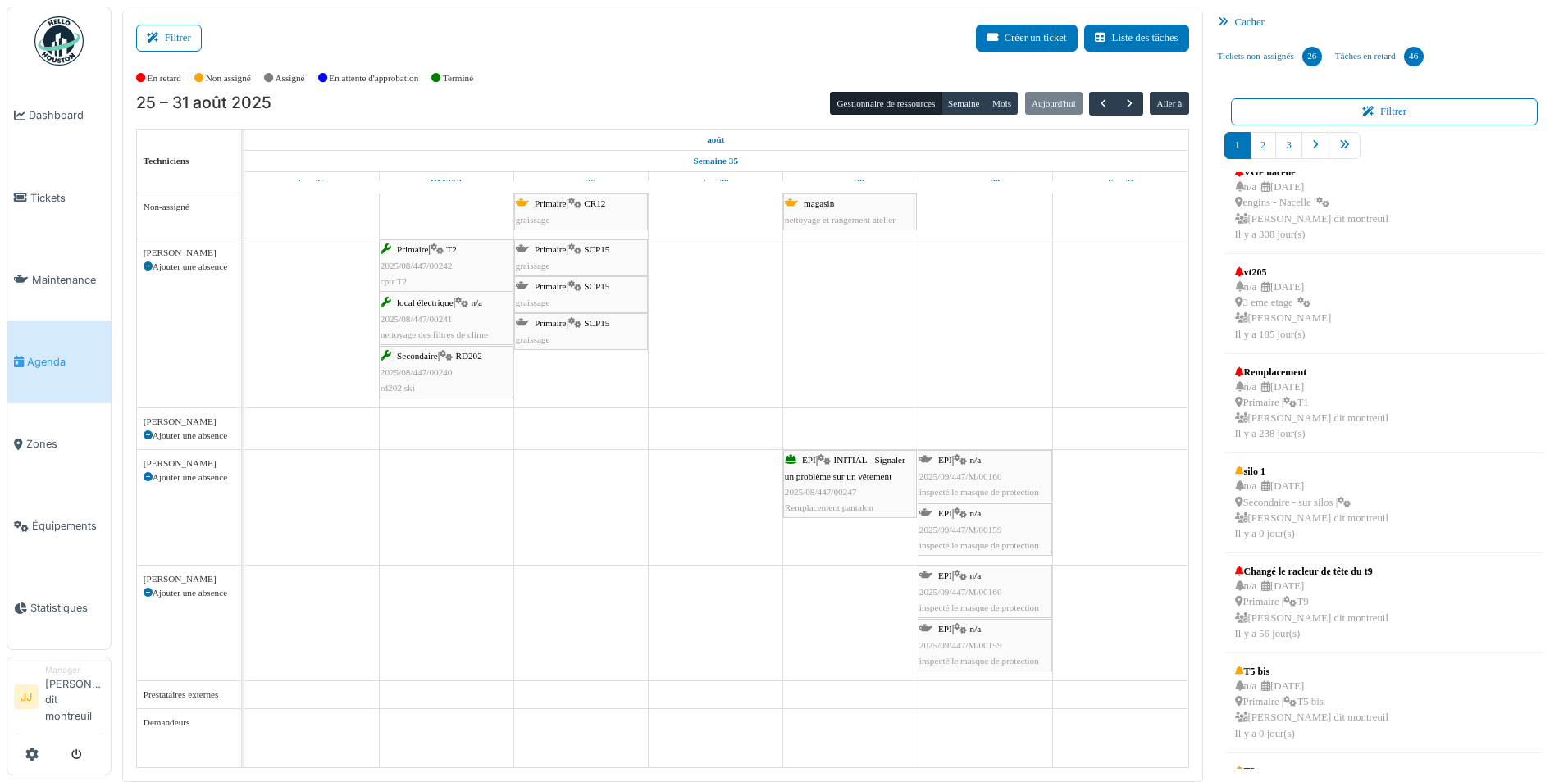
scroll to position [401, 0]
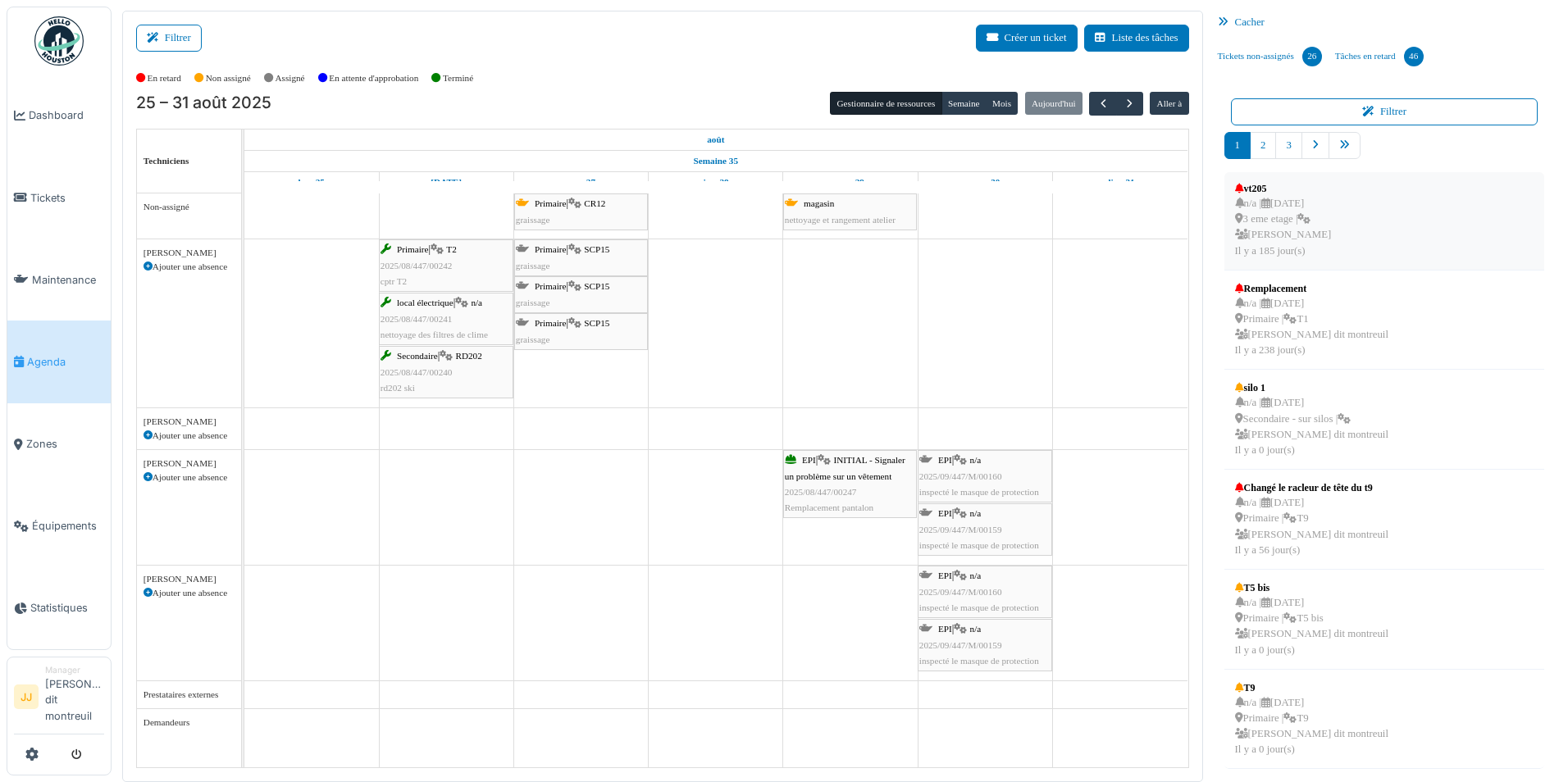
click at [1370, 212] on li "vt205 n/a | [DATE] 3 eme etage | [PERSON_NAME] [DATE]" at bounding box center [1384, 220] width 321 height 100
click at [1263, 129] on div "**********" at bounding box center [1384, 430] width 347 height 704
click at [1265, 152] on link "2" at bounding box center [1263, 145] width 26 height 27
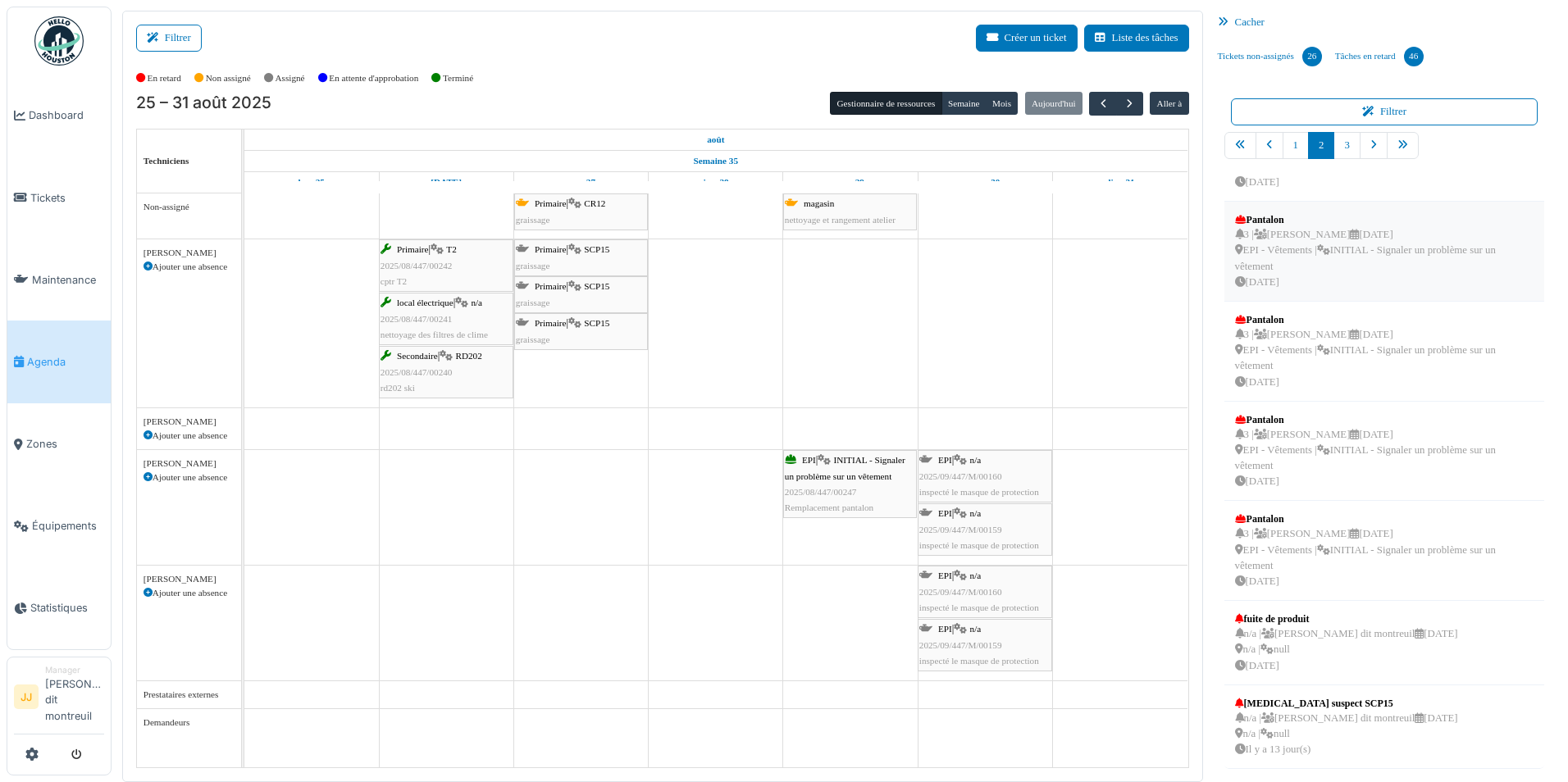
click at [1319, 244] on div "3 | [PERSON_NAME] [DATE] EPI - Vêtements | INITIAL - Signaler un problème sur u…" at bounding box center [1385, 258] width 299 height 63
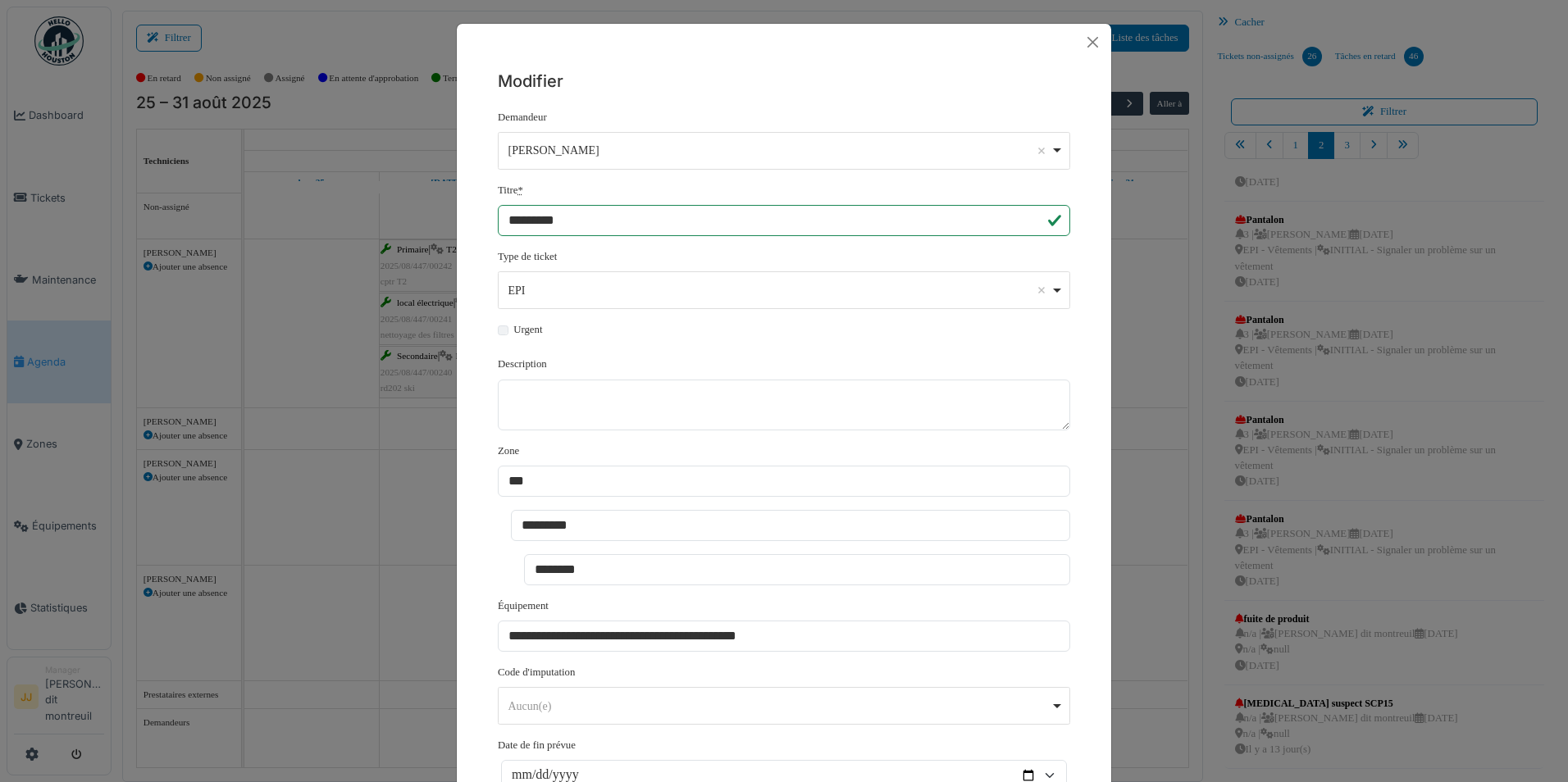
click at [1100, 51] on div at bounding box center [783, 41] width 654 height 36
click at [1091, 44] on button "Close" at bounding box center [1092, 41] width 23 height 23
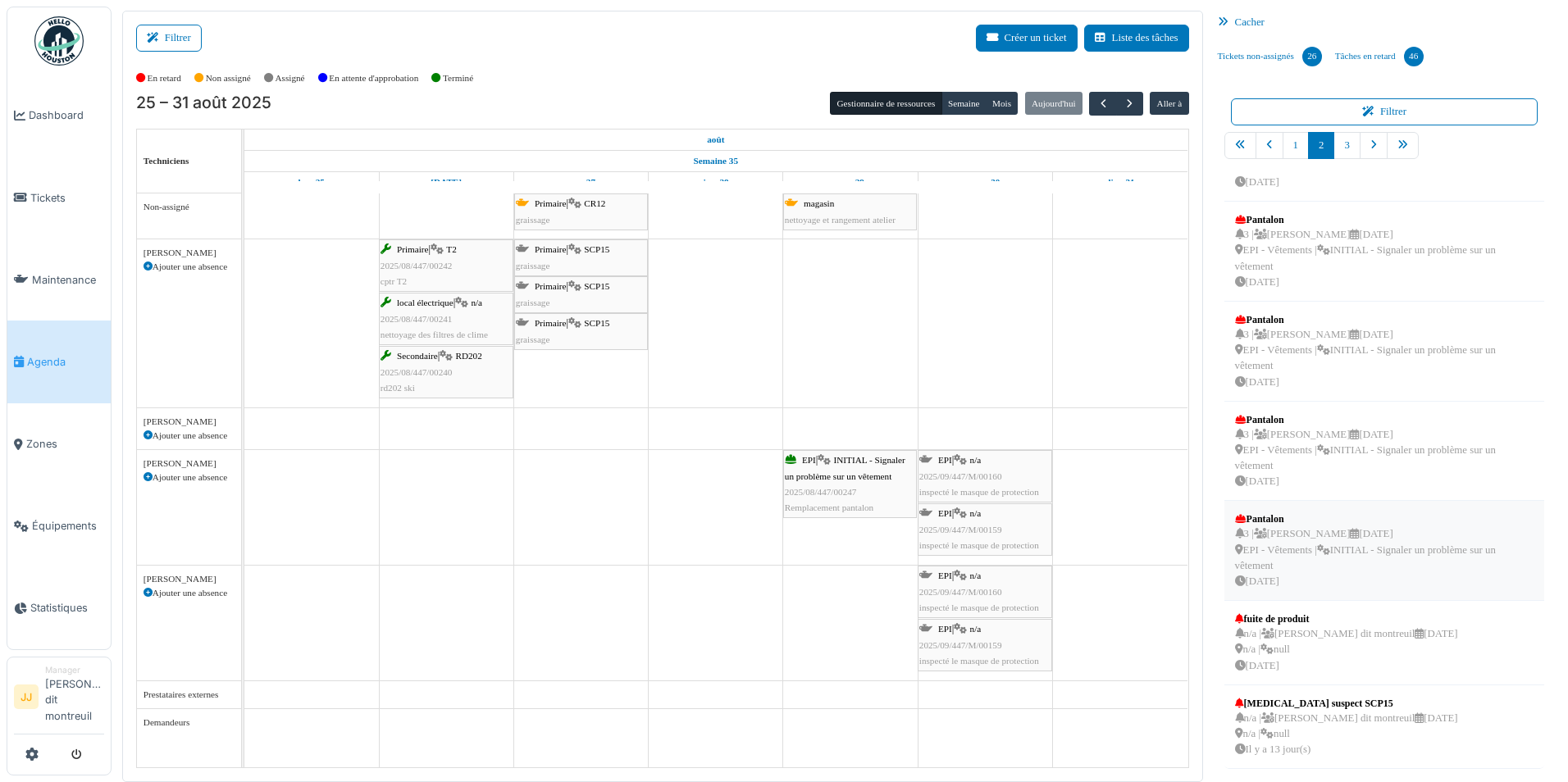
click at [1257, 552] on div "3 | [PERSON_NAME] [DATE] EPI - Vêtements | INITIAL - Signaler un problème sur u…" at bounding box center [1385, 558] width 299 height 63
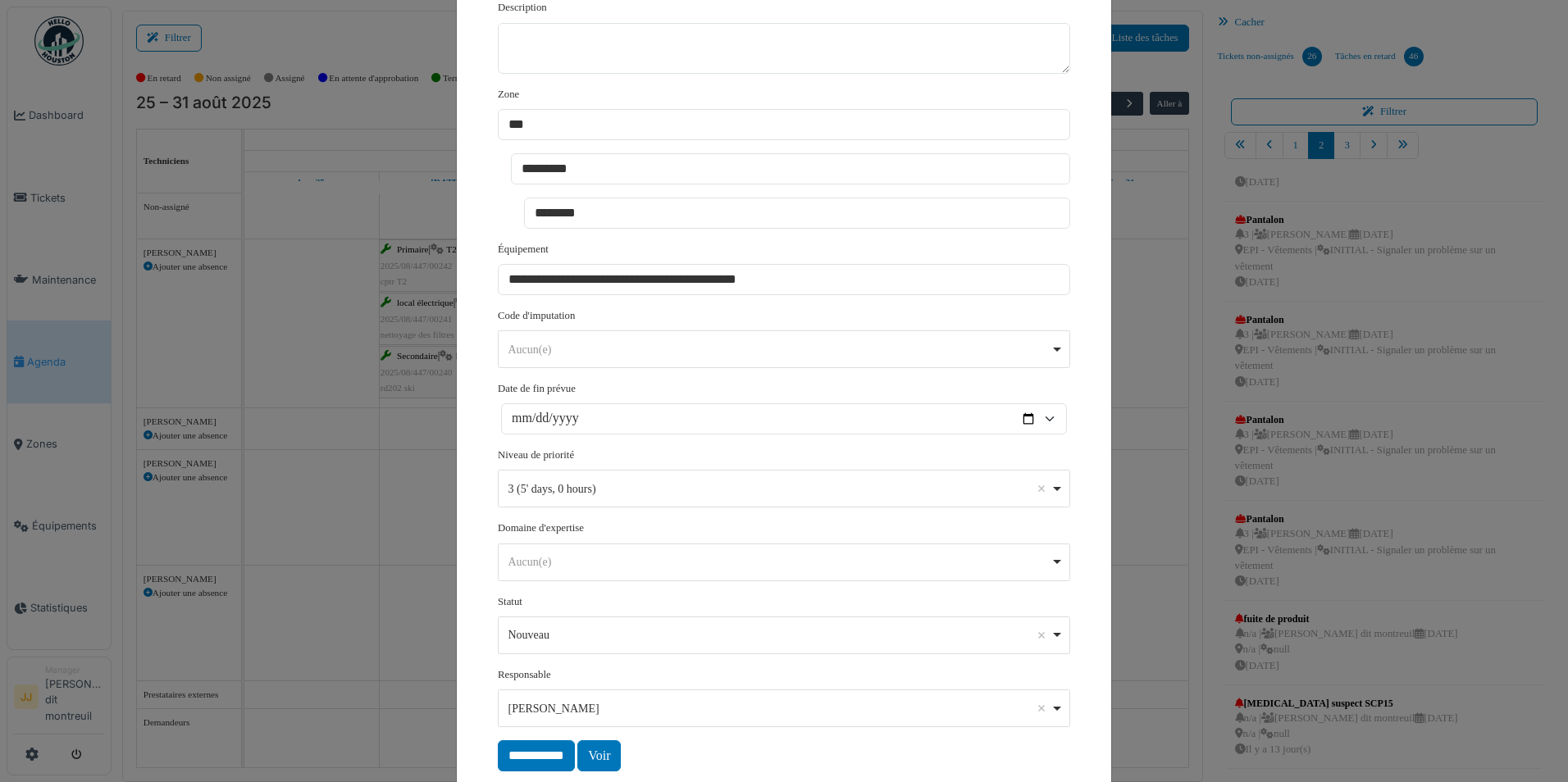
scroll to position [398, 0]
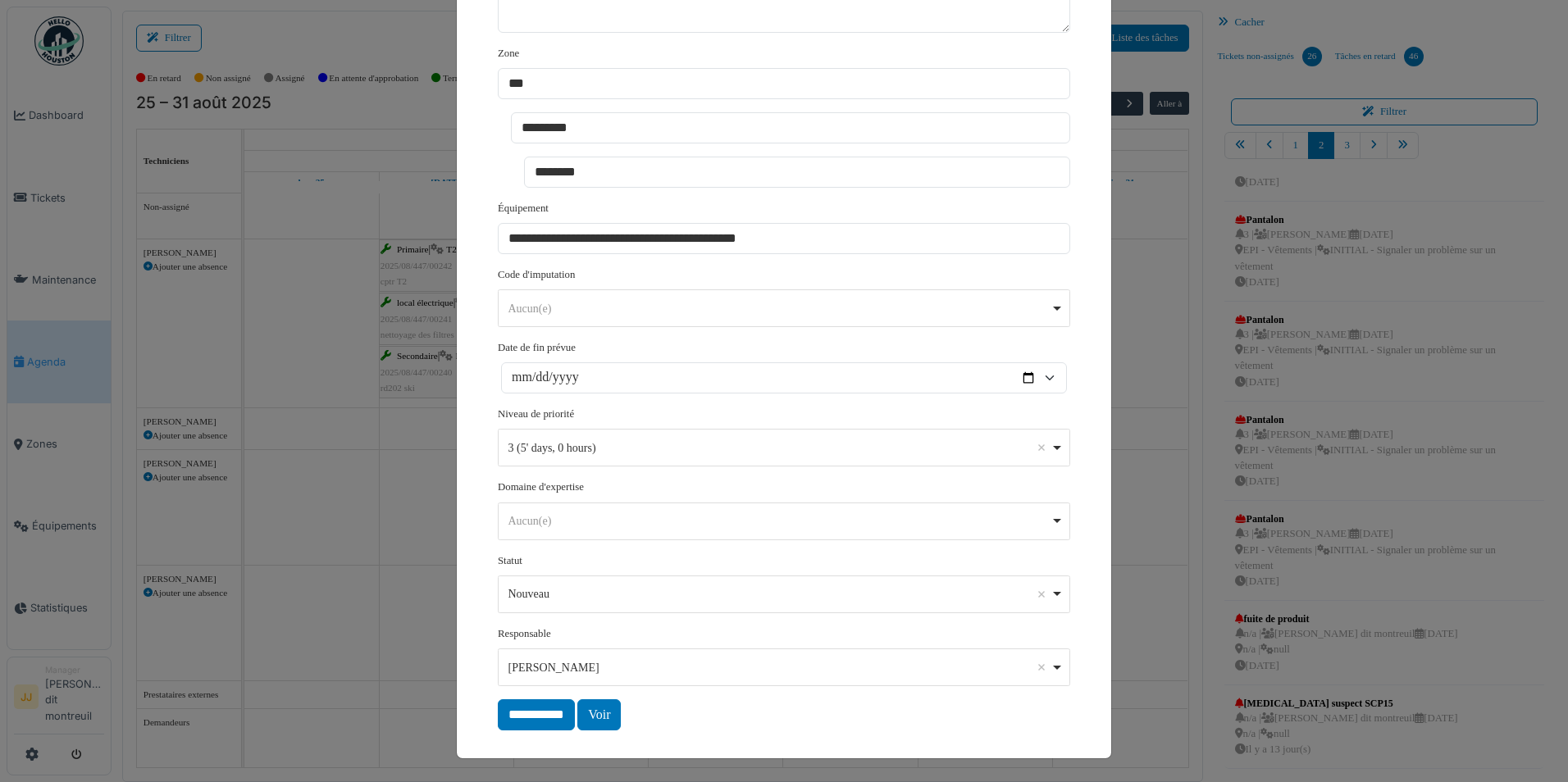
click at [1118, 192] on div "**********" at bounding box center [784, 391] width 1568 height 782
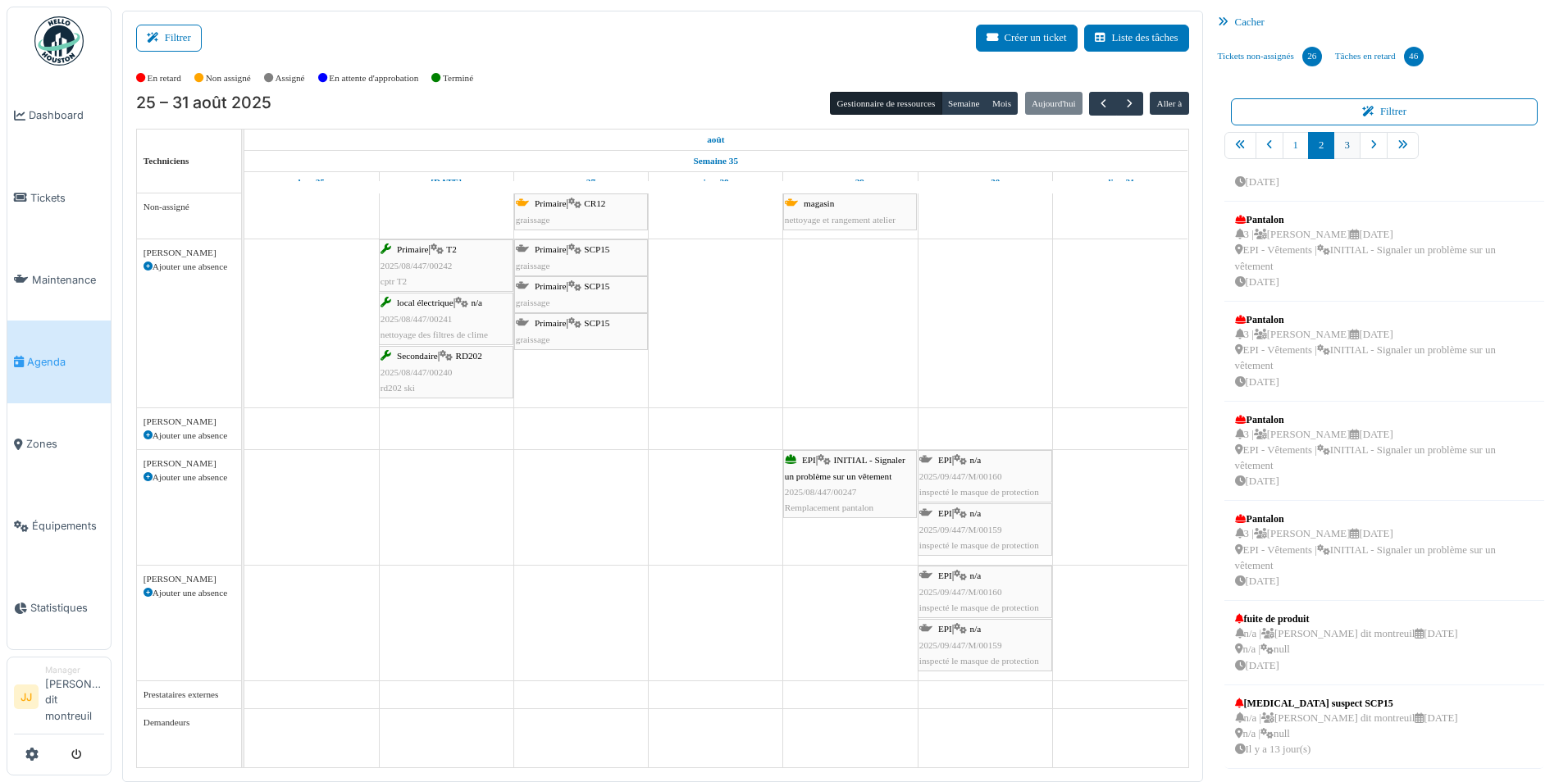
click at [1350, 146] on link "3" at bounding box center [1346, 145] width 26 height 27
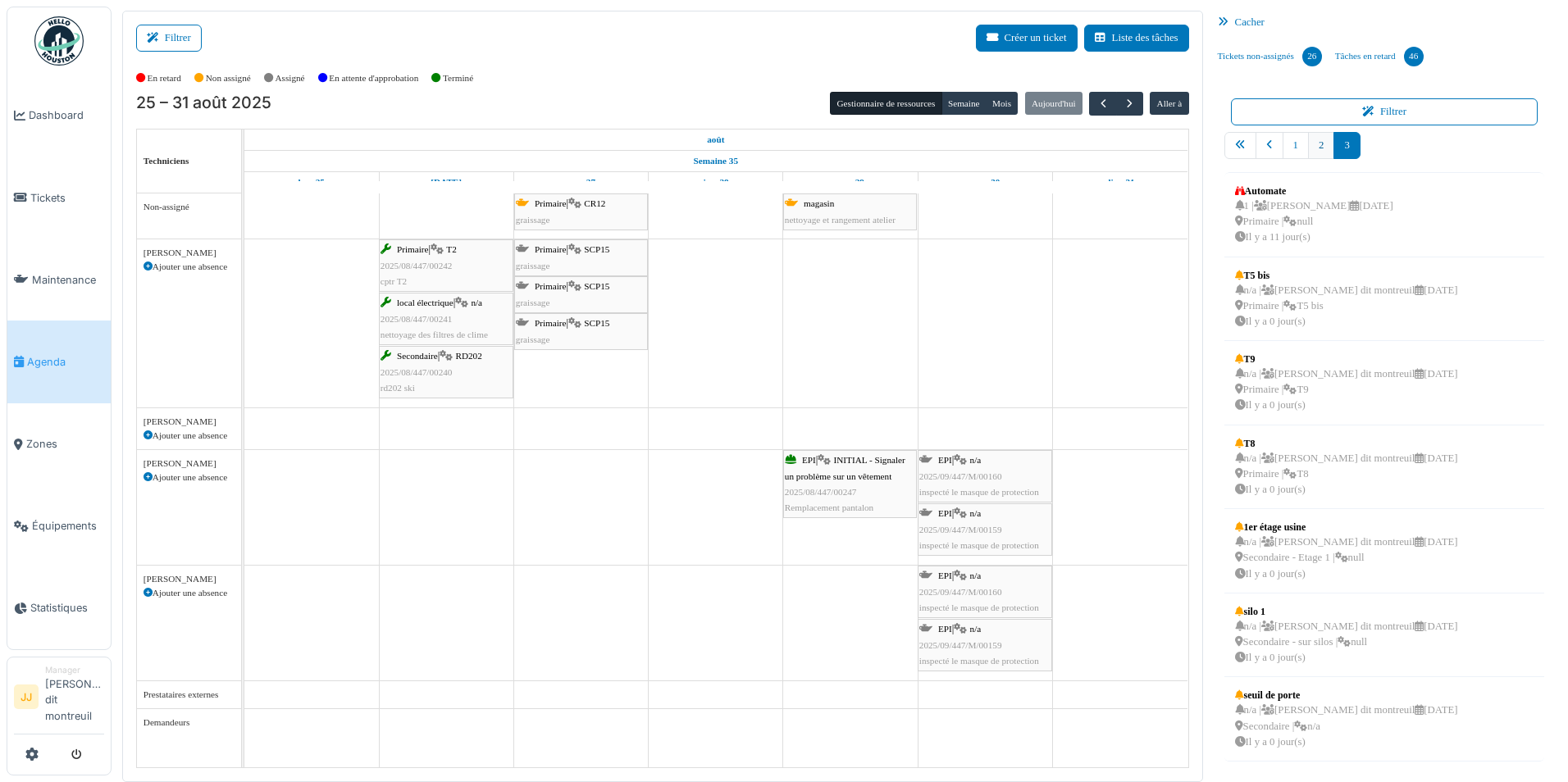
click at [1326, 154] on link "2" at bounding box center [1321, 145] width 26 height 27
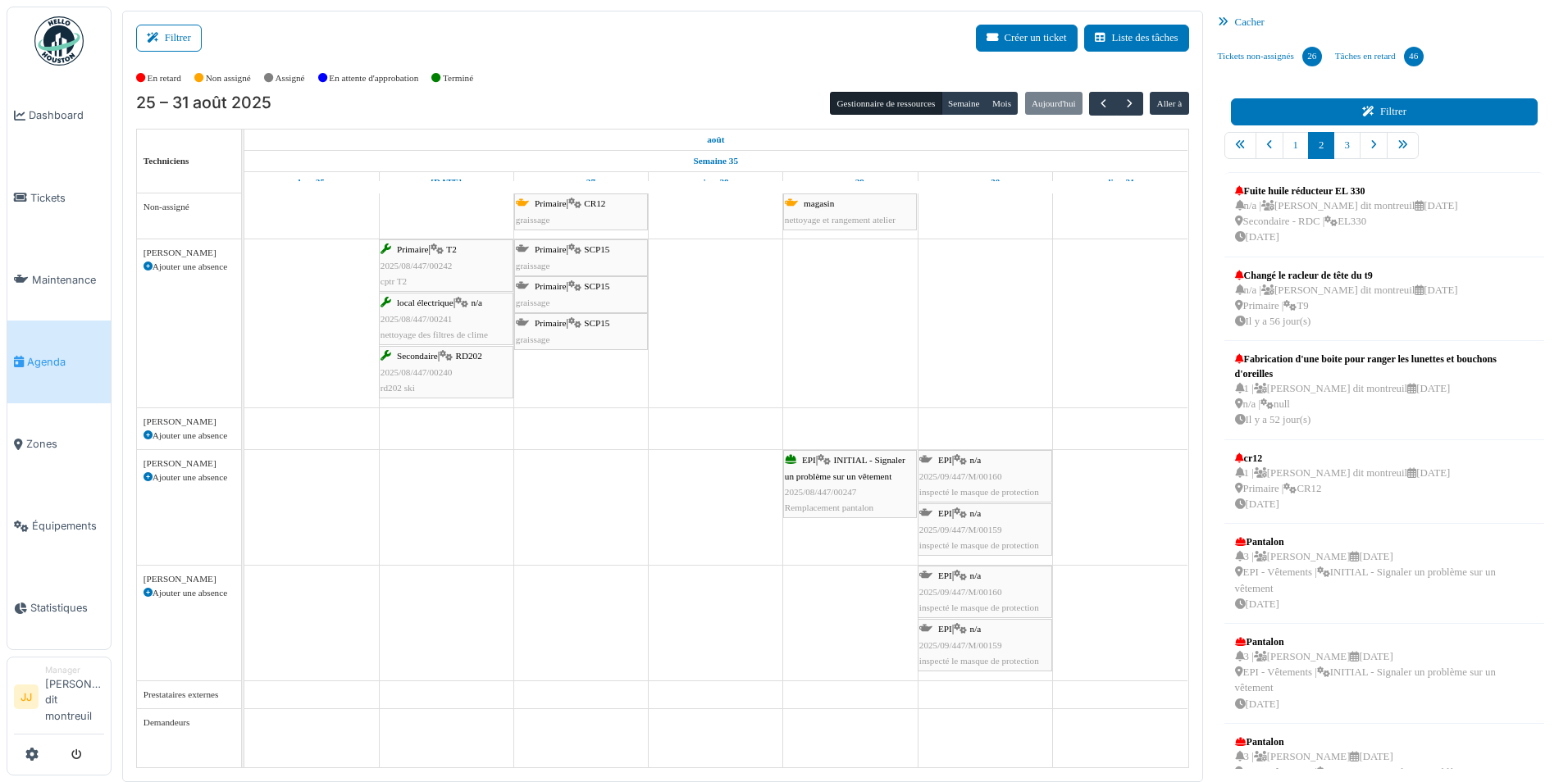
click at [1354, 106] on button "Filtrer" at bounding box center [1384, 111] width 308 height 27
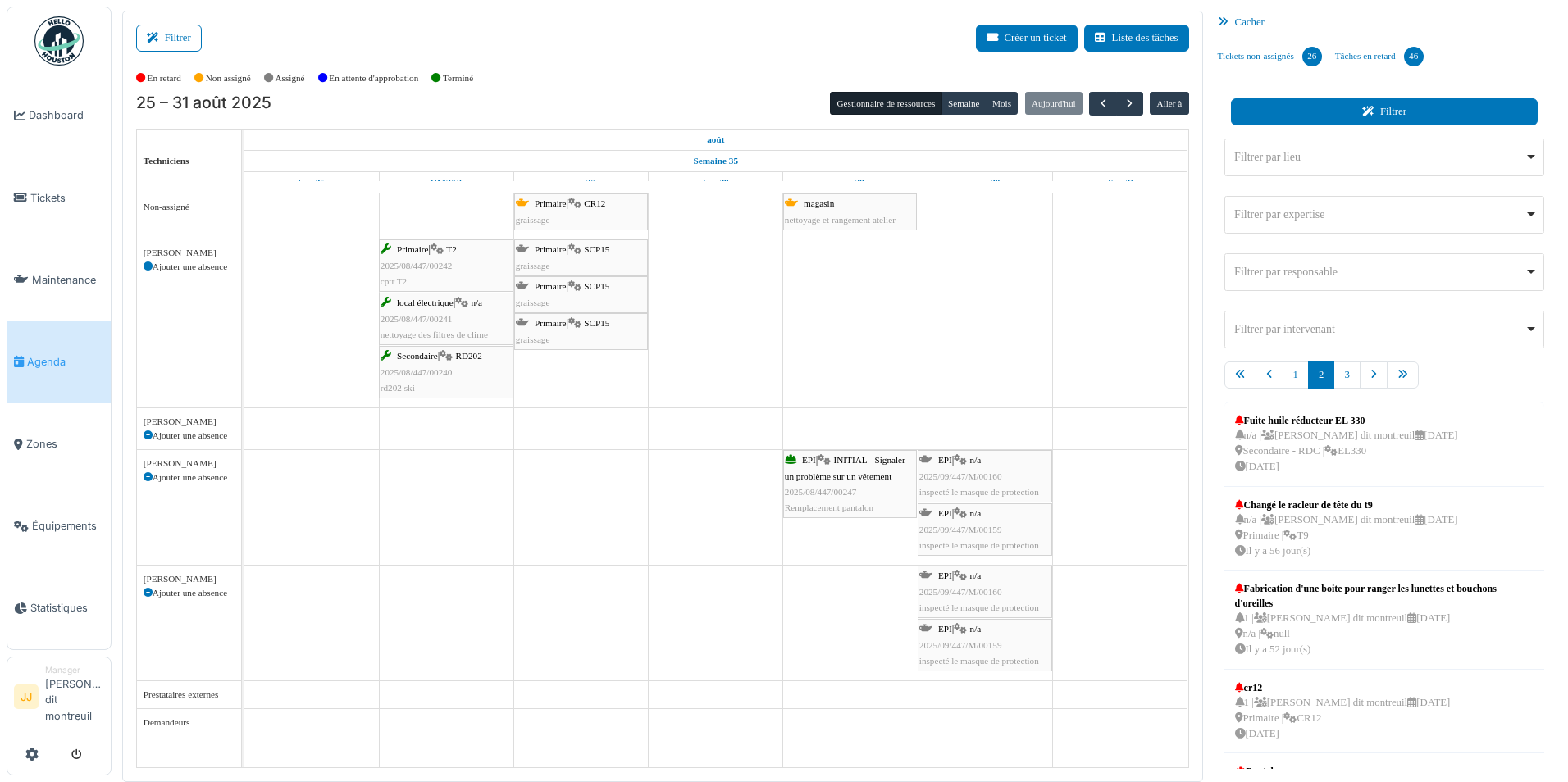
click at [1395, 112] on button "Filtrer" at bounding box center [1384, 111] width 308 height 27
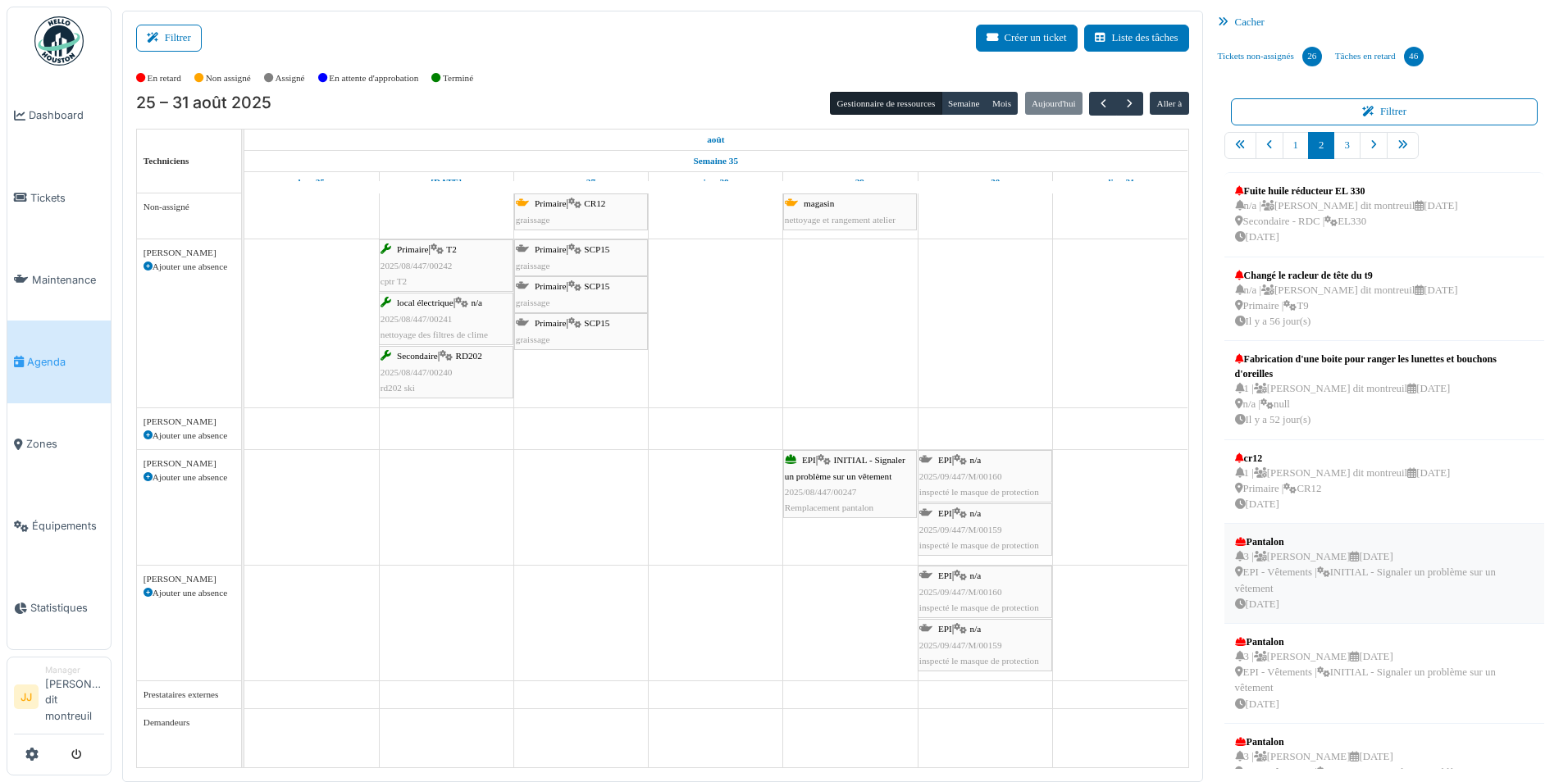
click at [1322, 592] on div "3 | Johanna Allais 29/07/2025 EPI - Vêtements | INITIAL - Signaler un problème …" at bounding box center [1385, 580] width 299 height 63
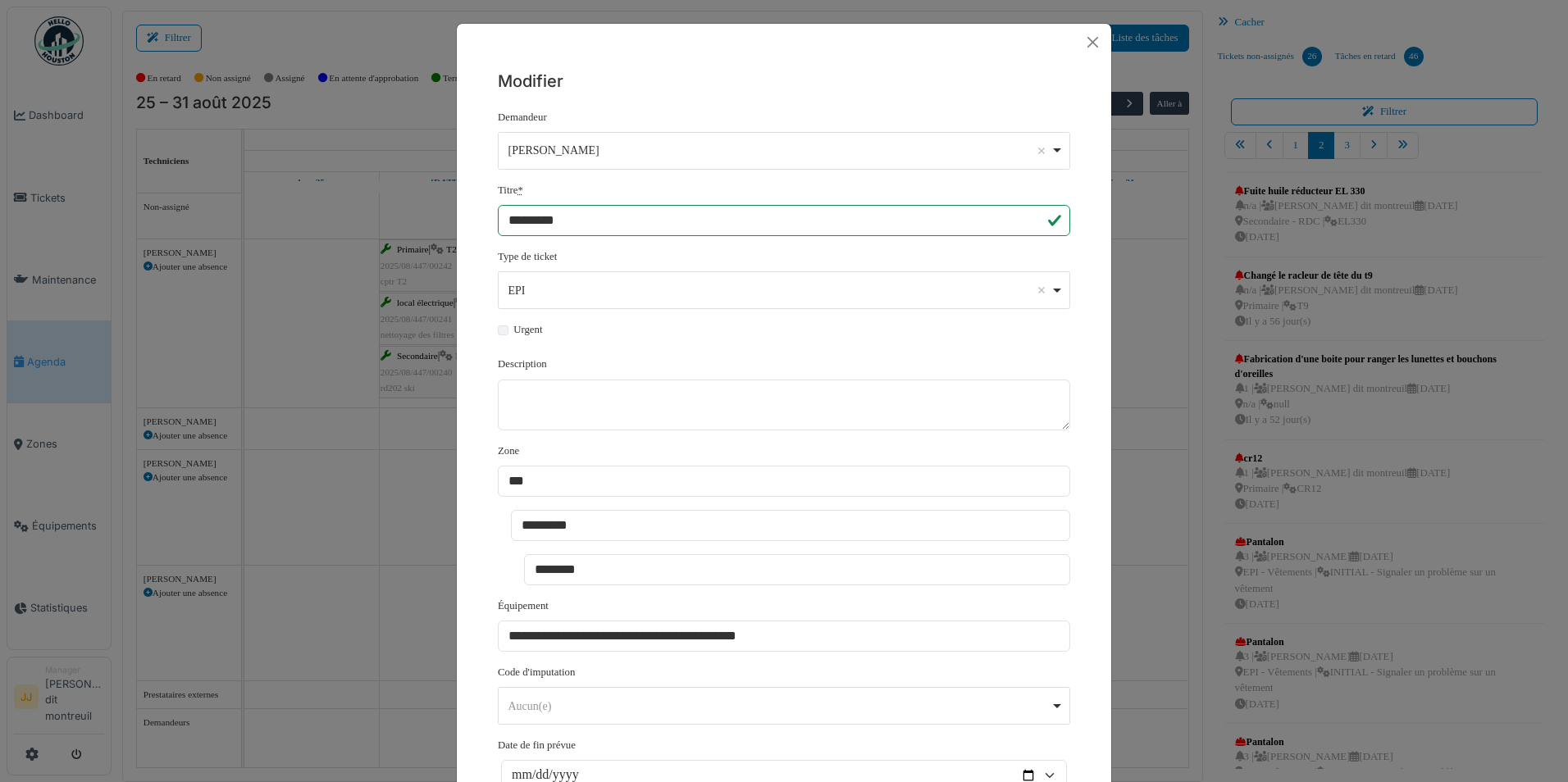
click at [1322, 584] on div "**********" at bounding box center [784, 391] width 1568 height 782
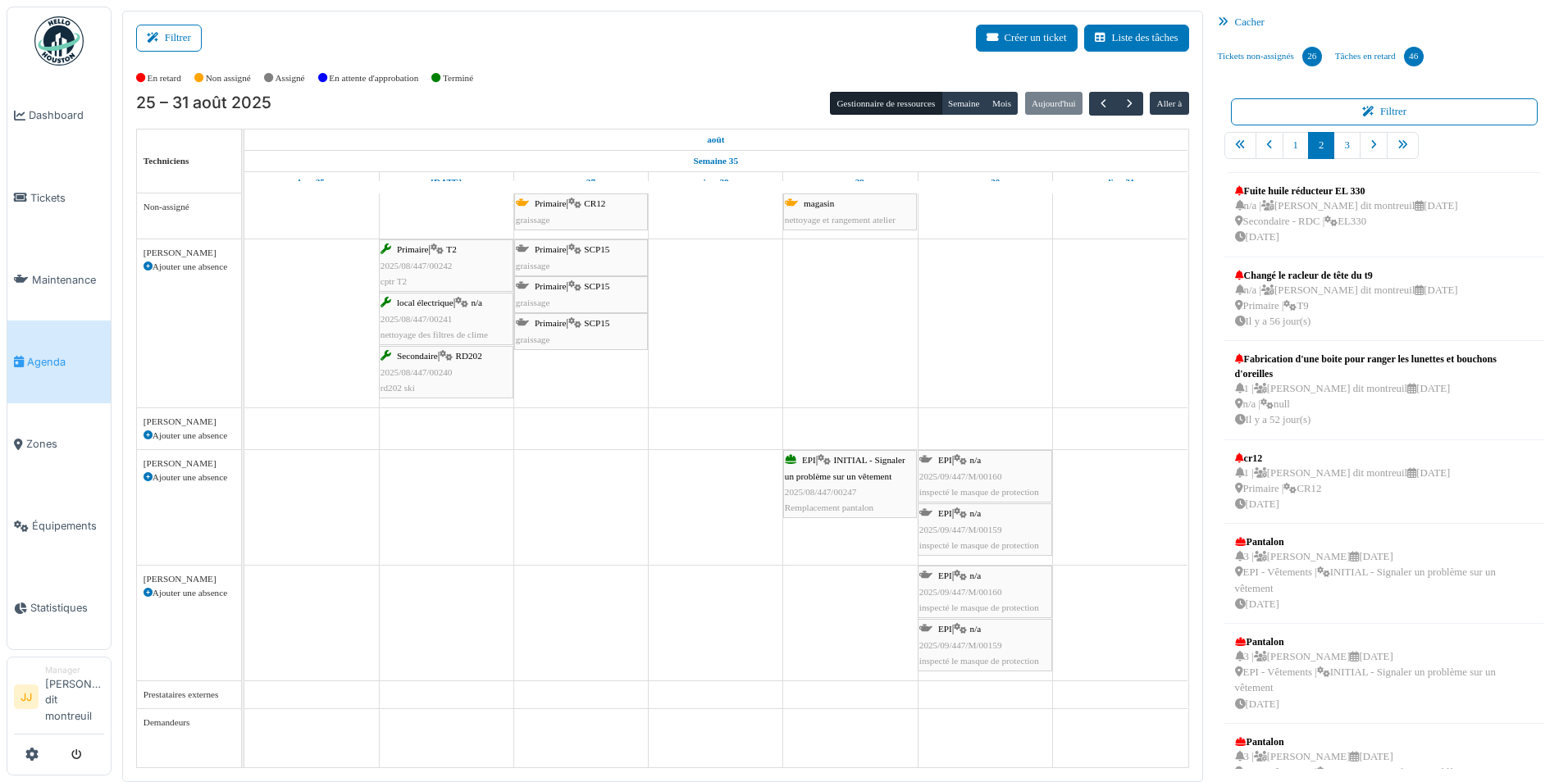
click at [1322, 584] on body "Dashboard Tickets Maintenance Agenda Zones Équipements Statistiques JJ Manager …" at bounding box center [784, 391] width 1568 height 782
click at [1401, 573] on div "3 | Johanna Allais 29/07/2025 EPI - Vêtements | INITIAL - Signaler un problème …" at bounding box center [1385, 580] width 299 height 63
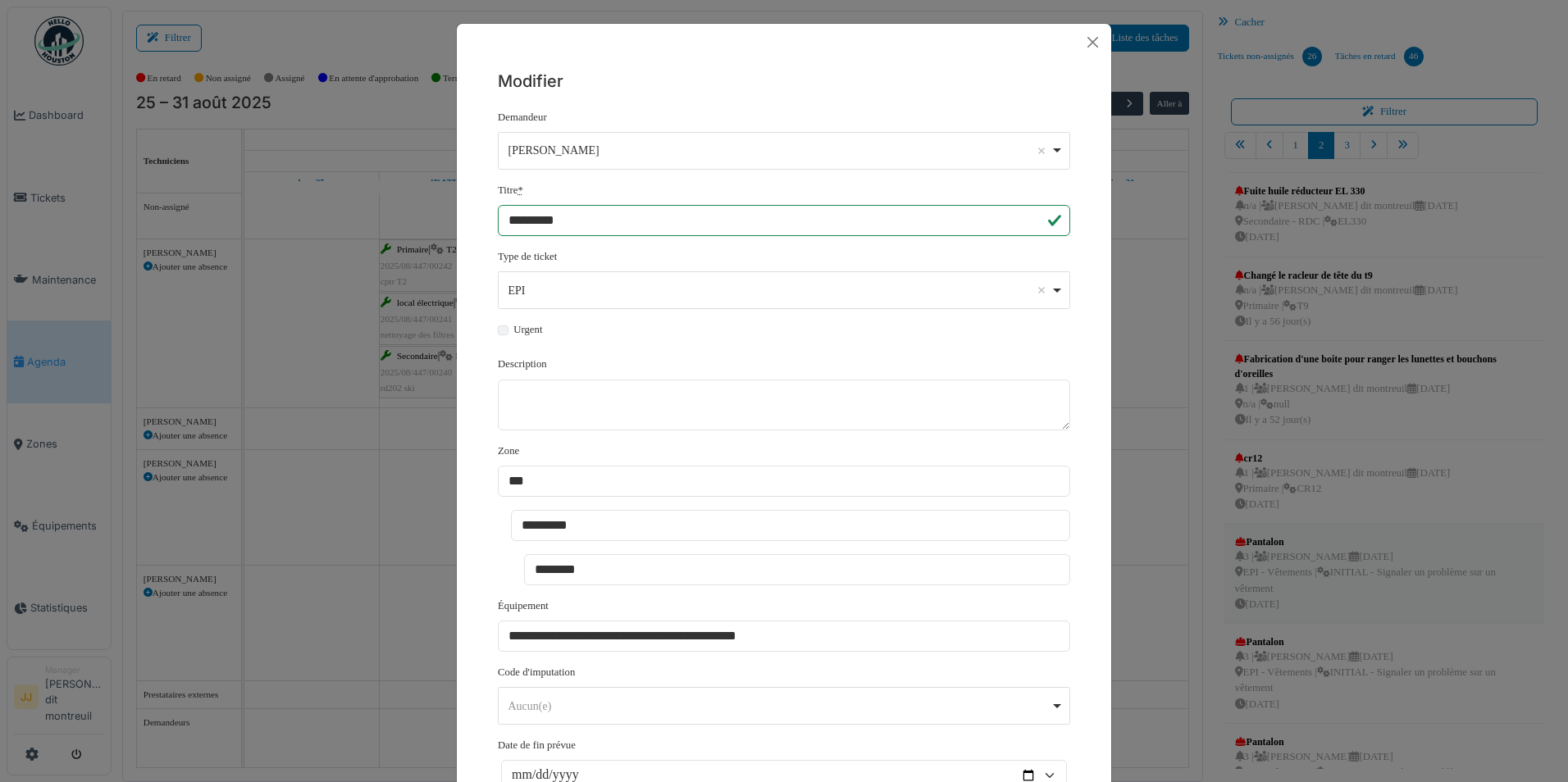
click at [1401, 573] on div "**********" at bounding box center [784, 391] width 1568 height 782
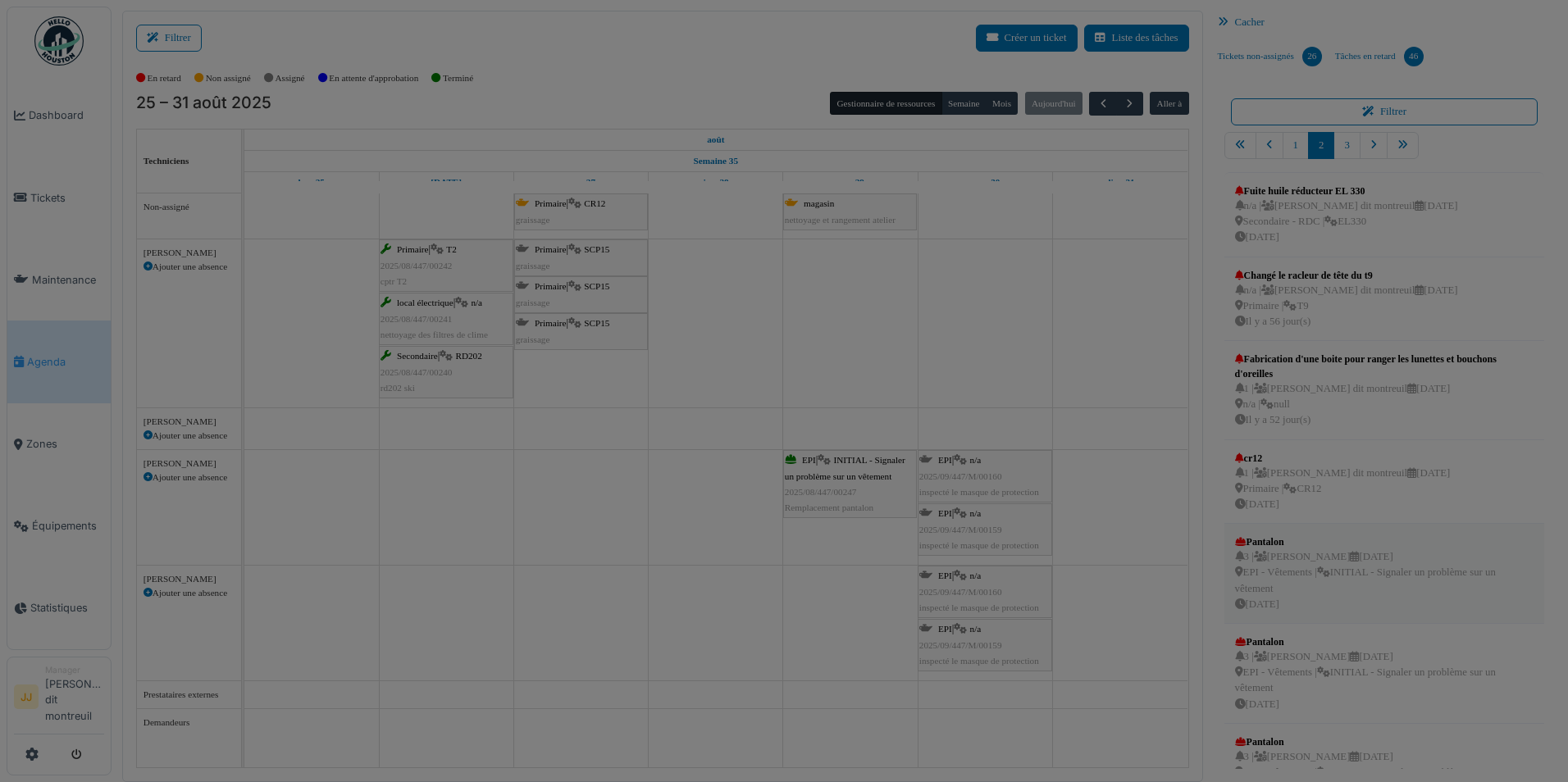
click at [1401, 573] on div "**********" at bounding box center [784, 391] width 1568 height 782
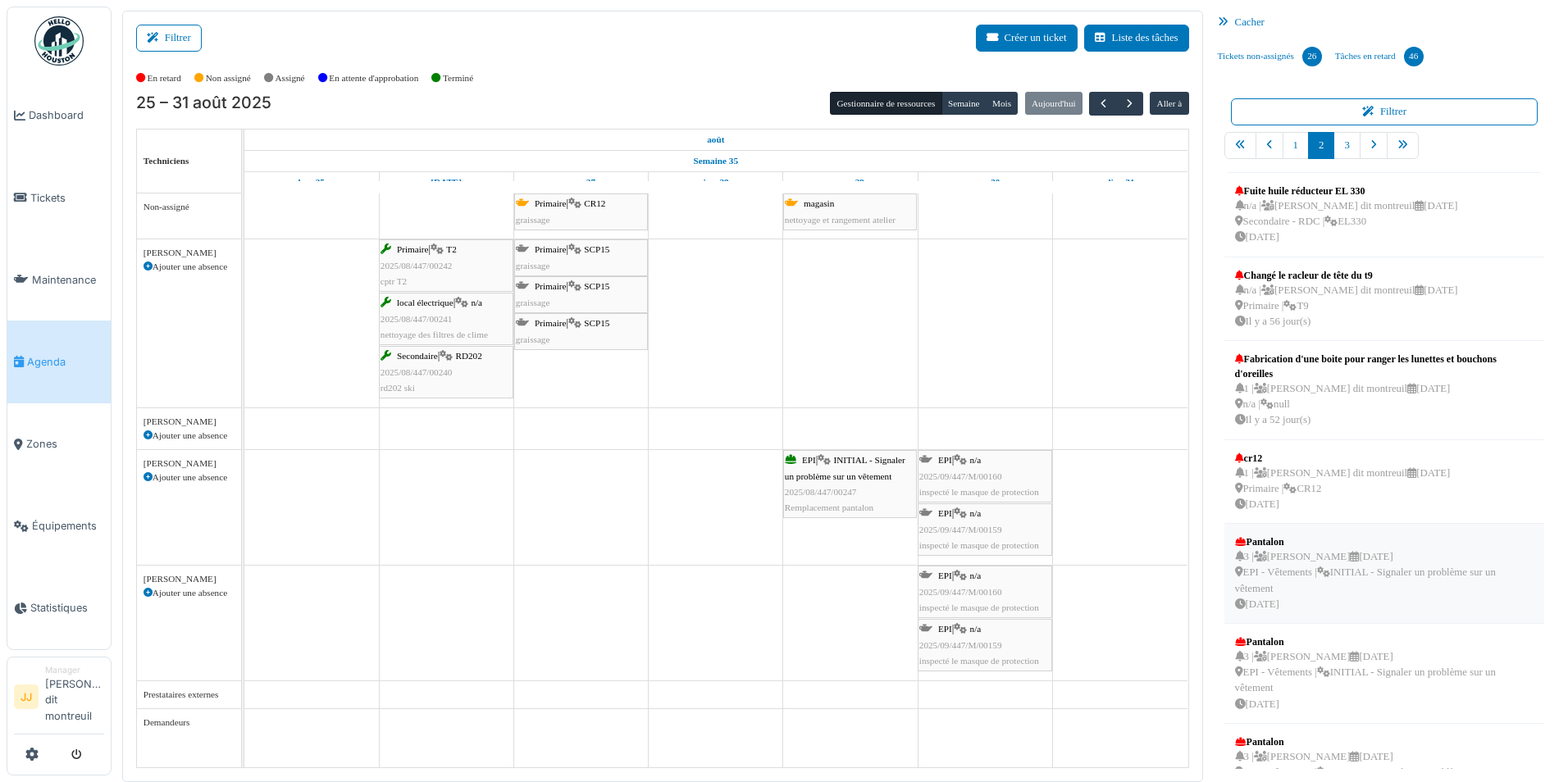
drag, startPoint x: 1401, startPoint y: 573, endPoint x: 1370, endPoint y: 591, distance: 35.8
click at [1370, 591] on div "3 | Johanna Allais 29/07/2025 EPI - Vêtements | INITIAL - Signaler un problème …" at bounding box center [1385, 580] width 299 height 63
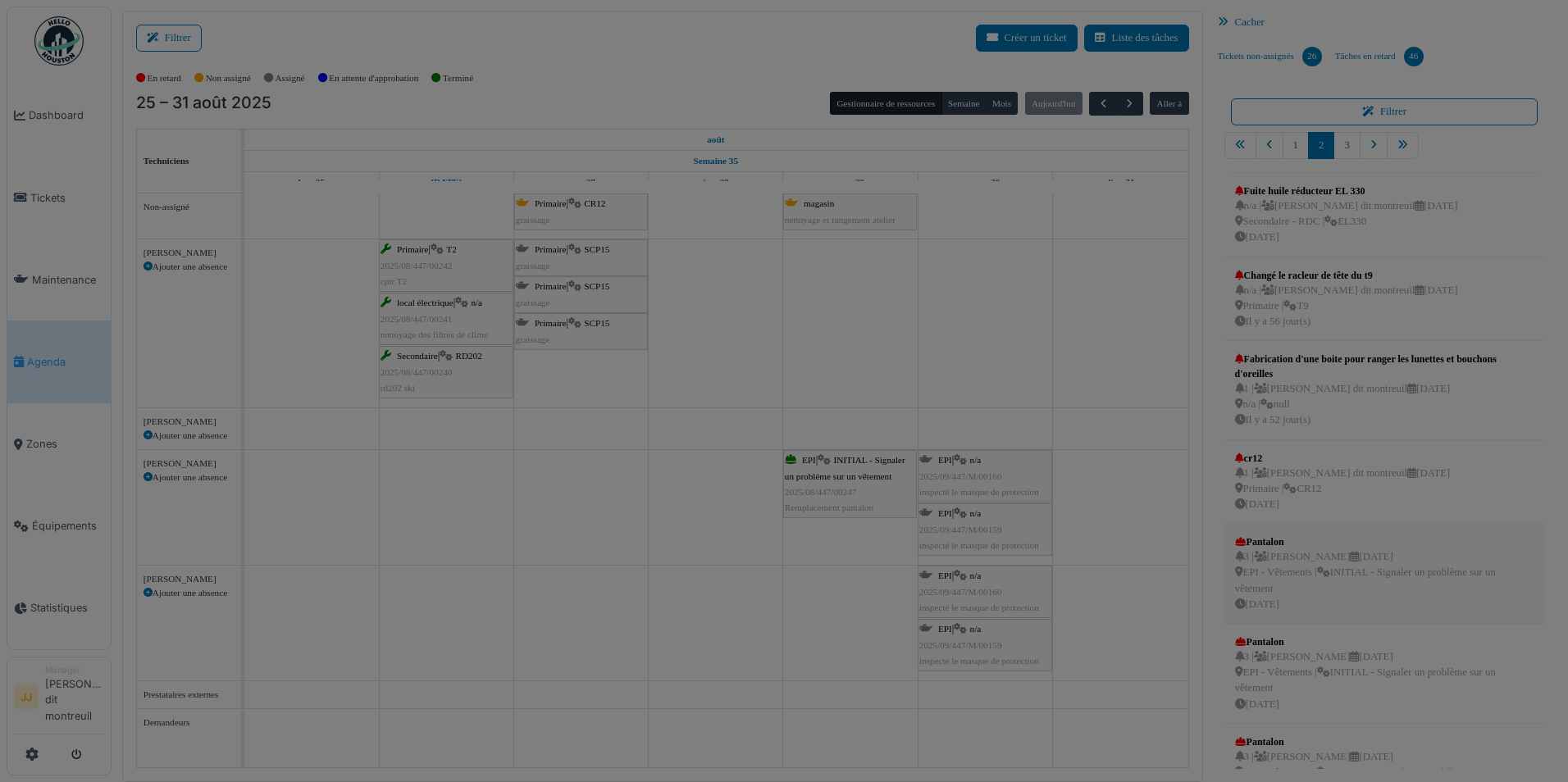
click at [1370, 591] on body "Dashboard Tickets Maintenance Agenda Zones Équipements Statistiques JJ Manager …" at bounding box center [784, 391] width 1568 height 782
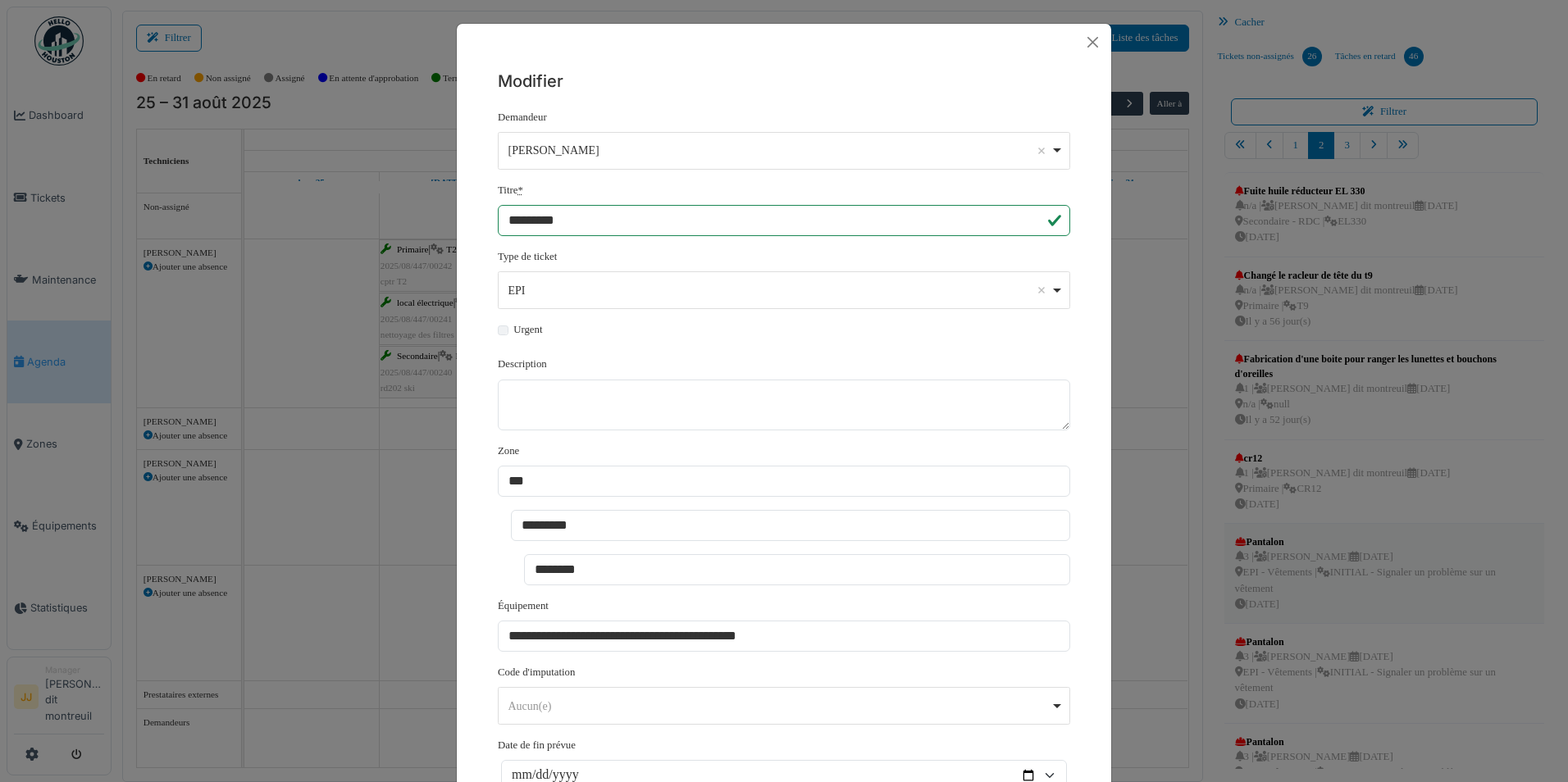
click at [1370, 591] on div "**********" at bounding box center [784, 391] width 1568 height 782
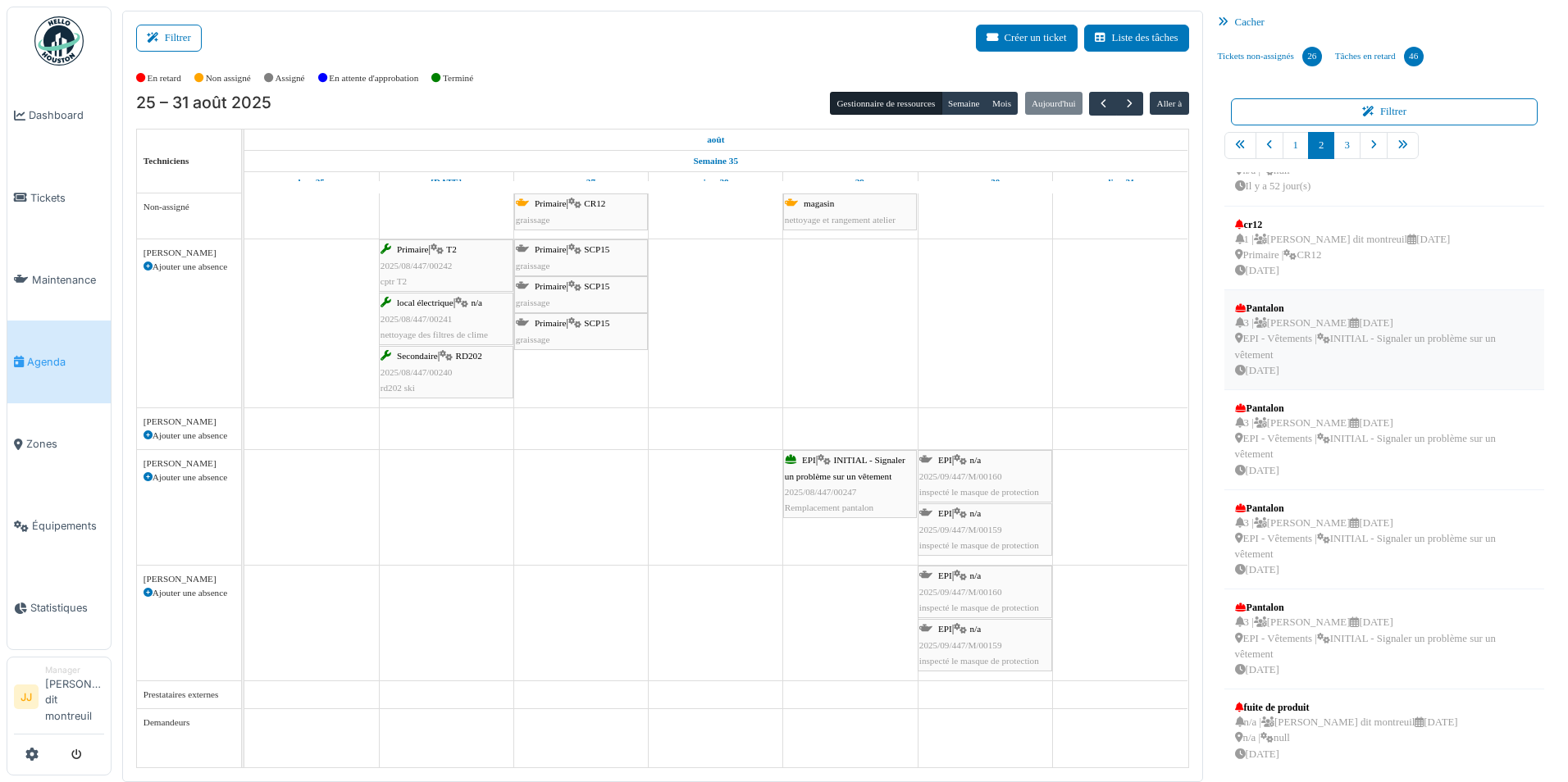
scroll to position [246, 0]
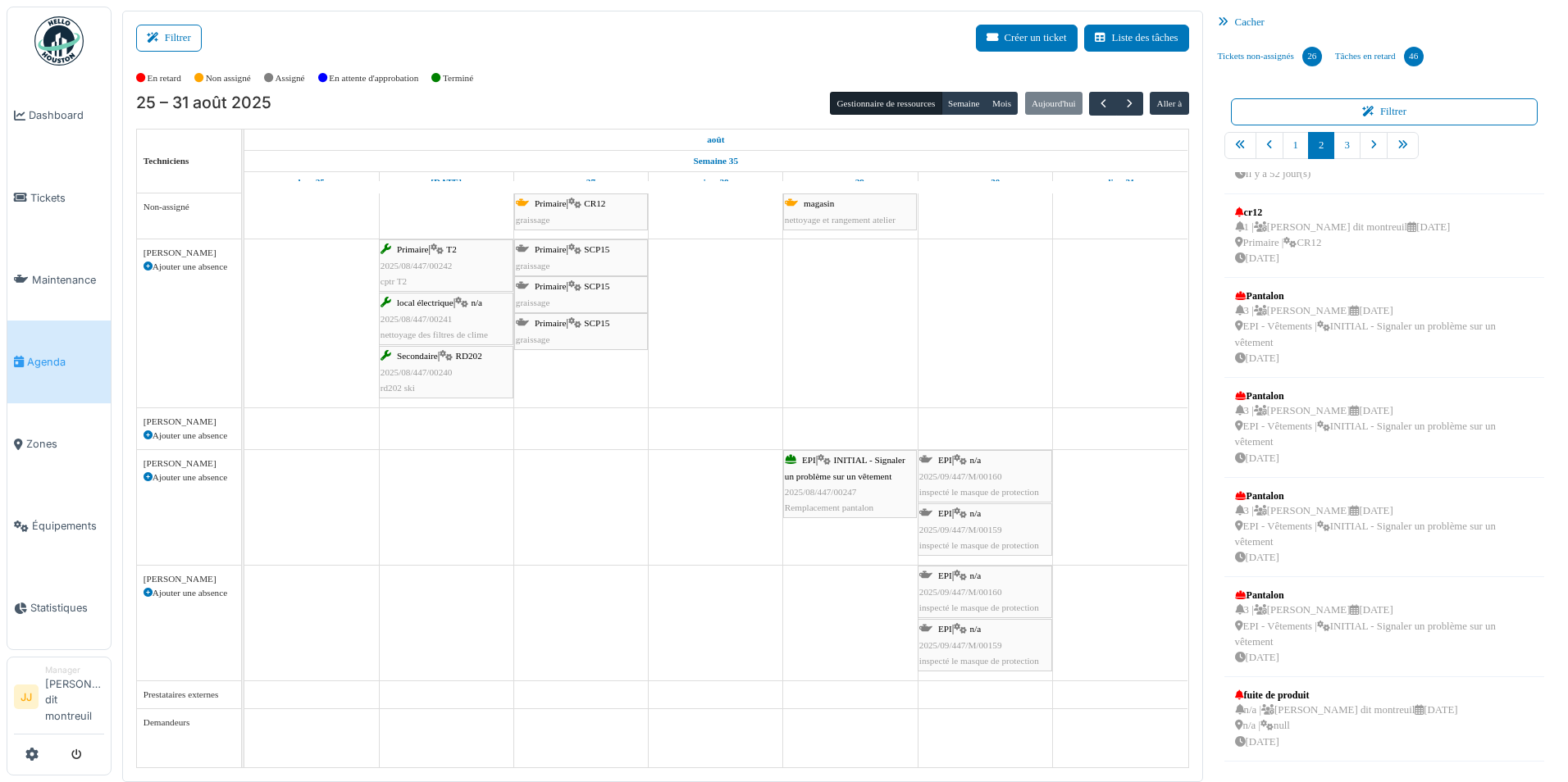
click at [244, 512] on div "EPI | INITIAL - Signaler un problème sur un vêtement 2025/08/447/00247 Remplace…" at bounding box center [244, 507] width 0 height 115
click at [880, 512] on div "EPI | INITIAL - Signaler un problème sur un vêtement 2025/08/447/00247 Remplace…" at bounding box center [849, 484] width 130 height 63
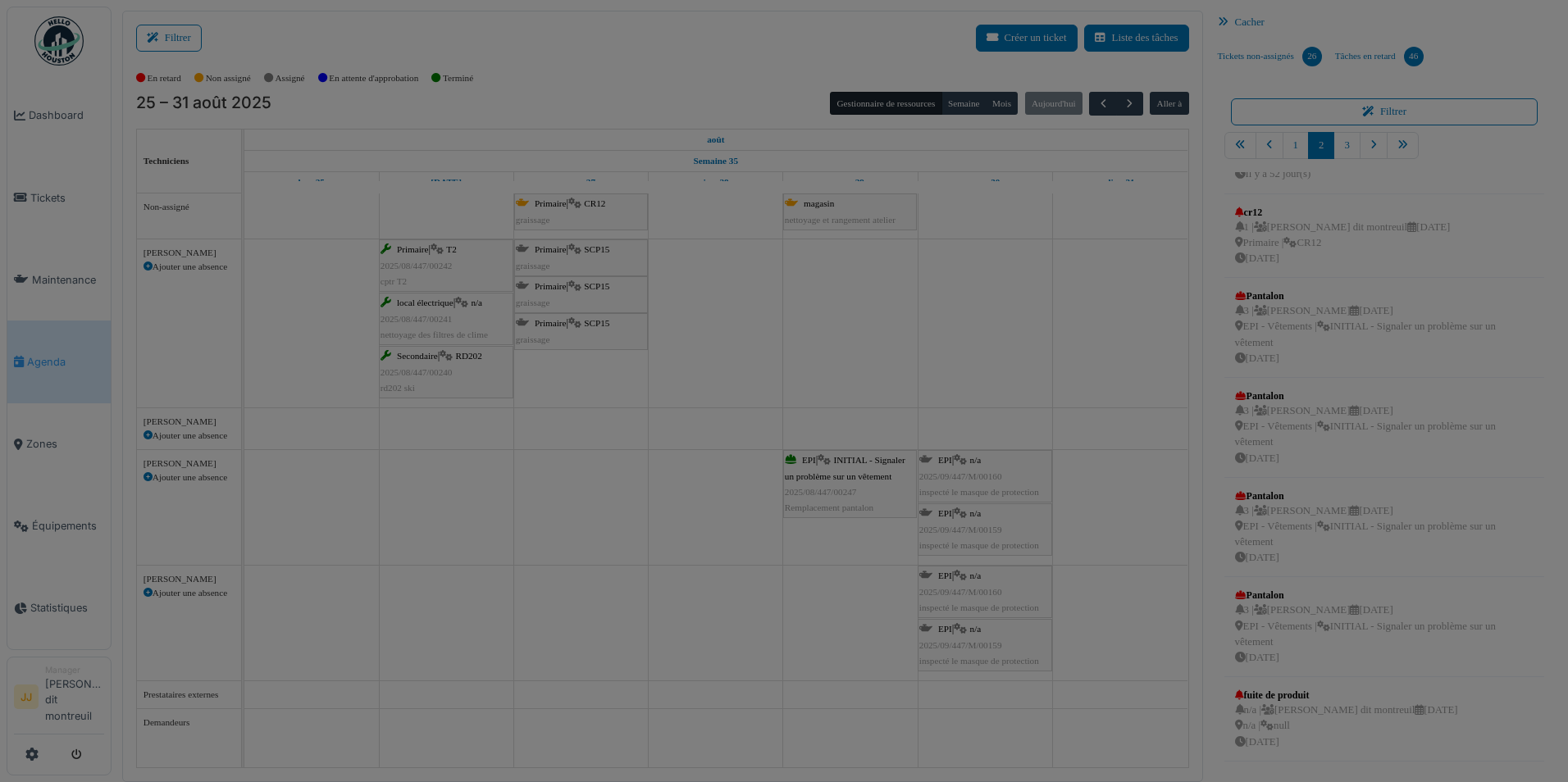
click at [880, 512] on div at bounding box center [784, 391] width 1568 height 782
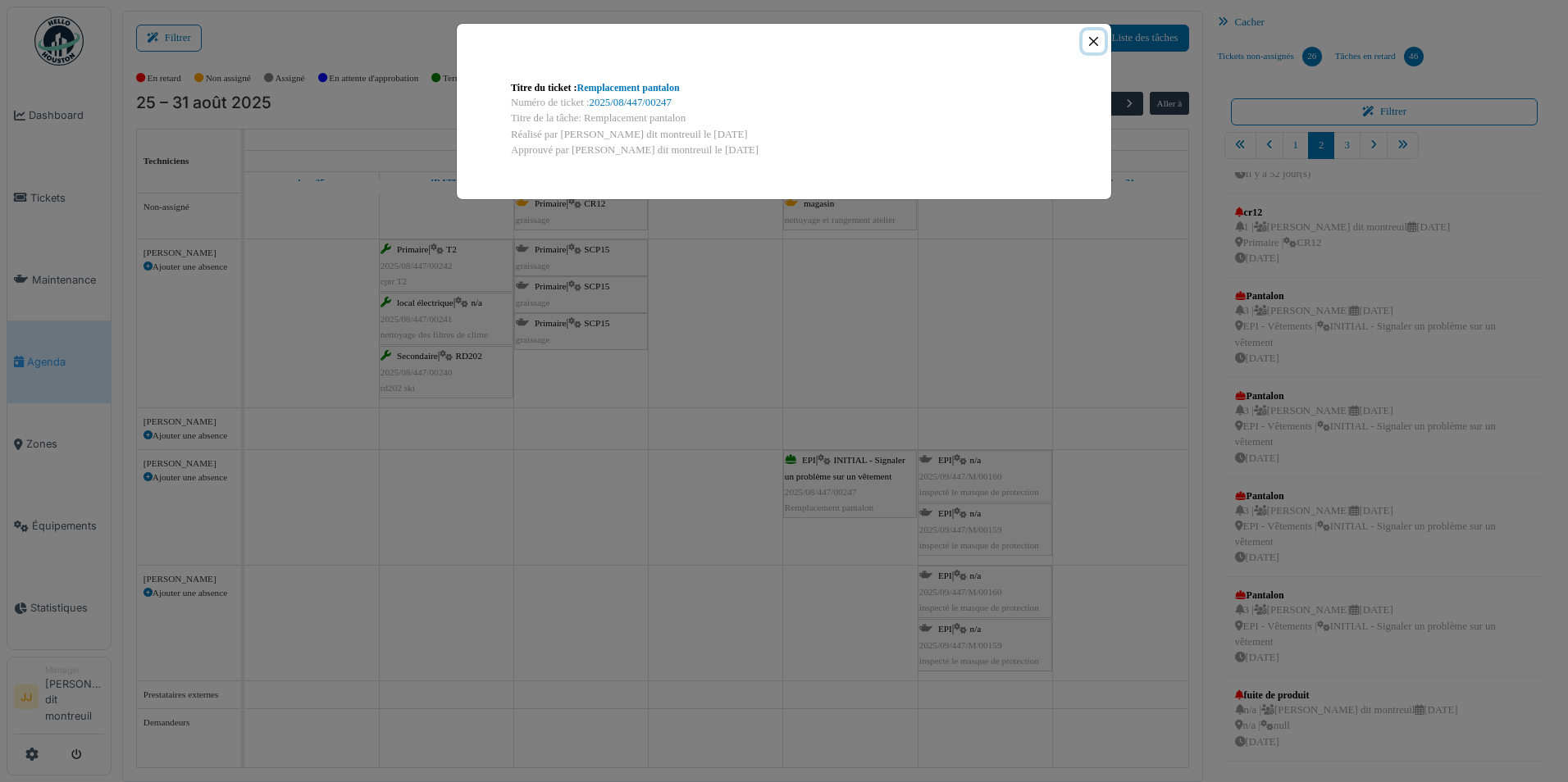
click at [1093, 36] on button "Close" at bounding box center [1094, 41] width 22 height 22
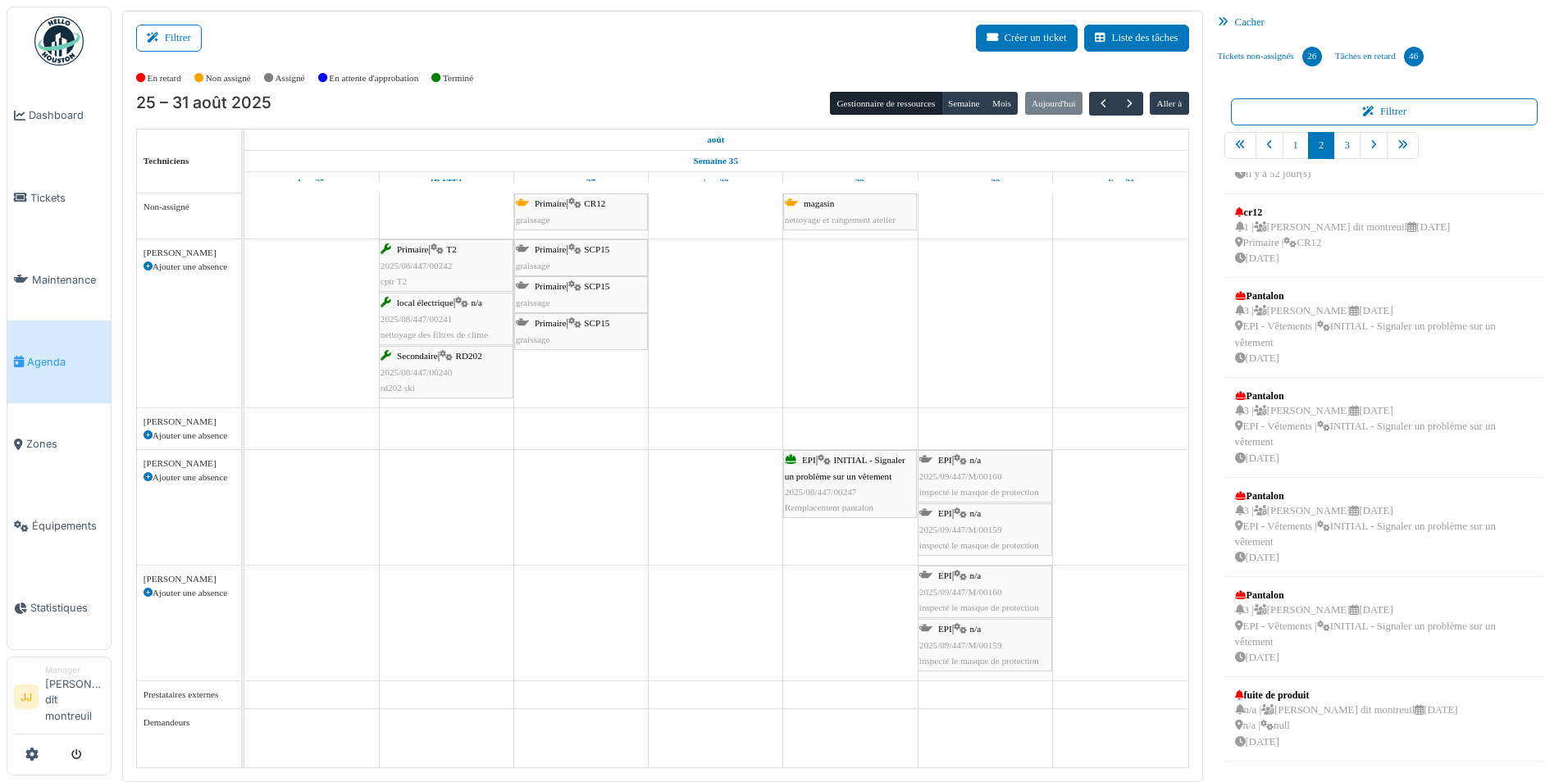
click at [812, 498] on div "EPI | INITIAL - Signaler un problème sur un vêtement 2025/08/447/00247 Remplace…" at bounding box center [849, 484] width 130 height 63
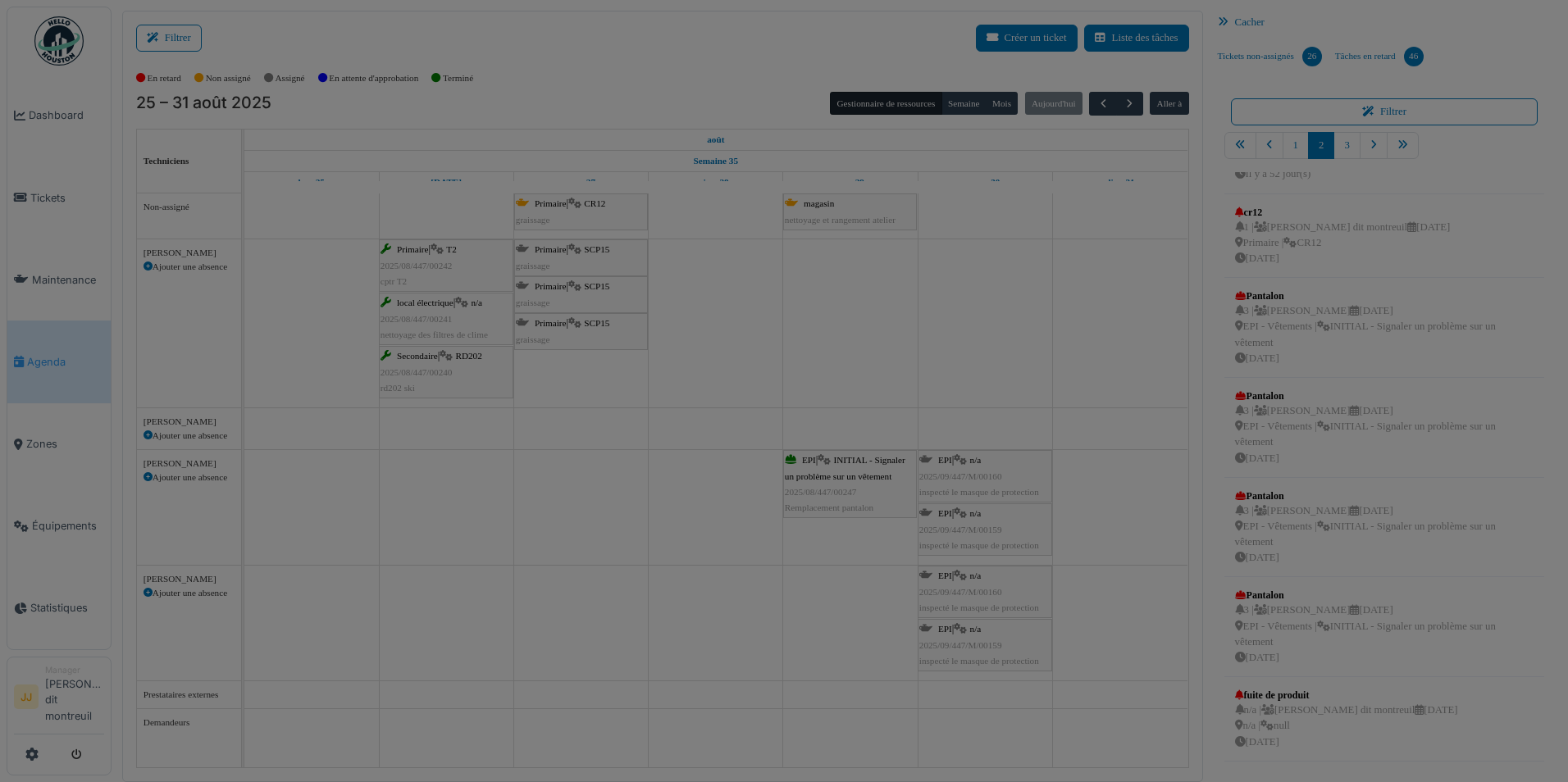
click at [812, 498] on div at bounding box center [784, 391] width 1568 height 782
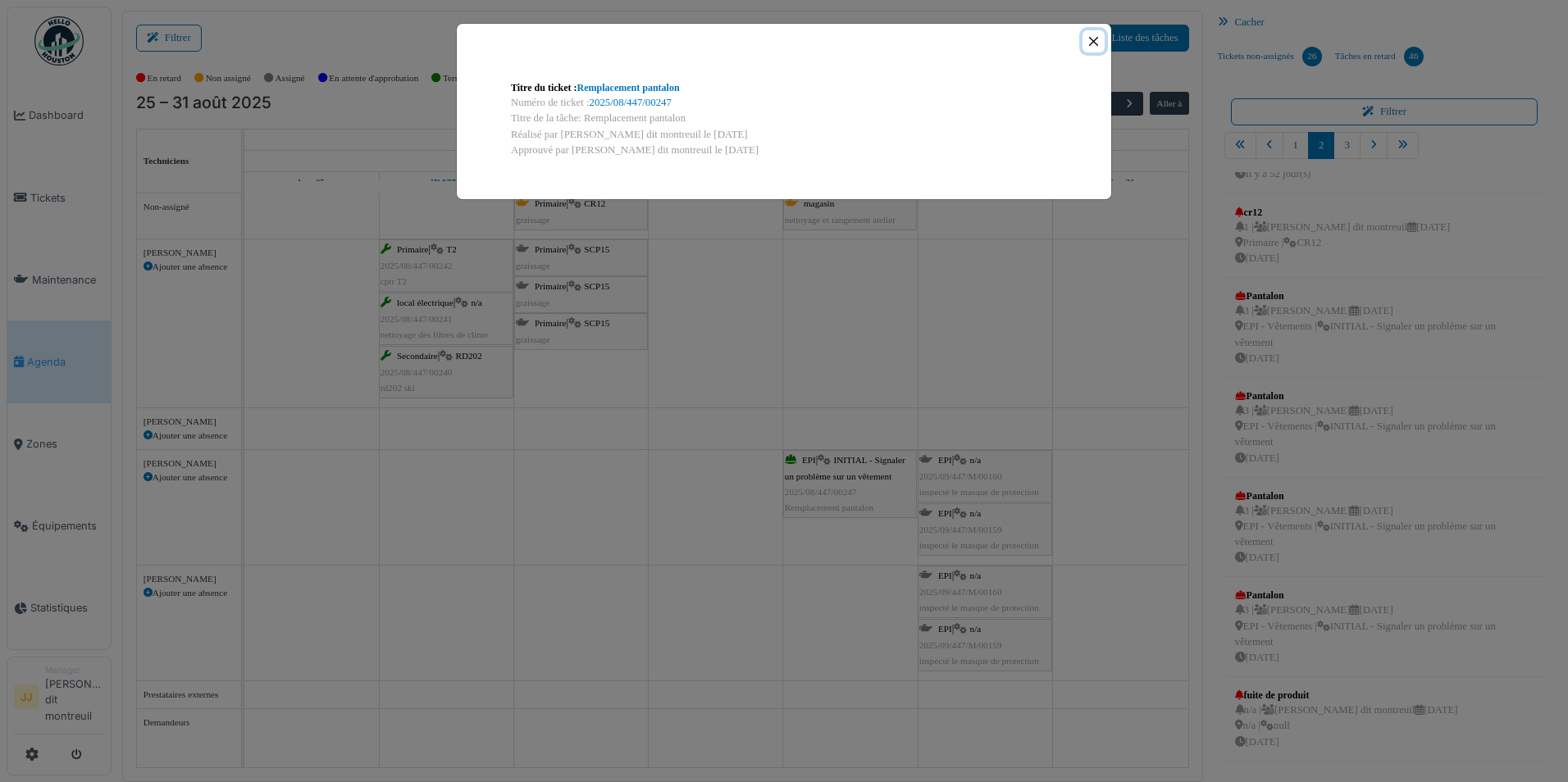
click at [1096, 49] on button "Close" at bounding box center [1094, 41] width 22 height 22
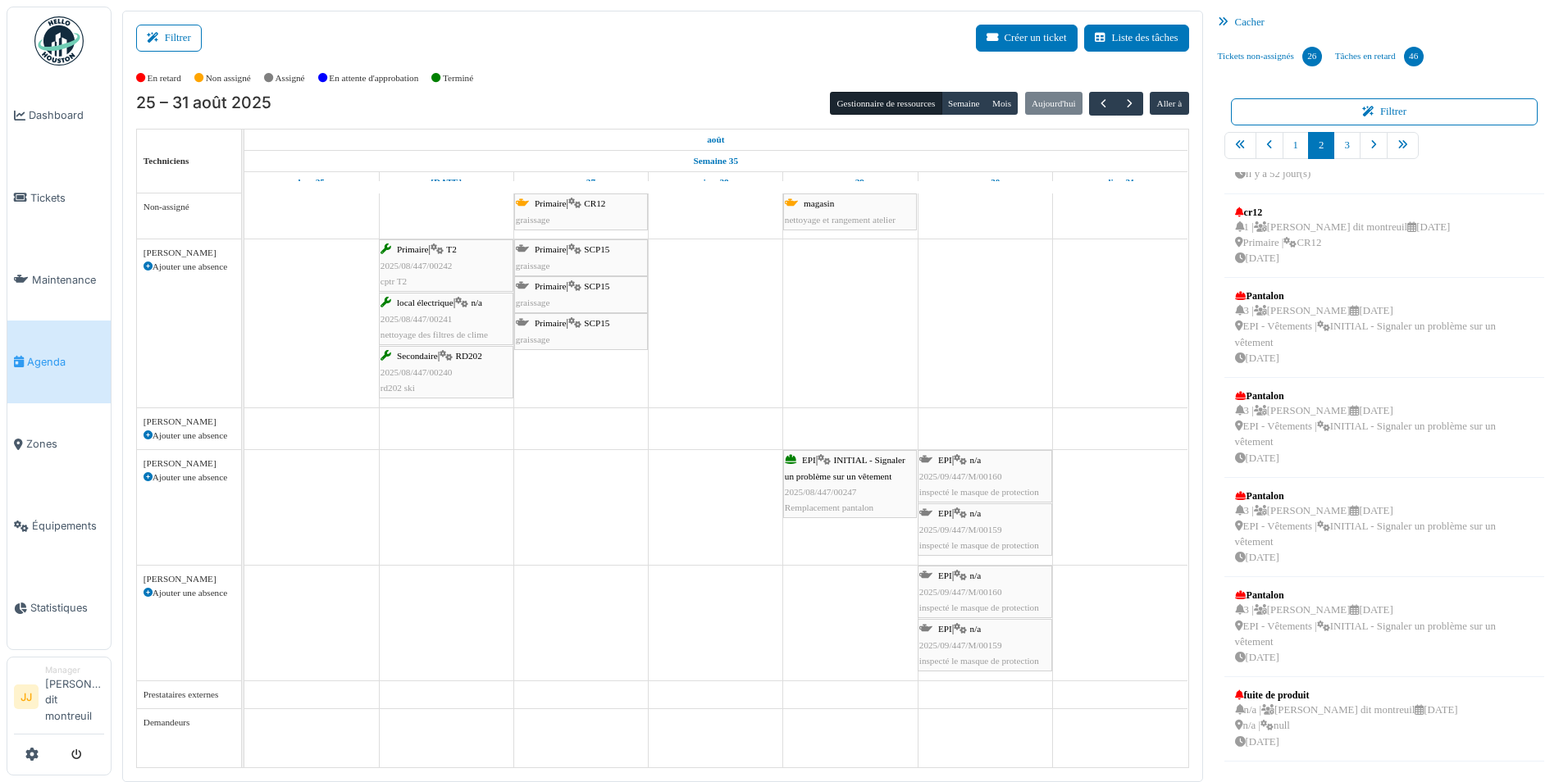
click at [794, 457] on icon at bounding box center [791, 459] width 11 height 10
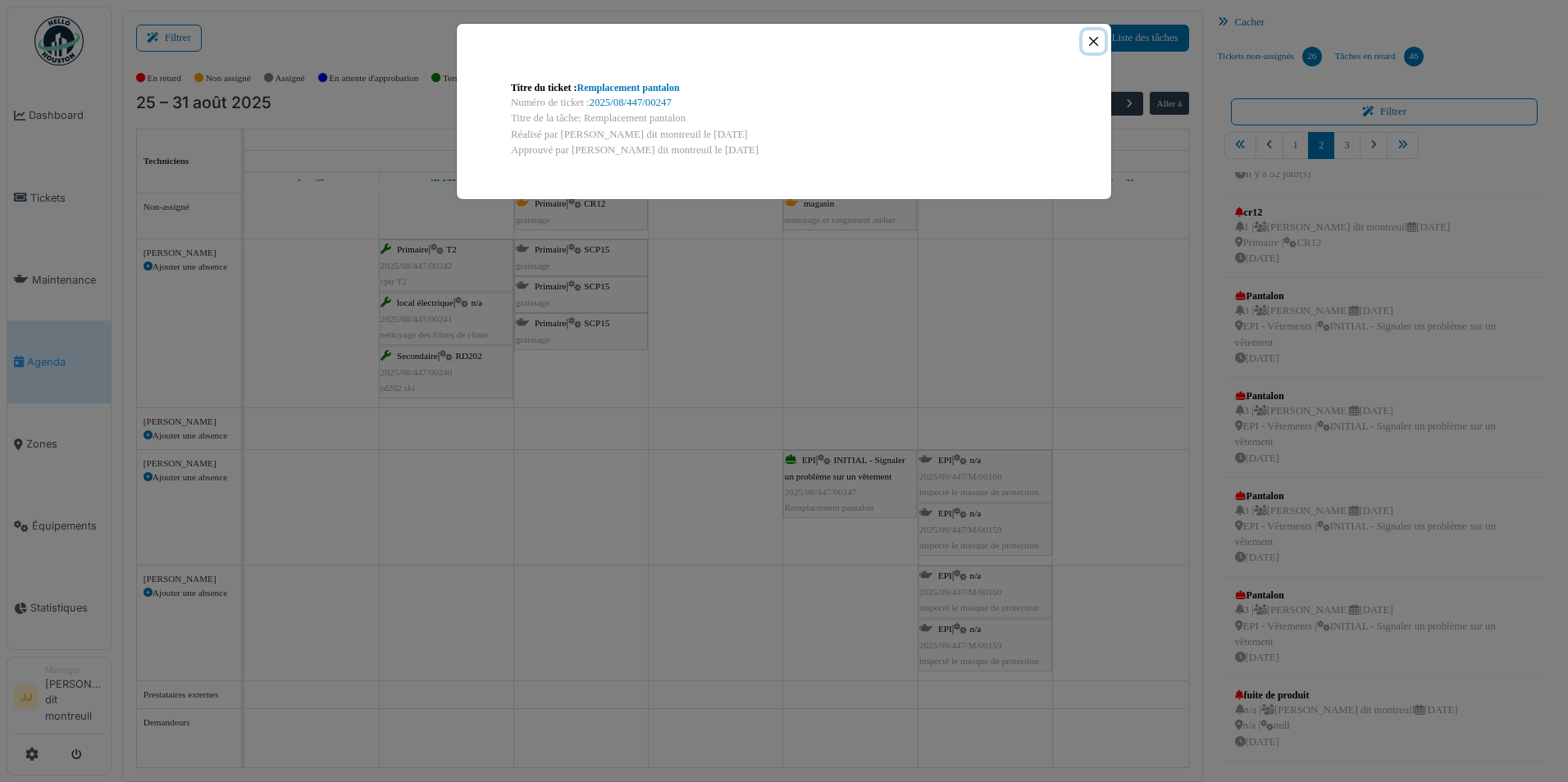
click at [1092, 42] on button "Close" at bounding box center [1094, 41] width 22 height 22
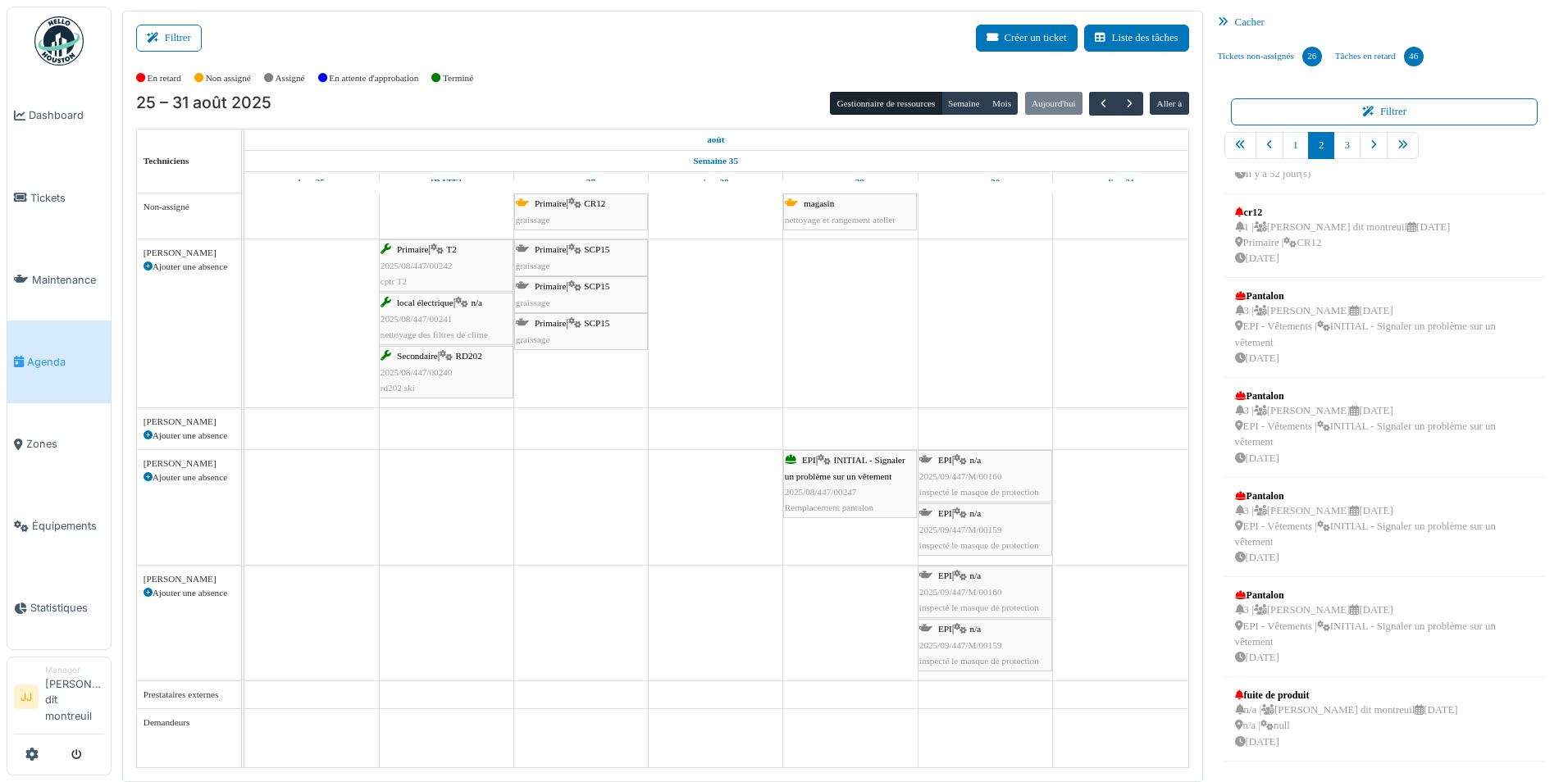
click at [1253, 24] on div "Cacher" at bounding box center [1384, 22] width 347 height 23
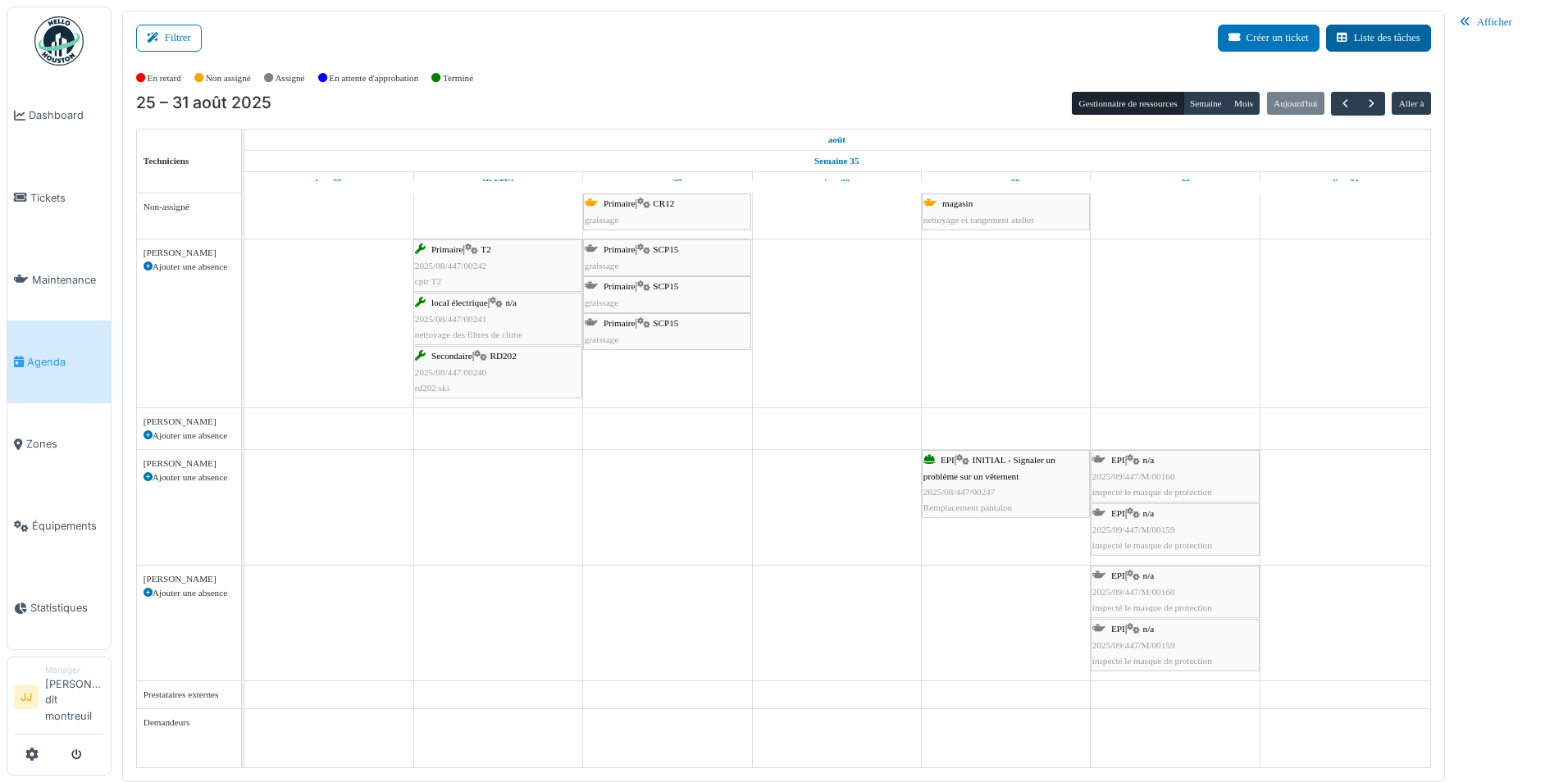
click at [1415, 28] on button "Liste des tâches" at bounding box center [1378, 37] width 105 height 27
click at [1021, 481] on div "EPI | INITIAL - Signaler un problème sur un vêtement 2025/08/447/00247 Remplace…" at bounding box center [1006, 484] width 165 height 63
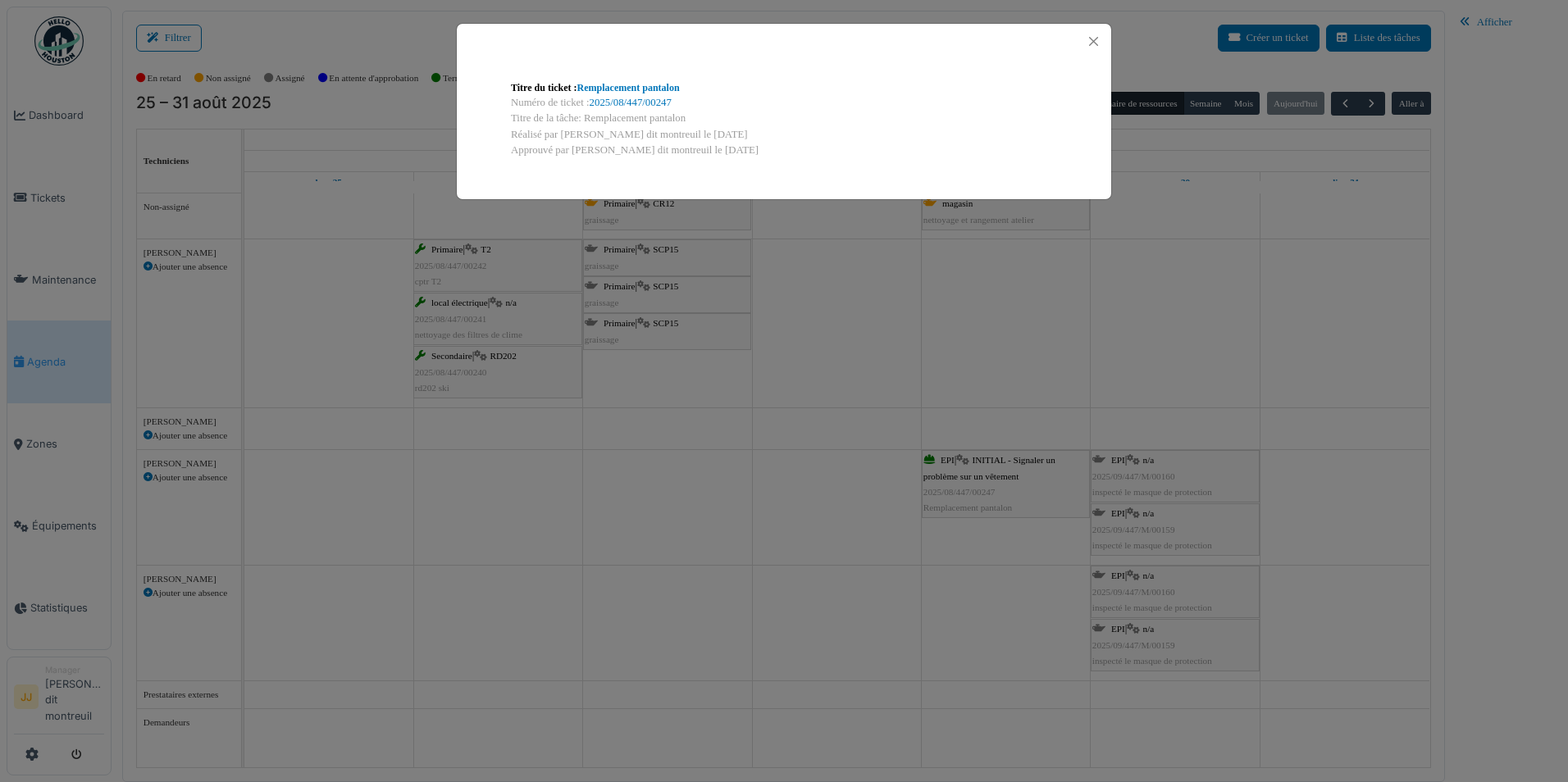
click at [1021, 481] on div "Titre du ticket : Remplacement pantalon Numéro de ticket : 2025/08/447/00247 Ti…" at bounding box center [784, 391] width 1568 height 782
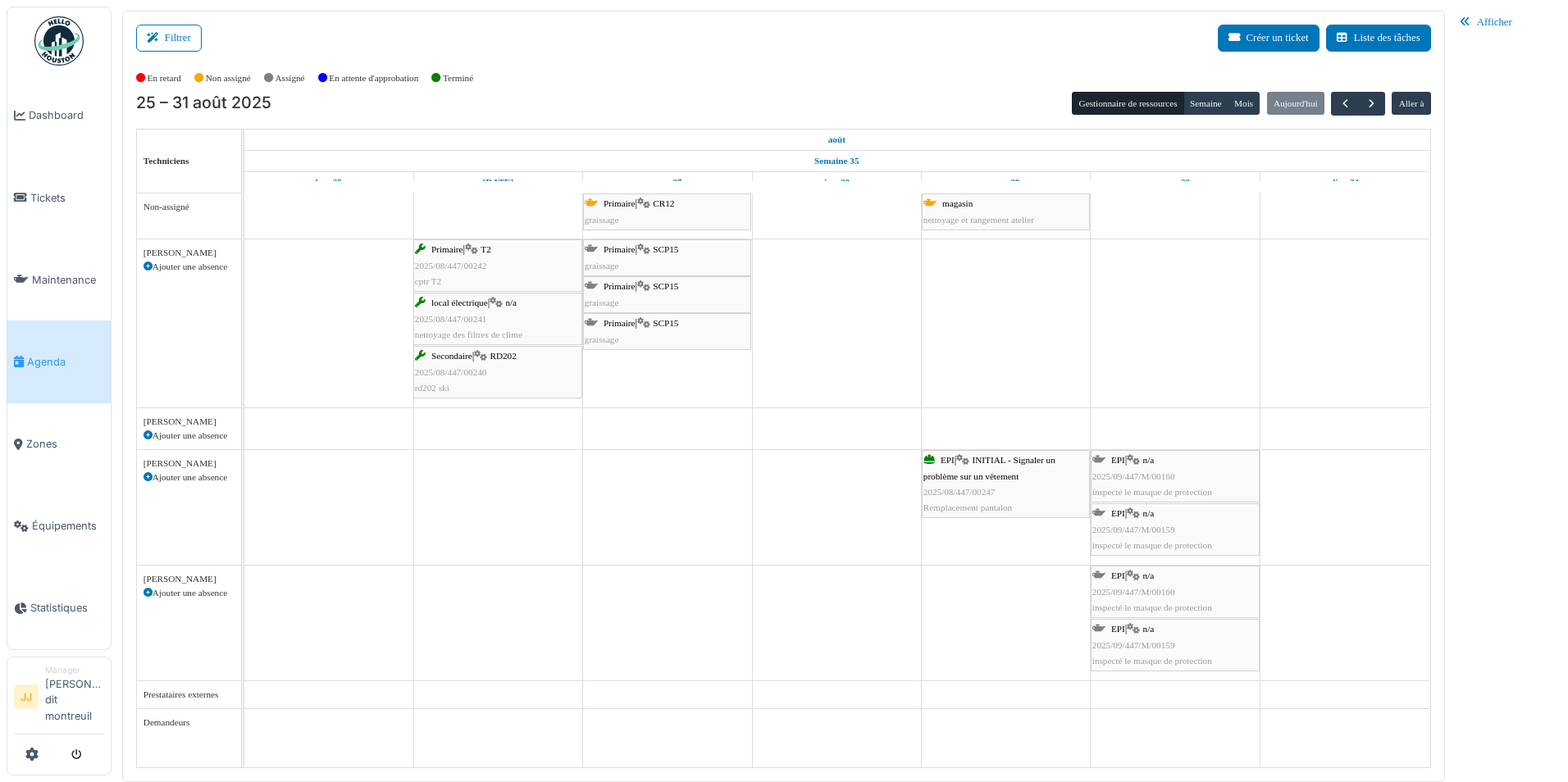
click at [1021, 481] on div "EPI | INITIAL - Signaler un problème sur un vêtement 2025/08/447/00247 Remplace…" at bounding box center [1006, 484] width 165 height 63
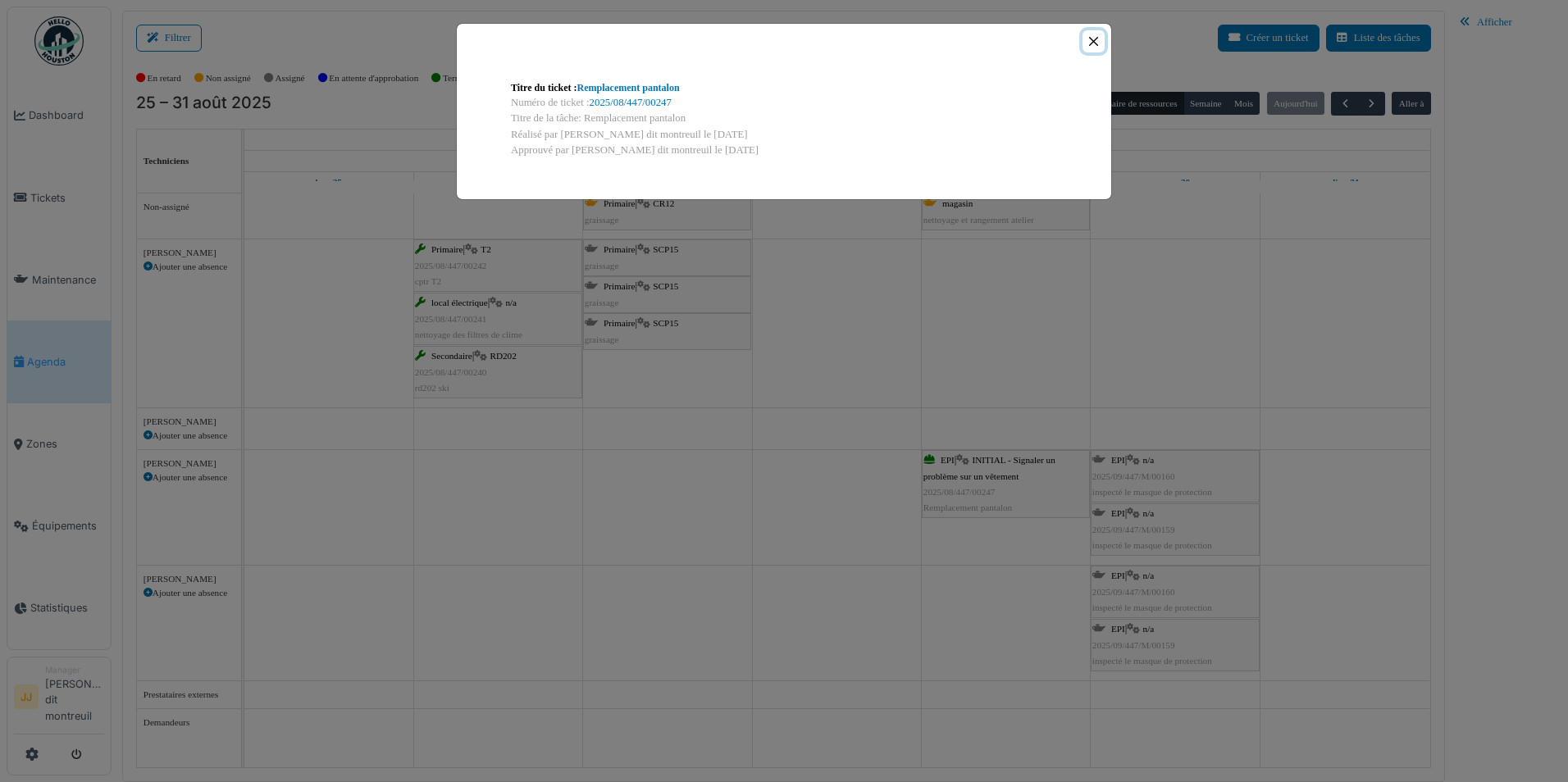
click at [1092, 43] on button "Close" at bounding box center [1094, 41] width 22 height 22
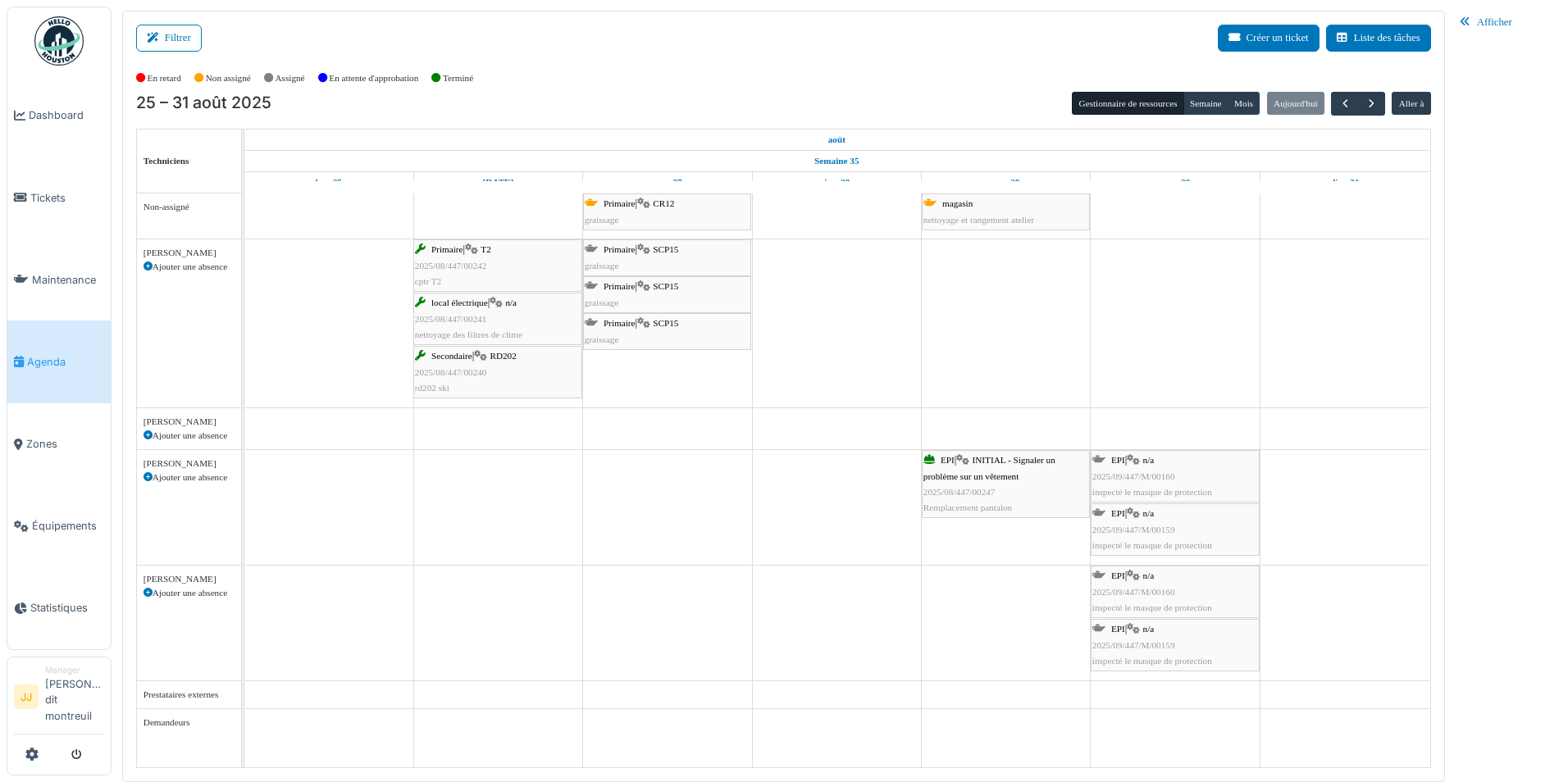
click at [979, 482] on div "EPI | INITIAL - Signaler un problème sur un vêtement 2025/08/447/00247 Remplace…" at bounding box center [1006, 484] width 165 height 63
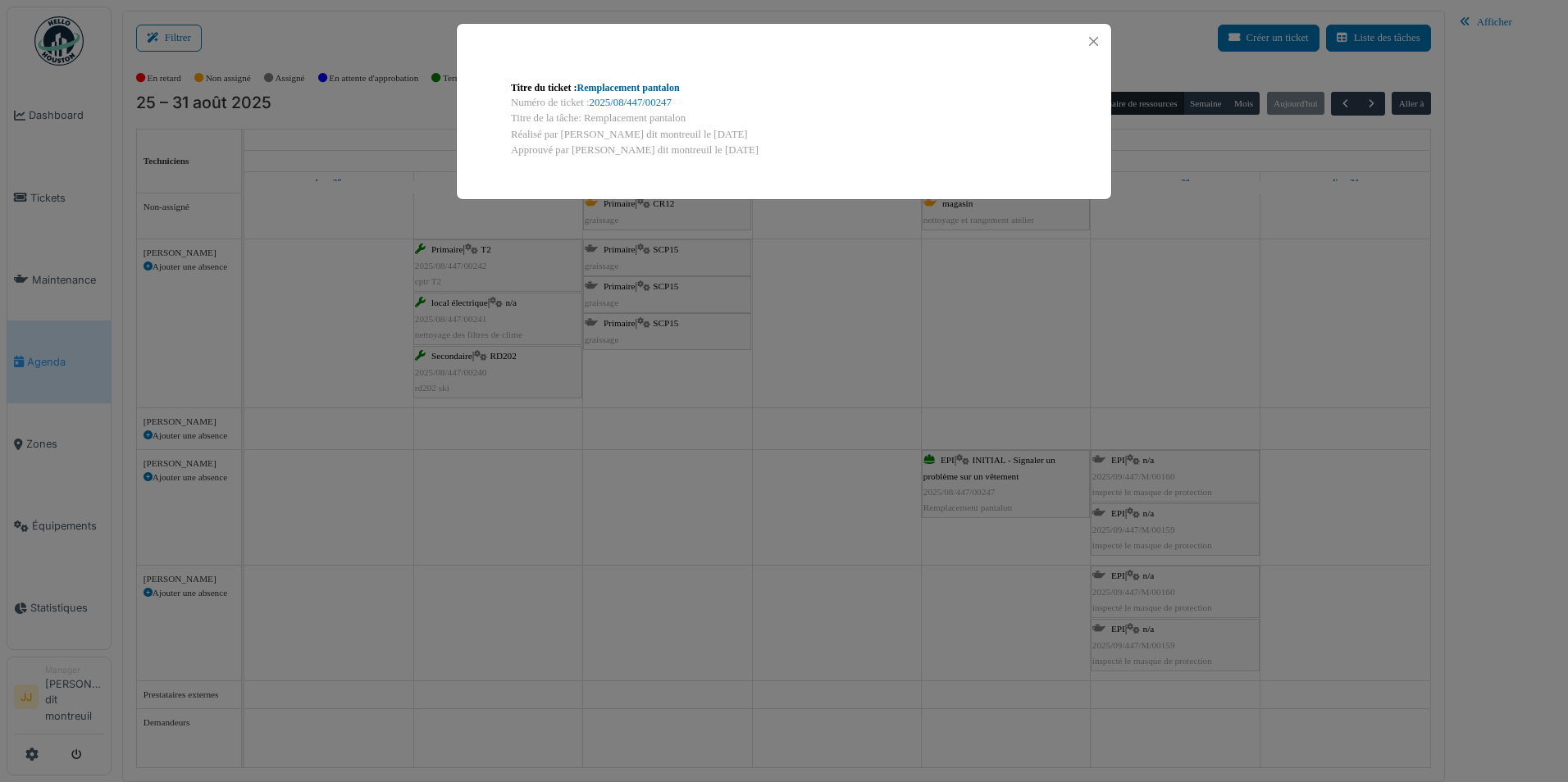
click at [594, 82] on link "Remplacement pantalon" at bounding box center [629, 88] width 103 height 11
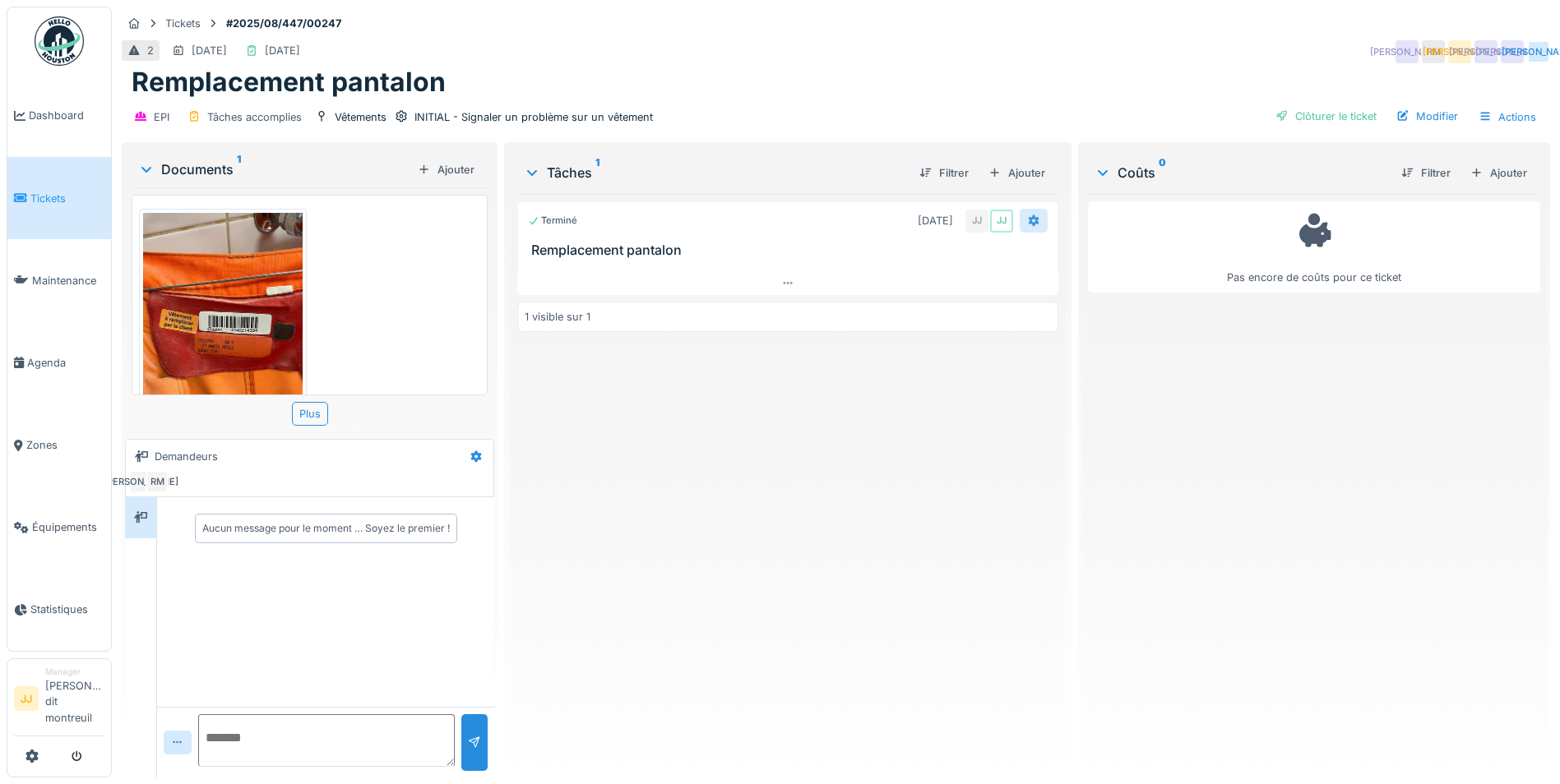
click at [1027, 219] on icon at bounding box center [1034, 220] width 13 height 10
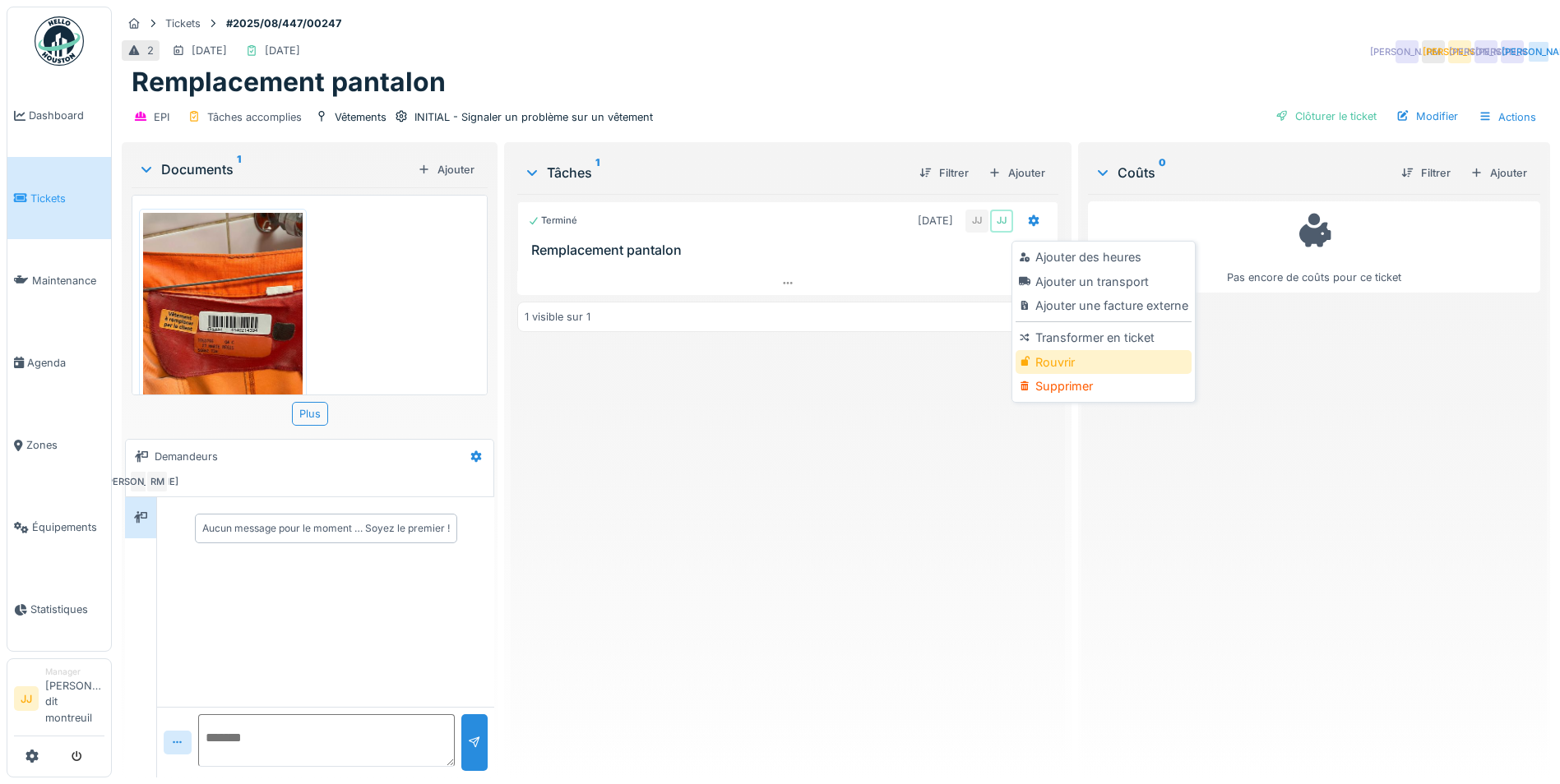
click at [1041, 366] on div "Rouvrir" at bounding box center [1102, 362] width 175 height 24
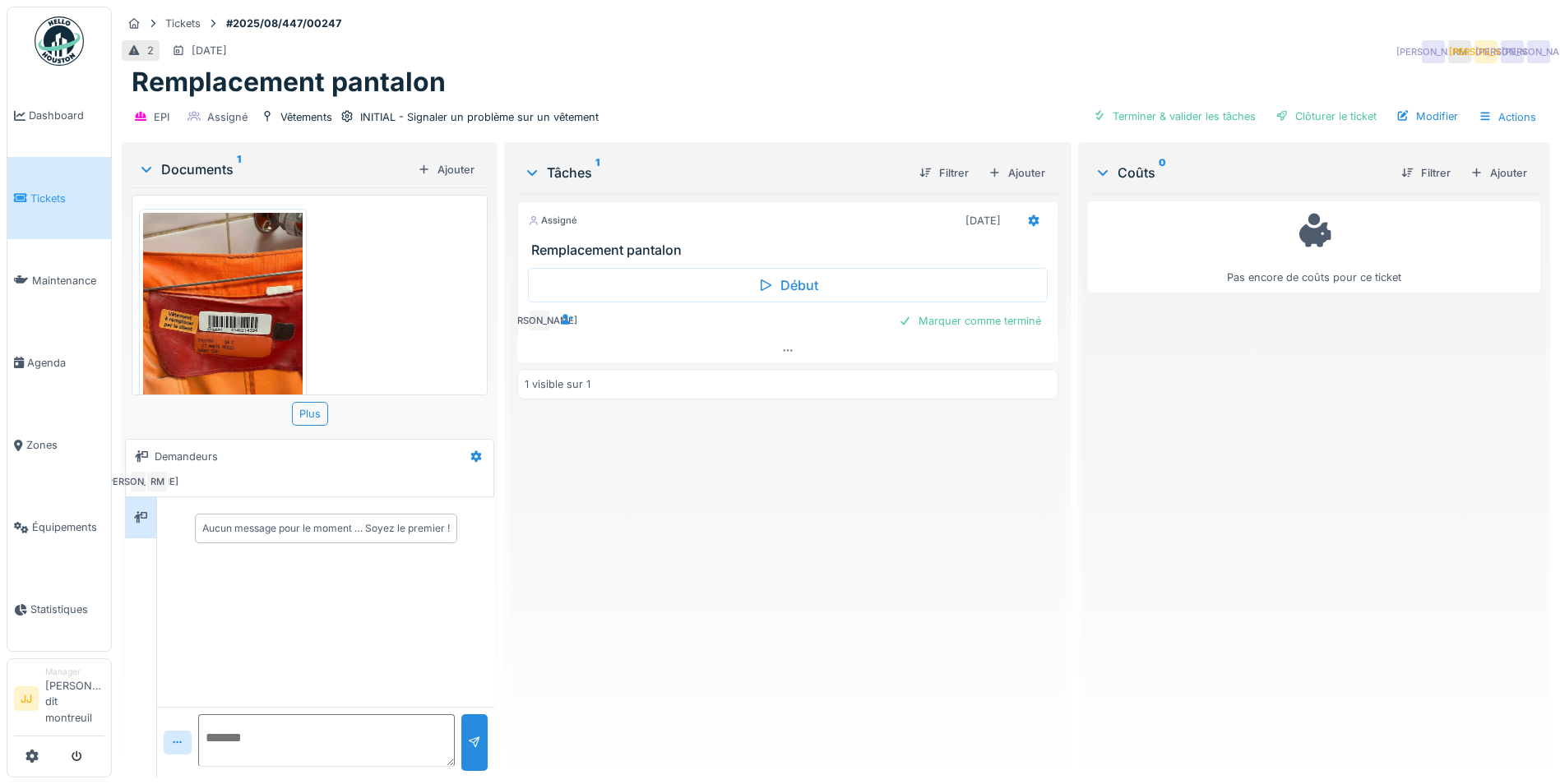
click at [75, 216] on link "Tickets" at bounding box center [59, 198] width 103 height 83
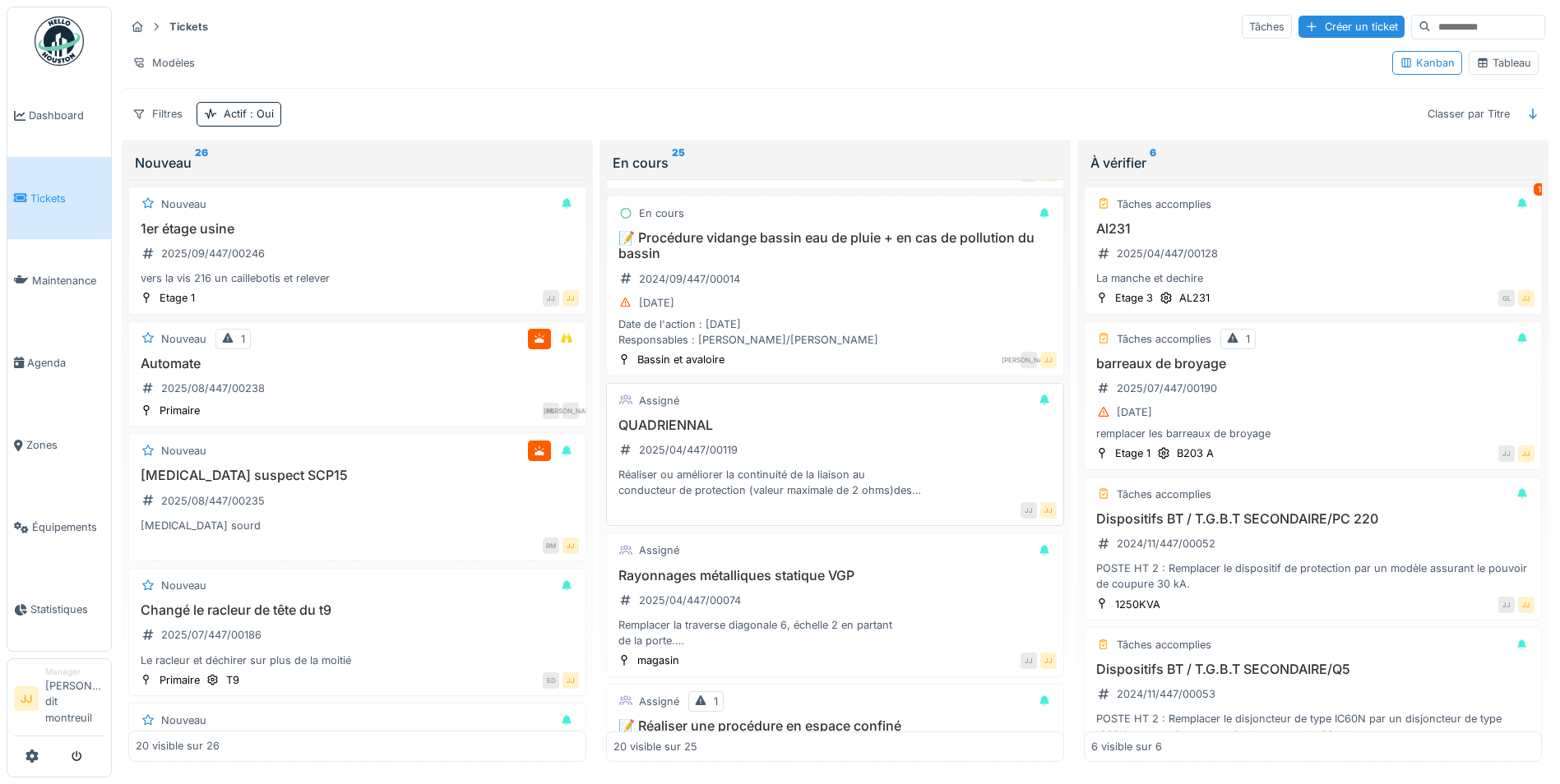
scroll to position [2301, 0]
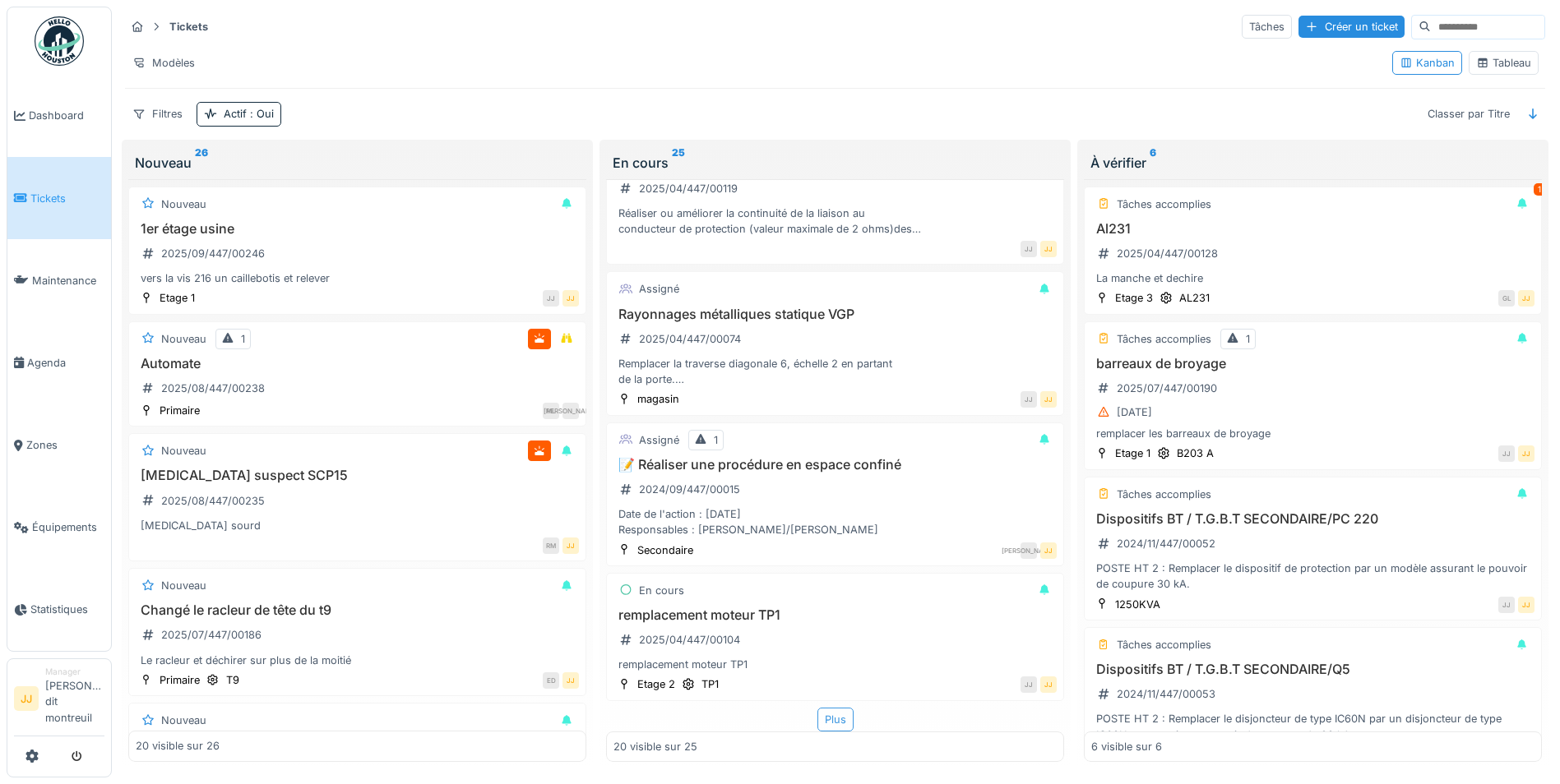
click at [817, 727] on div "Plus" at bounding box center [835, 719] width 37 height 23
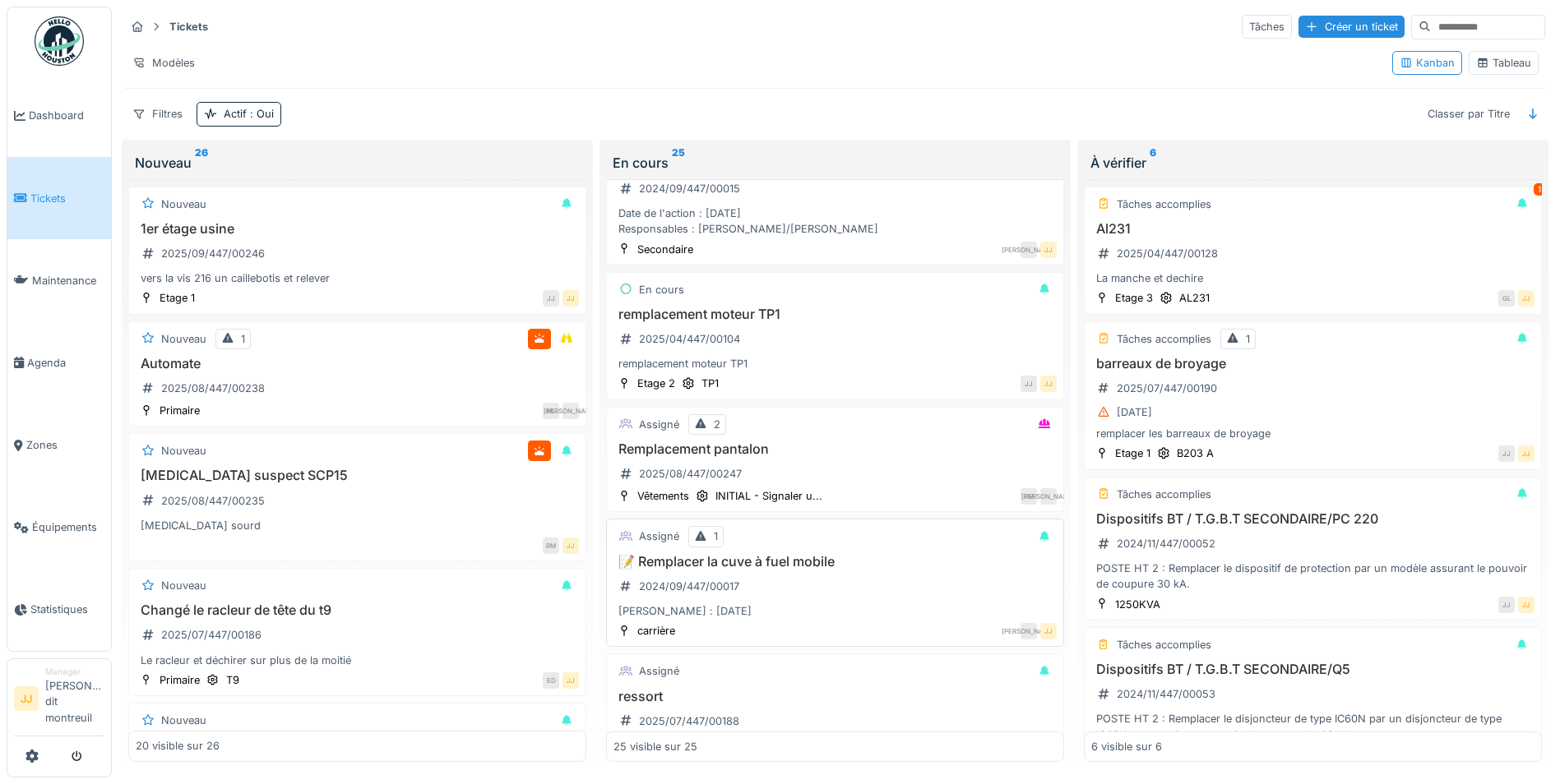
scroll to position [2631, 0]
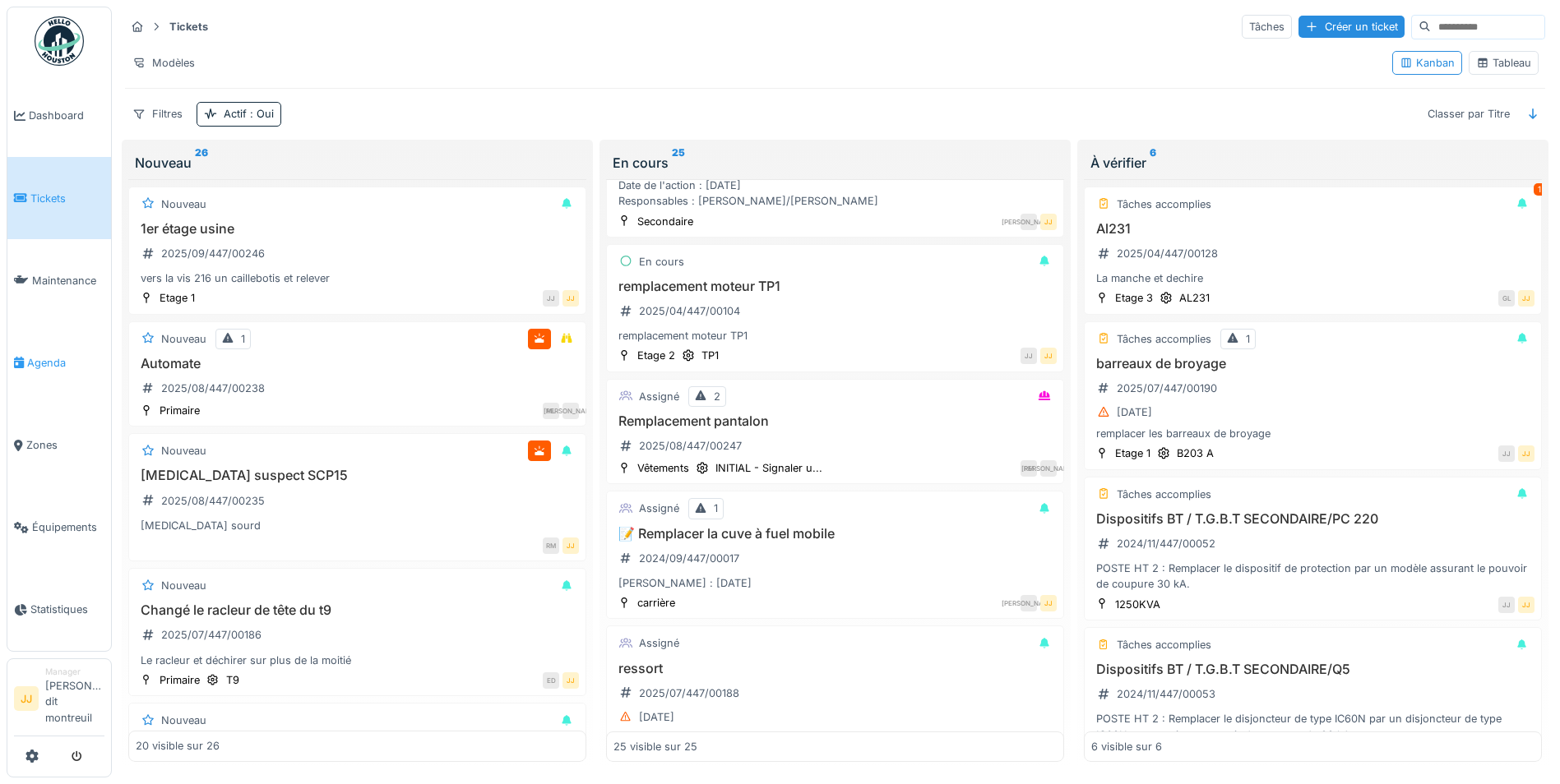
click at [53, 364] on span "Agenda" at bounding box center [66, 363] width 77 height 16
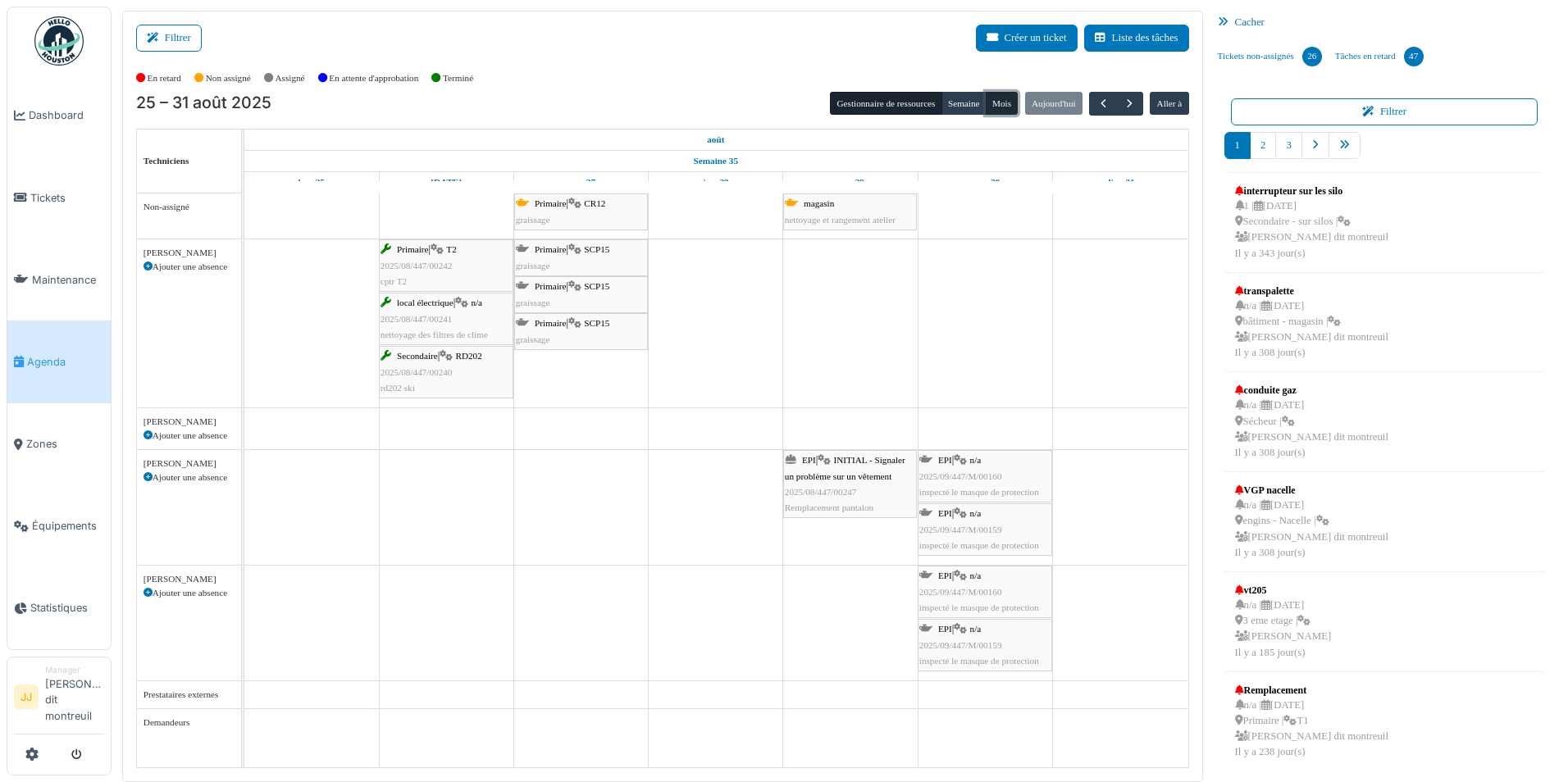
click at [1009, 109] on button "Mois" at bounding box center [1001, 103] width 33 height 23
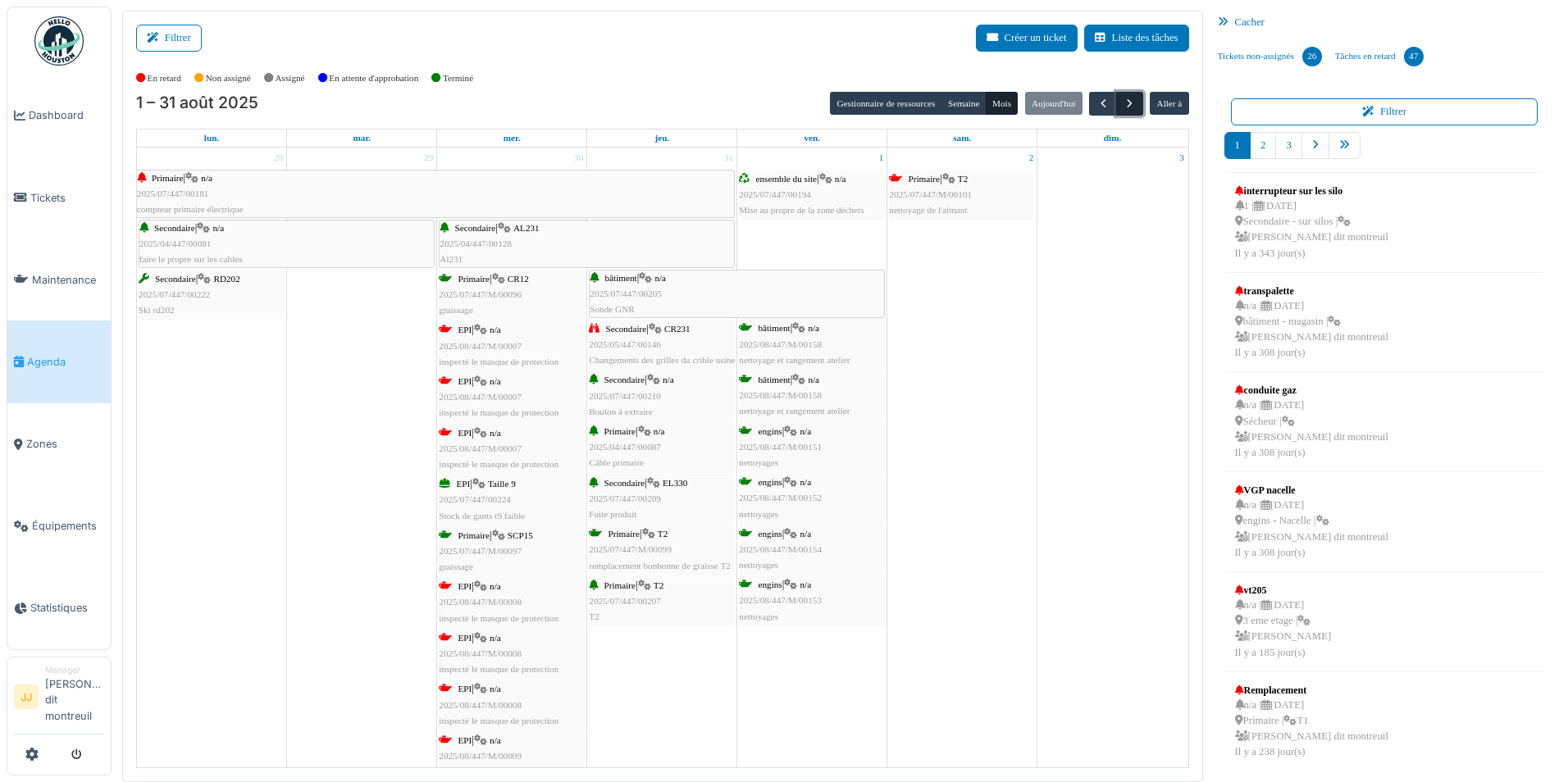
click at [1123, 103] on span "button" at bounding box center [1129, 103] width 14 height 14
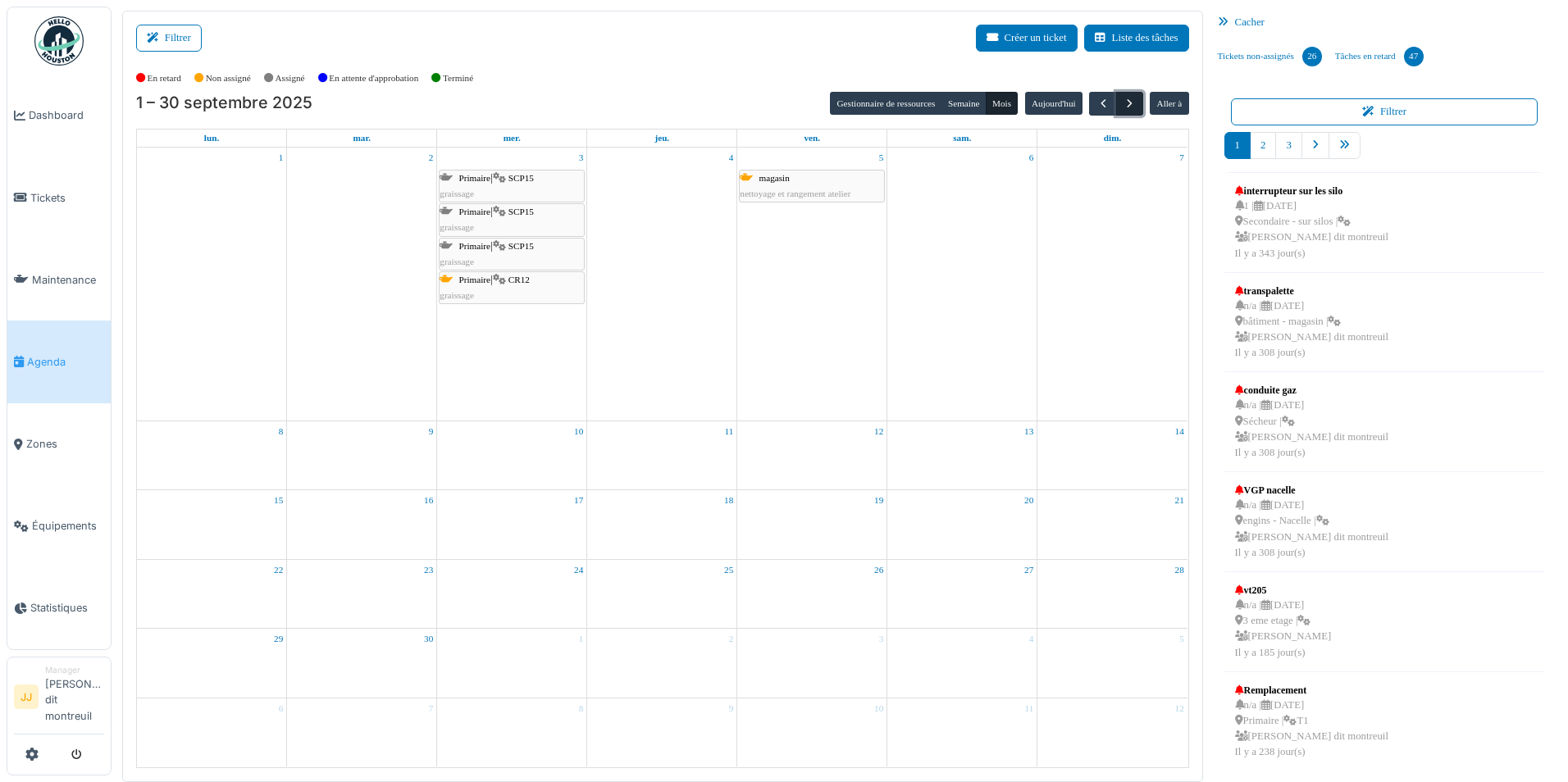
click at [1123, 103] on span "button" at bounding box center [1129, 103] width 14 height 14
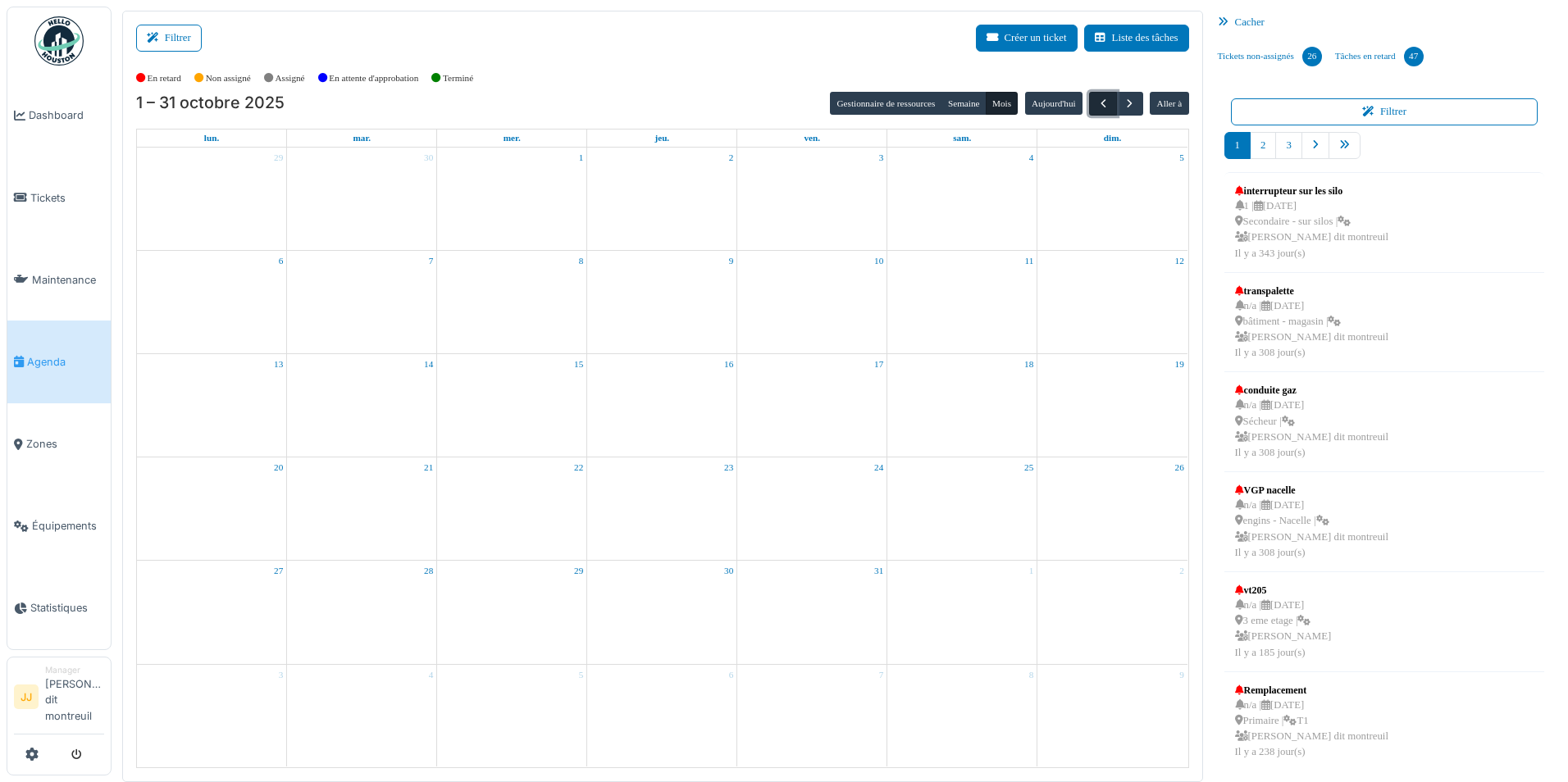
click at [1109, 107] on span "button" at bounding box center [1103, 103] width 14 height 14
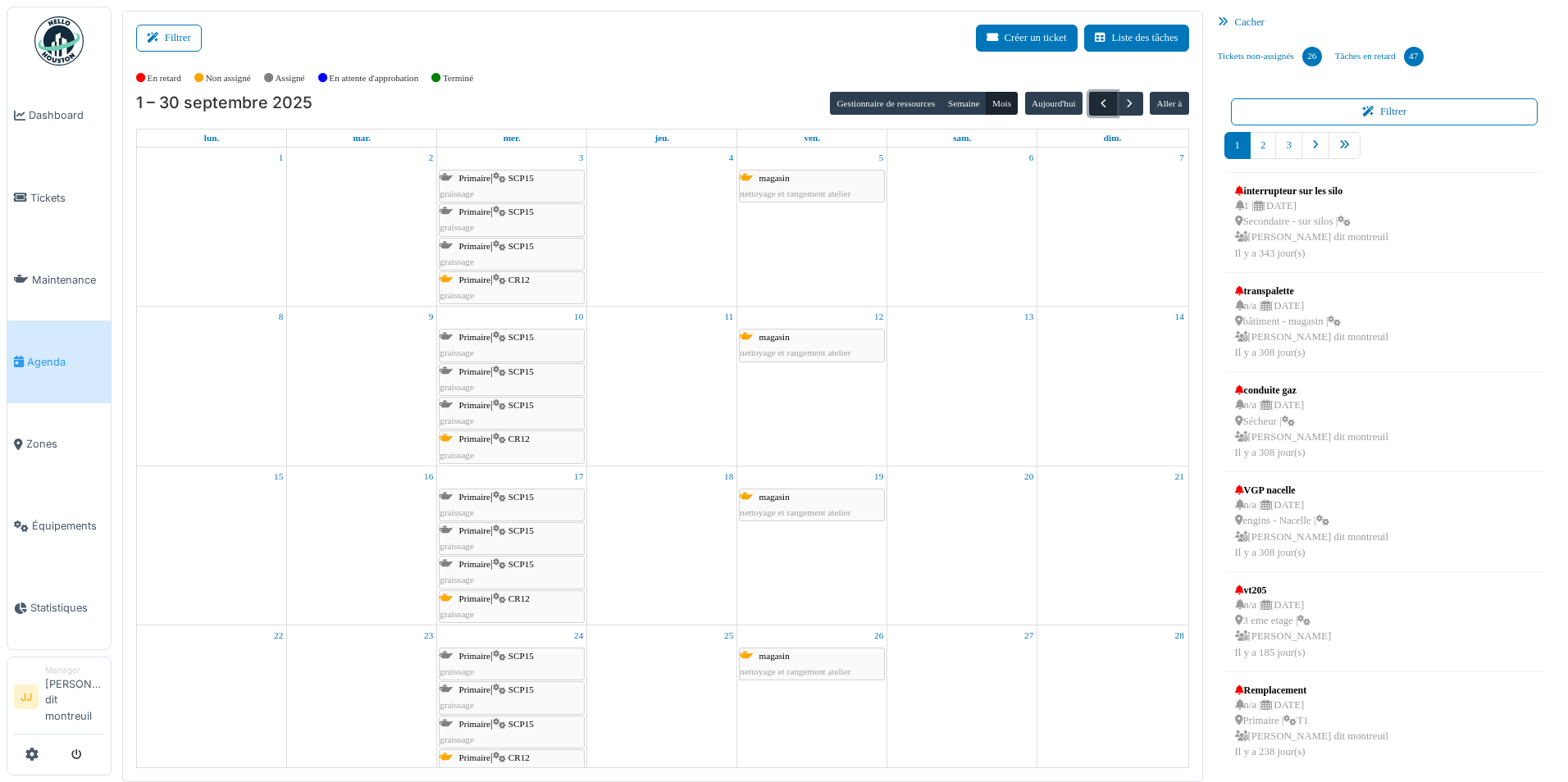
click at [1109, 107] on span "button" at bounding box center [1103, 103] width 14 height 14
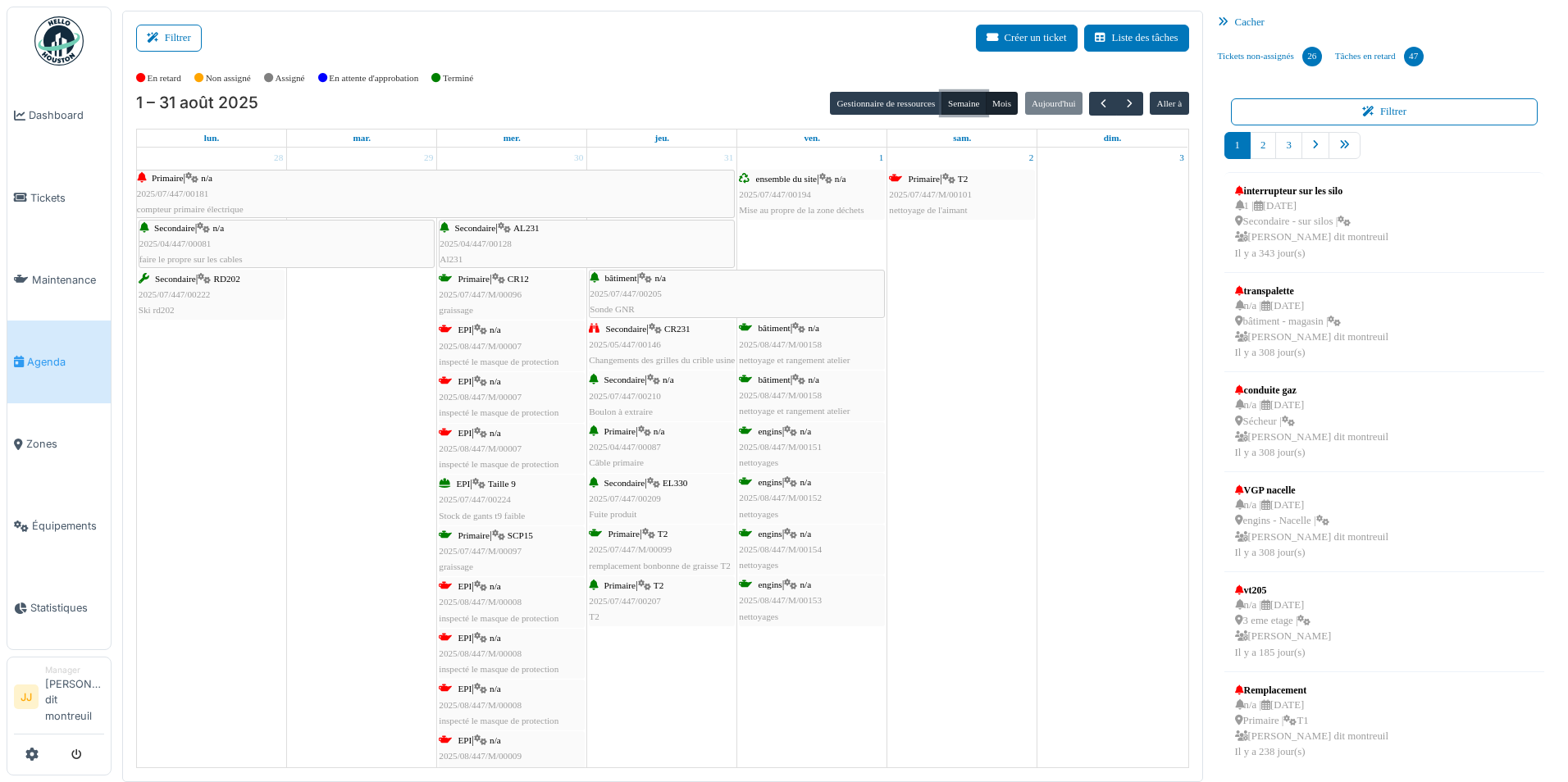
click at [950, 107] on button "Semaine" at bounding box center [964, 103] width 45 height 23
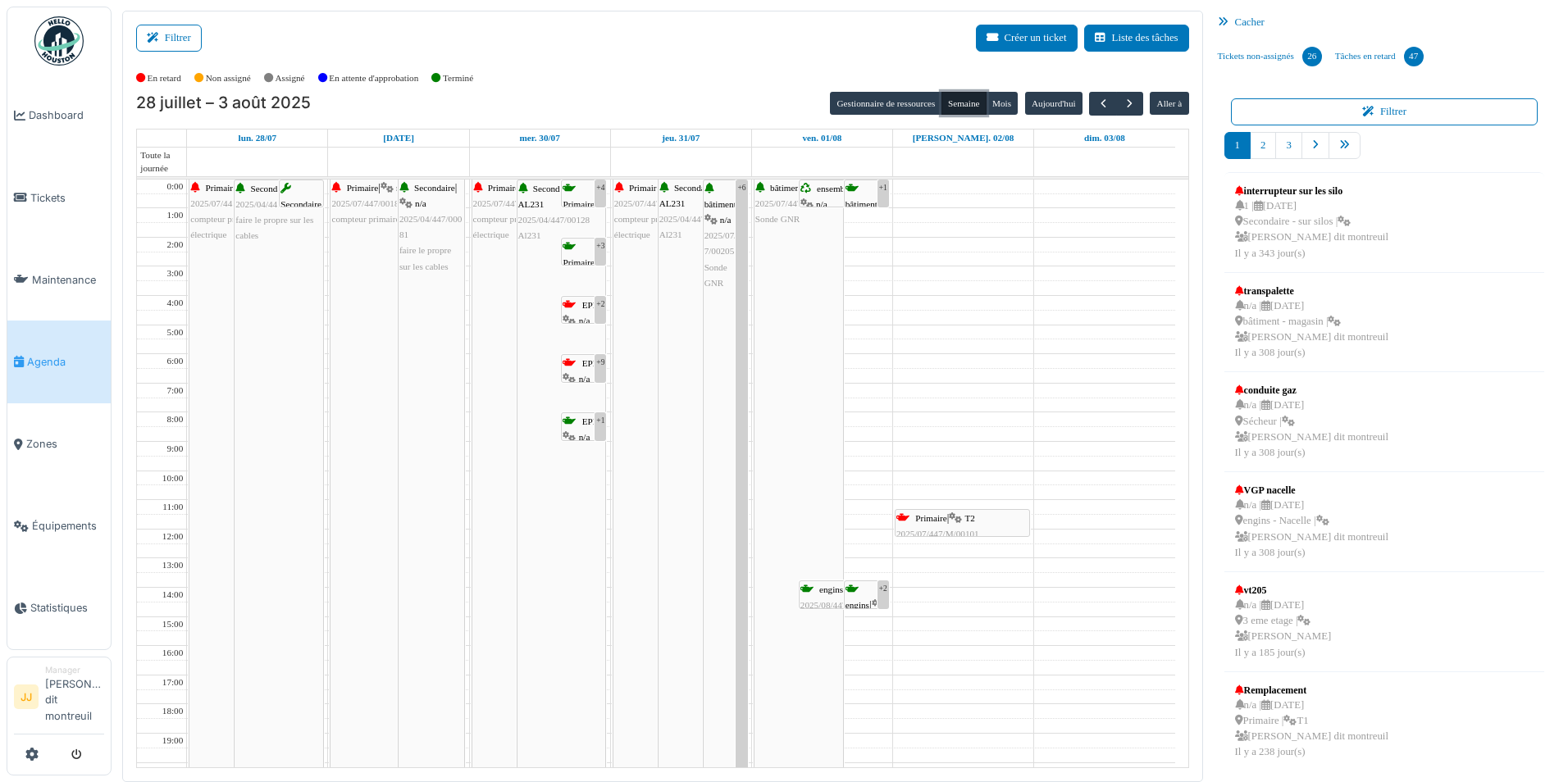
scroll to position [111, 0]
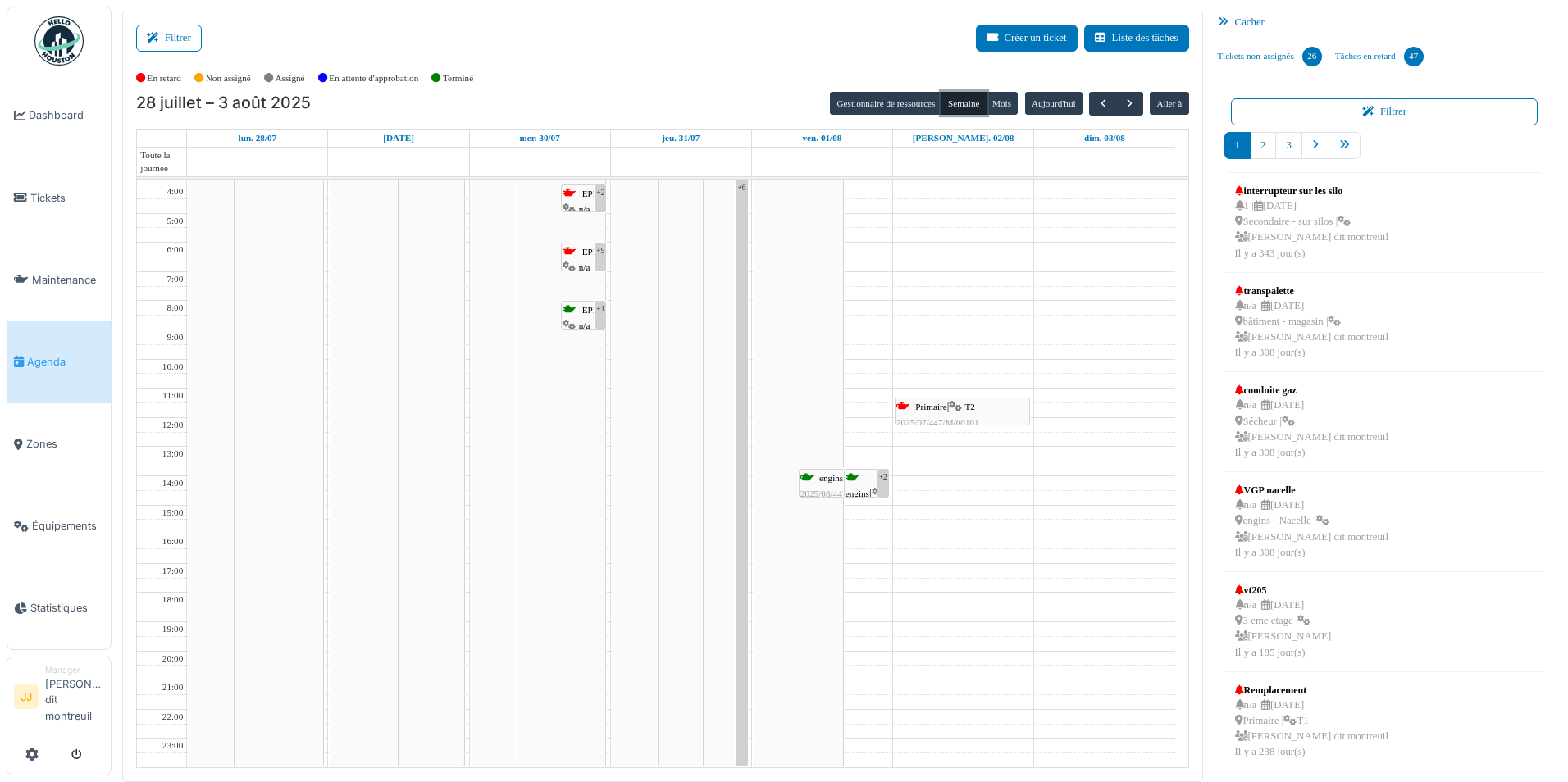
click at [950, 107] on button "Semaine" at bounding box center [964, 103] width 45 height 23
